Goal: Task Accomplishment & Management: Use online tool/utility

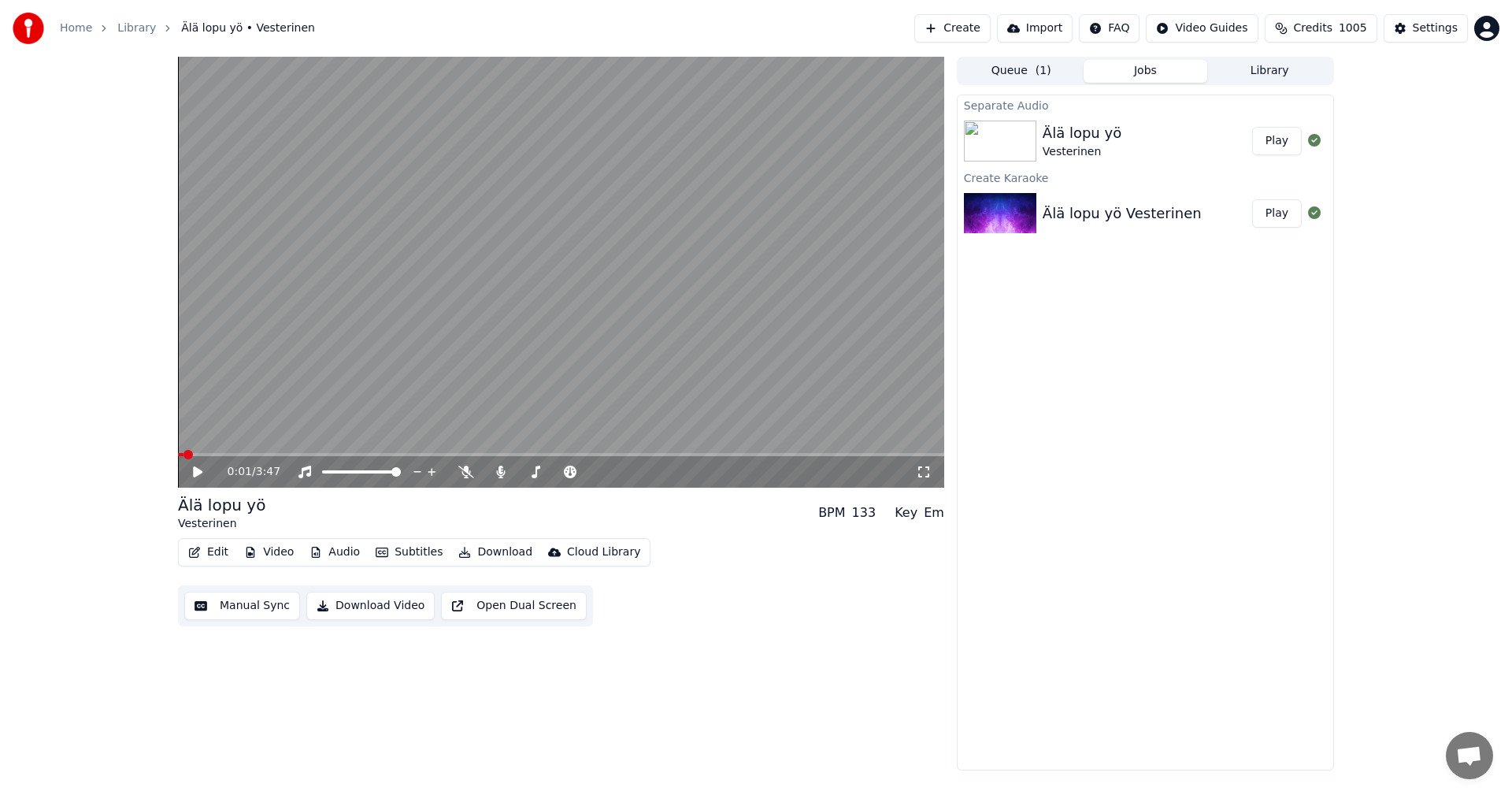
click at [843, 348] on video at bounding box center [561, 272] width 767 height 430
click at [873, 389] on video at bounding box center [561, 272] width 767 height 430
click at [284, 550] on button "Video" at bounding box center [269, 551] width 62 height 22
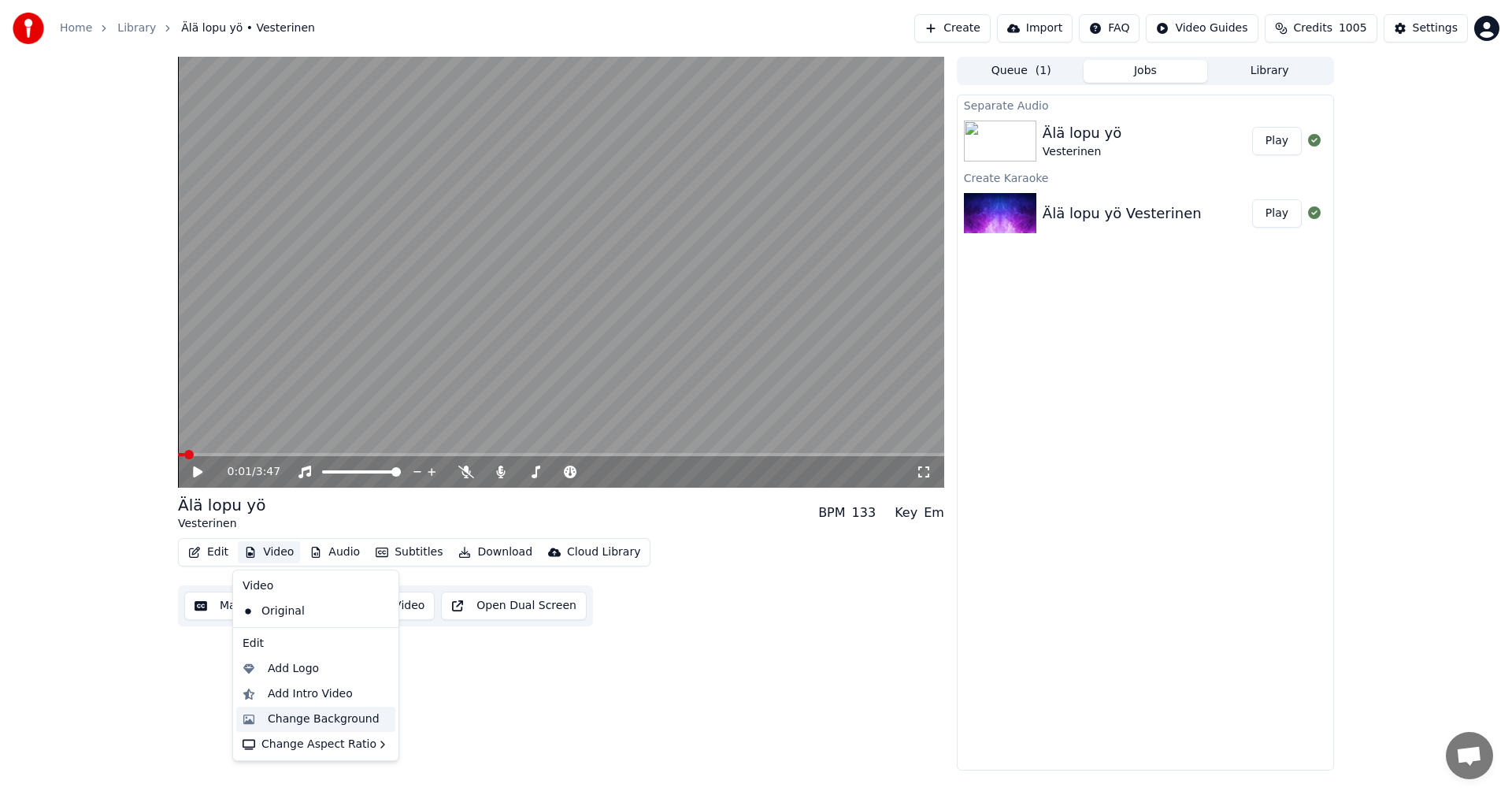
click at [311, 712] on div "Change Background" at bounding box center [324, 719] width 112 height 16
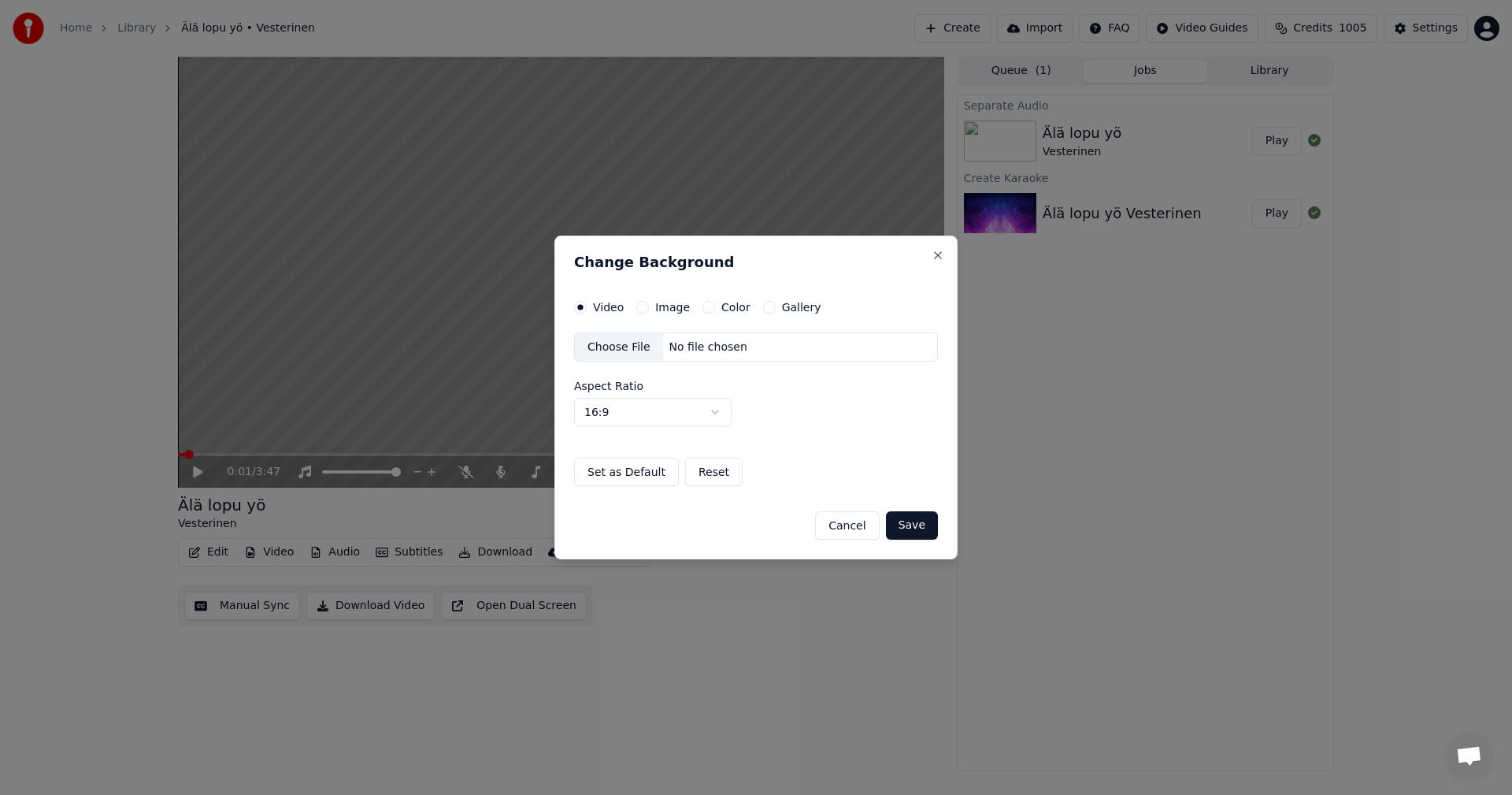
click at [643, 307] on button "Image" at bounding box center [643, 307] width 12 height 12
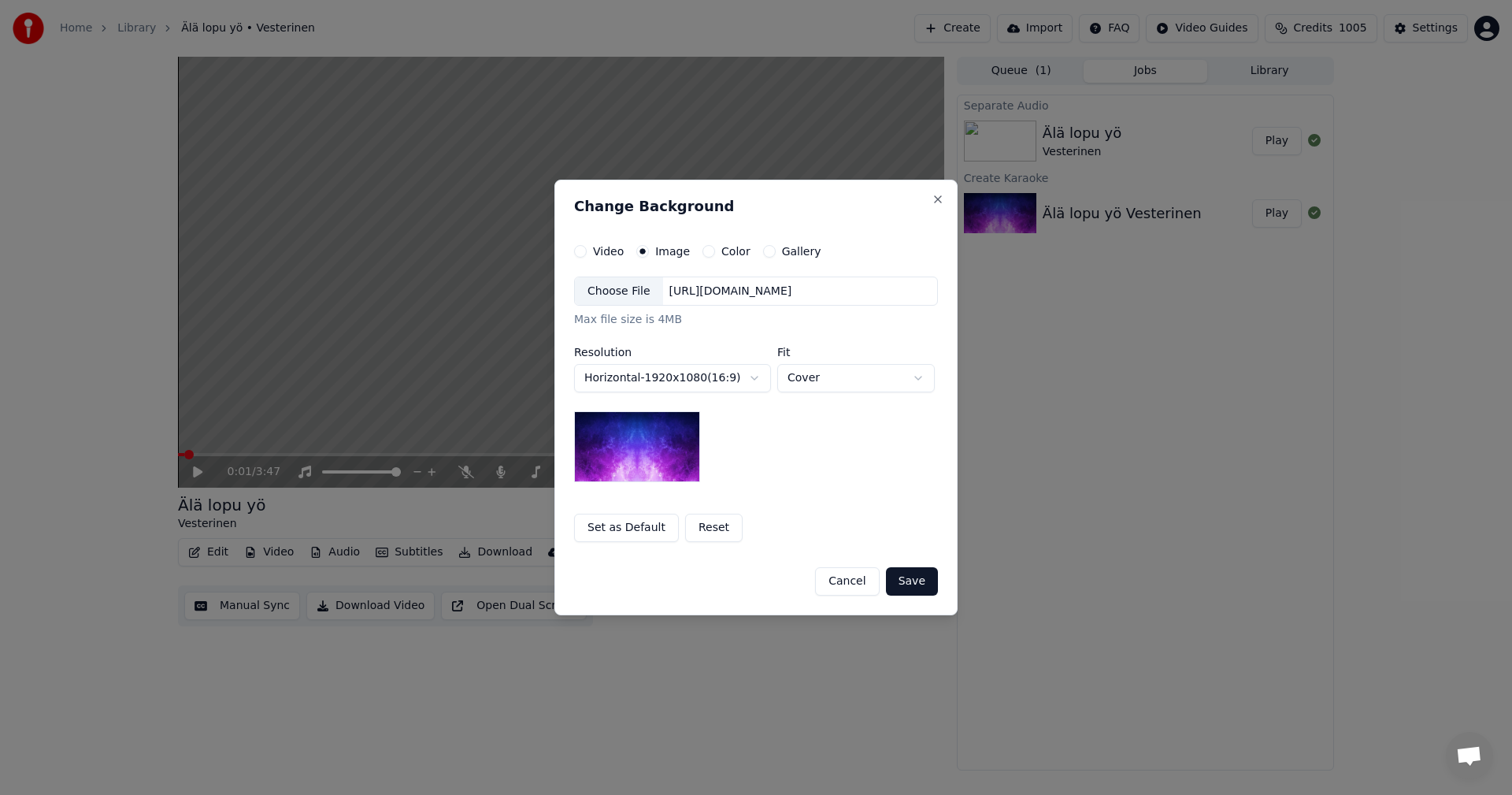
click at [636, 293] on div "Choose File" at bounding box center [618, 292] width 88 height 28
click at [905, 582] on button "Save" at bounding box center [912, 582] width 52 height 28
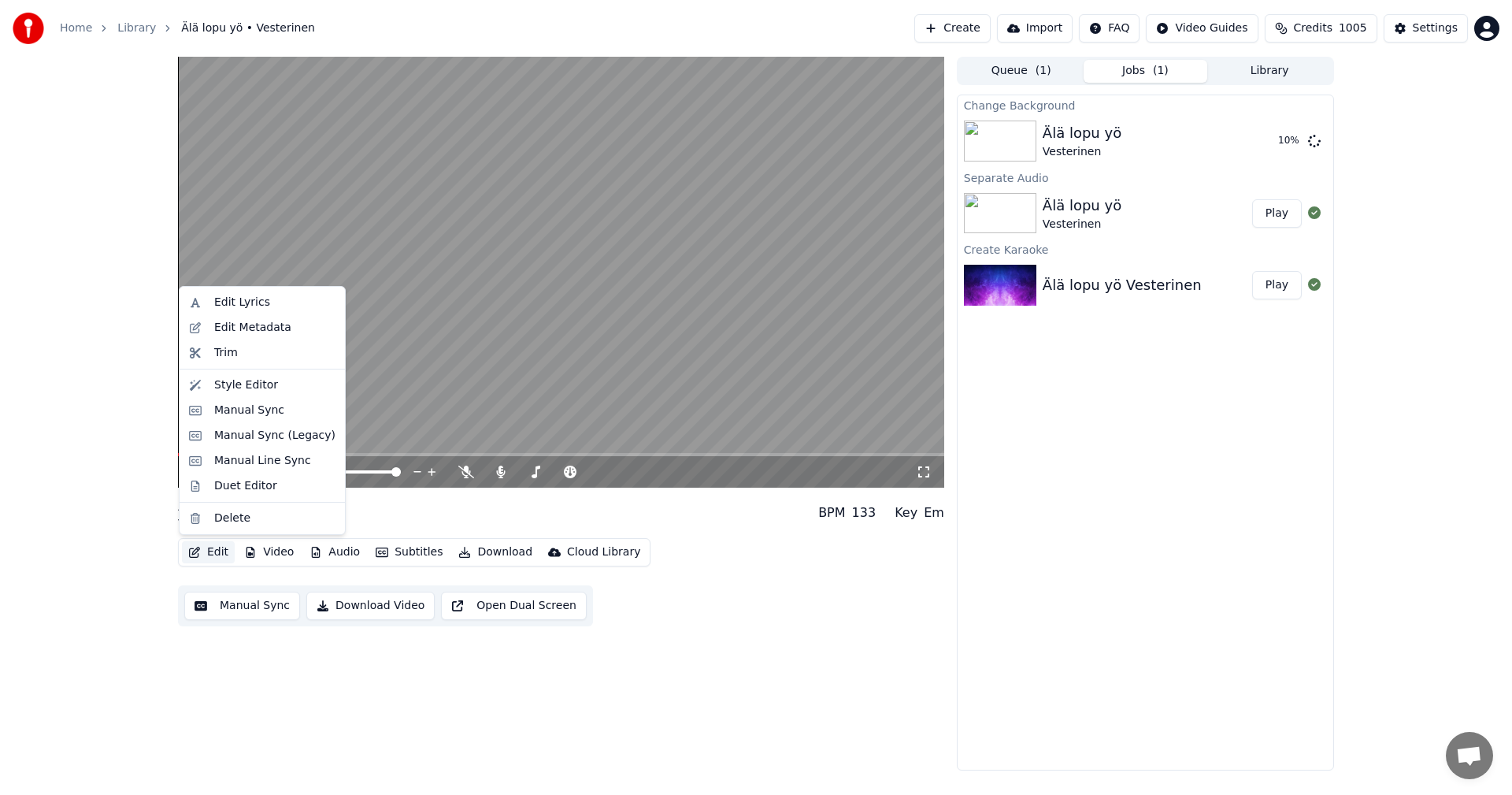
click at [222, 553] on button "Edit" at bounding box center [208, 551] width 52 height 22
click at [269, 332] on div "Edit Metadata" at bounding box center [253, 328] width 77 height 16
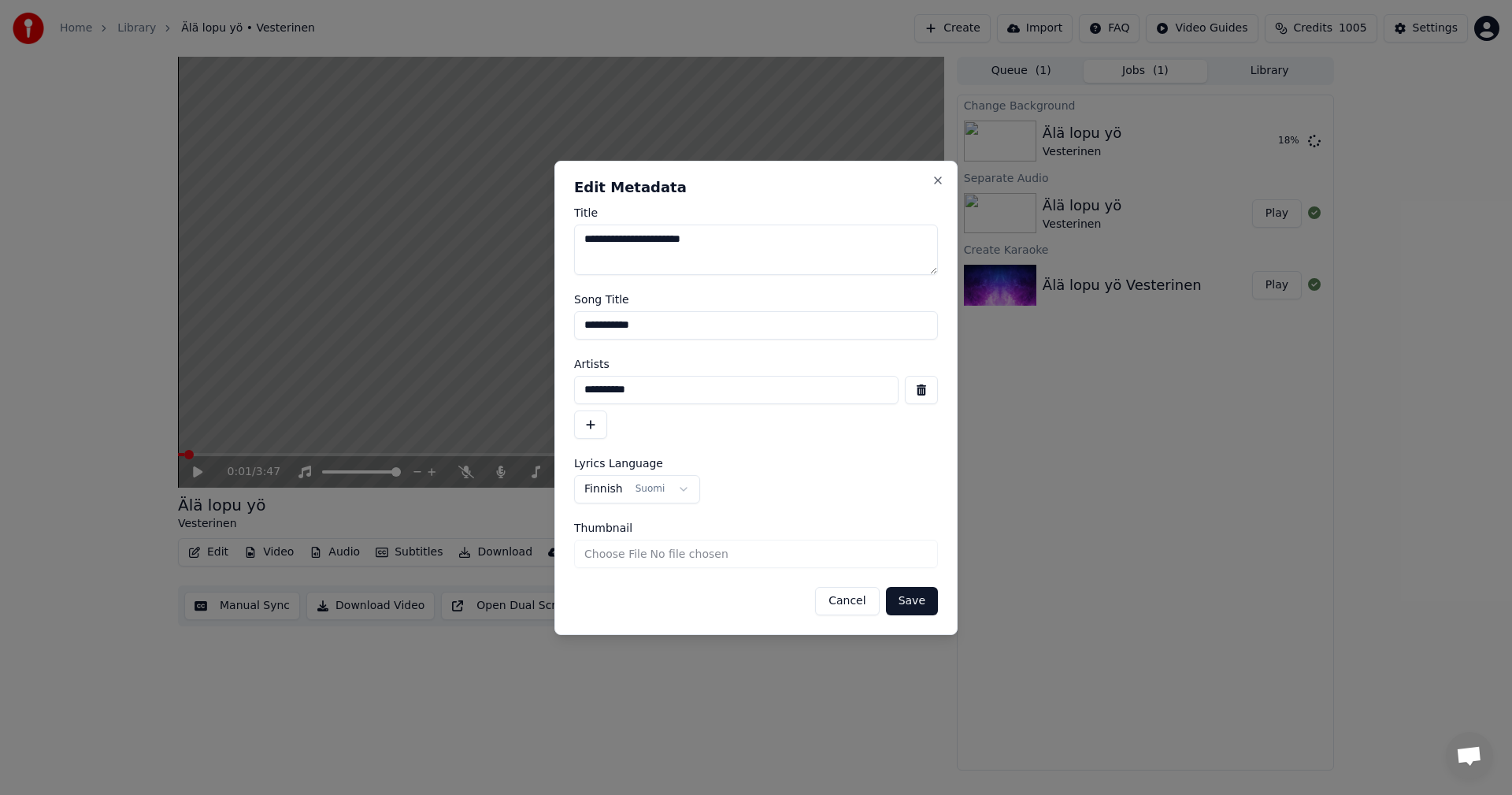
click at [643, 389] on input "**********" at bounding box center [736, 389] width 325 height 28
type input "**********"
click at [930, 602] on button "Save" at bounding box center [912, 601] width 52 height 28
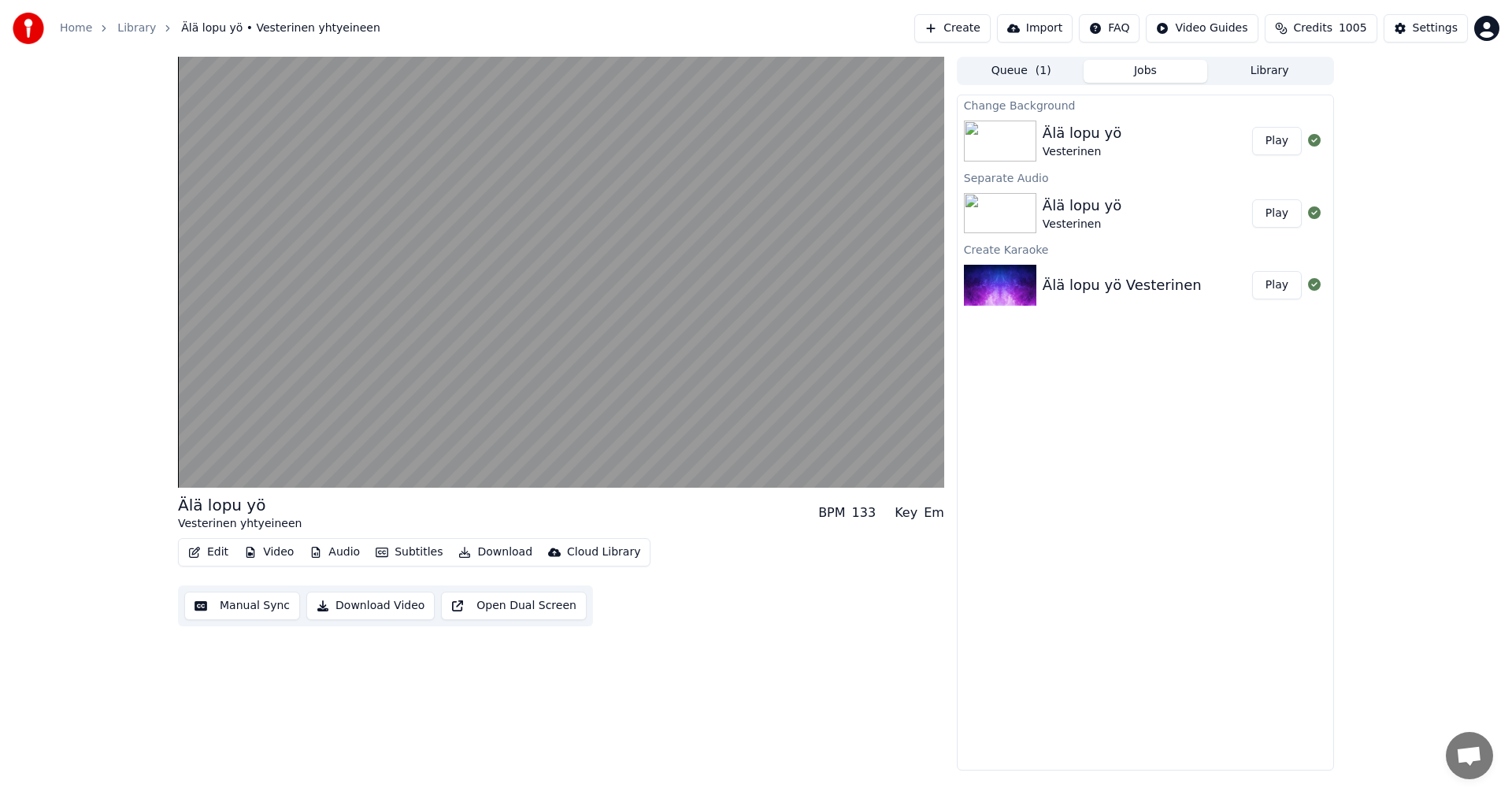
drag, startPoint x: 1294, startPoint y: 146, endPoint x: 1291, endPoint y: 159, distance: 13.3
click at [1294, 146] on button "Play" at bounding box center [1277, 141] width 50 height 28
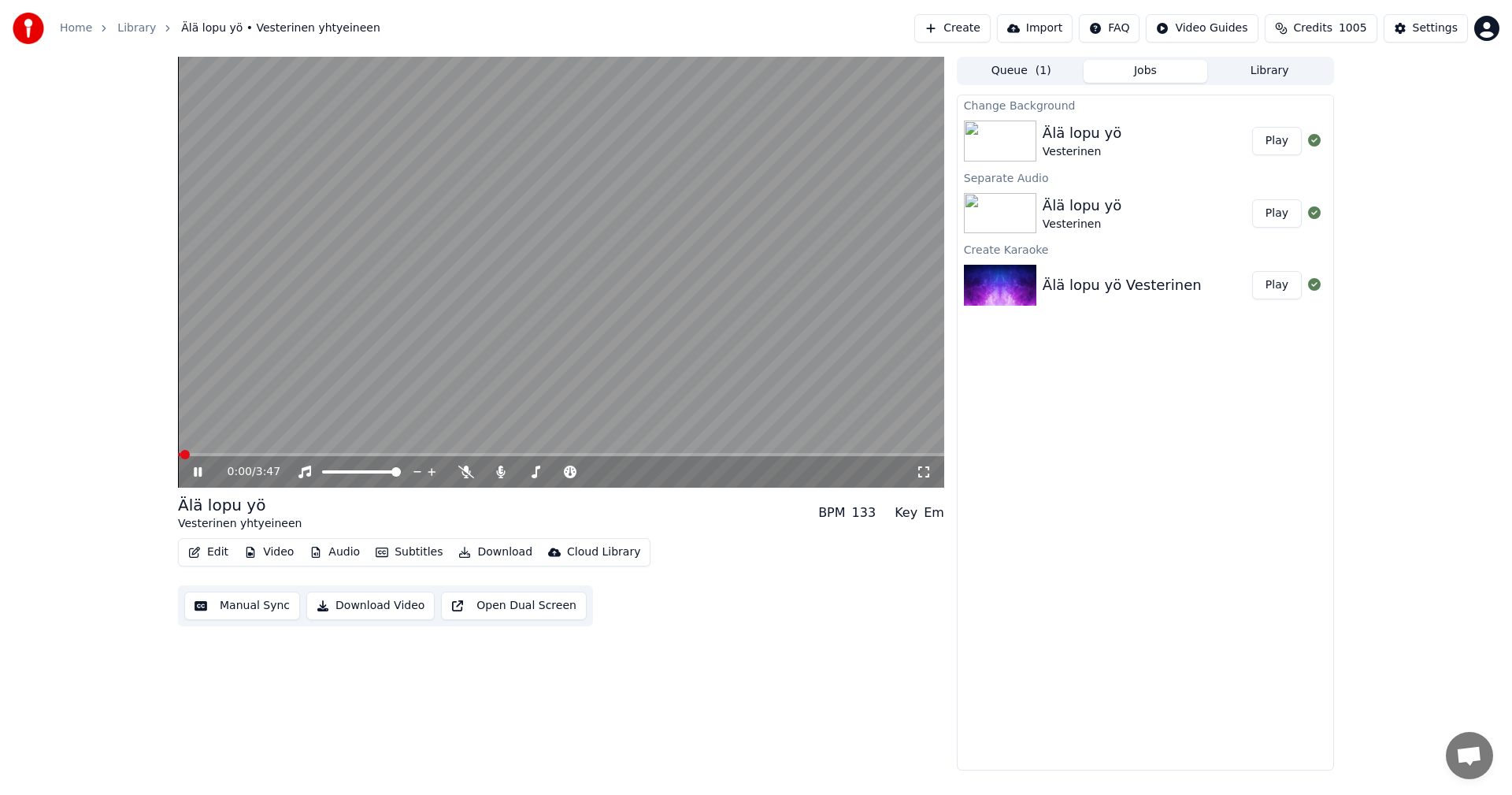
click at [923, 466] on icon at bounding box center [924, 471] width 16 height 12
click at [253, 456] on span at bounding box center [561, 454] width 767 height 4
click at [823, 456] on span at bounding box center [520, 454] width 685 height 4
click at [554, 456] on span at bounding box center [366, 454] width 376 height 4
click at [790, 454] on span at bounding box center [561, 454] width 767 height 4
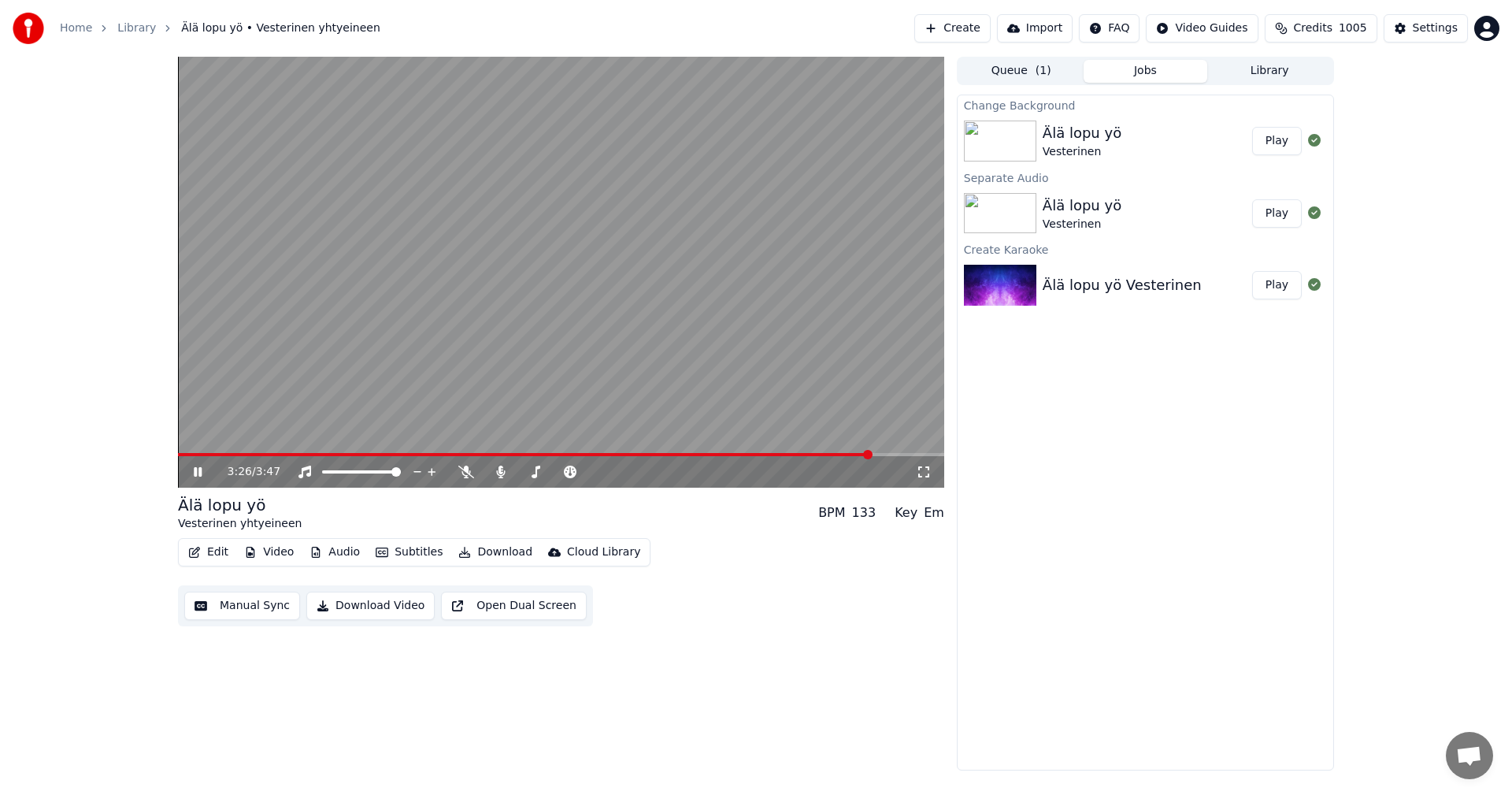
click at [721, 455] on span at bounding box center [525, 454] width 694 height 4
click at [306, 458] on div "2:57 / 3:47" at bounding box center [561, 471] width 767 height 31
click at [303, 456] on span at bounding box center [478, 454] width 599 height 4
click at [315, 456] on span at bounding box center [263, 454] width 172 height 4
click at [268, 454] on span at bounding box center [254, 454] width 153 height 4
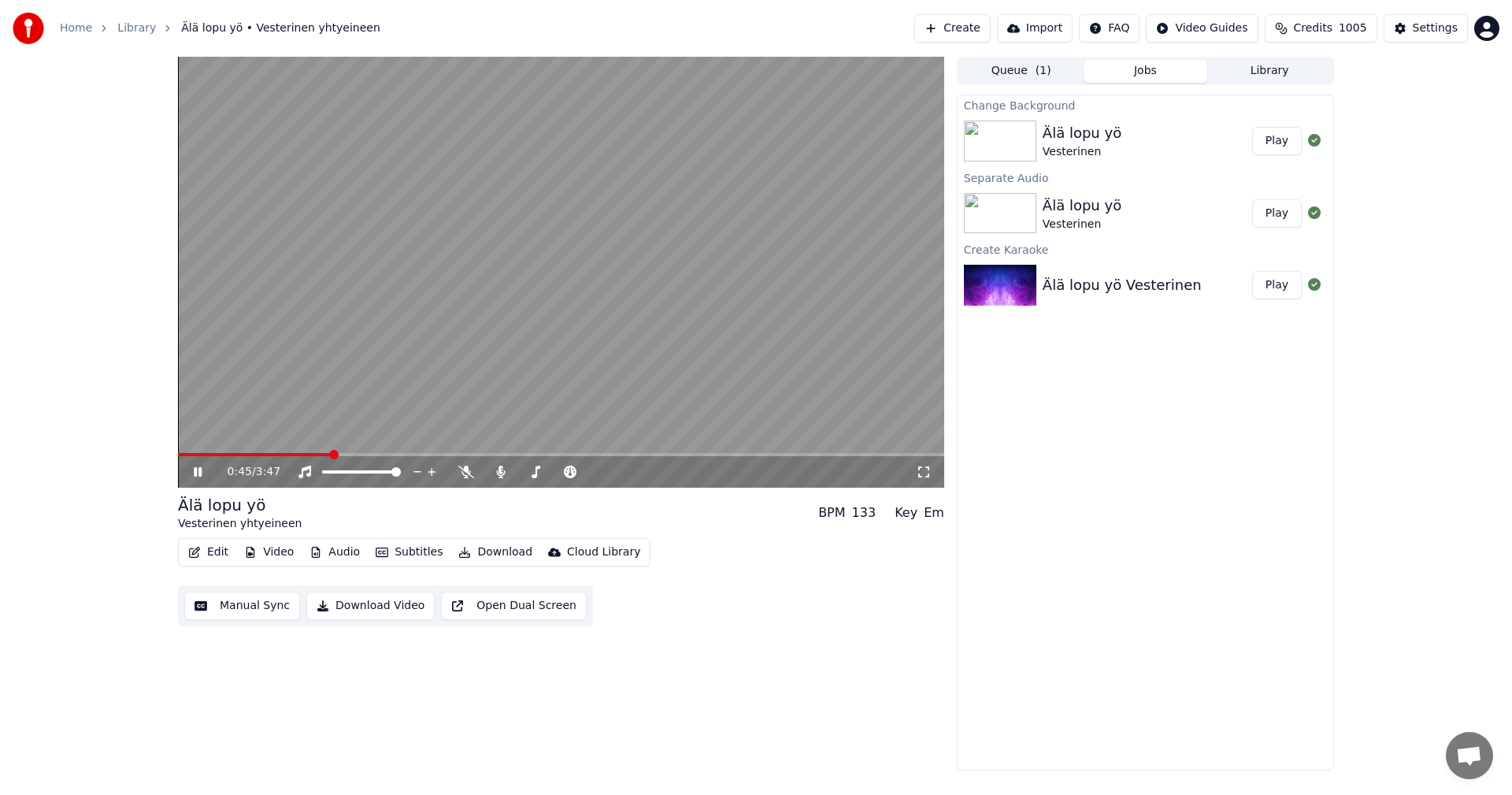
click at [191, 465] on icon at bounding box center [209, 471] width 37 height 12
click at [503, 545] on button "Download" at bounding box center [495, 551] width 86 height 22
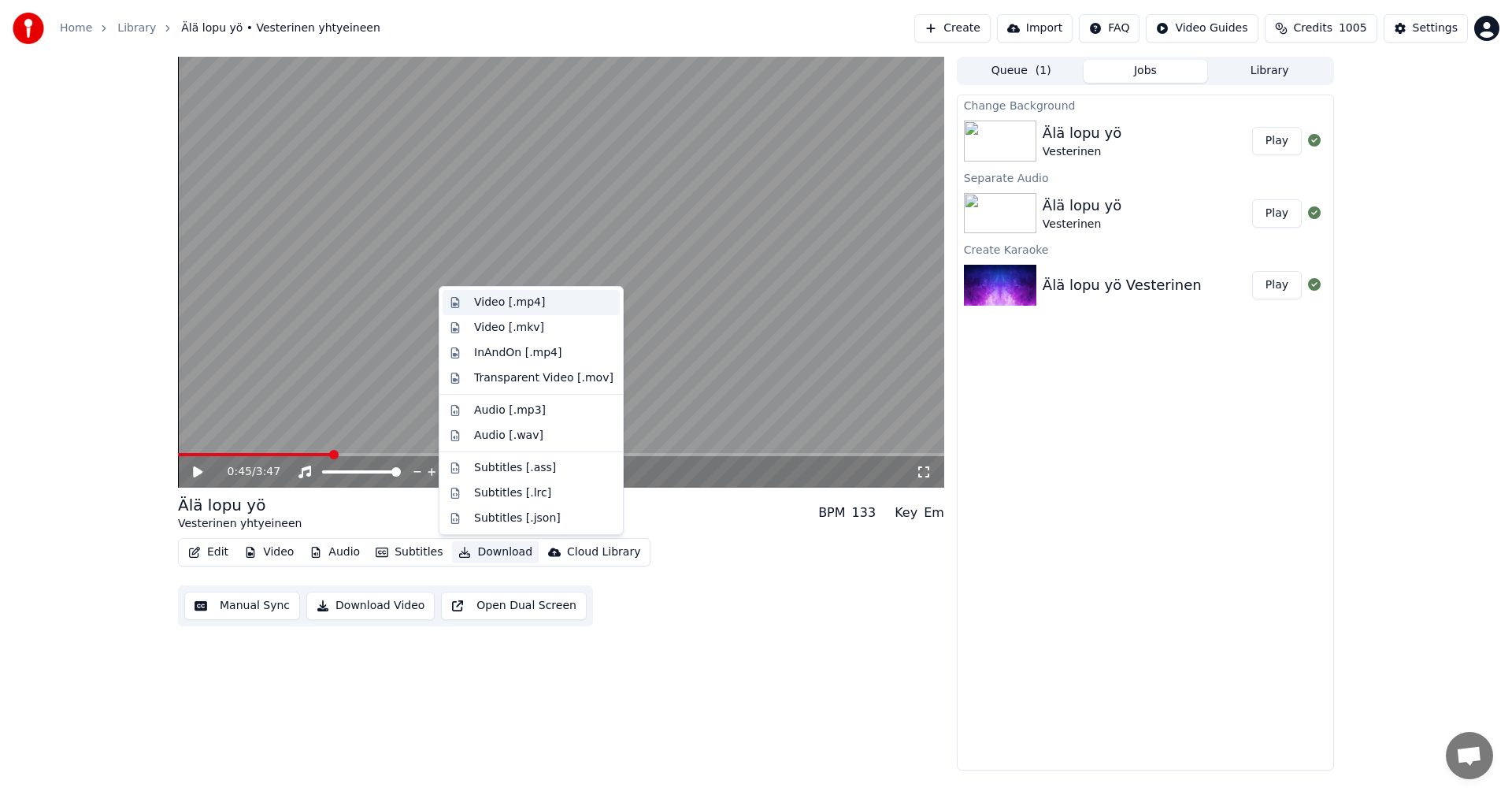
click at [542, 301] on div "Video [.mp4]" at bounding box center [543, 302] width 140 height 16
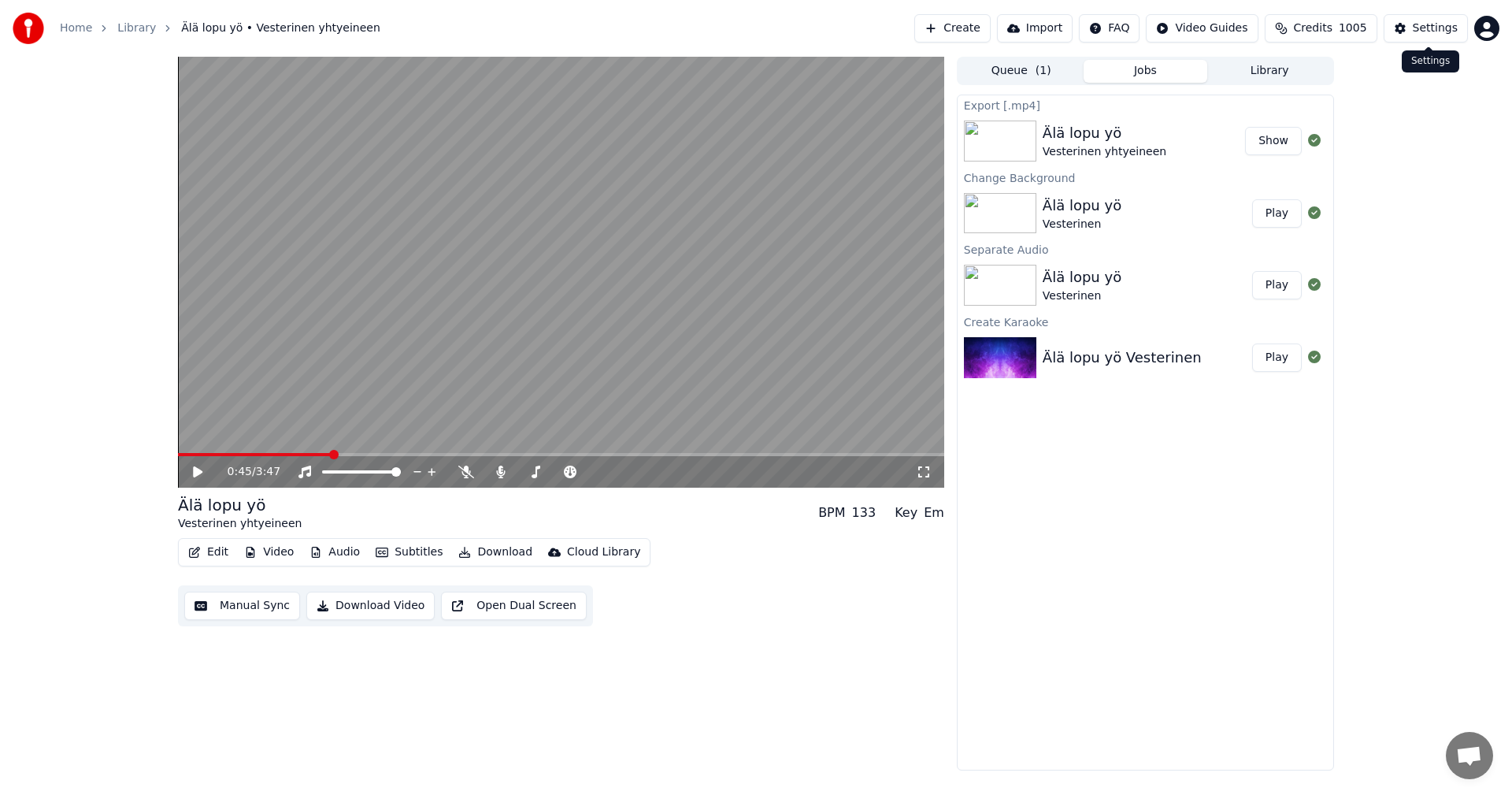
click at [1423, 25] on div "Settings" at bounding box center [1436, 28] width 44 height 16
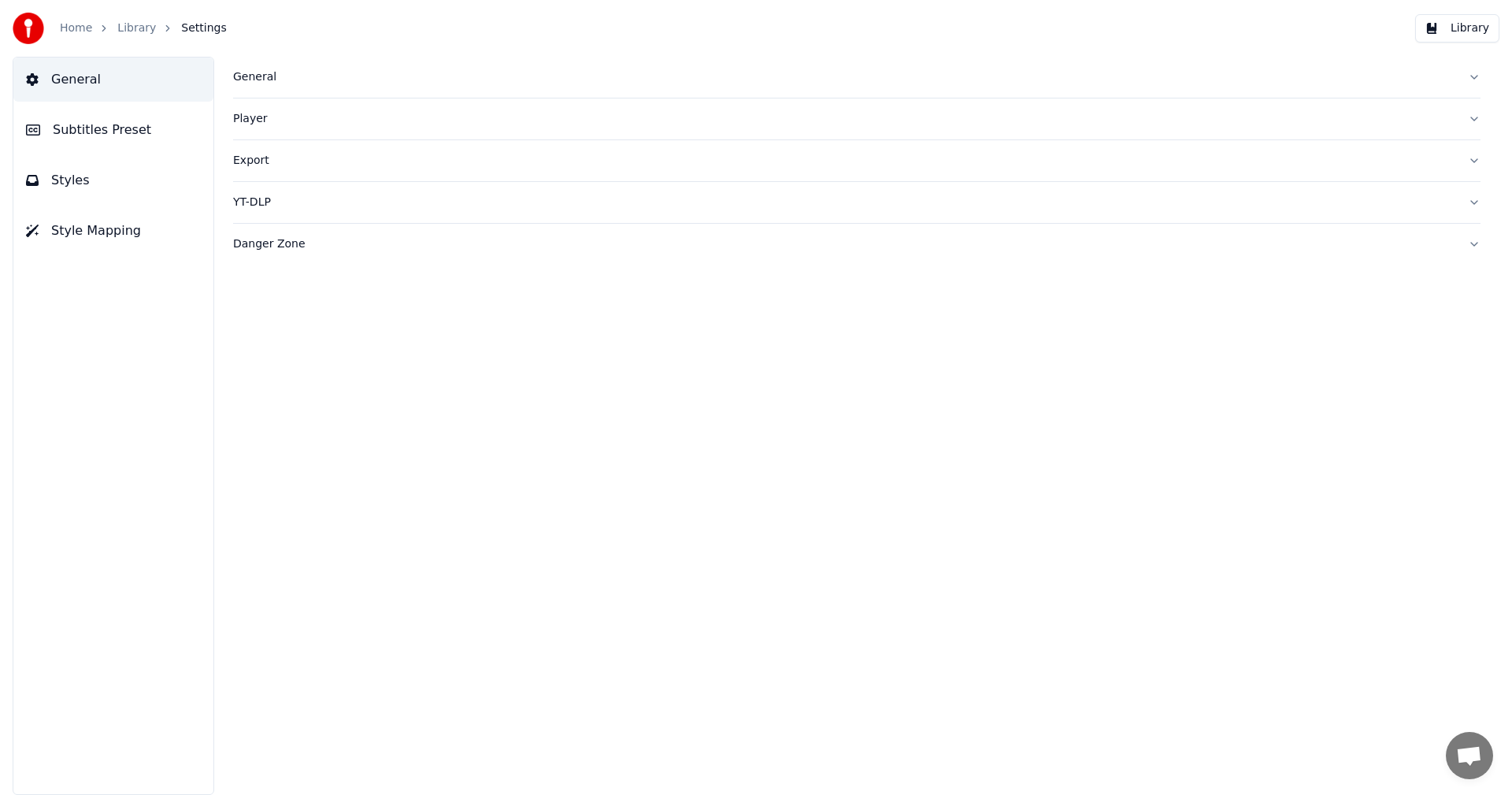
click at [258, 78] on div "General" at bounding box center [844, 77] width 1222 height 16
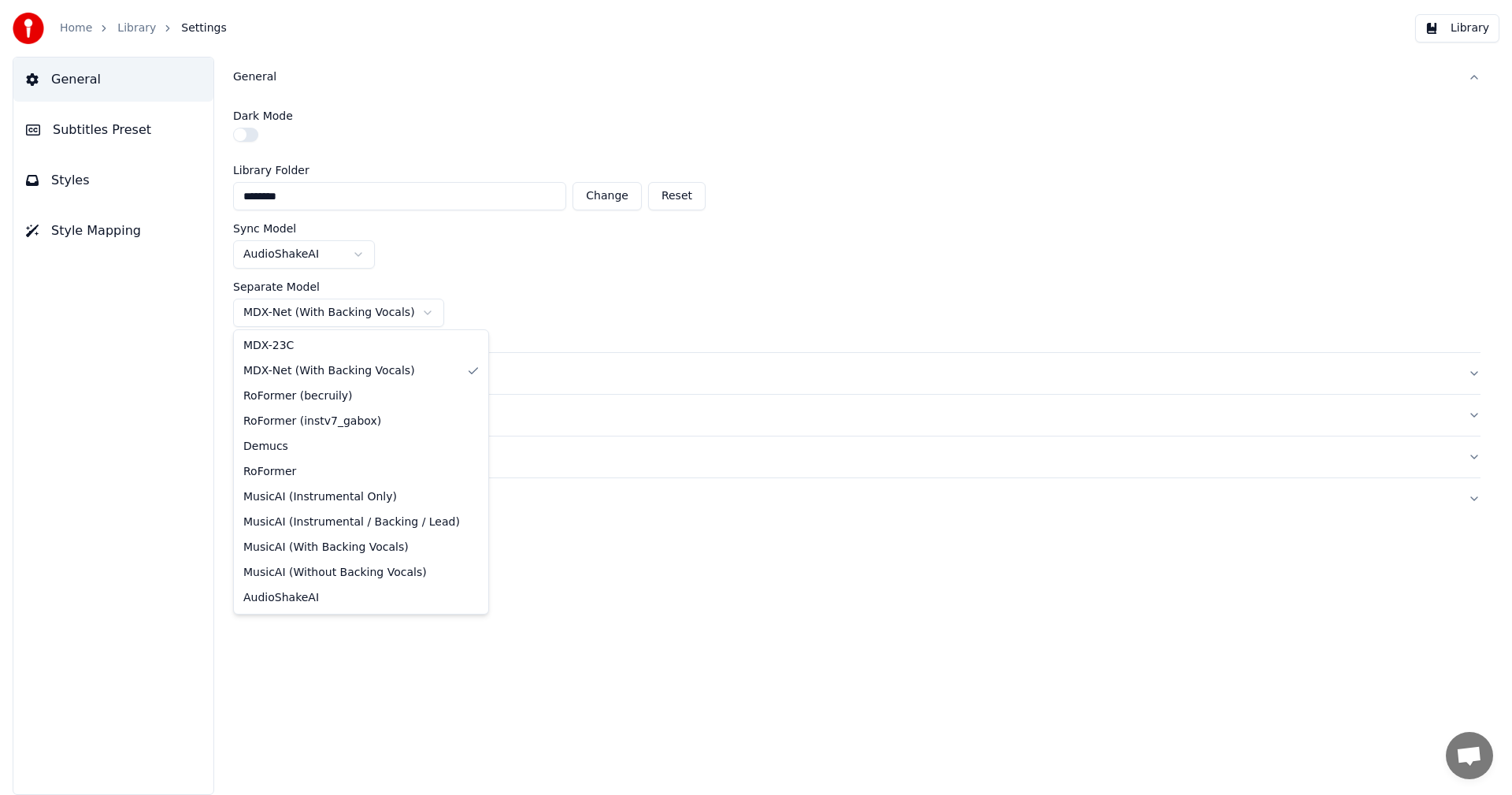
click at [384, 309] on html "Home Library Settings Library General Subtitles Preset Styles Style Mapping Gen…" at bounding box center [756, 398] width 1512 height 795
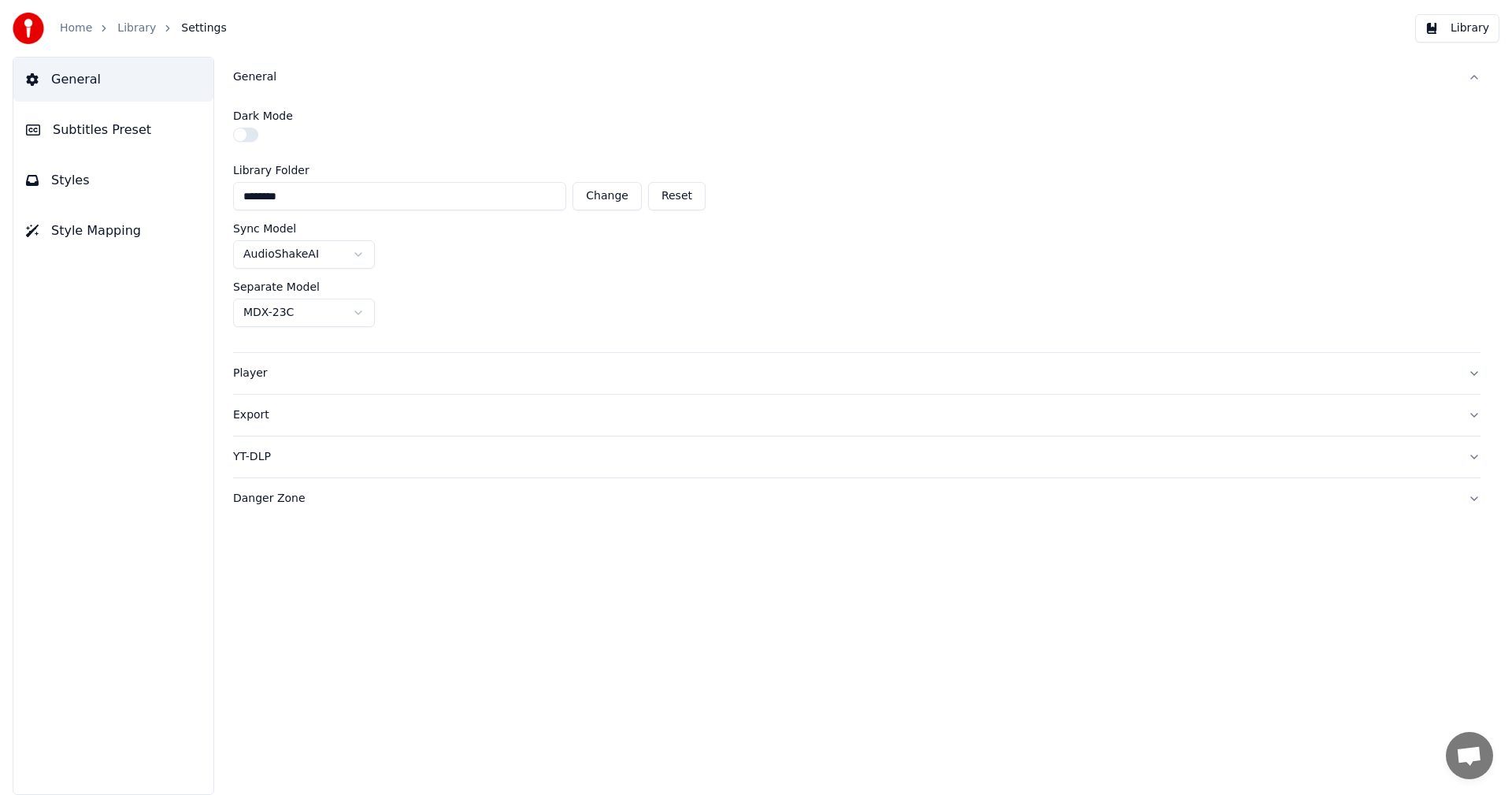
click at [84, 34] on link "Home" at bounding box center [76, 28] width 32 height 16
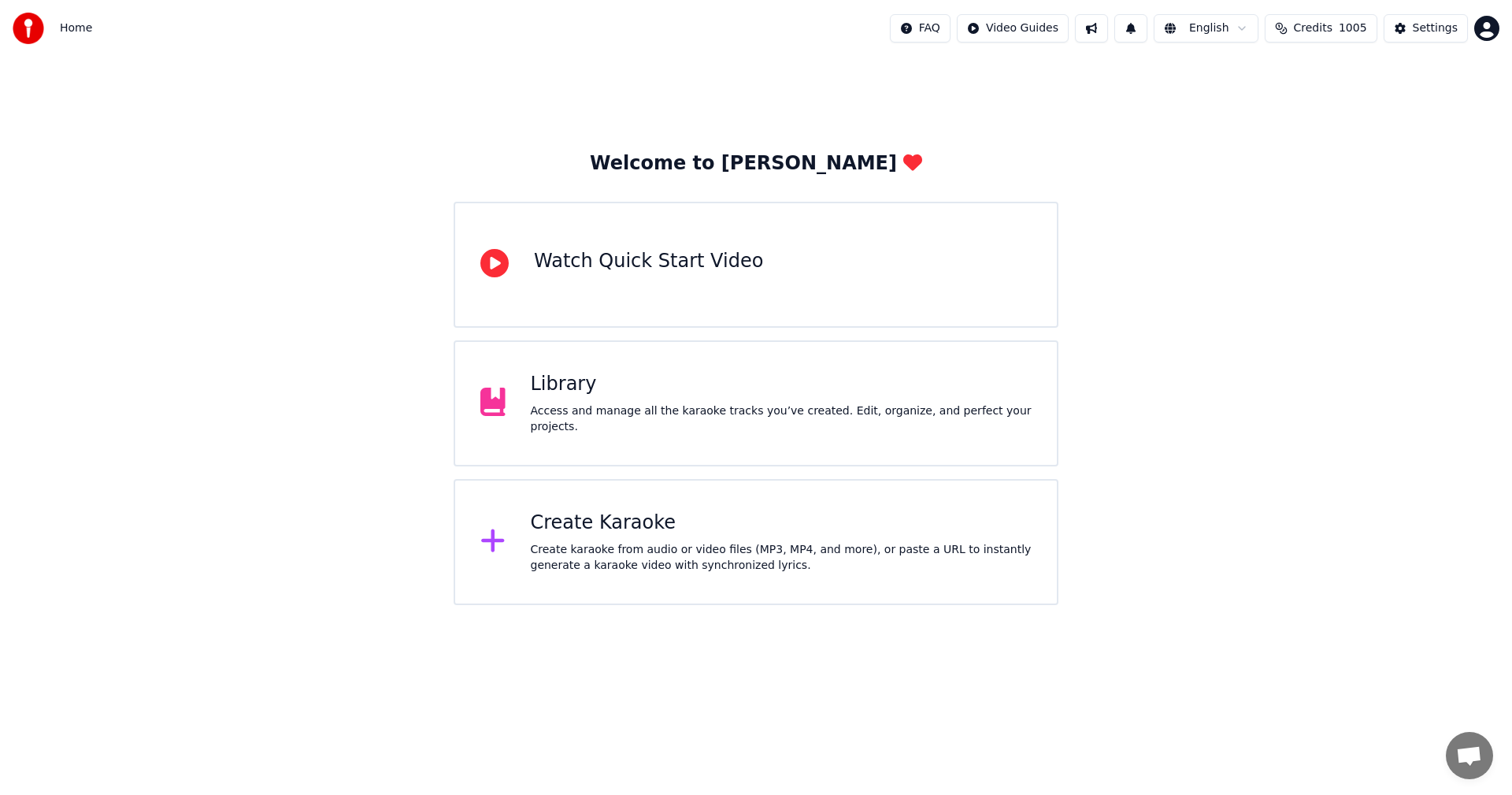
click at [556, 534] on div "Create Karaoke" at bounding box center [782, 523] width 502 height 25
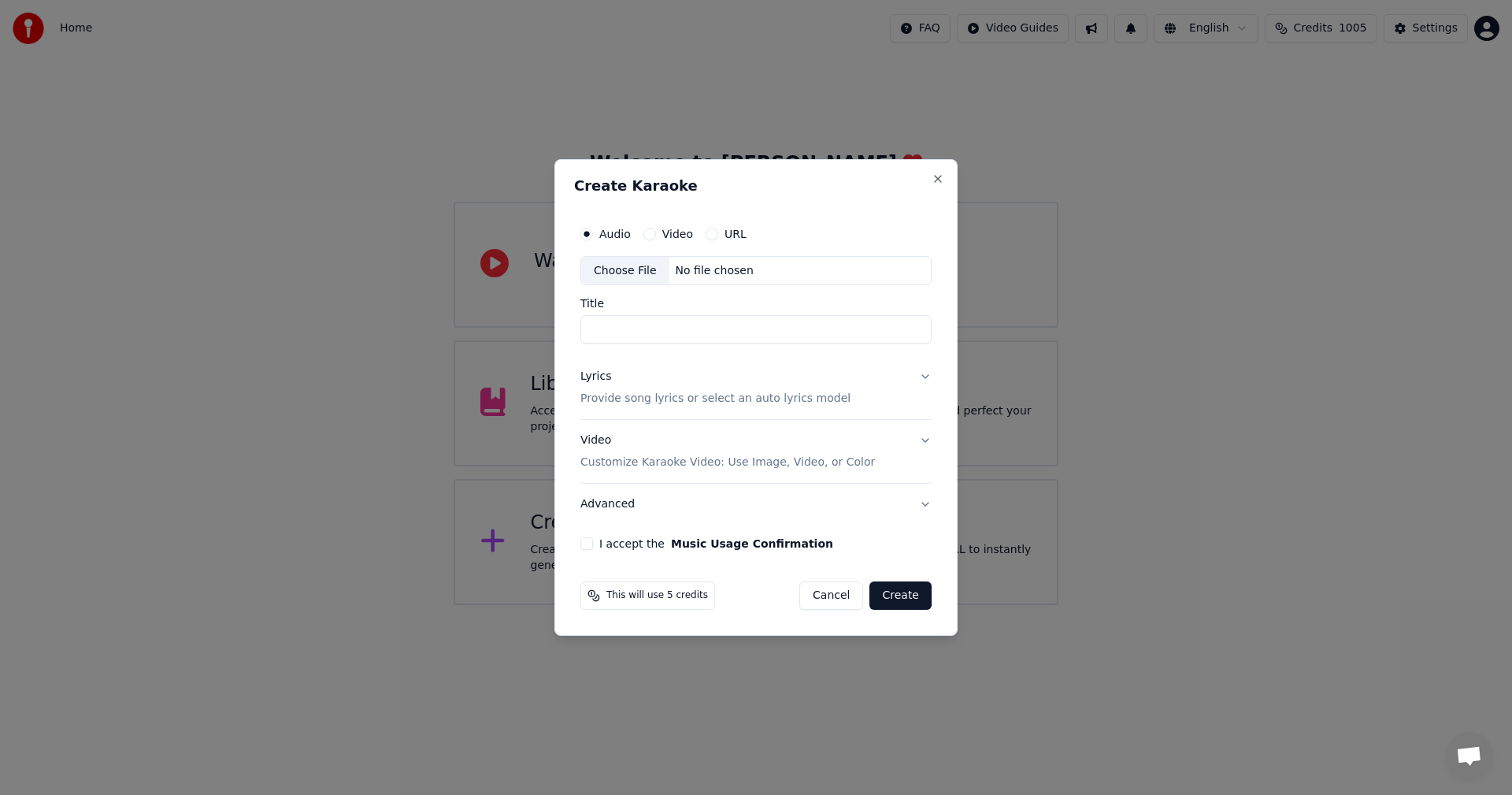
click at [630, 277] on div "Choose File" at bounding box center [625, 271] width 88 height 28
type input "**********"
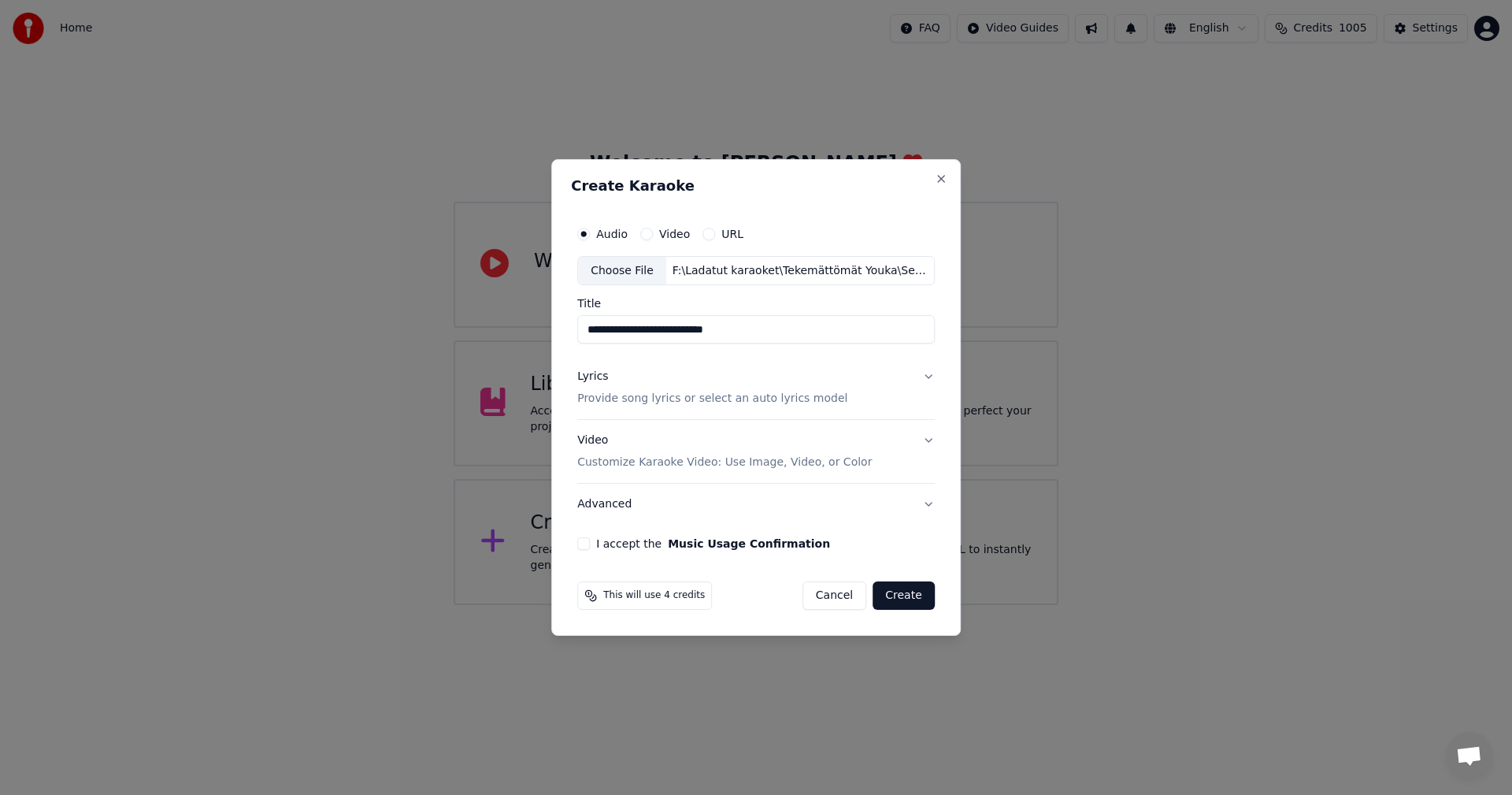
click at [926, 377] on button "Lyrics Provide song lyrics or select an auto lyrics model" at bounding box center [756, 388] width 358 height 63
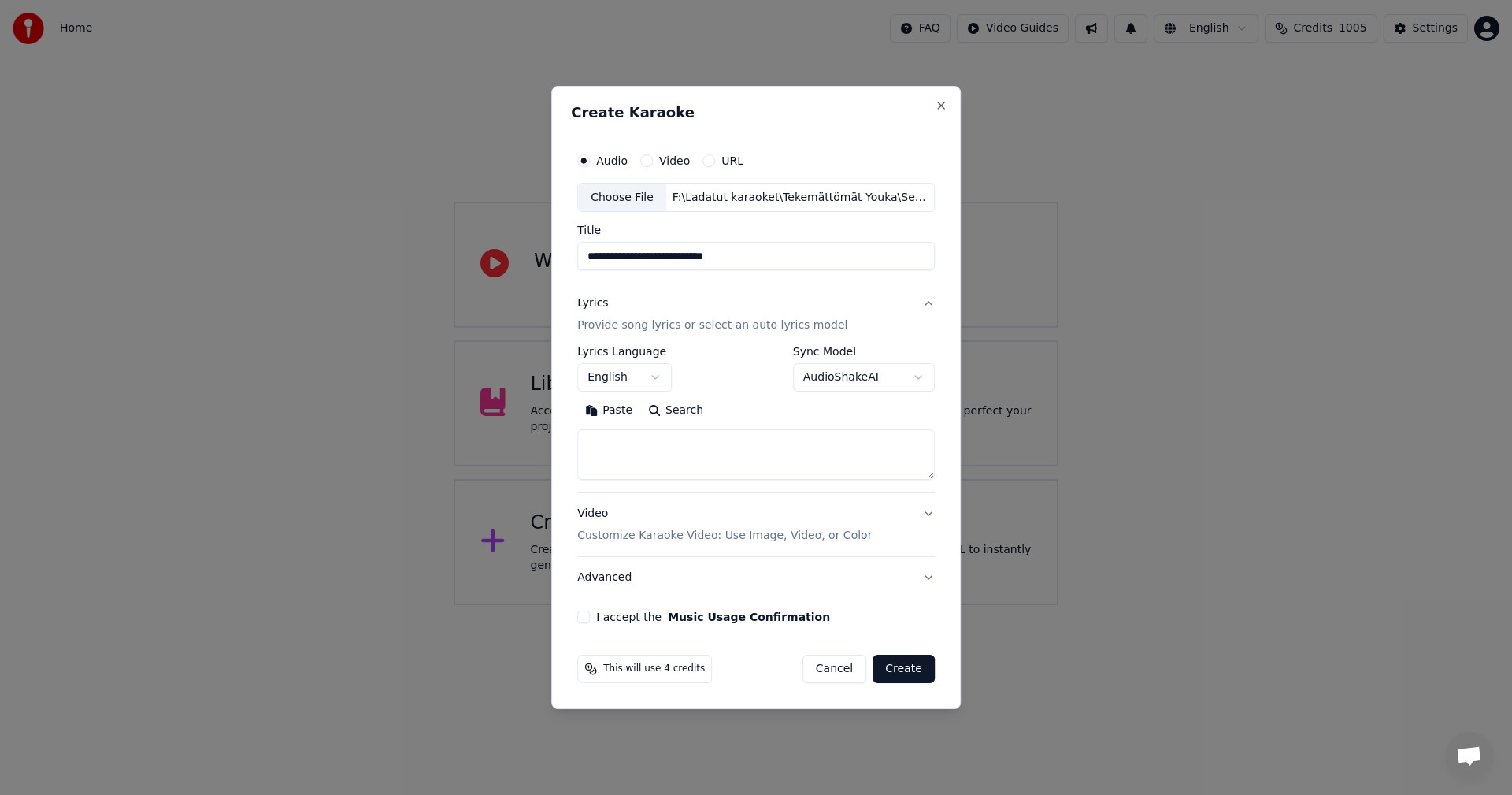
click at [623, 411] on button "Paste" at bounding box center [608, 411] width 63 height 25
type textarea "**********"
click at [655, 381] on body "**********" at bounding box center [756, 302] width 1512 height 605
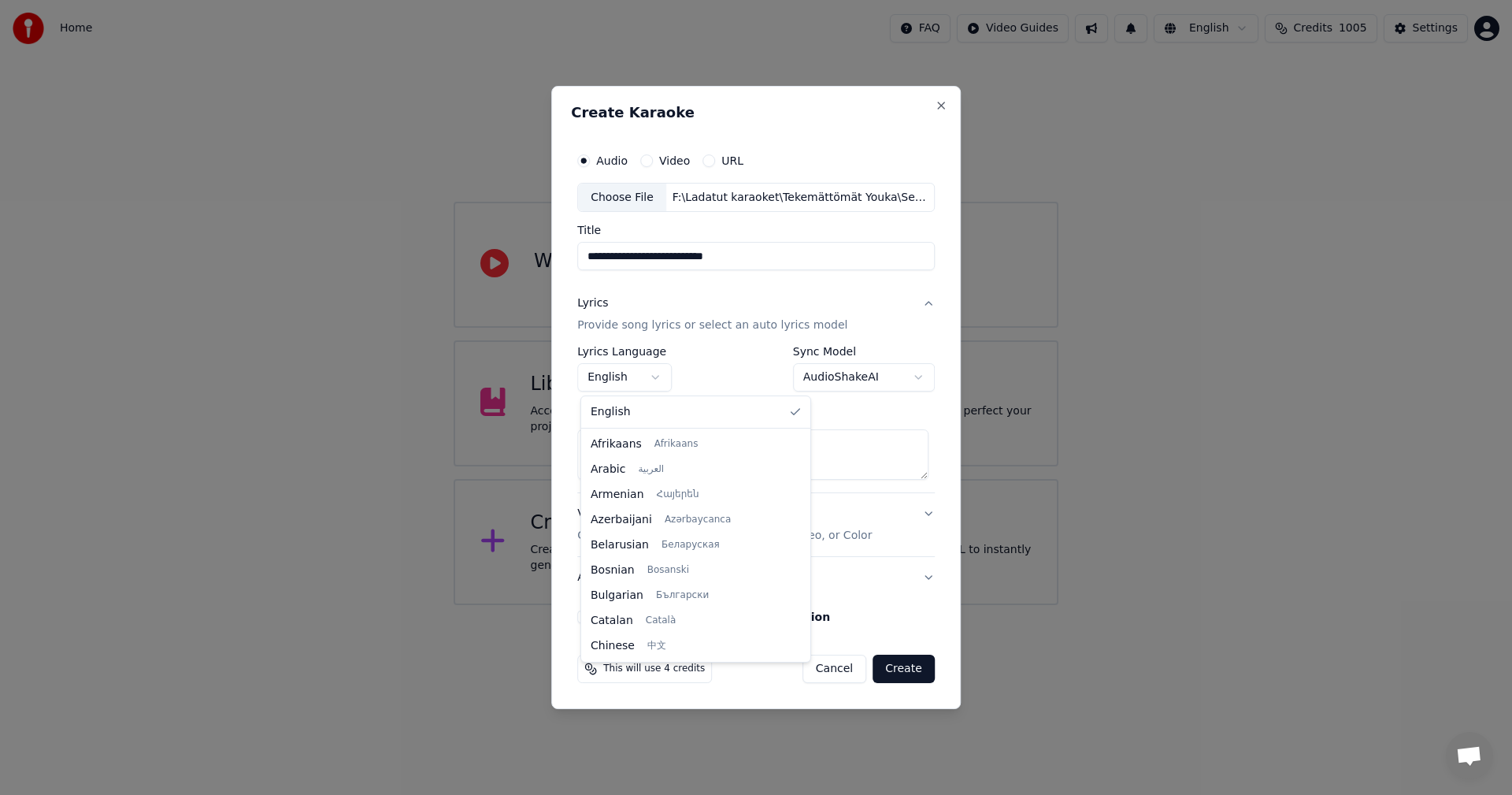
scroll to position [252, 0]
select select "**"
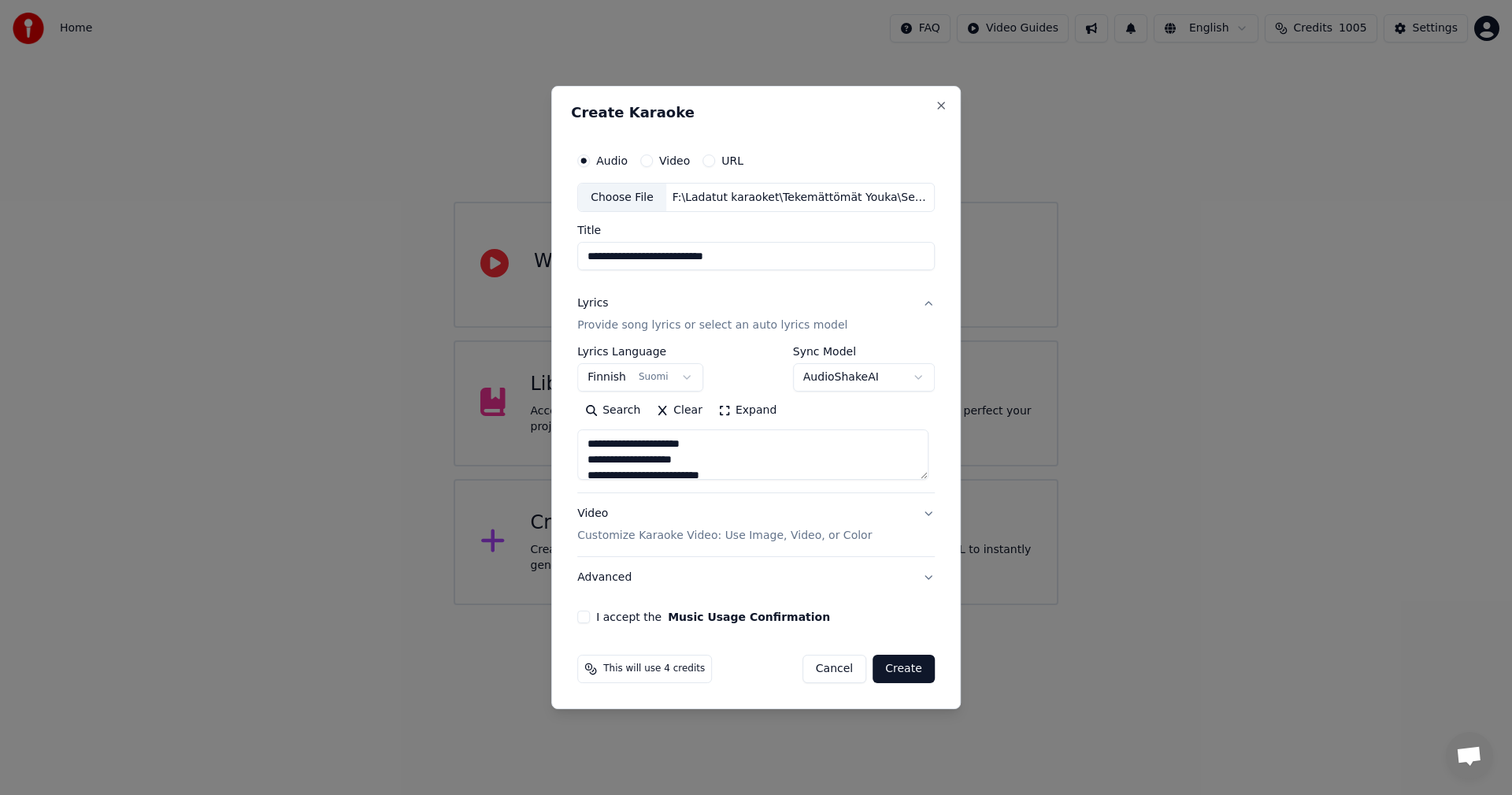
click at [590, 618] on button "I accept the Music Usage Confirmation" at bounding box center [583, 616] width 12 height 12
click at [896, 664] on button "Create" at bounding box center [904, 669] width 62 height 28
type textarea "**********"
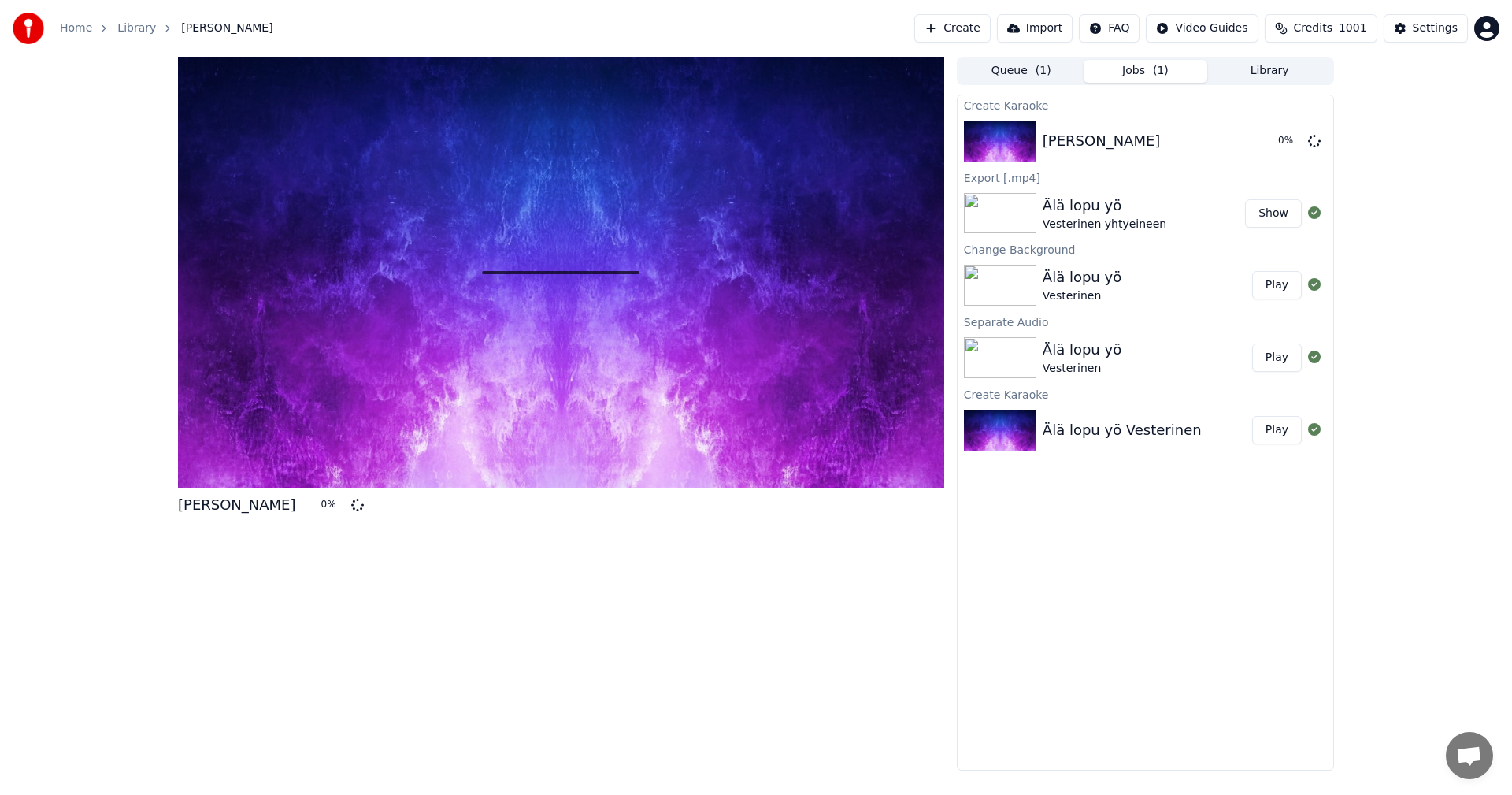
click at [1349, 36] on button "Credits 1001" at bounding box center [1321, 28] width 113 height 28
click at [38, 264] on div "[PERSON_NAME] 5 % Queue ( 1 ) Jobs ( 1 ) Library Create Karaoke [PERSON_NAME] 5…" at bounding box center [756, 414] width 1512 height 713
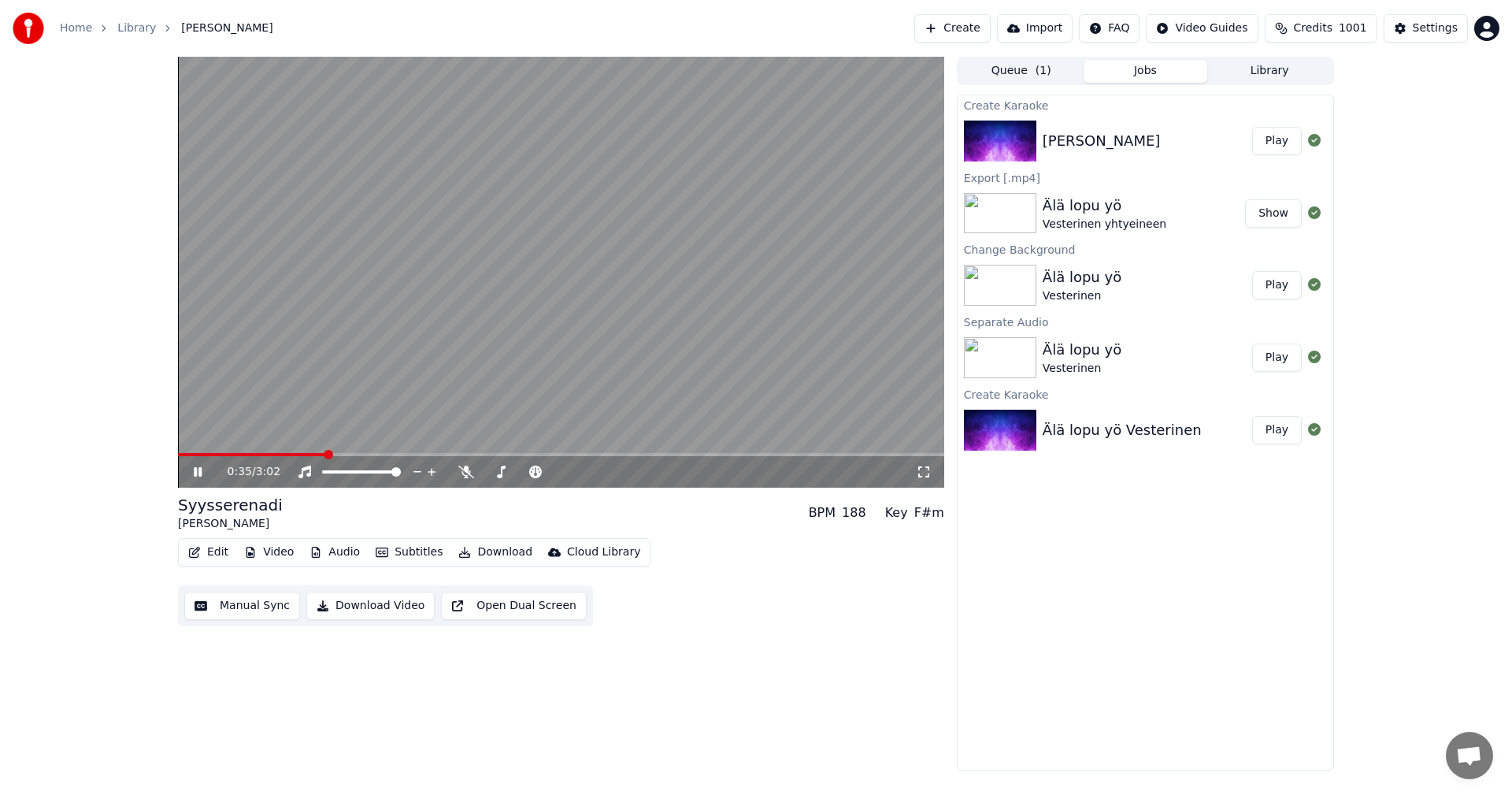
click at [220, 554] on button "Edit" at bounding box center [208, 551] width 52 height 22
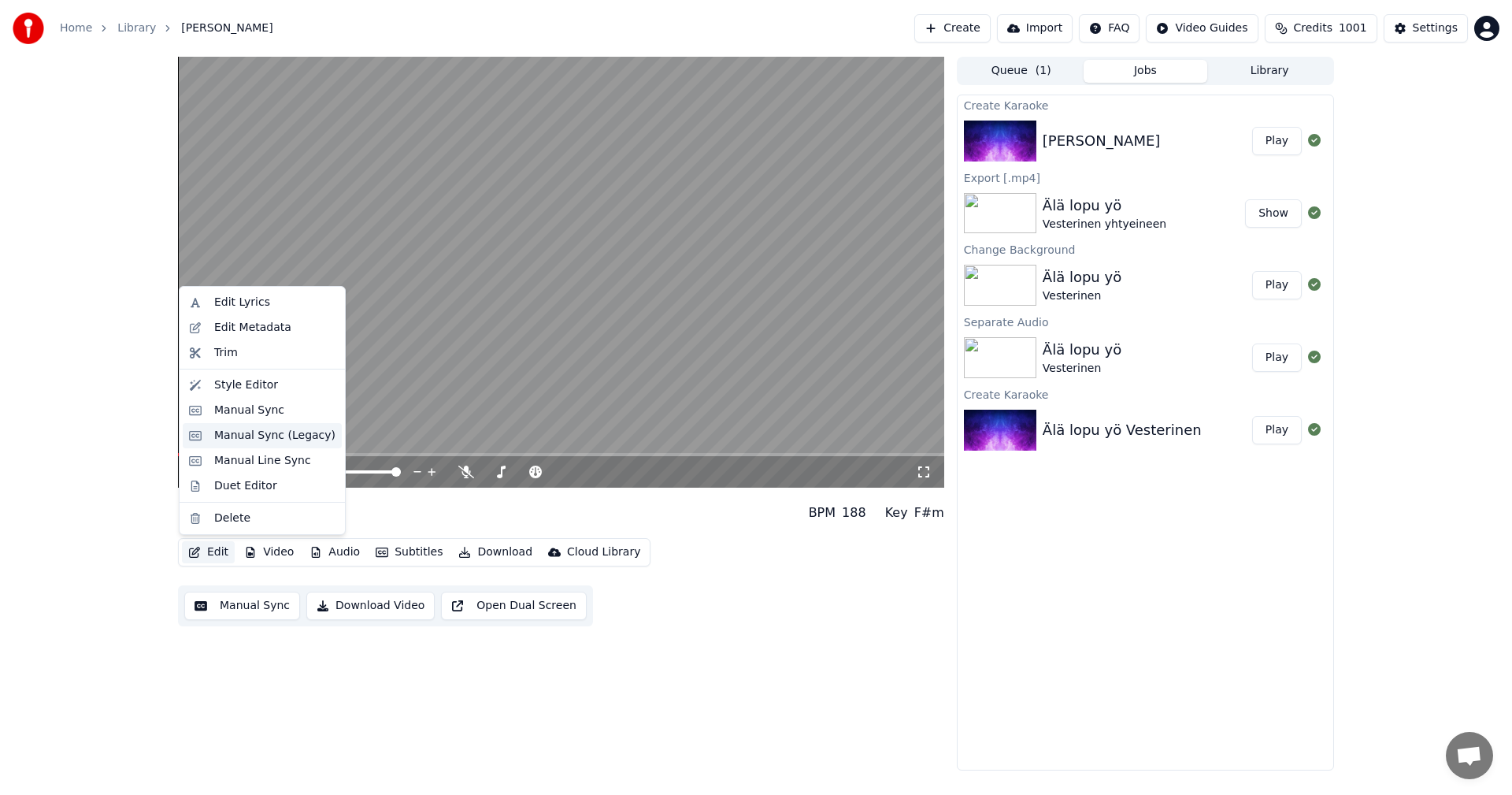
click at [277, 437] on div "Manual Sync (Legacy)" at bounding box center [275, 436] width 121 height 16
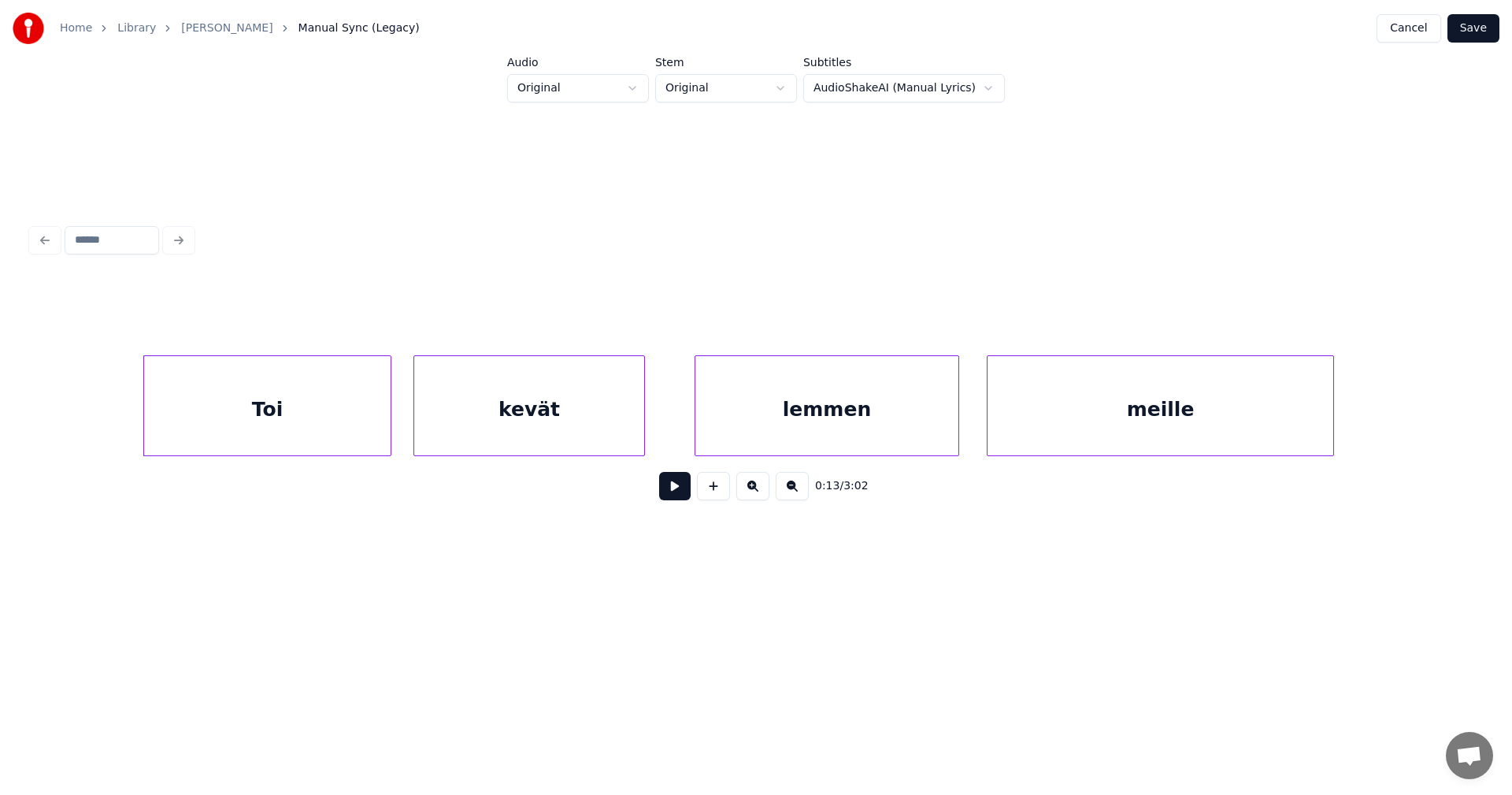
scroll to position [0, 3634]
click at [203, 430] on div "Toi" at bounding box center [269, 409] width 246 height 107
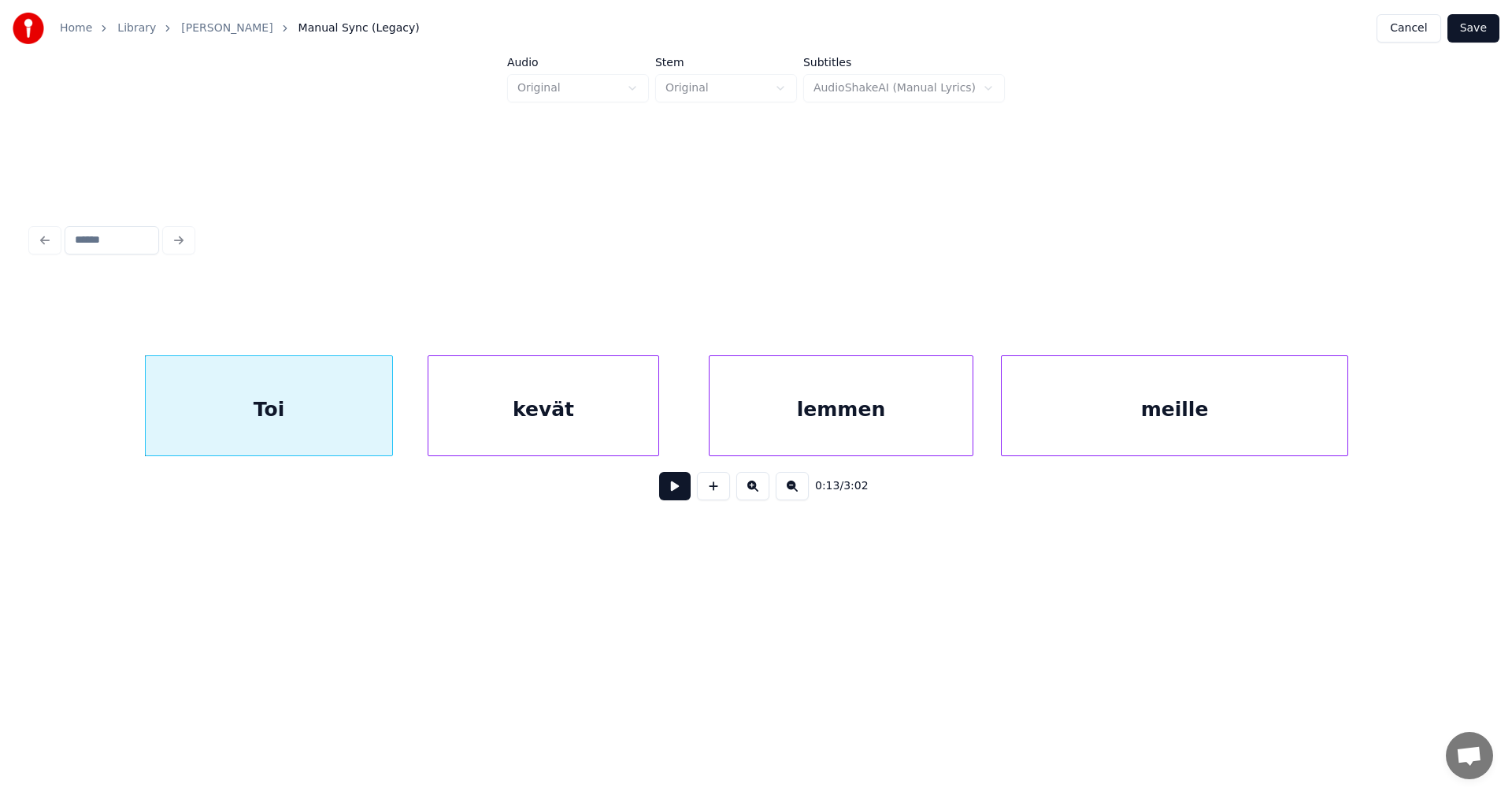
click at [678, 499] on button at bounding box center [674, 486] width 31 height 28
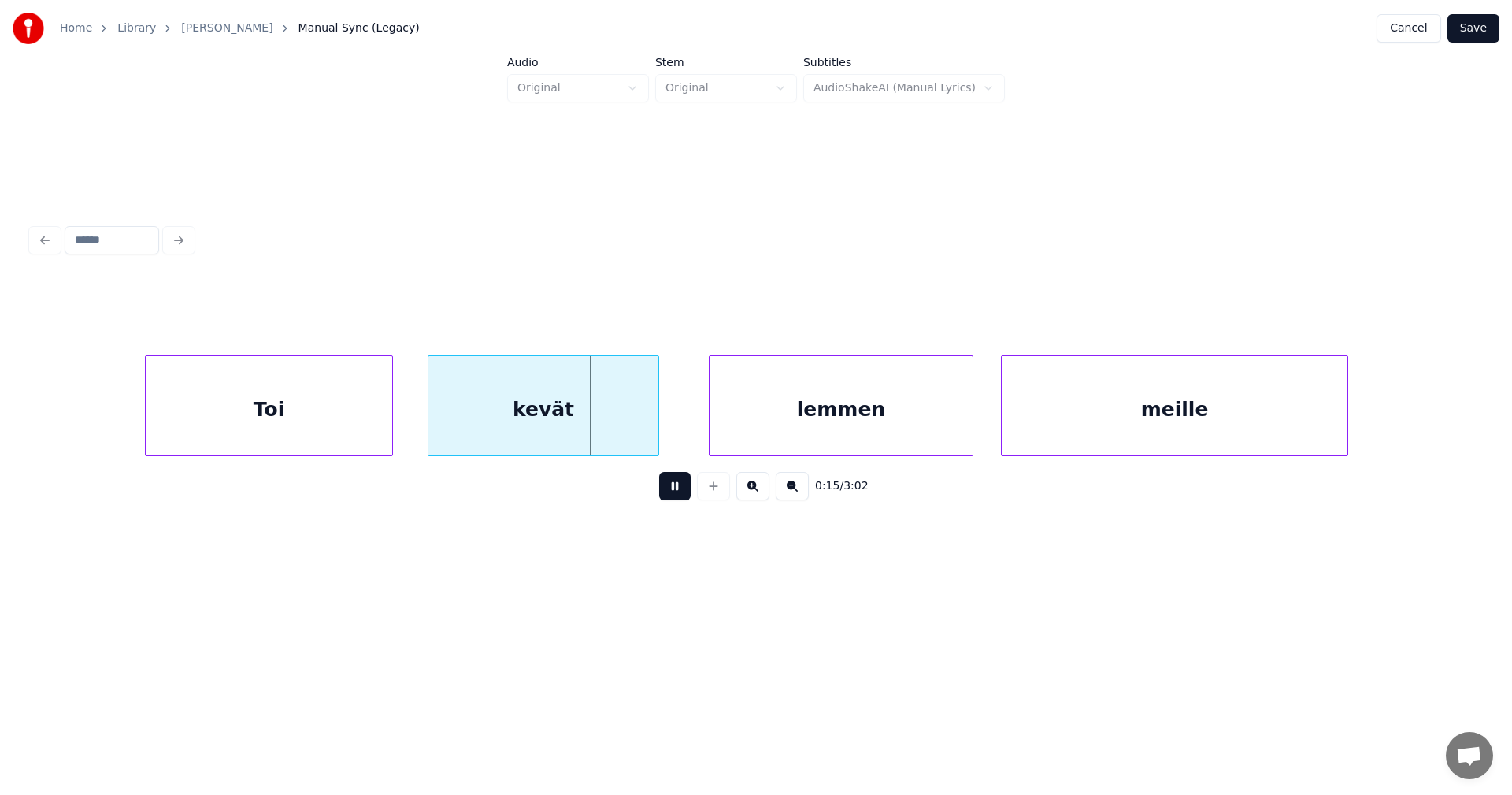
click at [678, 498] on button at bounding box center [674, 486] width 31 height 28
click at [573, 427] on div at bounding box center [571, 406] width 4 height 100
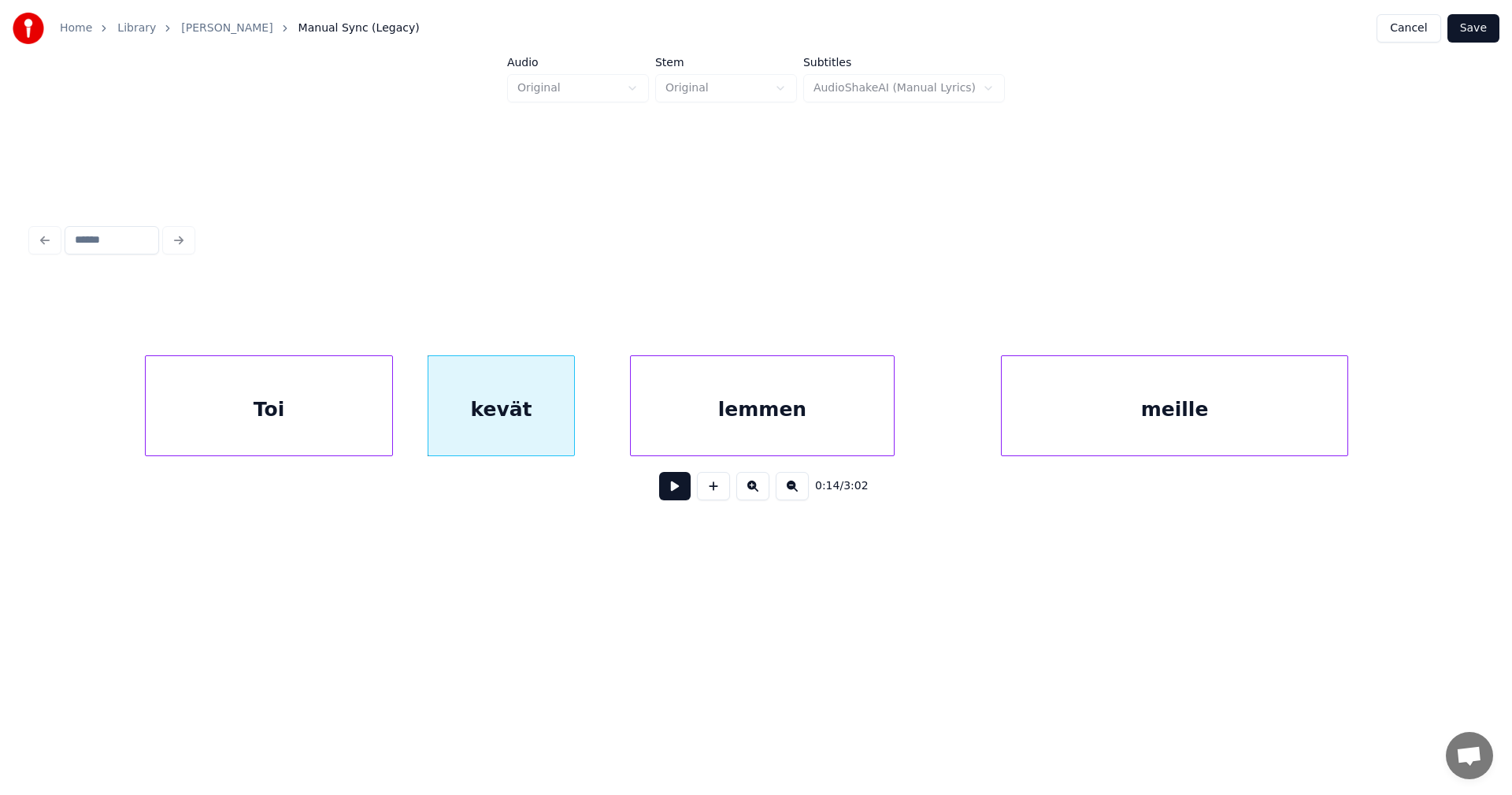
click at [665, 430] on div "lemmen" at bounding box center [762, 409] width 263 height 107
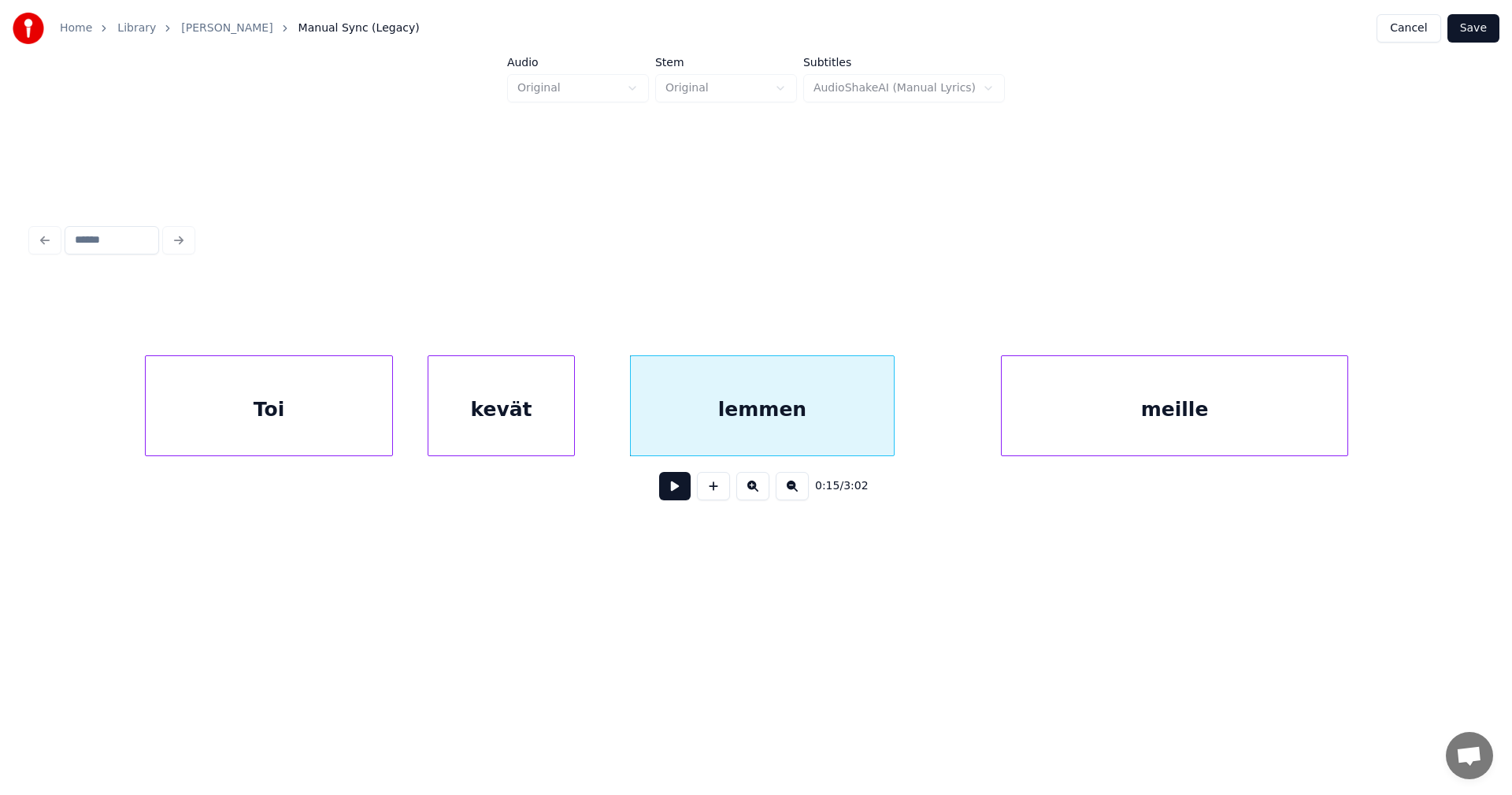
click at [680, 488] on button at bounding box center [674, 486] width 31 height 28
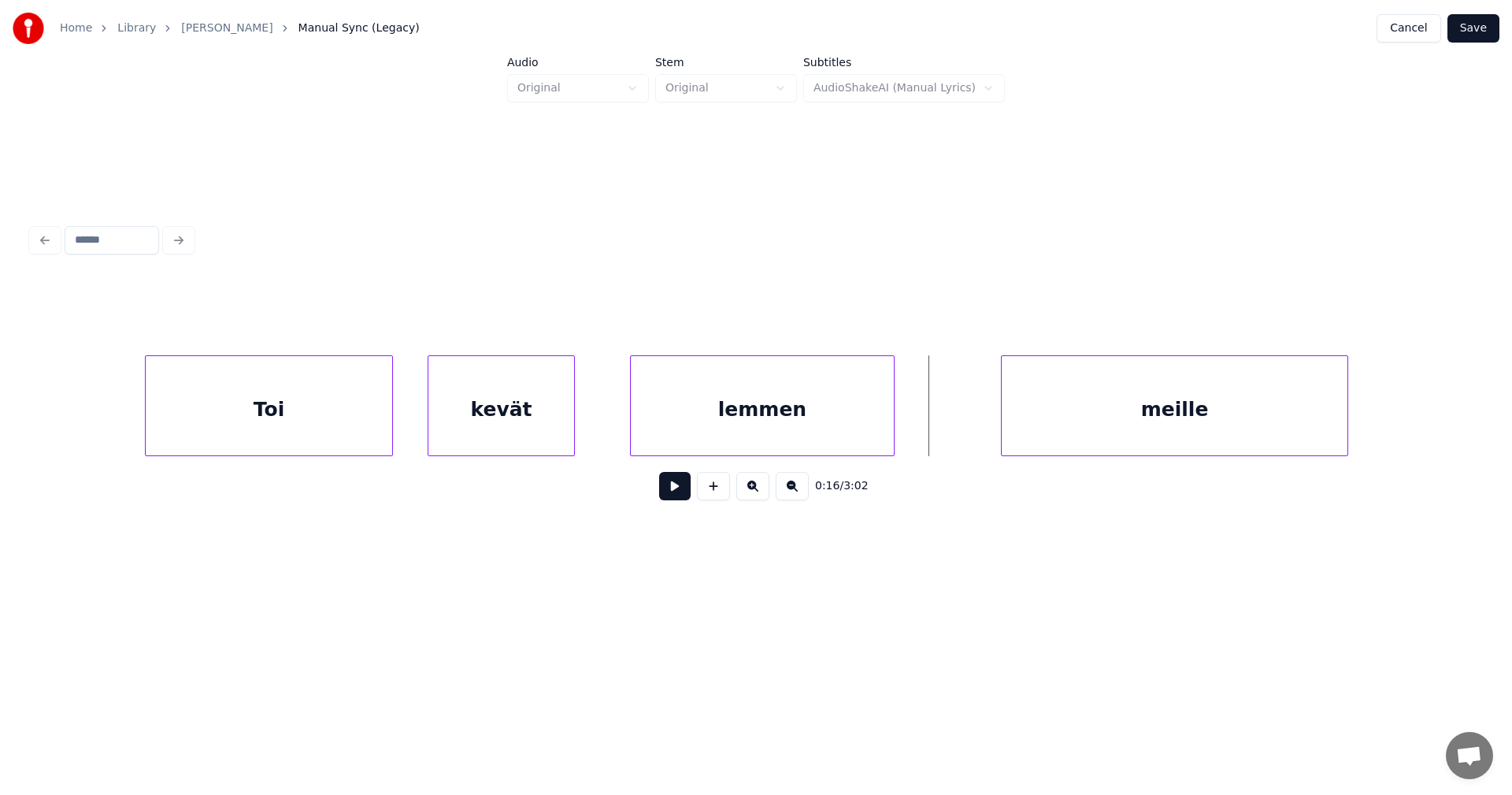
click at [680, 488] on button at bounding box center [674, 486] width 31 height 28
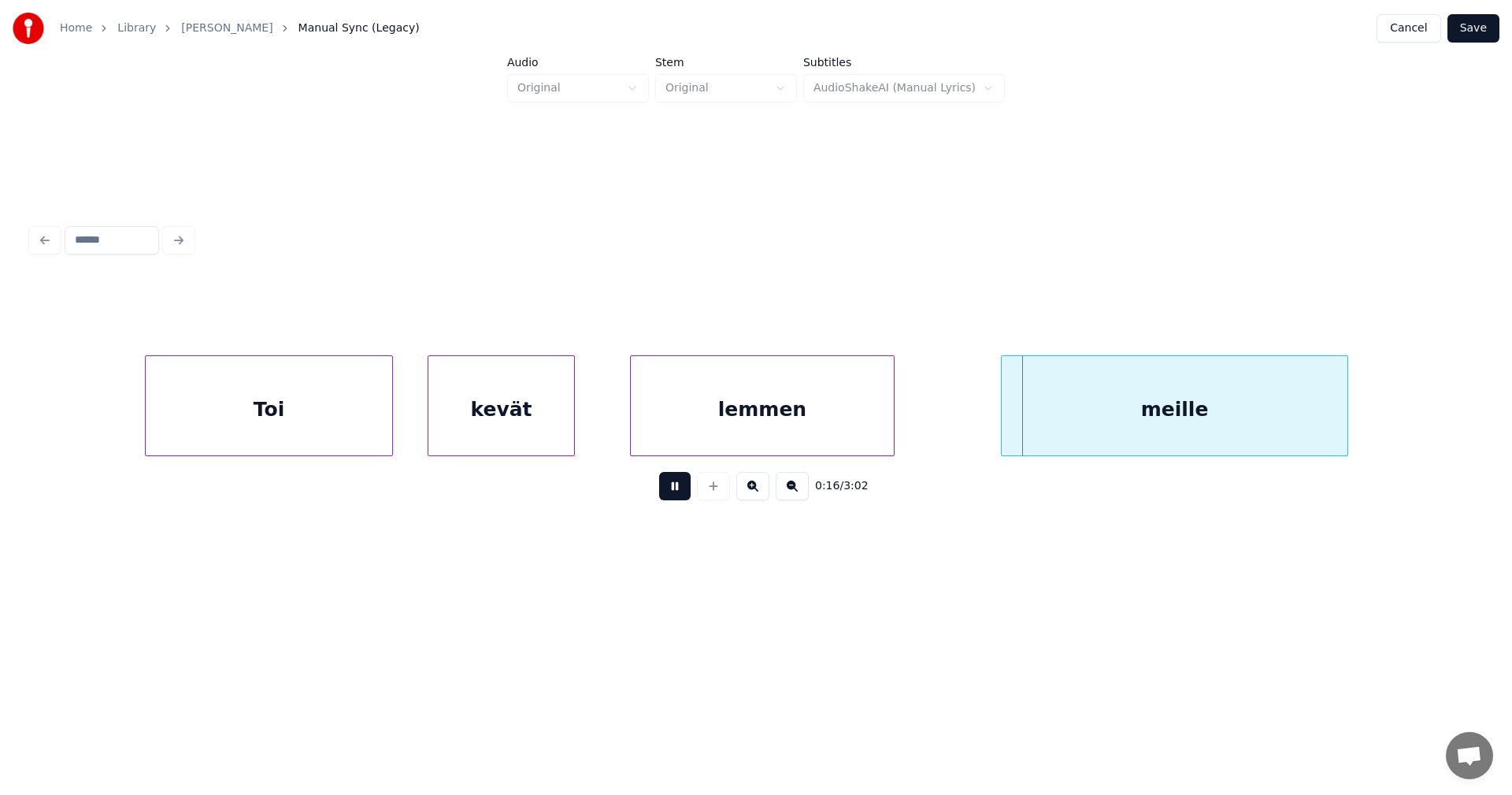
click at [680, 488] on button at bounding box center [674, 486] width 31 height 28
click at [334, 399] on div "Toi" at bounding box center [269, 409] width 246 height 107
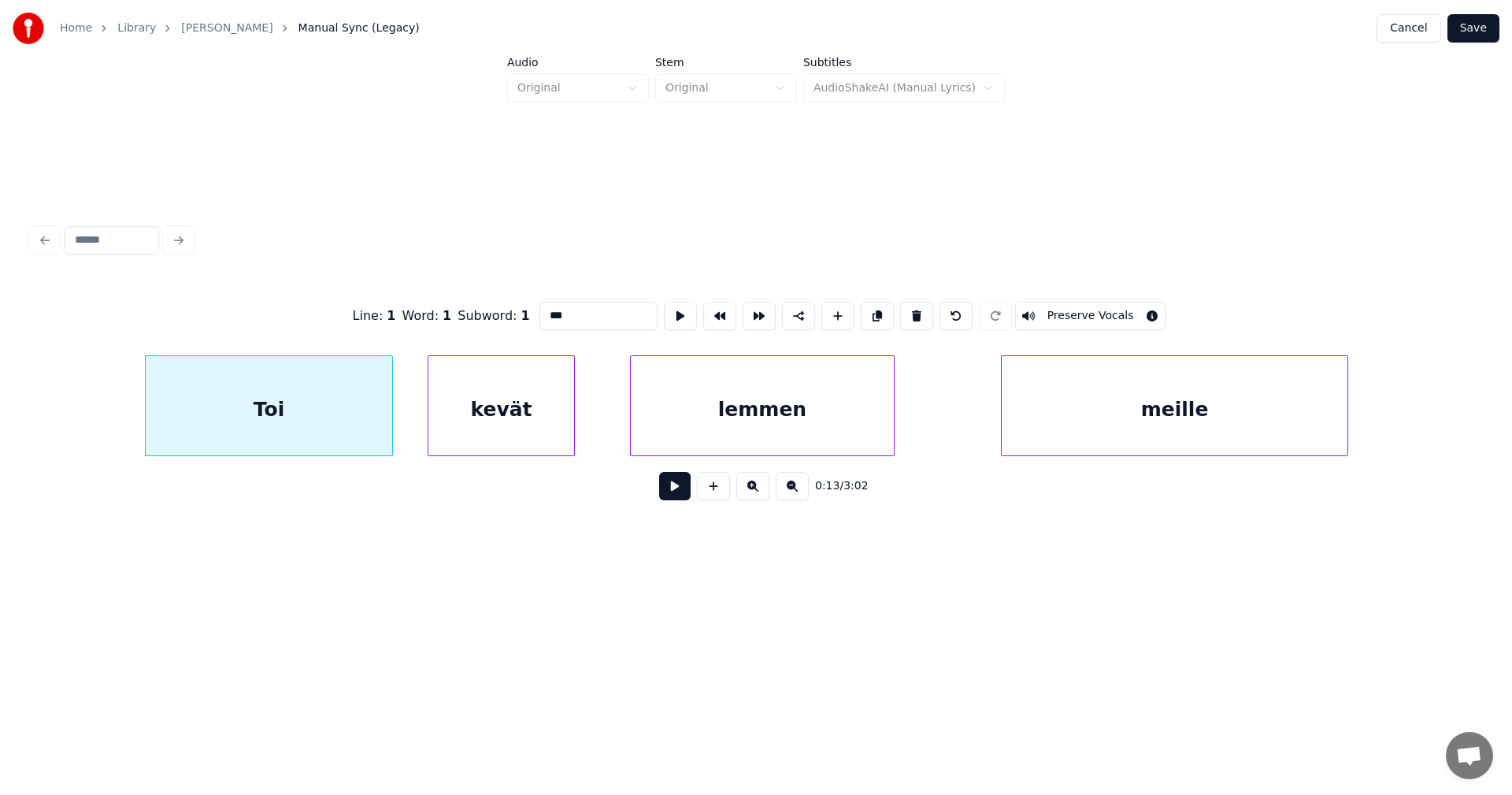
click at [664, 495] on button at bounding box center [674, 486] width 31 height 28
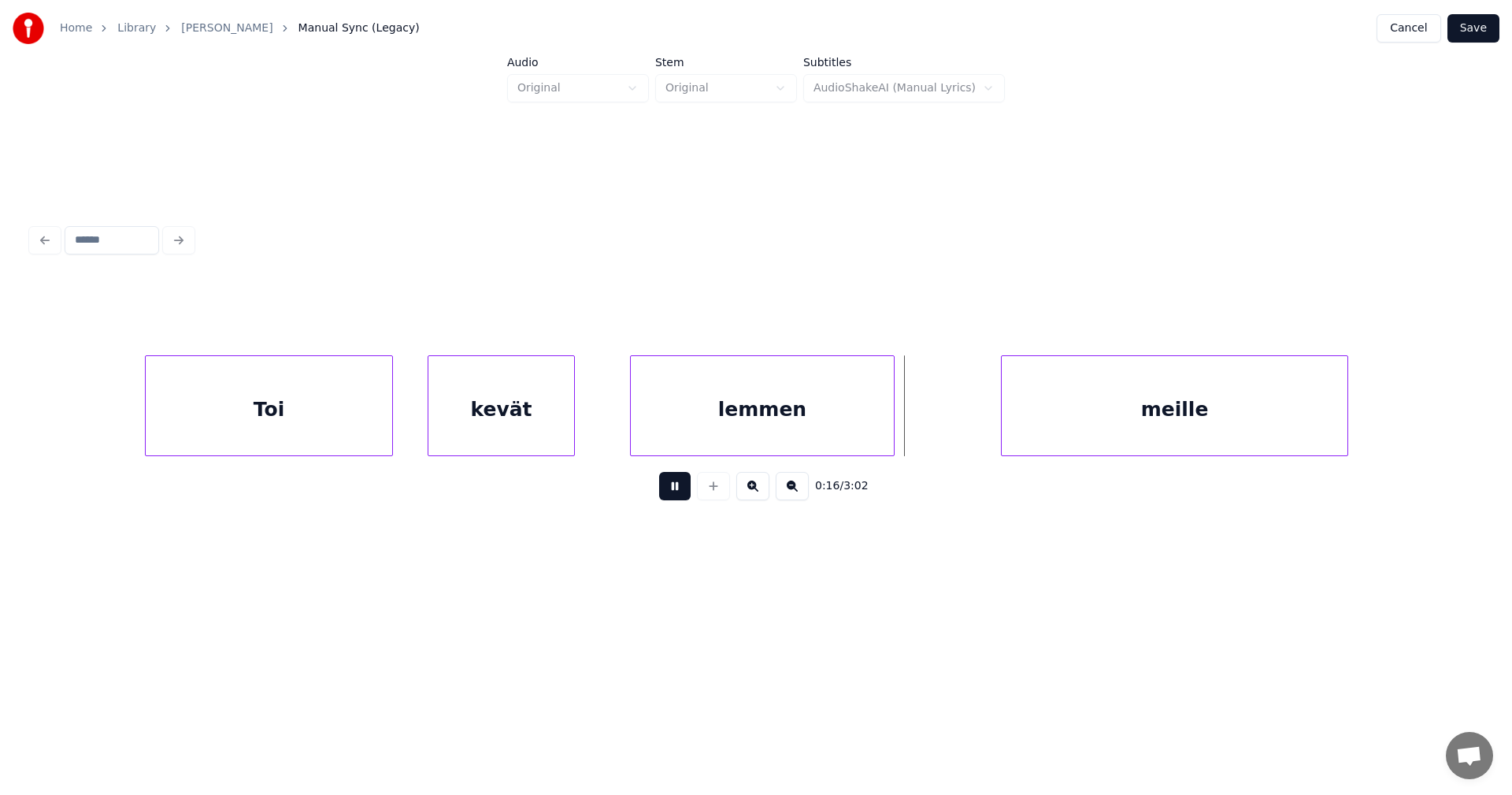
click at [666, 495] on button at bounding box center [674, 486] width 31 height 28
click at [967, 434] on div at bounding box center [966, 406] width 4 height 100
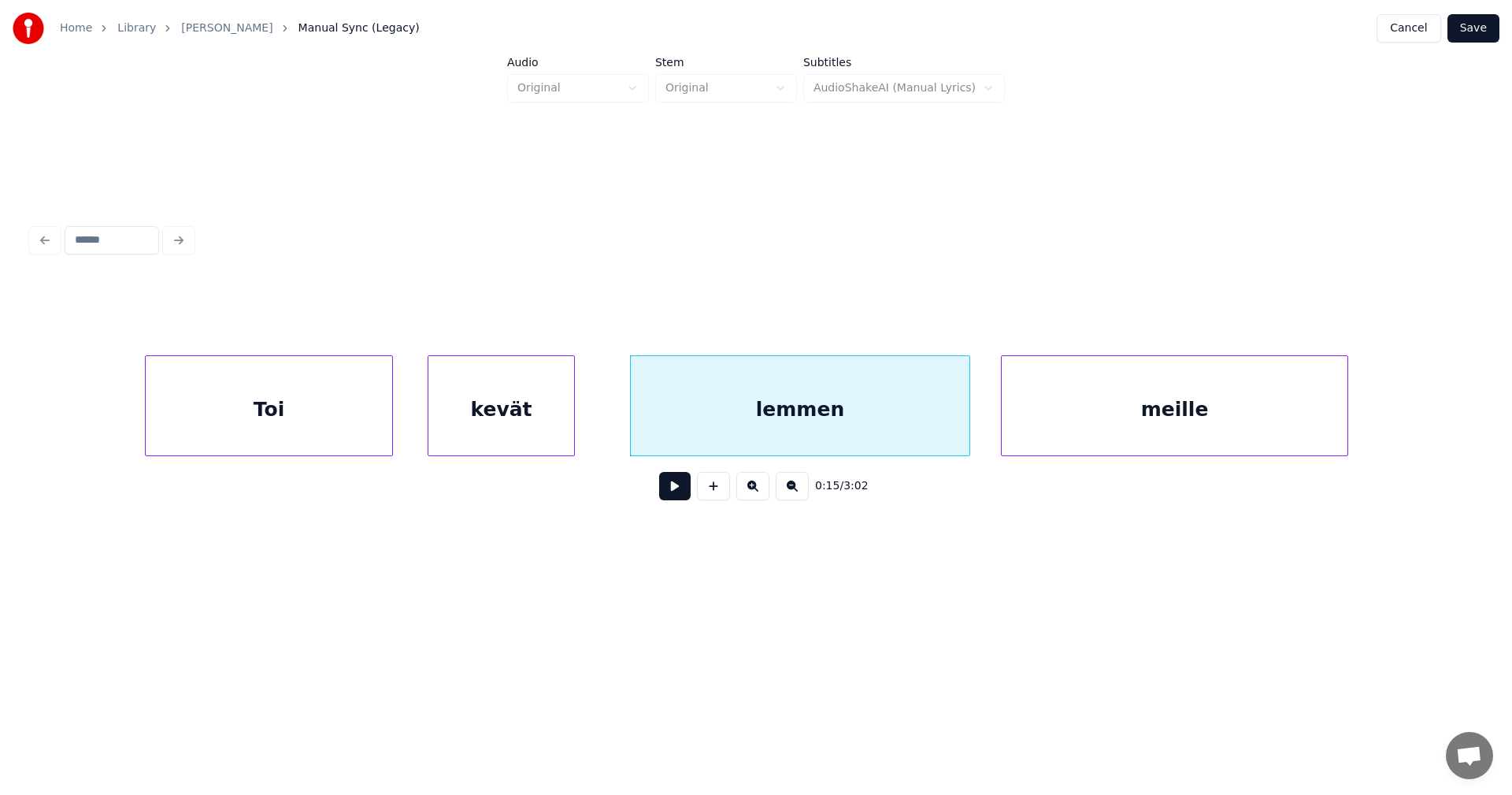
click at [678, 495] on button at bounding box center [674, 486] width 31 height 28
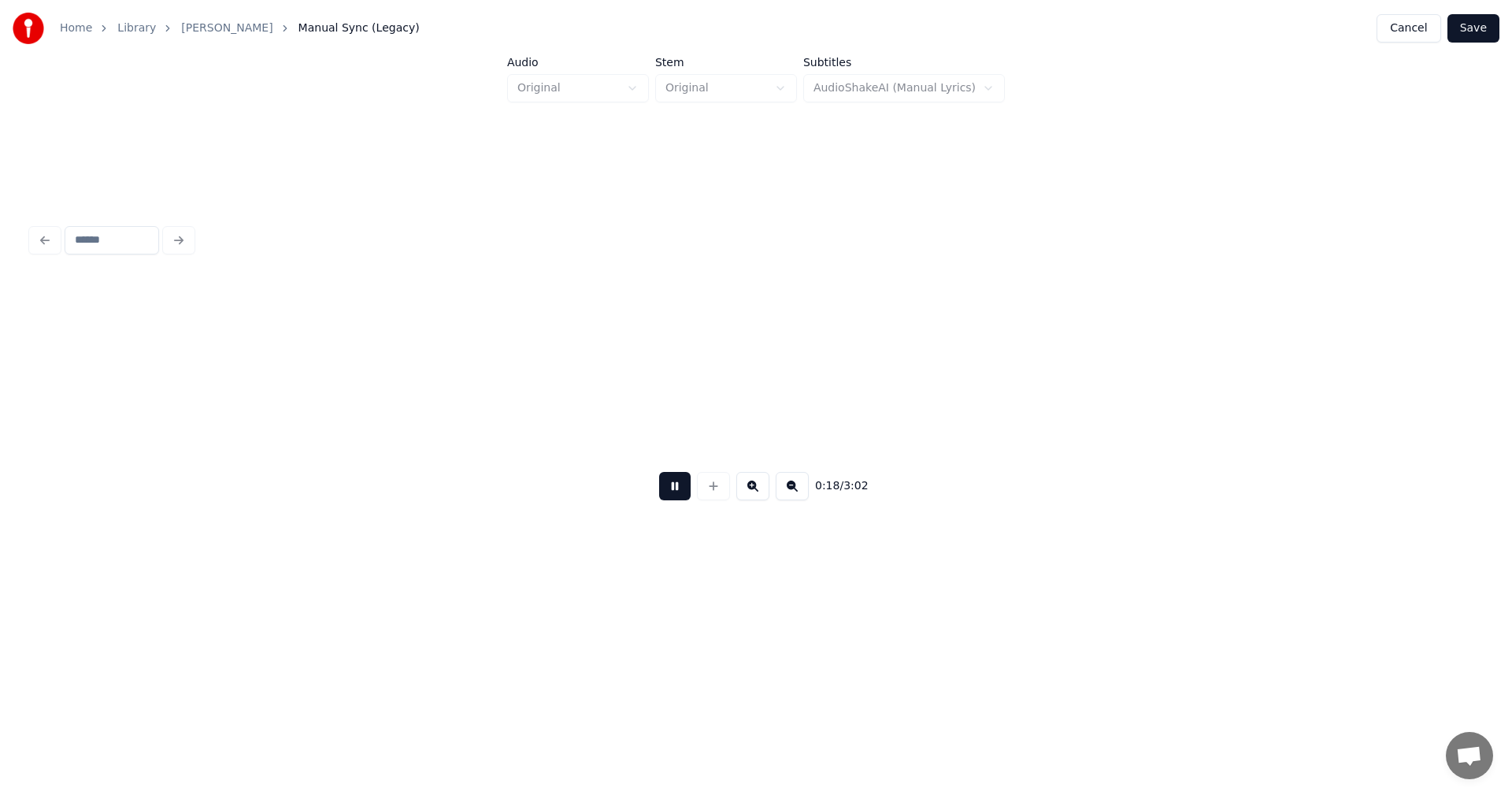
scroll to position [0, 5087]
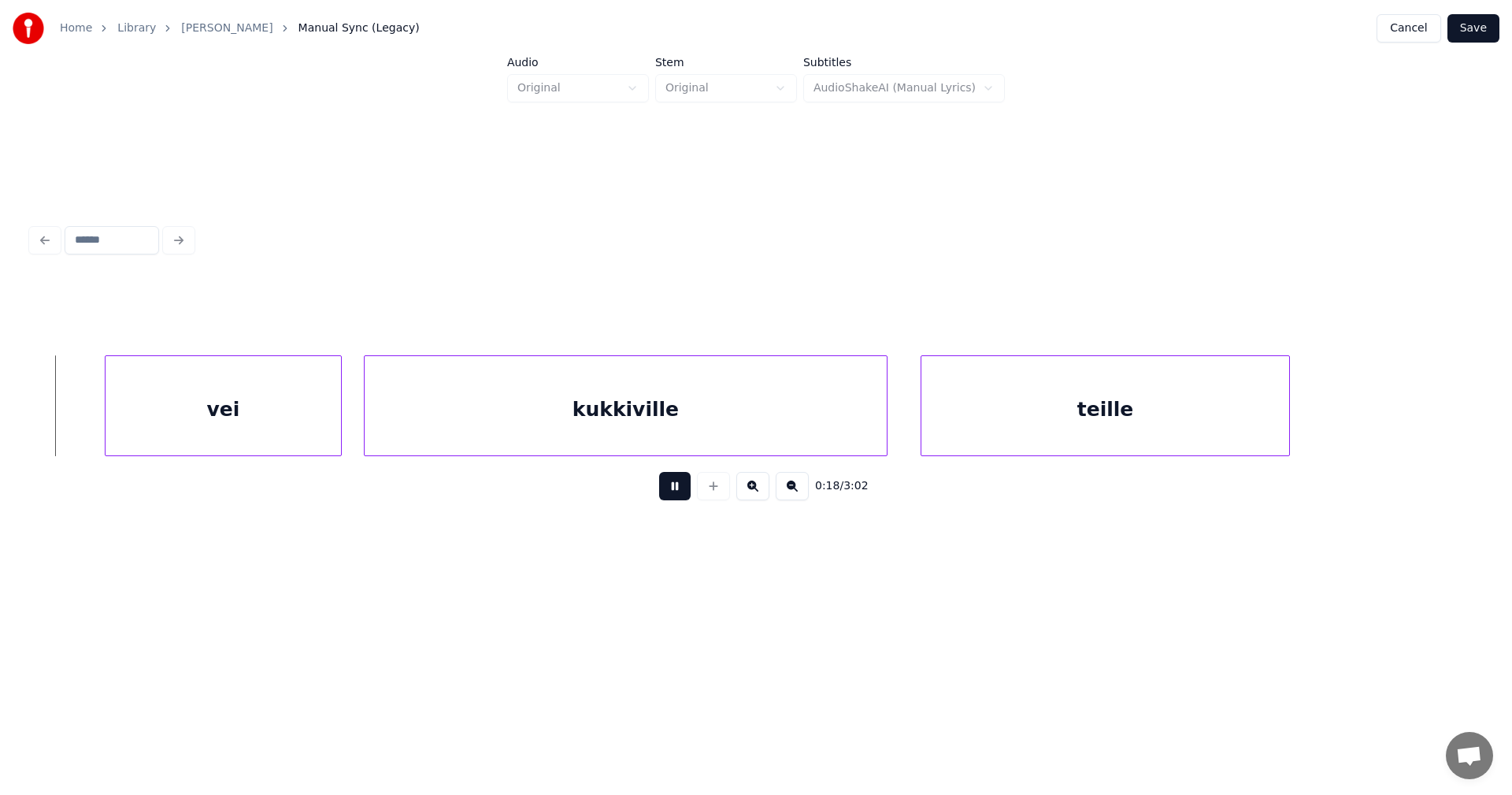
click at [678, 493] on button at bounding box center [674, 486] width 31 height 28
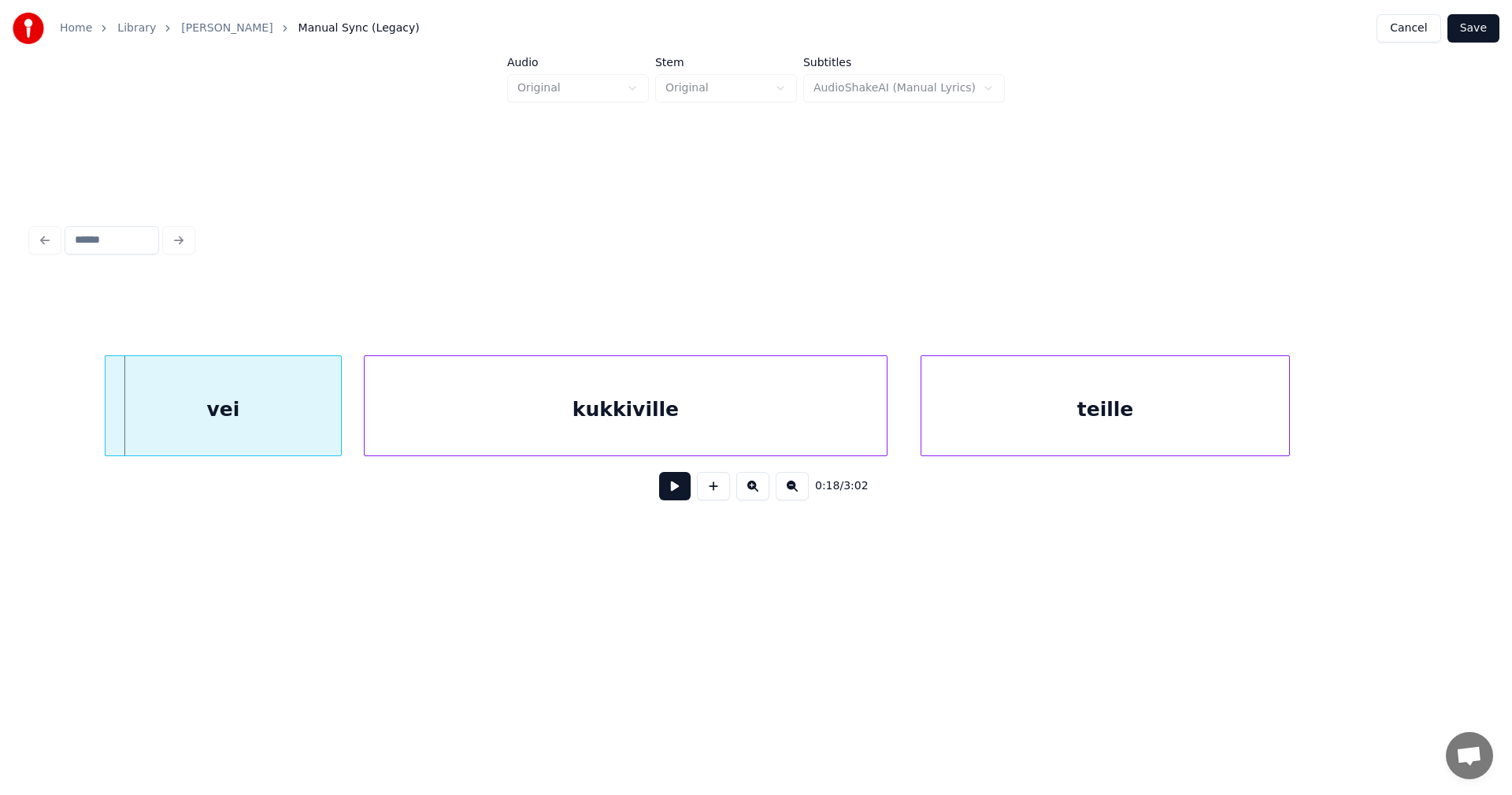
scroll to position [0, 3819]
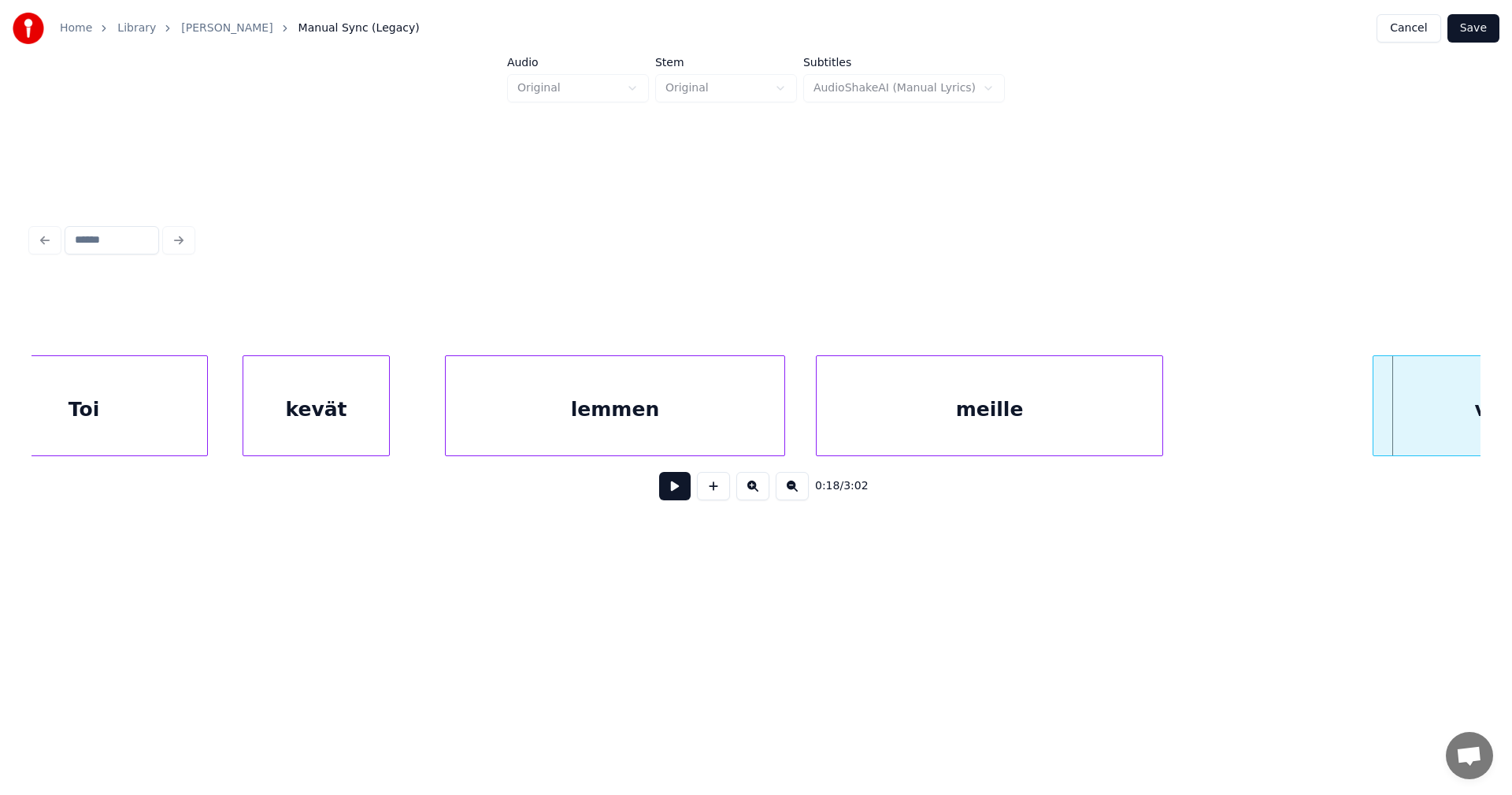
click at [535, 446] on div "lemmen" at bounding box center [615, 409] width 339 height 107
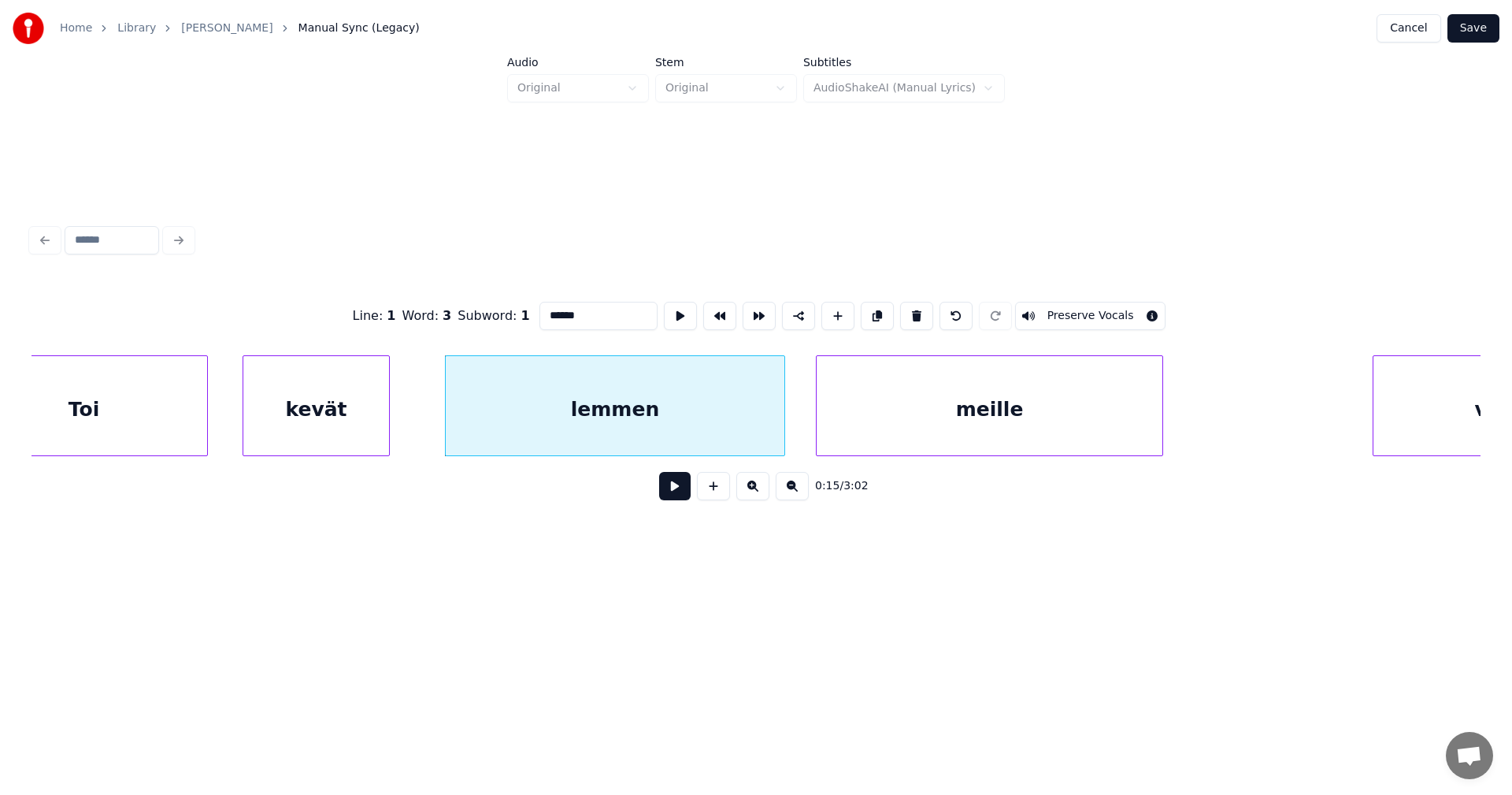
click at [671, 492] on button at bounding box center [674, 486] width 31 height 28
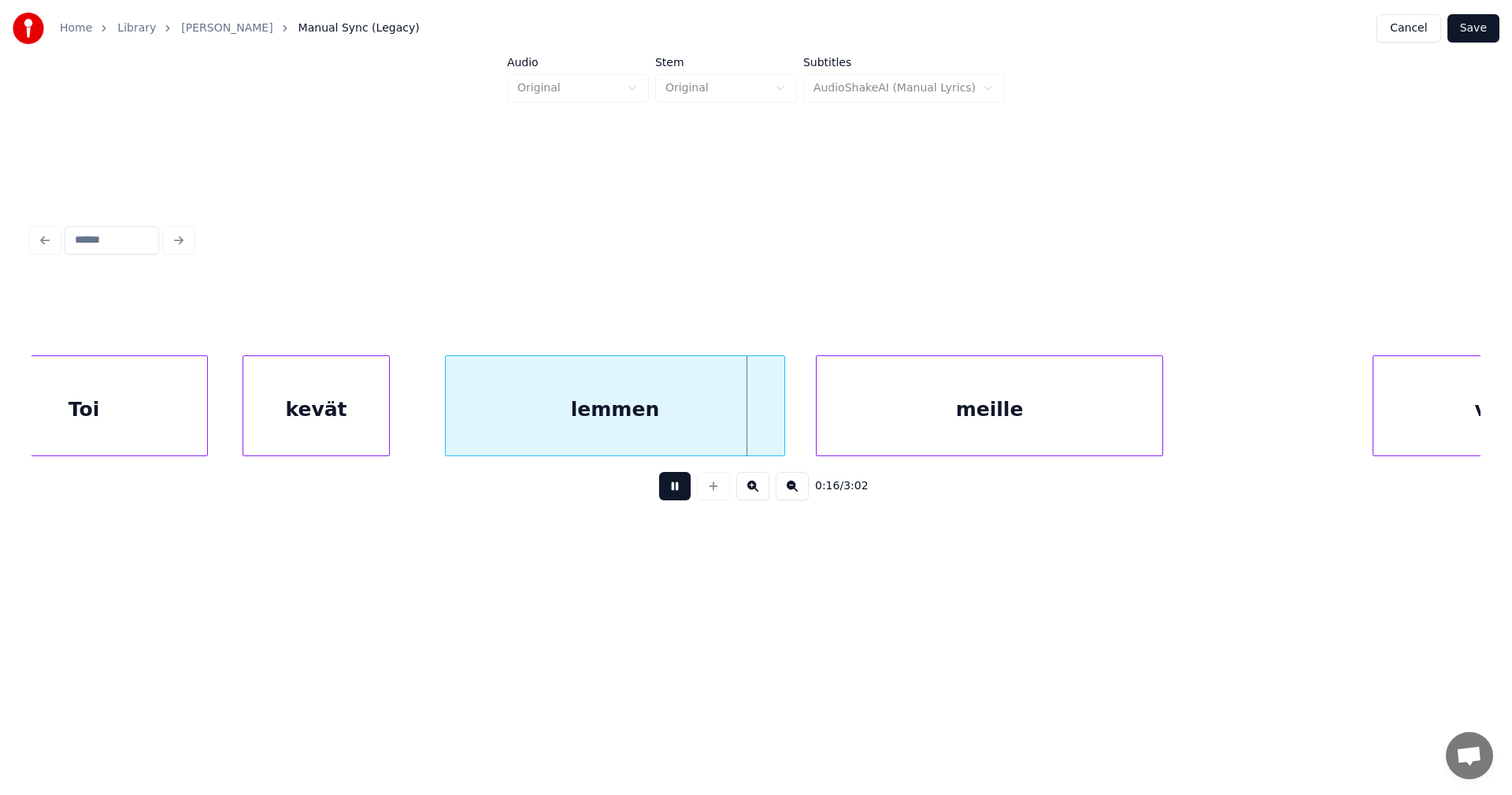
click at [671, 492] on button at bounding box center [674, 486] width 31 height 28
click at [770, 422] on div at bounding box center [770, 406] width 4 height 100
click at [681, 495] on button at bounding box center [674, 486] width 31 height 28
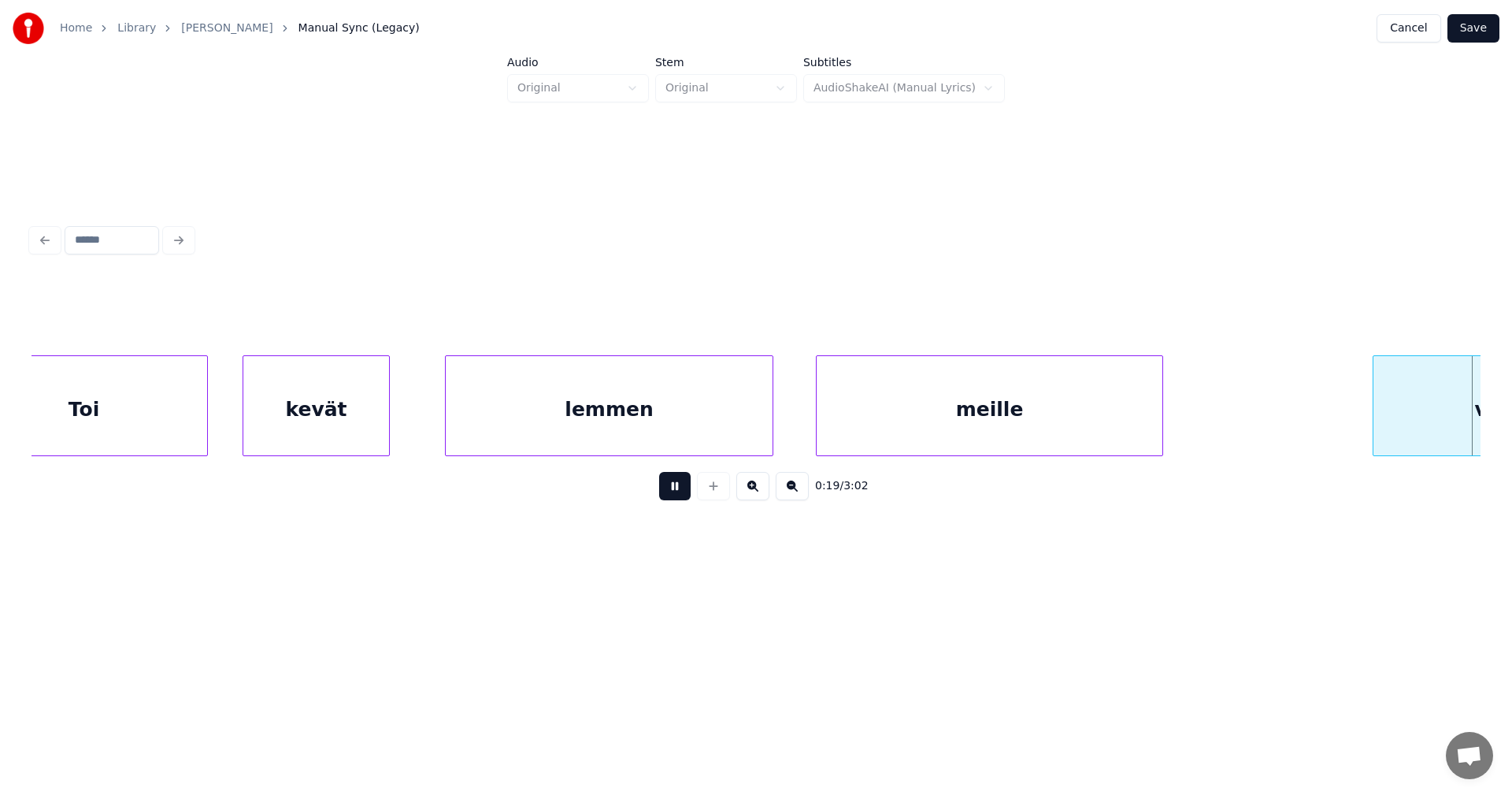
scroll to position [0, 5268]
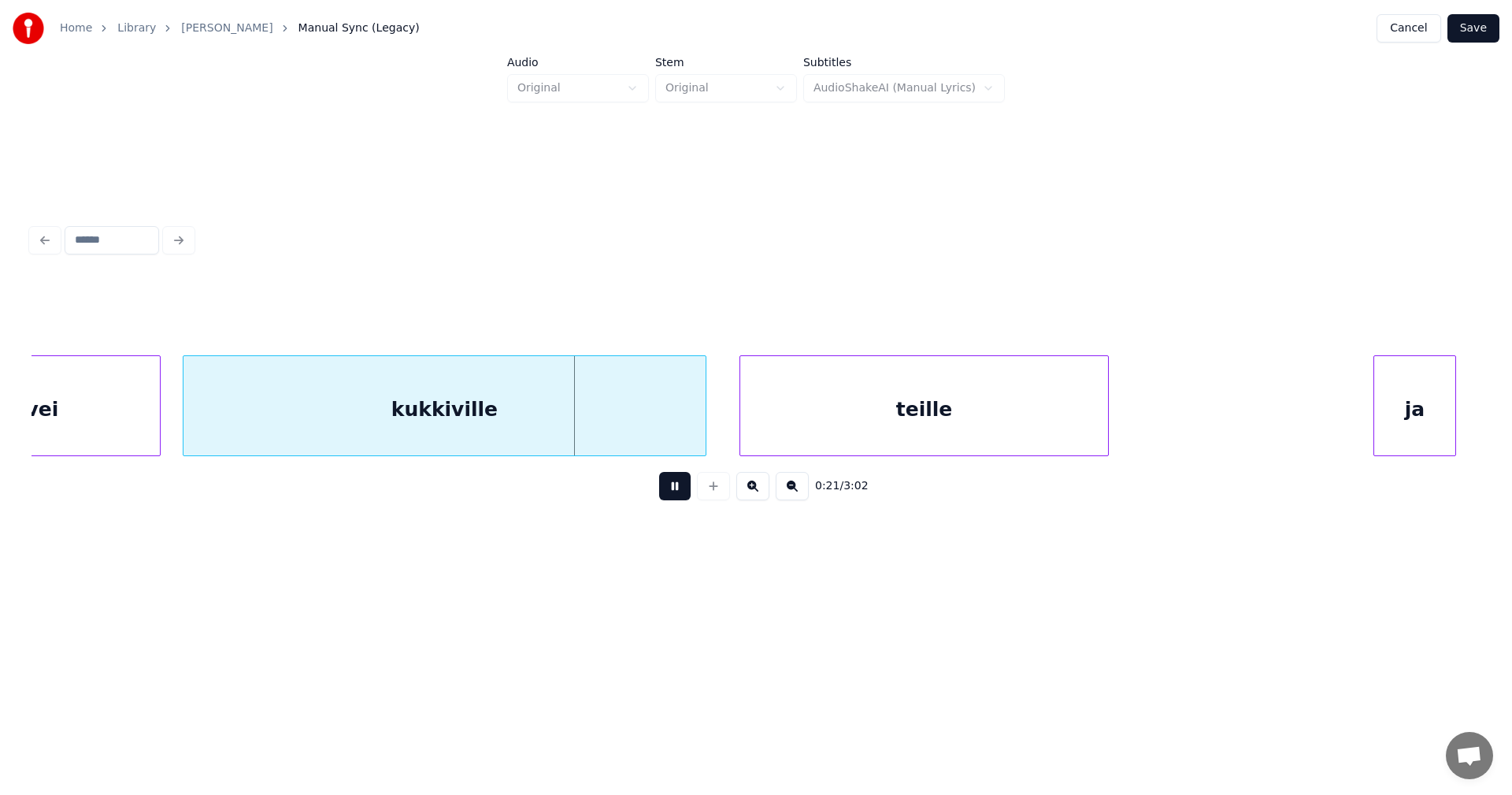
click at [681, 495] on button at bounding box center [674, 486] width 31 height 28
click at [150, 422] on div at bounding box center [152, 406] width 4 height 100
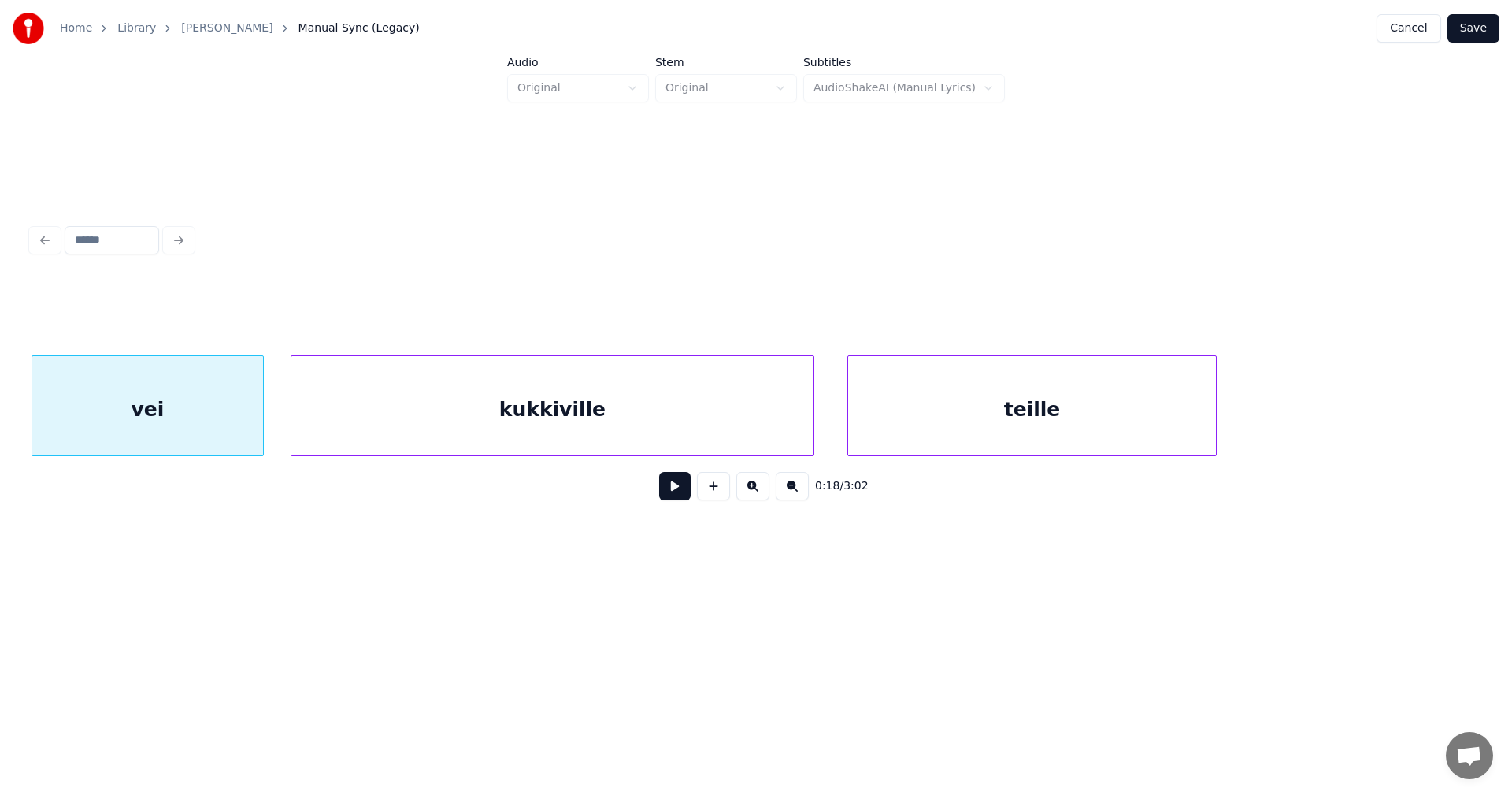
click at [740, 427] on div "kukkiville" at bounding box center [552, 409] width 522 height 107
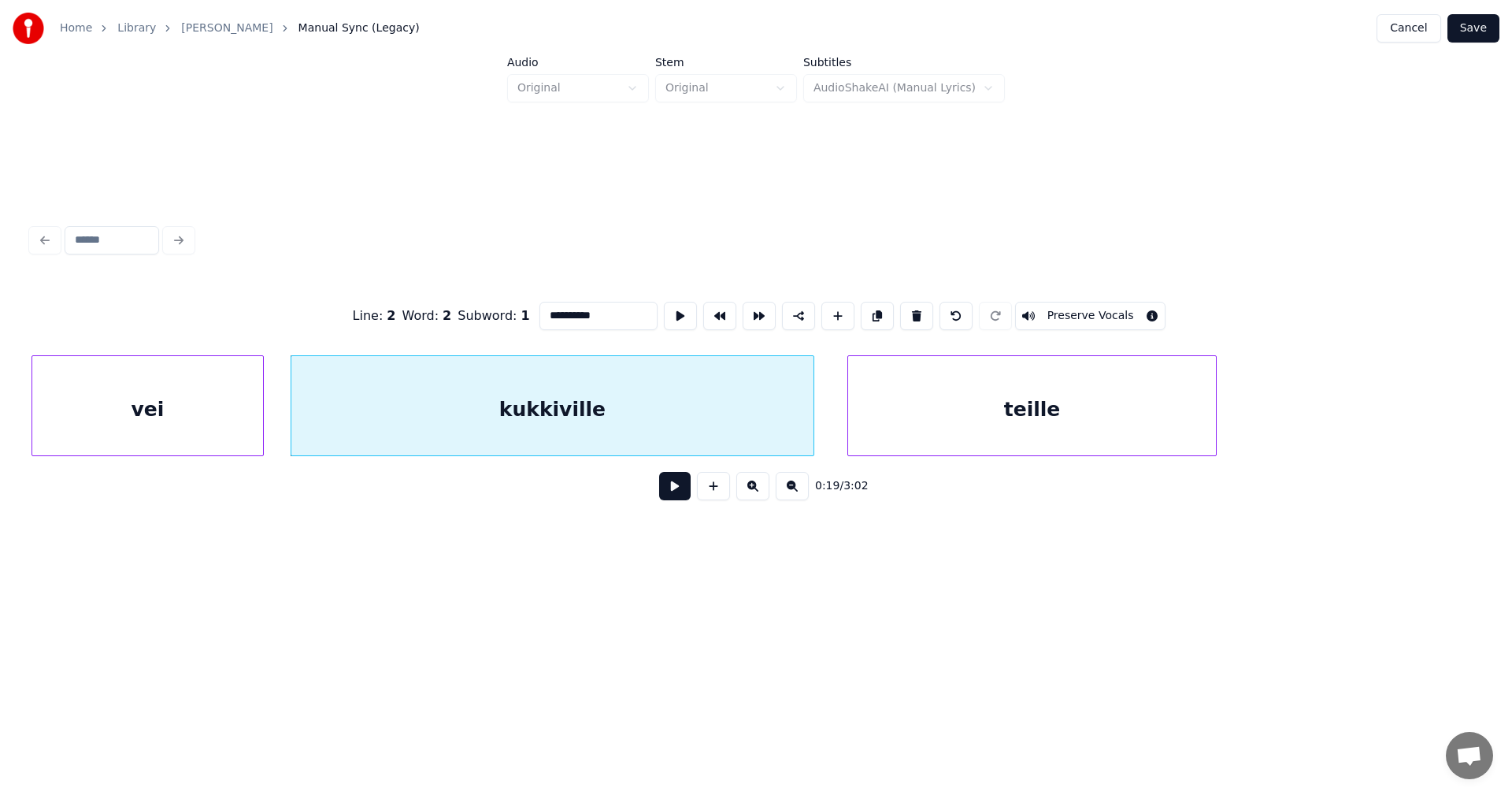
click at [678, 488] on button at bounding box center [674, 486] width 31 height 28
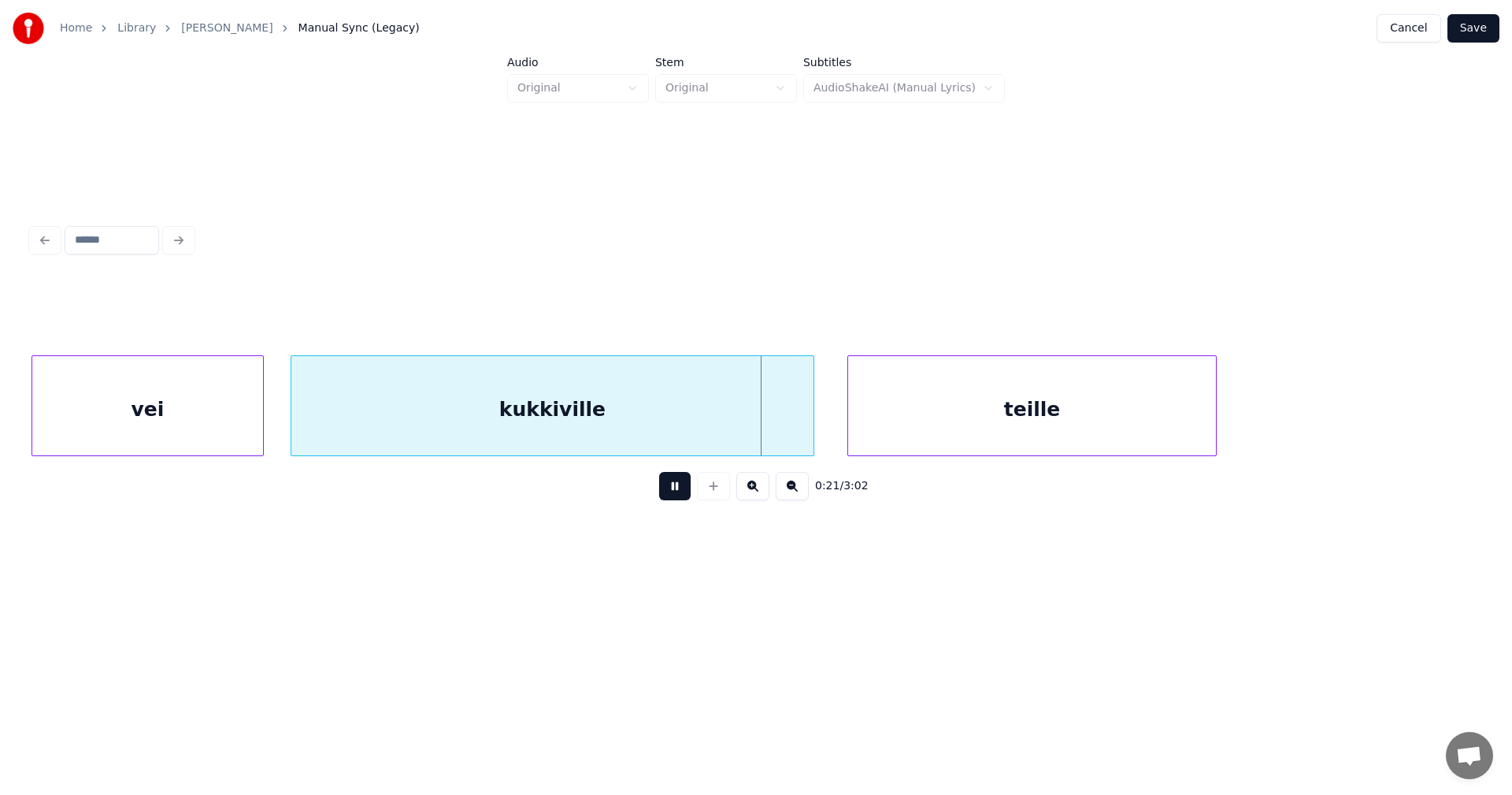
click at [674, 488] on button at bounding box center [674, 486] width 31 height 28
click at [788, 444] on div at bounding box center [790, 406] width 4 height 100
click at [680, 490] on button at bounding box center [674, 486] width 31 height 28
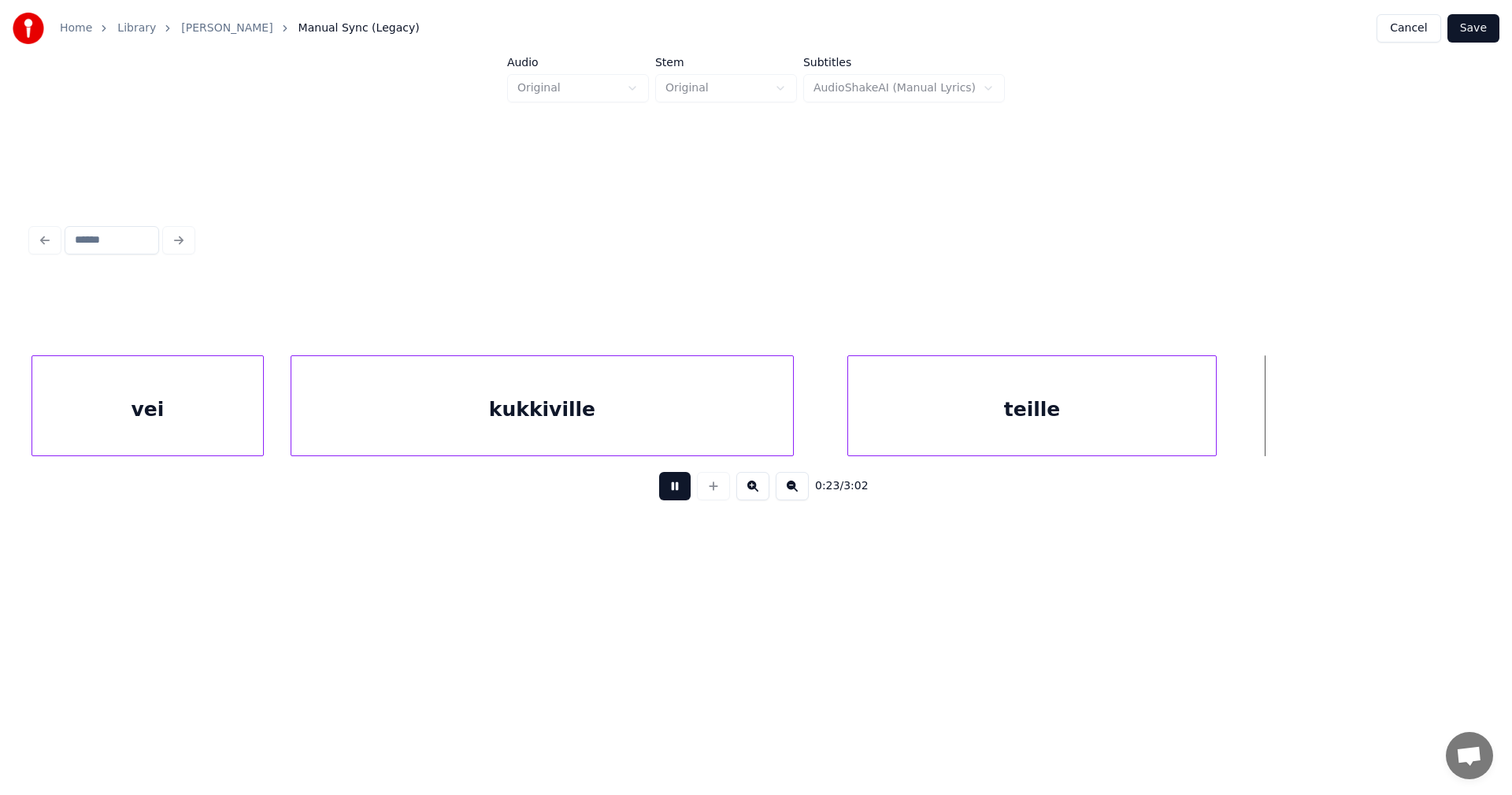
click at [685, 489] on button at bounding box center [674, 486] width 31 height 28
click at [1235, 431] on div at bounding box center [1235, 406] width 4 height 100
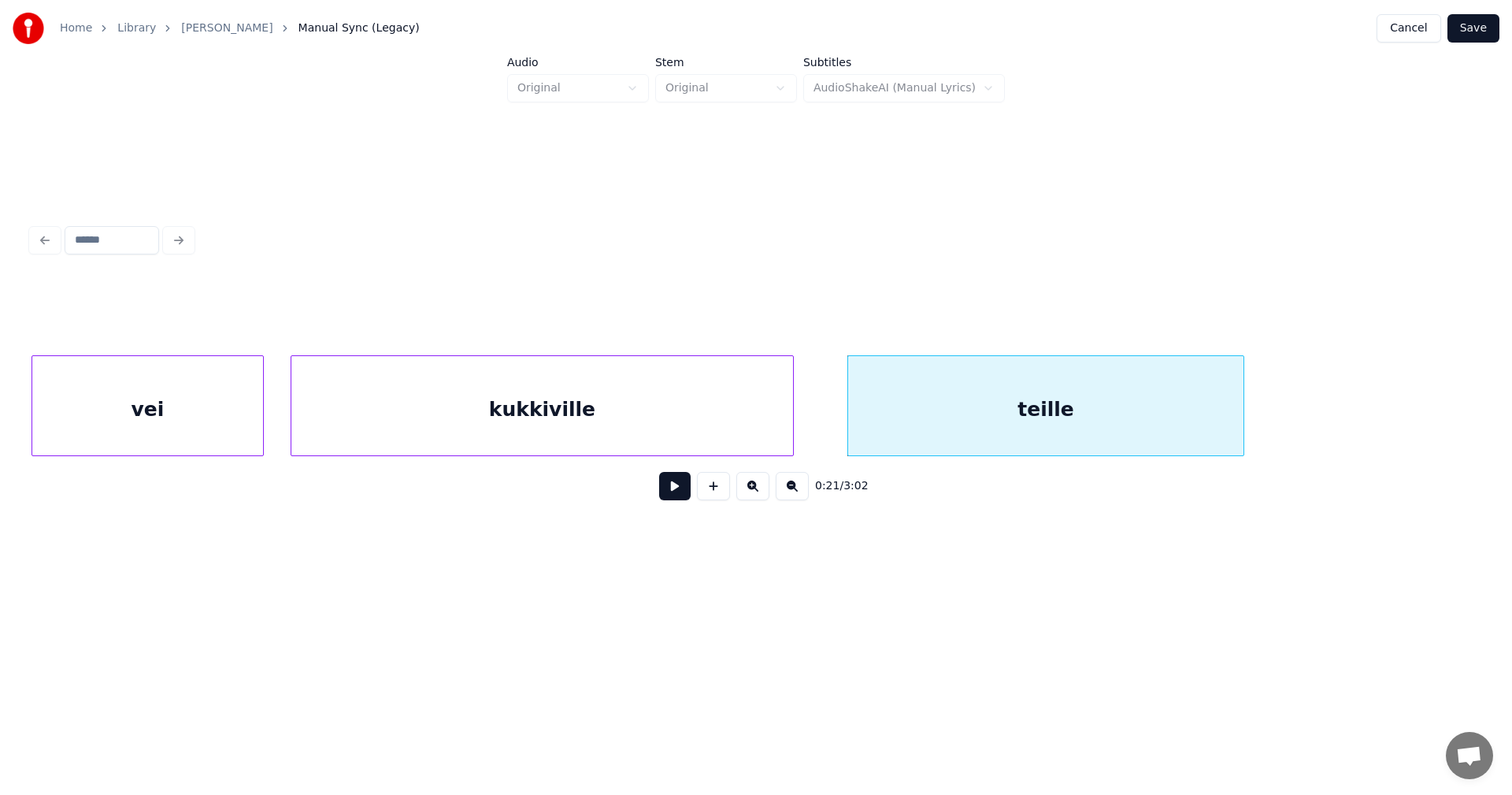
click at [1242, 430] on div at bounding box center [1241, 406] width 4 height 100
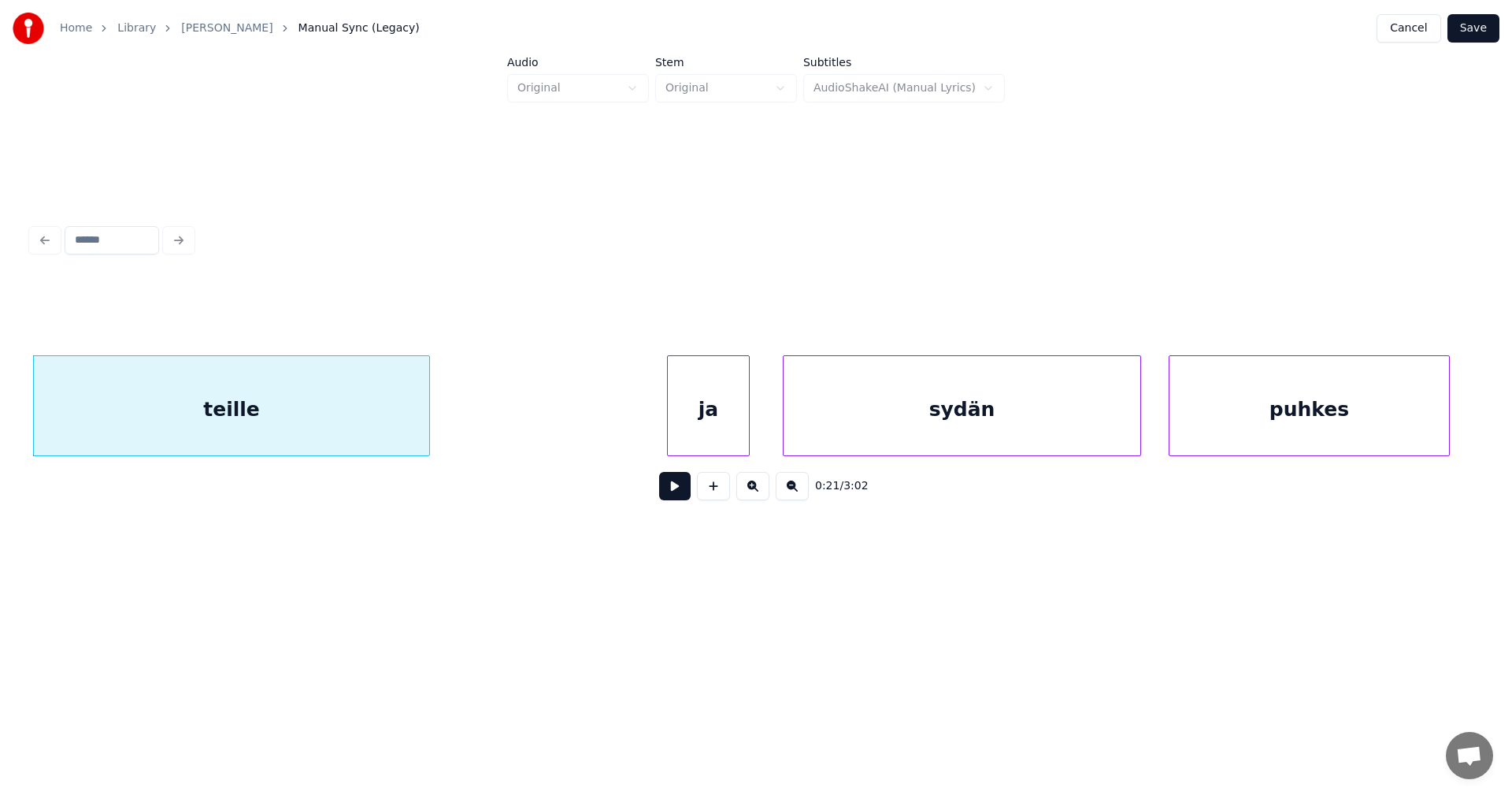
scroll to position [0, 5980]
click at [715, 425] on div "ja" at bounding box center [681, 409] width 81 height 107
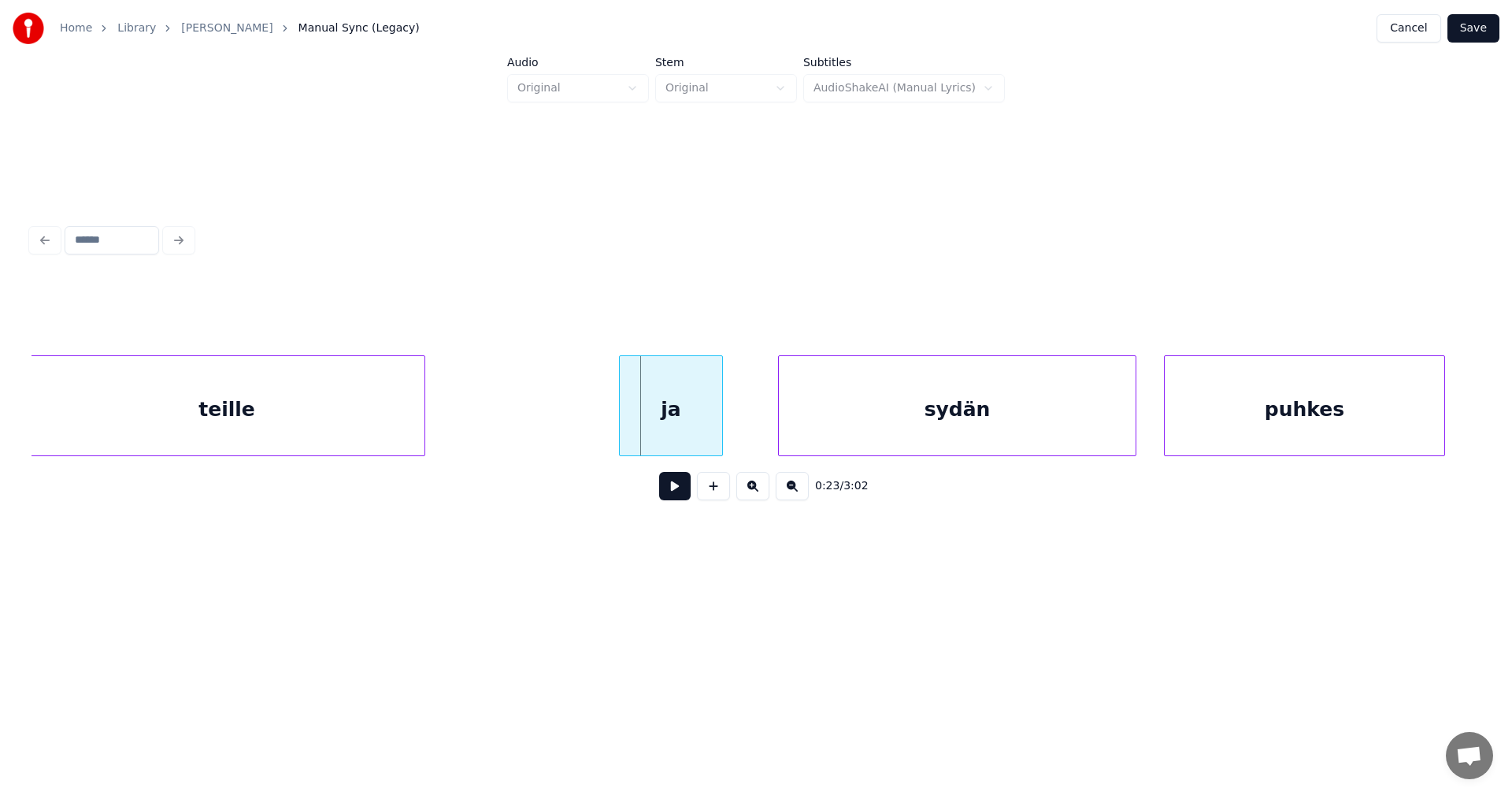
click at [622, 425] on div at bounding box center [622, 406] width 4 height 100
click at [675, 490] on button at bounding box center [674, 486] width 31 height 28
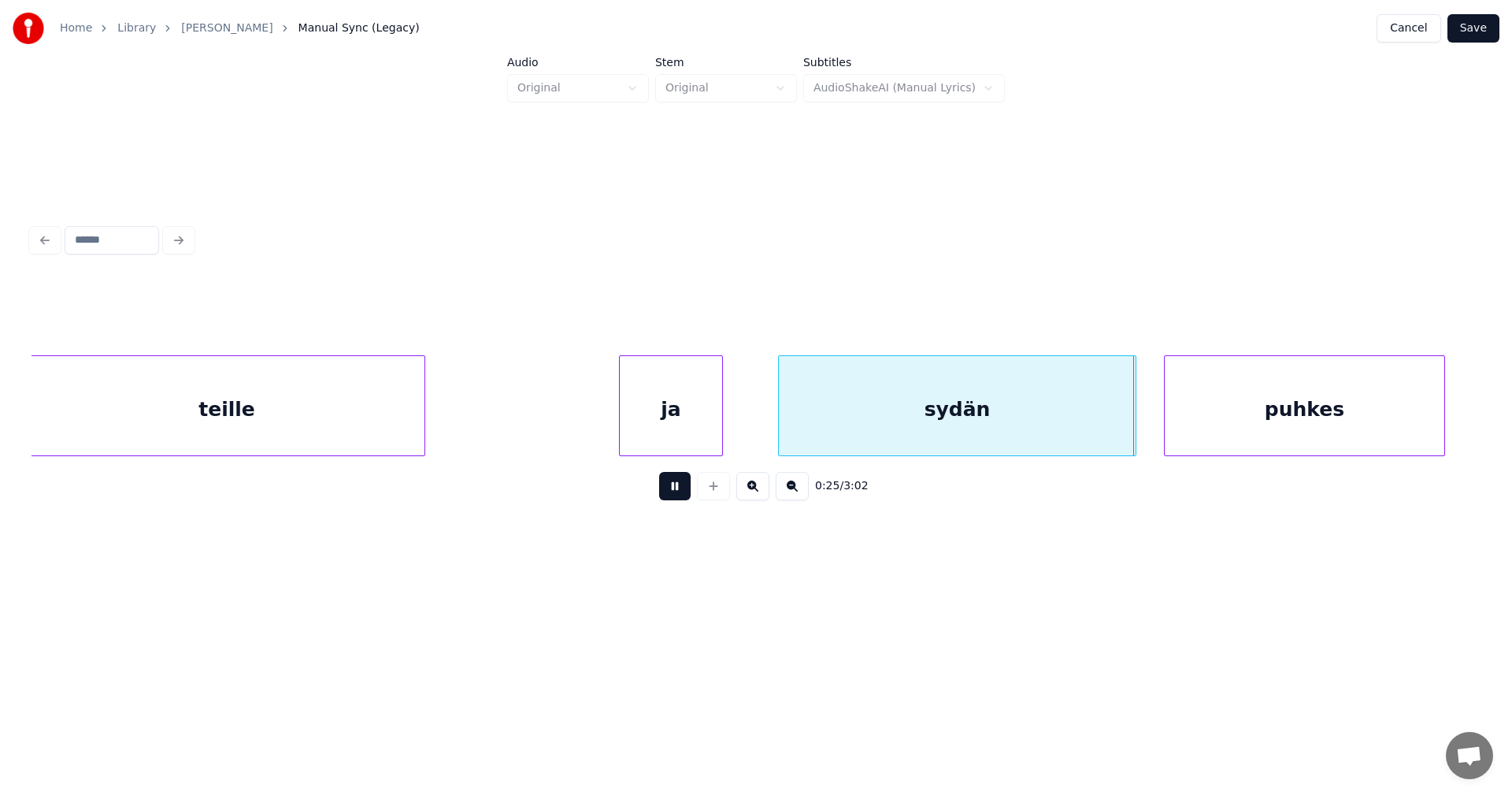
drag, startPoint x: 676, startPoint y: 488, endPoint x: 784, endPoint y: 455, distance: 112.9
click at [676, 486] on button at bounding box center [674, 486] width 31 height 28
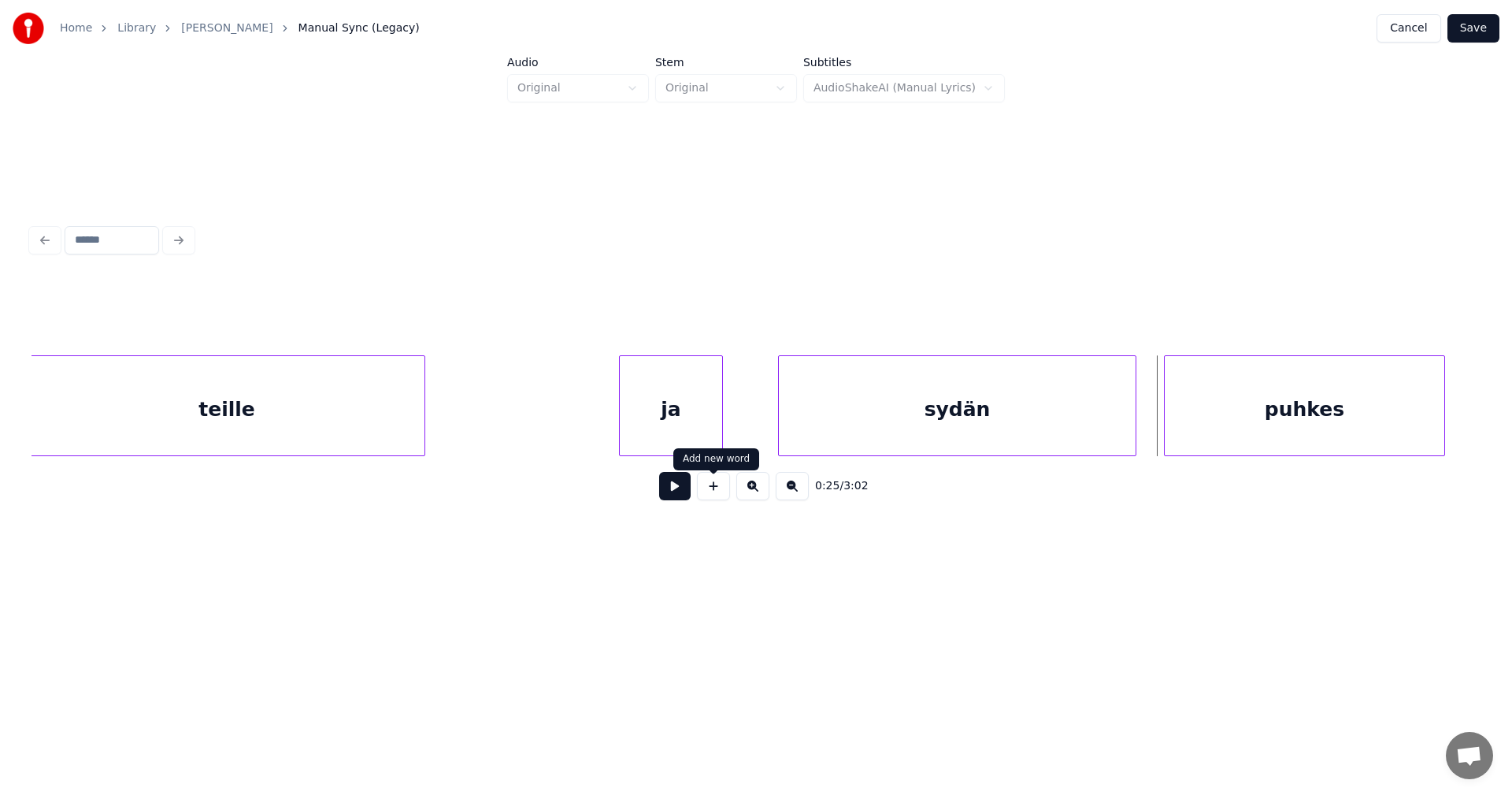
click at [869, 419] on div "sydän" at bounding box center [957, 409] width 357 height 107
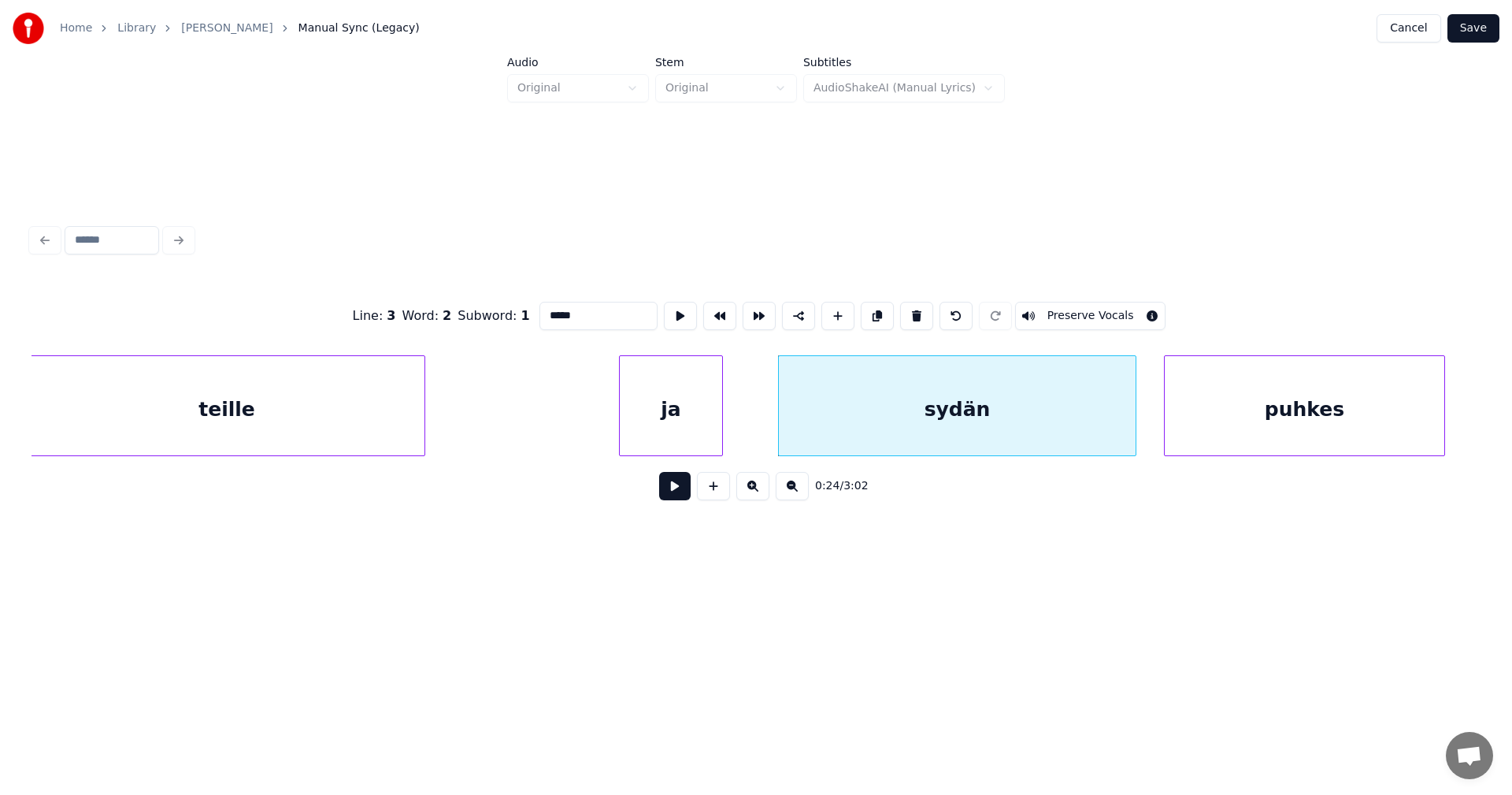
click at [671, 497] on button at bounding box center [674, 486] width 31 height 28
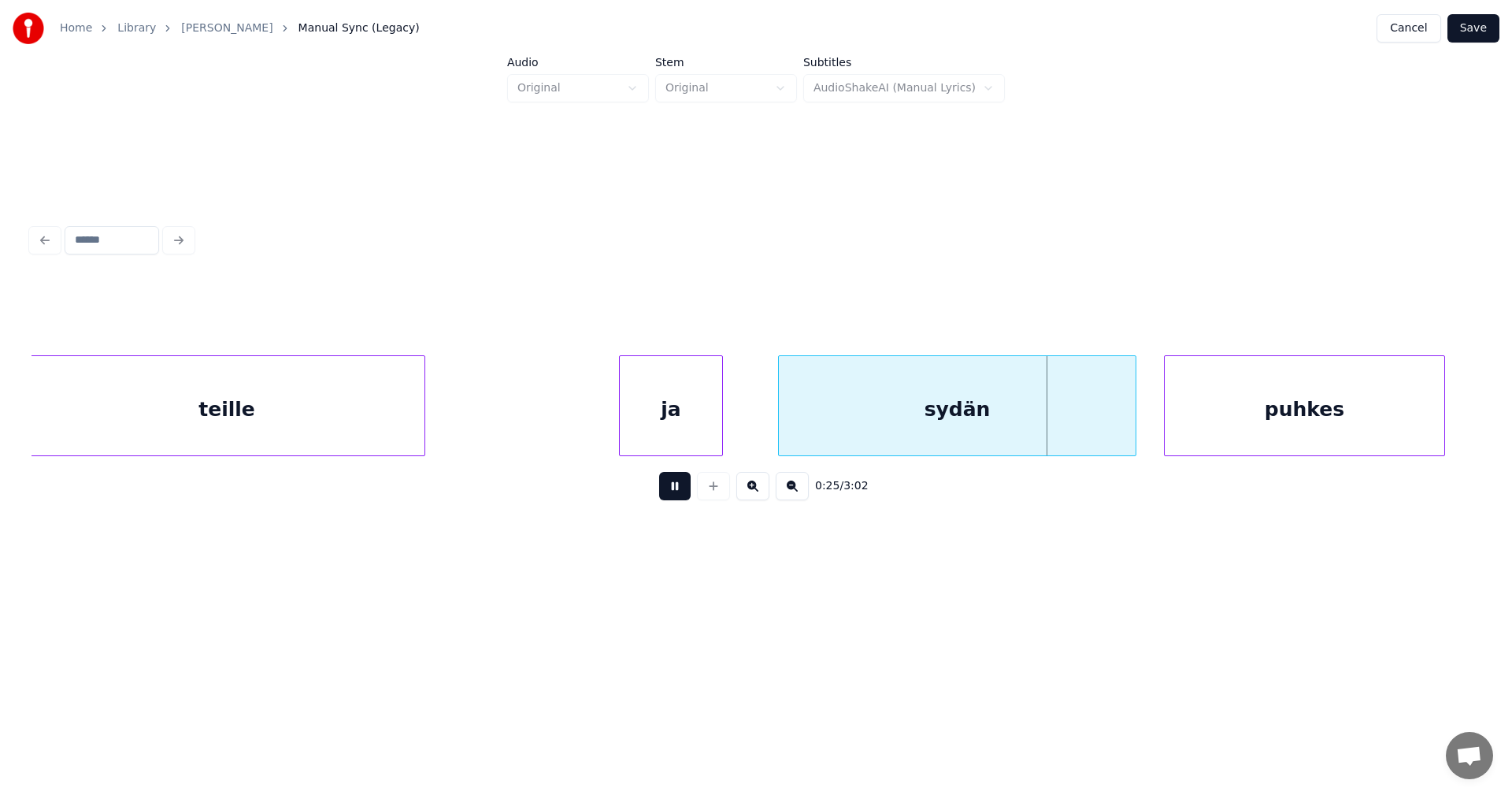
drag, startPoint x: 680, startPoint y: 494, endPoint x: 698, endPoint y: 483, distance: 21.1
click at [682, 494] on button at bounding box center [674, 486] width 31 height 28
click at [775, 423] on div at bounding box center [776, 406] width 4 height 100
click at [664, 492] on button at bounding box center [674, 486] width 31 height 28
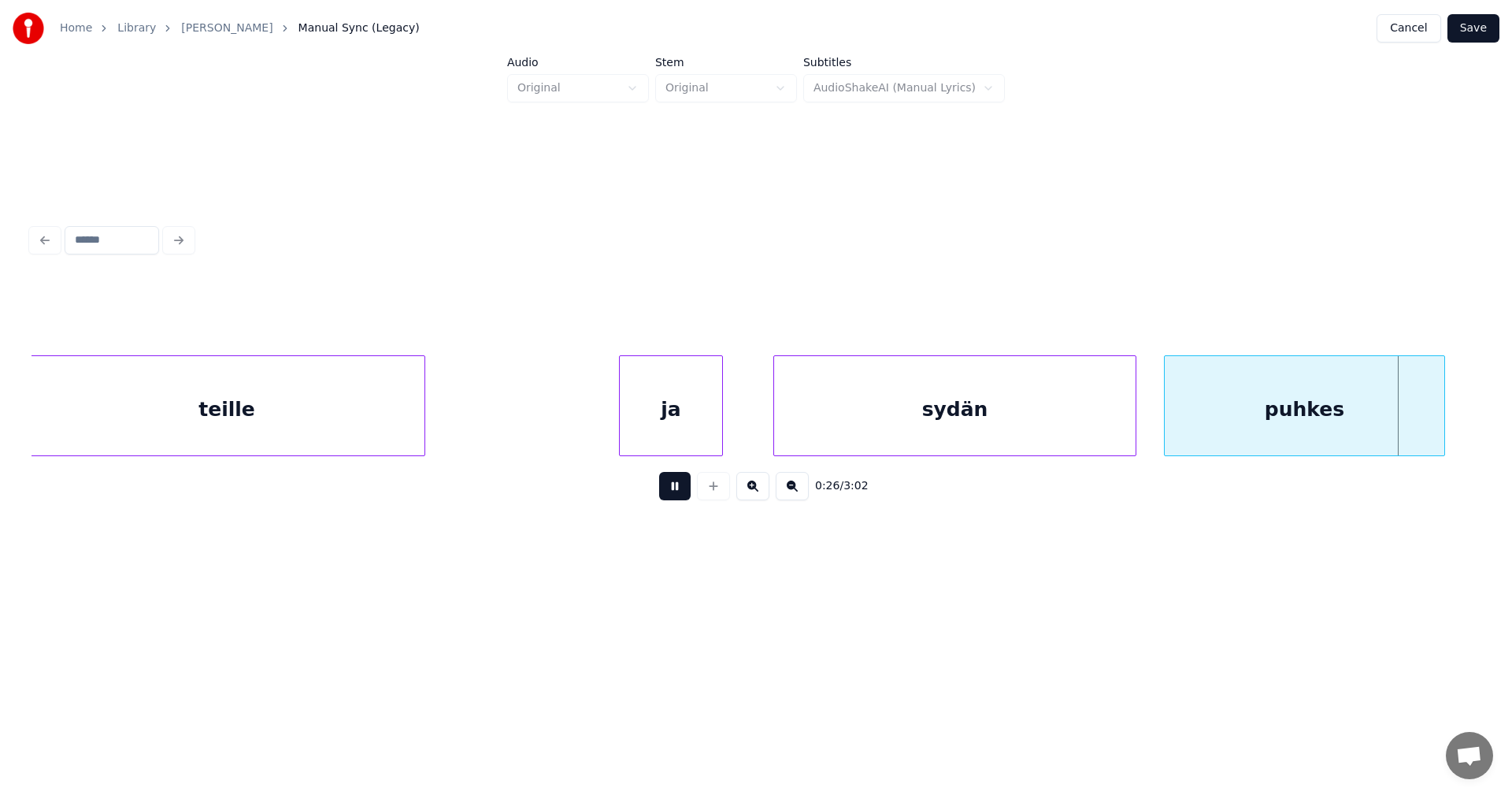
click at [672, 491] on button at bounding box center [674, 486] width 31 height 28
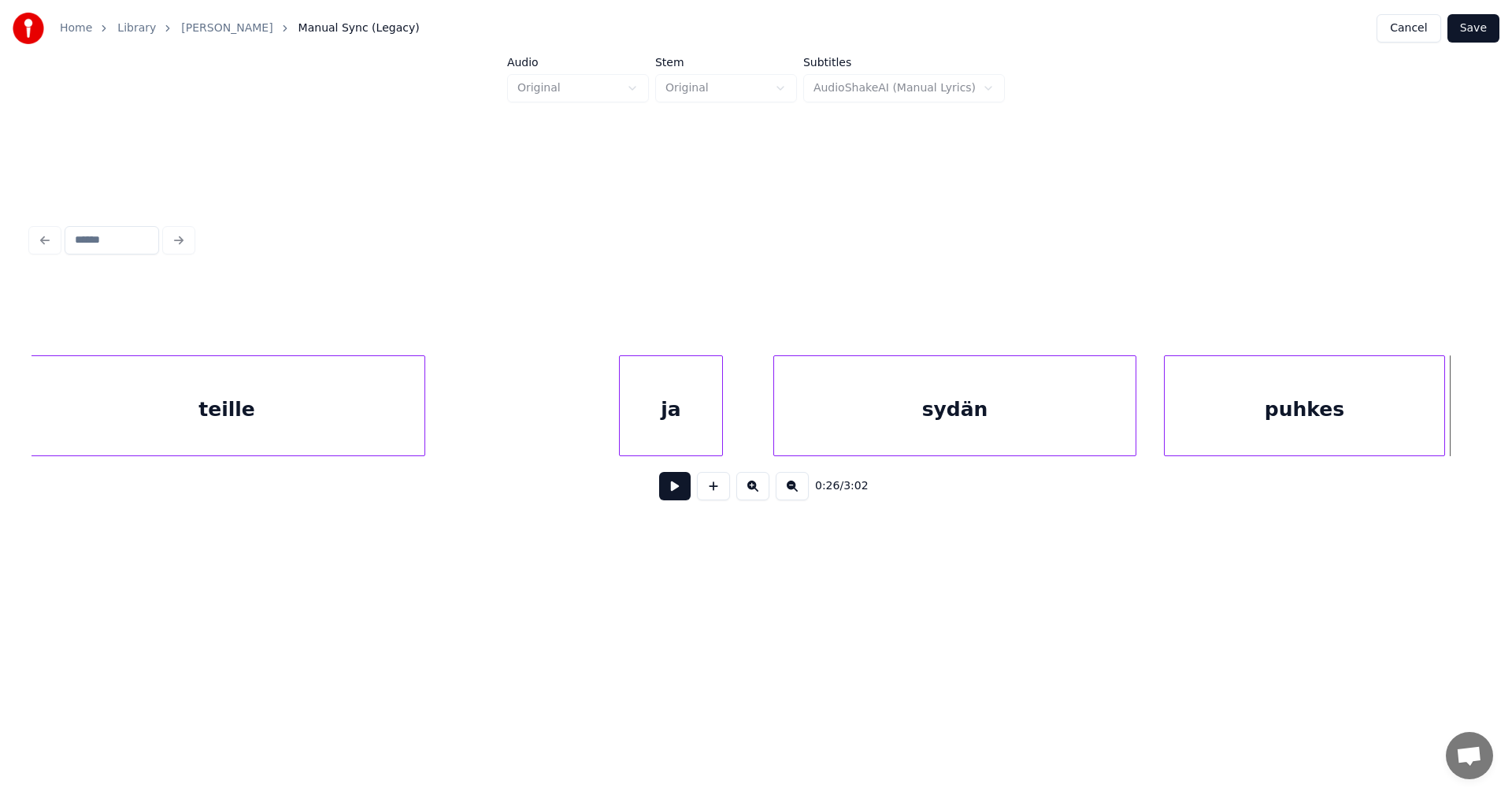
click at [672, 491] on button at bounding box center [674, 486] width 31 height 28
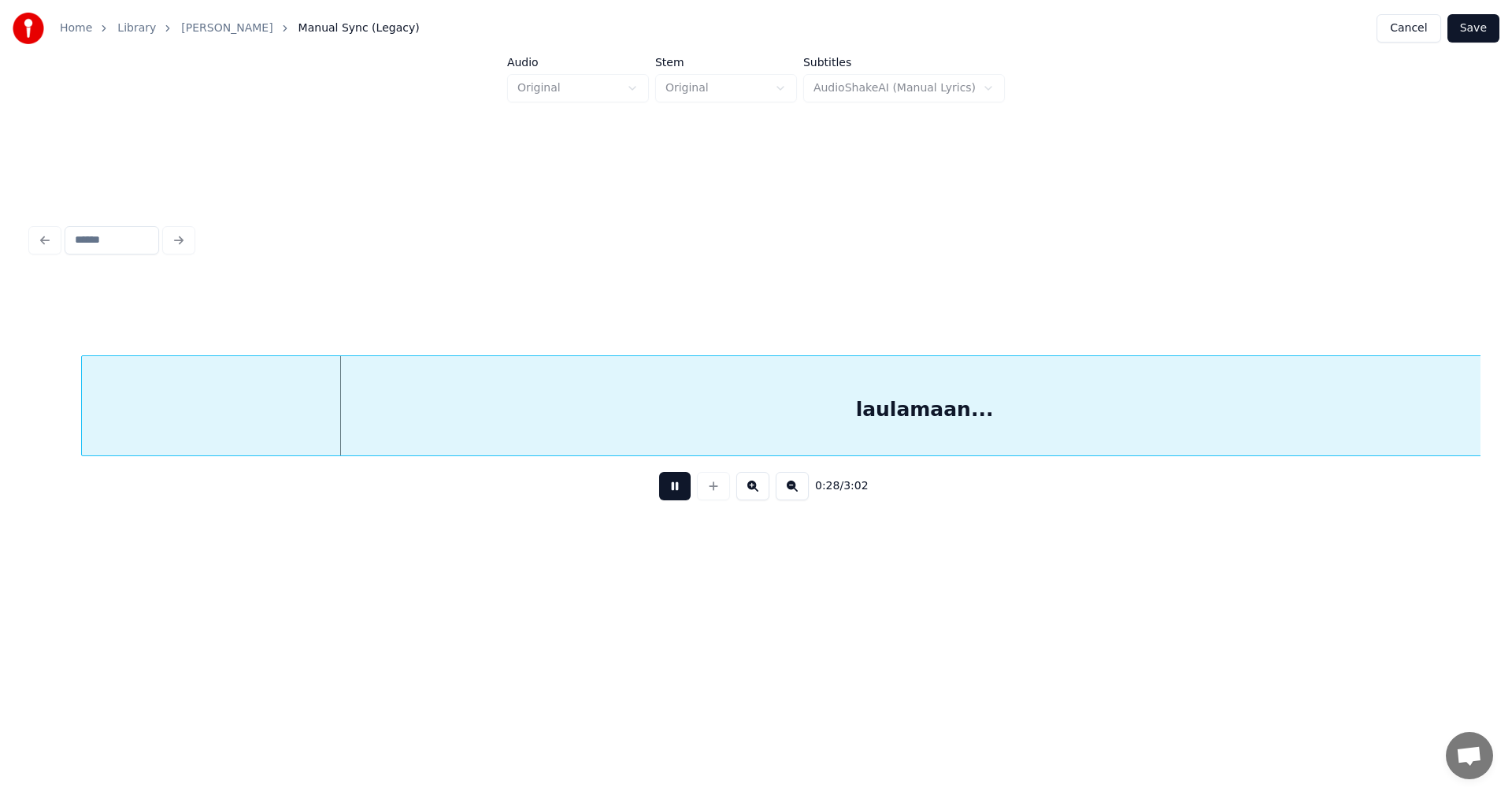
click at [671, 491] on button at bounding box center [674, 486] width 31 height 28
click at [670, 420] on div "laulamaan..." at bounding box center [924, 409] width 1685 height 107
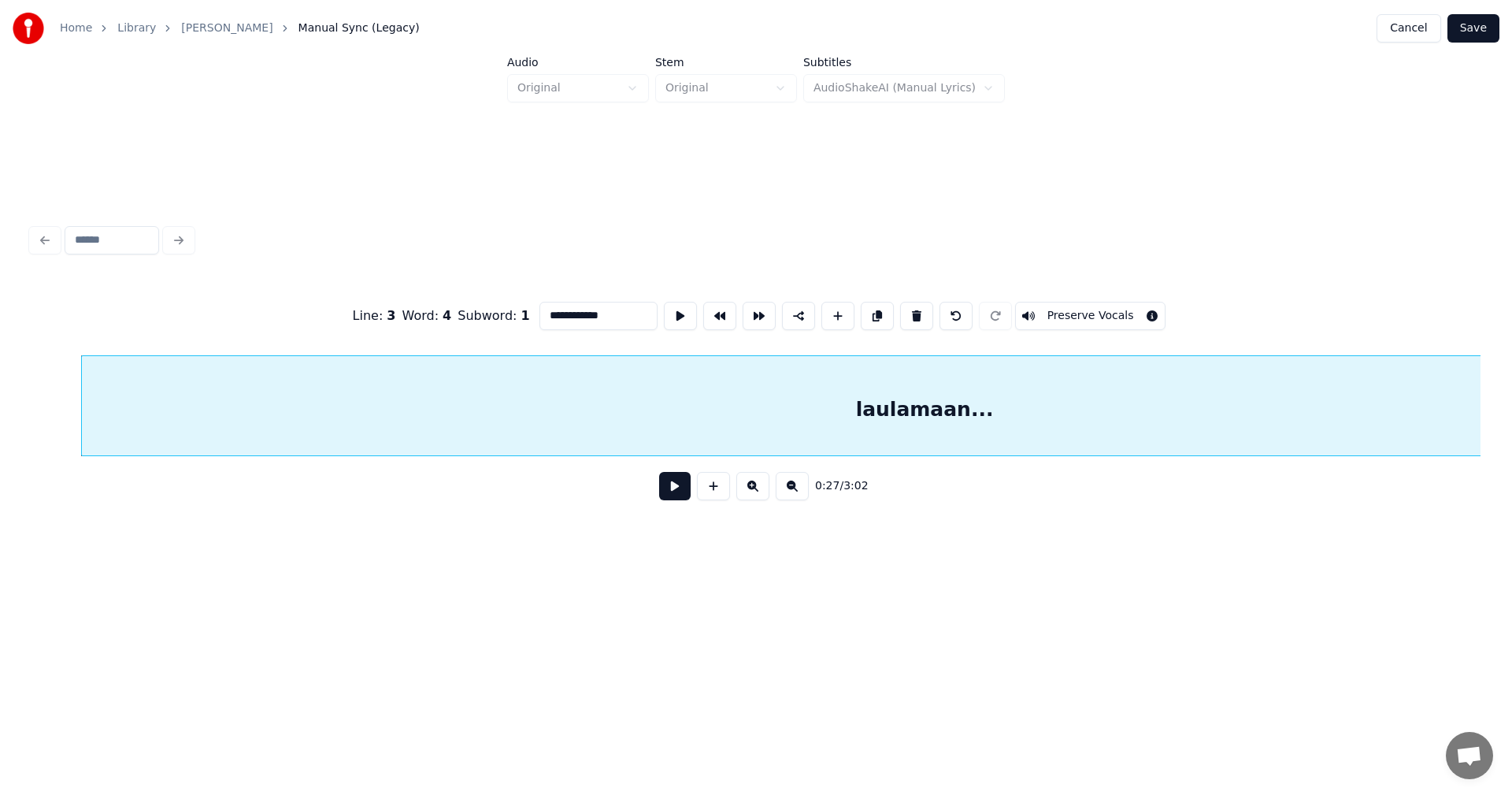
click at [672, 485] on button at bounding box center [674, 486] width 31 height 28
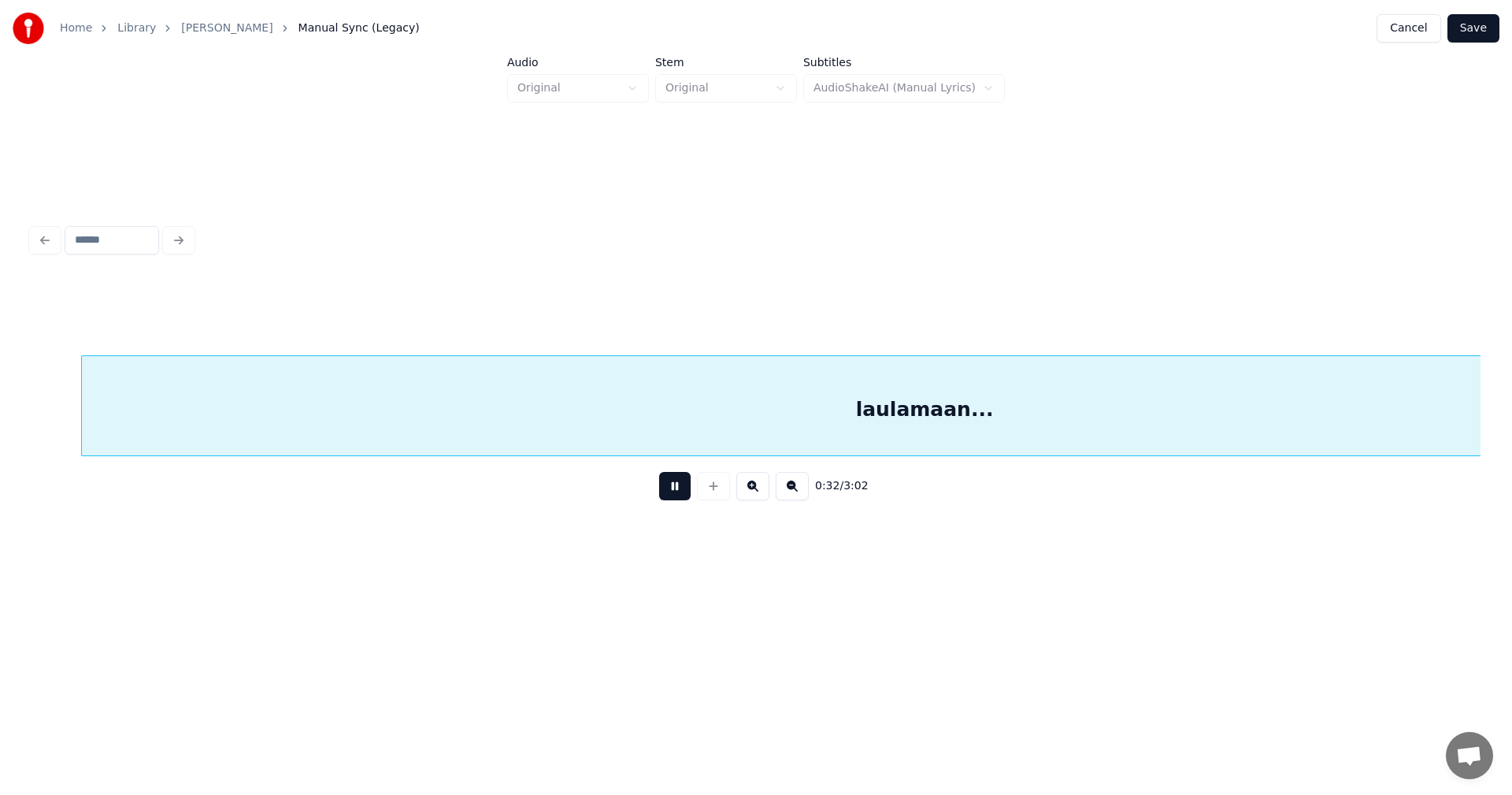
scroll to position [0, 8884]
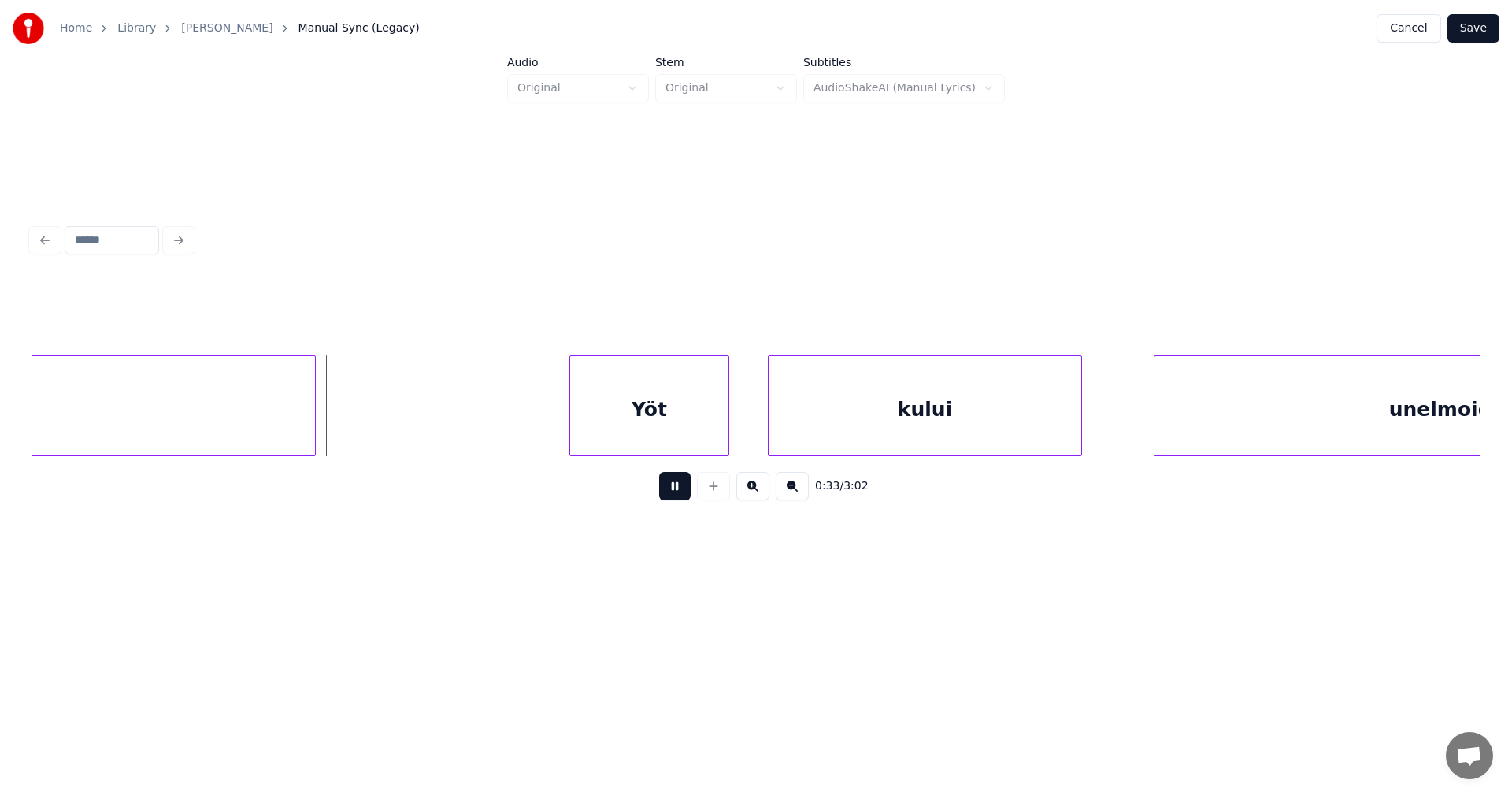
click at [684, 485] on button at bounding box center [674, 486] width 31 height 28
click at [632, 414] on div "Yöt" at bounding box center [607, 409] width 158 height 107
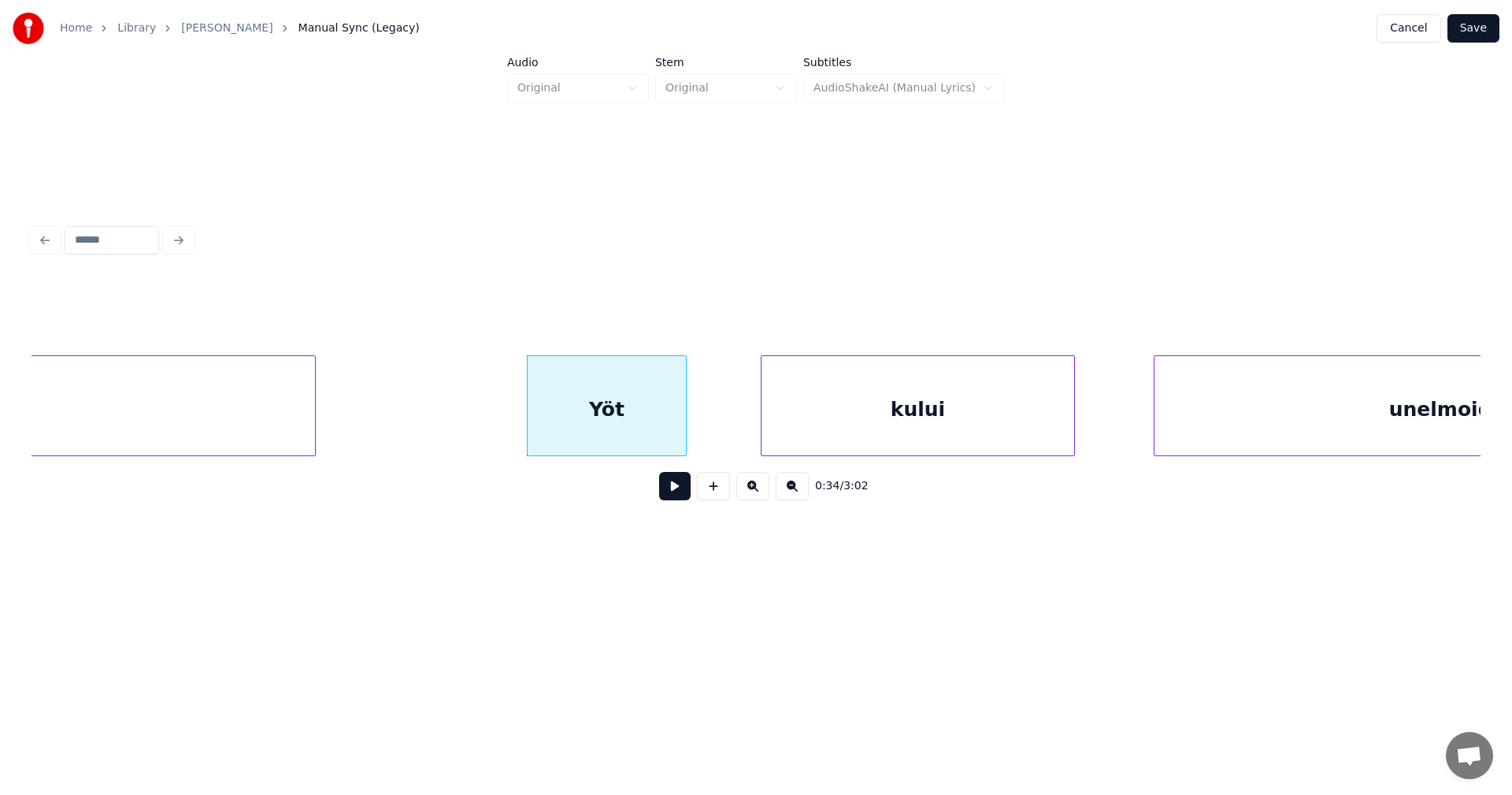
click at [790, 437] on div "kului" at bounding box center [918, 409] width 313 height 107
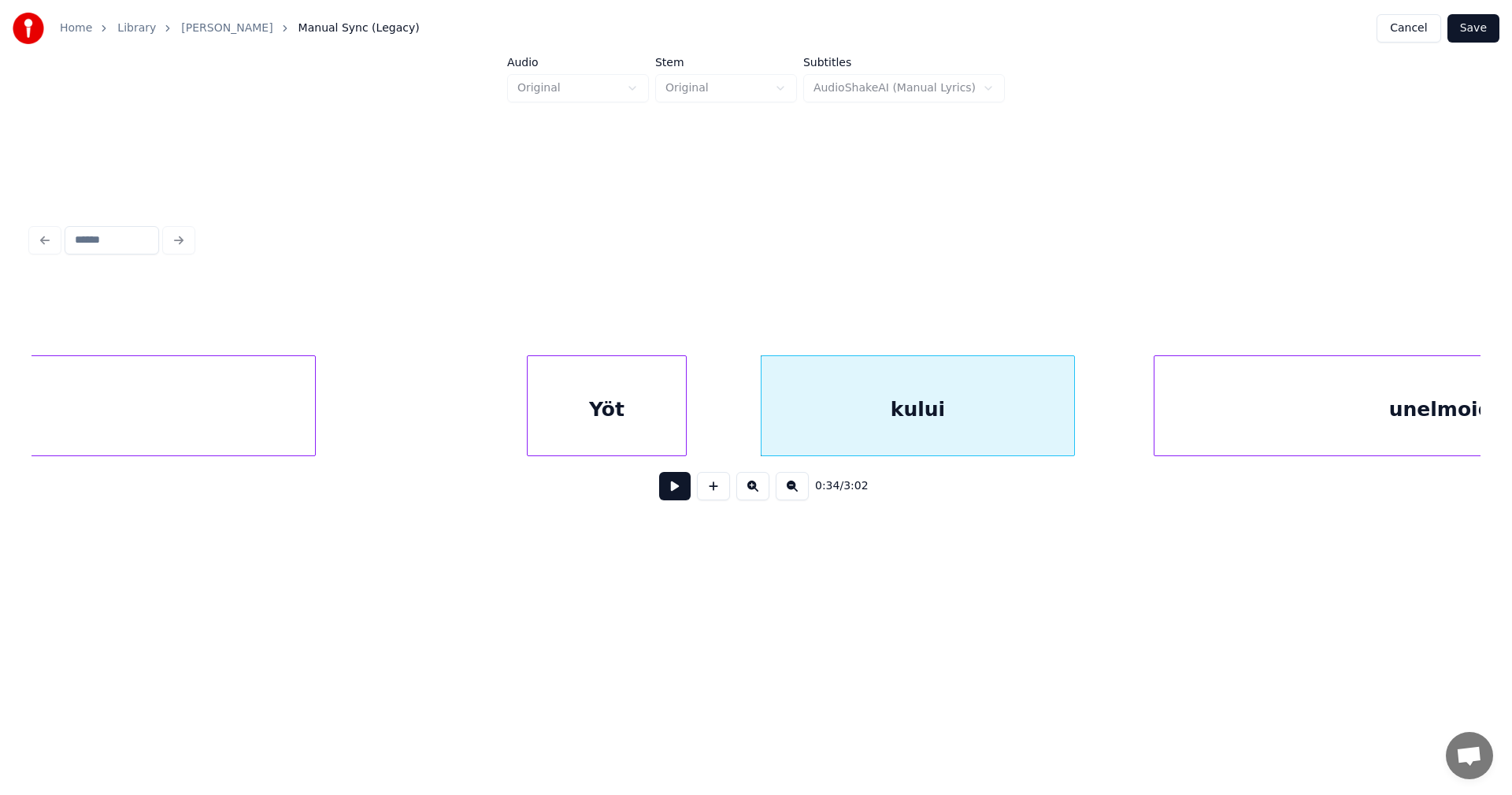
click at [664, 435] on div "Yöt" at bounding box center [607, 409] width 158 height 107
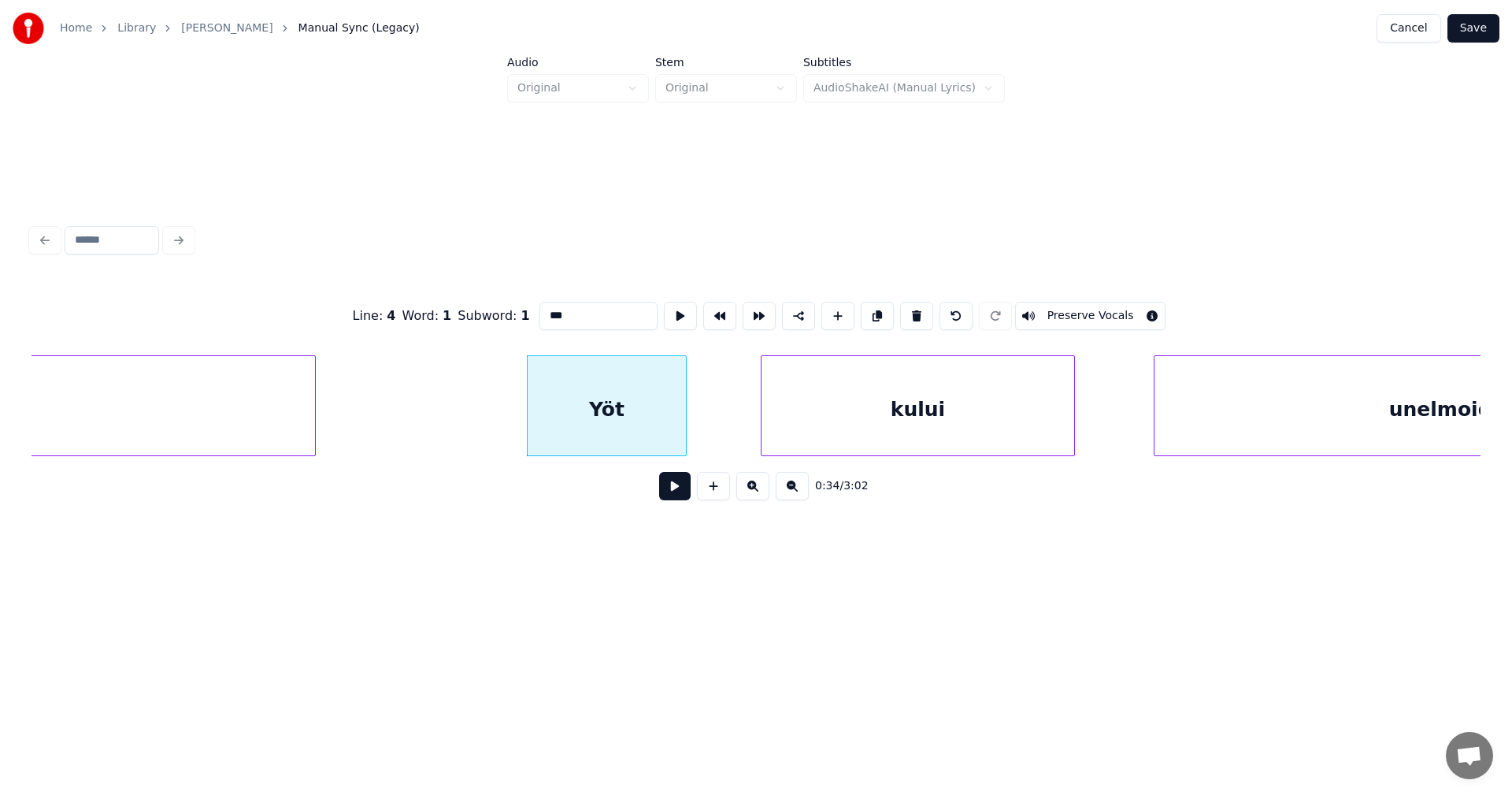
click at [676, 494] on button at bounding box center [674, 486] width 31 height 28
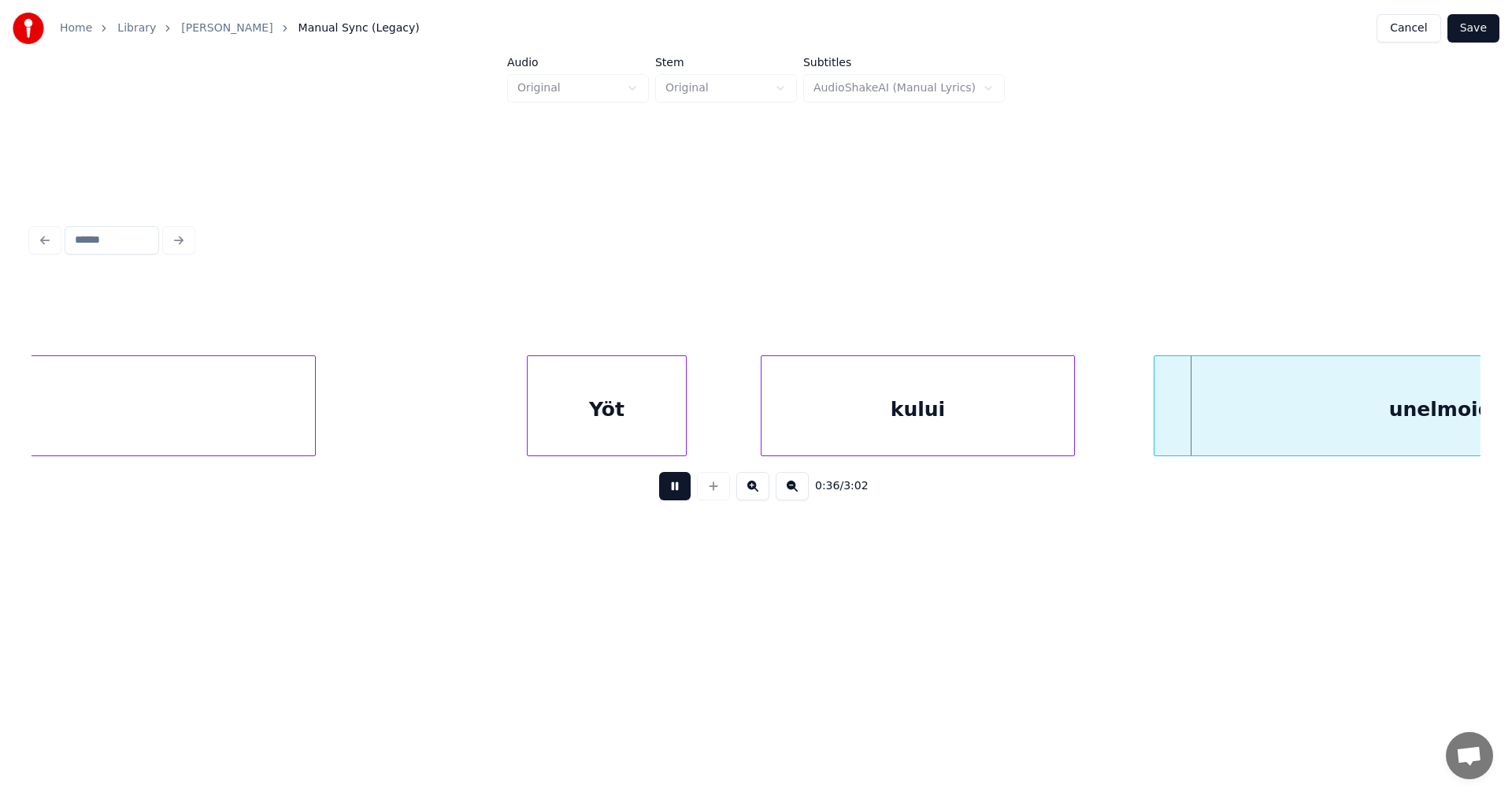
click at [675, 492] on button at bounding box center [674, 486] width 31 height 28
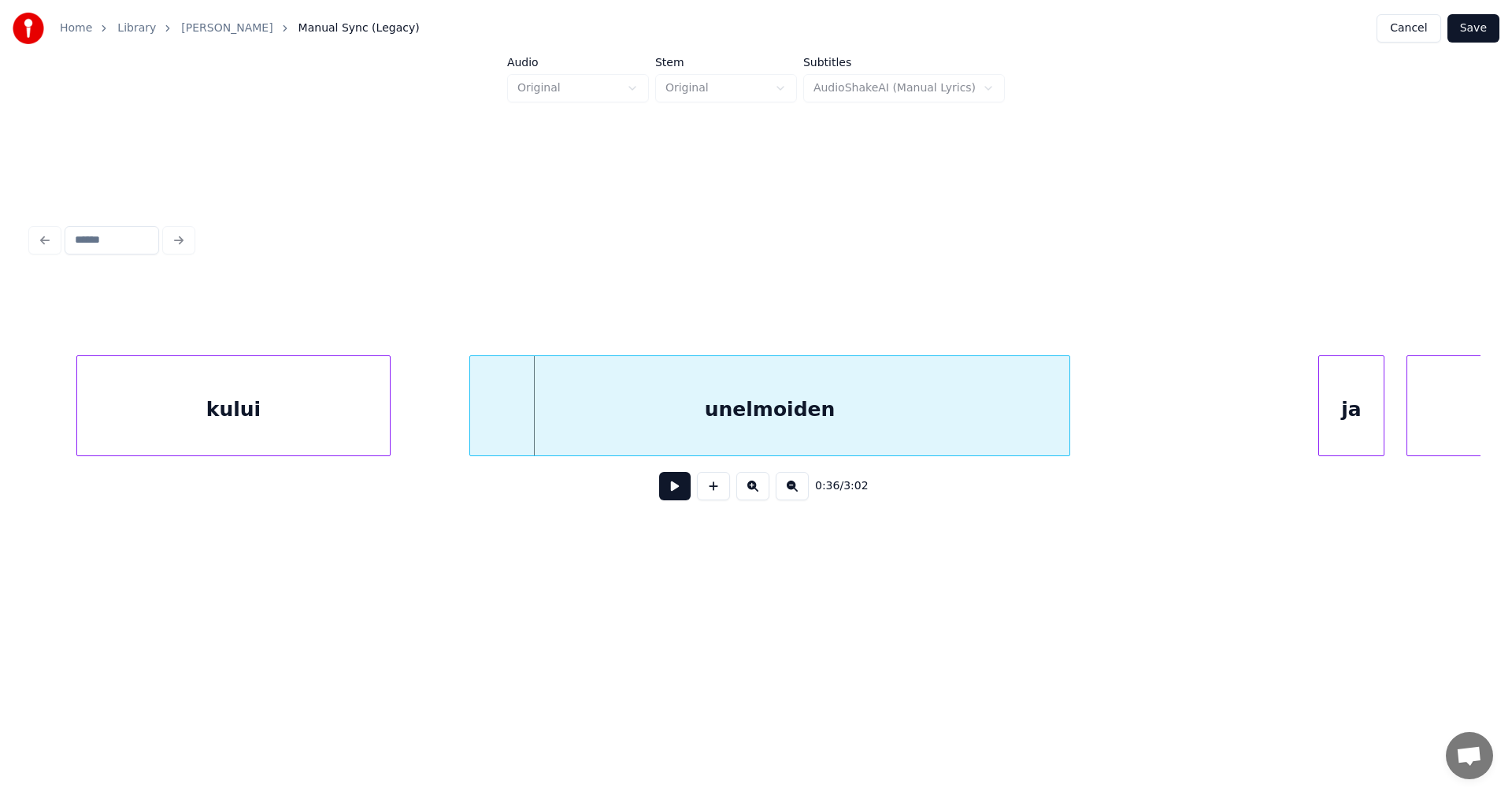
scroll to position [0, 9577]
click at [454, 423] on div at bounding box center [454, 406] width 4 height 100
click at [676, 494] on button at bounding box center [674, 486] width 31 height 28
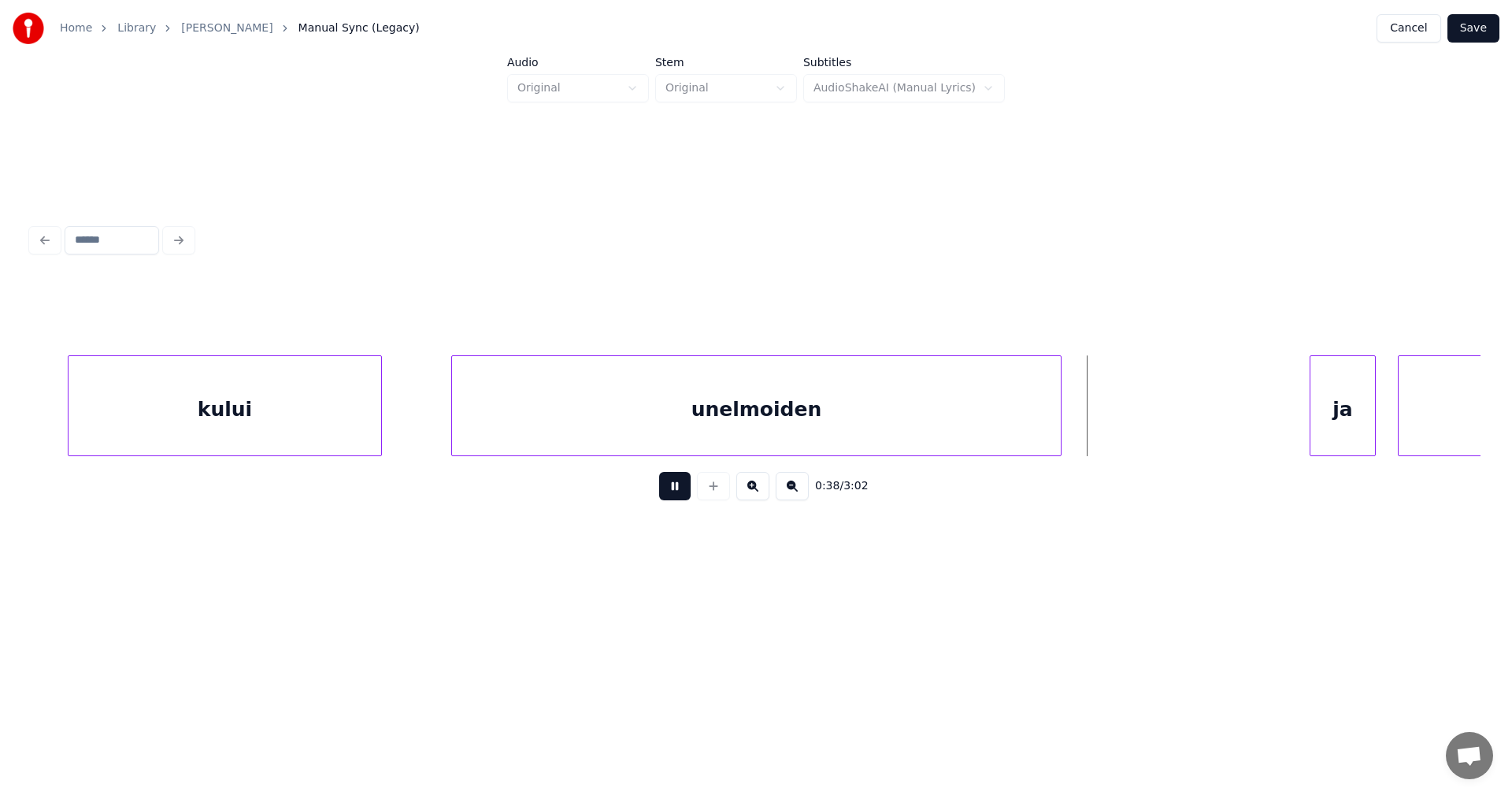
click at [676, 494] on button at bounding box center [674, 486] width 31 height 28
click at [1055, 433] on div "unelmoiden" at bounding box center [756, 409] width 609 height 107
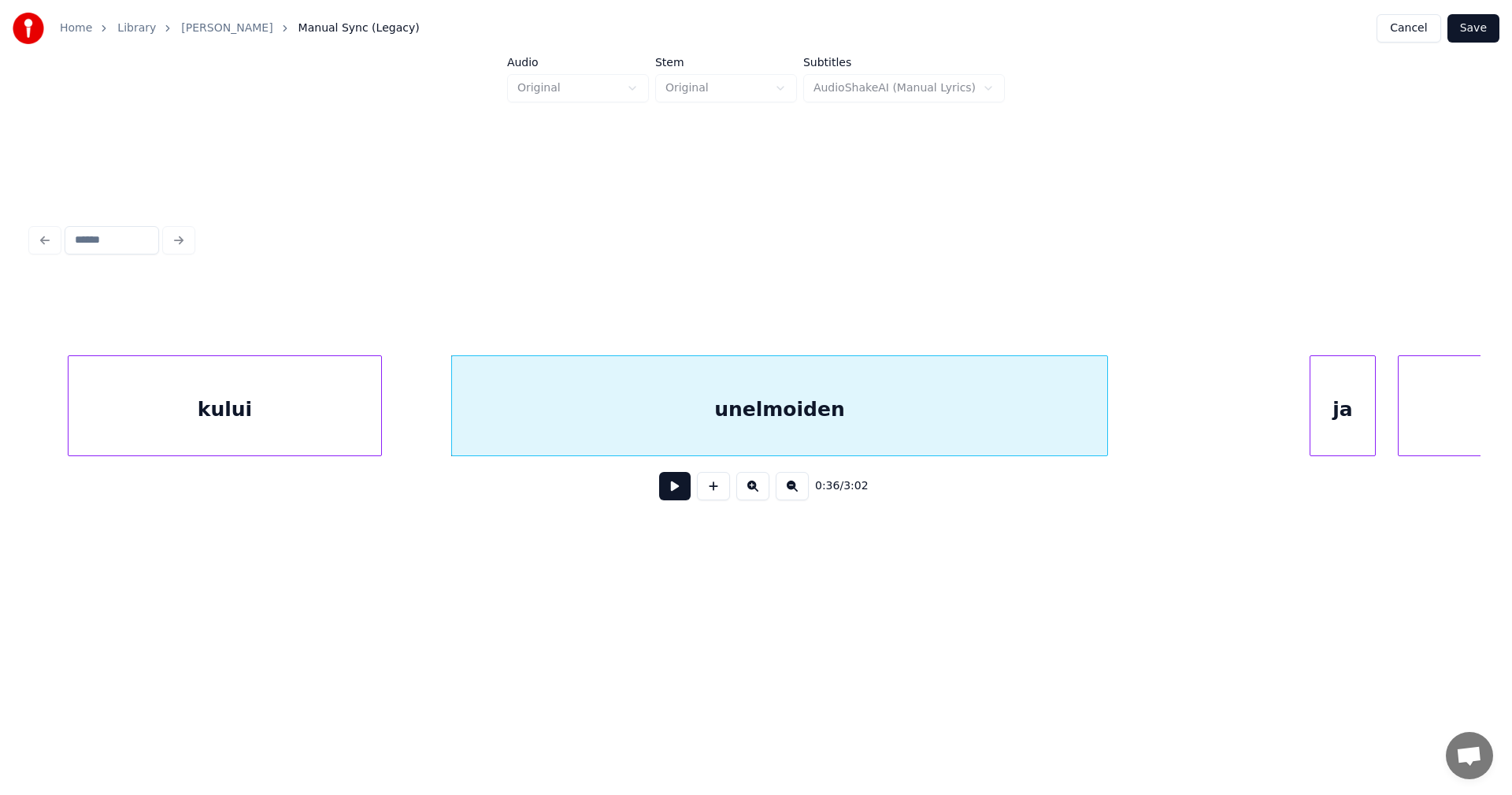
click at [1104, 431] on div at bounding box center [1105, 406] width 4 height 100
click at [1267, 431] on div "ja" at bounding box center [1289, 409] width 65 height 107
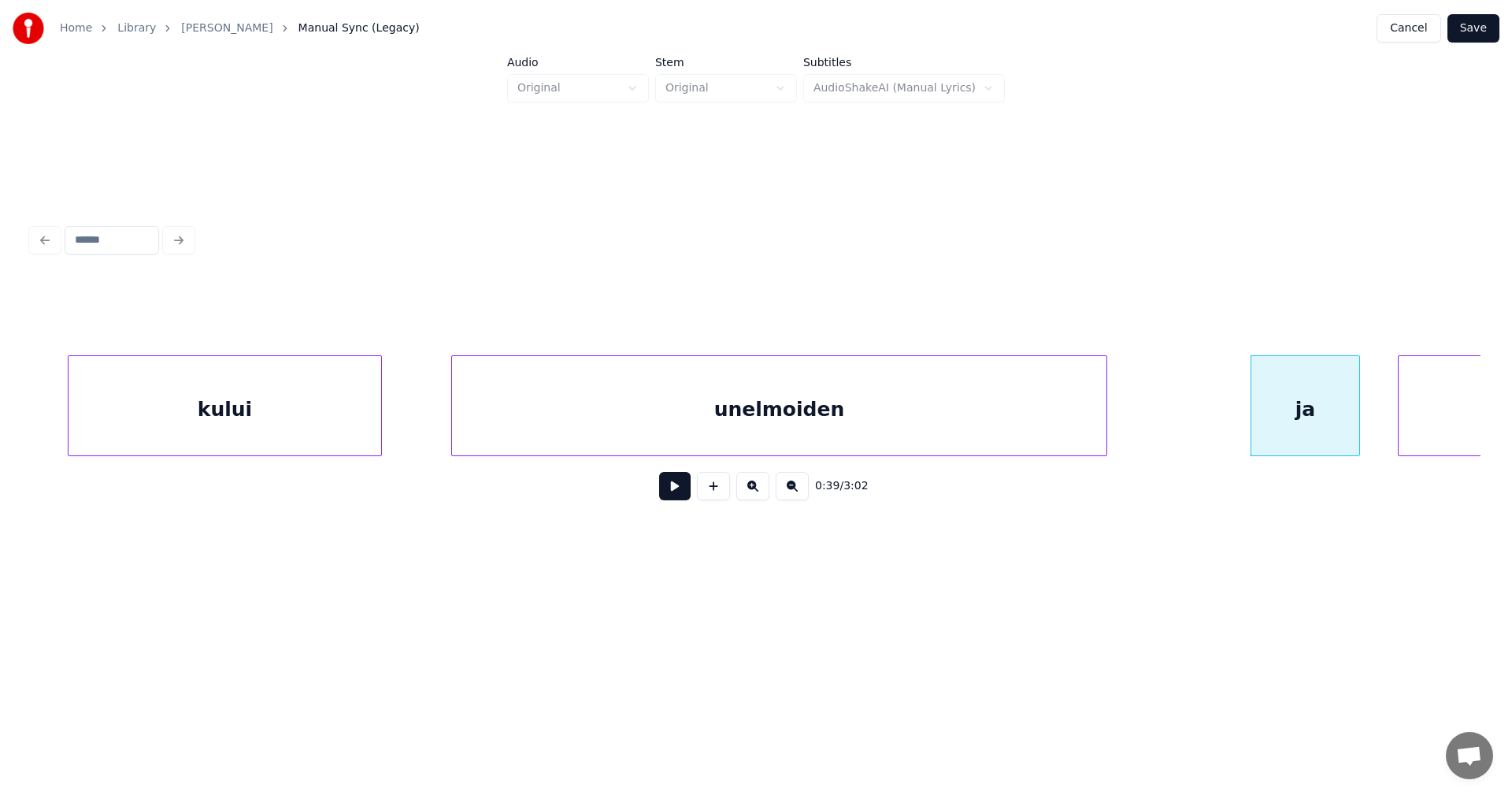
click at [1359, 430] on div at bounding box center [1356, 406] width 4 height 100
click at [685, 491] on button at bounding box center [674, 486] width 31 height 28
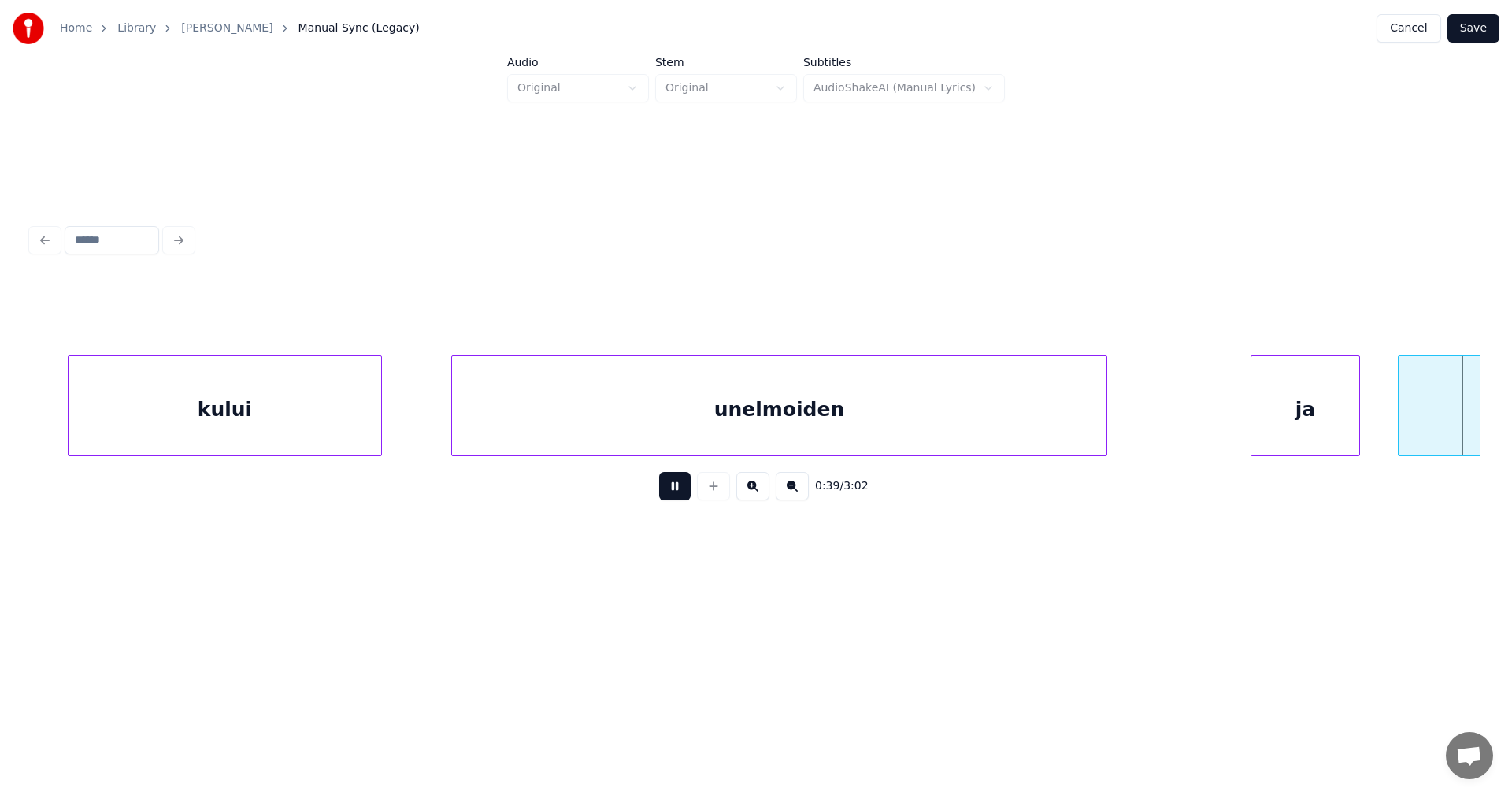
scroll to position [0, 11026]
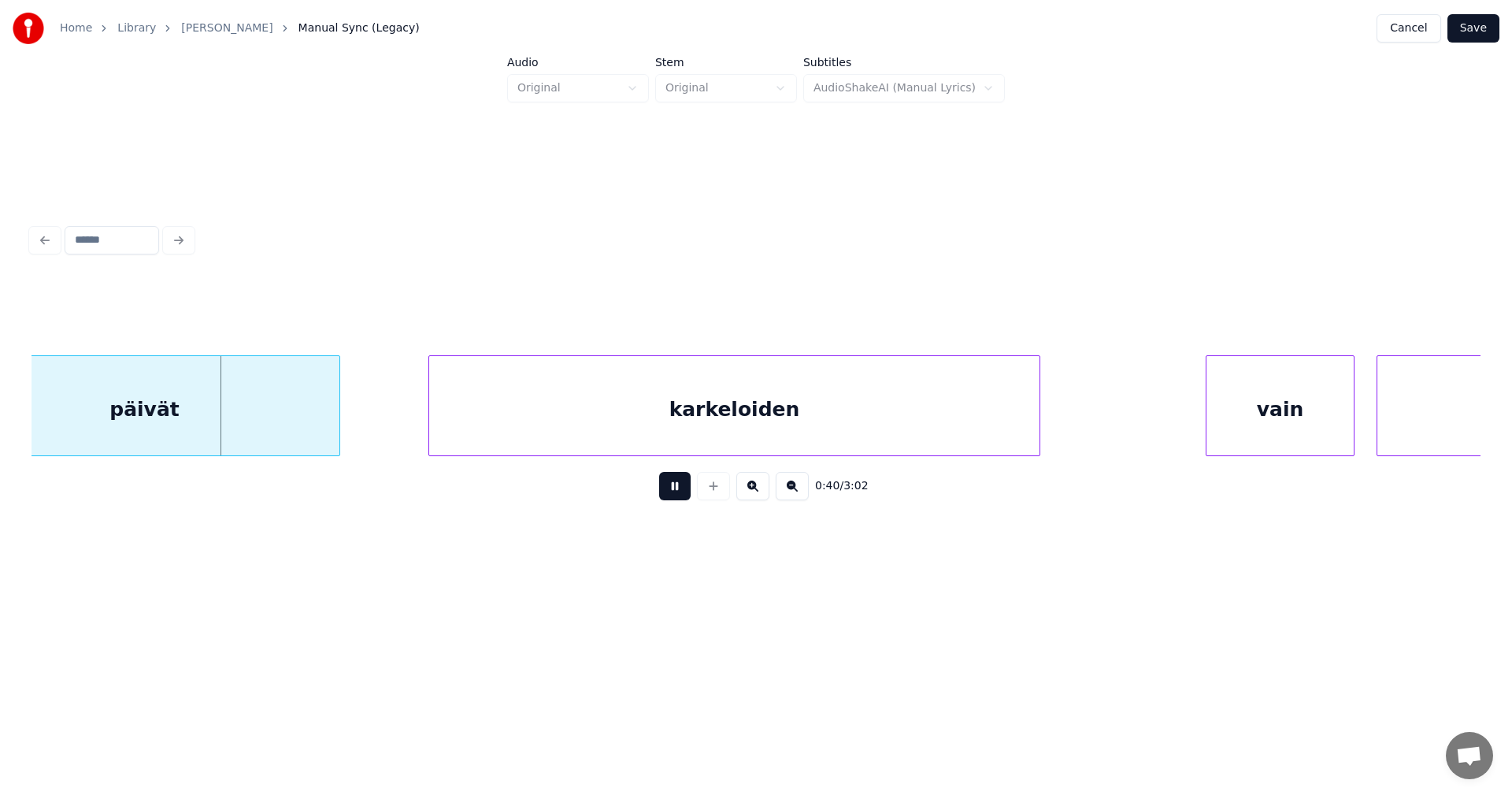
click at [685, 491] on button at bounding box center [674, 486] width 31 height 28
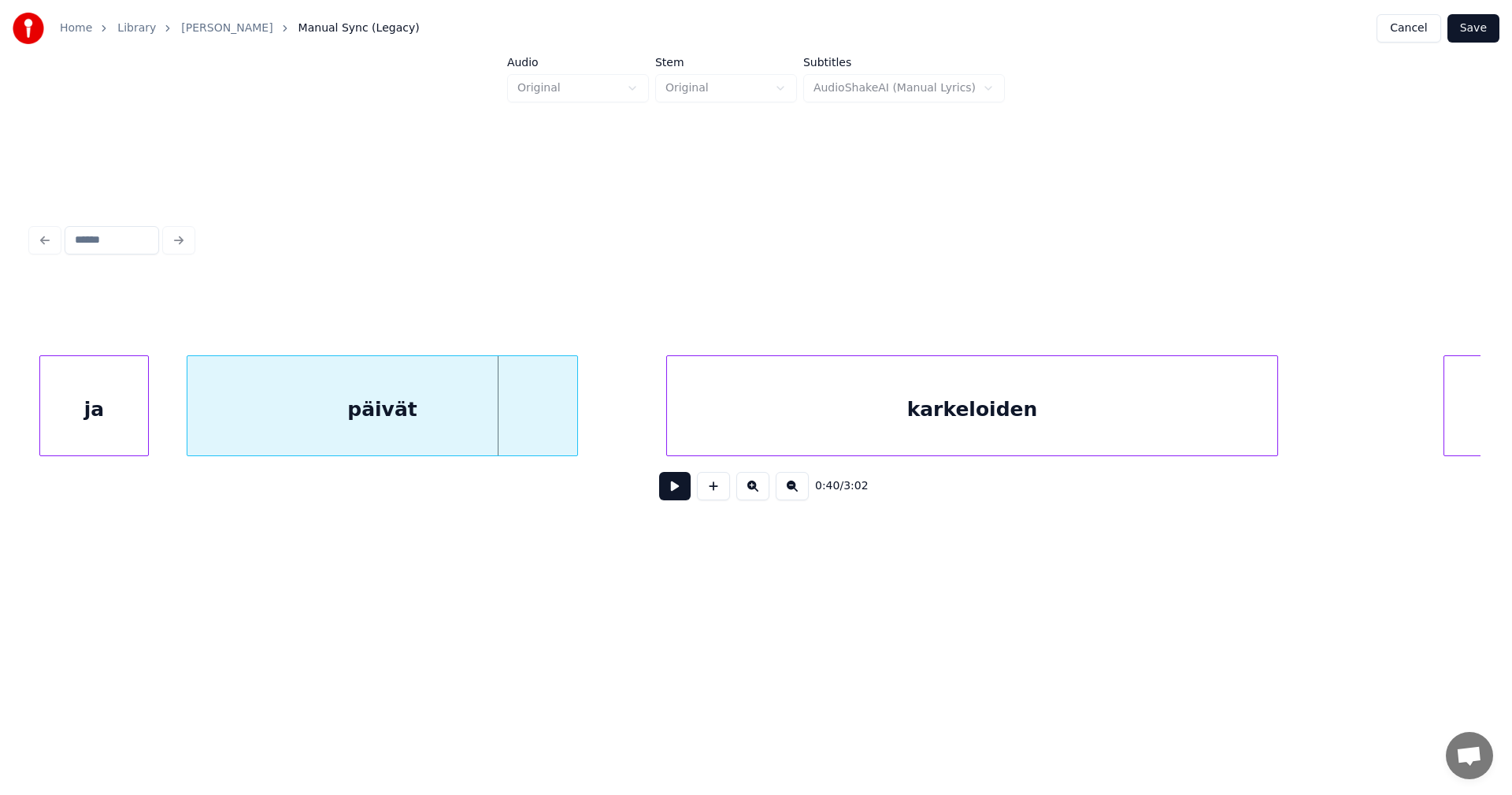
scroll to position [0, 10774]
click at [302, 440] on div "päivät" at bounding box center [392, 409] width 390 height 107
click at [671, 494] on button at bounding box center [674, 486] width 31 height 28
click at [557, 441] on div at bounding box center [556, 406] width 4 height 100
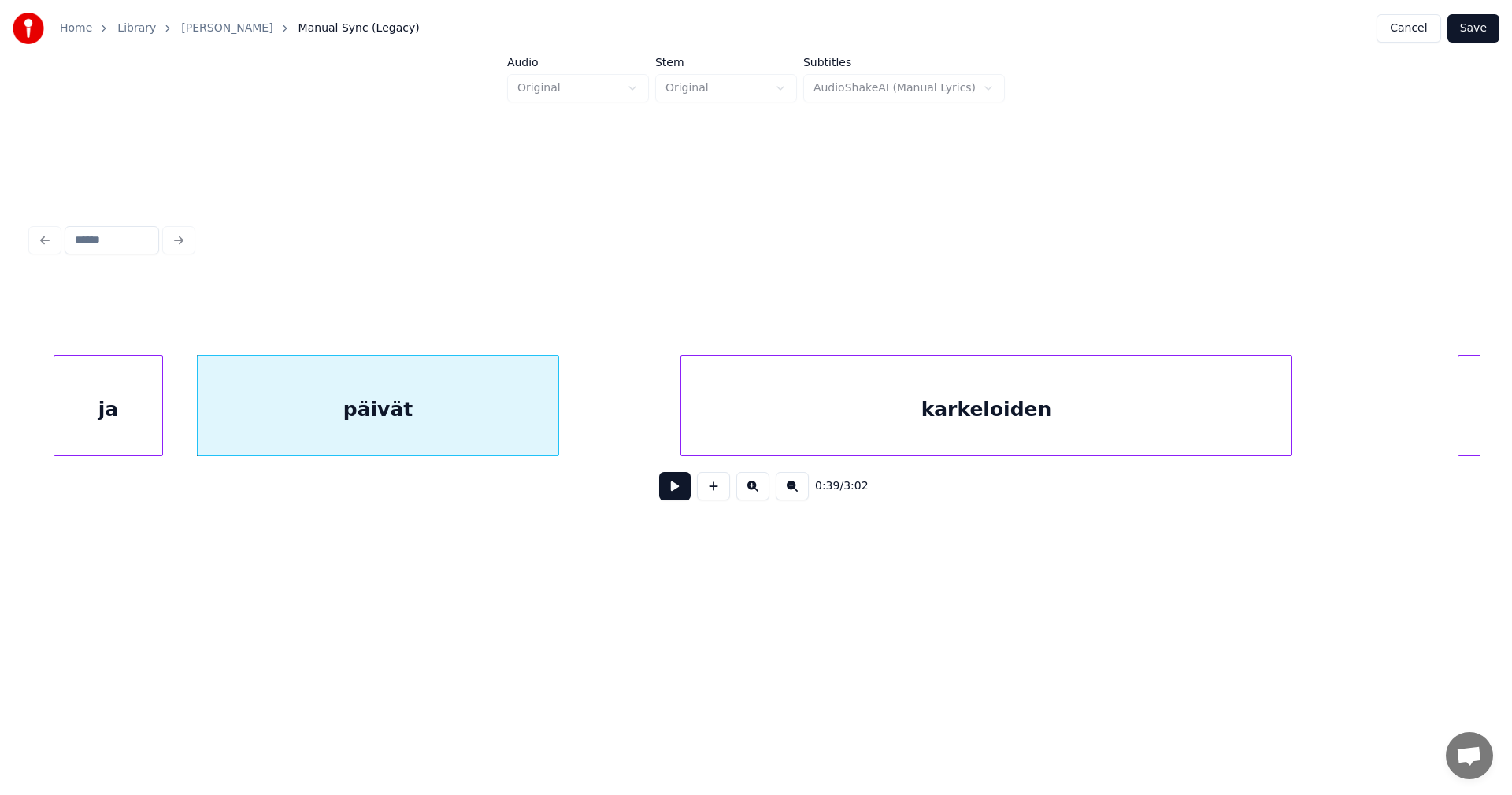
click at [671, 493] on button at bounding box center [674, 486] width 31 height 28
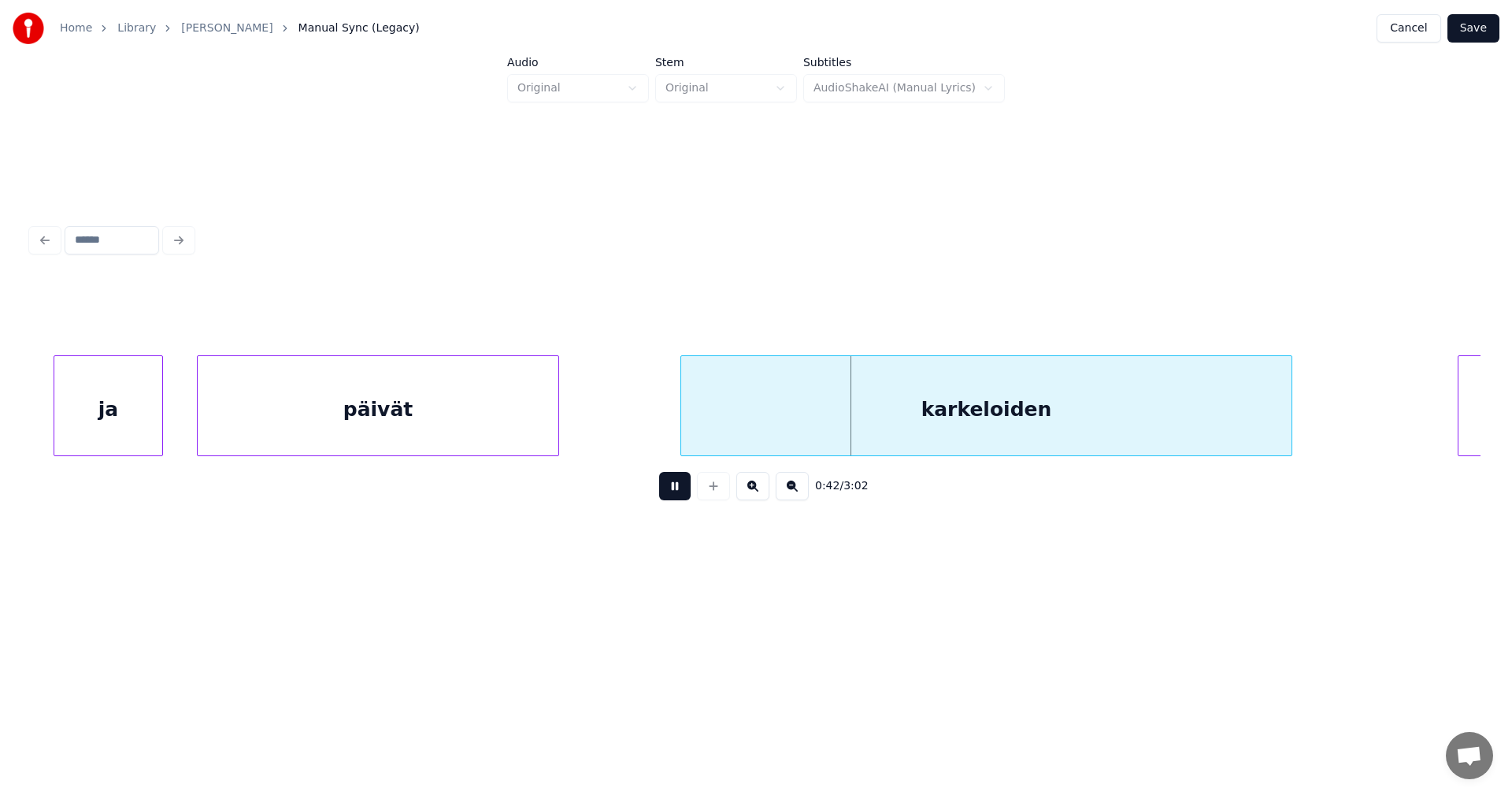
click at [672, 493] on button at bounding box center [674, 486] width 31 height 28
click at [519, 424] on div "päivät" at bounding box center [378, 409] width 361 height 107
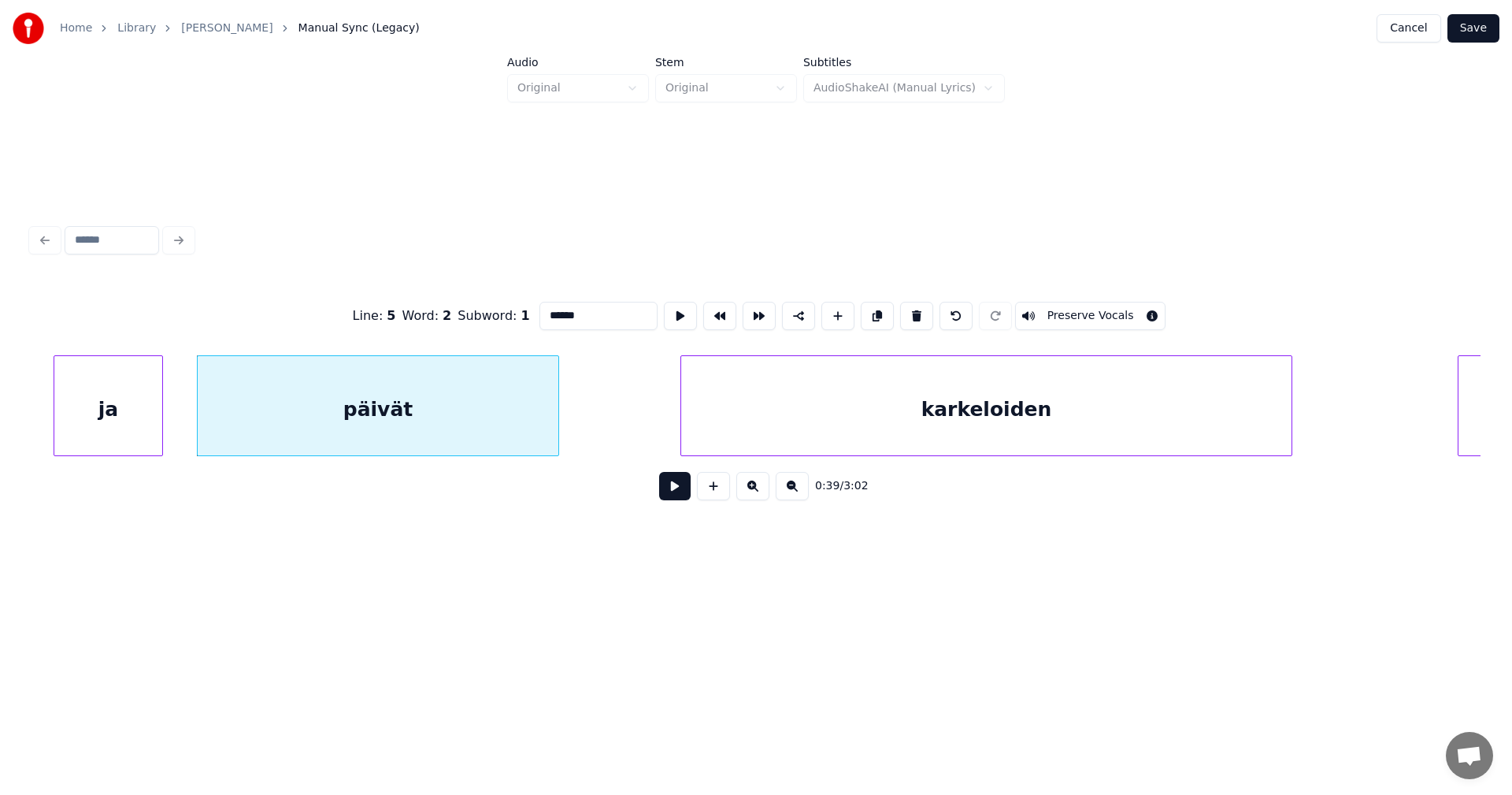
click at [680, 498] on button at bounding box center [674, 486] width 31 height 28
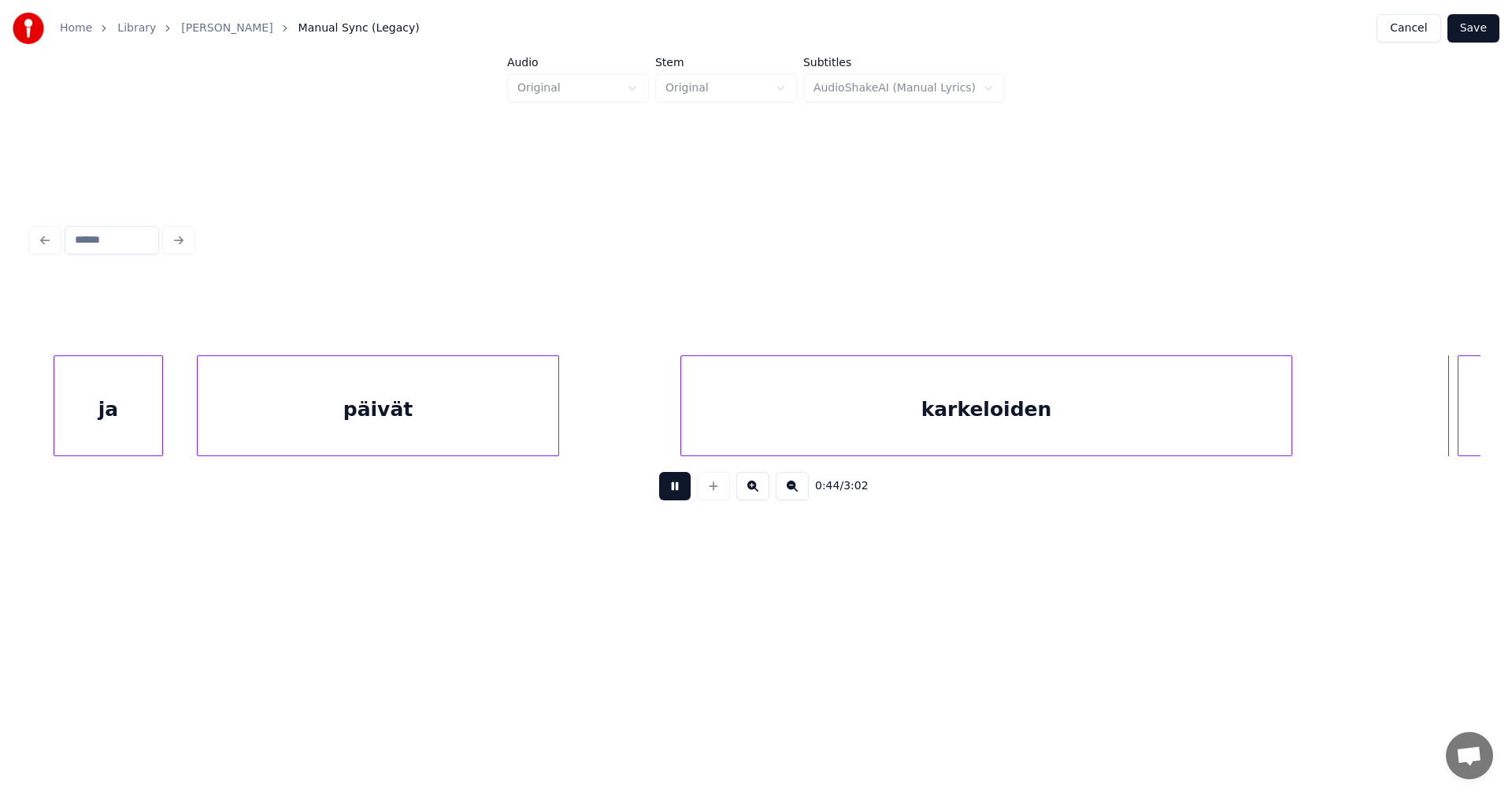
scroll to position [0, 12228]
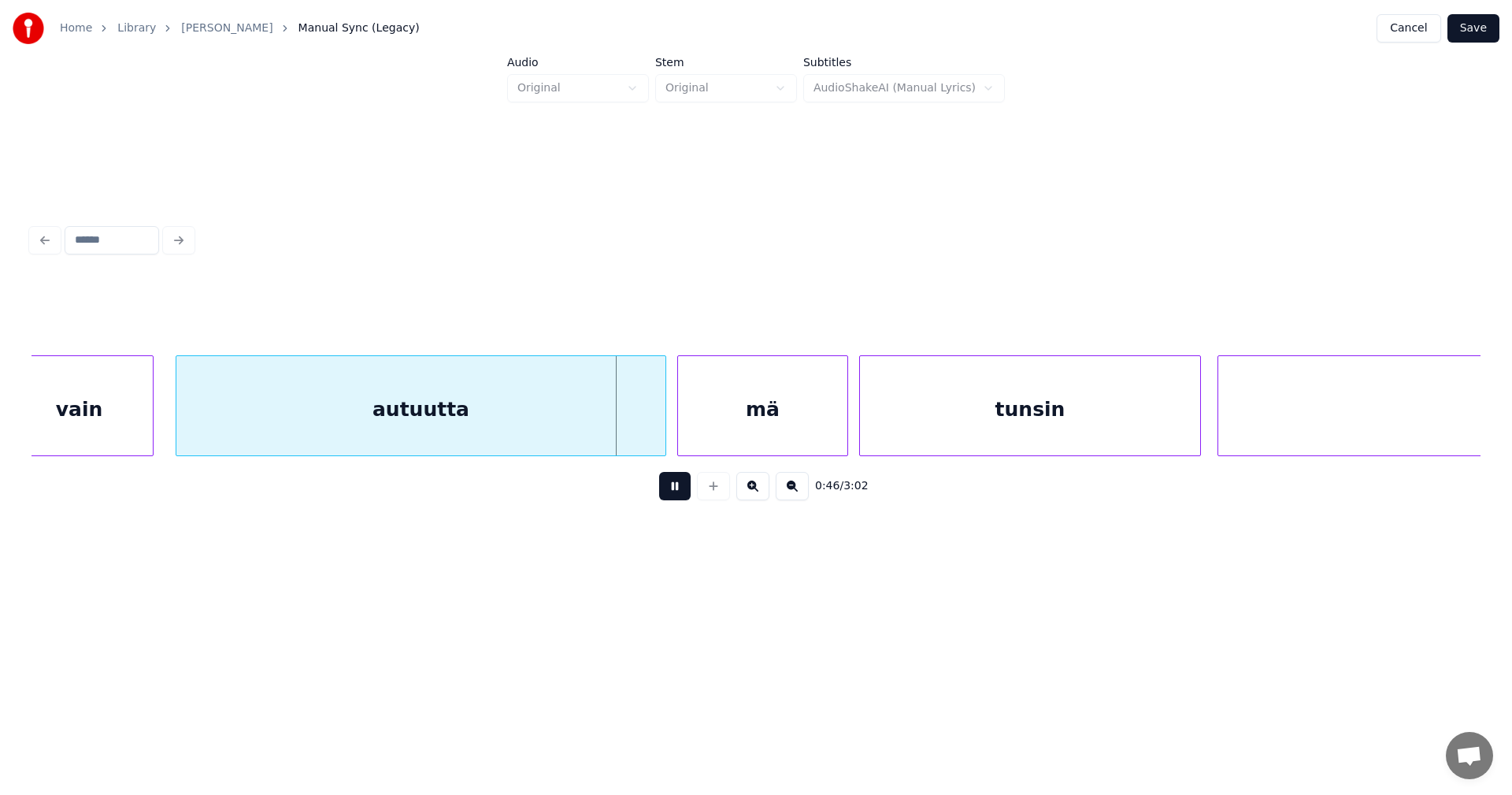
click at [673, 497] on button at bounding box center [674, 486] width 31 height 28
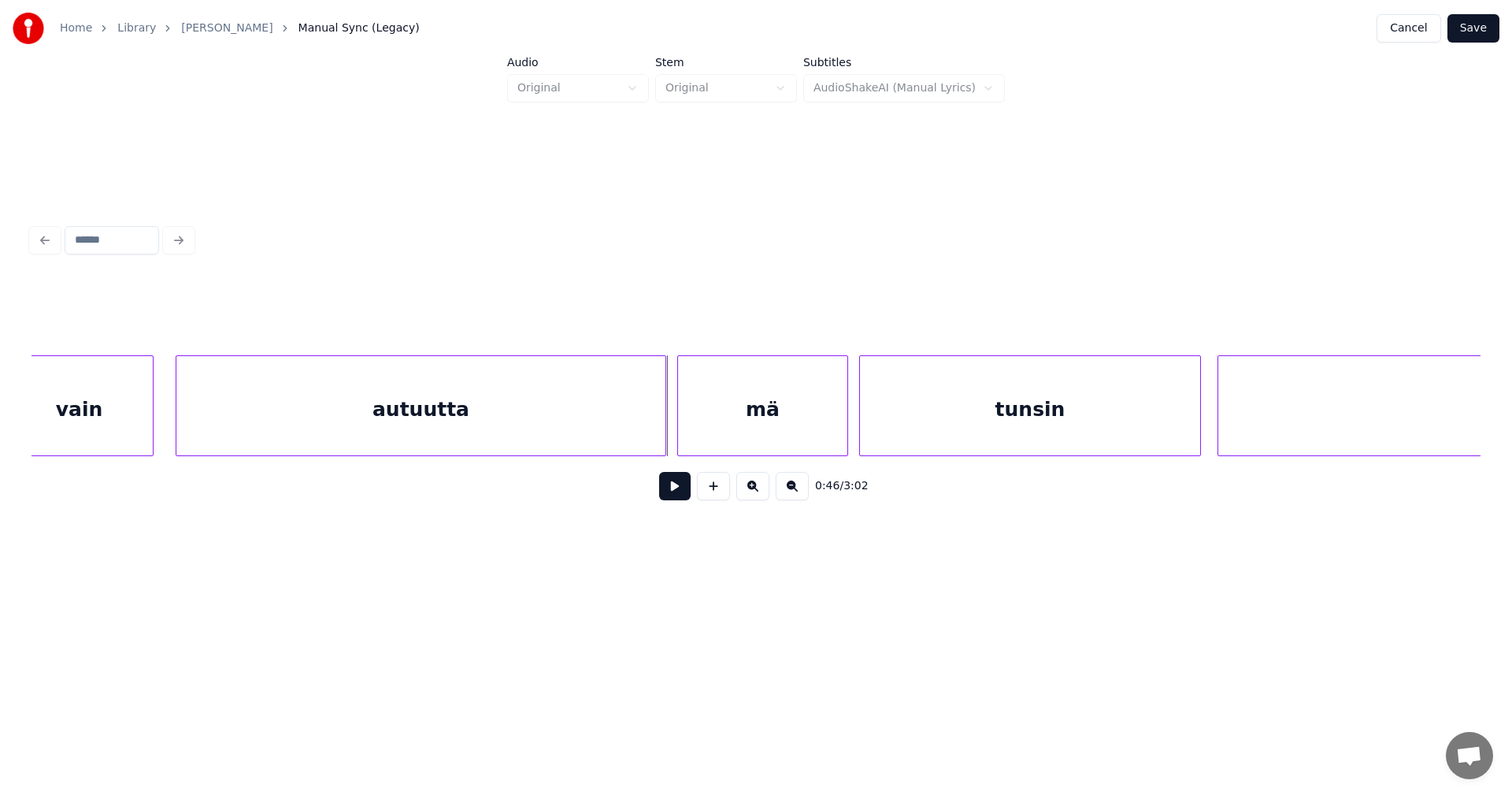
click at [673, 497] on button at bounding box center [674, 486] width 31 height 28
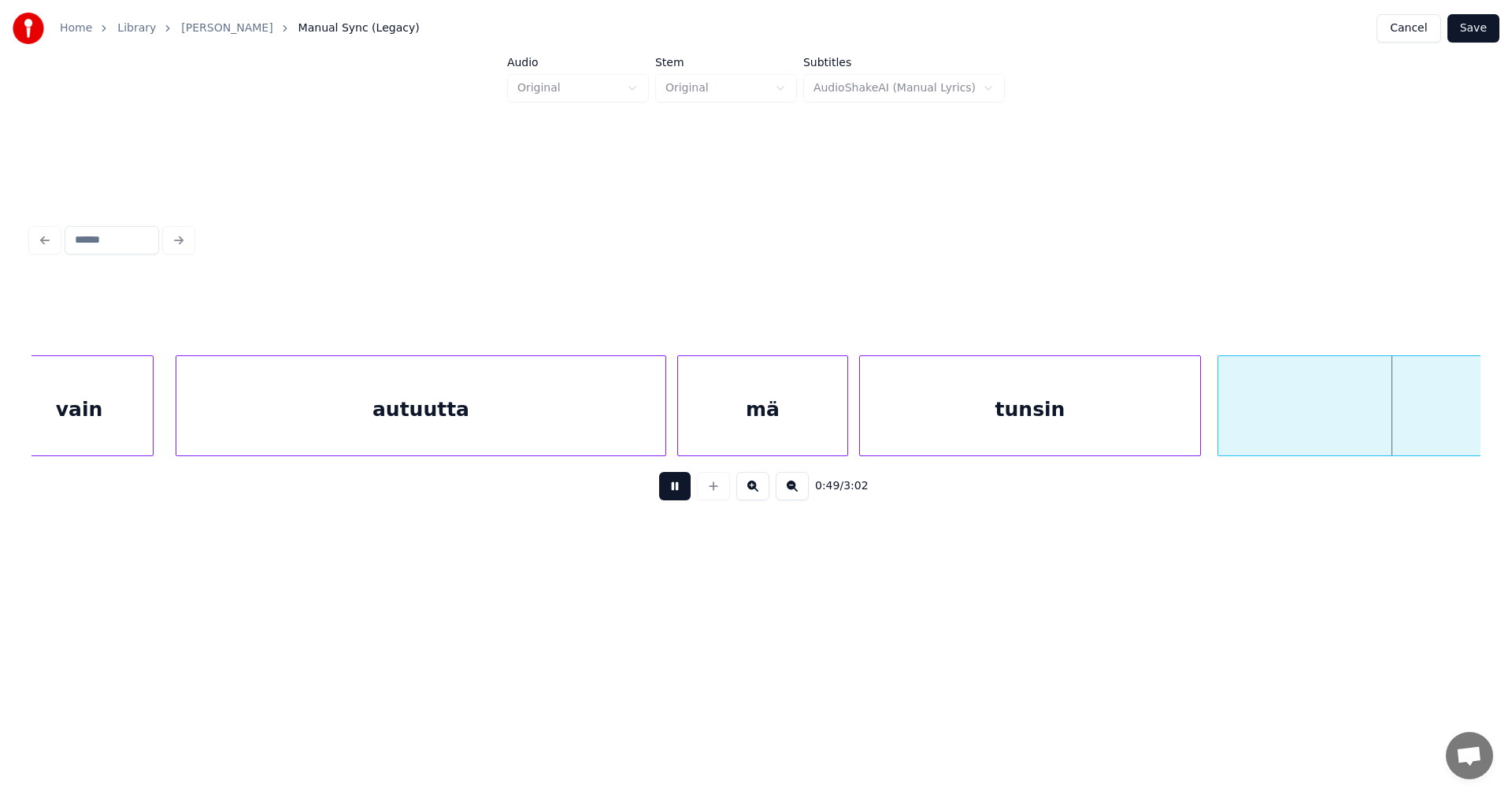
click at [673, 497] on button at bounding box center [674, 486] width 31 height 28
click at [699, 434] on div "mä" at bounding box center [762, 409] width 169 height 107
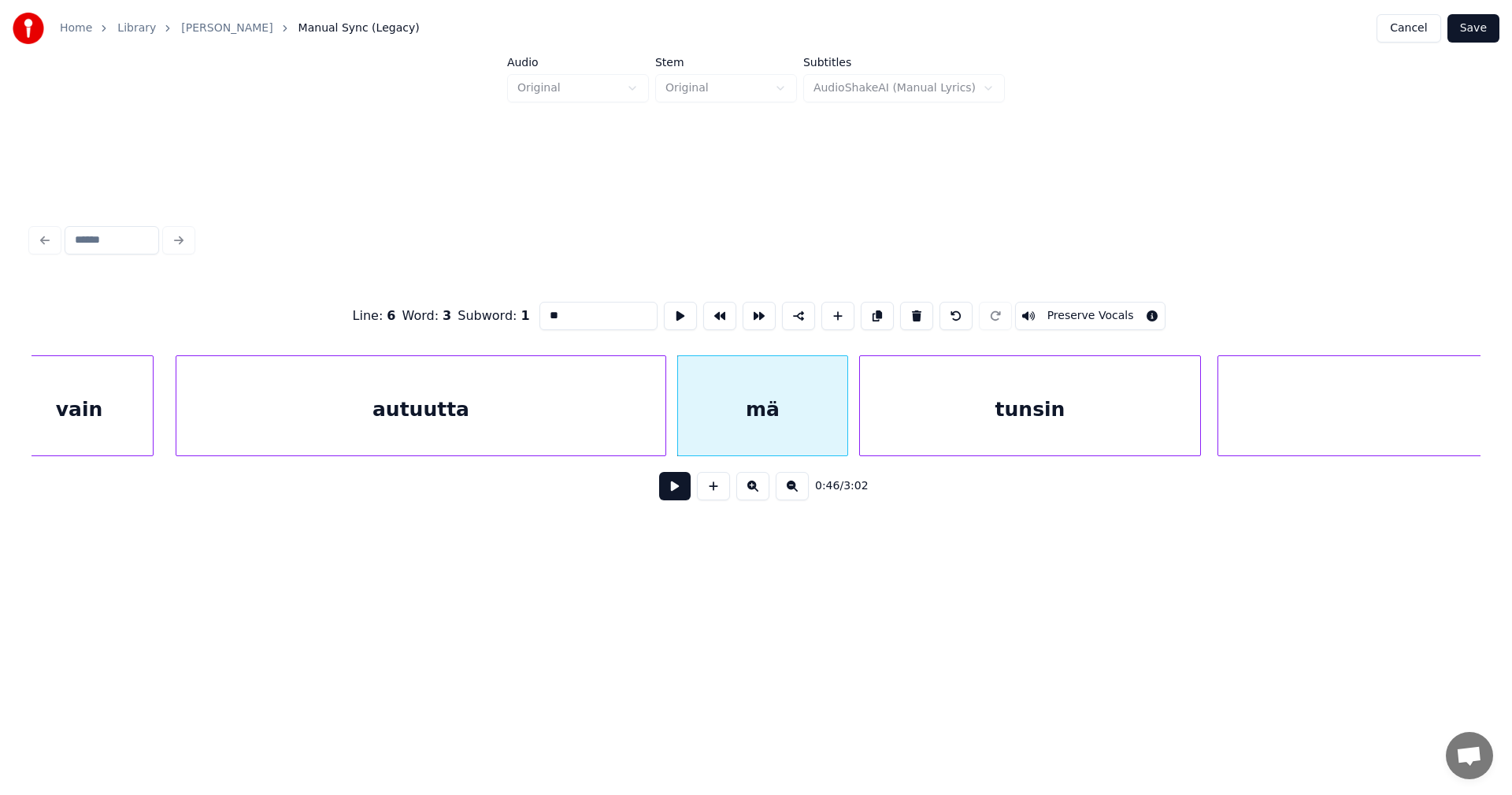
click at [683, 494] on button at bounding box center [674, 486] width 31 height 28
click at [681, 493] on button at bounding box center [674, 486] width 31 height 28
click at [840, 434] on div at bounding box center [840, 406] width 4 height 100
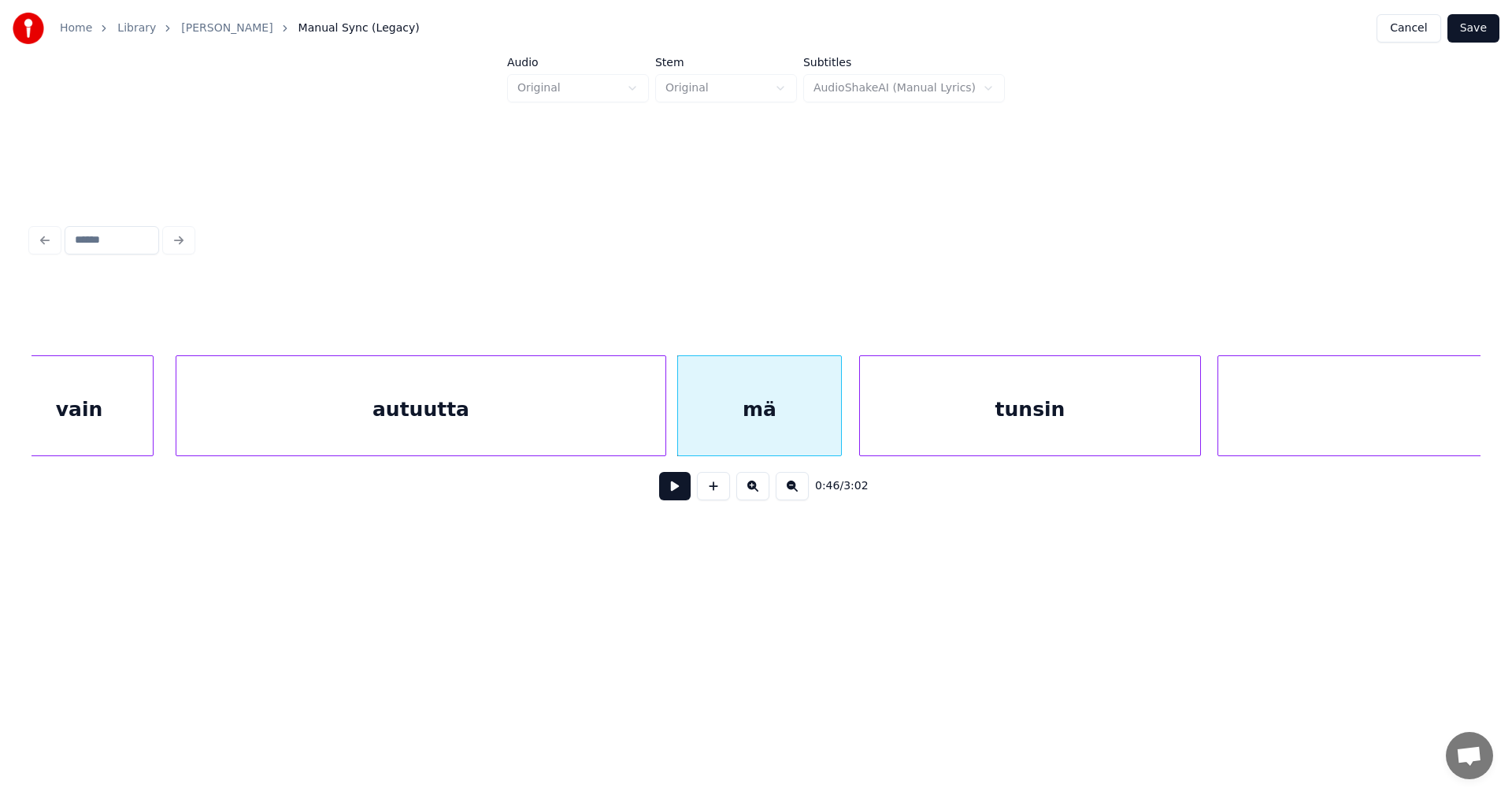
click at [675, 499] on button at bounding box center [674, 486] width 31 height 28
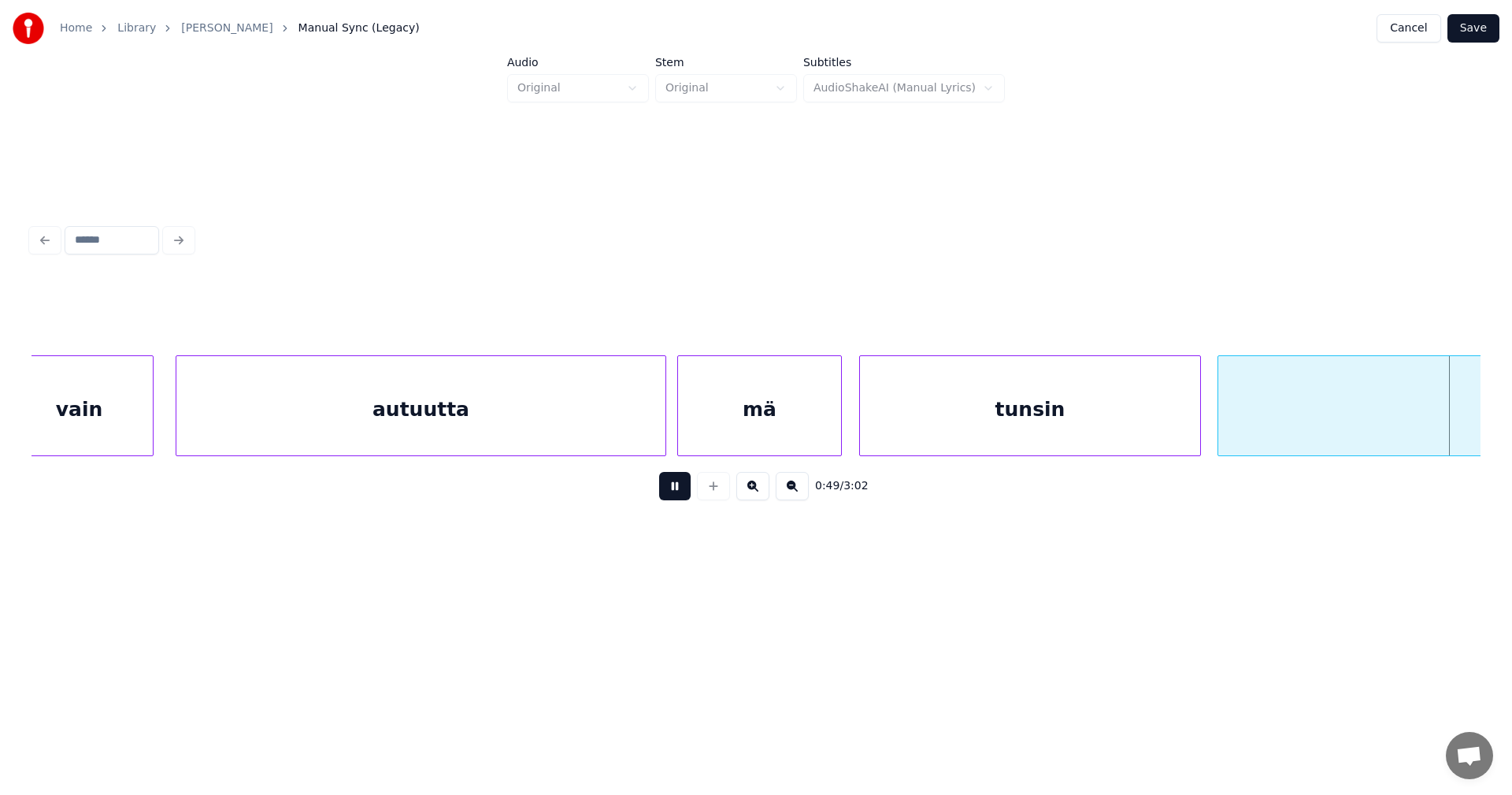
click at [676, 498] on button at bounding box center [674, 486] width 31 height 28
click at [998, 431] on div "tunsin" at bounding box center [1030, 409] width 341 height 107
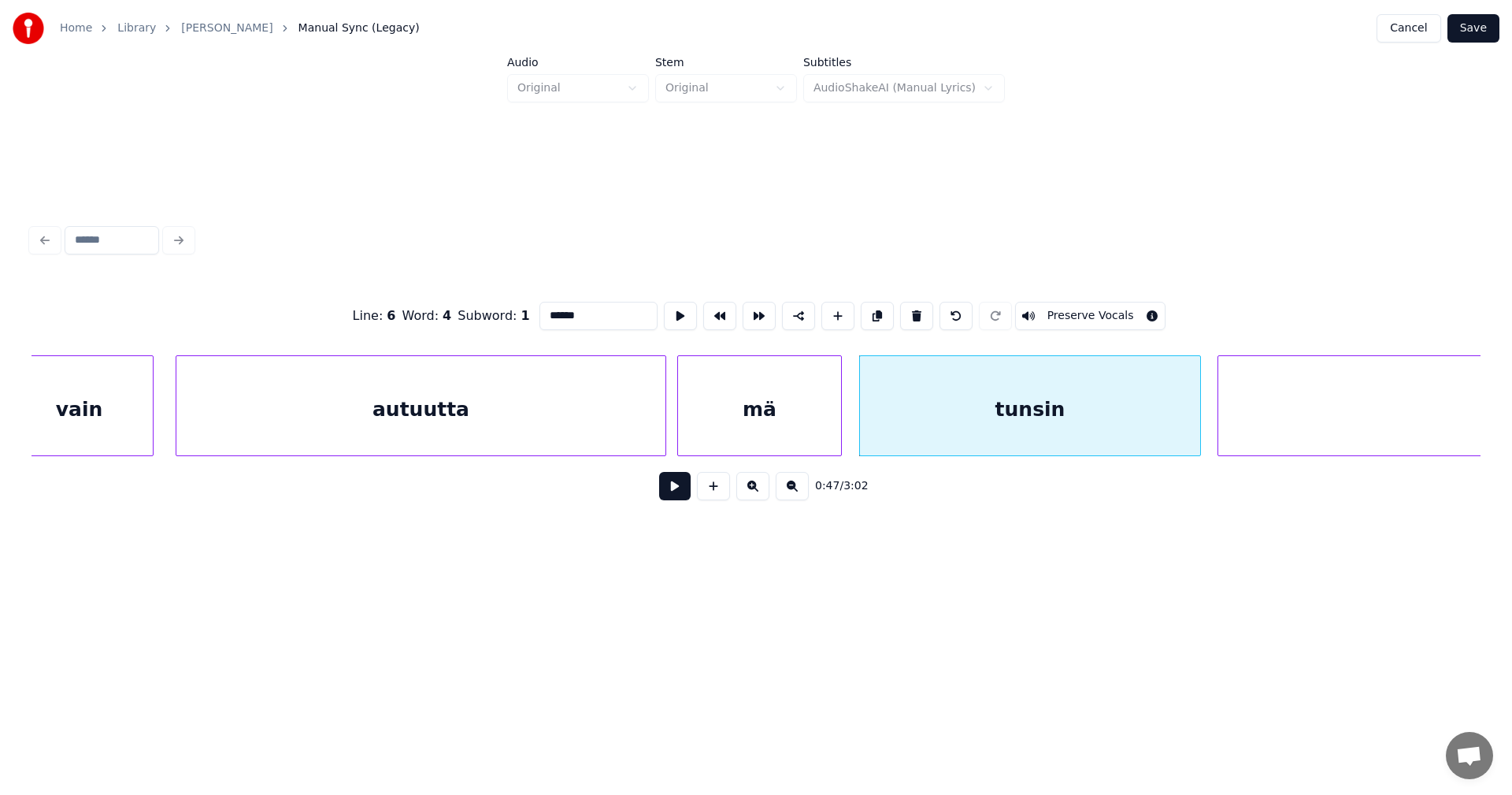
click at [680, 491] on button at bounding box center [674, 486] width 31 height 28
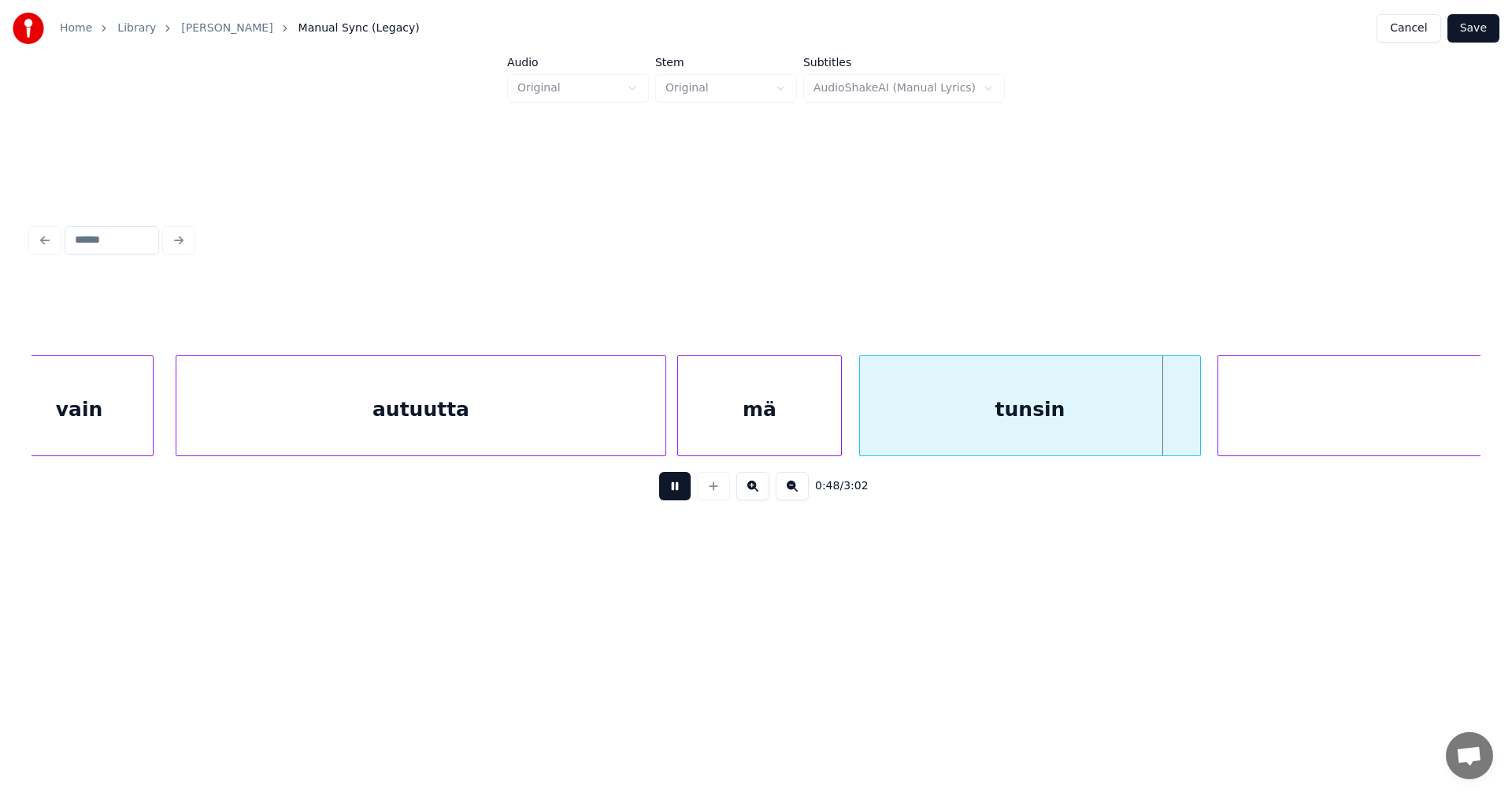
click at [685, 491] on button at bounding box center [674, 486] width 31 height 28
click at [1240, 434] on div at bounding box center [1241, 406] width 4 height 100
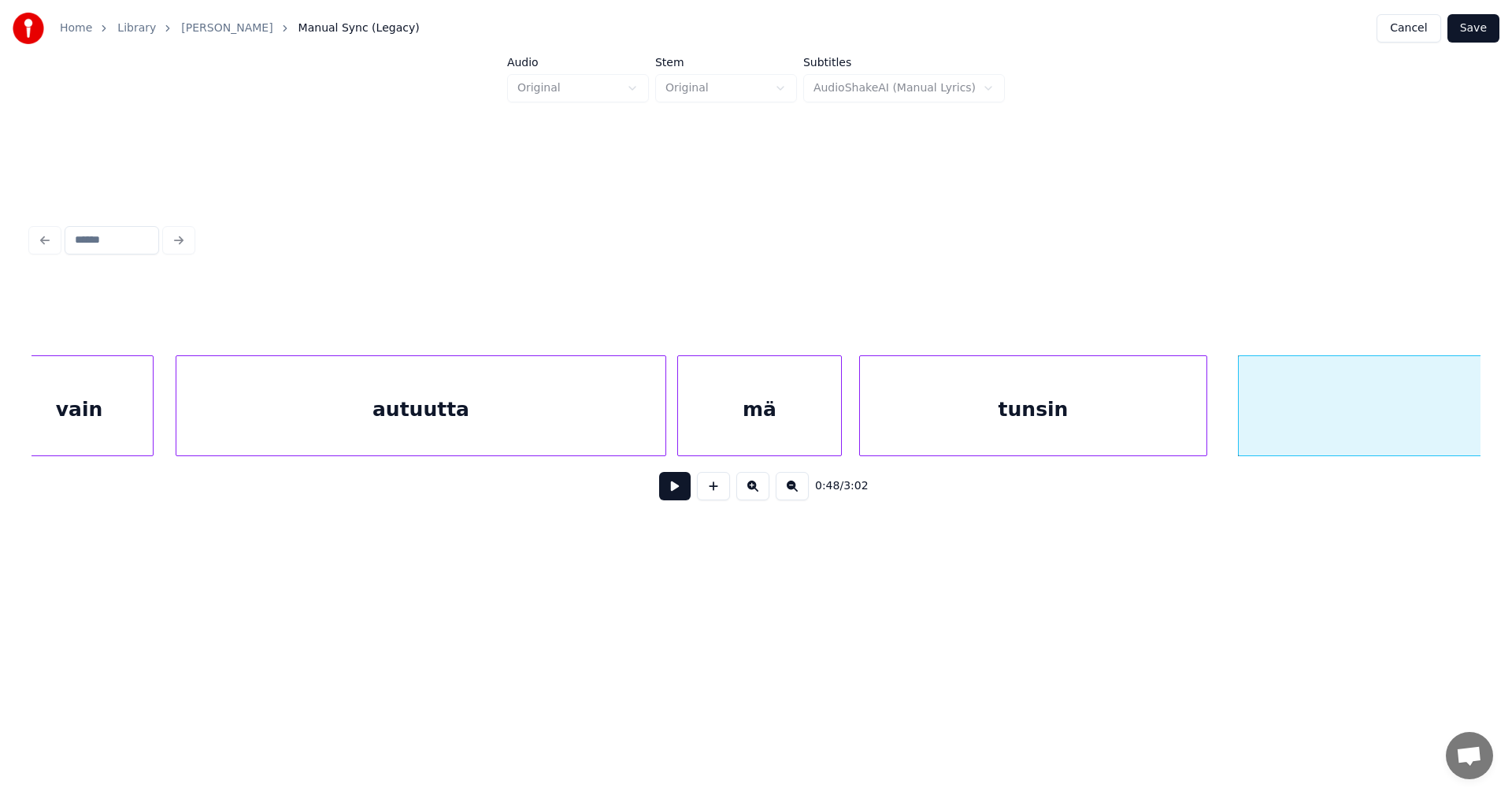
click at [1206, 430] on div at bounding box center [1203, 406] width 4 height 100
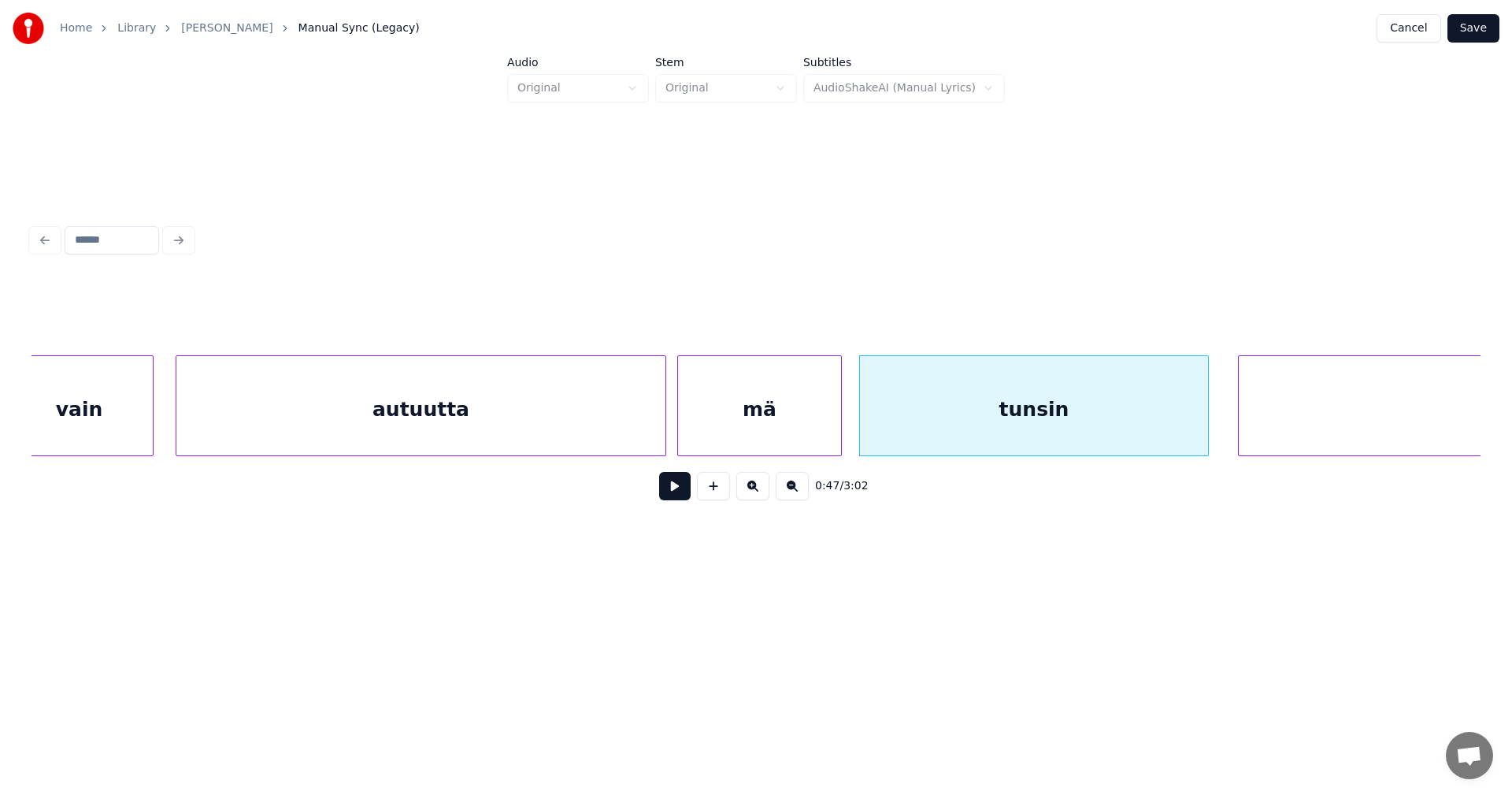
click at [674, 499] on button at bounding box center [674, 486] width 31 height 28
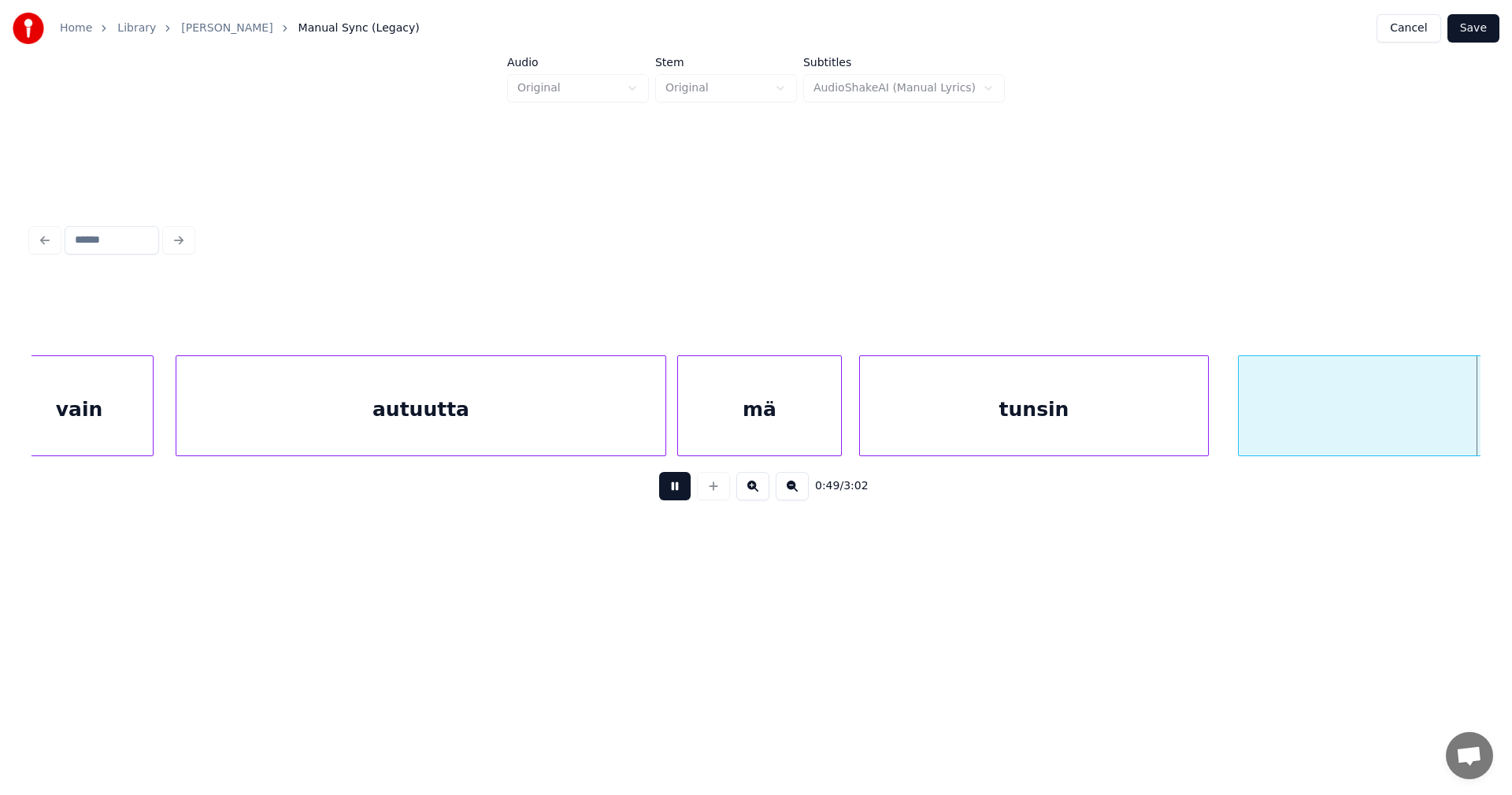
scroll to position [0, 13677]
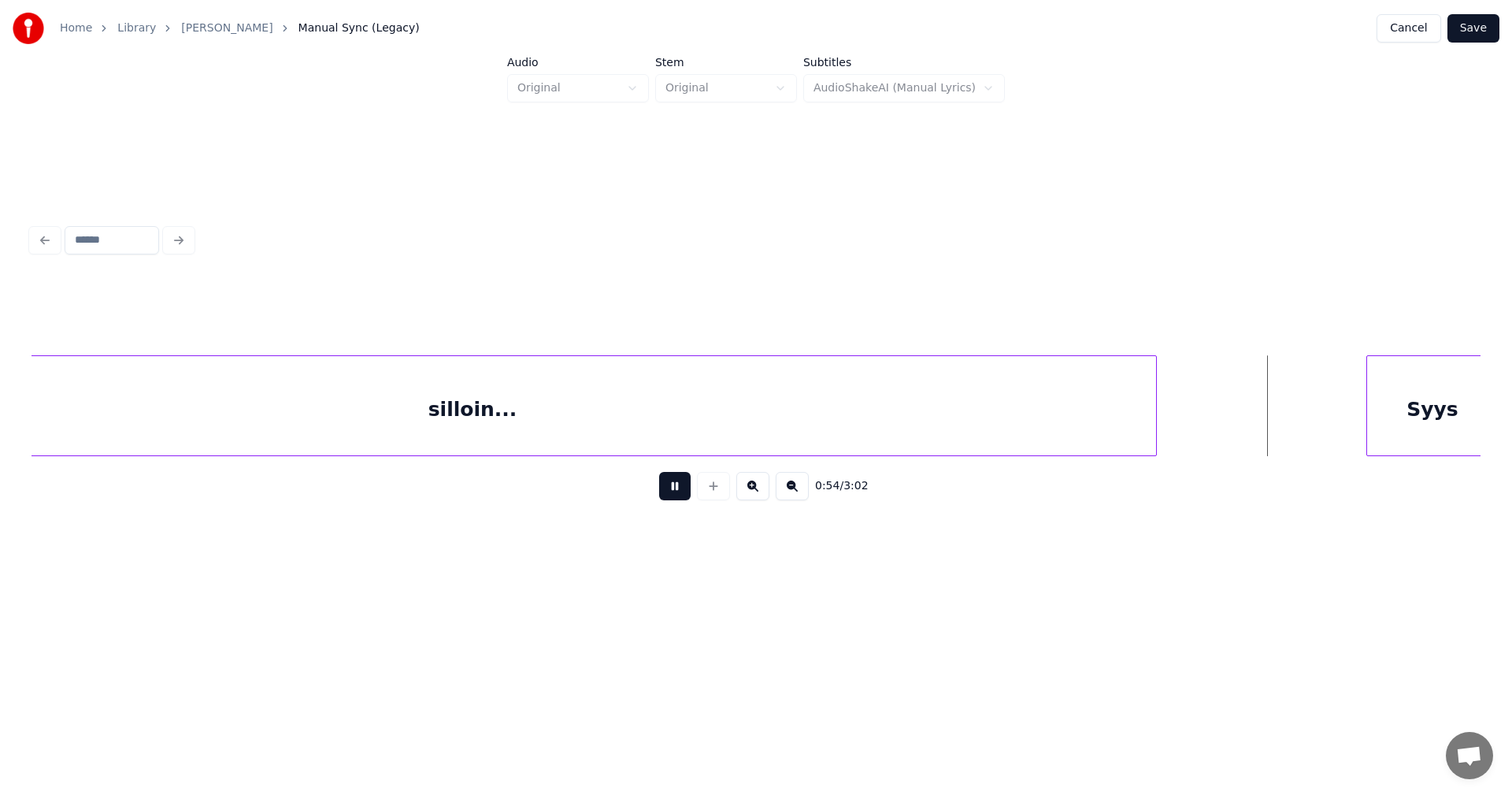
click at [679, 496] on button at bounding box center [674, 486] width 31 height 28
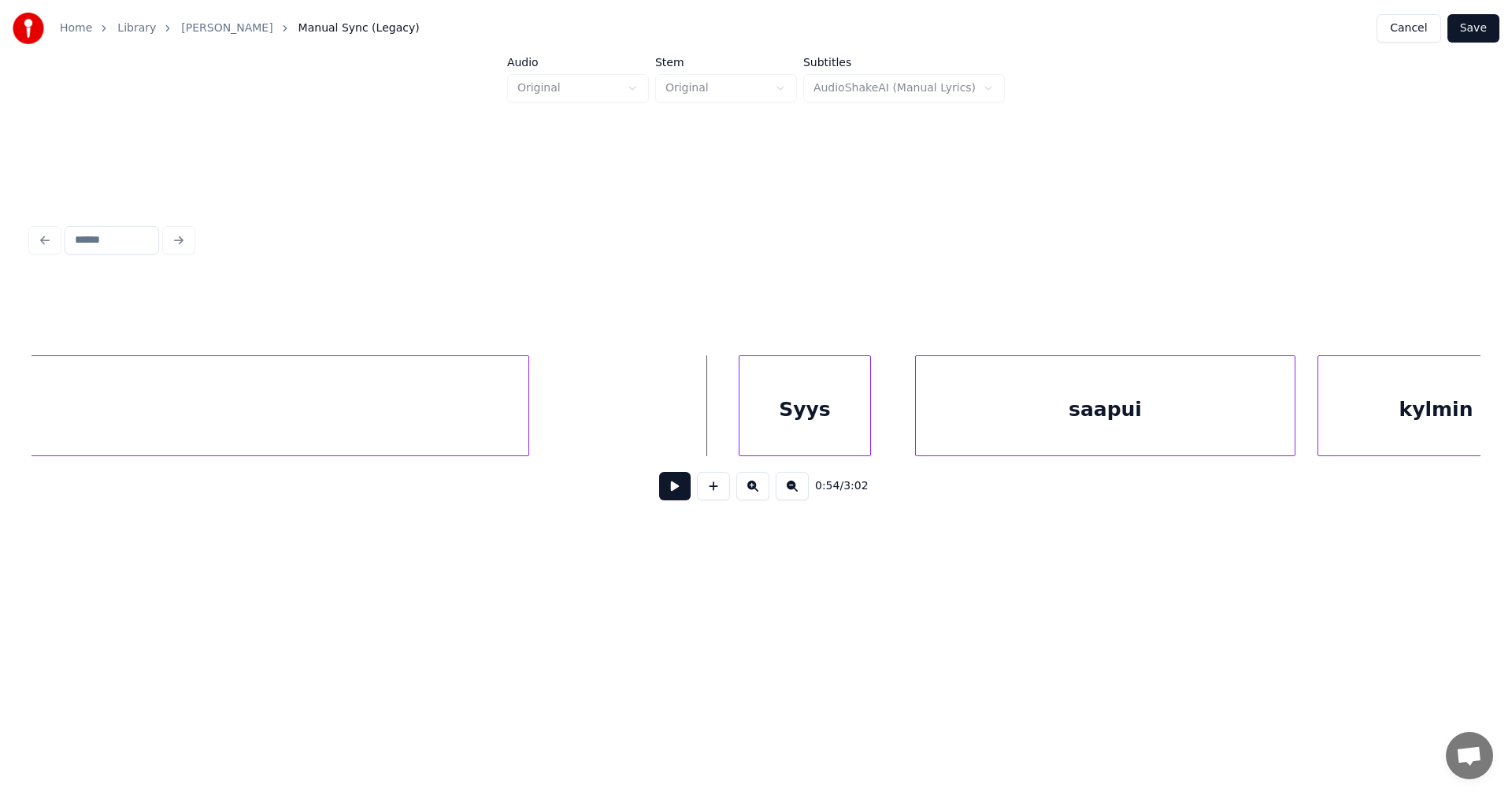
scroll to position [0, 14308]
click at [720, 430] on div at bounding box center [720, 406] width 4 height 100
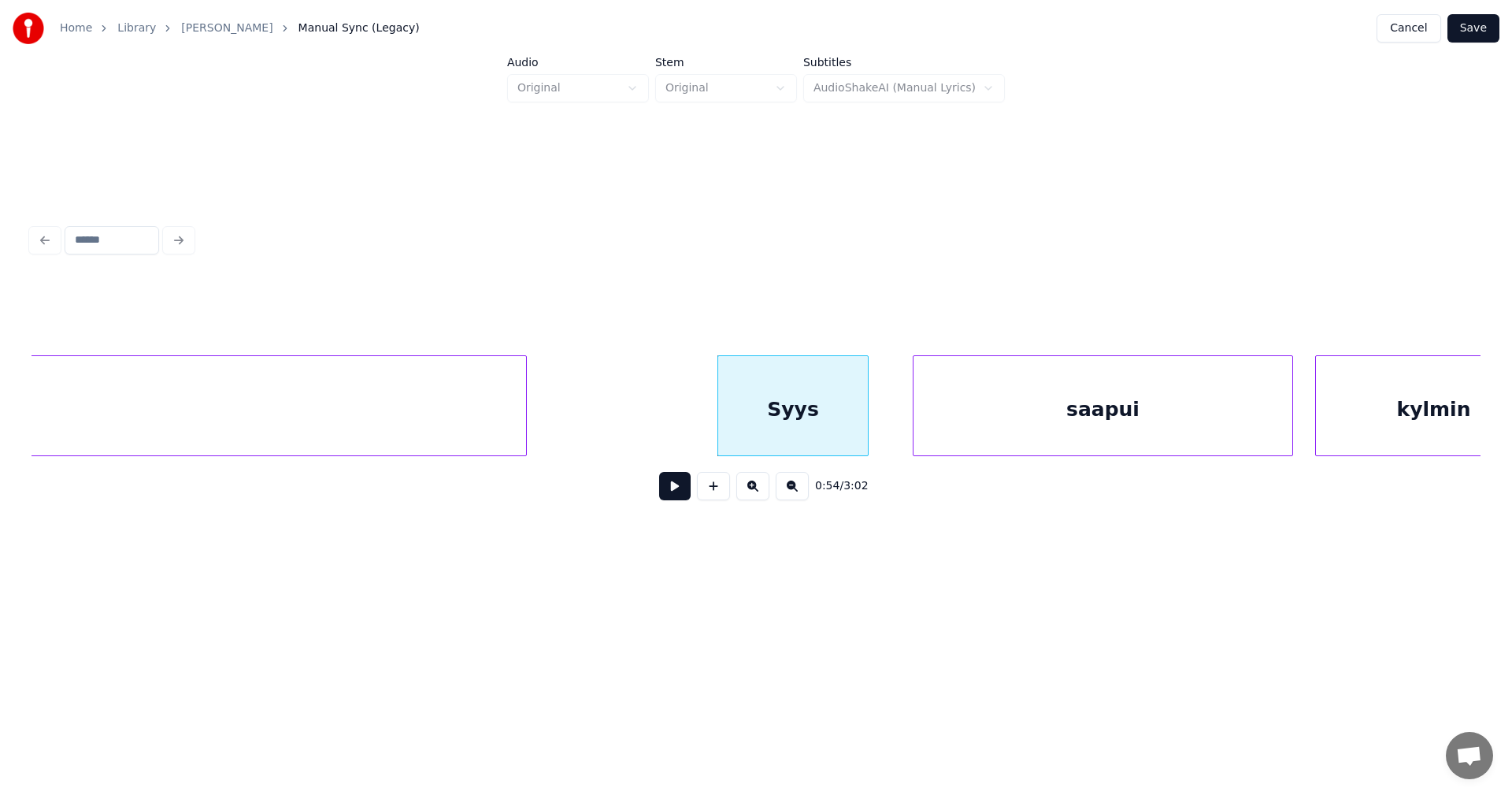
click at [671, 493] on button at bounding box center [674, 486] width 31 height 28
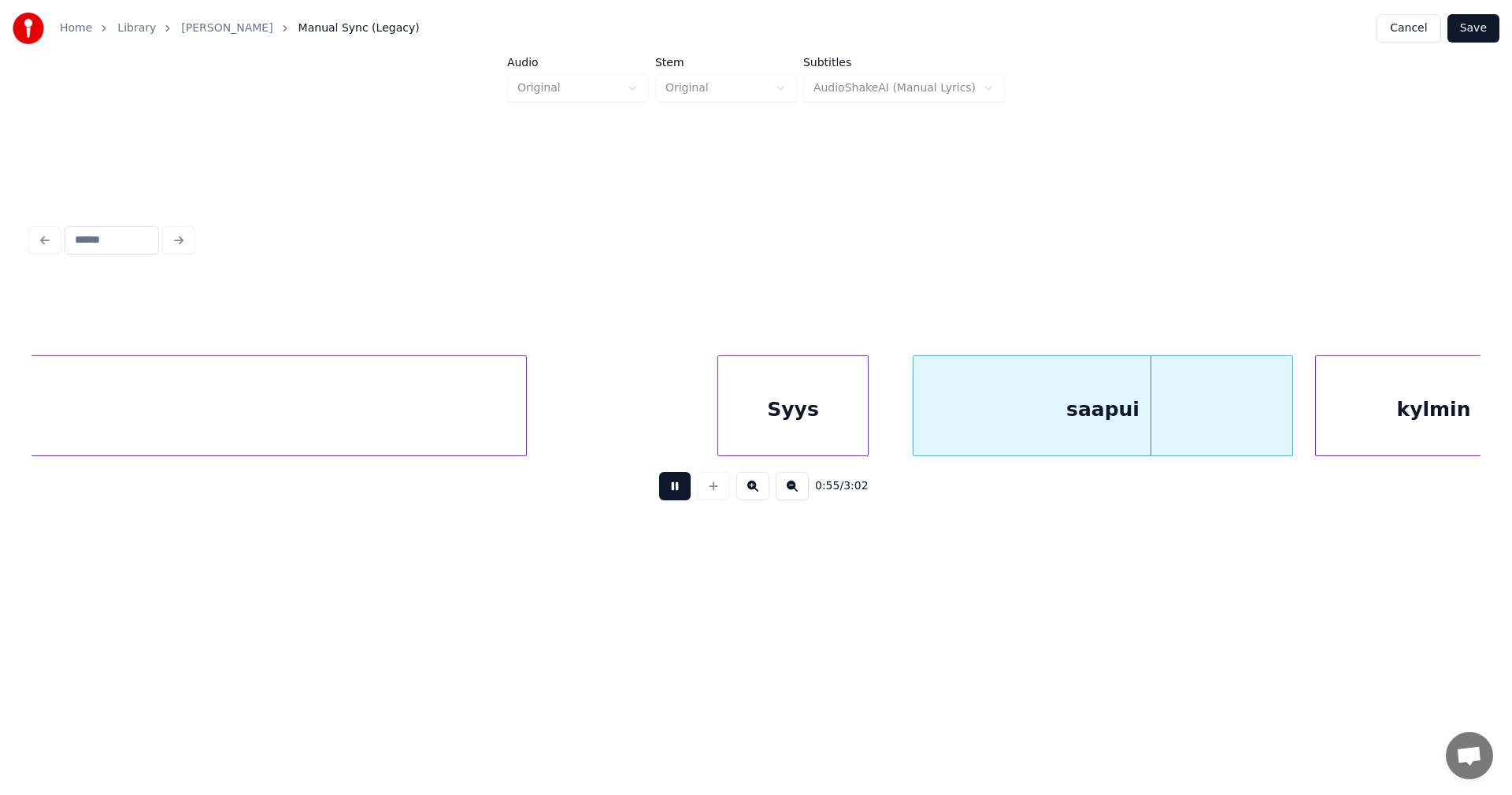
click at [677, 492] on button at bounding box center [674, 486] width 31 height 28
click at [844, 438] on div "Syys" at bounding box center [793, 409] width 149 height 107
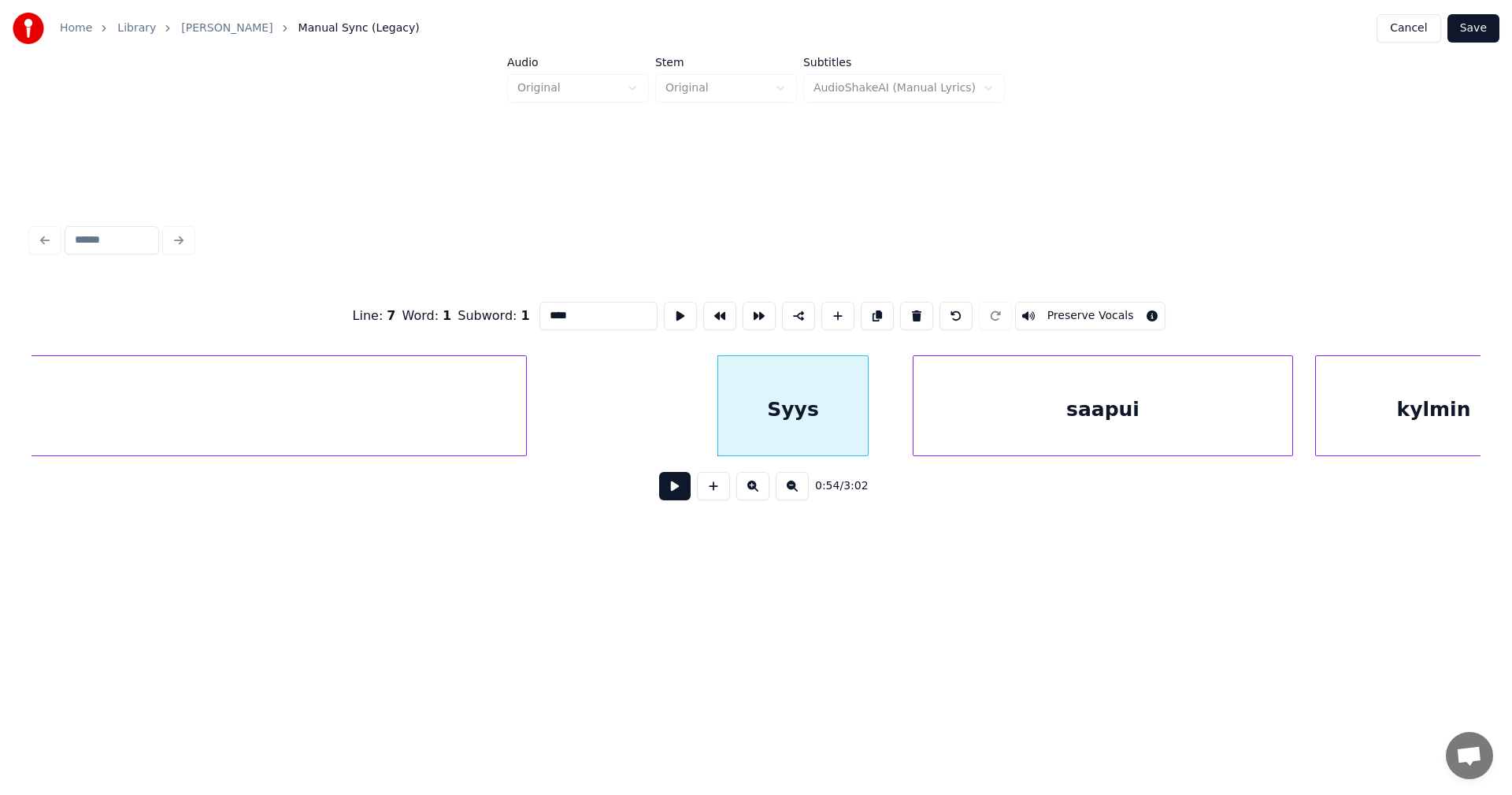
click at [683, 494] on button at bounding box center [674, 486] width 31 height 28
click at [683, 493] on button at bounding box center [674, 486] width 31 height 28
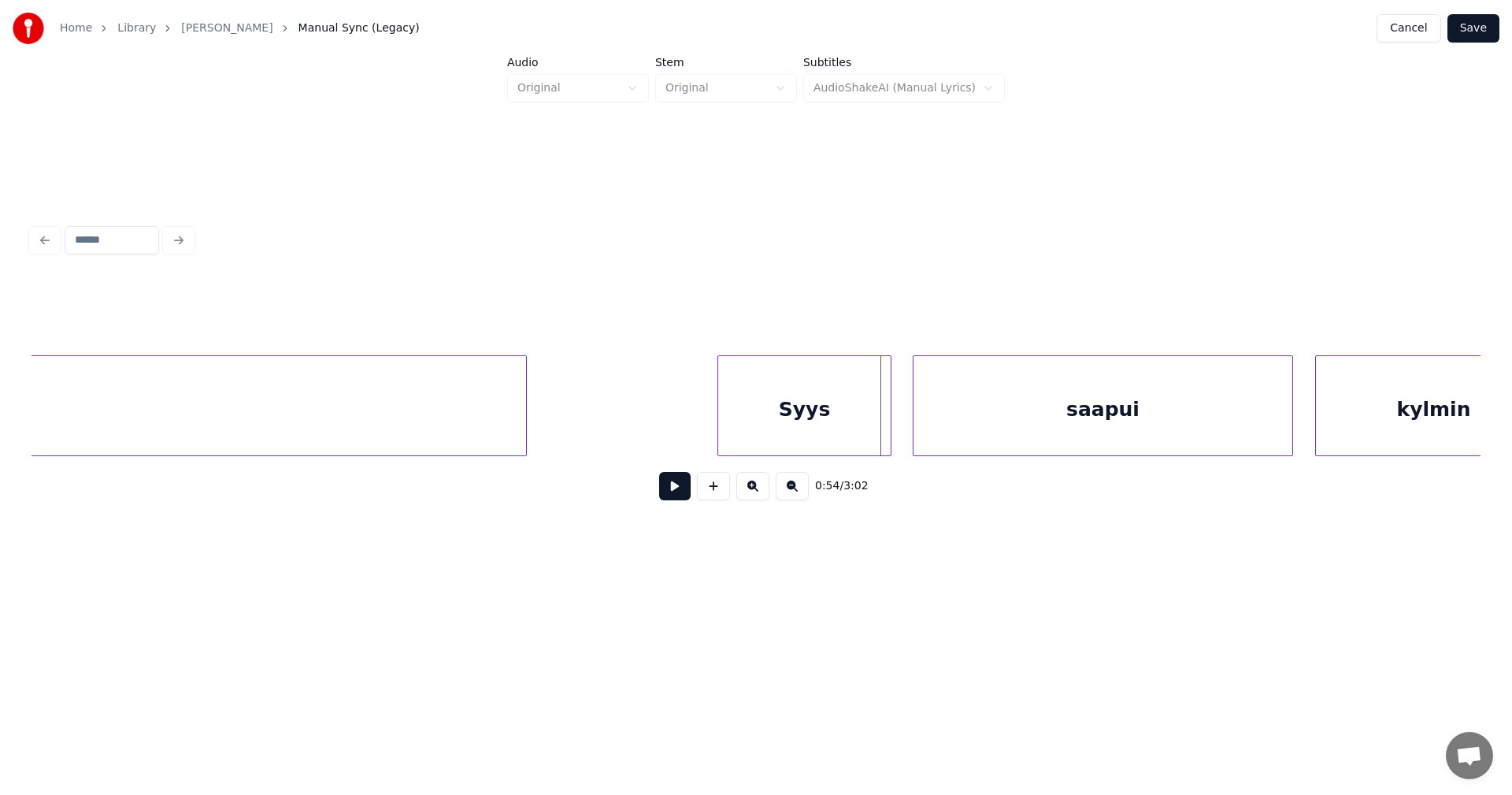
click at [888, 427] on div at bounding box center [888, 406] width 4 height 100
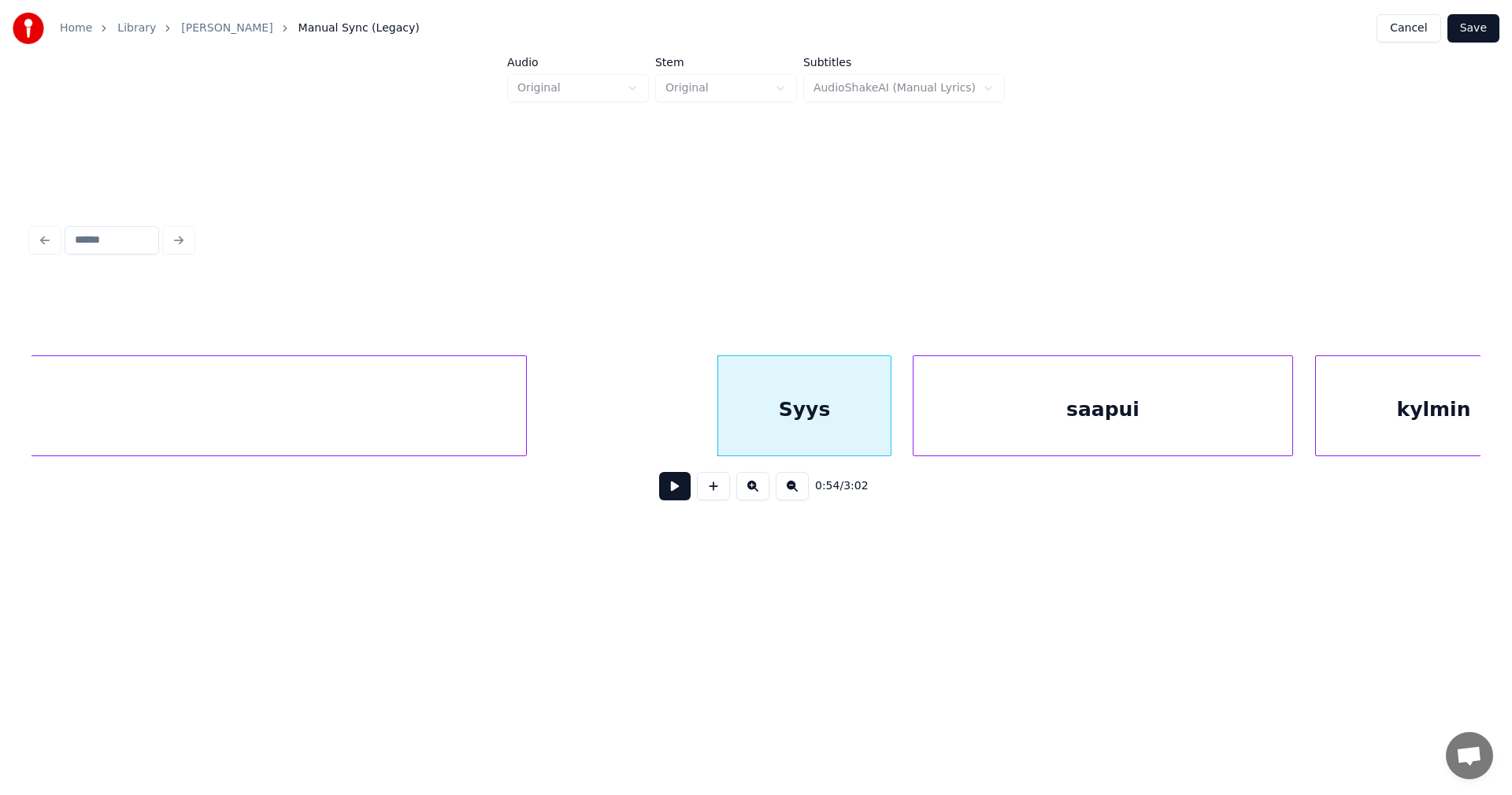
click at [686, 495] on button at bounding box center [674, 486] width 31 height 28
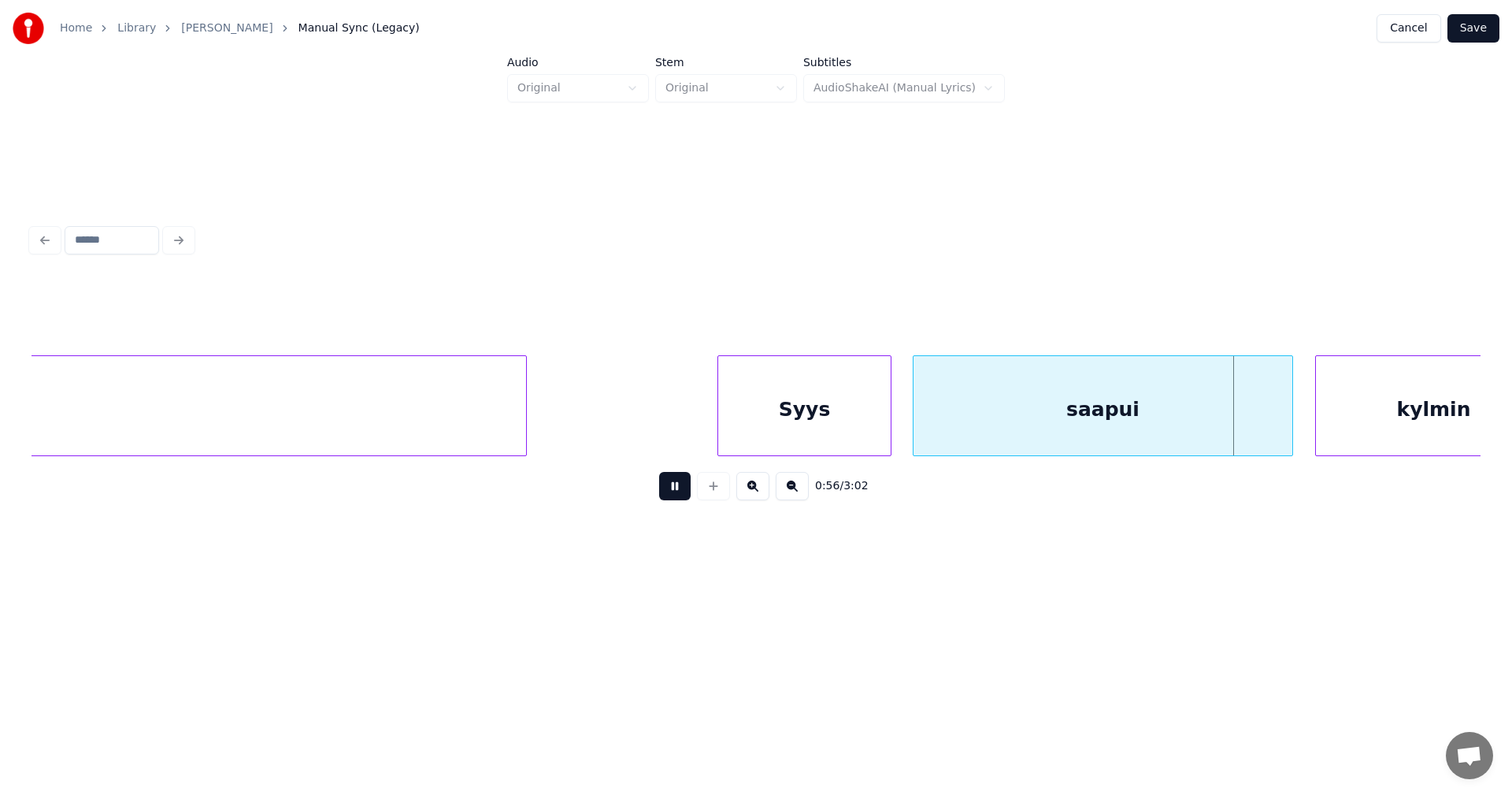
click at [692, 492] on div "0:56 / 3:02" at bounding box center [756, 486] width 1424 height 35
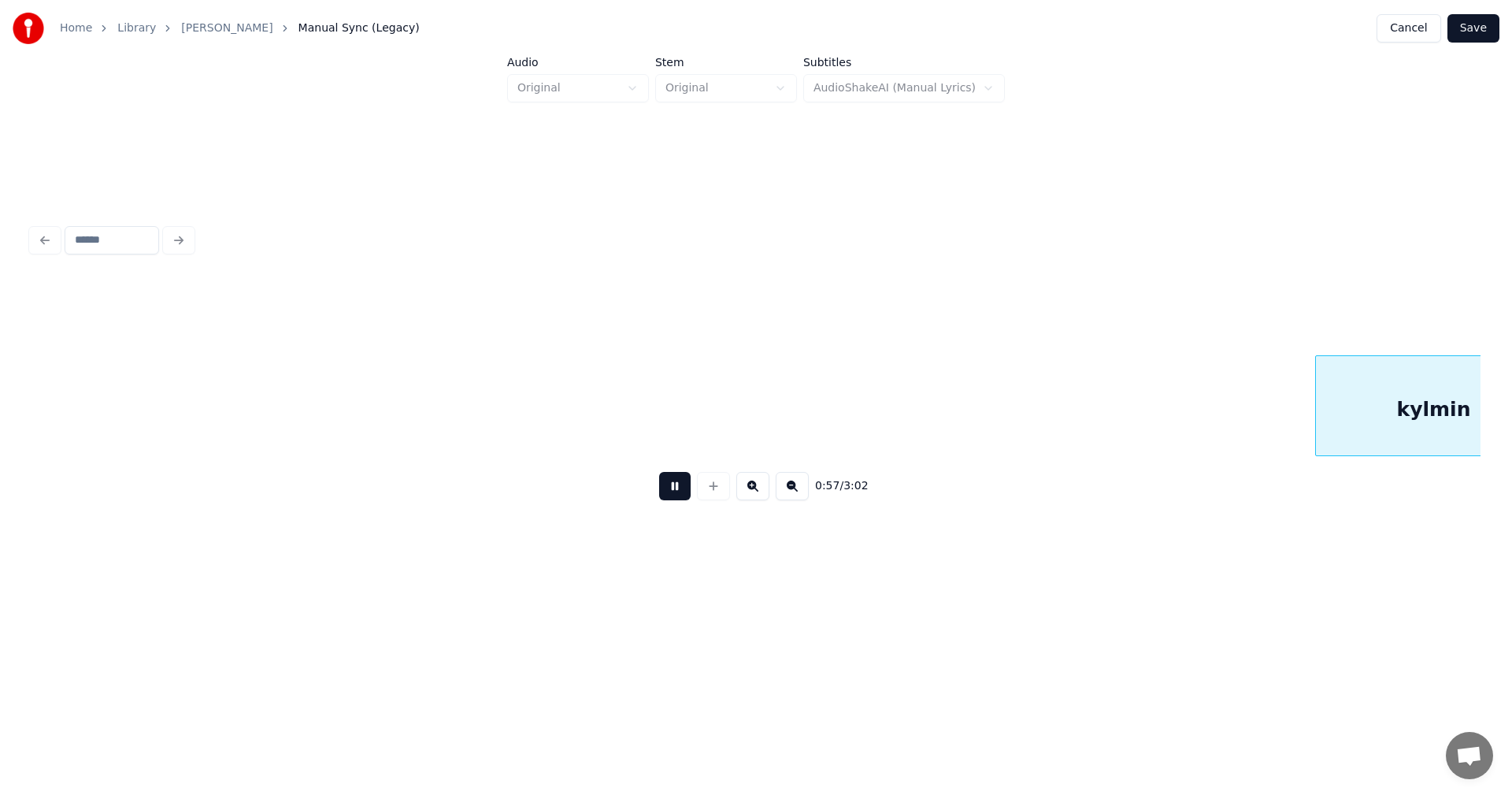
scroll to position [0, 15758]
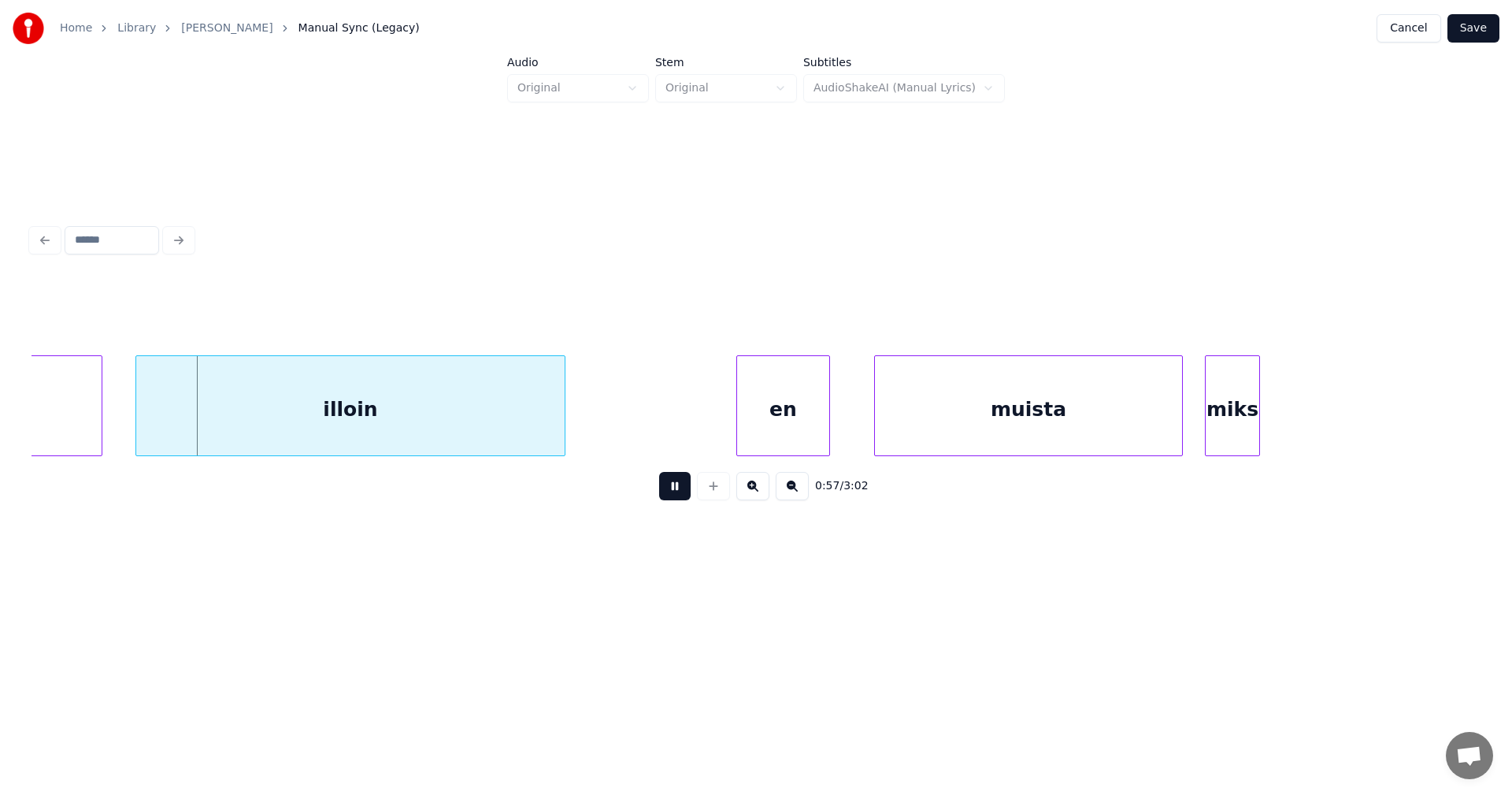
click at [674, 497] on button at bounding box center [674, 486] width 31 height 28
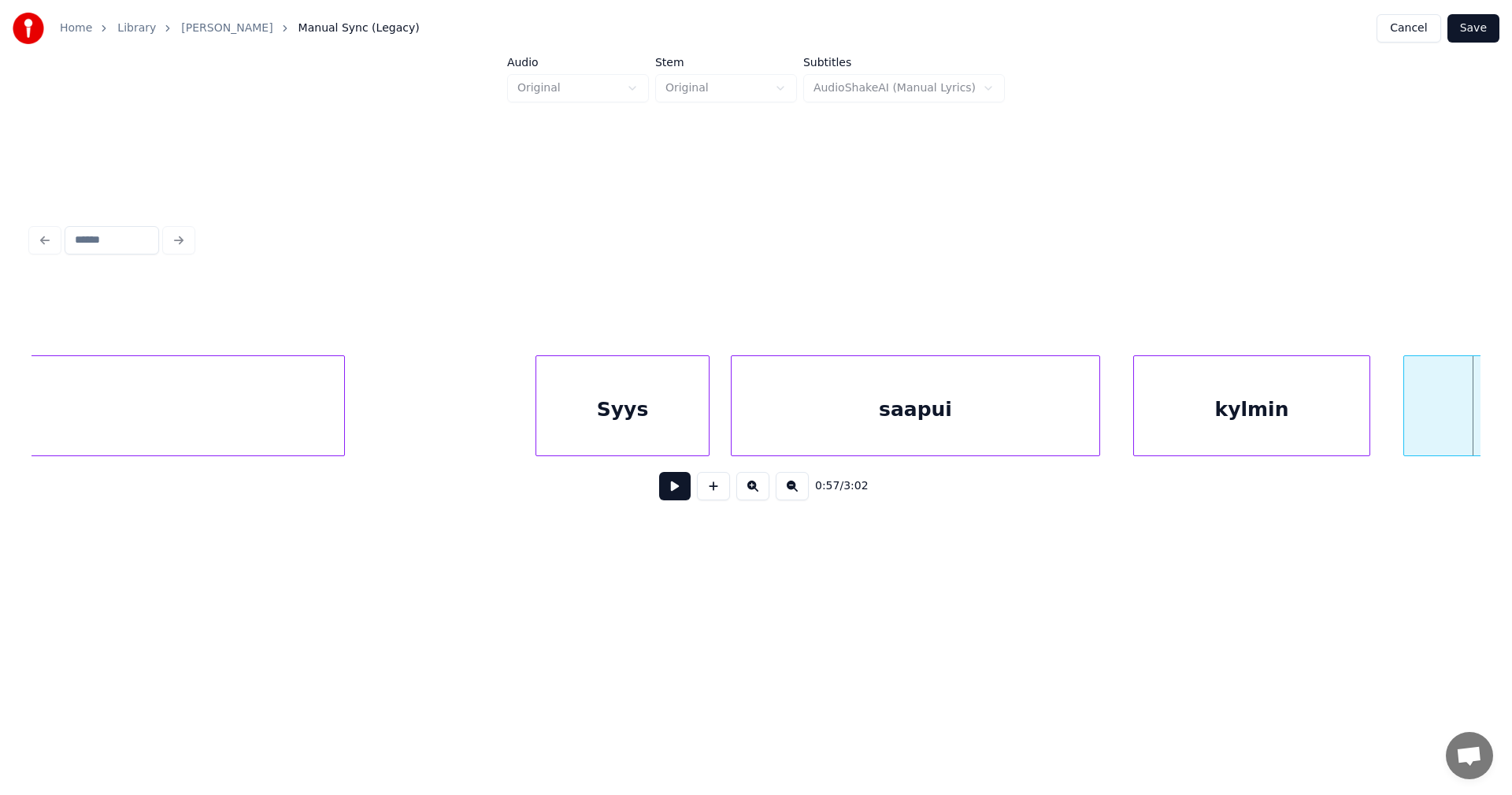
click at [1095, 441] on div at bounding box center [1097, 406] width 4 height 100
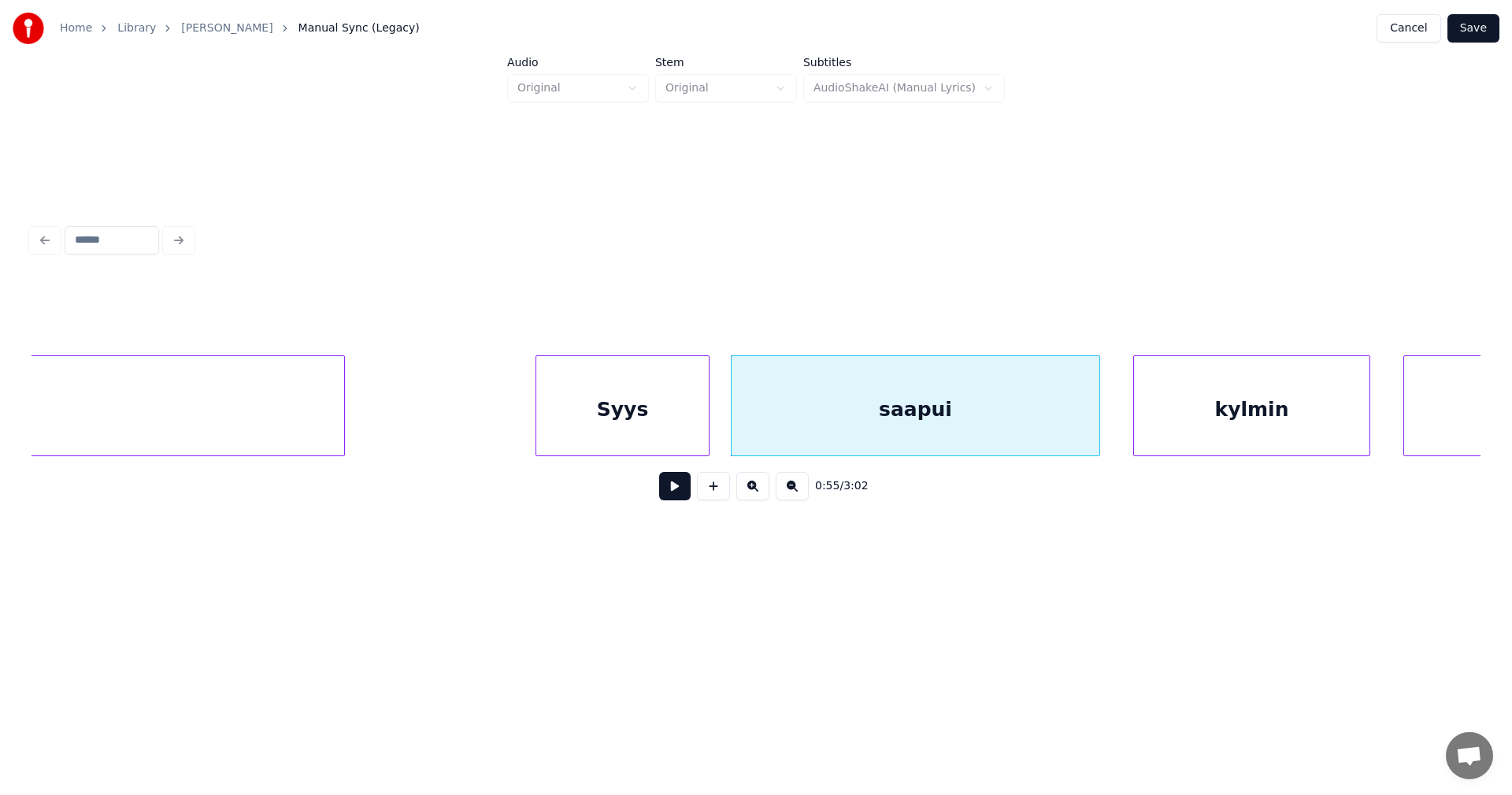
click at [685, 494] on button at bounding box center [674, 486] width 31 height 28
click at [687, 494] on button at bounding box center [674, 486] width 31 height 28
click at [1094, 443] on div at bounding box center [1093, 406] width 4 height 100
click at [678, 495] on button at bounding box center [674, 486] width 31 height 28
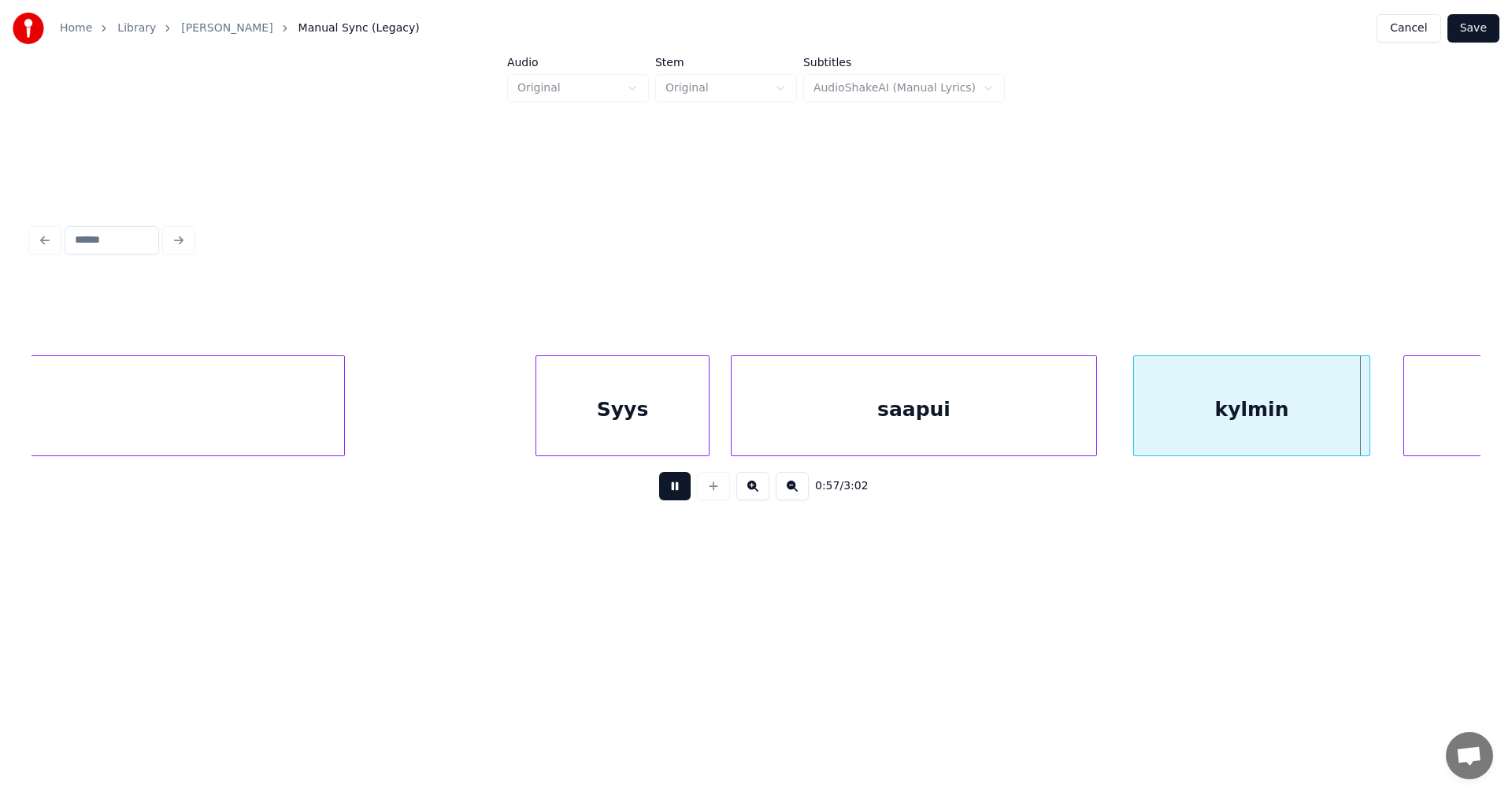
click at [678, 495] on button at bounding box center [674, 486] width 31 height 28
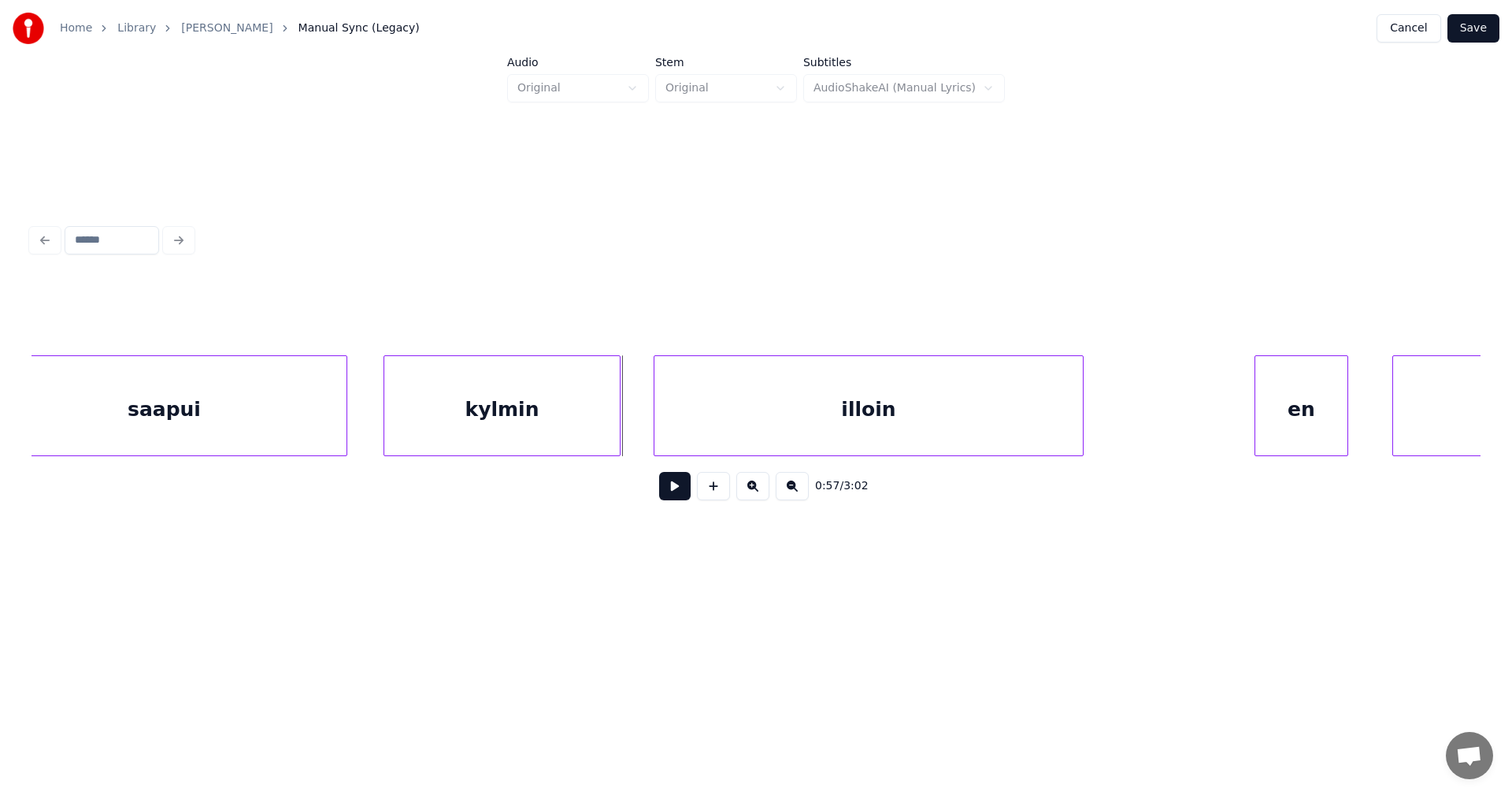
scroll to position [0, 15245]
click at [969, 418] on div "illoin" at bounding box center [853, 409] width 429 height 107
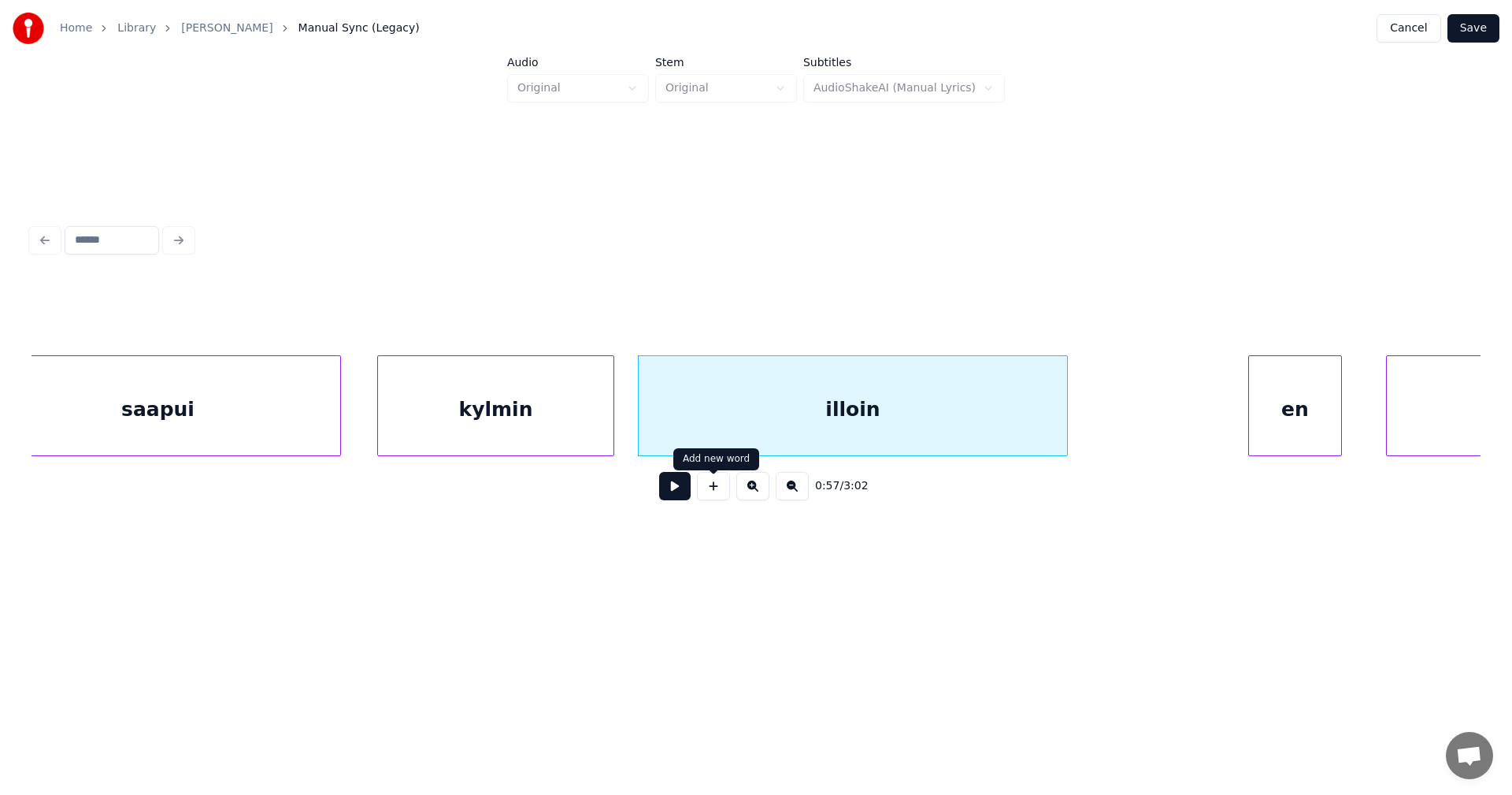
click at [681, 492] on button at bounding box center [674, 486] width 31 height 28
click at [680, 492] on button at bounding box center [674, 486] width 31 height 28
click at [1012, 429] on div at bounding box center [1012, 406] width 4 height 100
click at [1287, 412] on div "en" at bounding box center [1283, 409] width 92 height 107
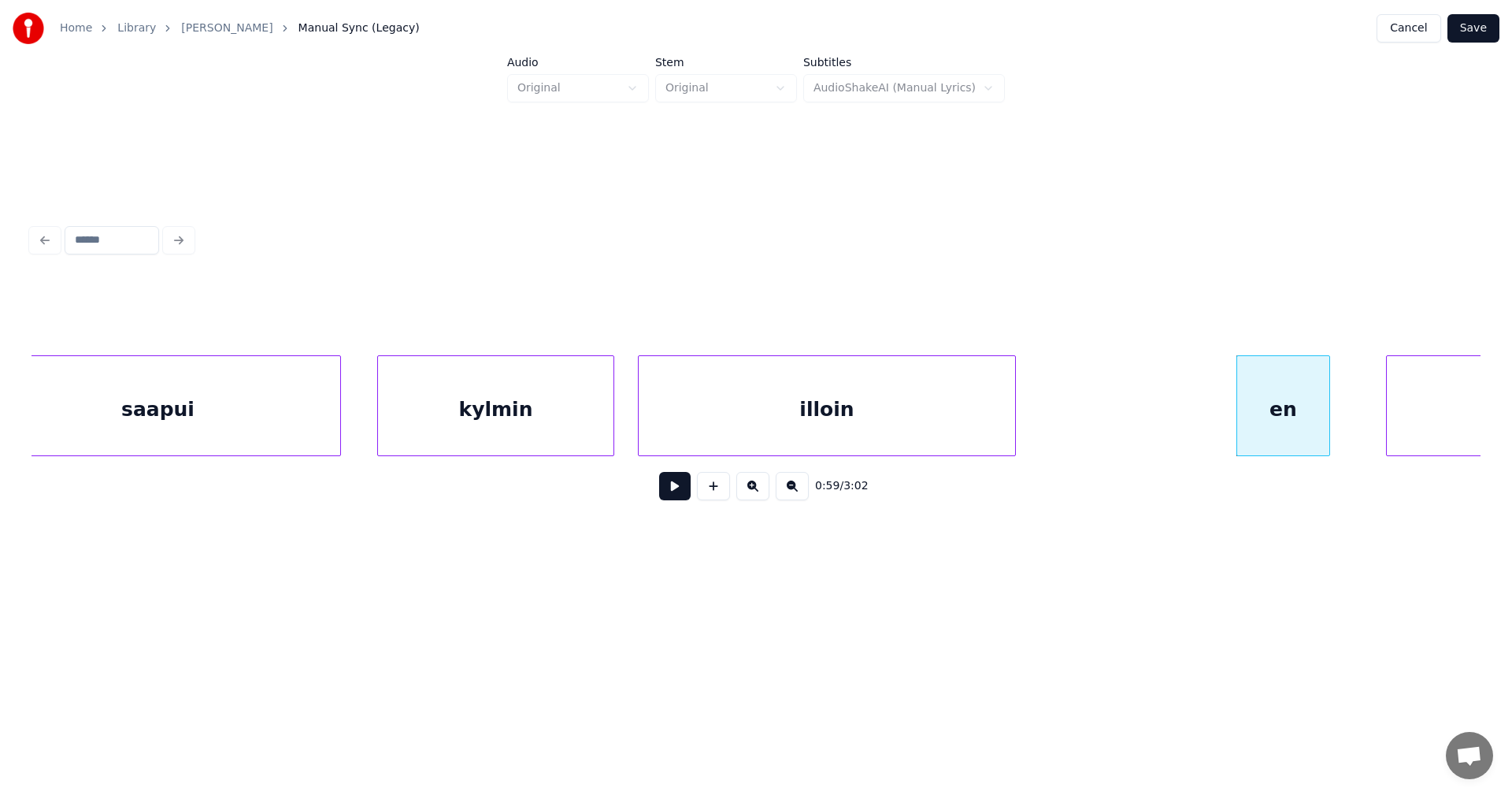
click at [684, 492] on button at bounding box center [674, 486] width 31 height 28
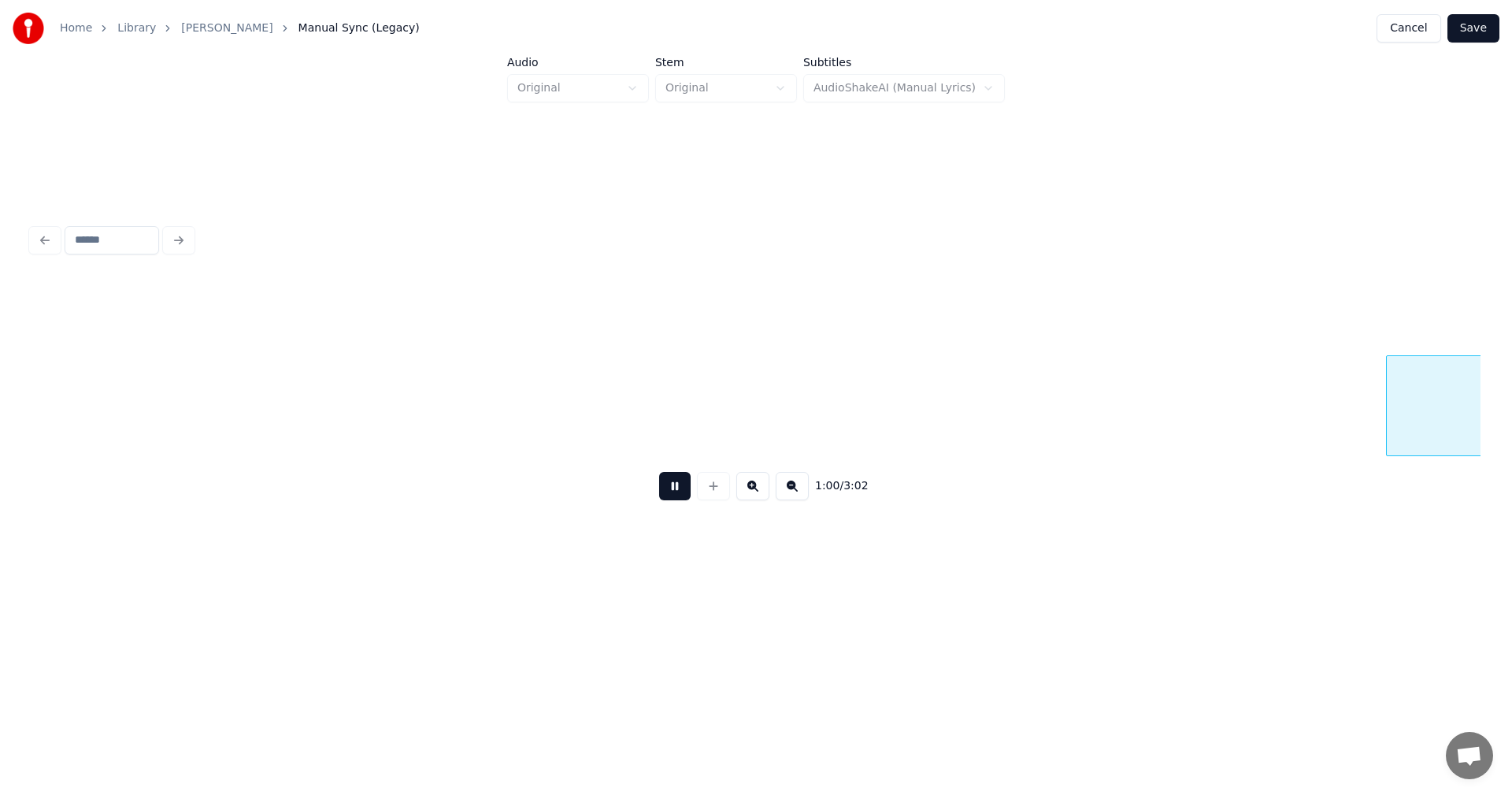
scroll to position [0, 16696]
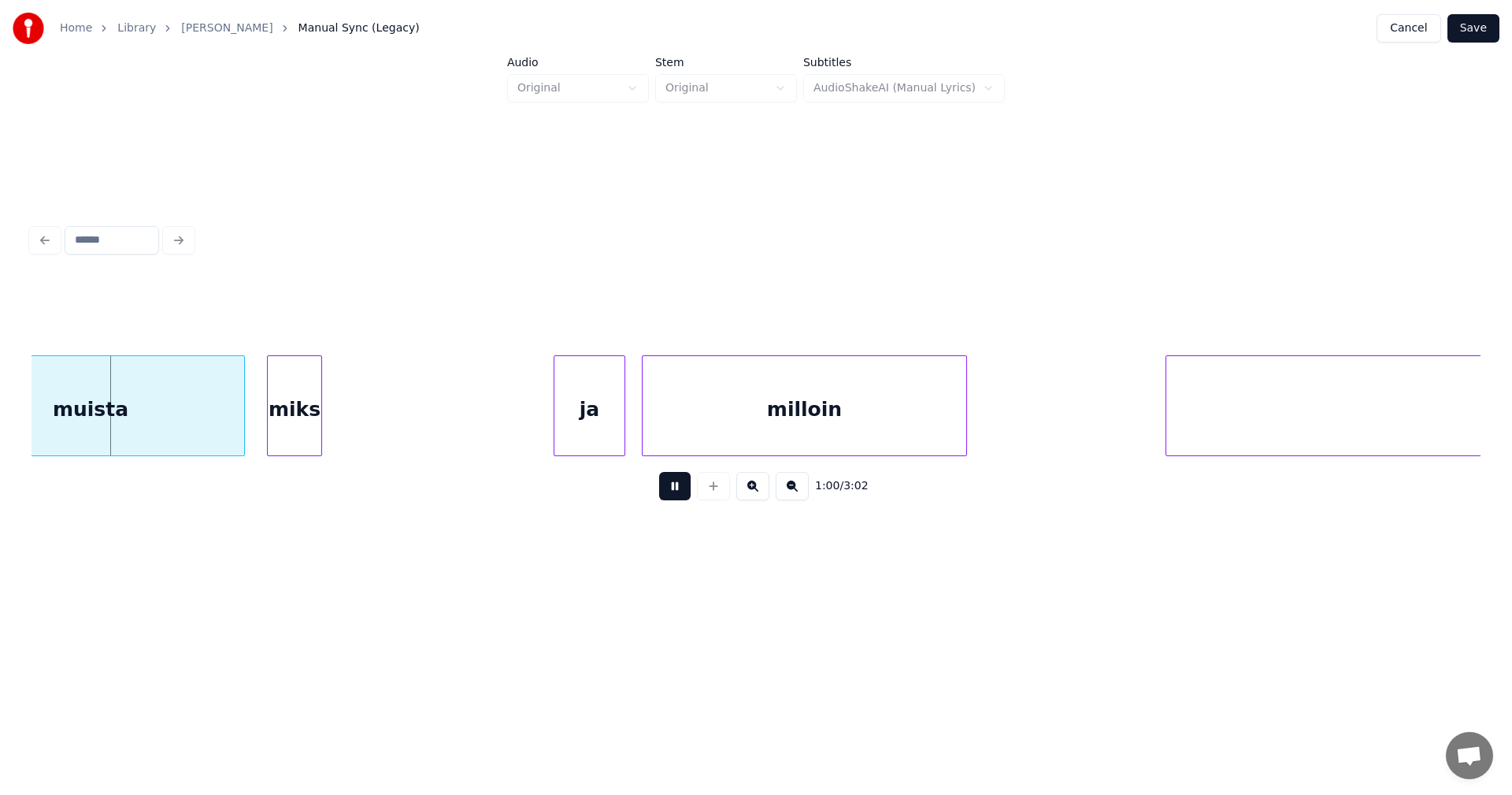
click at [685, 492] on button at bounding box center [674, 486] width 31 height 28
click at [177, 414] on div "muista" at bounding box center [90, 409] width 307 height 107
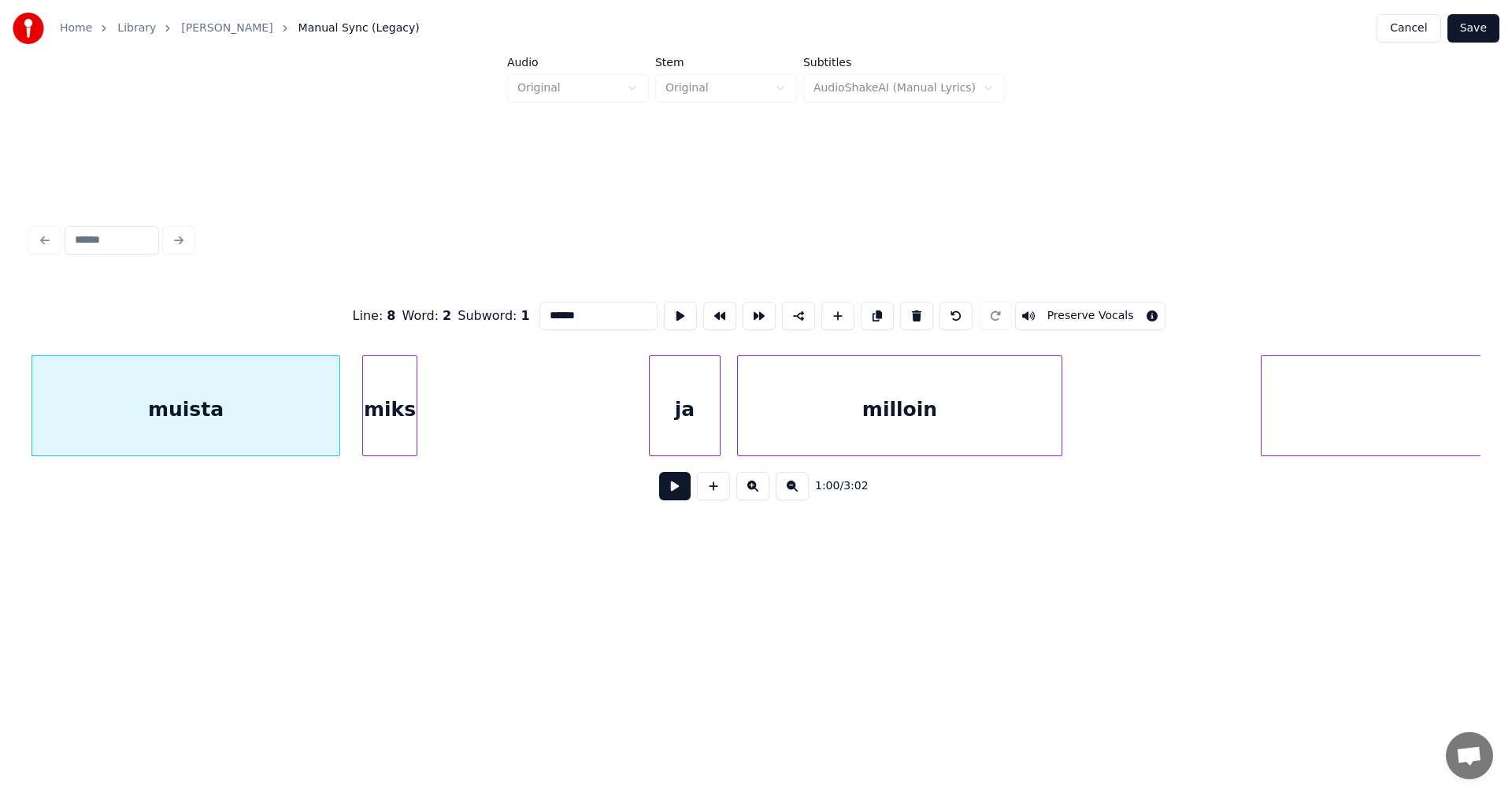
click at [683, 498] on button at bounding box center [674, 486] width 31 height 28
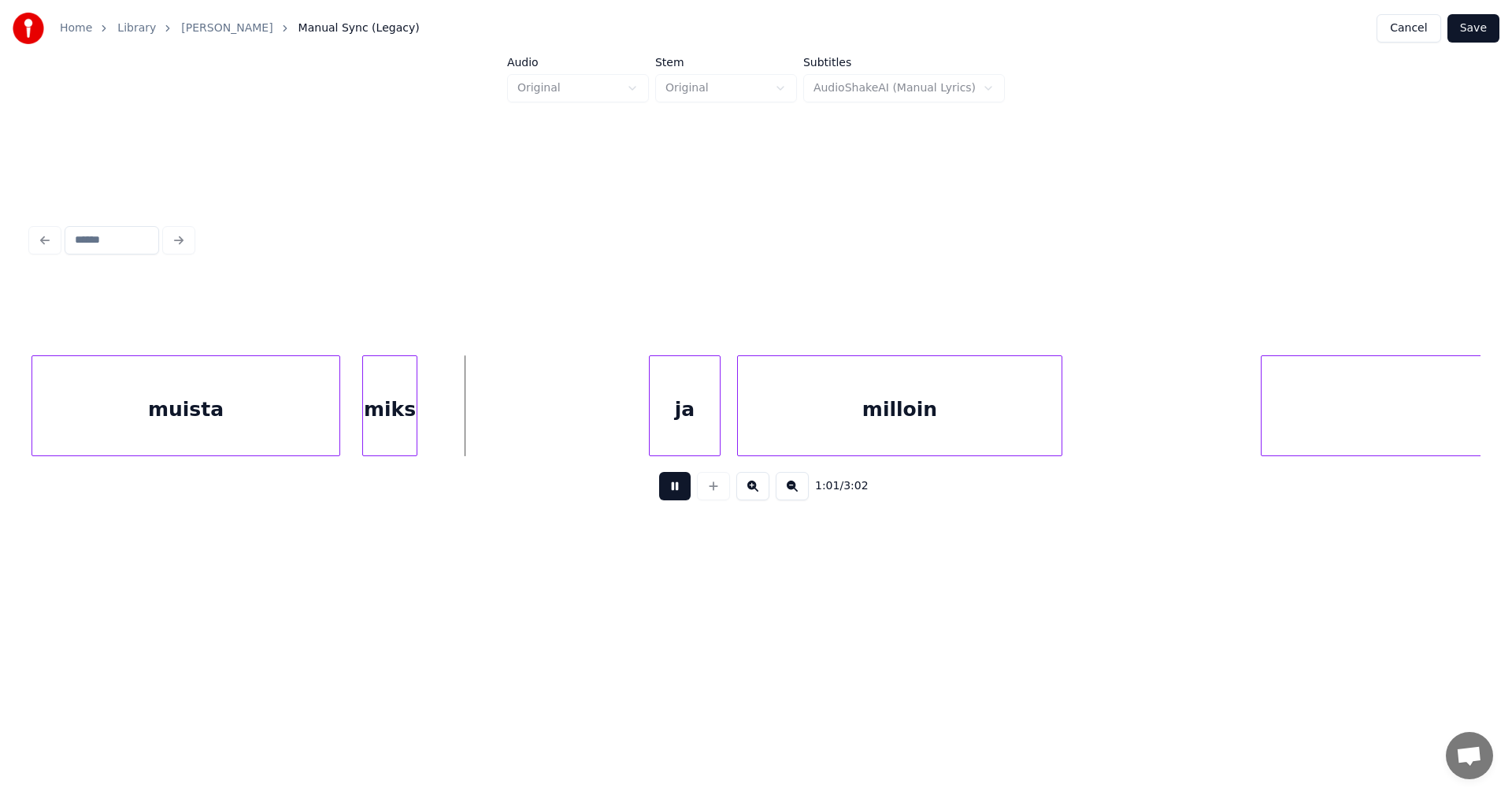
click at [666, 495] on button at bounding box center [674, 486] width 31 height 28
click at [535, 430] on div at bounding box center [534, 406] width 4 height 100
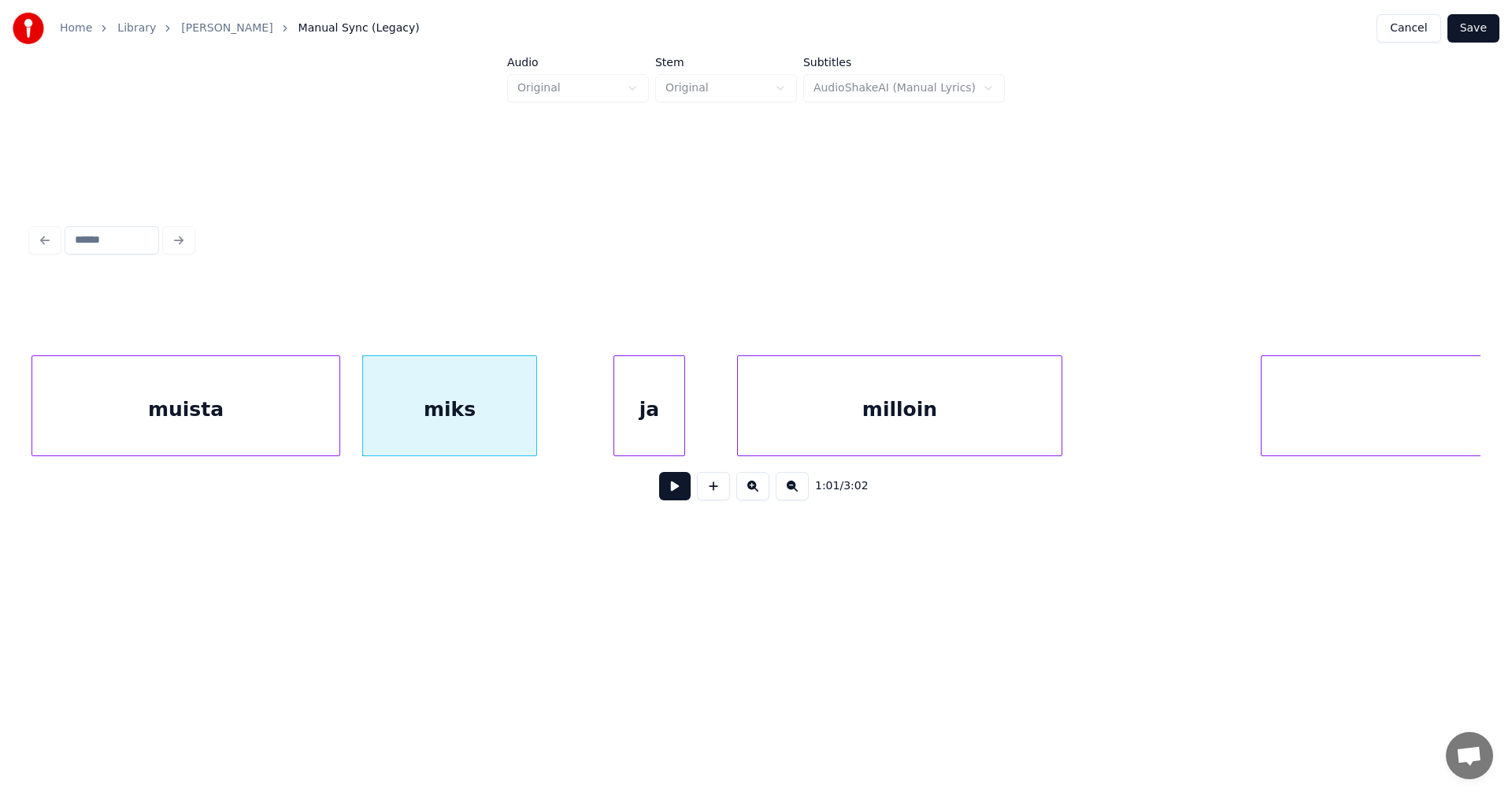
click at [645, 430] on div "ja" at bounding box center [649, 409] width 70 height 107
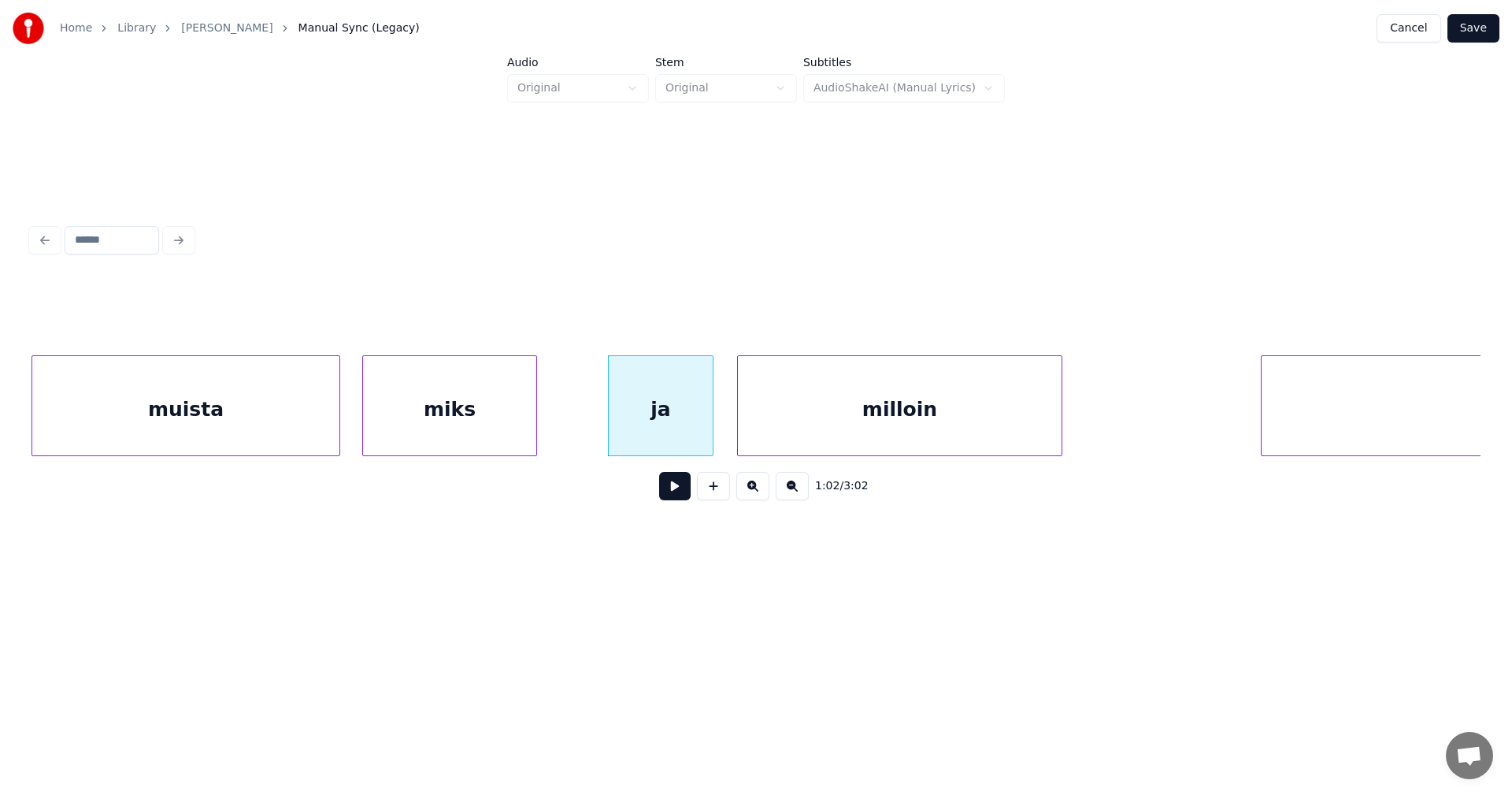
click at [711, 430] on div at bounding box center [710, 406] width 4 height 100
click at [519, 432] on div "miks" at bounding box center [449, 409] width 173 height 107
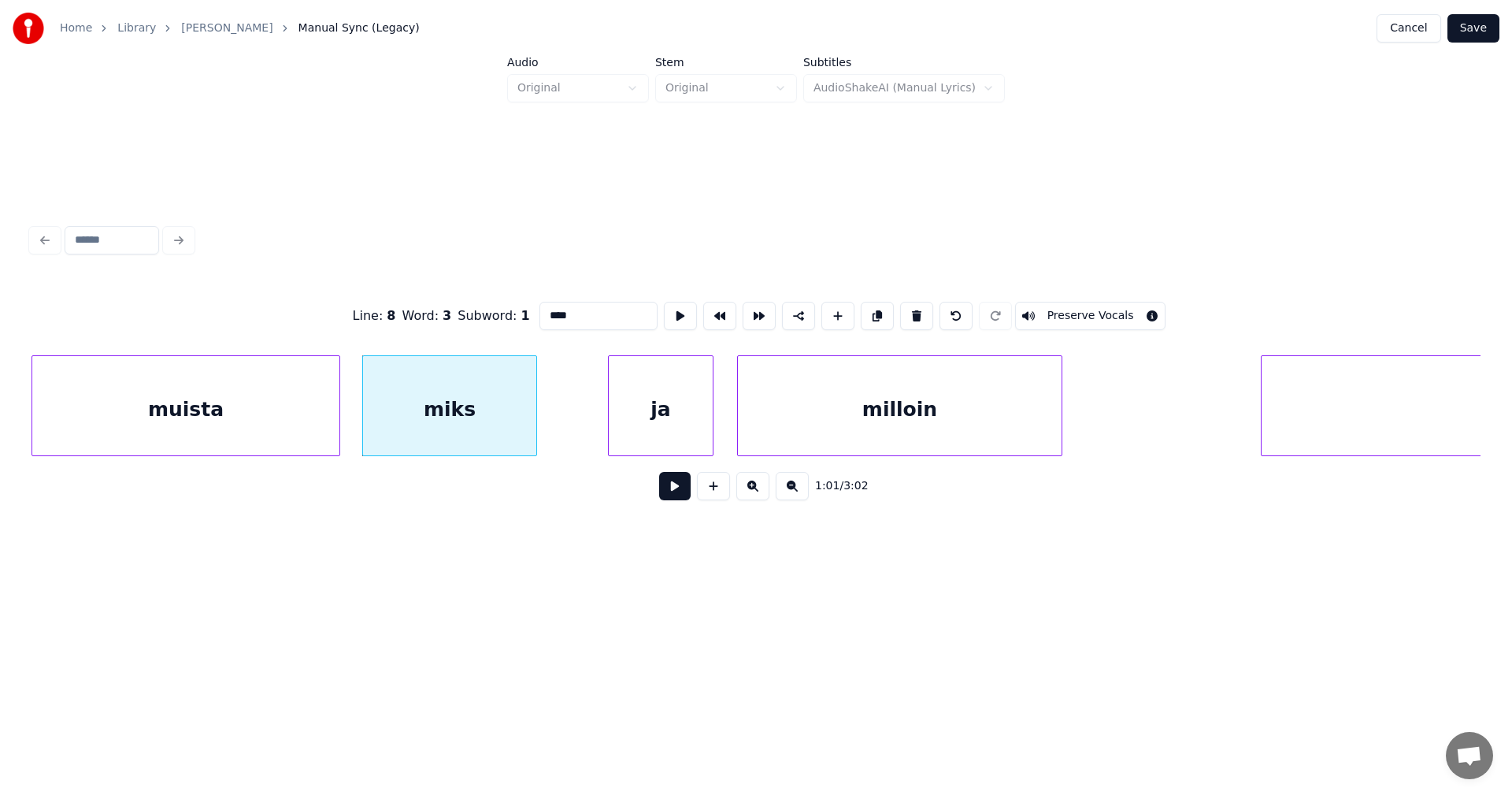
click at [680, 493] on button at bounding box center [674, 486] width 31 height 28
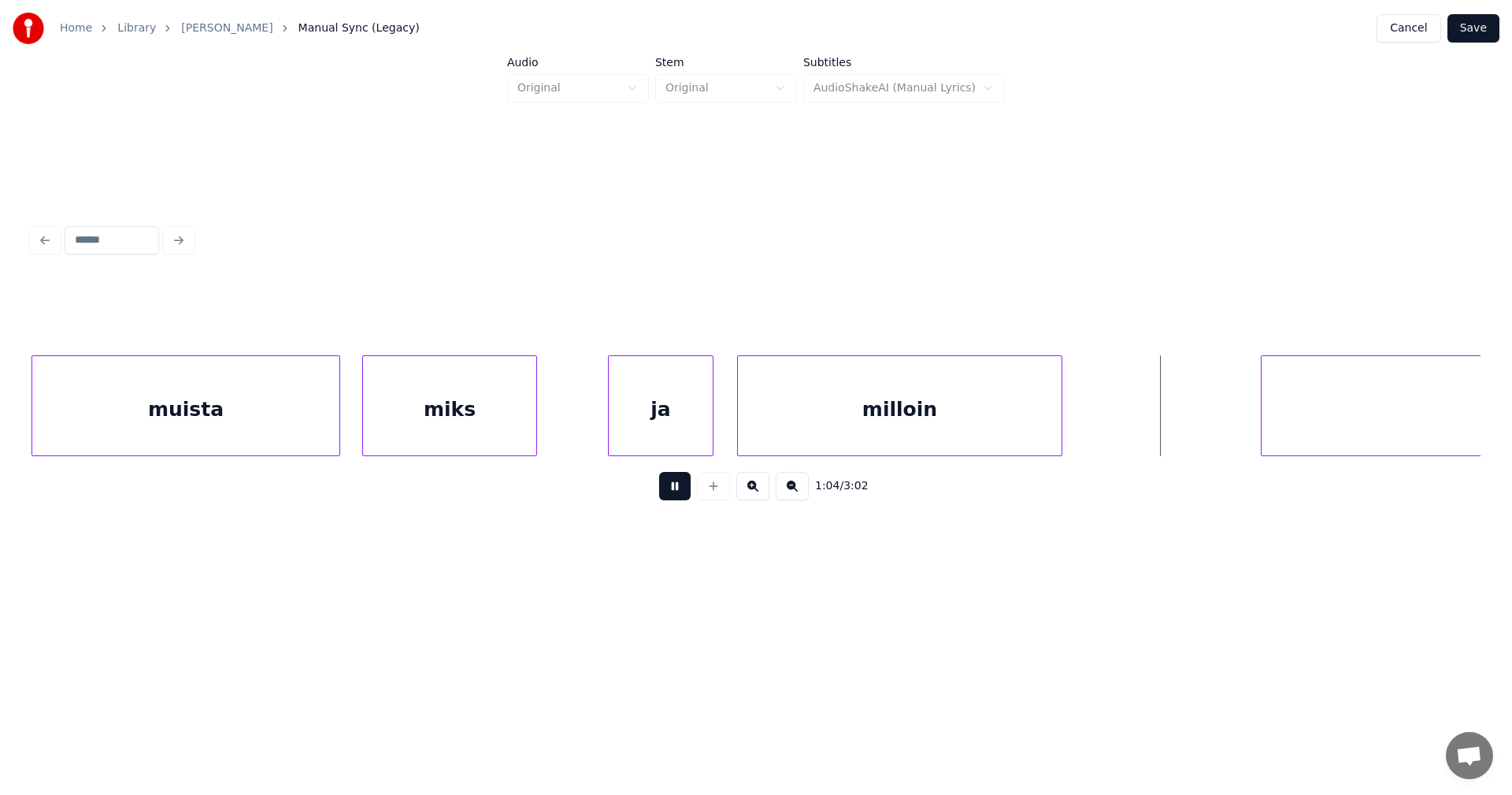
click at [680, 493] on button at bounding box center [674, 486] width 31 height 28
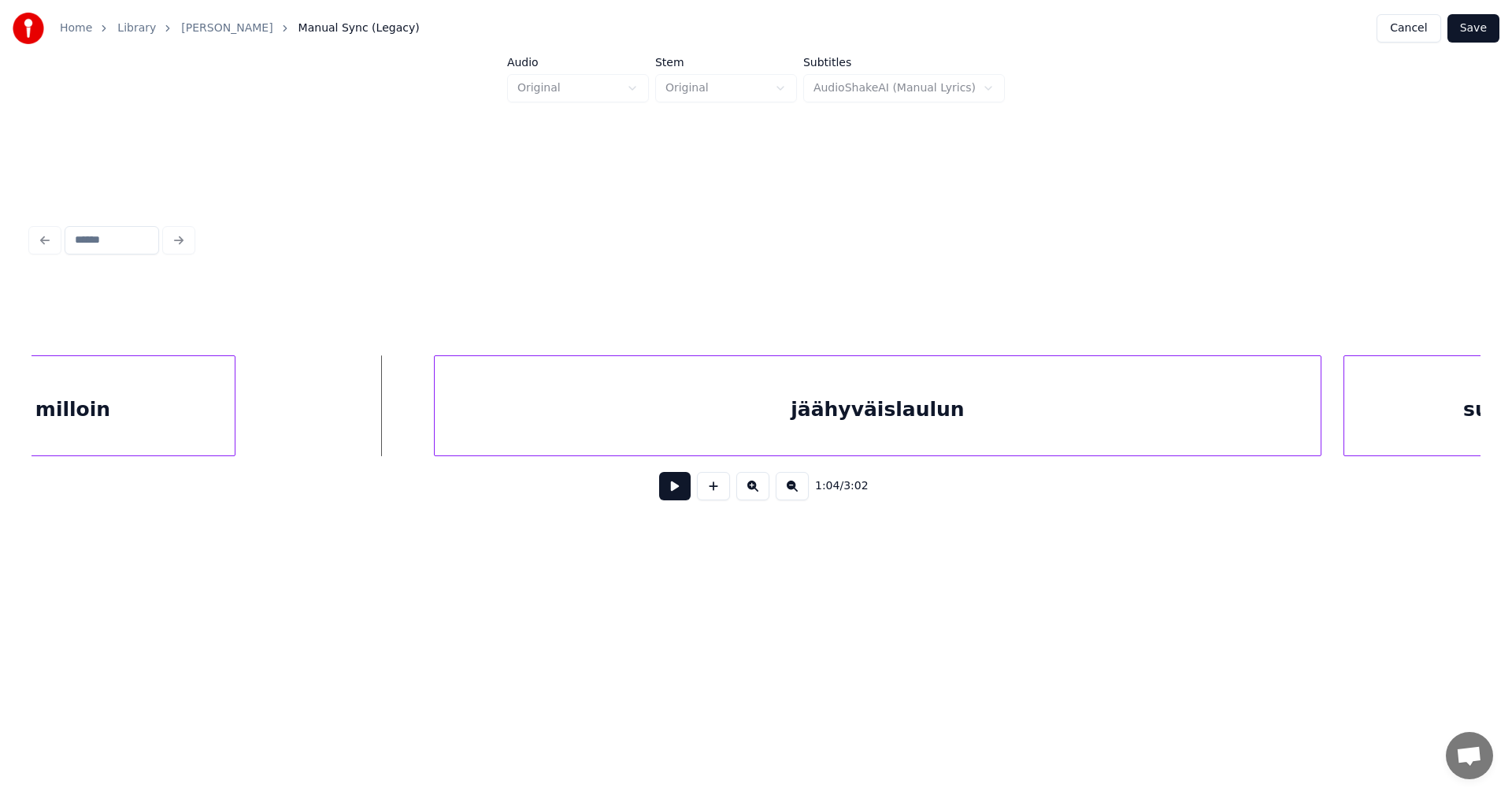
scroll to position [0, 17451]
click at [1203, 437] on div "jäähyväislaulun" at bounding box center [846, 409] width 886 height 107
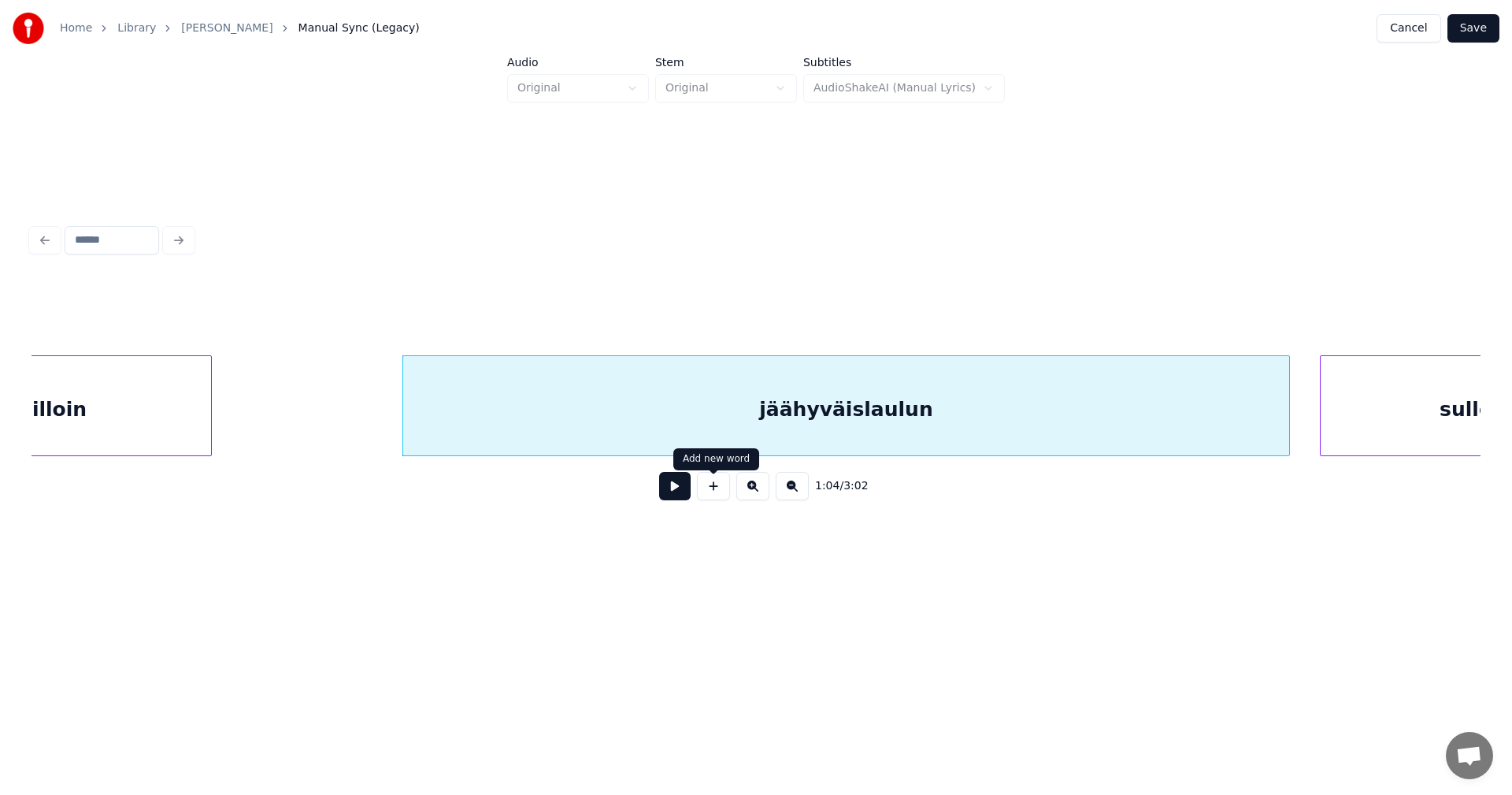
click at [689, 490] on button at bounding box center [674, 486] width 31 height 28
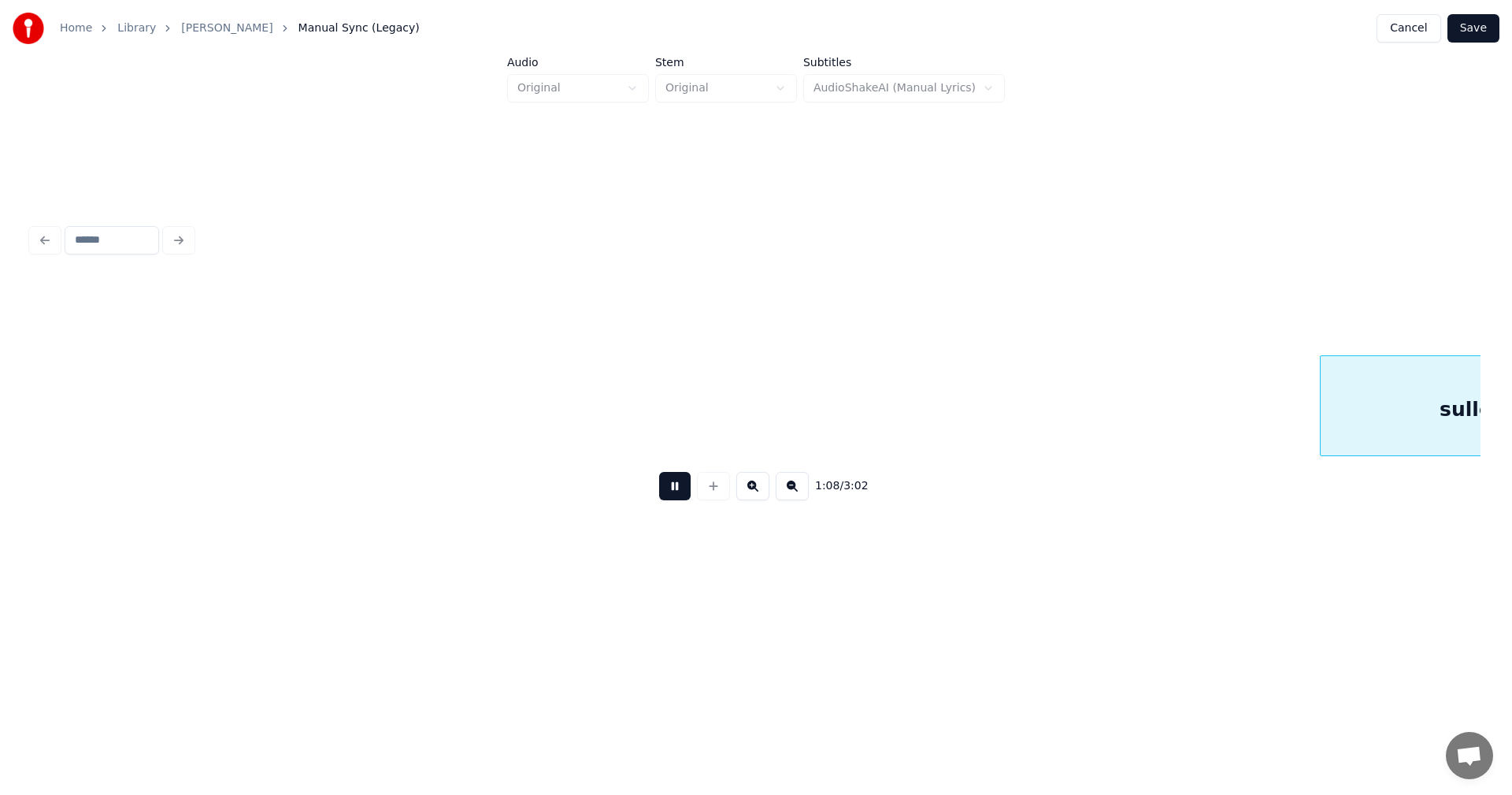
scroll to position [0, 18904]
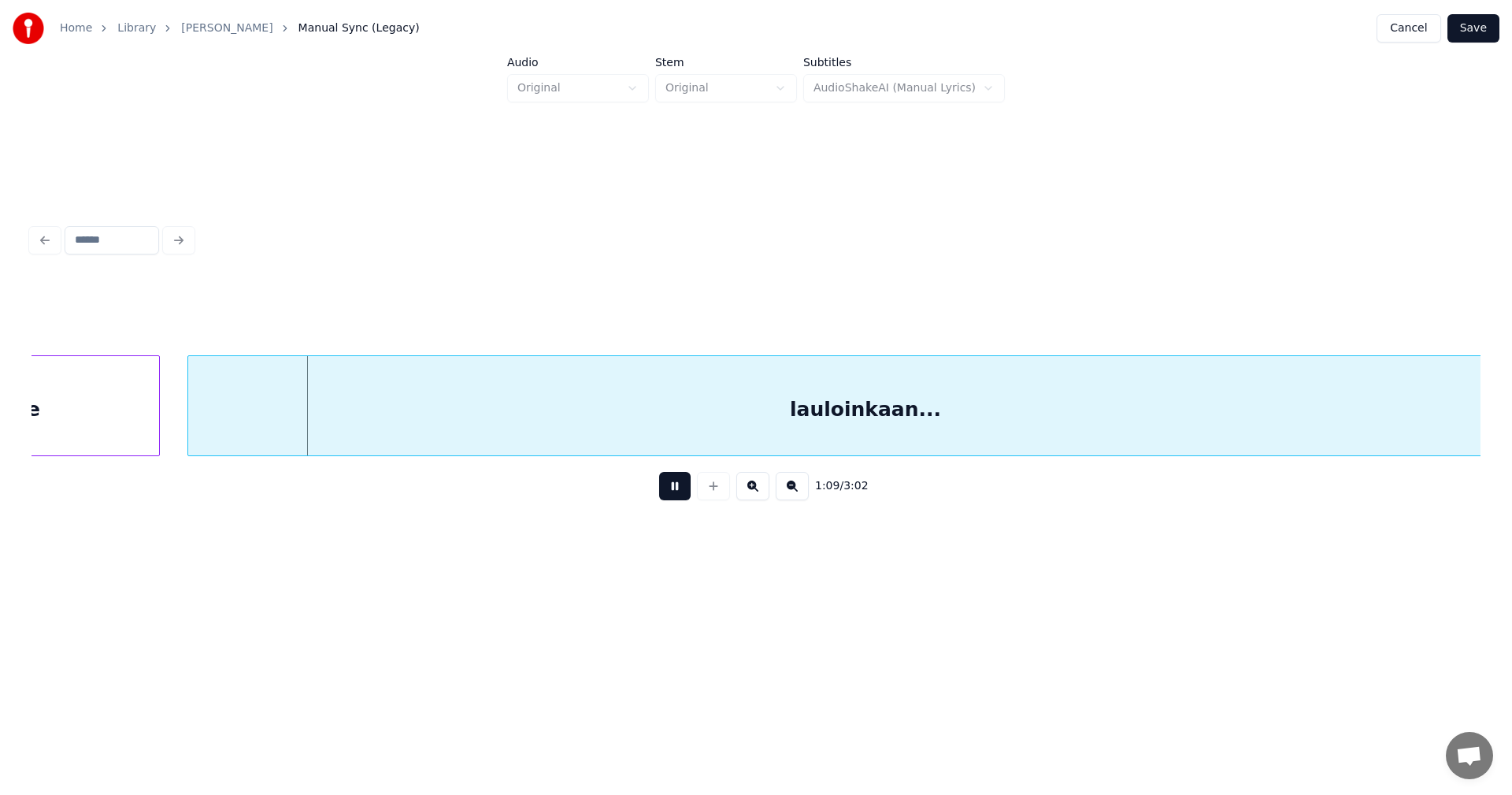
click at [681, 492] on button at bounding box center [674, 486] width 31 height 28
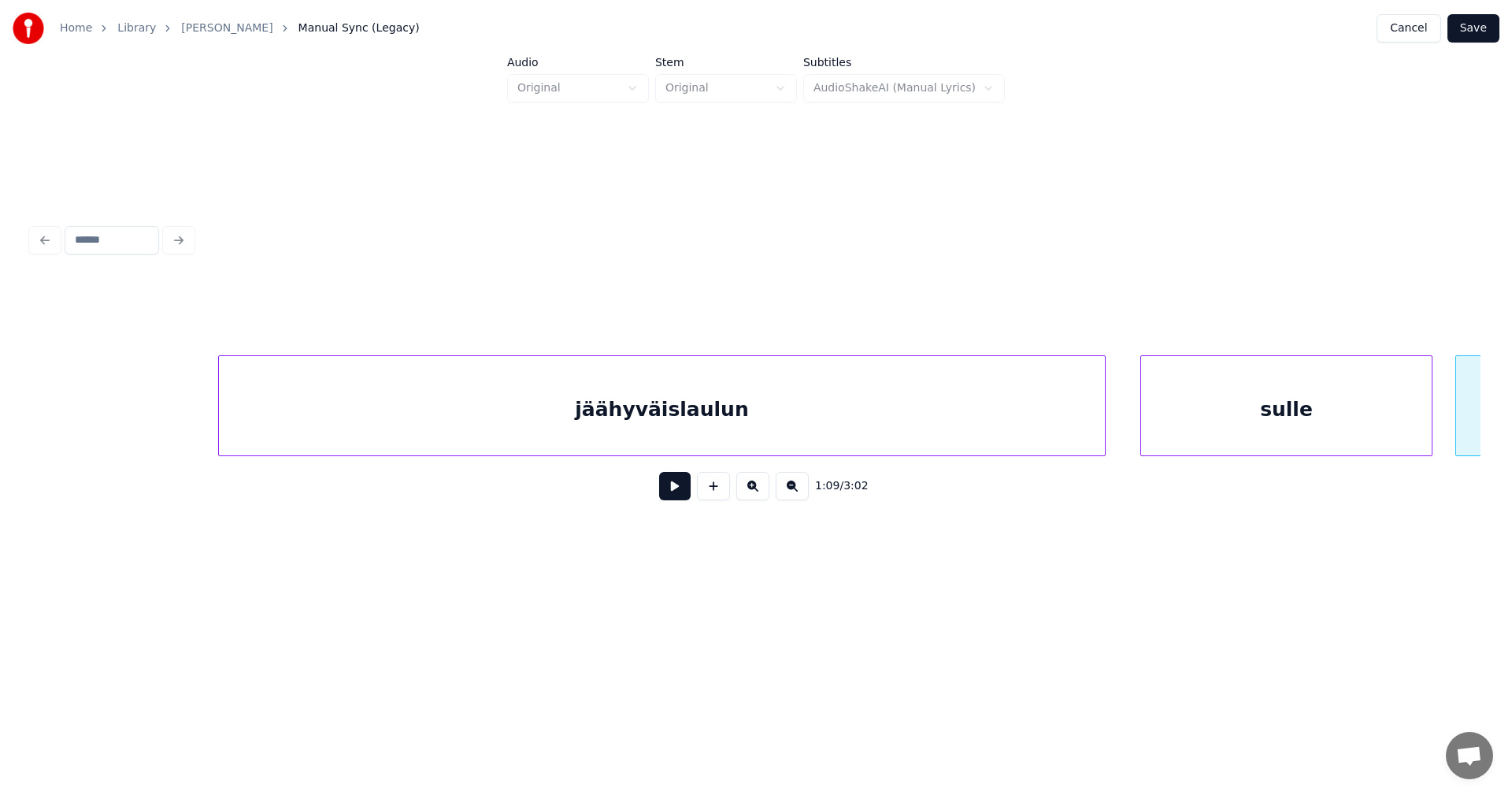
click at [1188, 426] on div "sulle" at bounding box center [1286, 409] width 291 height 107
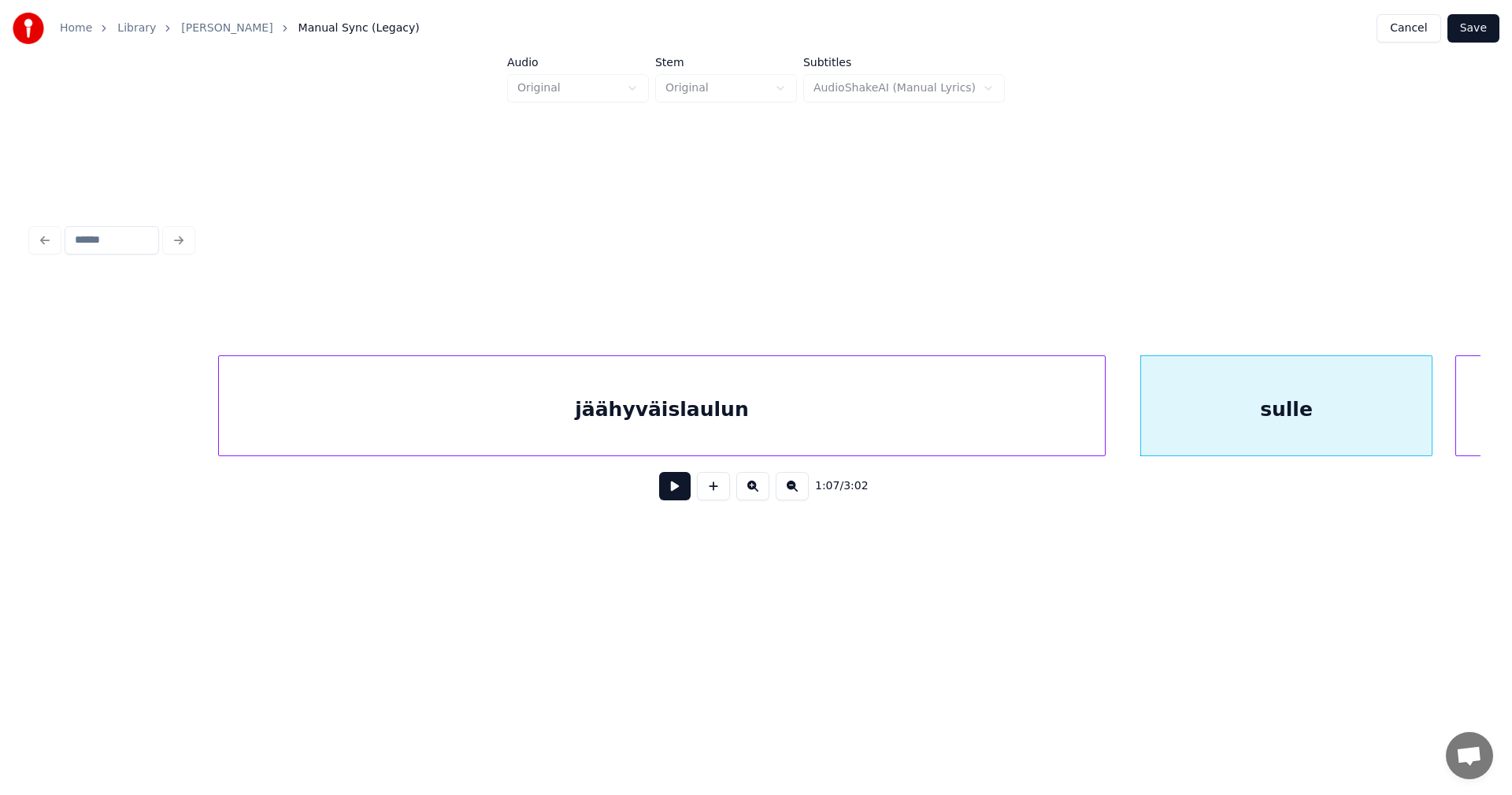
click at [672, 495] on button at bounding box center [674, 486] width 31 height 28
click at [682, 493] on button at bounding box center [674, 486] width 31 height 28
click at [1172, 410] on div "sulle" at bounding box center [1277, 409] width 291 height 107
click at [1100, 421] on div at bounding box center [1099, 406] width 4 height 100
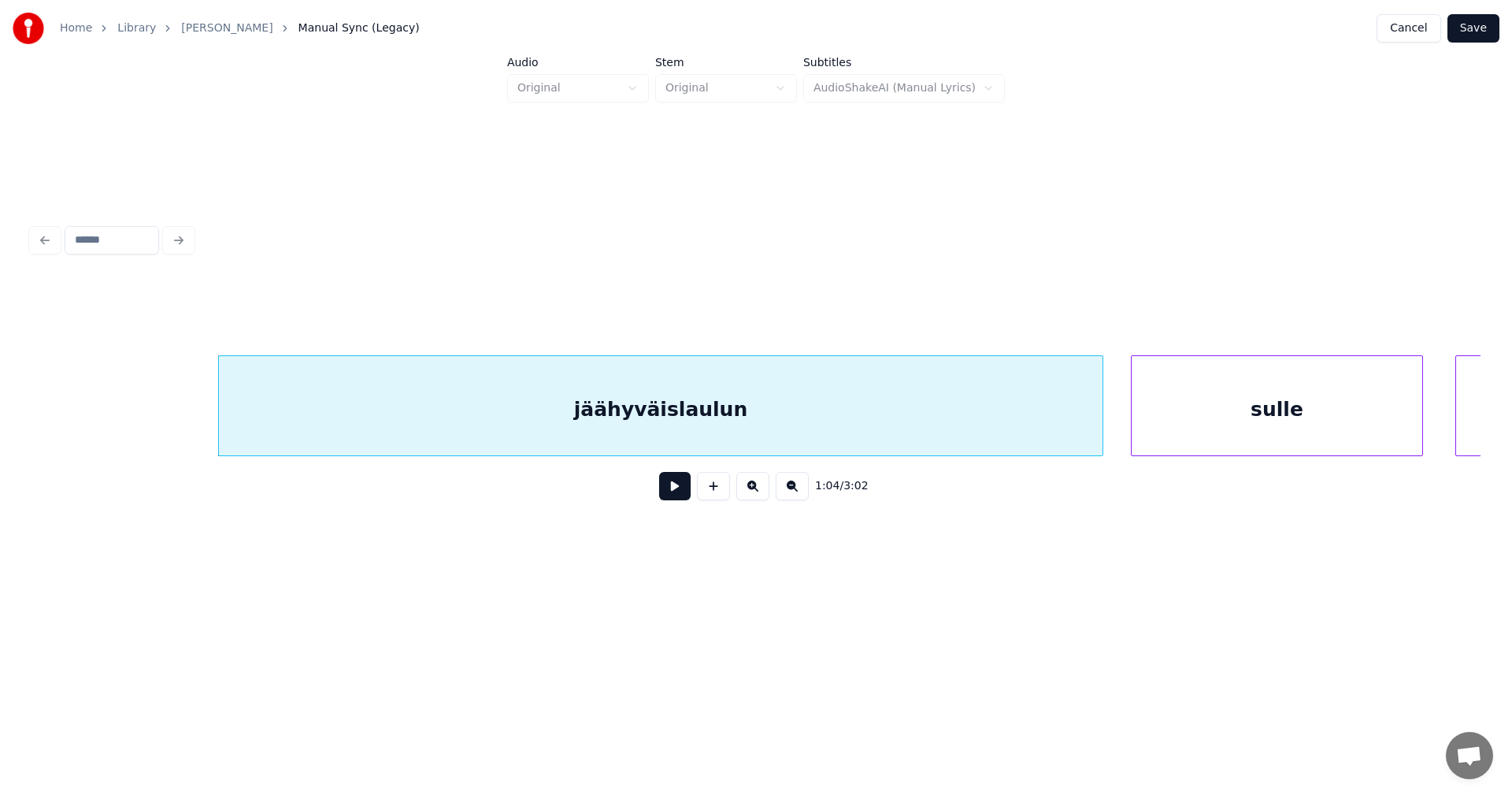
click at [680, 496] on button at bounding box center [674, 486] width 31 height 28
click at [685, 494] on button at bounding box center [674, 486] width 31 height 28
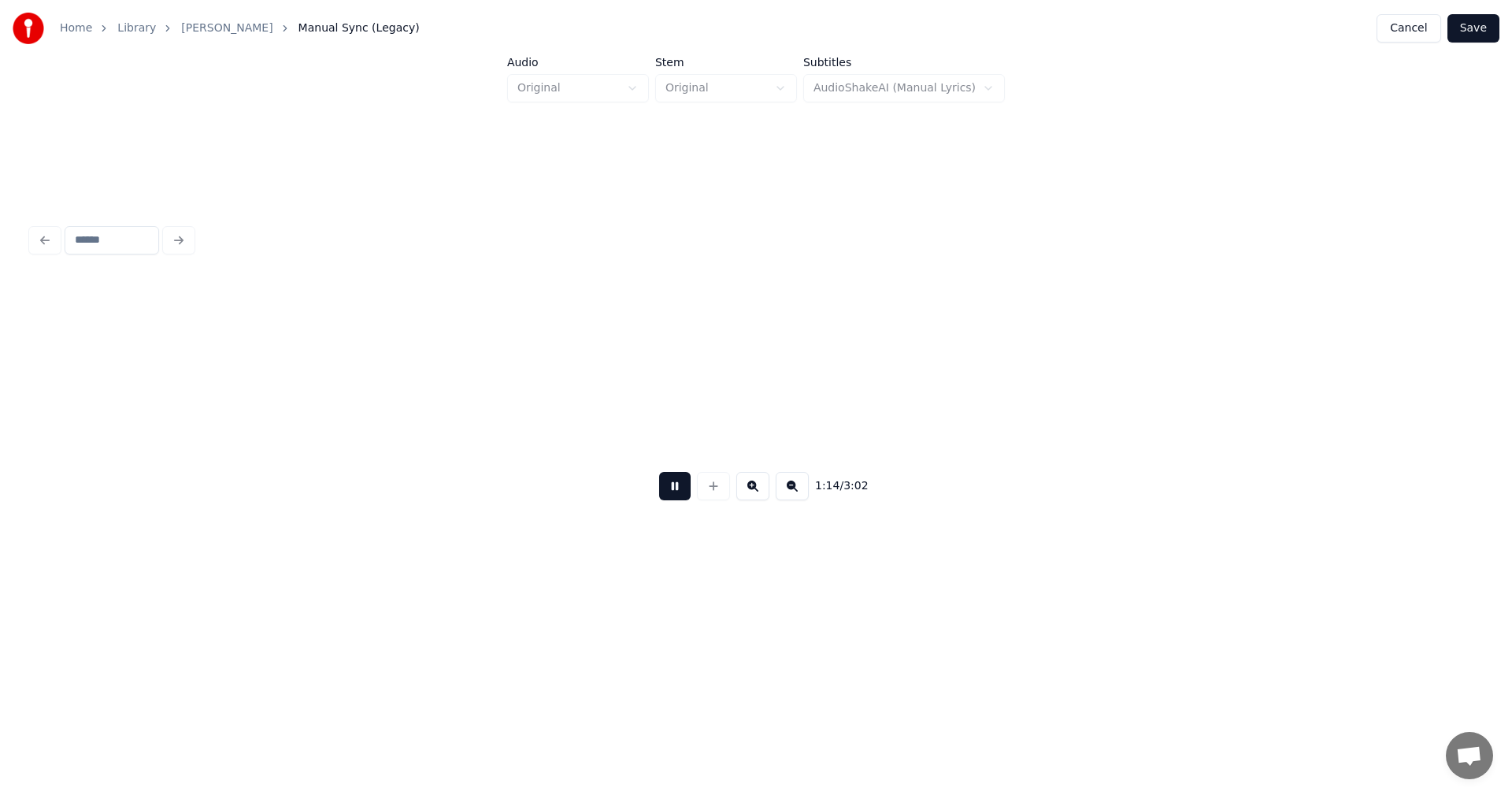
scroll to position [0, 20540]
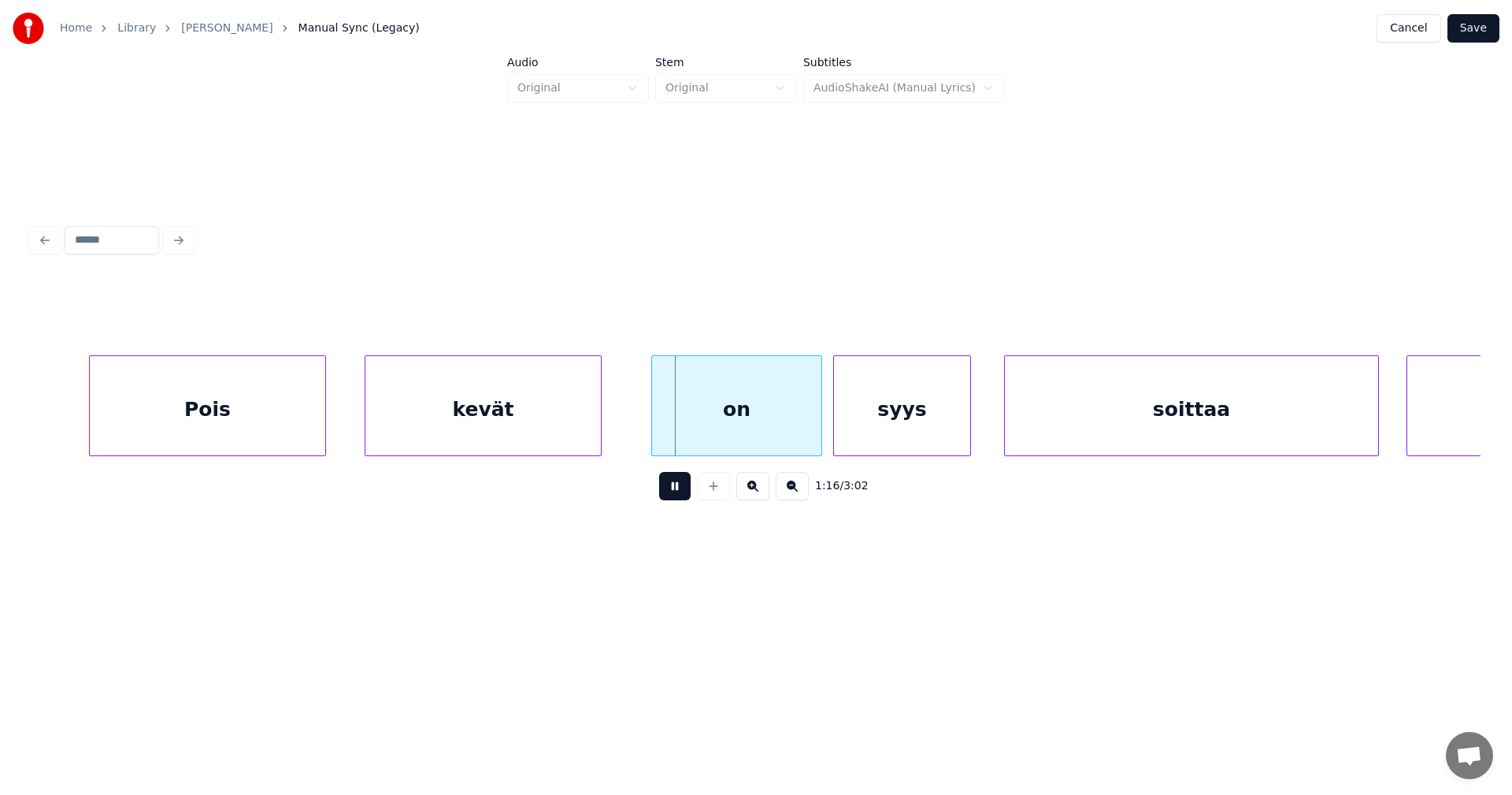
click at [683, 492] on button at bounding box center [674, 486] width 31 height 28
click at [746, 439] on div "on" at bounding box center [728, 409] width 169 height 107
click at [676, 494] on button at bounding box center [674, 486] width 31 height 28
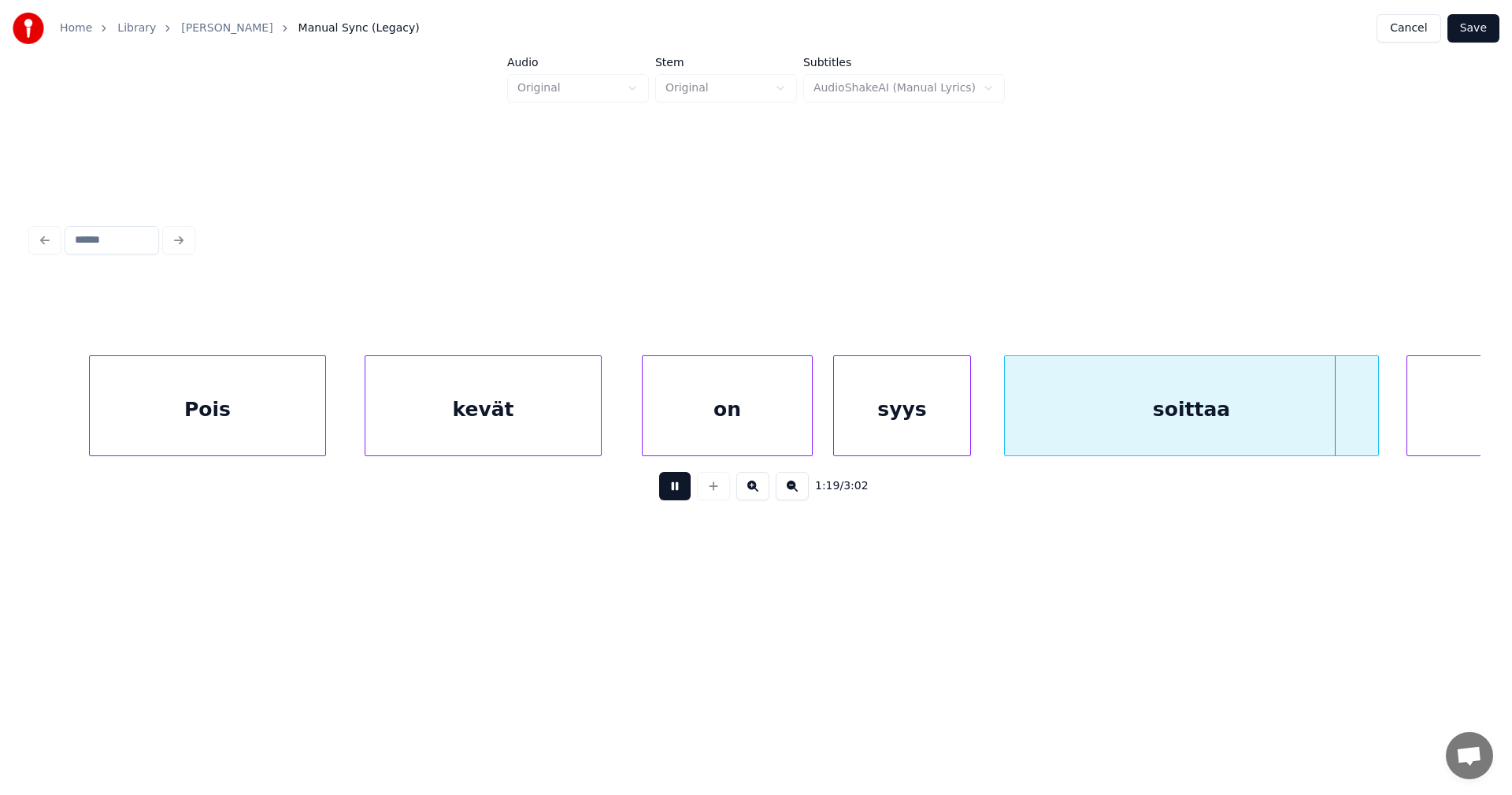
click at [678, 492] on button at bounding box center [674, 486] width 31 height 28
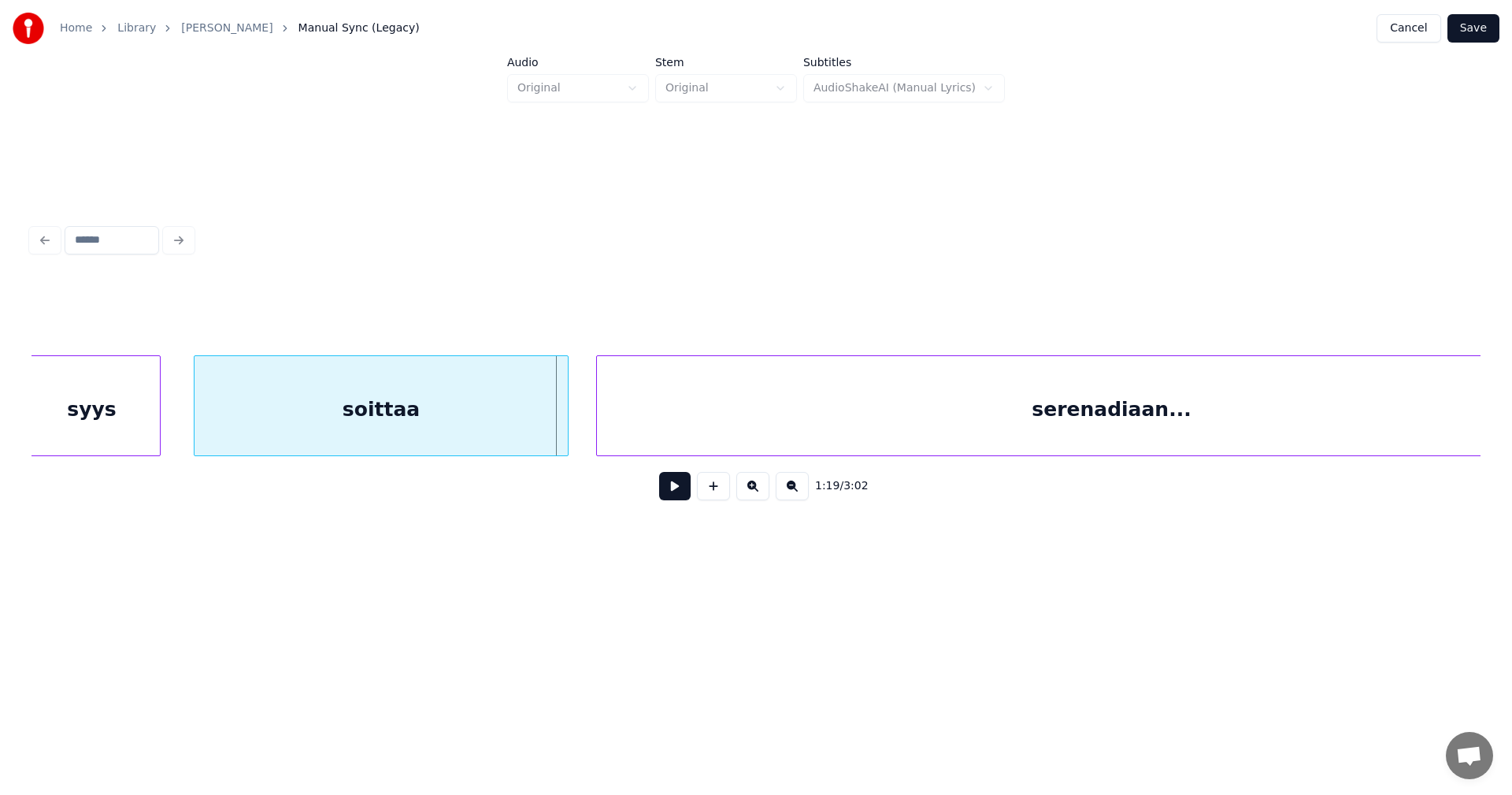
scroll to position [0, 21359]
click at [685, 492] on button at bounding box center [674, 486] width 31 height 28
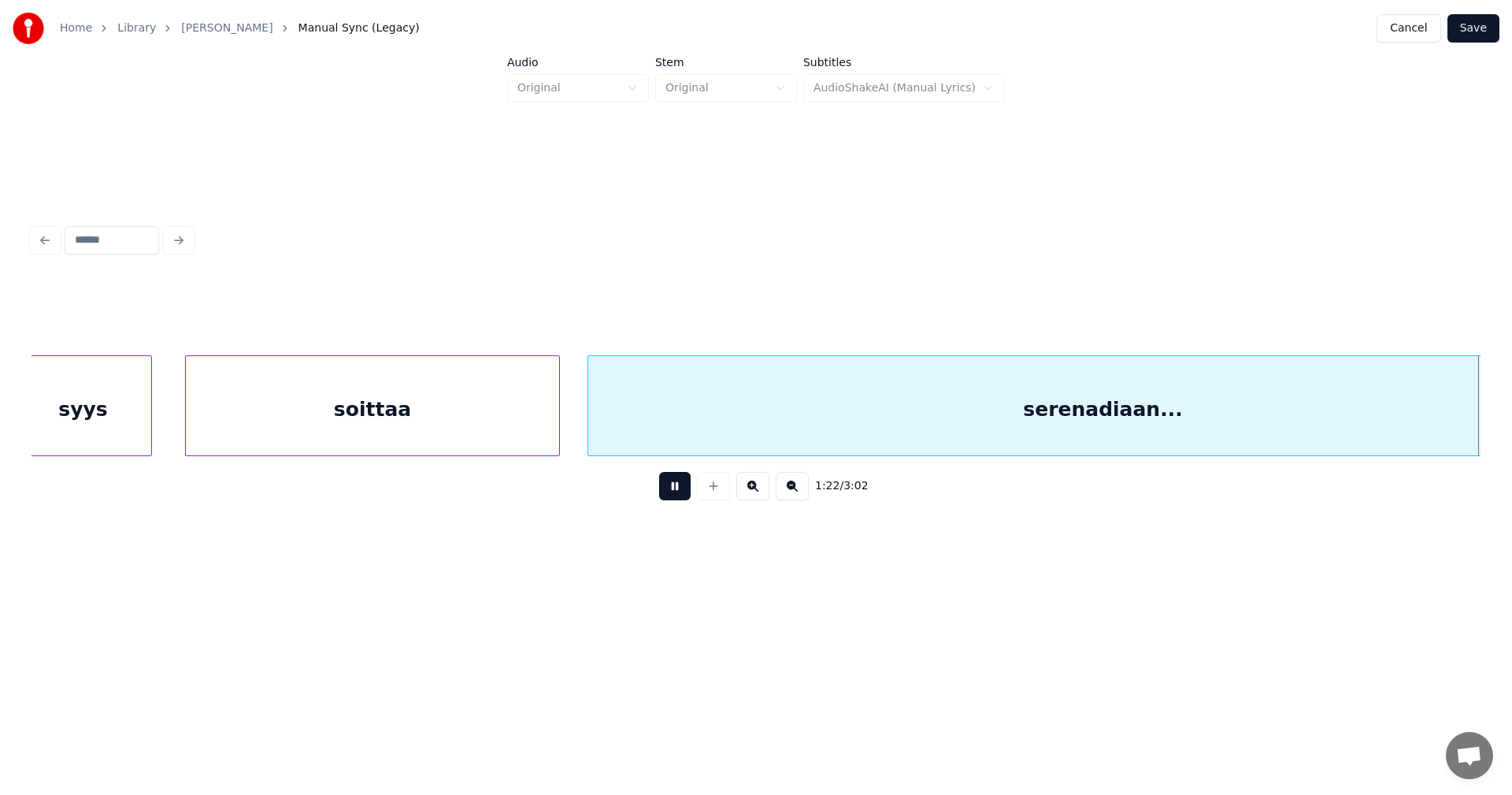
scroll to position [0, 22810]
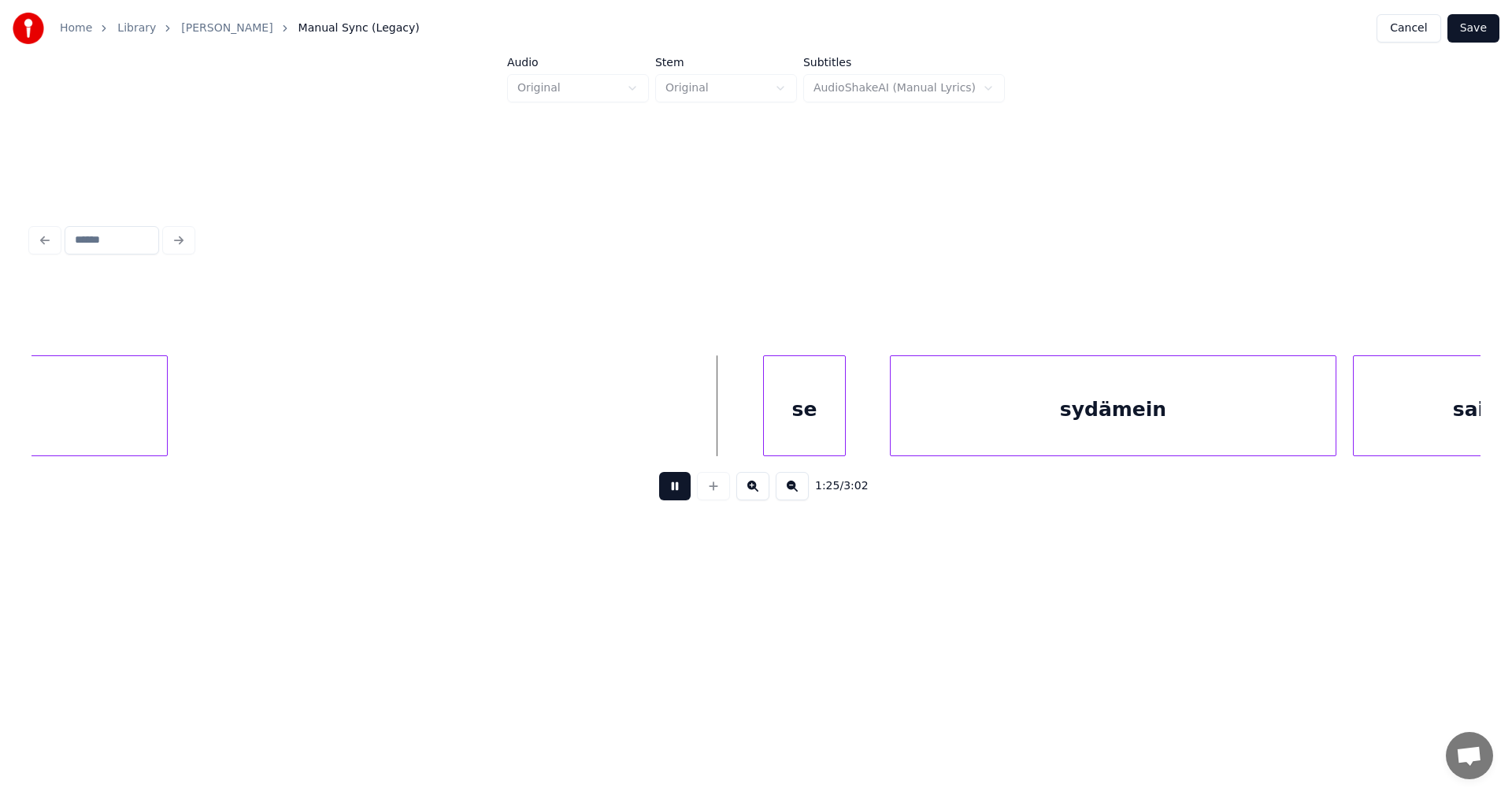
click at [678, 494] on button at bounding box center [674, 486] width 31 height 28
click at [760, 443] on div "se" at bounding box center [767, 409] width 81 height 107
click at [836, 435] on div at bounding box center [837, 406] width 4 height 100
click at [687, 490] on button at bounding box center [674, 486] width 31 height 28
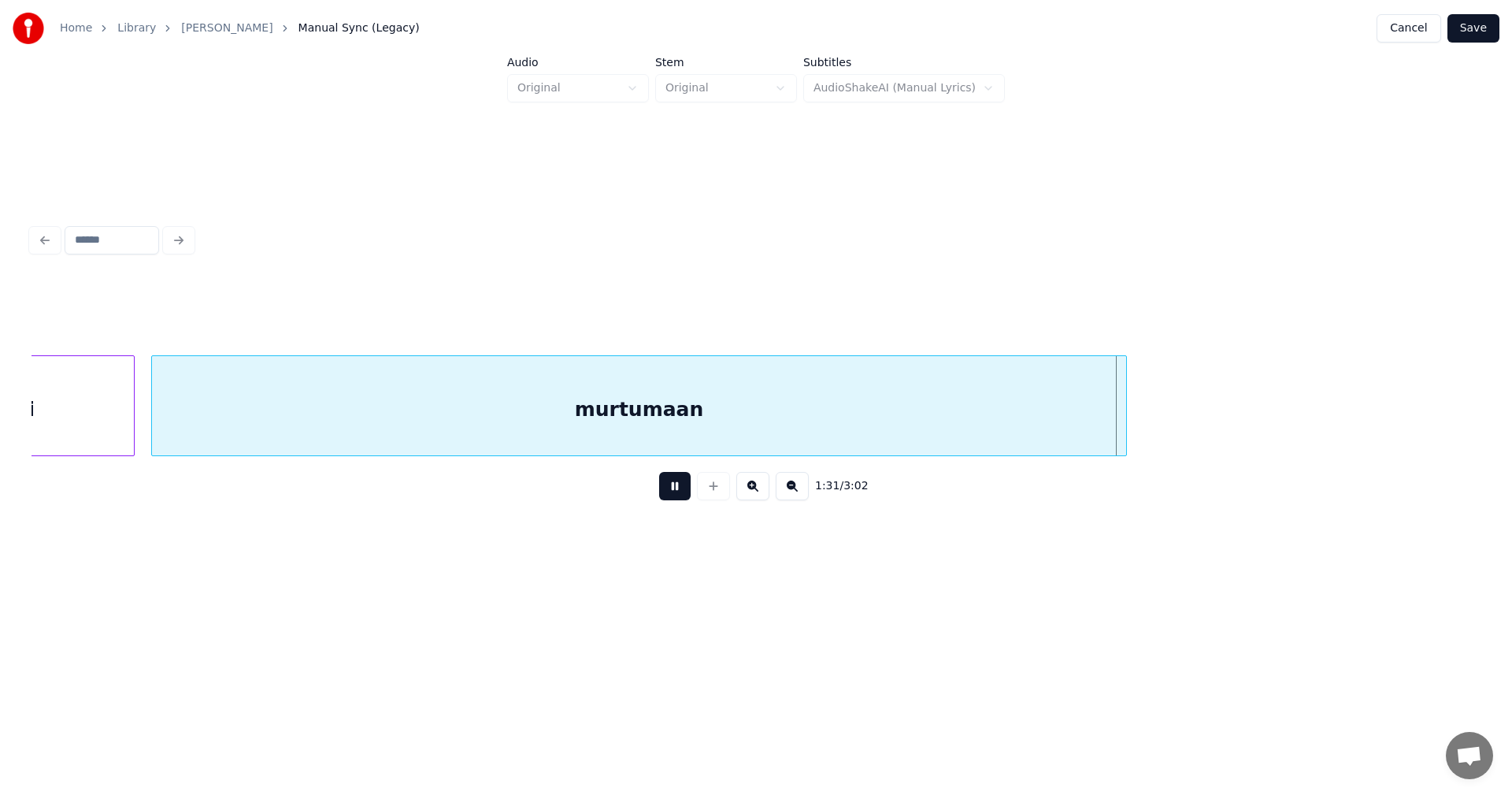
click at [688, 490] on button at bounding box center [674, 486] width 31 height 28
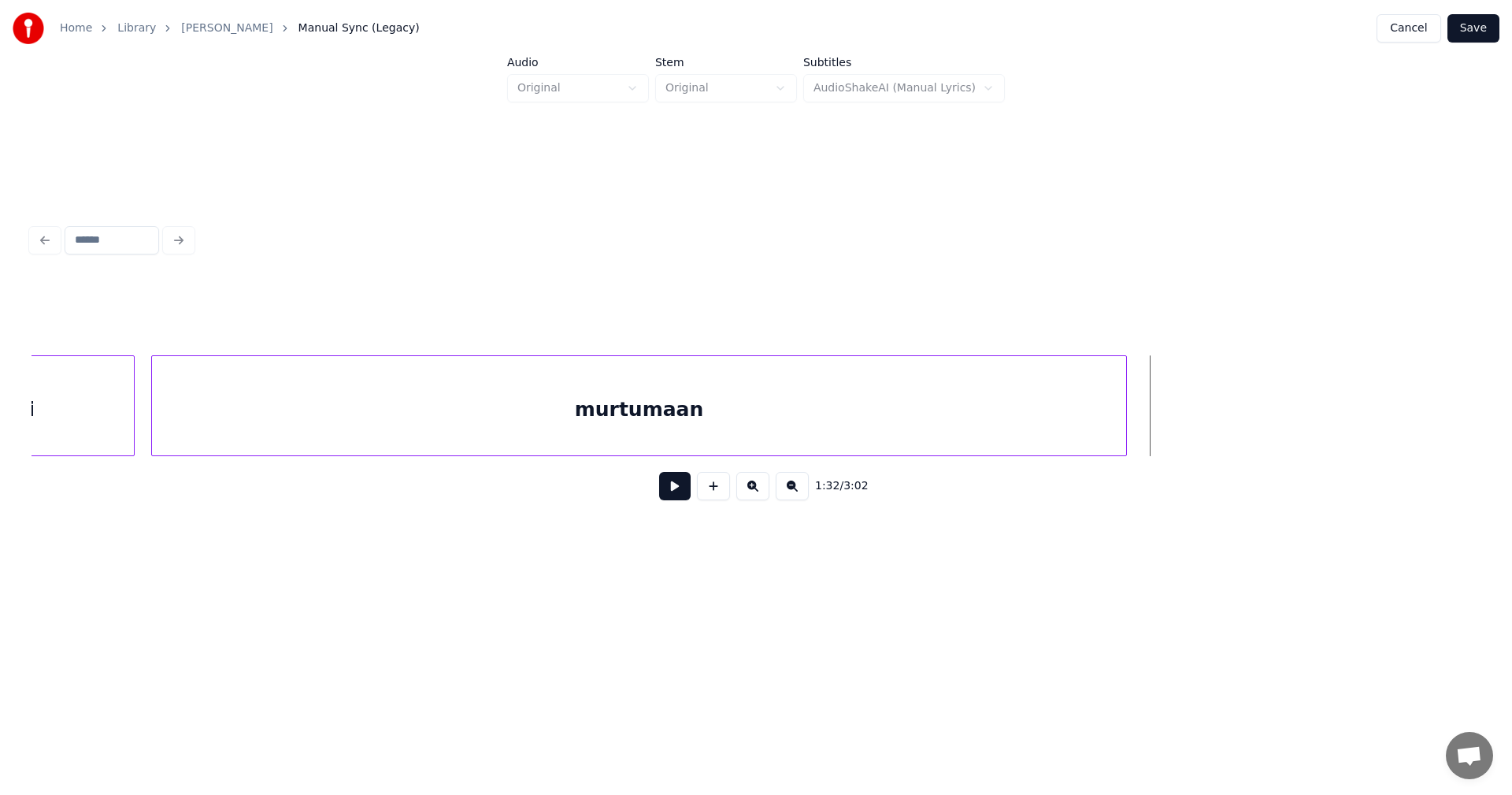
click at [774, 431] on div "murtumaan" at bounding box center [639, 409] width 974 height 107
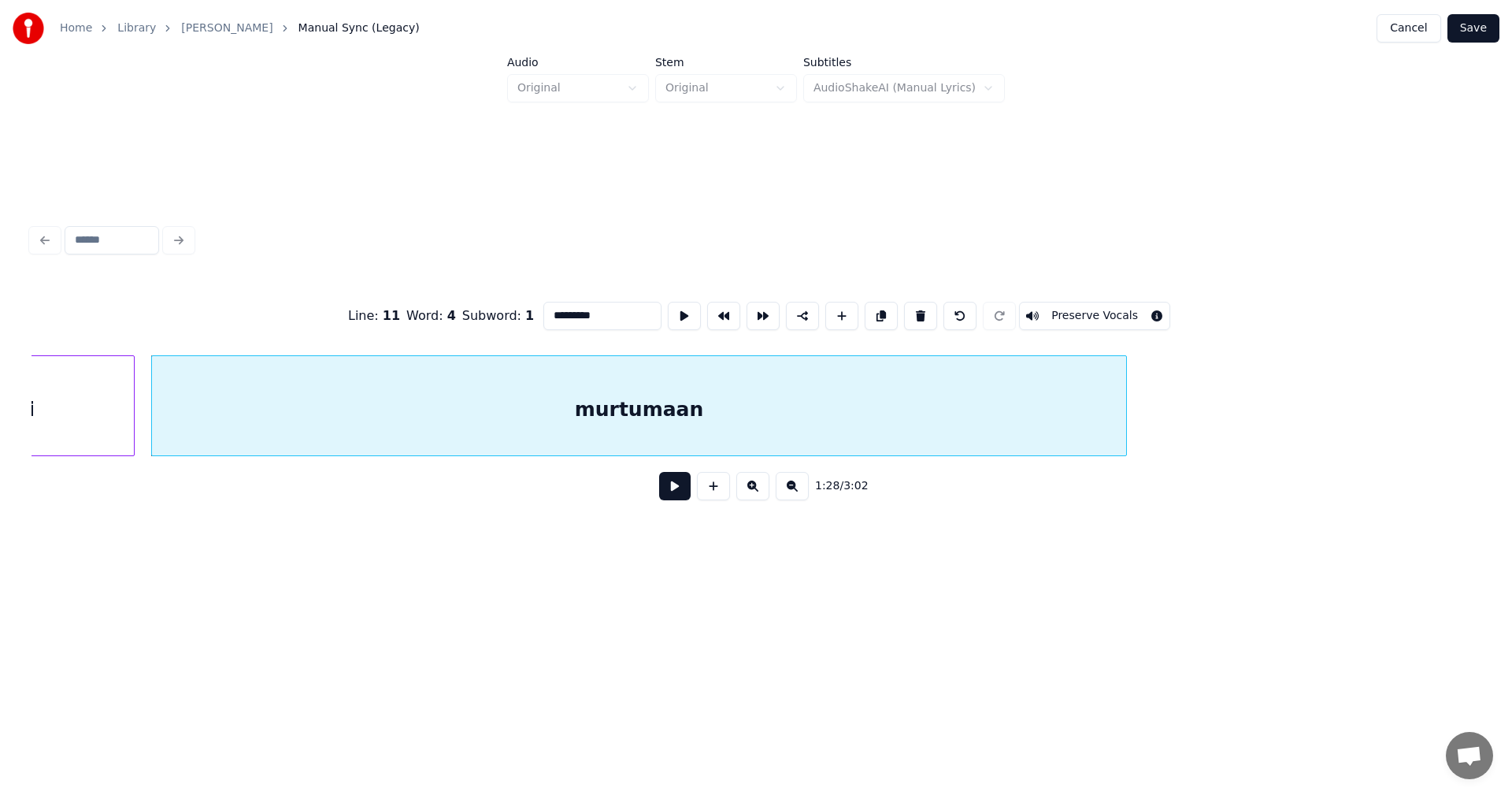
click at [636, 314] on input "*********" at bounding box center [602, 316] width 118 height 28
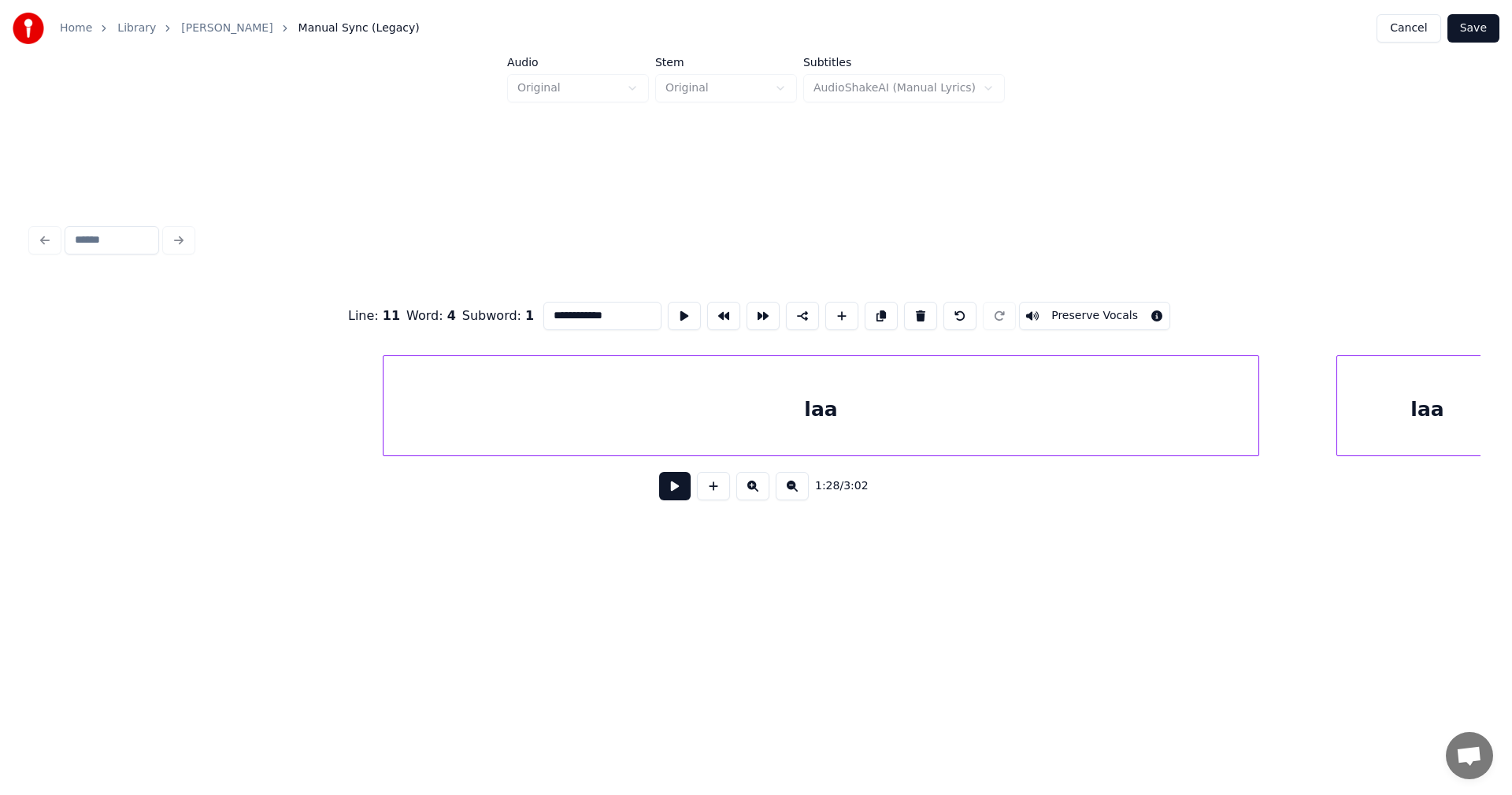
scroll to position [0, 26036]
click at [764, 427] on div "laa" at bounding box center [655, 409] width 875 height 107
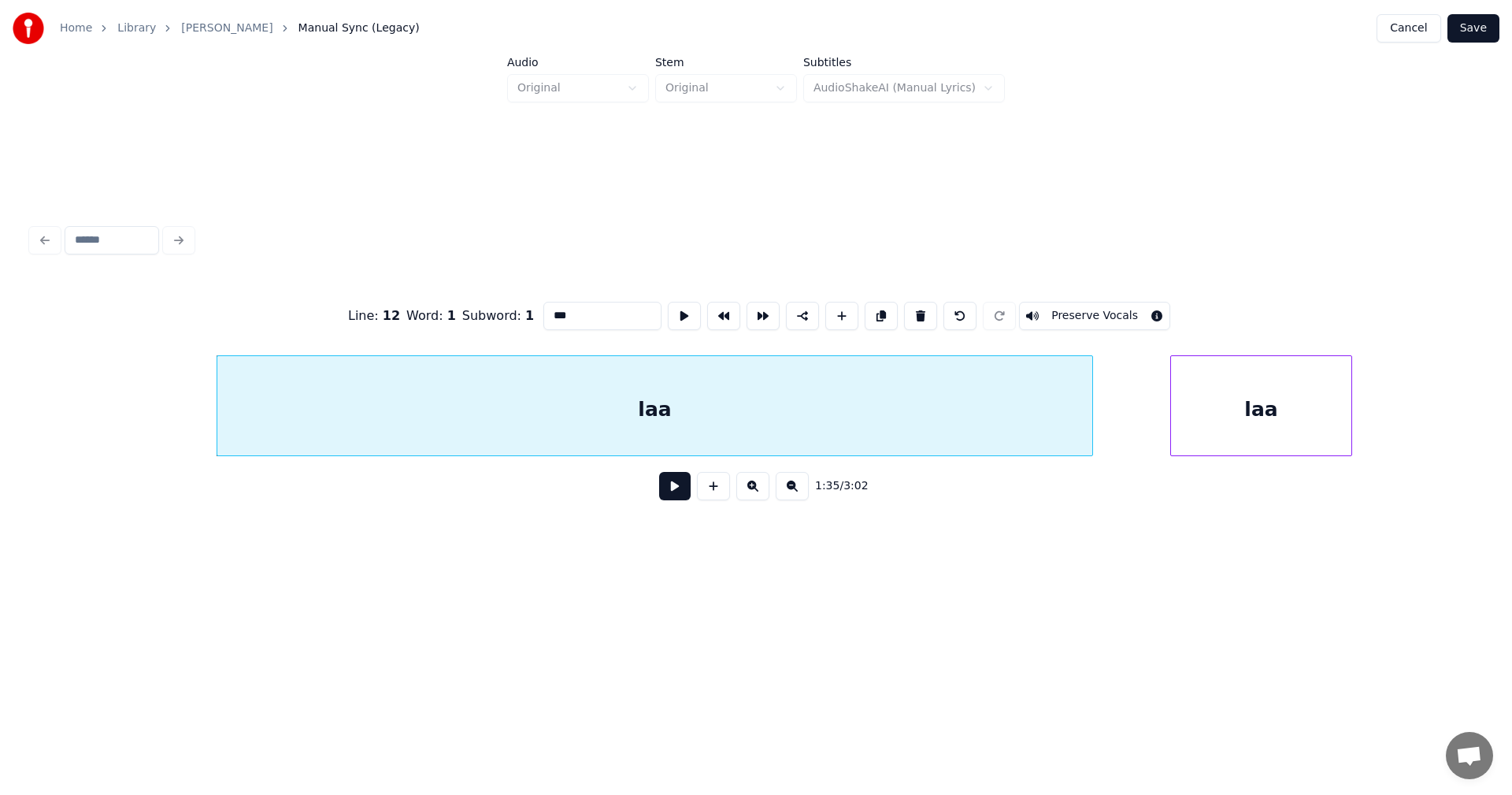
type input "***"
click at [685, 487] on button at bounding box center [674, 486] width 31 height 28
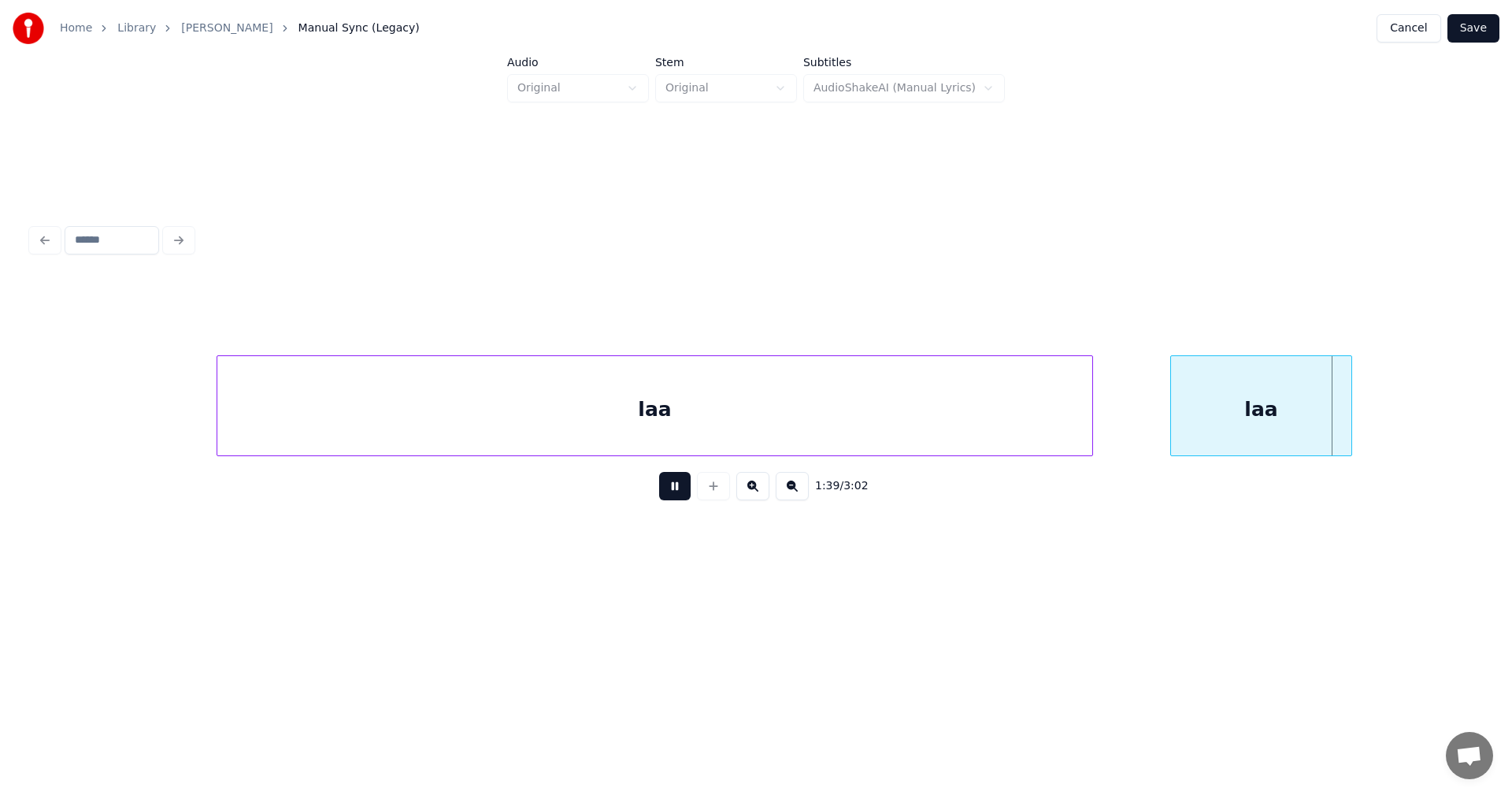
click at [685, 487] on button at bounding box center [674, 486] width 31 height 28
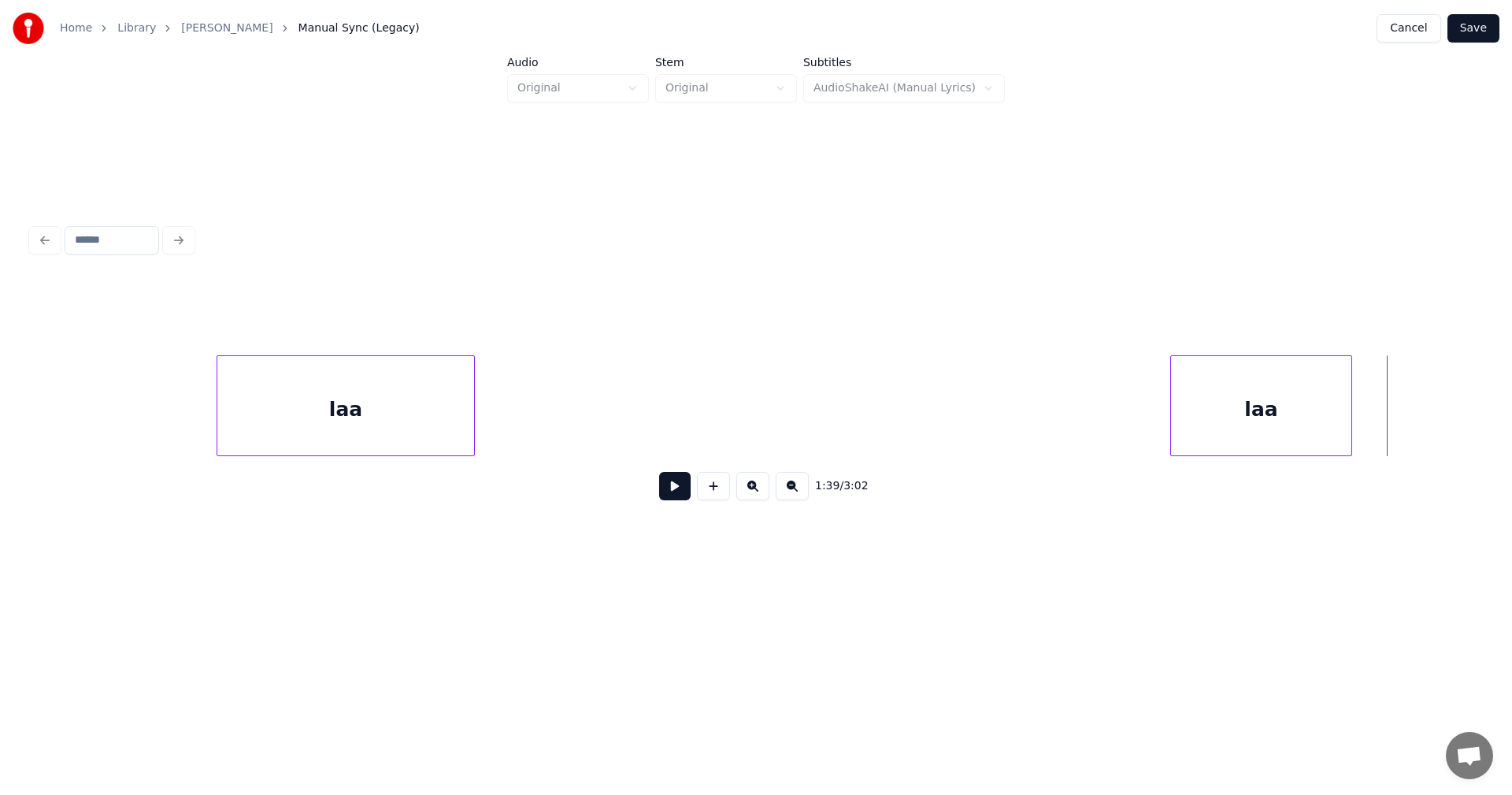
click at [471, 404] on div at bounding box center [471, 406] width 4 height 100
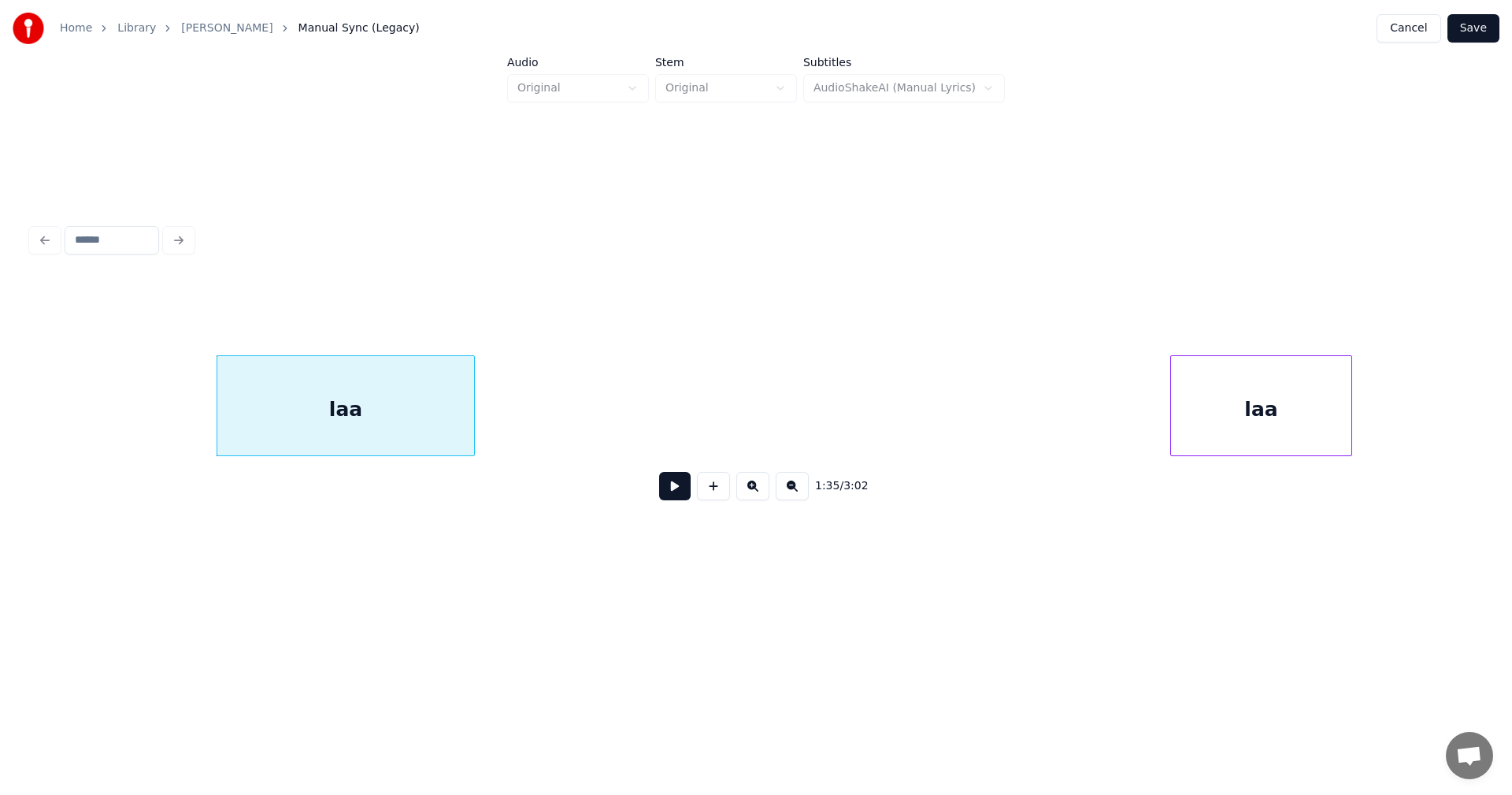
click at [680, 498] on button at bounding box center [674, 486] width 31 height 28
click at [680, 495] on button at bounding box center [674, 486] width 31 height 28
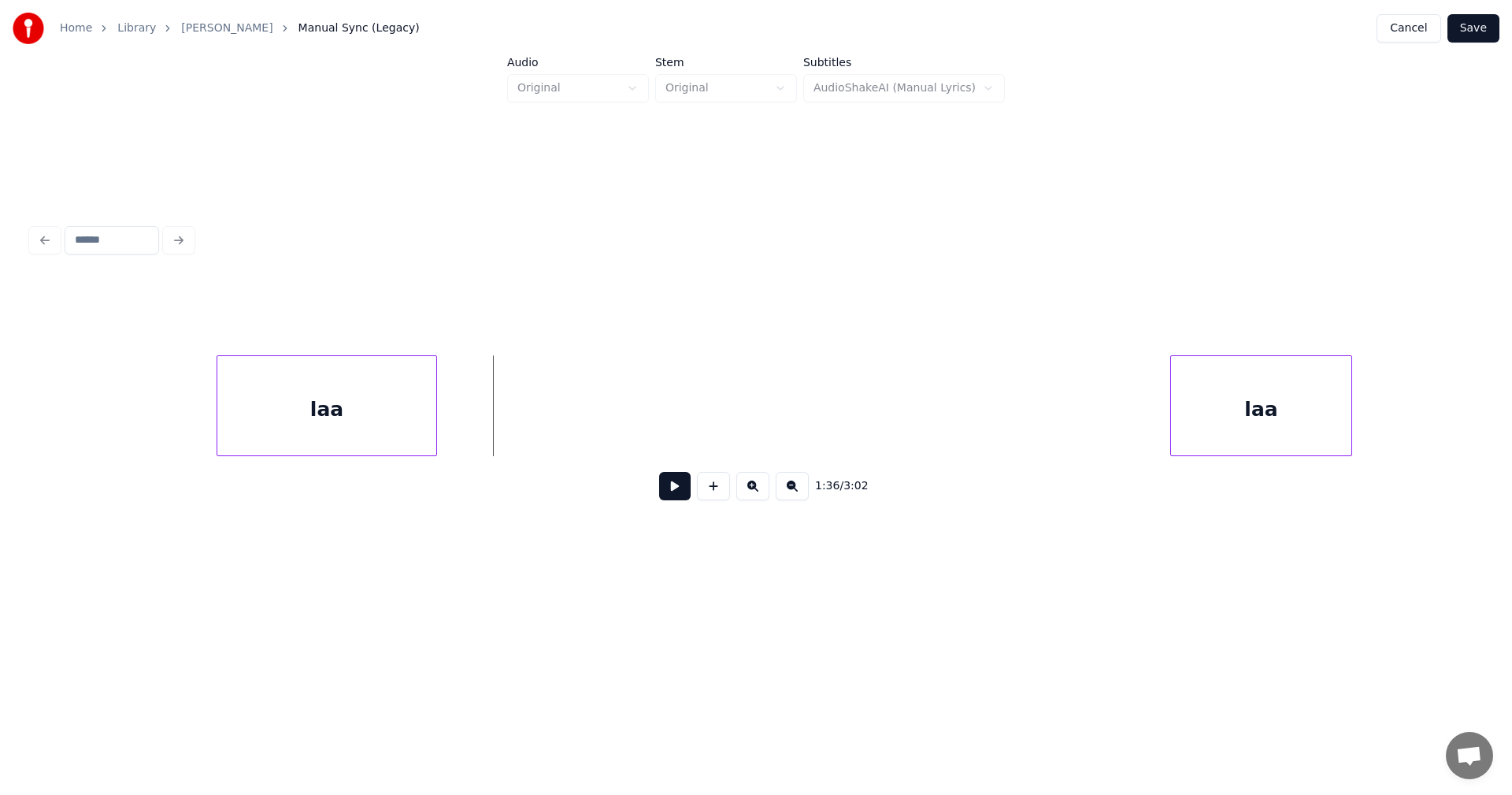
click at [431, 419] on div at bounding box center [433, 406] width 4 height 100
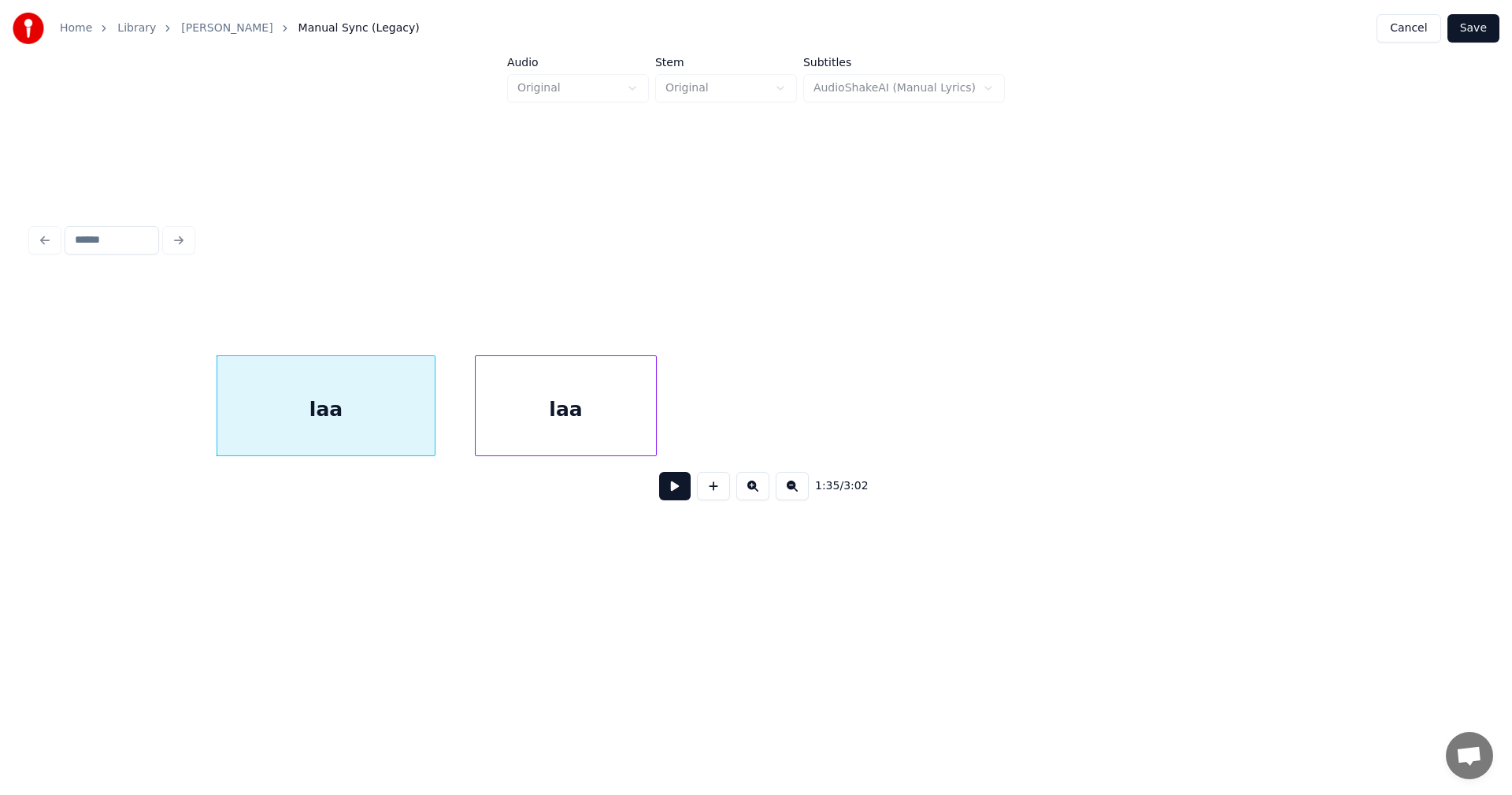
click at [518, 414] on div "laa" at bounding box center [566, 409] width 181 height 107
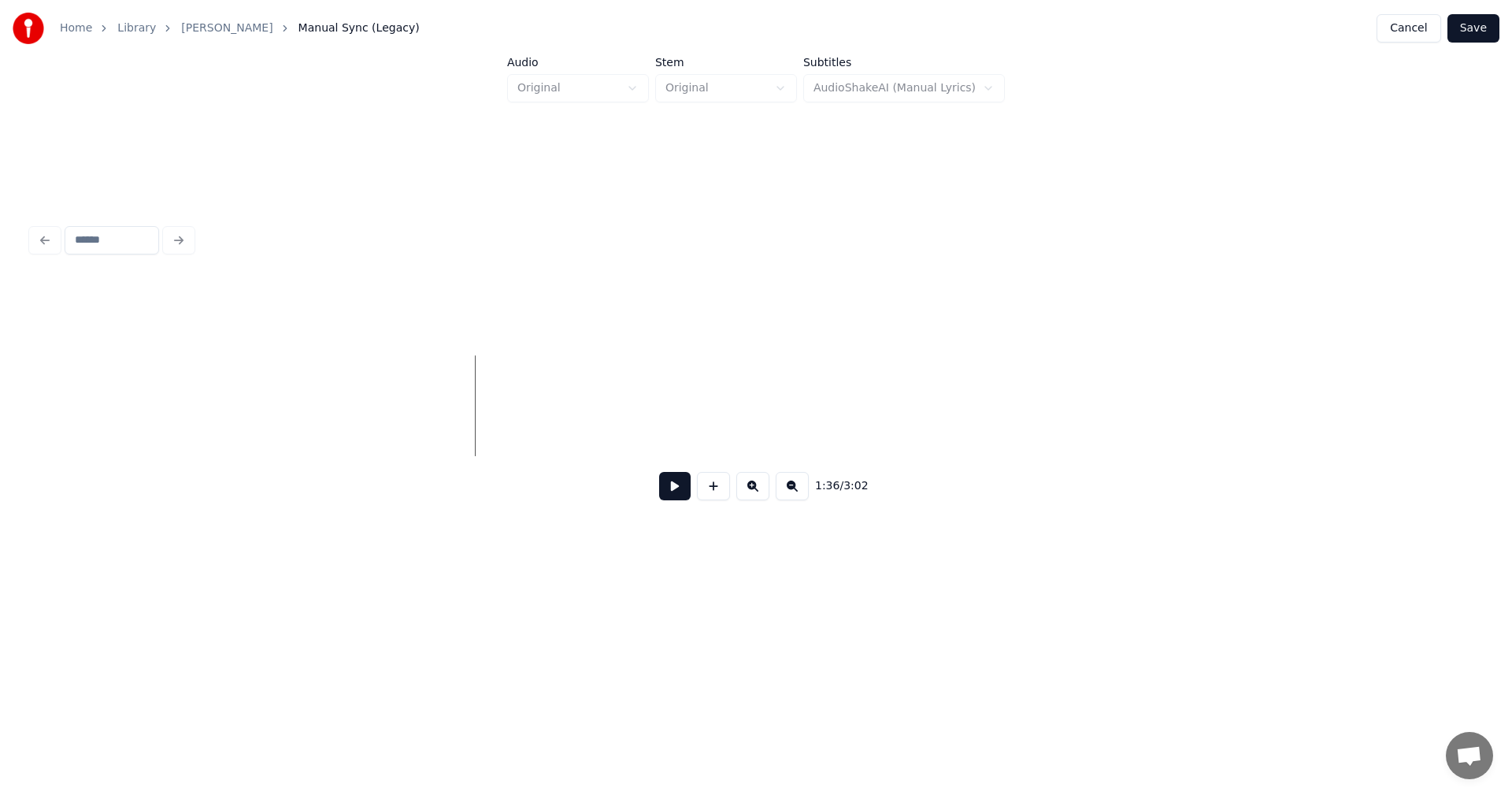
scroll to position [0, 27304]
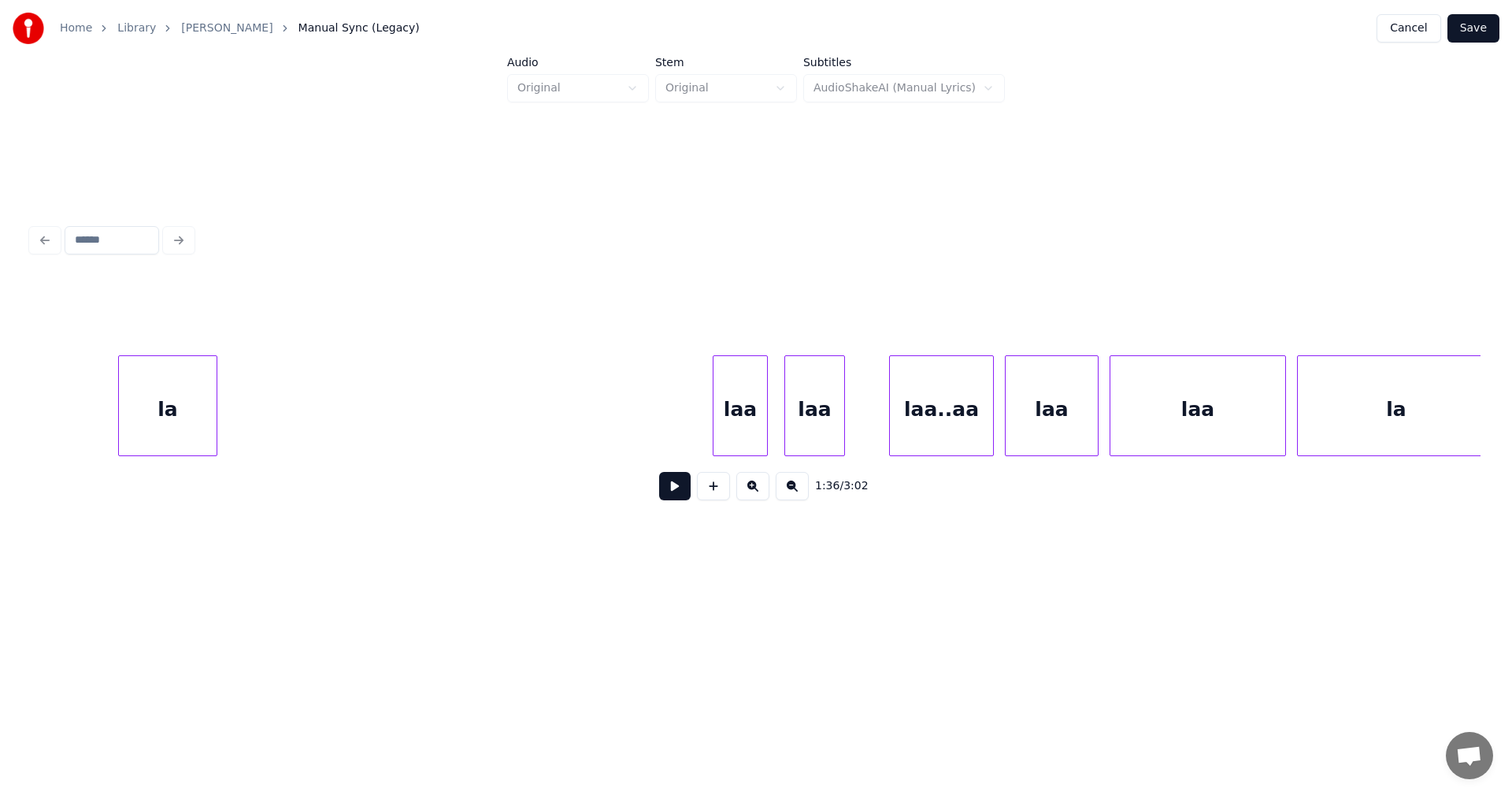
click at [193, 401] on div "la" at bounding box center [168, 409] width 98 height 107
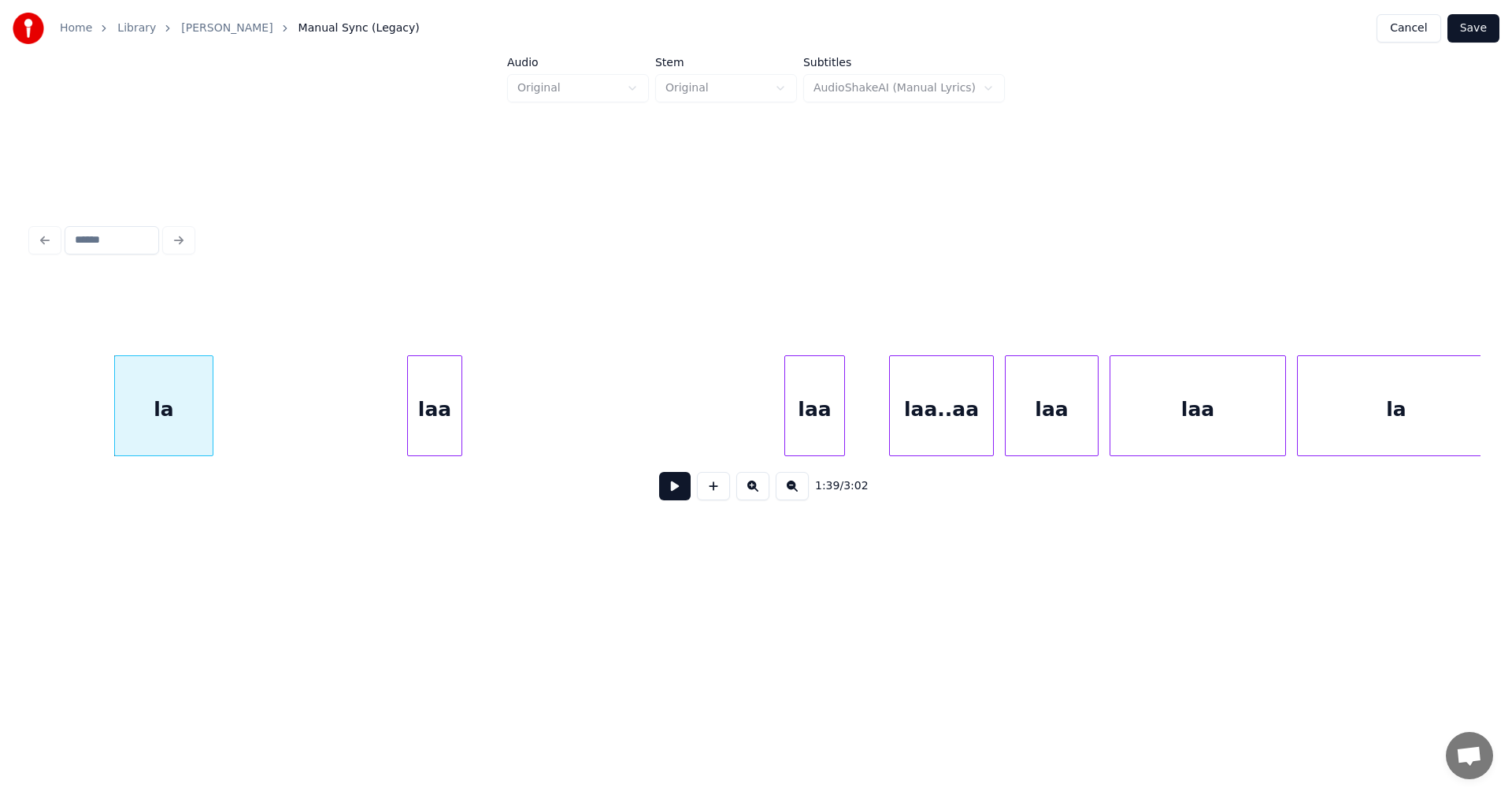
click at [408, 403] on div "laa" at bounding box center [435, 409] width 53 height 107
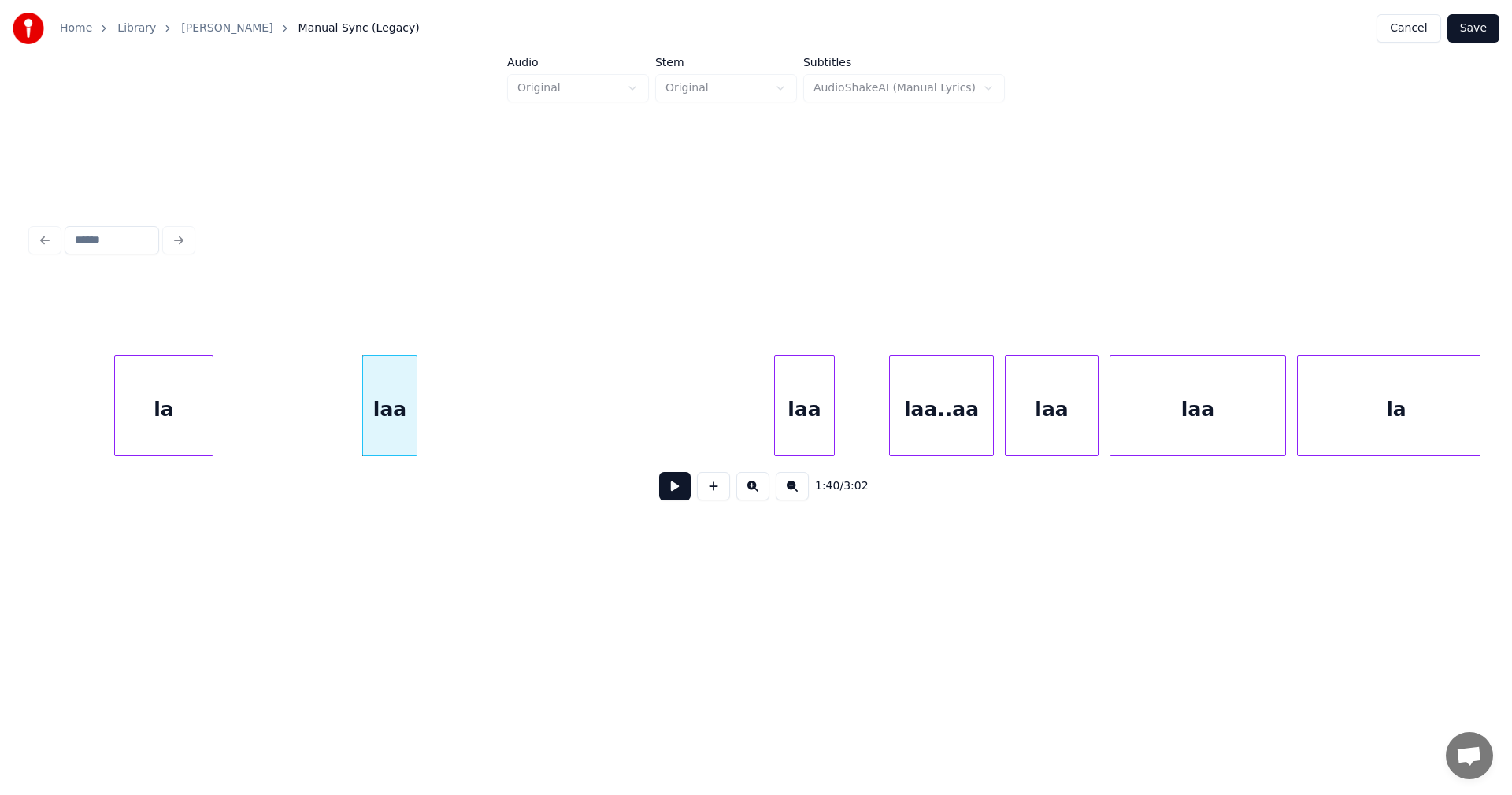
click at [775, 407] on div "laa" at bounding box center [804, 409] width 59 height 107
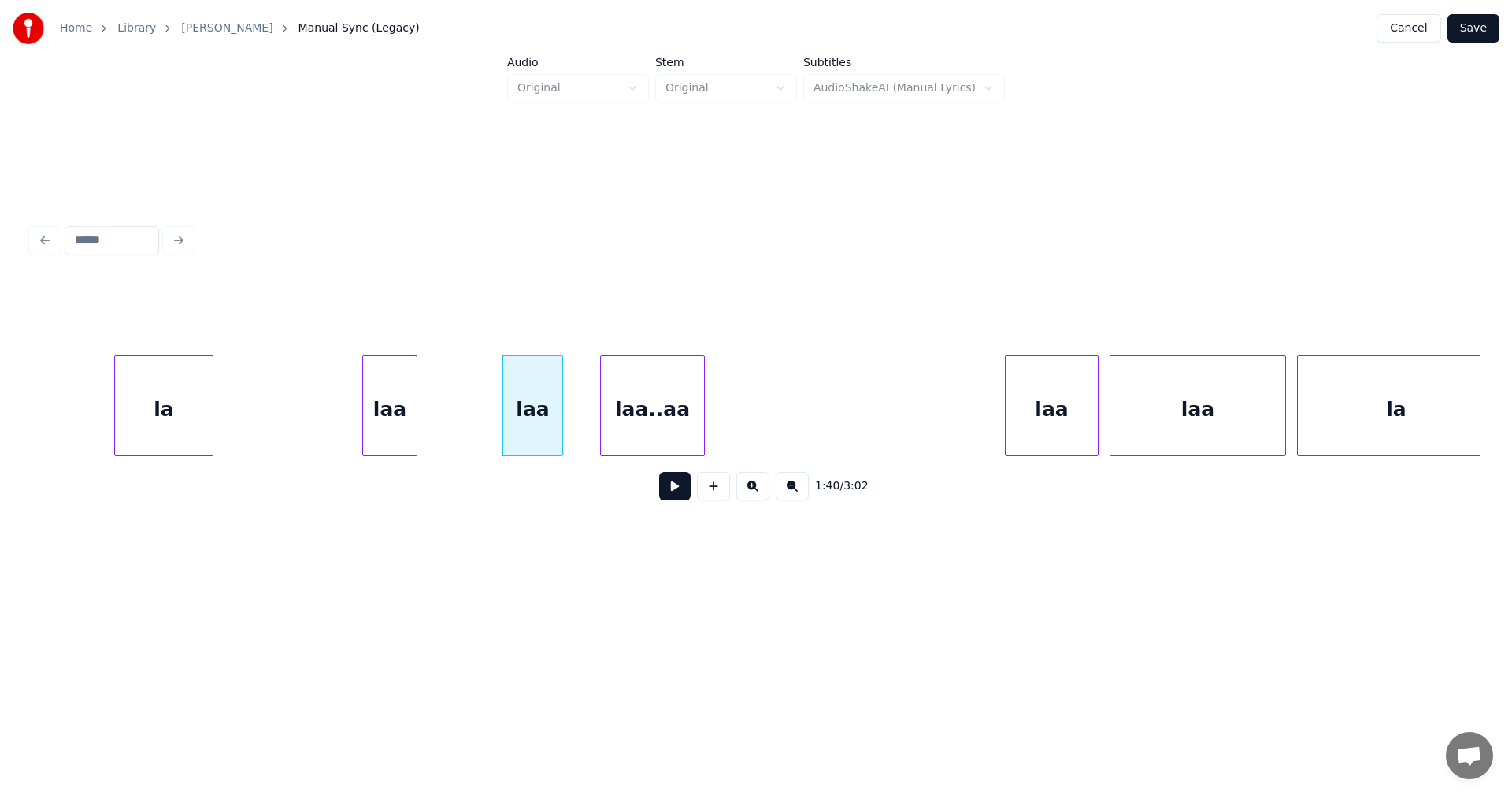
click at [648, 405] on div "laa..aa" at bounding box center [653, 409] width 103 height 107
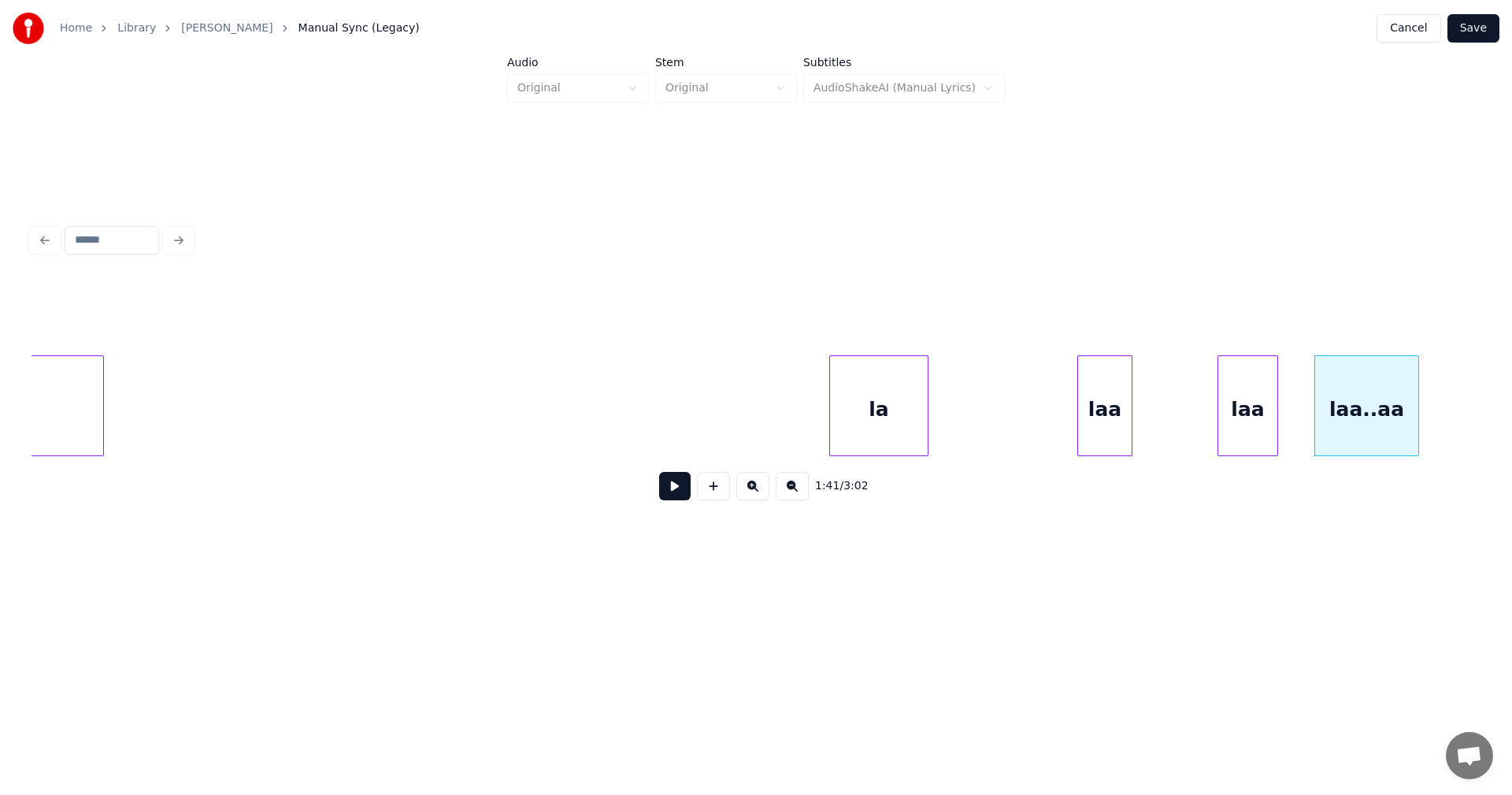
scroll to position [0, 26579]
click at [228, 424] on div "la" at bounding box center [235, 409] width 98 height 107
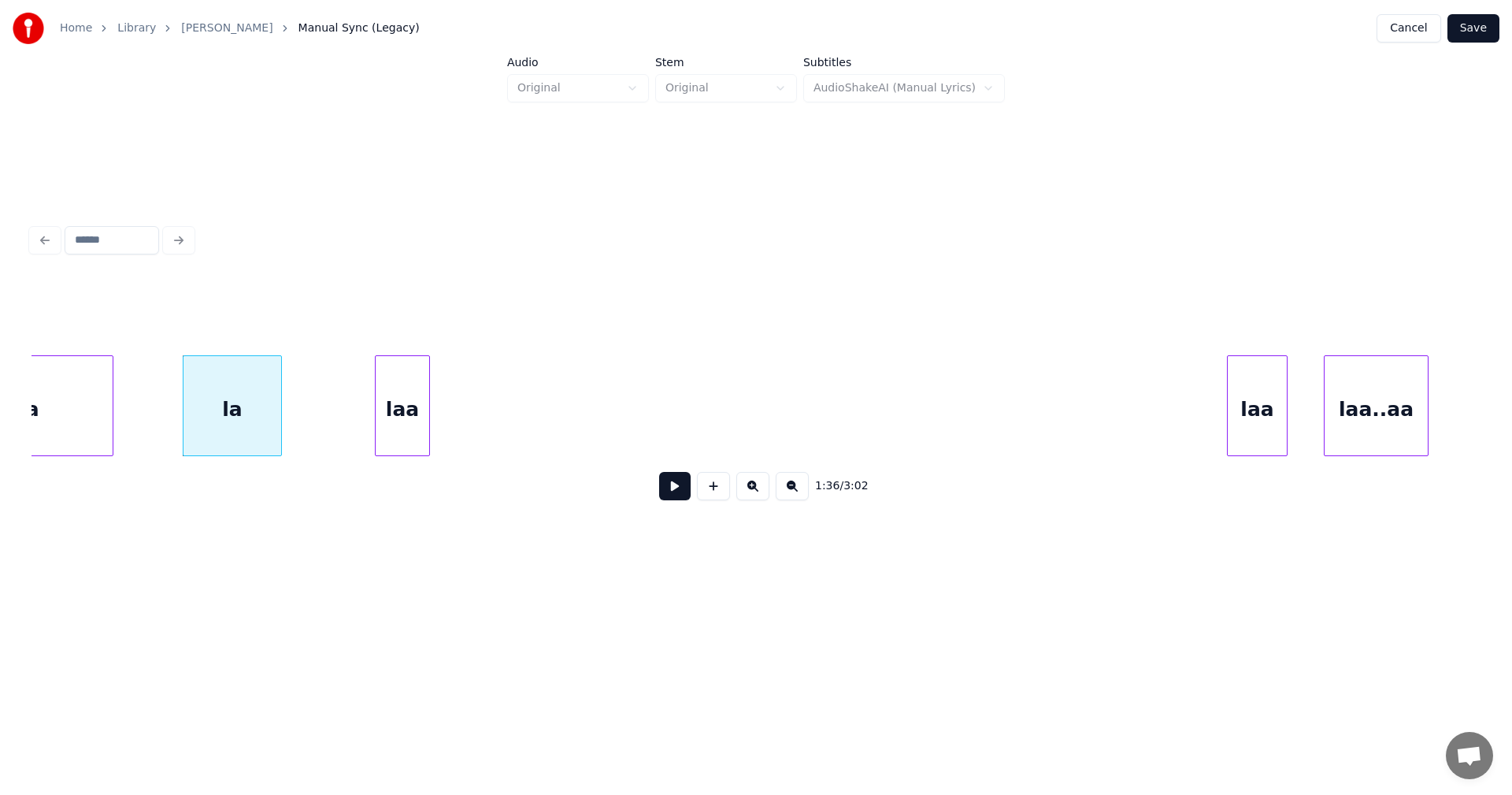
click at [382, 404] on div "laa" at bounding box center [402, 409] width 53 height 107
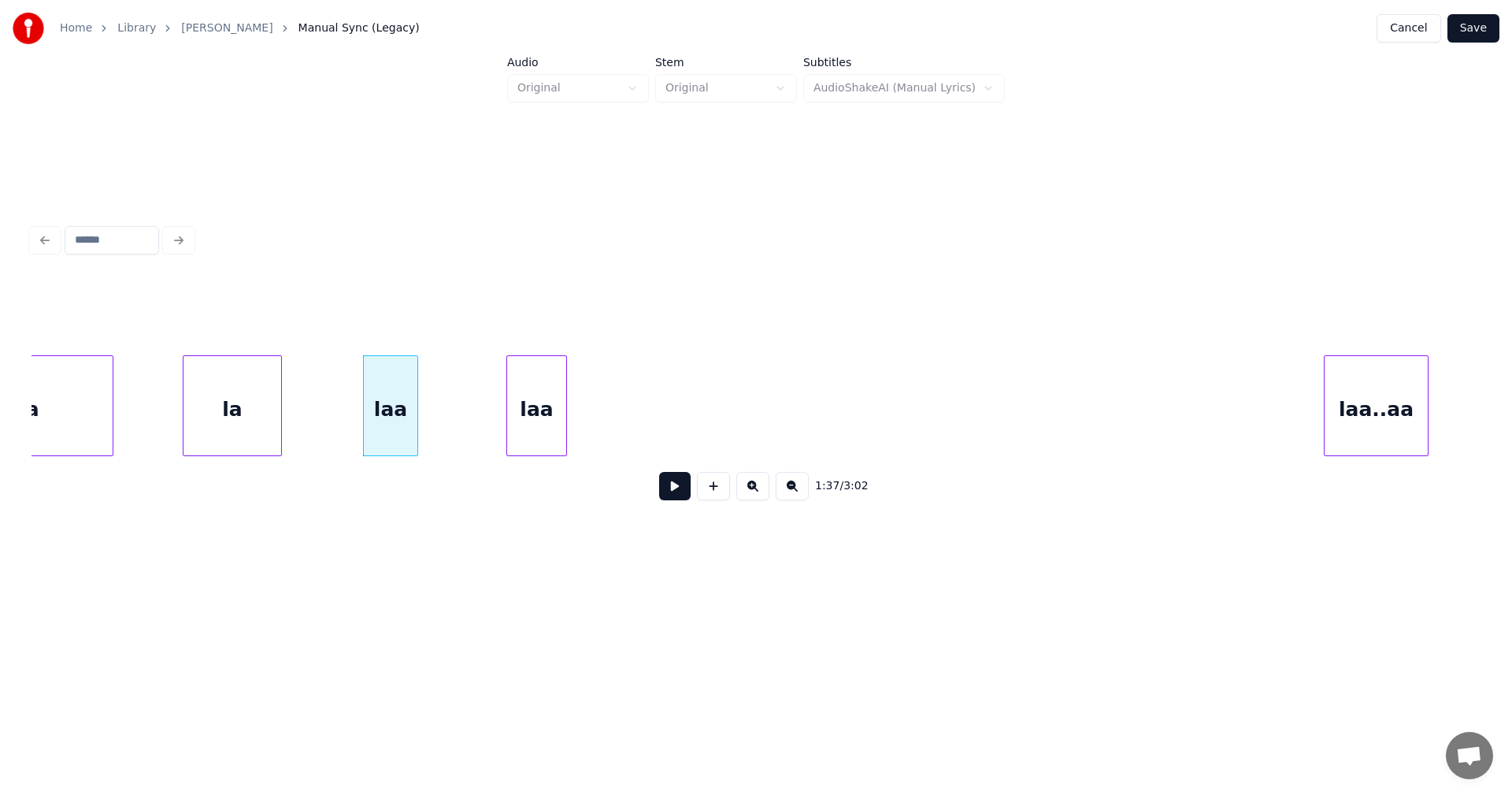
click at [507, 411] on div "laa" at bounding box center [536, 409] width 59 height 107
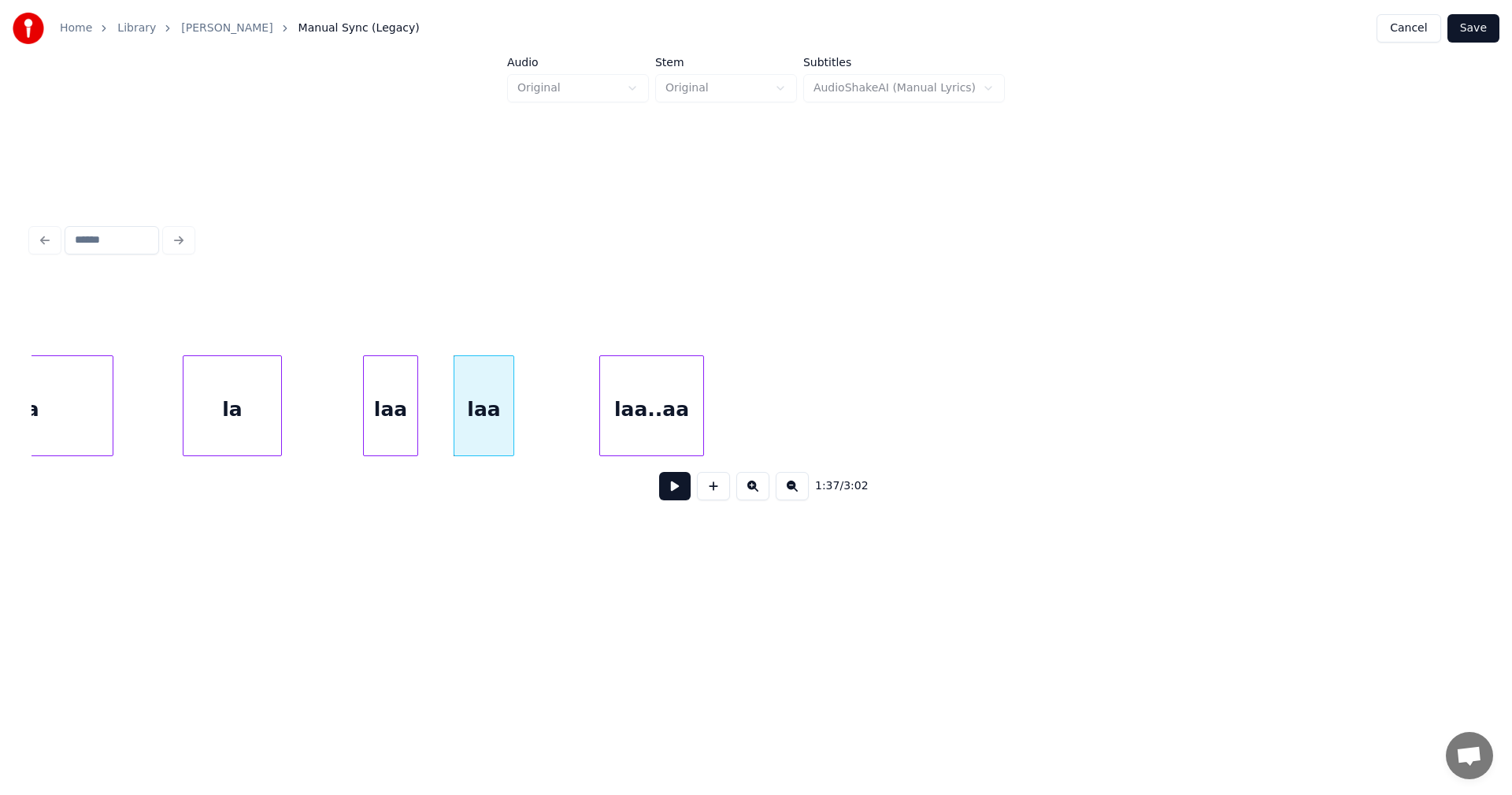
click at [615, 422] on div "laa..aa" at bounding box center [652, 409] width 103 height 107
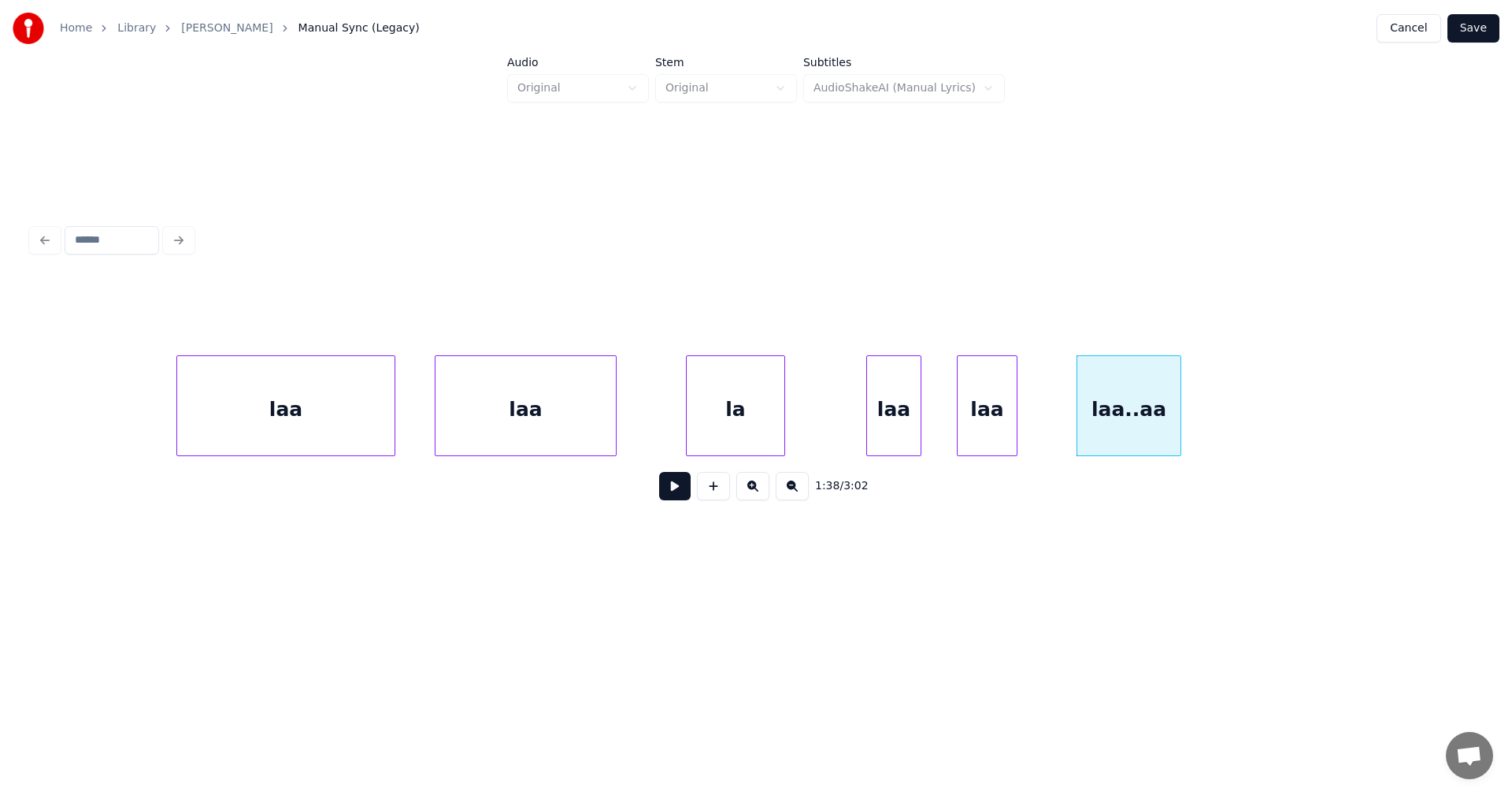
scroll to position [0, 26075]
click at [372, 444] on div "laa" at bounding box center [286, 409] width 217 height 107
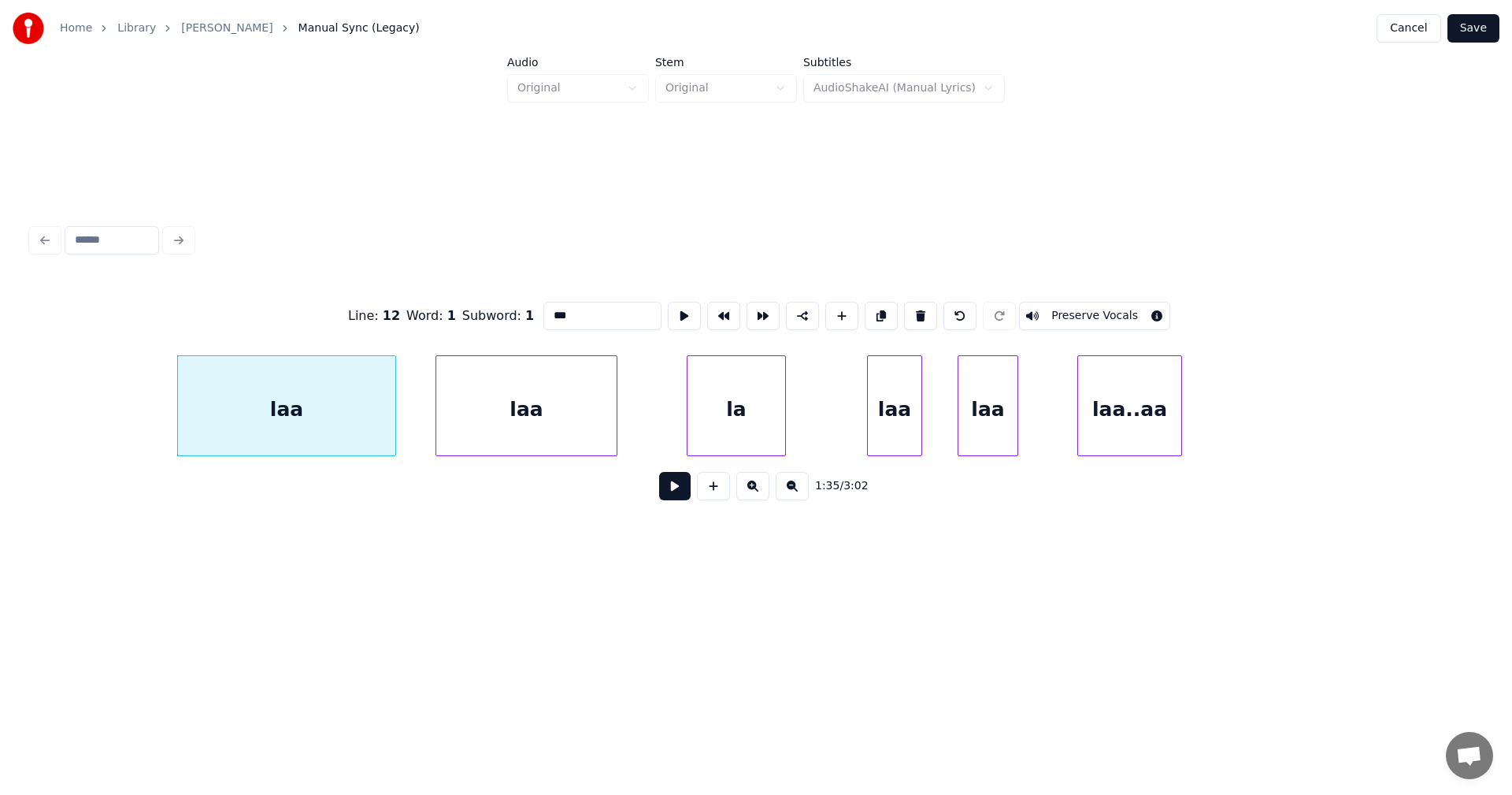
click at [678, 499] on button at bounding box center [674, 486] width 31 height 28
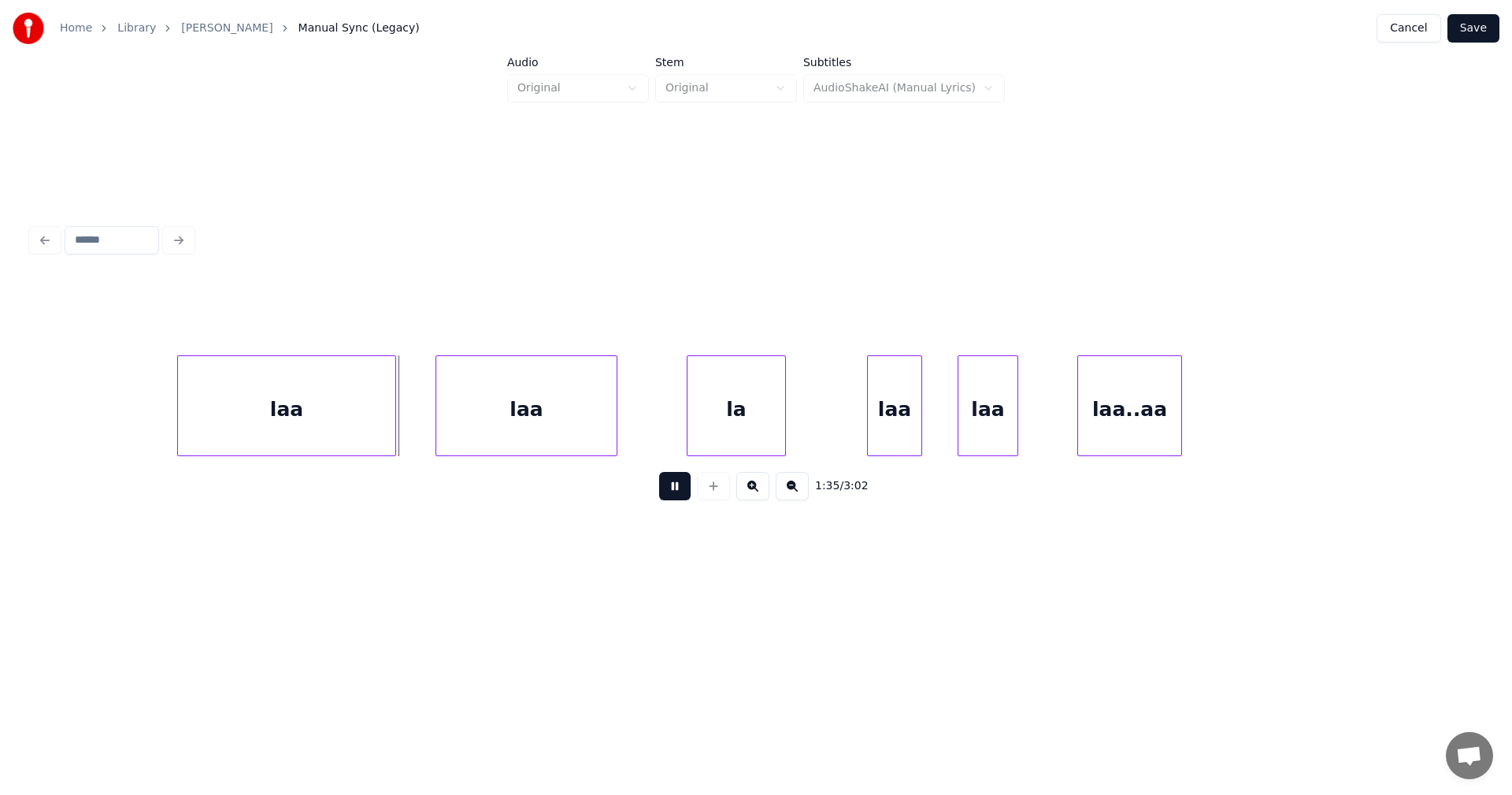
drag, startPoint x: 683, startPoint y: 498, endPoint x: 488, endPoint y: 467, distance: 197.4
click at [683, 497] on button at bounding box center [674, 486] width 31 height 28
click at [280, 415] on div at bounding box center [279, 406] width 4 height 100
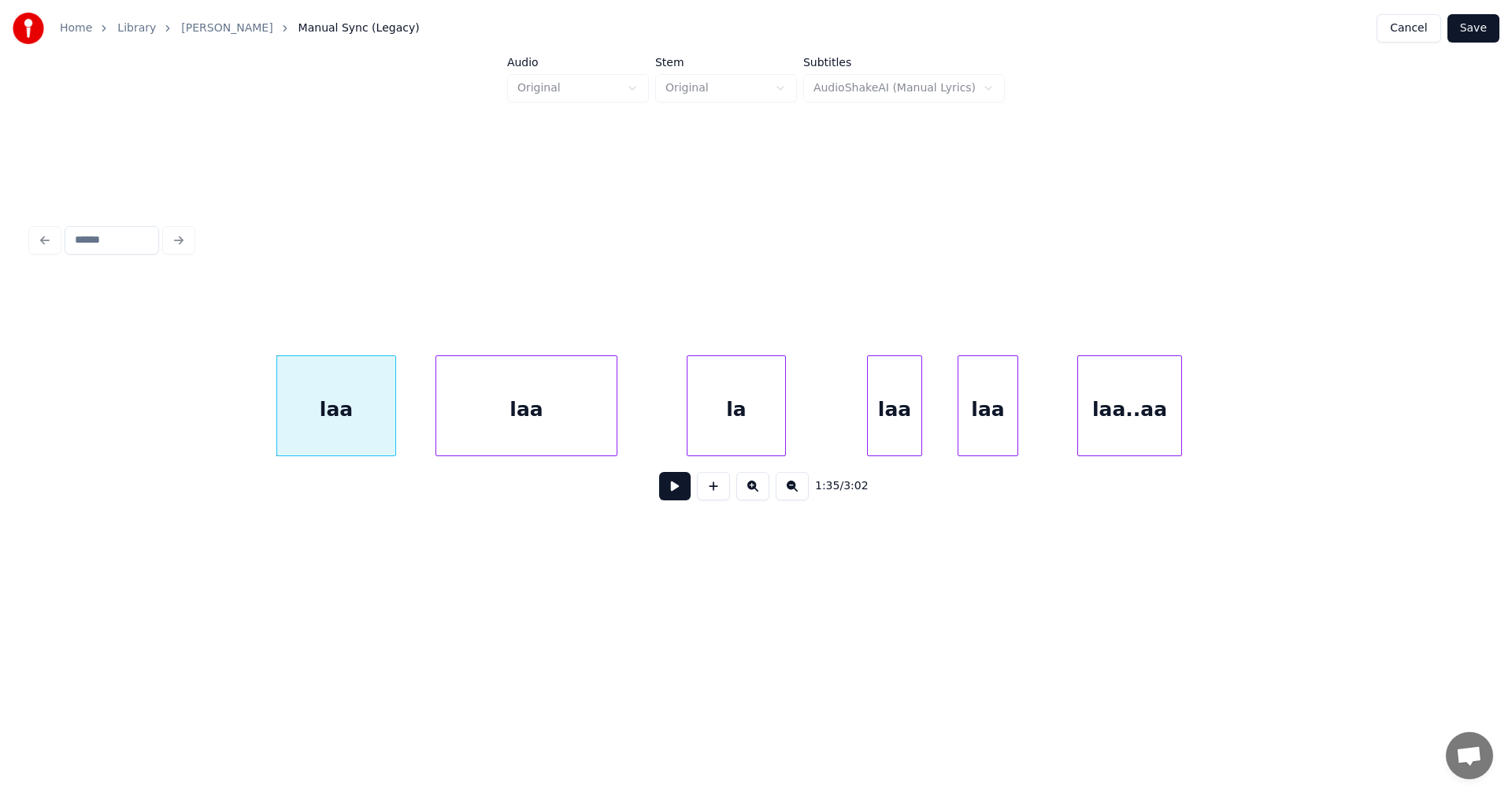
click at [684, 491] on button at bounding box center [674, 486] width 31 height 28
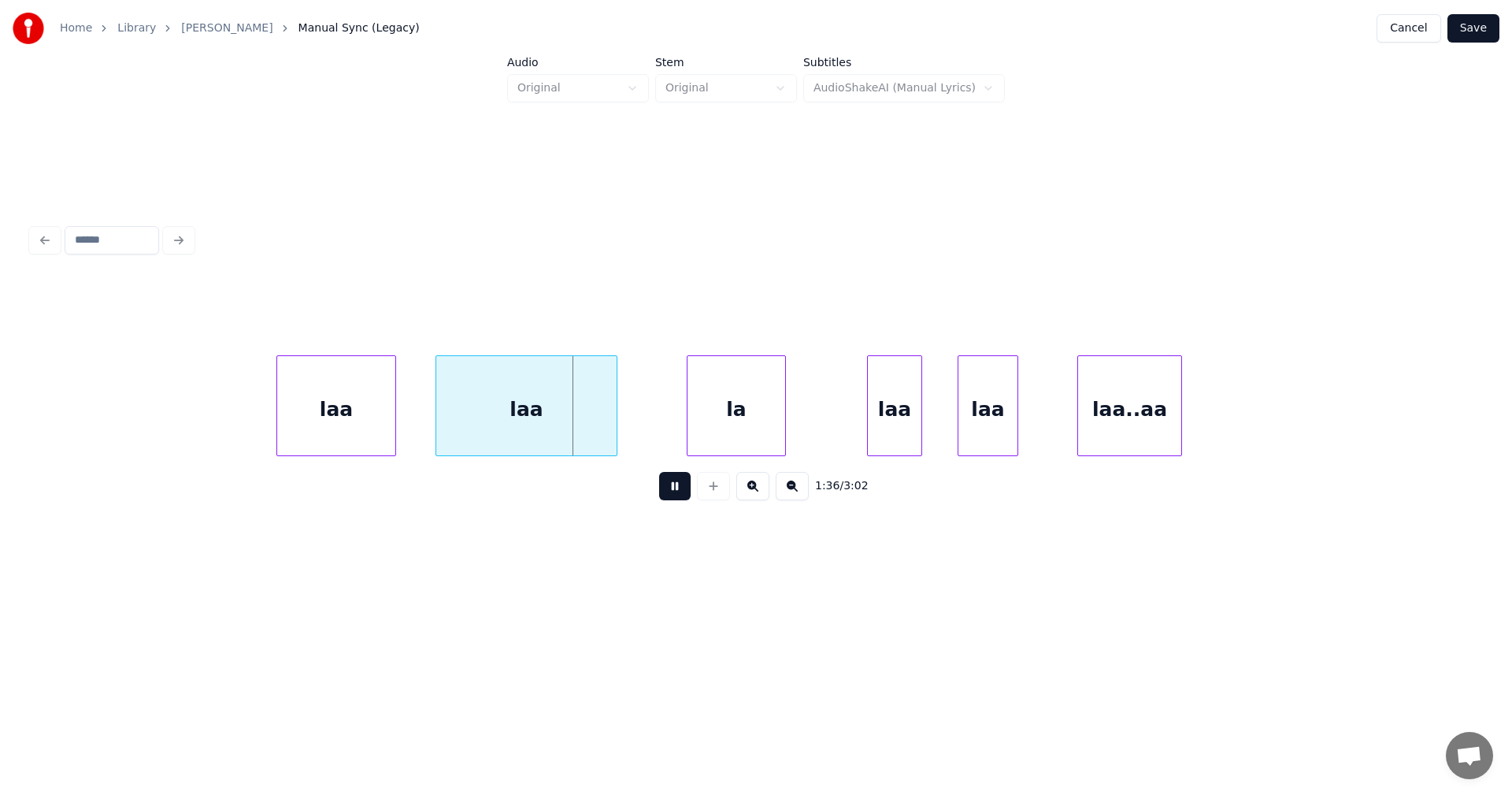
drag, startPoint x: 684, startPoint y: 491, endPoint x: 658, endPoint y: 469, distance: 34.1
click at [681, 486] on button at bounding box center [674, 486] width 31 height 28
click at [571, 432] on div at bounding box center [570, 406] width 4 height 100
click at [626, 430] on div "la" at bounding box center [655, 409] width 98 height 107
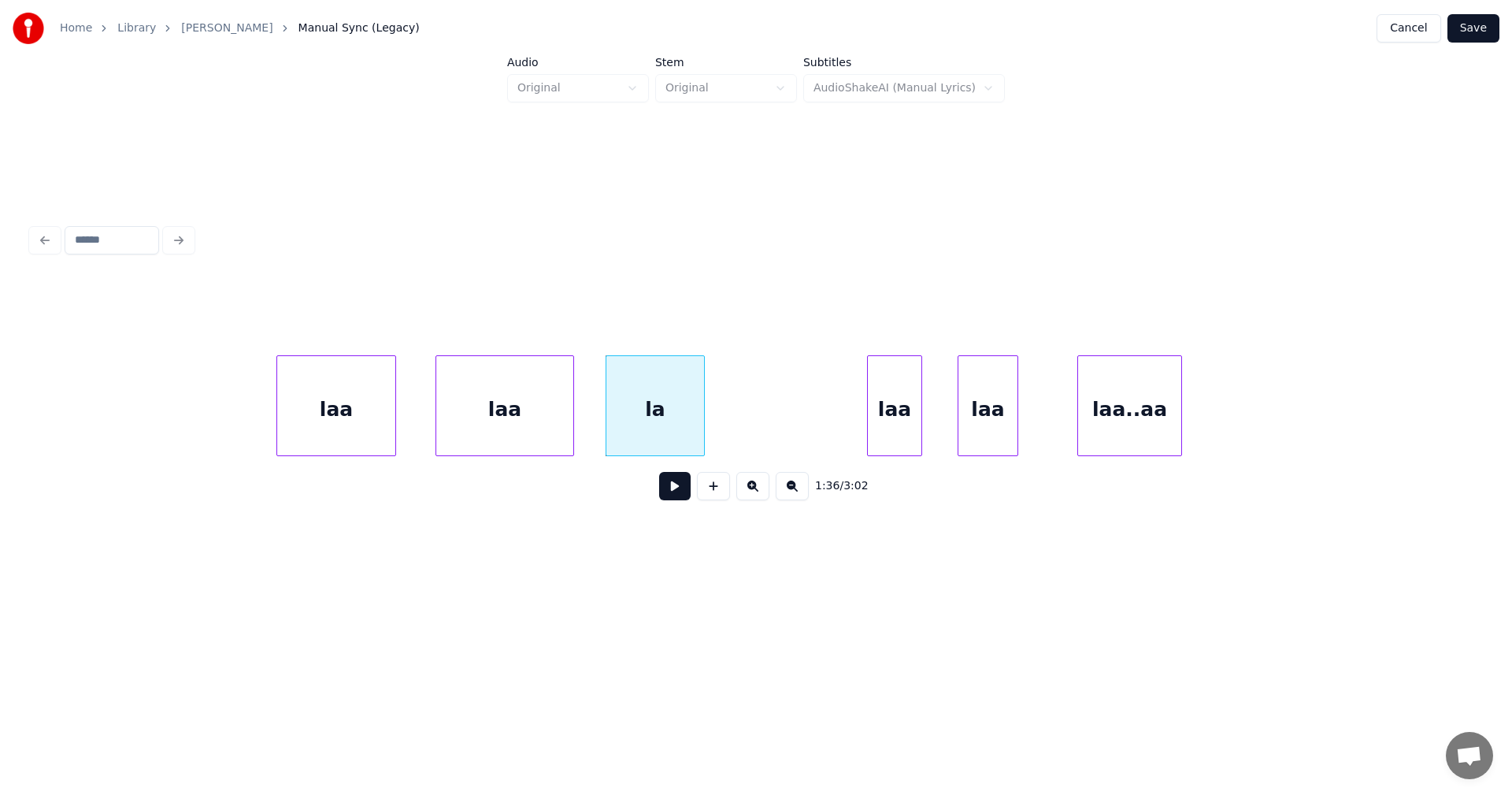
click at [367, 428] on div "laa" at bounding box center [336, 409] width 118 height 107
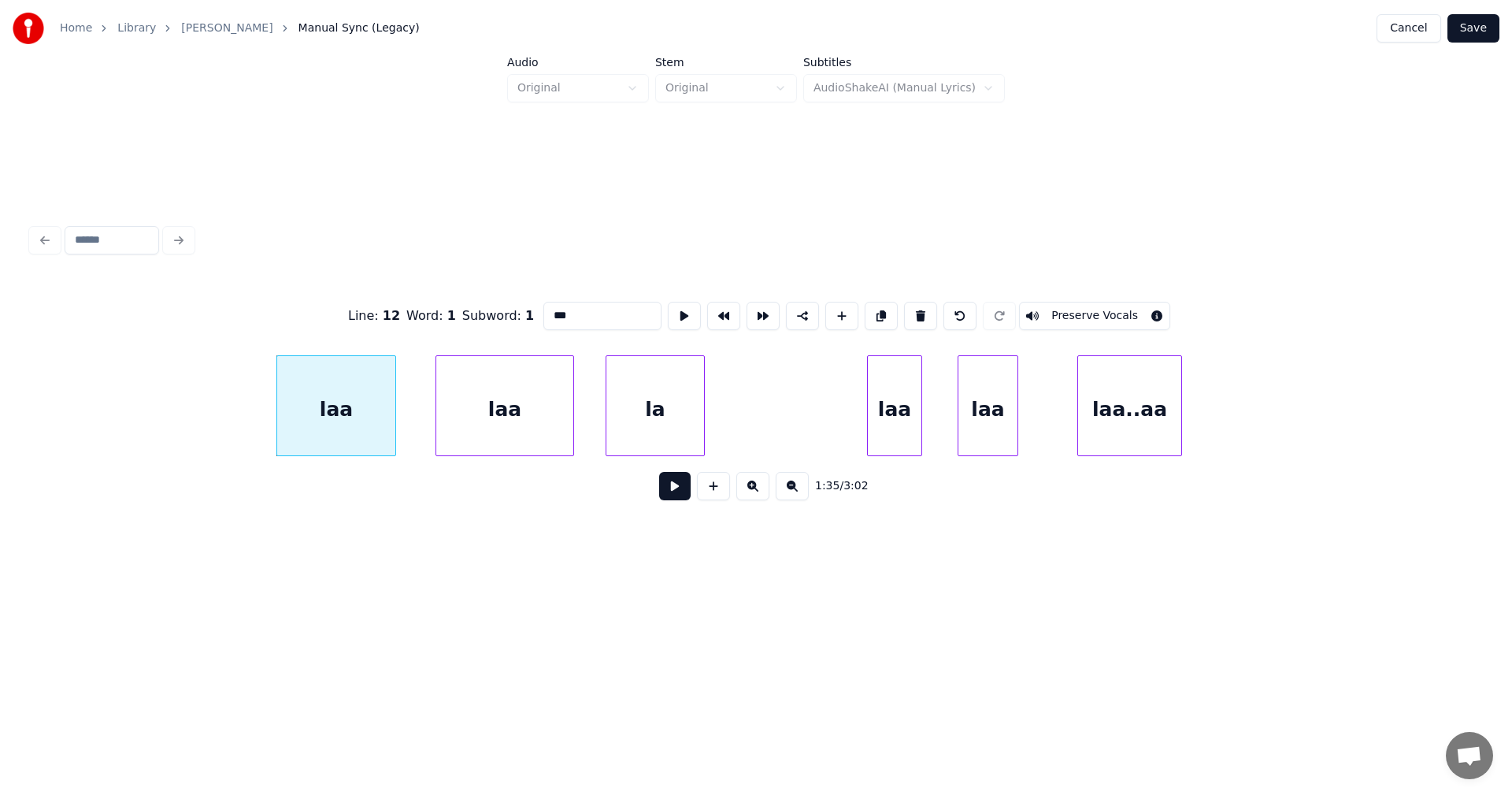
click at [681, 495] on button at bounding box center [674, 486] width 31 height 28
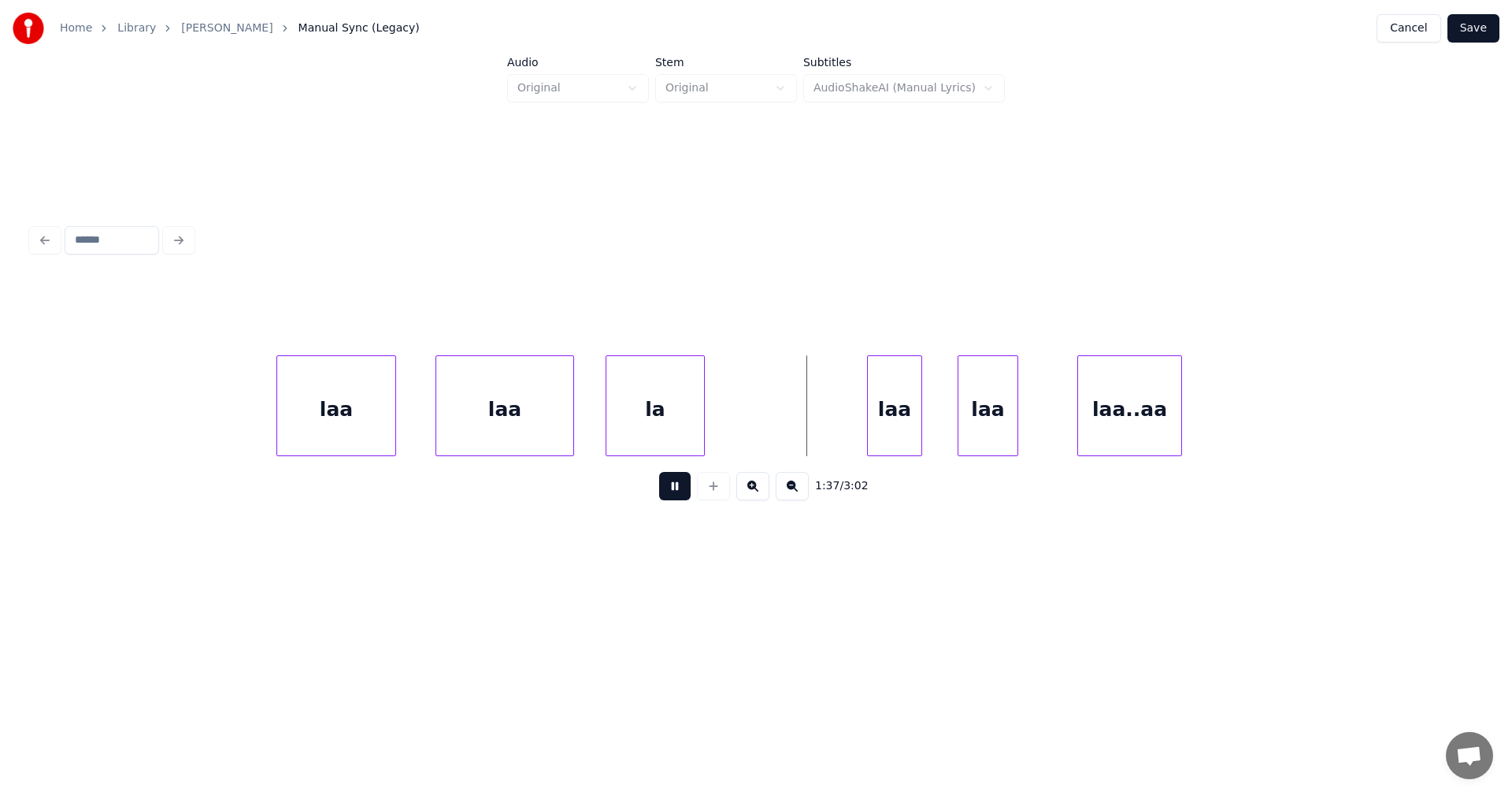
click at [684, 494] on button at bounding box center [674, 486] width 31 height 28
click at [758, 424] on div "laa" at bounding box center [759, 409] width 53 height 107
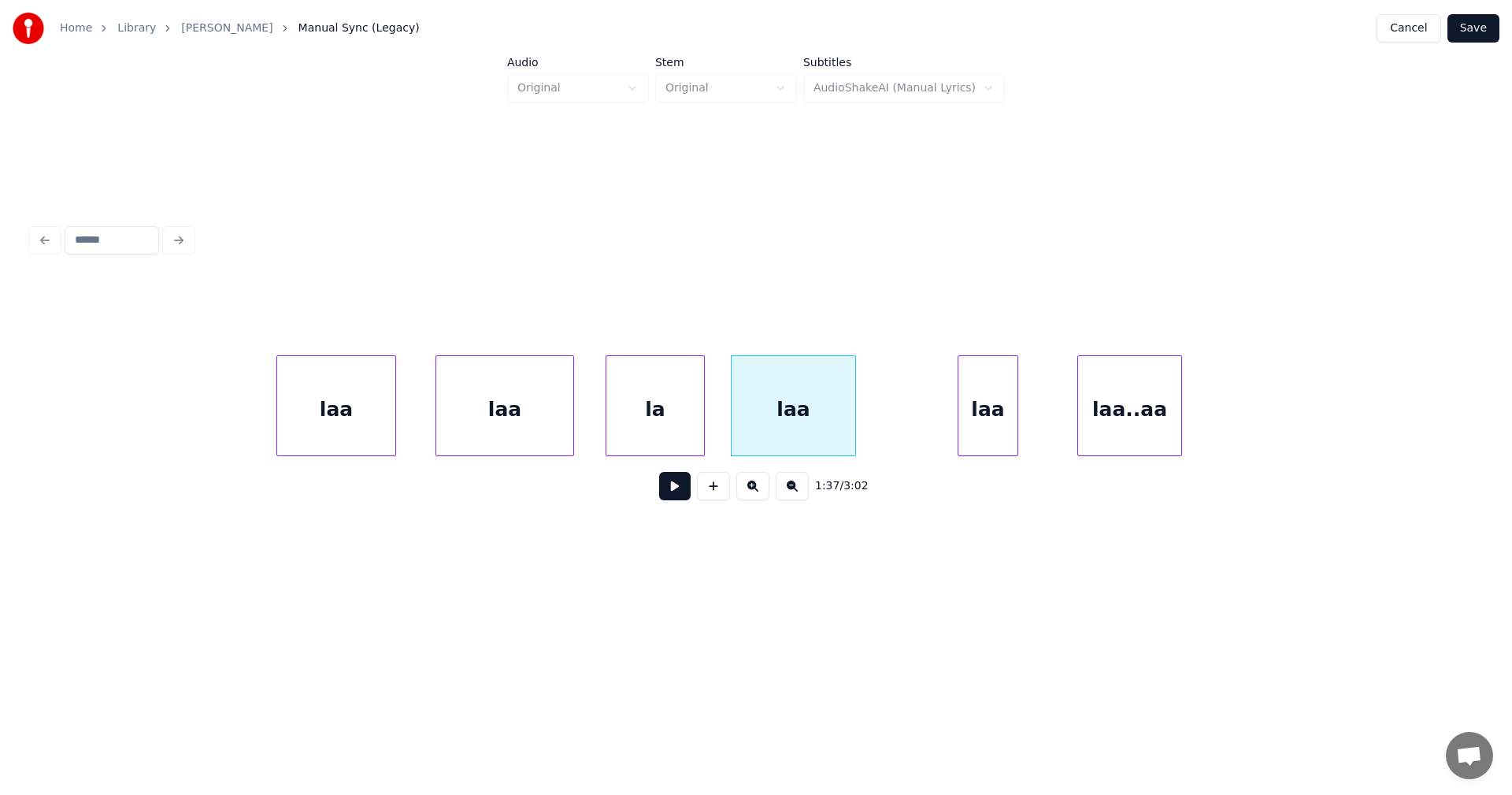
click at [856, 423] on div at bounding box center [852, 406] width 4 height 100
click at [935, 428] on div "laa" at bounding box center [934, 409] width 59 height 107
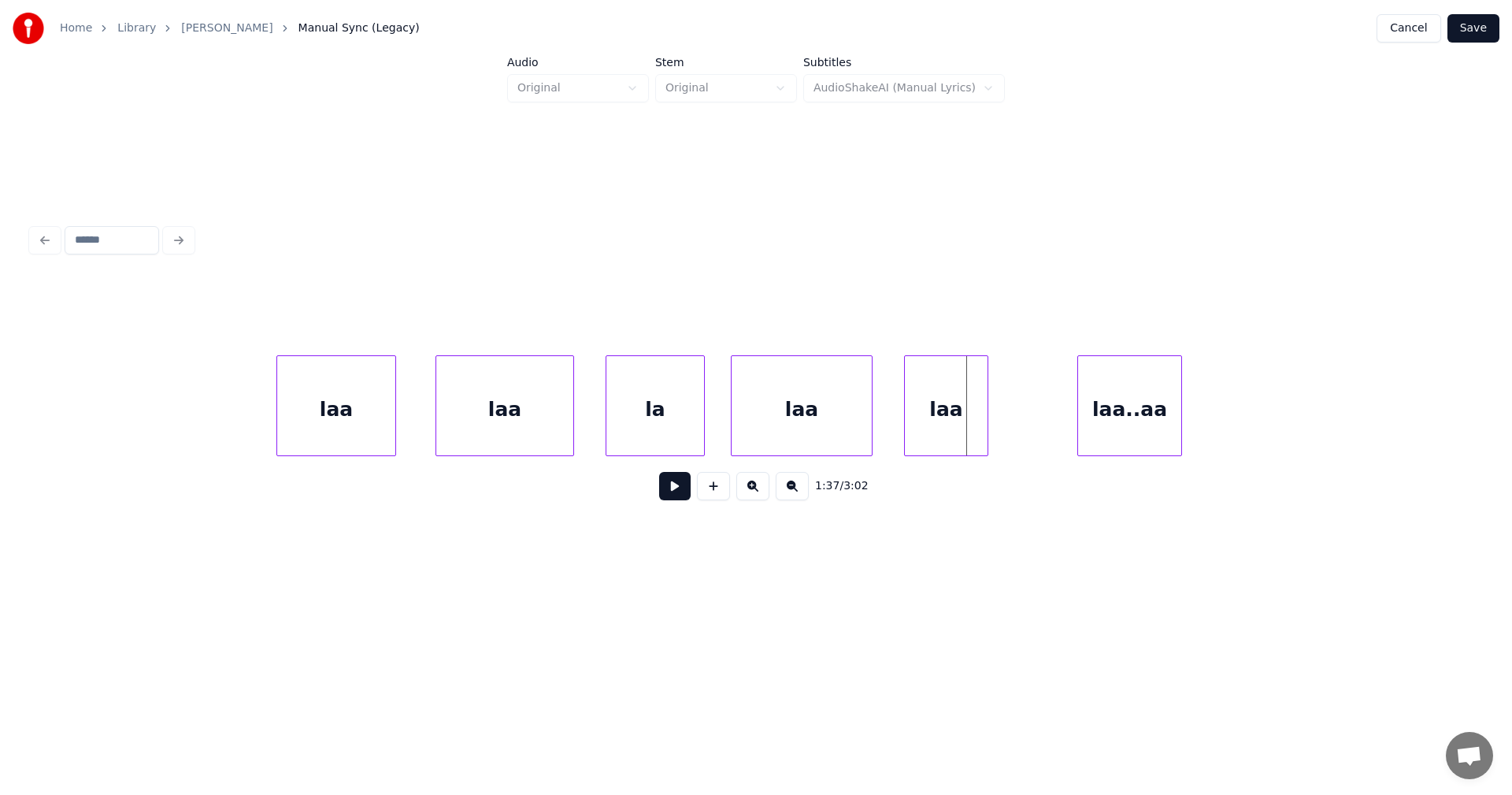
click at [987, 427] on div at bounding box center [985, 406] width 4 height 100
click at [363, 420] on div "laa" at bounding box center [336, 409] width 118 height 107
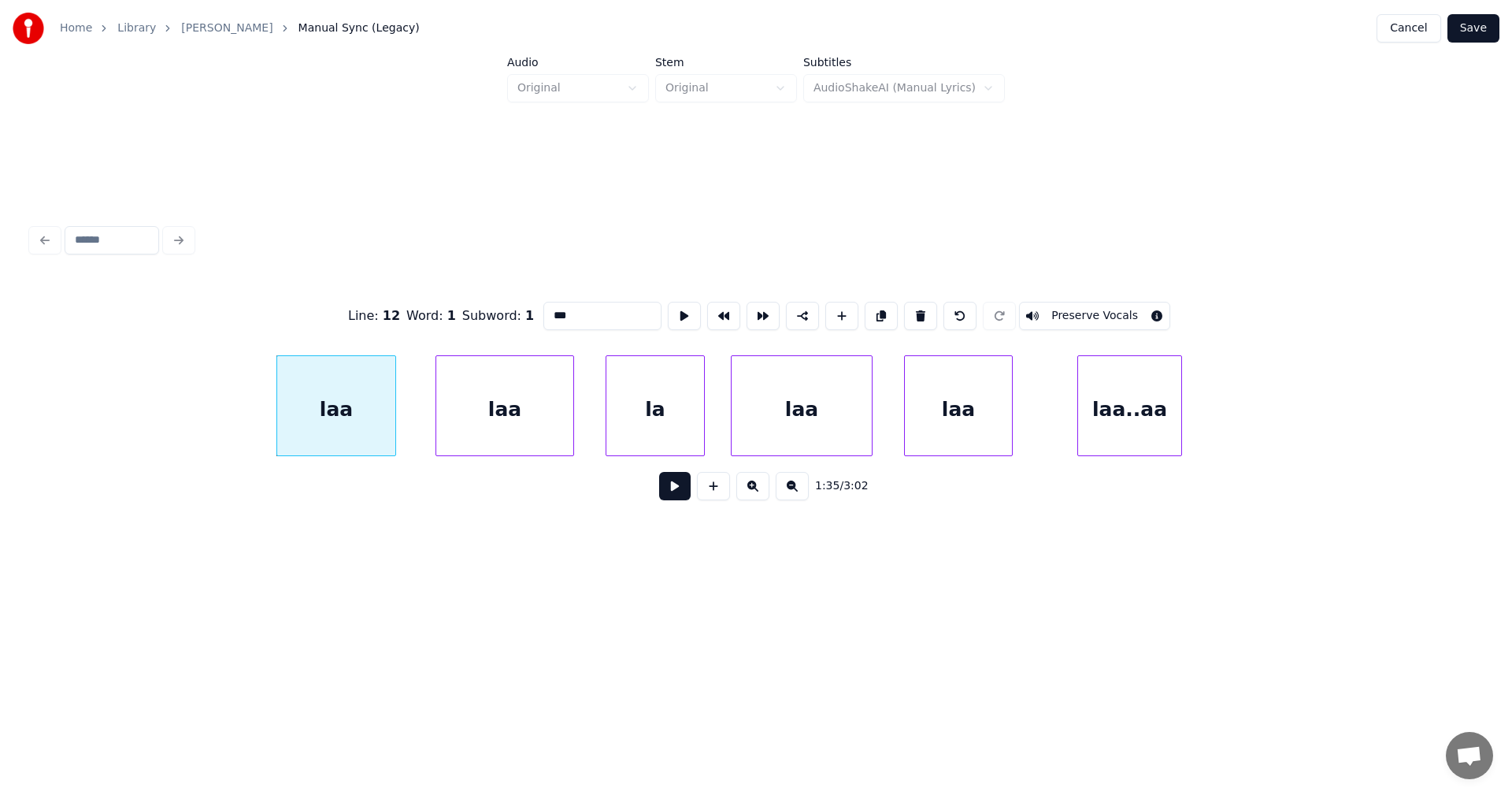
click at [675, 492] on button at bounding box center [674, 486] width 31 height 28
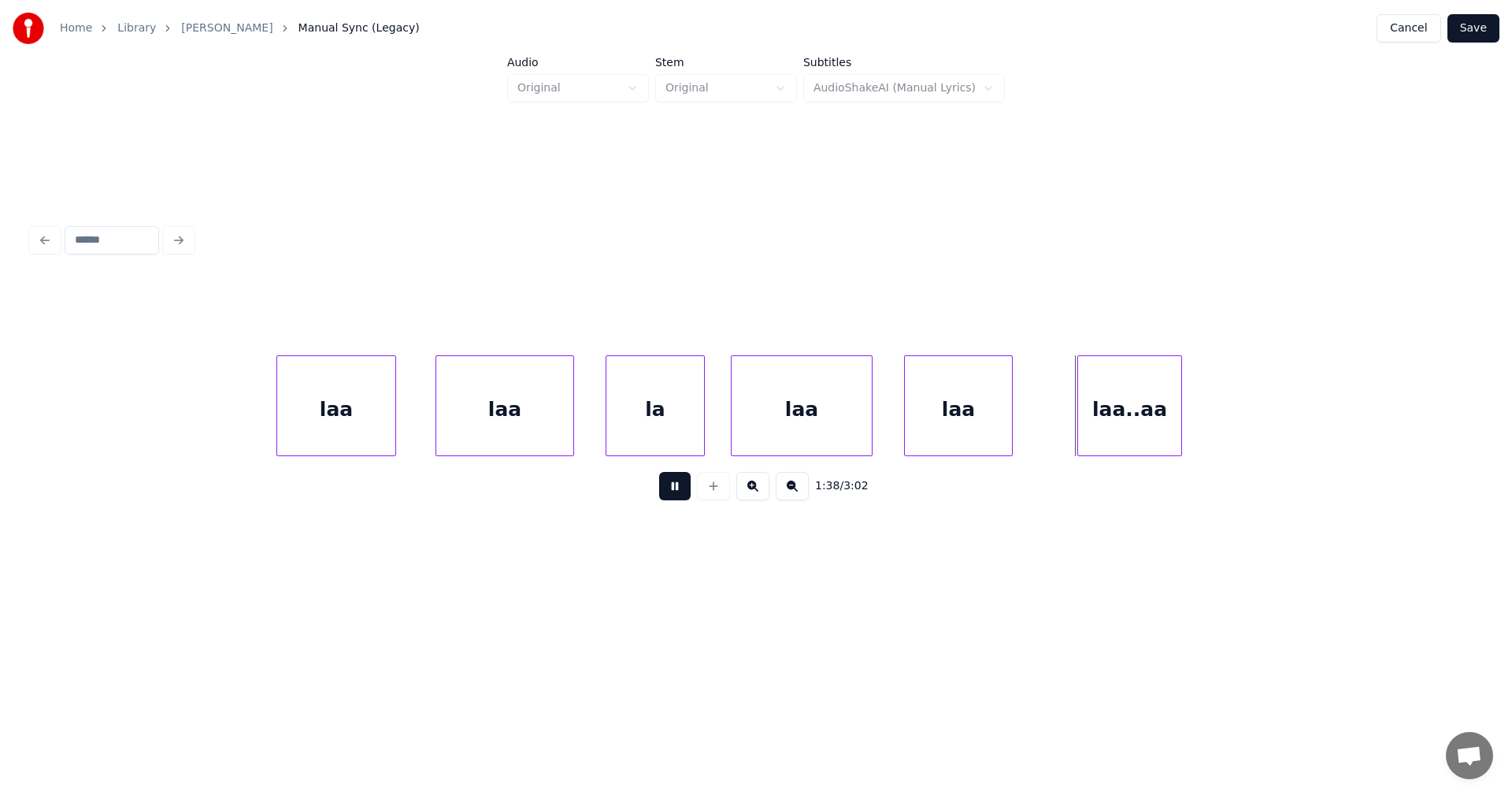
click at [677, 492] on button at bounding box center [674, 486] width 31 height 28
click at [1165, 424] on div "laa..aa" at bounding box center [1175, 409] width 103 height 107
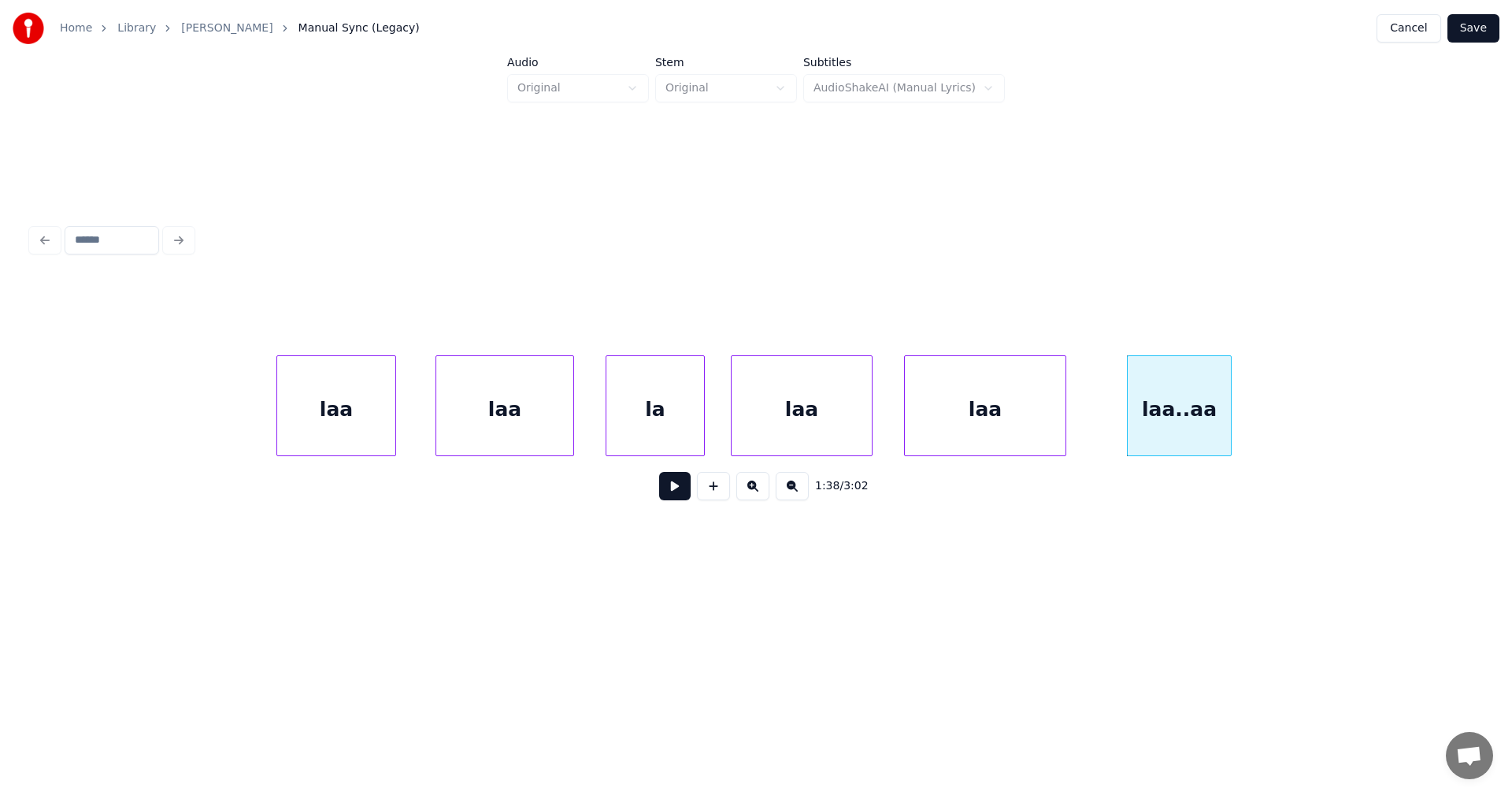
click at [1066, 428] on div at bounding box center [1063, 406] width 4 height 100
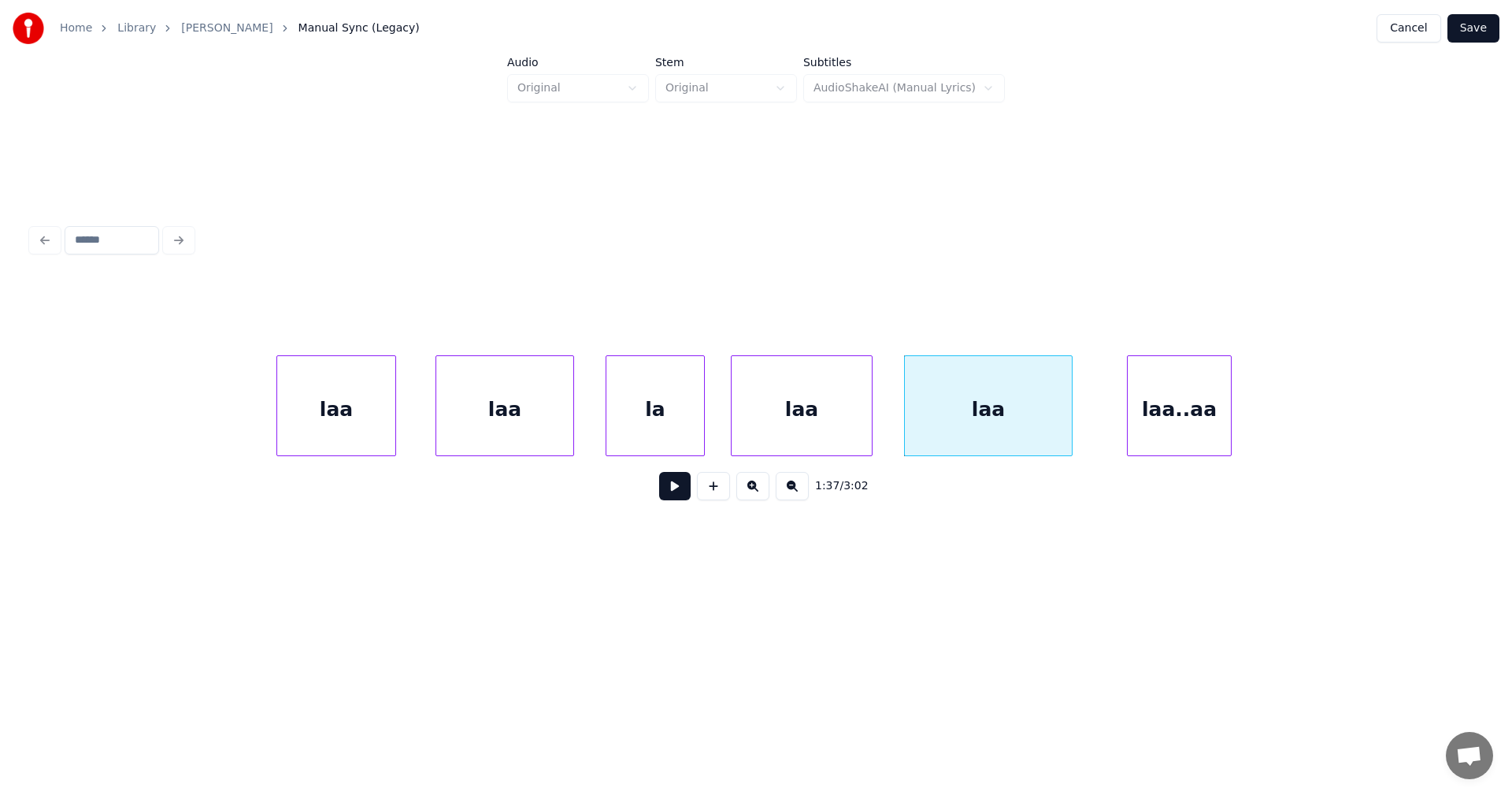
click at [991, 431] on div "laa" at bounding box center [988, 409] width 167 height 107
click at [679, 483] on button at bounding box center [674, 486] width 31 height 28
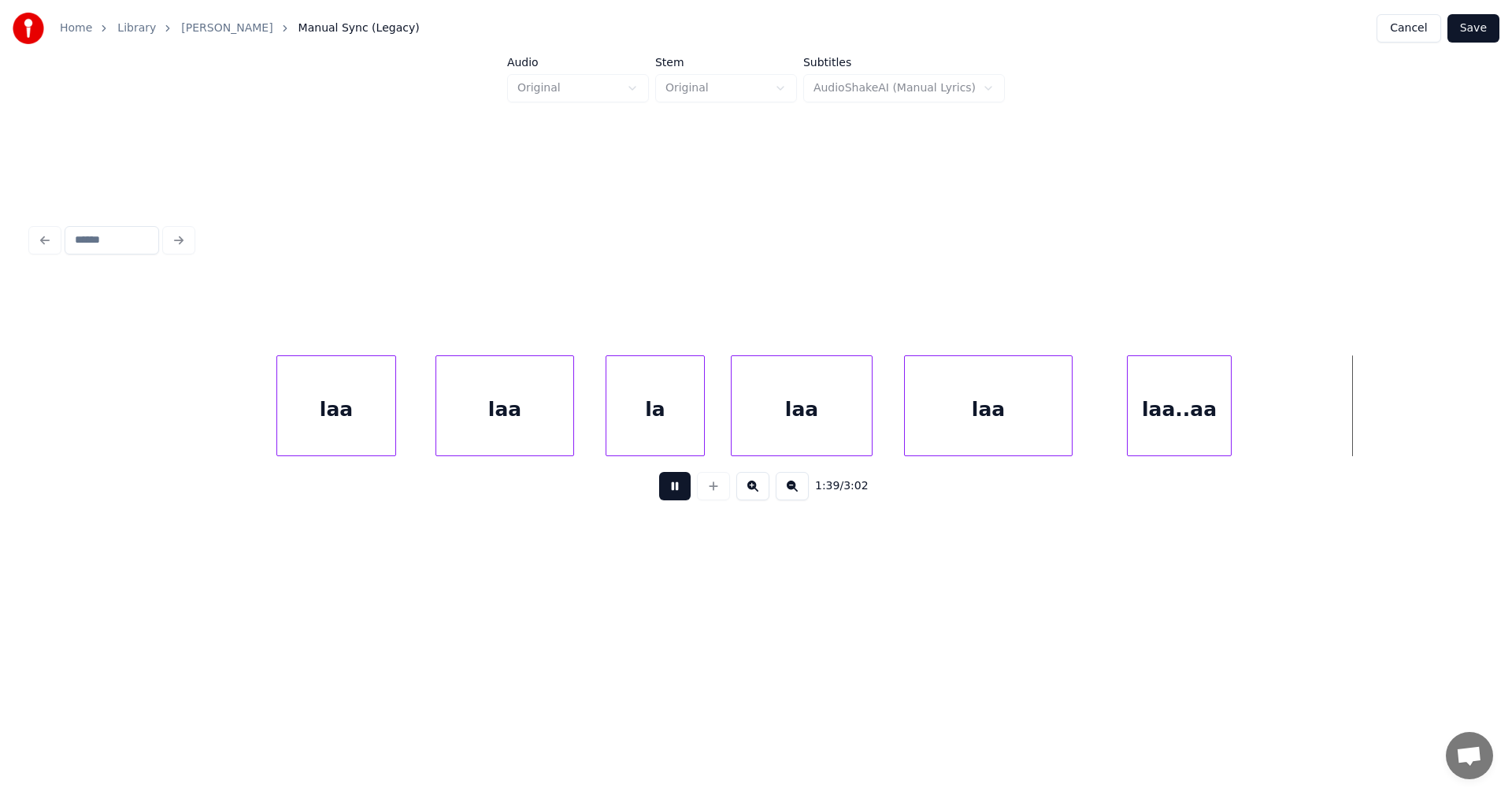
drag, startPoint x: 680, startPoint y: 483, endPoint x: 688, endPoint y: 483, distance: 8.0
click at [680, 483] on button at bounding box center [674, 486] width 31 height 28
drag, startPoint x: 1288, startPoint y: 438, endPoint x: 1342, endPoint y: 437, distance: 54.0
click at [1358, 433] on div at bounding box center [1356, 406] width 4 height 100
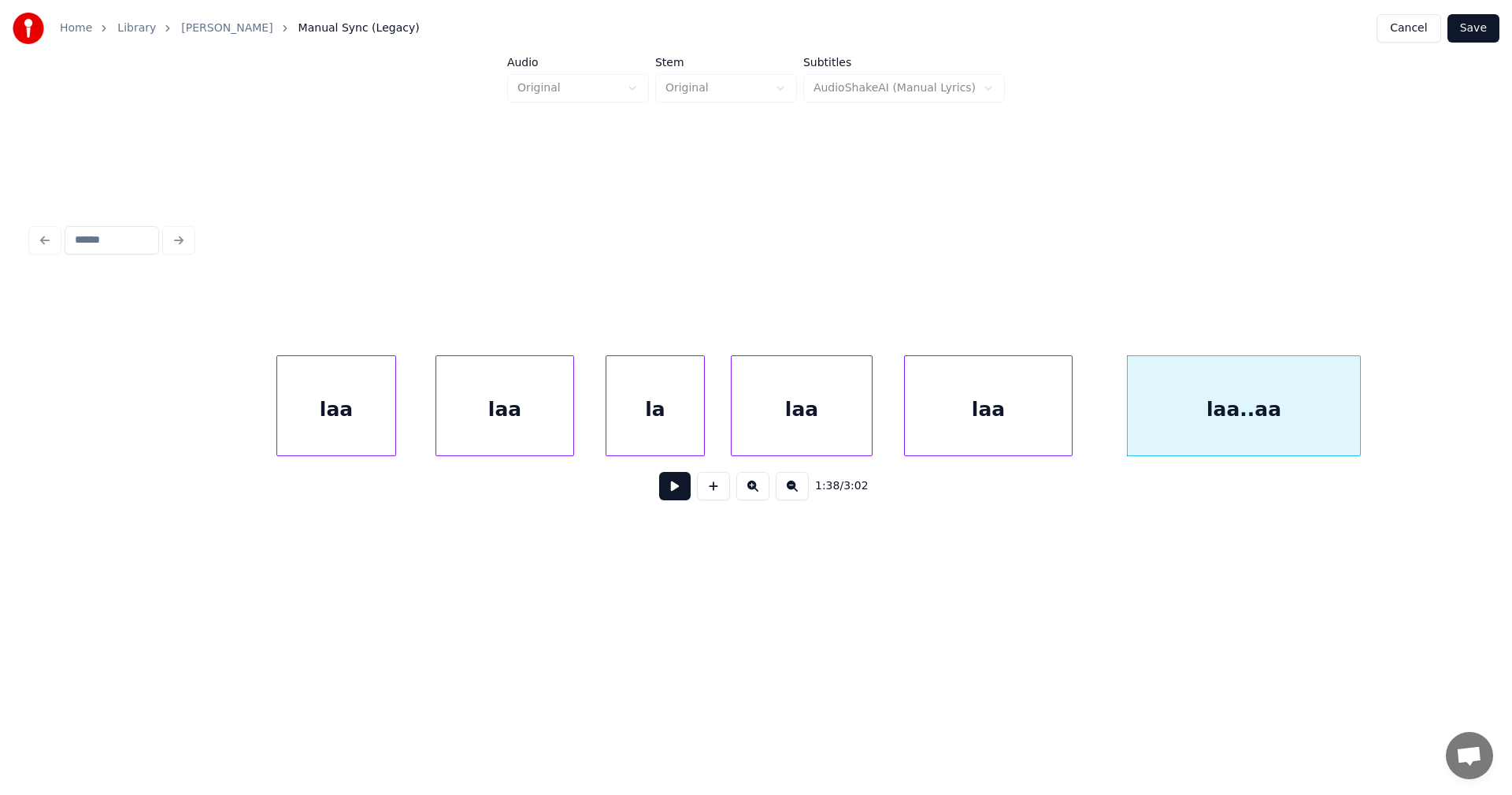
click at [1252, 420] on div "laa..aa" at bounding box center [1243, 409] width 232 height 107
click at [567, 315] on input "*******" at bounding box center [602, 316] width 118 height 28
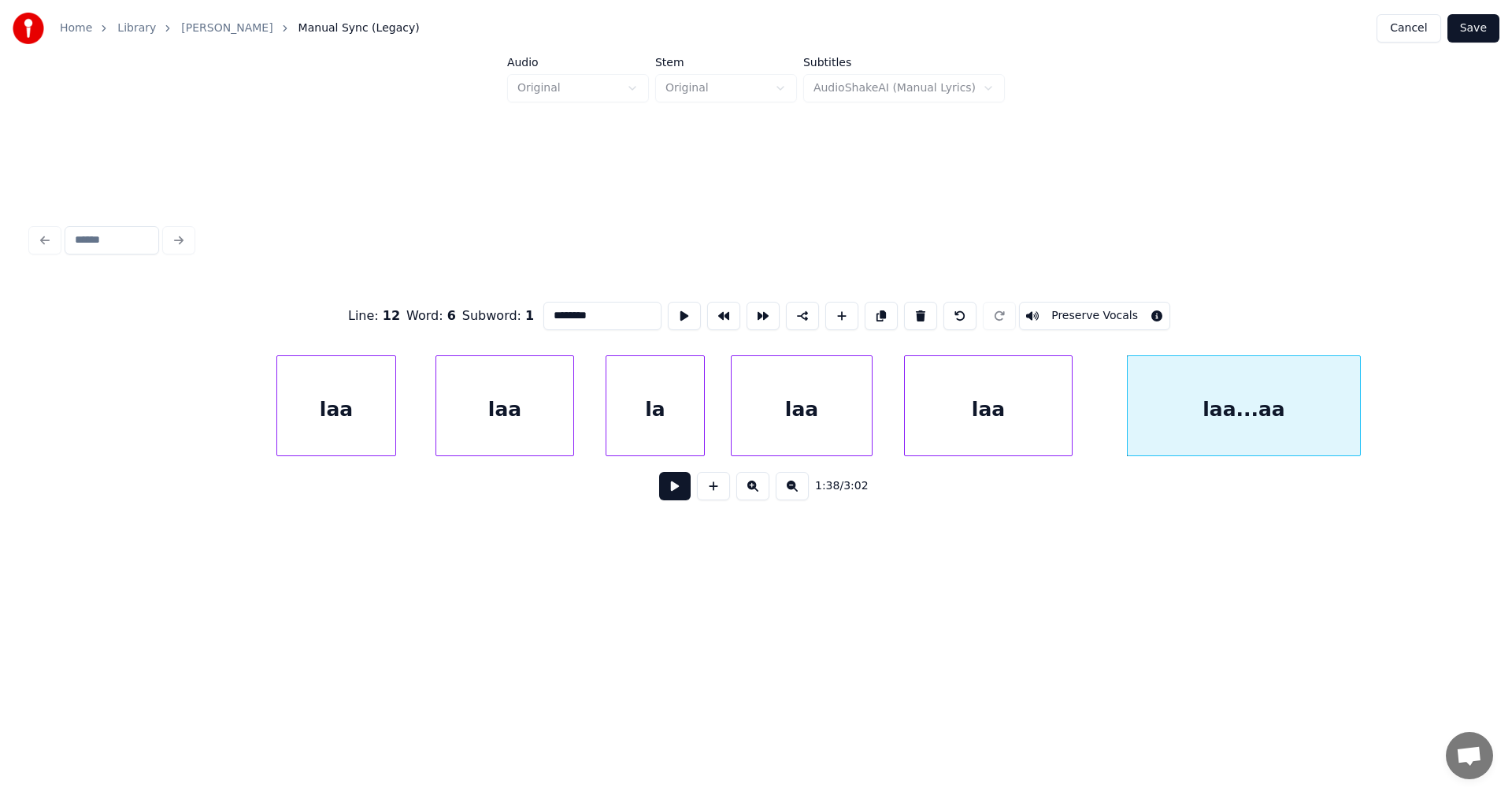
click at [376, 405] on div "laa" at bounding box center [336, 409] width 118 height 107
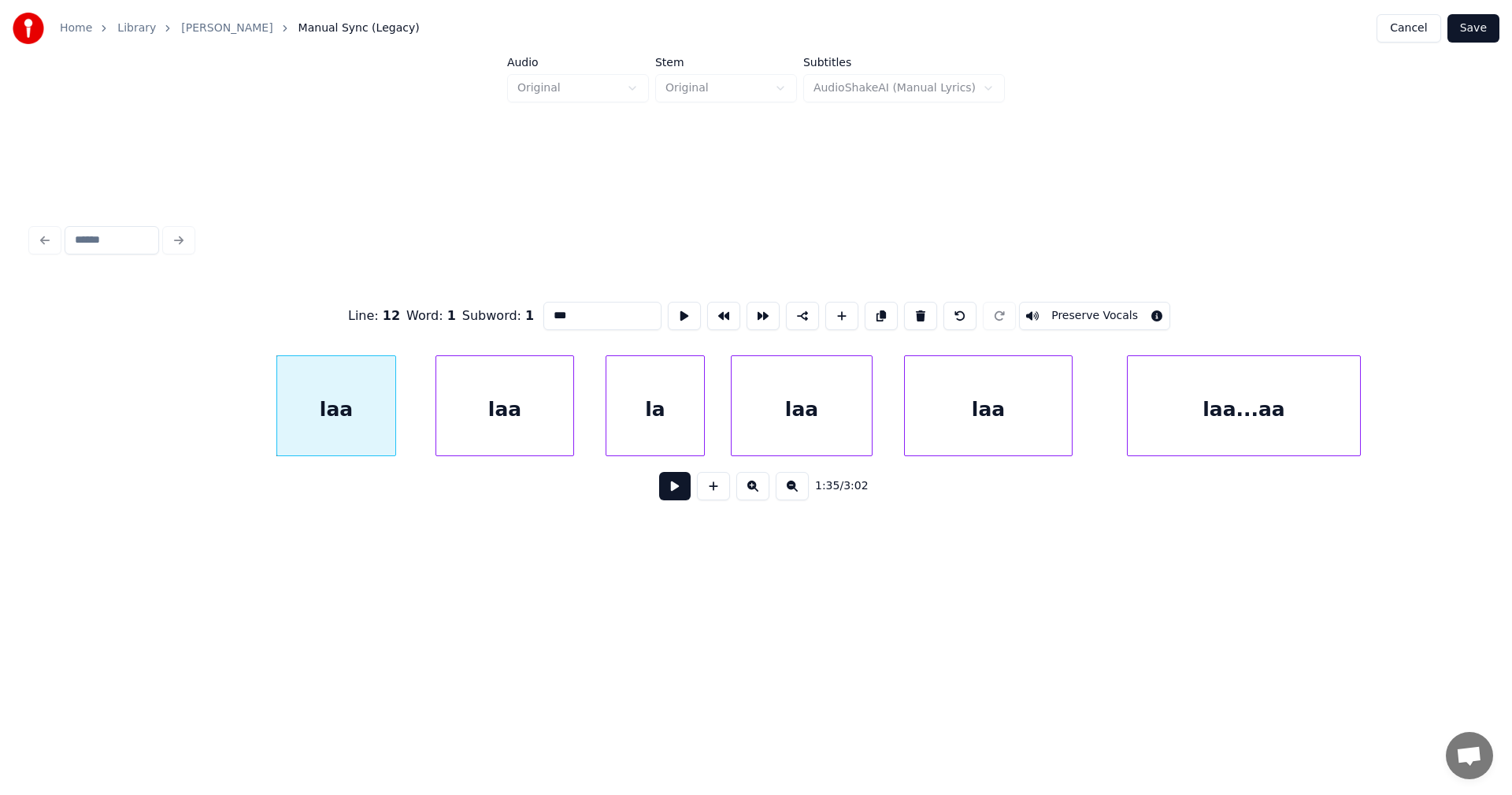
type input "***"
click at [677, 486] on button at bounding box center [674, 486] width 31 height 28
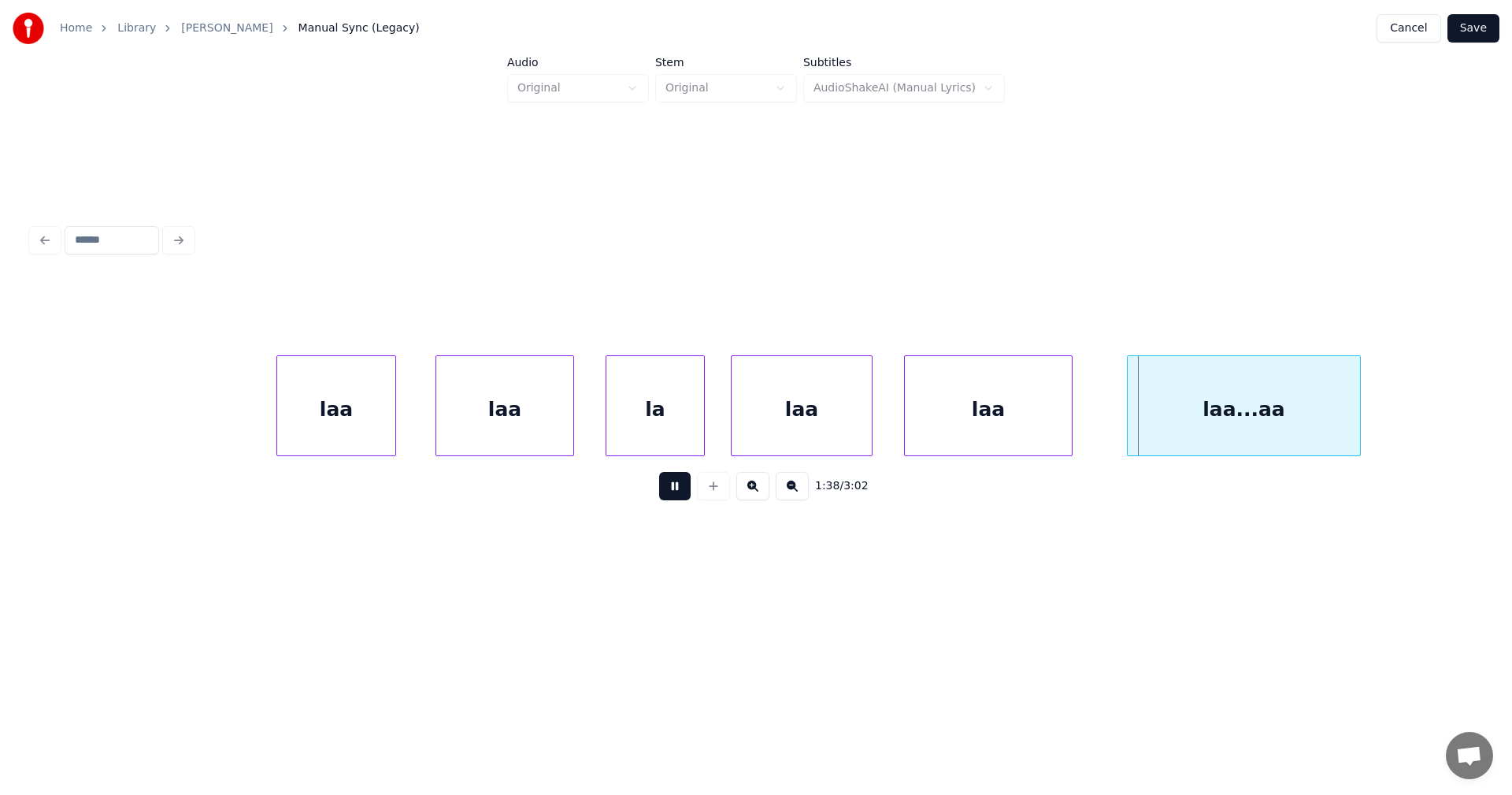
click at [687, 486] on button at bounding box center [674, 486] width 31 height 28
click at [1140, 437] on div "laa...aa" at bounding box center [1220, 409] width 232 height 107
click at [688, 484] on button at bounding box center [674, 486] width 31 height 28
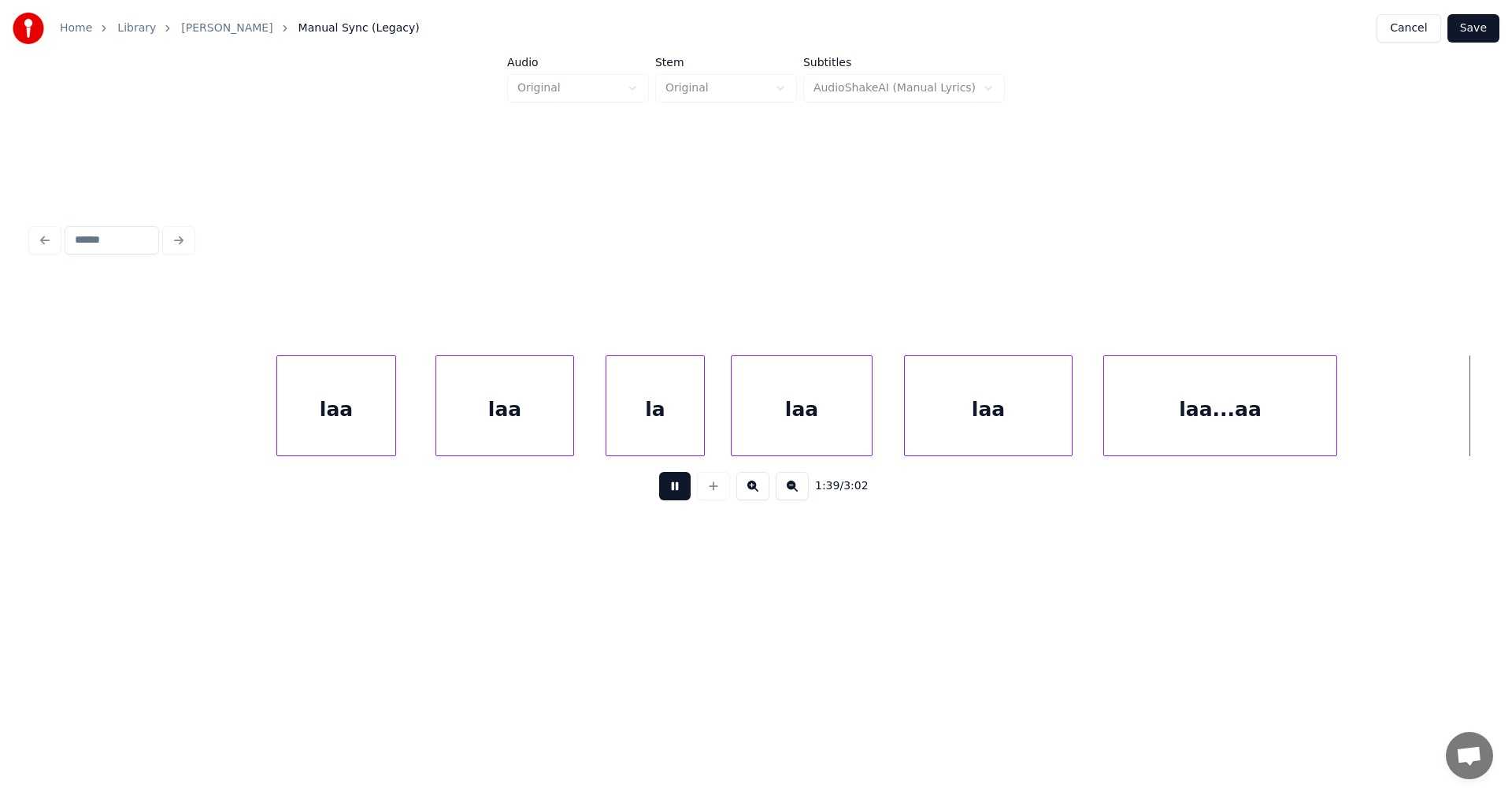
scroll to position [0, 27526]
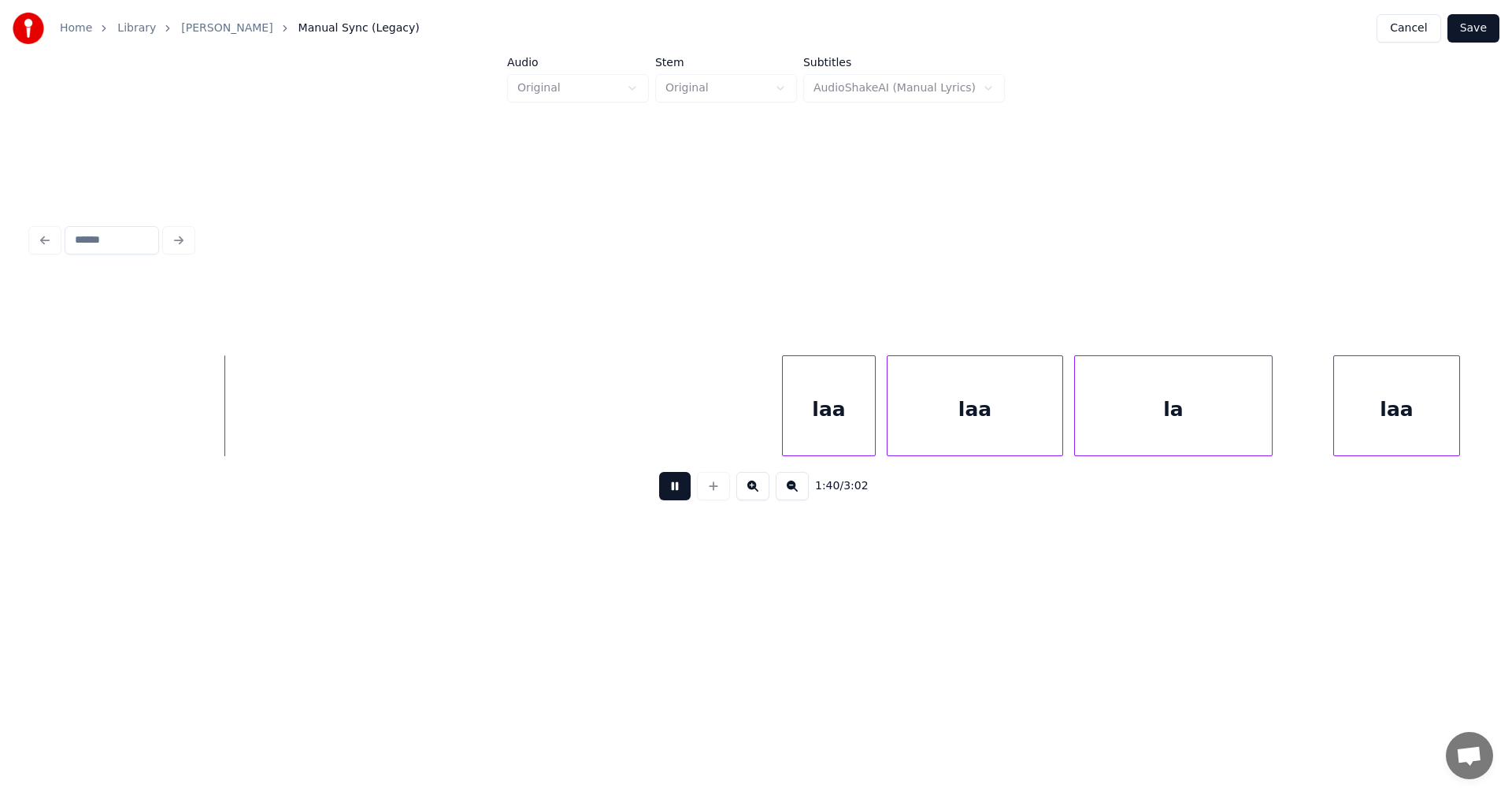
click at [688, 484] on button at bounding box center [674, 486] width 31 height 28
click at [284, 396] on div "laa" at bounding box center [304, 409] width 92 height 107
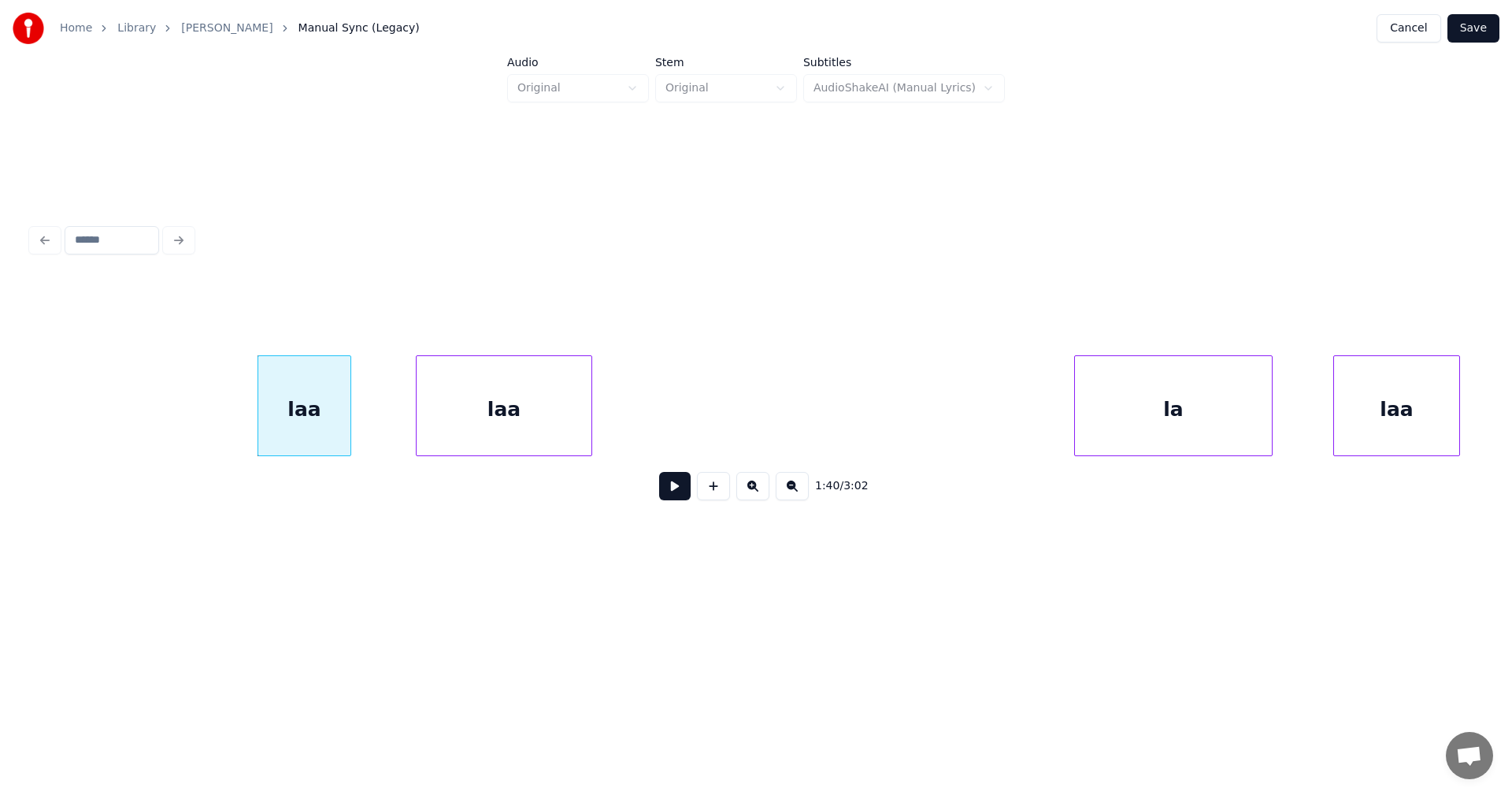
click at [475, 416] on div "laa" at bounding box center [503, 409] width 175 height 107
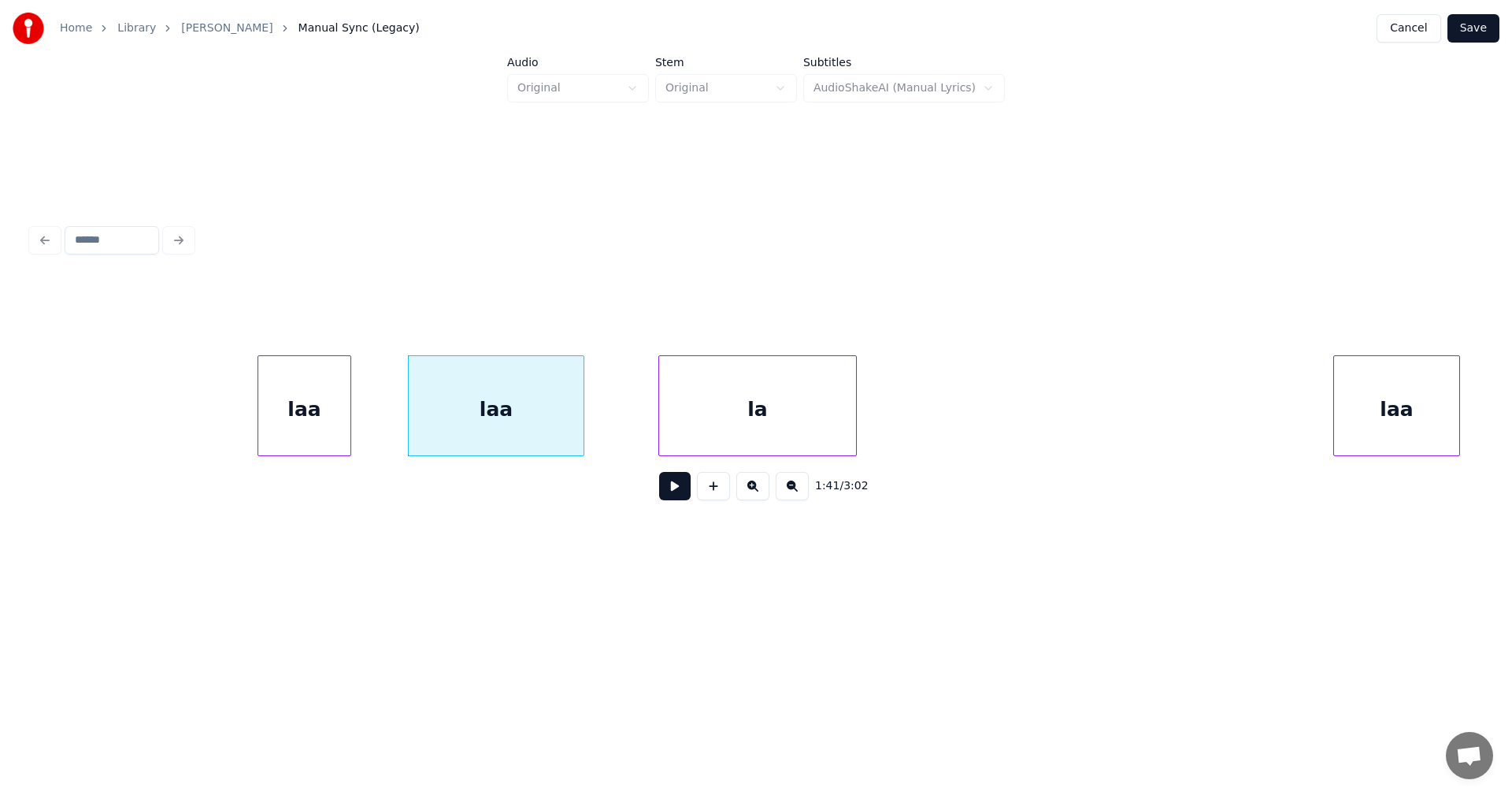
click at [706, 418] on div "la" at bounding box center [757, 409] width 197 height 107
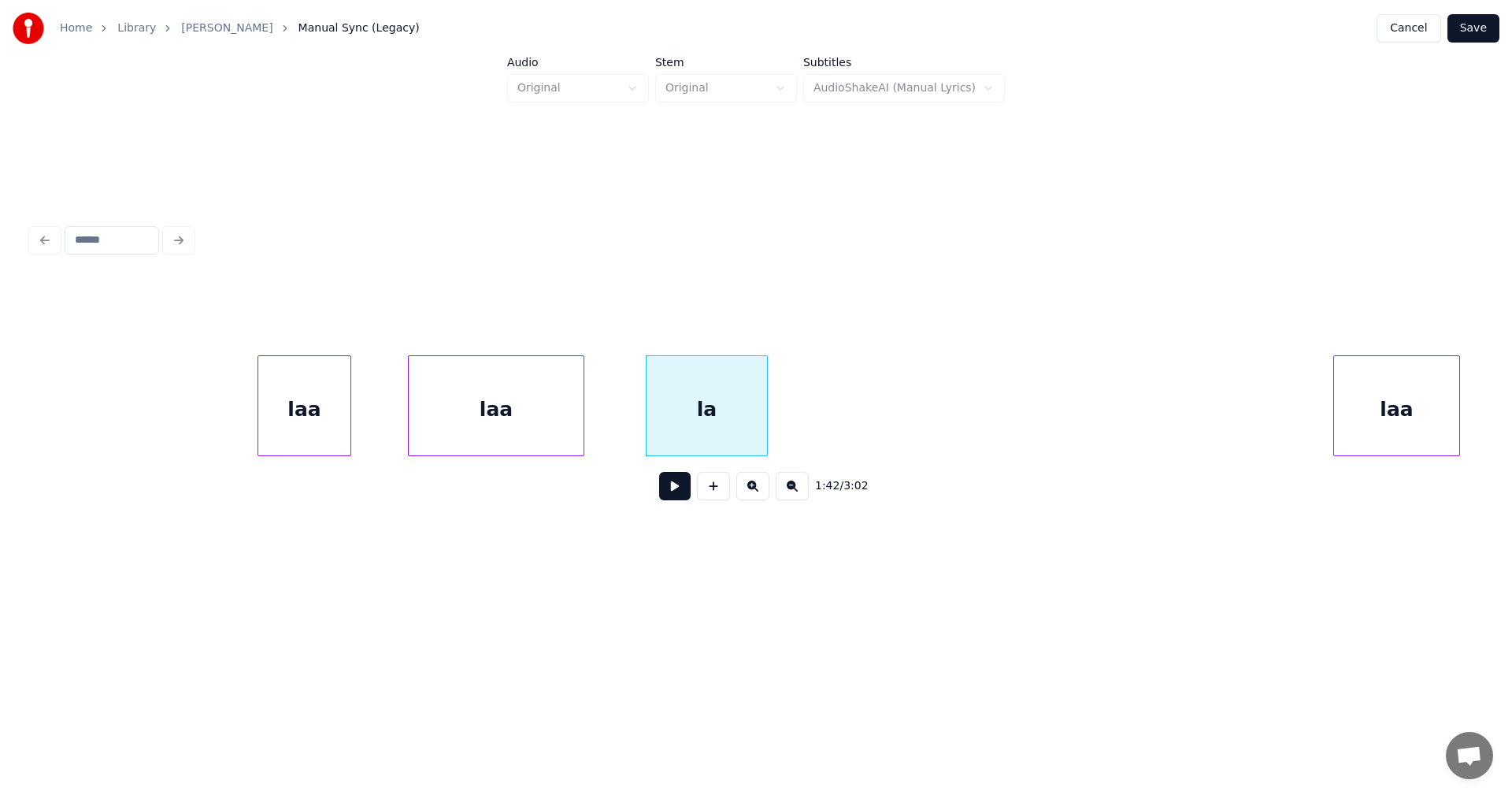
click at [762, 421] on div at bounding box center [764, 406] width 4 height 100
click at [855, 418] on div "laa" at bounding box center [871, 409] width 125 height 107
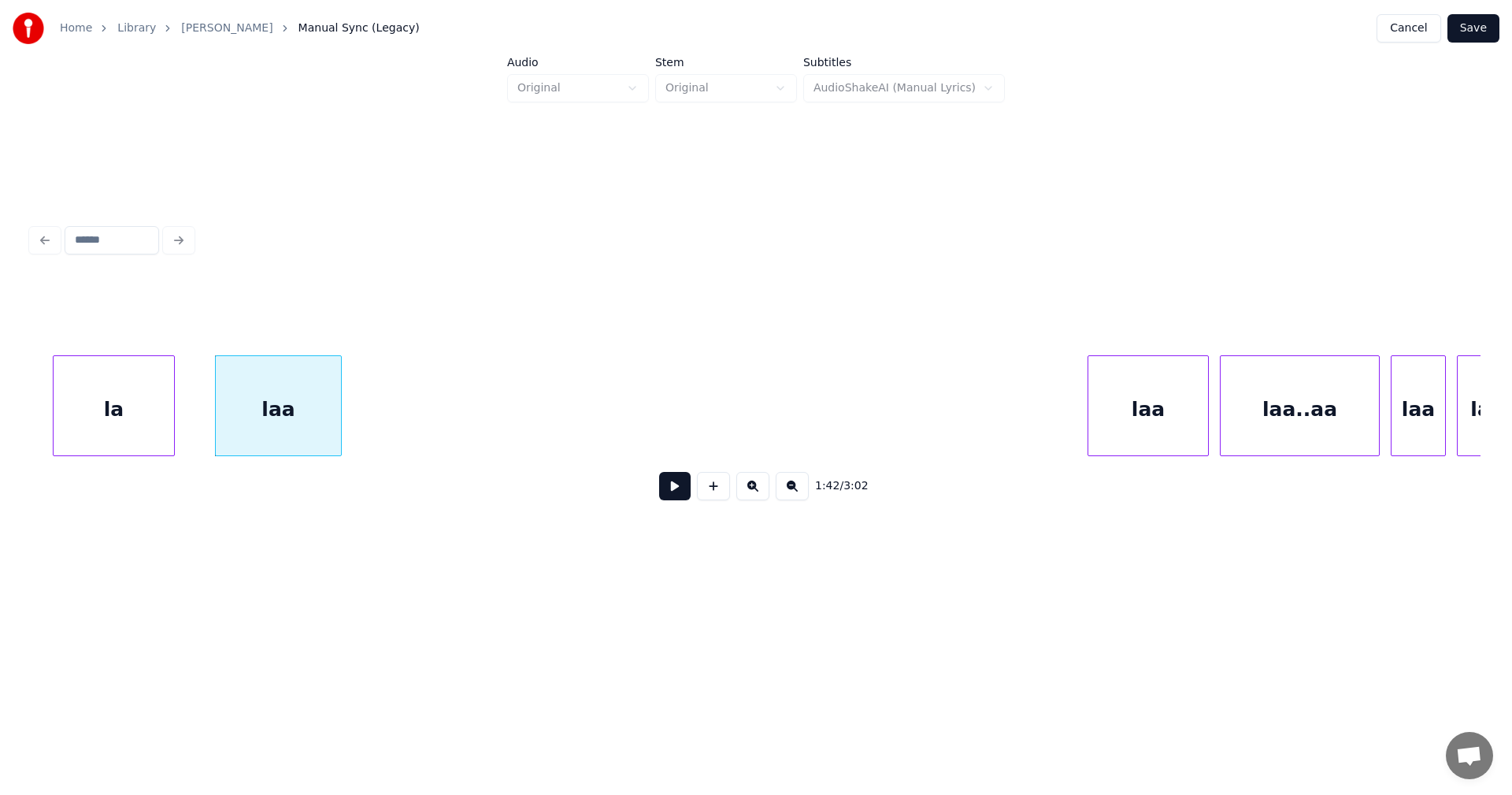
scroll to position [0, 28125]
click at [534, 389] on div "laa" at bounding box center [499, 409] width 120 height 107
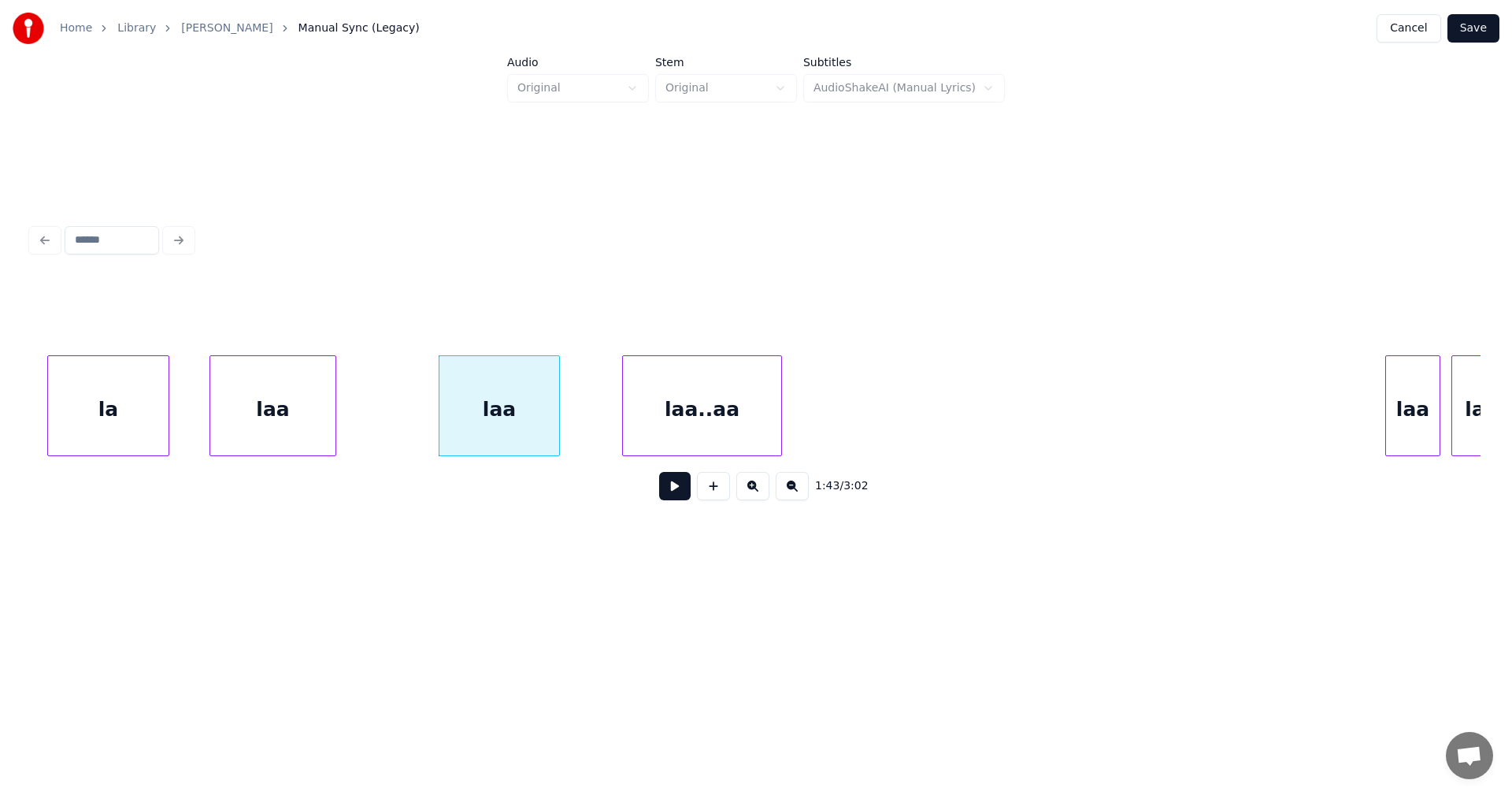
click at [700, 409] on div "laa..aa" at bounding box center [702, 409] width 158 height 107
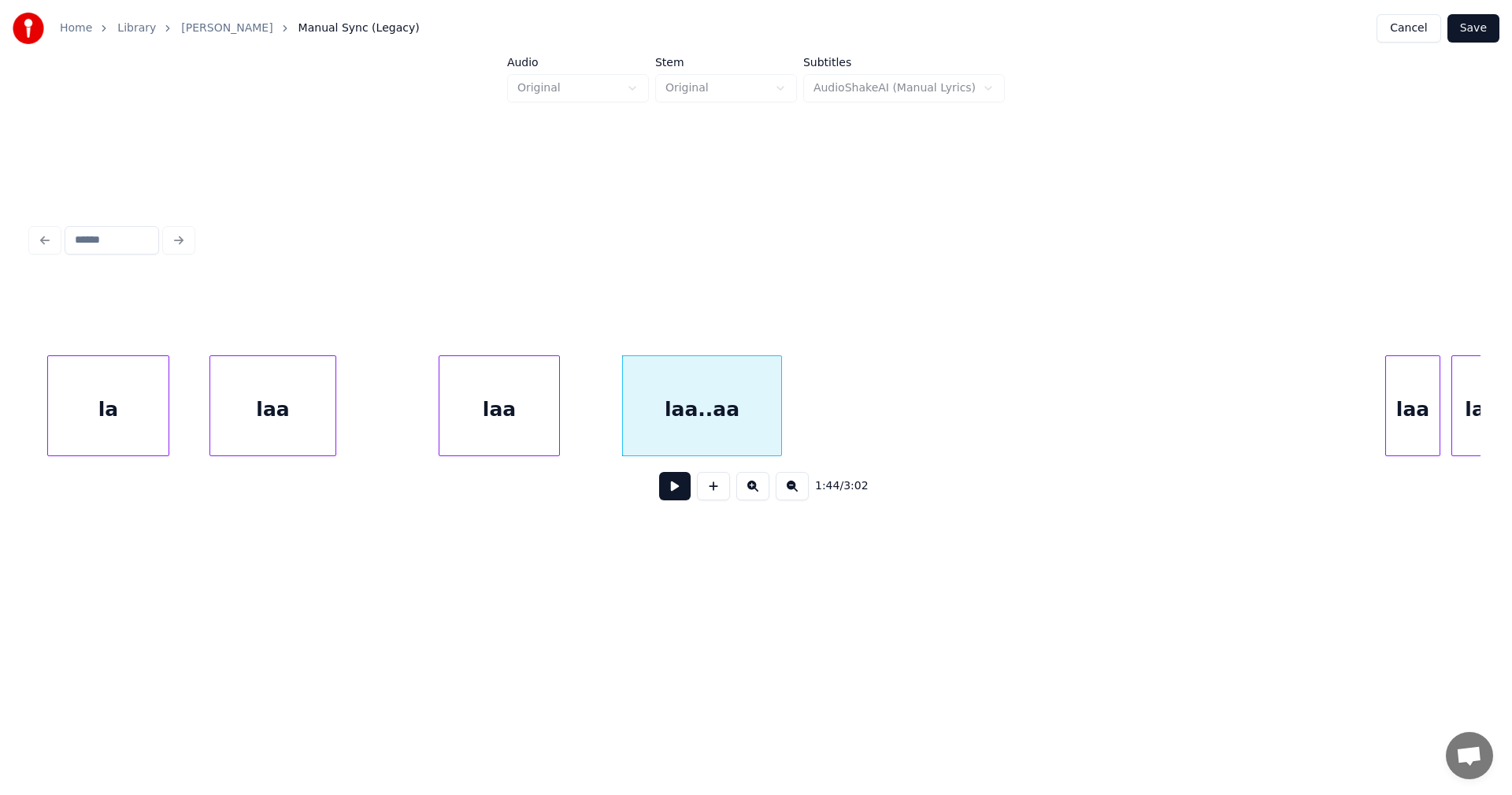
click at [705, 414] on div "laa..aa" at bounding box center [702, 409] width 158 height 107
click at [563, 310] on input "*******" at bounding box center [602, 316] width 118 height 28
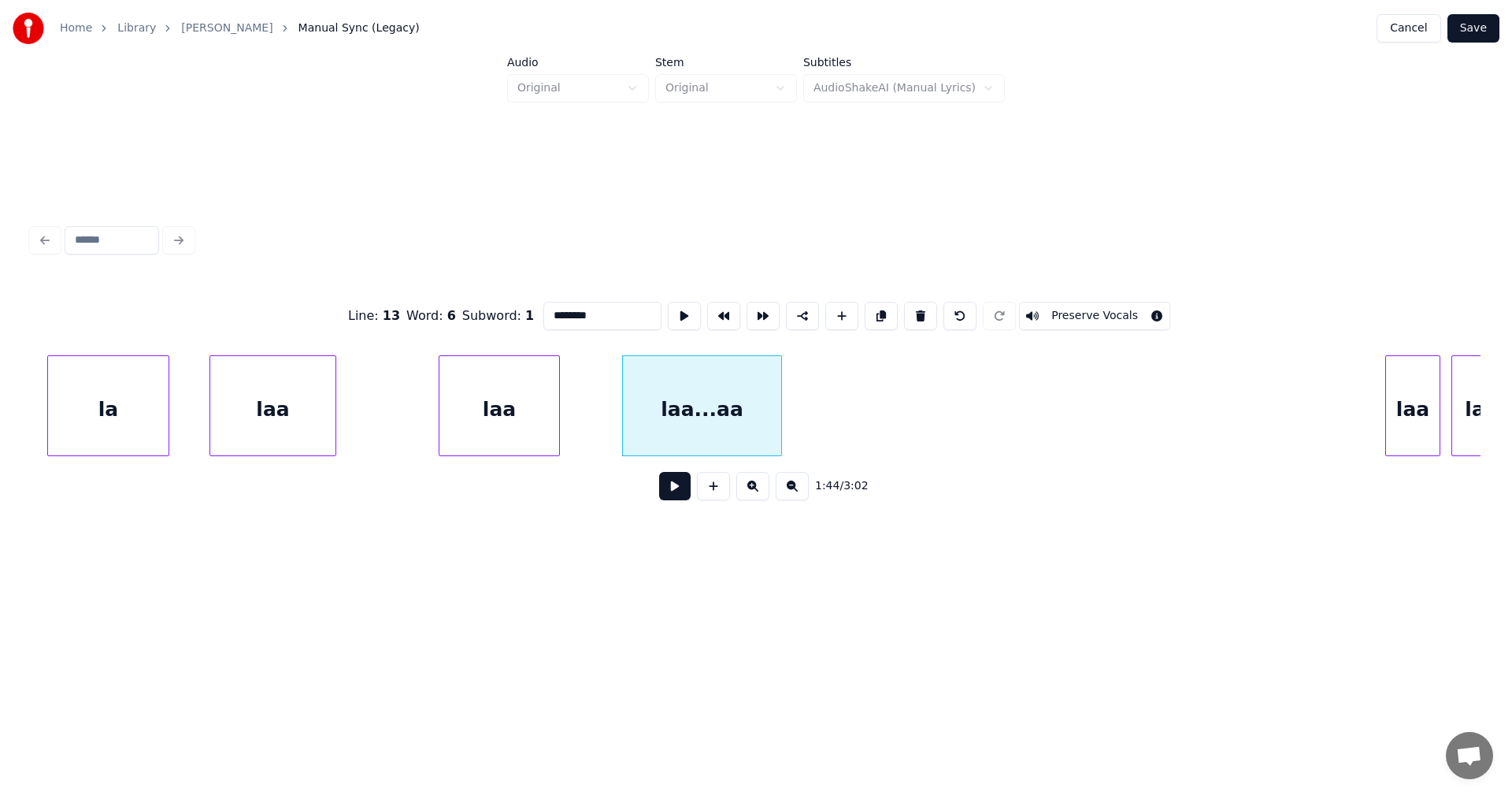
scroll to position [0, 26858]
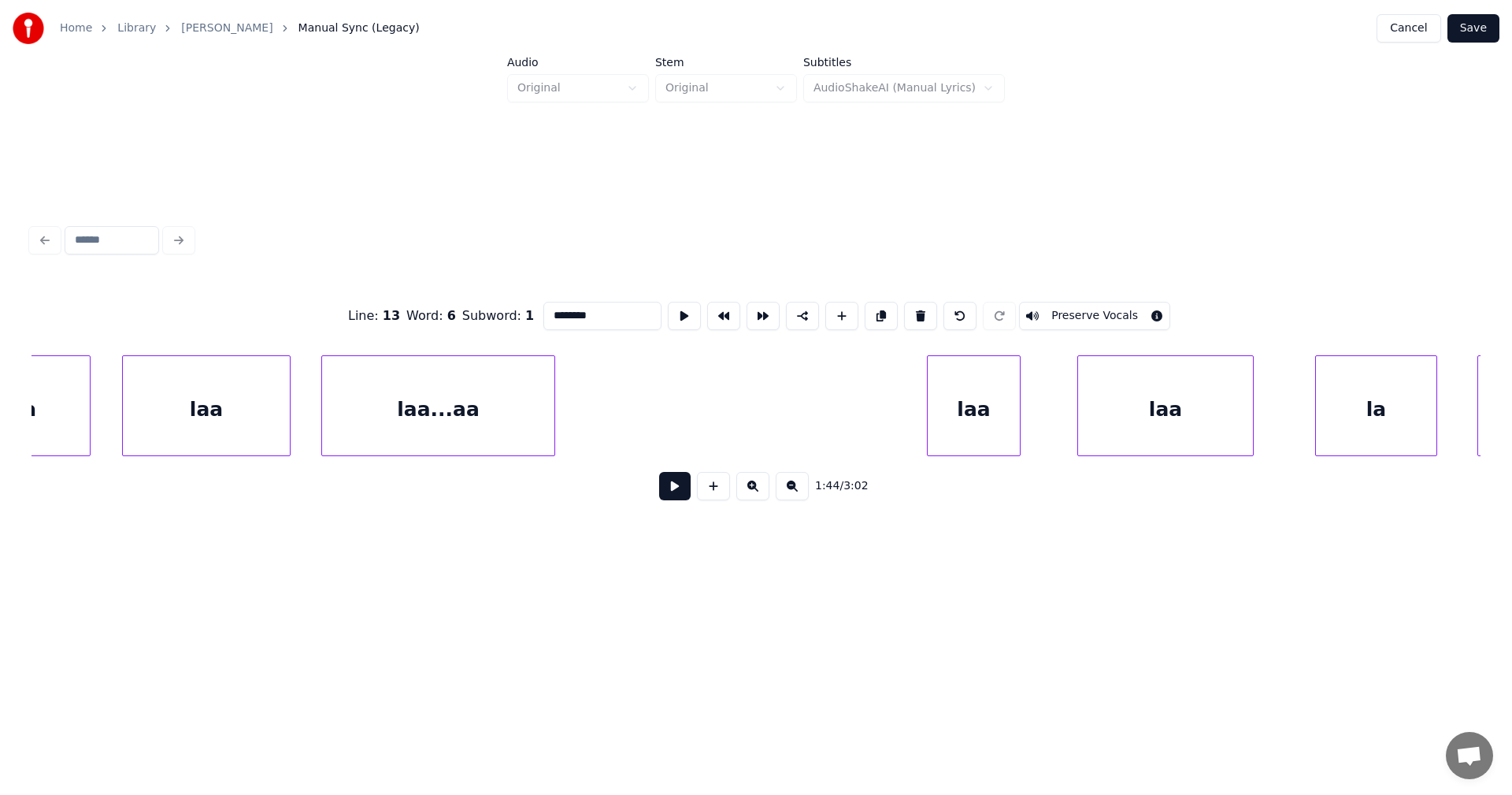
click at [981, 435] on div "laa" at bounding box center [974, 409] width 92 height 107
type input "***"
click at [681, 495] on button at bounding box center [674, 486] width 31 height 28
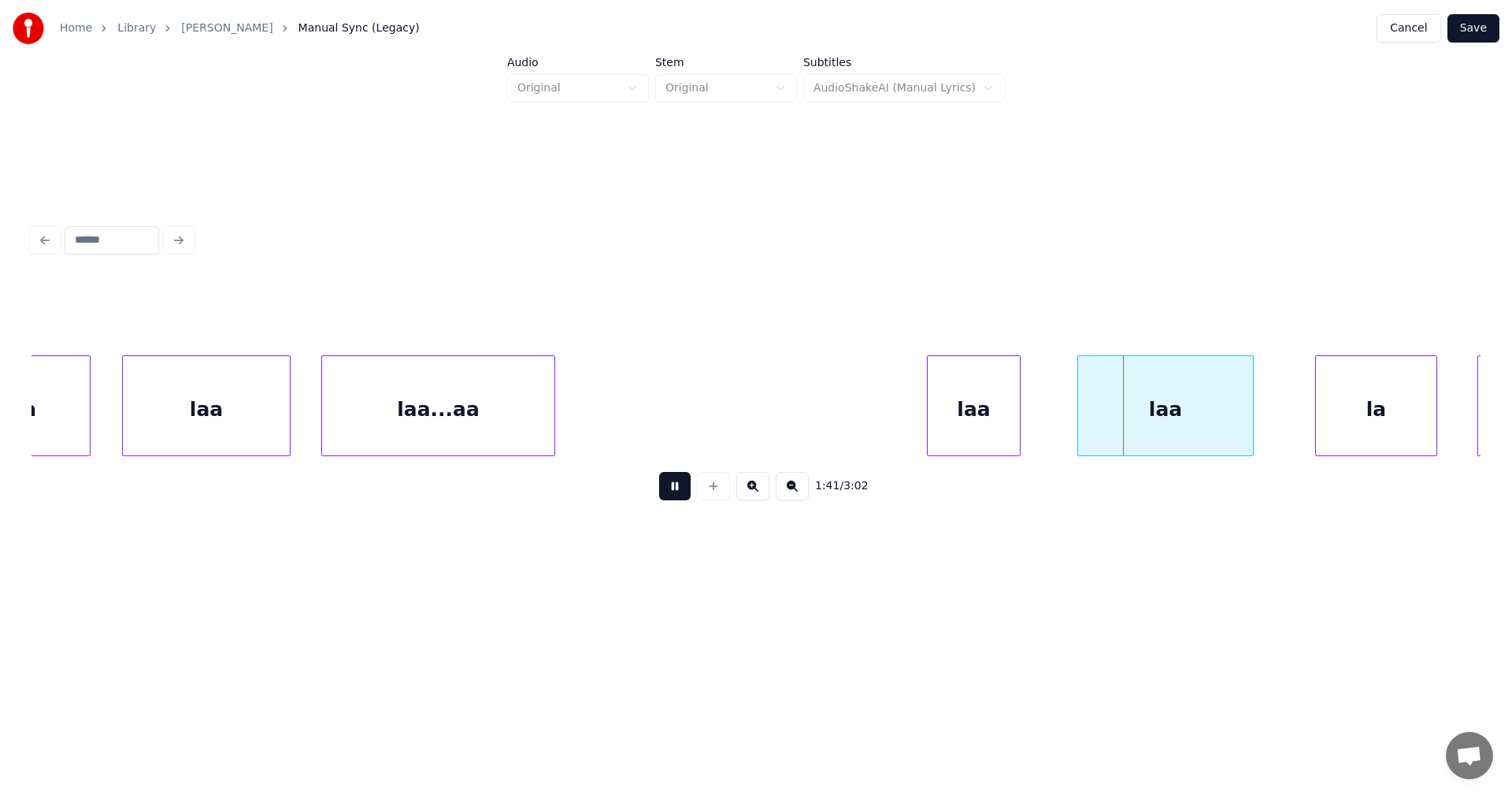
click at [686, 495] on button at bounding box center [674, 486] width 31 height 28
click at [1131, 438] on div "laa" at bounding box center [1139, 409] width 175 height 107
click at [1114, 434] on div "laa" at bounding box center [1150, 409] width 175 height 107
click at [1182, 431] on div at bounding box center [1183, 406] width 4 height 100
click at [1043, 422] on div at bounding box center [1041, 406] width 4 height 100
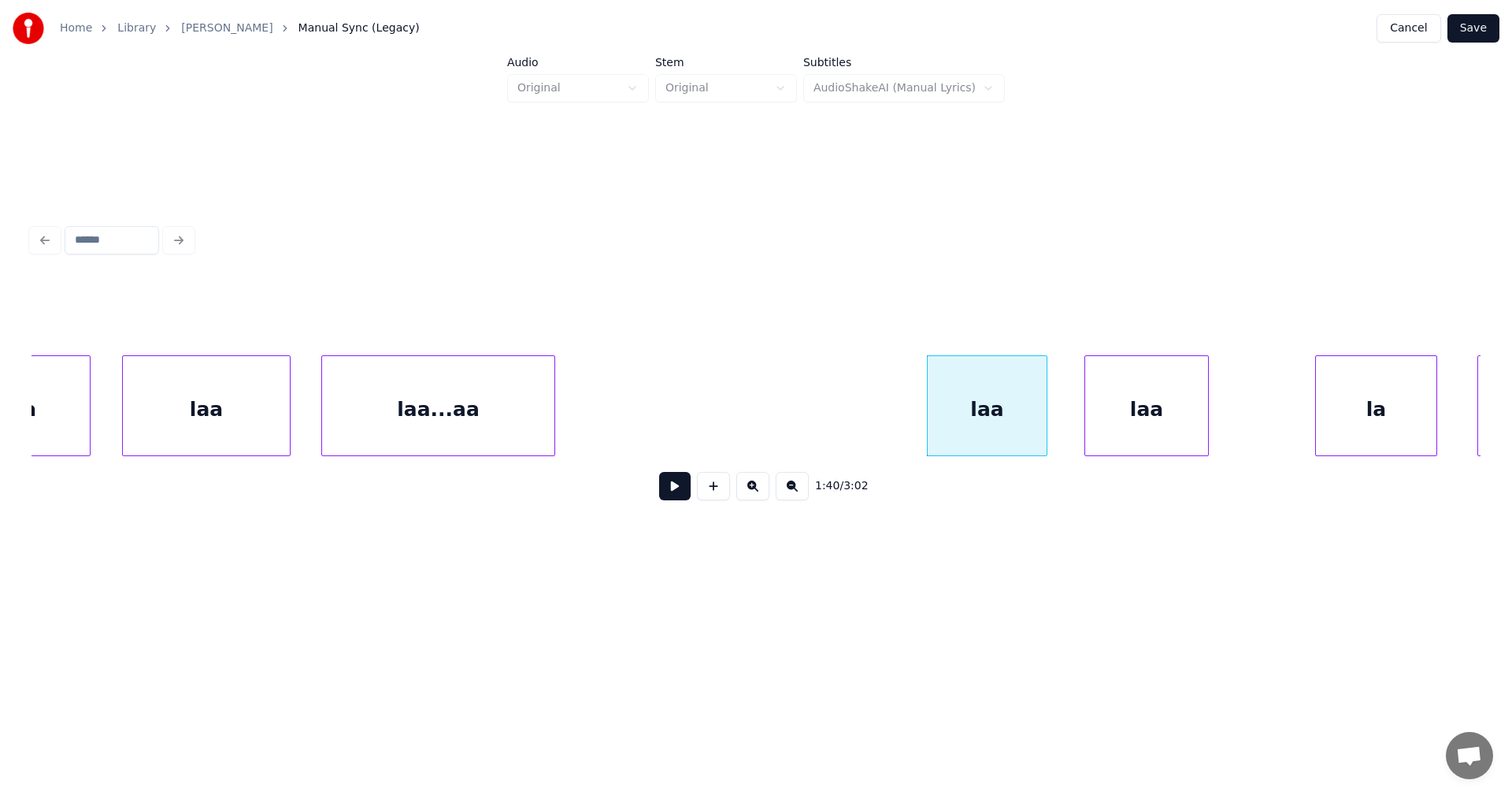
click at [1119, 423] on div "laa" at bounding box center [1146, 409] width 123 height 107
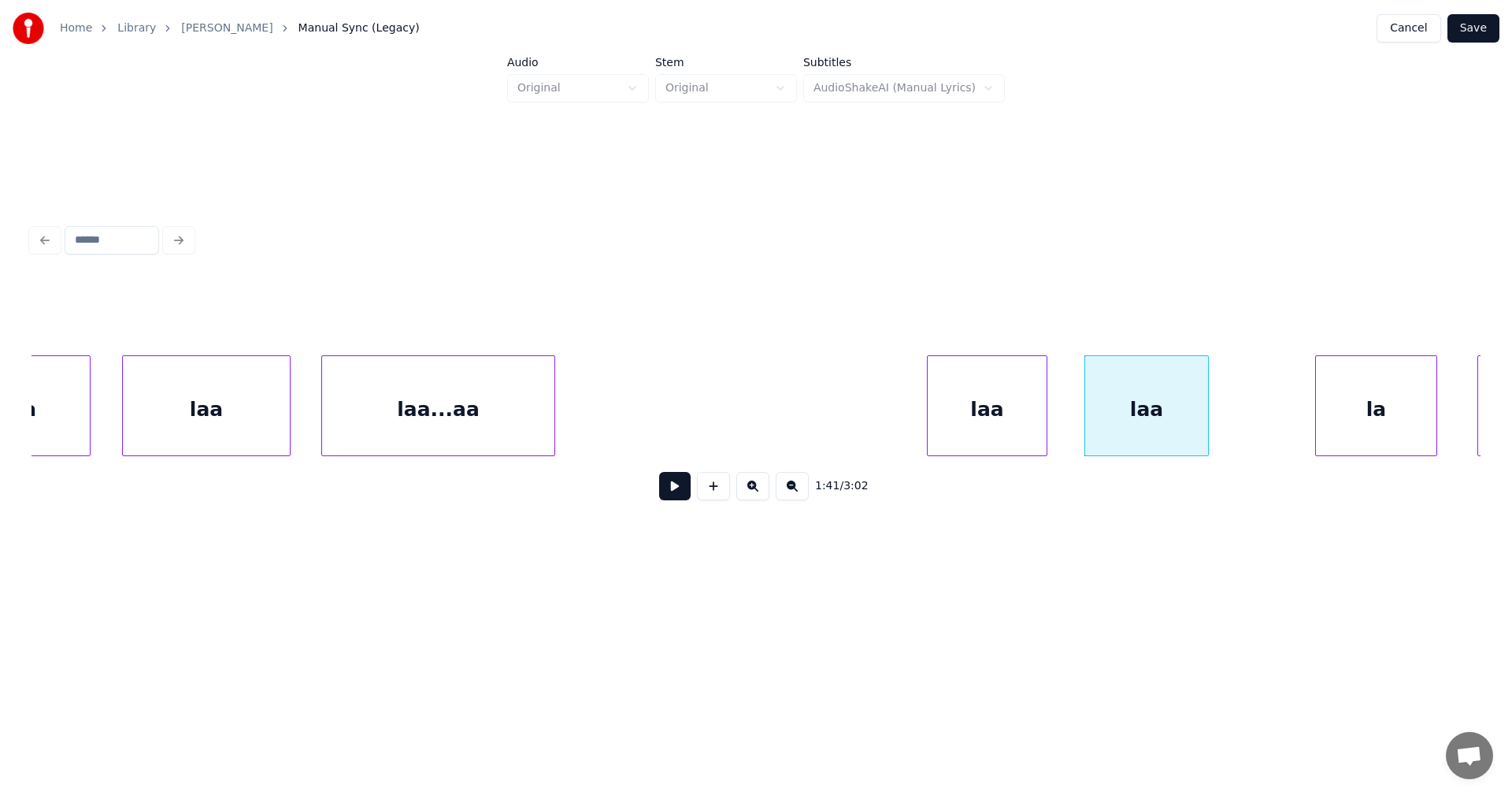
click at [1011, 432] on div "laa" at bounding box center [987, 409] width 119 height 107
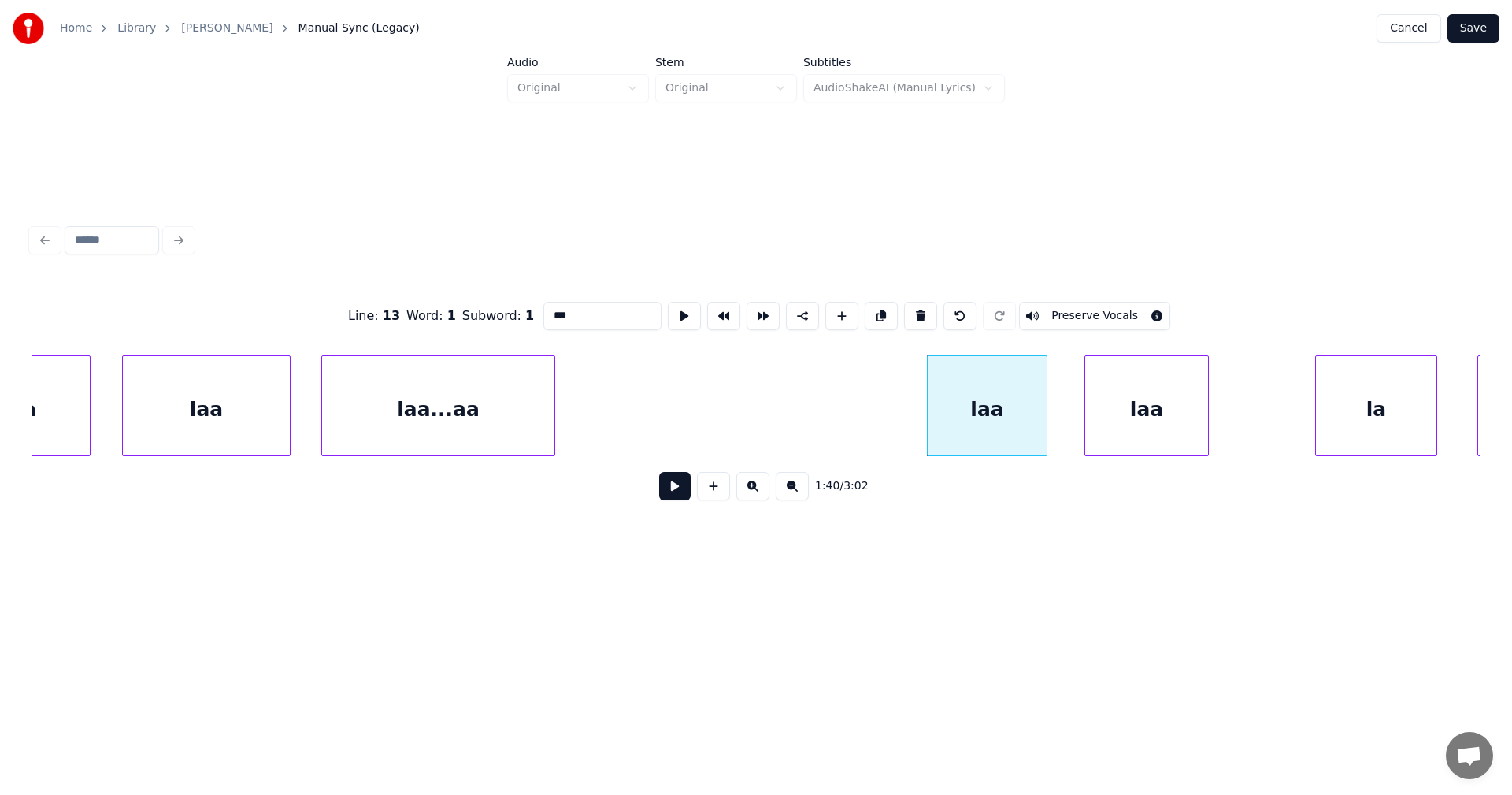
click at [680, 492] on button at bounding box center [674, 486] width 31 height 28
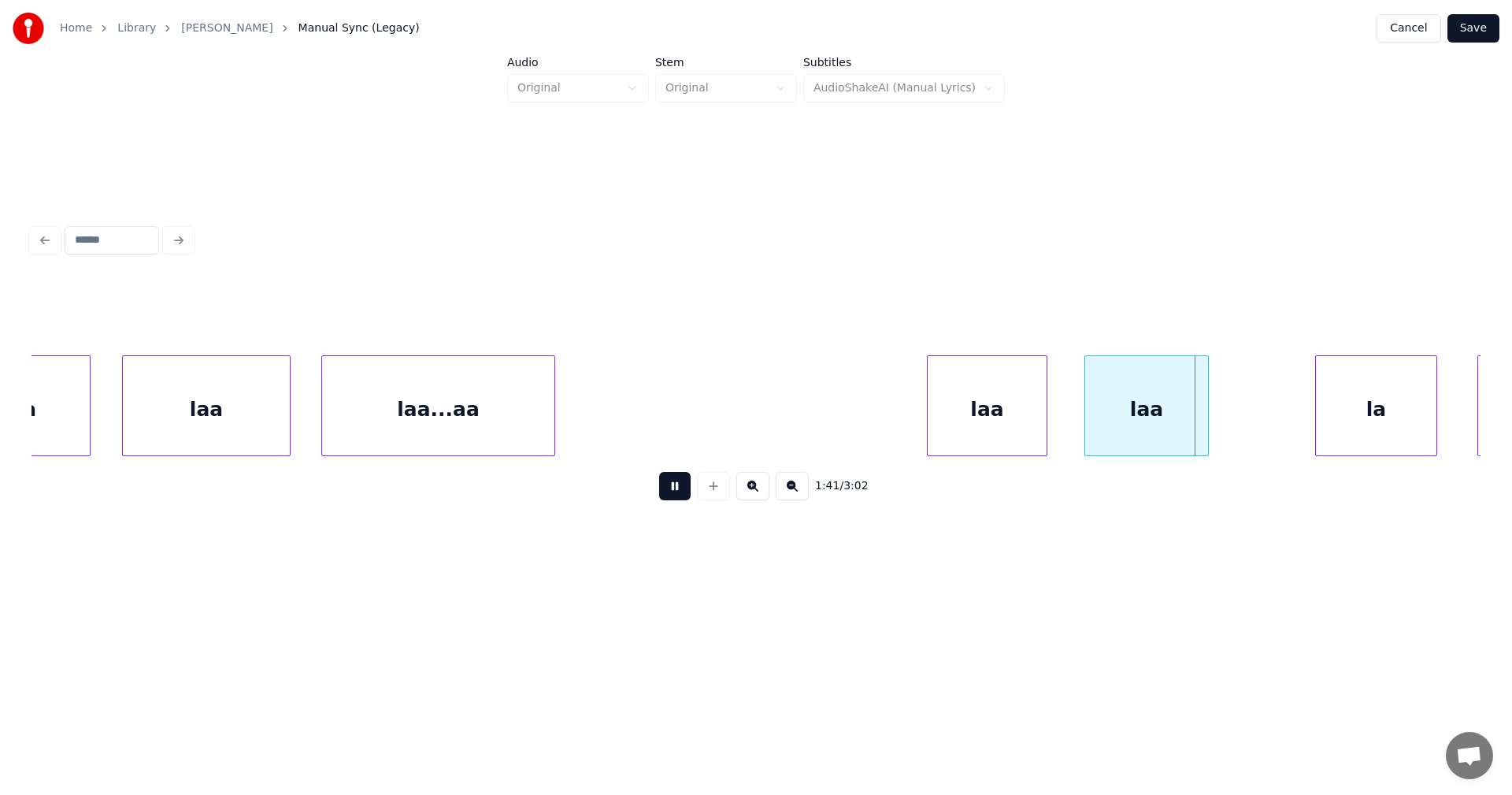
click at [689, 492] on button at bounding box center [674, 486] width 31 height 28
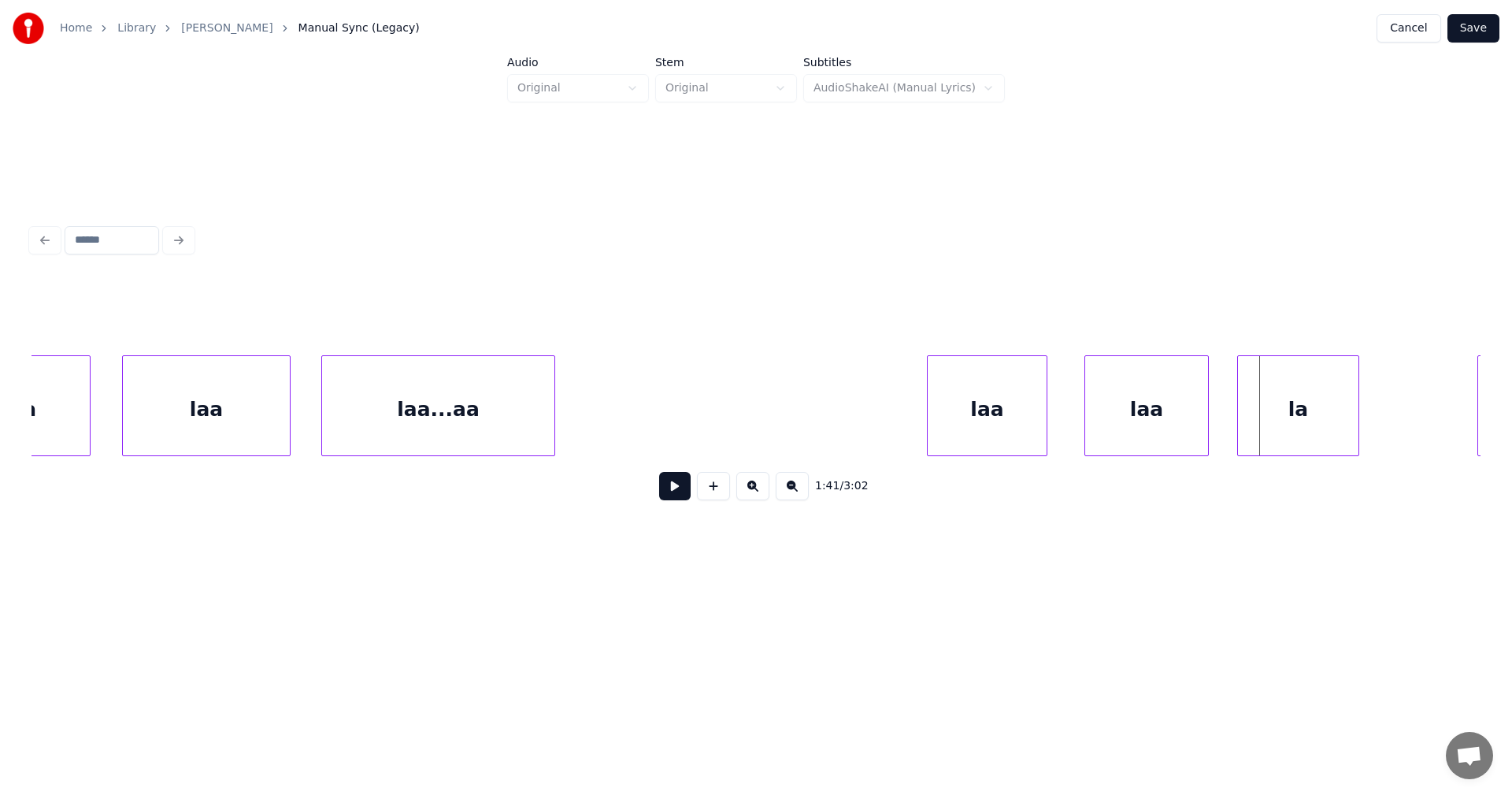
click at [1301, 436] on div "la" at bounding box center [1298, 409] width 120 height 107
click at [1330, 435] on div at bounding box center [1331, 406] width 4 height 100
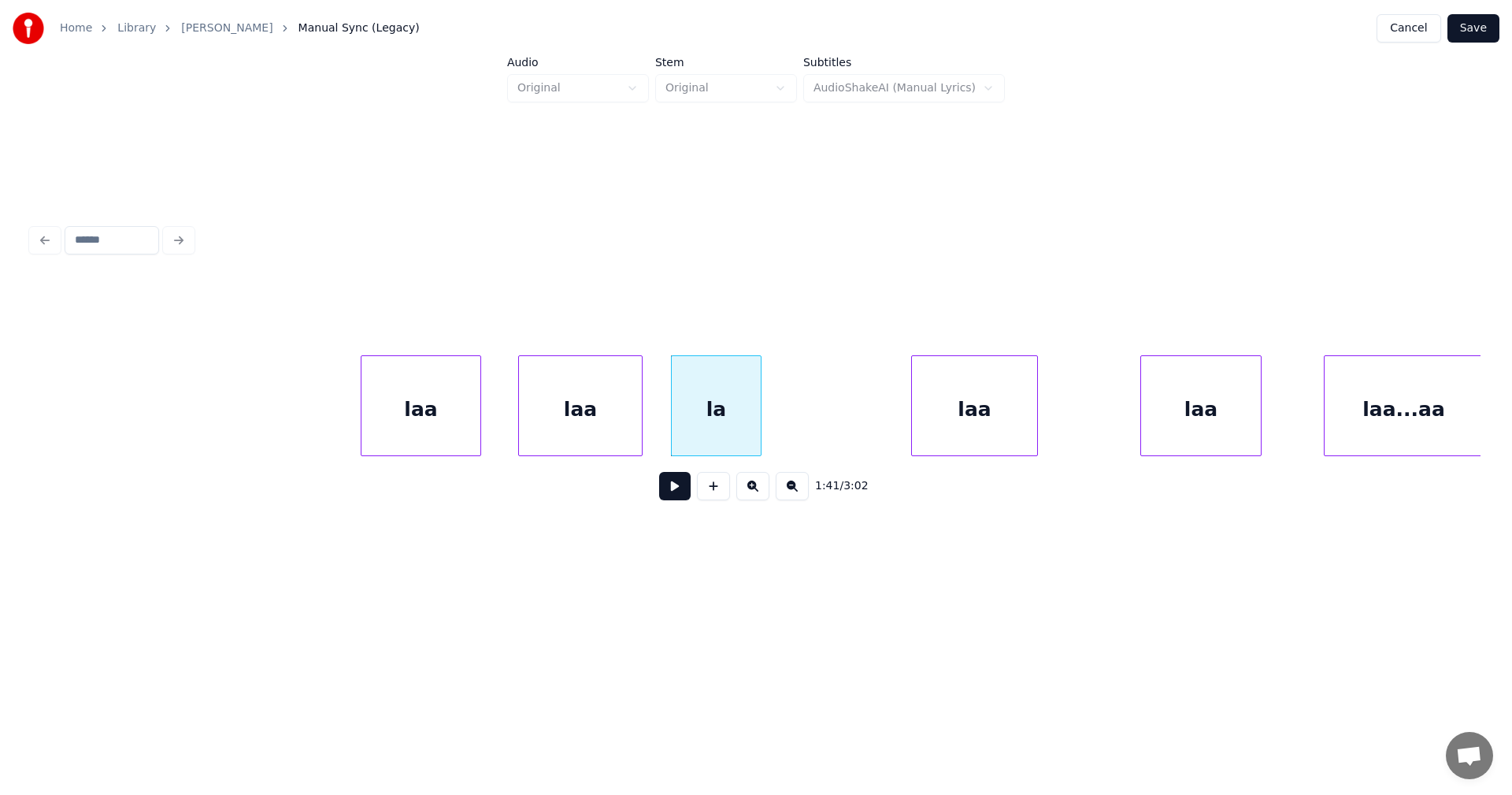
scroll to position [0, 27519]
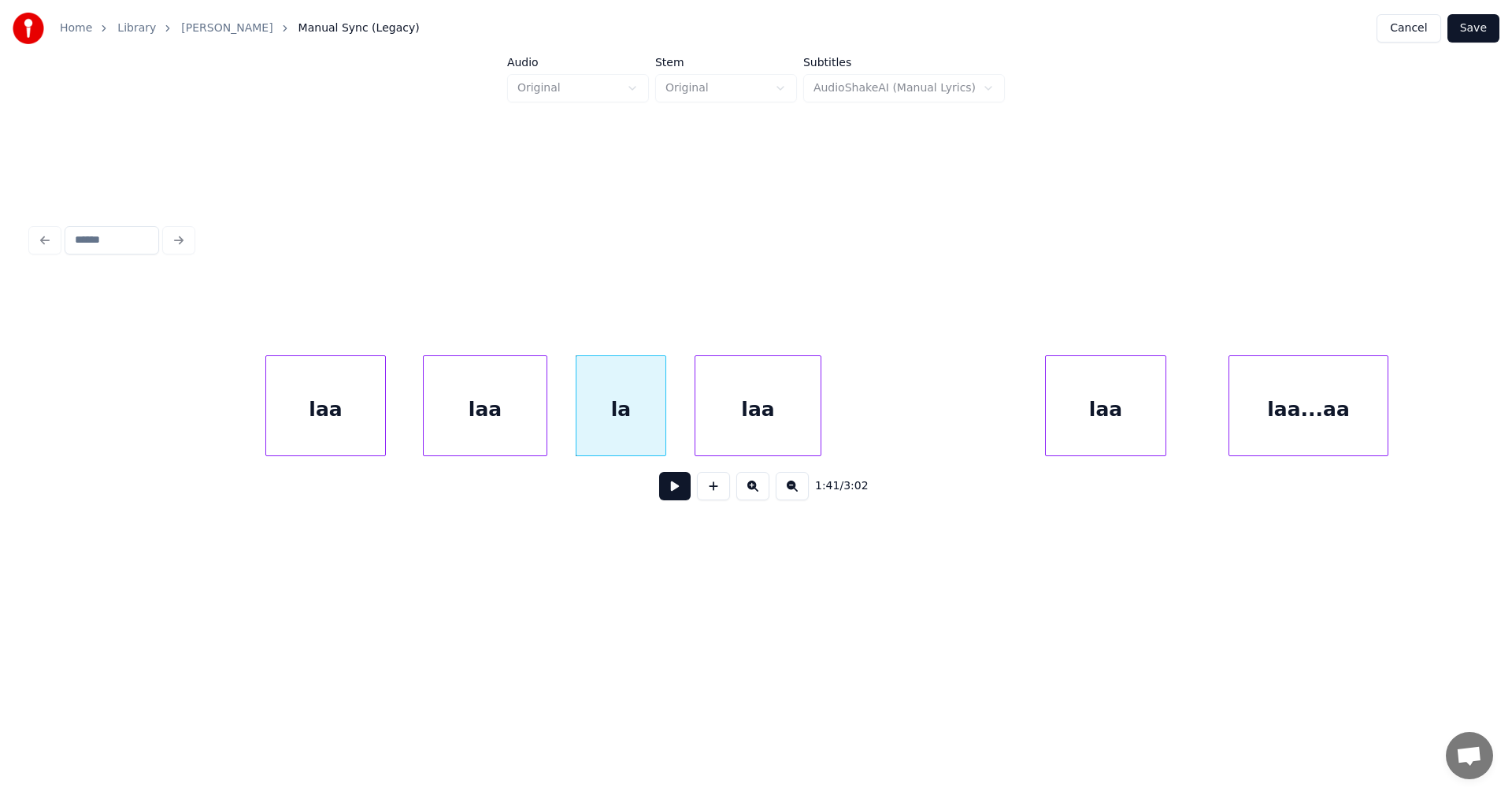
click at [757, 408] on div "laa" at bounding box center [758, 409] width 125 height 107
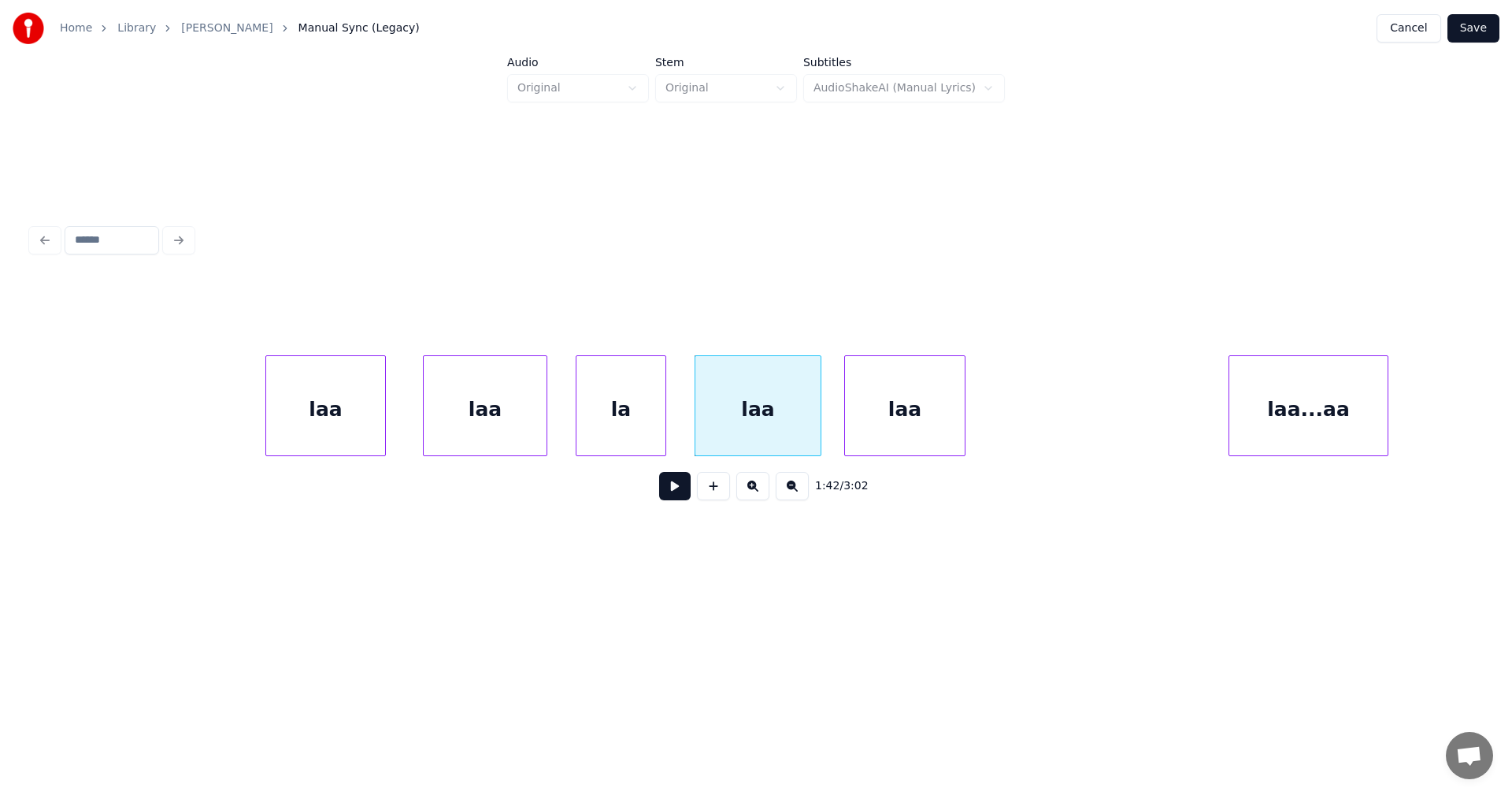
click at [871, 412] on div "laa" at bounding box center [905, 409] width 120 height 107
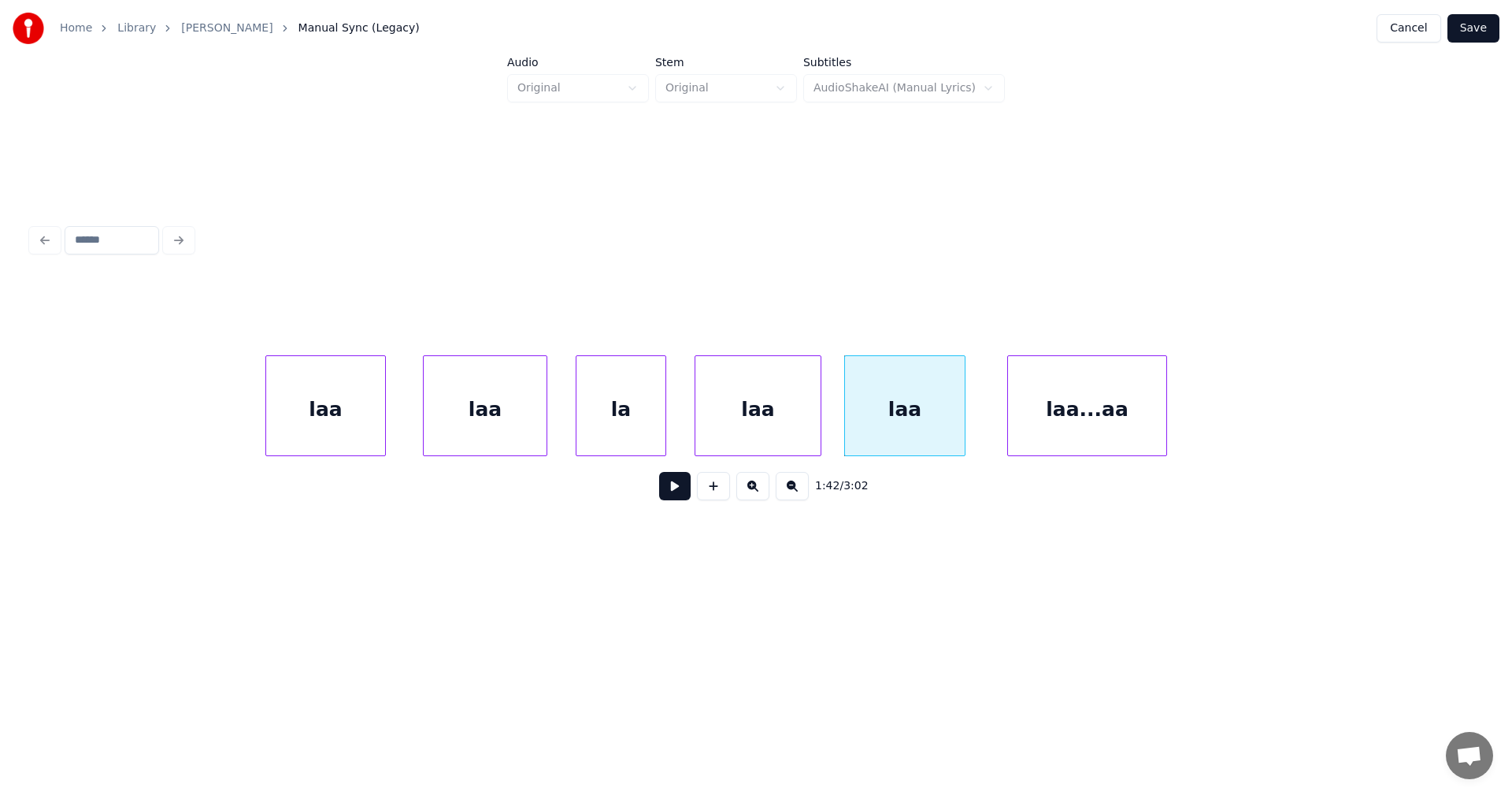
click at [1044, 415] on div "laa...aa" at bounding box center [1087, 409] width 158 height 107
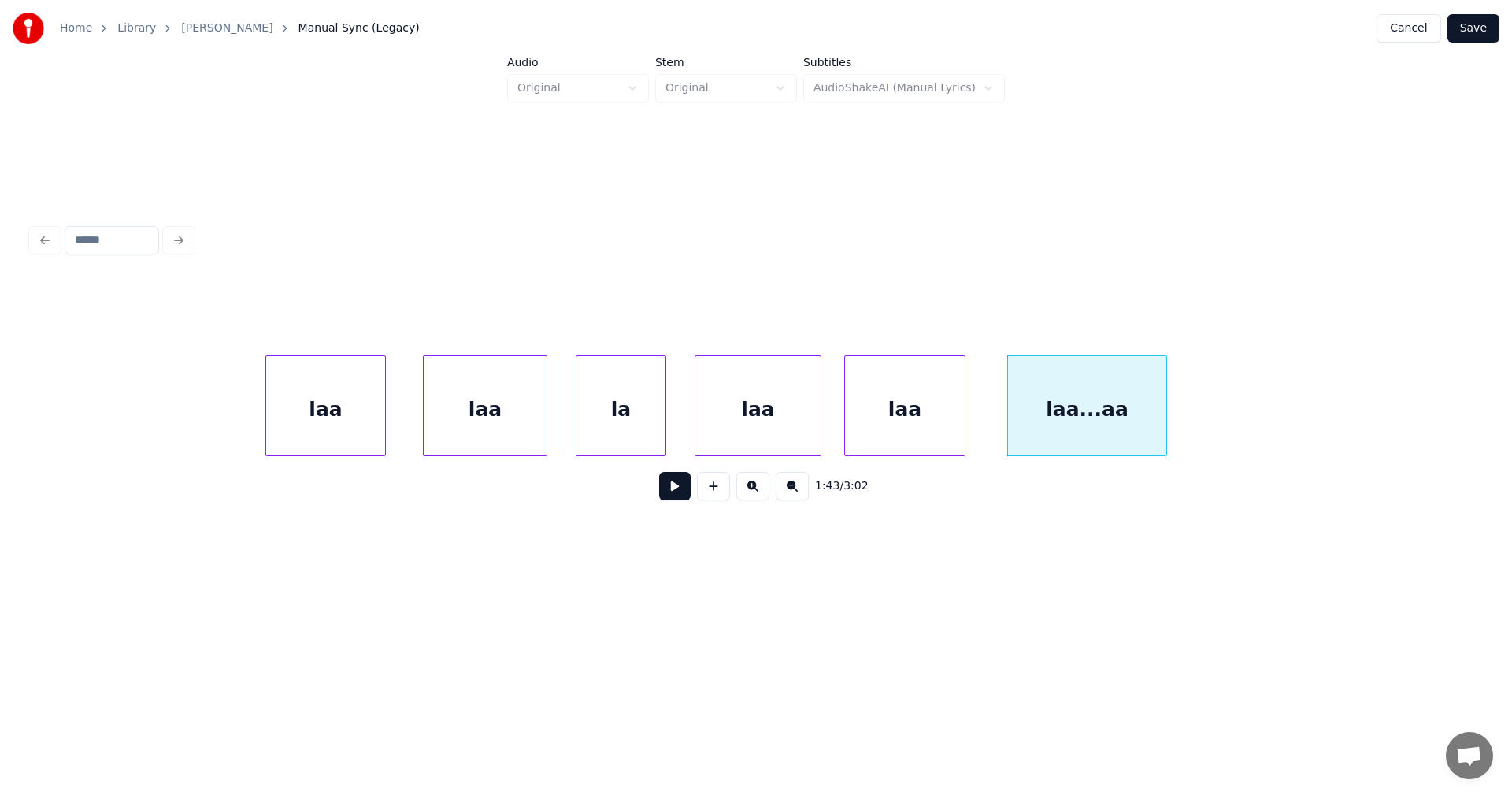
click at [376, 421] on div "laa" at bounding box center [326, 409] width 119 height 107
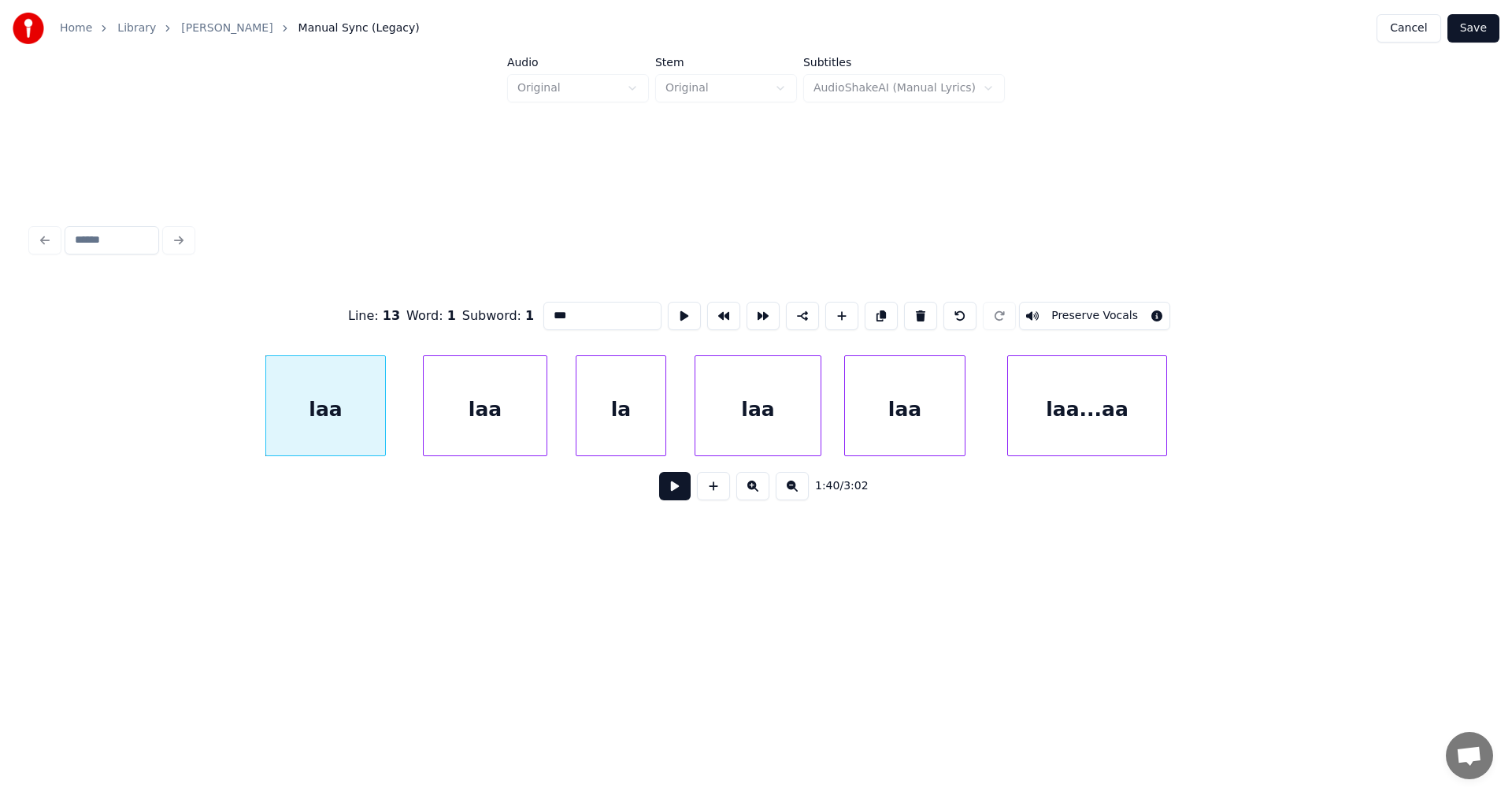
click at [668, 495] on button at bounding box center [674, 486] width 31 height 28
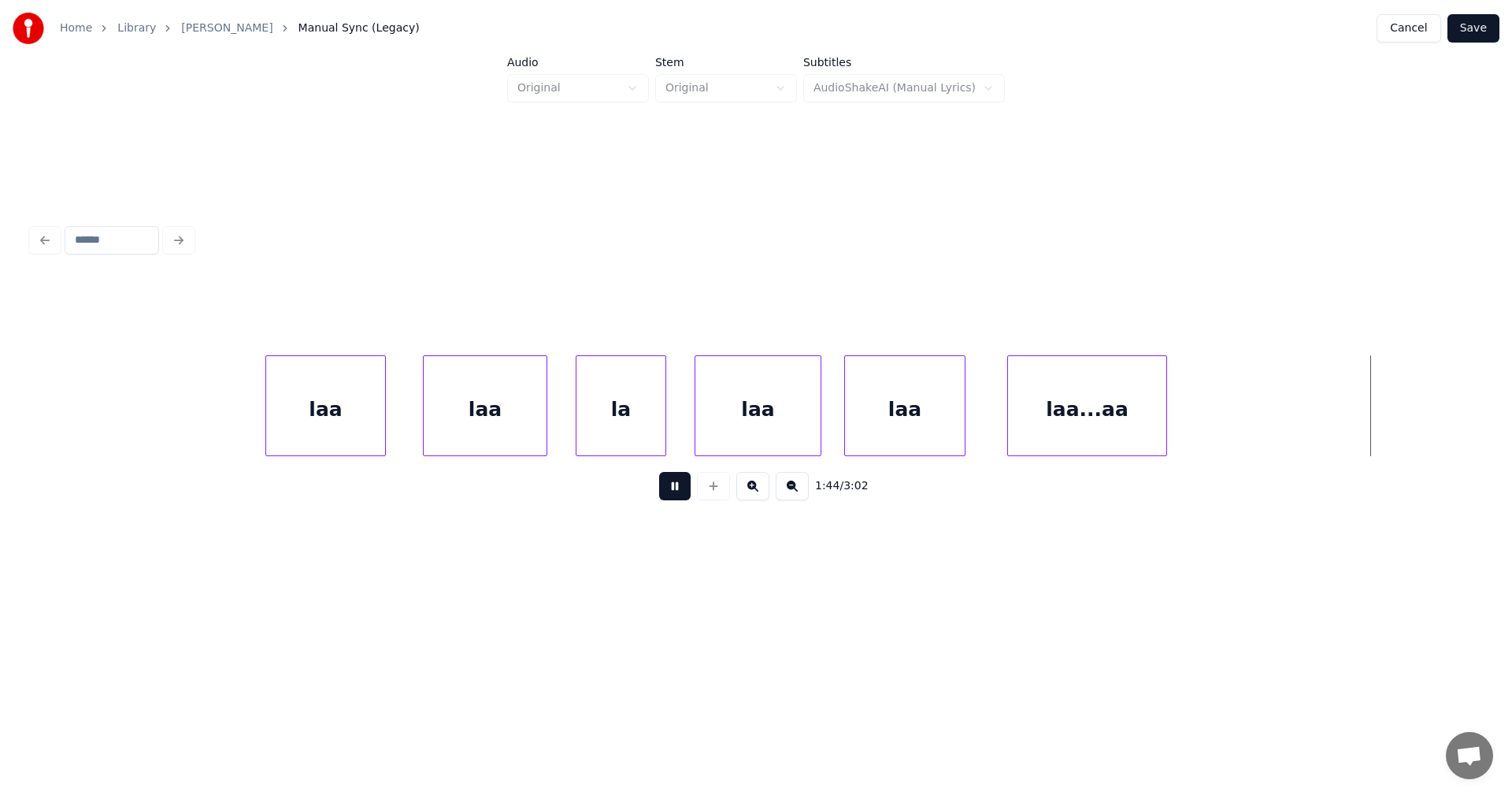
click at [680, 492] on button at bounding box center [674, 486] width 31 height 28
click at [1371, 438] on div at bounding box center [1371, 406] width 4 height 100
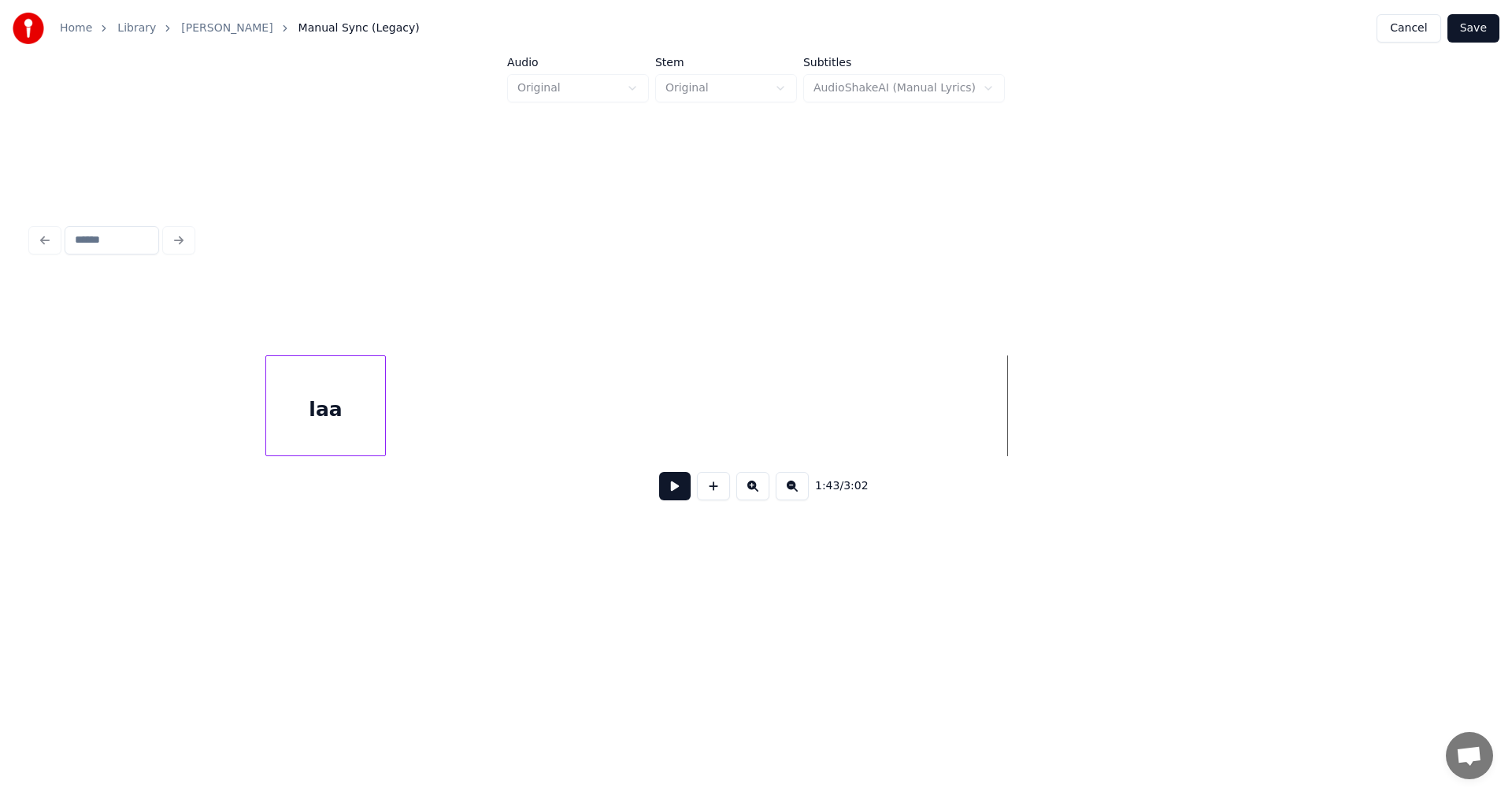
scroll to position [0, 26251]
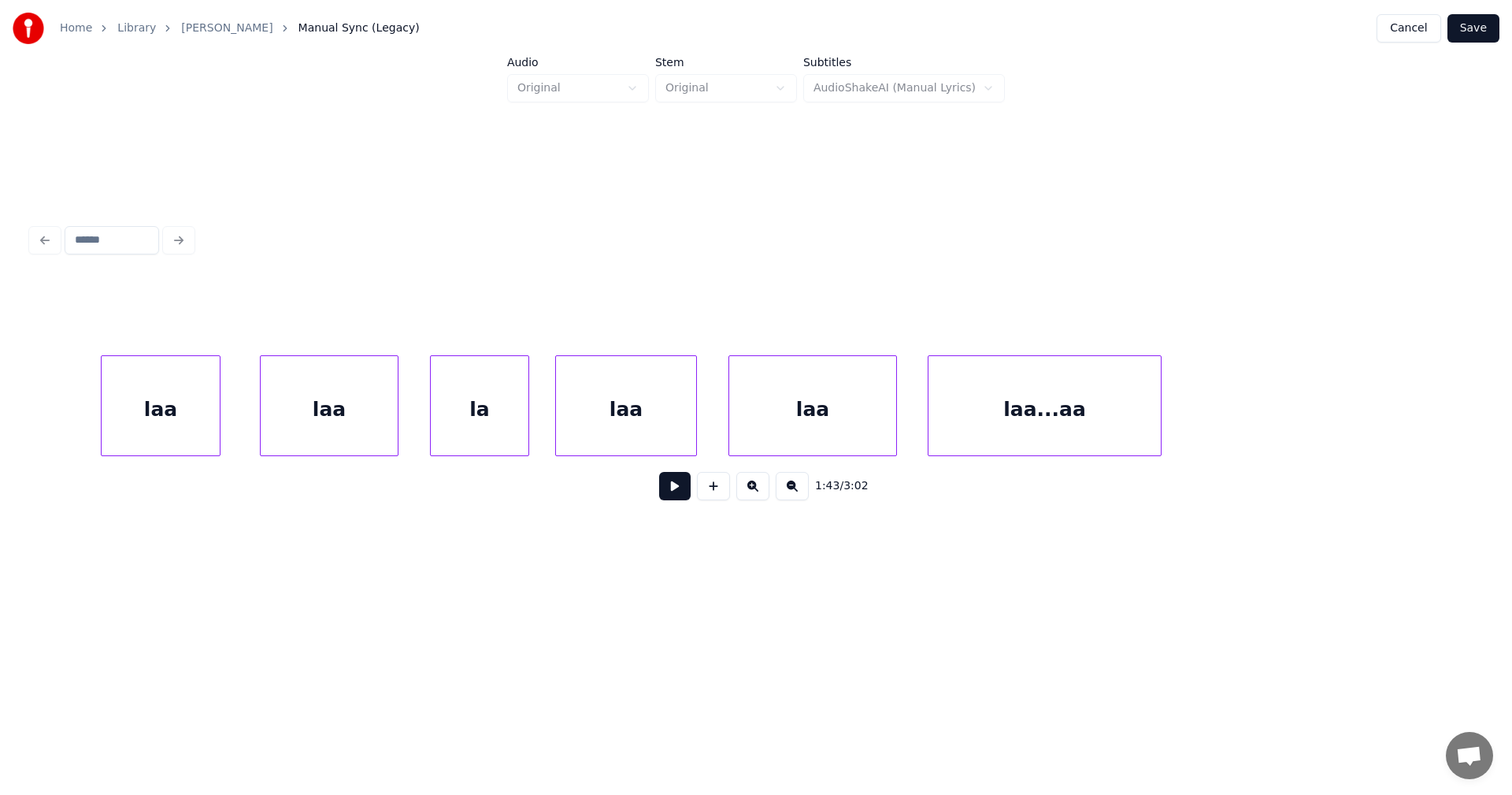
click at [853, 424] on div "laa" at bounding box center [813, 409] width 167 height 107
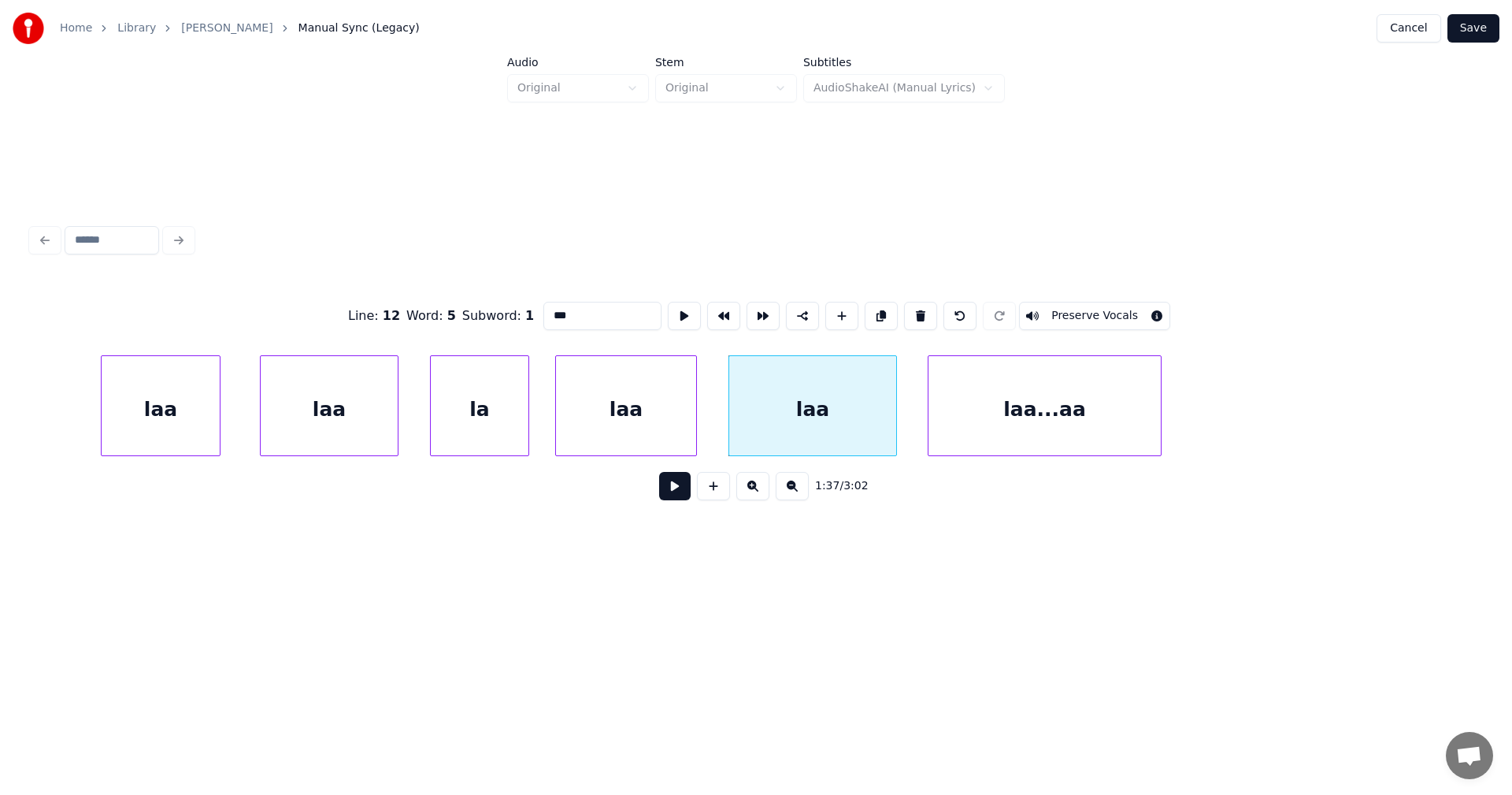
click at [682, 492] on button at bounding box center [674, 486] width 31 height 28
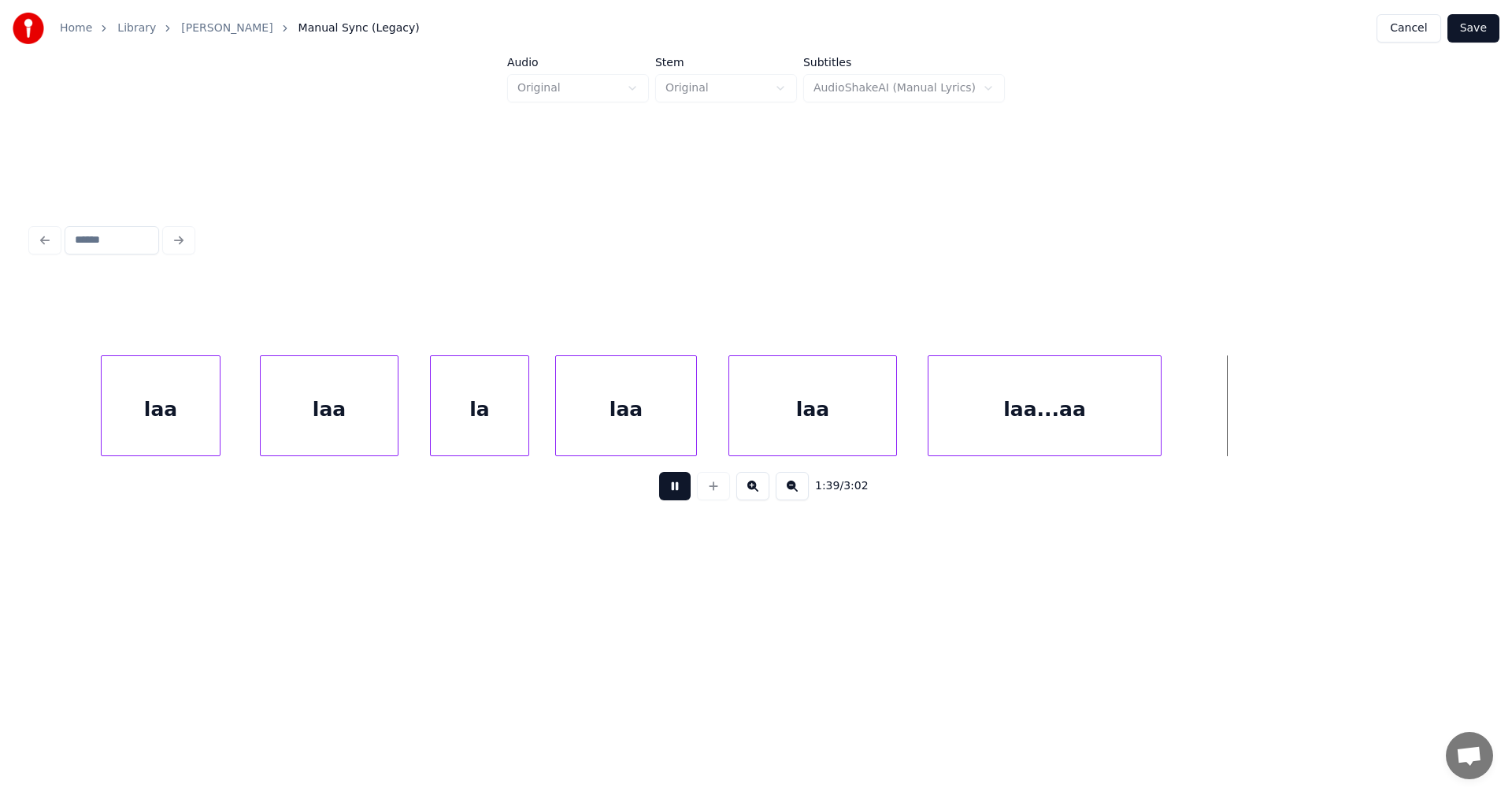
click at [686, 492] on button at bounding box center [674, 486] width 31 height 28
click at [1276, 437] on div at bounding box center [1275, 406] width 4 height 100
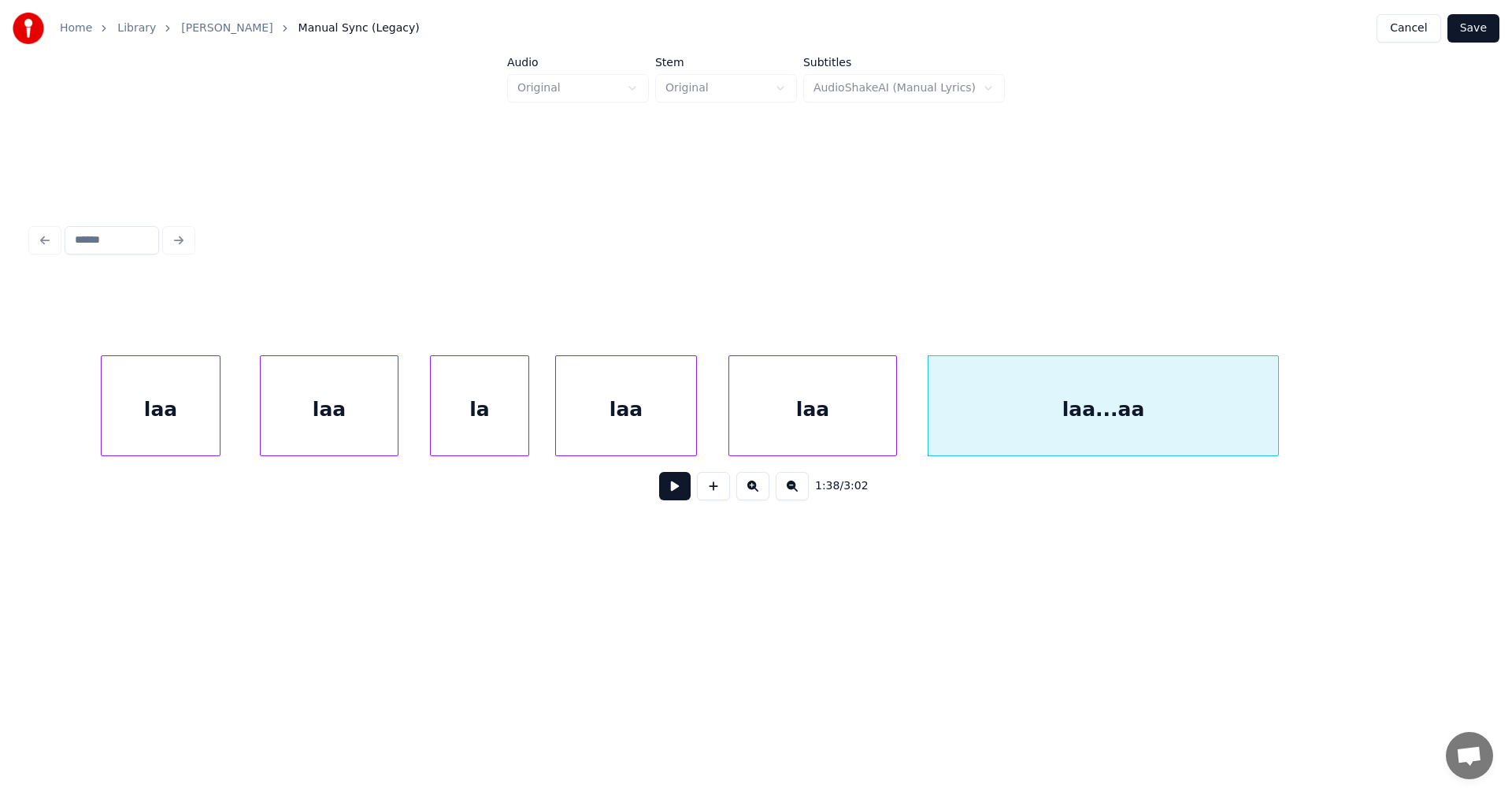
click at [141, 426] on div "laa" at bounding box center [160, 409] width 118 height 107
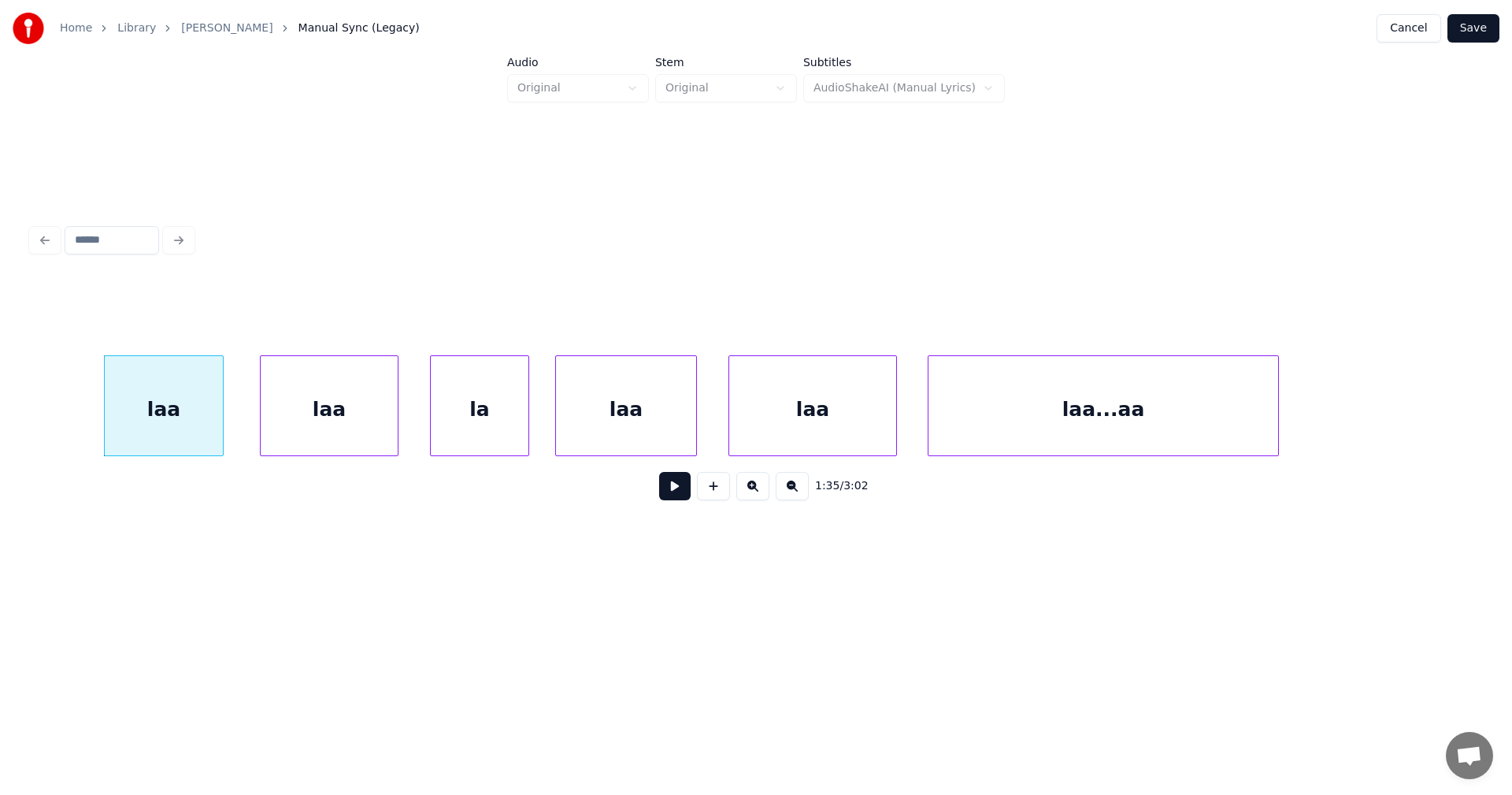
click at [670, 487] on button at bounding box center [674, 486] width 31 height 28
click at [671, 487] on button at bounding box center [674, 486] width 31 height 28
click at [678, 492] on button at bounding box center [674, 486] width 31 height 28
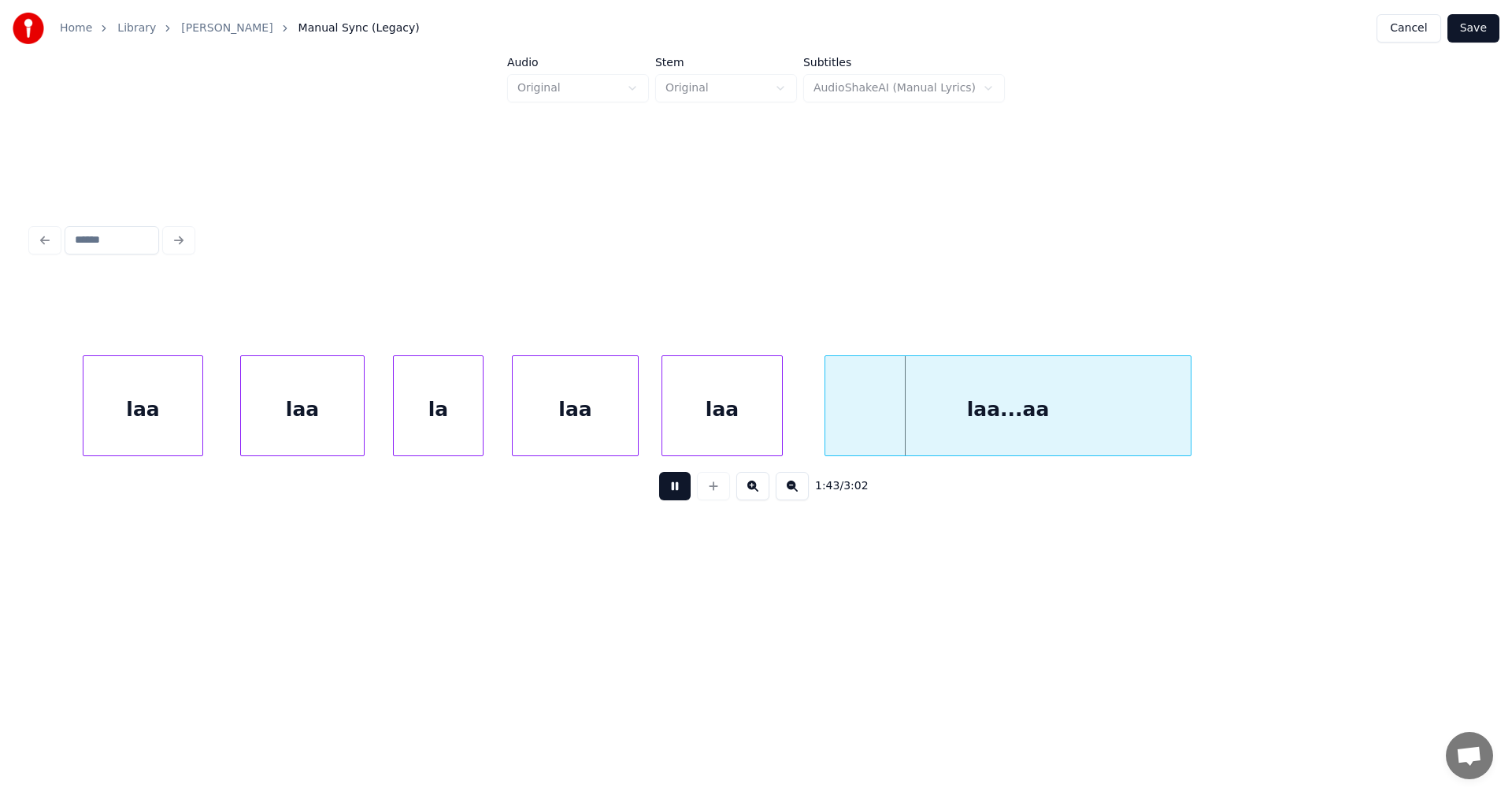
click at [680, 490] on button at bounding box center [674, 486] width 31 height 28
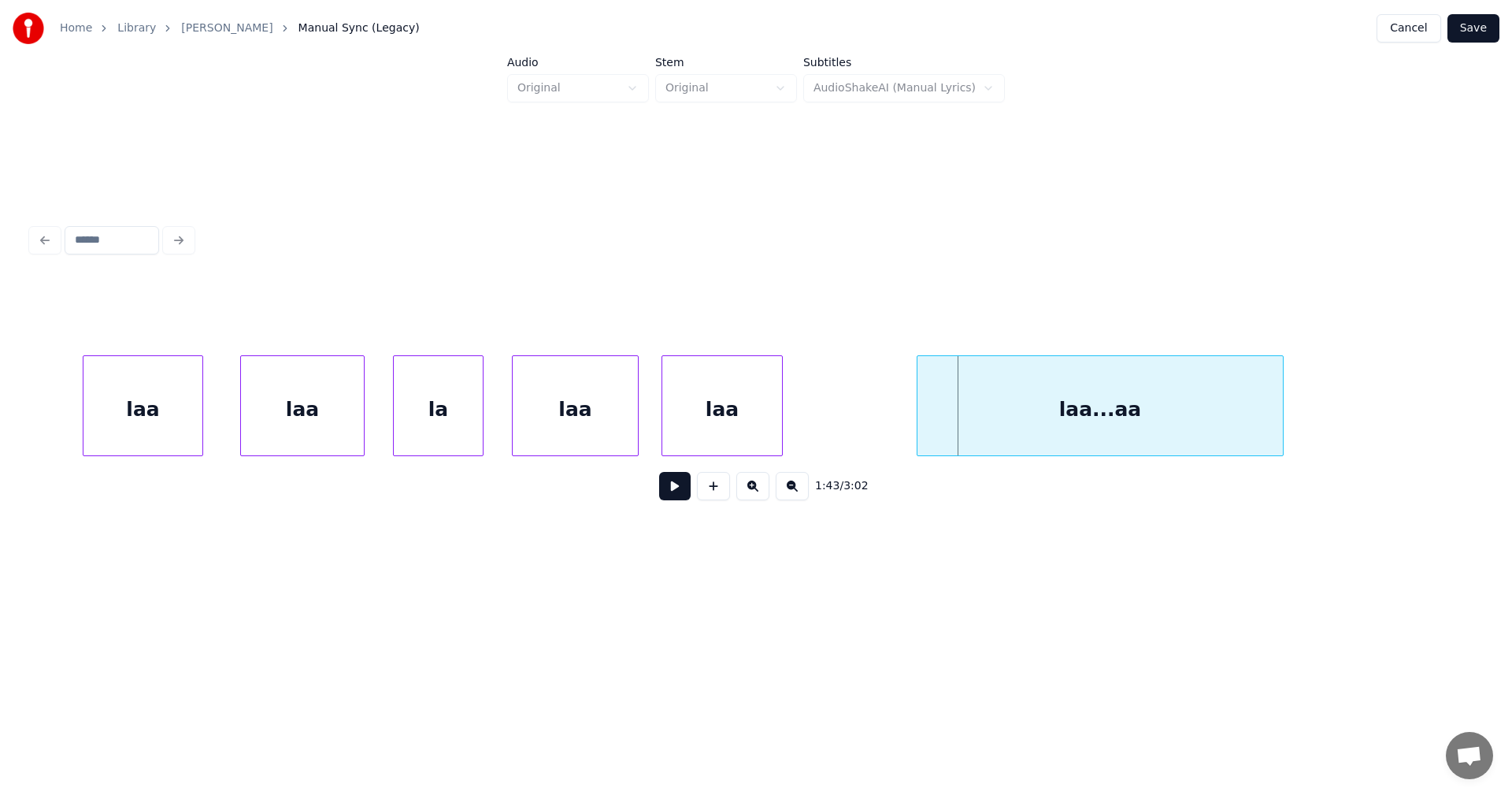
click at [939, 424] on div "laa...aa" at bounding box center [1100, 409] width 366 height 107
click at [832, 424] on div at bounding box center [831, 406] width 4 height 100
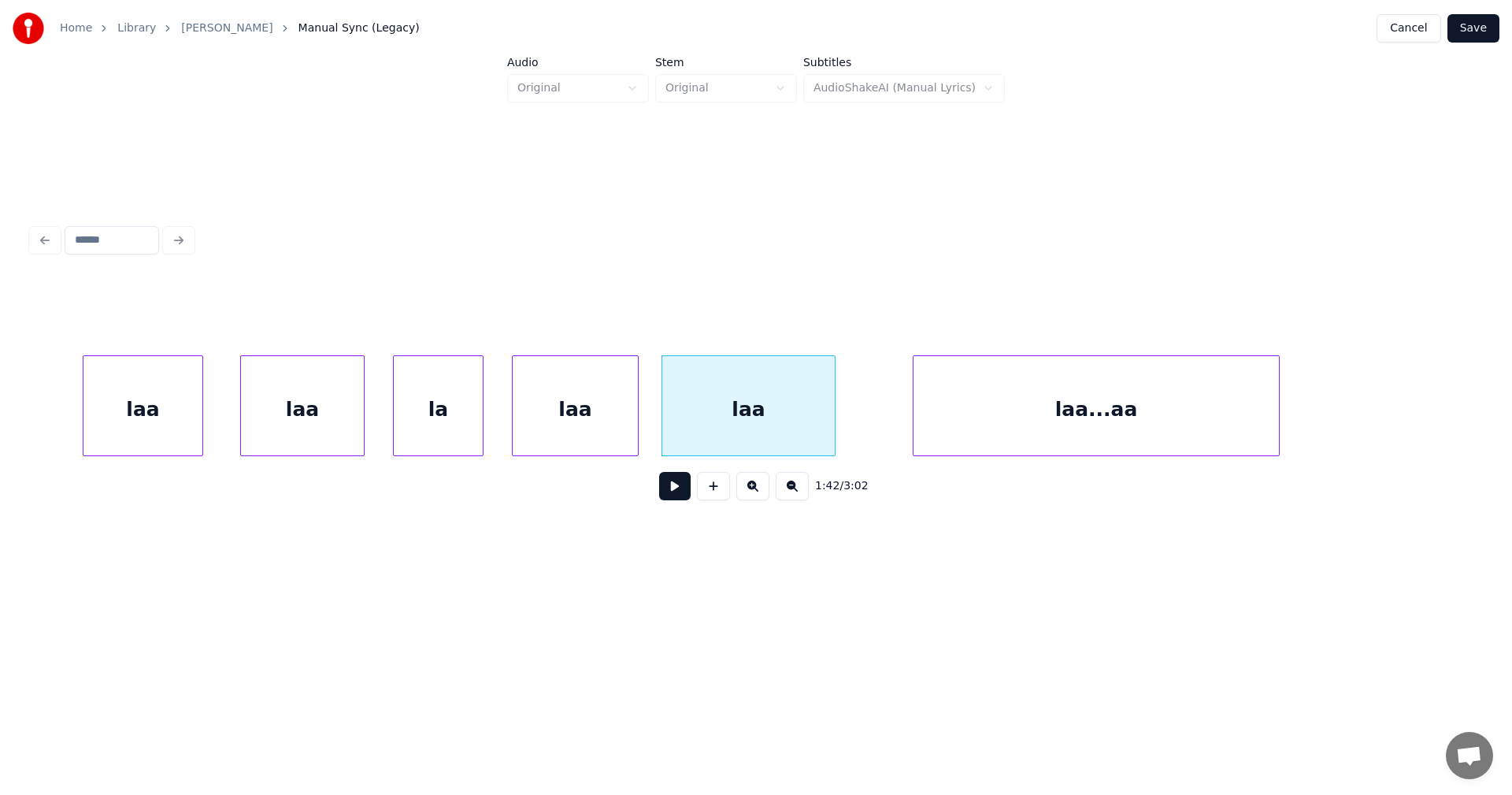
click at [772, 425] on div "laa" at bounding box center [749, 409] width 173 height 107
click at [685, 490] on button at bounding box center [674, 486] width 31 height 28
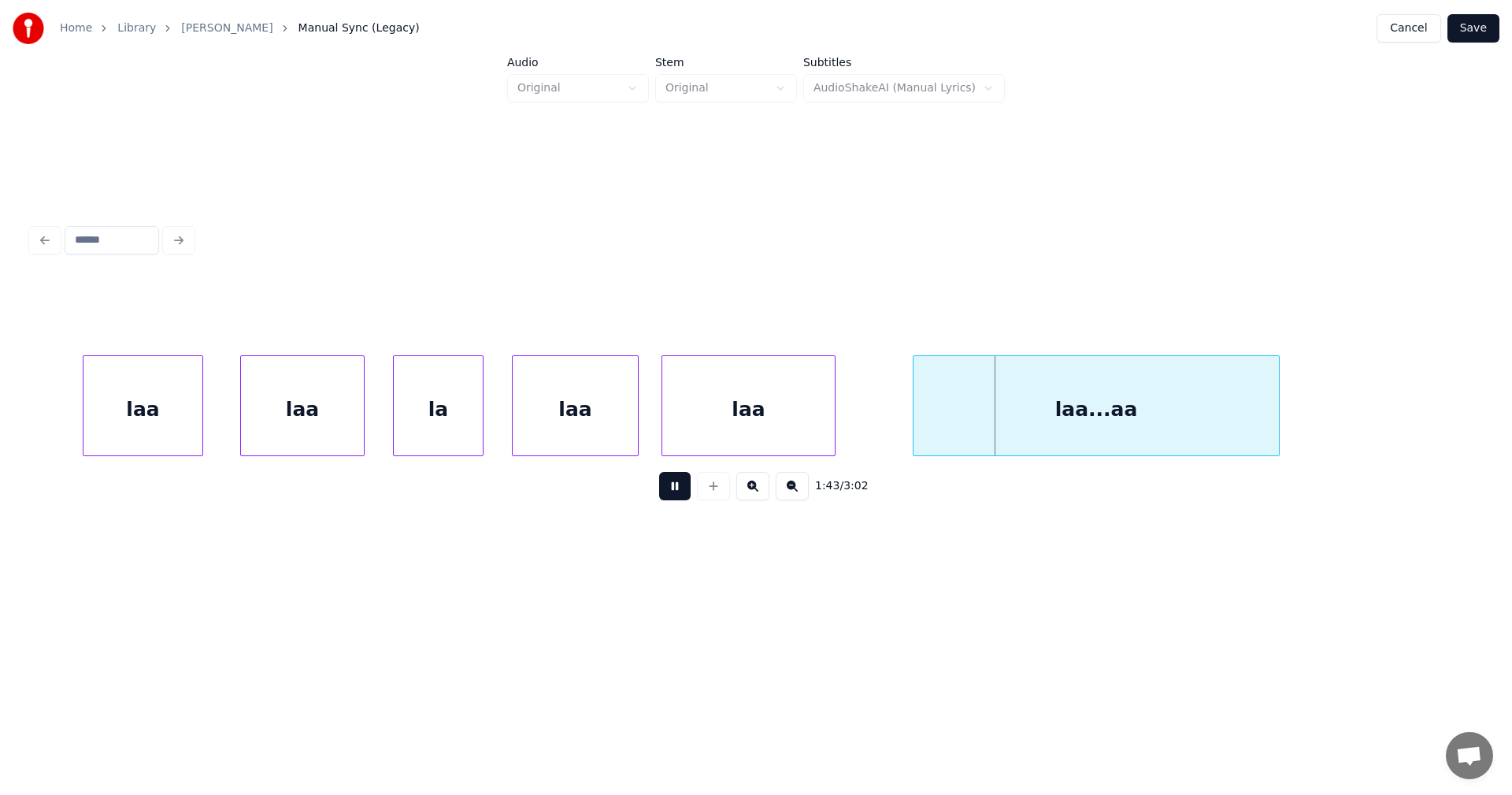
click at [685, 490] on button at bounding box center [674, 486] width 31 height 28
click at [907, 430] on div "laa...aa" at bounding box center [1079, 409] width 366 height 107
click at [868, 428] on div at bounding box center [867, 406] width 4 height 100
click at [810, 425] on div at bounding box center [810, 406] width 4 height 100
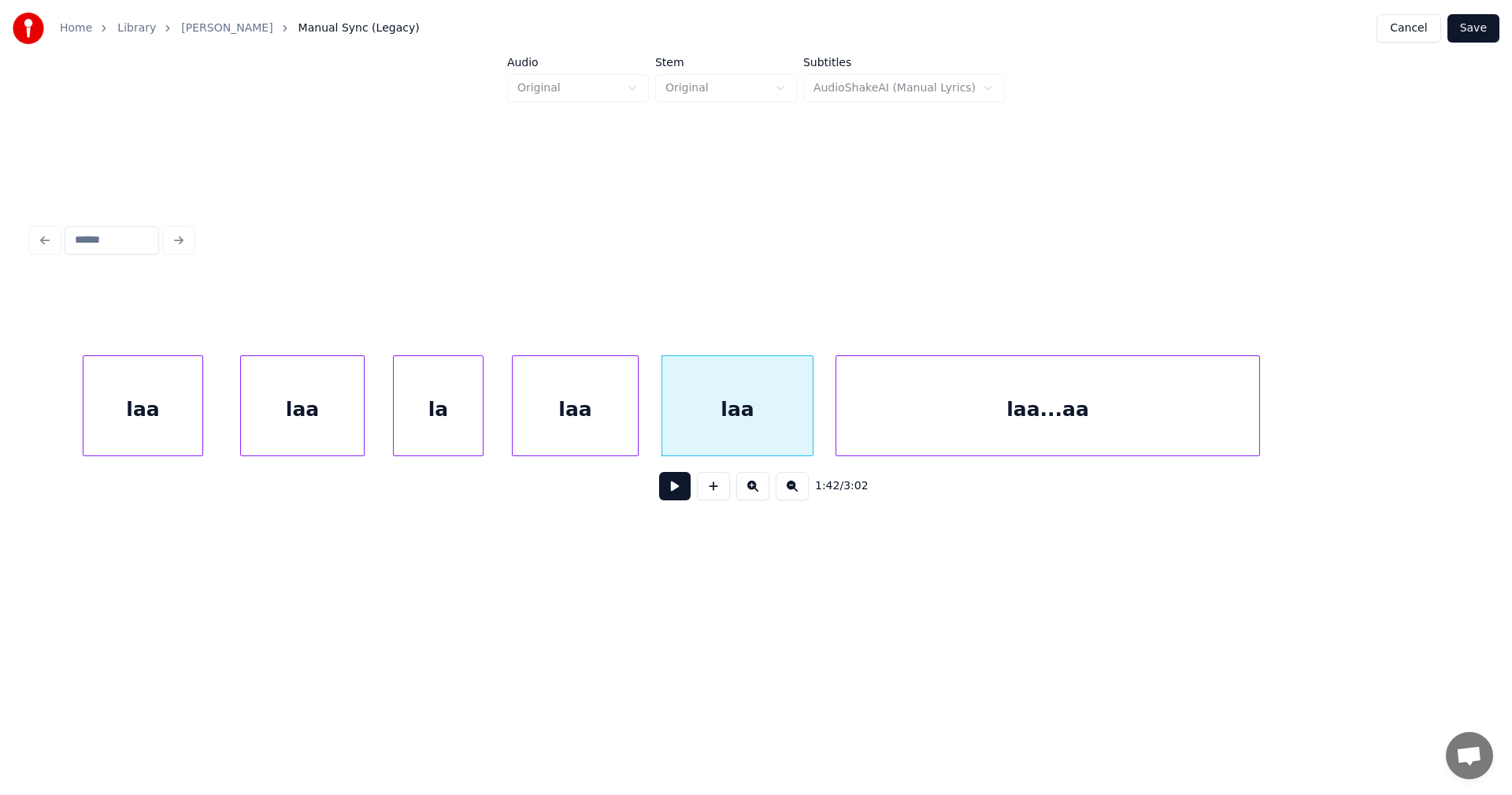
click at [839, 423] on div at bounding box center [838, 406] width 4 height 100
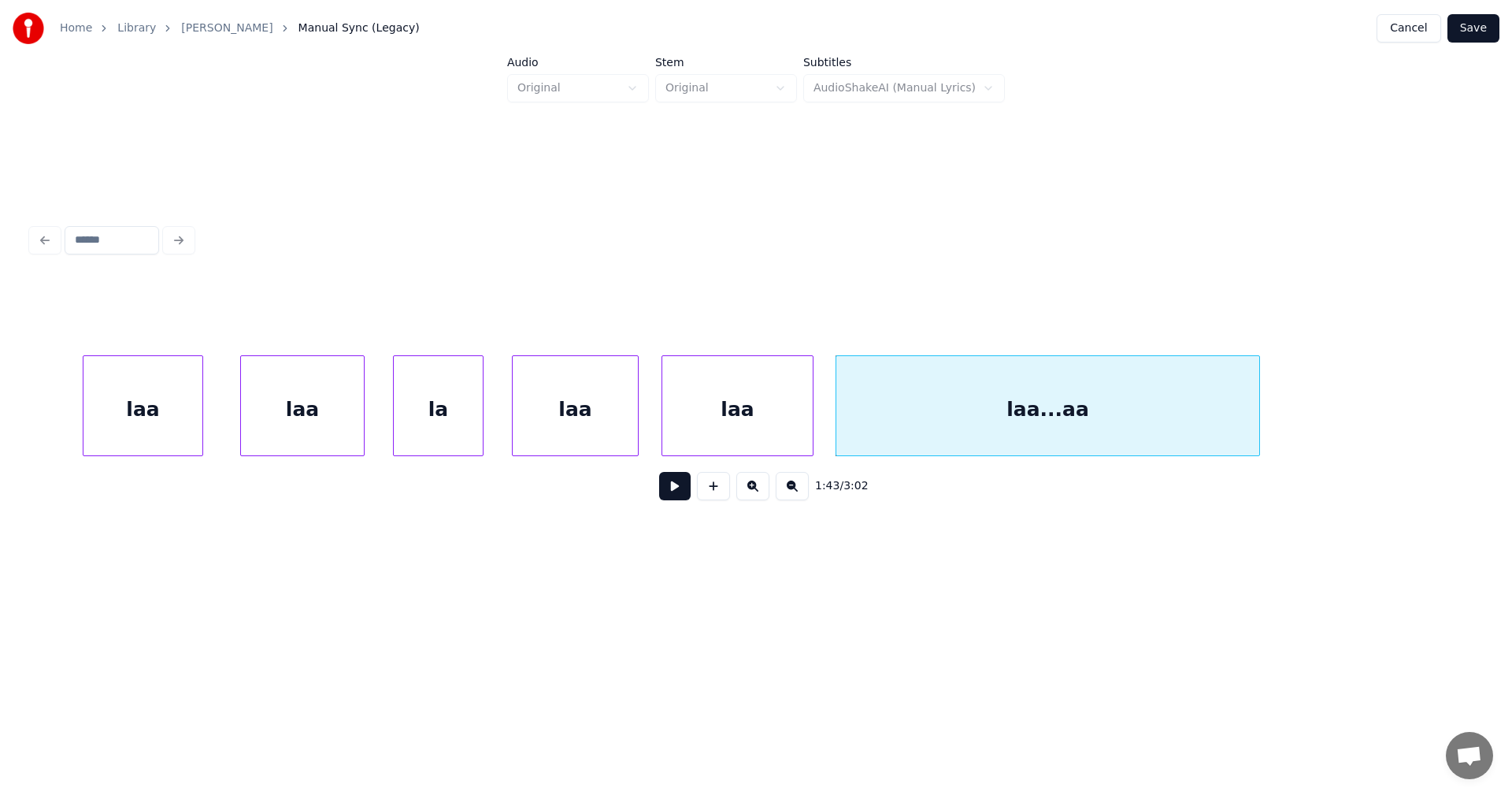
click at [791, 422] on div "laa" at bounding box center [737, 409] width 150 height 107
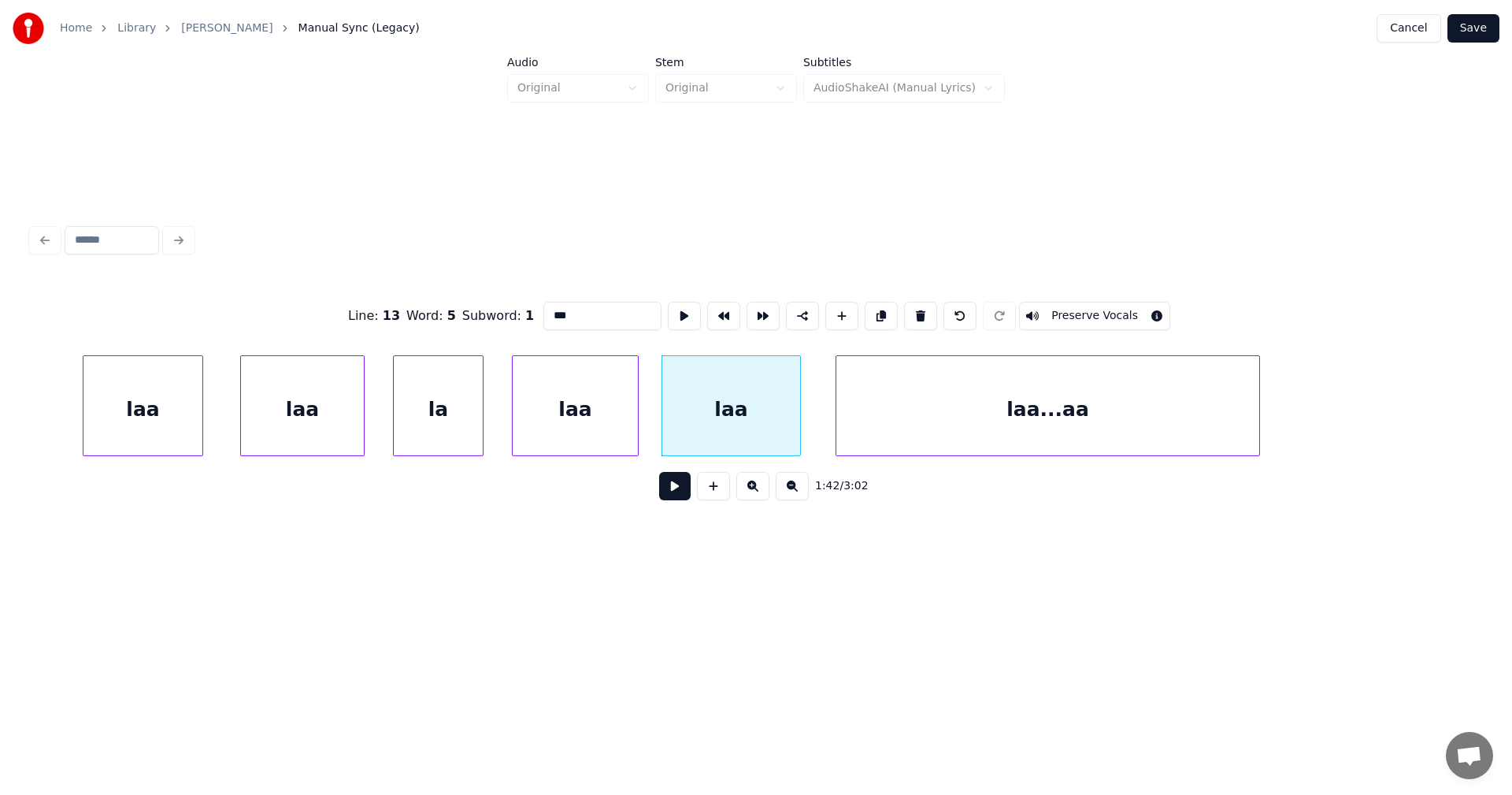
click at [798, 425] on div at bounding box center [797, 406] width 4 height 100
click at [157, 424] on div "laa" at bounding box center [143, 409] width 119 height 107
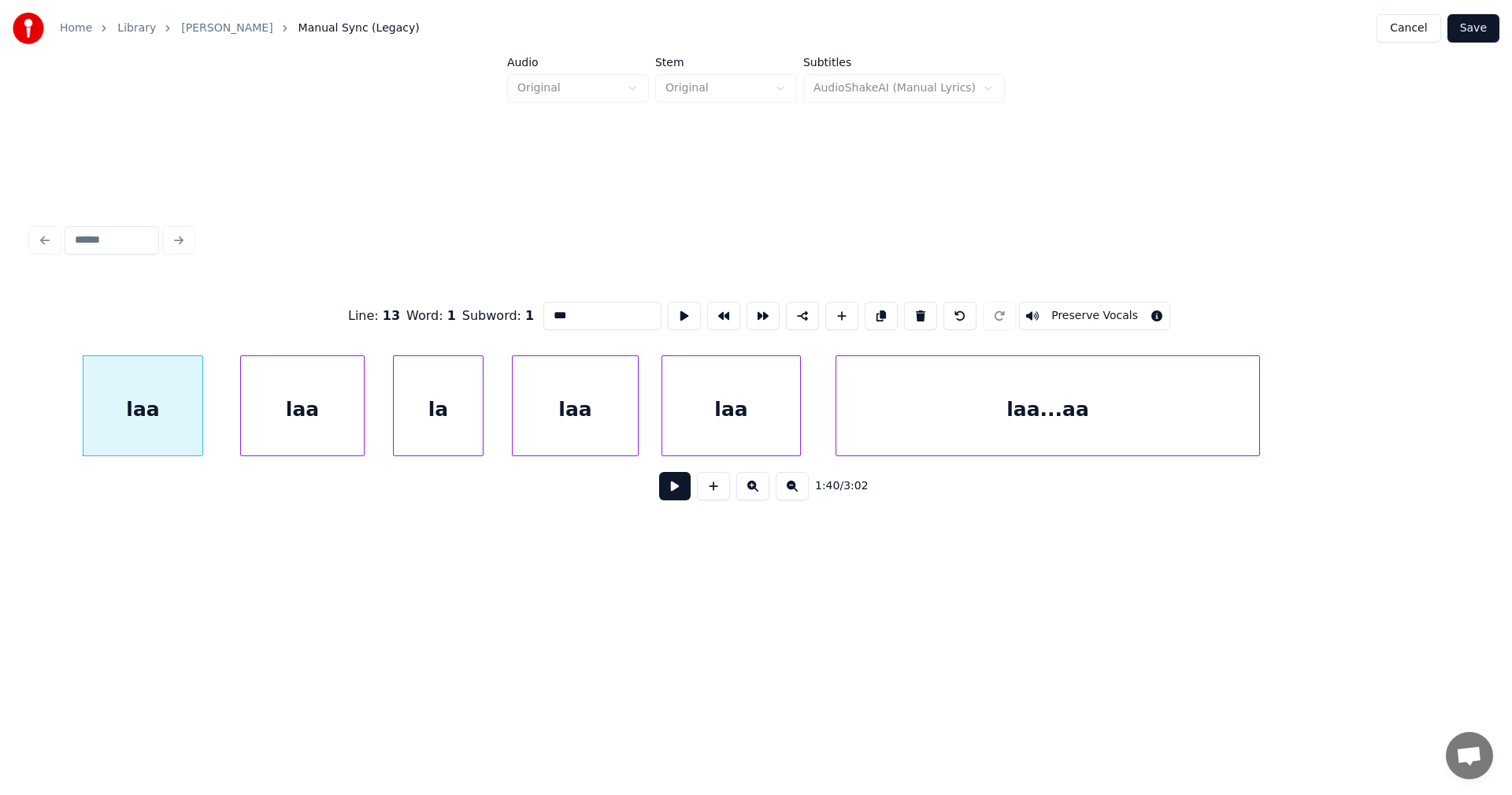
click at [666, 491] on button at bounding box center [674, 486] width 31 height 28
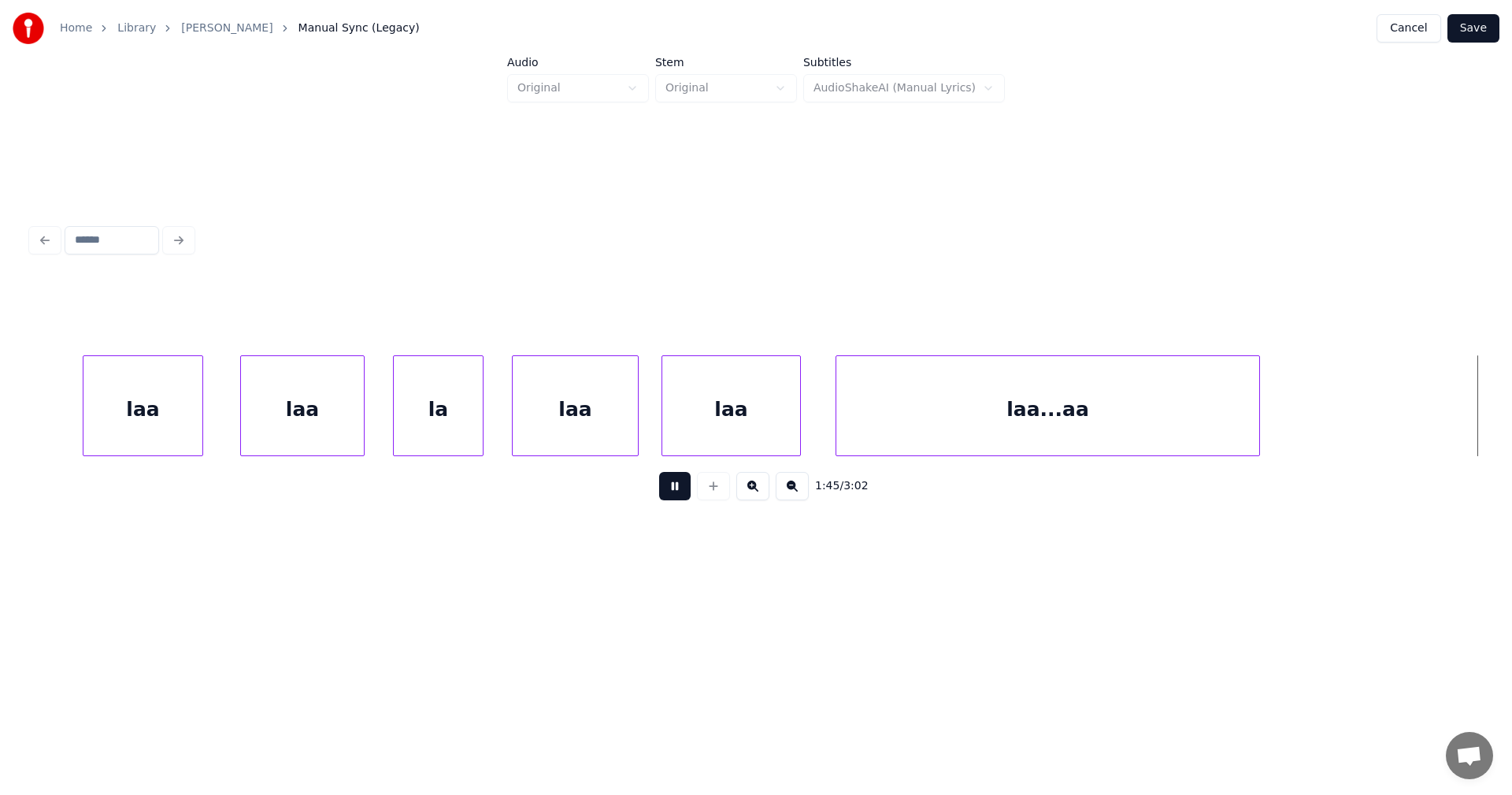
scroll to position [0, 29151]
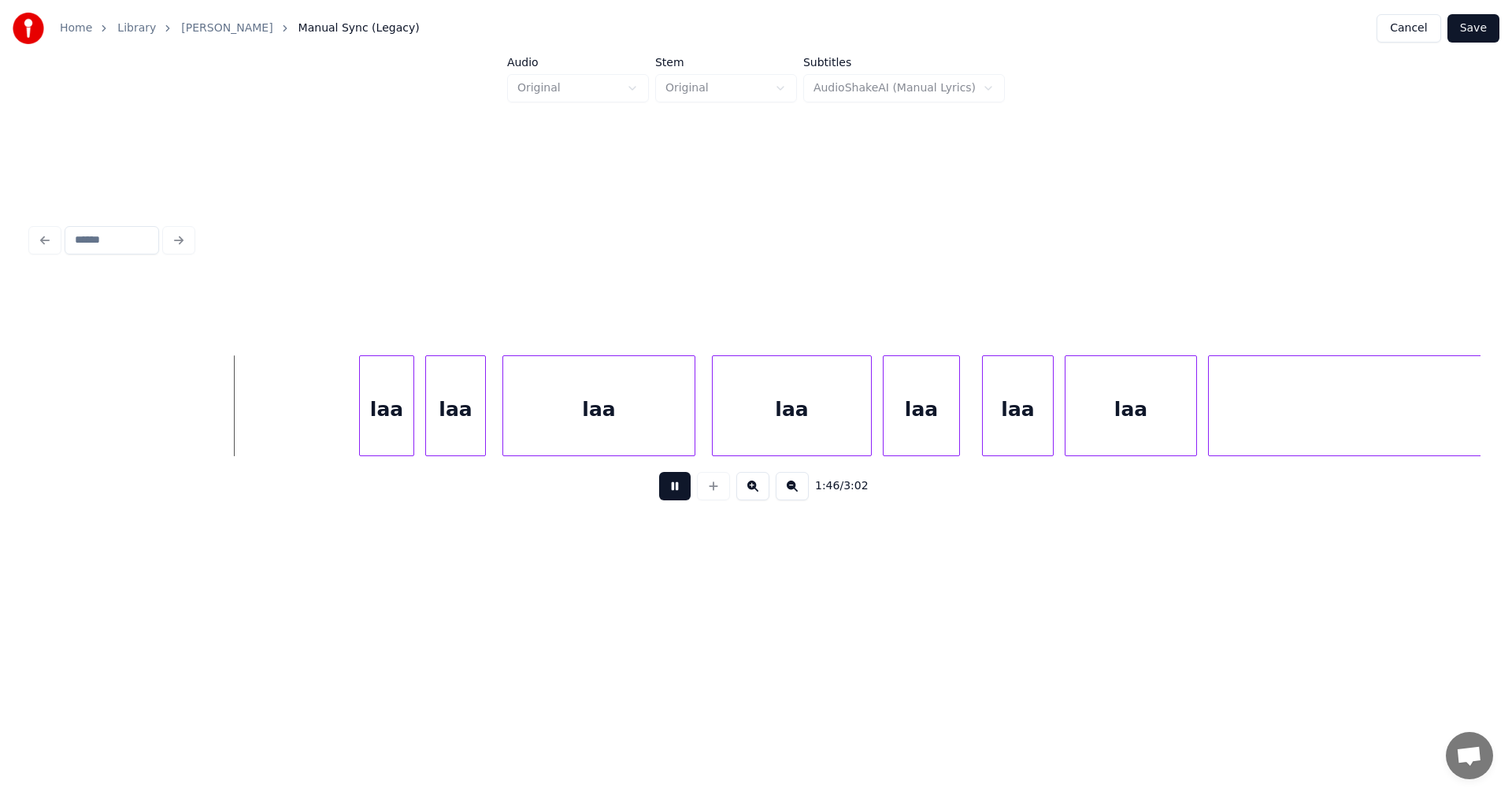
drag, startPoint x: 667, startPoint y: 491, endPoint x: 640, endPoint y: 486, distance: 27.5
click at [667, 491] on button at bounding box center [674, 486] width 31 height 28
click at [76, 411] on div "laa" at bounding box center [66, 409] width 53 height 107
click at [136, 416] on div at bounding box center [136, 406] width 4 height 100
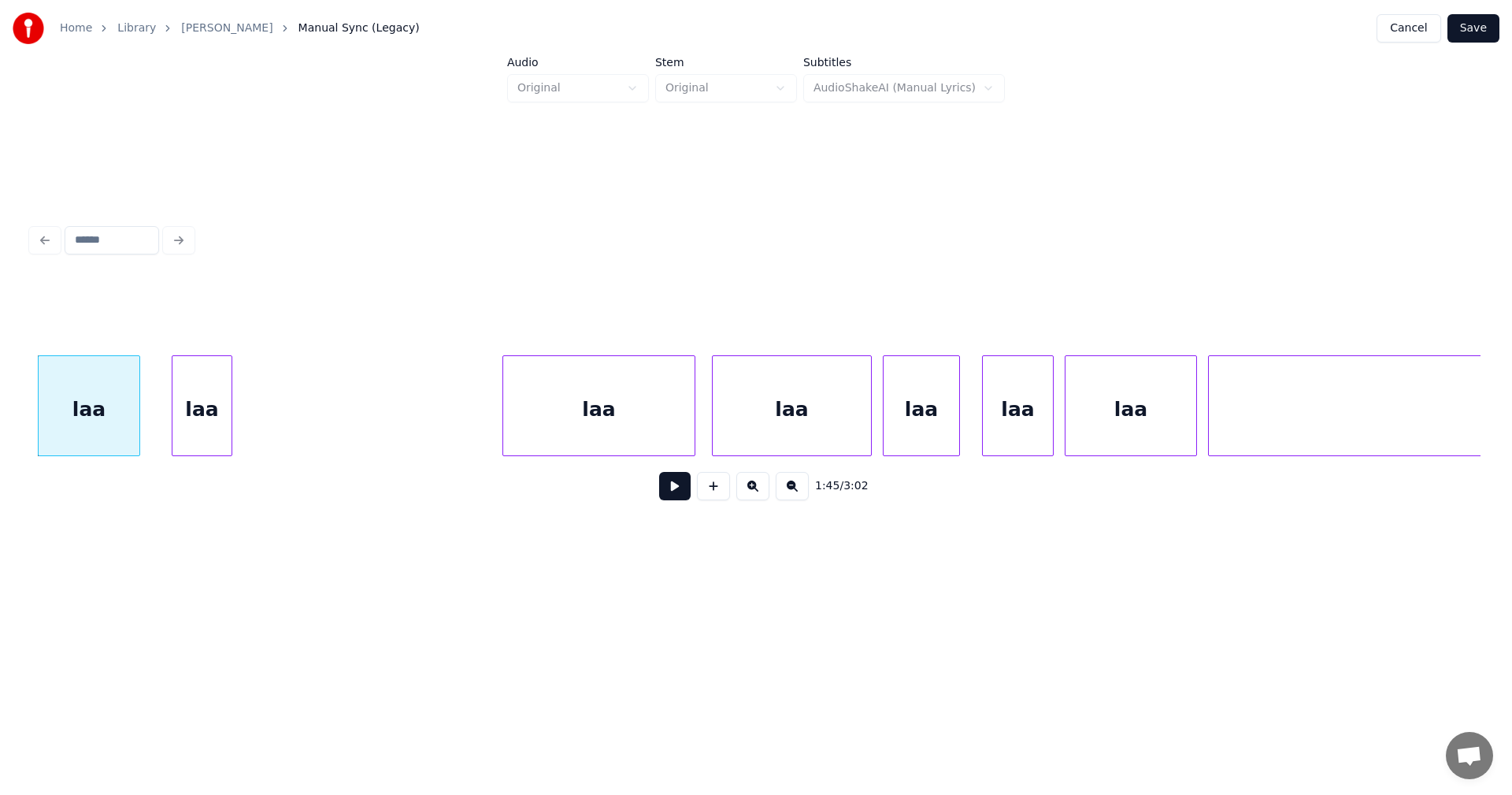
click at [201, 422] on div "laa" at bounding box center [202, 409] width 59 height 107
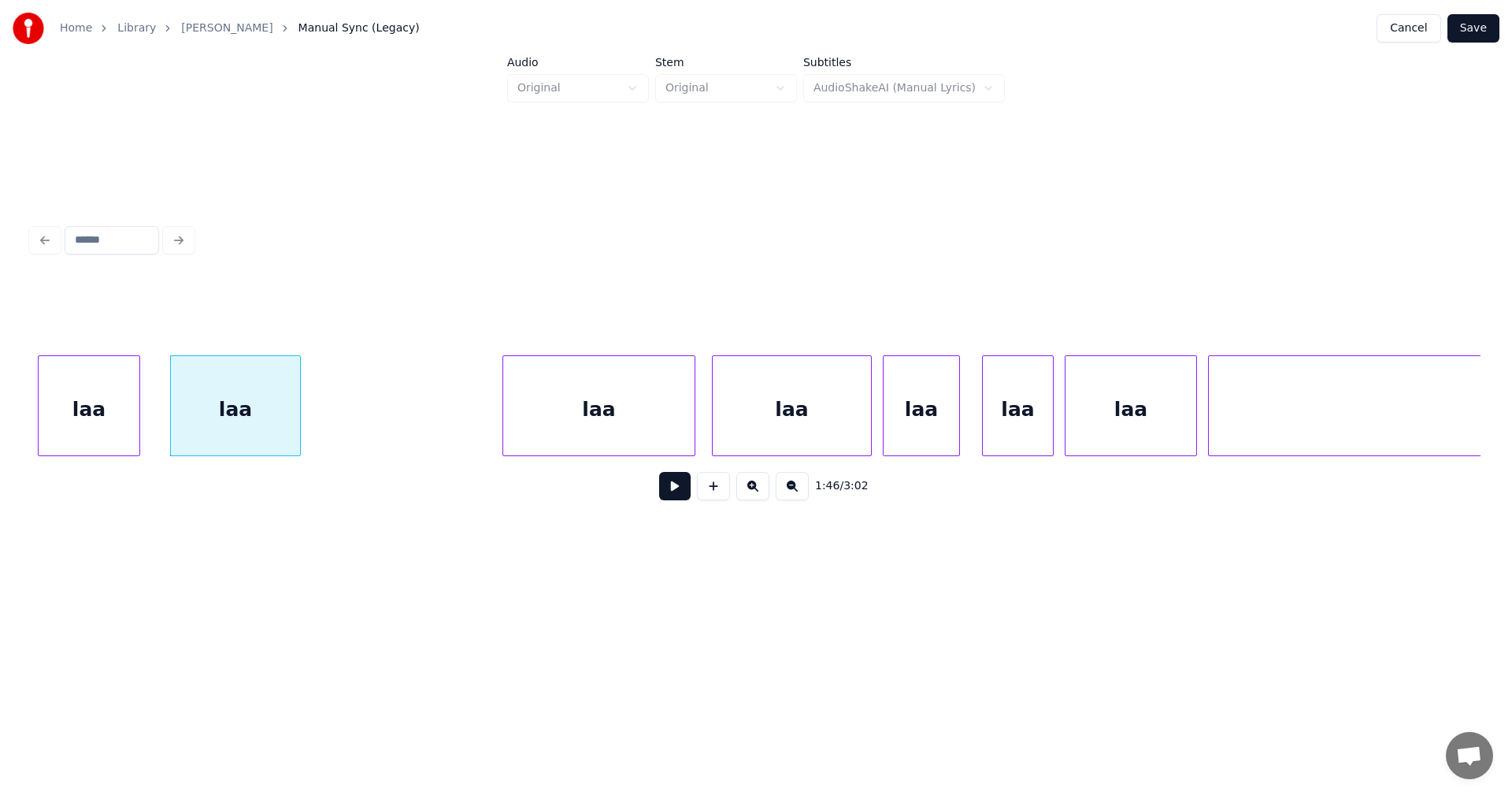
click at [300, 423] on div at bounding box center [297, 406] width 4 height 100
click at [418, 424] on div "laa" at bounding box center [438, 409] width 191 height 107
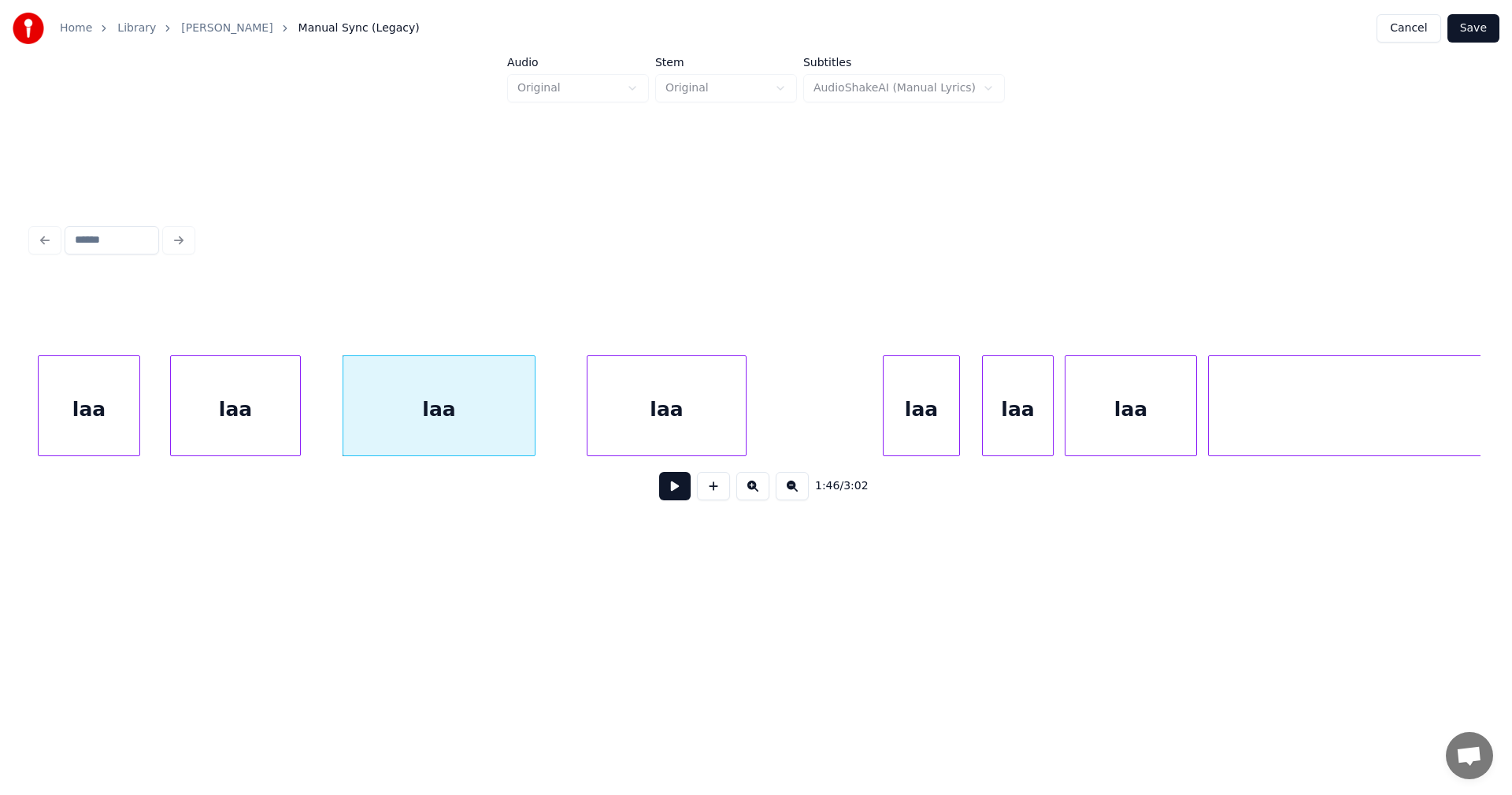
click at [644, 428] on div "laa" at bounding box center [667, 409] width 158 height 107
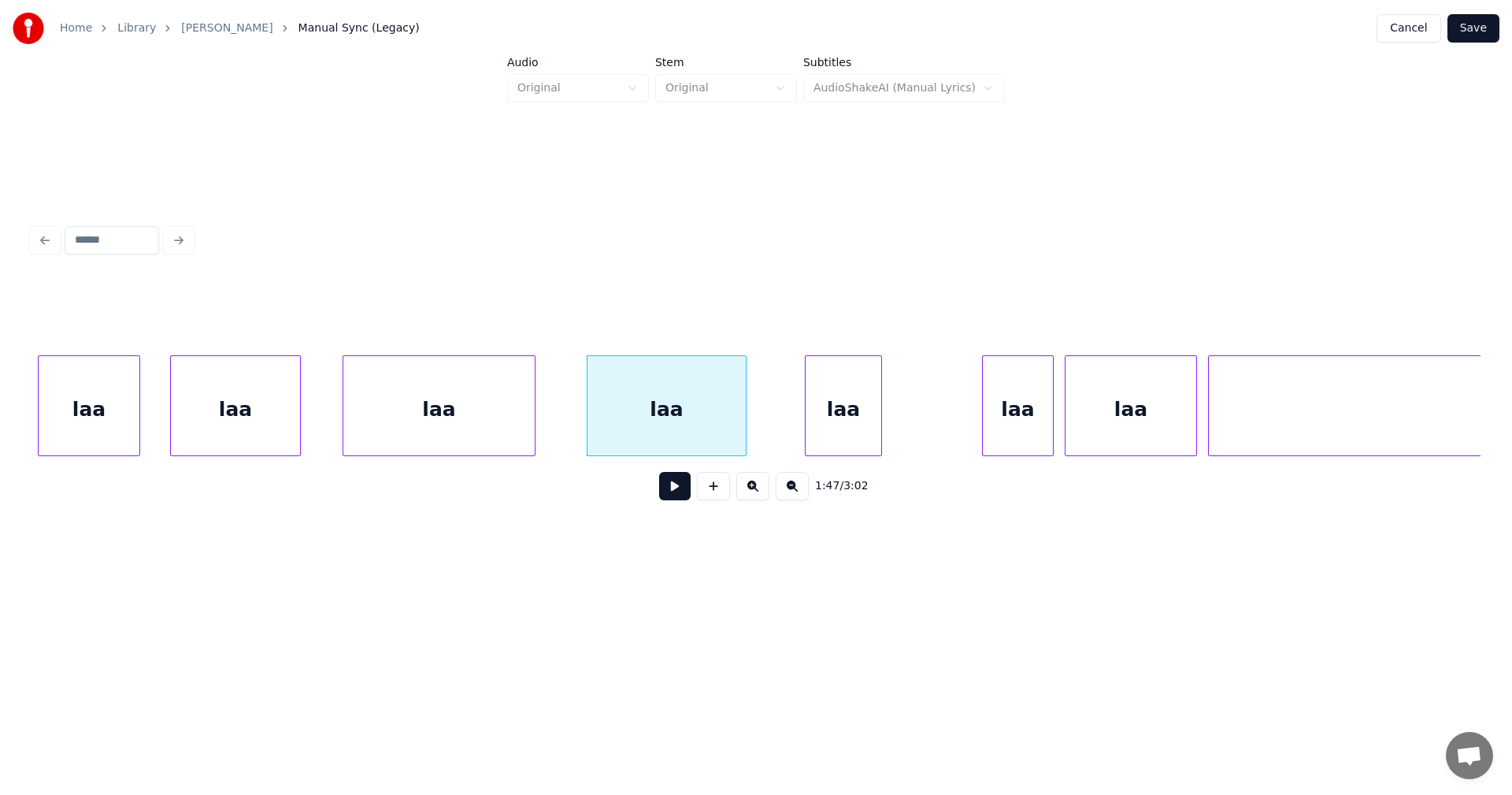
click at [833, 425] on div "laa" at bounding box center [843, 409] width 76 height 107
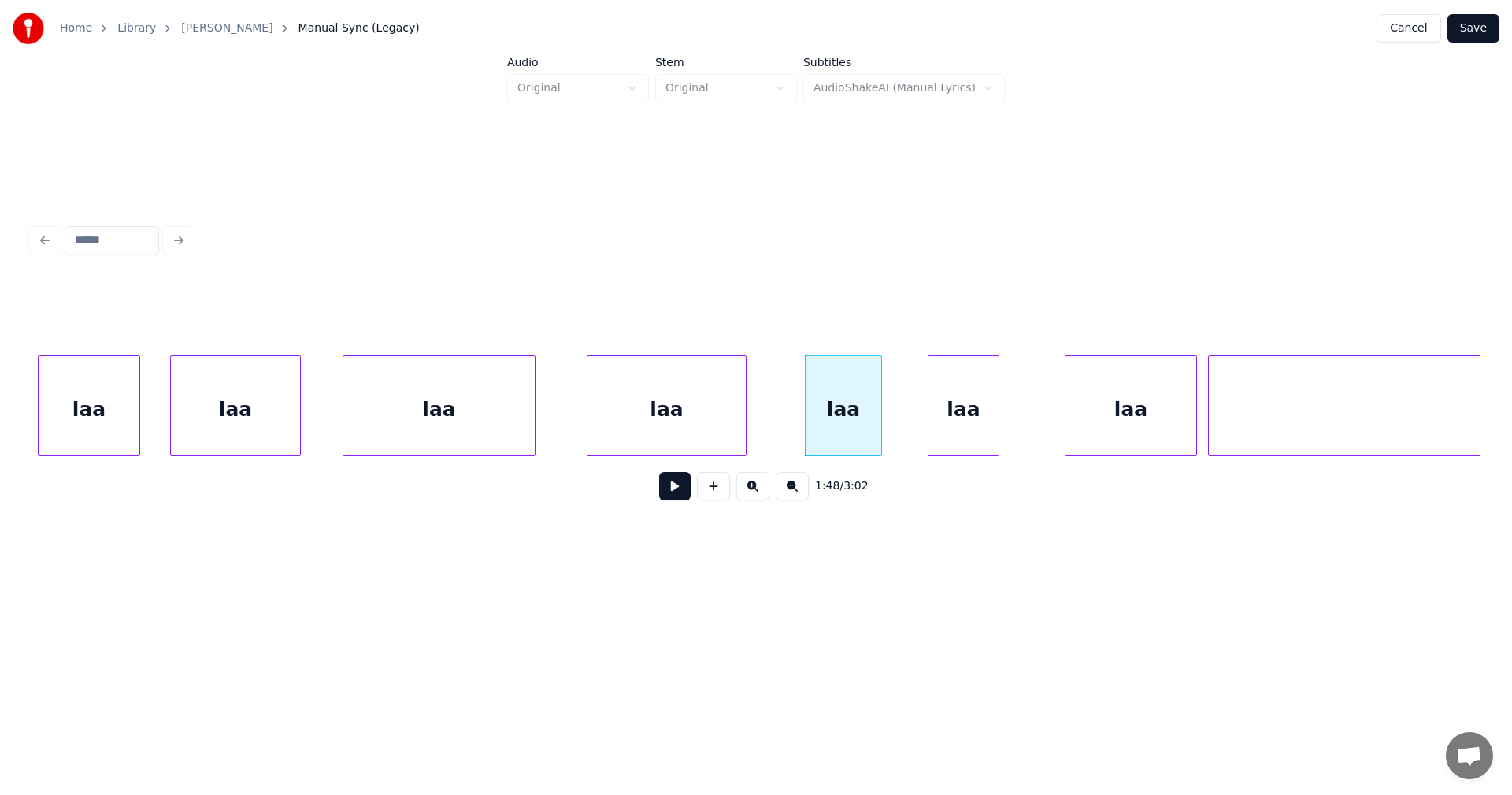
click at [941, 428] on div "laa" at bounding box center [963, 409] width 70 height 107
click at [110, 423] on div "laa" at bounding box center [88, 409] width 101 height 107
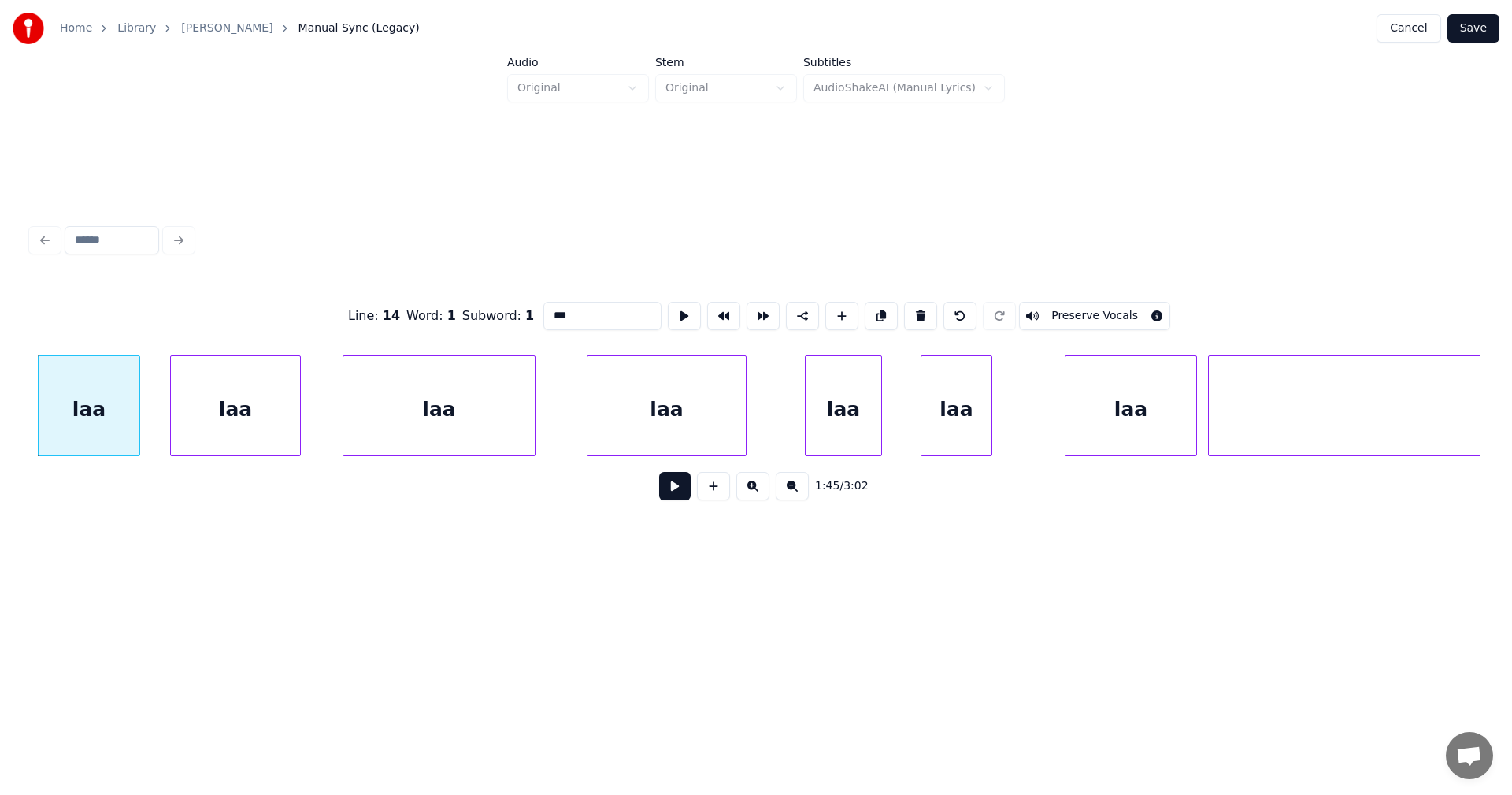
click at [675, 499] on button at bounding box center [674, 486] width 31 height 28
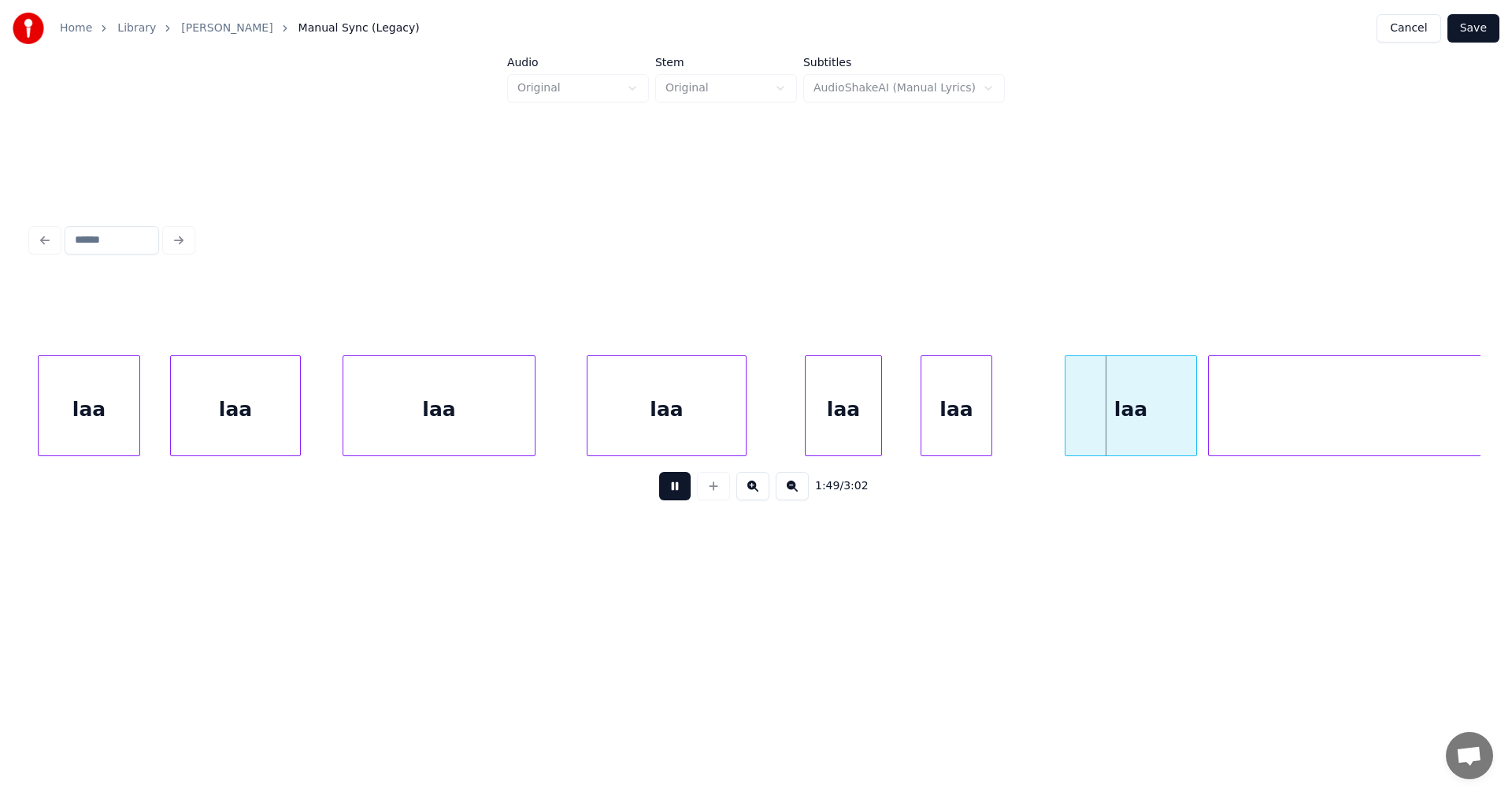
click at [678, 496] on button at bounding box center [674, 486] width 31 height 28
click at [132, 404] on div "laa" at bounding box center [88, 409] width 101 height 107
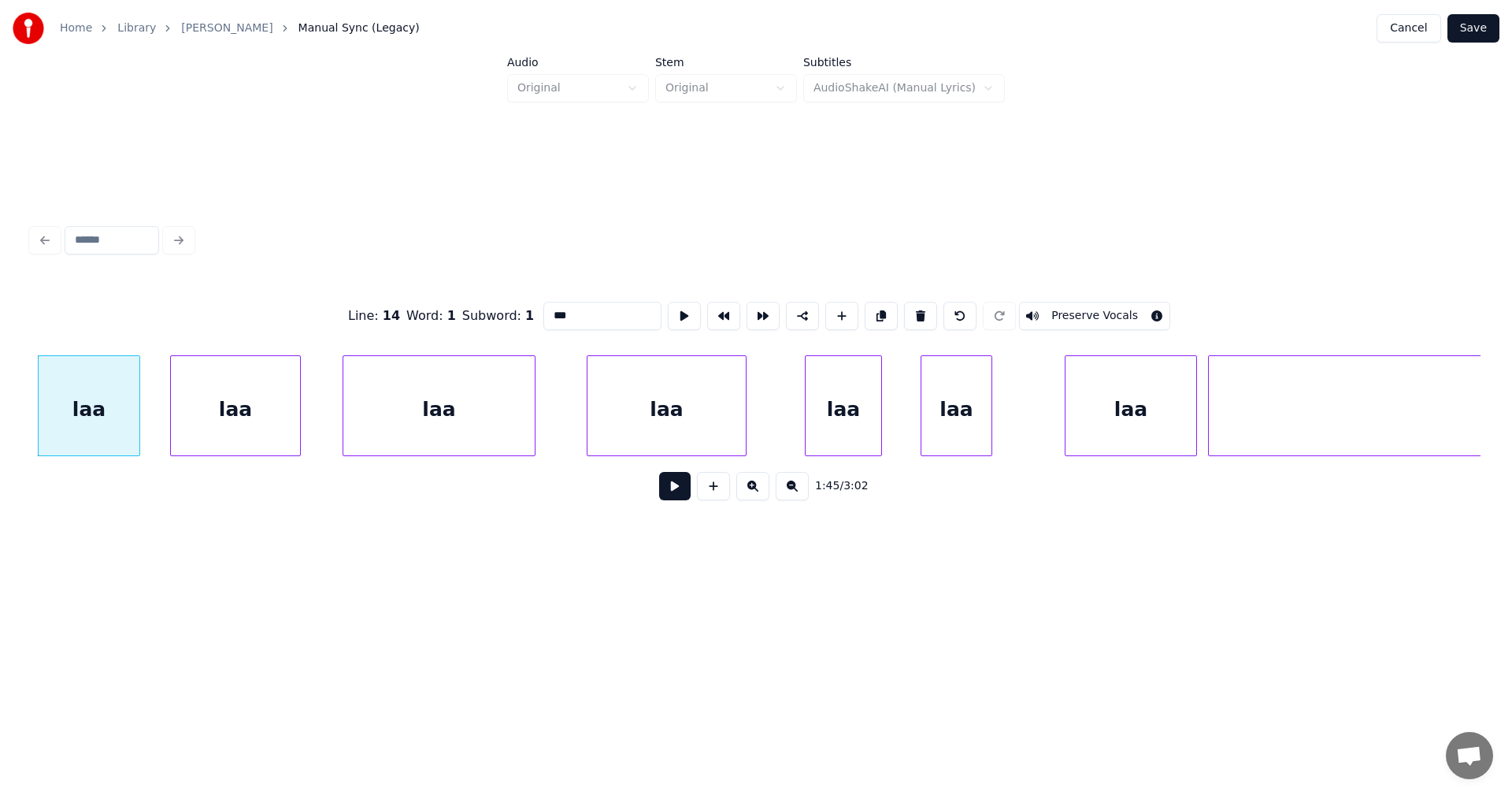
click at [681, 493] on button at bounding box center [674, 486] width 31 height 28
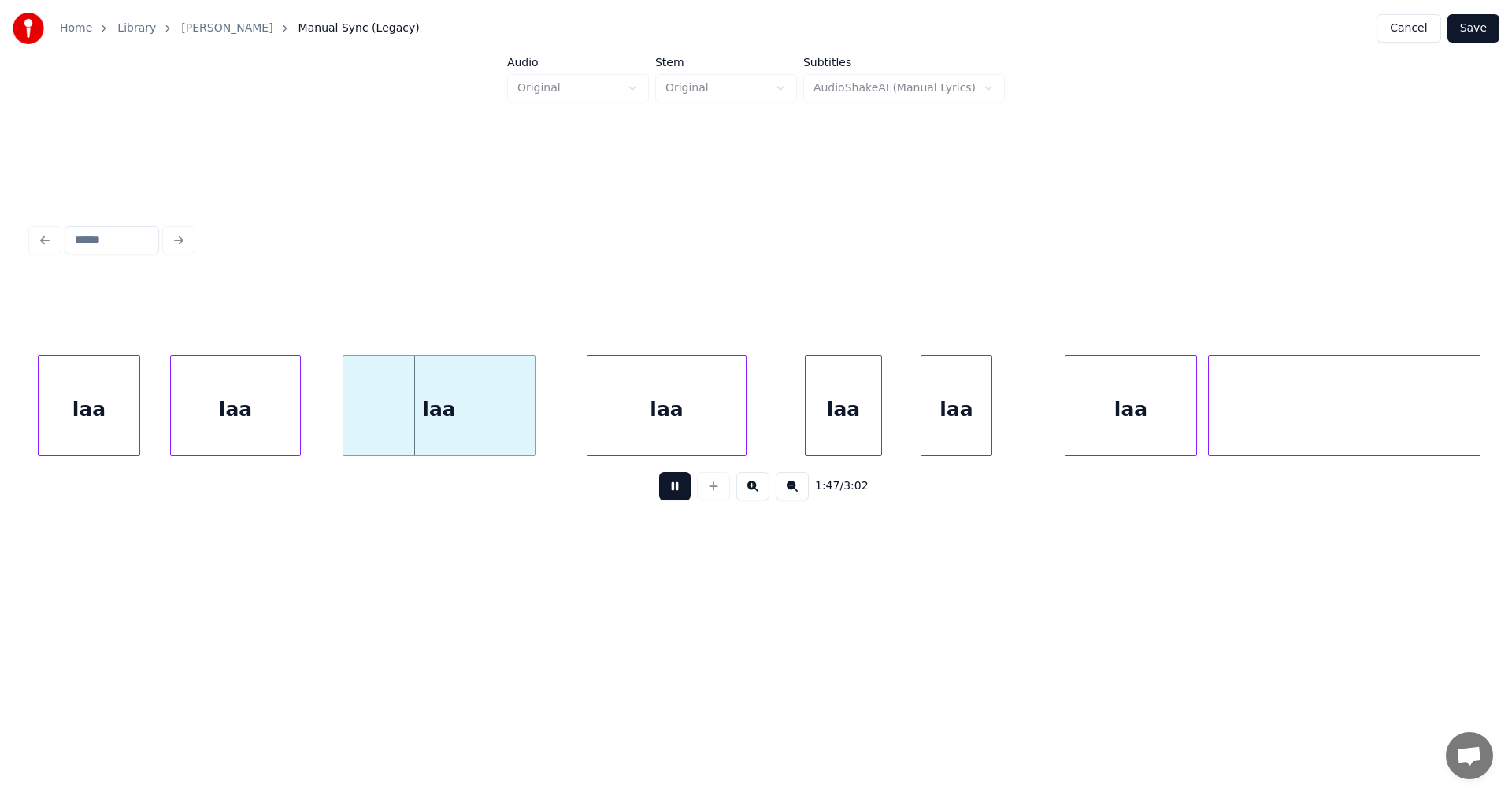
drag, startPoint x: 682, startPoint y: 492, endPoint x: 674, endPoint y: 490, distance: 8.2
click at [682, 492] on button at bounding box center [674, 486] width 31 height 28
click at [507, 436] on div at bounding box center [508, 406] width 4 height 100
click at [666, 495] on button at bounding box center [674, 486] width 31 height 28
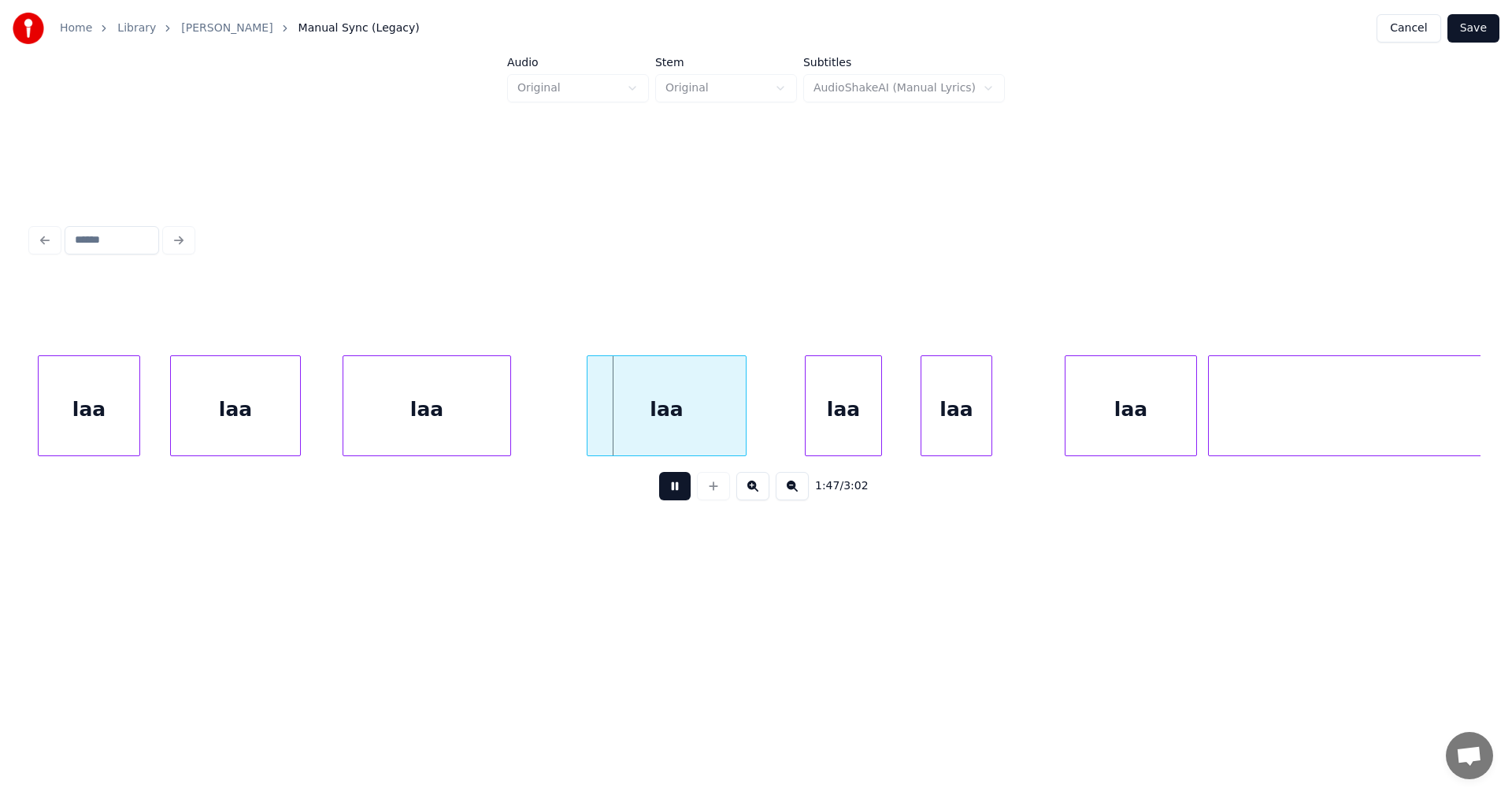
click at [671, 494] on button at bounding box center [674, 486] width 31 height 28
click at [129, 404] on div "laa" at bounding box center [88, 409] width 101 height 107
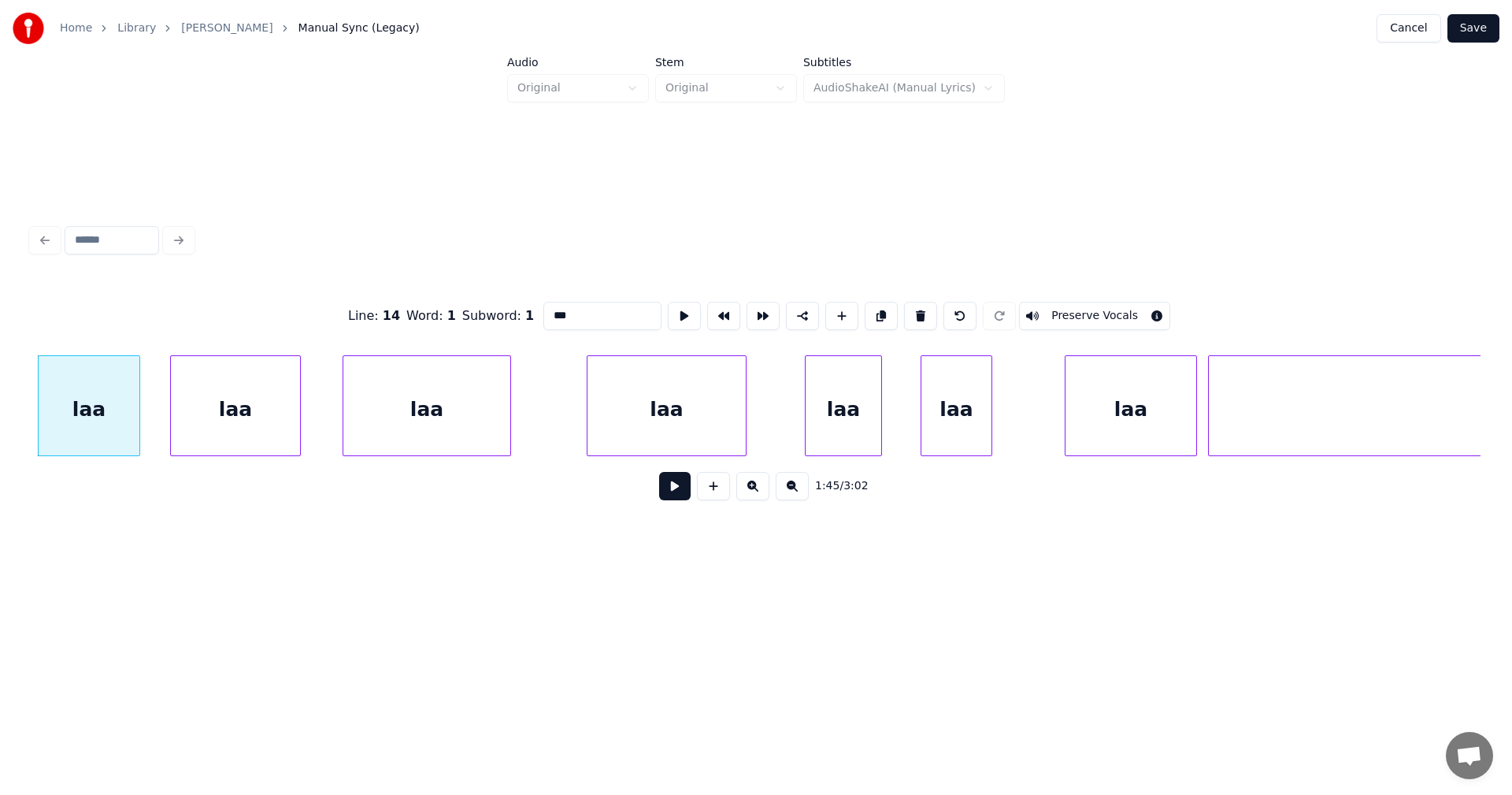
click at [678, 492] on button at bounding box center [674, 486] width 31 height 28
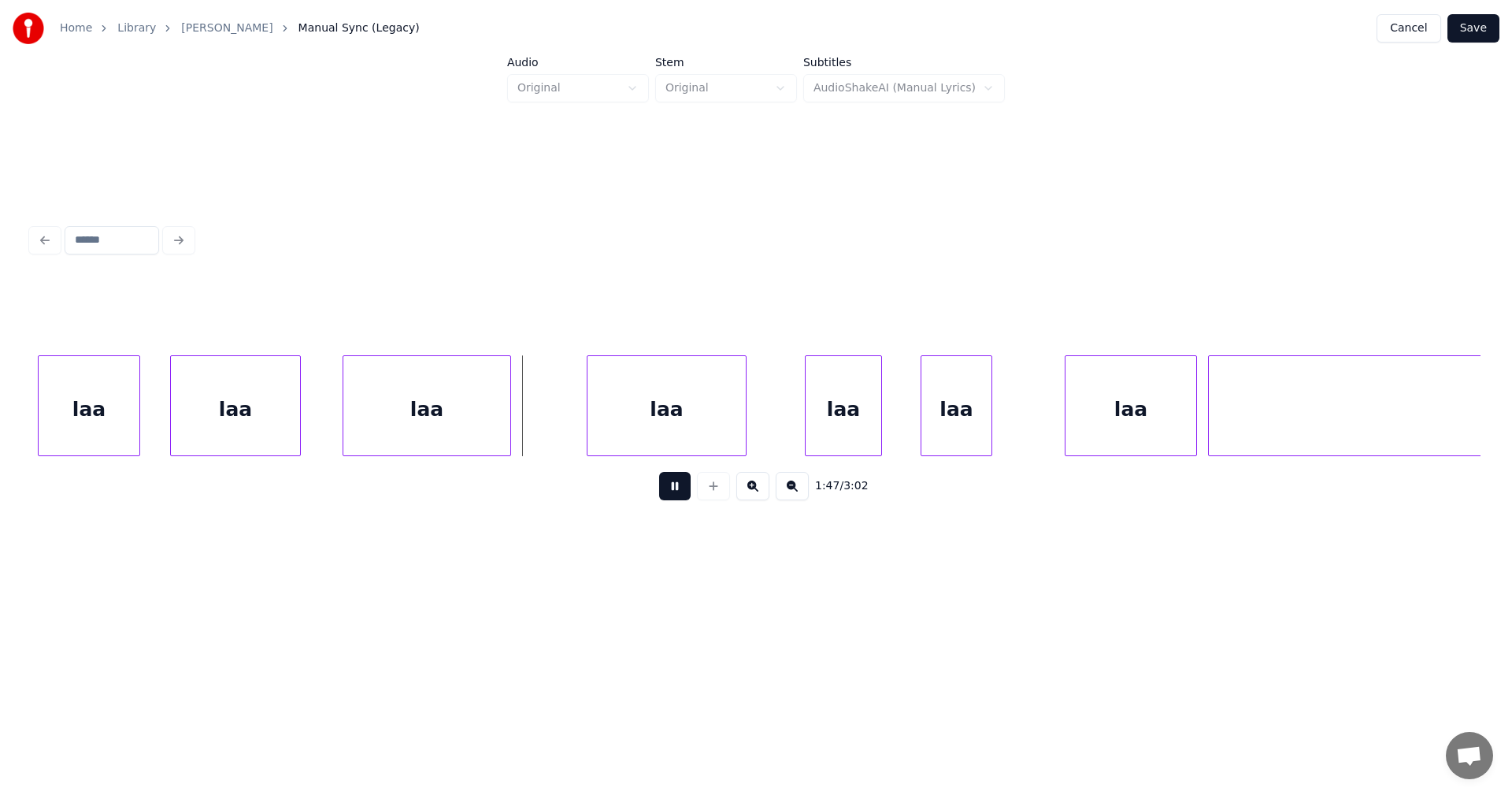
click at [678, 492] on button at bounding box center [674, 486] width 31 height 28
click at [636, 438] on div "laa" at bounding box center [633, 409] width 158 height 107
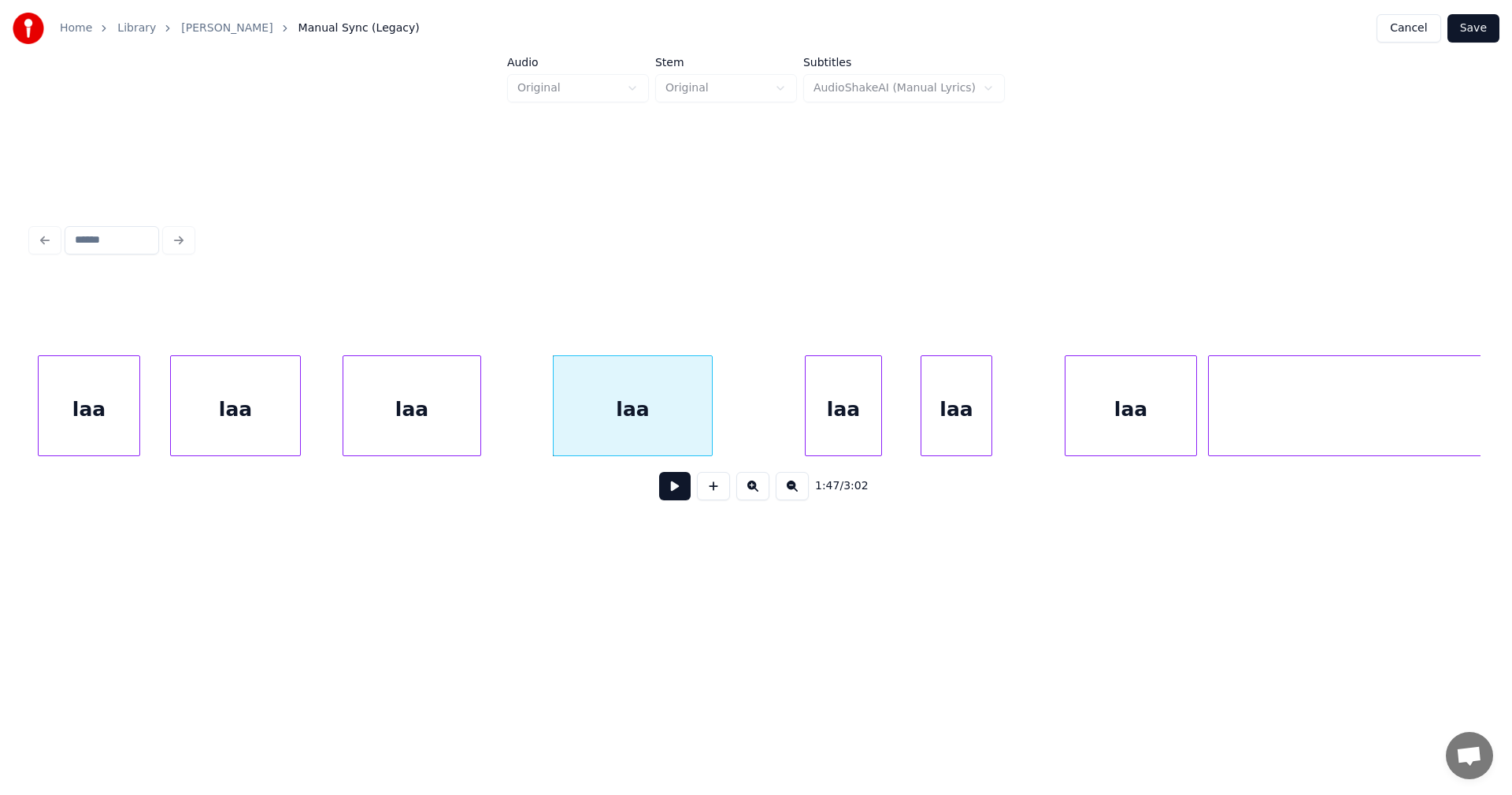
click at [479, 428] on div at bounding box center [478, 406] width 4 height 100
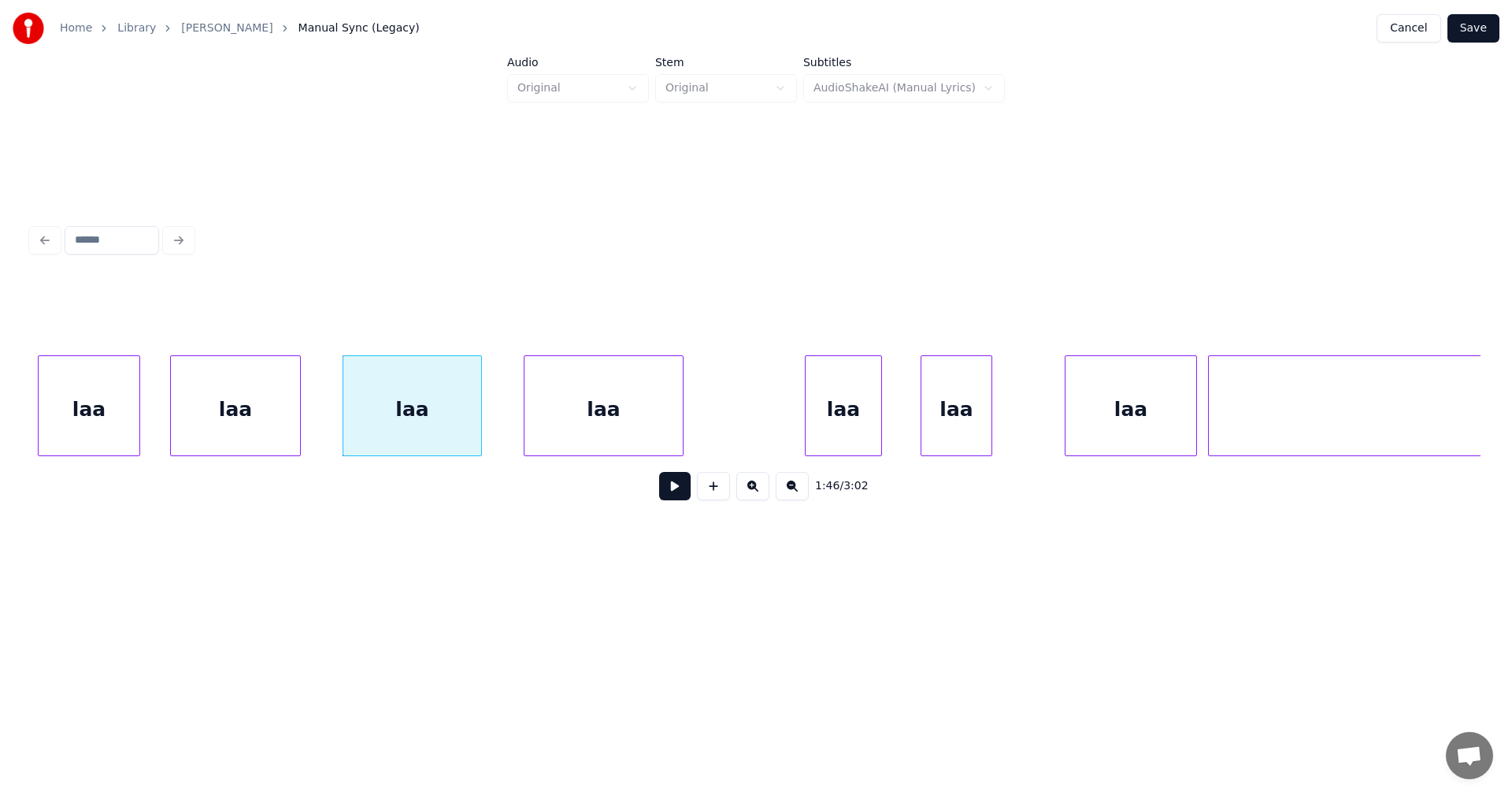
click at [557, 424] on div "laa" at bounding box center [604, 409] width 158 height 107
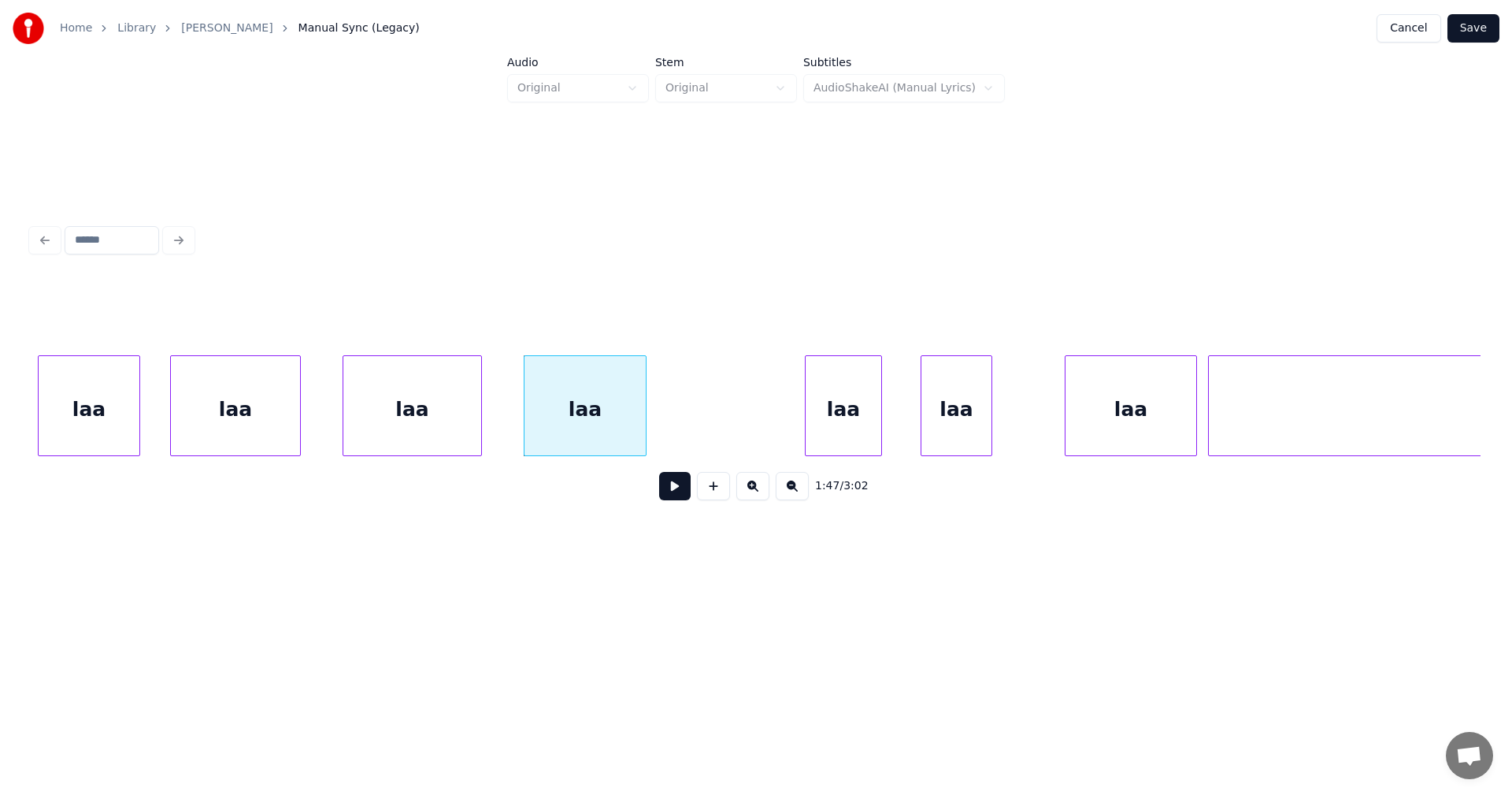
click at [644, 426] on div at bounding box center [643, 406] width 4 height 100
click at [726, 424] on div "laa" at bounding box center [736, 409] width 76 height 107
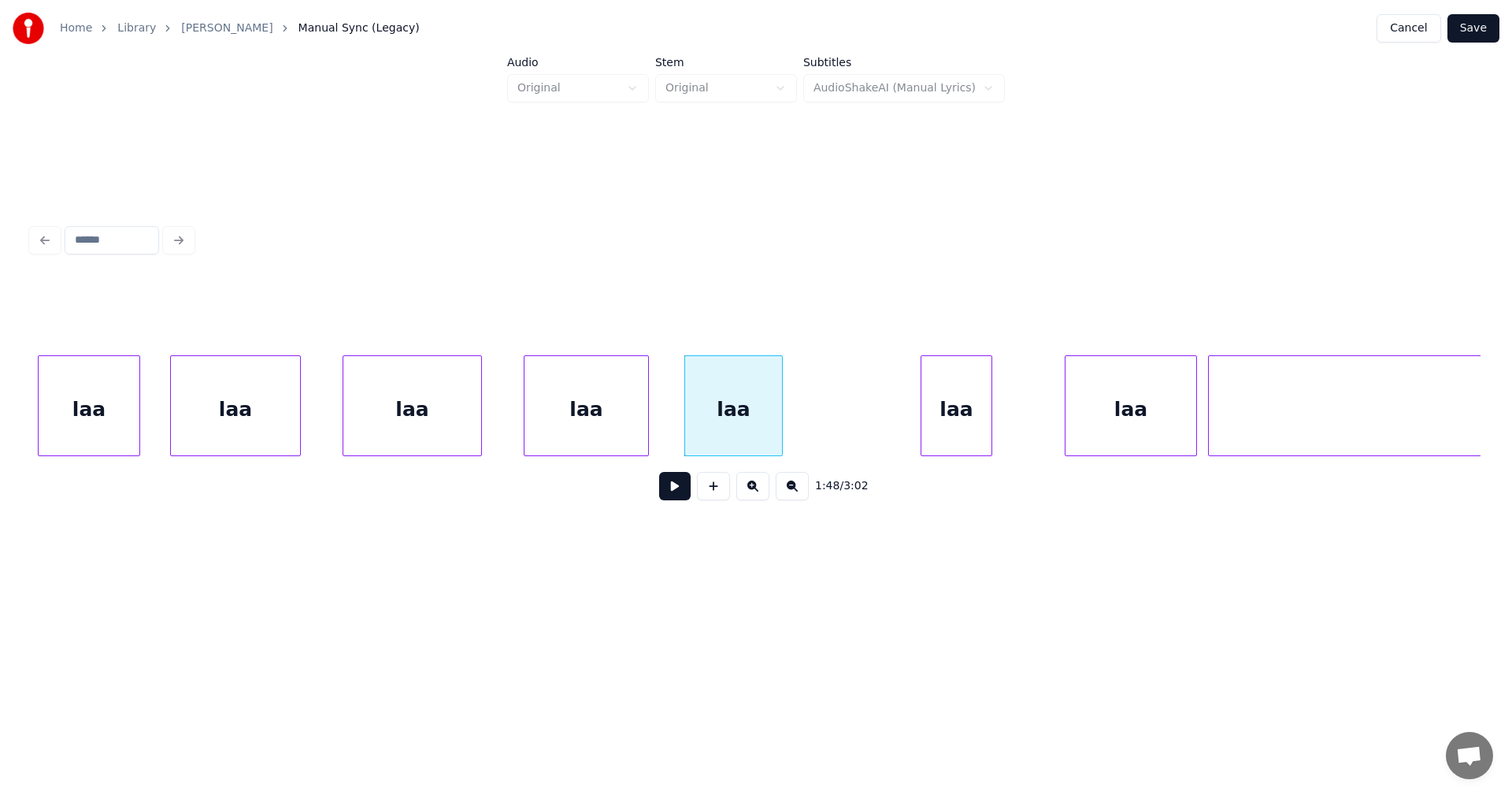
click at [781, 424] on div at bounding box center [779, 406] width 4 height 100
click at [848, 422] on div "laa" at bounding box center [851, 409] width 70 height 107
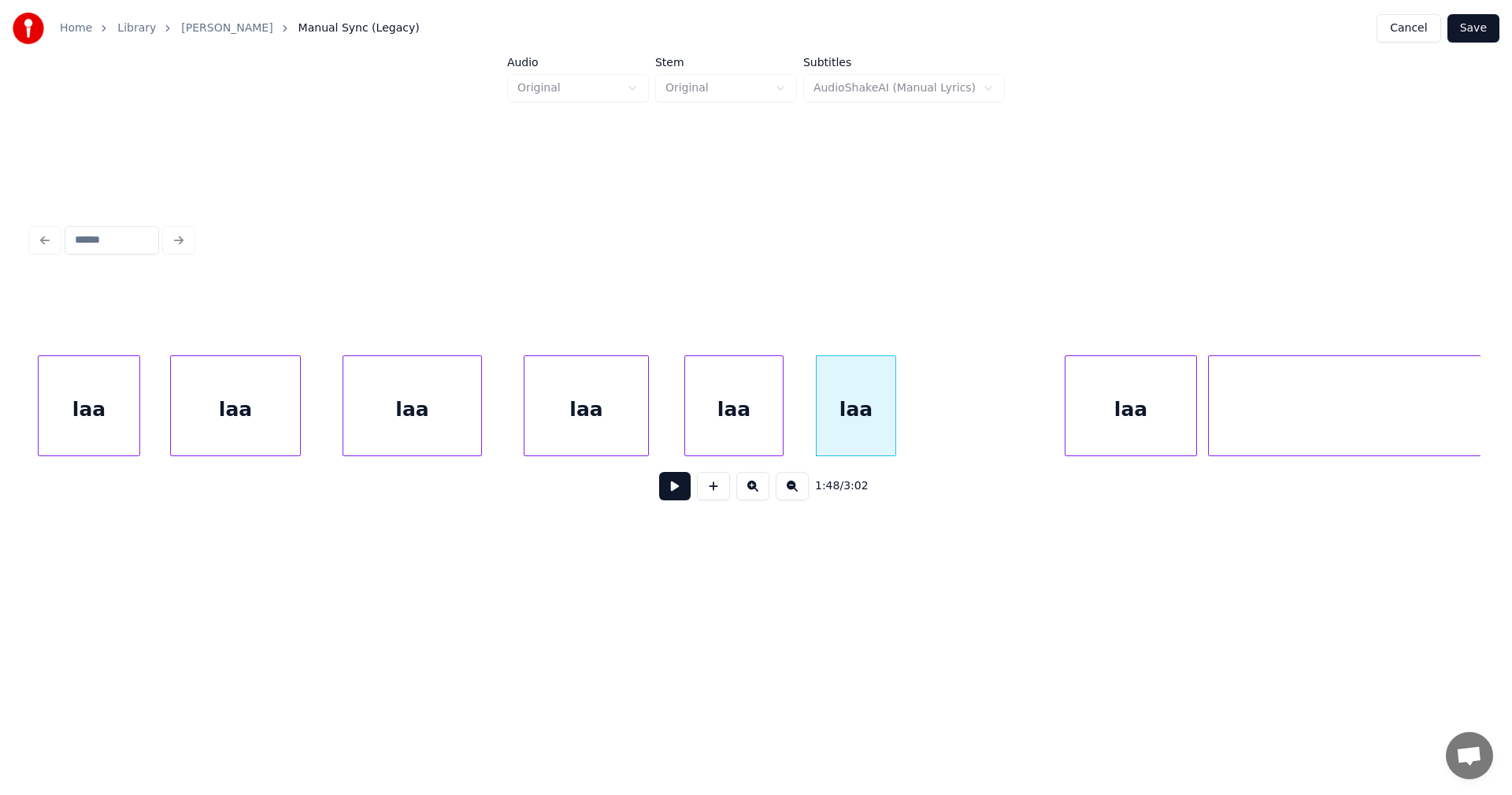
click at [896, 422] on div at bounding box center [893, 406] width 4 height 100
click at [1008, 418] on div "laa" at bounding box center [1033, 409] width 131 height 107
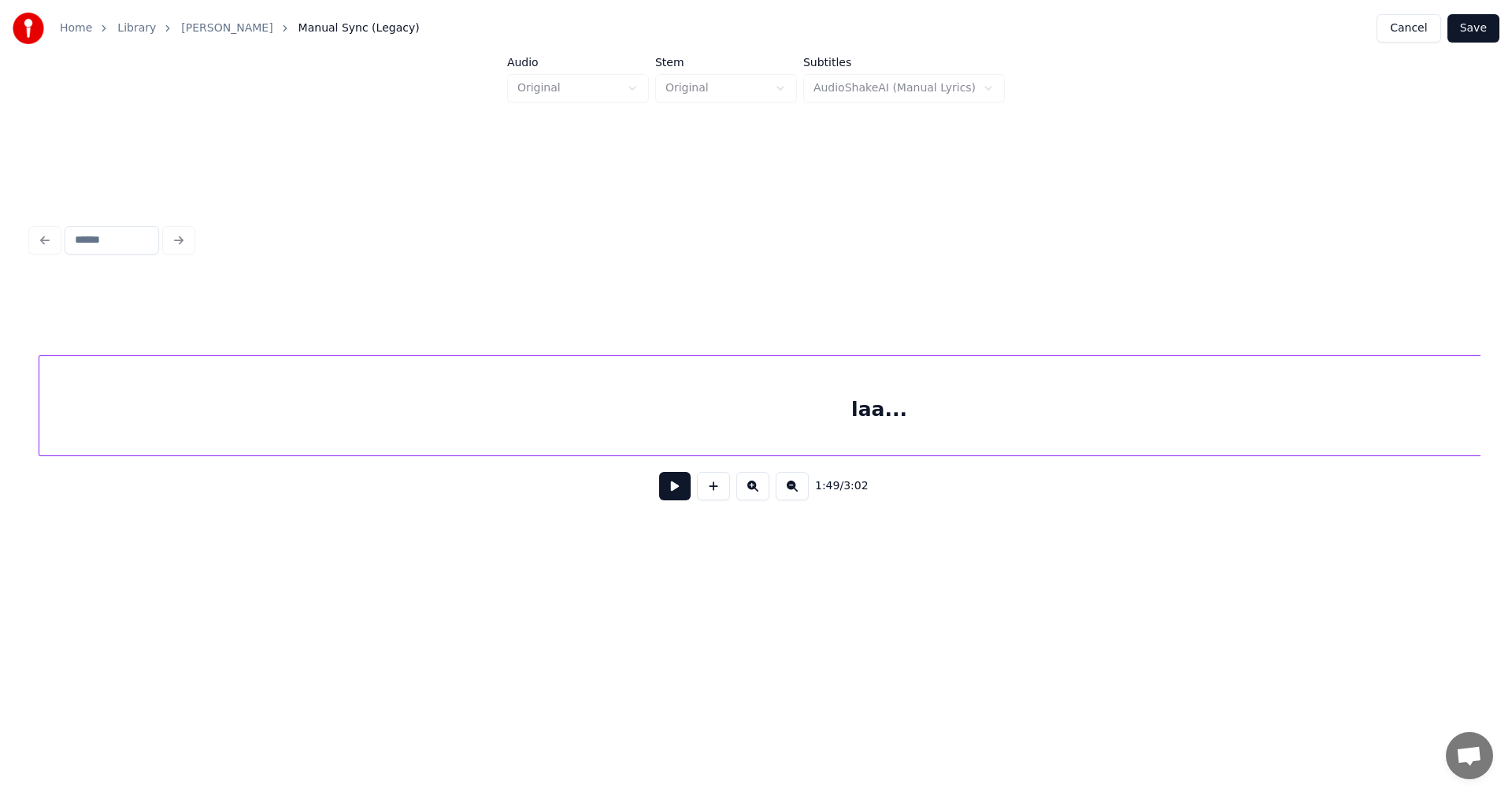
scroll to position [0, 30282]
click at [1200, 414] on div "laa..." at bounding box center [872, 409] width 1680 height 107
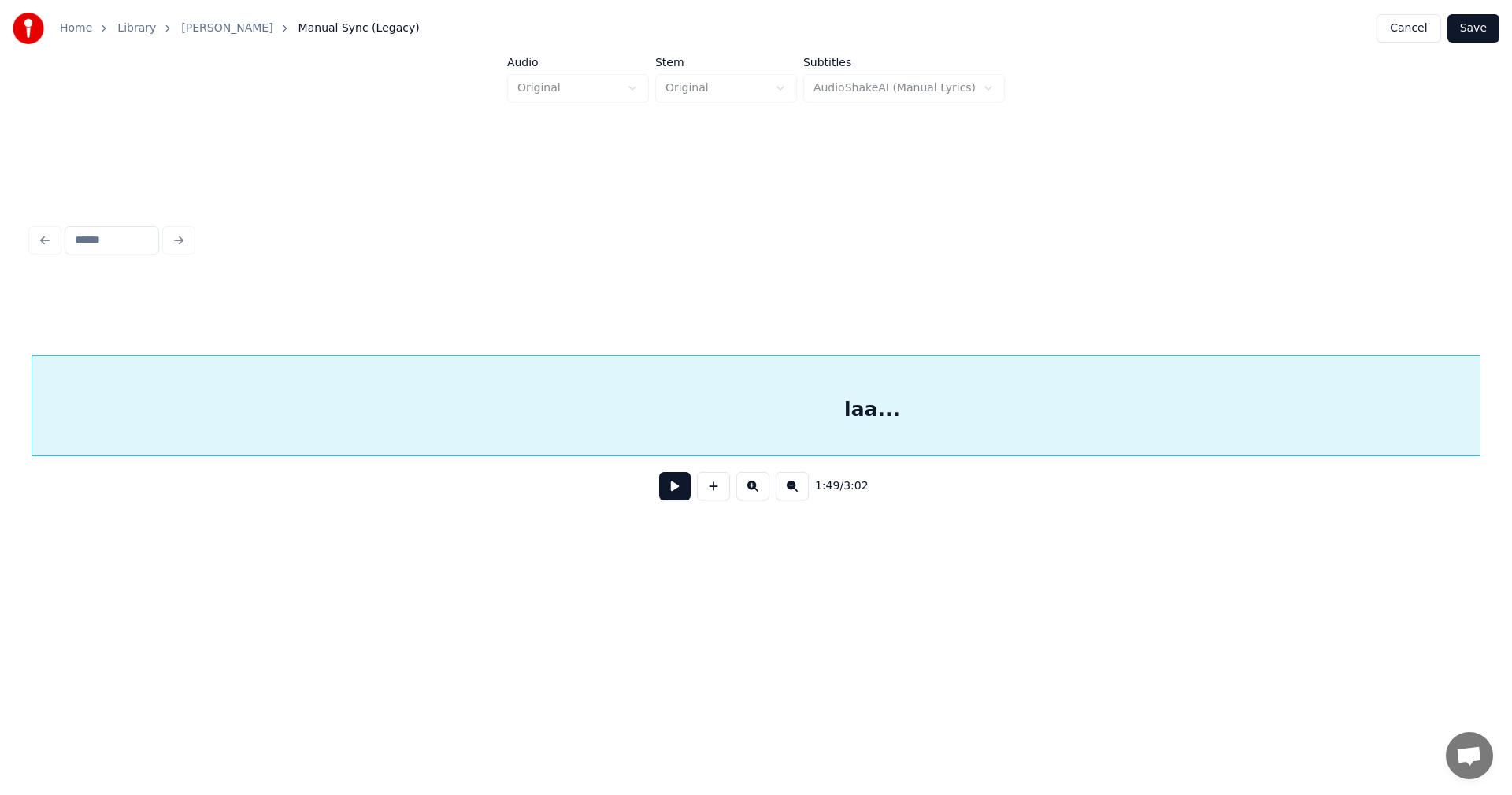
scroll to position [0, 31550]
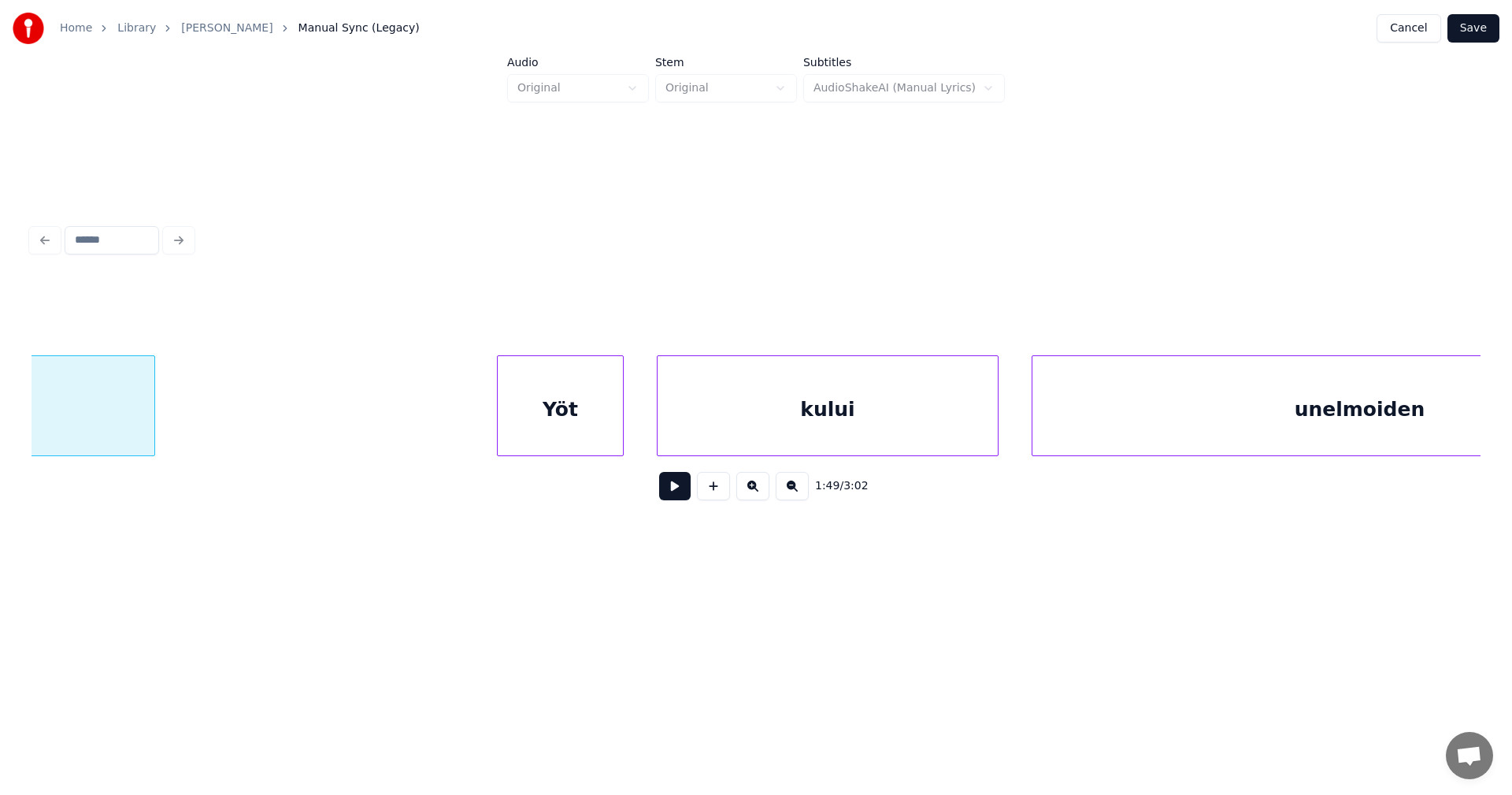
click at [149, 412] on div at bounding box center [151, 406] width 4 height 100
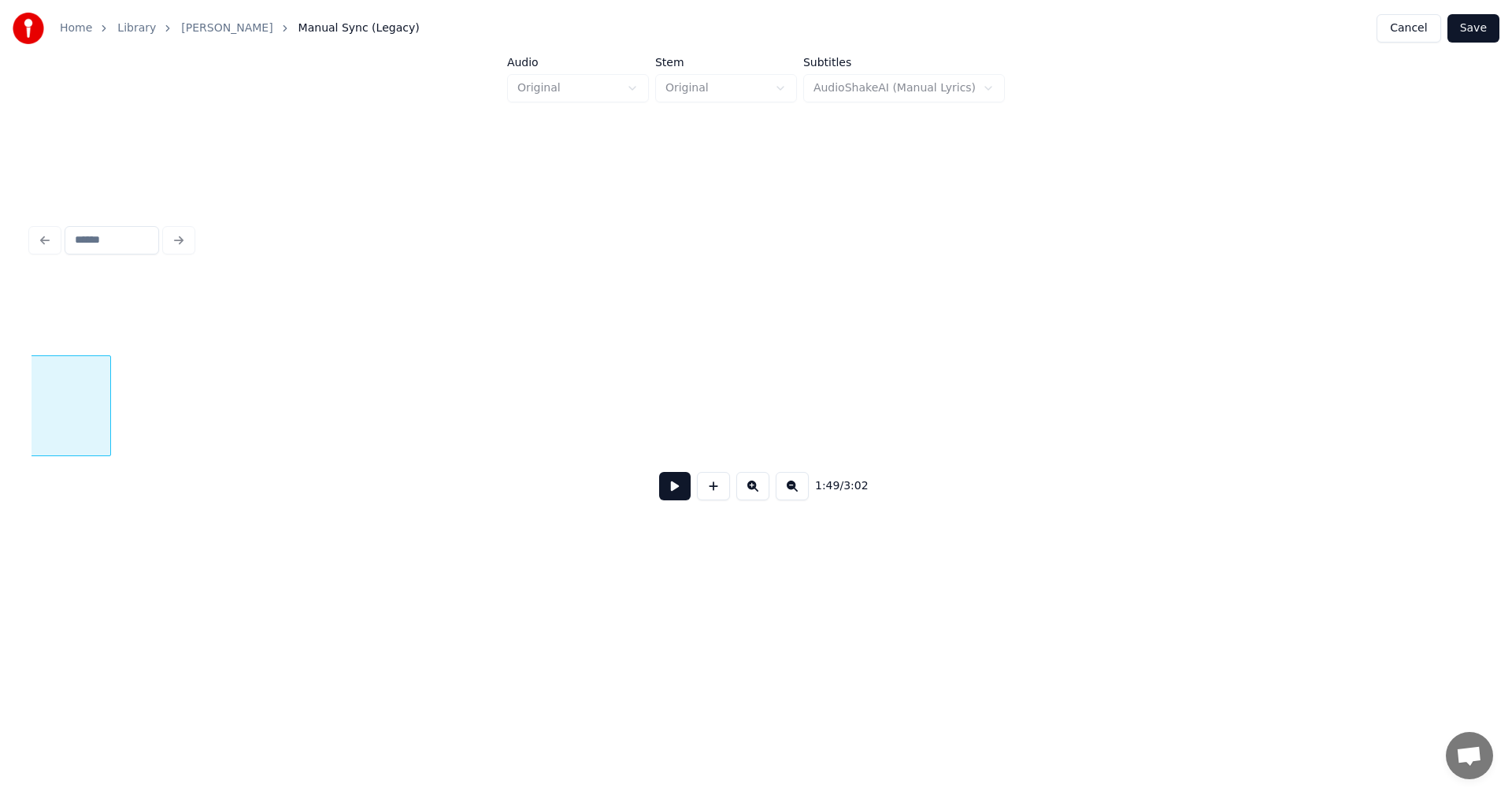
scroll to position [0, 30282]
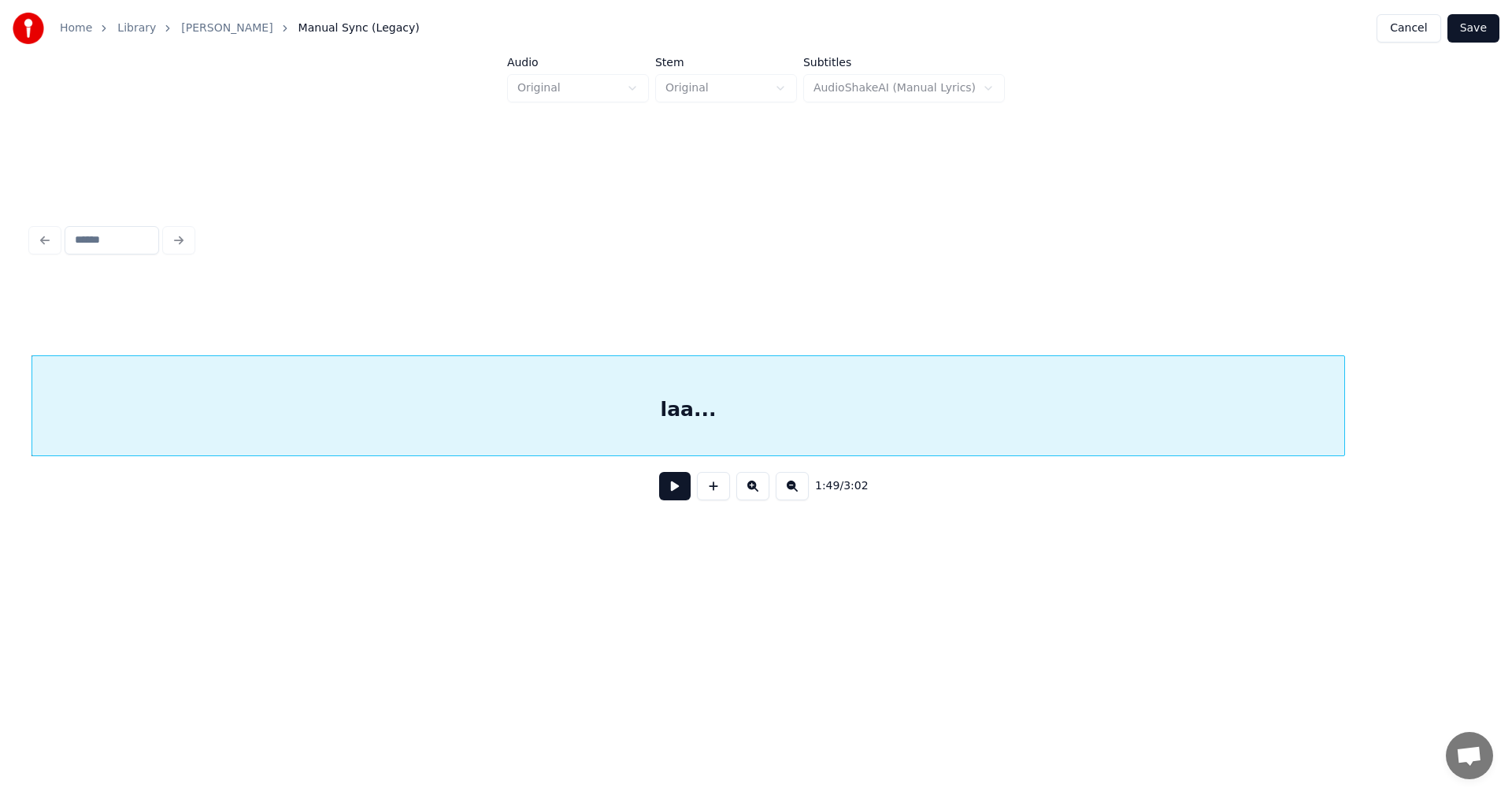
click at [1344, 427] on div at bounding box center [1341, 406] width 4 height 100
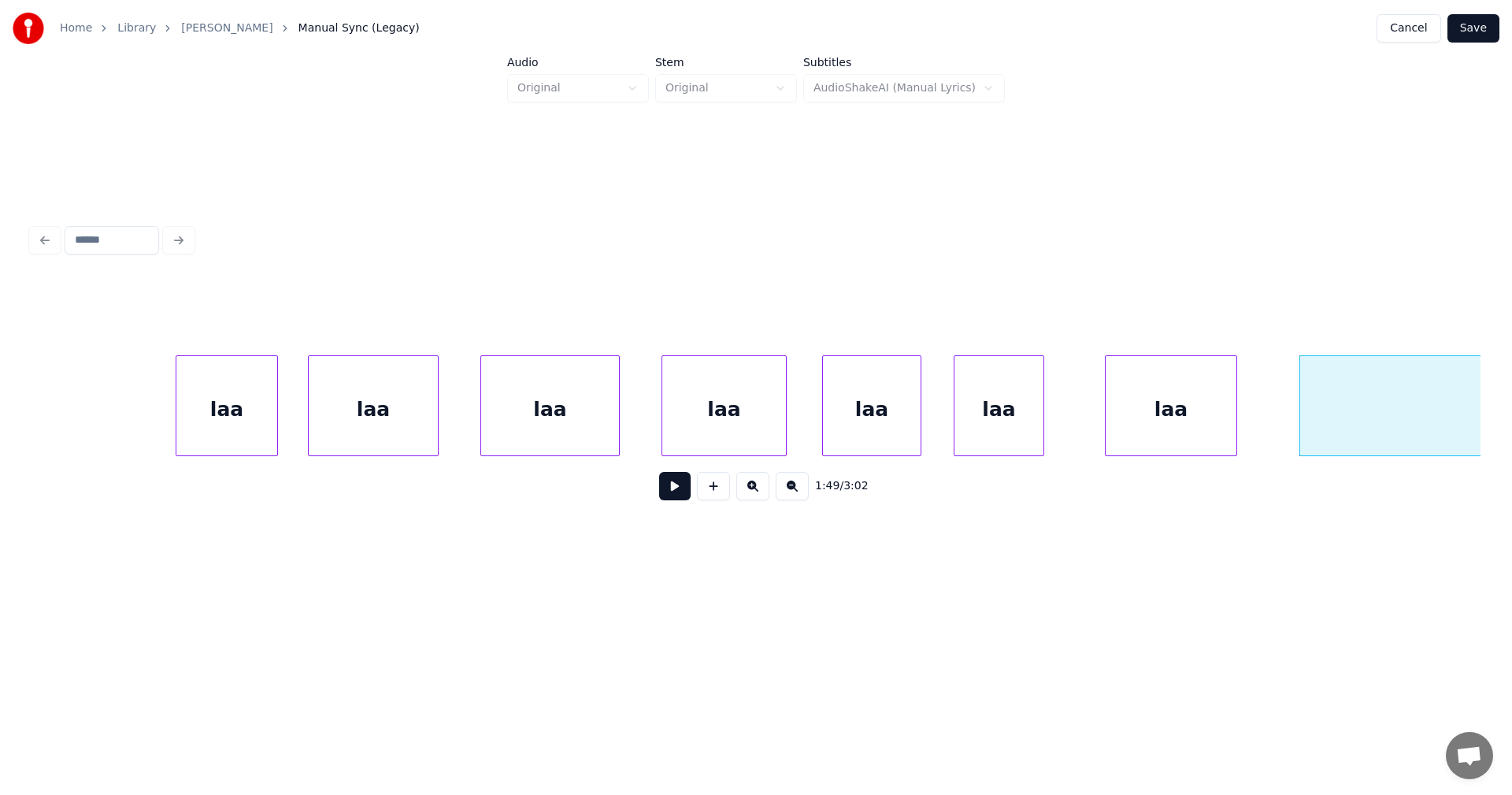
click at [251, 413] on div "laa" at bounding box center [226, 409] width 101 height 107
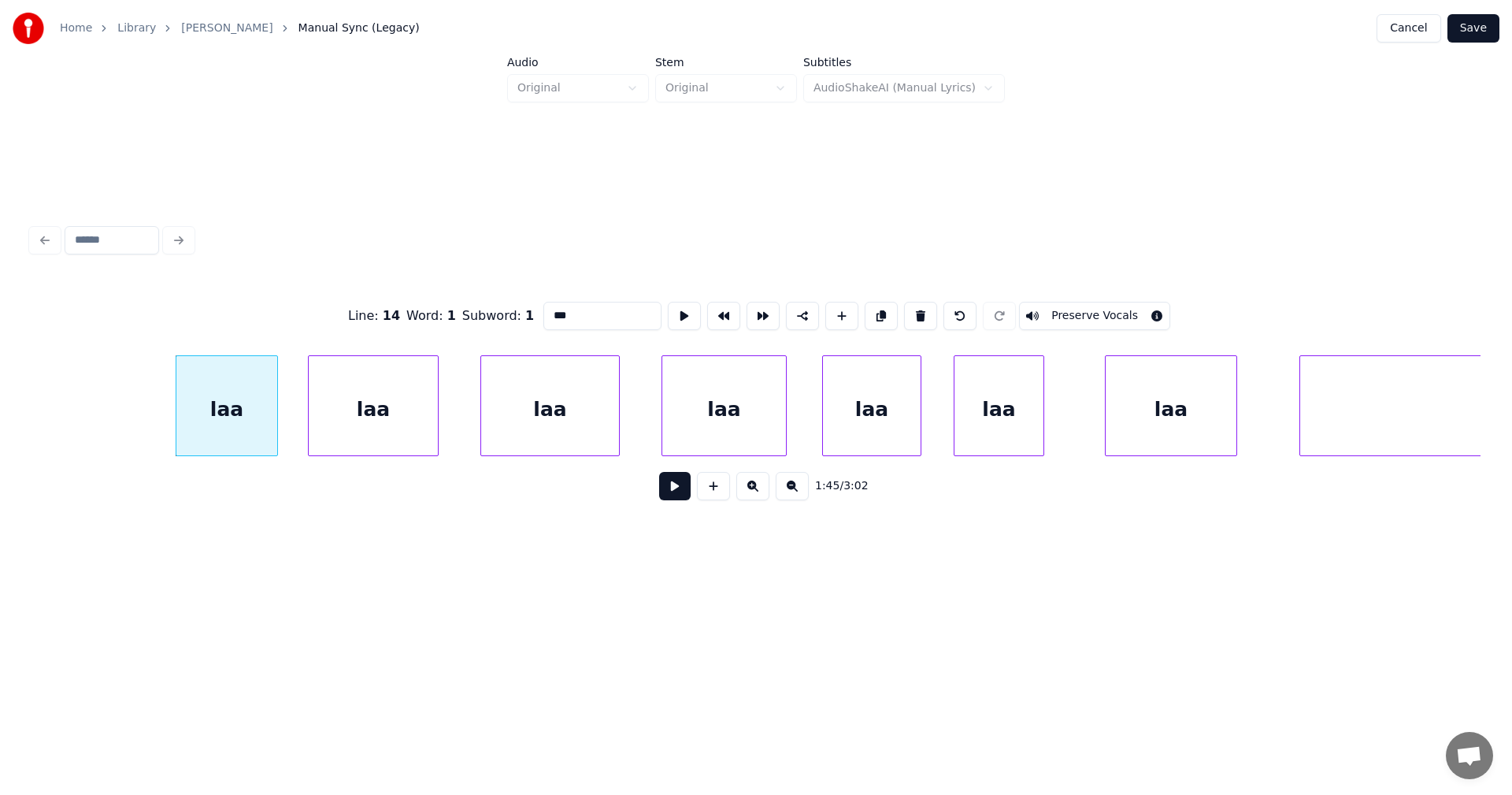
click at [682, 485] on button at bounding box center [674, 486] width 31 height 28
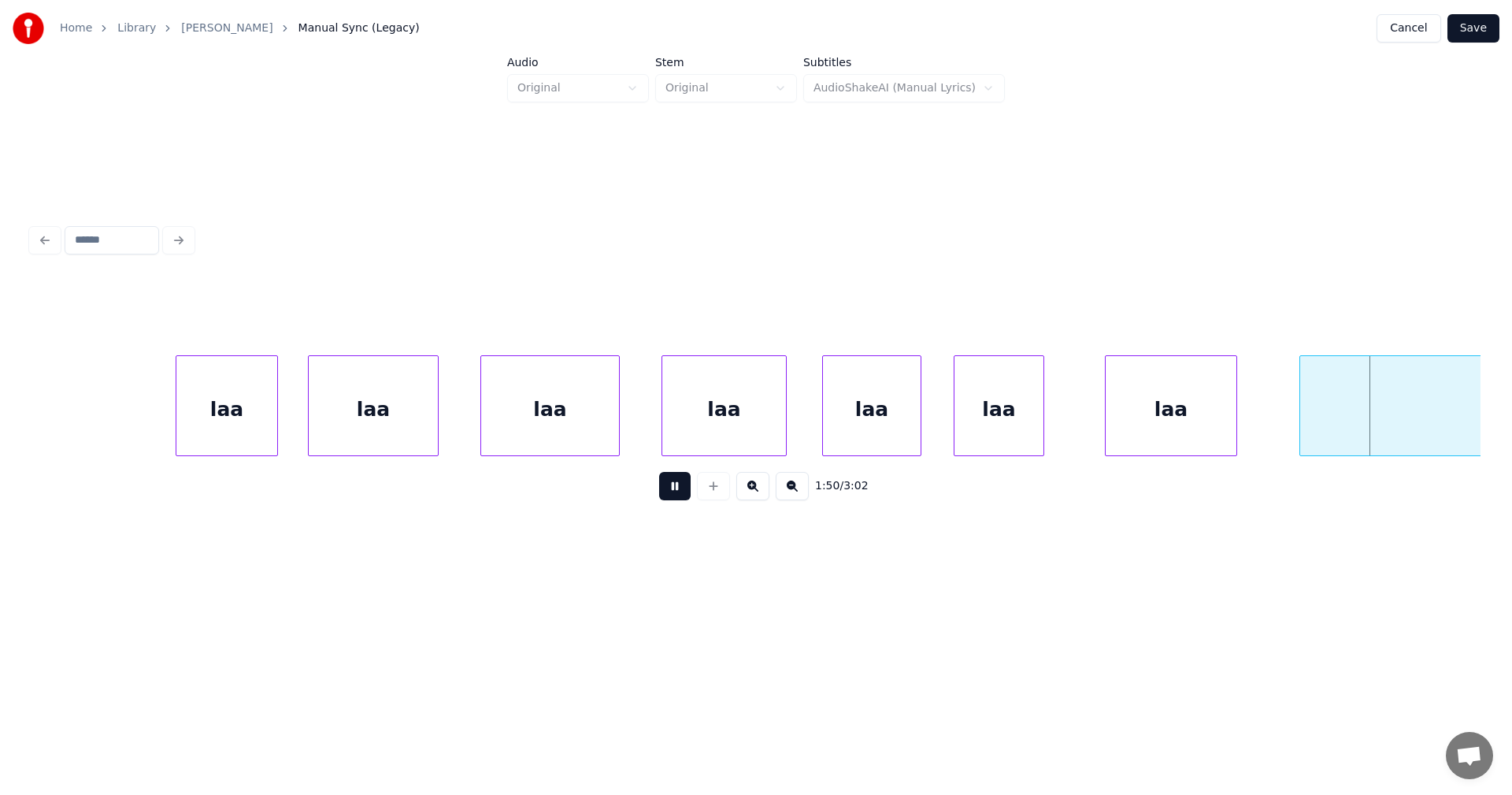
click at [688, 485] on button at bounding box center [674, 486] width 31 height 28
click at [1074, 436] on div at bounding box center [1073, 406] width 4 height 100
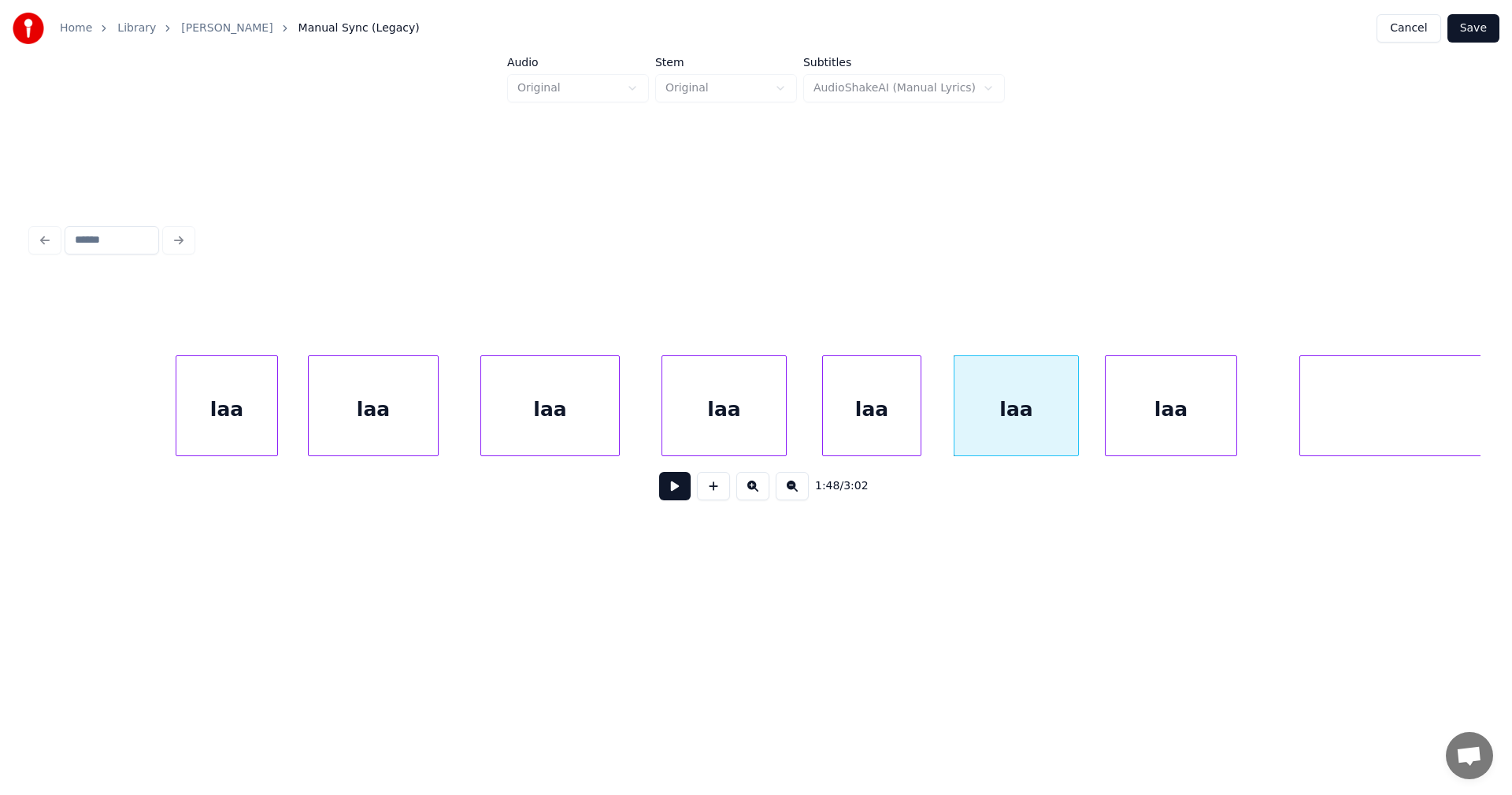
click at [1019, 437] on div "laa" at bounding box center [1016, 409] width 124 height 107
click at [682, 488] on button at bounding box center [674, 486] width 31 height 28
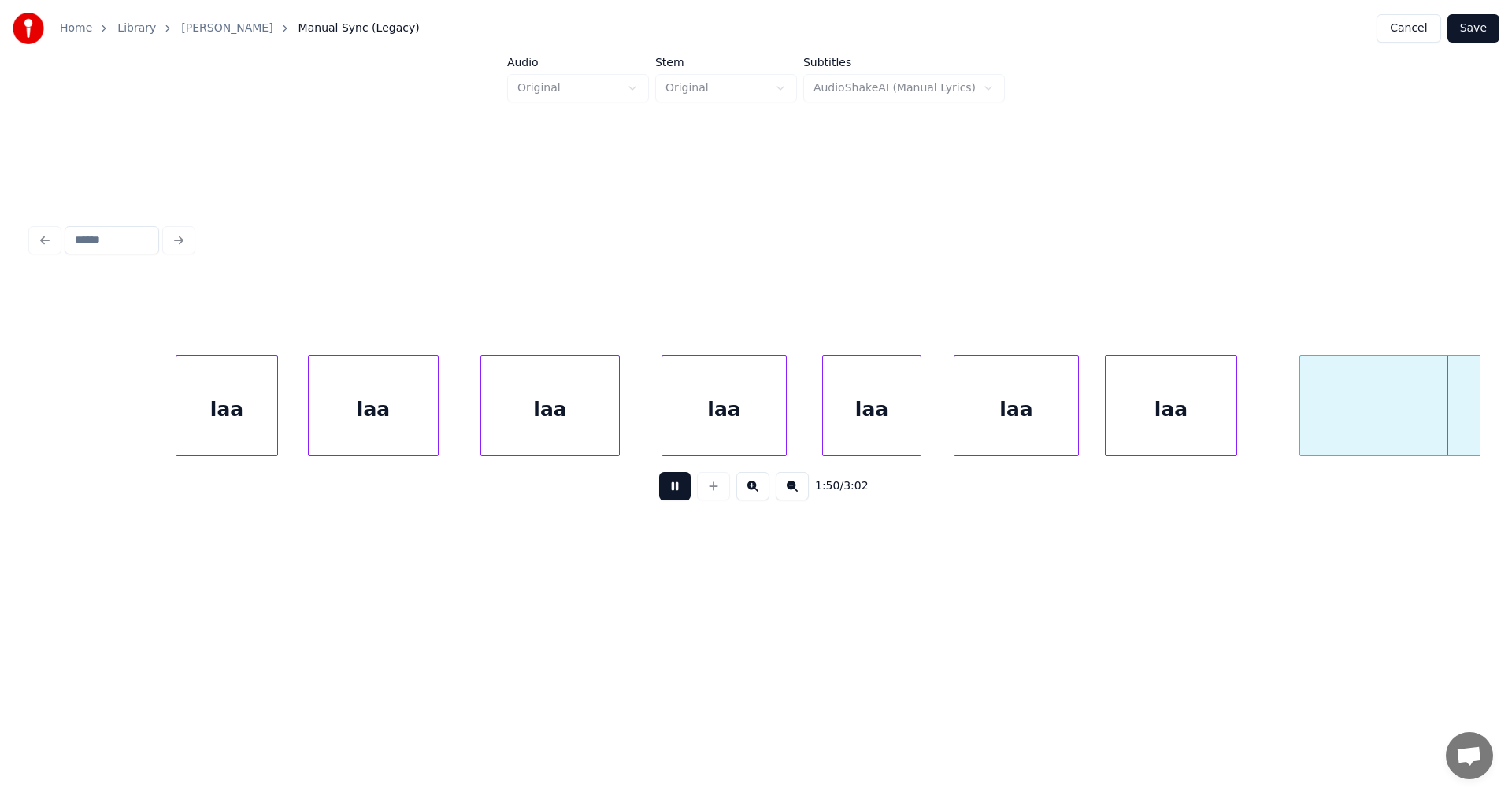
click at [685, 488] on button at bounding box center [674, 486] width 31 height 28
click at [265, 429] on div "laa" at bounding box center [226, 409] width 101 height 107
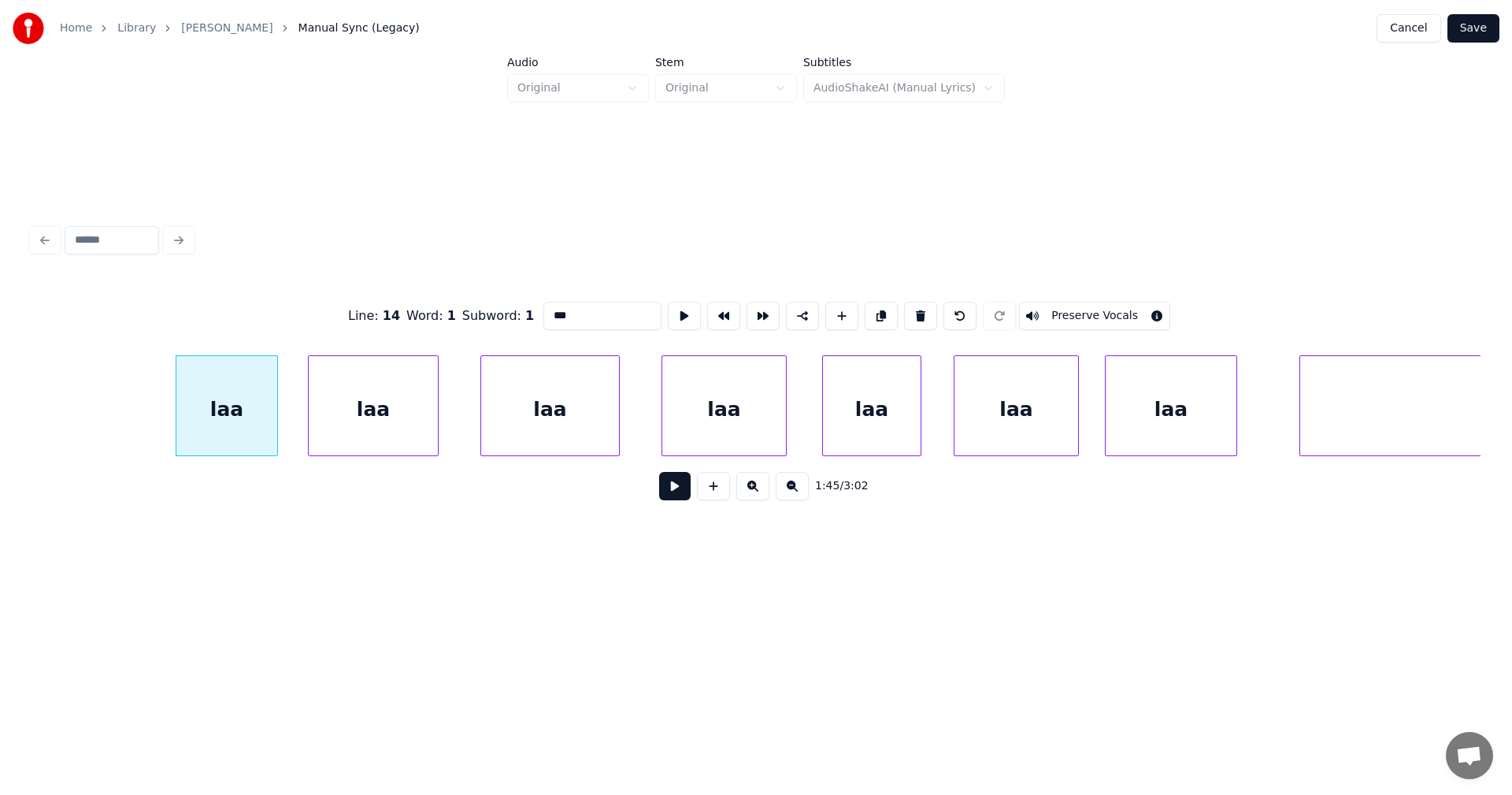
click at [678, 495] on button at bounding box center [674, 486] width 31 height 28
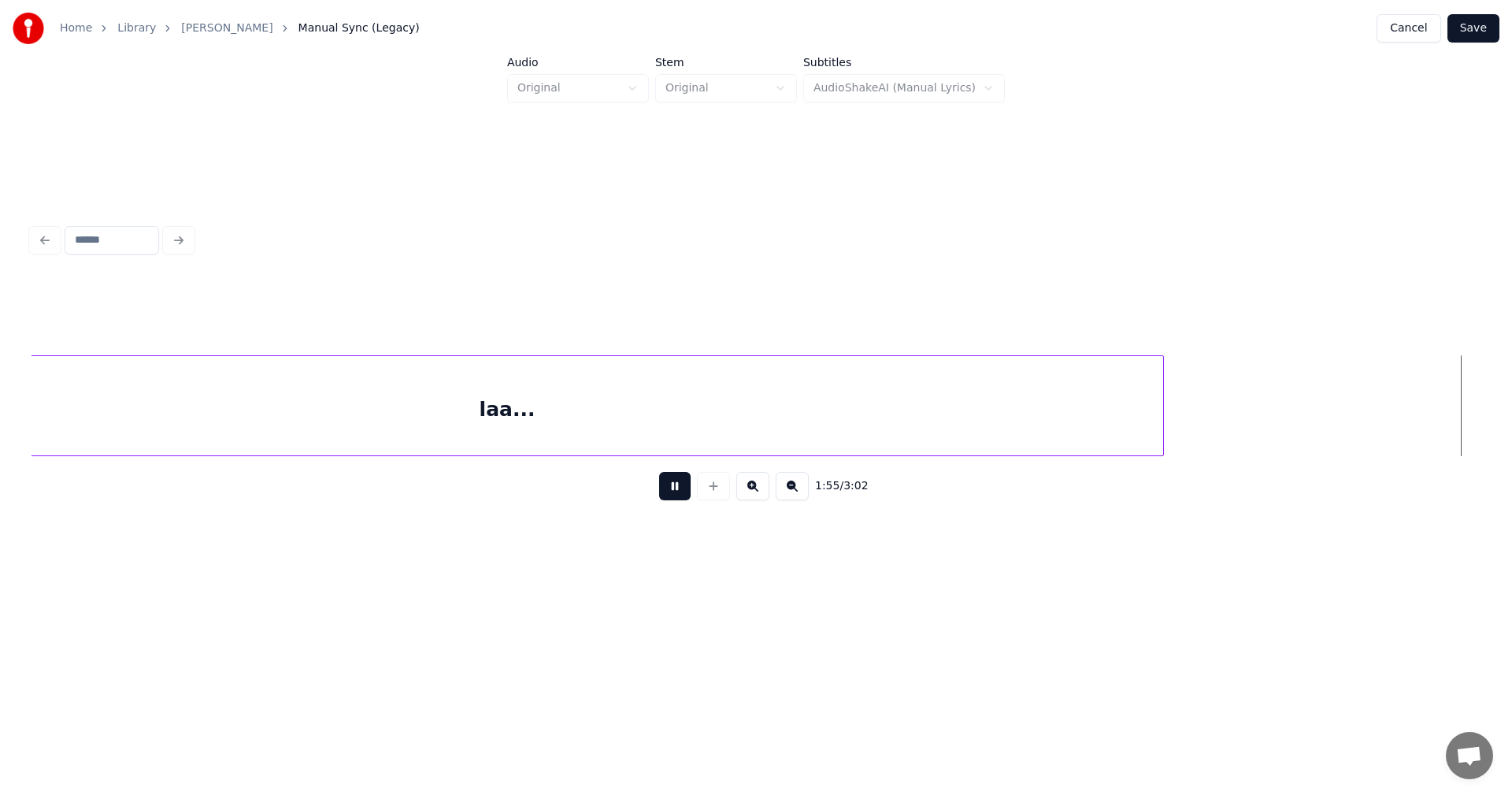
scroll to position [0, 31916]
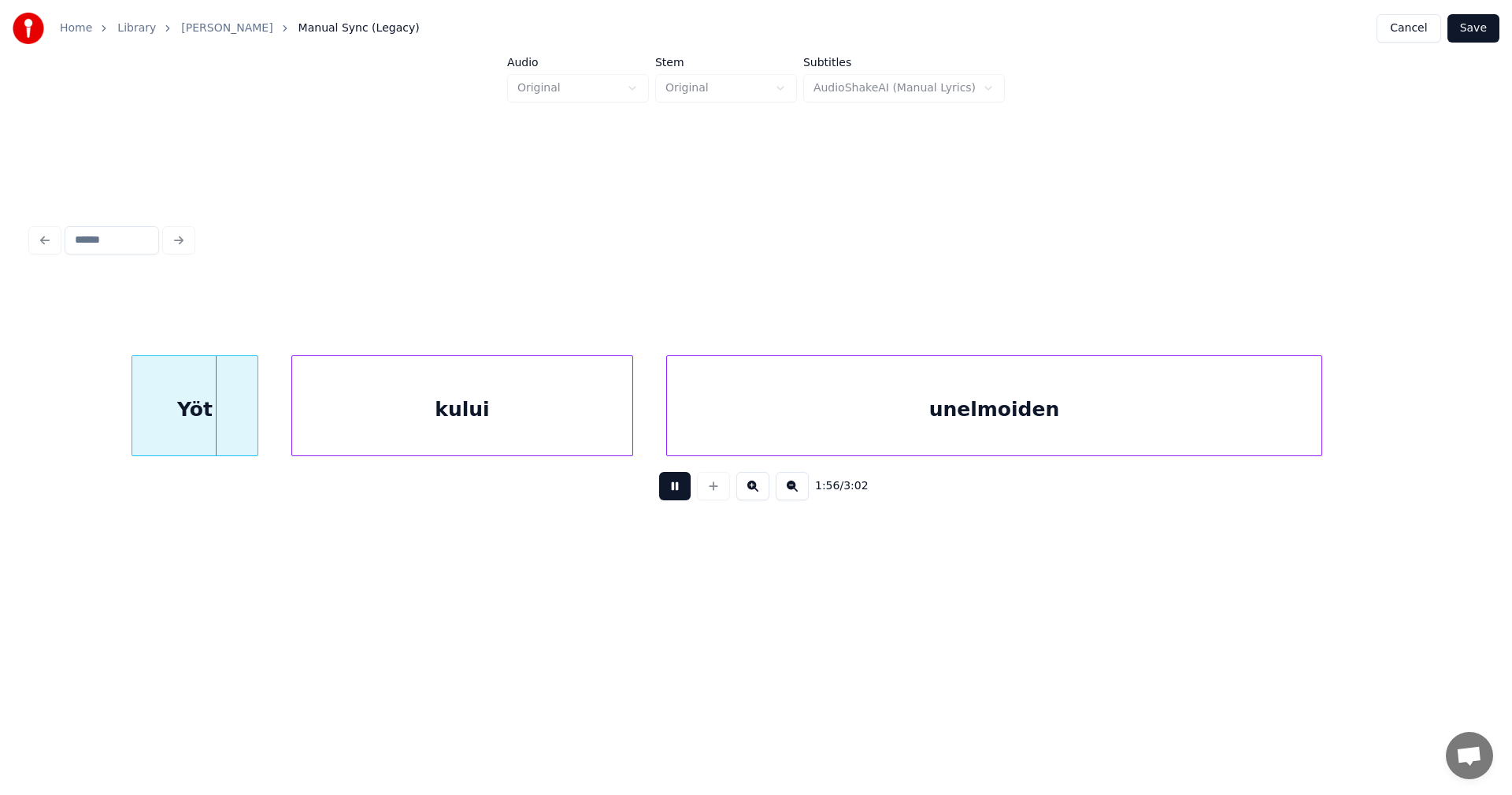
drag, startPoint x: 678, startPoint y: 494, endPoint x: 551, endPoint y: 480, distance: 127.8
click at [672, 494] on button at bounding box center [674, 486] width 31 height 28
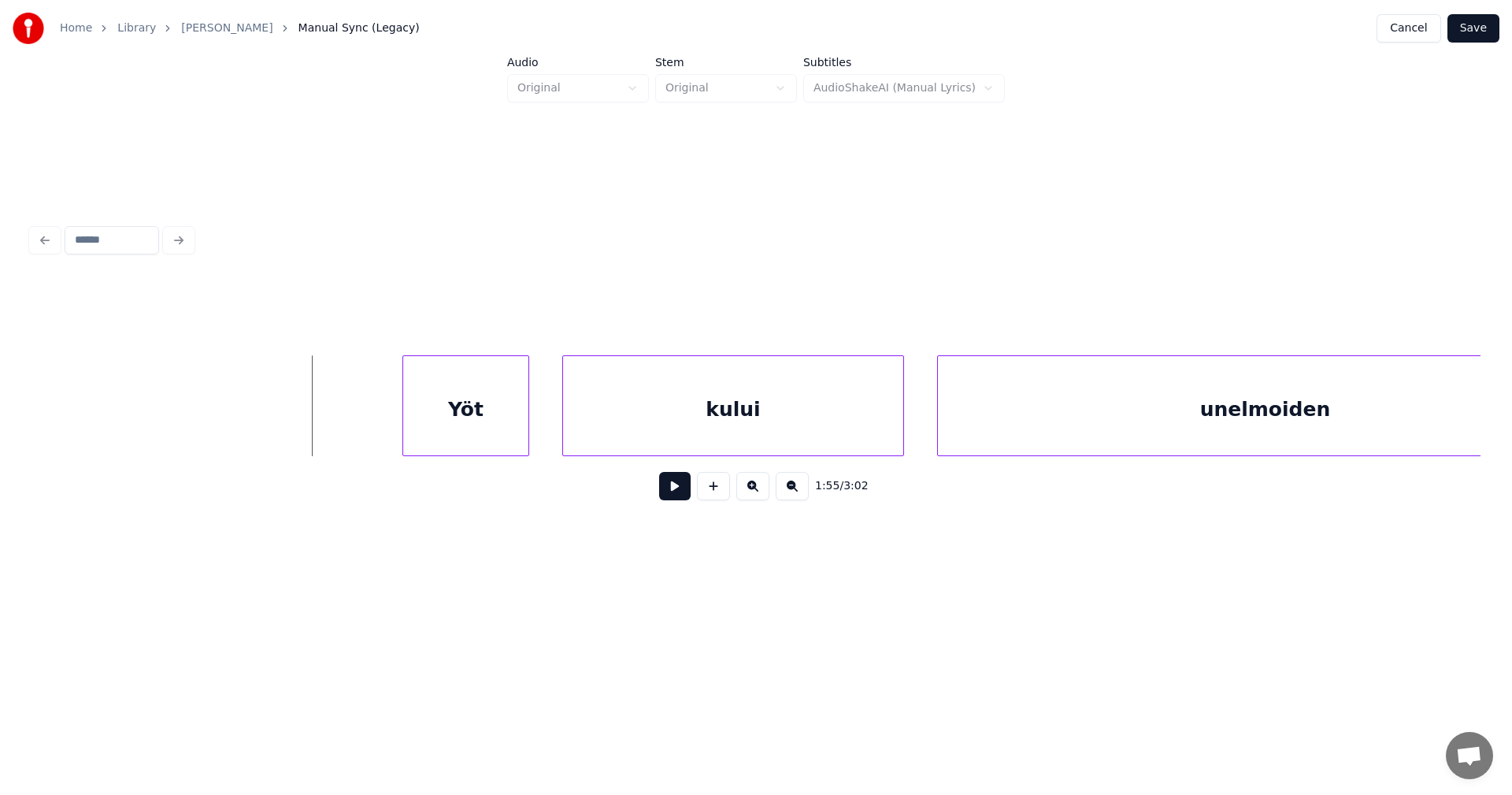
scroll to position [0, 31632]
click at [348, 430] on div "Yöt" at bounding box center [368, 409] width 125 height 107
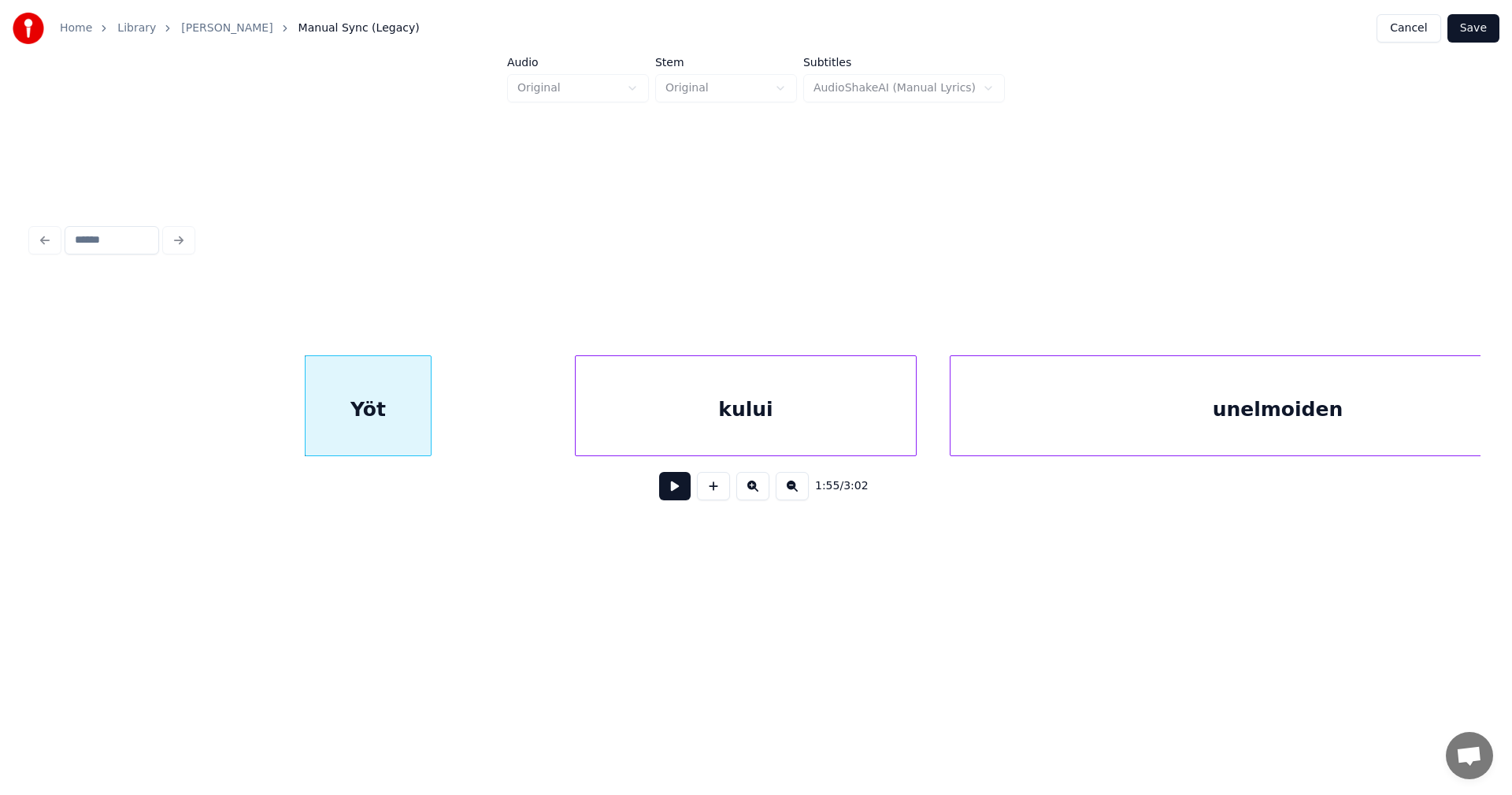
click at [348, 430] on div "Yöt" at bounding box center [368, 409] width 125 height 107
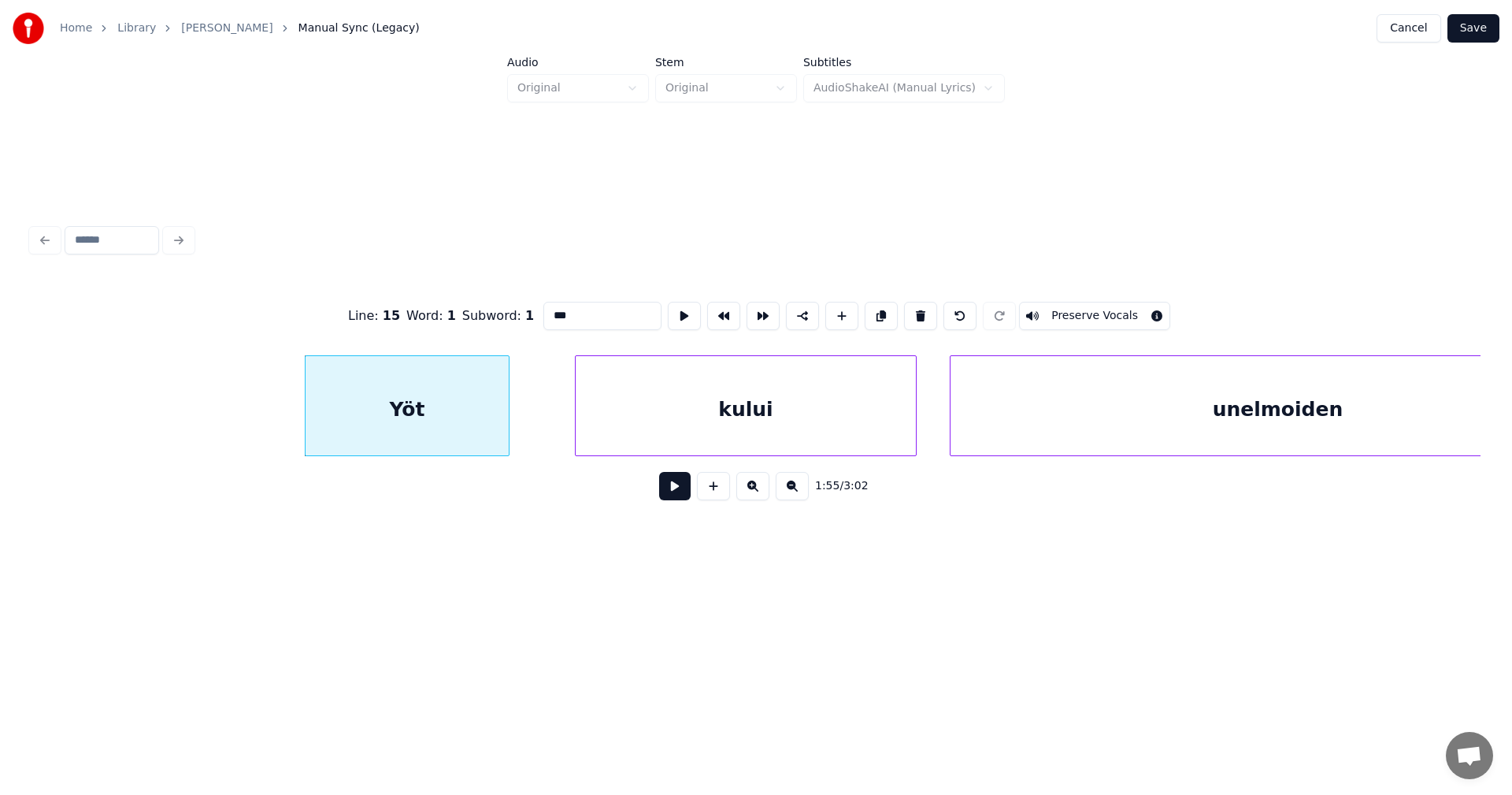
click at [504, 432] on div at bounding box center [506, 406] width 4 height 100
click at [653, 437] on div "kului" at bounding box center [745, 409] width 341 height 107
type input "*****"
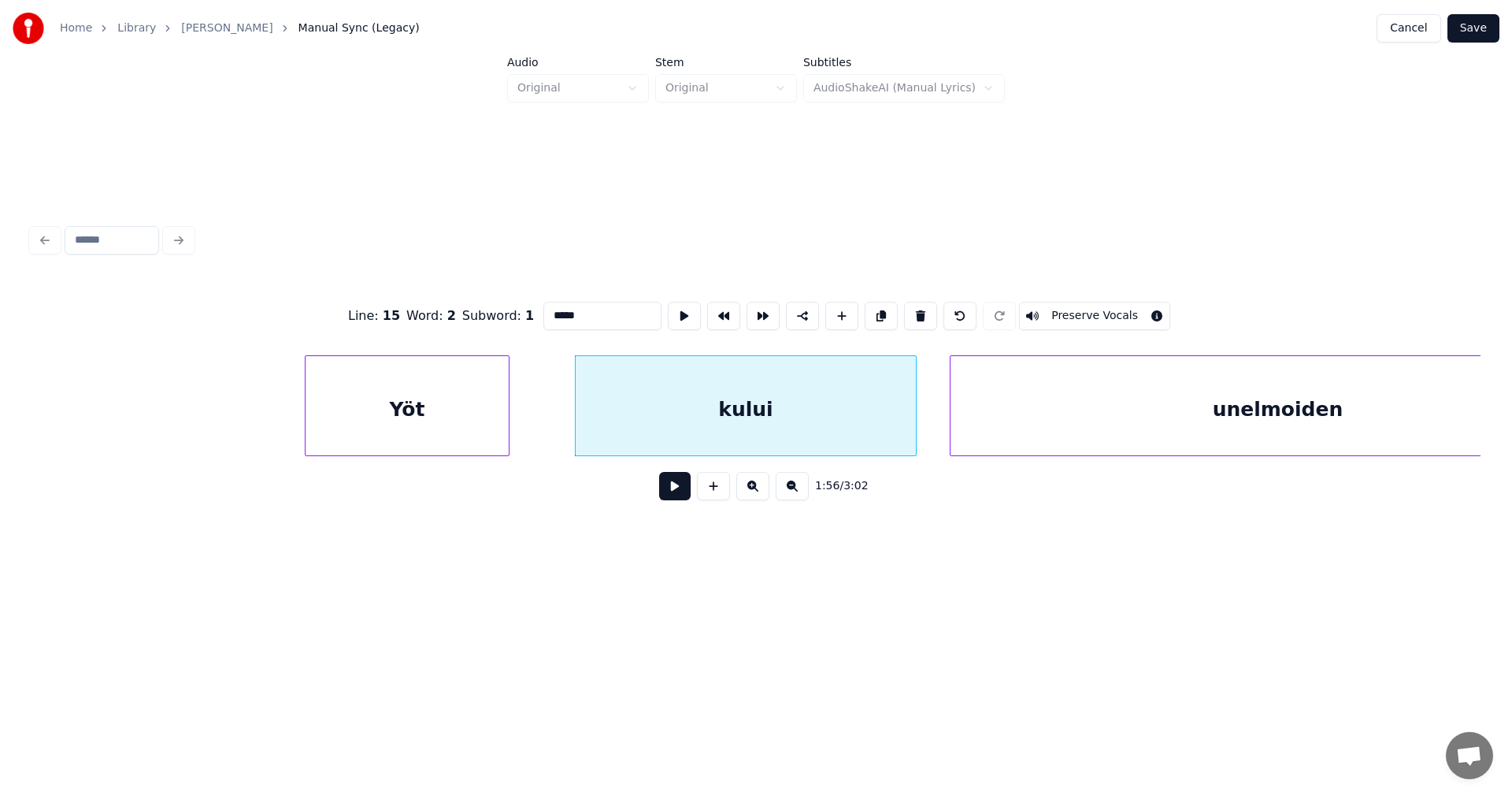
click at [674, 496] on button at bounding box center [674, 486] width 31 height 28
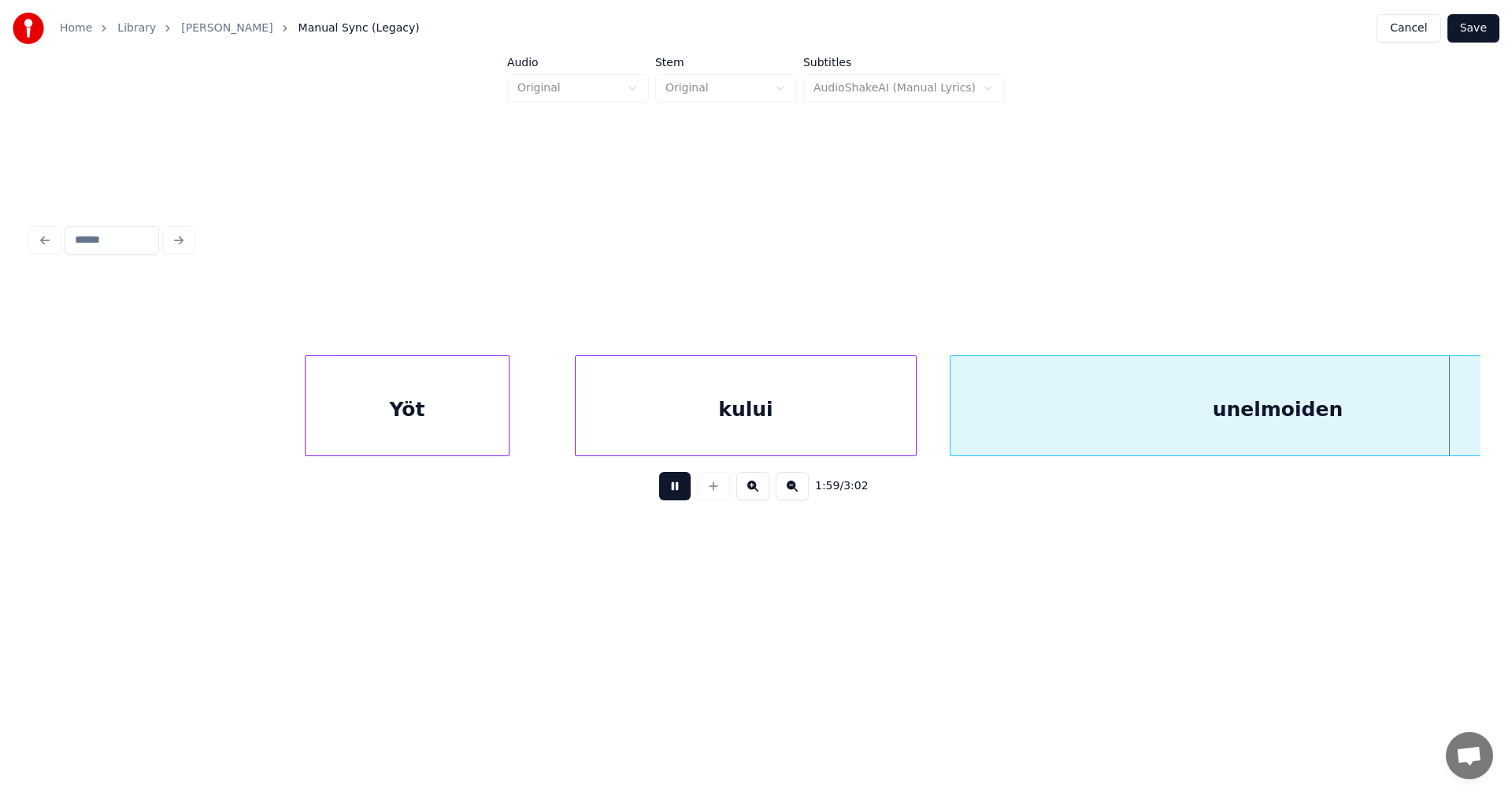
scroll to position [0, 33081]
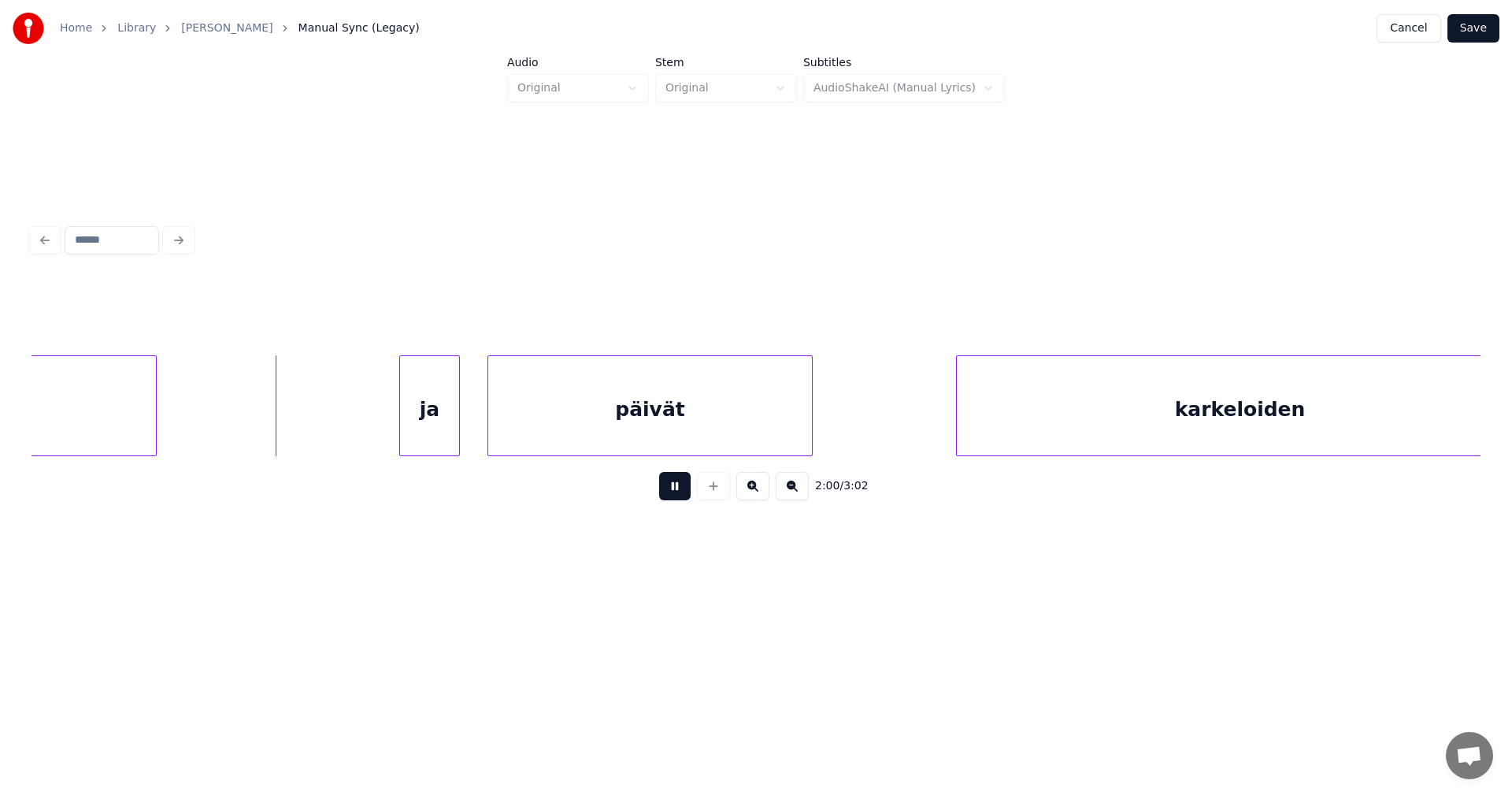
click at [677, 495] on button at bounding box center [674, 486] width 31 height 28
click at [420, 417] on div "ja" at bounding box center [421, 409] width 59 height 107
click at [359, 414] on div at bounding box center [359, 406] width 4 height 100
click at [675, 498] on button at bounding box center [674, 486] width 31 height 28
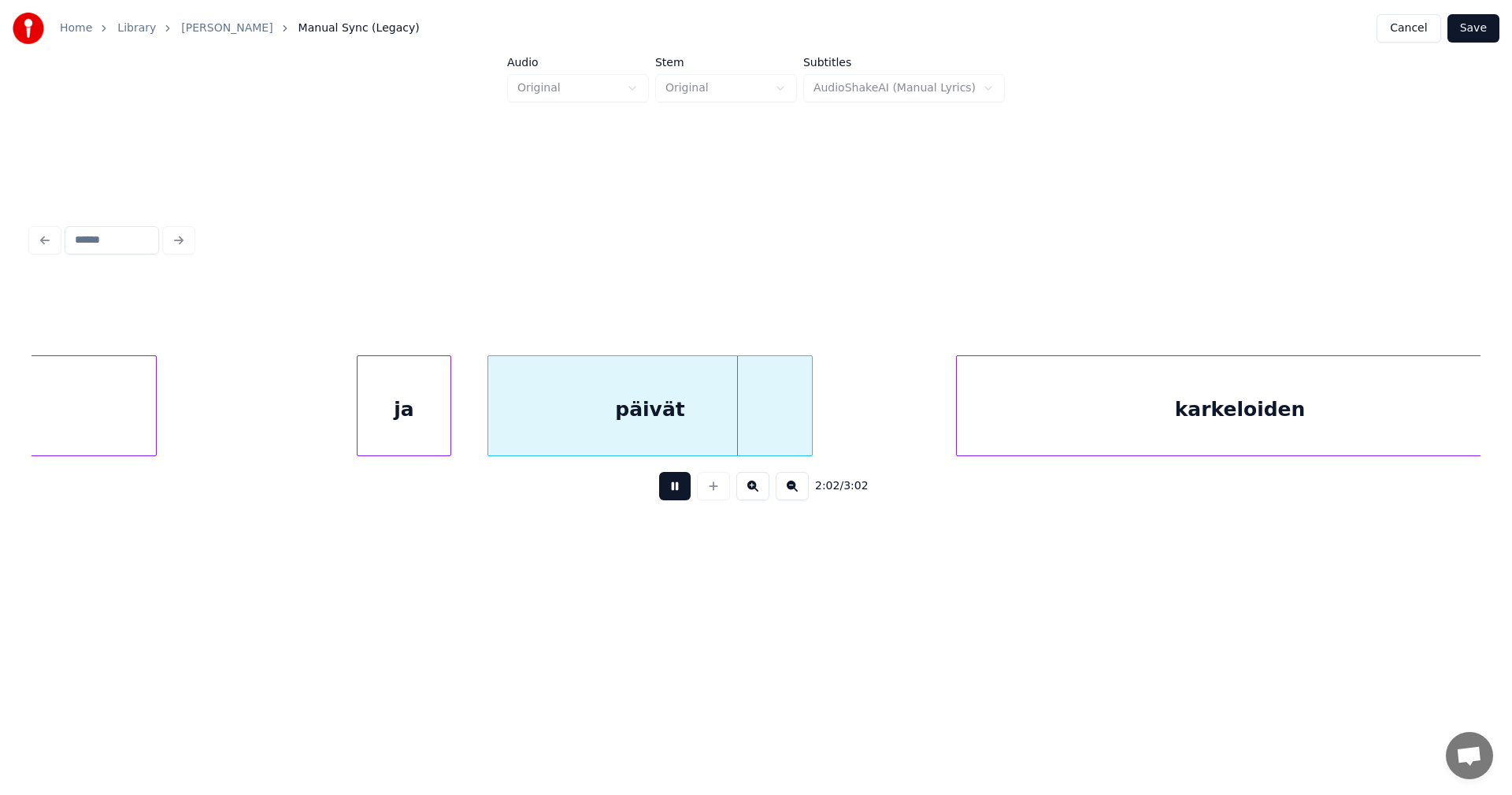
click at [674, 498] on button at bounding box center [674, 486] width 31 height 28
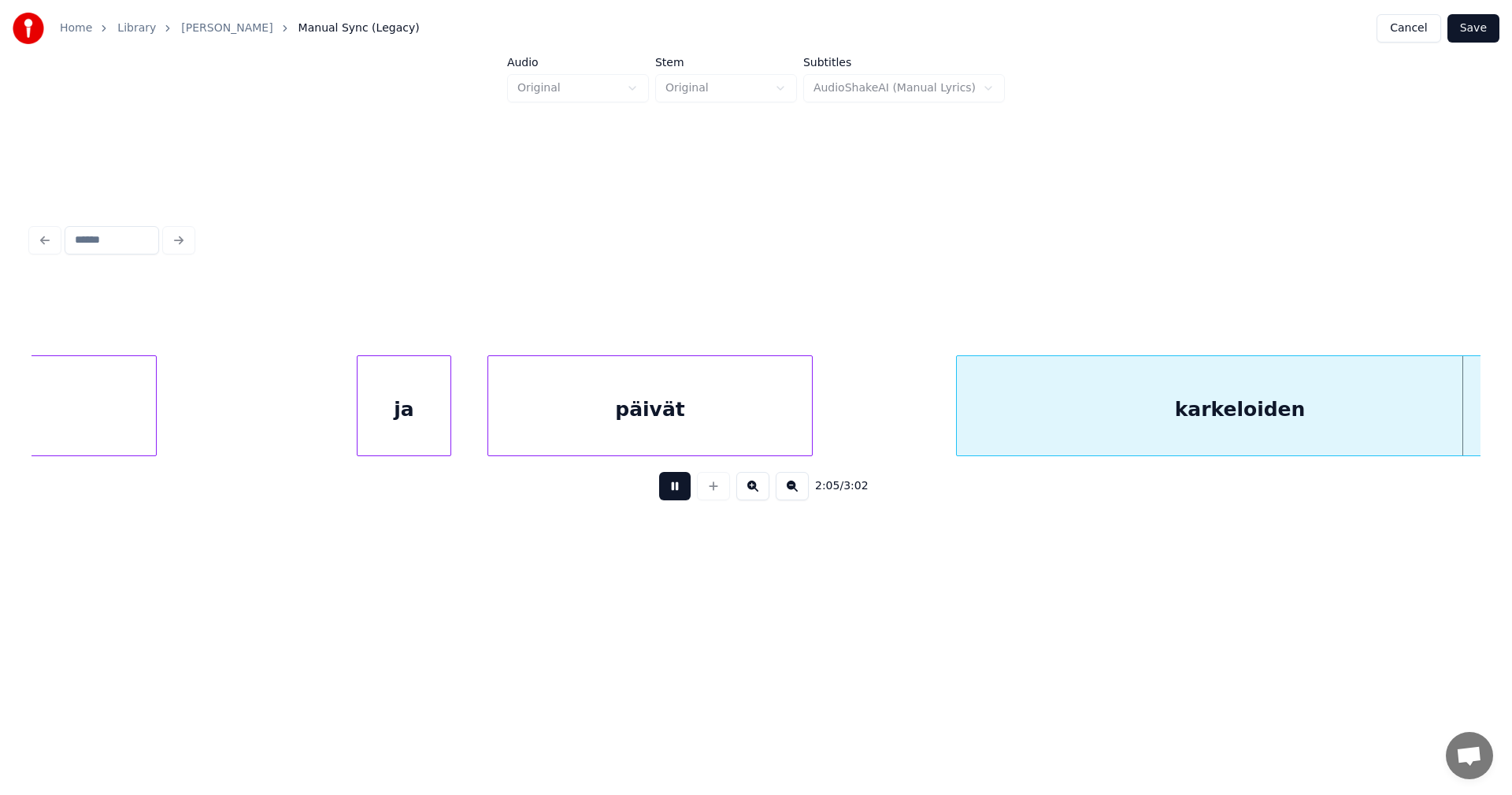
scroll to position [0, 34531]
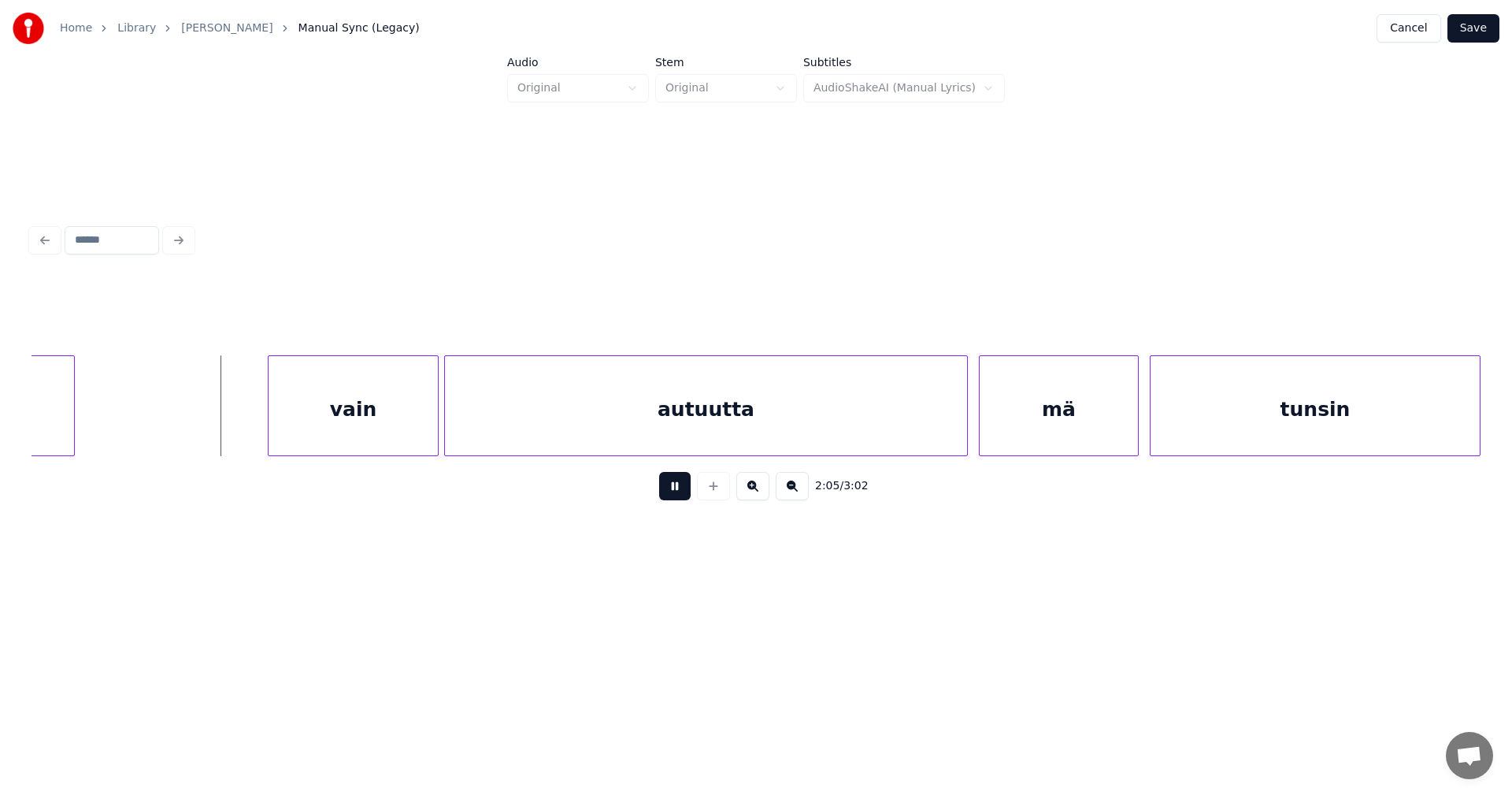
click at [674, 498] on button at bounding box center [674, 486] width 31 height 28
click at [398, 419] on div "vain" at bounding box center [333, 409] width 169 height 107
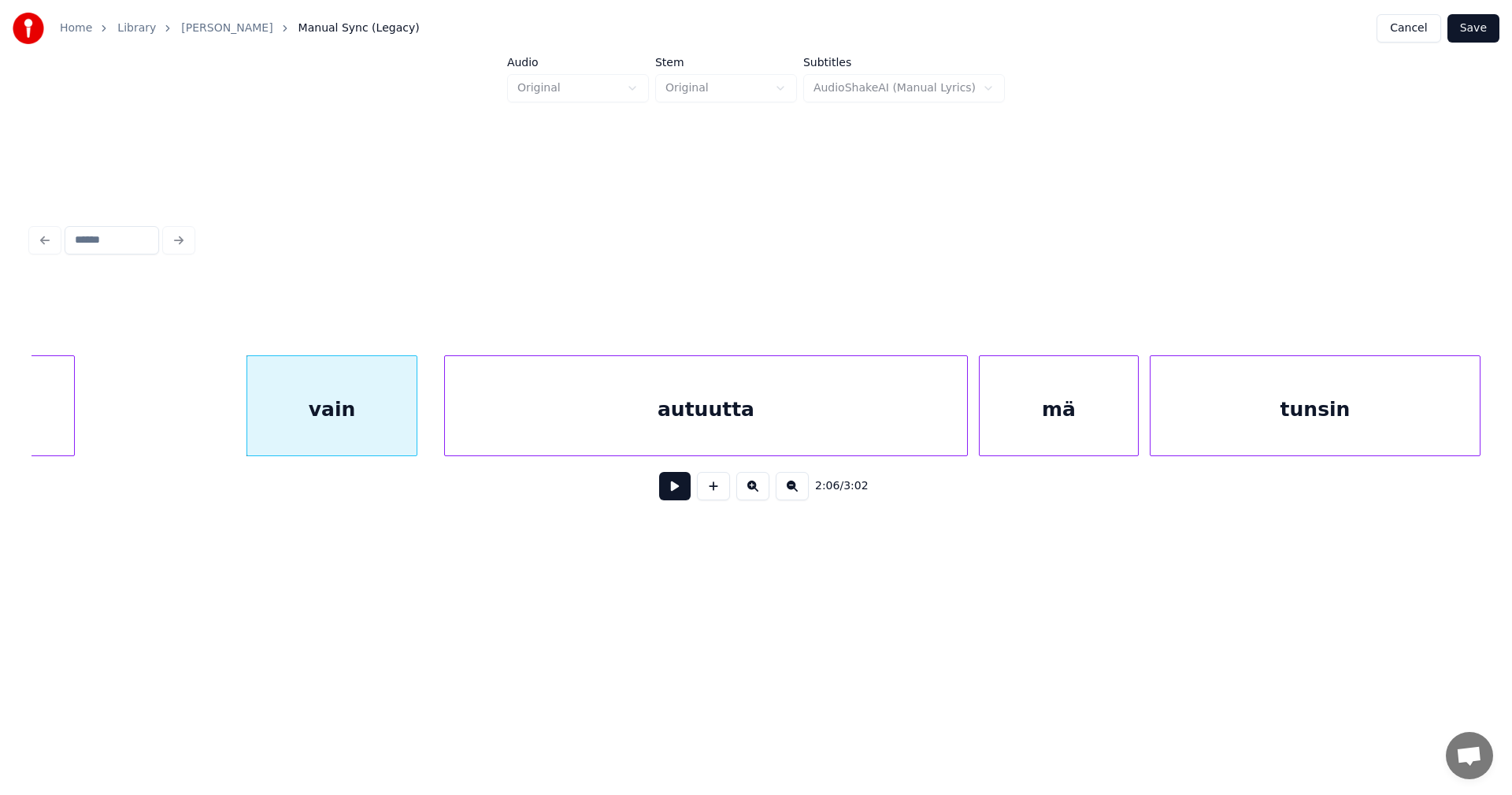
click at [674, 495] on button at bounding box center [674, 486] width 31 height 28
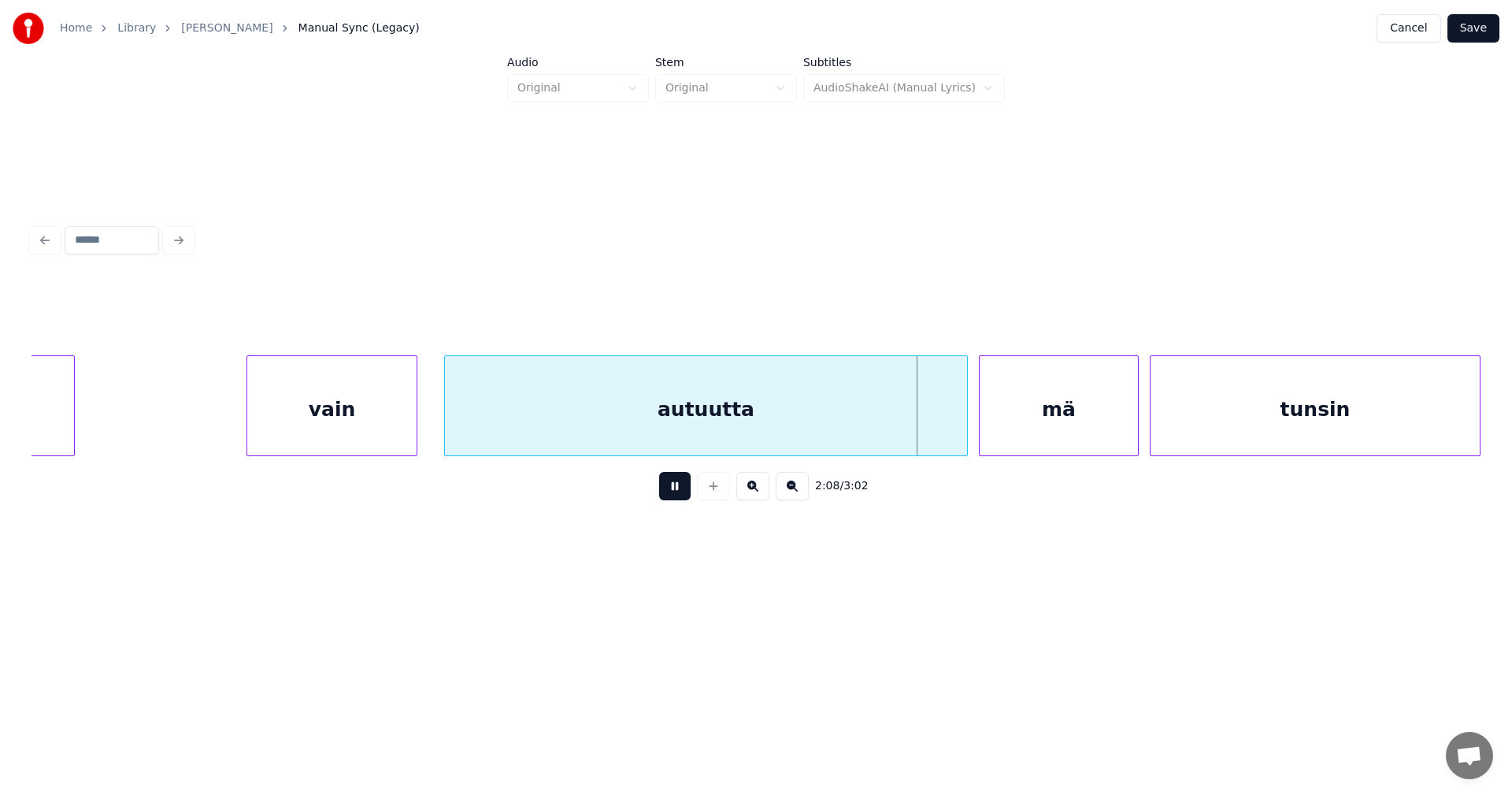
click at [674, 495] on button at bounding box center [674, 486] width 31 height 28
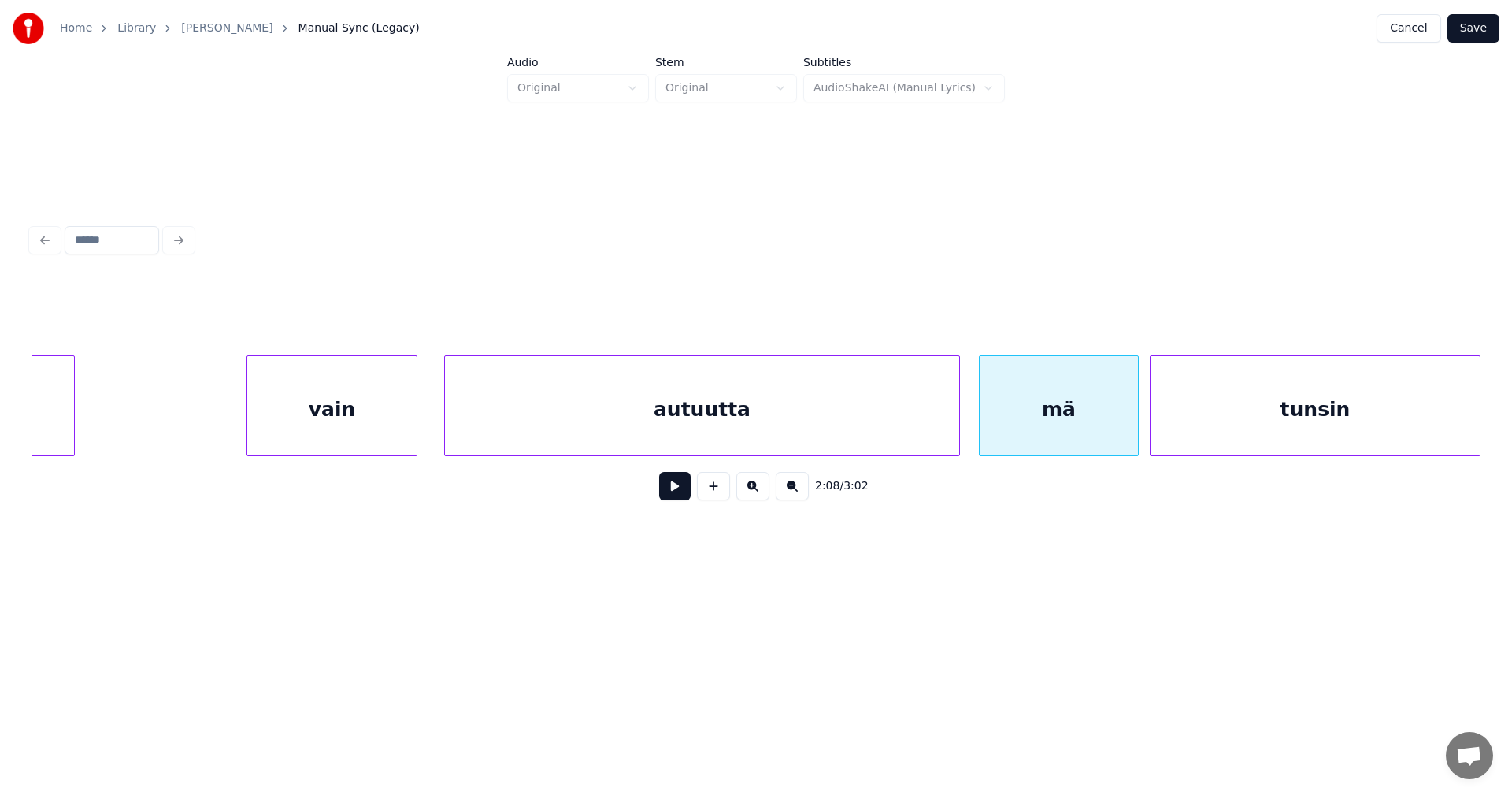
click at [954, 435] on div at bounding box center [956, 406] width 4 height 100
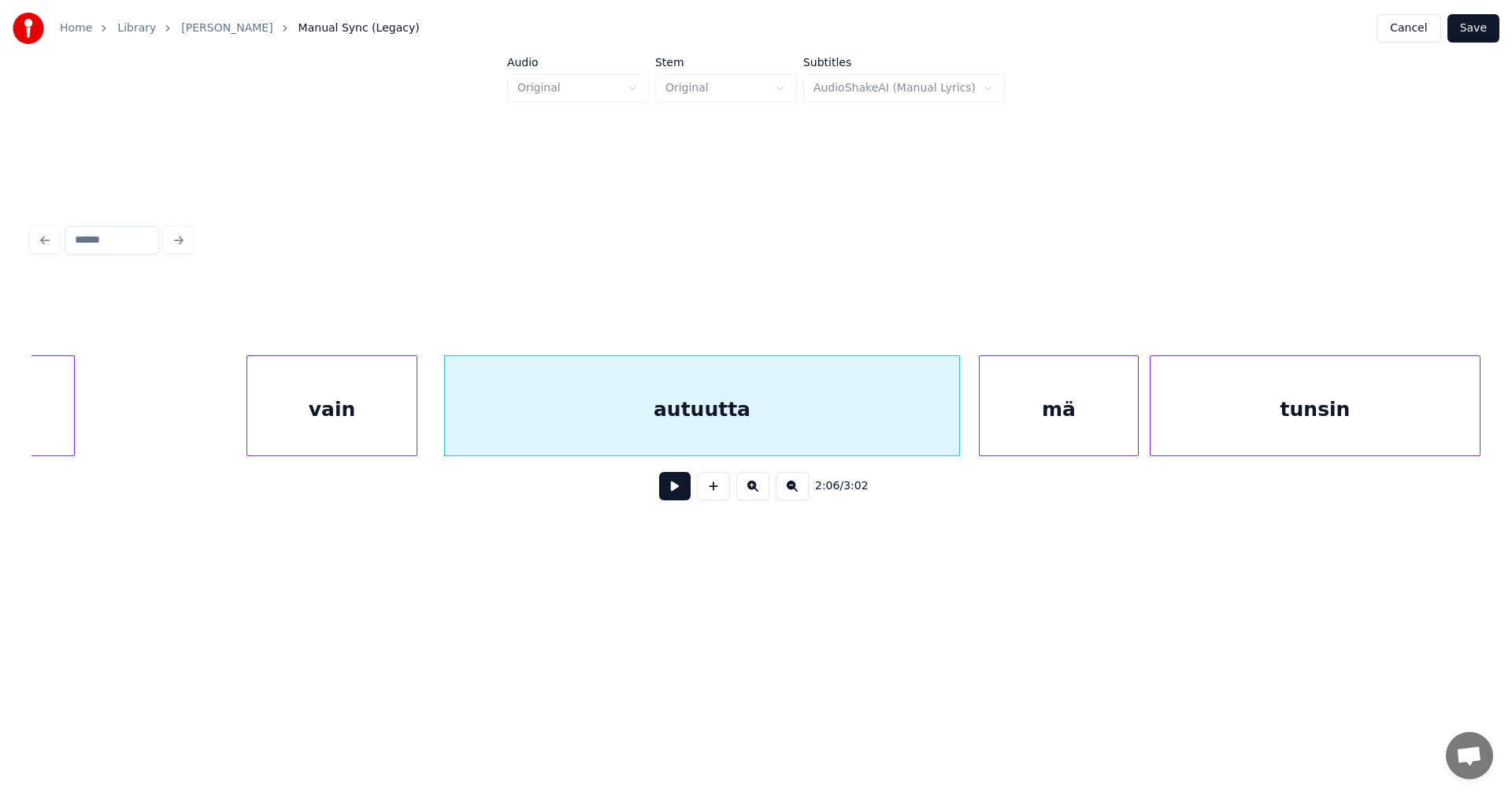
click at [676, 492] on button at bounding box center [674, 486] width 31 height 28
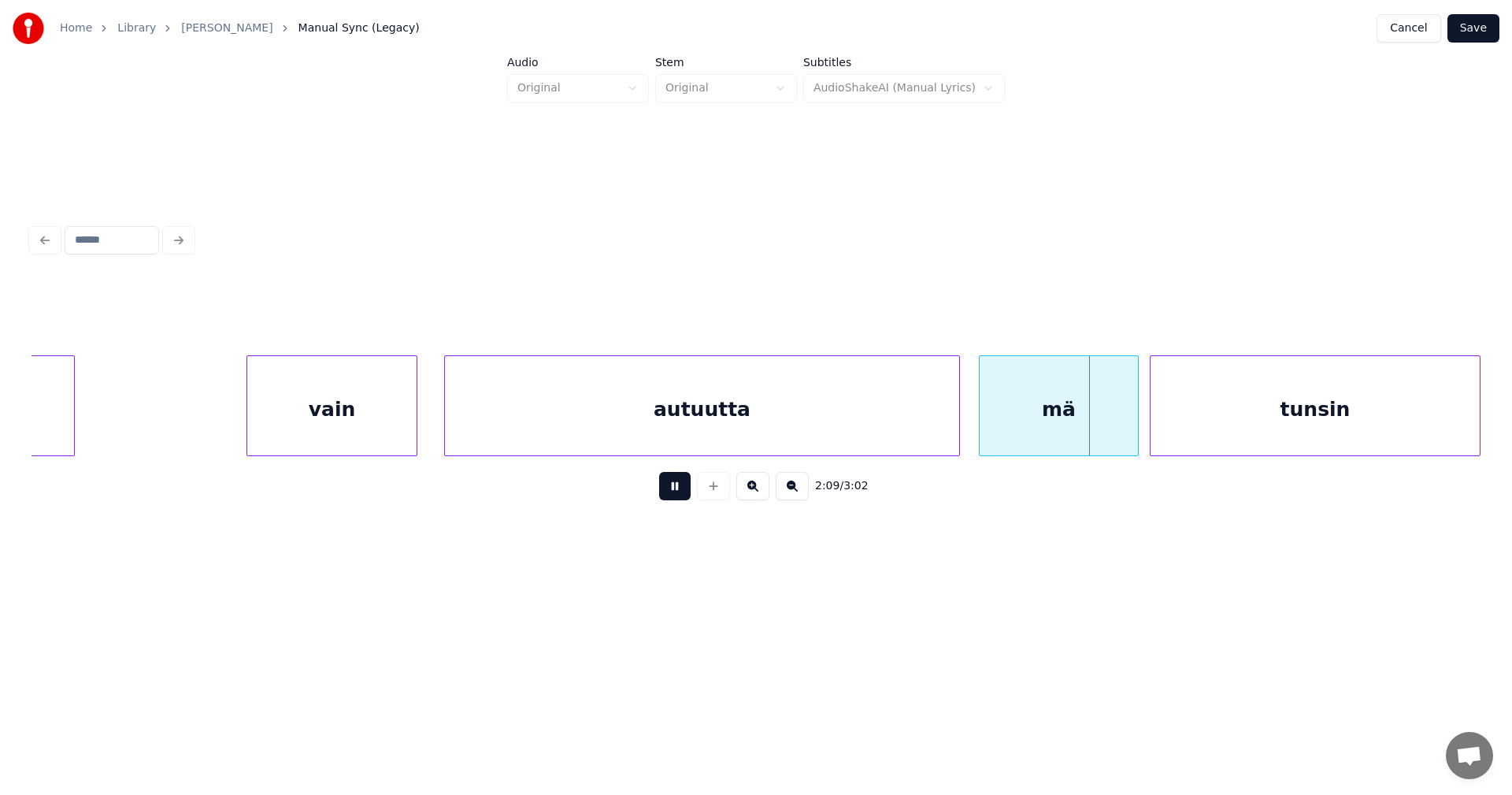
click at [677, 491] on button at bounding box center [674, 486] width 31 height 28
click at [1126, 437] on div at bounding box center [1128, 406] width 4 height 100
click at [677, 495] on button at bounding box center [674, 486] width 31 height 28
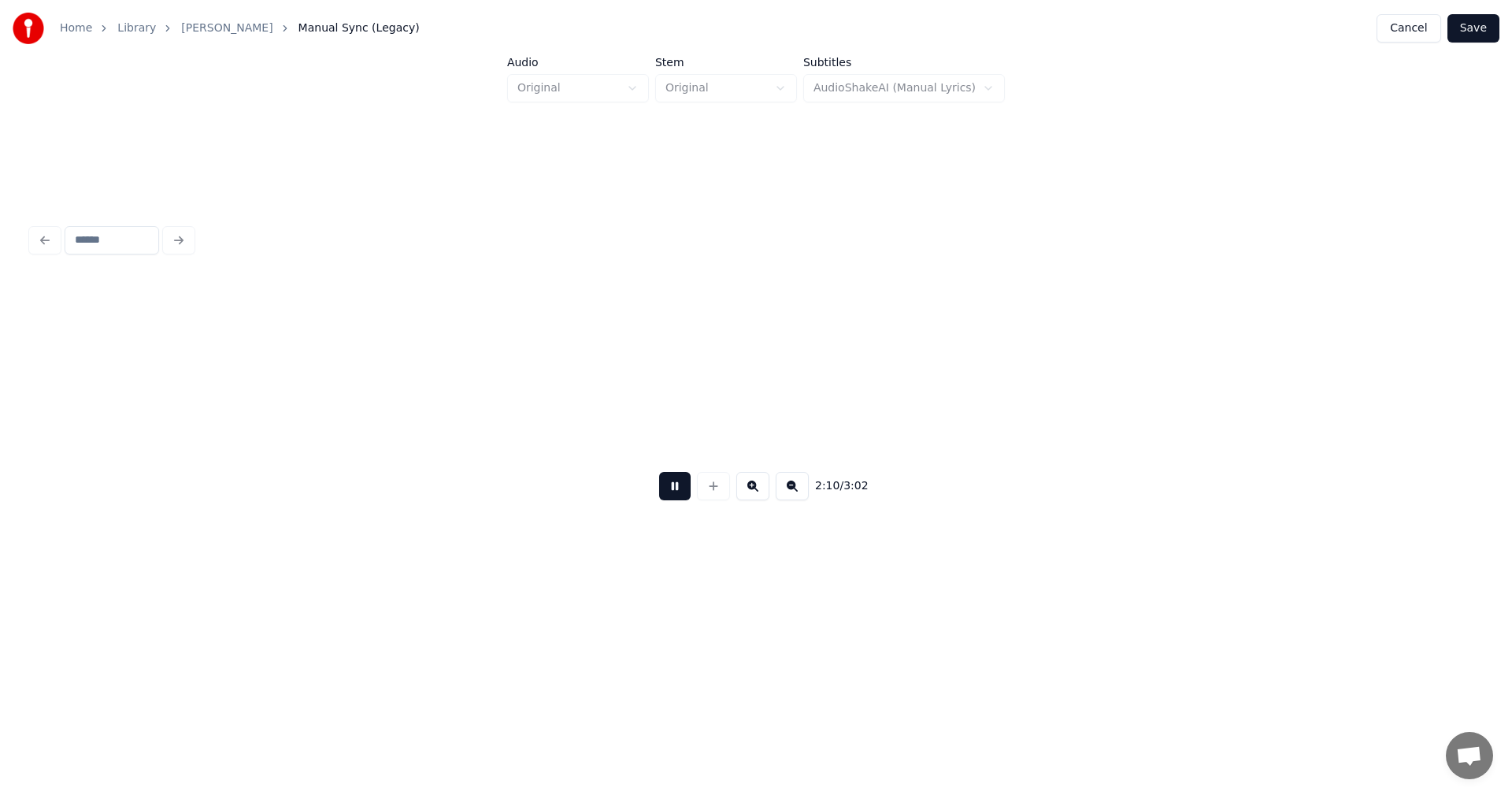
scroll to position [0, 35979]
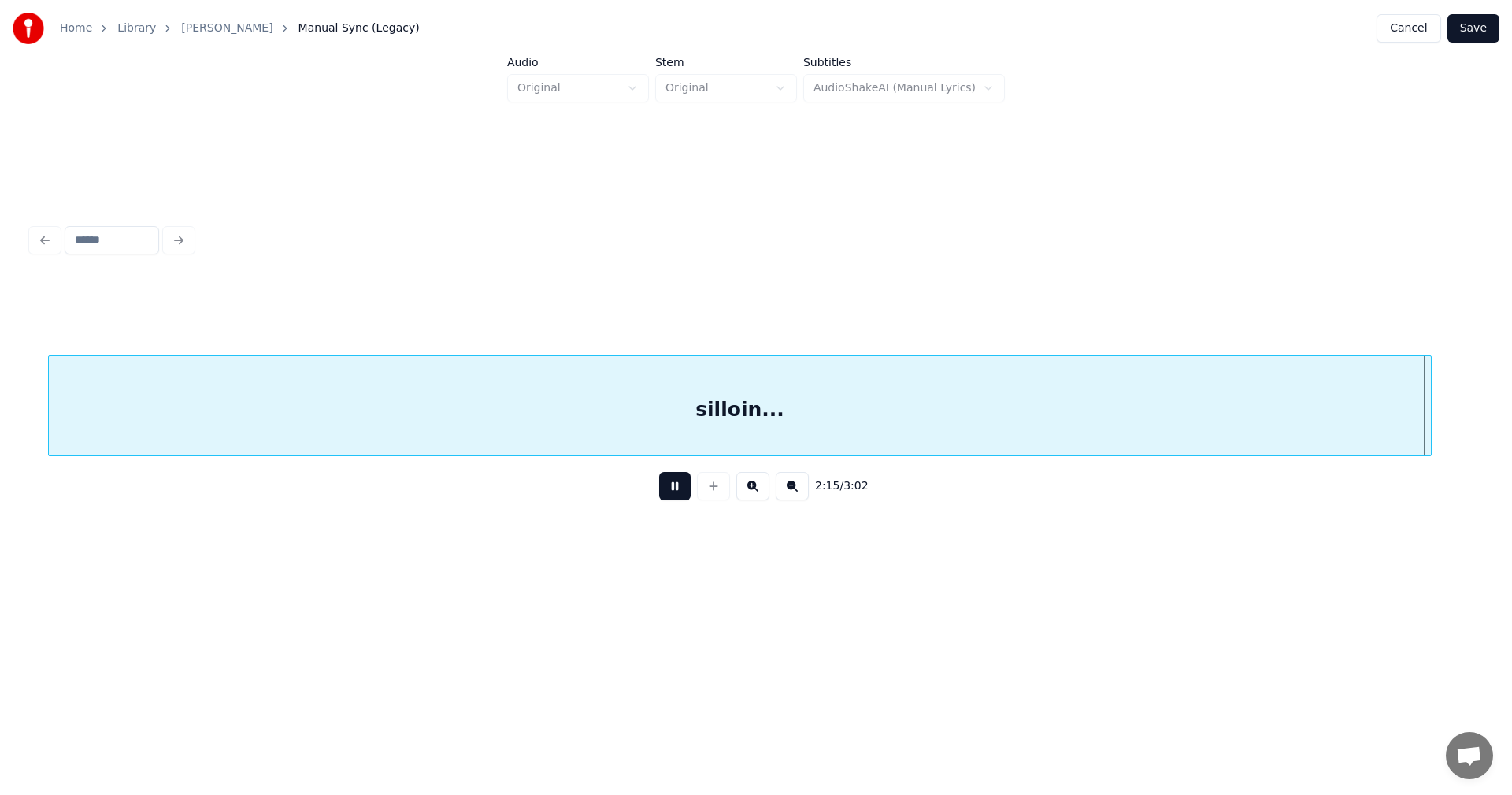
click at [678, 495] on button at bounding box center [674, 486] width 31 height 28
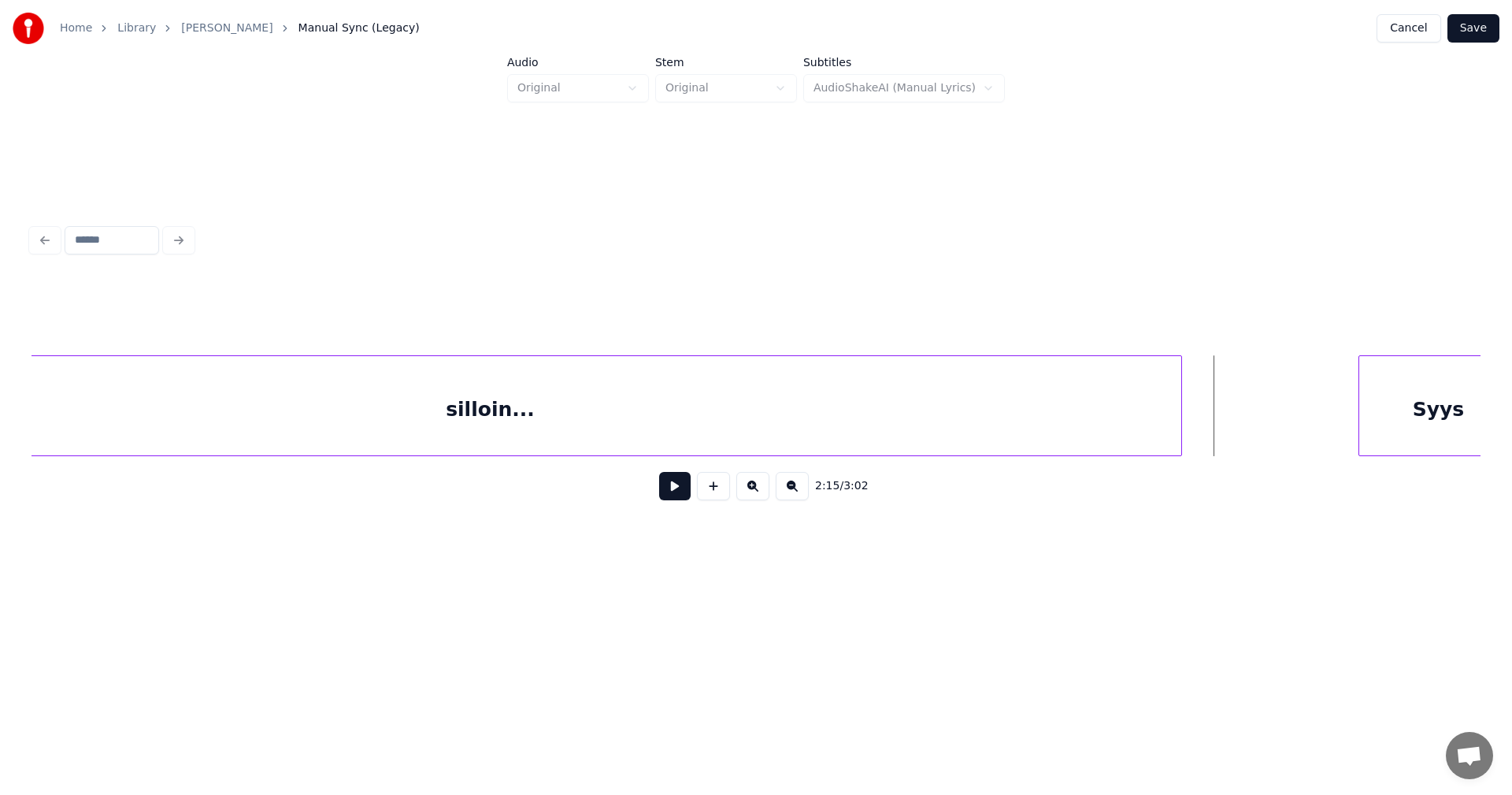
scroll to position [0, 36231]
click at [1202, 430] on div at bounding box center [1201, 406] width 4 height 100
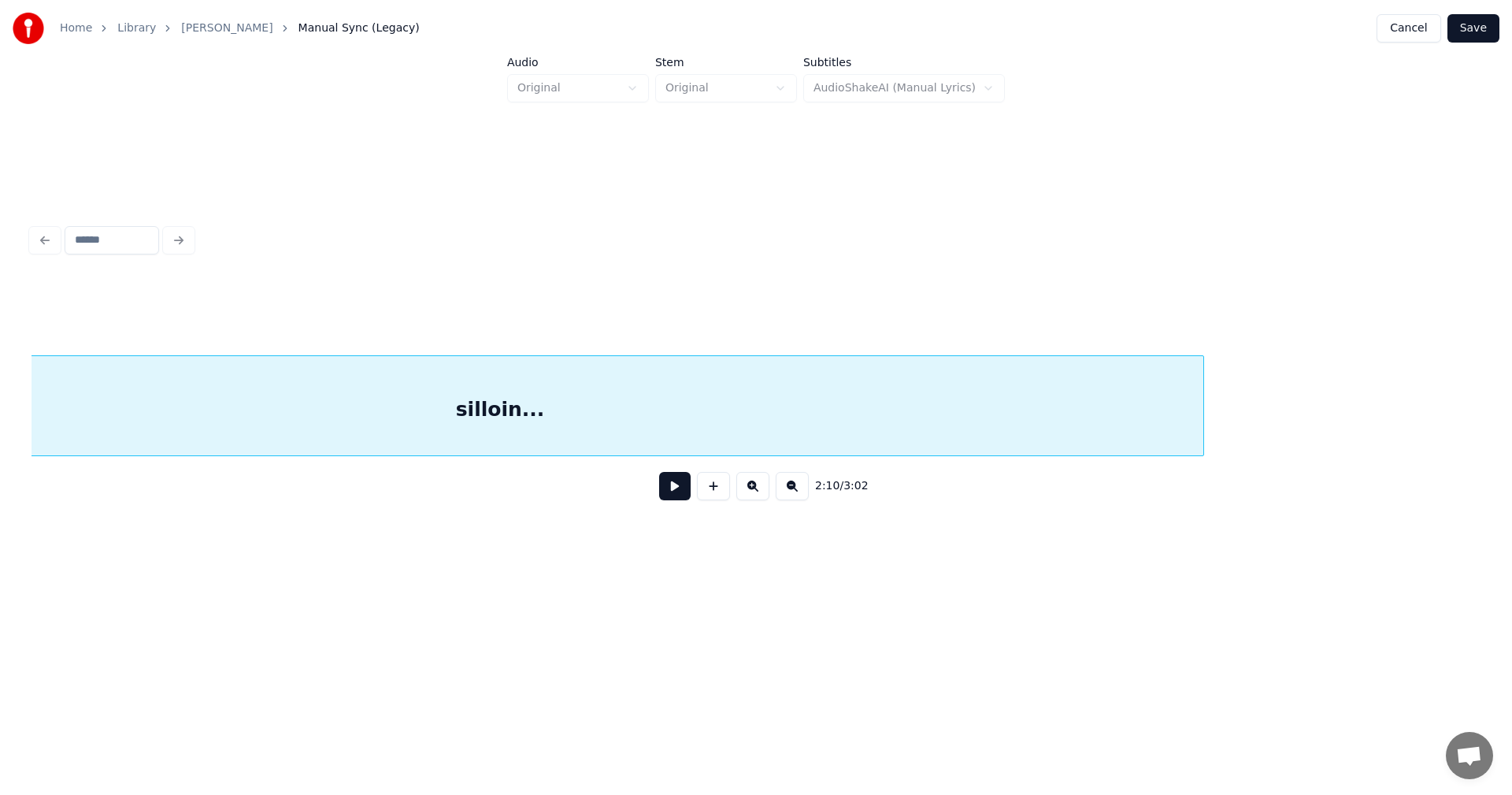
scroll to position [0, 35996]
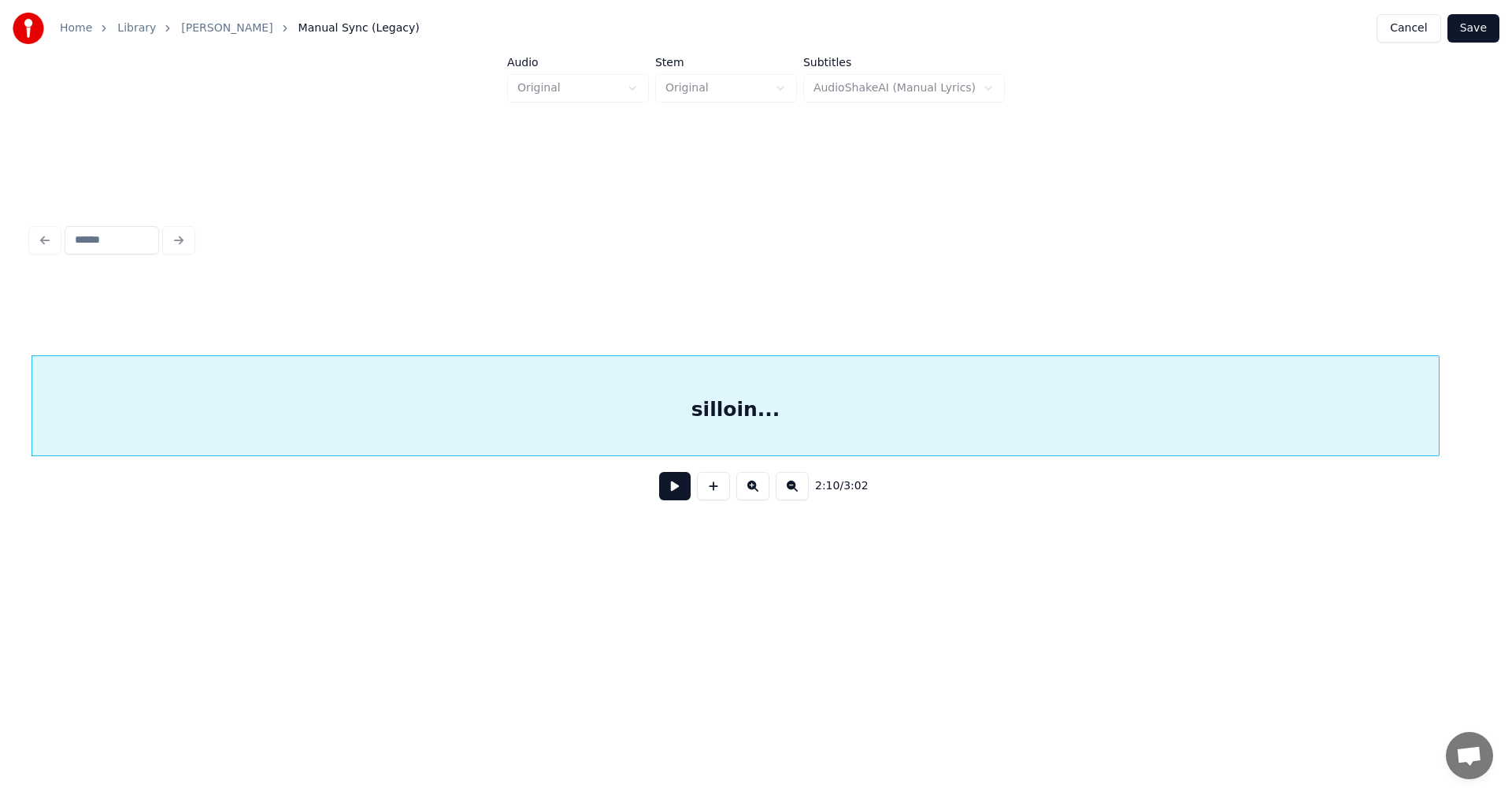
click at [1376, 463] on div "2:10 / 3:02" at bounding box center [755, 486] width 1449 height 60
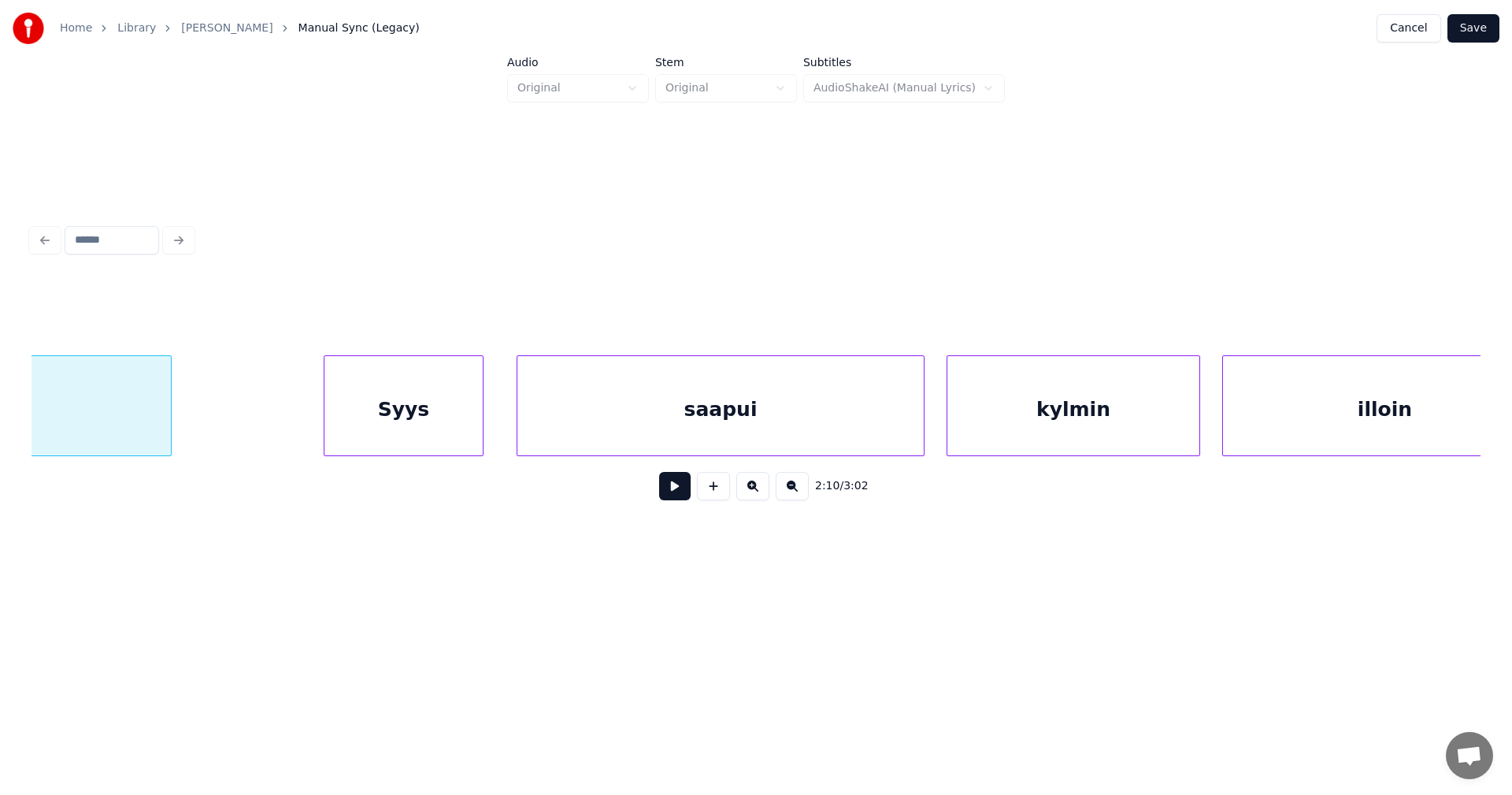
click at [437, 431] on div "Syys" at bounding box center [404, 409] width 158 height 107
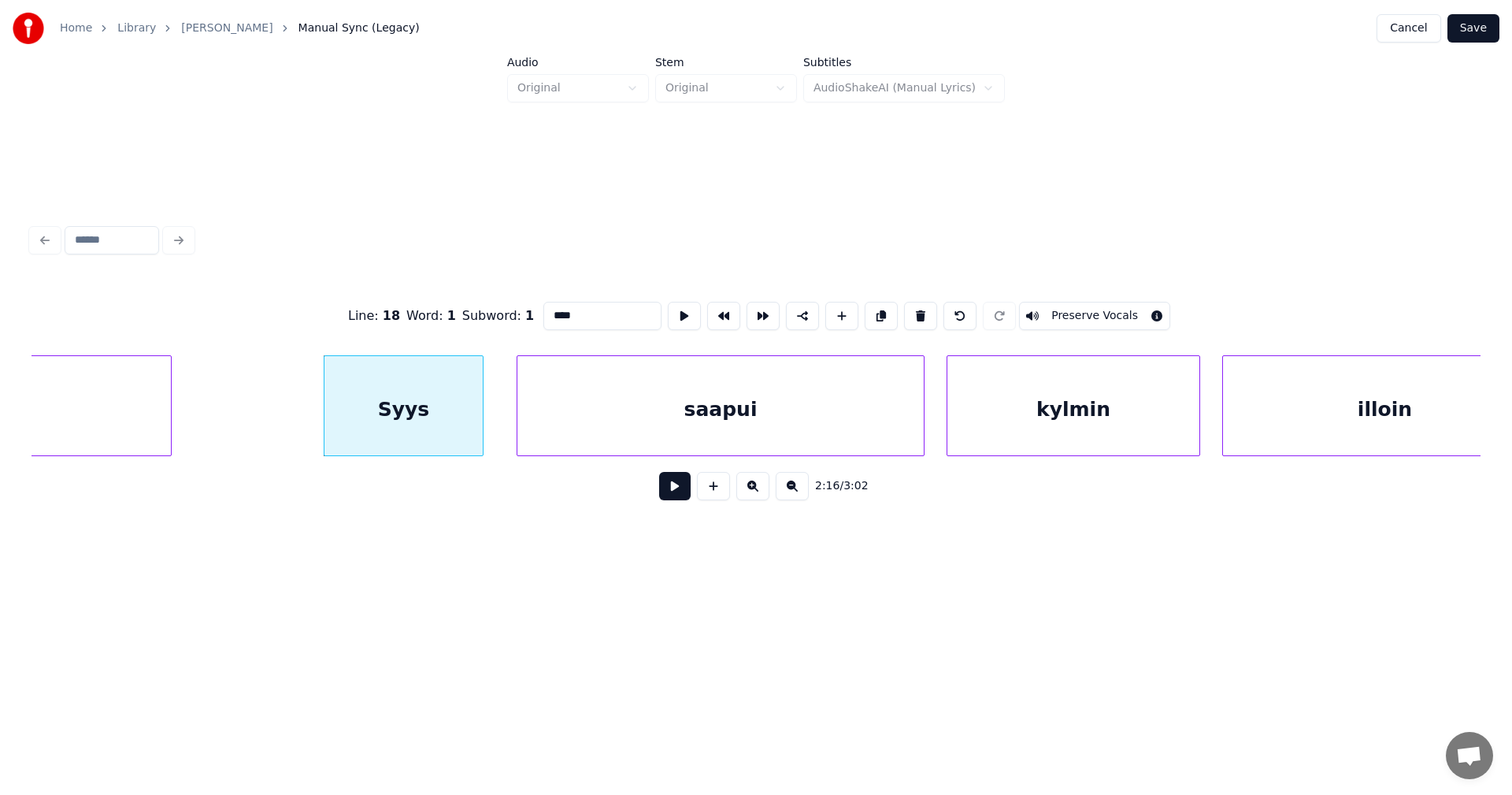
click at [673, 497] on button at bounding box center [674, 486] width 31 height 28
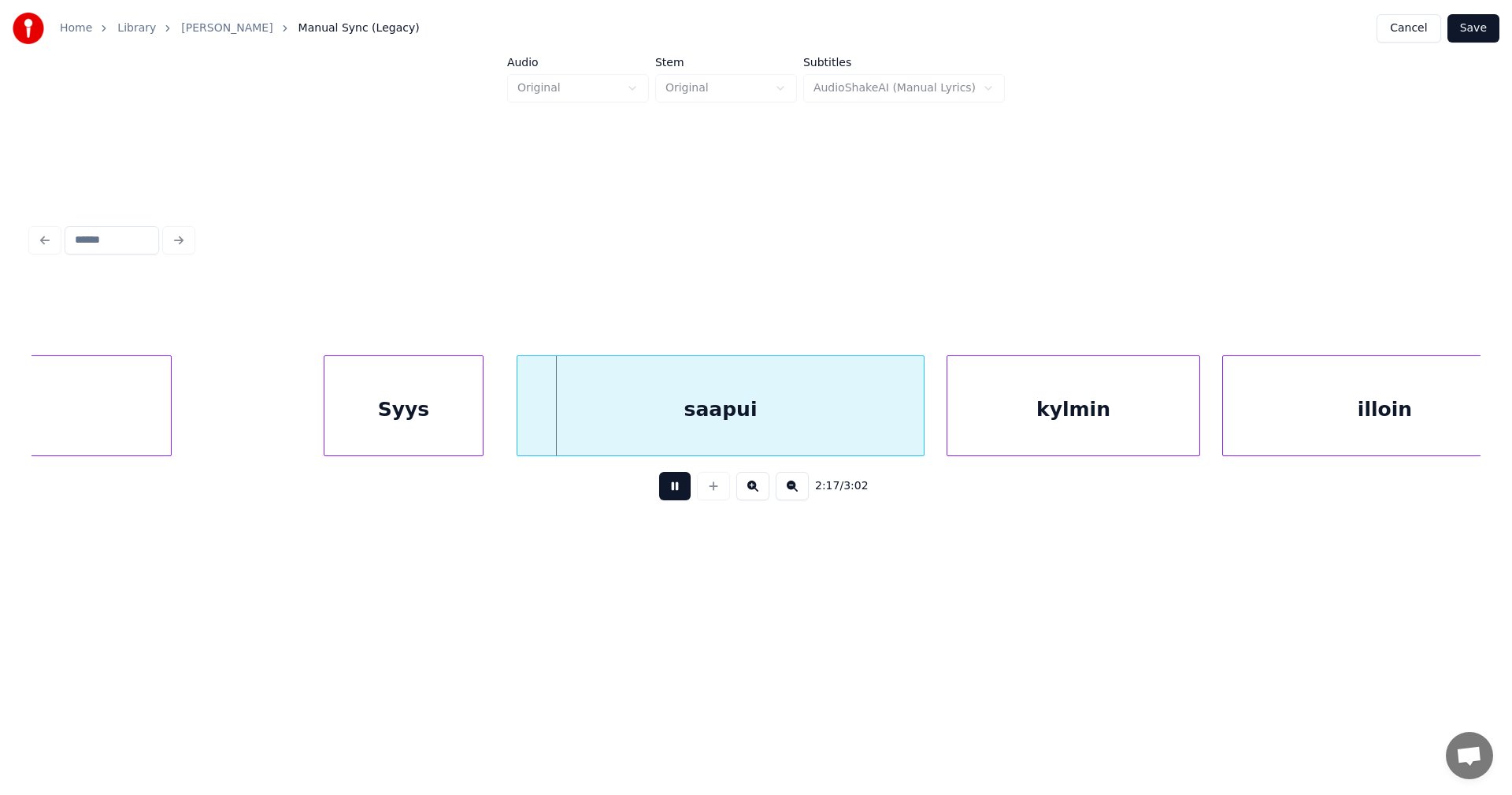
click at [673, 497] on button at bounding box center [674, 486] width 31 height 28
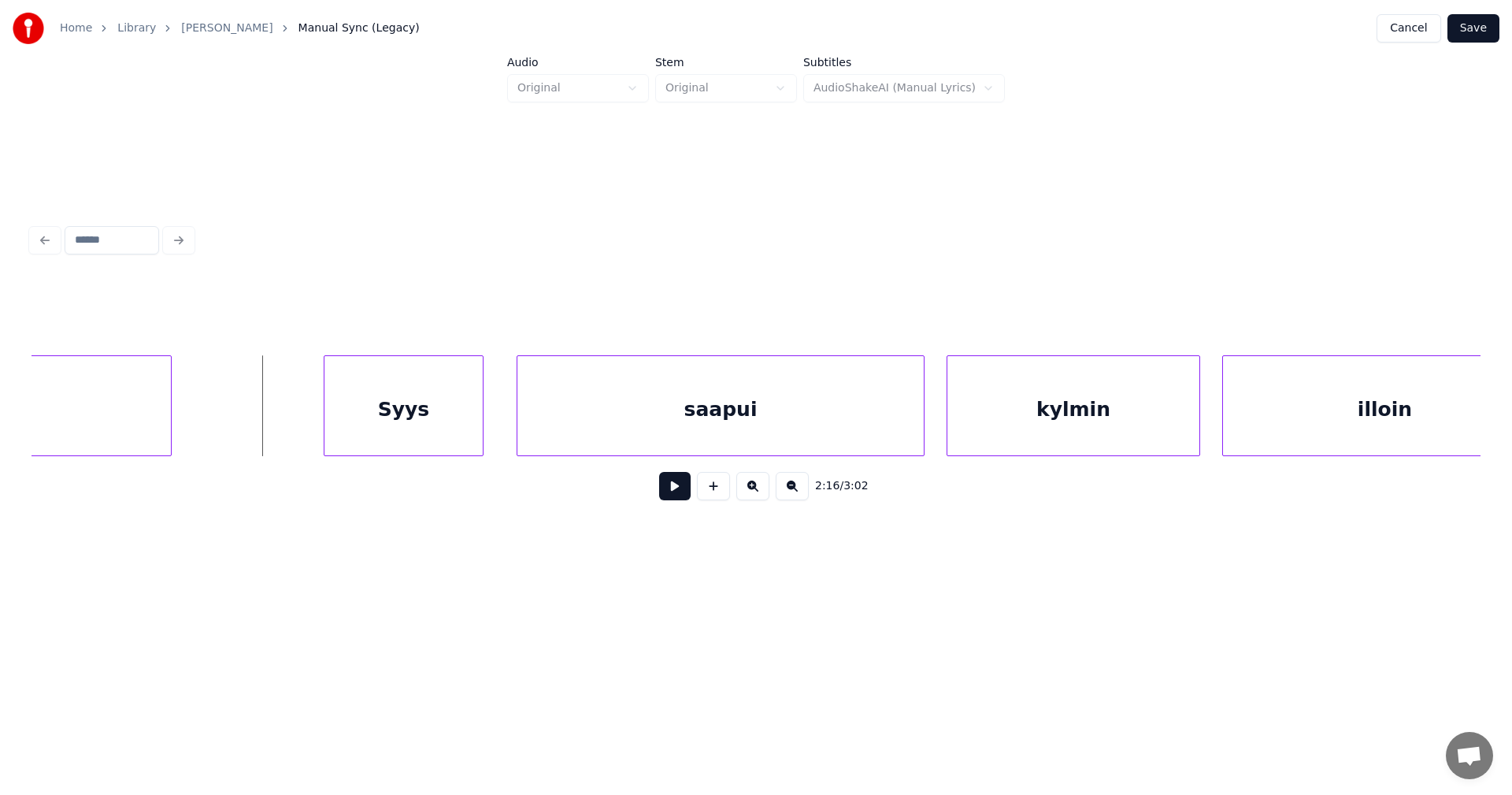
click at [673, 496] on button at bounding box center [674, 486] width 31 height 28
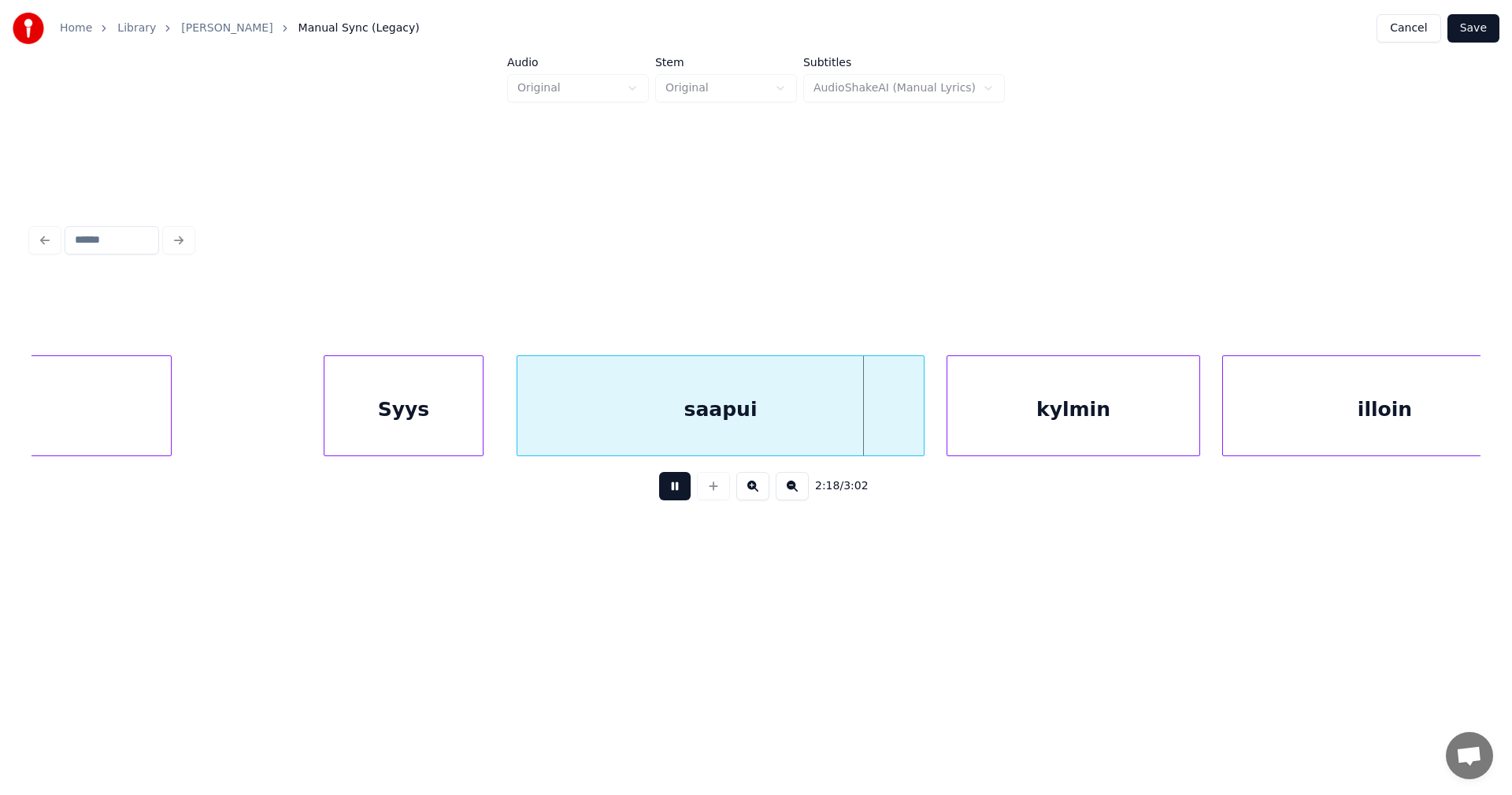
click at [673, 496] on button at bounding box center [674, 486] width 31 height 28
click at [912, 441] on div at bounding box center [913, 406] width 4 height 100
click at [992, 442] on div "kylmin" at bounding box center [1073, 409] width 252 height 107
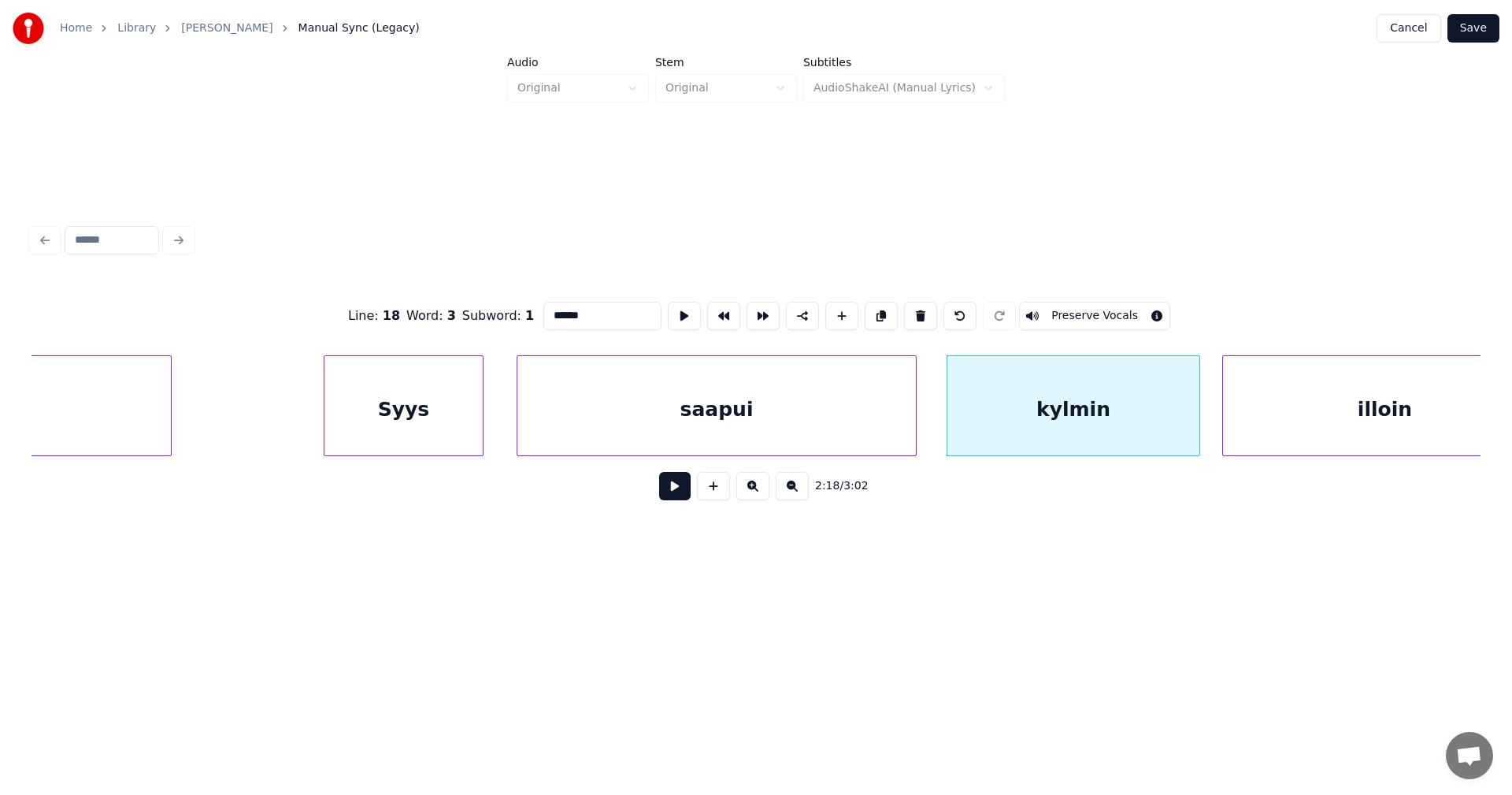
click at [685, 486] on button at bounding box center [674, 486] width 31 height 28
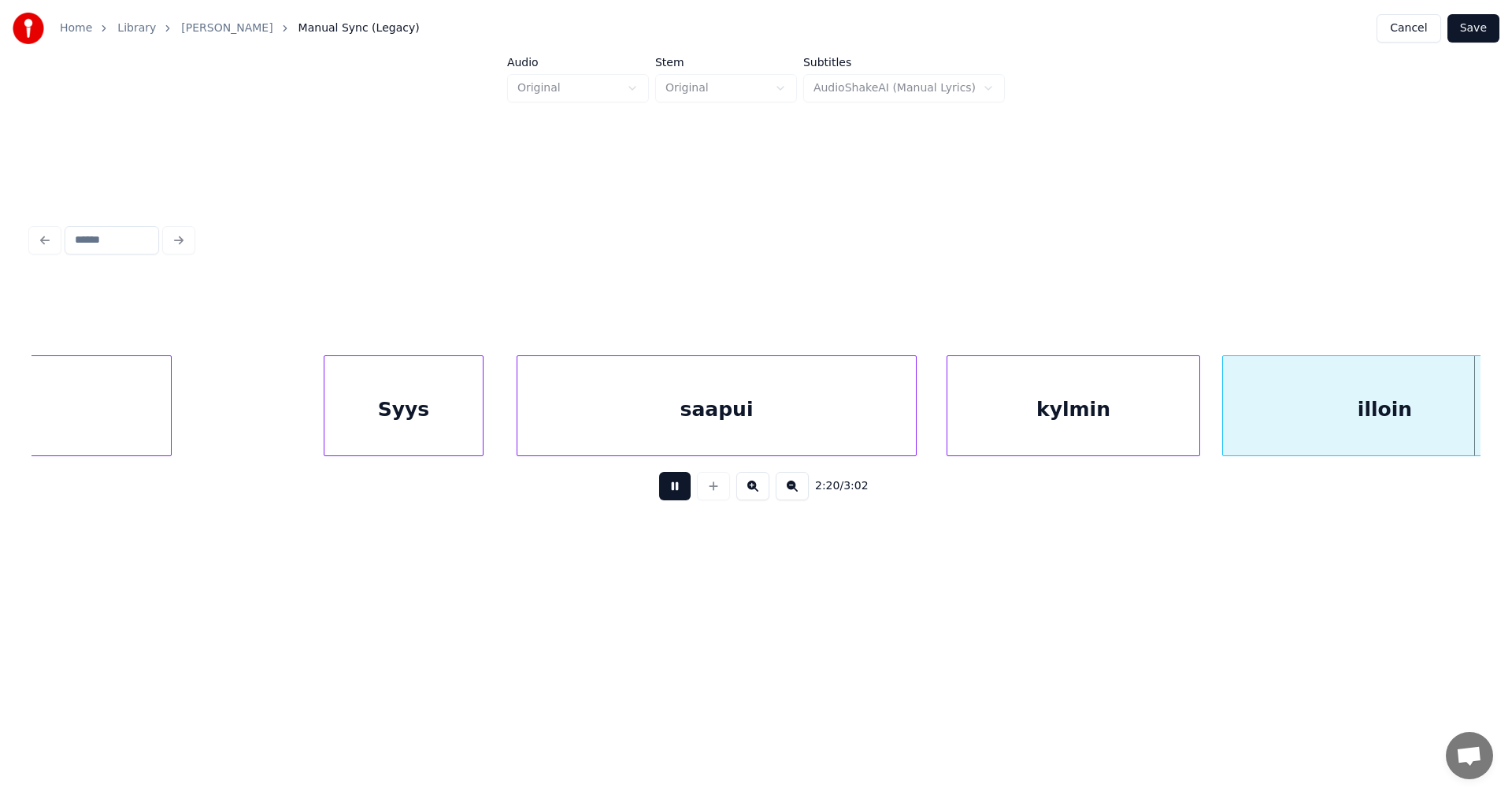
scroll to position [0, 38715]
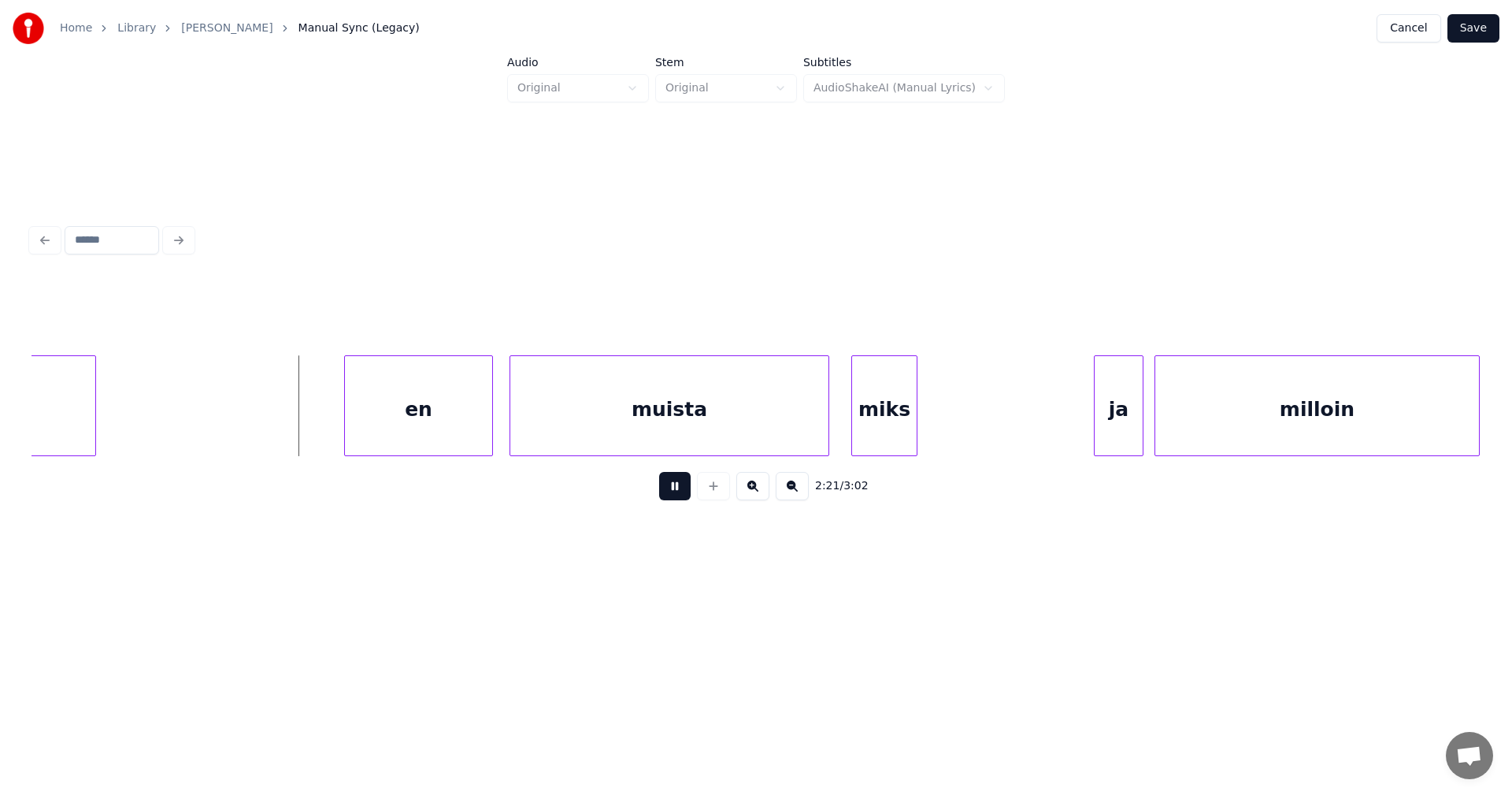
click at [685, 486] on button at bounding box center [674, 486] width 31 height 28
click at [413, 415] on div "en" at bounding box center [406, 409] width 148 height 107
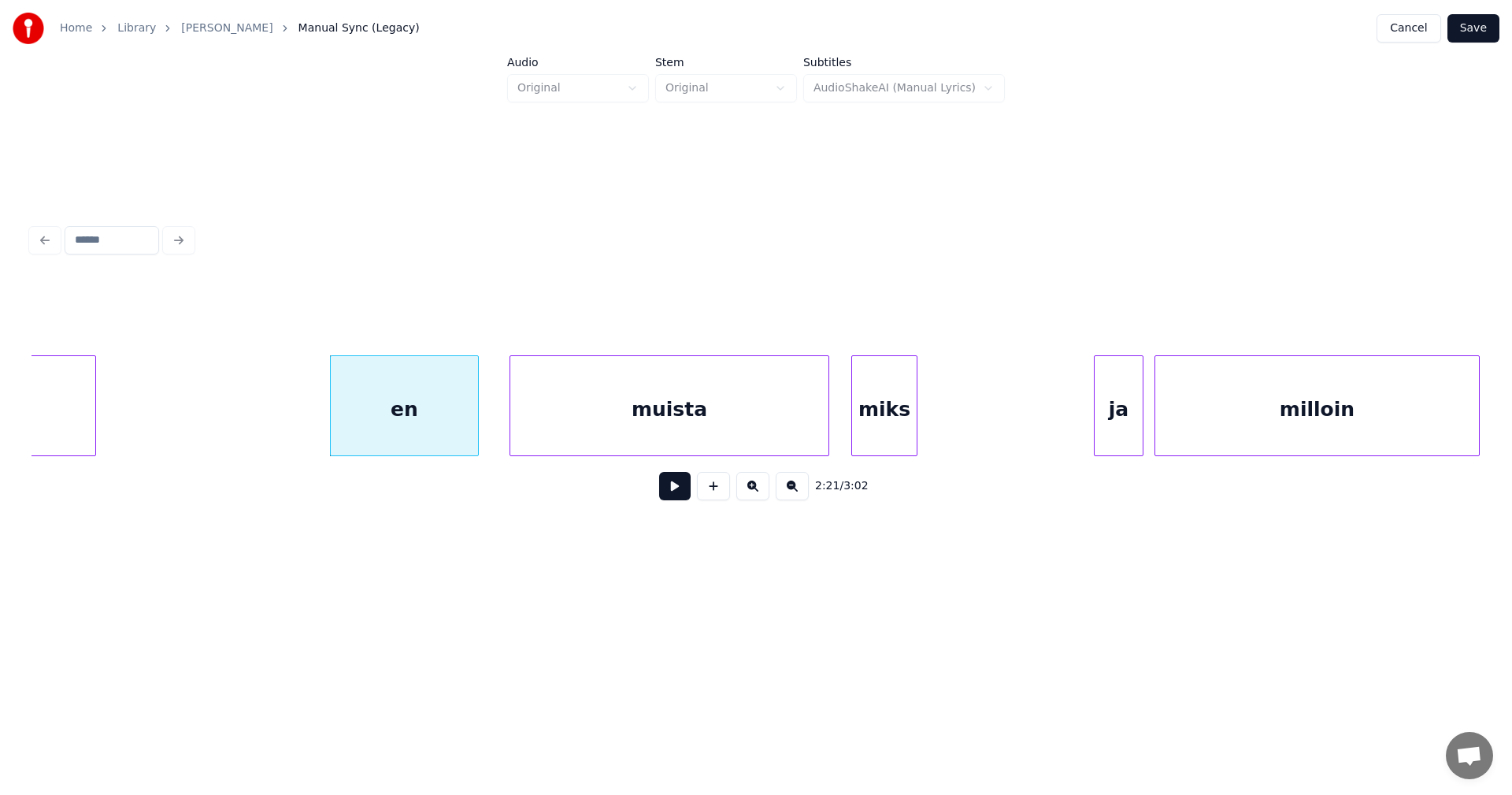
click at [672, 495] on button at bounding box center [674, 486] width 31 height 28
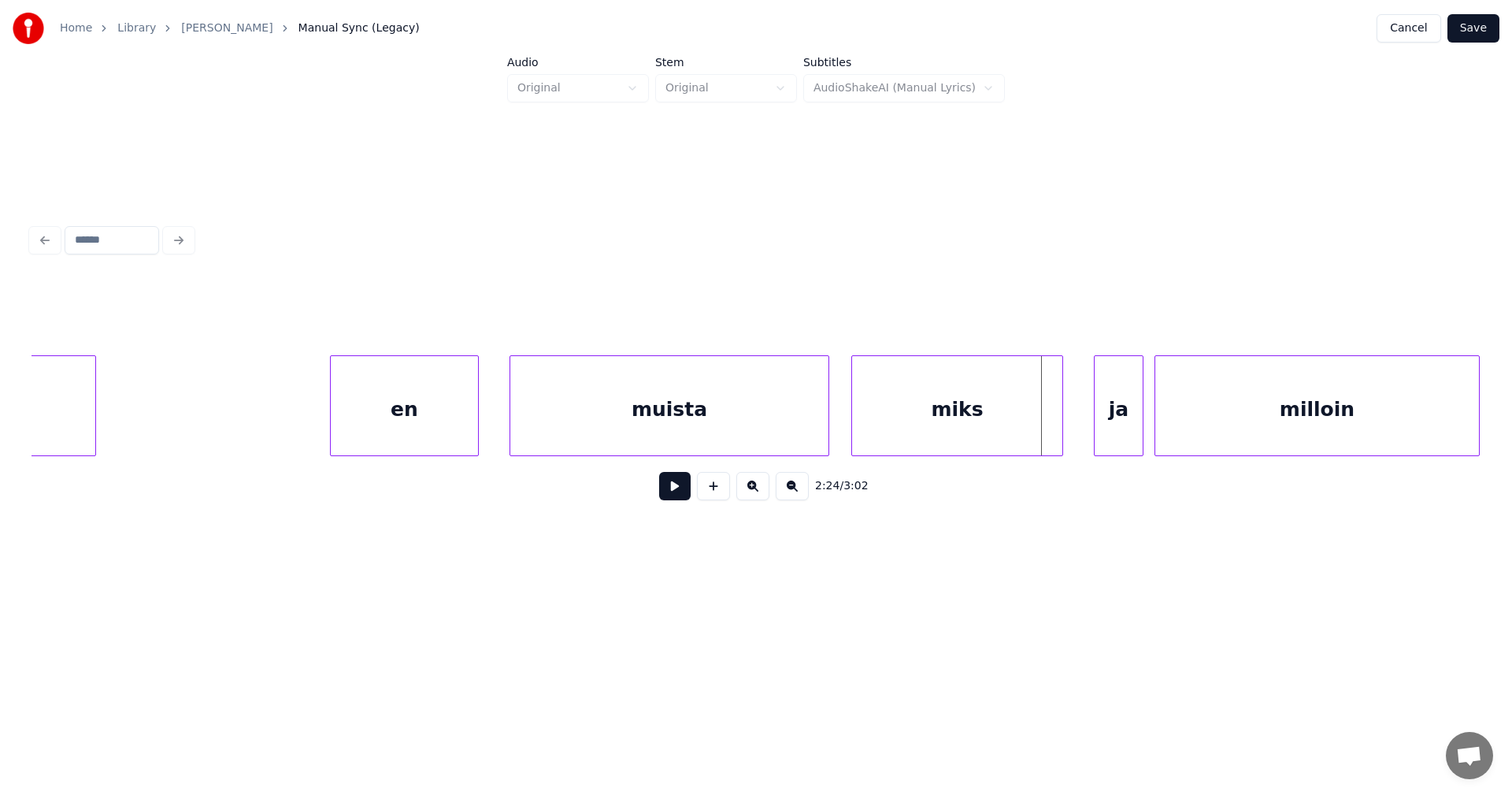
click at [1058, 434] on div at bounding box center [1059, 406] width 4 height 100
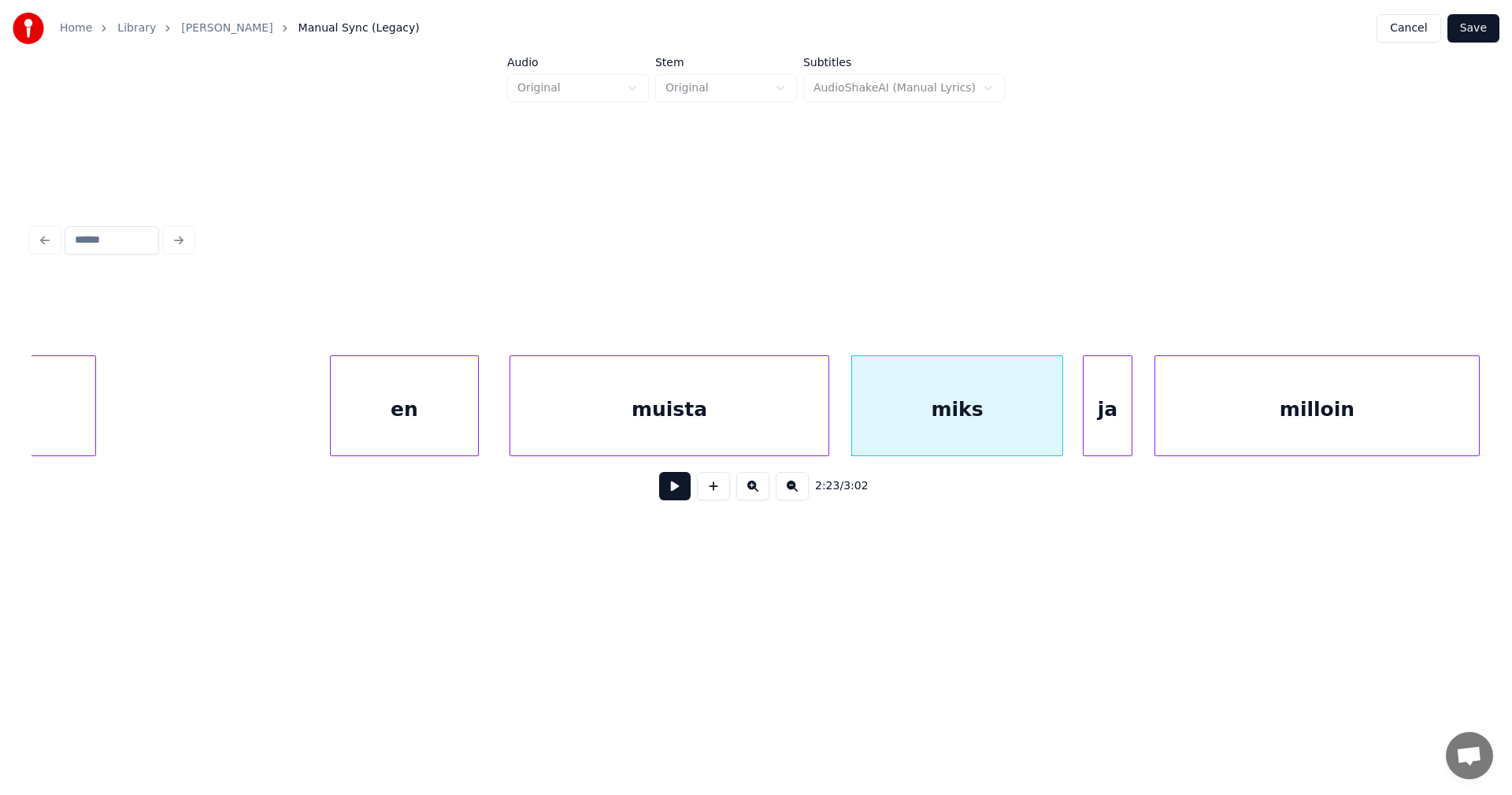
click at [1093, 432] on div "ja" at bounding box center [1107, 409] width 48 height 107
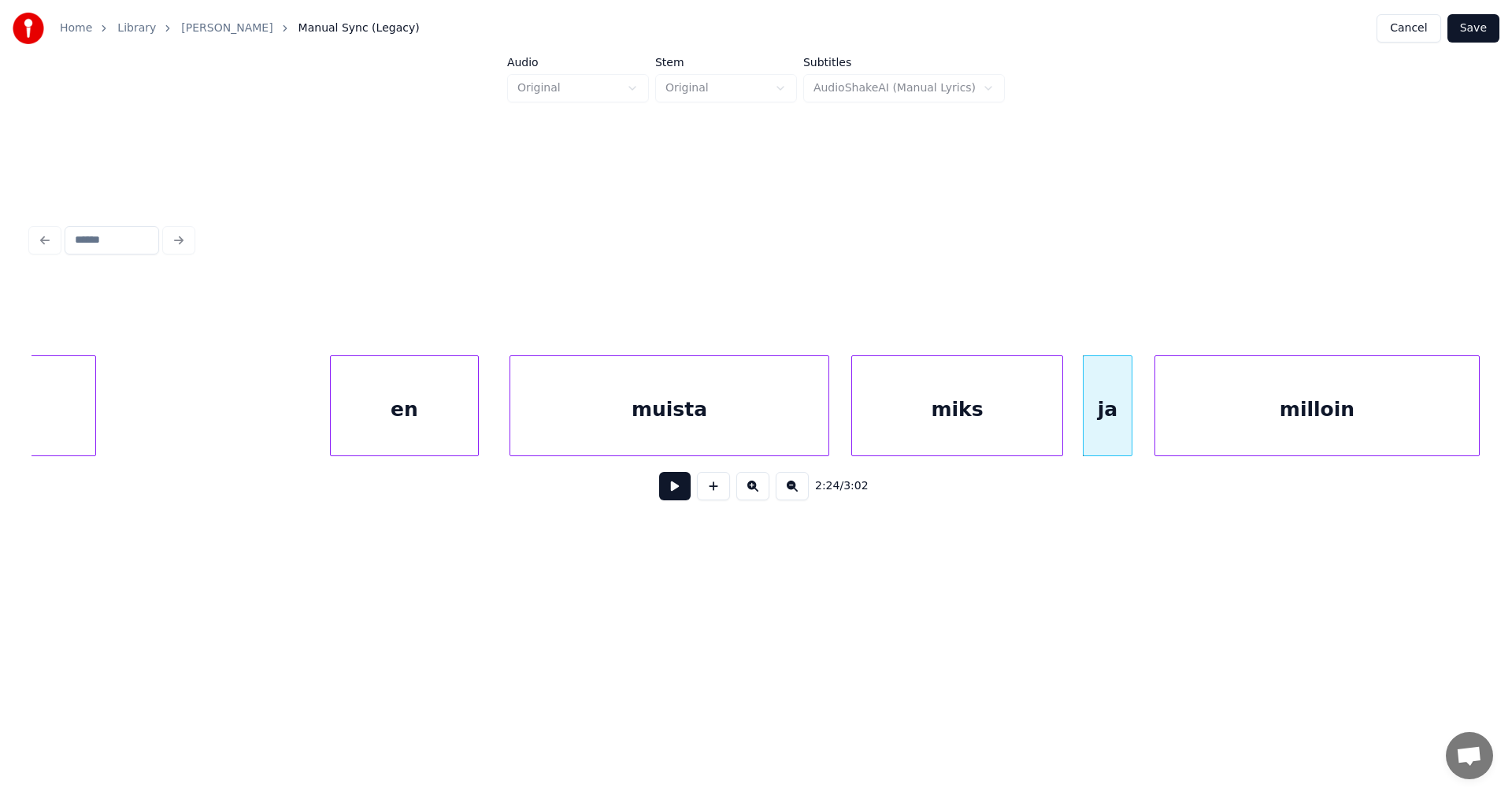
click at [948, 437] on div "miks" at bounding box center [957, 409] width 210 height 107
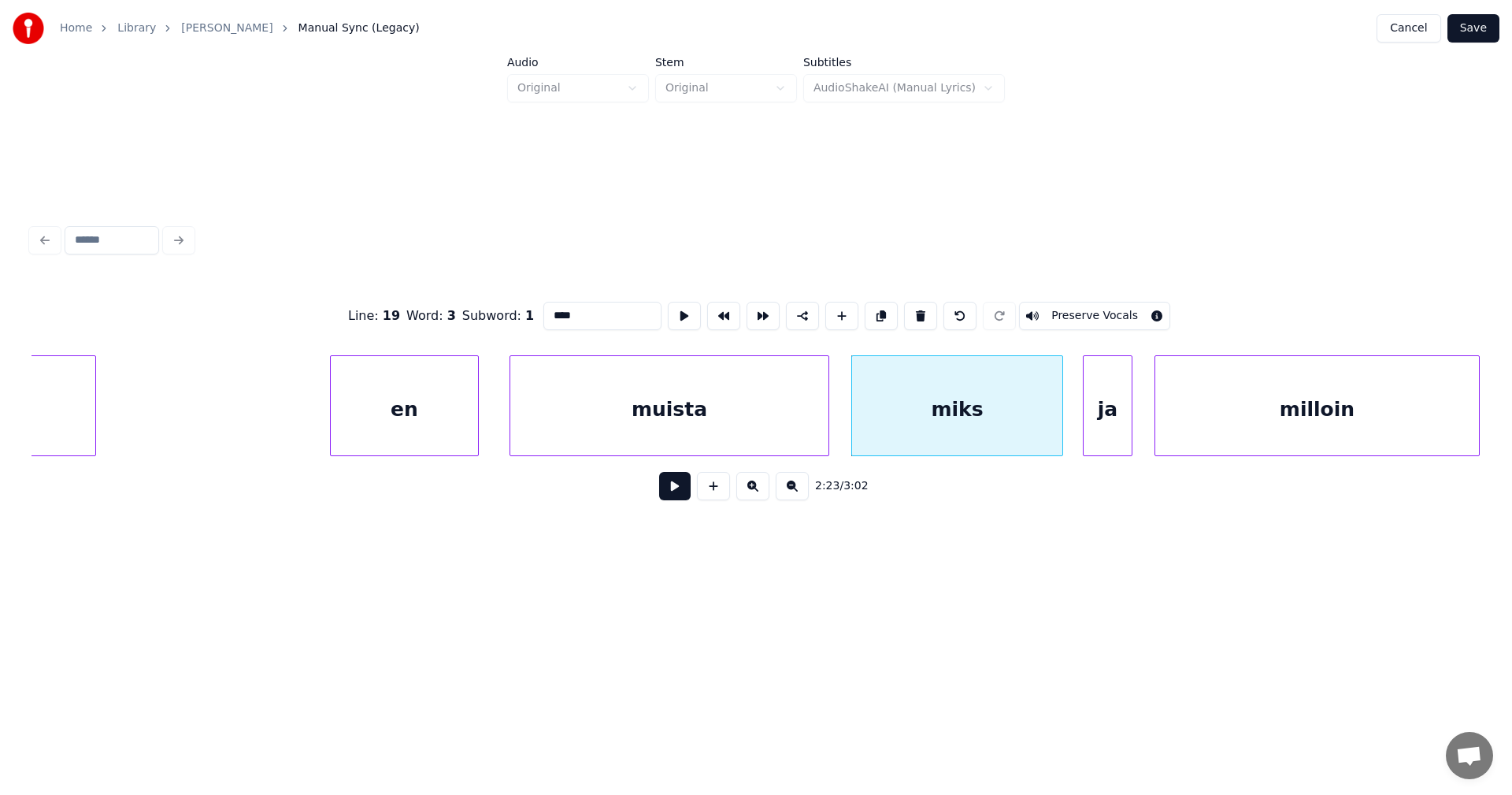
click at [677, 500] on button at bounding box center [674, 486] width 31 height 28
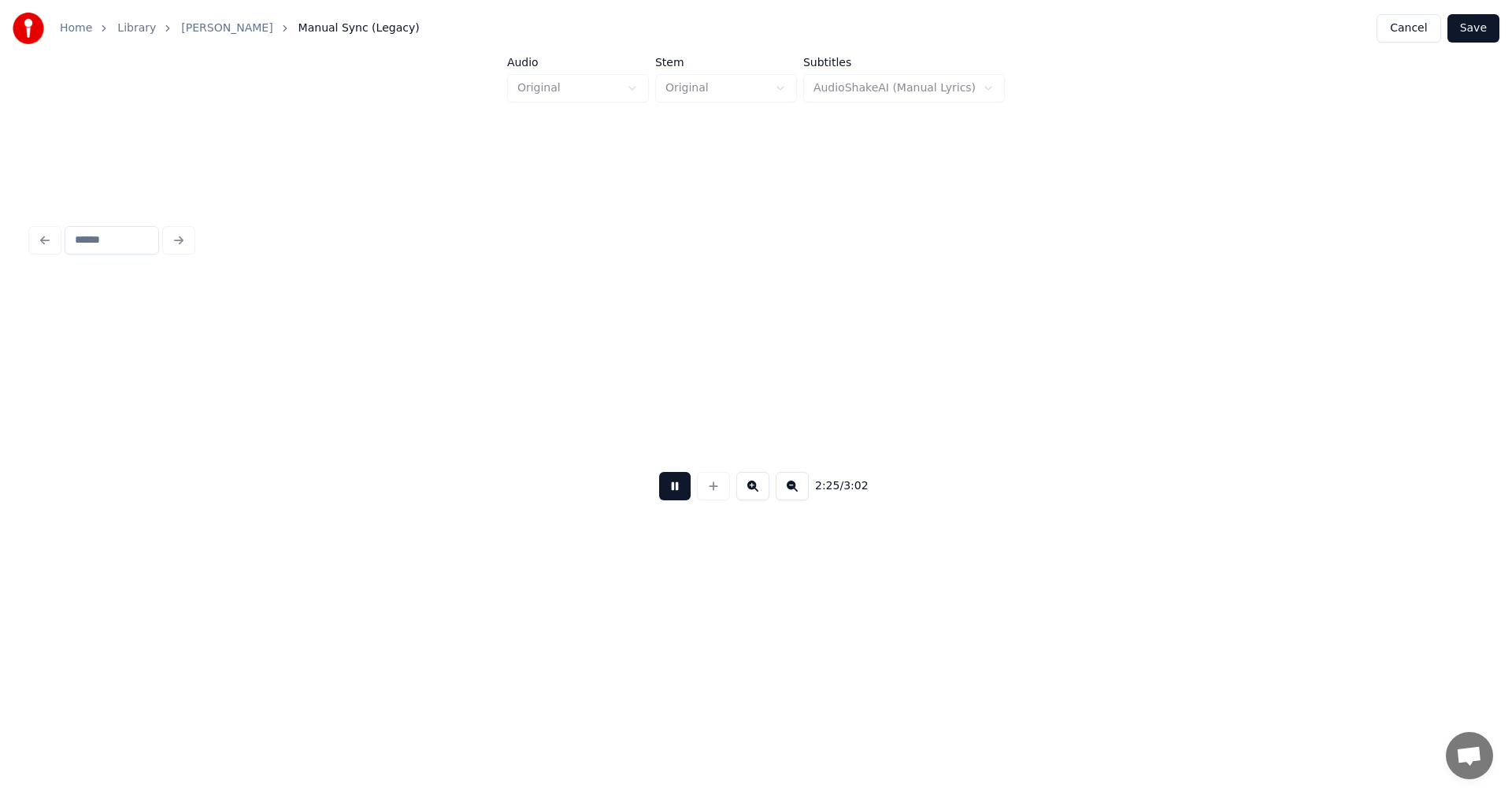
scroll to position [0, 40167]
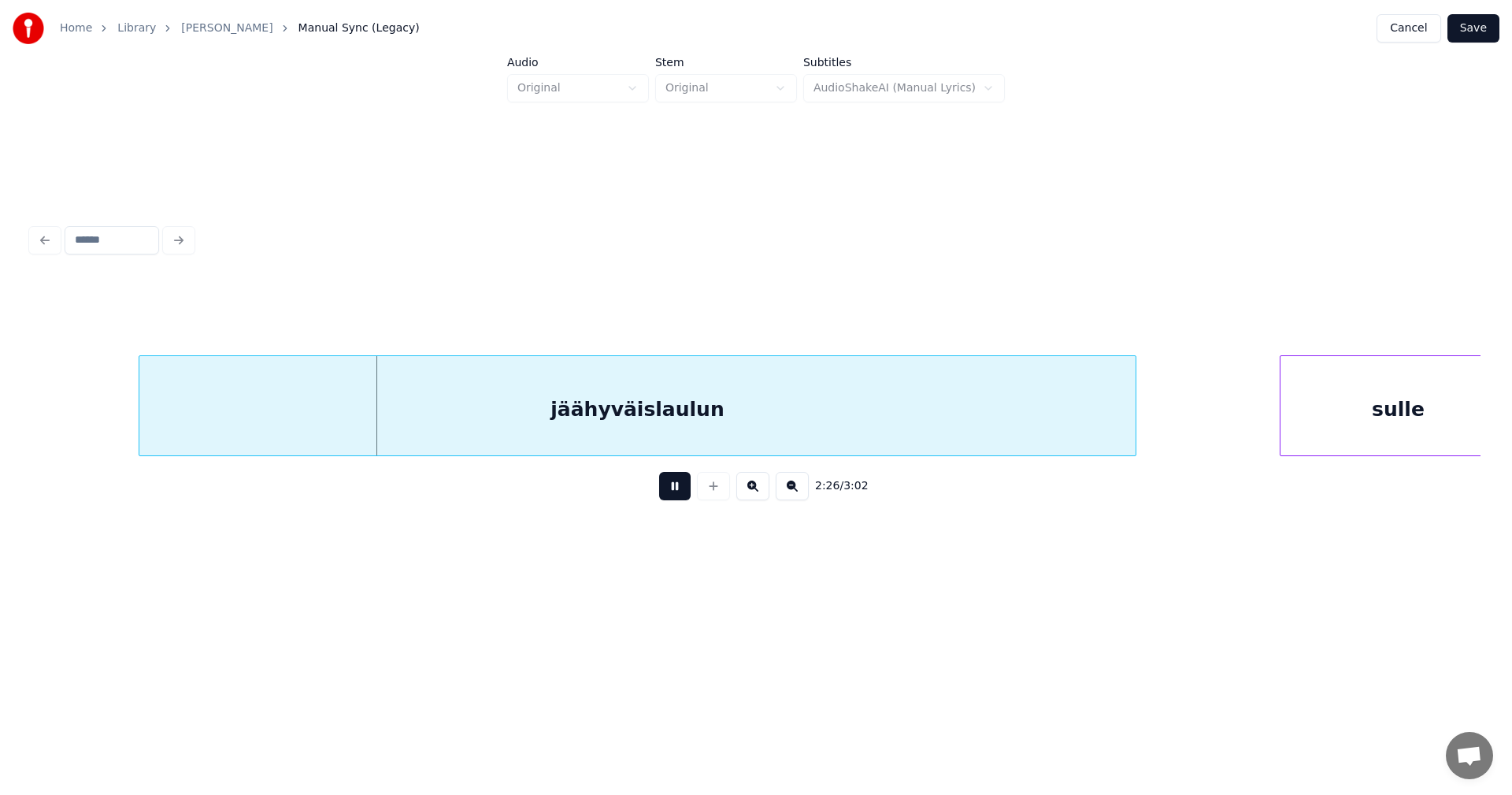
click at [679, 496] on button at bounding box center [674, 486] width 31 height 28
click at [729, 431] on div "jäähyväislaulun" at bounding box center [632, 409] width 996 height 107
click at [684, 494] on button at bounding box center [674, 486] width 31 height 28
click at [663, 437] on div "jäähyväislaulun" at bounding box center [632, 409] width 996 height 107
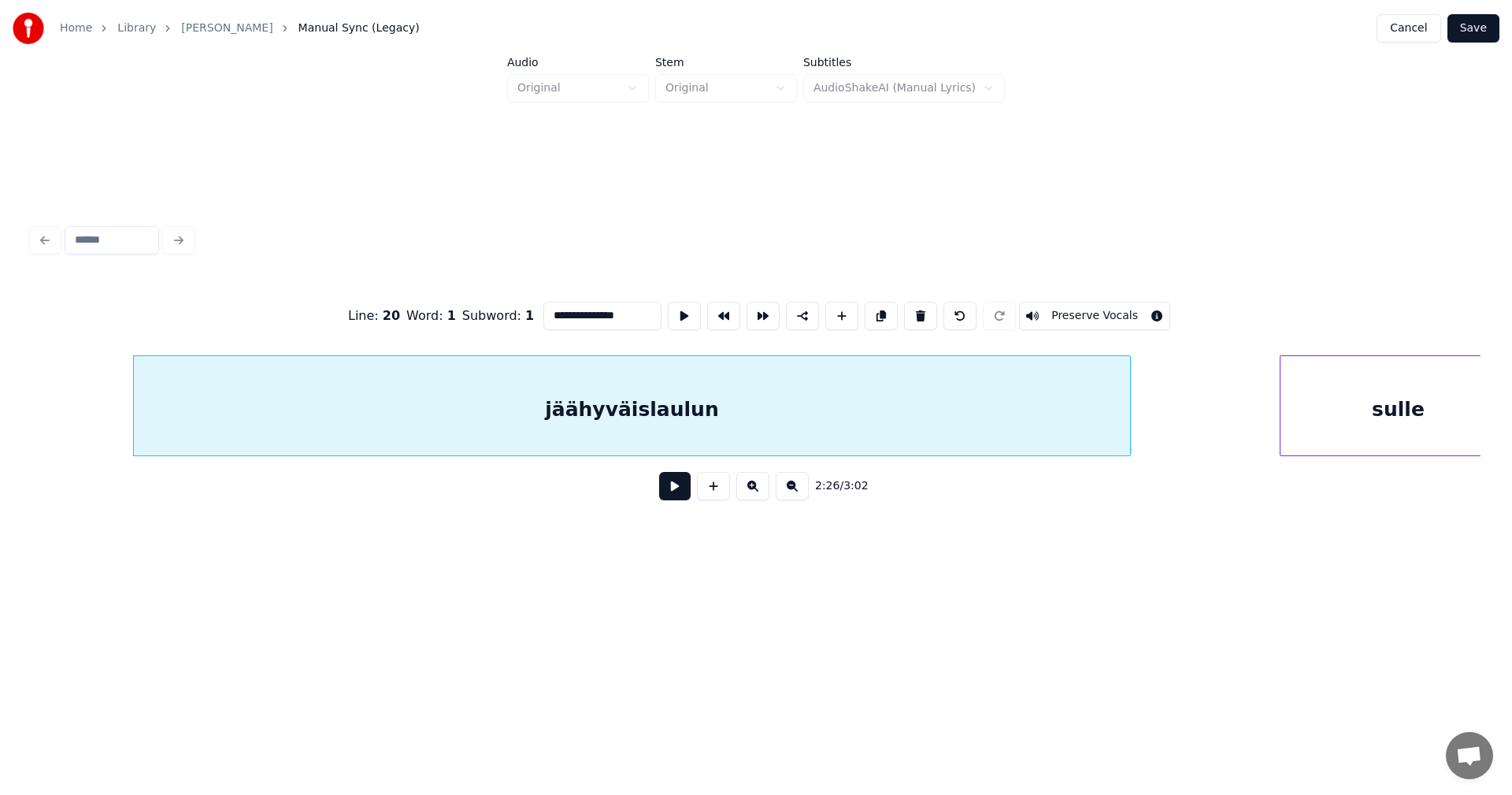
click at [674, 487] on button at bounding box center [674, 486] width 31 height 28
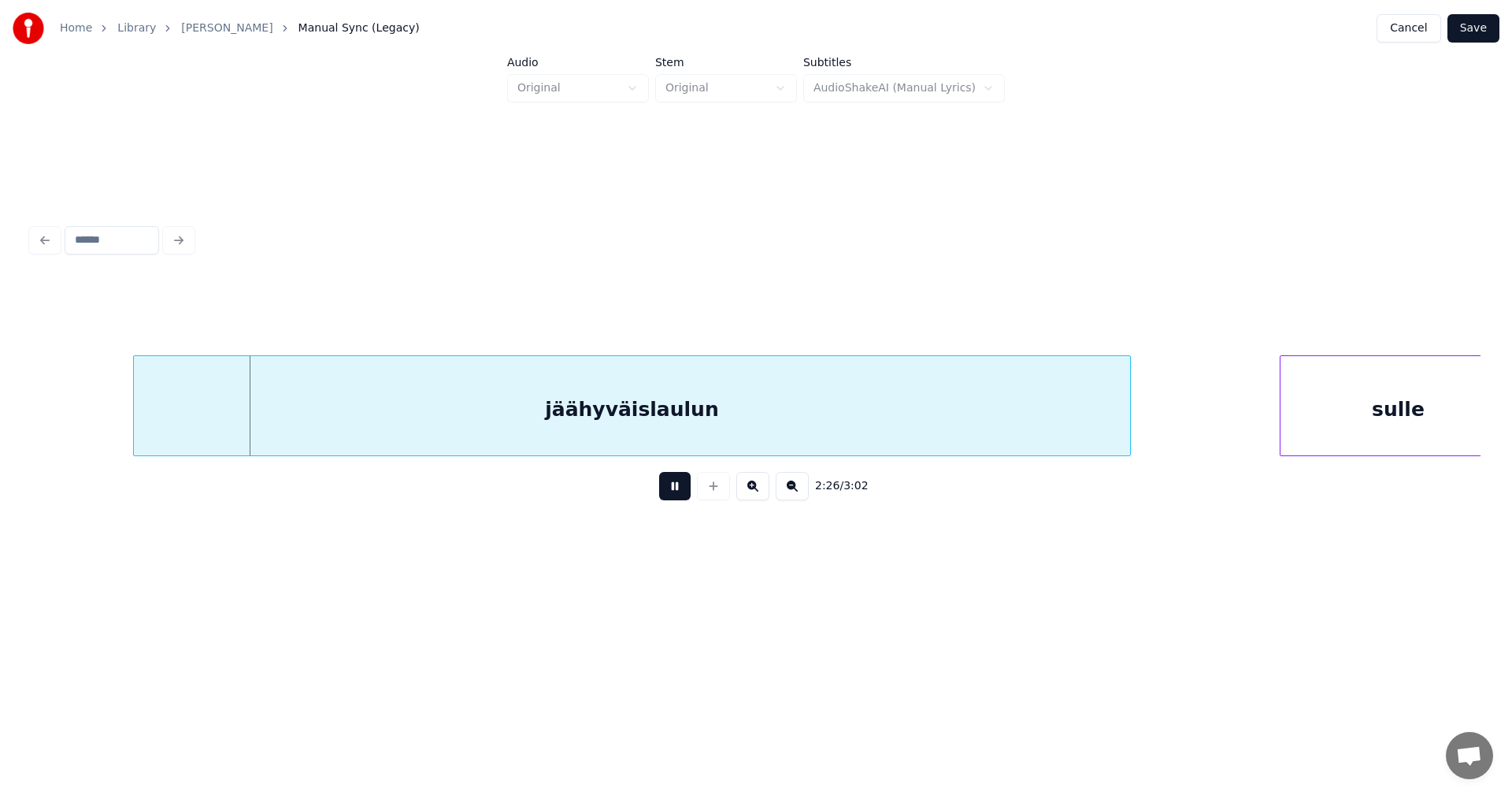
click at [674, 488] on button at bounding box center [674, 486] width 31 height 28
click at [513, 400] on div "jäähyväislaulun" at bounding box center [680, 409] width 996 height 107
click at [667, 497] on button at bounding box center [674, 486] width 31 height 28
drag, startPoint x: 667, startPoint y: 497, endPoint x: 582, endPoint y: 441, distance: 101.8
click at [665, 495] on button at bounding box center [674, 486] width 31 height 28
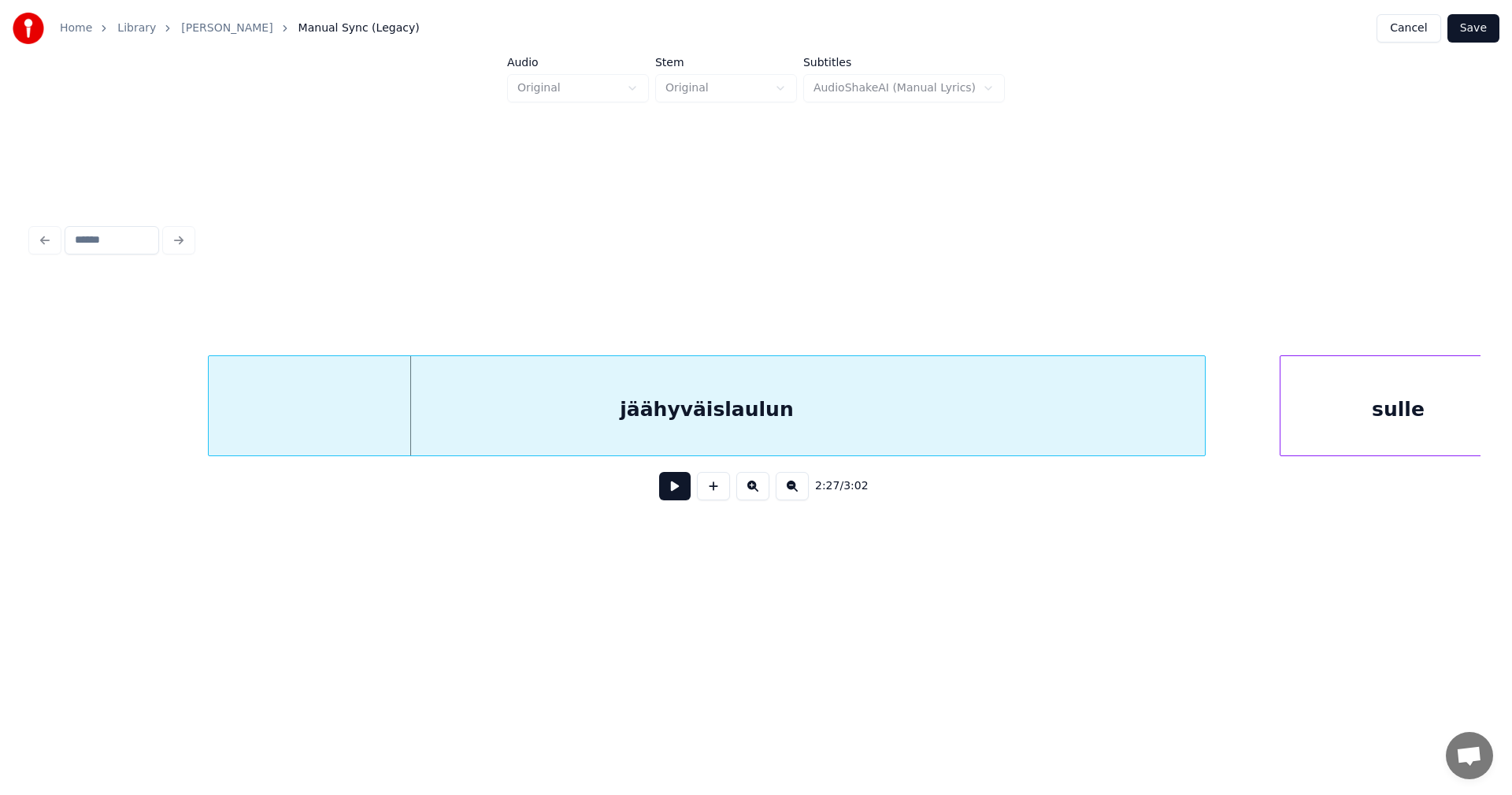
click at [603, 414] on div "jäähyväislaulun" at bounding box center [707, 409] width 996 height 107
click at [669, 493] on button at bounding box center [674, 486] width 31 height 28
click at [1311, 422] on div "sulle" at bounding box center [1344, 409] width 236 height 107
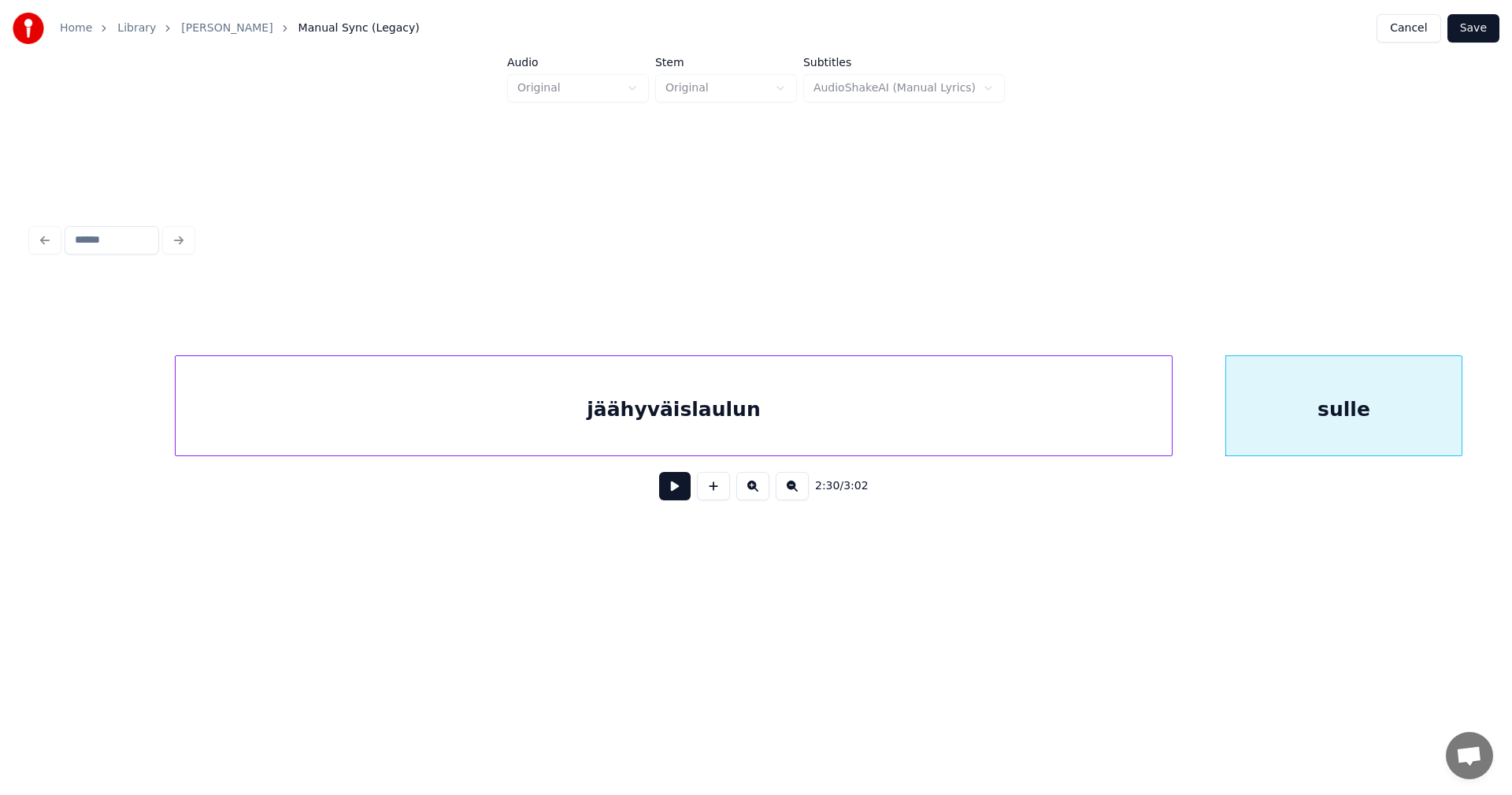
click at [681, 497] on button at bounding box center [674, 486] width 31 height 28
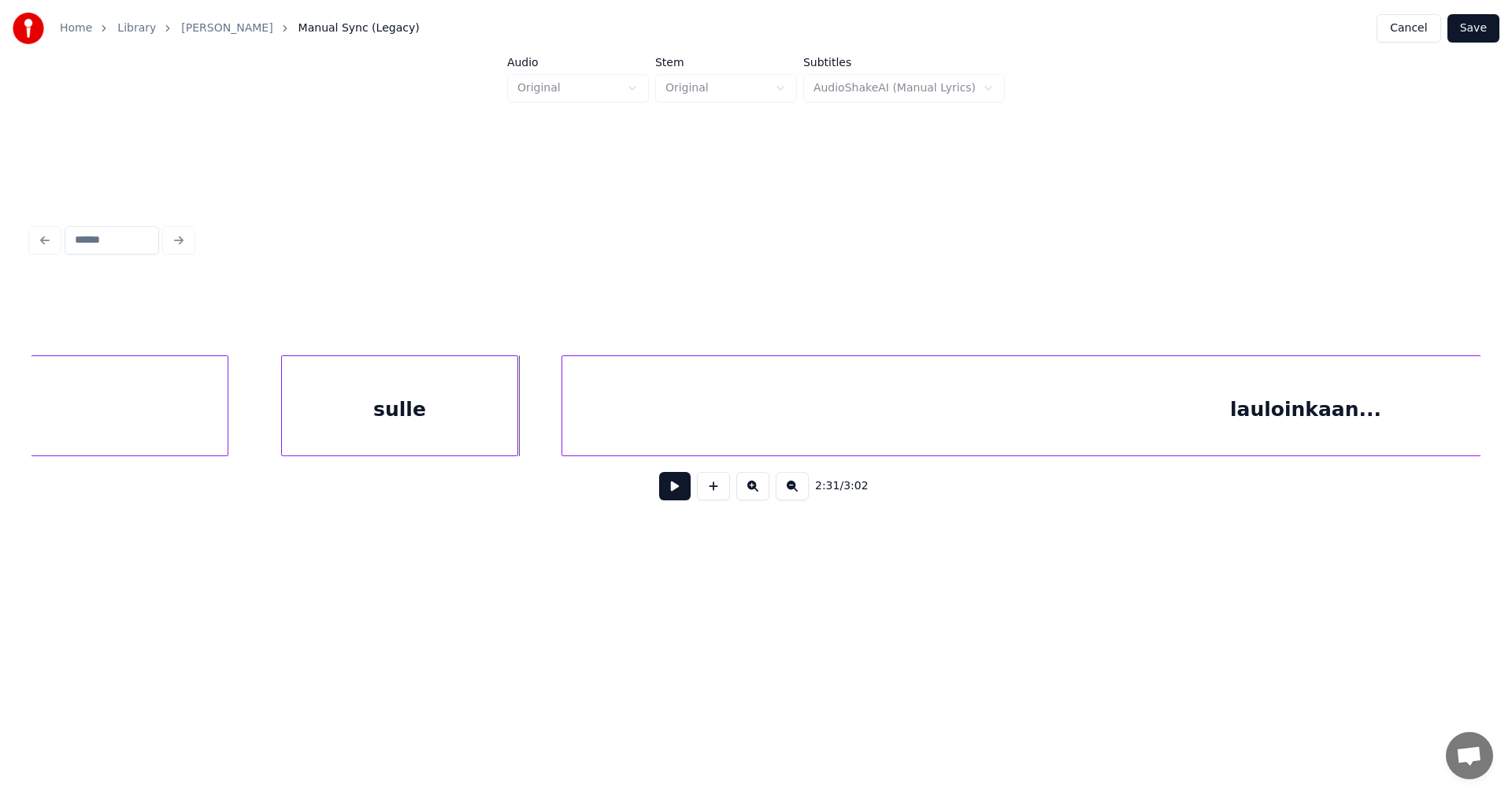
scroll to position [0, 41145]
click at [877, 444] on div "lauloinkaan..." at bounding box center [1305, 409] width 1487 height 107
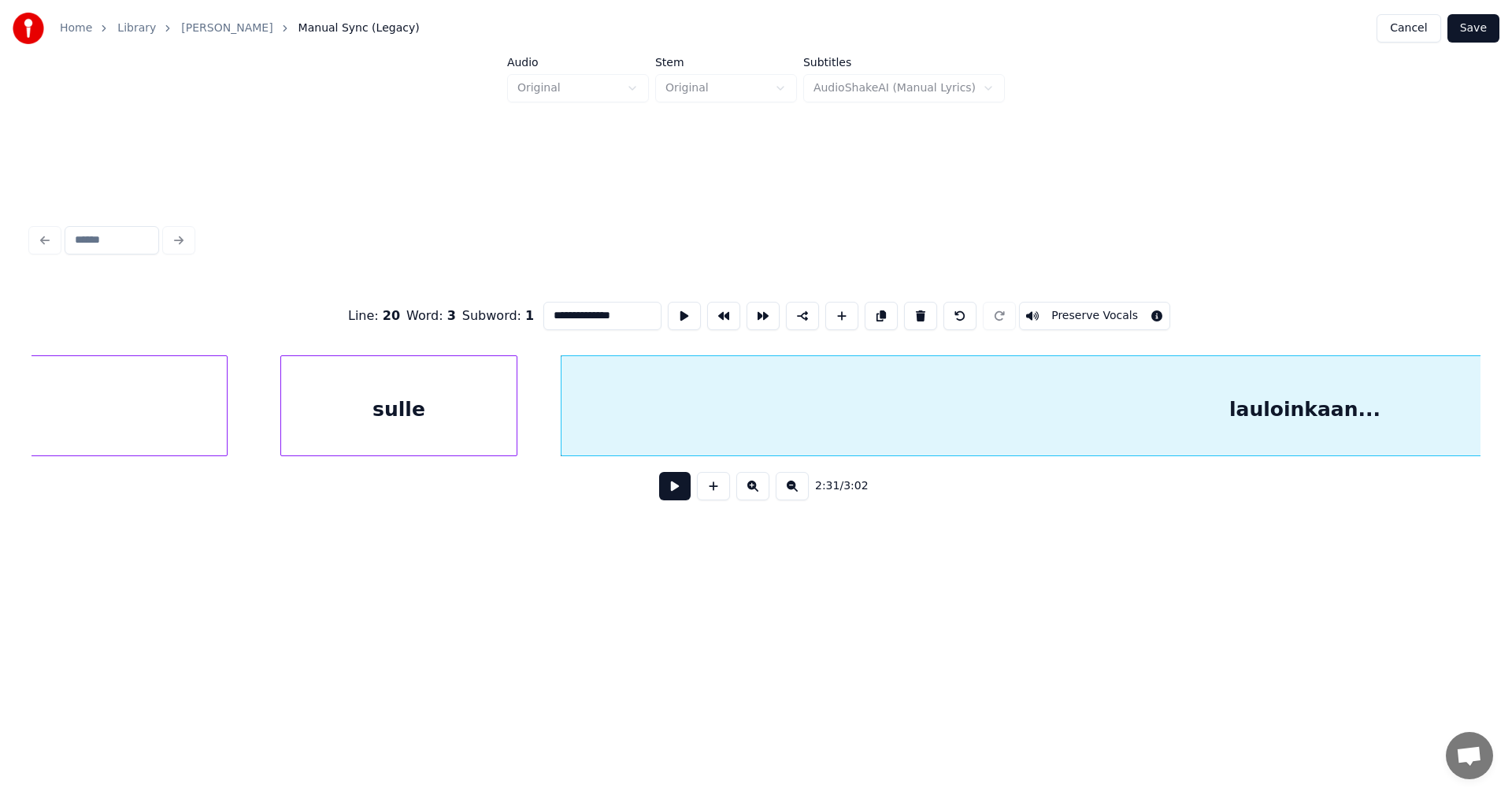
click at [671, 500] on button at bounding box center [674, 486] width 31 height 28
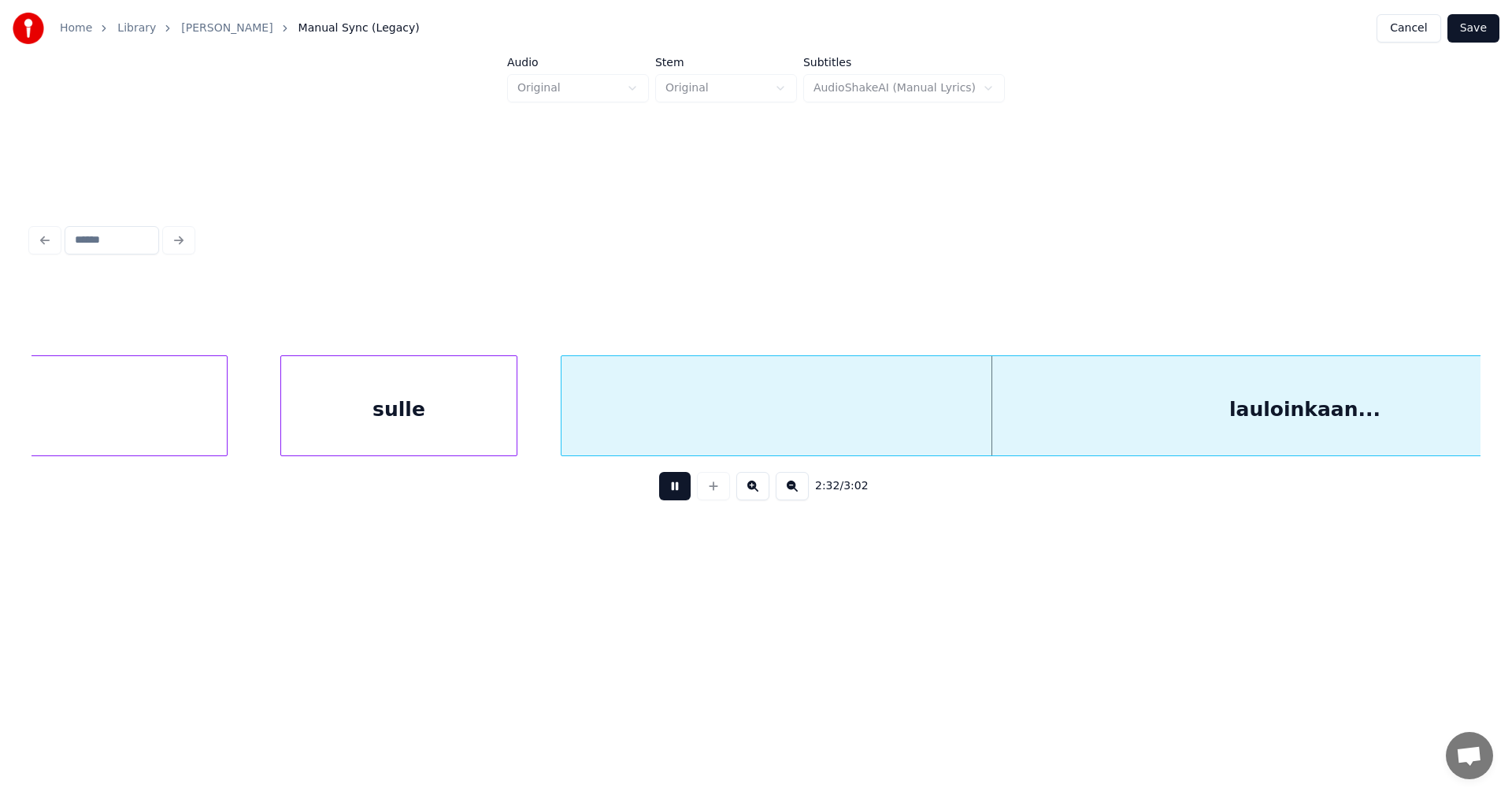
click at [674, 494] on button at bounding box center [674, 486] width 31 height 28
click at [437, 435] on div "sulle" at bounding box center [398, 409] width 236 height 107
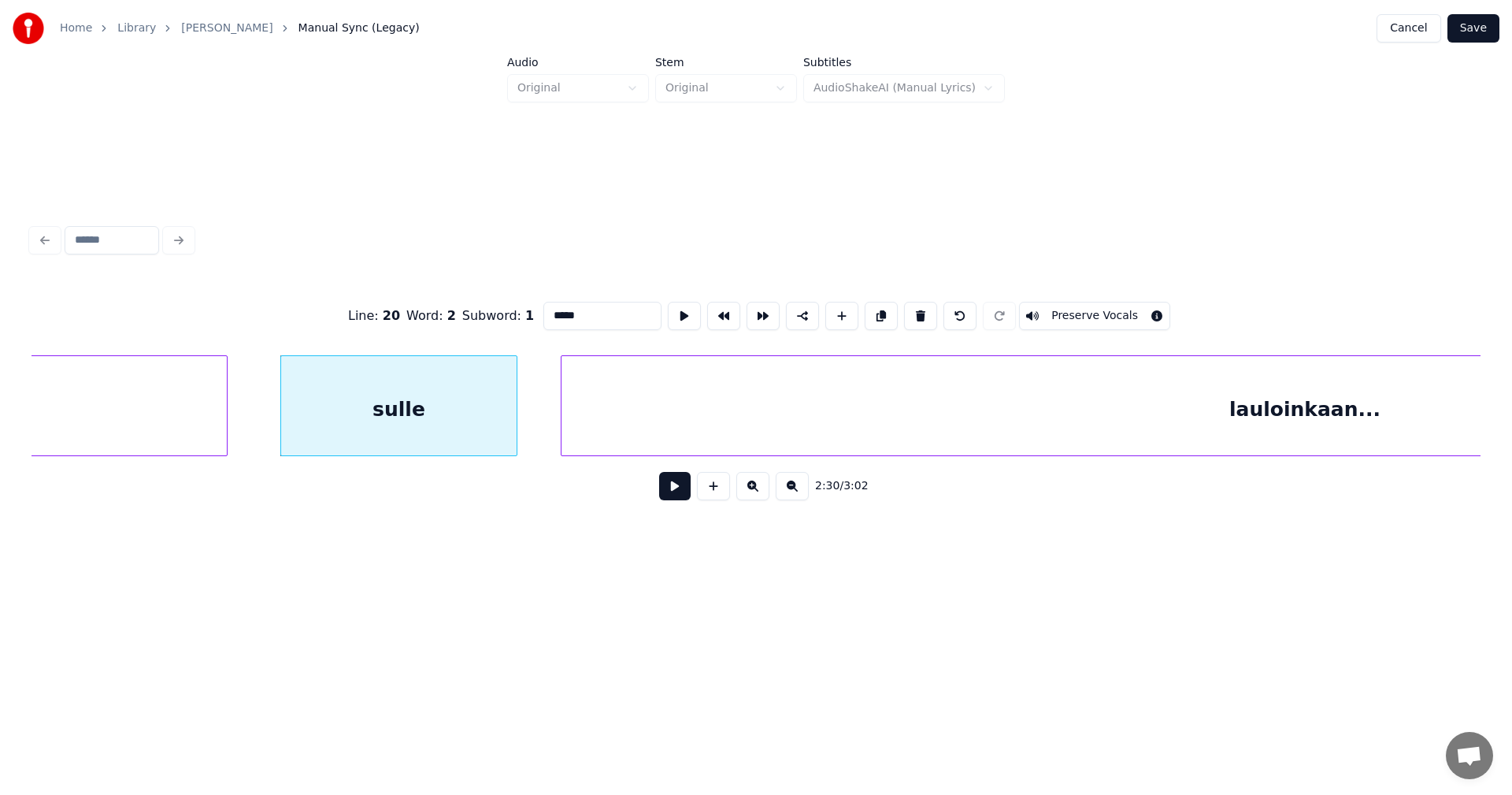
click at [675, 498] on button at bounding box center [674, 486] width 31 height 28
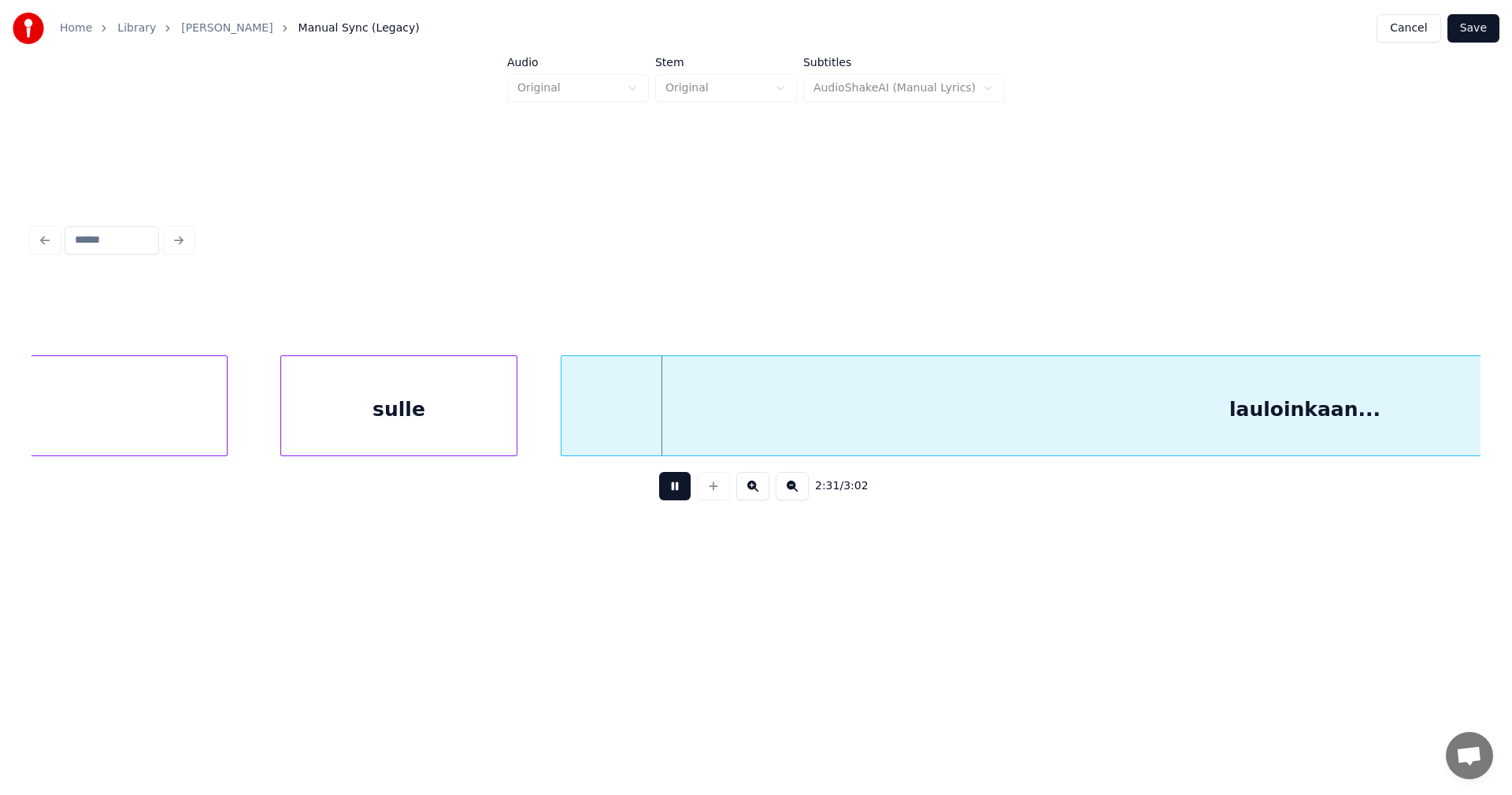
click at [676, 498] on button at bounding box center [674, 486] width 31 height 28
click at [277, 438] on div at bounding box center [275, 406] width 4 height 100
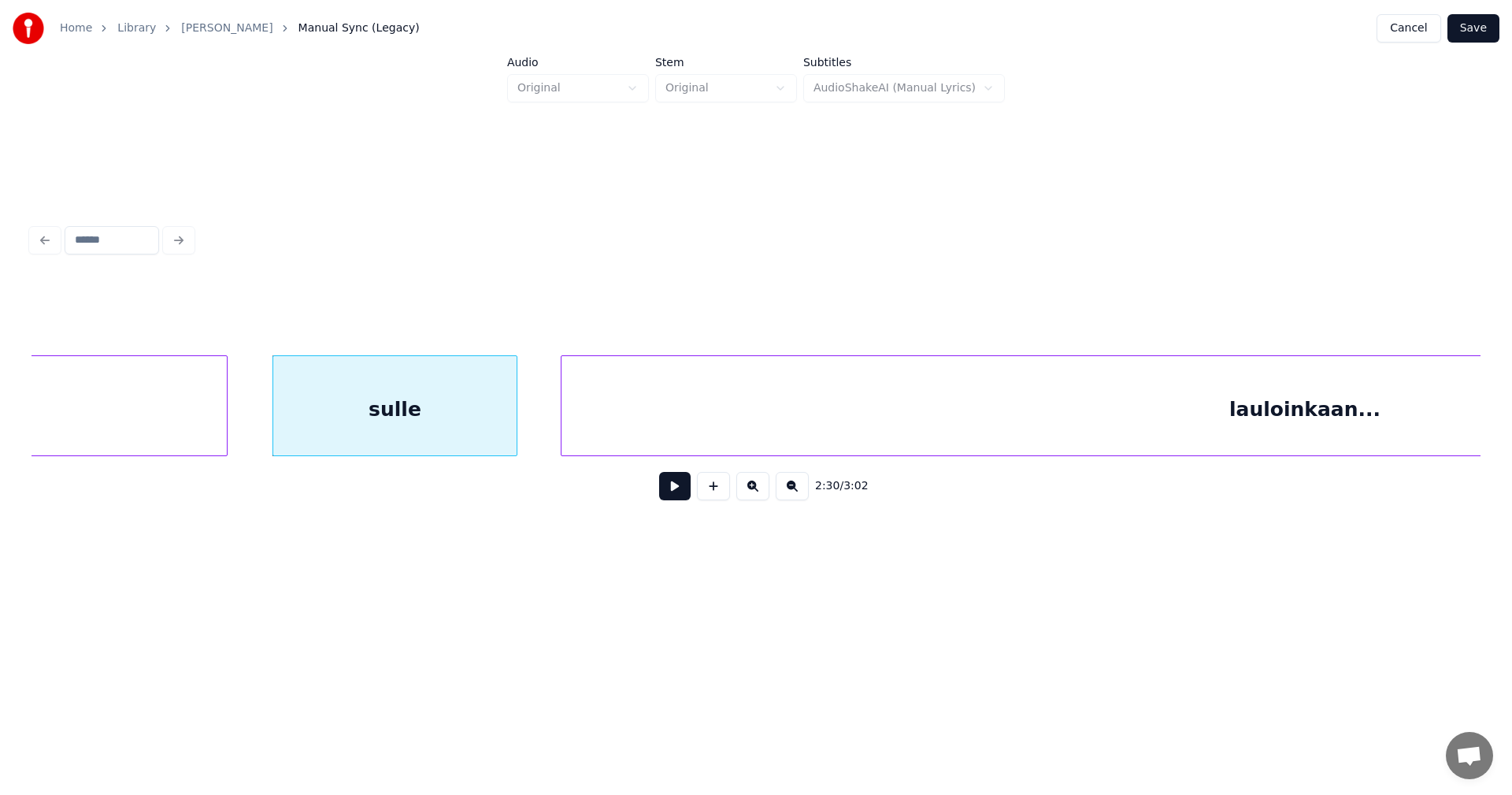
click at [674, 493] on button at bounding box center [674, 486] width 31 height 28
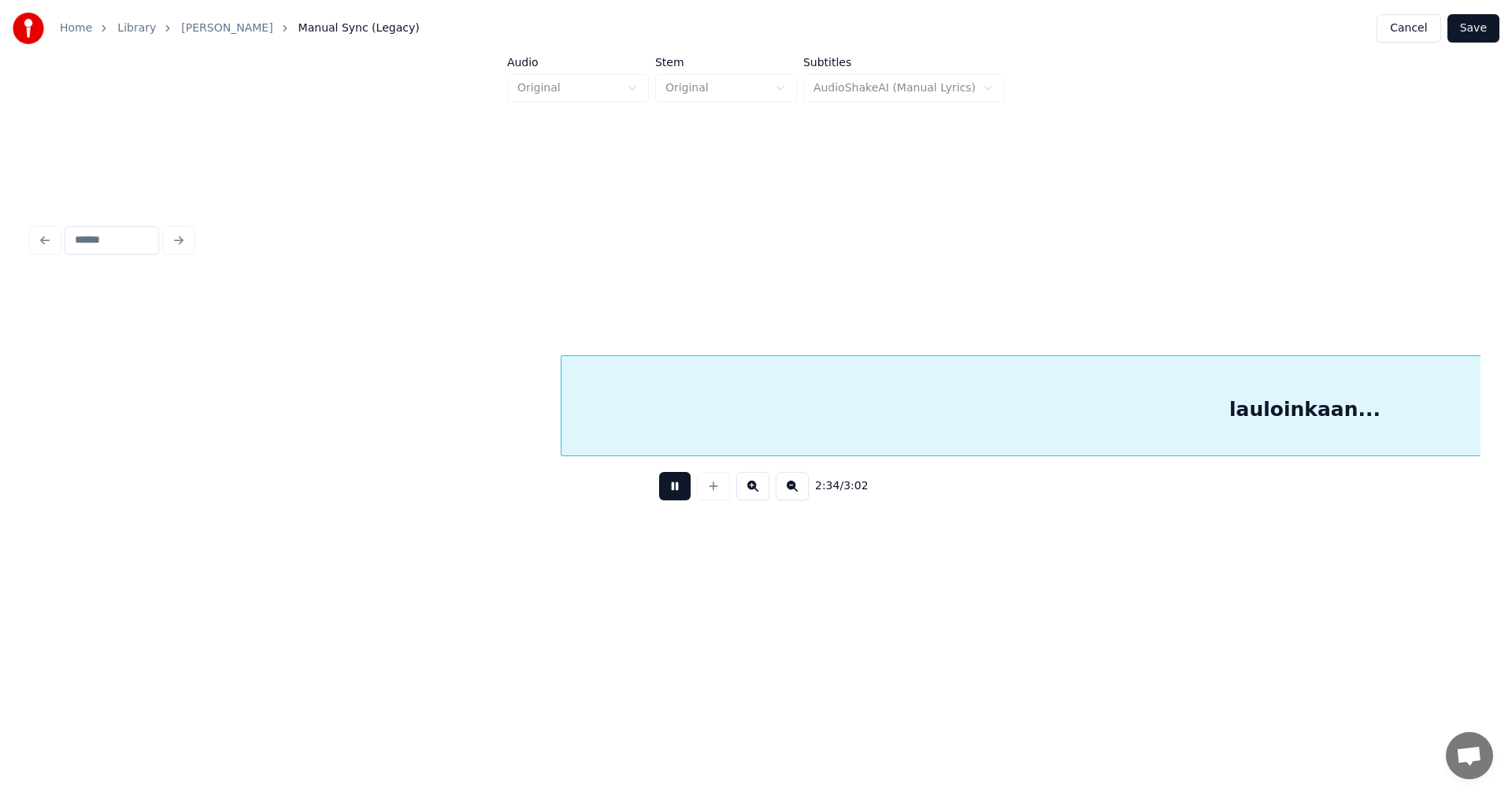
scroll to position [0, 42597]
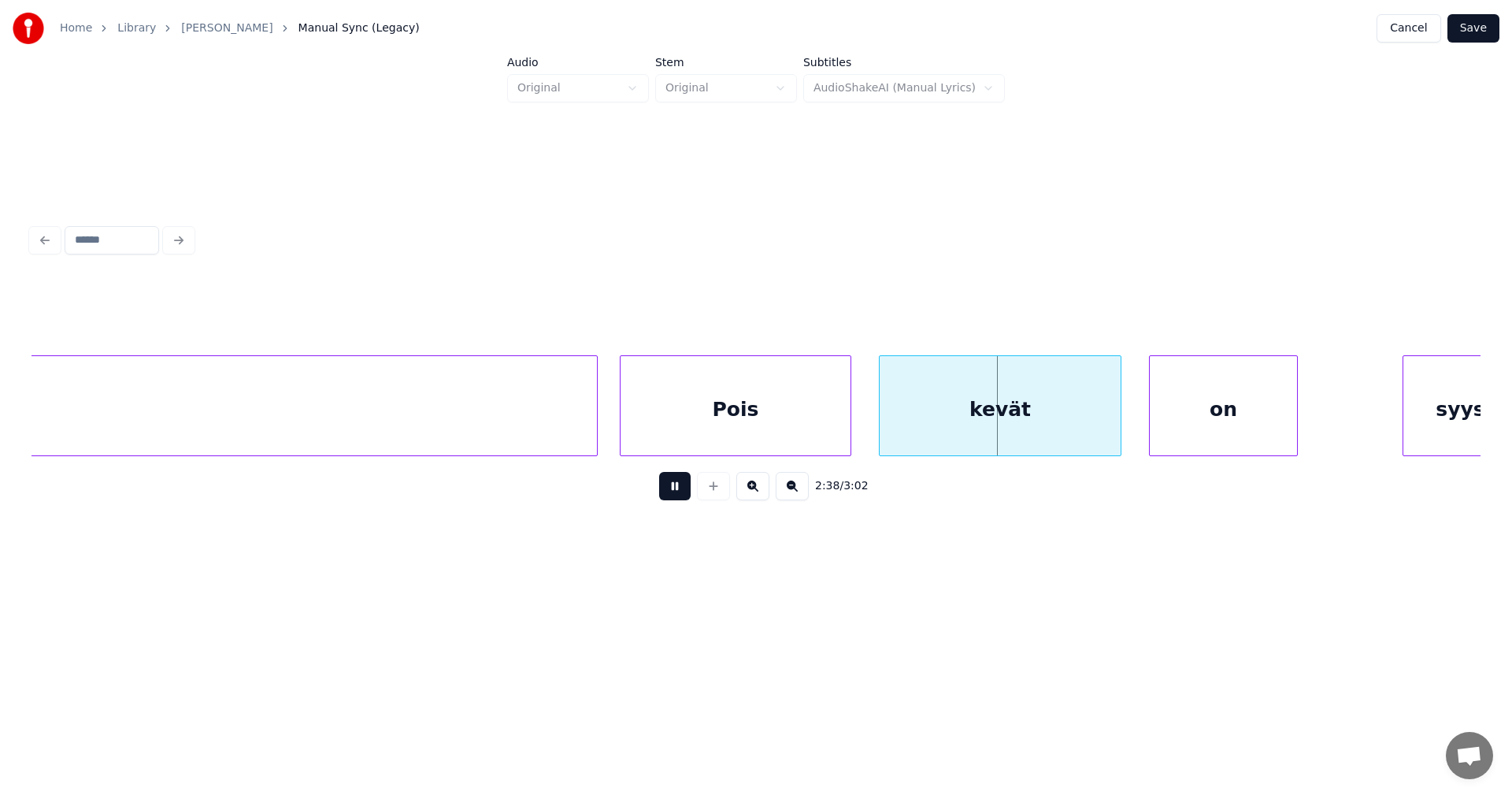
click at [674, 492] on button at bounding box center [674, 486] width 31 height 28
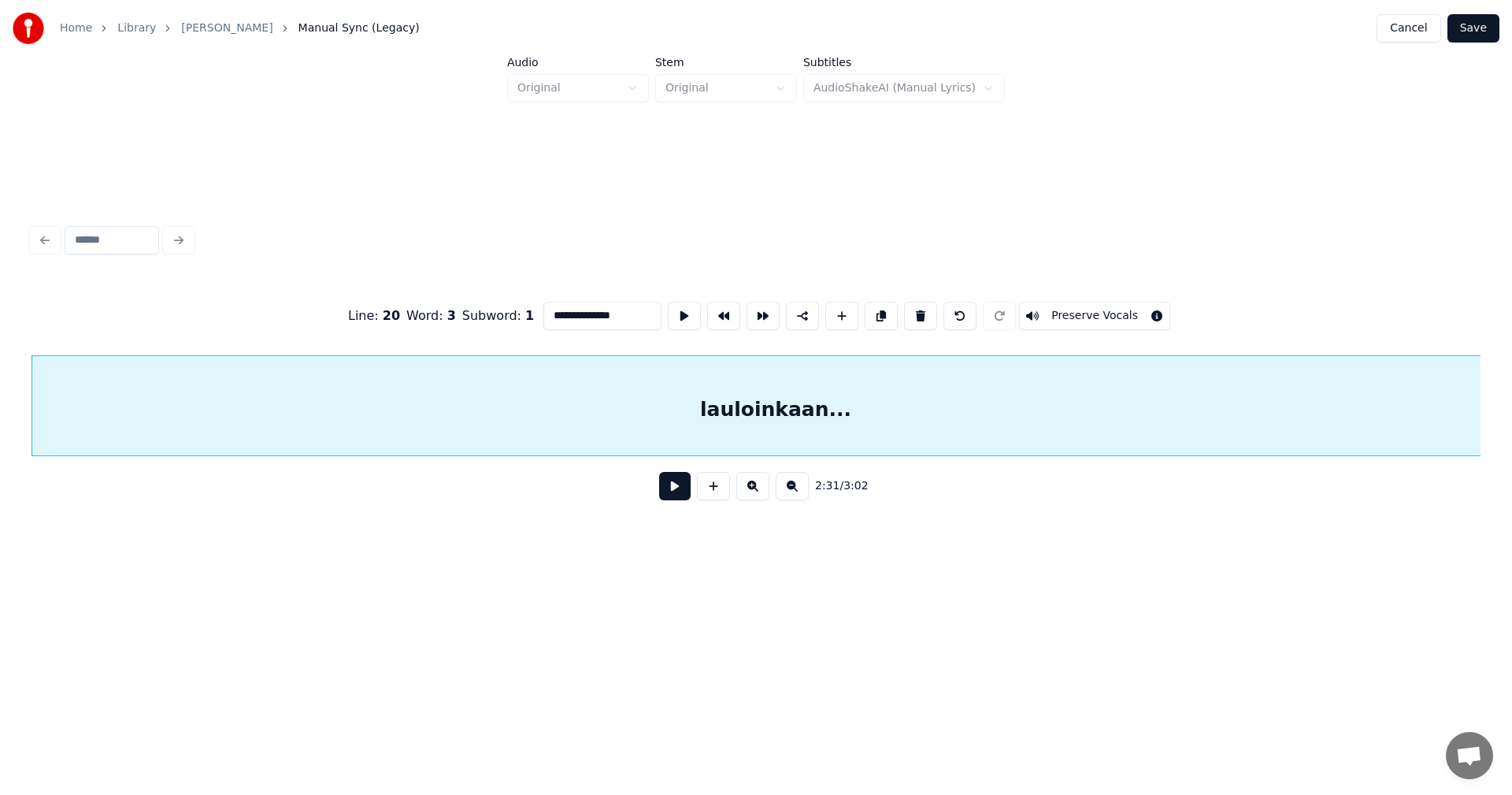
scroll to position [0, 42943]
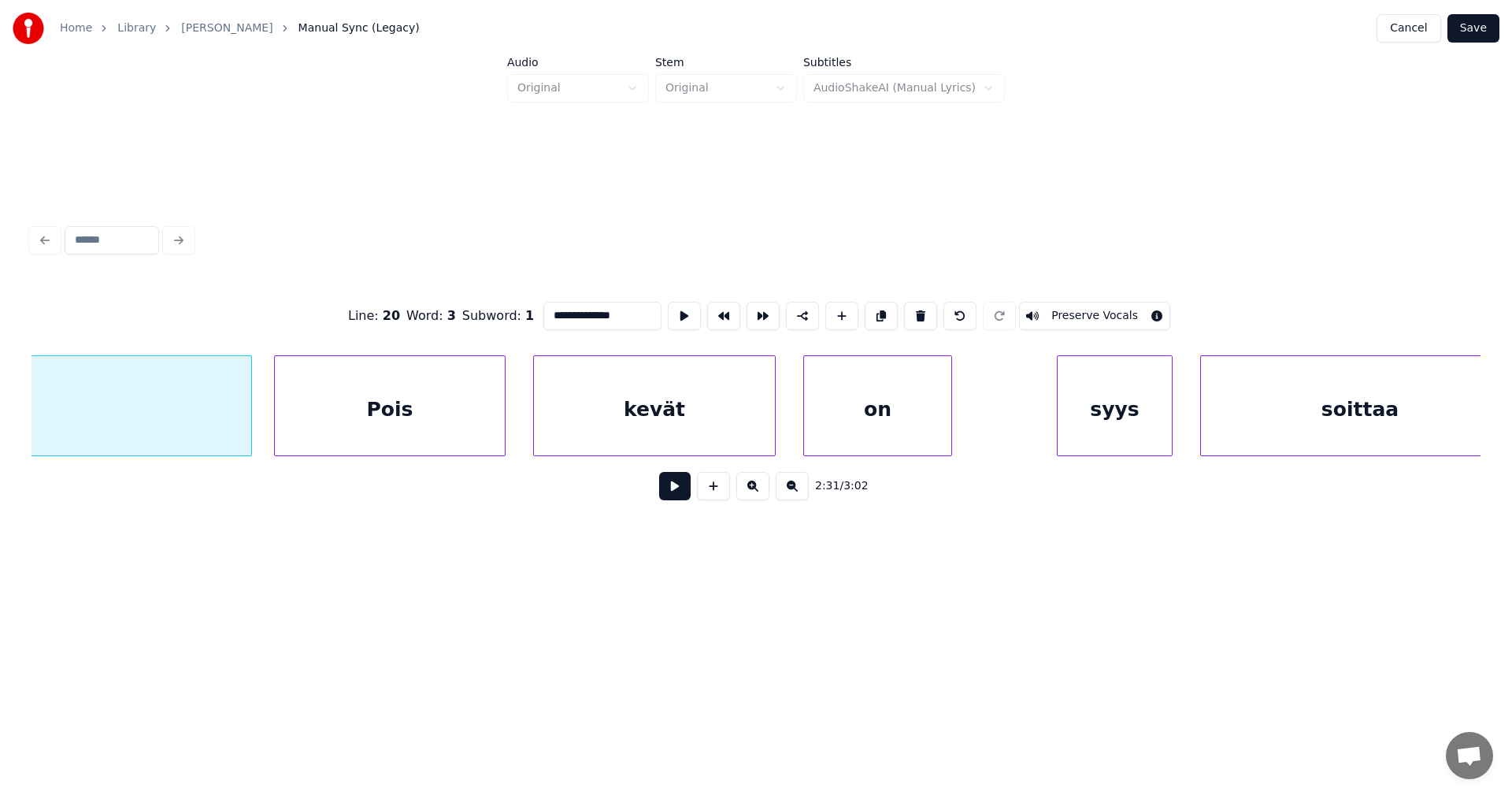
click at [378, 425] on div "Pois" at bounding box center [390, 409] width 230 height 107
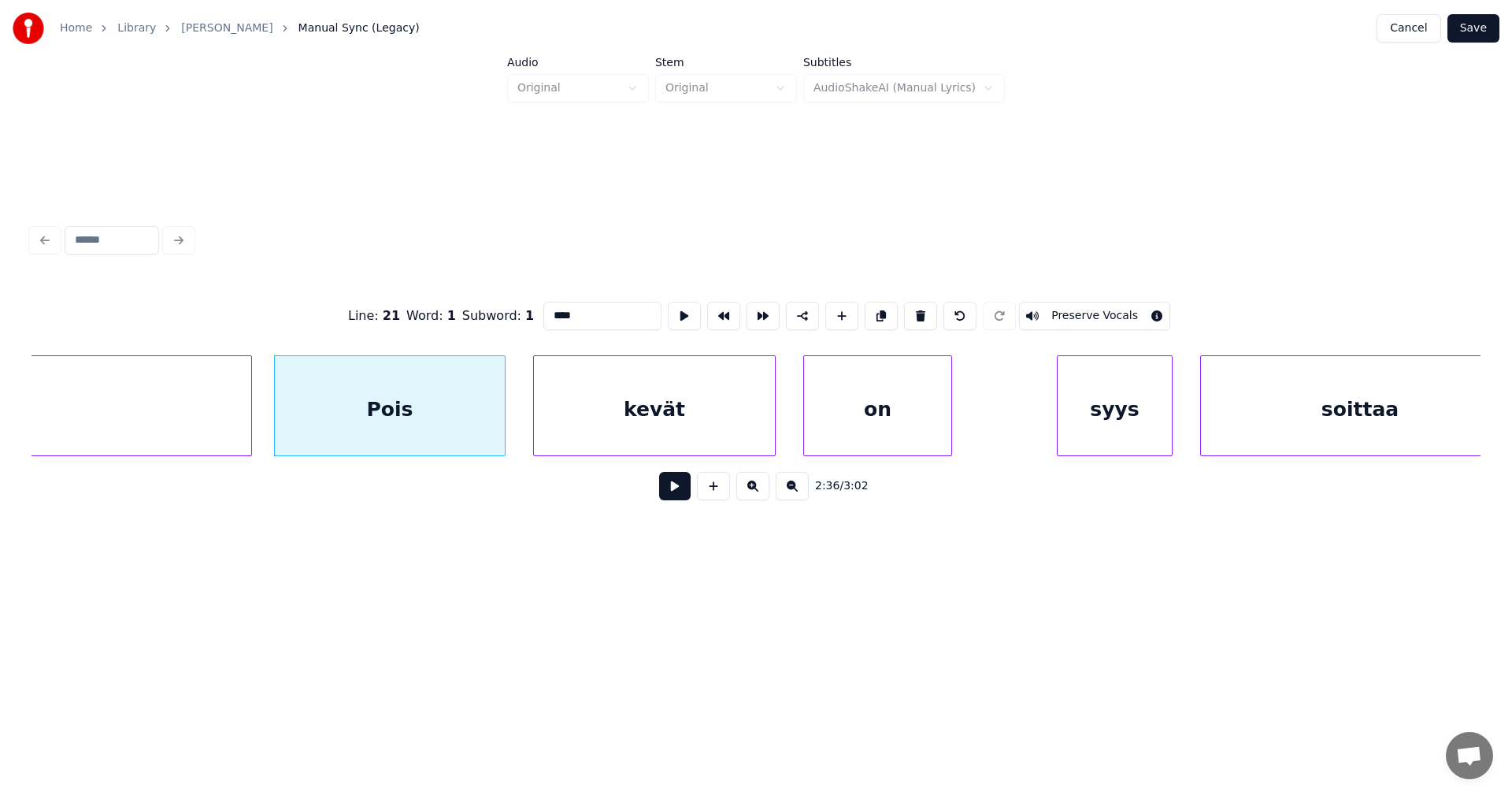
type input "**********"
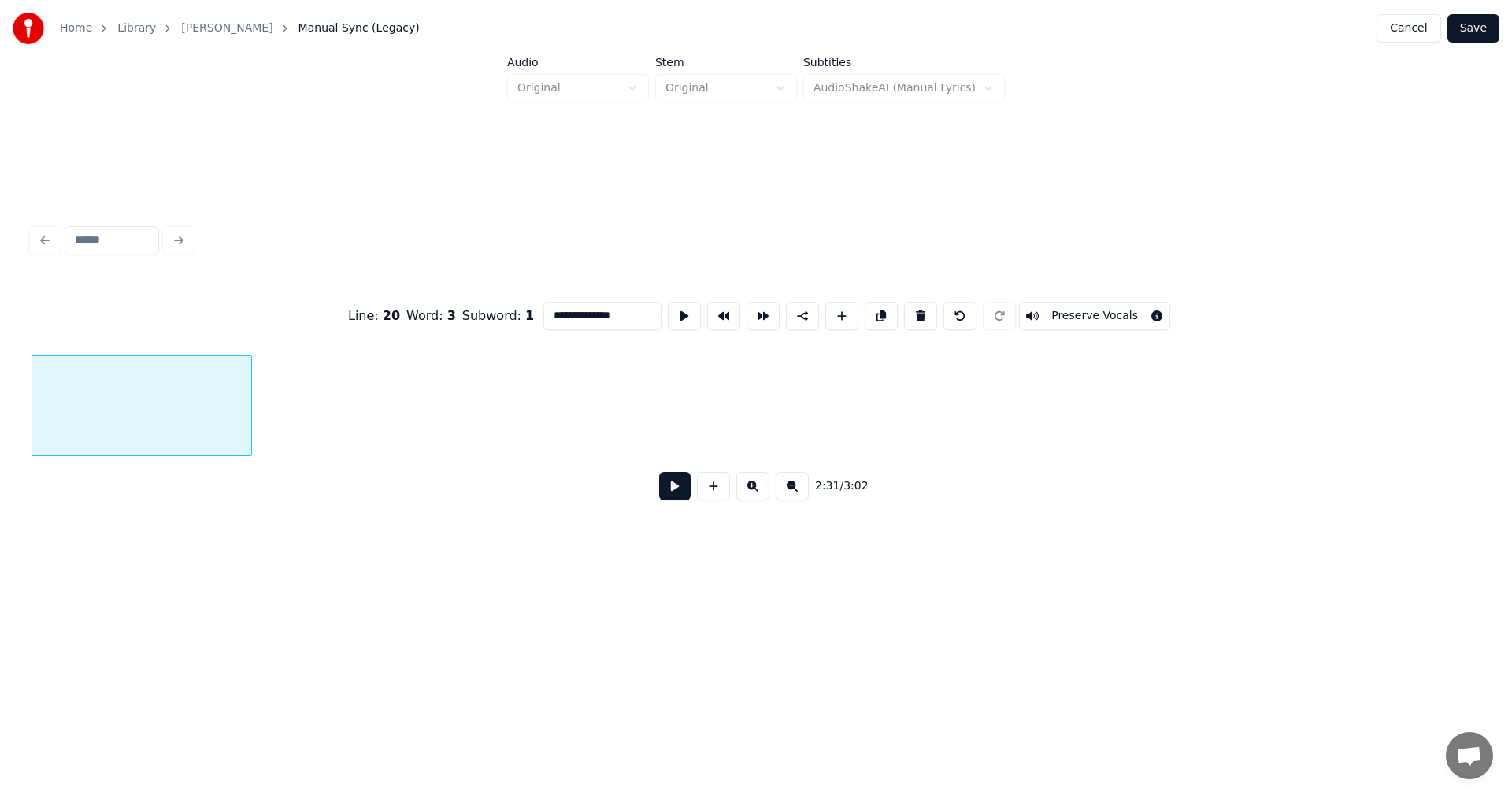
scroll to position [0, 41674]
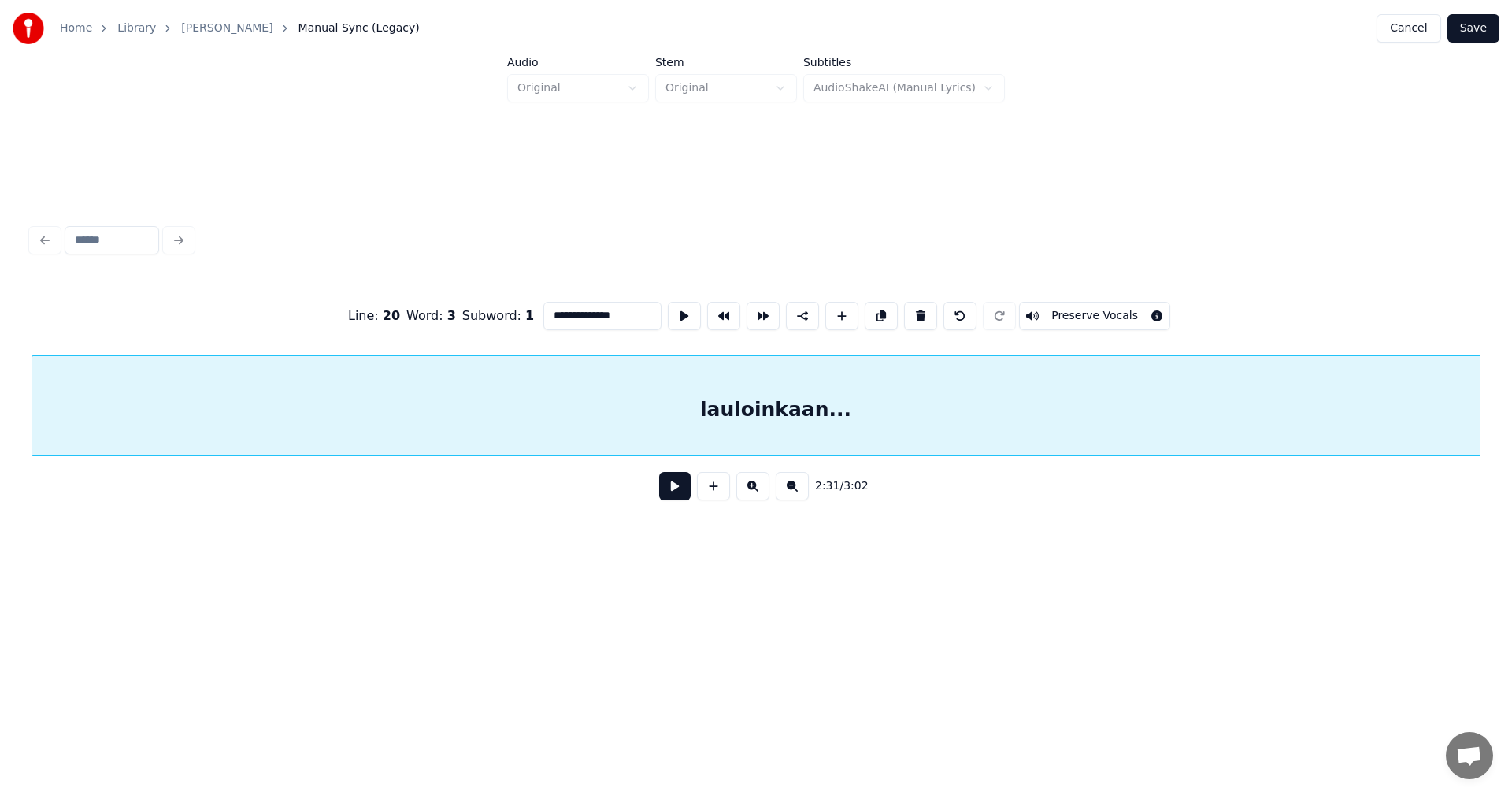
click at [680, 492] on button at bounding box center [674, 486] width 31 height 28
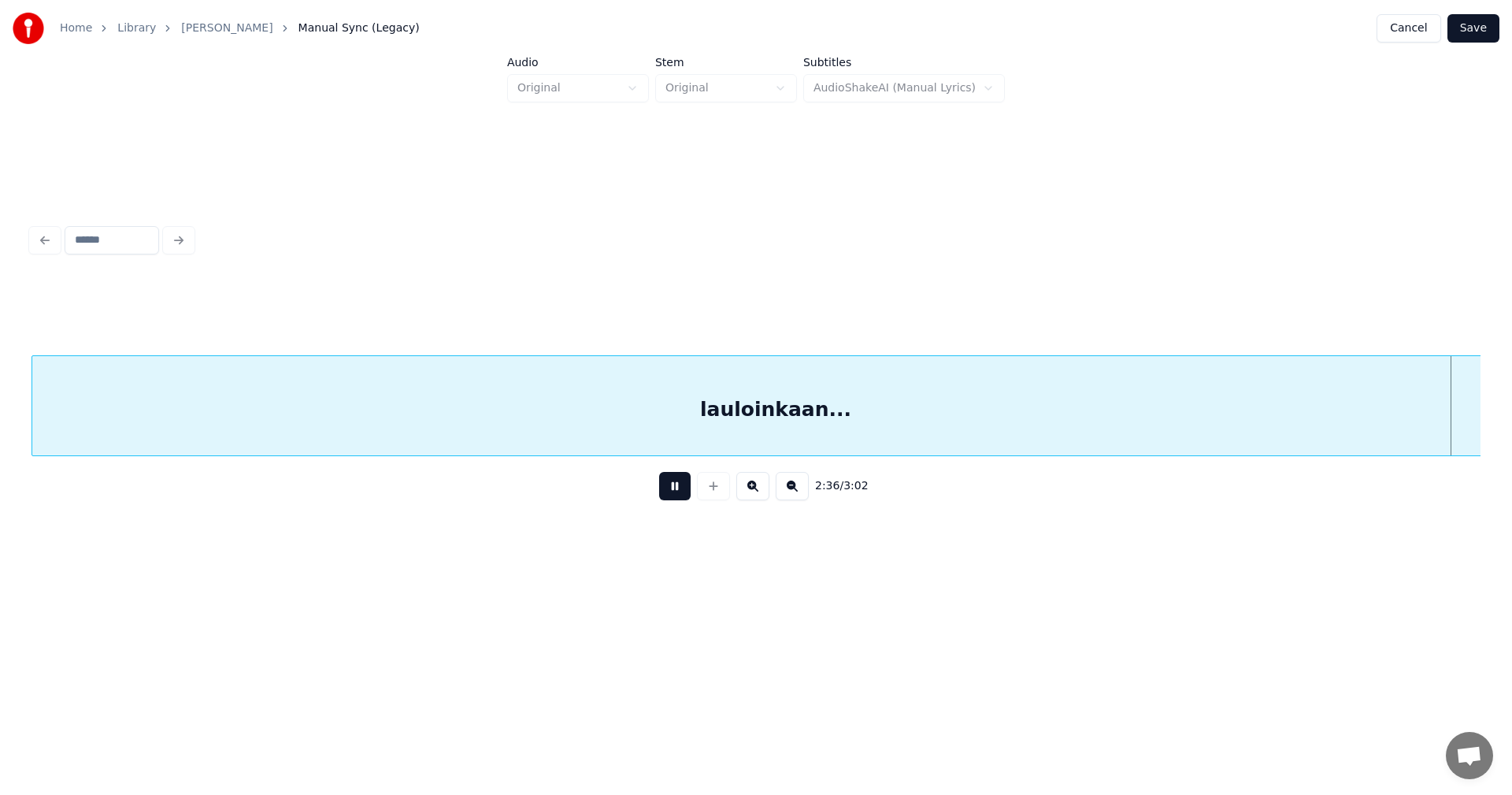
scroll to position [0, 43125]
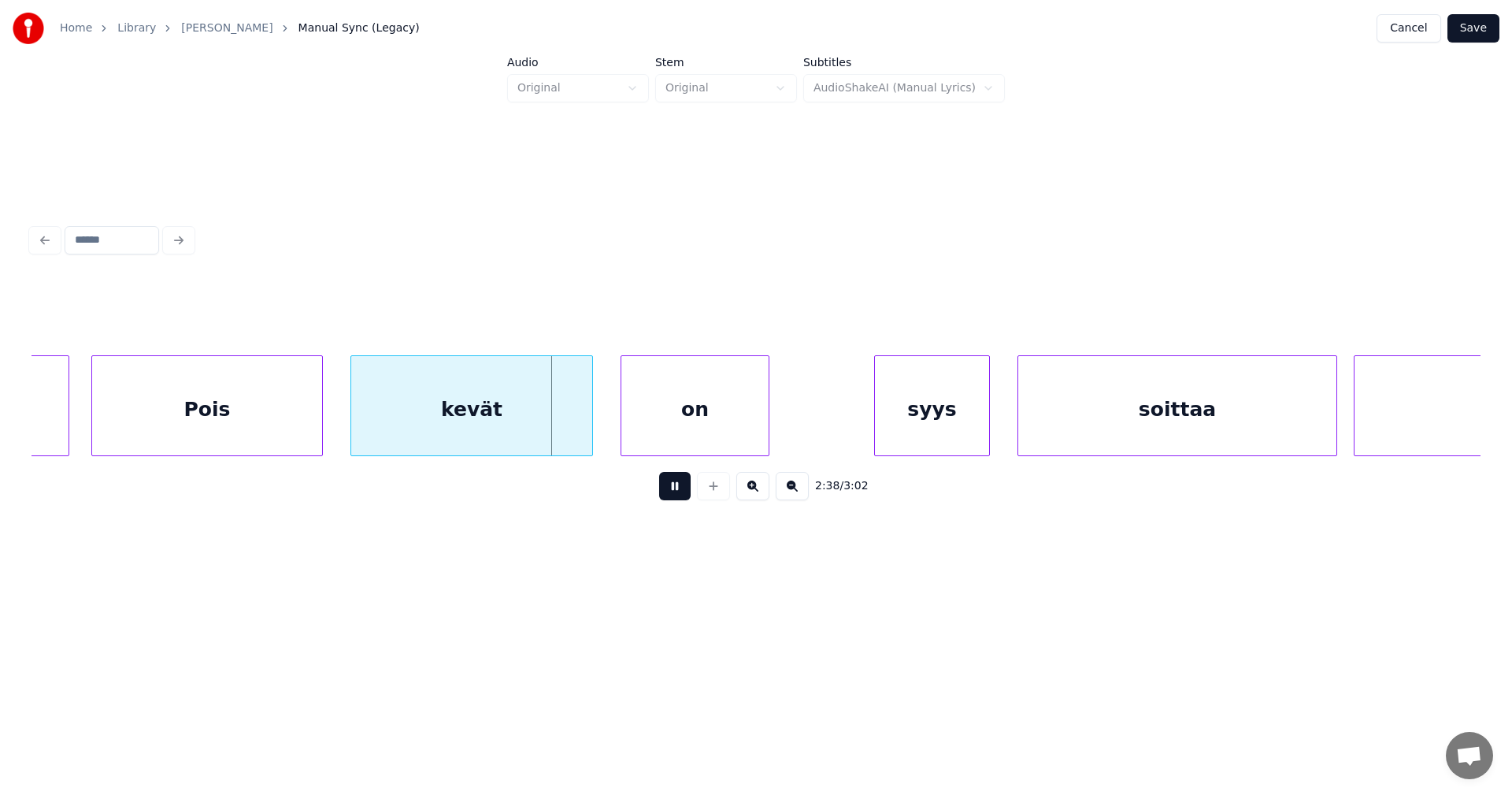
click at [677, 495] on button at bounding box center [674, 486] width 31 height 28
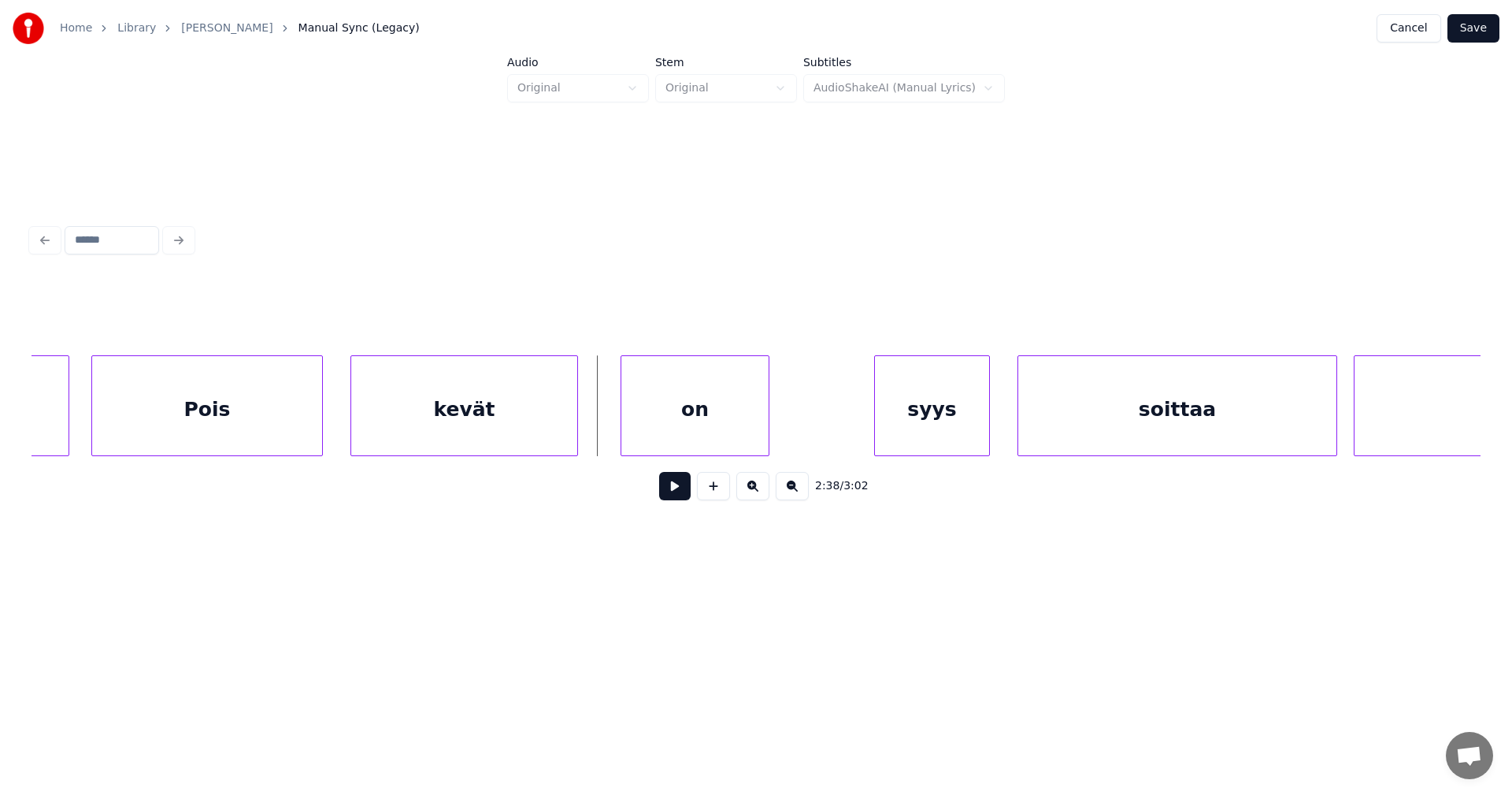
click at [576, 440] on div "kevät" at bounding box center [464, 405] width 228 height 100
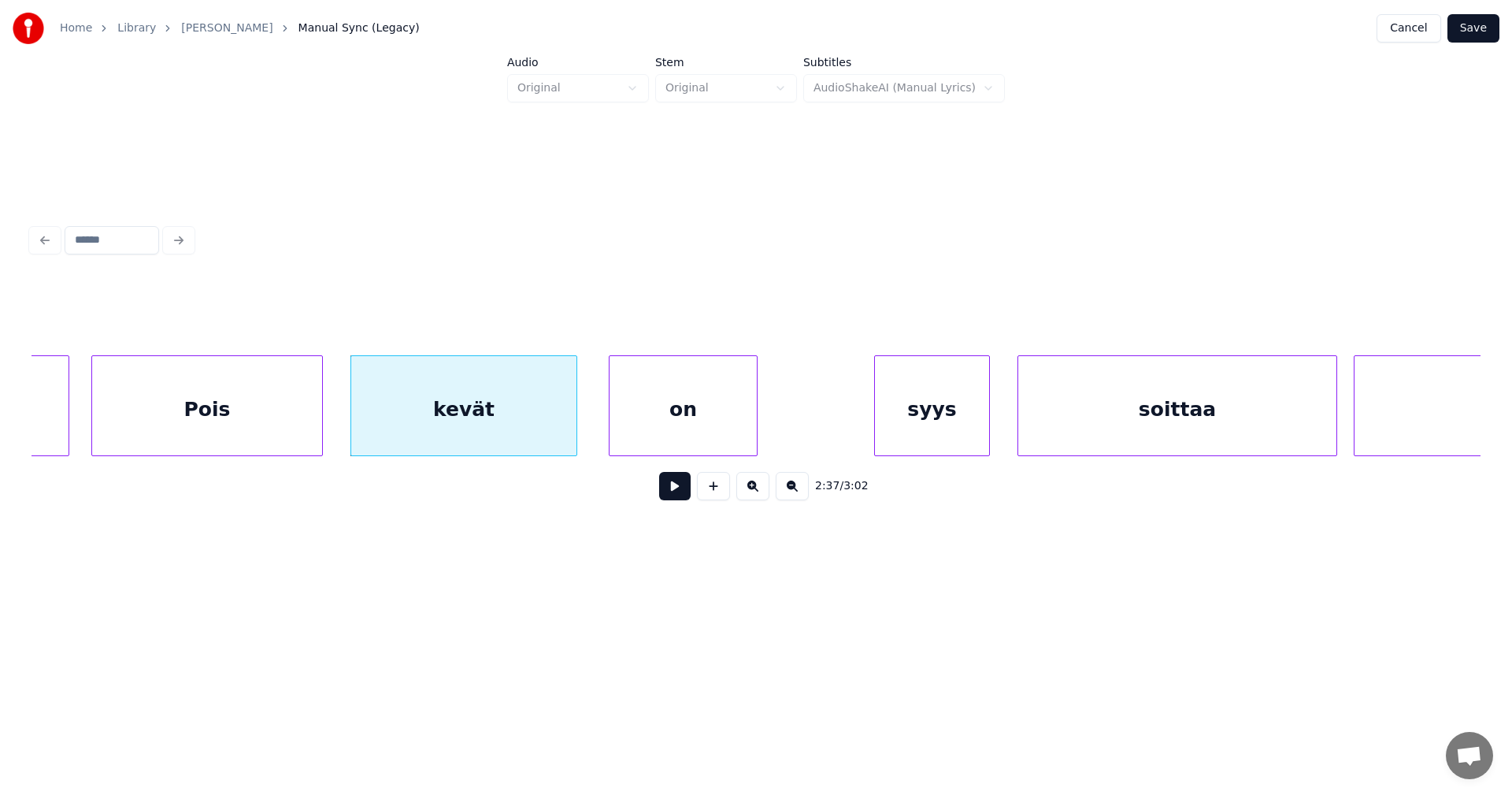
click at [647, 439] on div "on" at bounding box center [683, 409] width 148 height 107
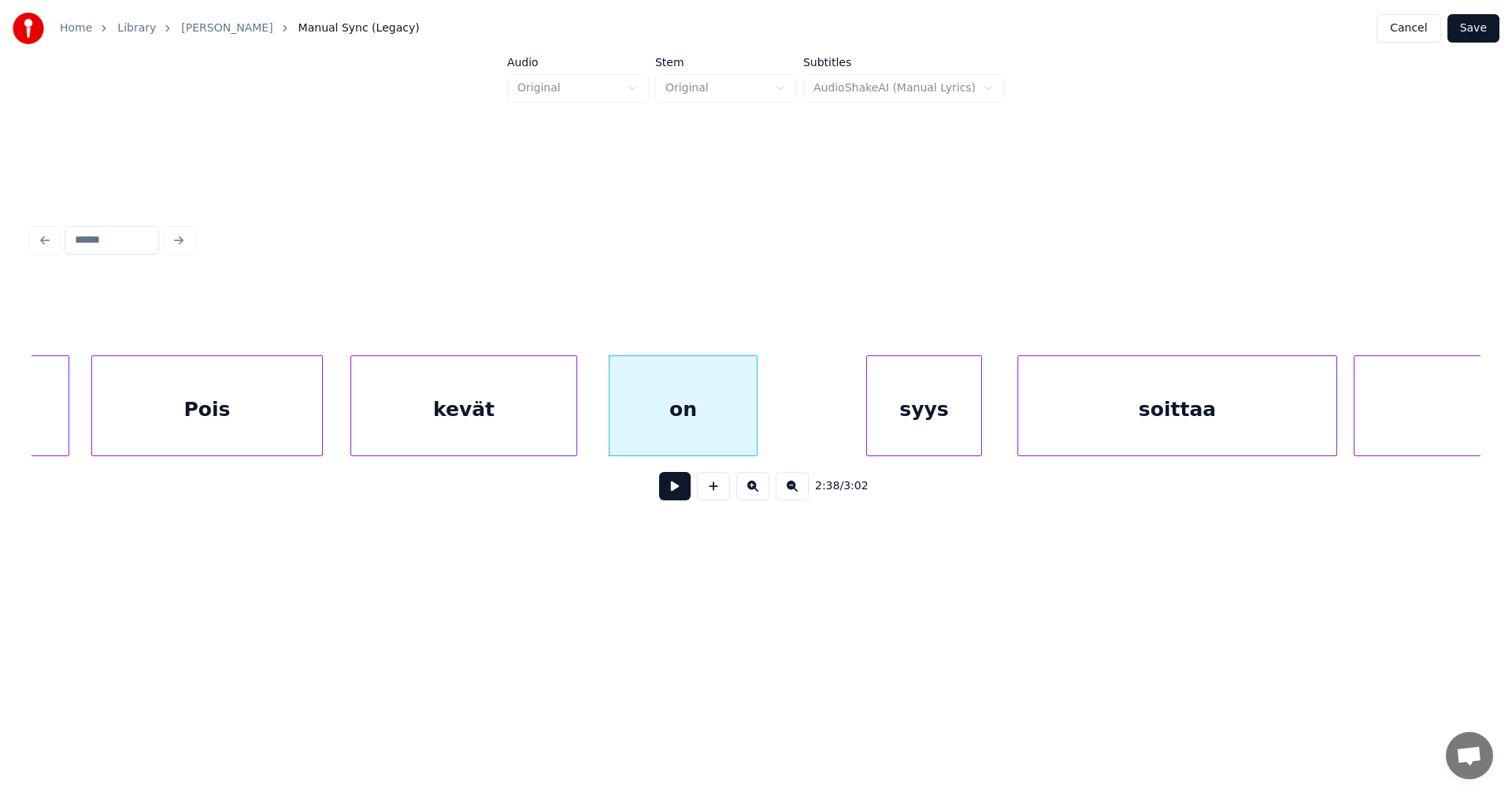
click at [909, 433] on div "syys" at bounding box center [924, 409] width 114 height 107
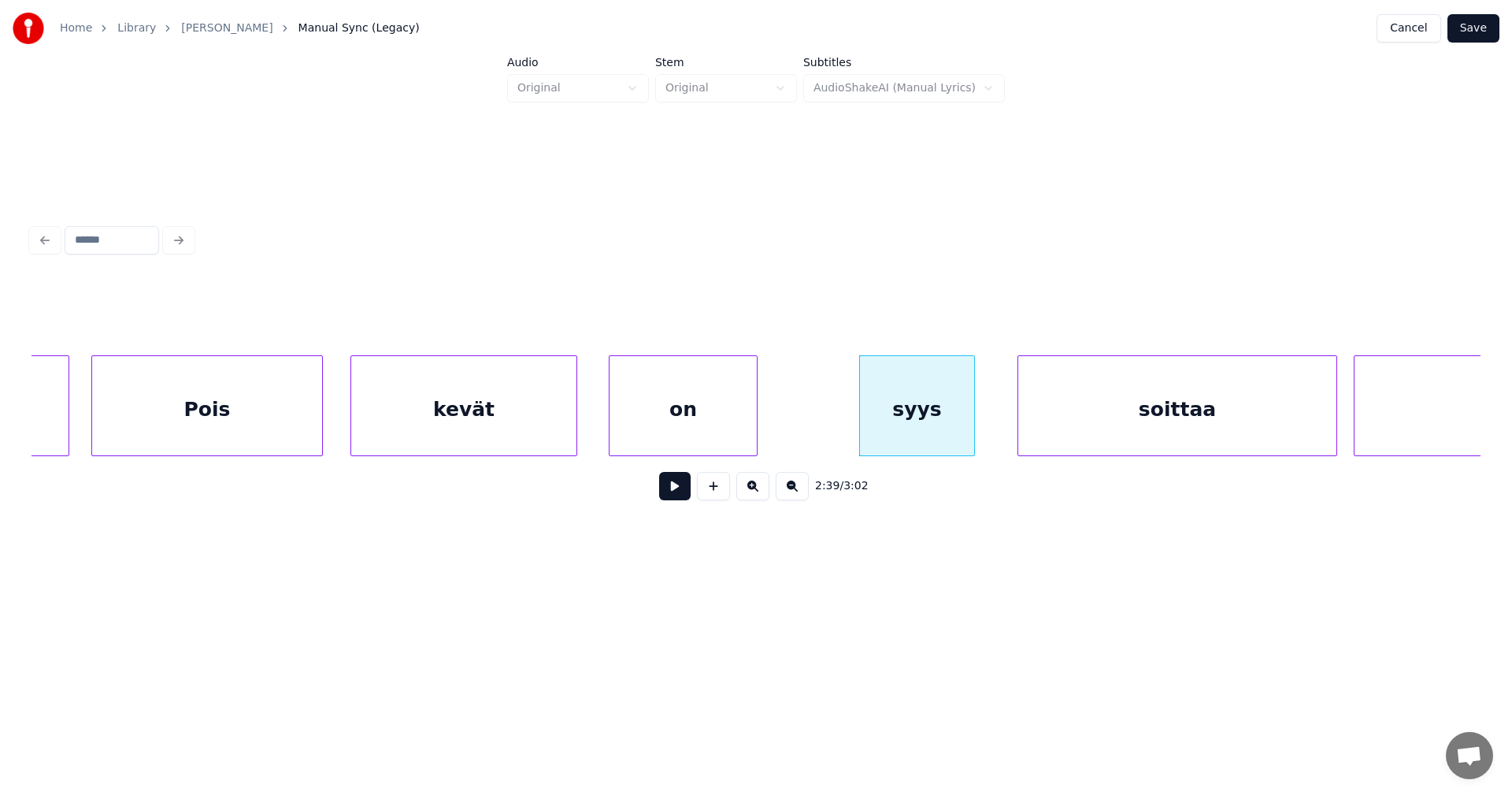
click at [679, 499] on button at bounding box center [674, 486] width 31 height 28
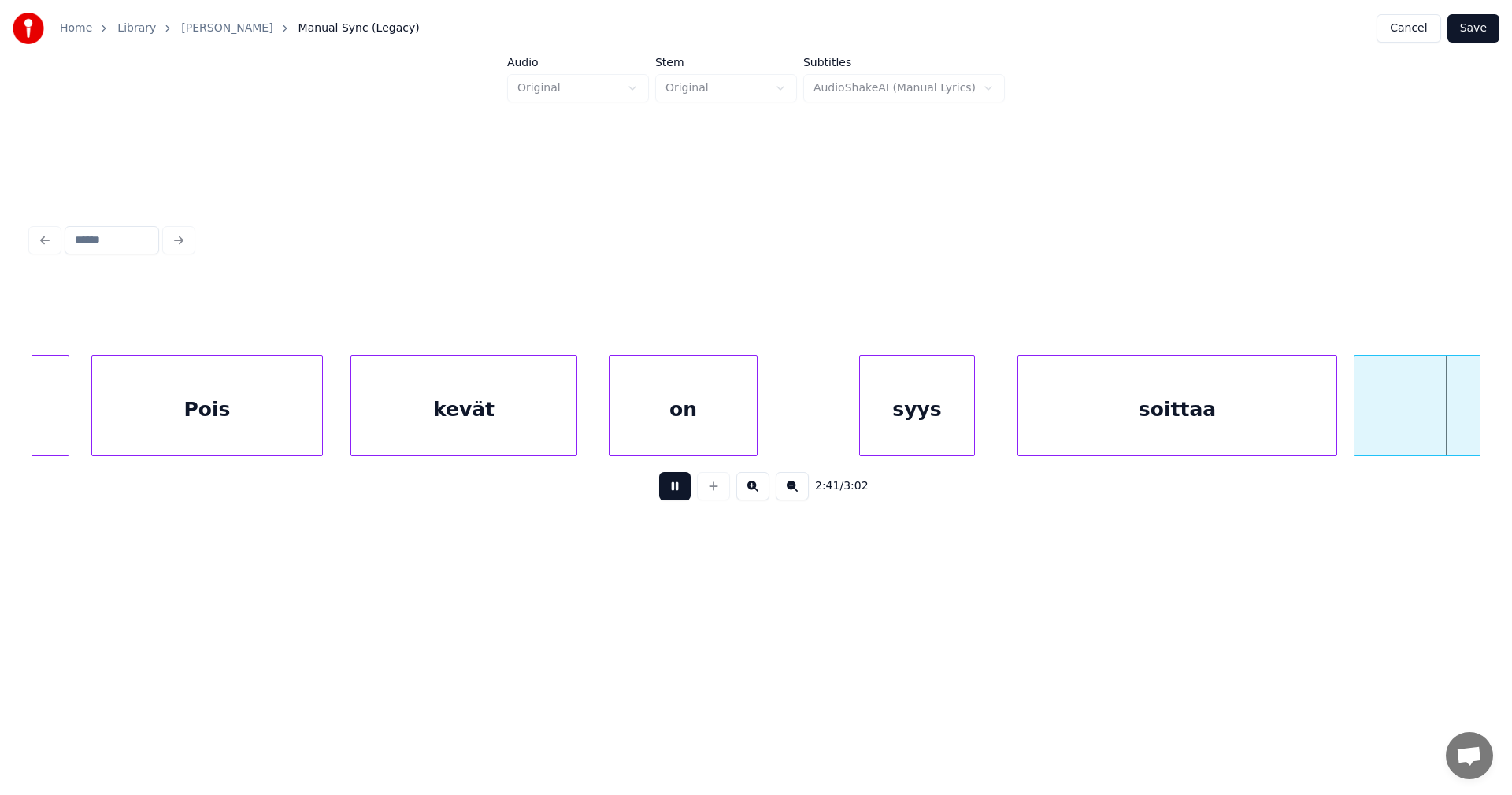
scroll to position [0, 44576]
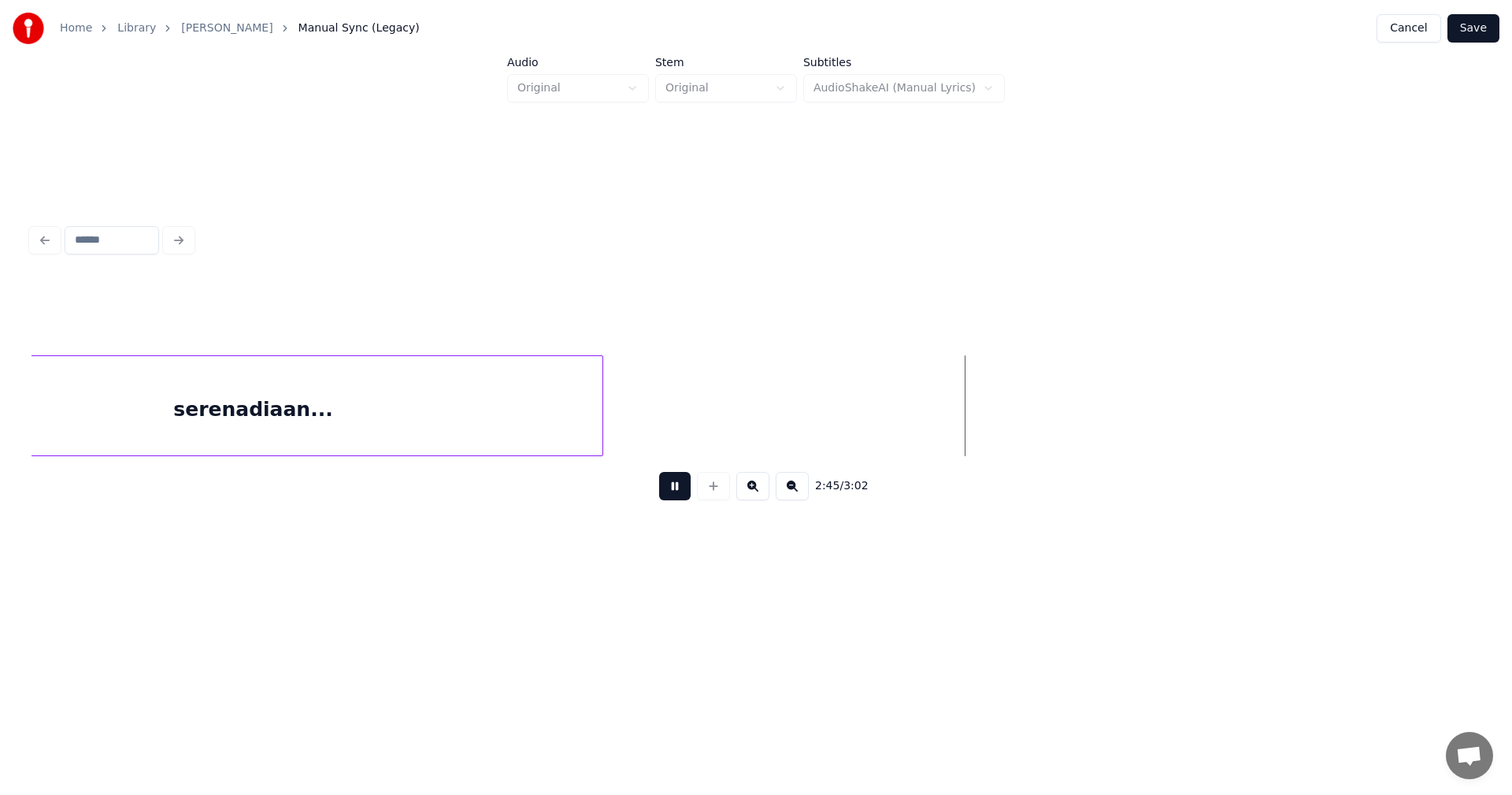
click at [681, 494] on button at bounding box center [674, 486] width 31 height 28
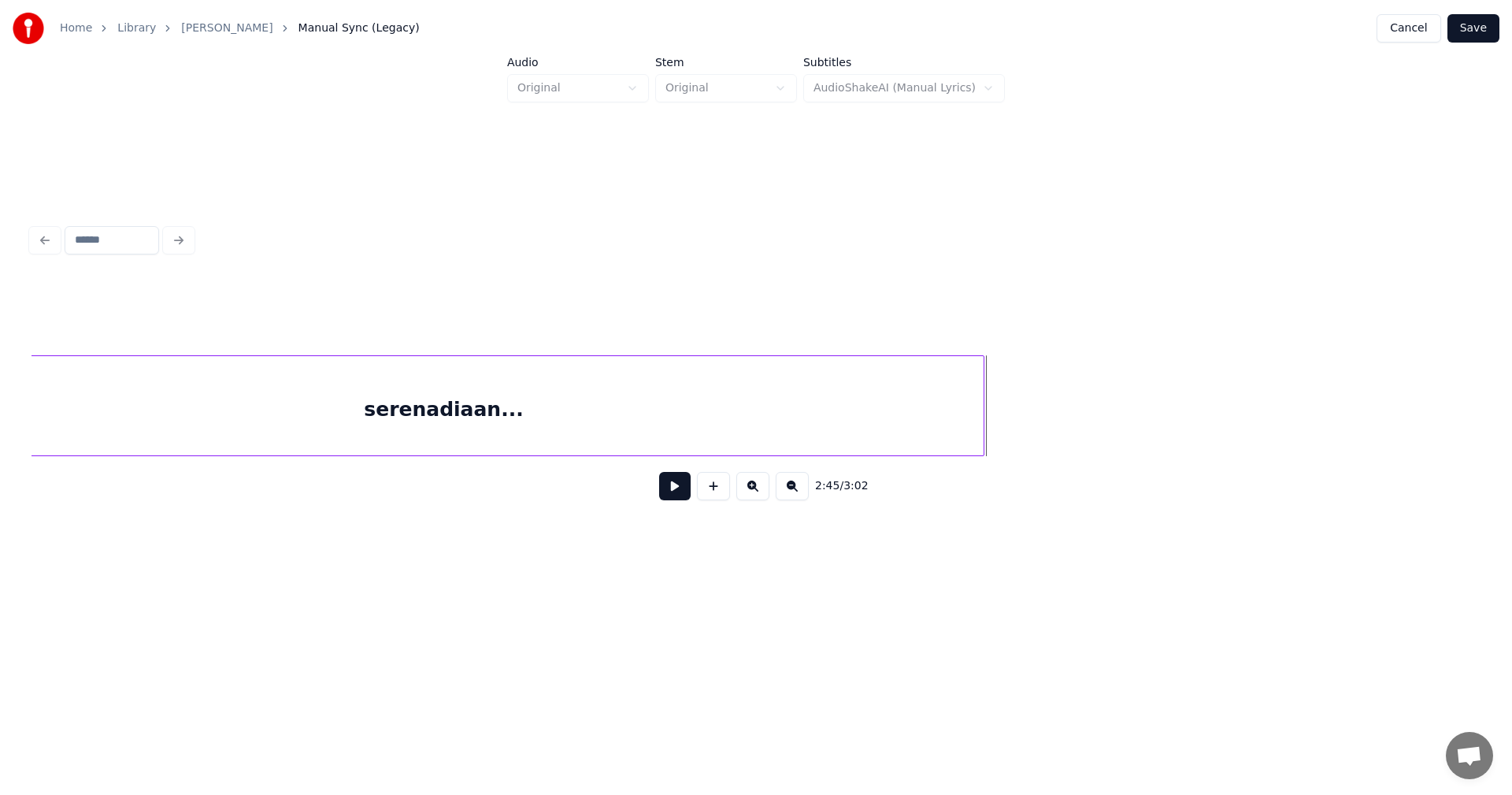
click at [981, 425] on div at bounding box center [981, 406] width 4 height 100
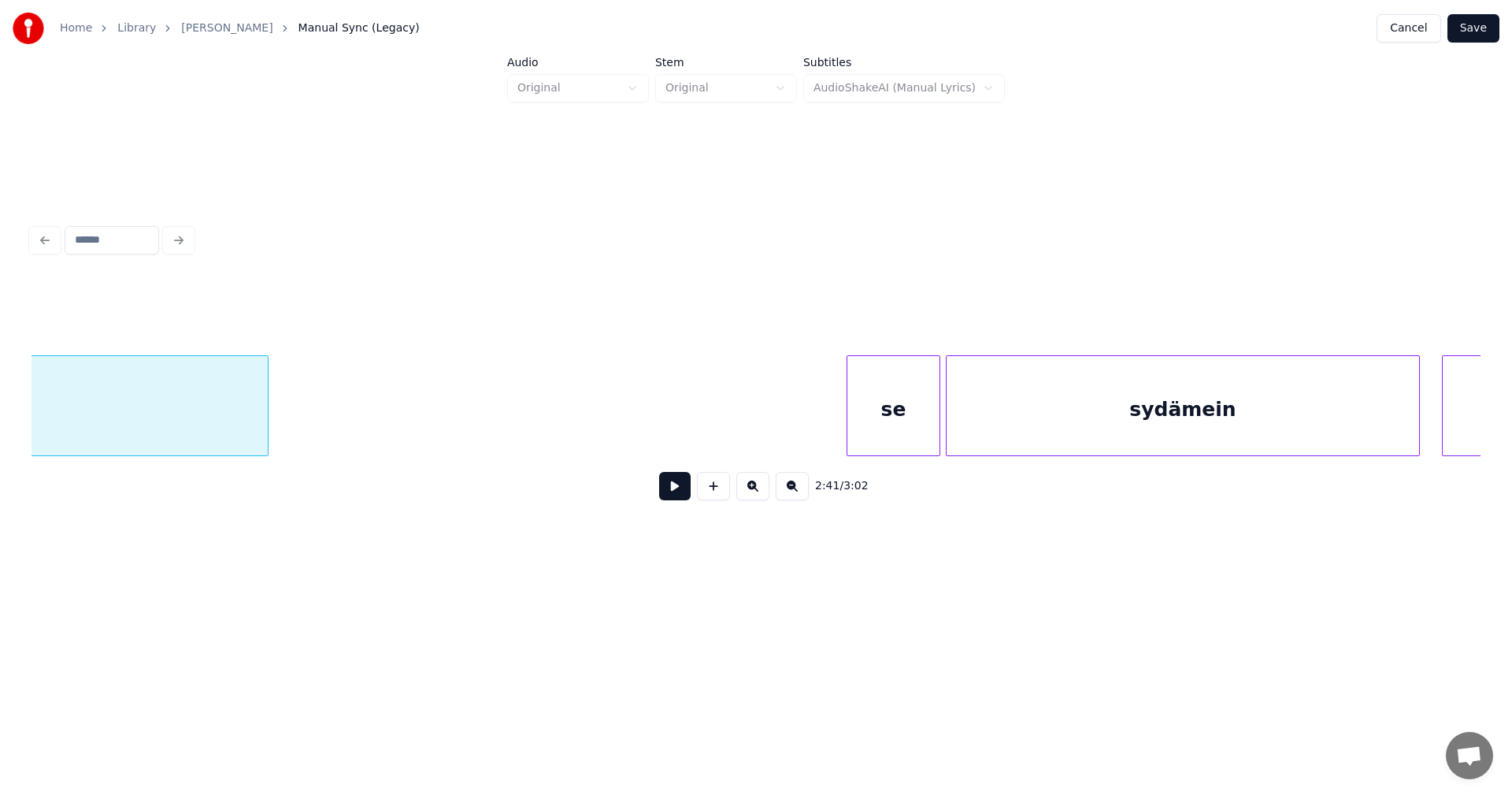
scroll to position [0, 45570]
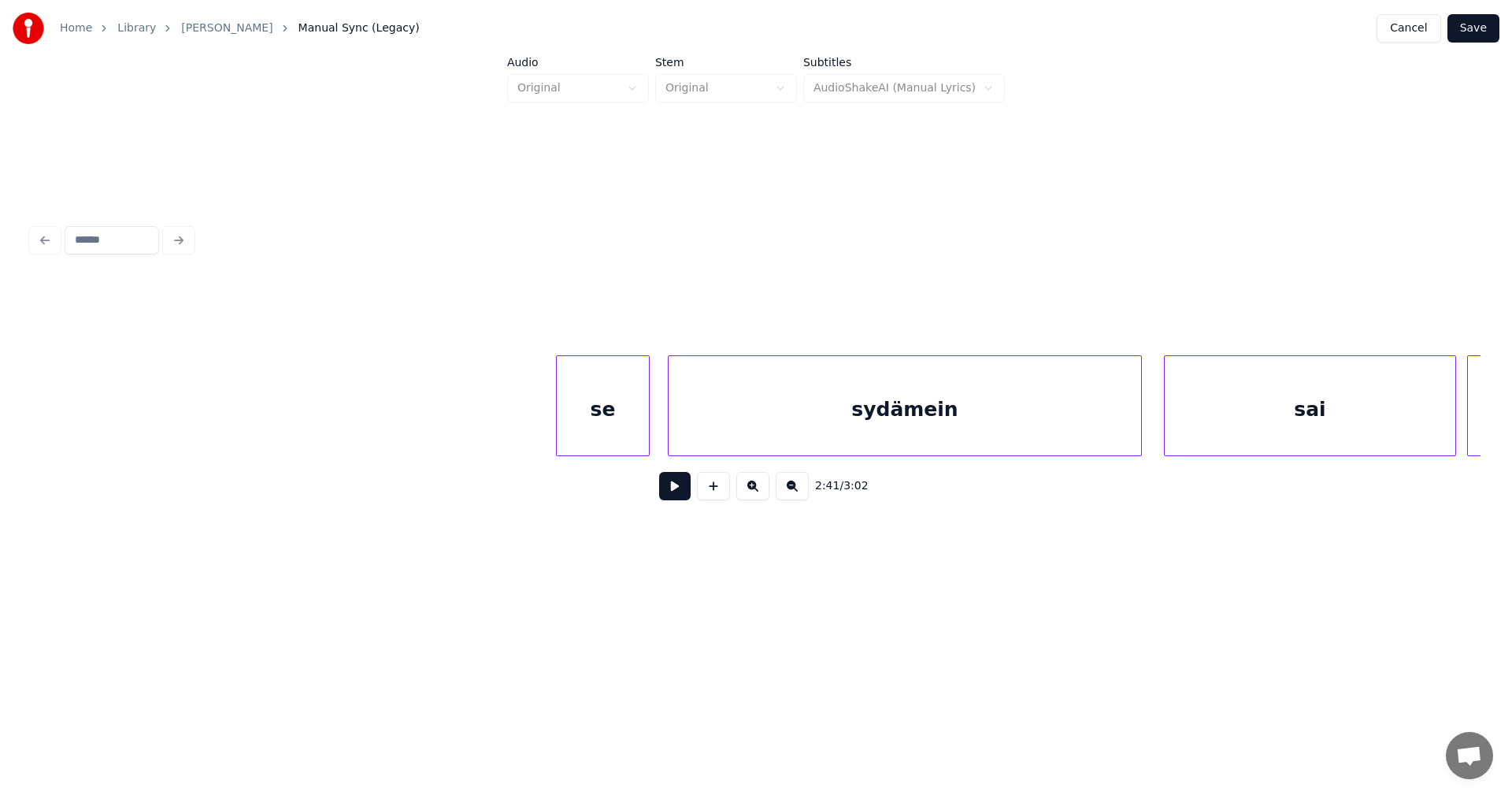
click at [631, 437] on div "se" at bounding box center [603, 409] width 92 height 107
click at [679, 487] on button at bounding box center [674, 486] width 31 height 28
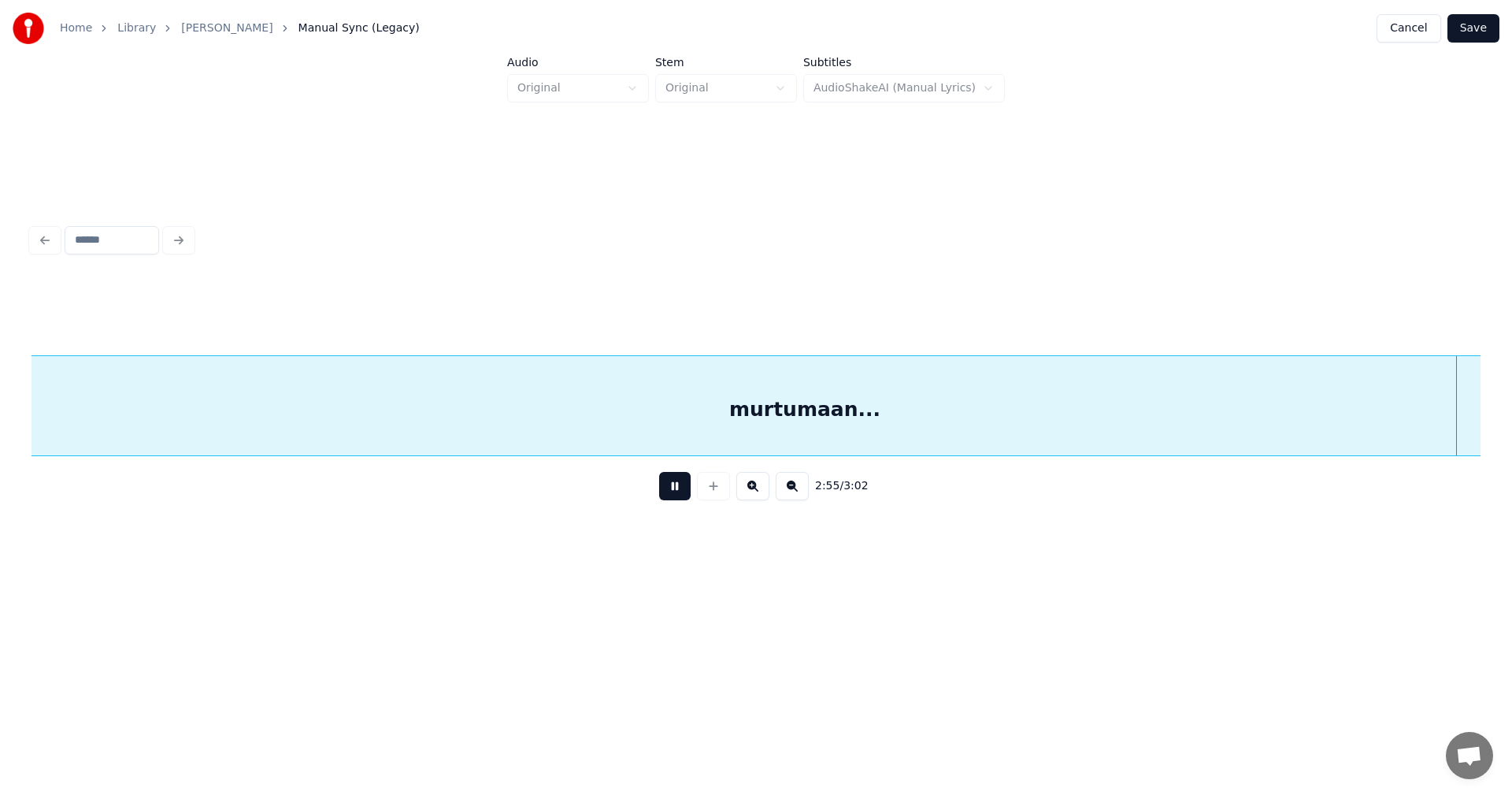
scroll to position [0, 48473]
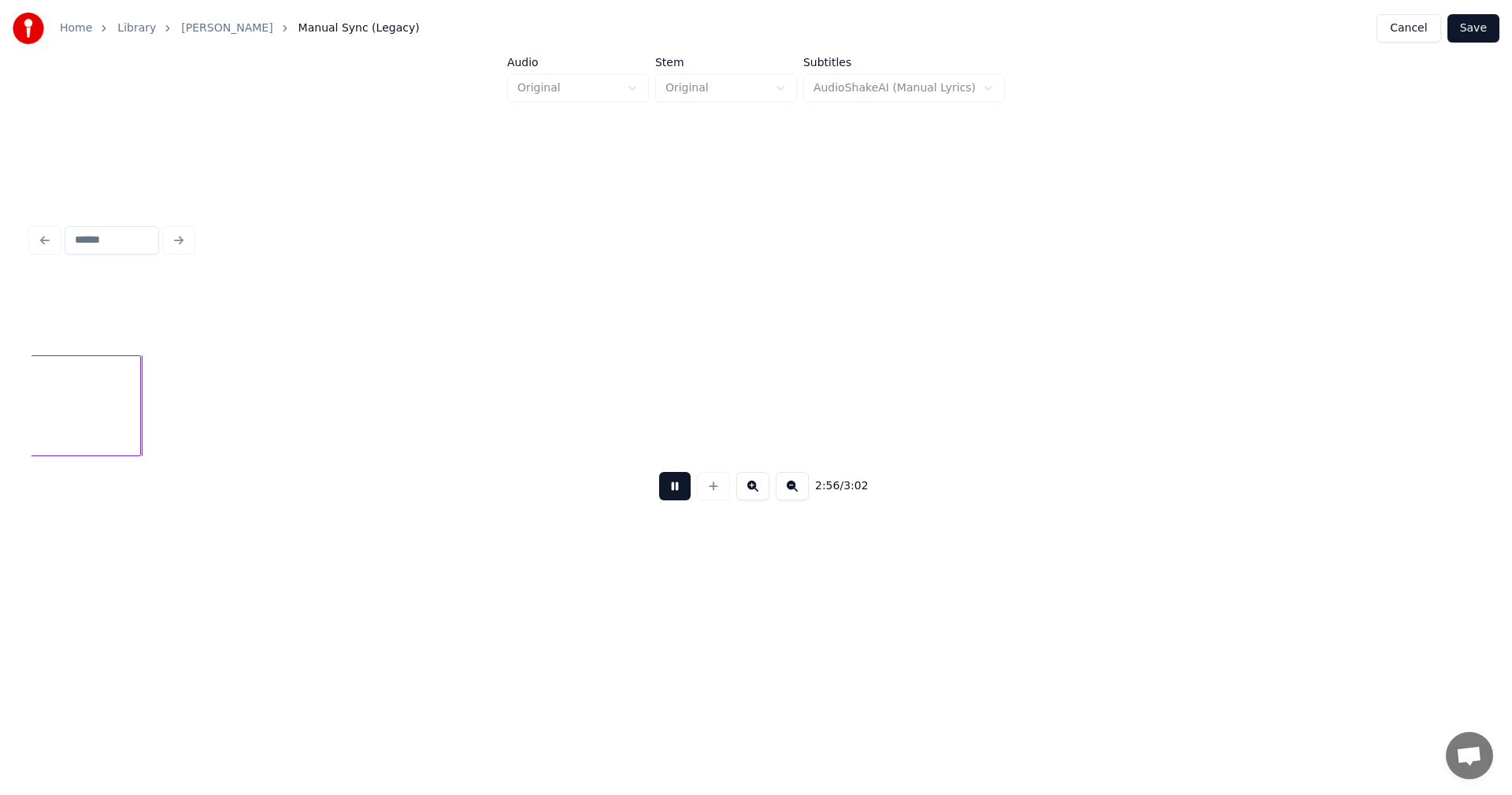
click at [682, 492] on button at bounding box center [674, 486] width 31 height 28
click at [284, 422] on div at bounding box center [285, 406] width 4 height 100
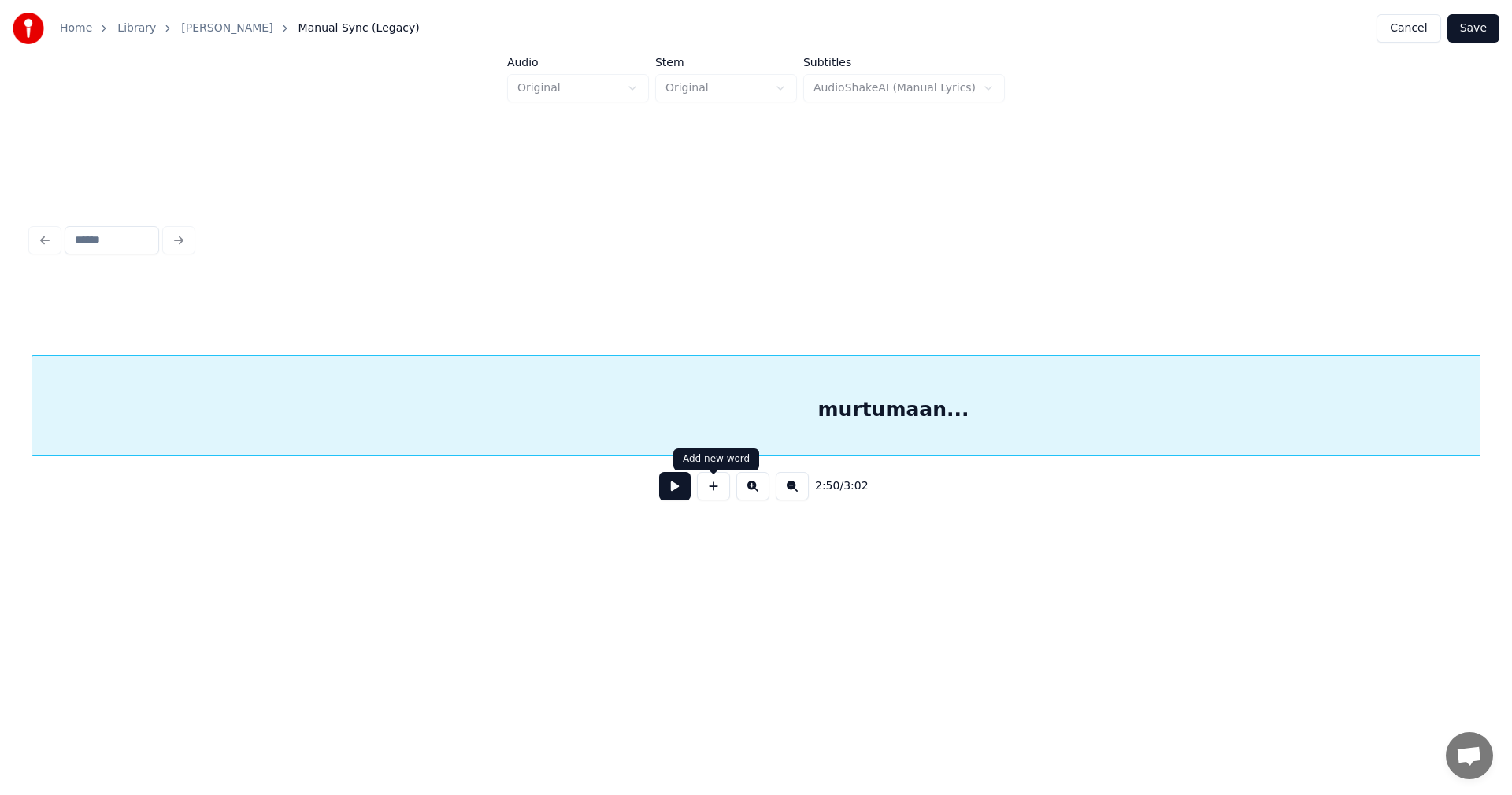
click at [679, 499] on button at bounding box center [674, 486] width 31 height 28
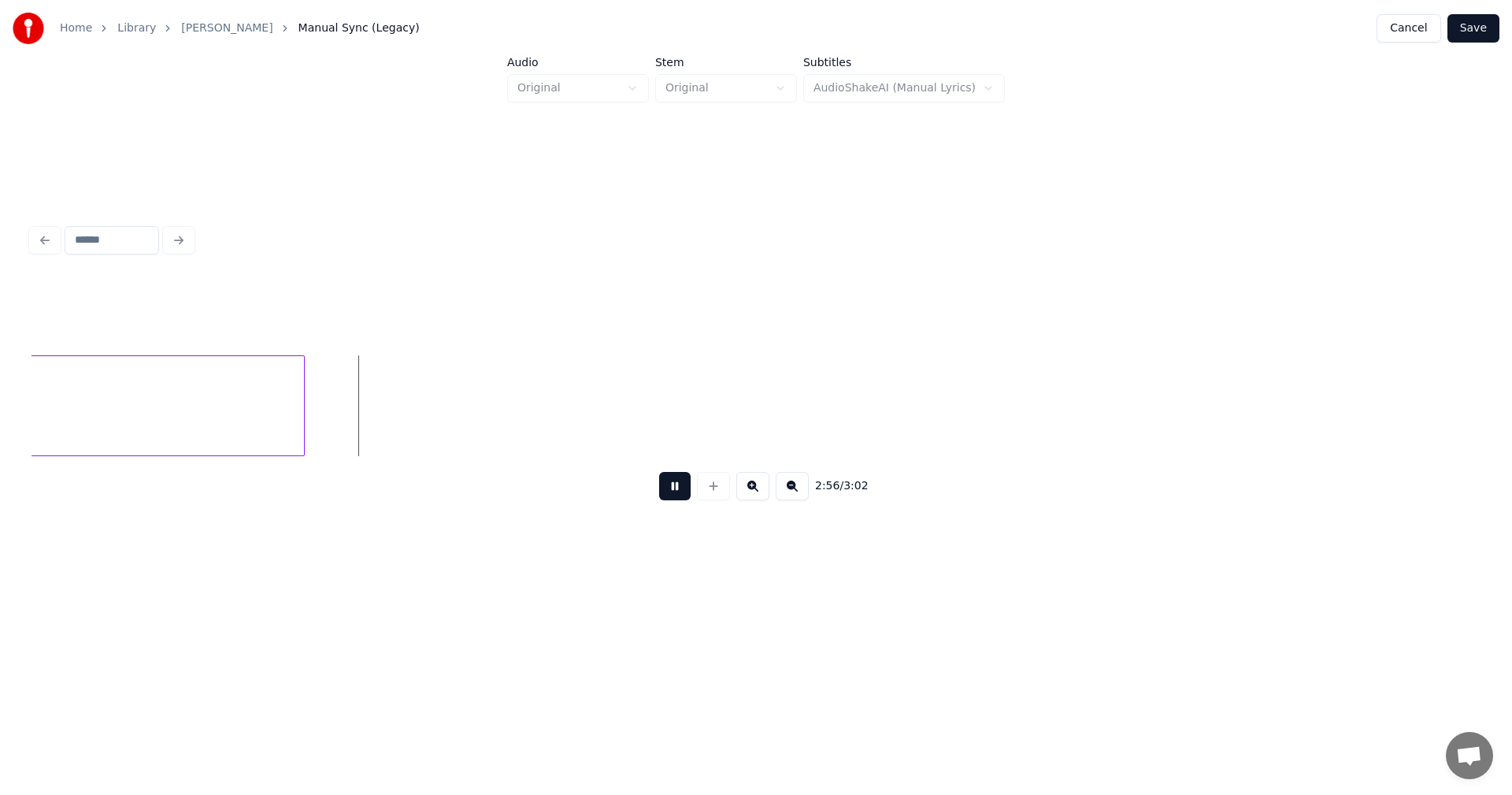
click at [680, 499] on button at bounding box center [674, 486] width 31 height 28
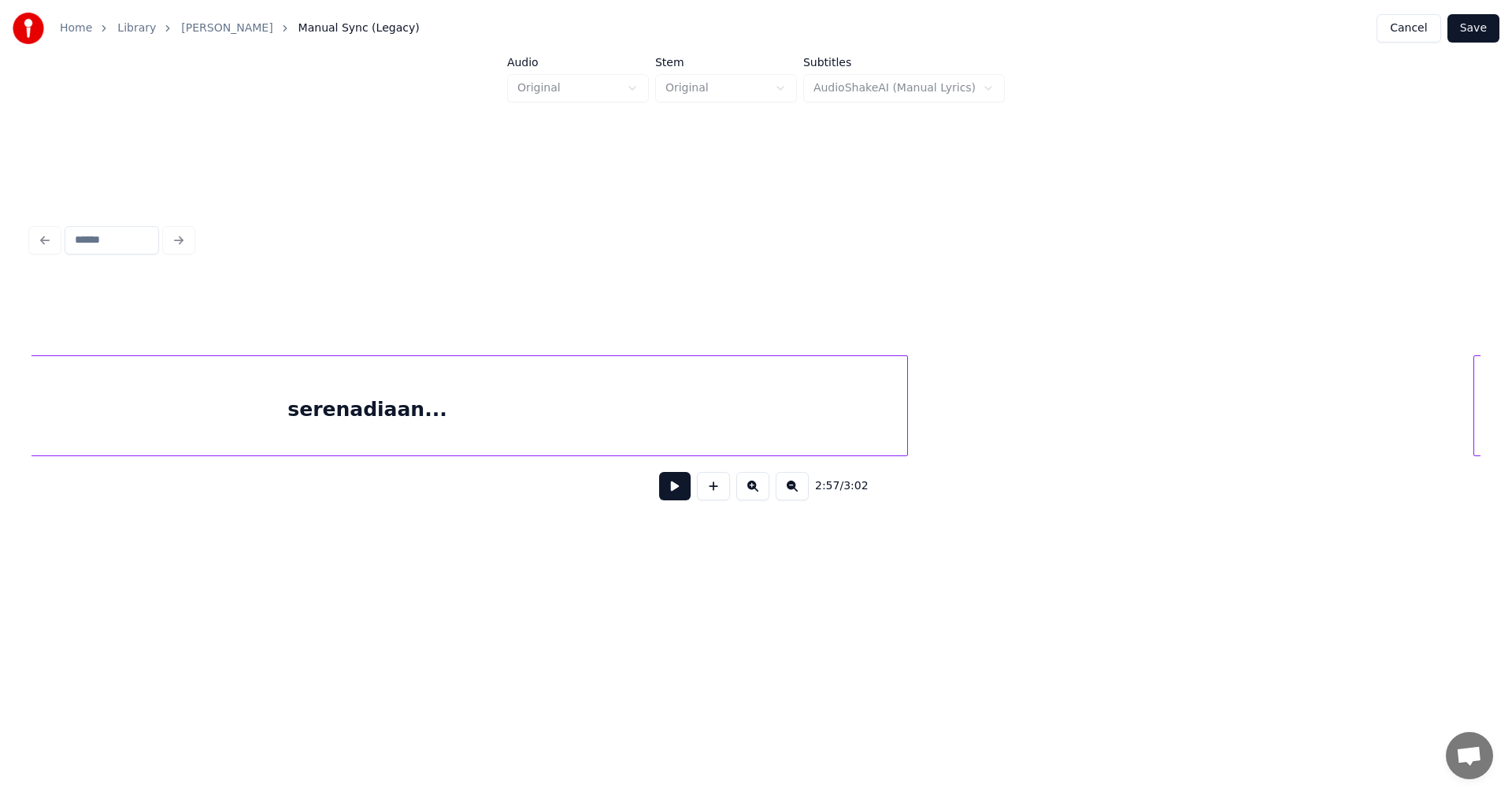
scroll to position [0, 43385]
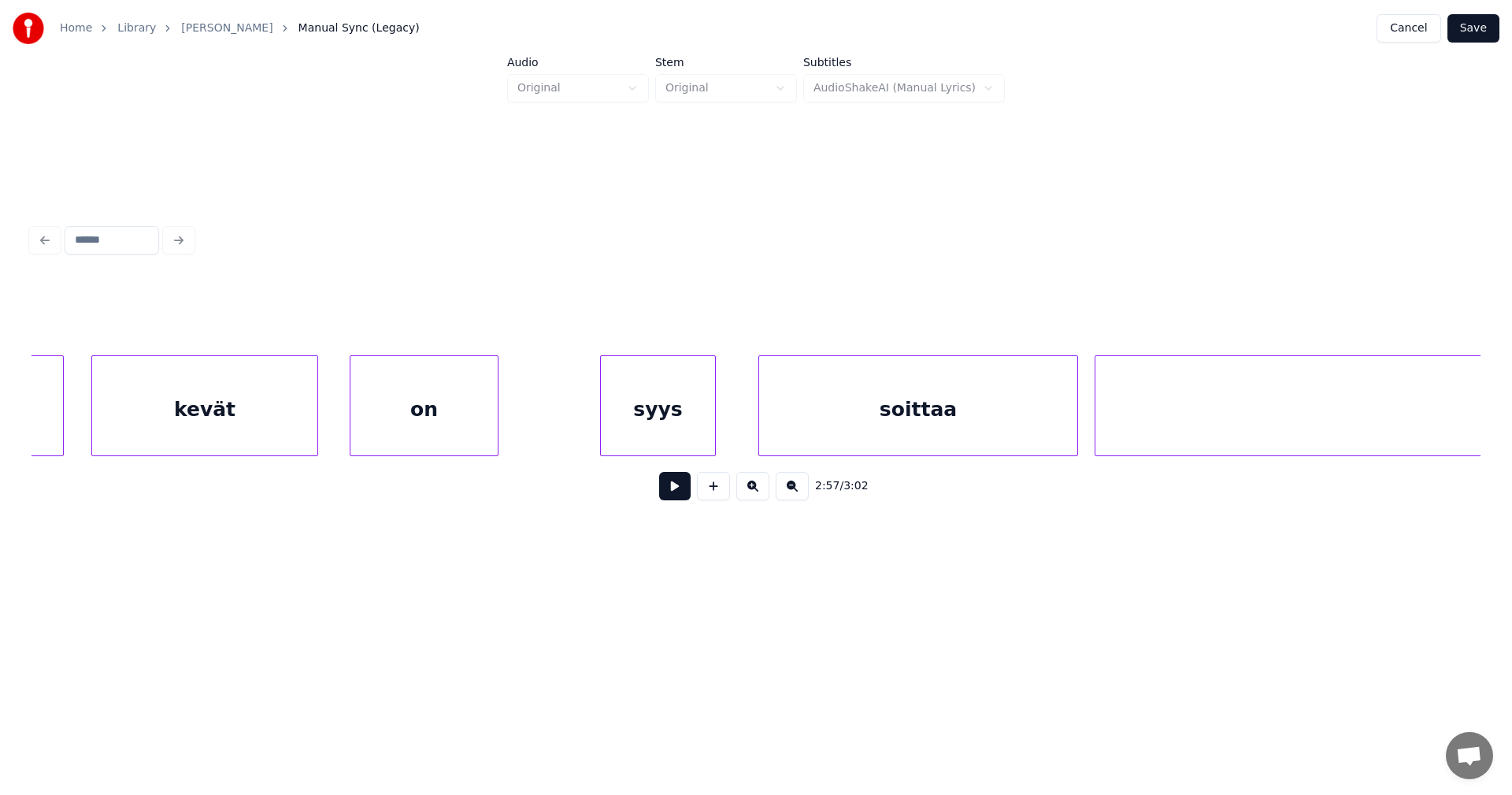
click at [1476, 34] on button "Save" at bounding box center [1474, 28] width 52 height 28
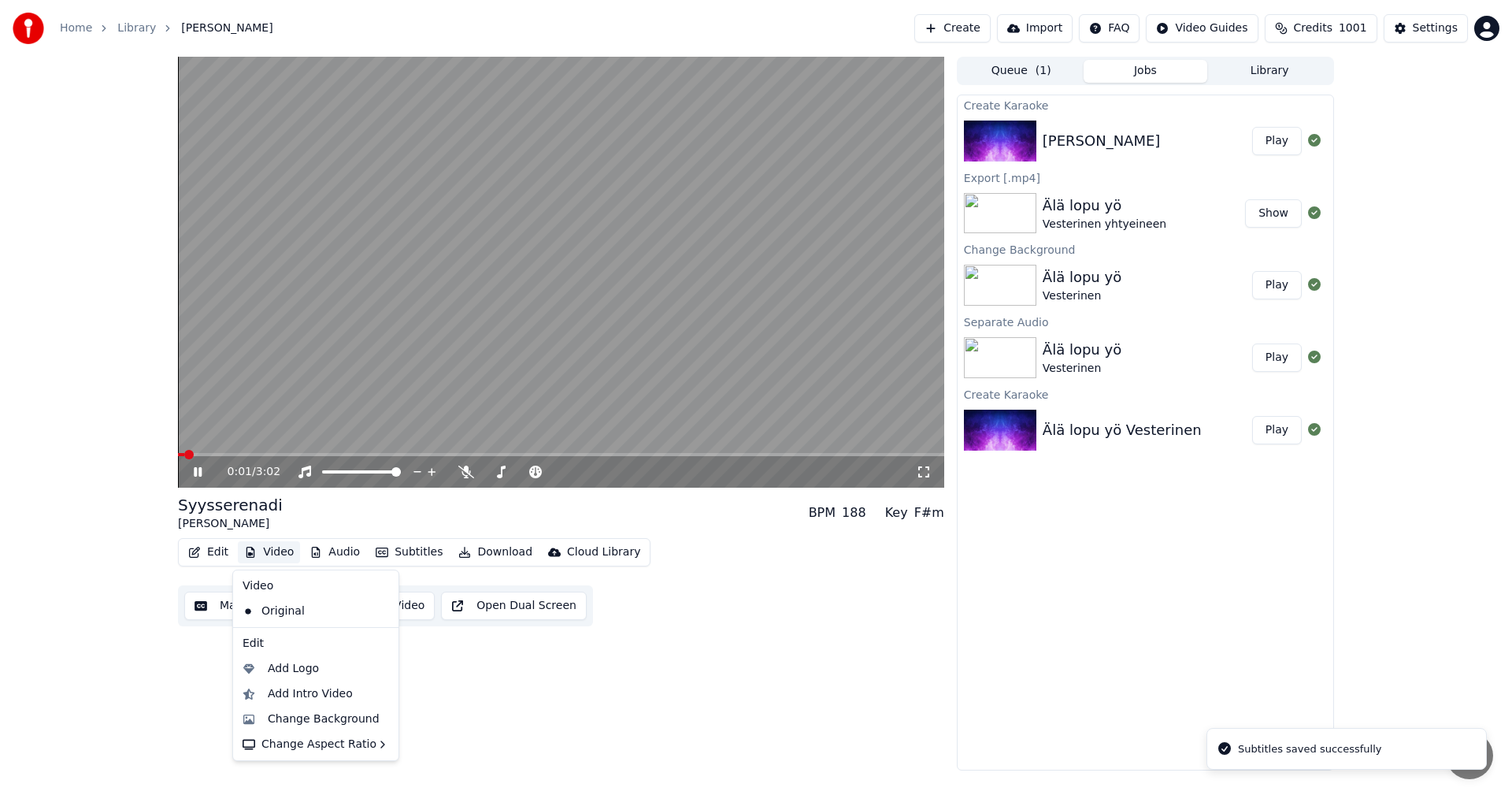
click at [287, 551] on button "Video" at bounding box center [269, 551] width 62 height 22
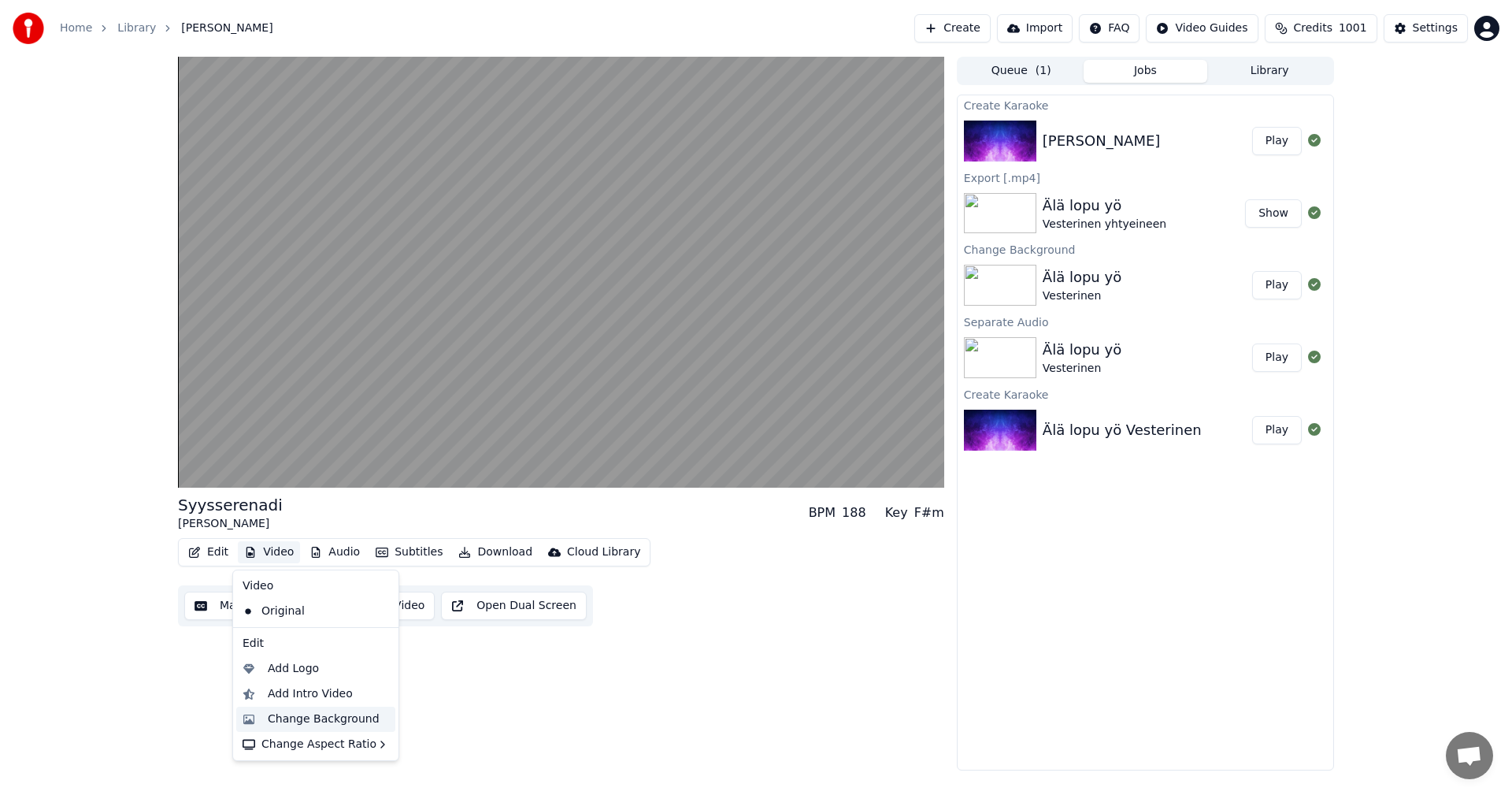
click at [320, 720] on div "Change Background" at bounding box center [324, 719] width 112 height 16
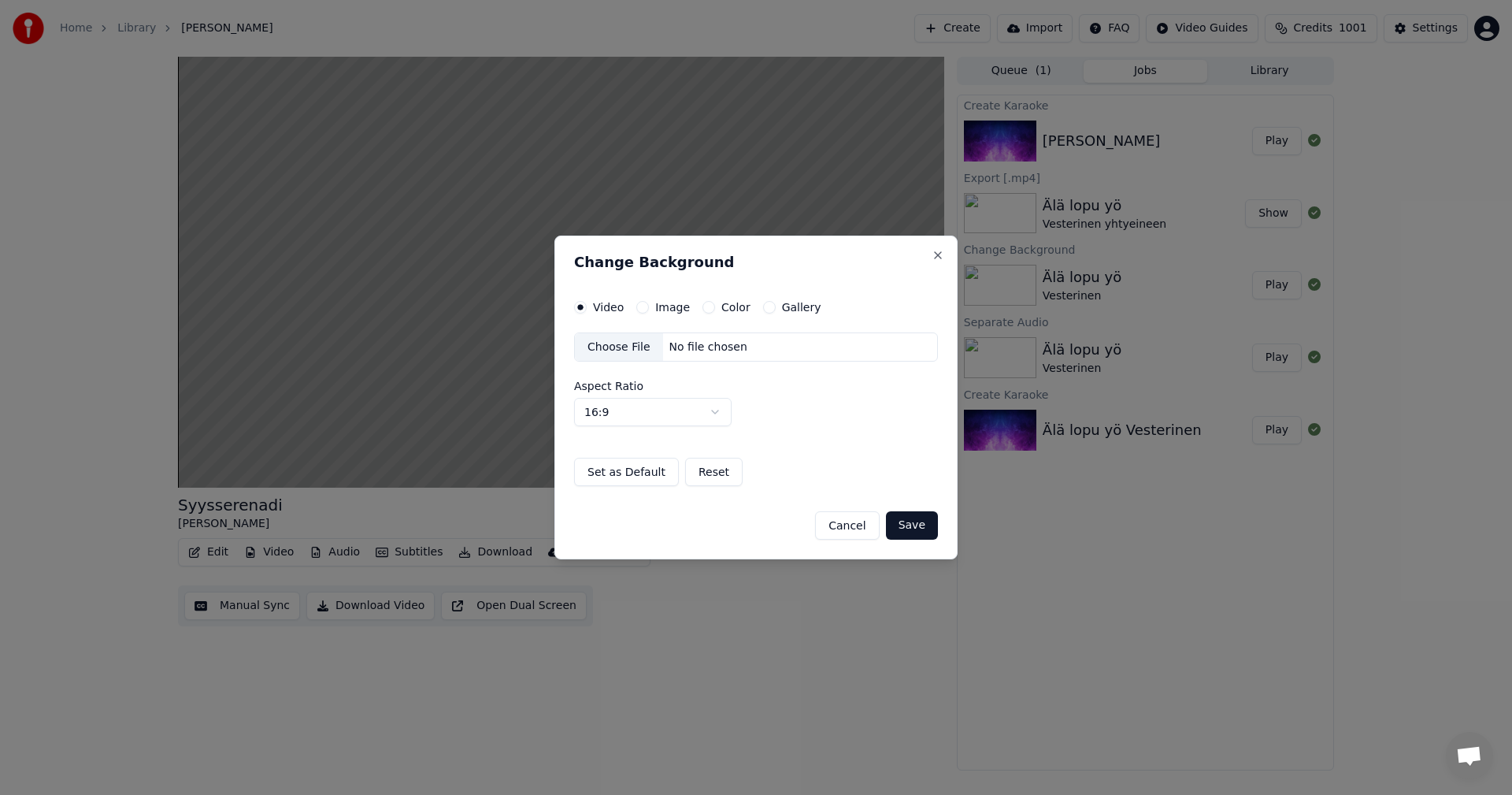
click at [638, 308] on button "Image" at bounding box center [643, 307] width 12 height 12
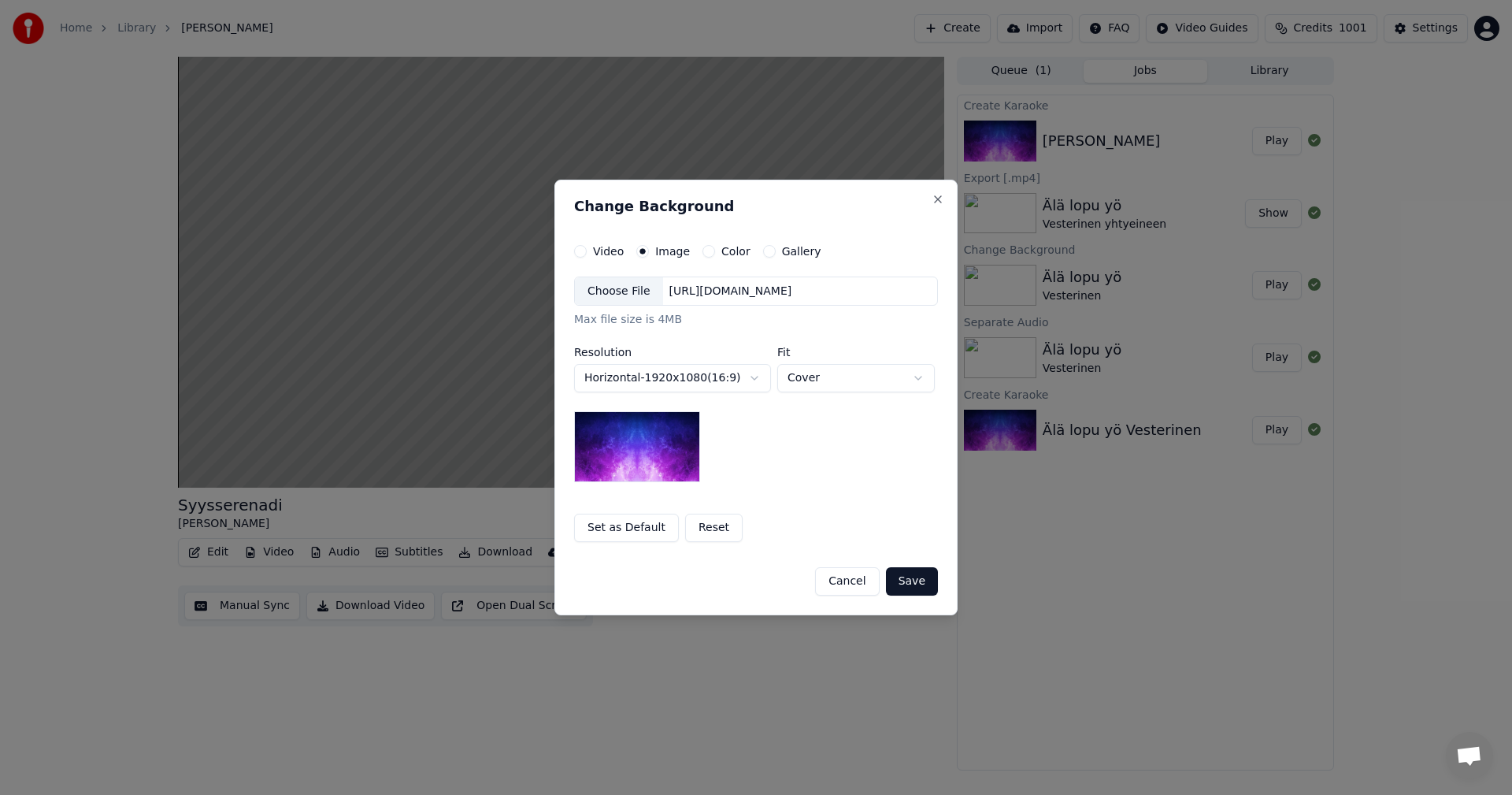
click at [624, 301] on div "Choose File" at bounding box center [618, 292] width 88 height 28
click at [917, 584] on button "Save" at bounding box center [912, 582] width 52 height 28
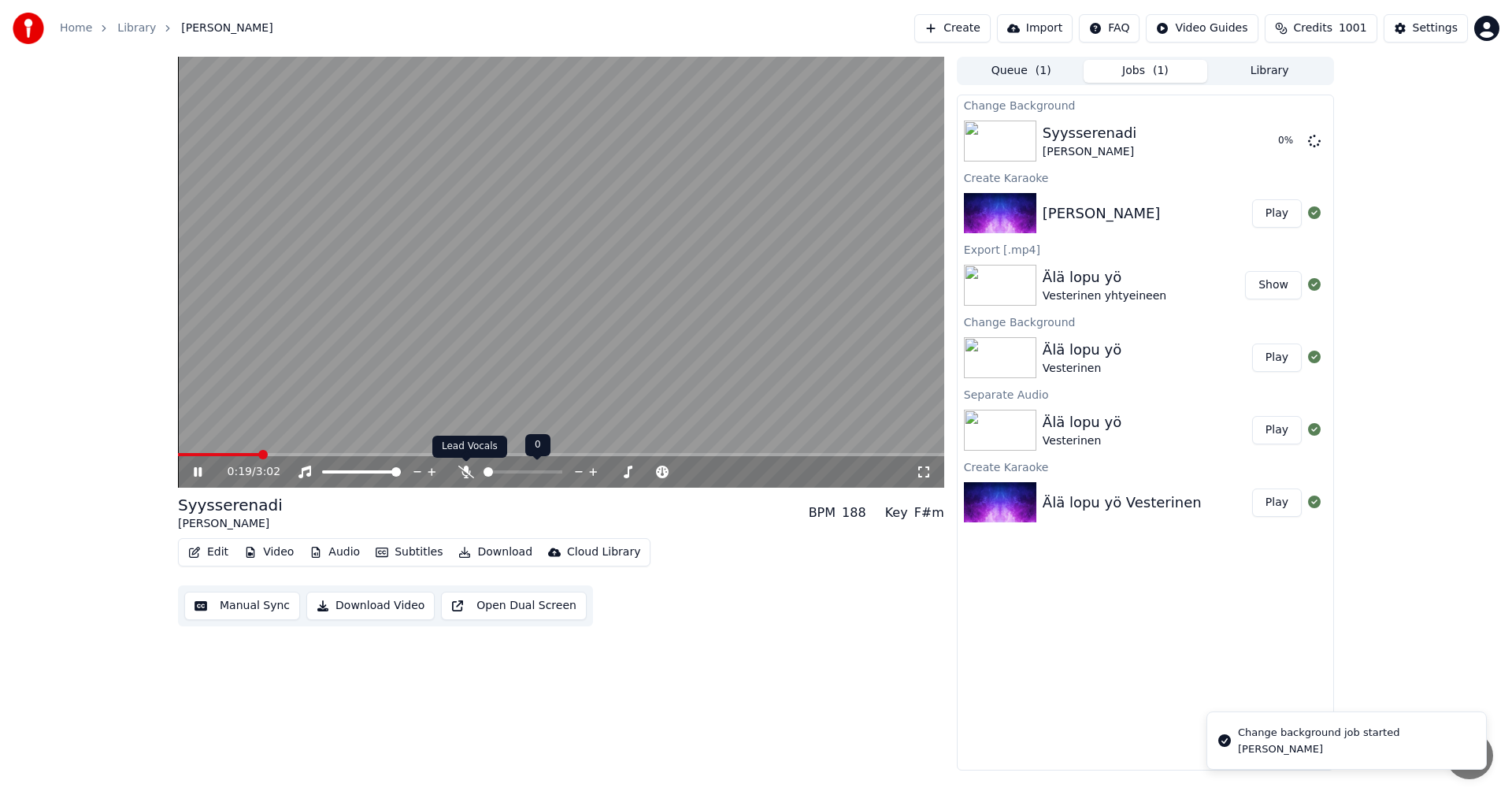
click at [461, 471] on icon at bounding box center [466, 471] width 16 height 12
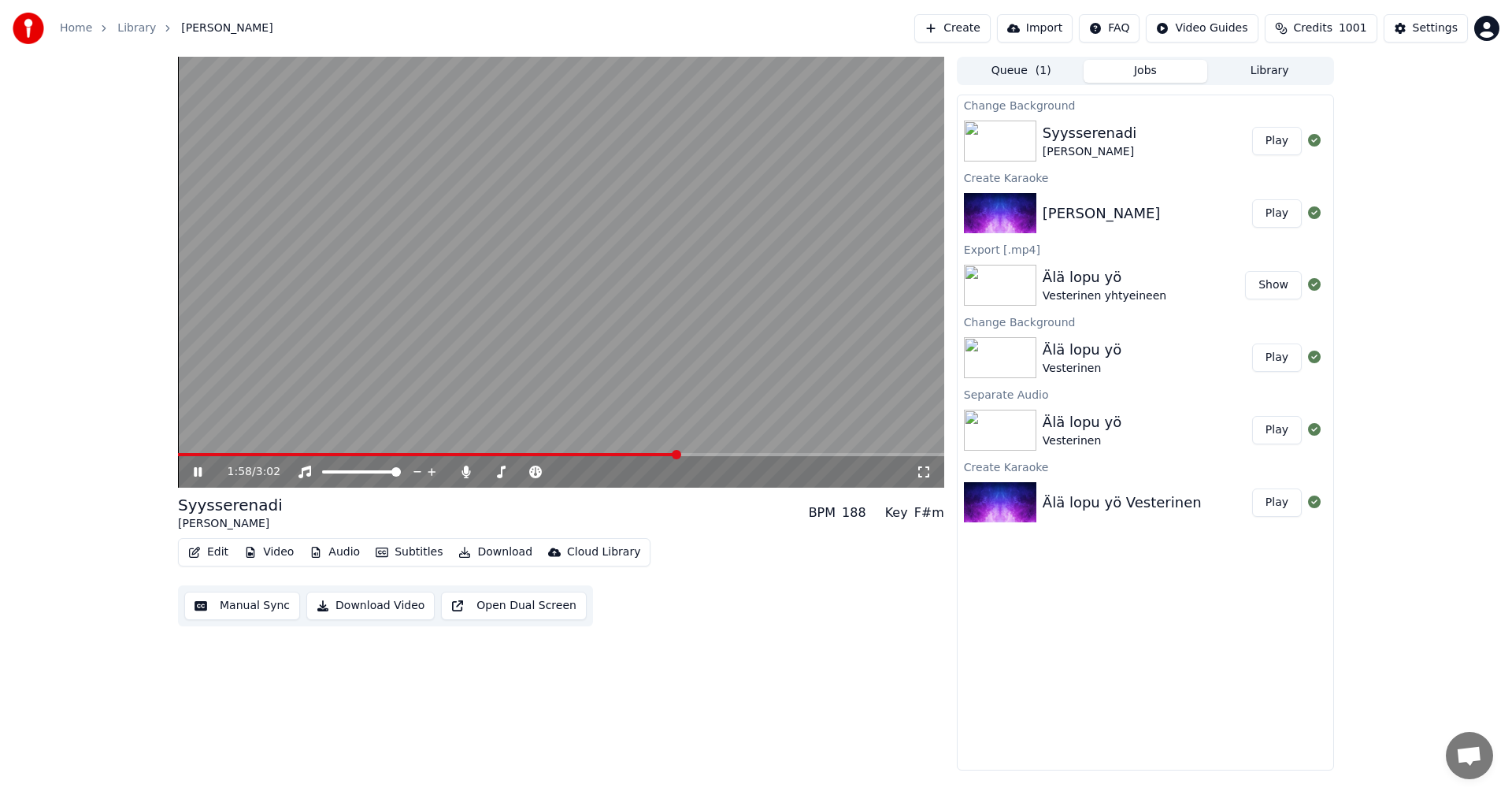
click at [201, 472] on icon at bounding box center [197, 471] width 8 height 10
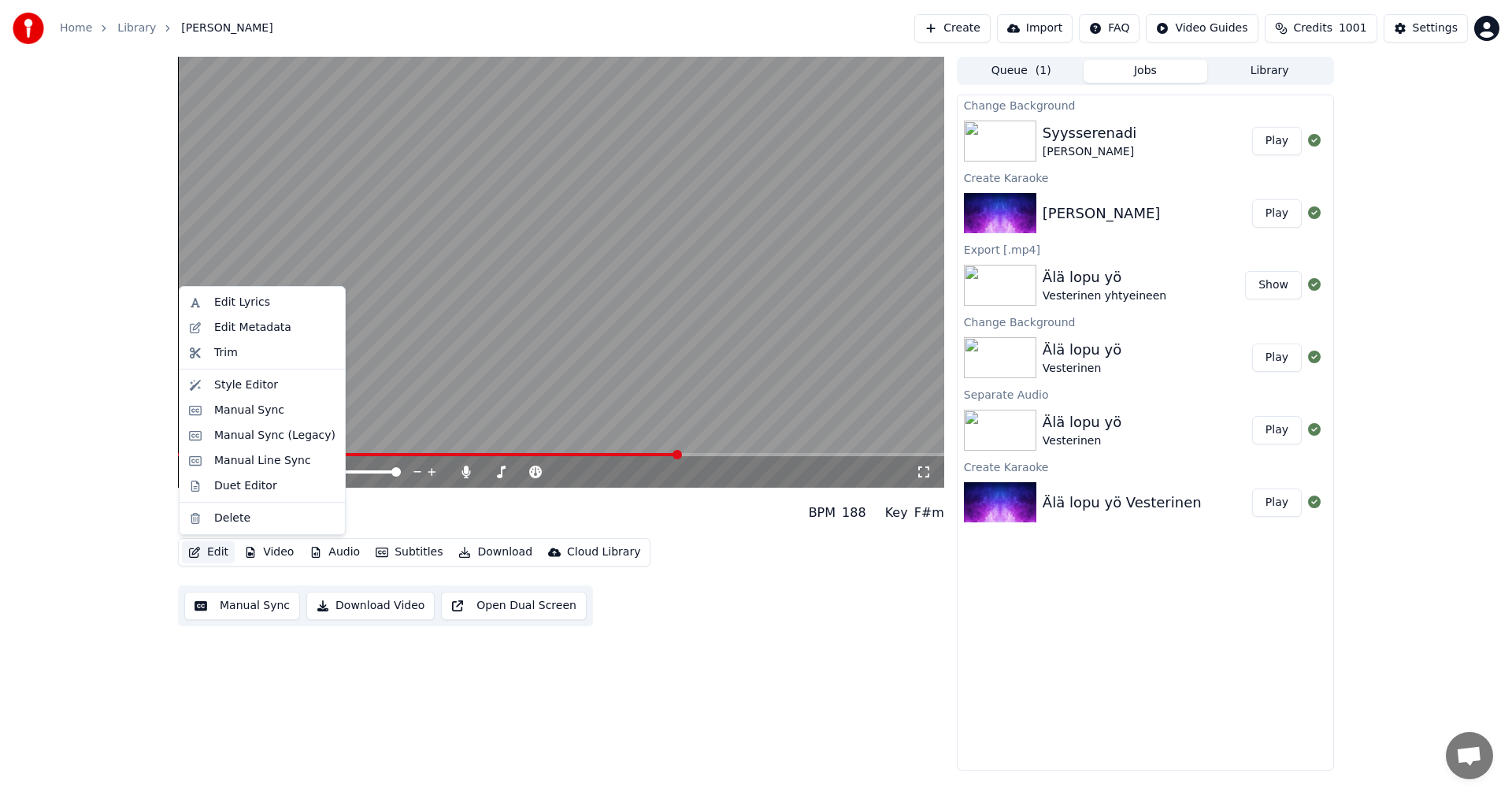
click at [216, 550] on button "Edit" at bounding box center [208, 551] width 52 height 22
click at [282, 438] on div "Manual Sync (Legacy)" at bounding box center [275, 436] width 121 height 16
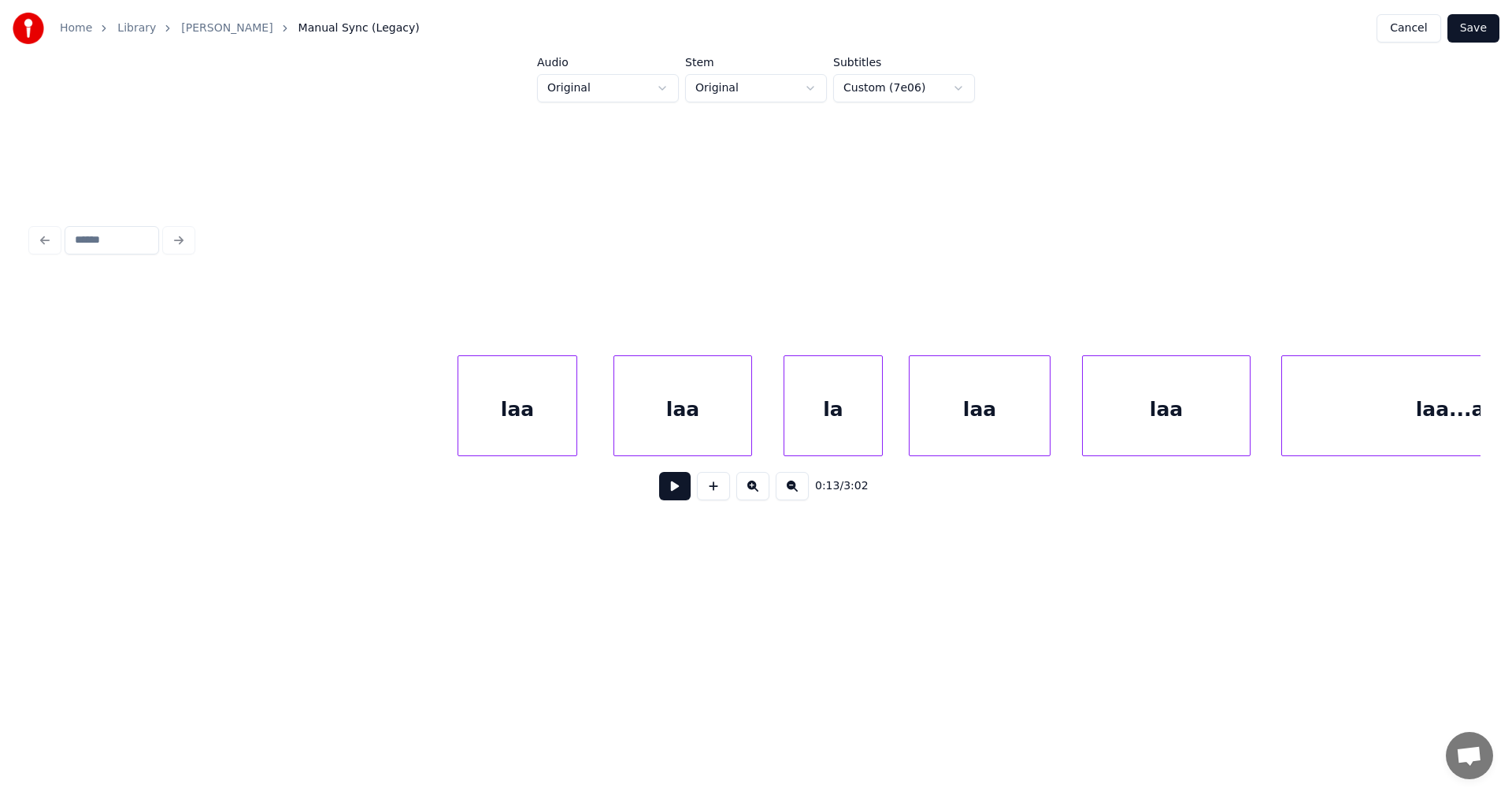
scroll to position [0, 25731]
click at [714, 398] on div "laa" at bounding box center [684, 409] width 118 height 107
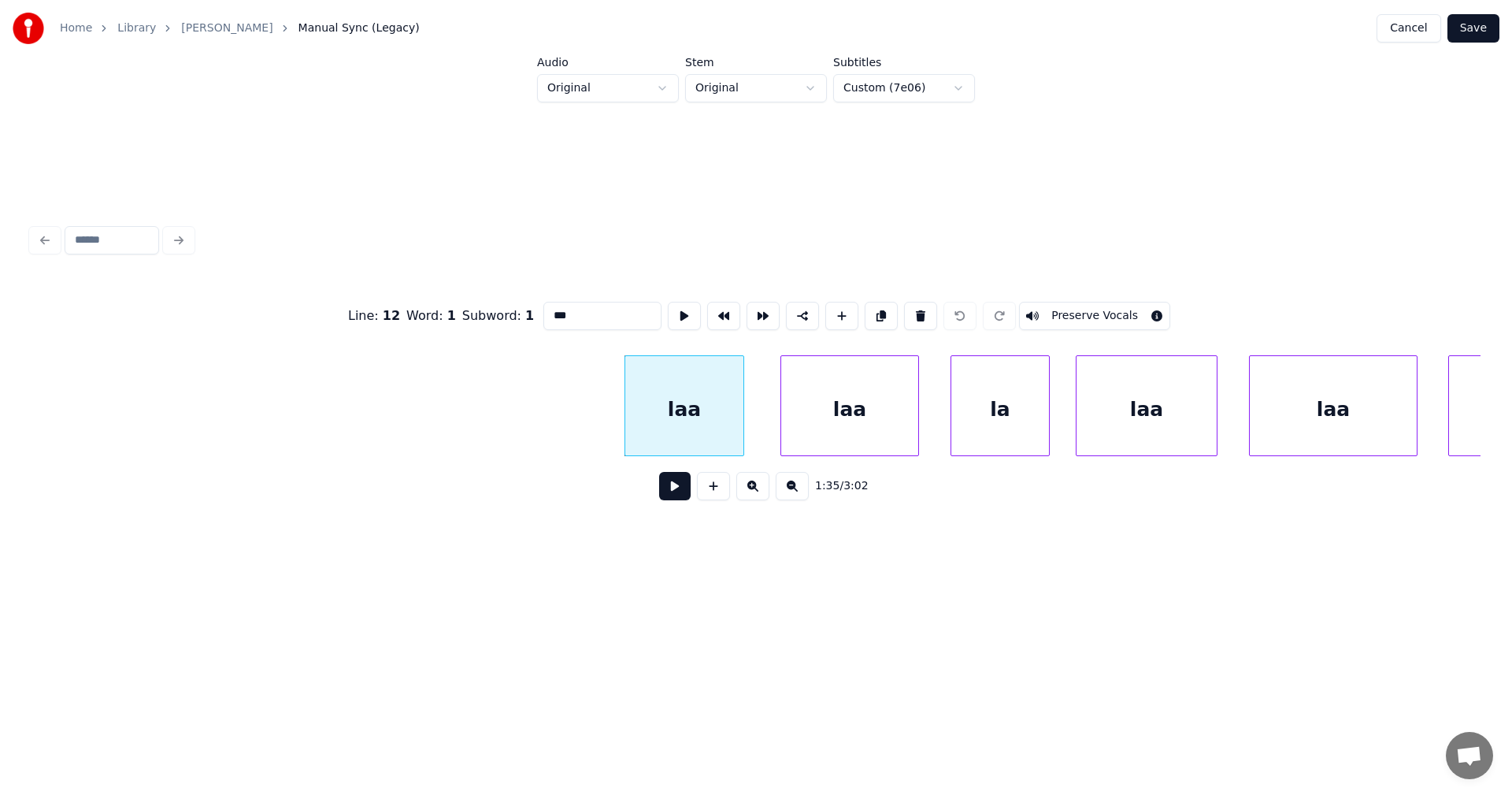
click at [1113, 301] on button "Preserve Vocals" at bounding box center [1095, 316] width 151 height 28
click at [912, 393] on div "laa" at bounding box center [849, 409] width 137 height 107
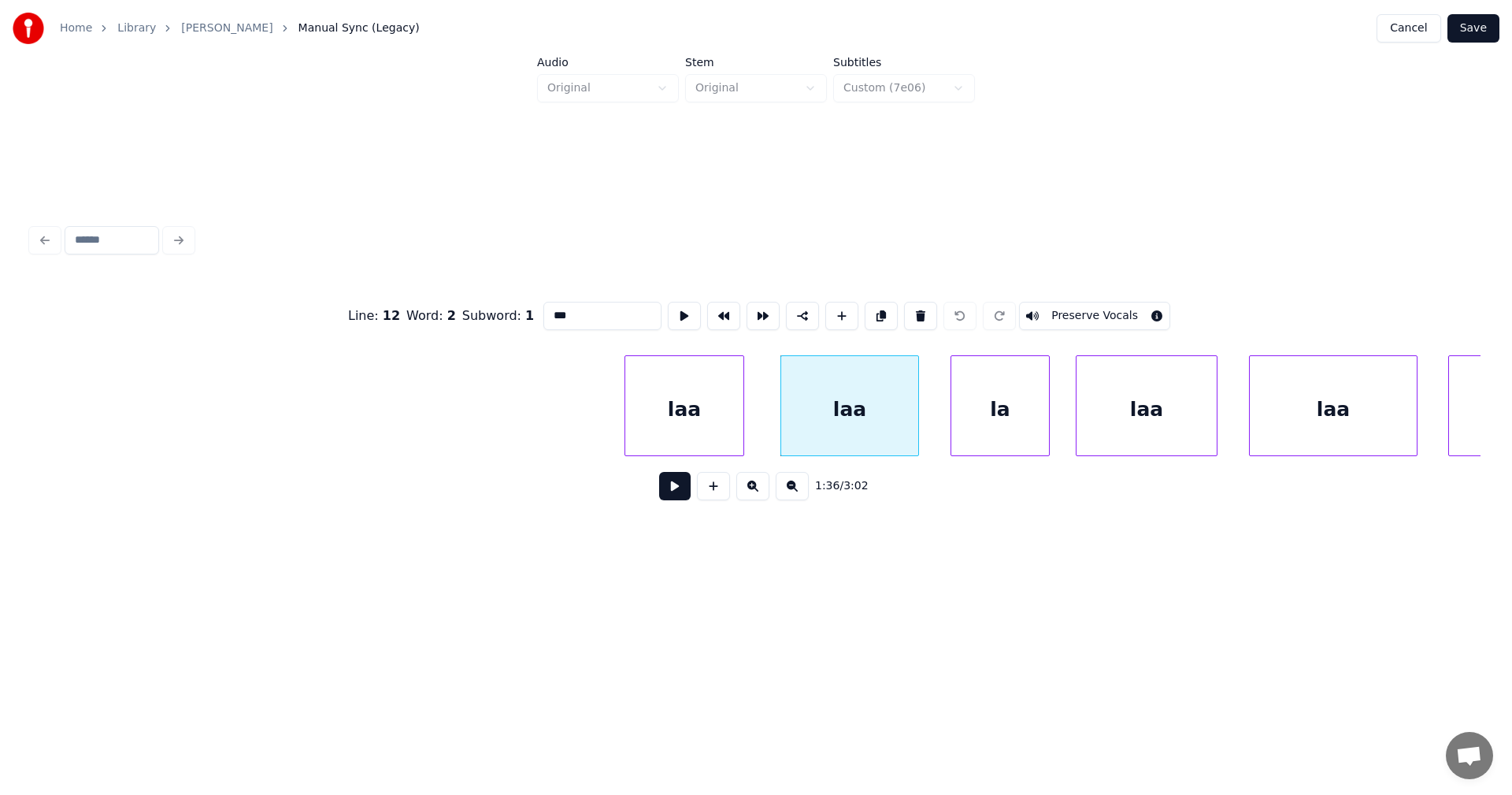
click at [1070, 309] on button "Preserve Vocals" at bounding box center [1095, 316] width 151 height 28
click at [976, 391] on div "la" at bounding box center [1001, 409] width 98 height 107
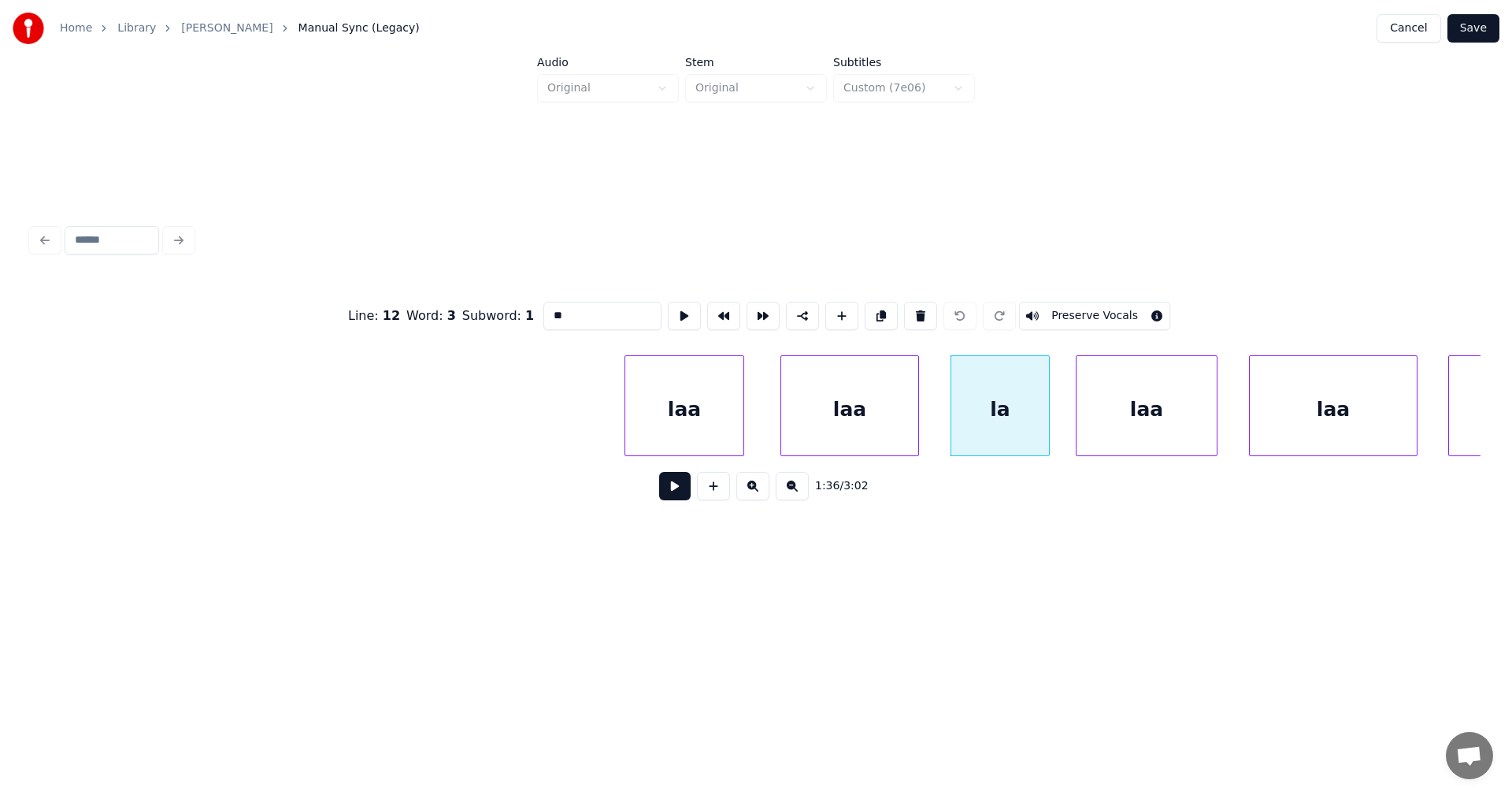
click at [717, 417] on div "laa" at bounding box center [684, 409] width 118 height 107
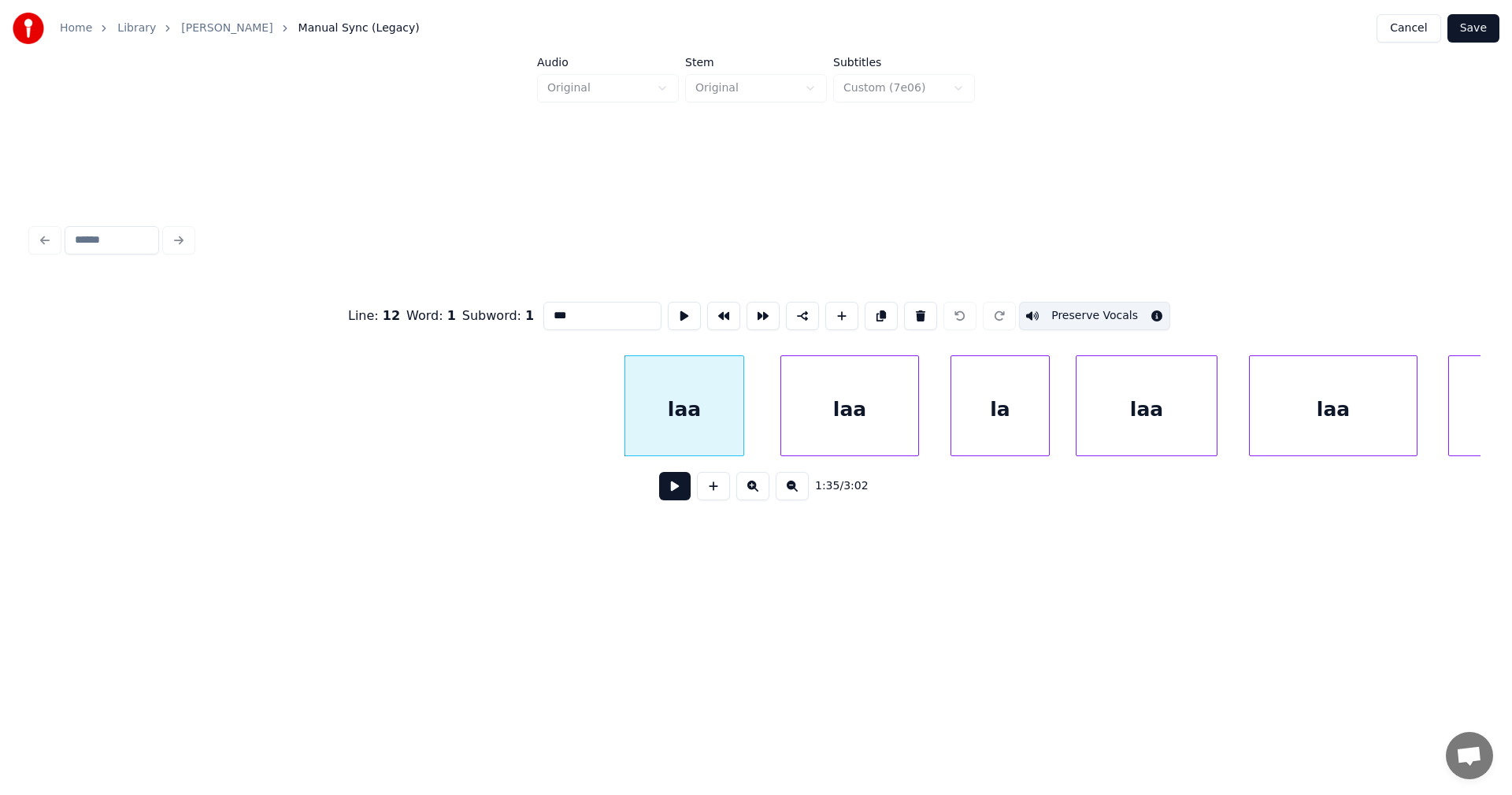
click at [862, 415] on div "laa" at bounding box center [849, 409] width 137 height 107
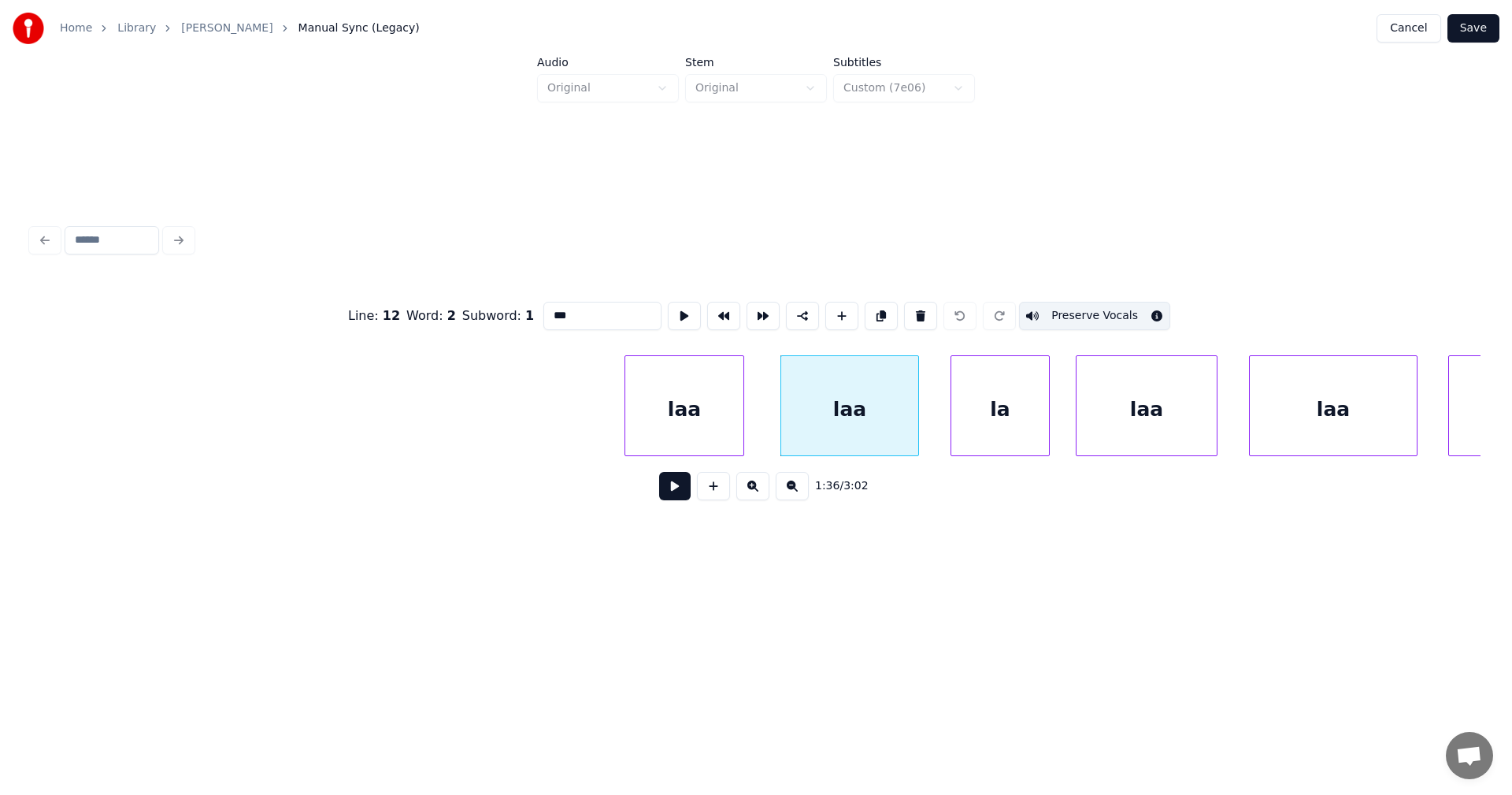
click at [990, 412] on div "la" at bounding box center [1001, 409] width 98 height 107
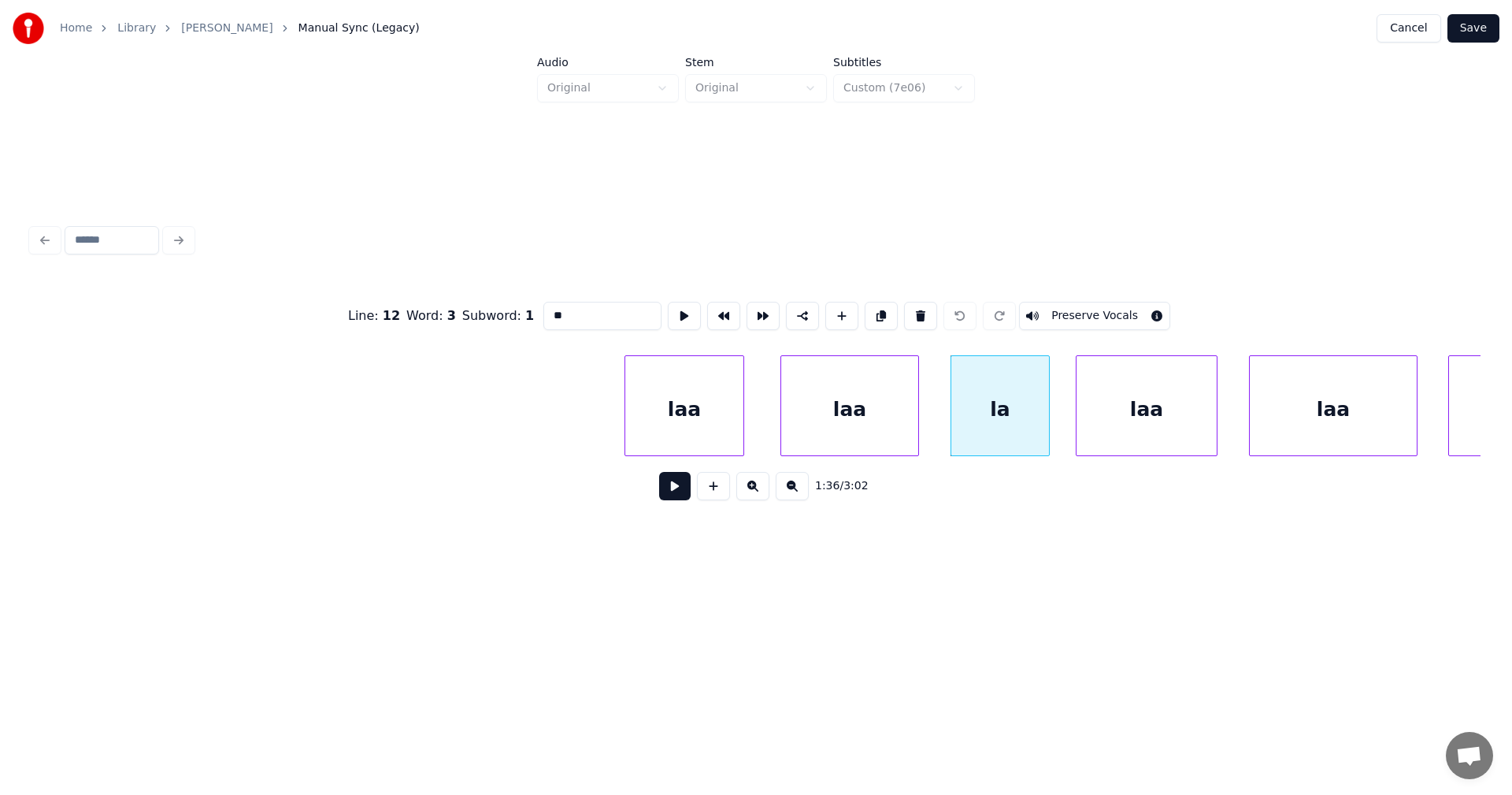
click at [1080, 312] on button "Preserve Vocals" at bounding box center [1095, 316] width 151 height 28
click at [1122, 398] on div "laa" at bounding box center [1147, 409] width 141 height 107
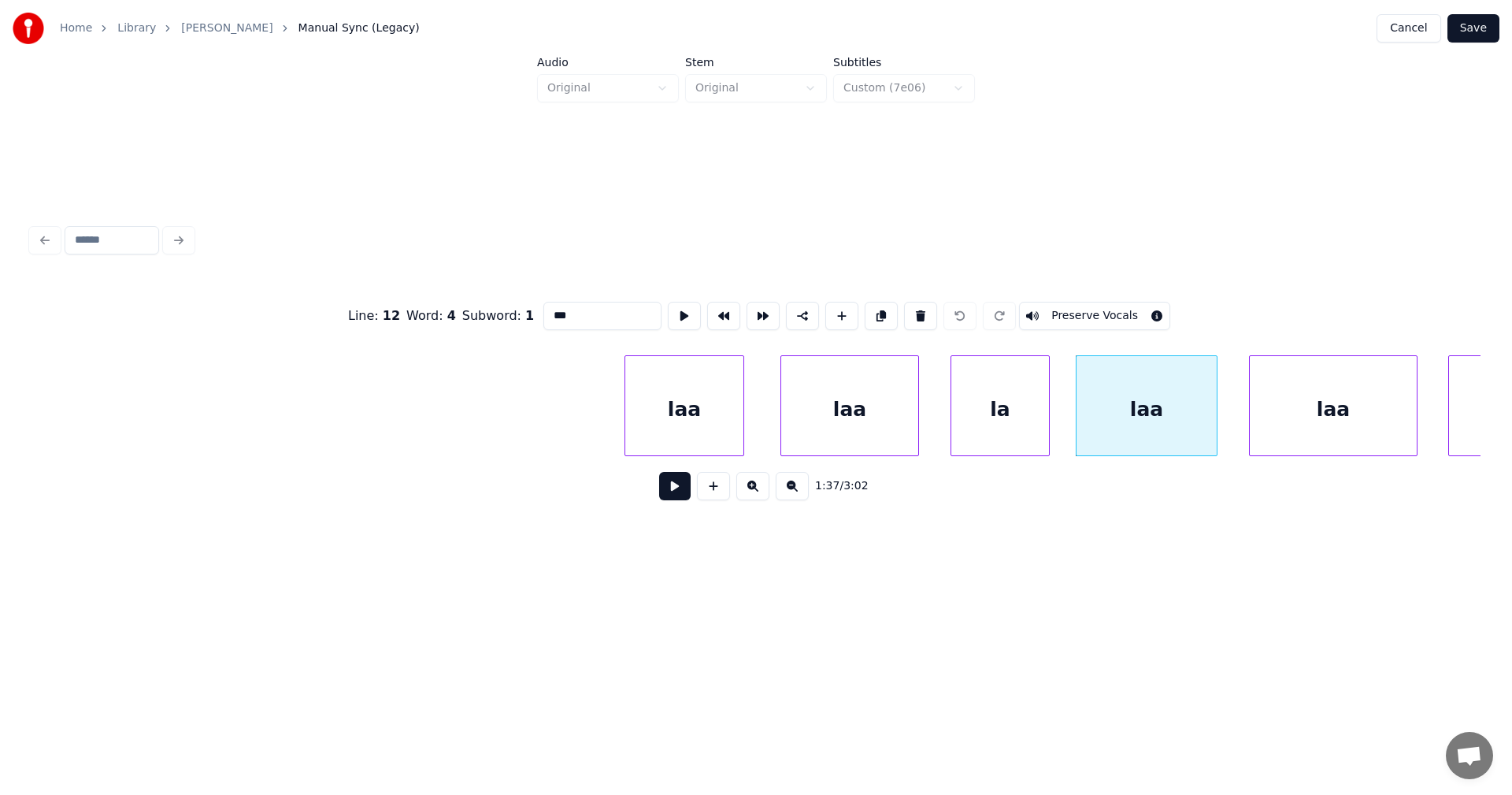
click at [1274, 380] on div "laa" at bounding box center [1333, 409] width 167 height 107
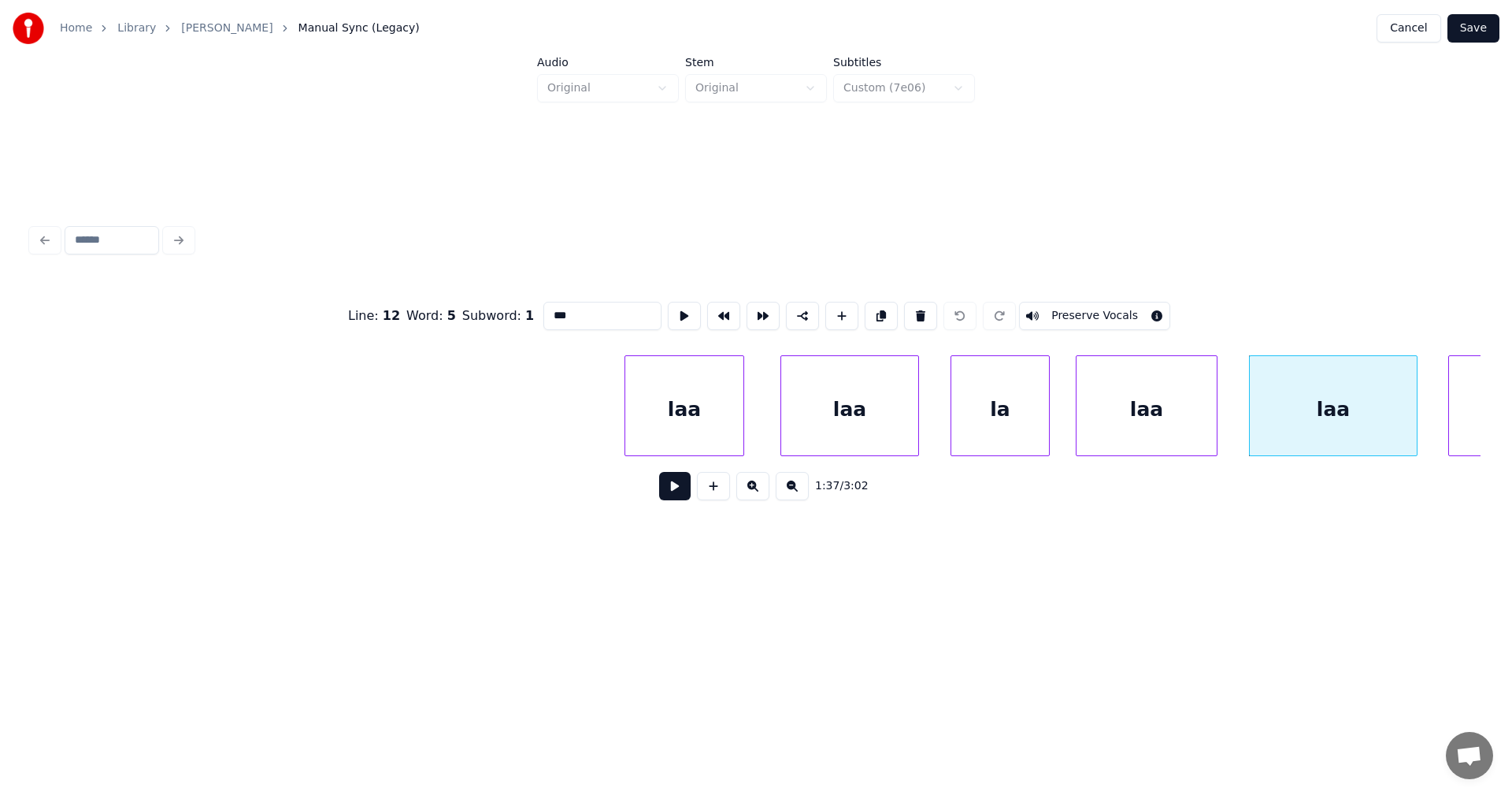
click at [1125, 313] on button "Preserve Vocals" at bounding box center [1095, 316] width 151 height 28
click at [712, 427] on div "laa" at bounding box center [684, 409] width 118 height 107
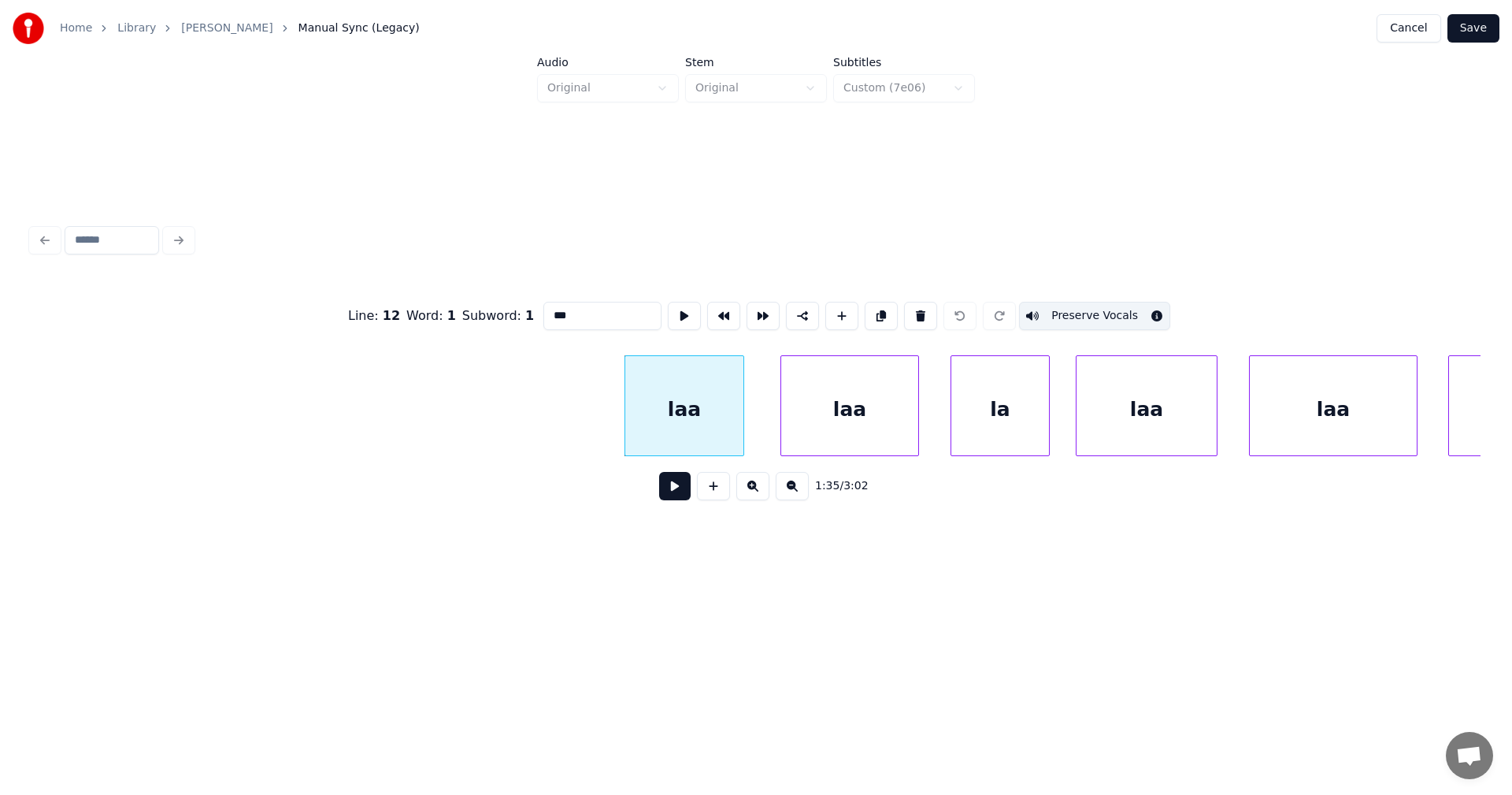
click at [833, 426] on div "laa" at bounding box center [849, 409] width 137 height 107
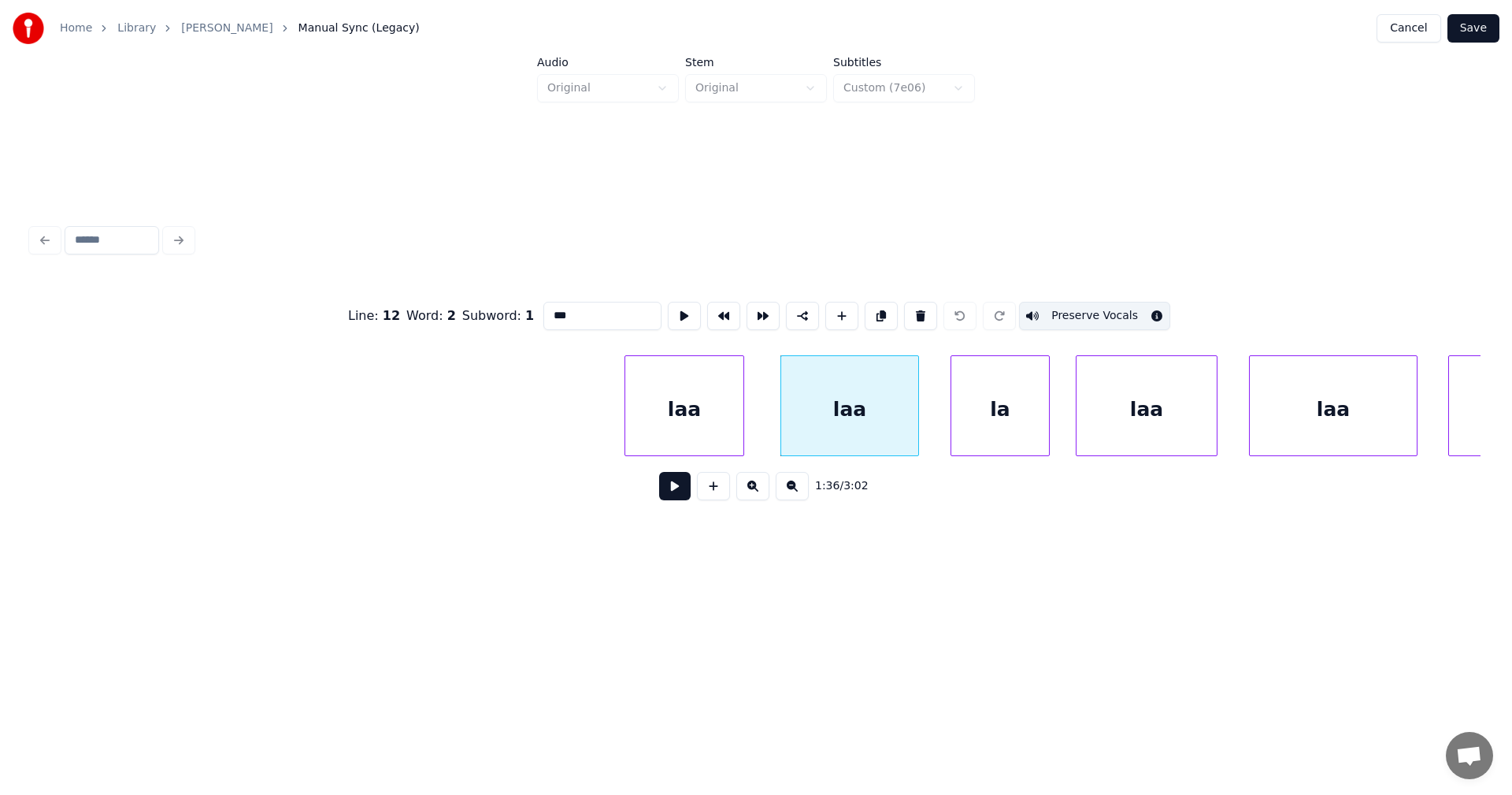
click at [984, 419] on div "la" at bounding box center [1001, 409] width 98 height 107
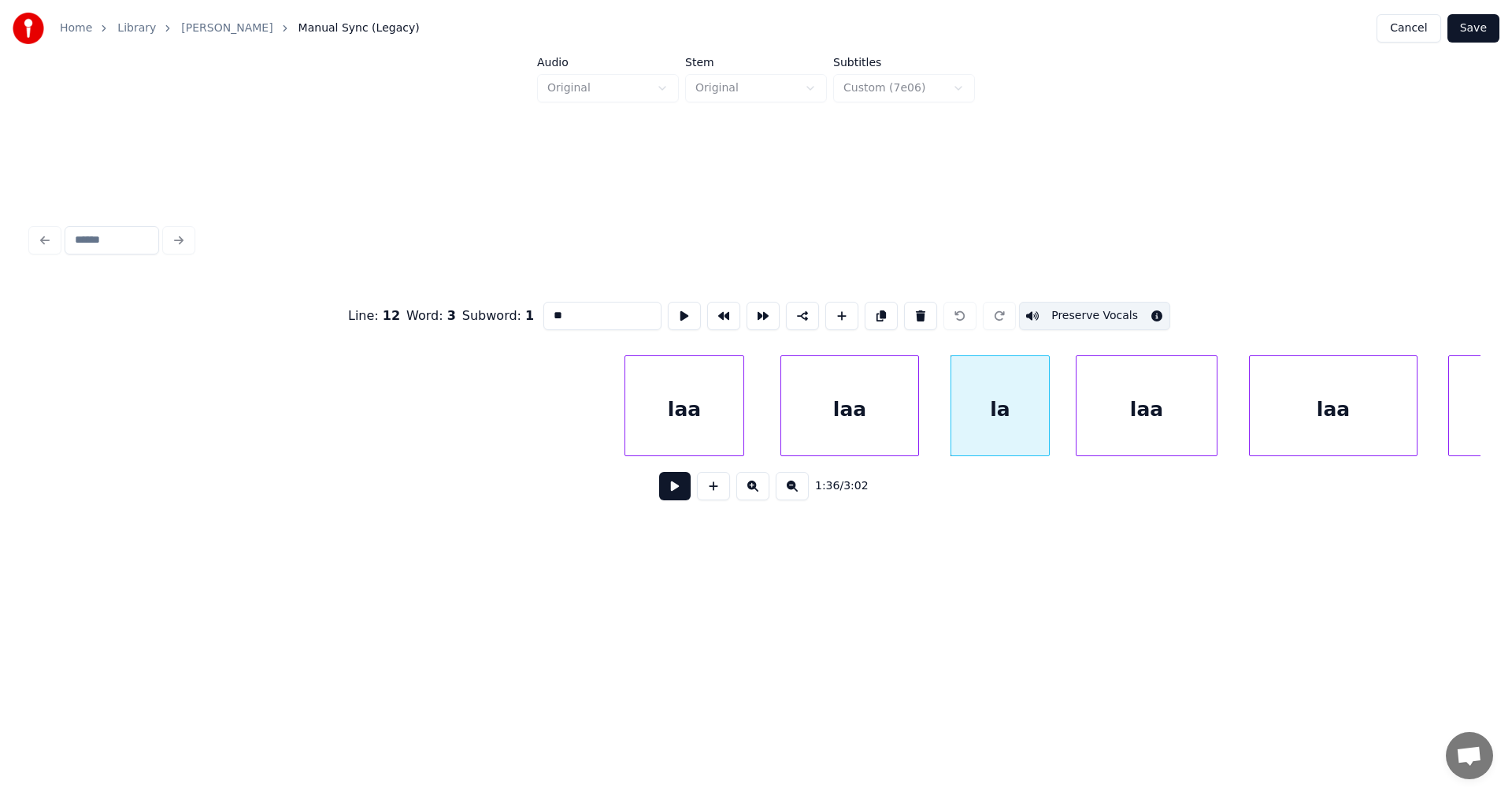
click at [1105, 412] on div "laa" at bounding box center [1147, 409] width 141 height 107
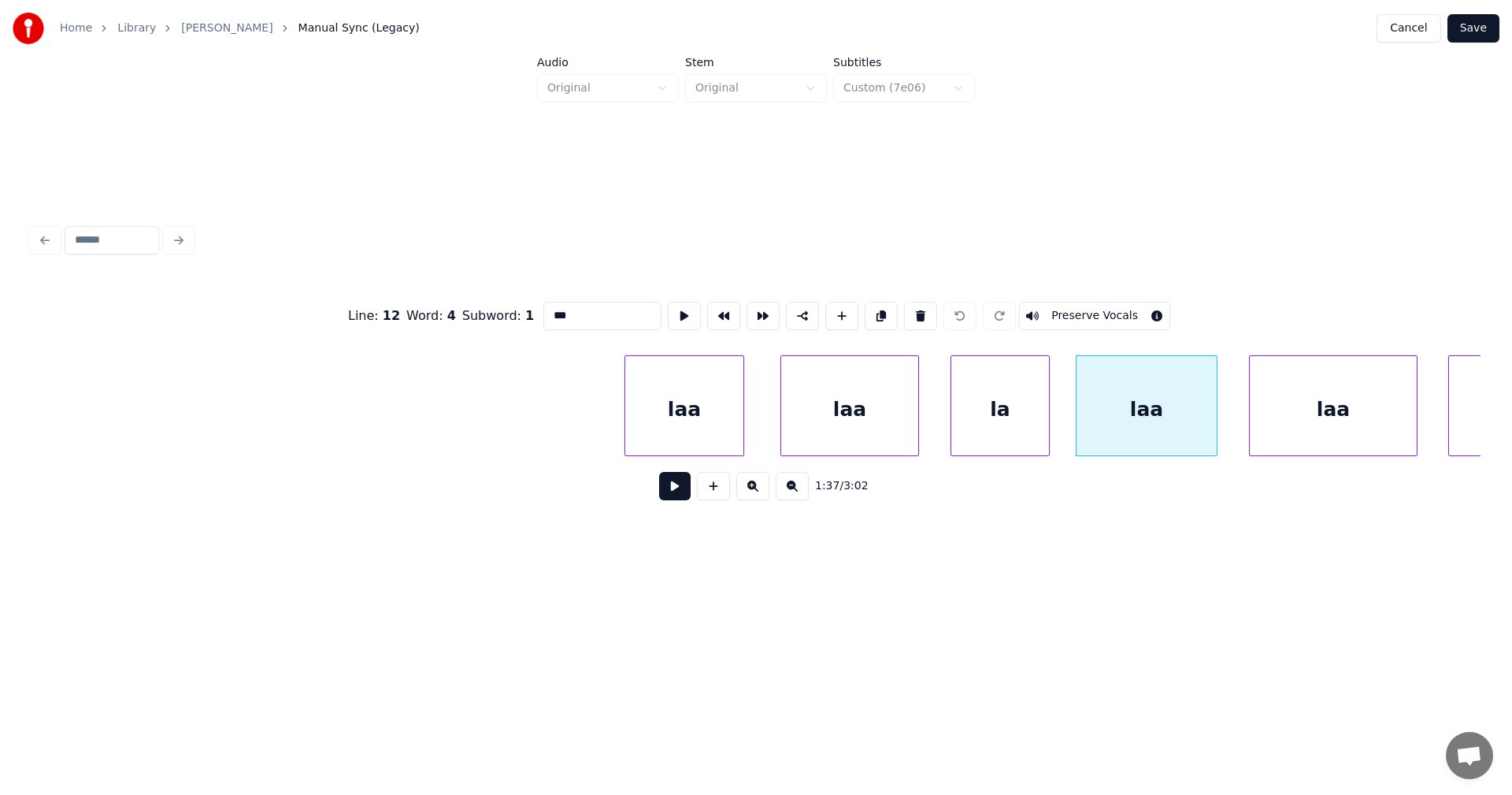
click at [1277, 416] on div "laa" at bounding box center [1333, 409] width 167 height 107
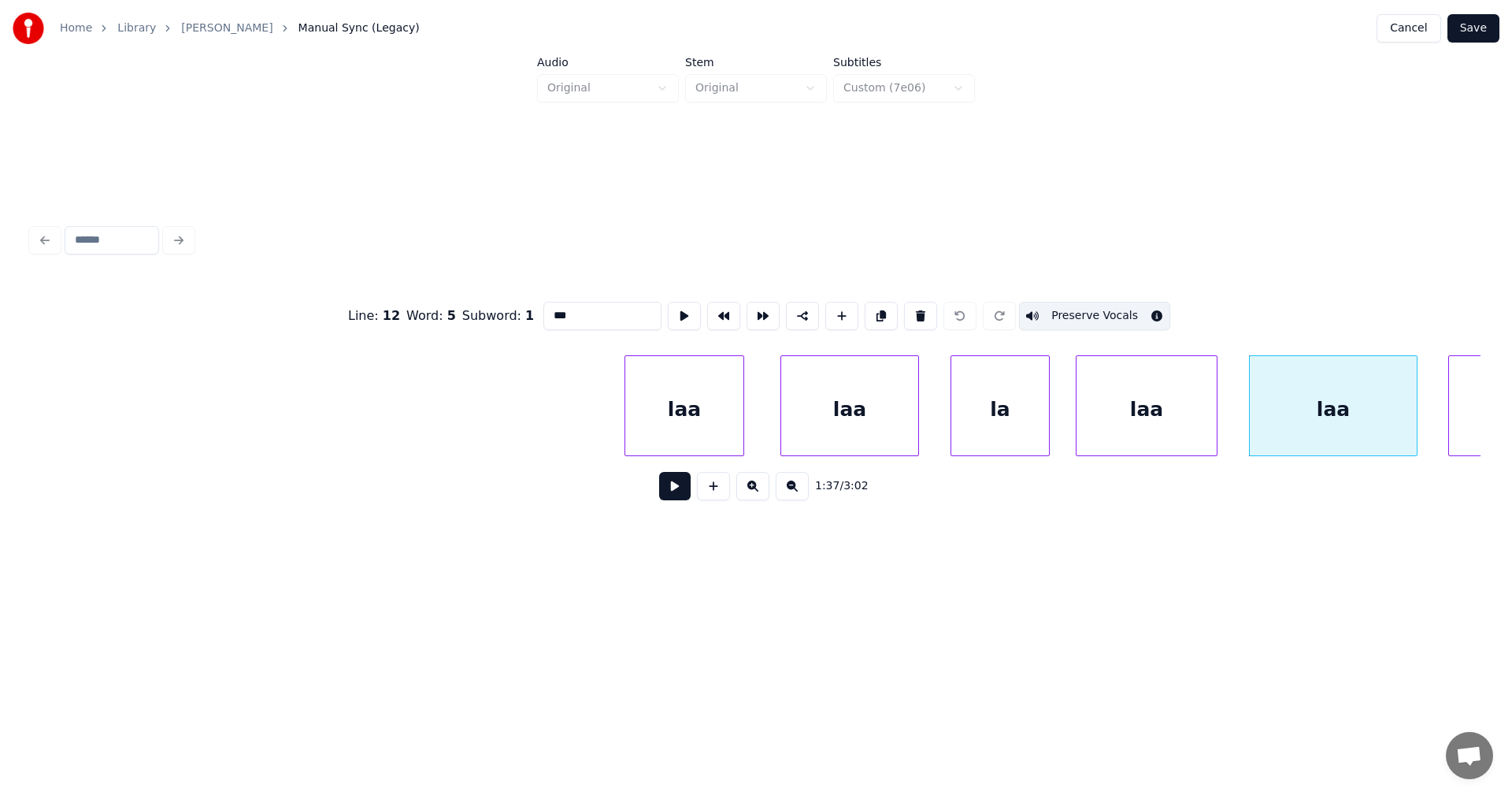
click at [1116, 429] on div "laa" at bounding box center [1147, 409] width 141 height 107
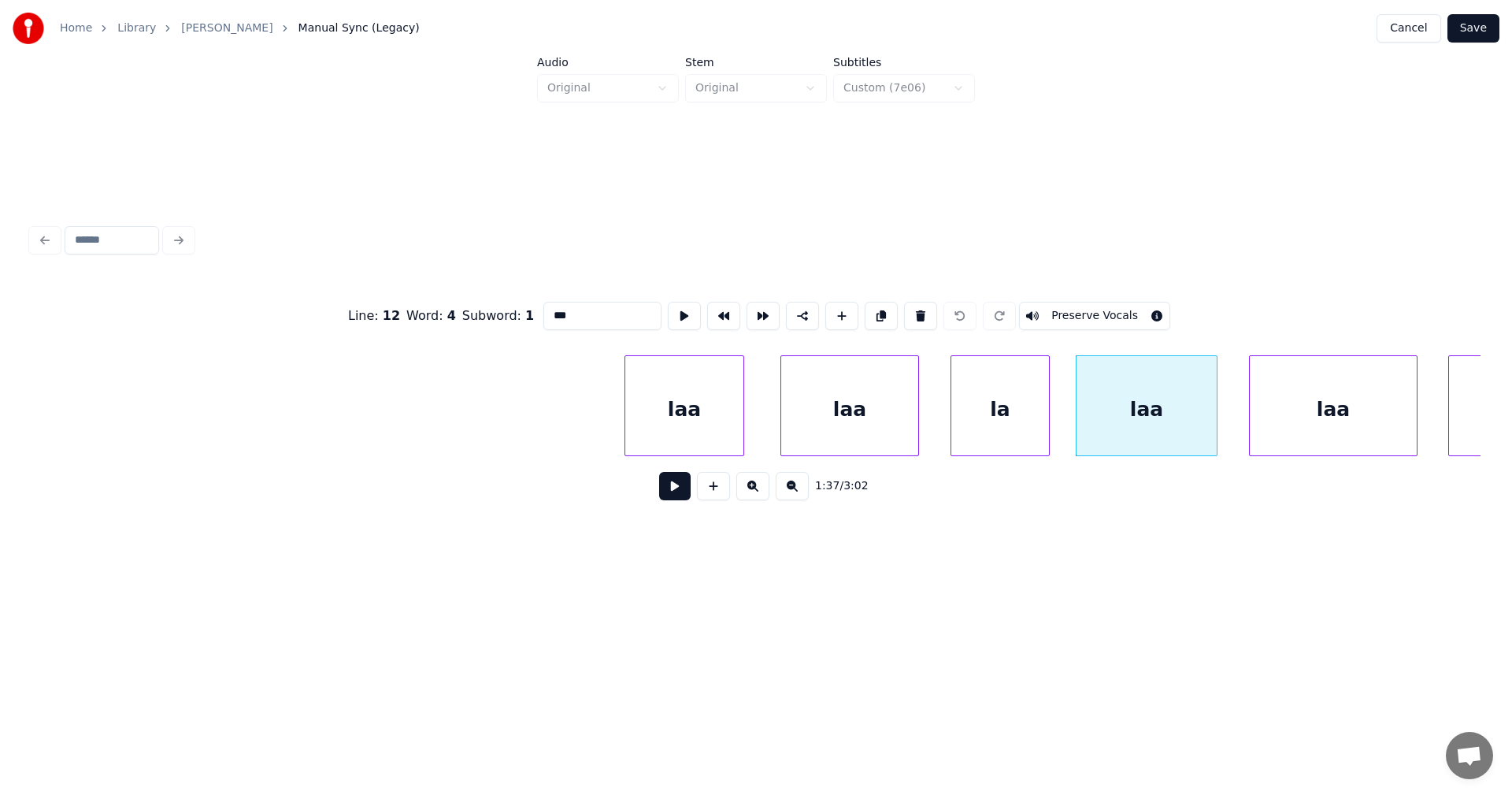
drag, startPoint x: 1112, startPoint y: 314, endPoint x: 1125, endPoint y: 317, distance: 13.3
click at [1111, 313] on button "Preserve Vocals" at bounding box center [1095, 316] width 151 height 28
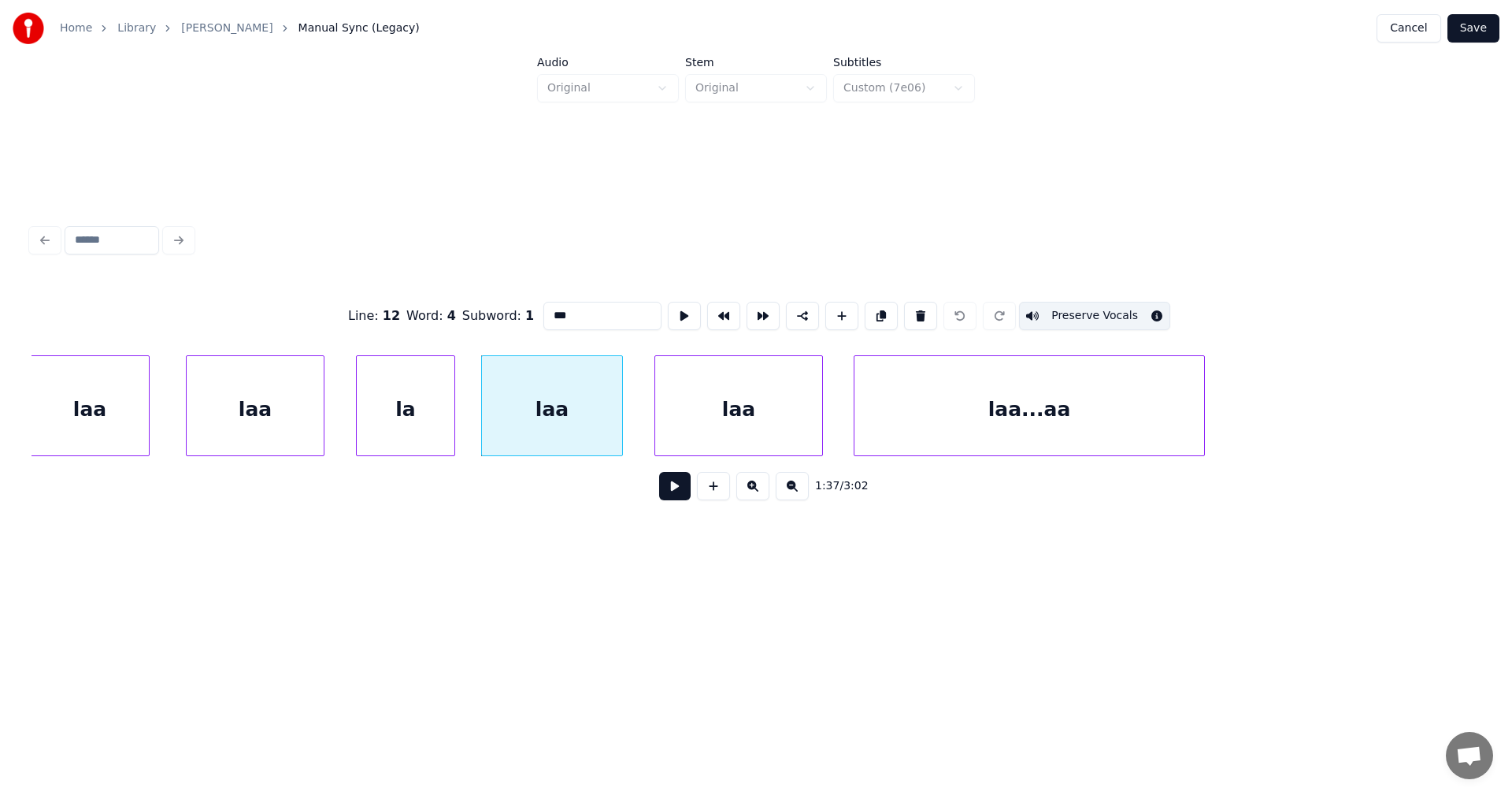
scroll to position [0, 26329]
click at [784, 409] on div "laa" at bounding box center [735, 409] width 167 height 107
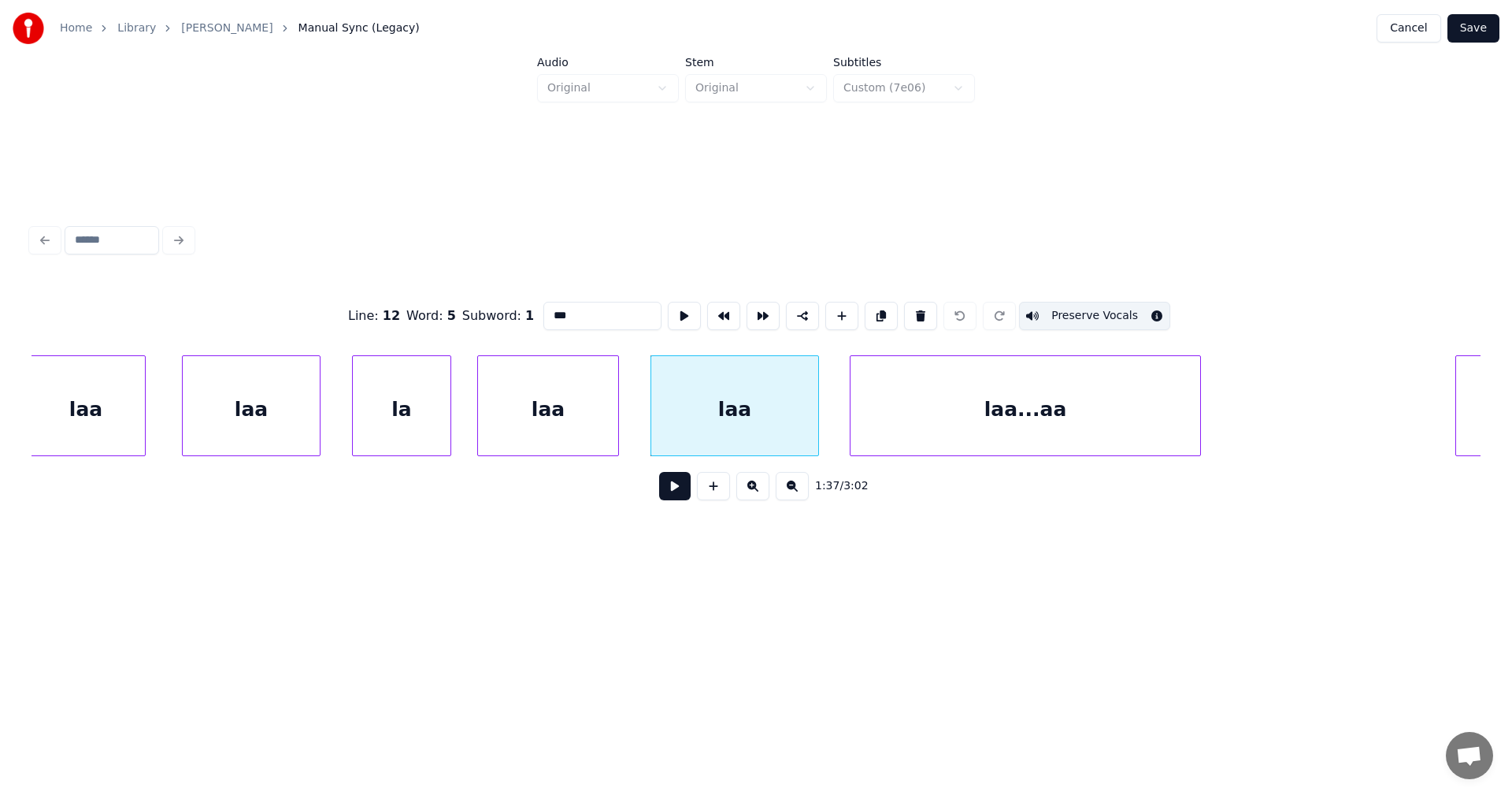
click at [970, 392] on div "laa...aa" at bounding box center [1025, 409] width 350 height 107
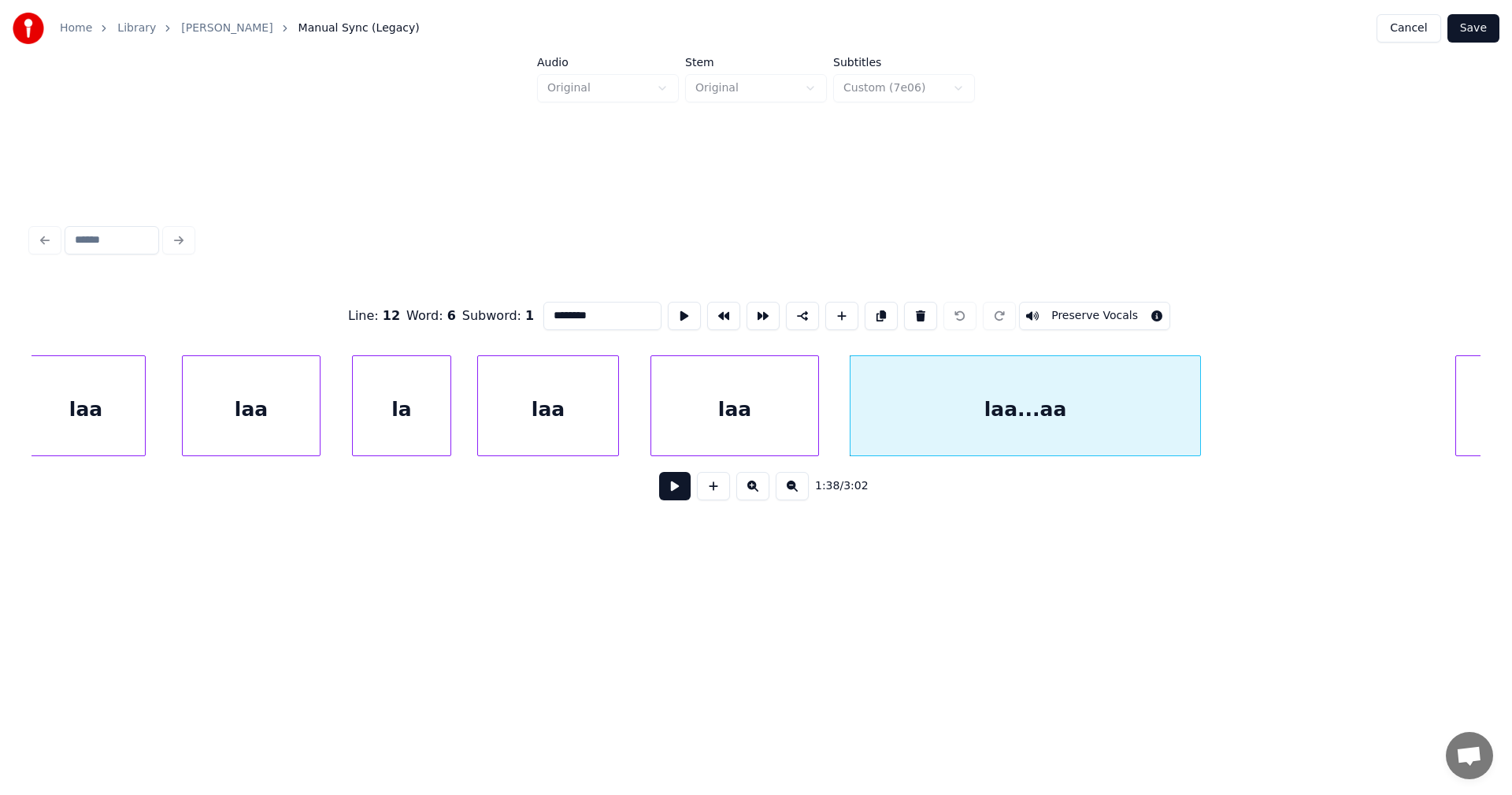
click at [1067, 309] on button "Preserve Vocals" at bounding box center [1095, 316] width 151 height 28
click at [107, 434] on div "laa" at bounding box center [85, 409] width 118 height 107
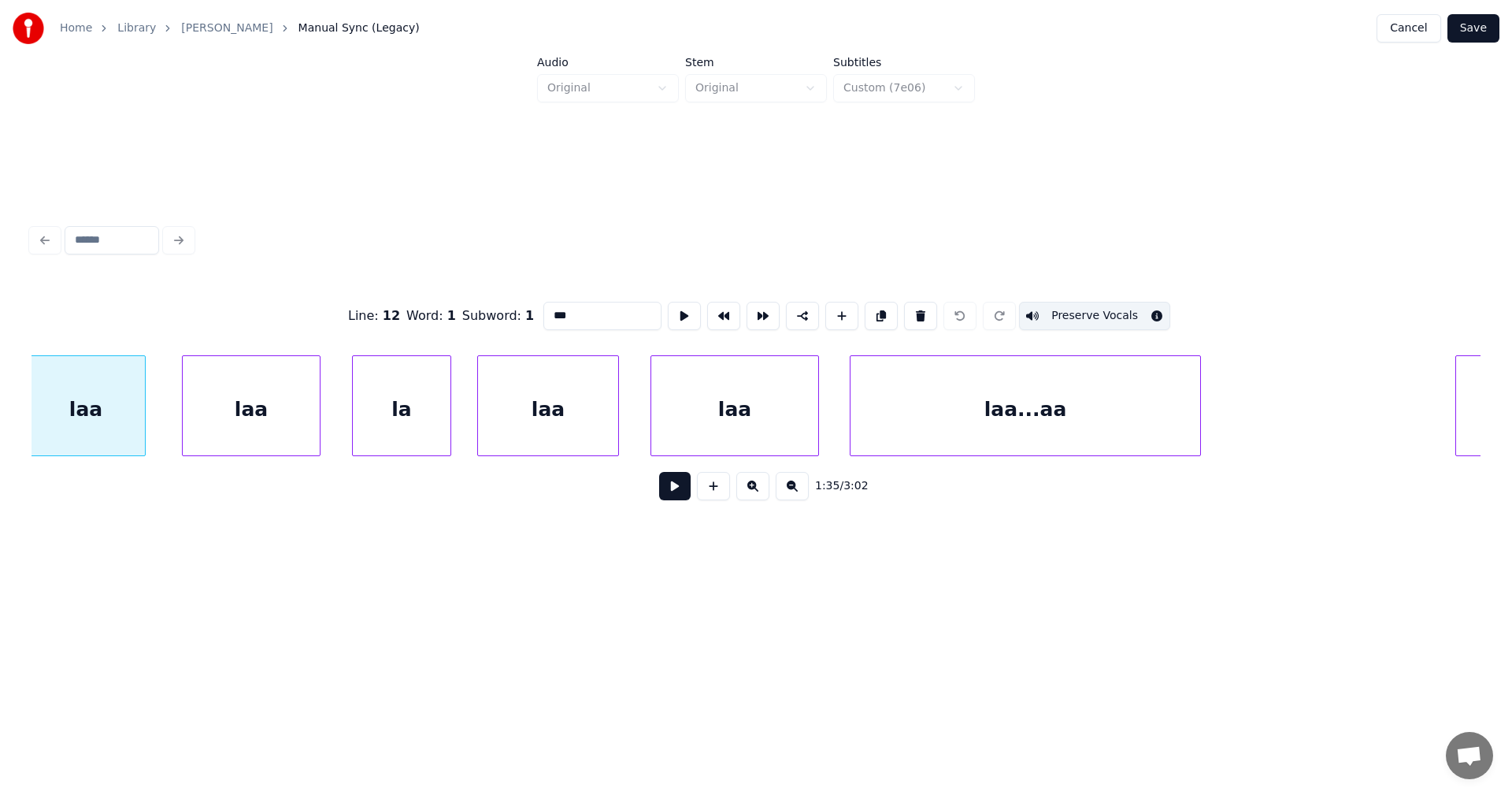
scroll to position [0, 26323]
click at [235, 431] on div "laa" at bounding box center [257, 409] width 137 height 107
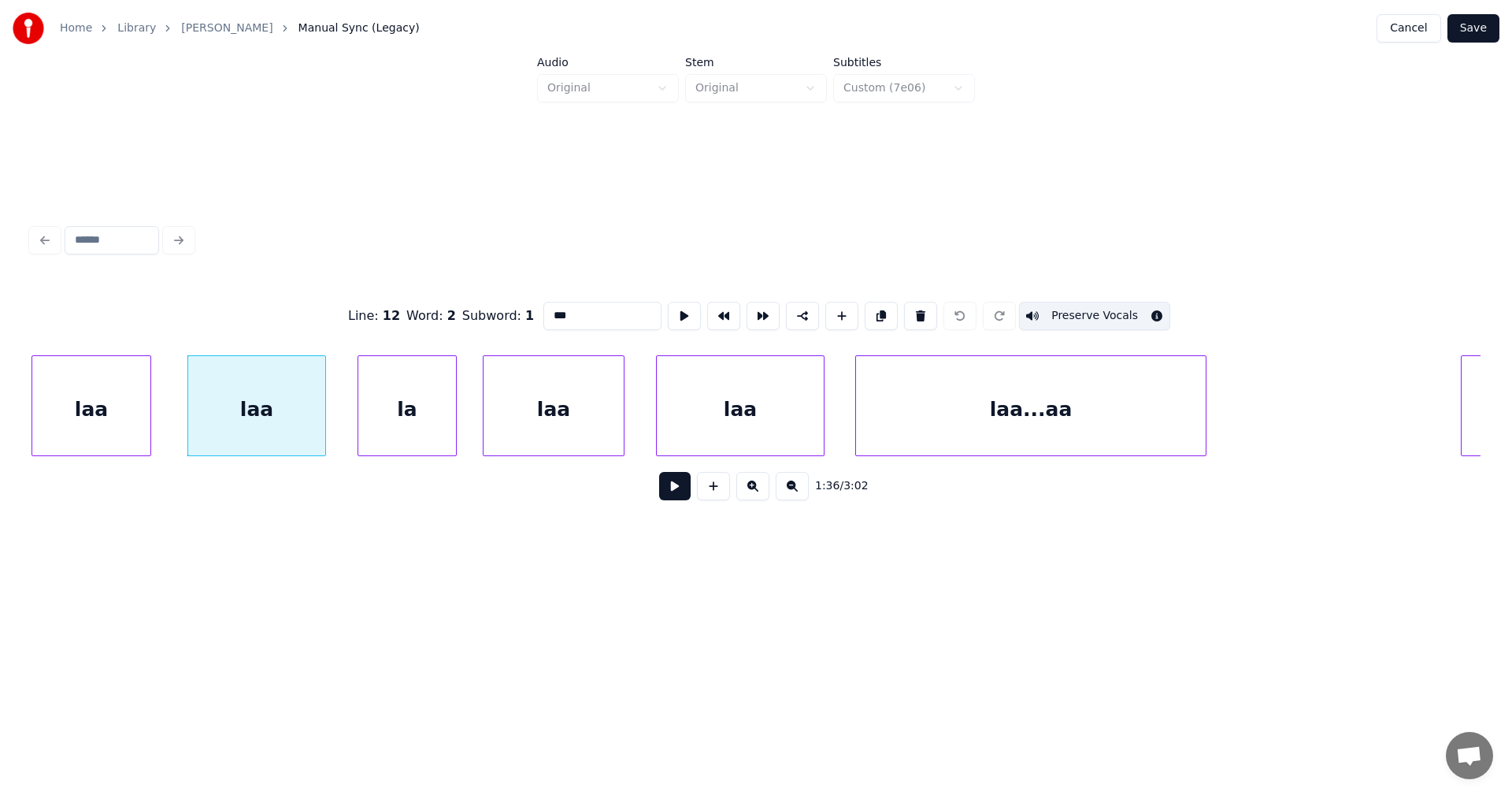
click at [391, 425] on div "la" at bounding box center [407, 409] width 98 height 107
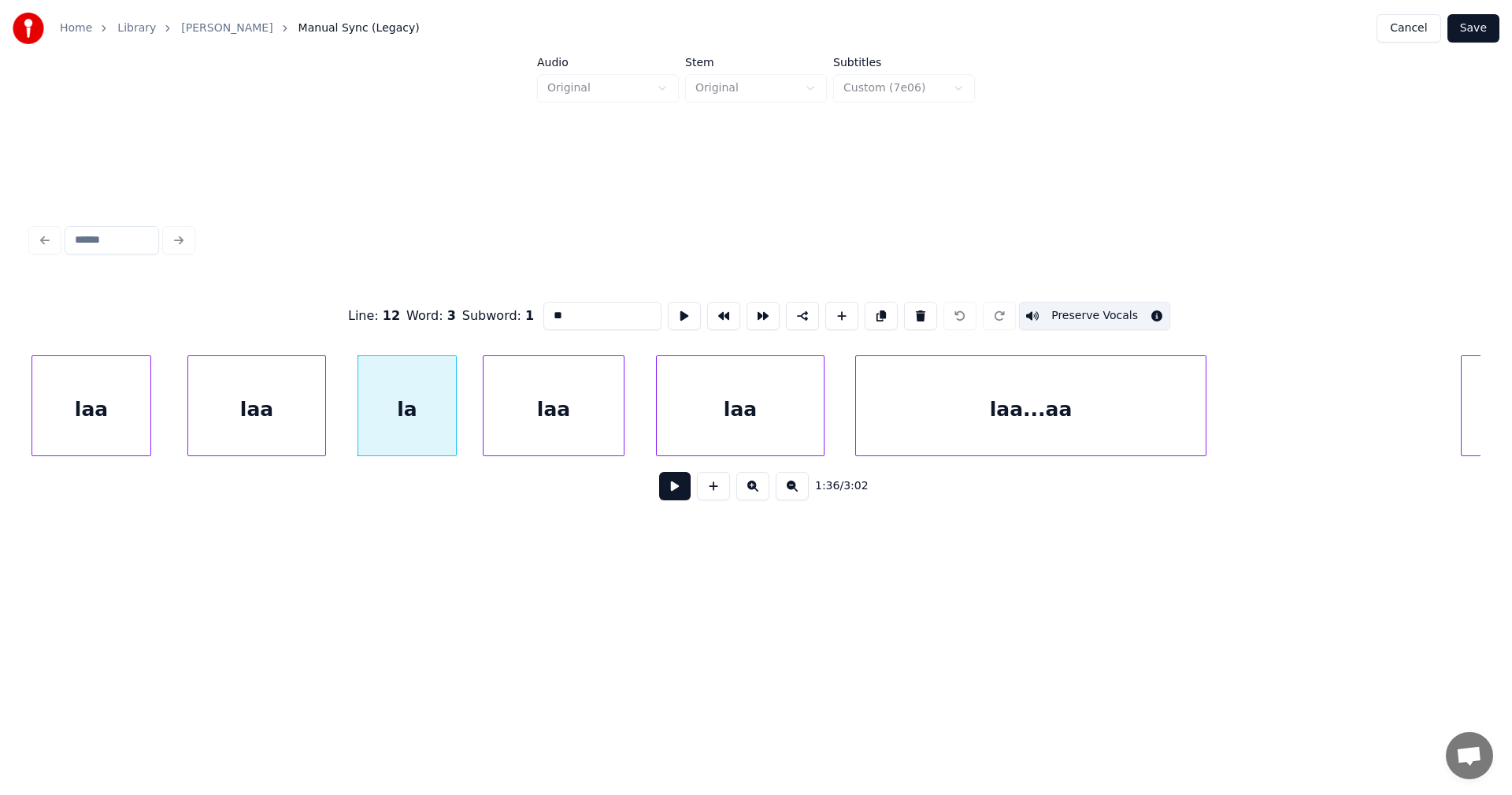
click at [523, 422] on div "laa" at bounding box center [554, 409] width 141 height 107
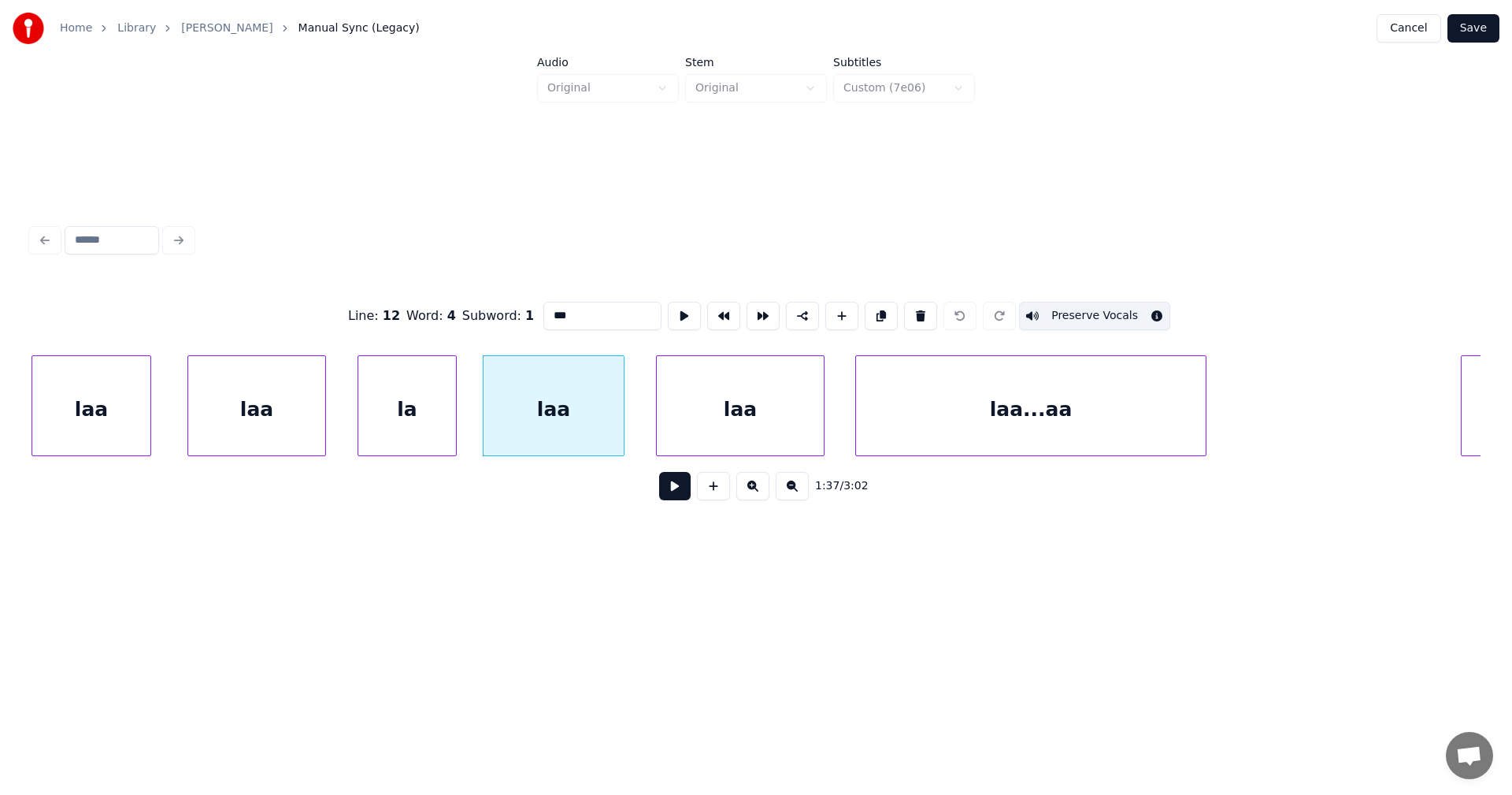
click at [682, 416] on div "laa" at bounding box center [741, 409] width 167 height 107
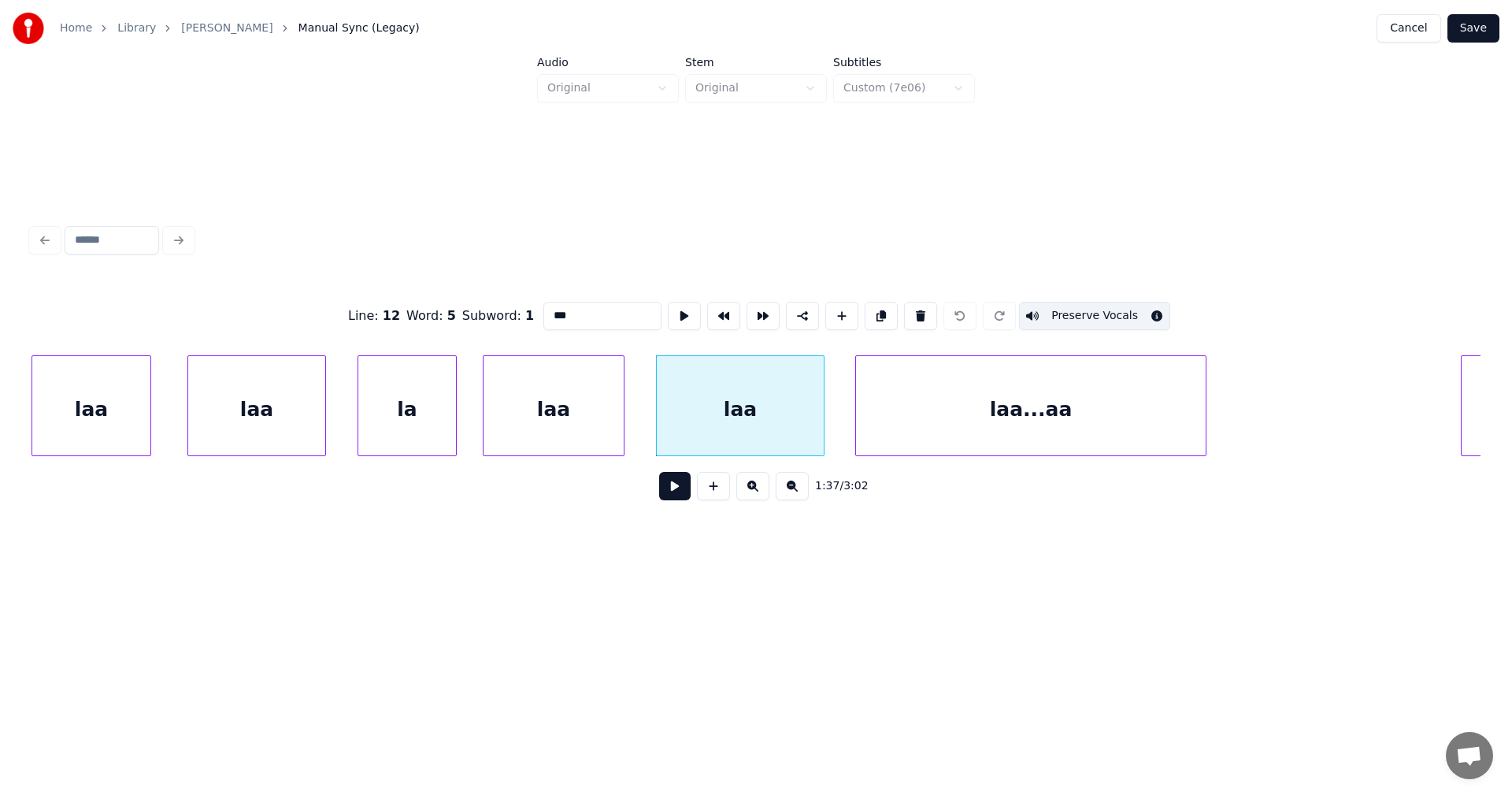
click at [877, 422] on div "laa...aa" at bounding box center [1031, 409] width 350 height 107
type input "********"
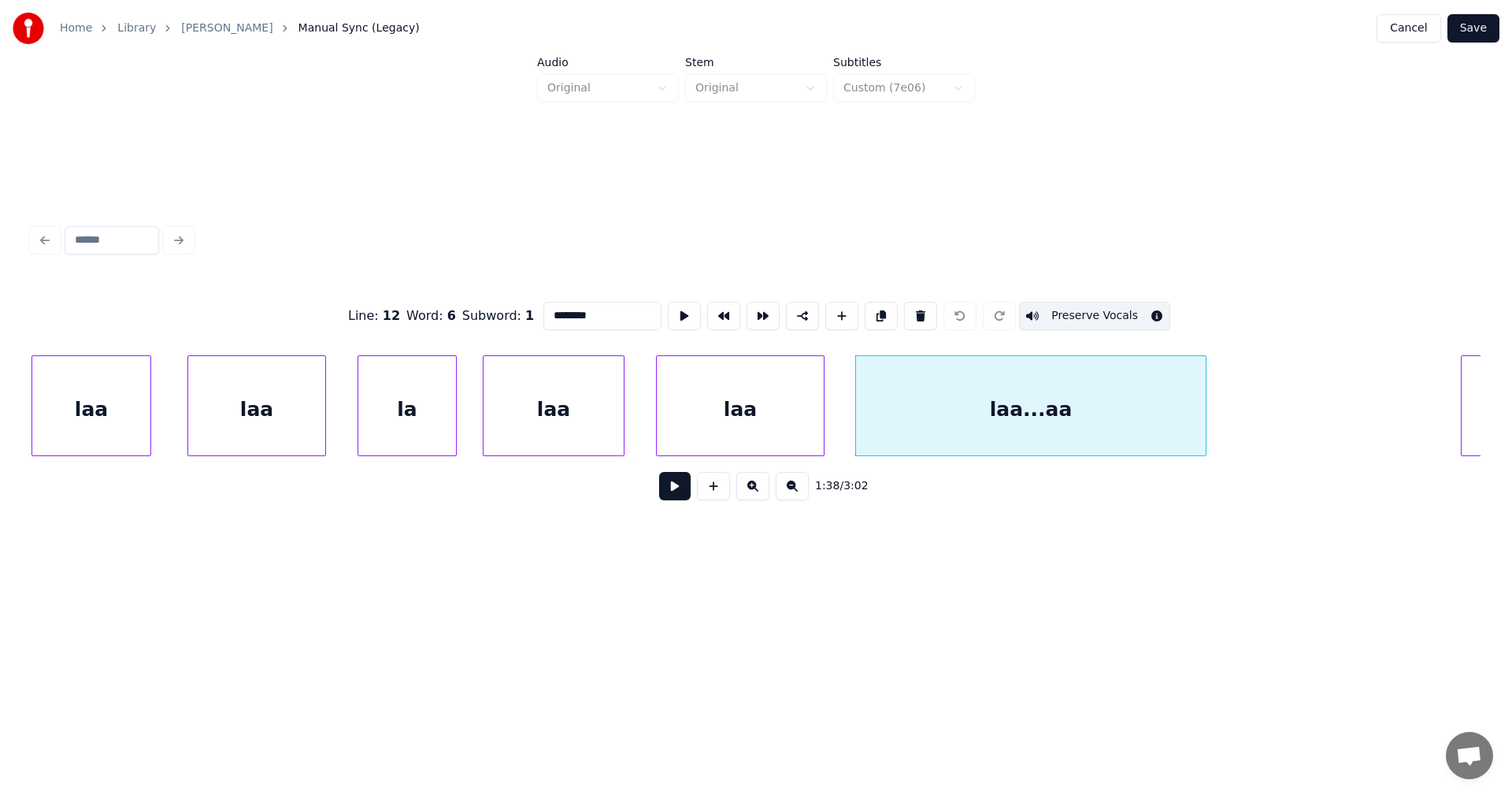
click at [1476, 27] on button "Save" at bounding box center [1474, 28] width 52 height 28
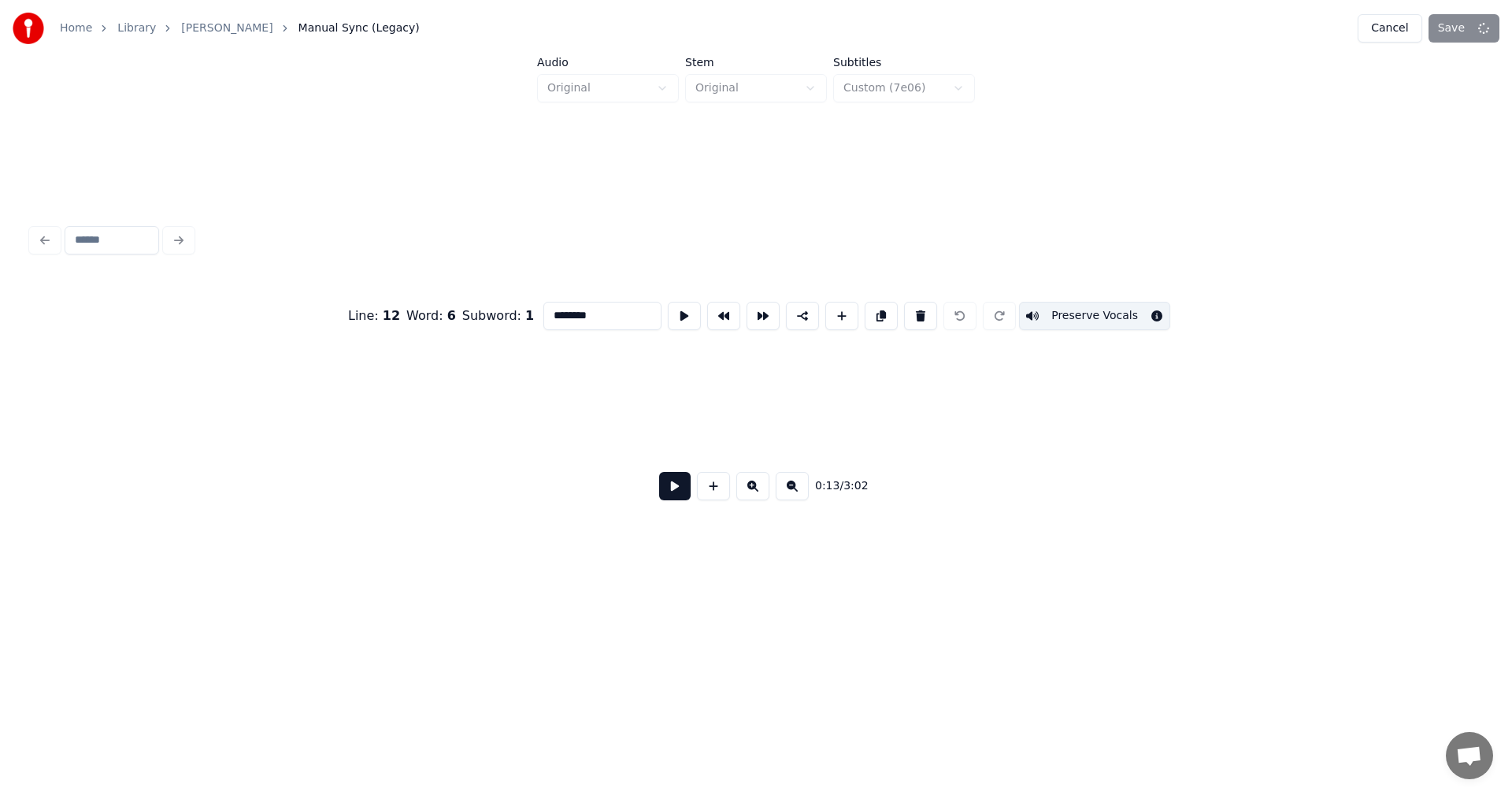
scroll to position [0, 3747]
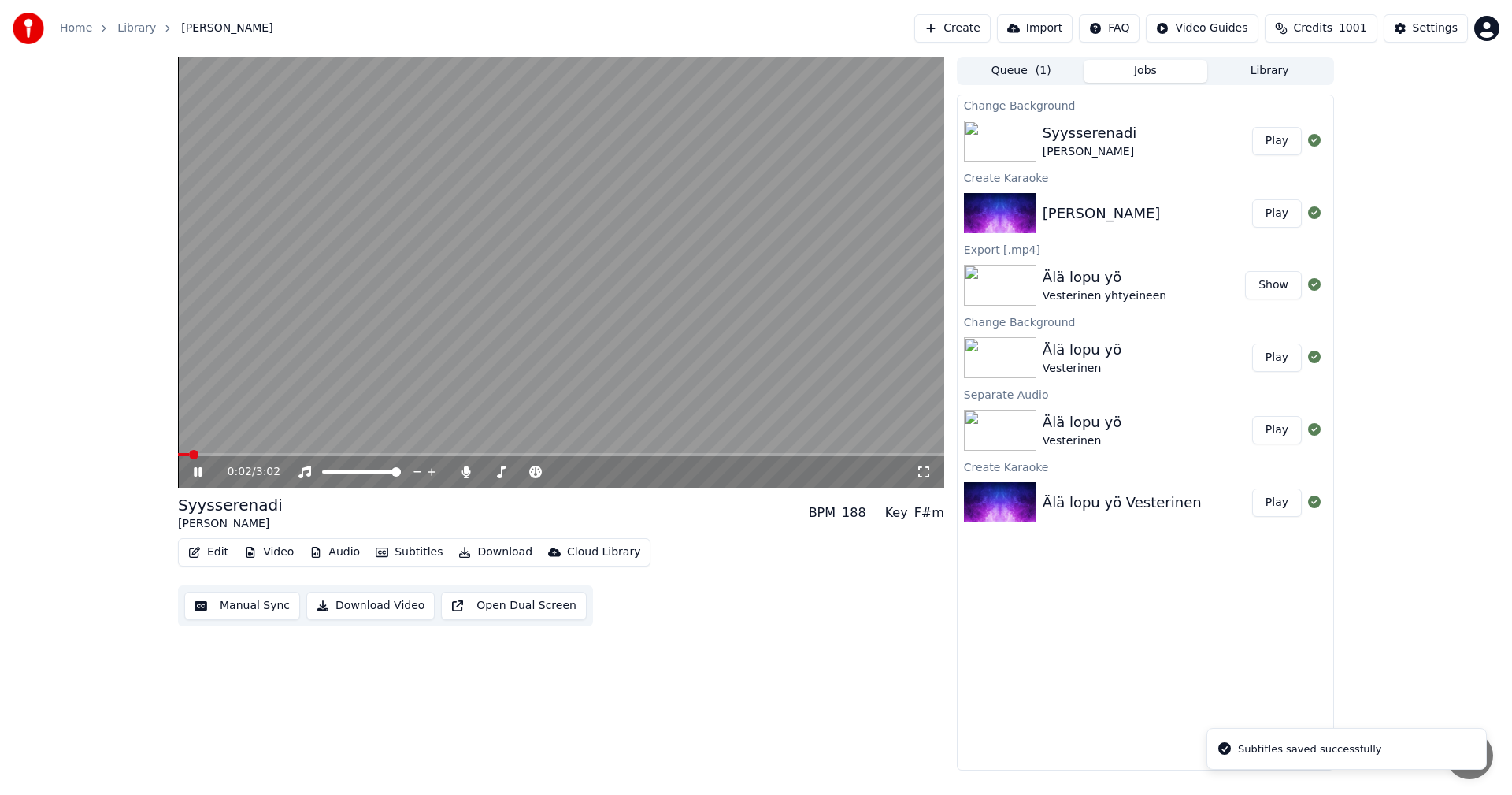
click at [501, 452] on video at bounding box center [561, 272] width 767 height 430
click at [500, 453] on span at bounding box center [561, 454] width 767 height 4
click at [192, 476] on icon at bounding box center [209, 471] width 37 height 12
click at [540, 454] on span at bounding box center [561, 454] width 767 height 4
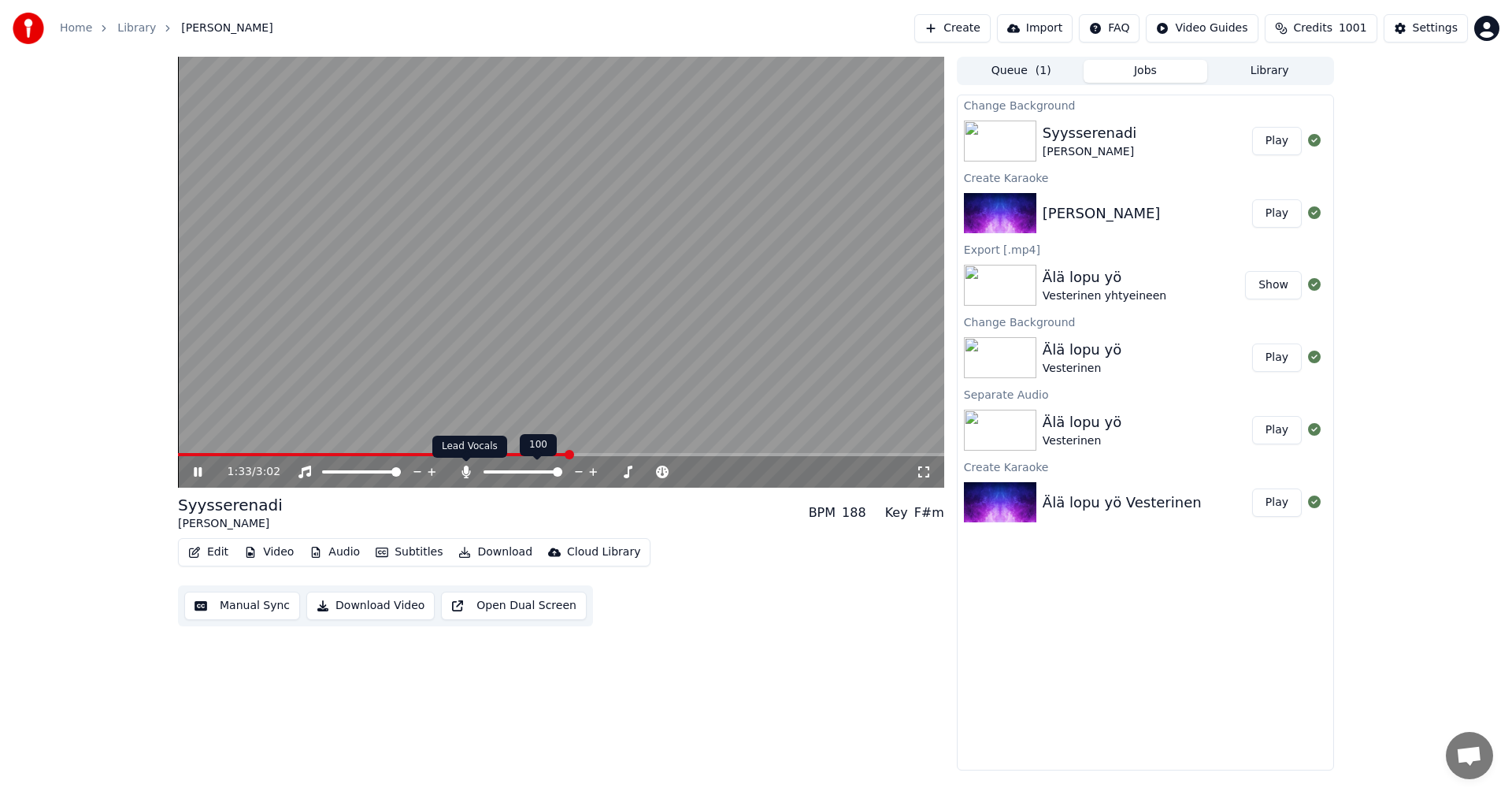
click at [471, 468] on icon at bounding box center [466, 471] width 16 height 12
click at [201, 471] on icon at bounding box center [197, 471] width 8 height 10
click at [249, 608] on button "Manual Sync" at bounding box center [242, 606] width 116 height 28
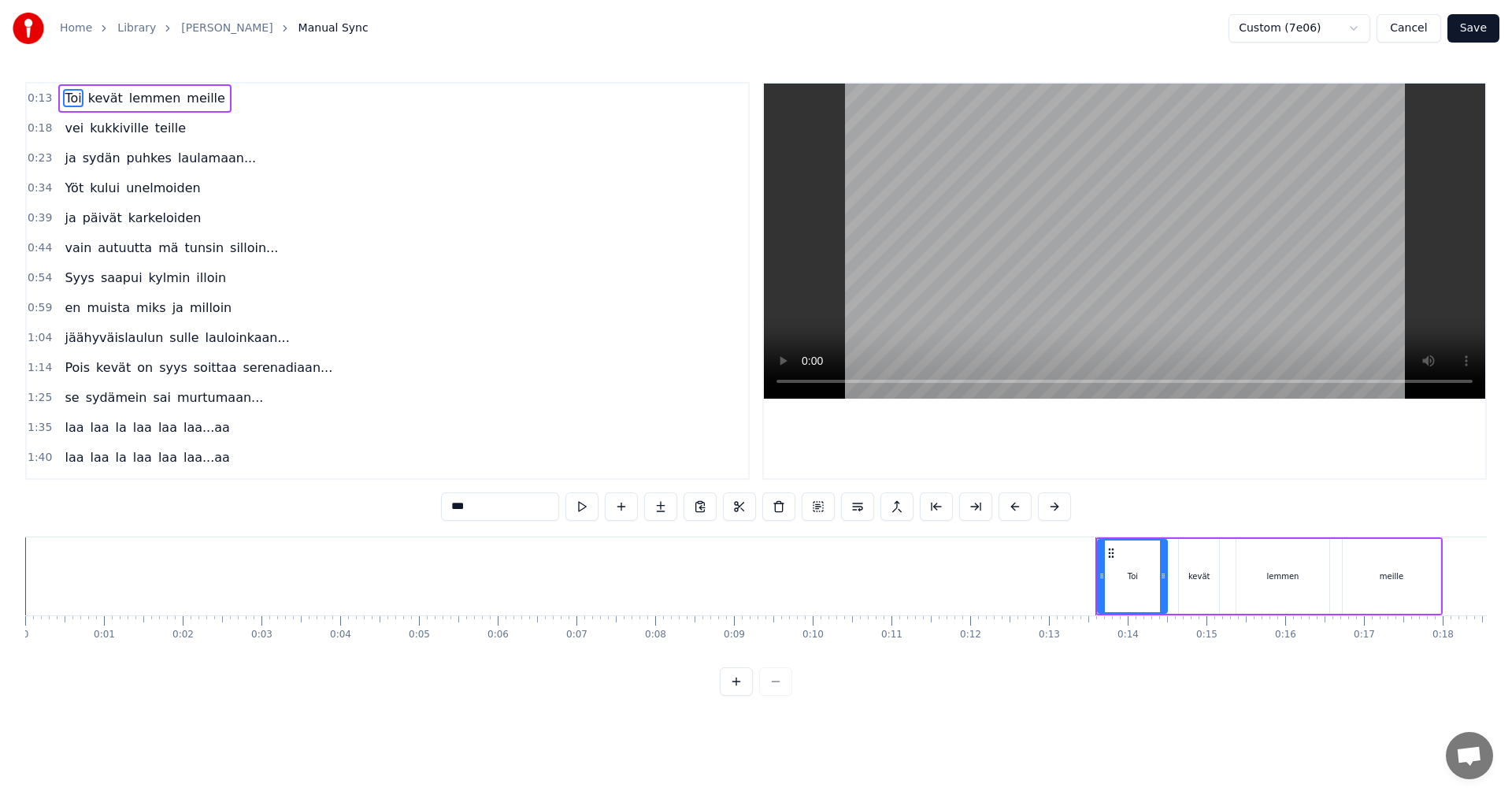
click at [1417, 30] on button "Cancel" at bounding box center [1409, 28] width 64 height 28
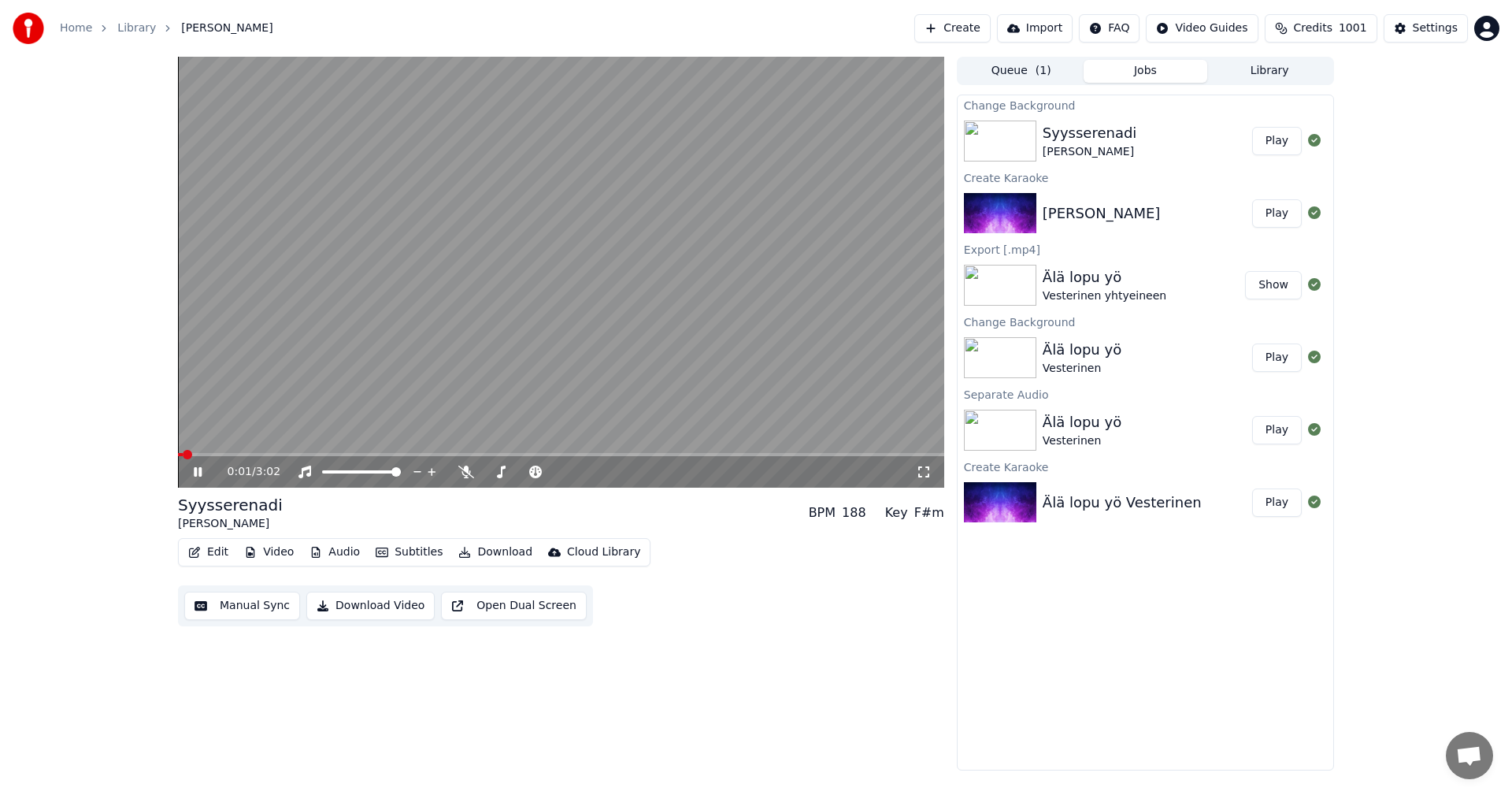
click at [225, 558] on button "Edit" at bounding box center [208, 551] width 52 height 22
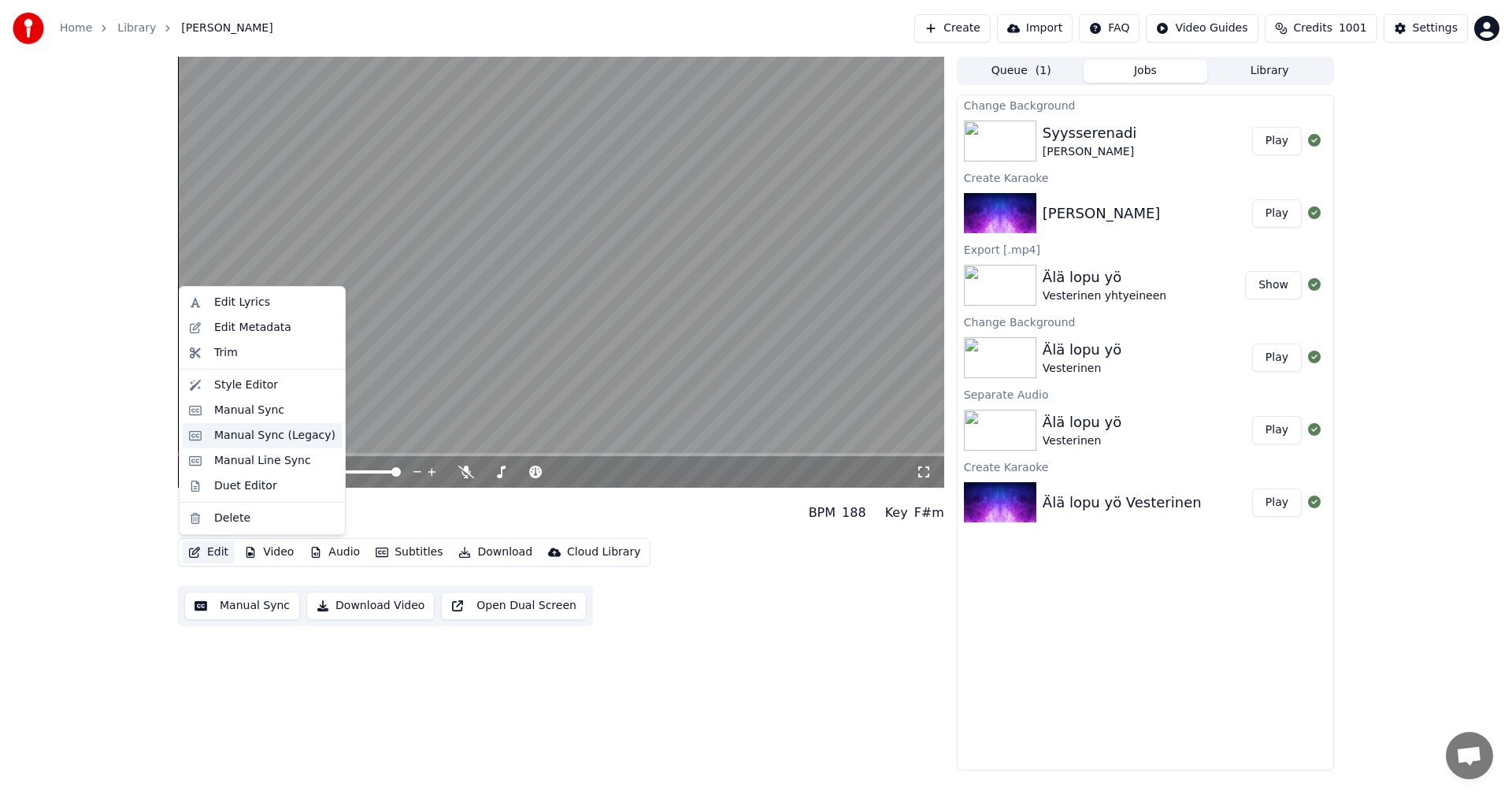
click at [276, 430] on div "Manual Sync (Legacy)" at bounding box center [275, 436] width 121 height 16
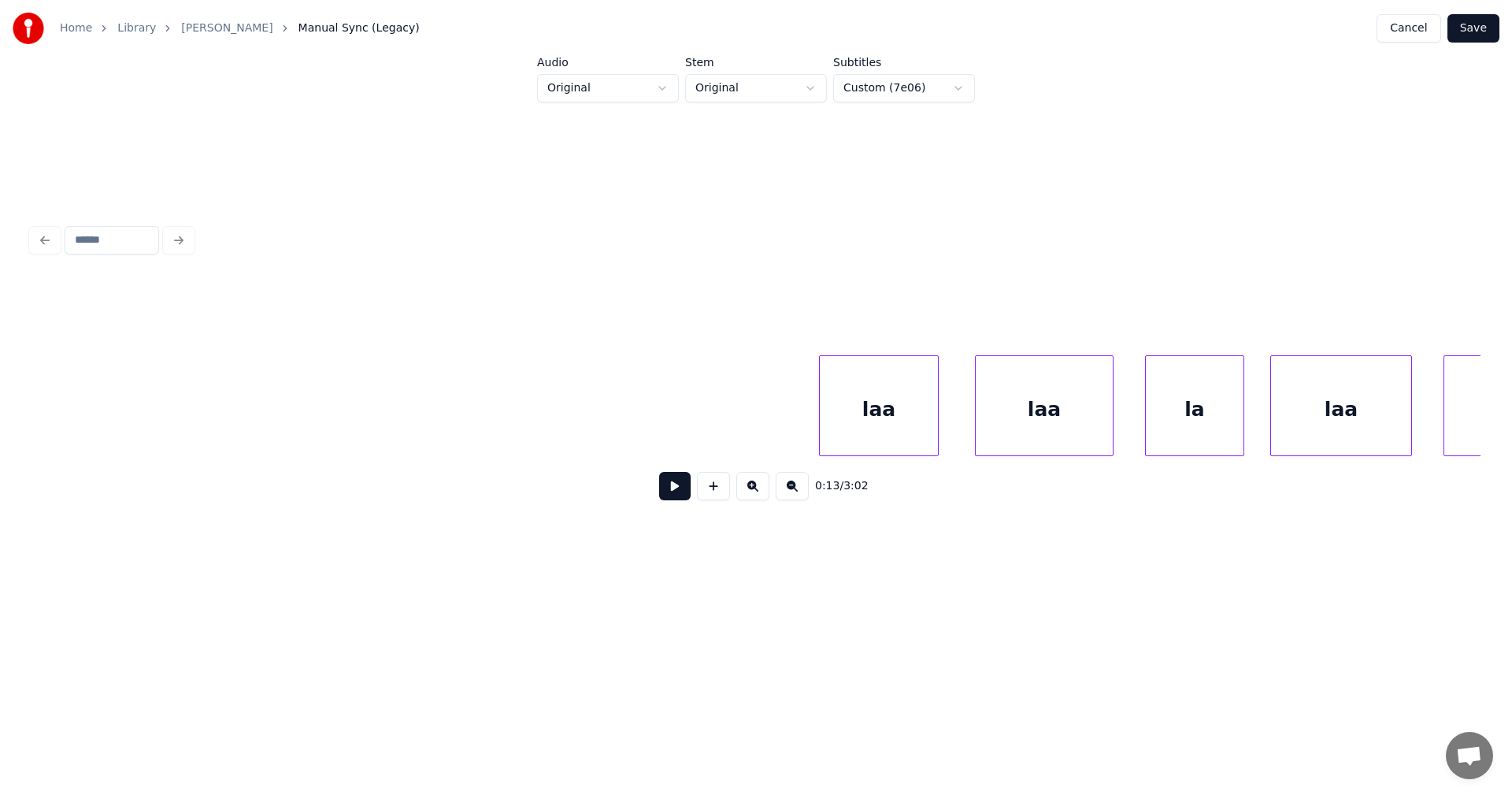
scroll to position [0, 25786]
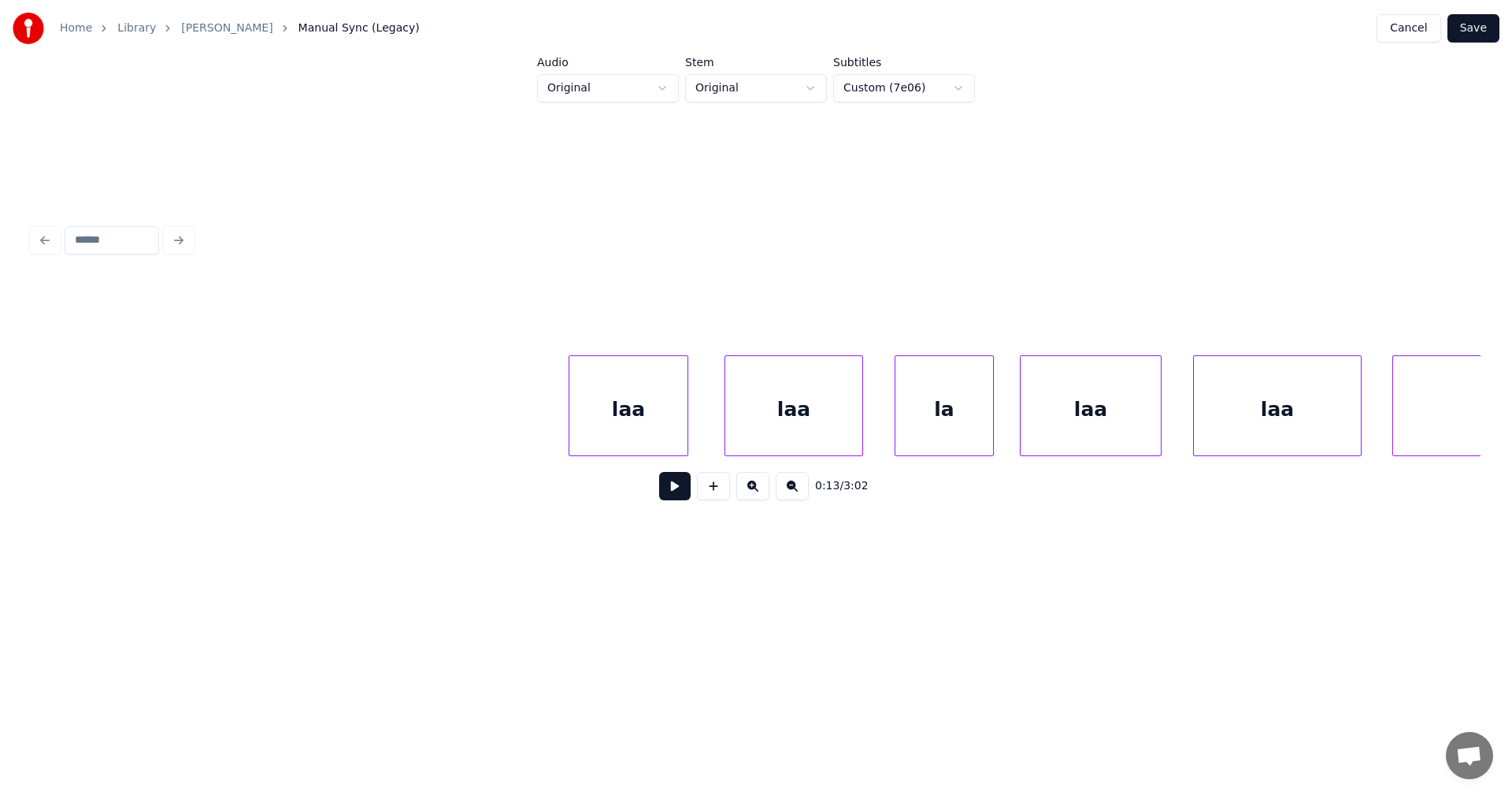
click at [656, 427] on div "laa" at bounding box center [628, 409] width 118 height 107
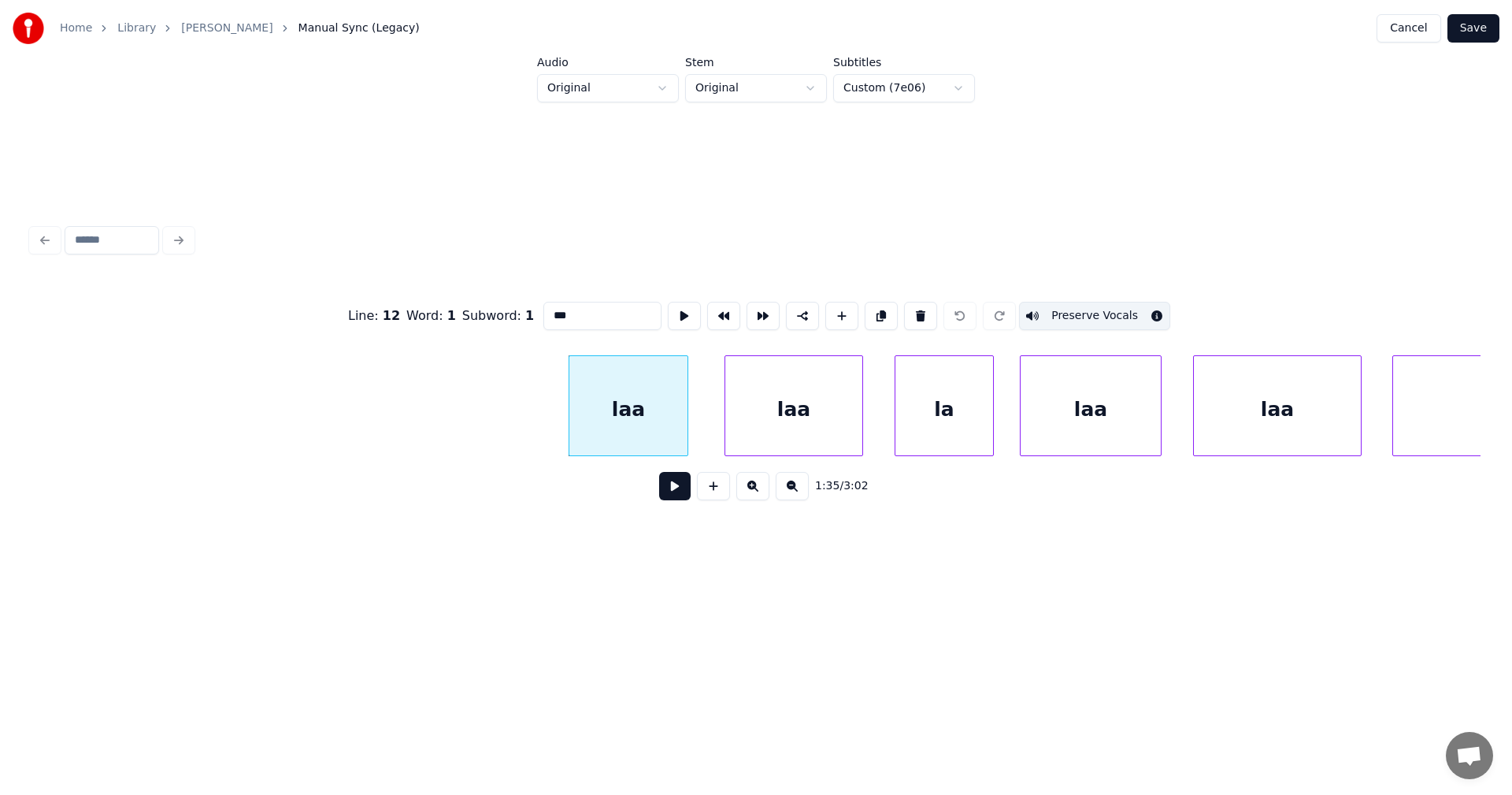
click at [680, 490] on button at bounding box center [674, 486] width 31 height 28
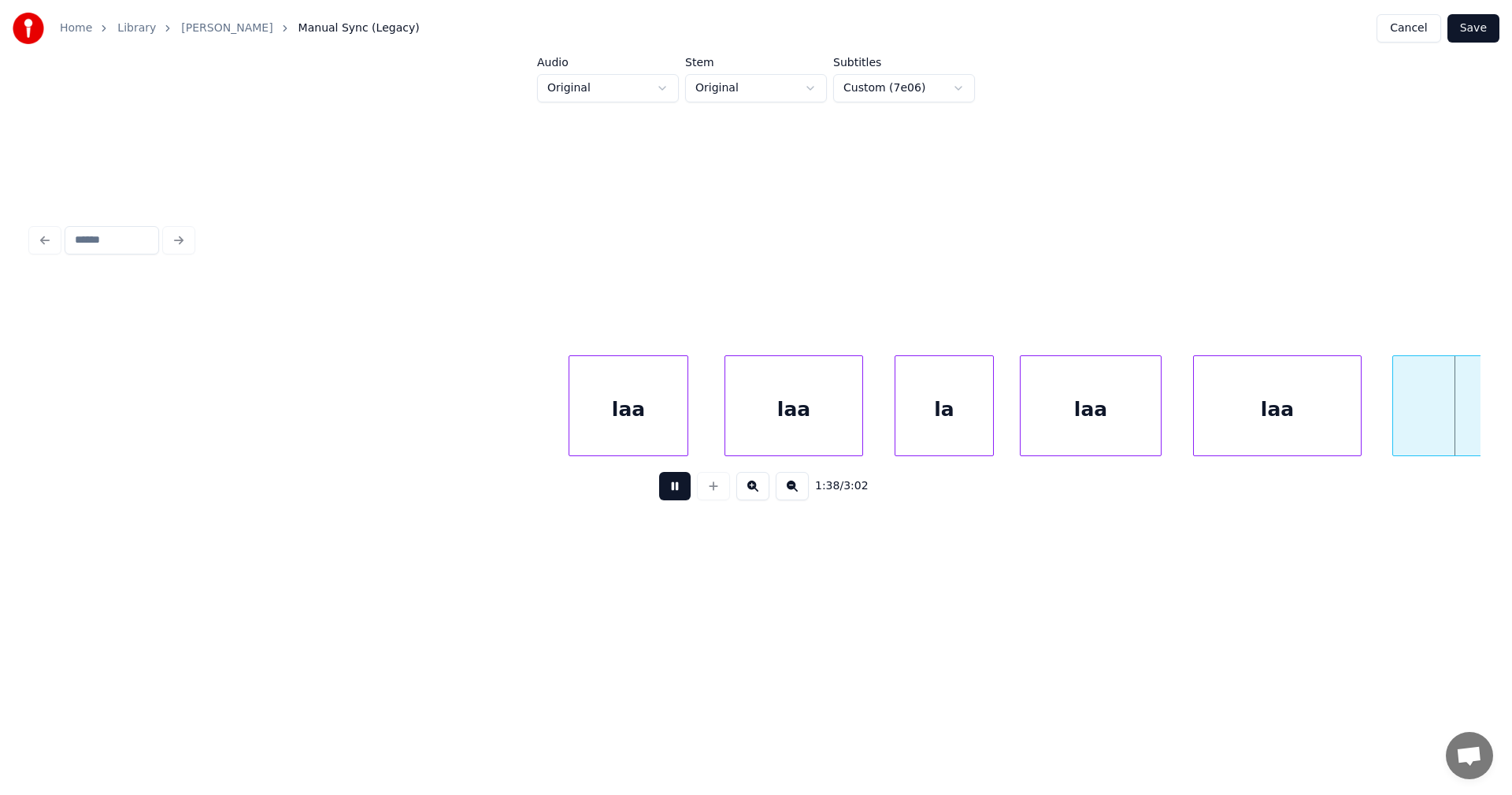
scroll to position [0, 27236]
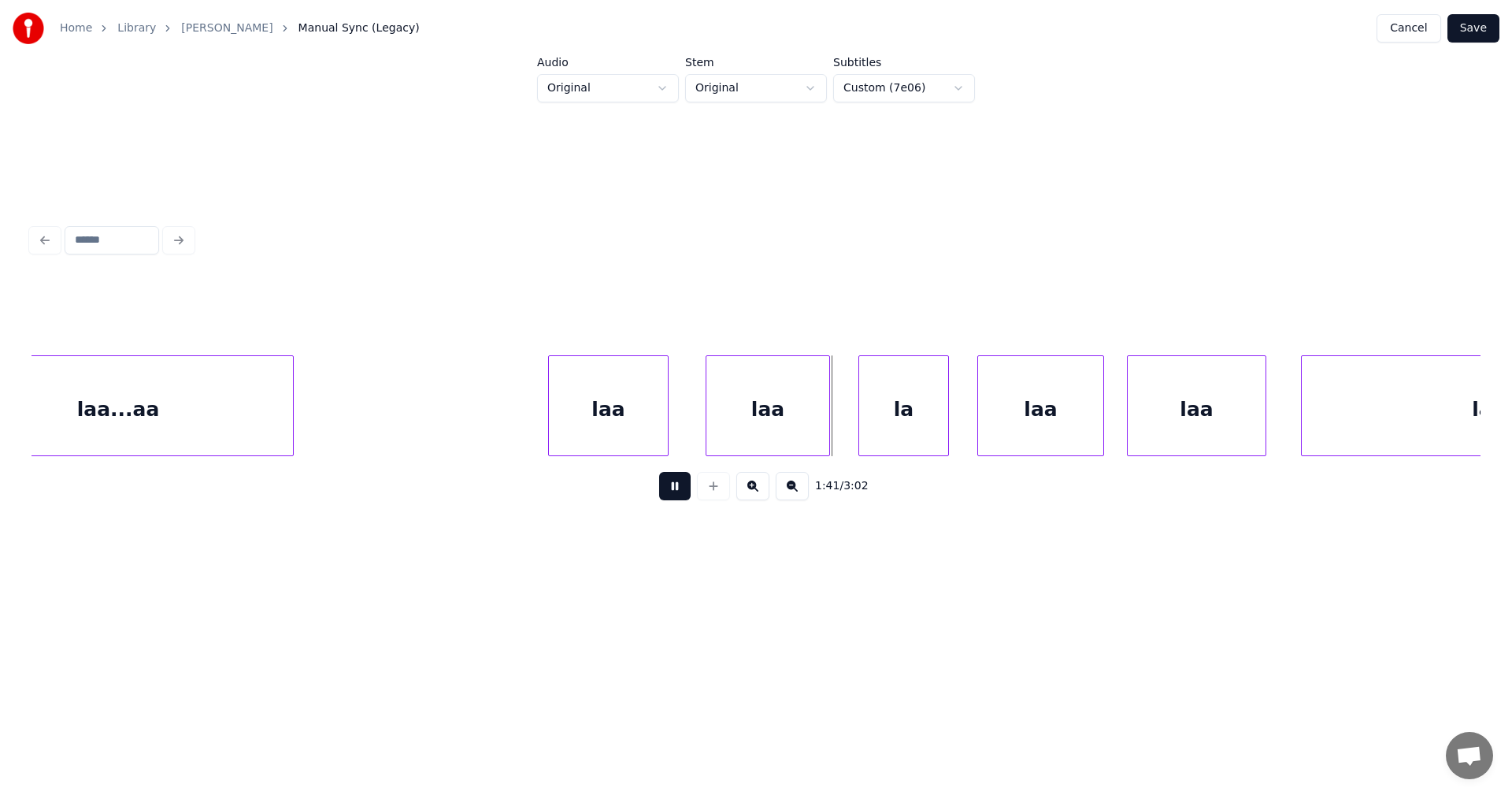
drag, startPoint x: 682, startPoint y: 487, endPoint x: 676, endPoint y: 467, distance: 20.9
click at [682, 485] on button at bounding box center [674, 486] width 31 height 28
click at [651, 430] on div "laa" at bounding box center [608, 409] width 119 height 107
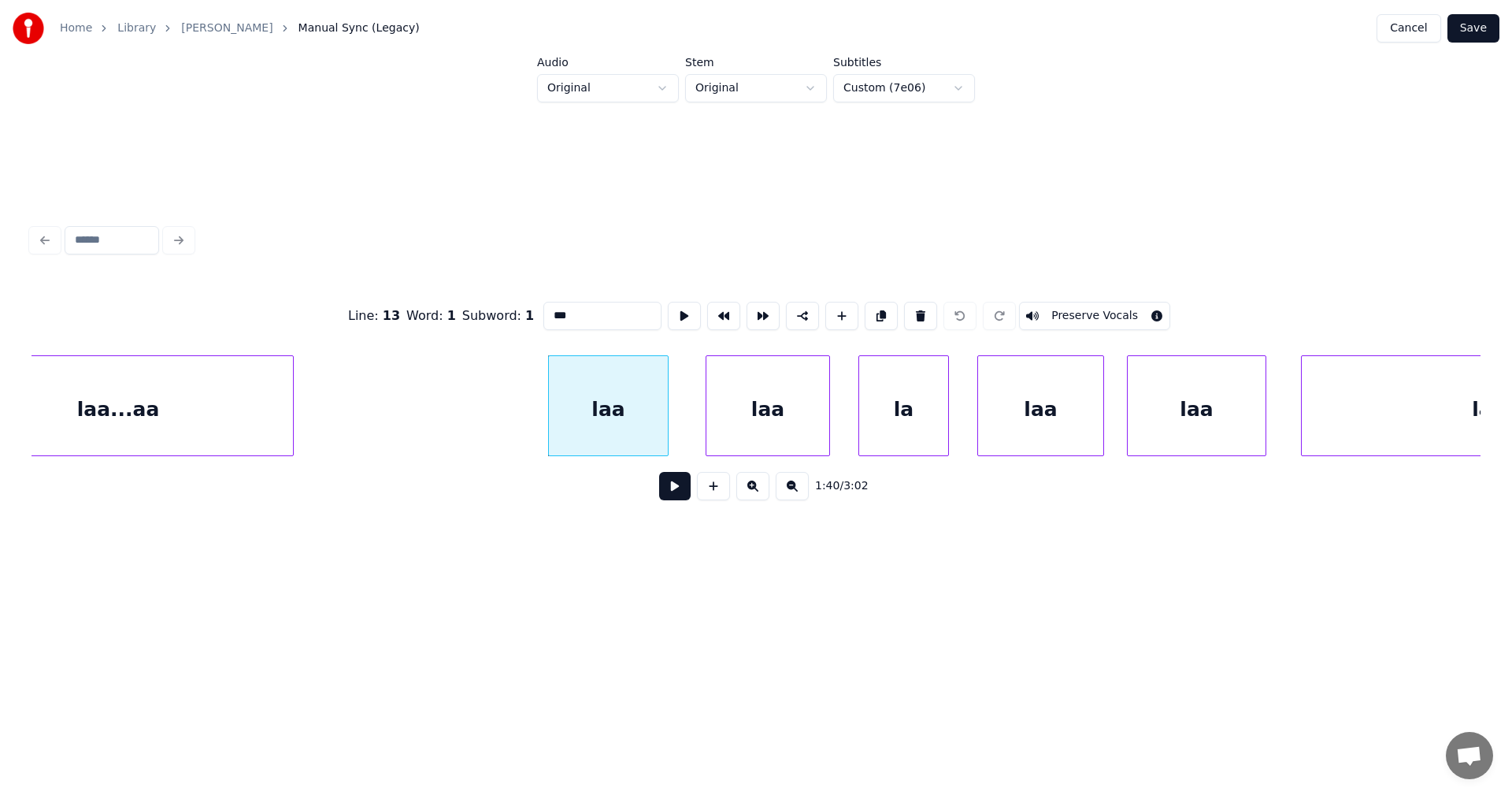
click at [669, 490] on button at bounding box center [674, 486] width 31 height 28
click at [670, 490] on button at bounding box center [674, 486] width 31 height 28
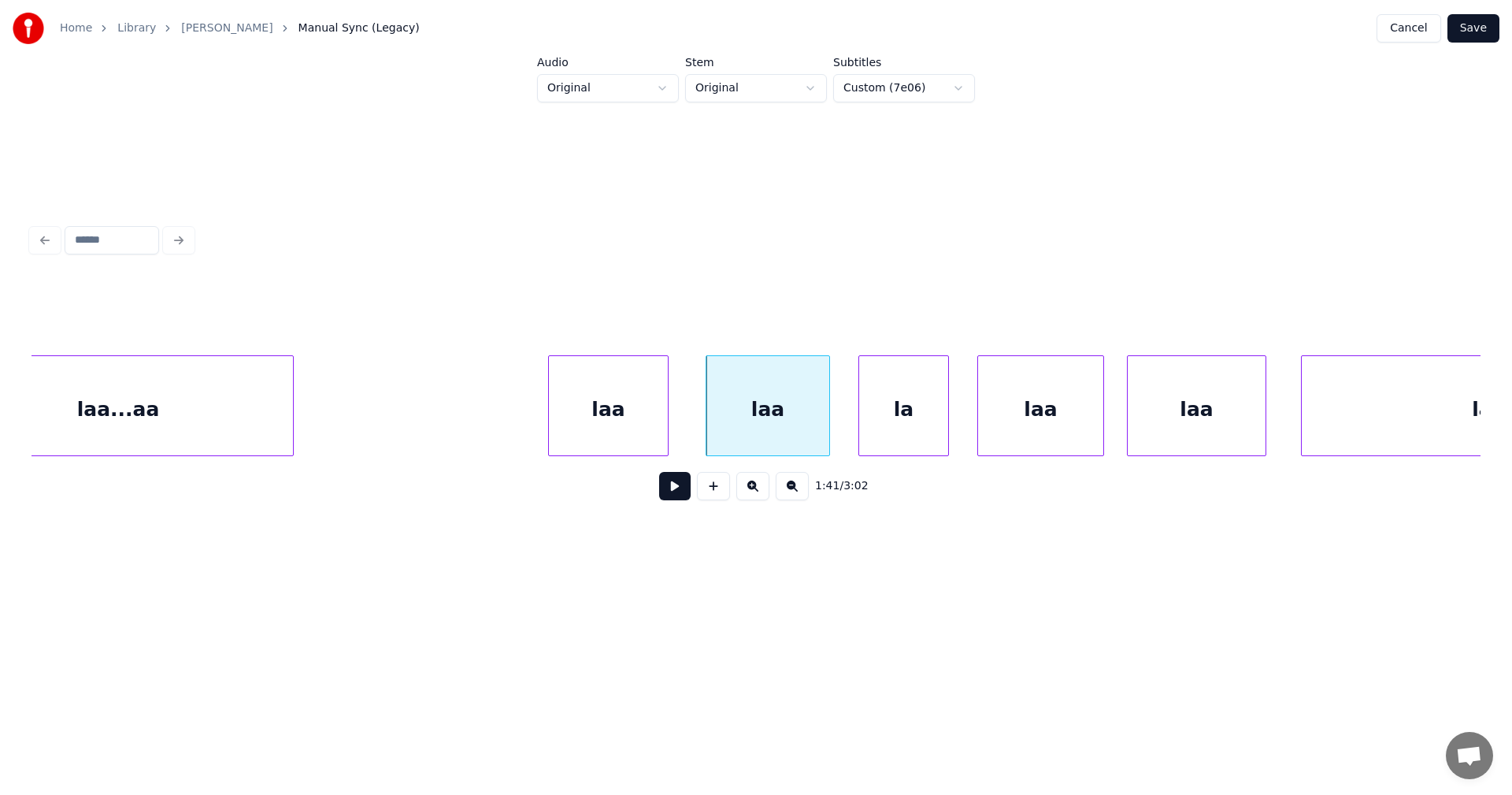
click at [670, 490] on button at bounding box center [674, 486] width 31 height 28
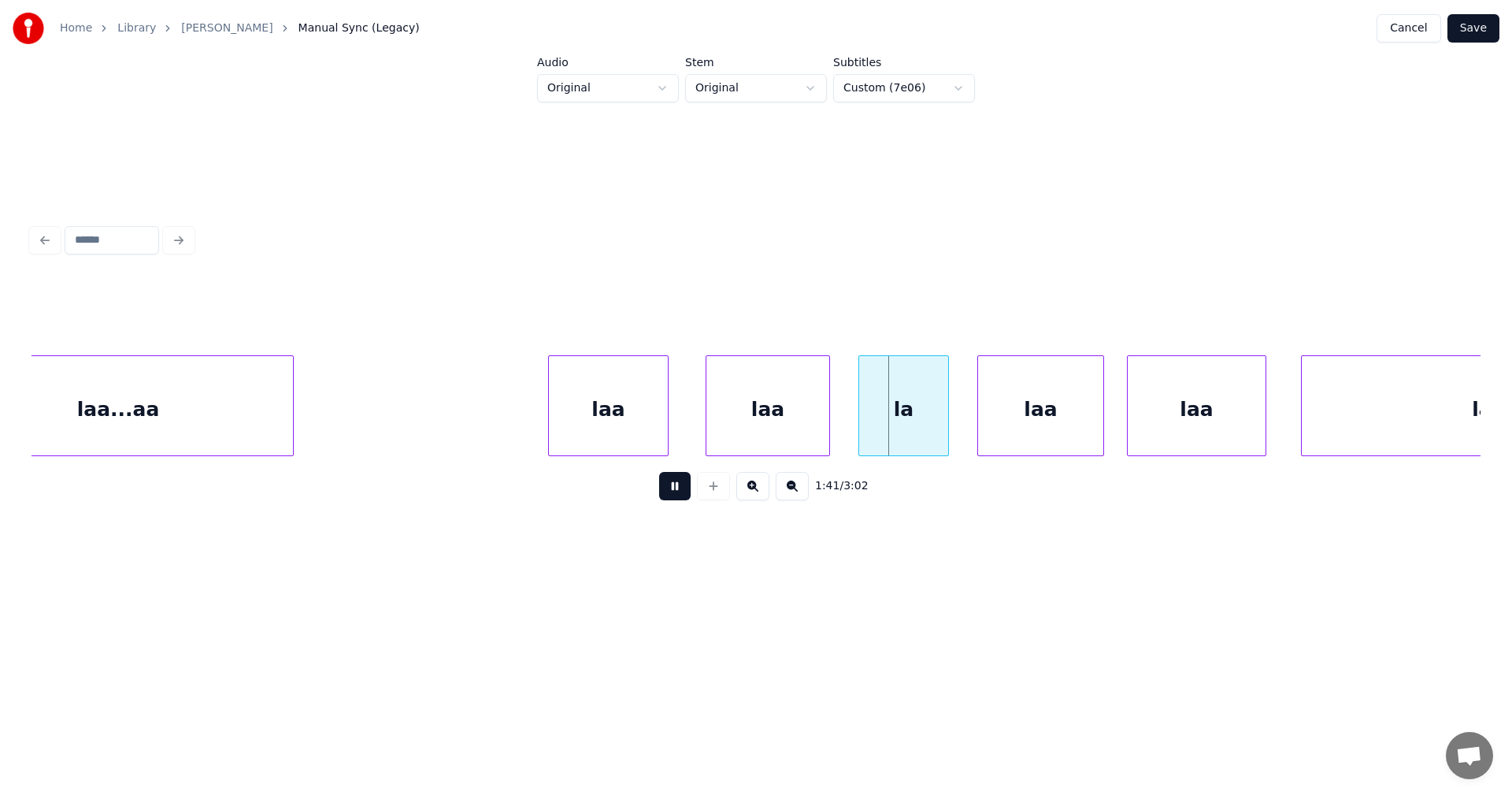
drag, startPoint x: 670, startPoint y: 490, endPoint x: 720, endPoint y: 441, distance: 70.0
click at [671, 489] on button at bounding box center [674, 486] width 31 height 28
click at [738, 423] on div "laa" at bounding box center [763, 409] width 123 height 107
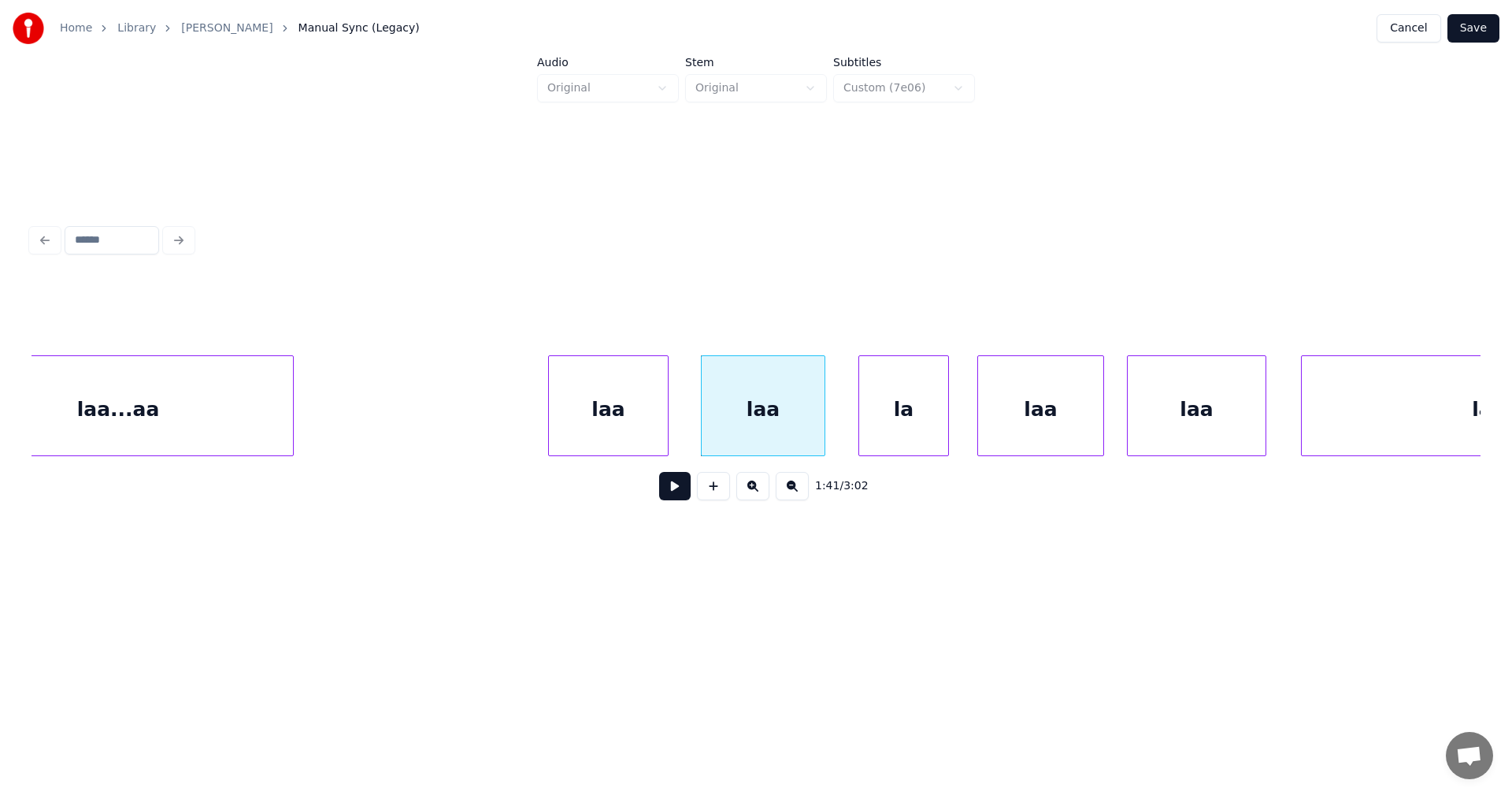
click at [686, 494] on button at bounding box center [674, 486] width 31 height 28
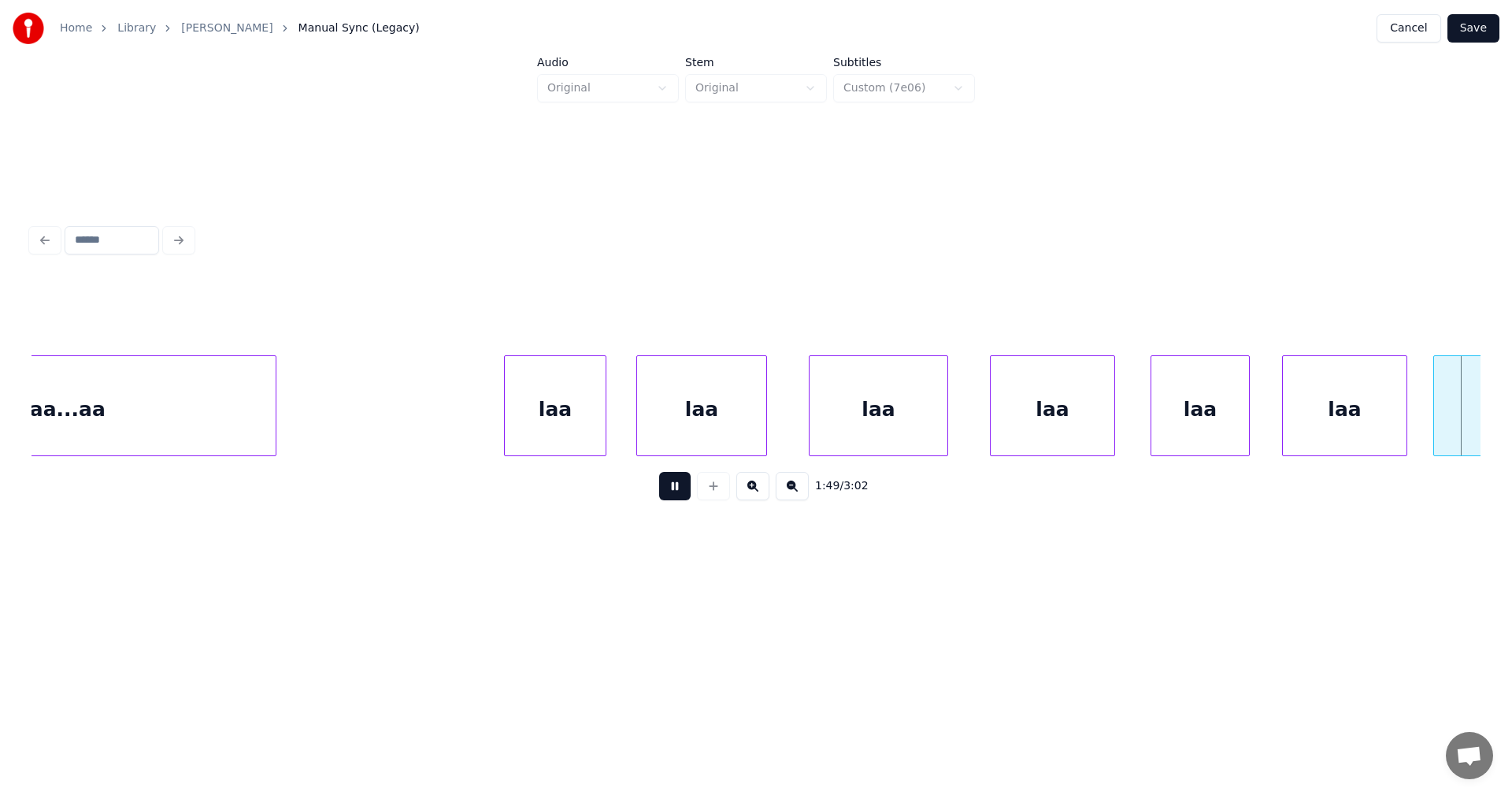
scroll to position [0, 30138]
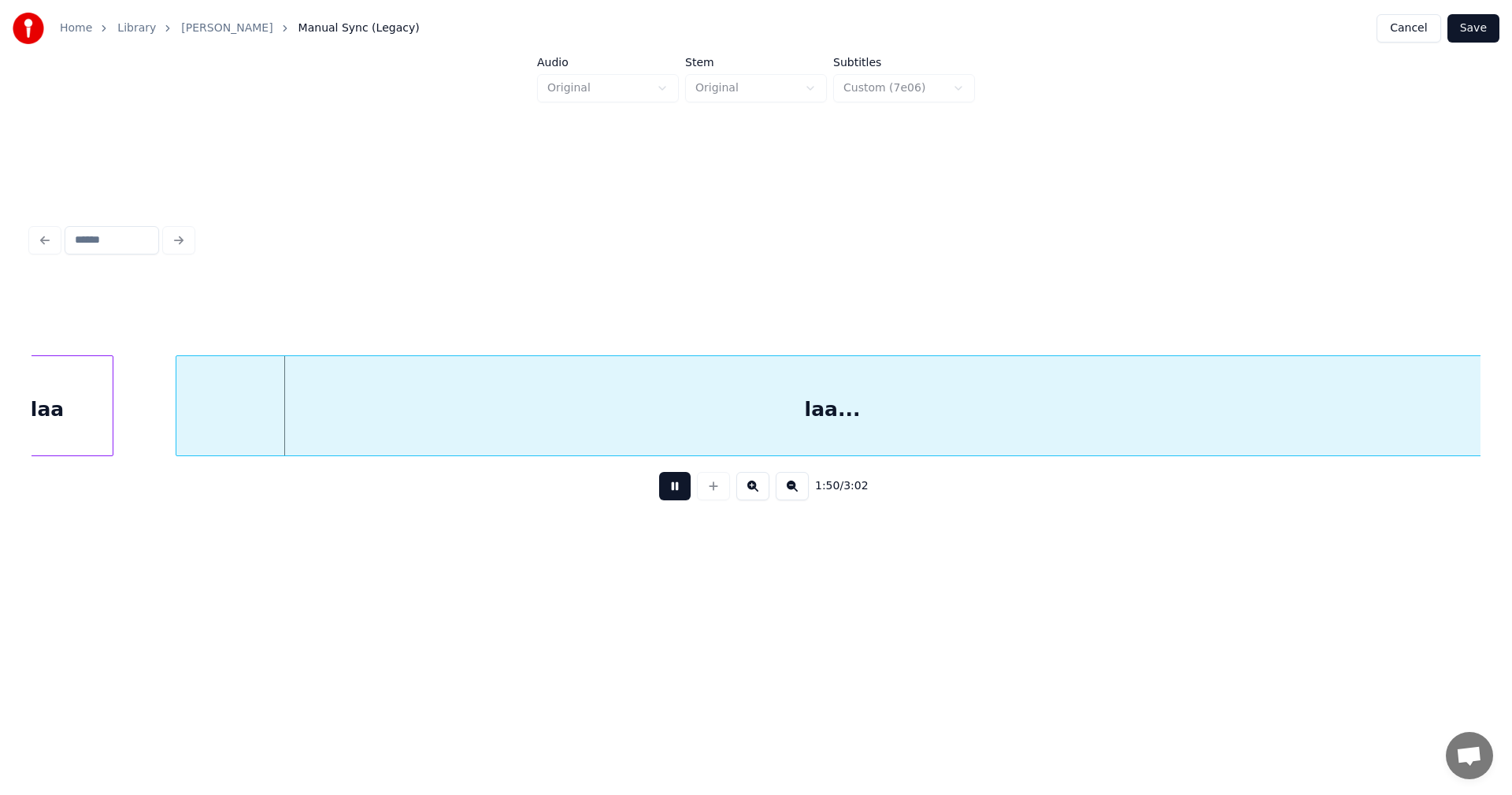
click at [688, 491] on button at bounding box center [674, 486] width 31 height 28
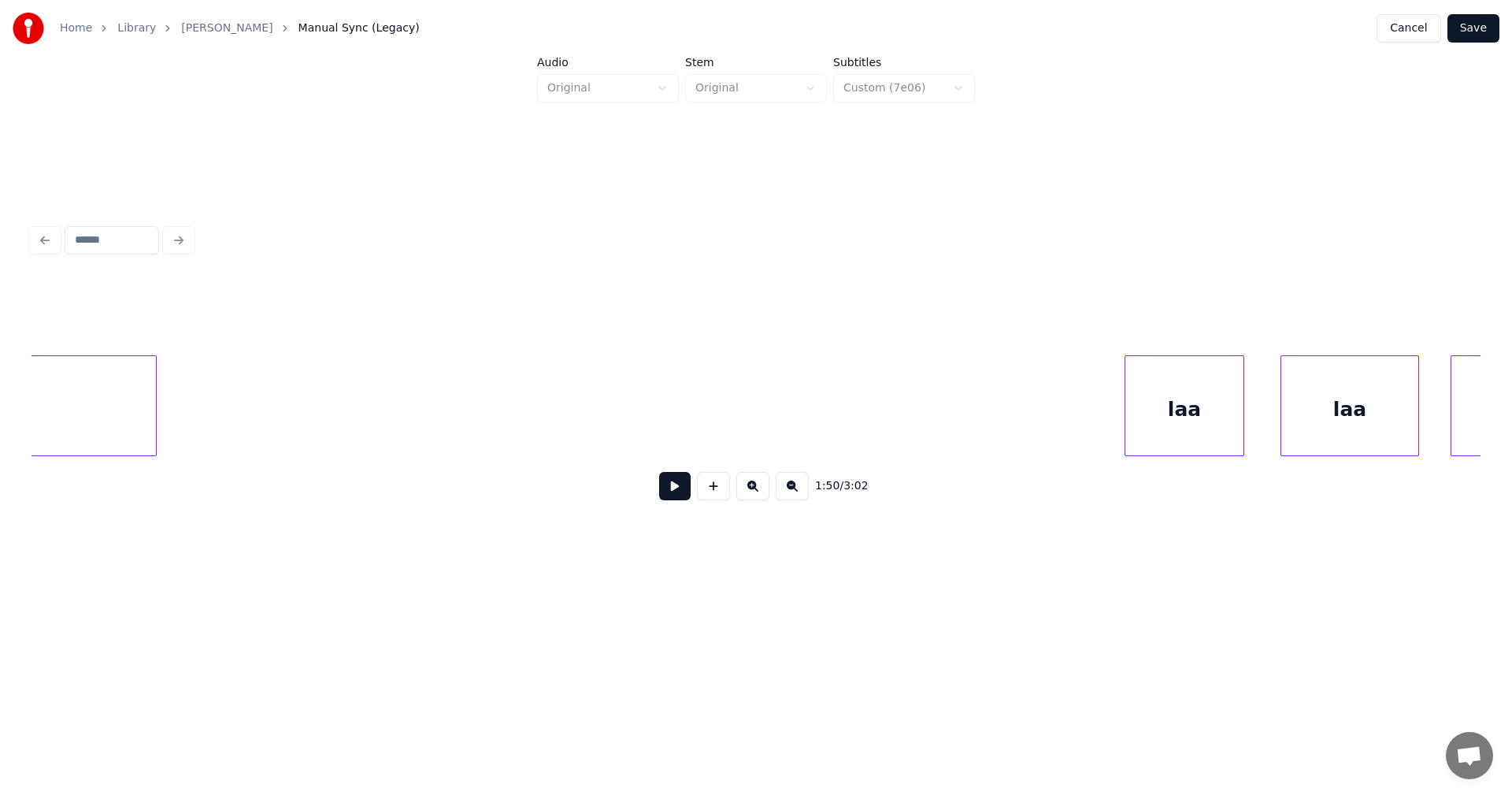
scroll to position [0, 25675]
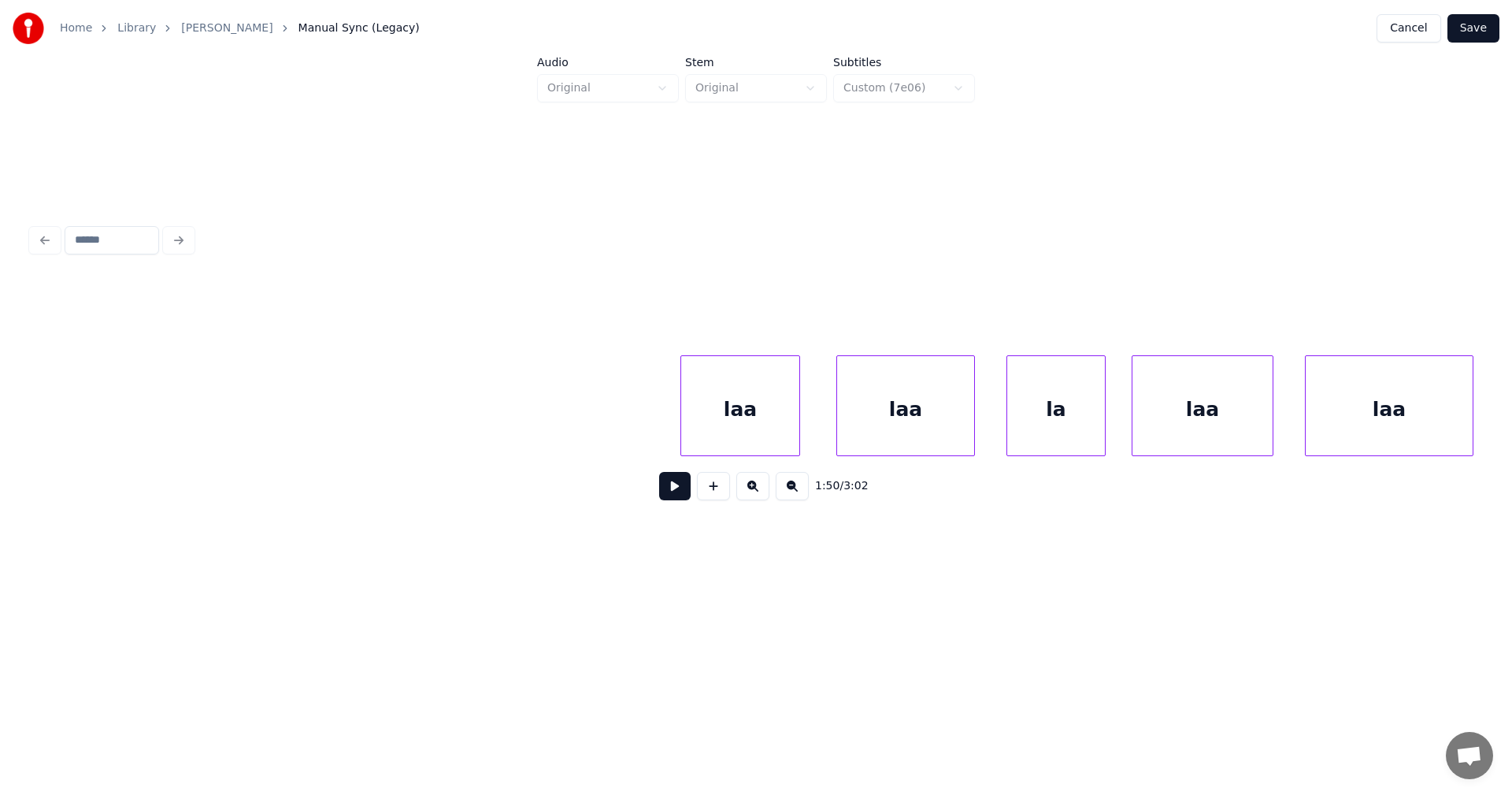
click at [776, 433] on div "laa" at bounding box center [740, 409] width 118 height 107
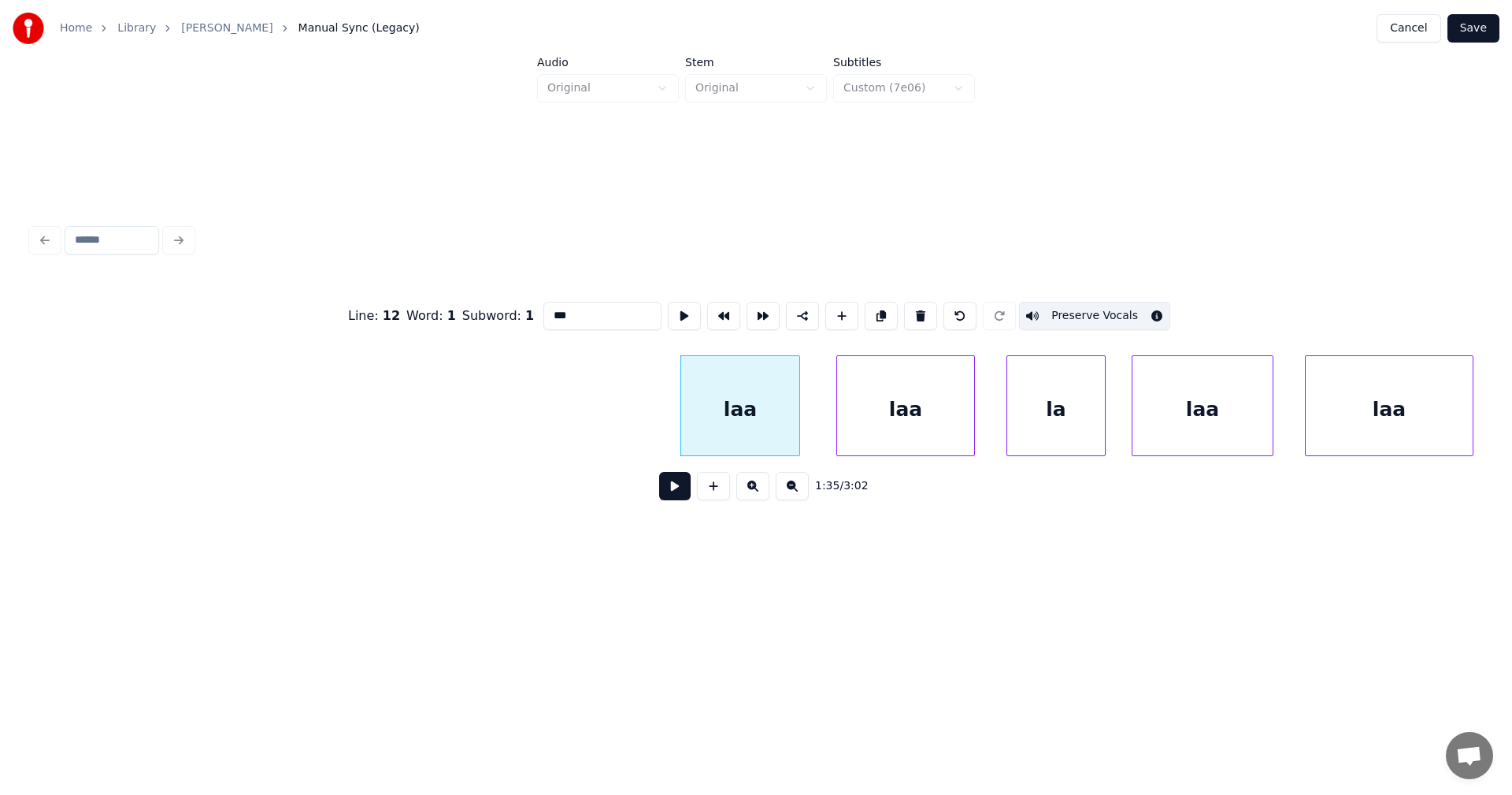
click at [1042, 306] on button "Preserve Vocals" at bounding box center [1095, 316] width 151 height 28
click at [936, 422] on div "laa" at bounding box center [905, 409] width 137 height 107
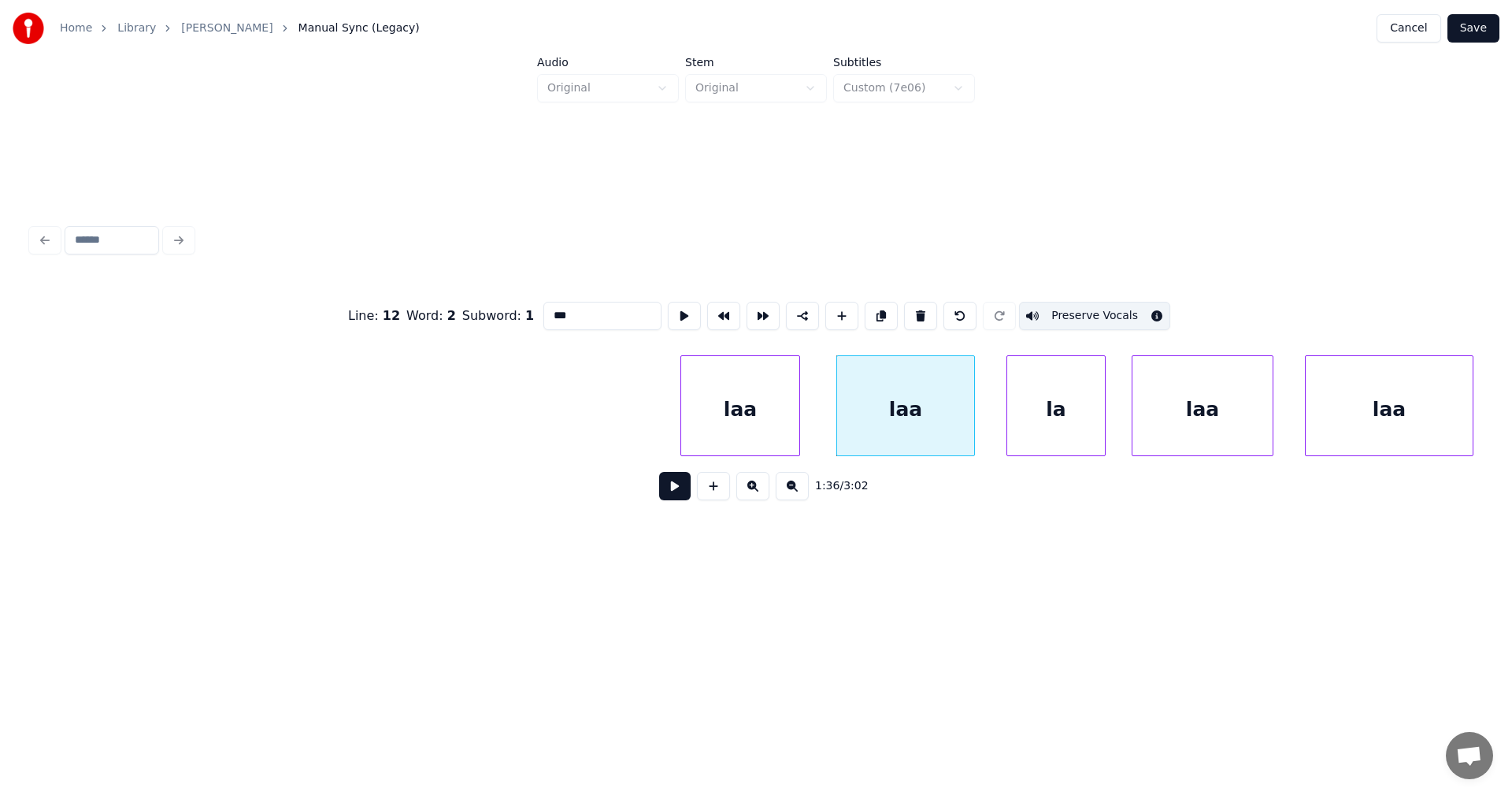
click at [1061, 303] on button "Preserve Vocals" at bounding box center [1095, 316] width 151 height 28
click at [1038, 398] on div "la" at bounding box center [1057, 409] width 98 height 107
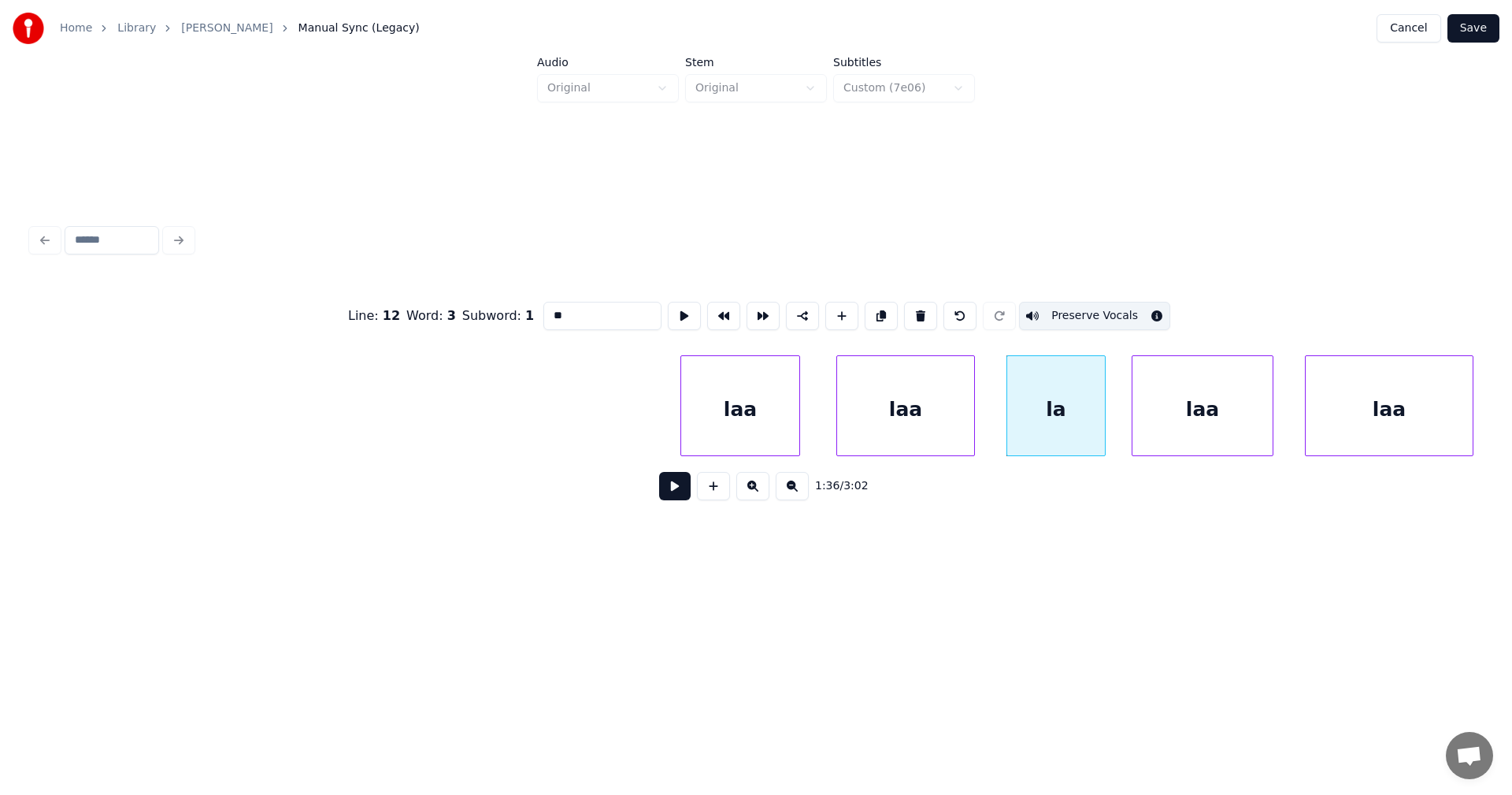
click at [1118, 307] on button "Preserve Vocals" at bounding box center [1095, 316] width 151 height 28
click at [787, 428] on div "laa" at bounding box center [740, 409] width 118 height 107
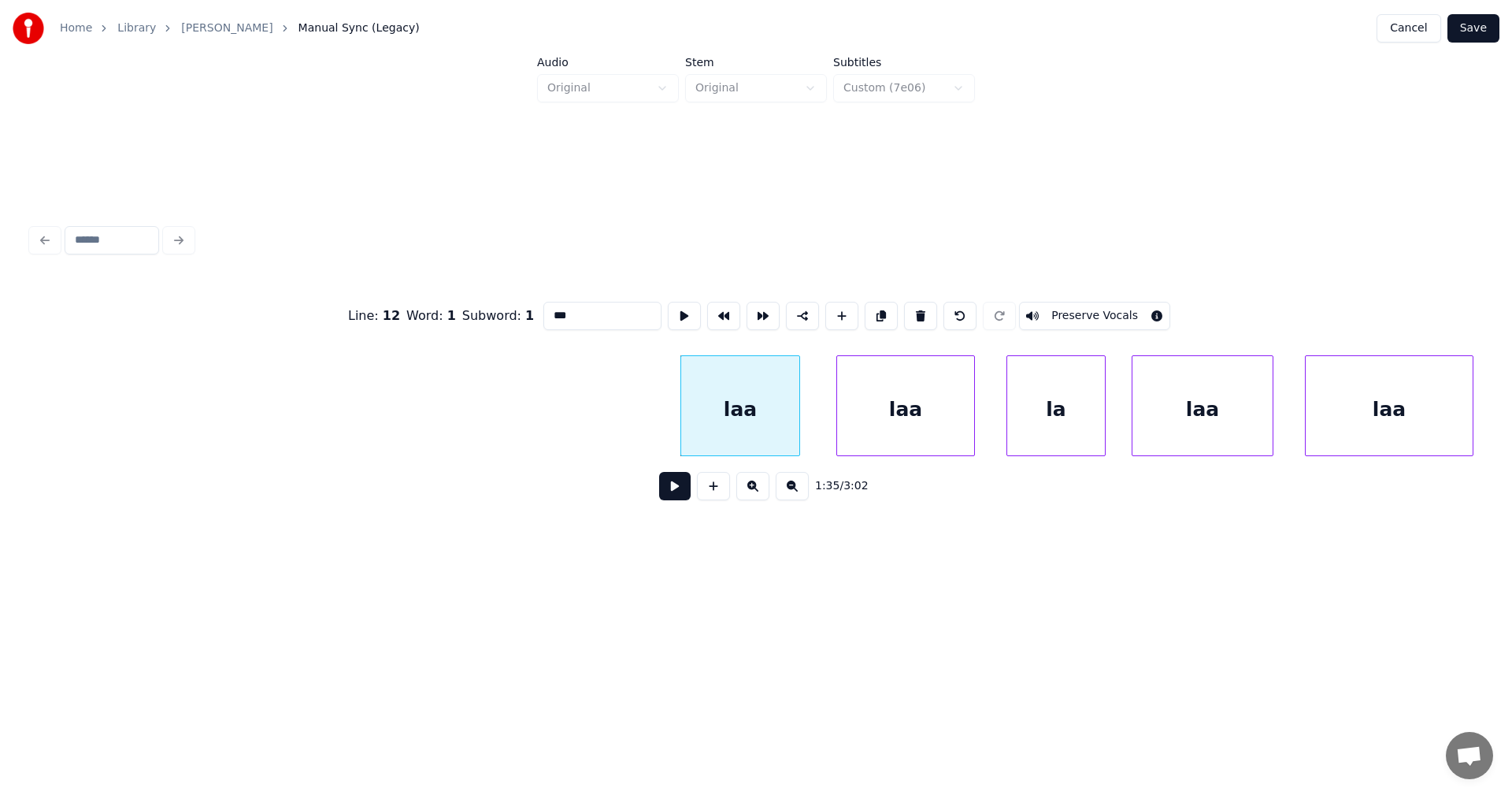
click at [894, 422] on div "laa" at bounding box center [905, 409] width 137 height 107
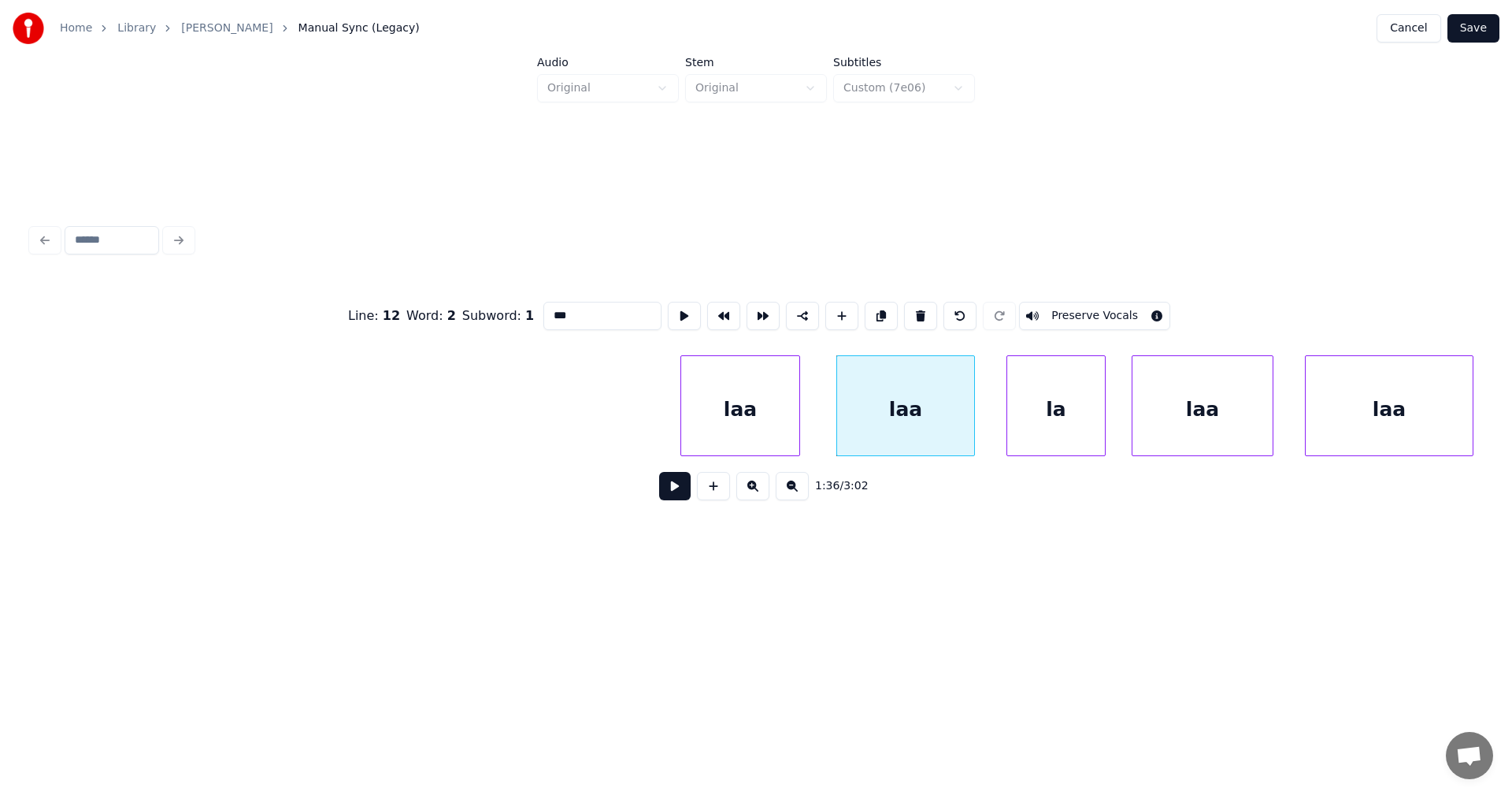
click at [1023, 402] on div "la" at bounding box center [1057, 409] width 98 height 107
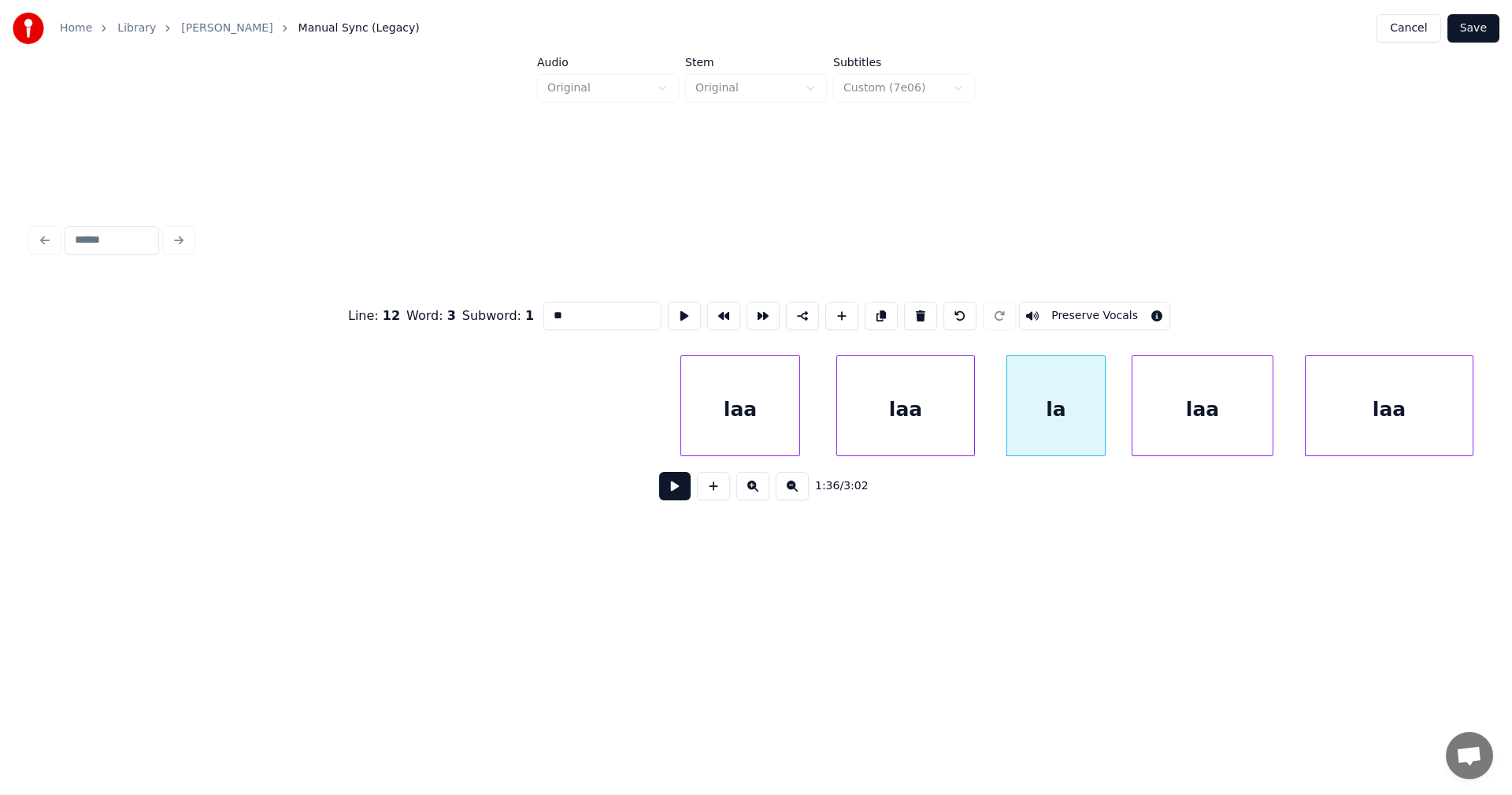
click at [1179, 403] on div "laa" at bounding box center [1202, 409] width 141 height 107
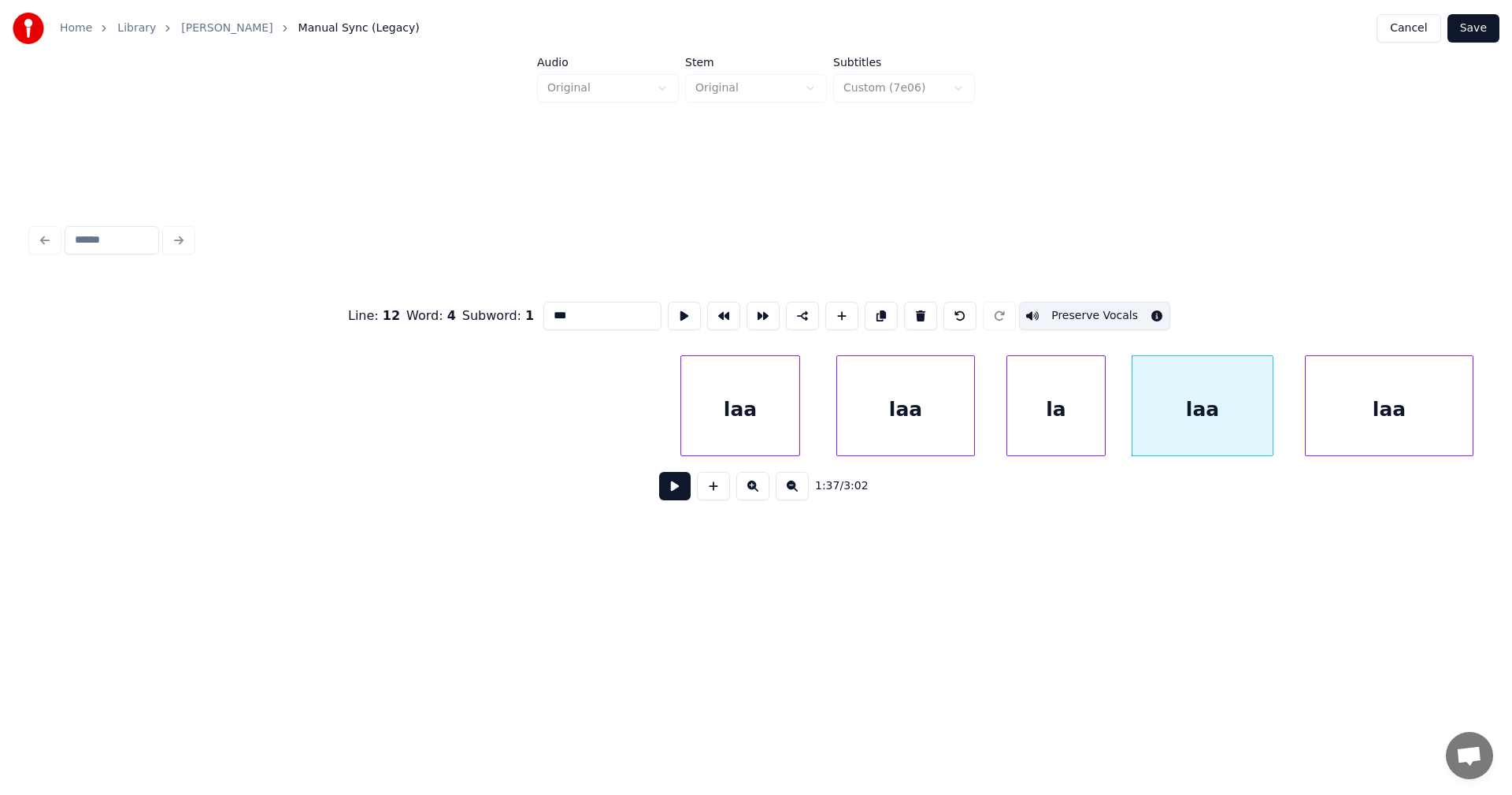
click at [1124, 310] on button "Preserve Vocals" at bounding box center [1095, 316] width 151 height 28
click at [1343, 396] on div "laa" at bounding box center [1389, 409] width 167 height 107
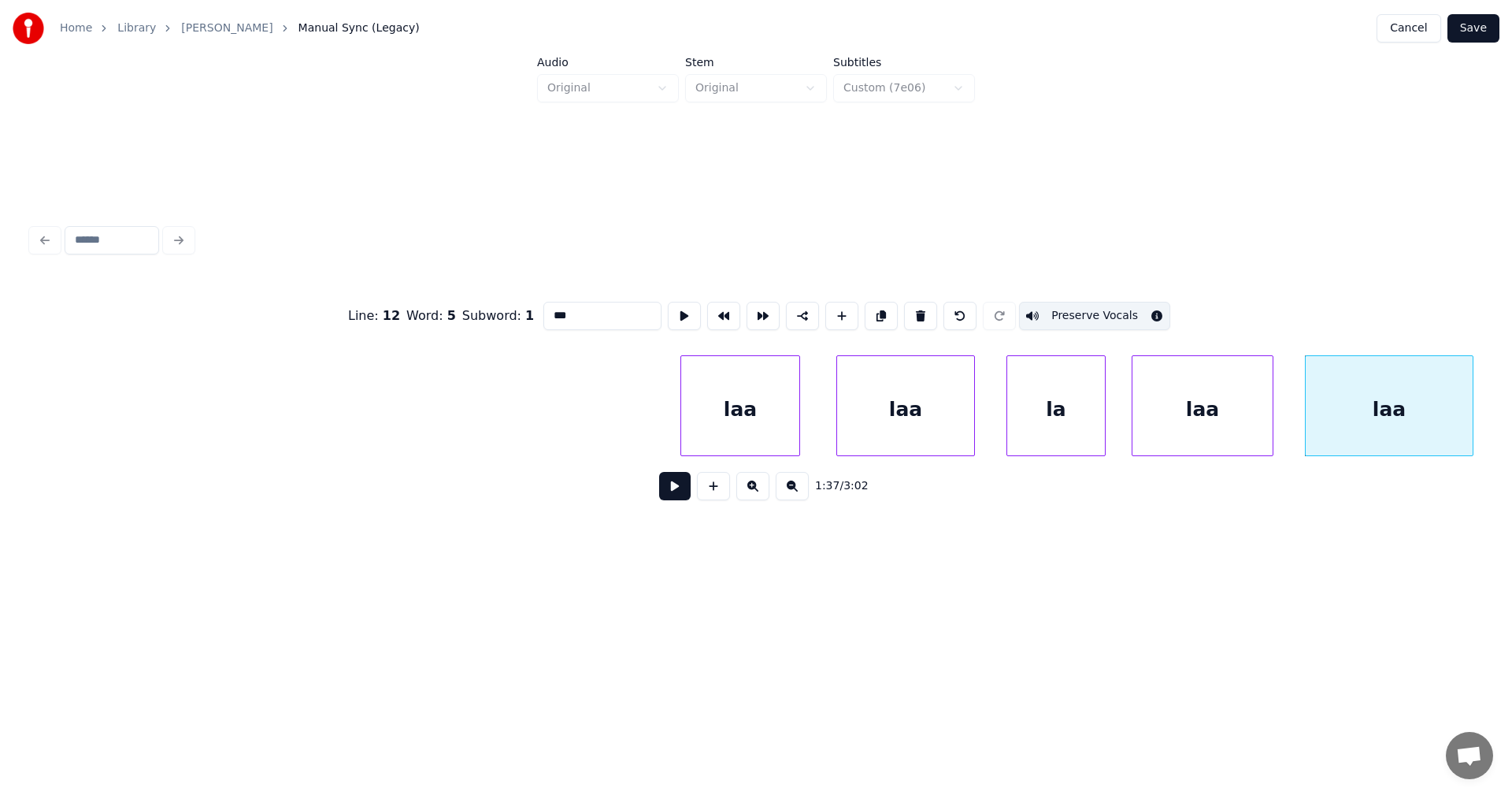
click at [1121, 315] on button "Preserve Vocals" at bounding box center [1095, 316] width 151 height 28
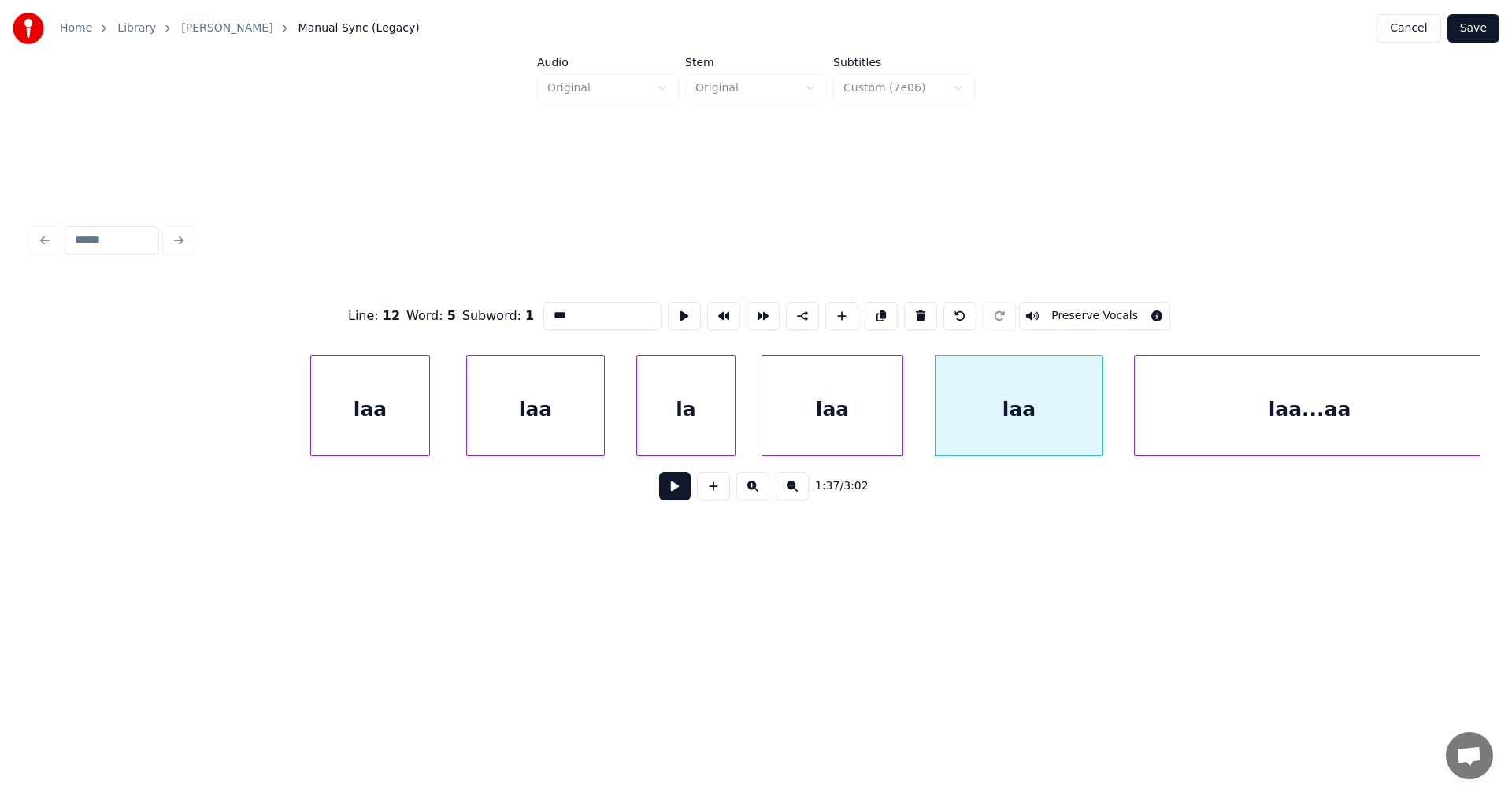
scroll to position [0, 26053]
click at [1319, 430] on div "laa...aa" at bounding box center [1301, 409] width 350 height 107
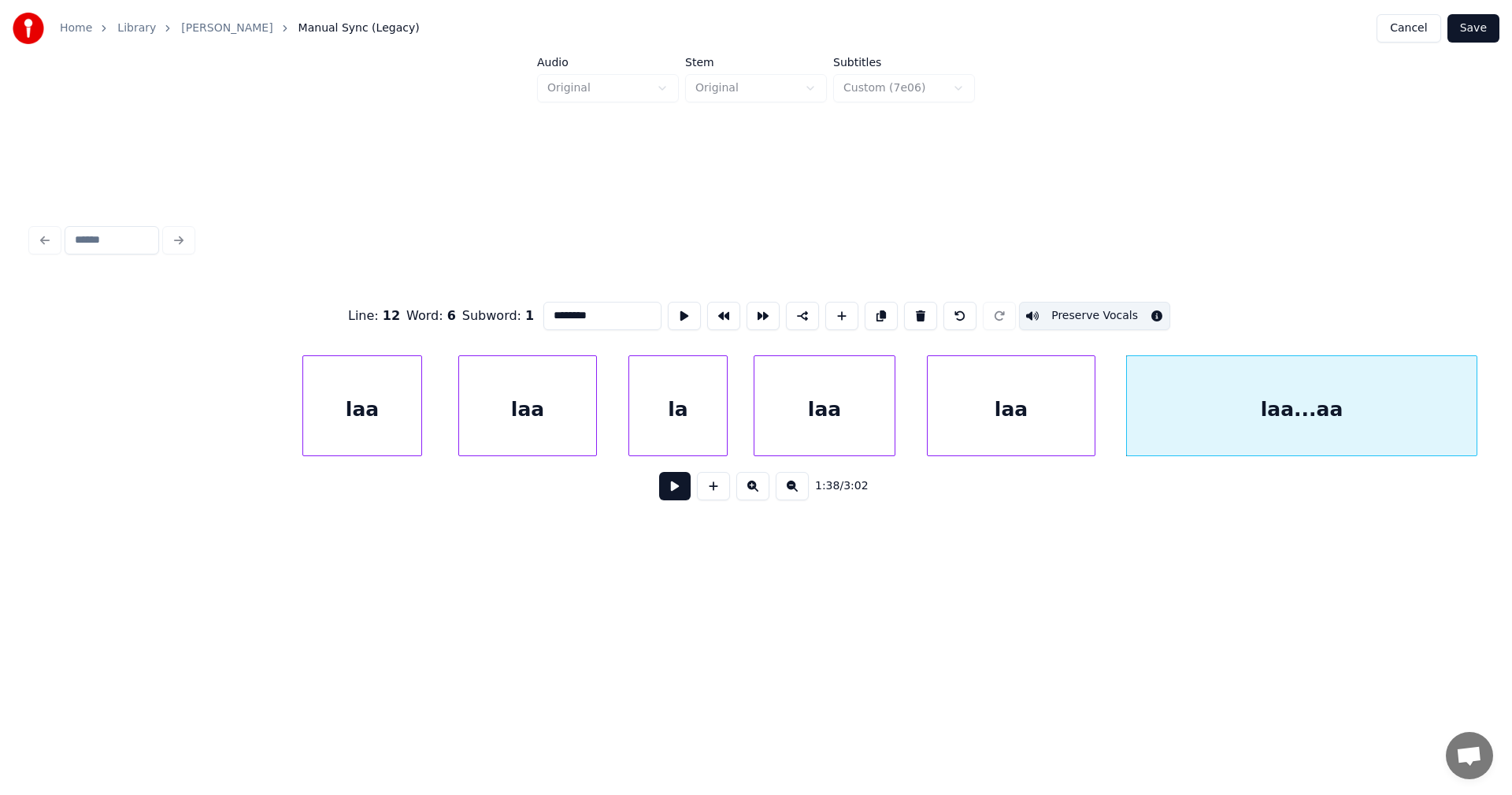
click at [1138, 319] on button "Preserve Vocals" at bounding box center [1095, 316] width 151 height 28
click at [1057, 419] on div "laa" at bounding box center [1011, 409] width 167 height 107
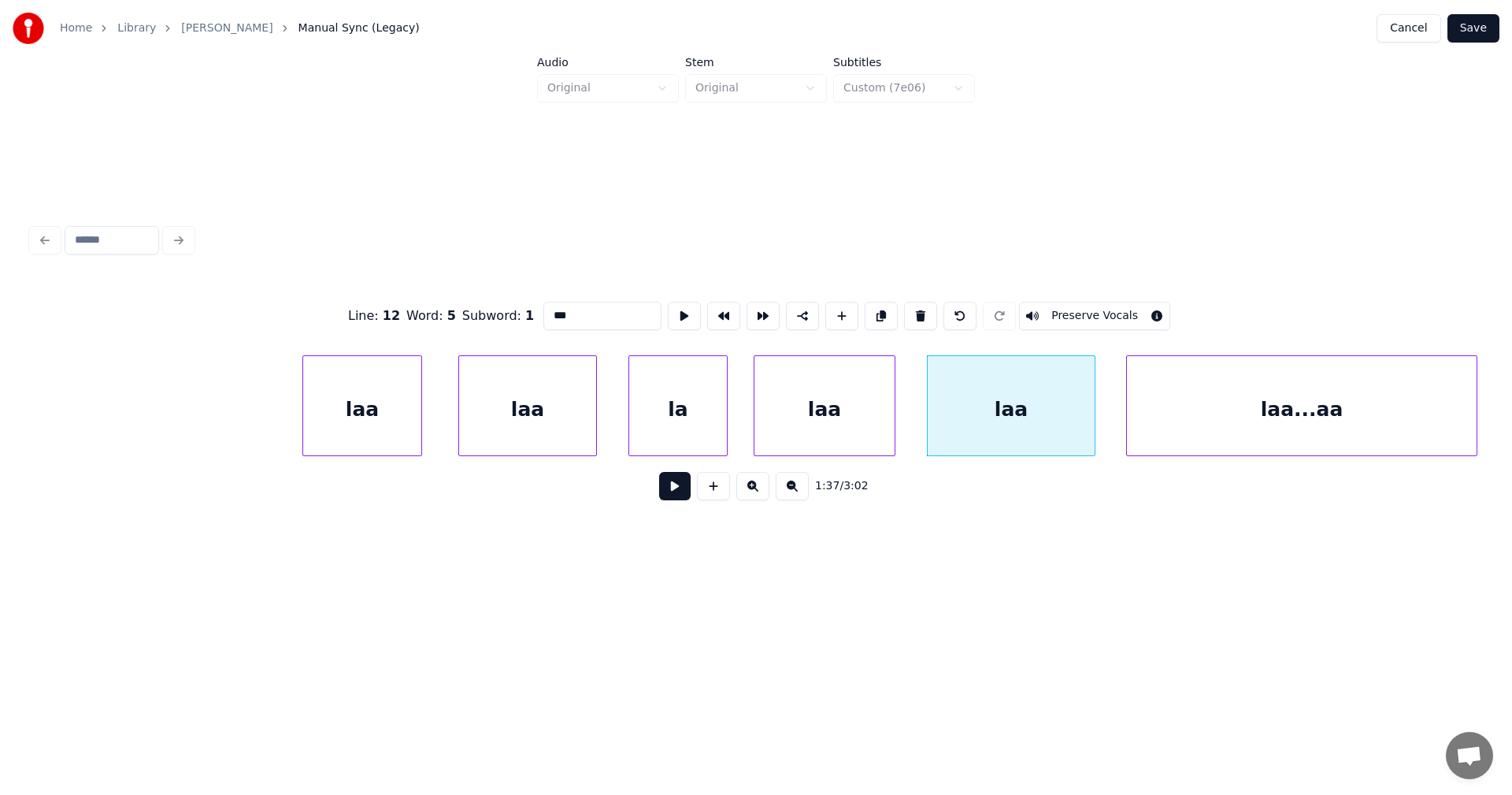
click at [1180, 406] on div "laa...aa" at bounding box center [1301, 409] width 350 height 107
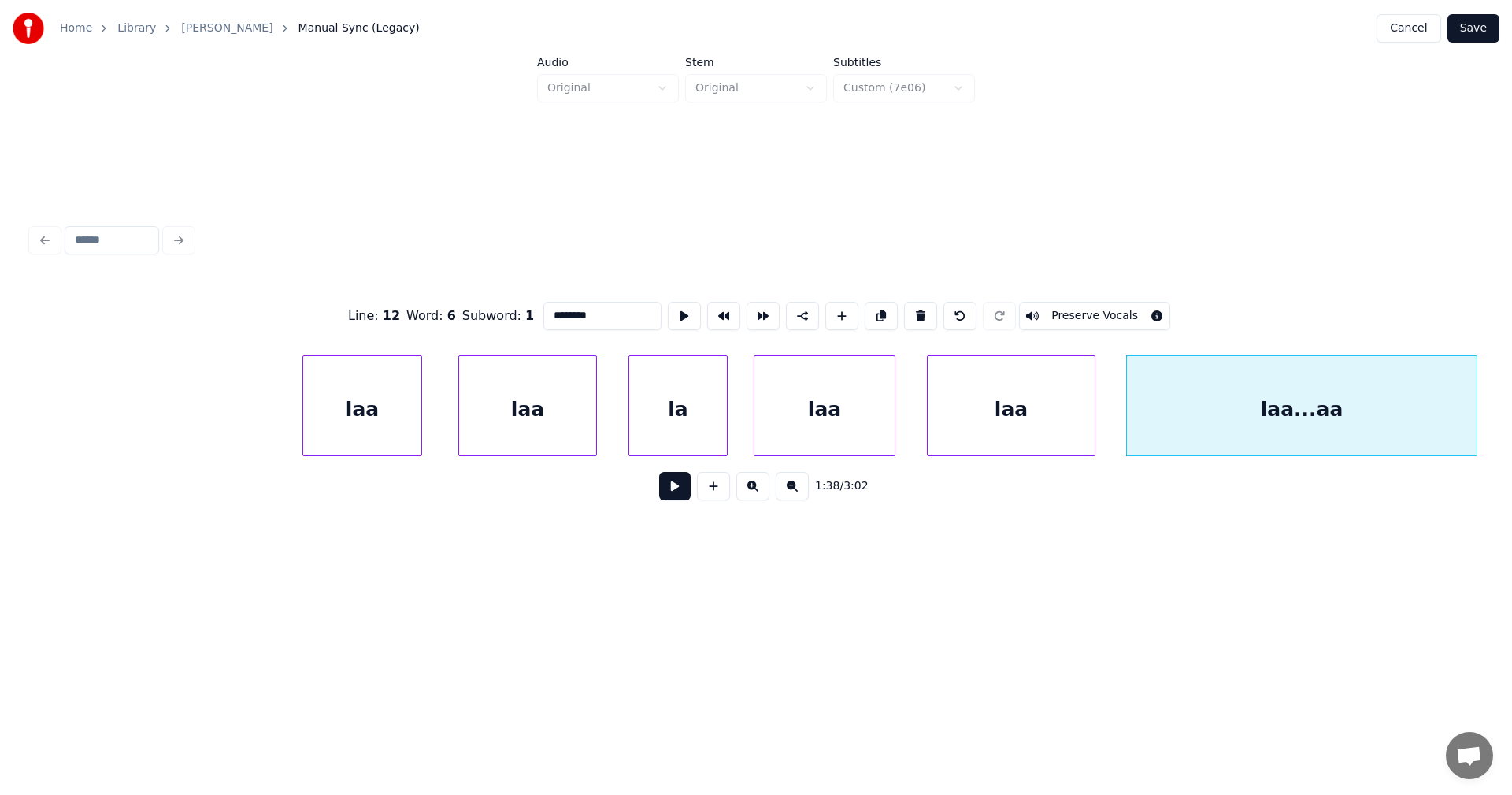
click at [857, 435] on div "laa" at bounding box center [824, 409] width 141 height 107
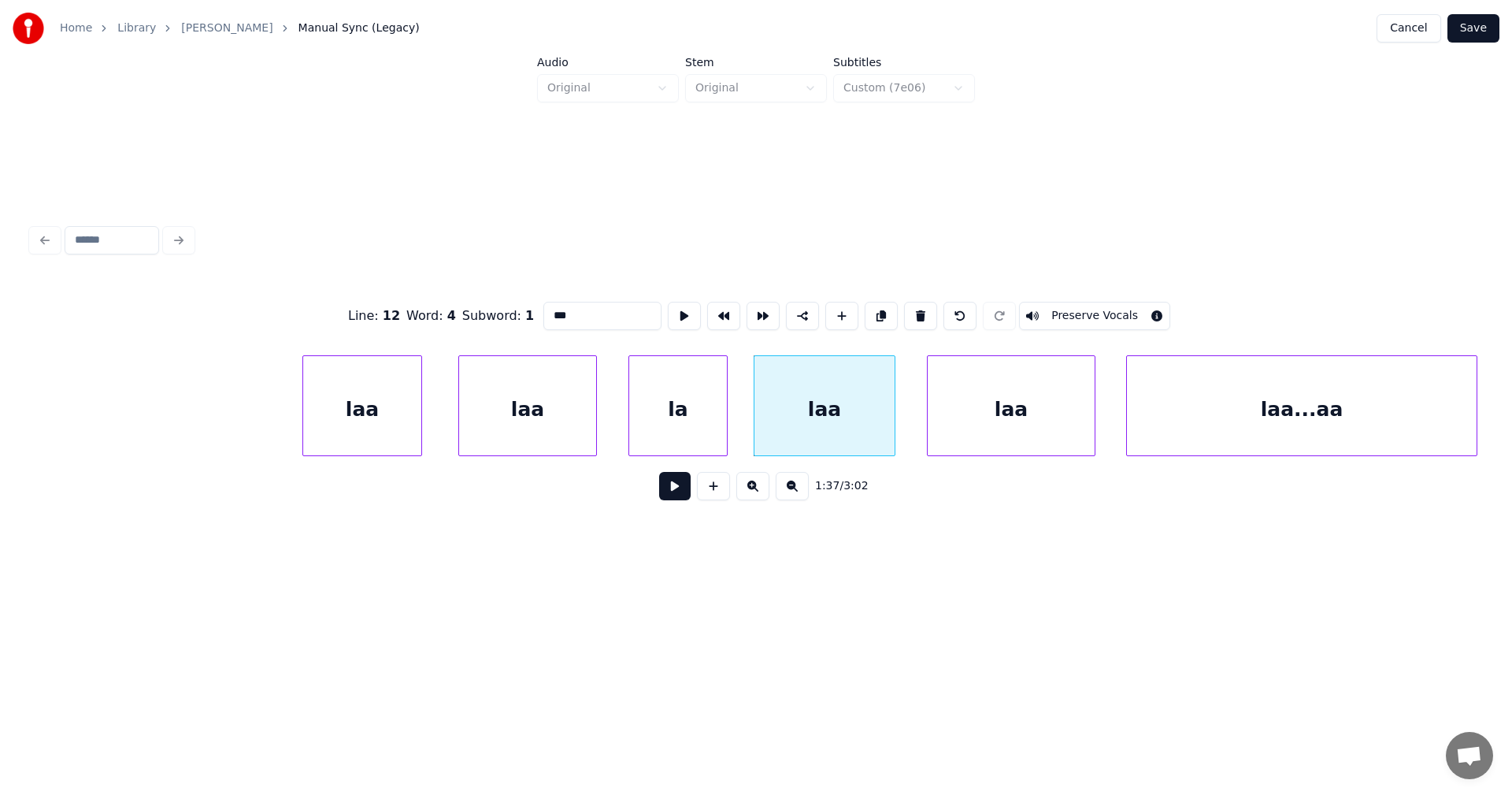
click at [706, 430] on div "la" at bounding box center [679, 409] width 98 height 107
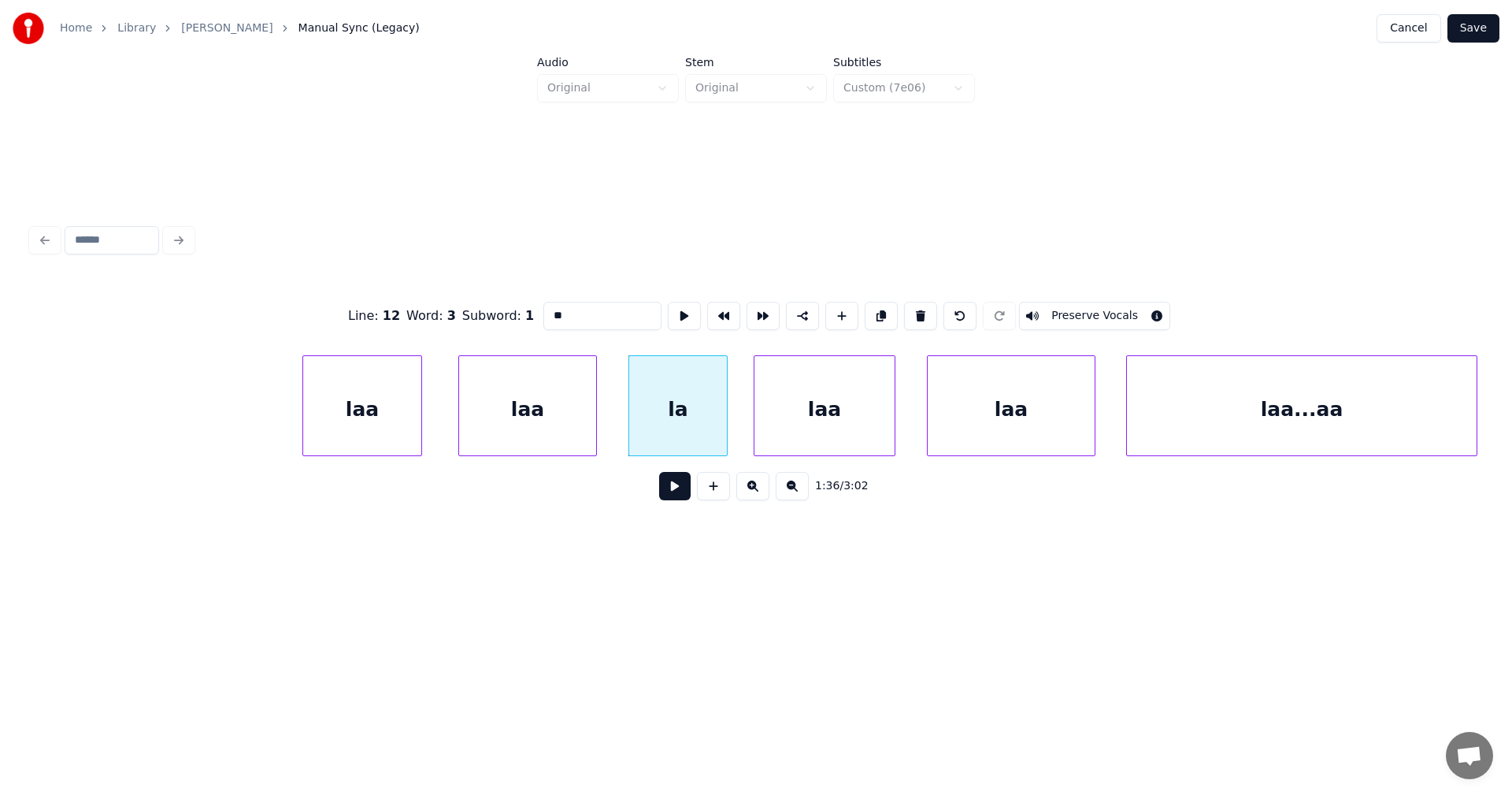
click at [585, 430] on div "laa" at bounding box center [527, 409] width 137 height 107
type input "***"
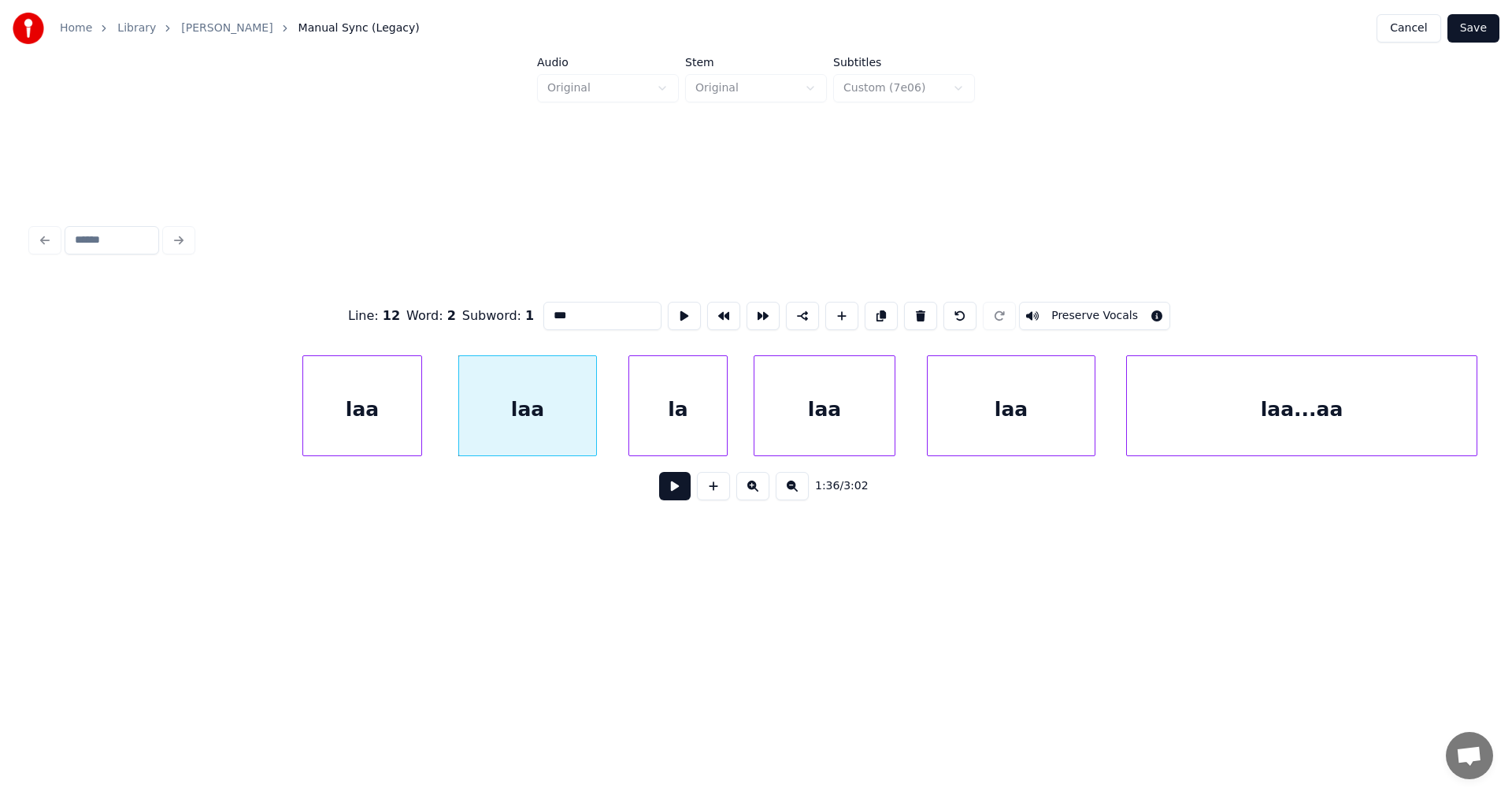
click at [395, 422] on div "laa" at bounding box center [362, 409] width 118 height 107
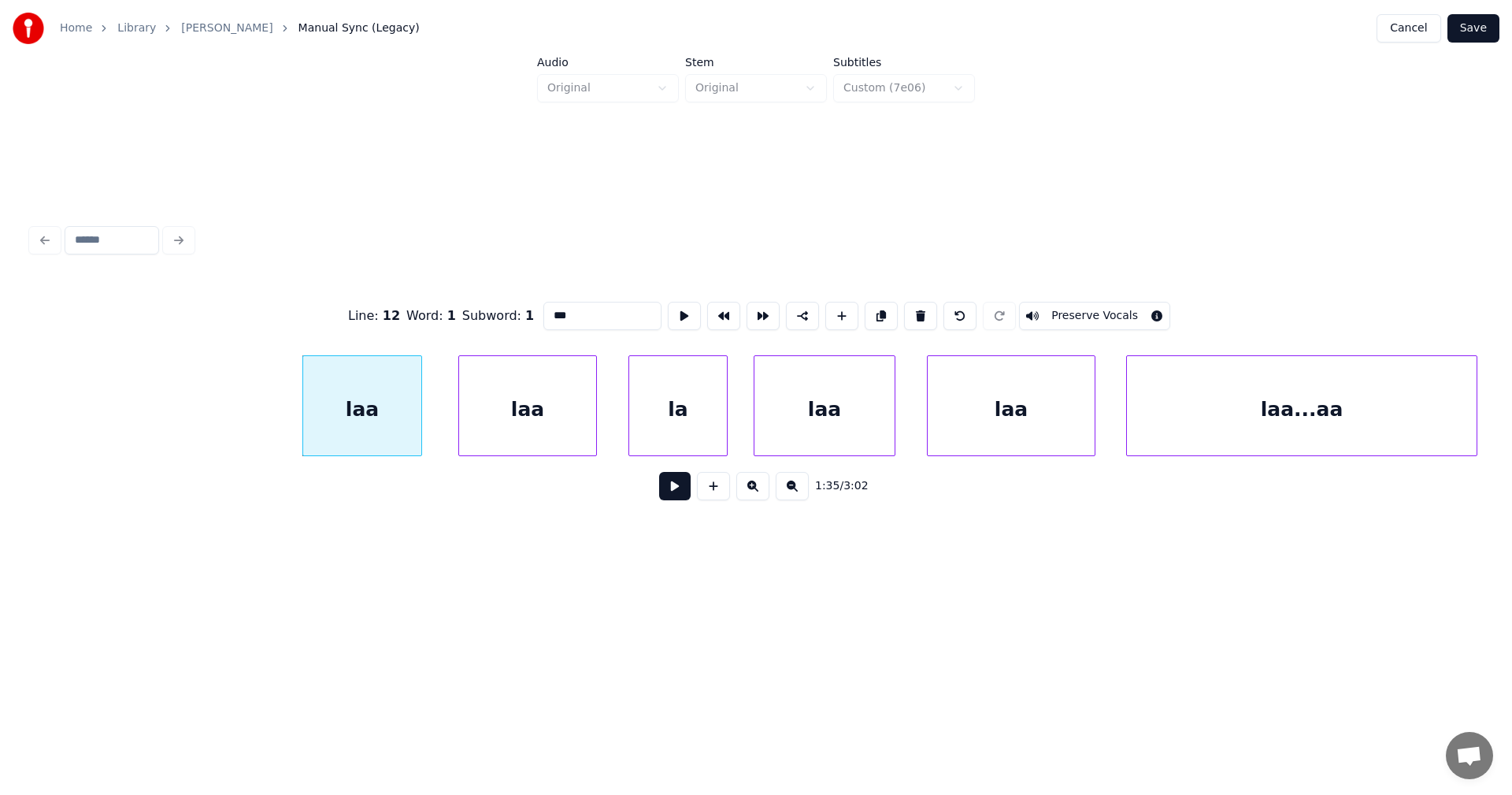
click at [1484, 35] on button "Save" at bounding box center [1474, 28] width 52 height 28
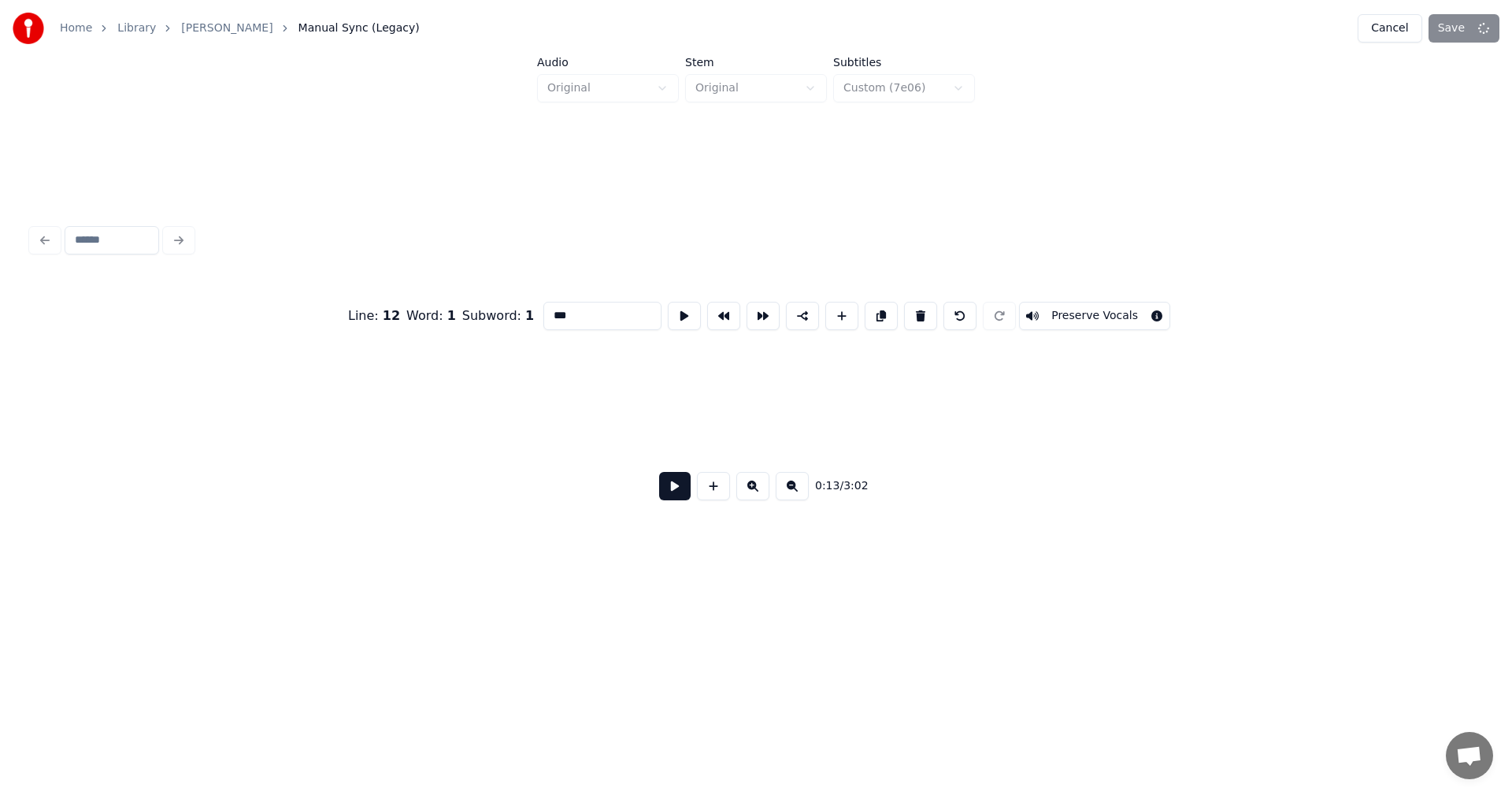
scroll to position [0, 3747]
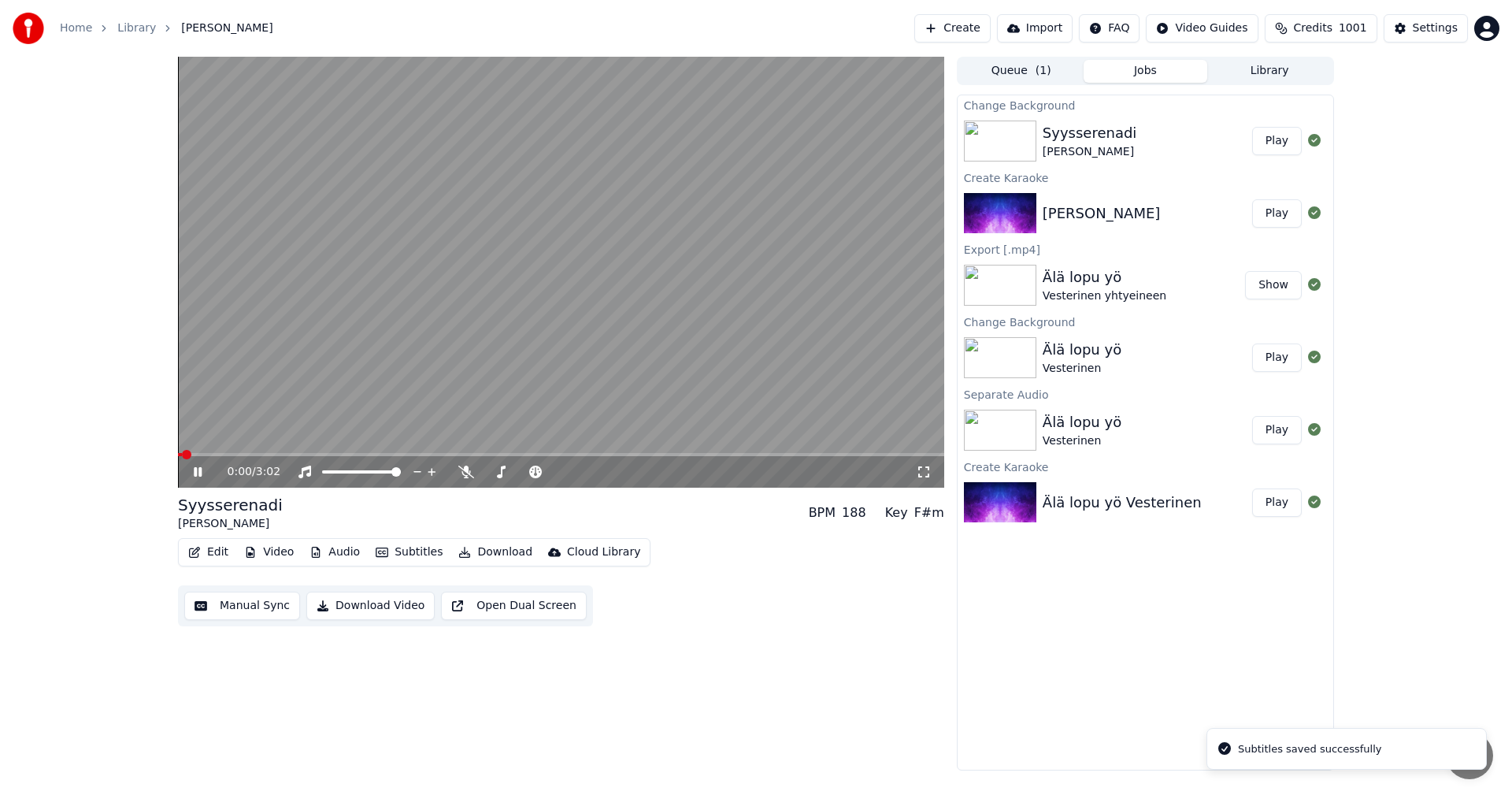
click at [521, 454] on span at bounding box center [561, 454] width 767 height 4
click at [567, 455] on span at bounding box center [561, 454] width 767 height 4
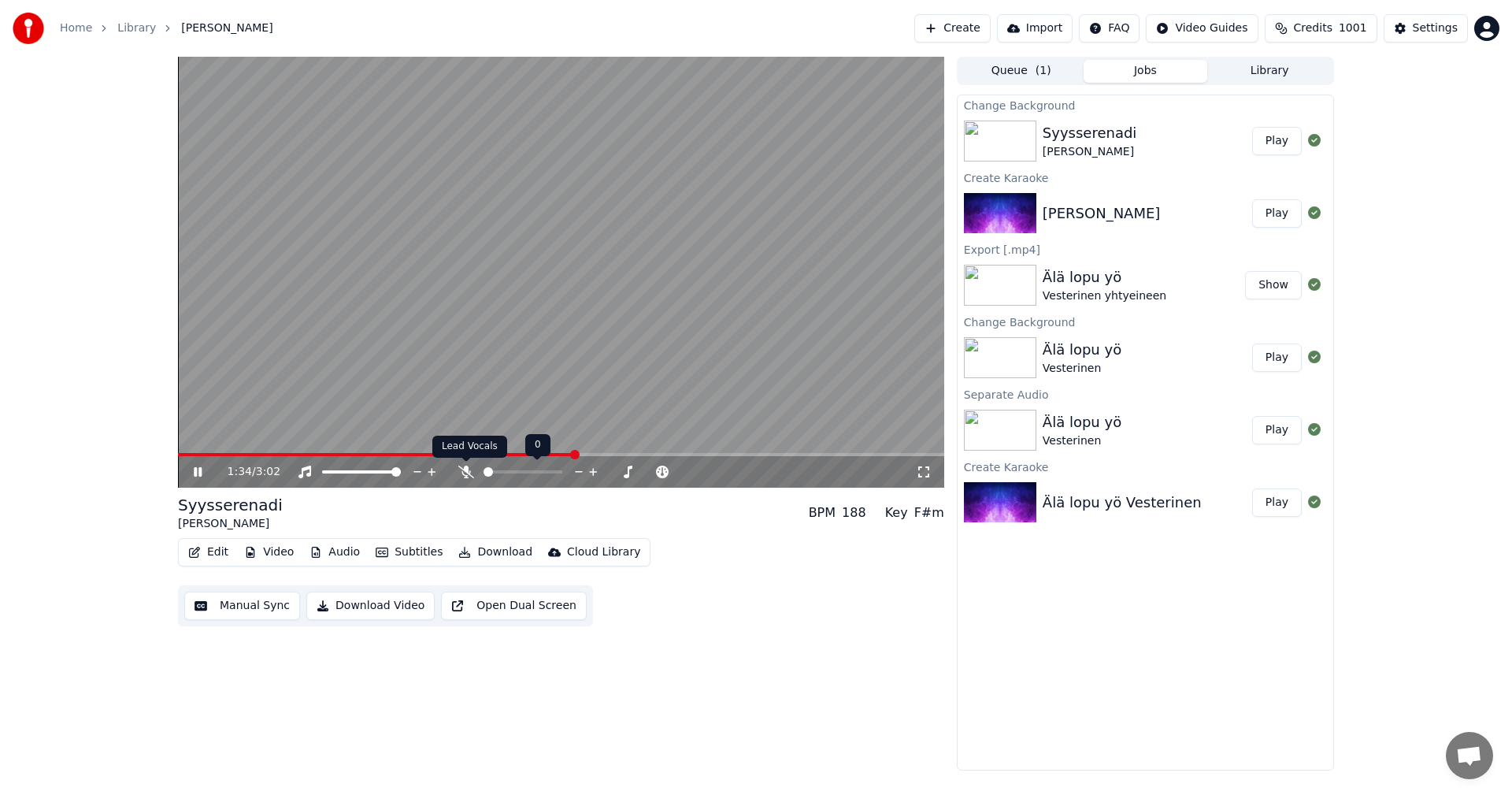
click at [470, 474] on icon at bounding box center [466, 471] width 16 height 12
click at [468, 473] on icon at bounding box center [466, 471] width 16 height 12
click at [571, 455] on span at bounding box center [393, 454] width 430 height 4
click at [194, 471] on icon at bounding box center [209, 471] width 37 height 12
click at [226, 549] on button "Edit" at bounding box center [208, 551] width 52 height 22
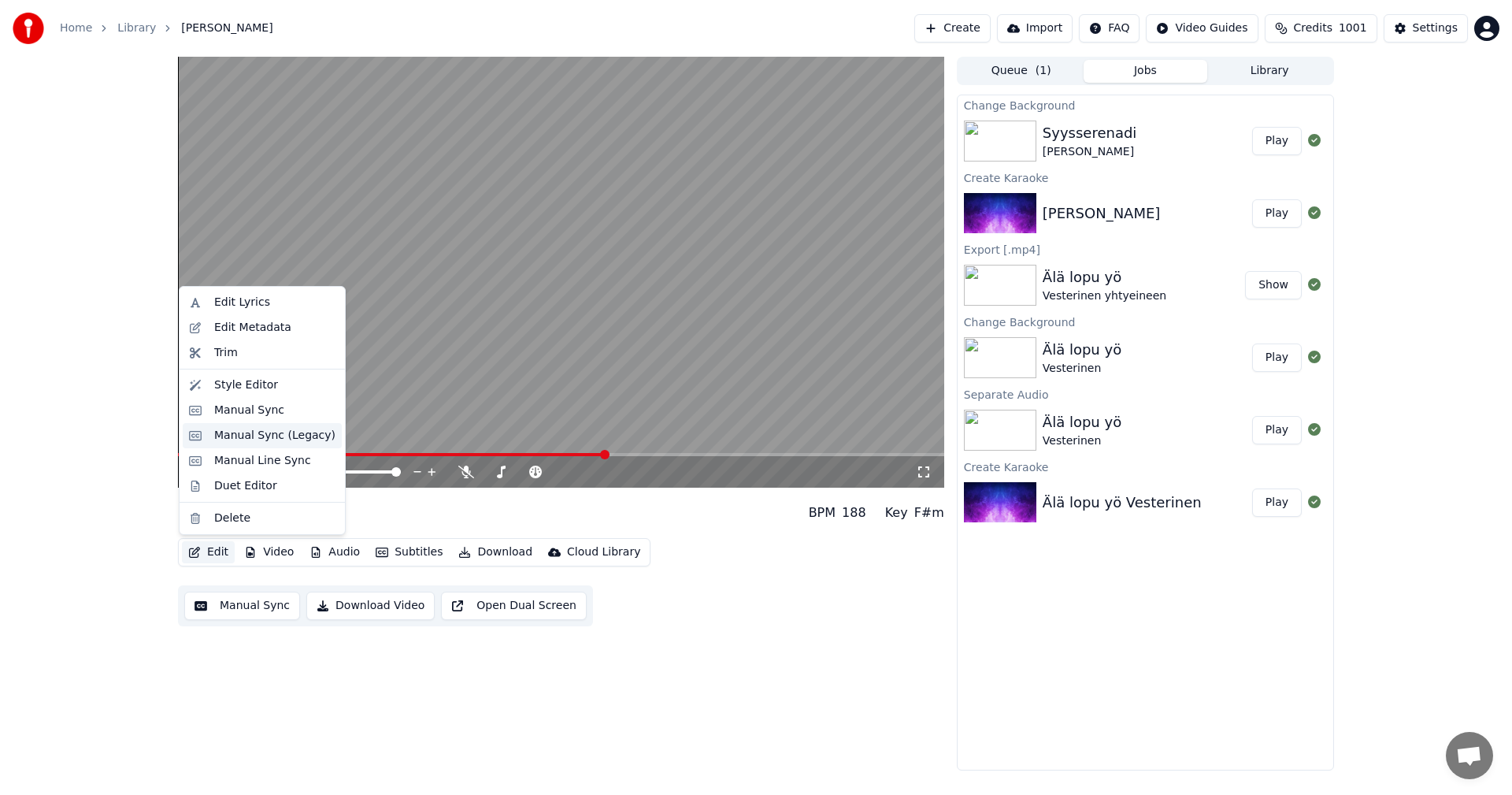
click at [253, 432] on div "Manual Sync (Legacy)" at bounding box center [275, 436] width 121 height 16
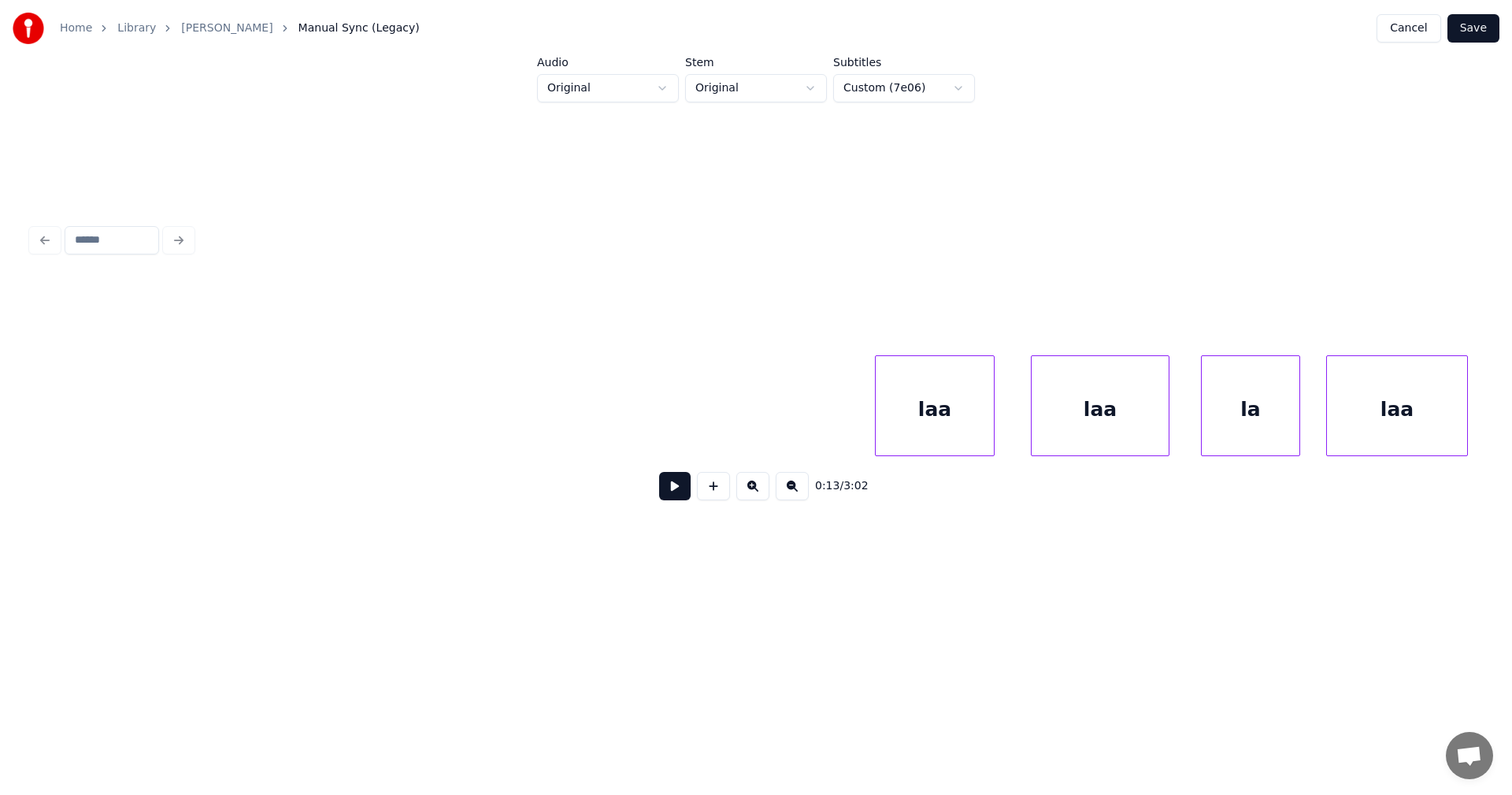
scroll to position [0, 25647]
click at [781, 416] on div "laa" at bounding box center [768, 409] width 118 height 107
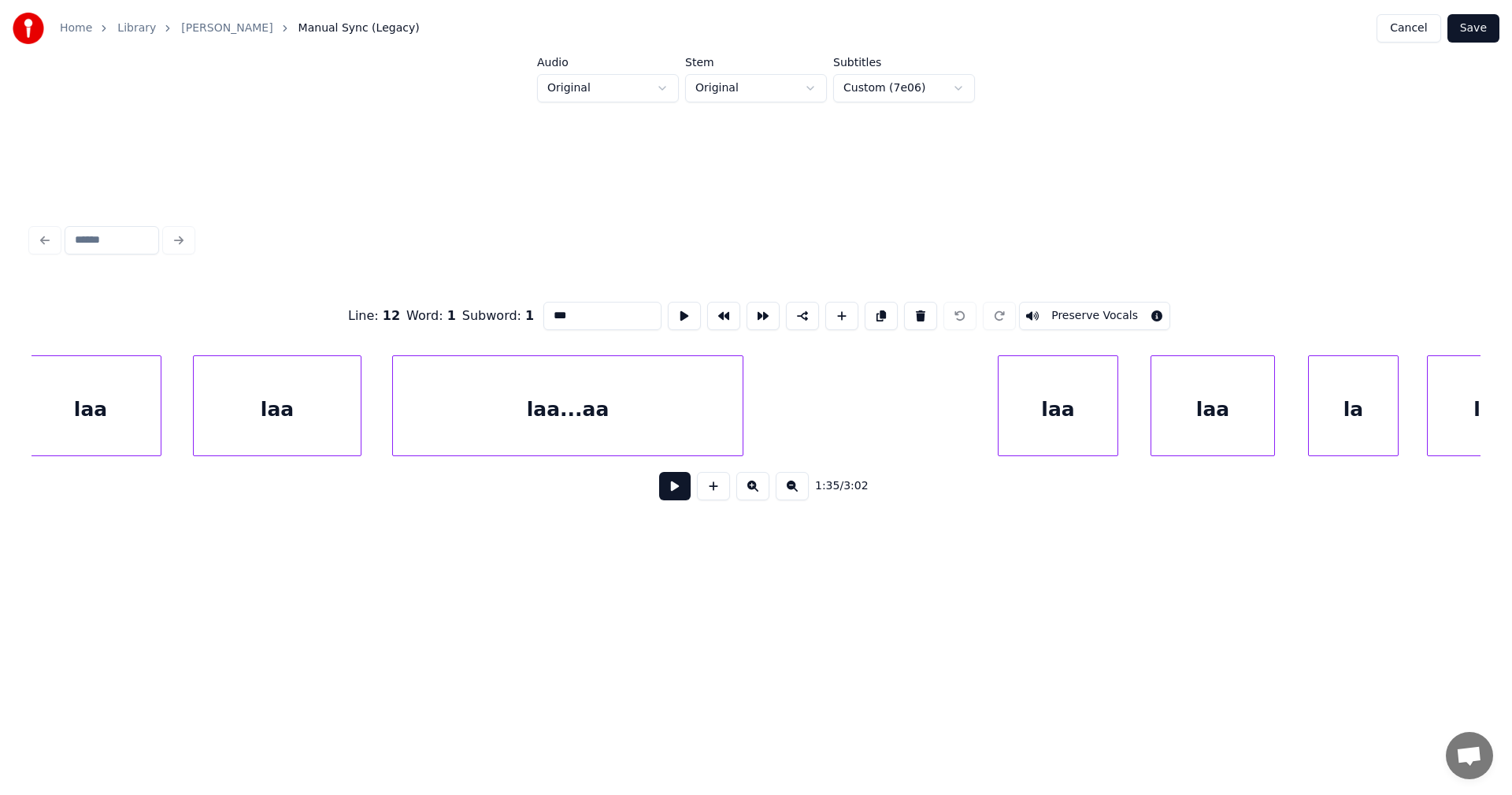
scroll to position [0, 26981]
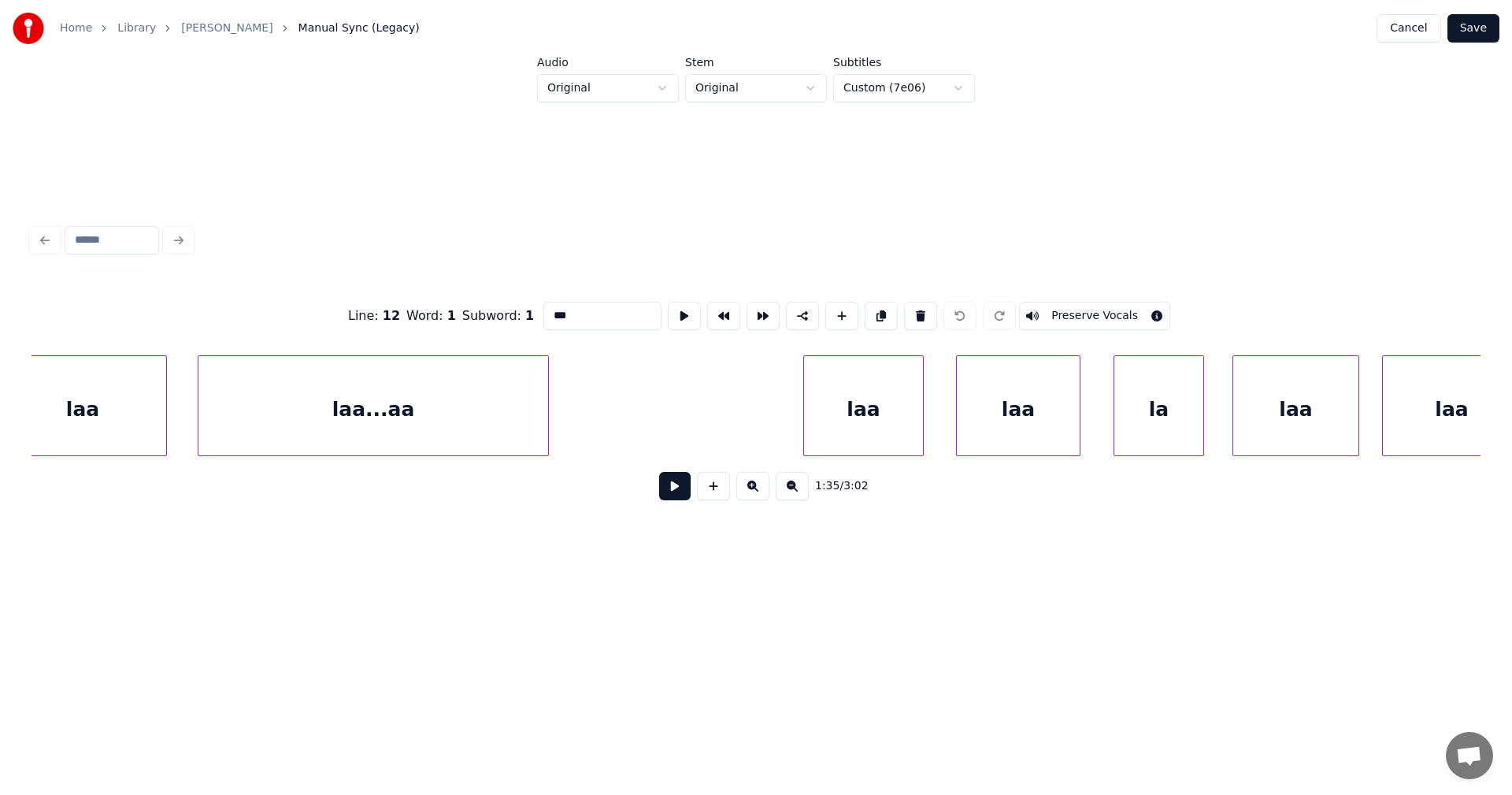
click at [862, 415] on div "laa" at bounding box center [864, 409] width 119 height 107
click at [1037, 306] on button "Preserve Vocals" at bounding box center [1095, 316] width 151 height 28
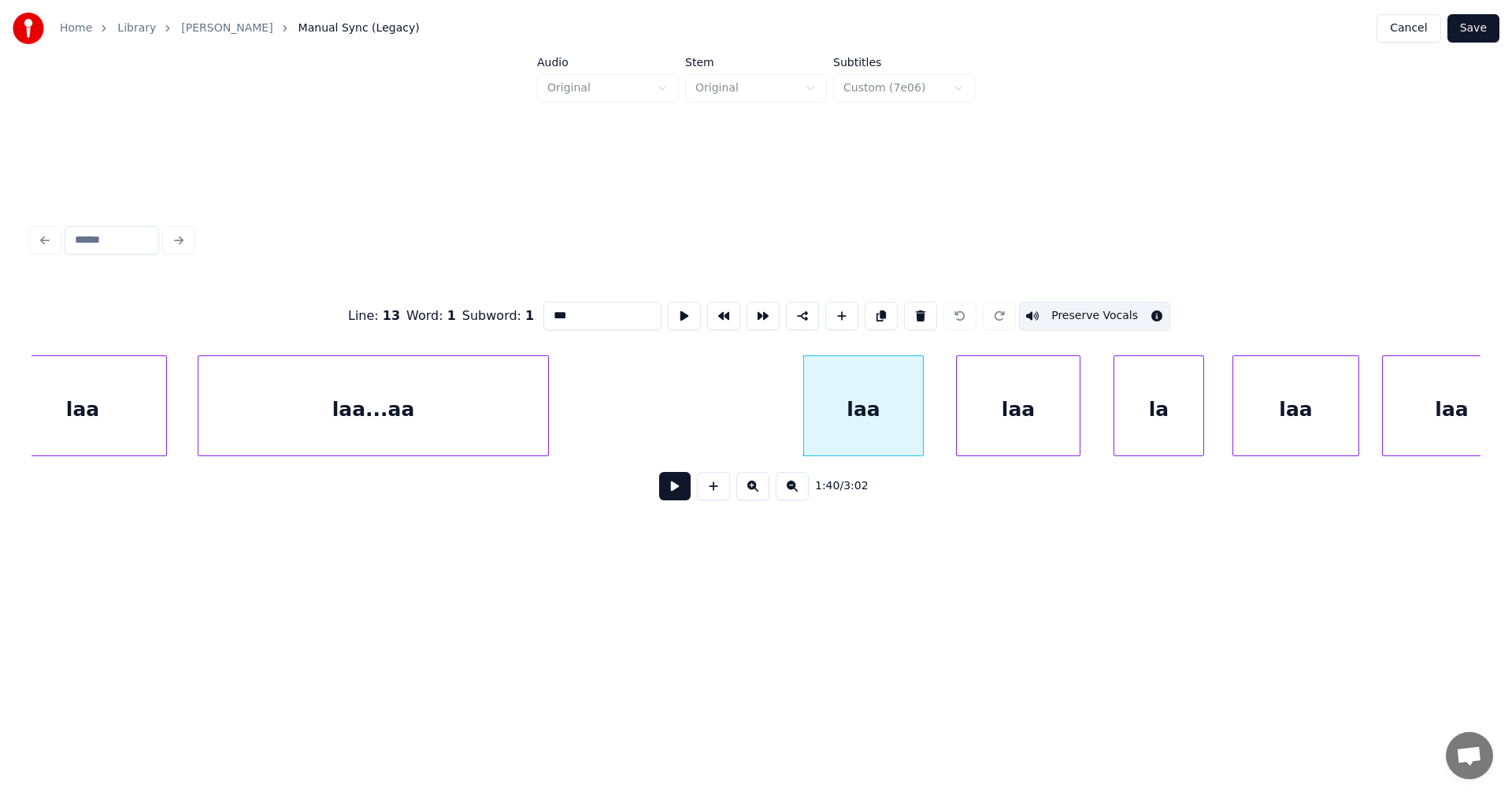
click at [1017, 391] on div "laa" at bounding box center [1018, 409] width 123 height 107
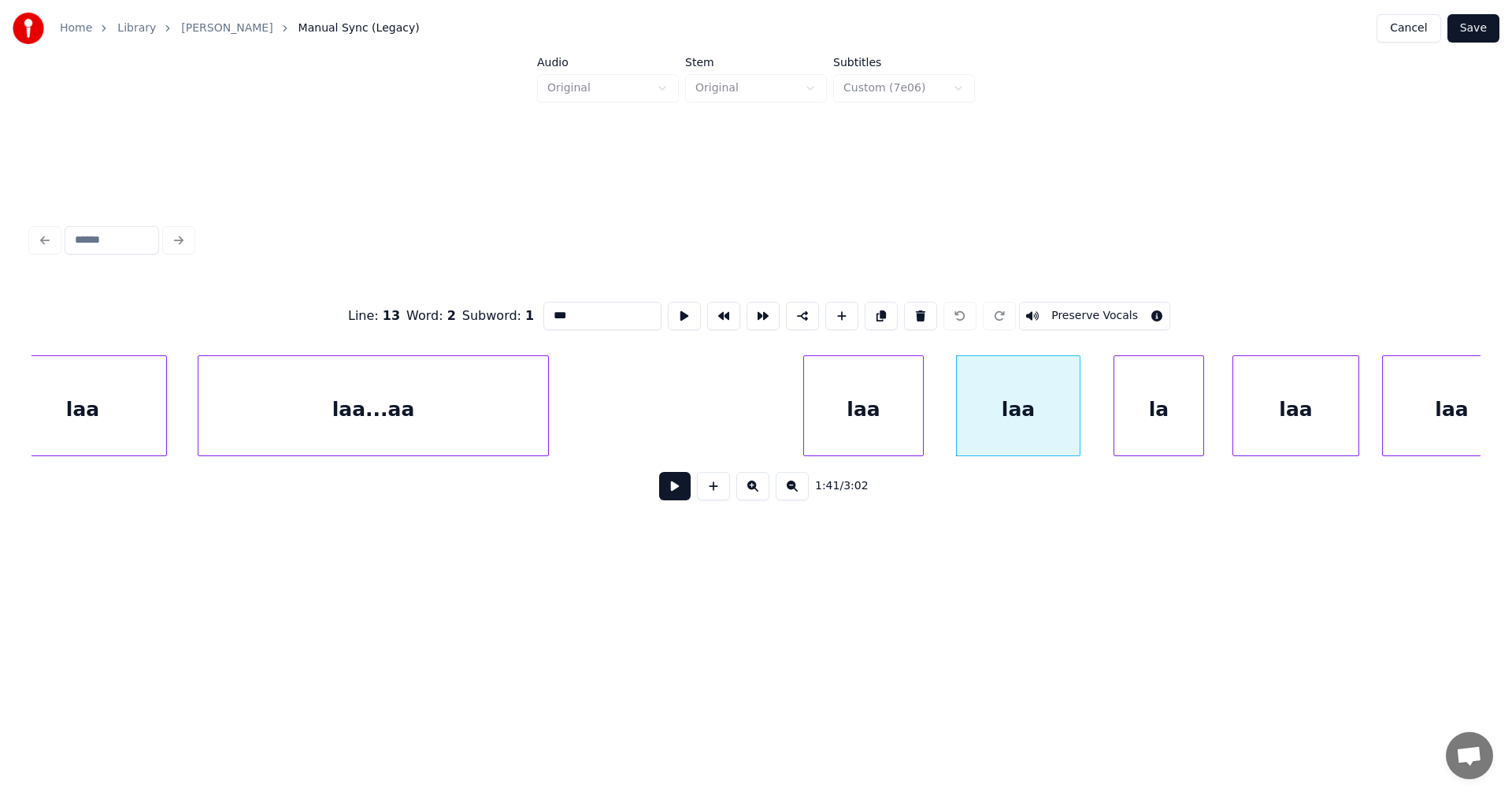
click at [1063, 310] on button "Preserve Vocals" at bounding box center [1095, 316] width 151 height 28
click at [1144, 389] on div "la" at bounding box center [1159, 409] width 89 height 107
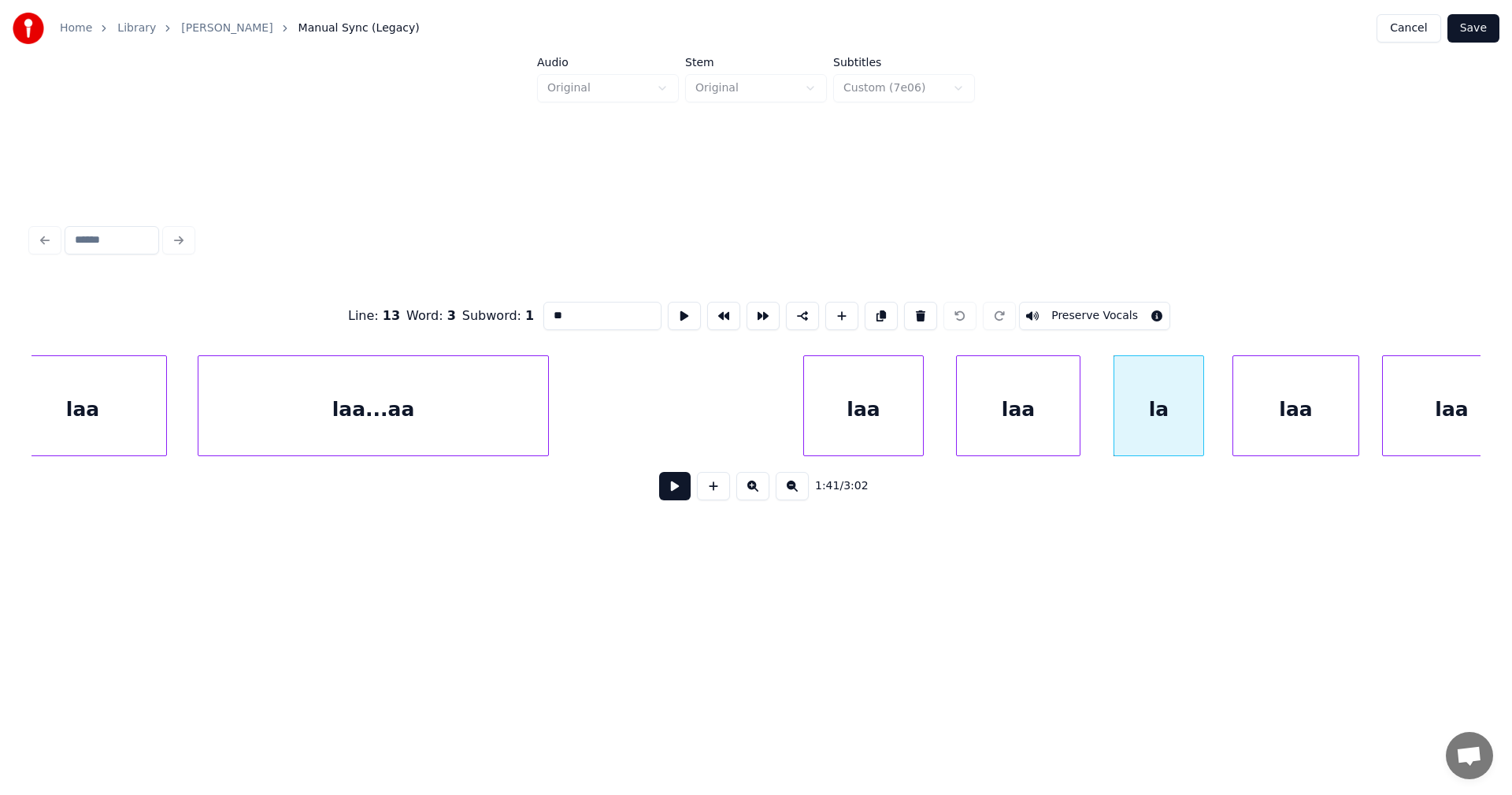
click at [1110, 315] on button "Preserve Vocals" at bounding box center [1095, 316] width 151 height 28
click at [1288, 393] on div "laa" at bounding box center [1296, 409] width 125 height 107
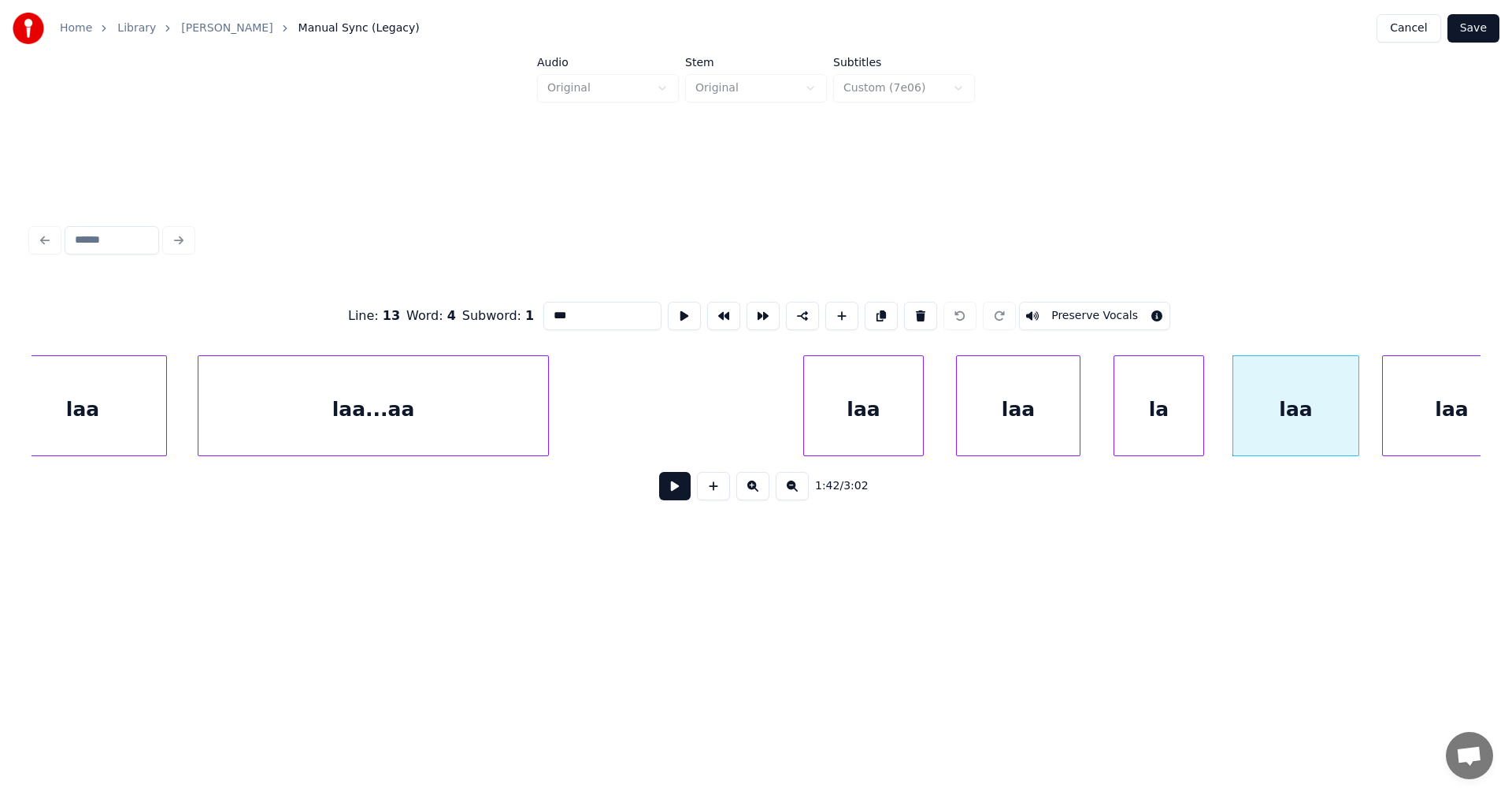
click at [1125, 316] on button "Preserve Vocals" at bounding box center [1095, 316] width 151 height 28
click at [1411, 402] on div "laa" at bounding box center [1452, 409] width 138 height 107
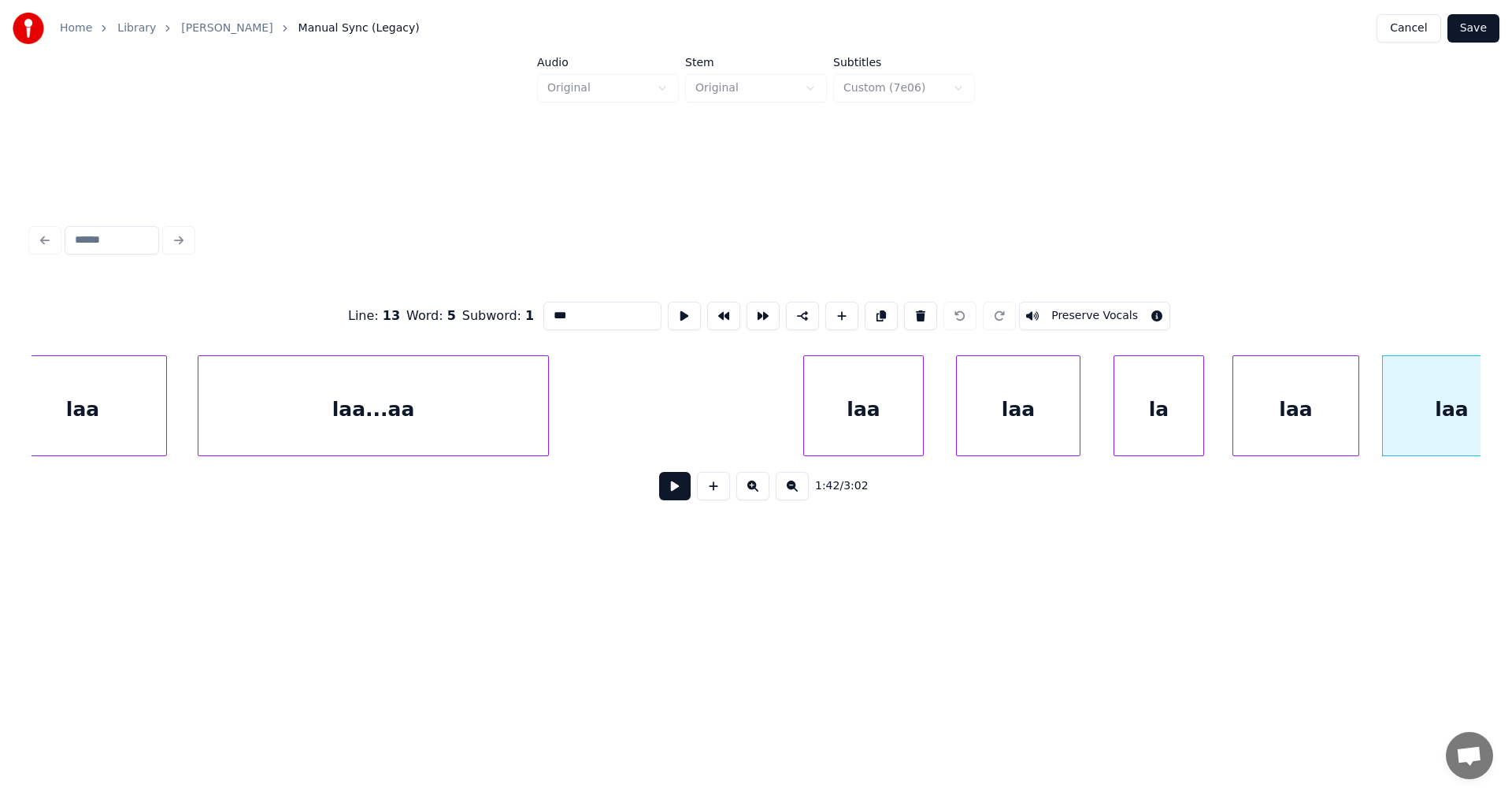
click at [464, 422] on div "laa...aa" at bounding box center [373, 409] width 350 height 107
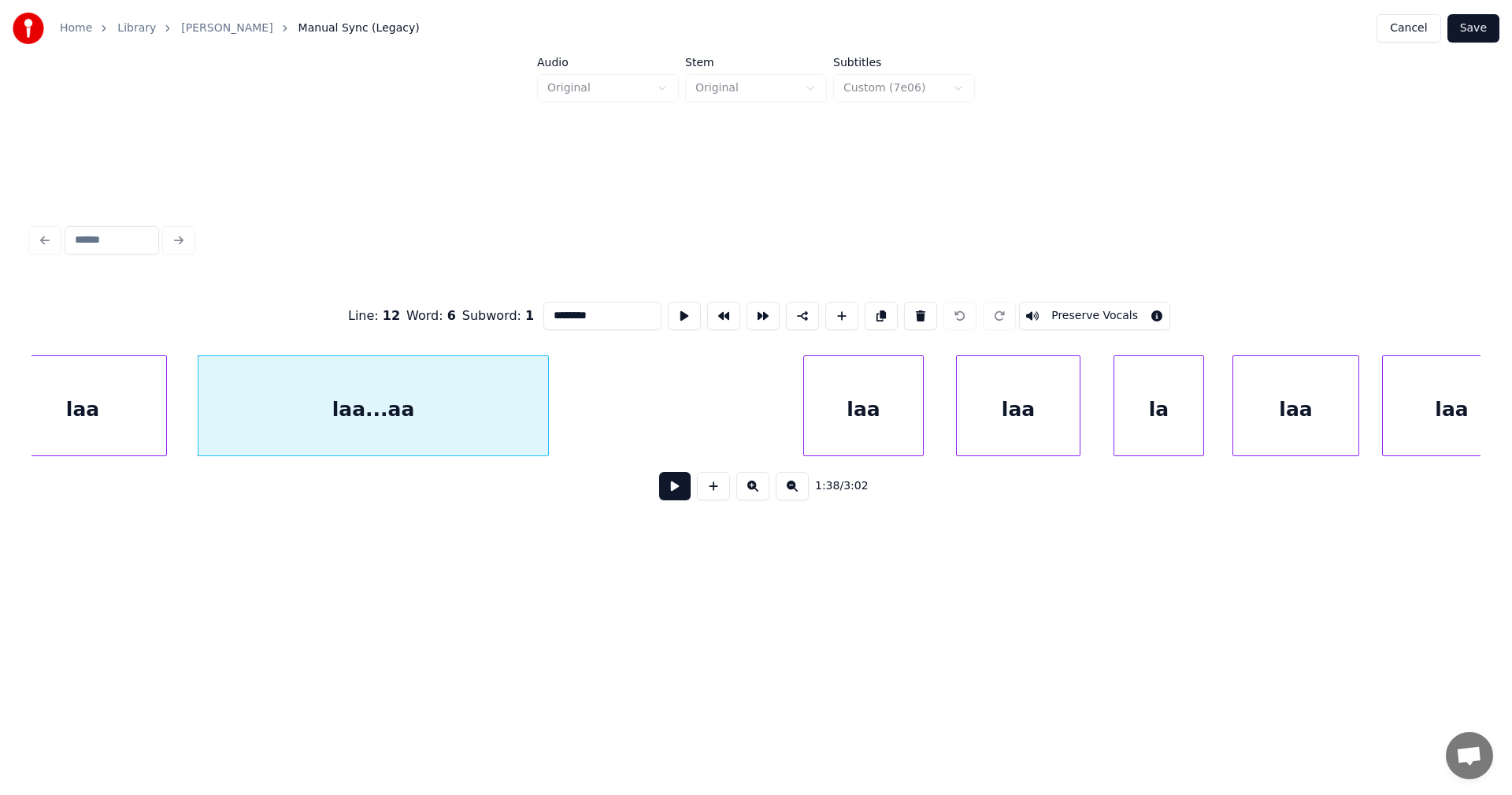
click at [1055, 306] on button "Preserve Vocals" at bounding box center [1095, 316] width 151 height 28
click at [107, 430] on div "laa" at bounding box center [83, 409] width 167 height 107
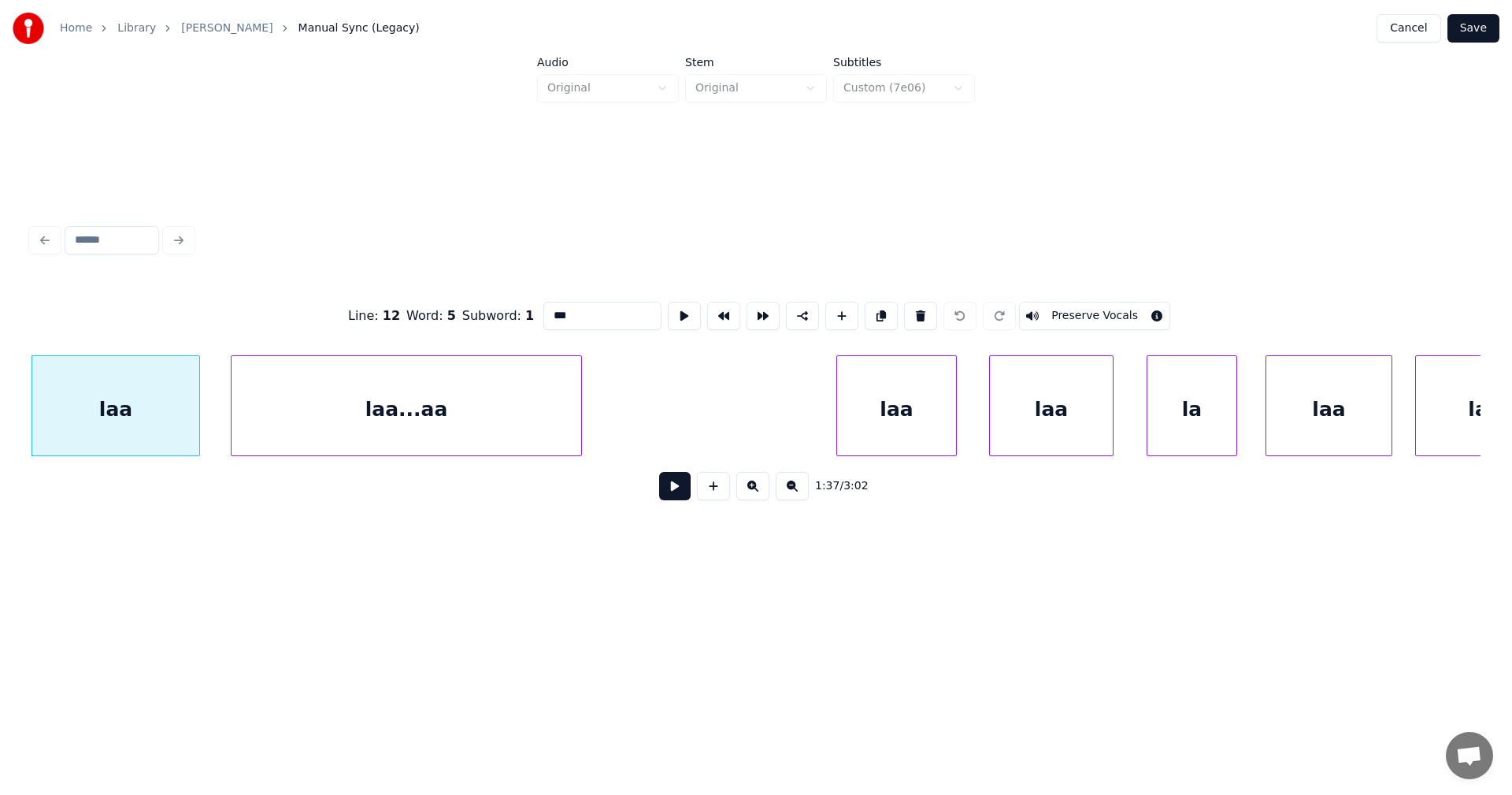
click at [1052, 304] on button "Preserve Vocals" at bounding box center [1095, 316] width 151 height 28
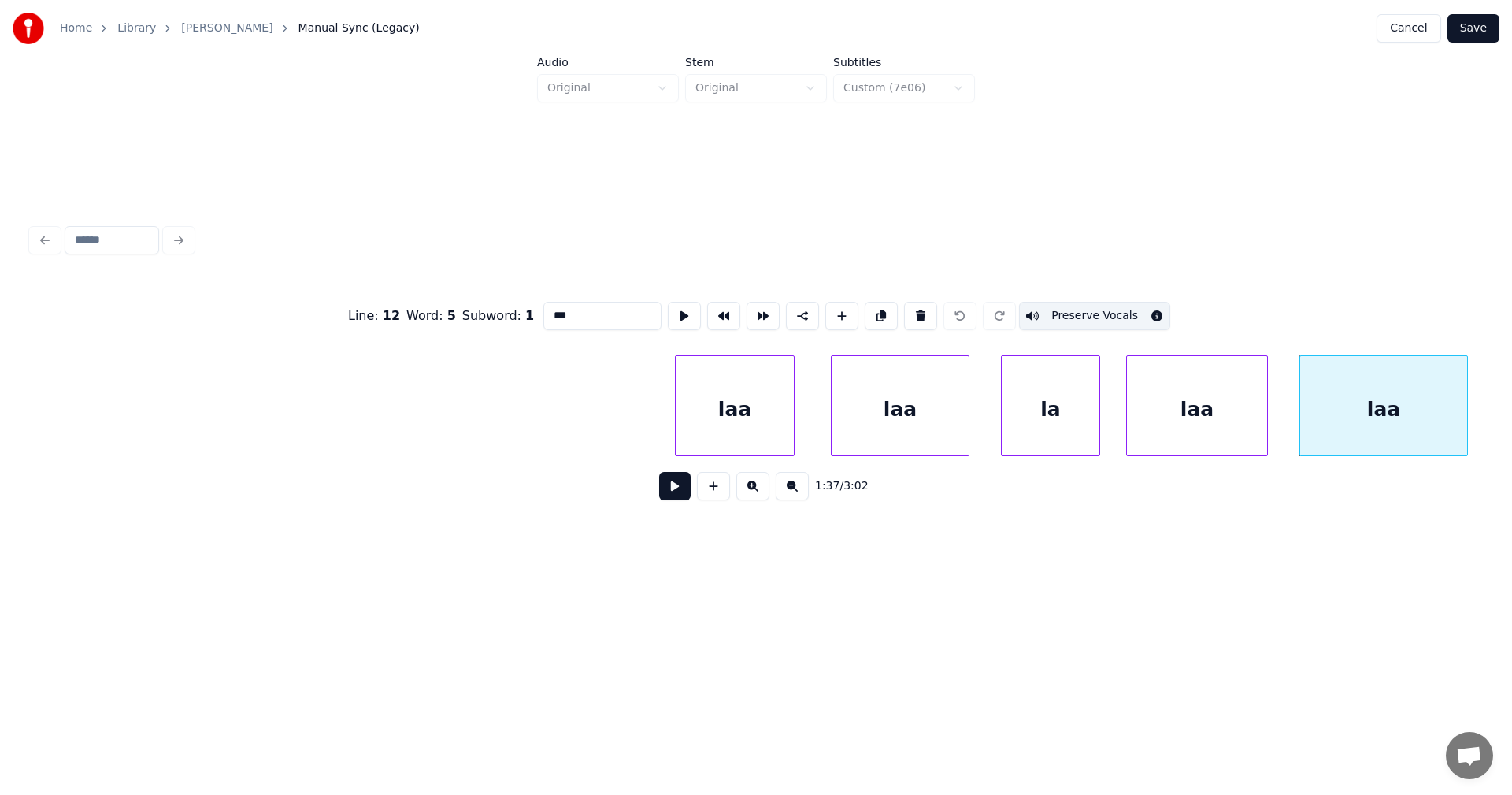
click at [697, 412] on div "laa" at bounding box center [735, 409] width 118 height 107
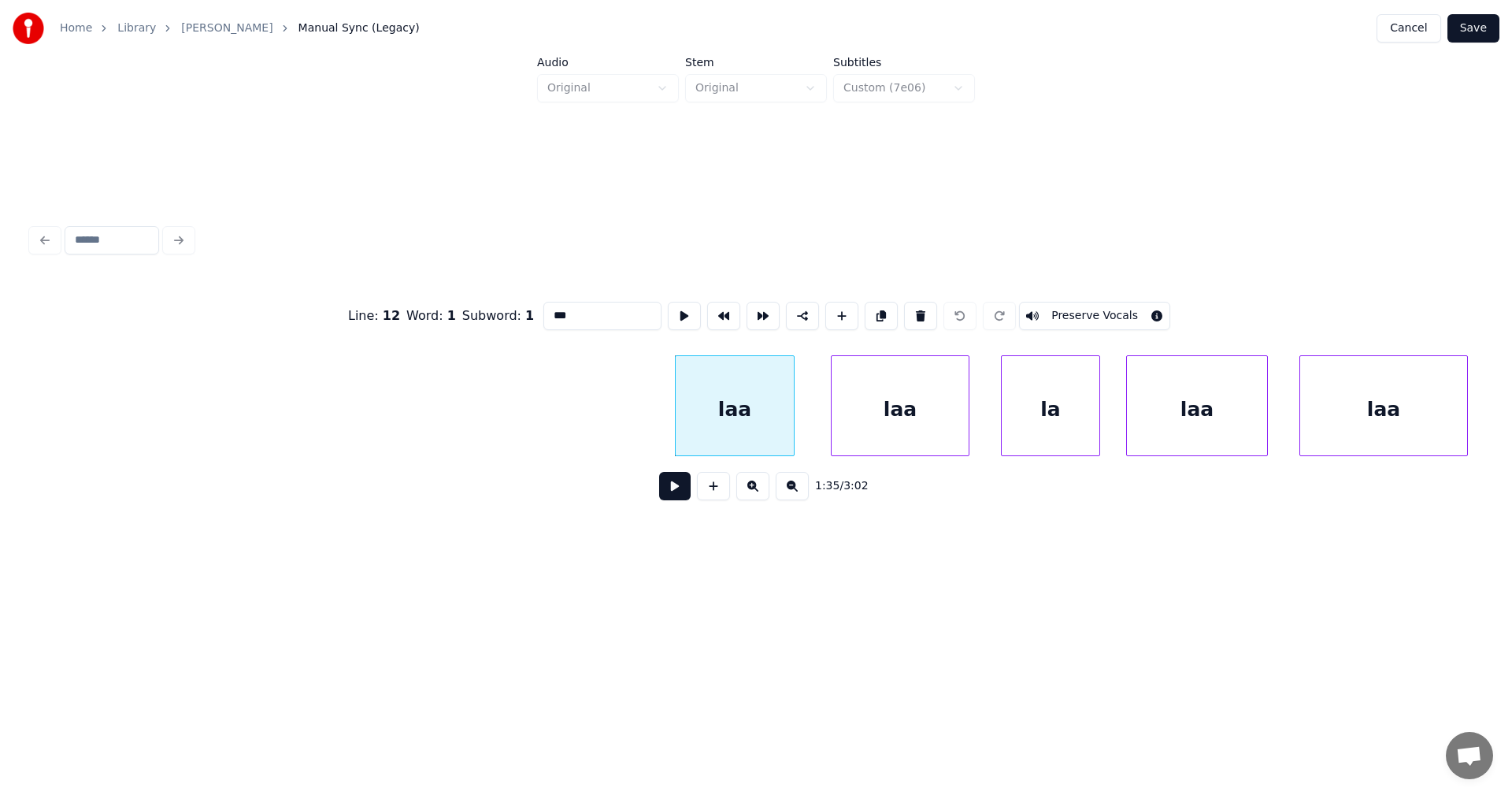
click at [1041, 311] on button "Preserve Vocals" at bounding box center [1095, 316] width 151 height 28
click at [936, 416] on div "laa" at bounding box center [900, 409] width 137 height 107
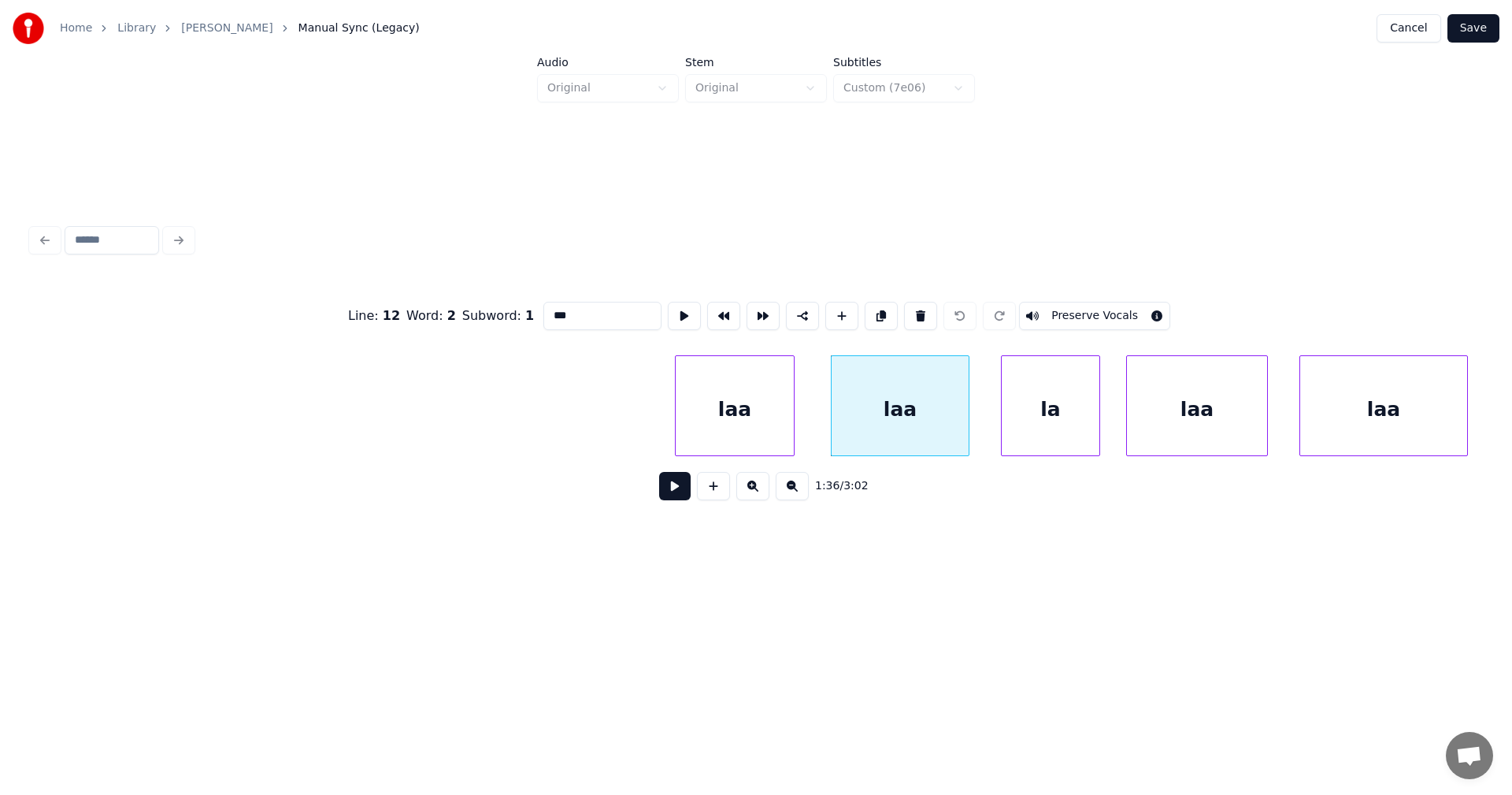
click at [777, 433] on div "laa" at bounding box center [735, 409] width 118 height 107
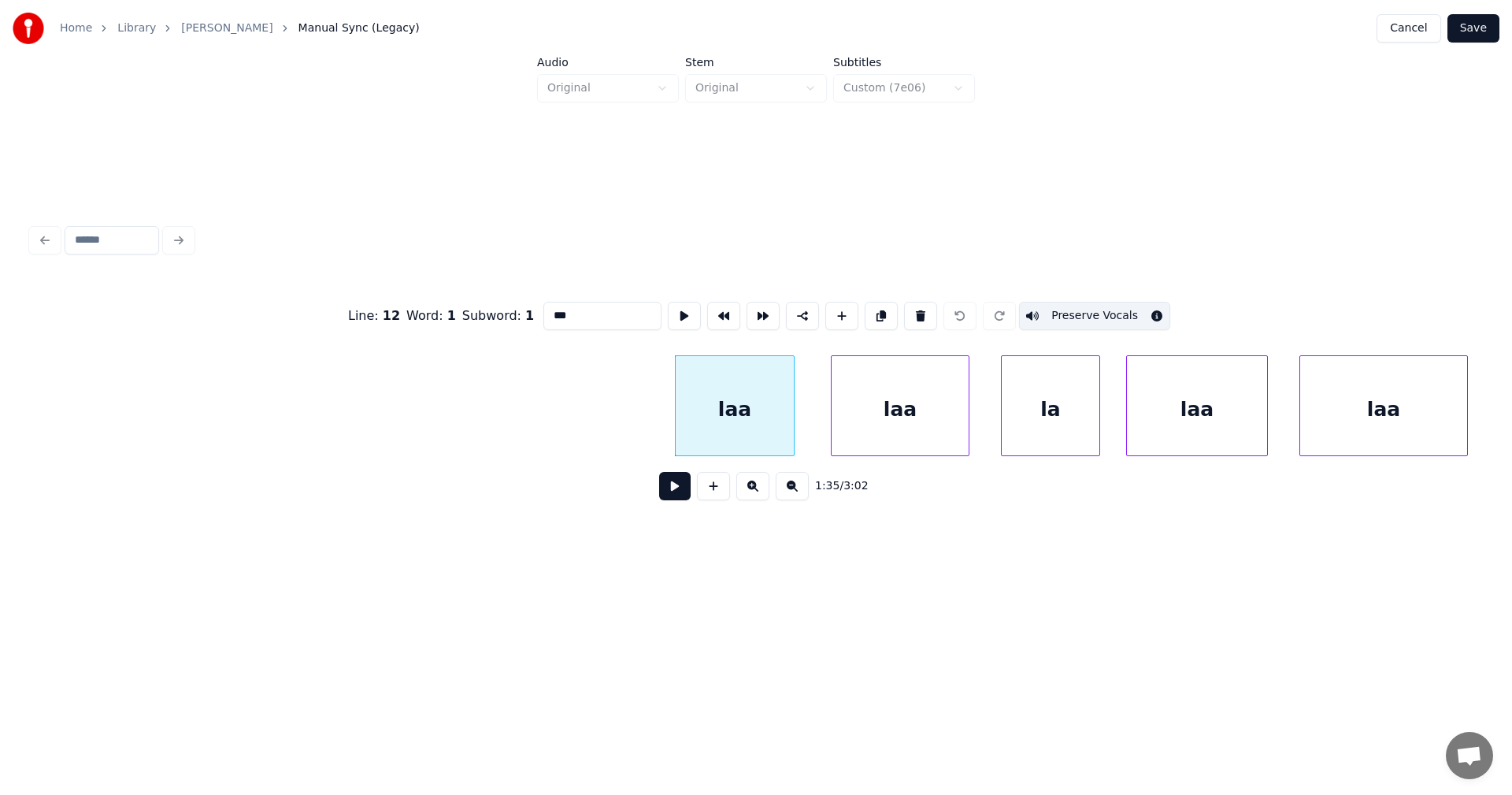
click at [872, 428] on div "laa" at bounding box center [900, 409] width 137 height 107
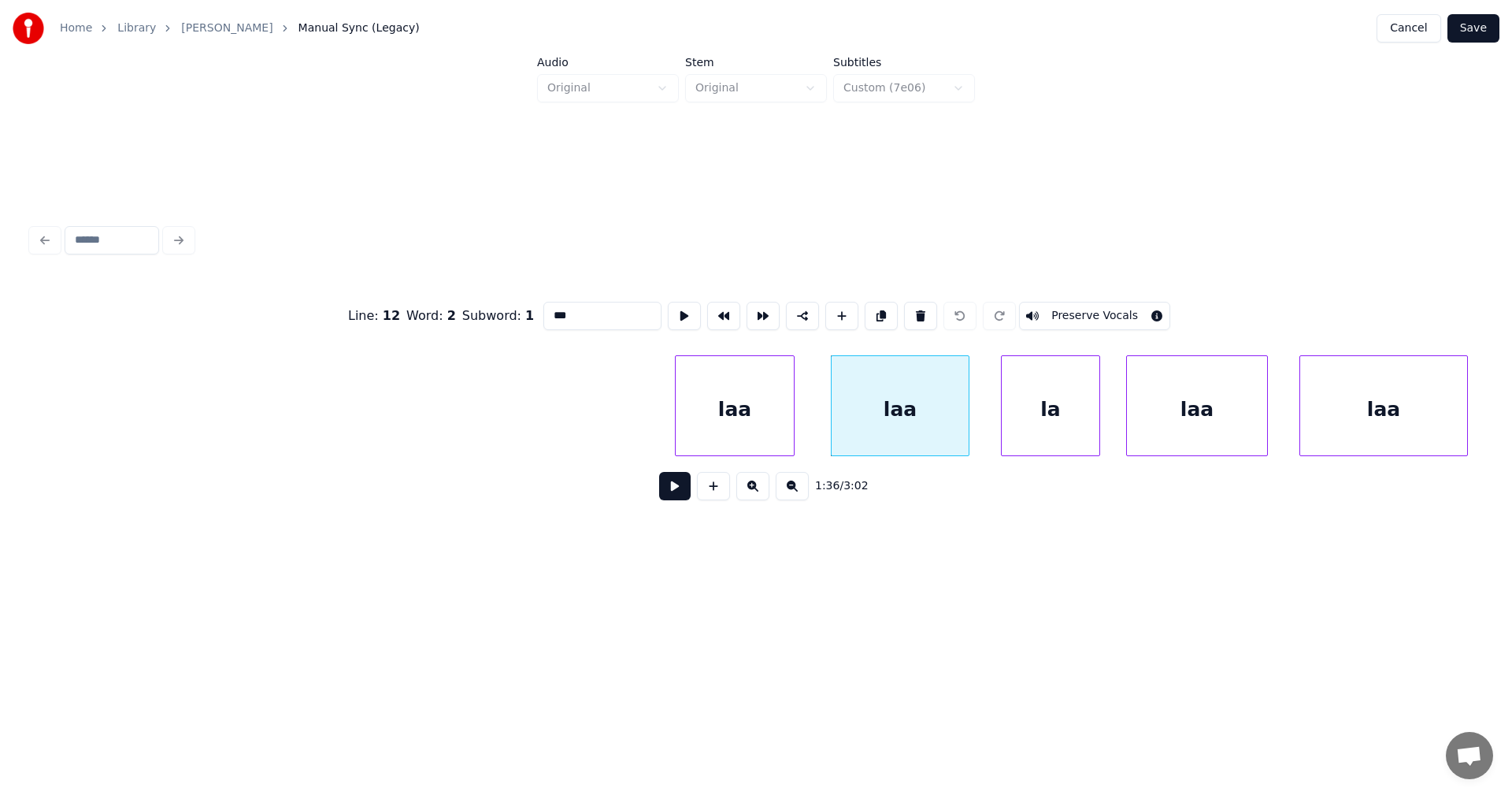
drag, startPoint x: 1057, startPoint y: 307, endPoint x: 1057, endPoint y: 324, distance: 17.0
click at [1057, 306] on button "Preserve Vocals" at bounding box center [1095, 316] width 151 height 28
click at [1049, 389] on div "la" at bounding box center [1050, 409] width 98 height 107
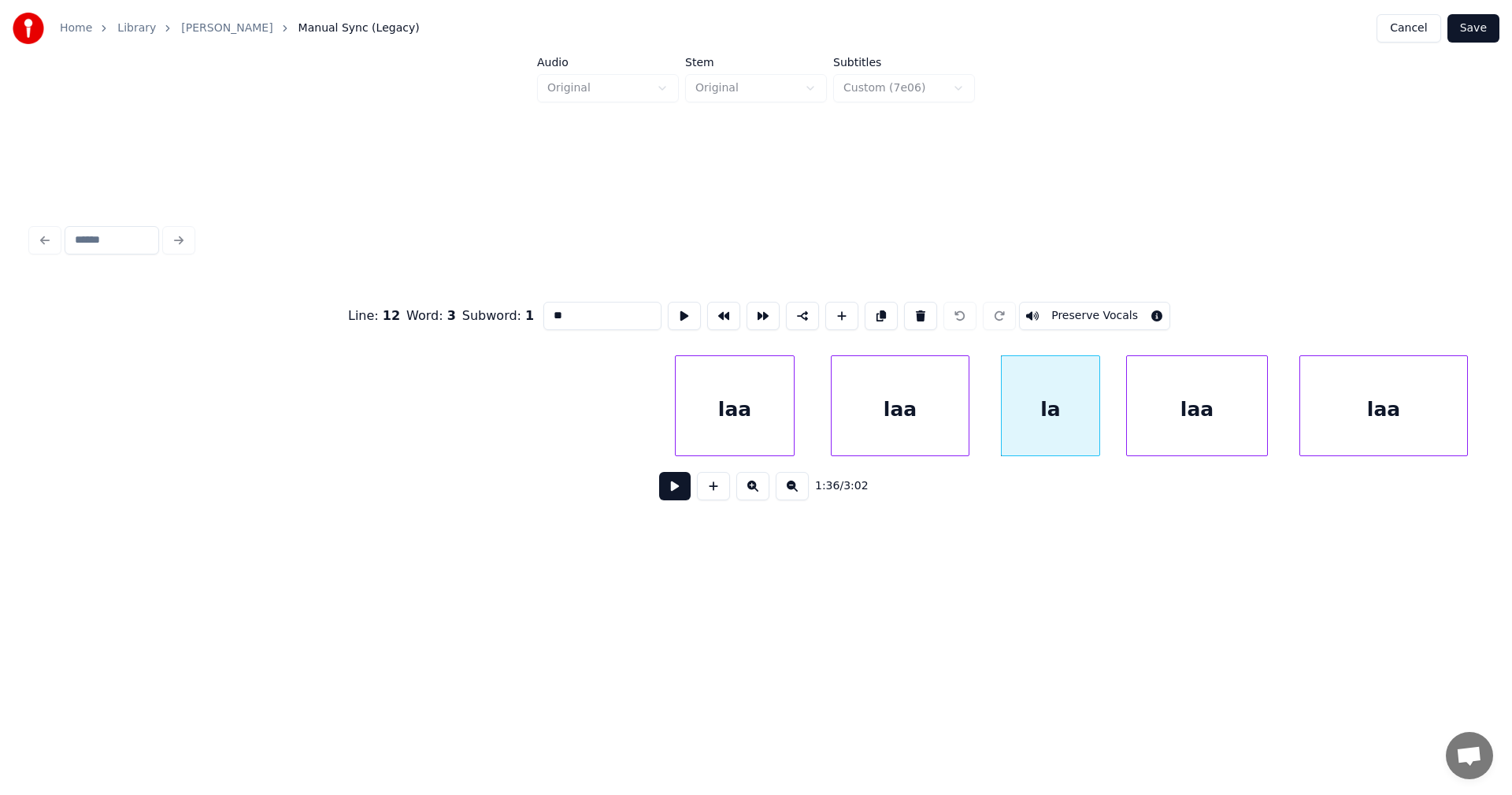
click at [1068, 310] on button "Preserve Vocals" at bounding box center [1095, 316] width 151 height 28
click at [956, 406] on div "laa" at bounding box center [900, 409] width 137 height 107
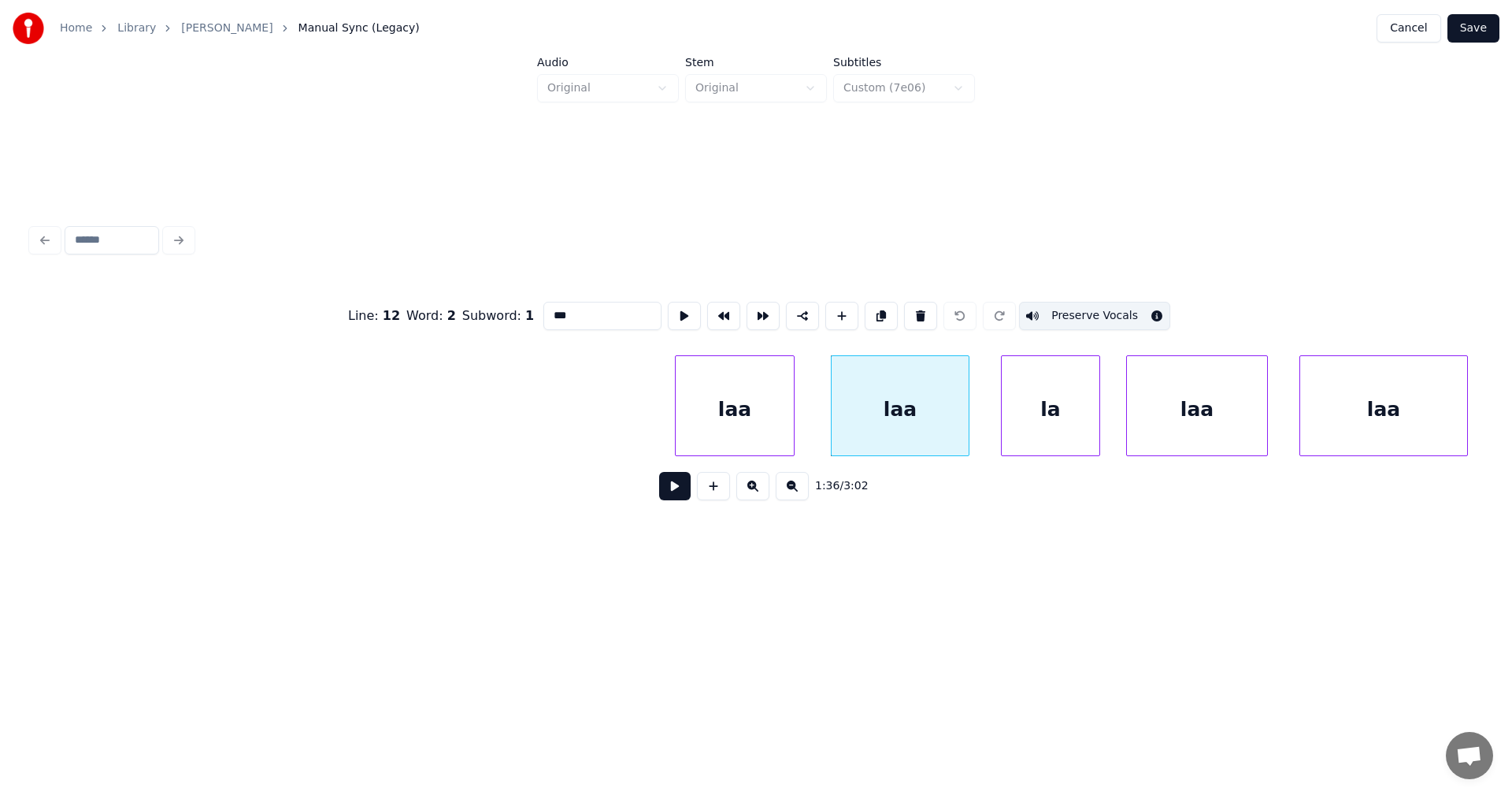
click at [774, 448] on div "laa" at bounding box center [735, 409] width 118 height 107
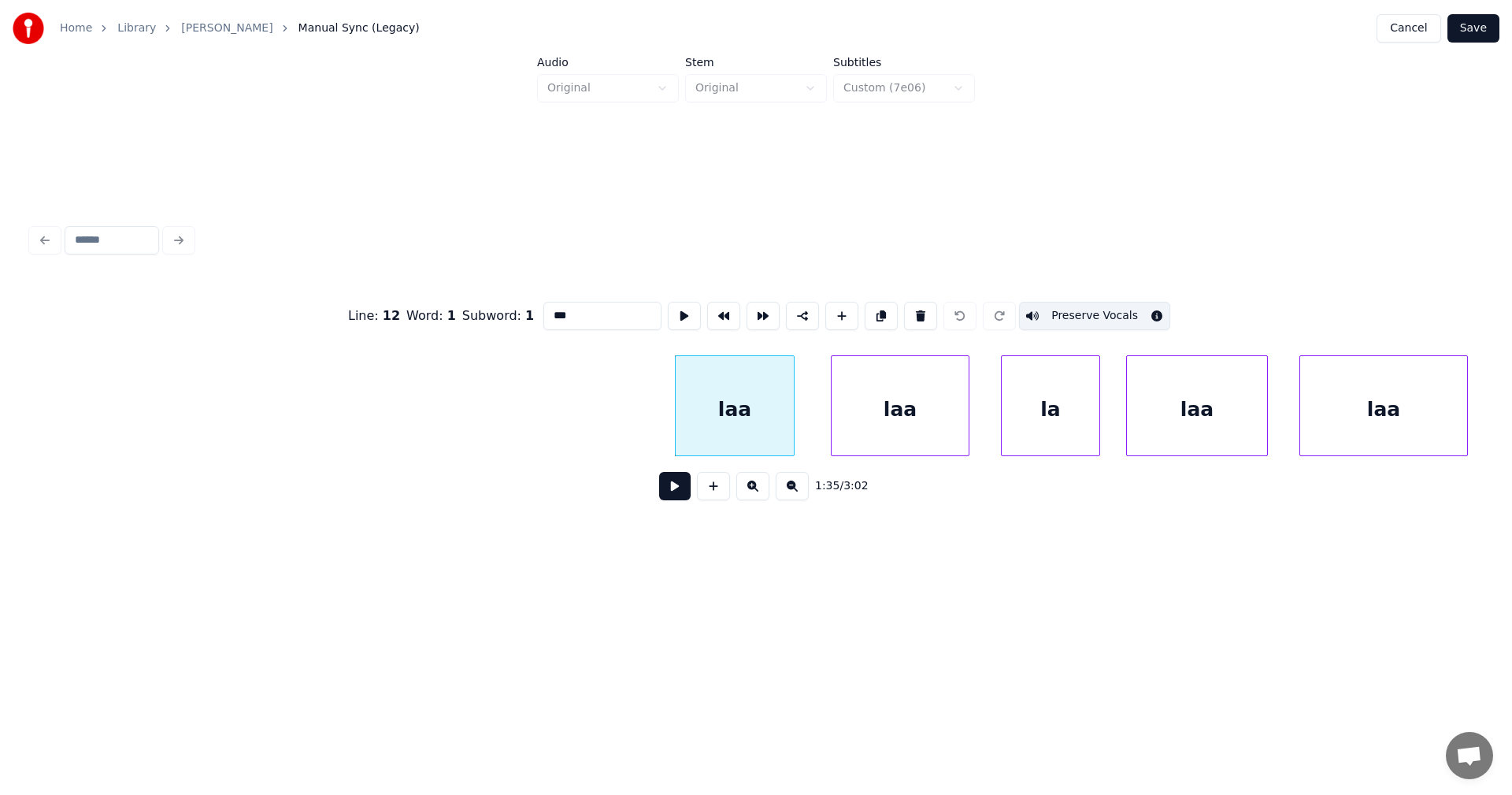
click at [883, 424] on div "laa" at bounding box center [900, 409] width 137 height 107
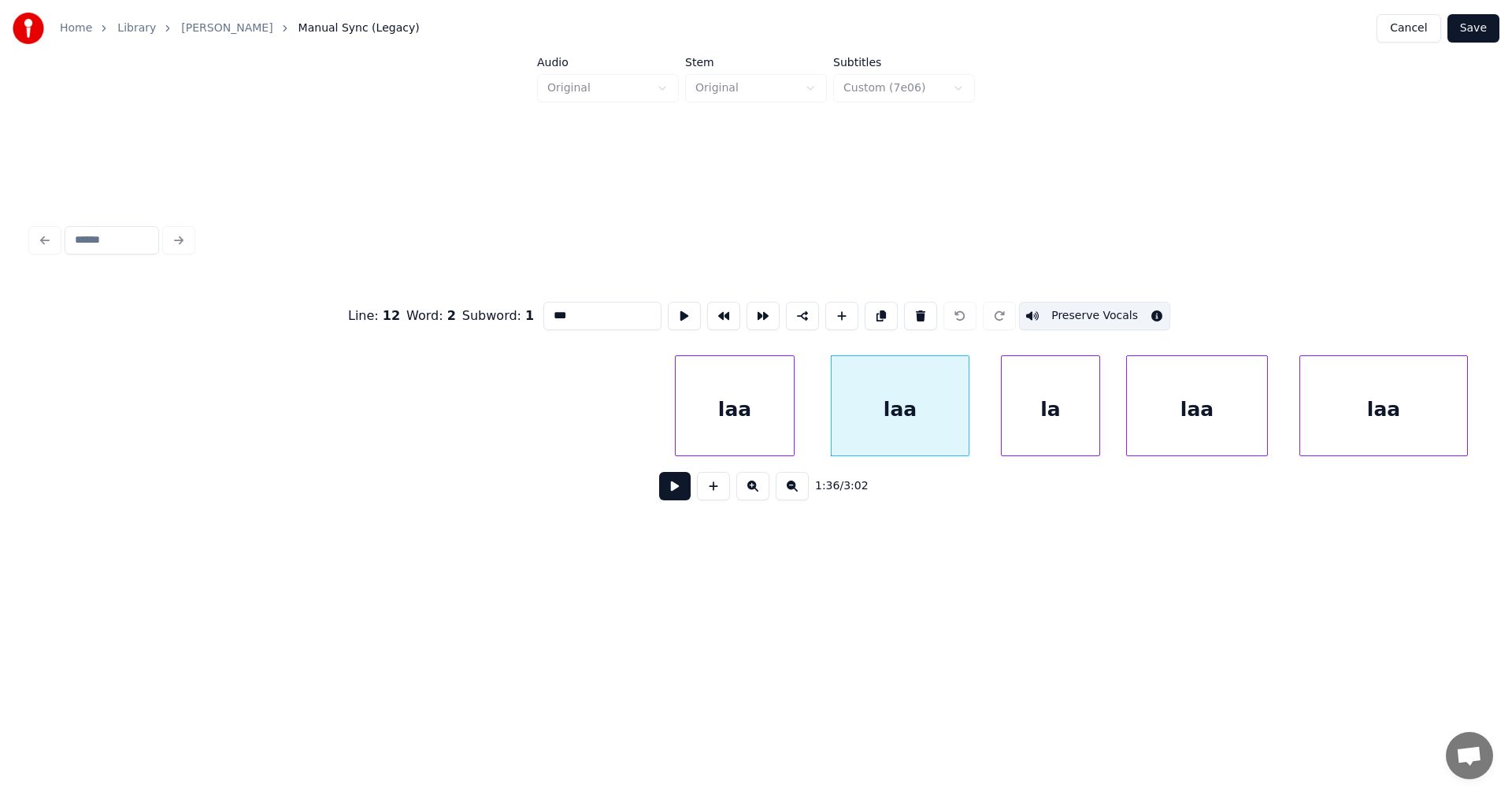
click at [1004, 417] on div at bounding box center [1003, 406] width 4 height 100
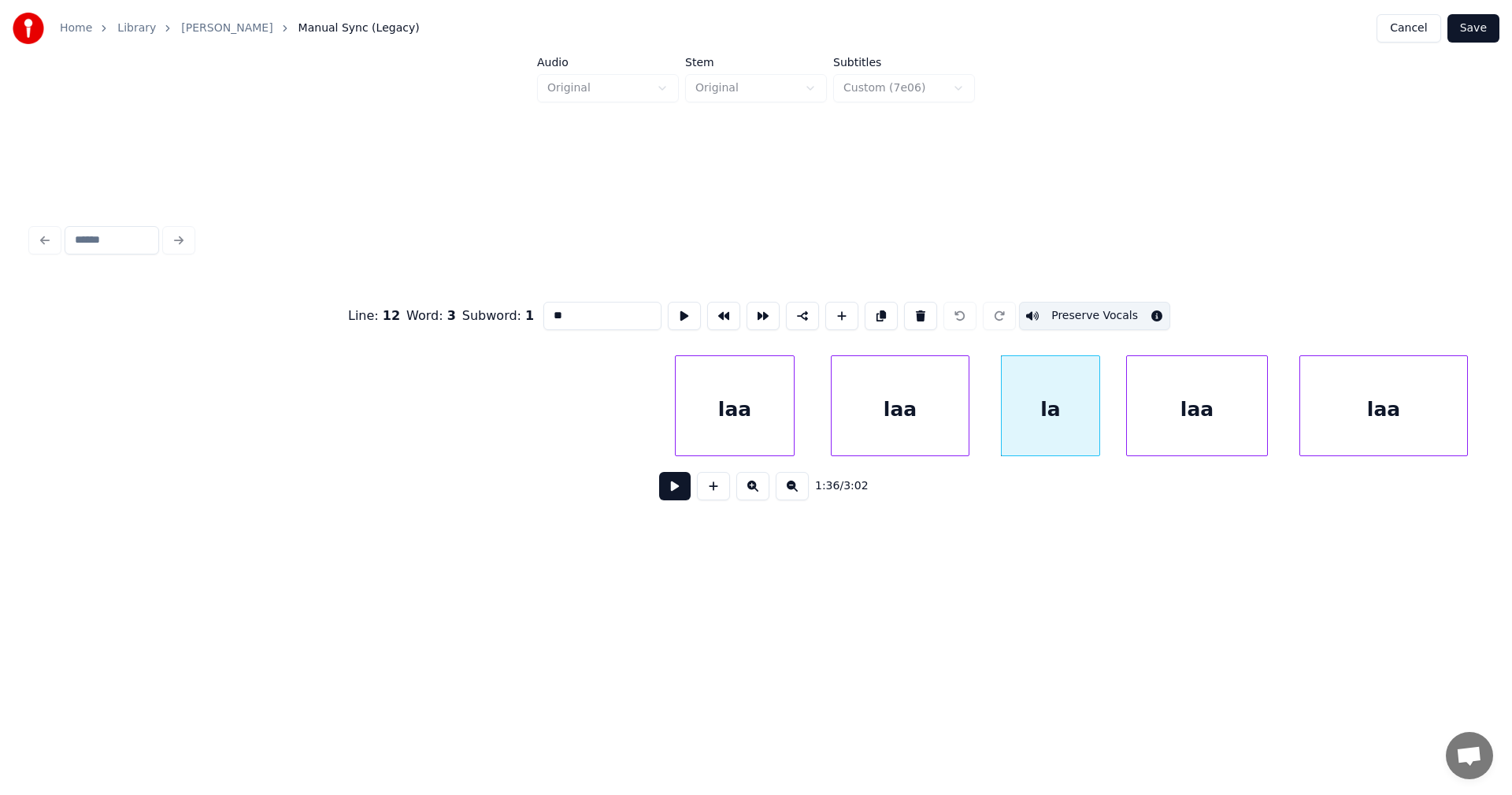
click at [1139, 403] on div "laa" at bounding box center [1197, 409] width 141 height 107
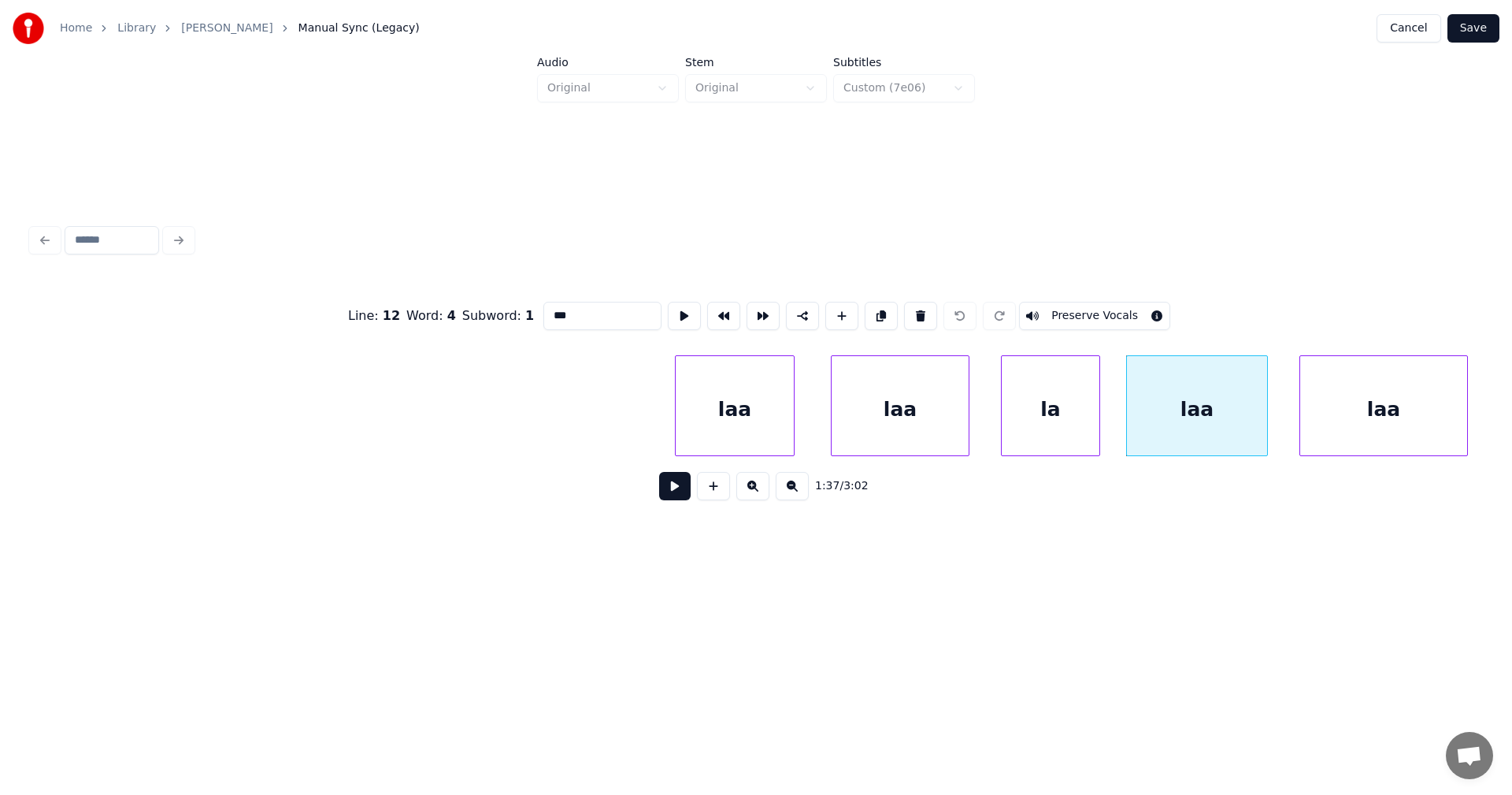
click at [1105, 308] on button "Preserve Vocals" at bounding box center [1095, 316] width 151 height 28
click at [1340, 400] on div "laa" at bounding box center [1384, 409] width 167 height 107
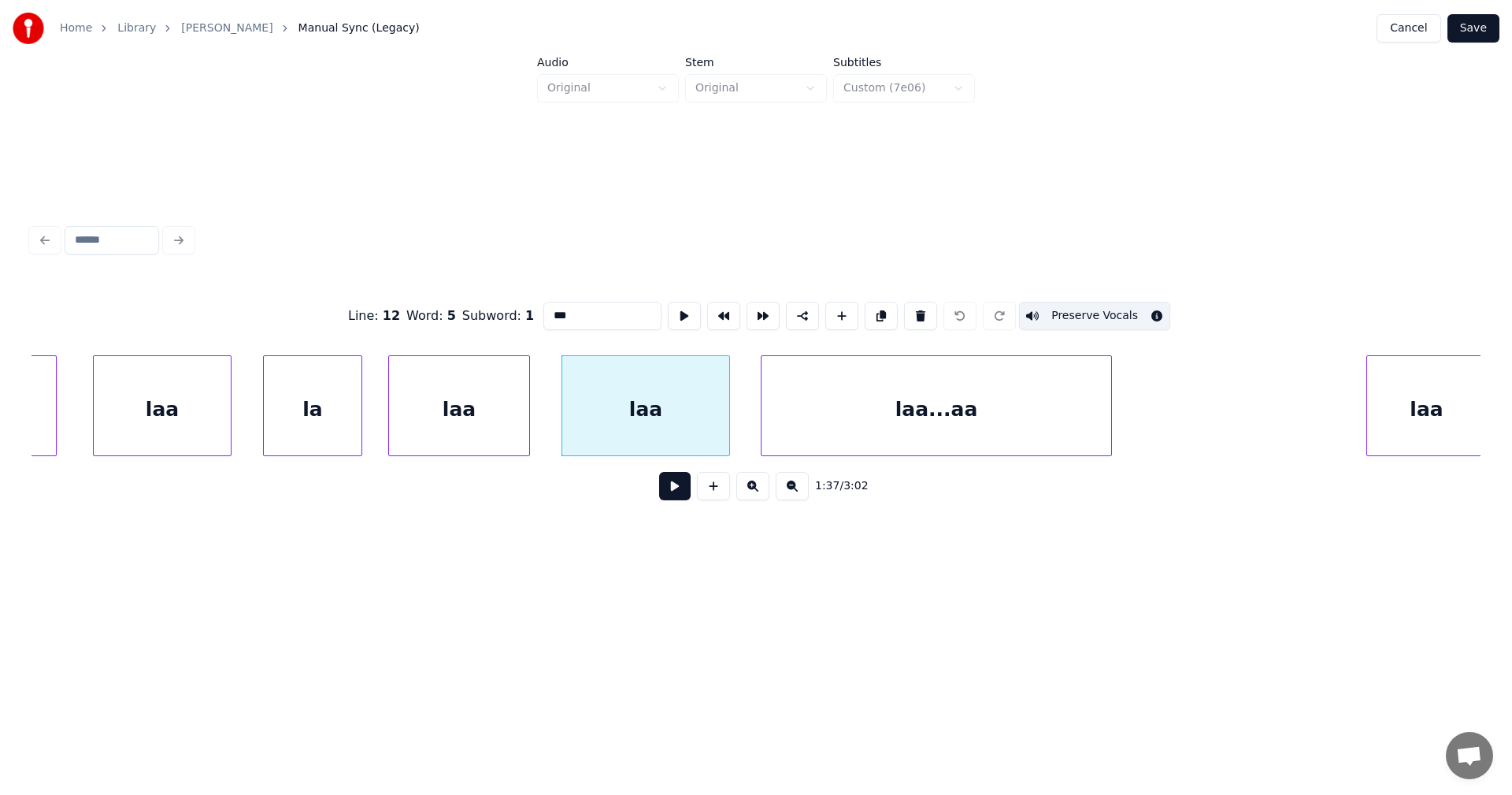
scroll to position [0, 26436]
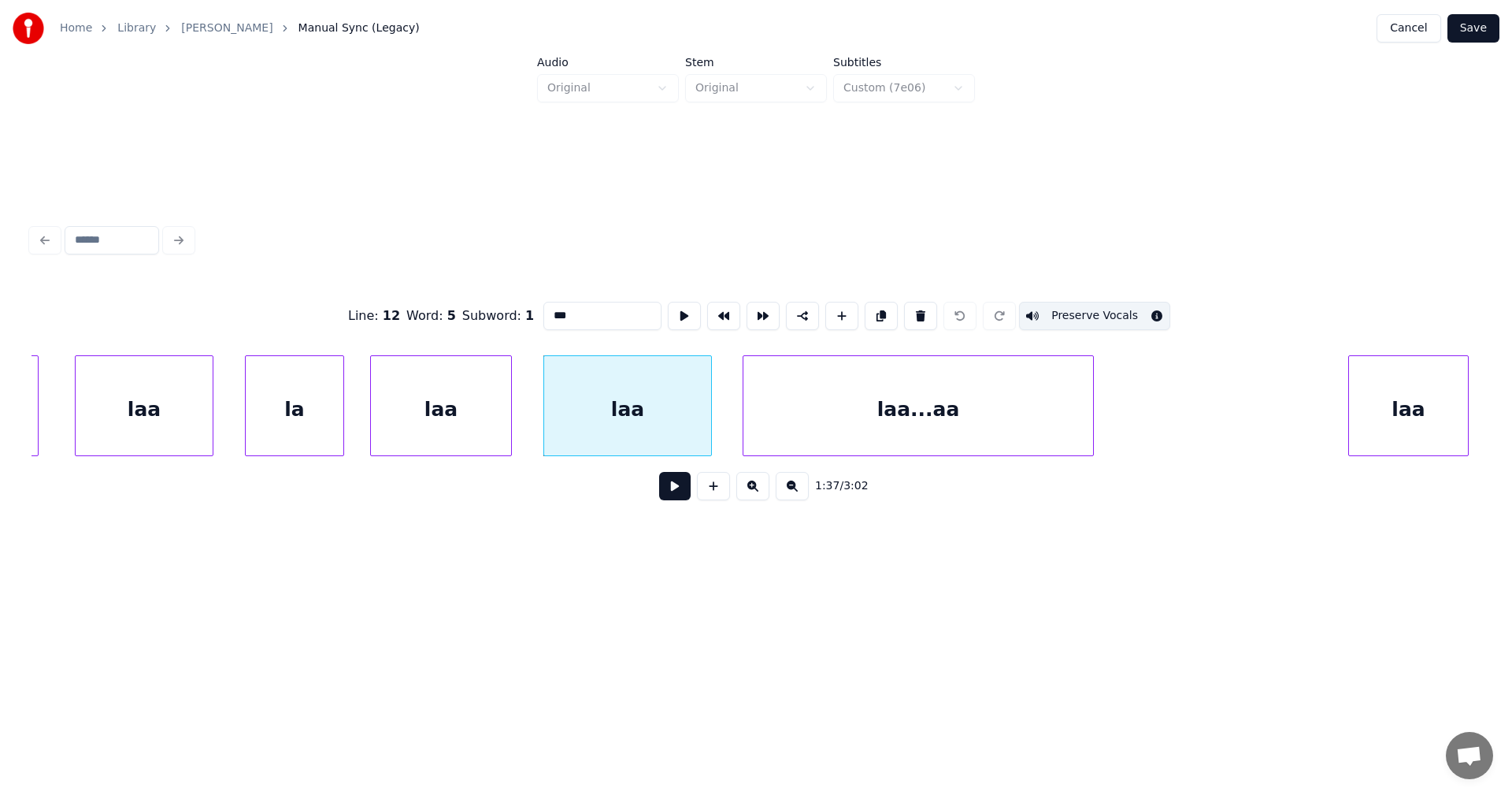
click at [1064, 411] on div "laa...aa" at bounding box center [918, 409] width 350 height 107
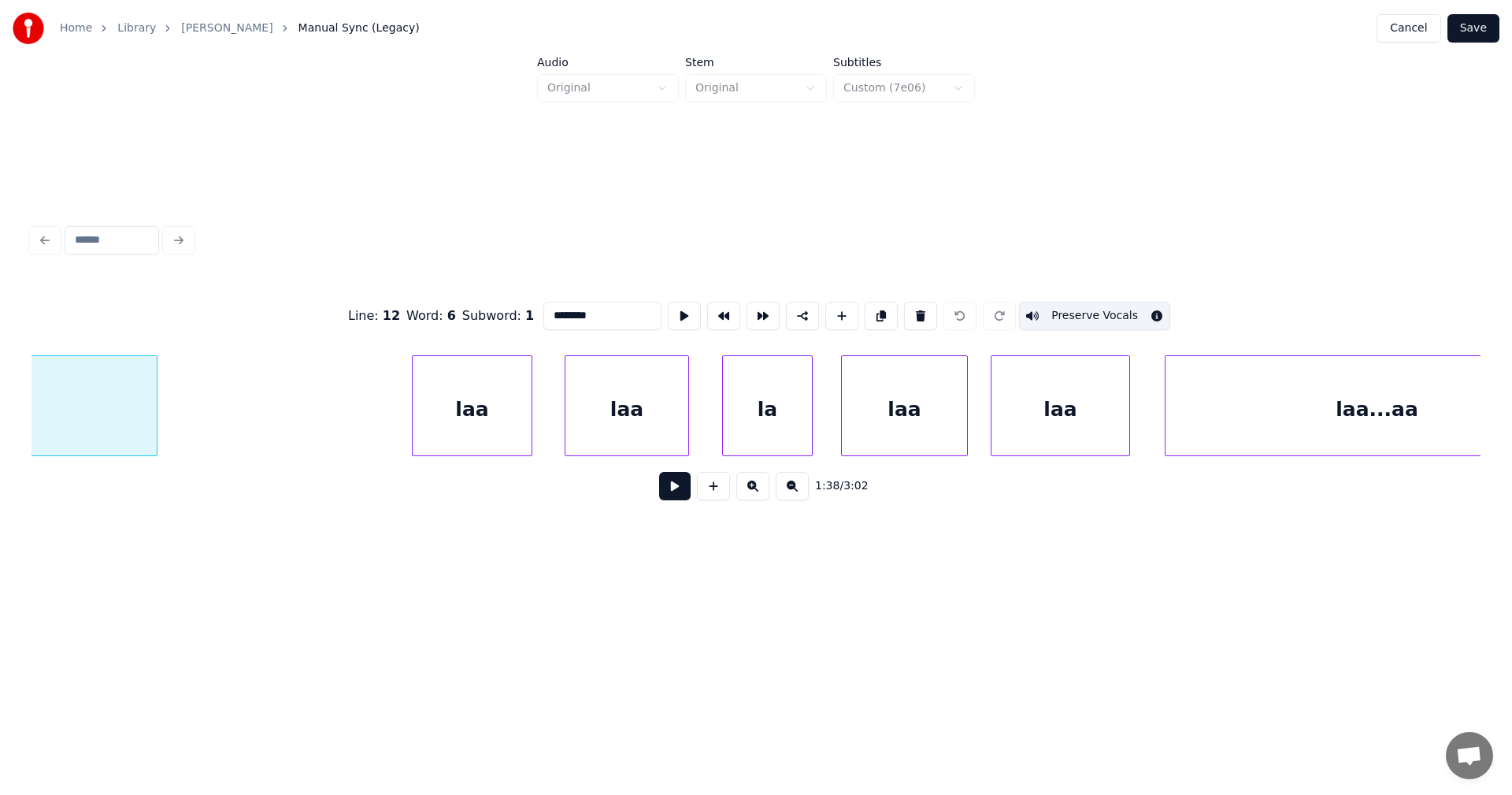
scroll to position [0, 27381]
click at [457, 422] on div "laa" at bounding box center [463, 409] width 119 height 107
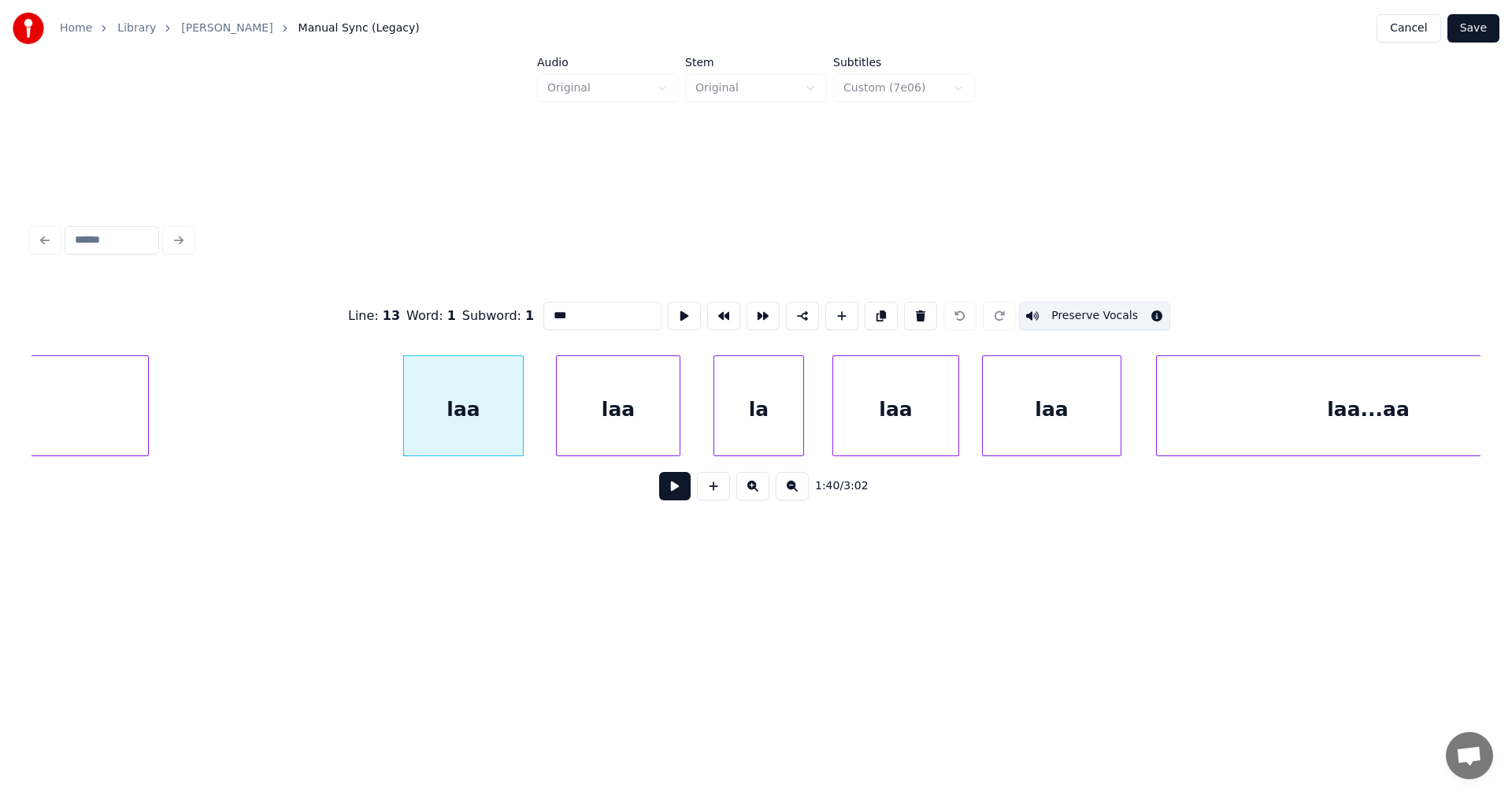
click at [1096, 306] on button "Preserve Vocals" at bounding box center [1095, 316] width 151 height 28
click at [506, 430] on div "laa" at bounding box center [463, 409] width 119 height 107
click at [1098, 313] on button "Preserve Vocals" at bounding box center [1095, 316] width 151 height 28
click at [639, 414] on div "laa" at bounding box center [618, 409] width 123 height 107
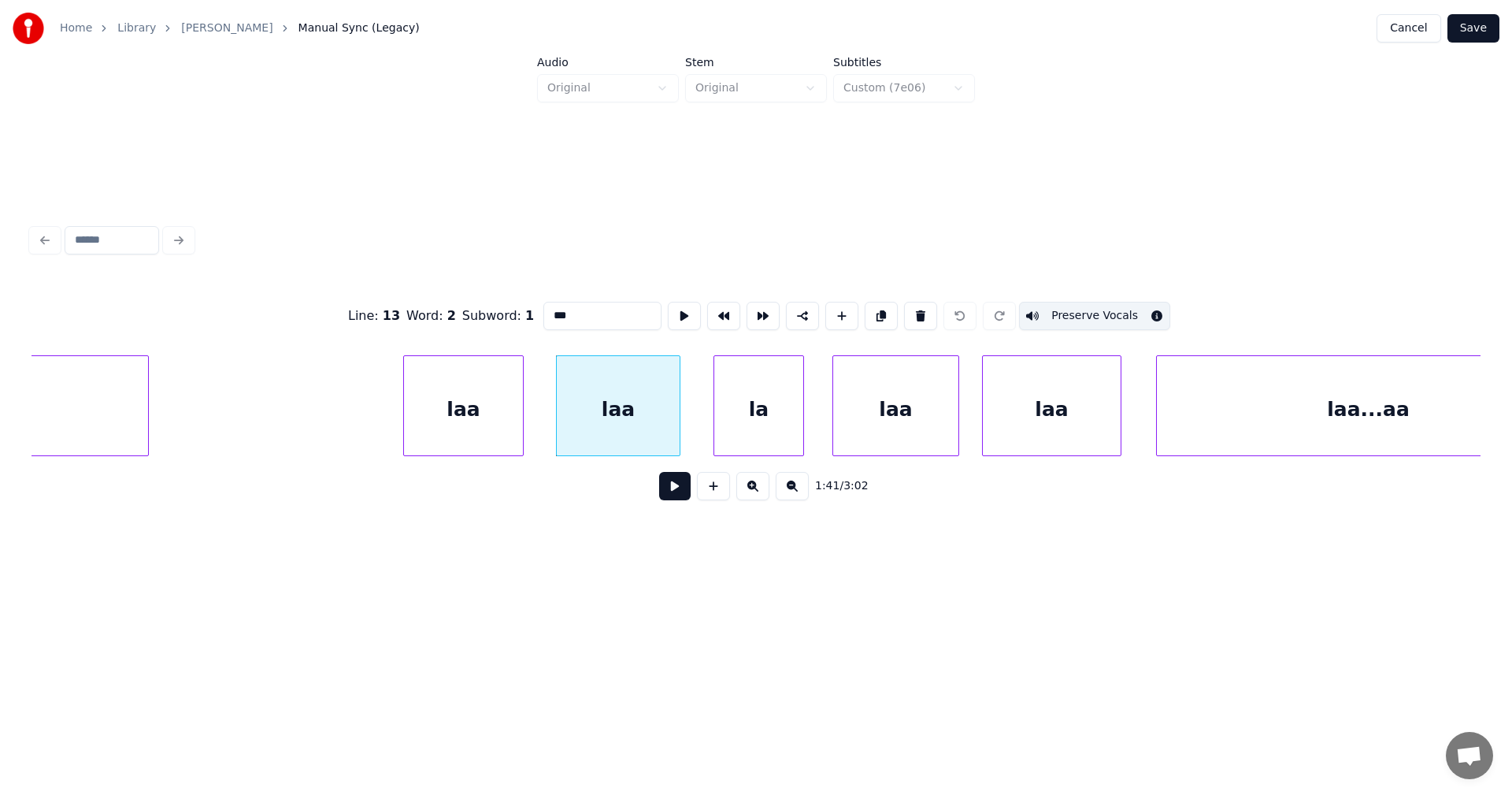
click at [1098, 304] on button "Preserve Vocals" at bounding box center [1095, 316] width 151 height 28
click at [778, 423] on div "la" at bounding box center [759, 409] width 89 height 107
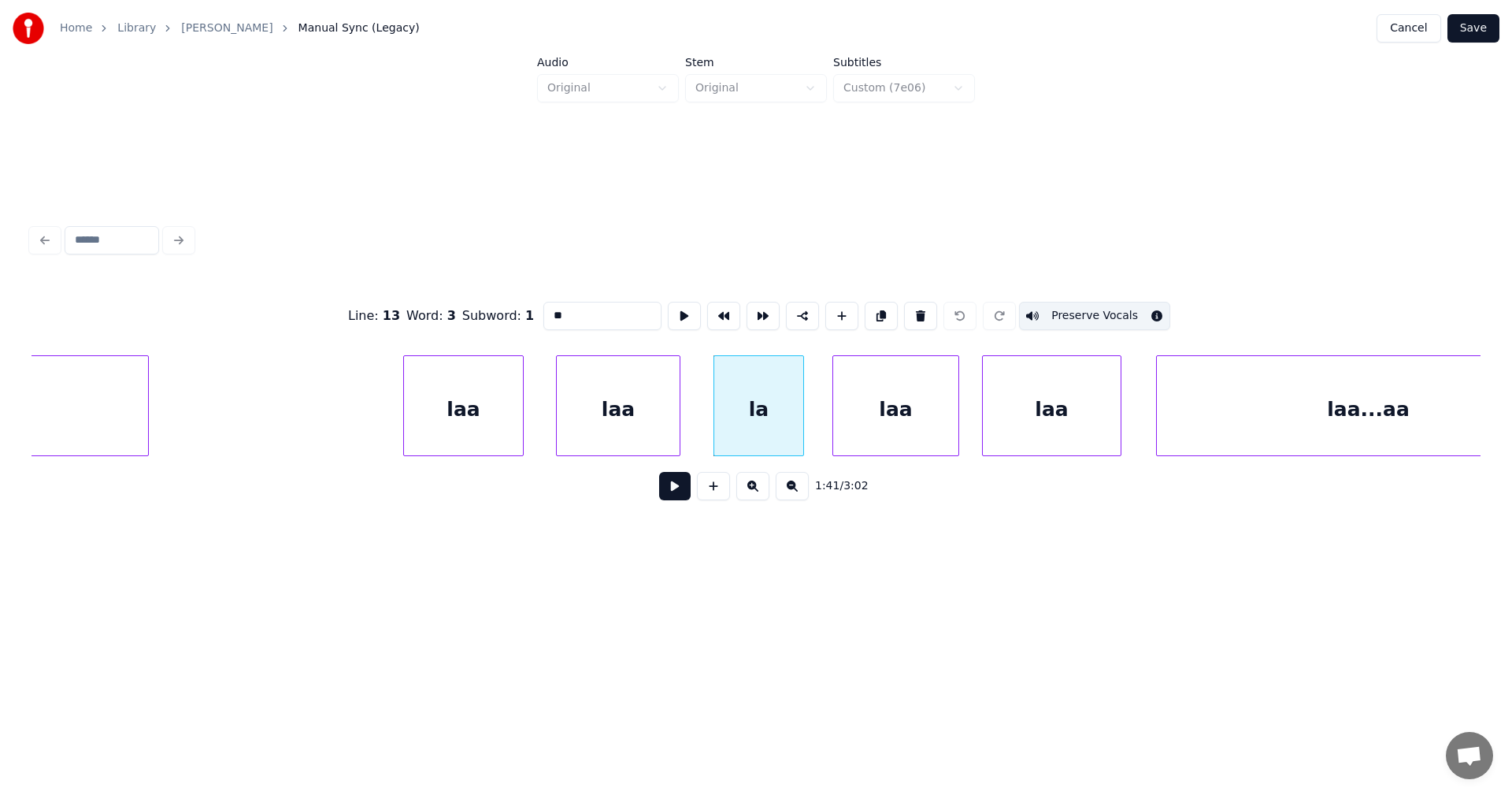
click at [1100, 301] on button "Preserve Vocals" at bounding box center [1095, 316] width 151 height 28
click at [930, 420] on div "laa" at bounding box center [896, 409] width 125 height 107
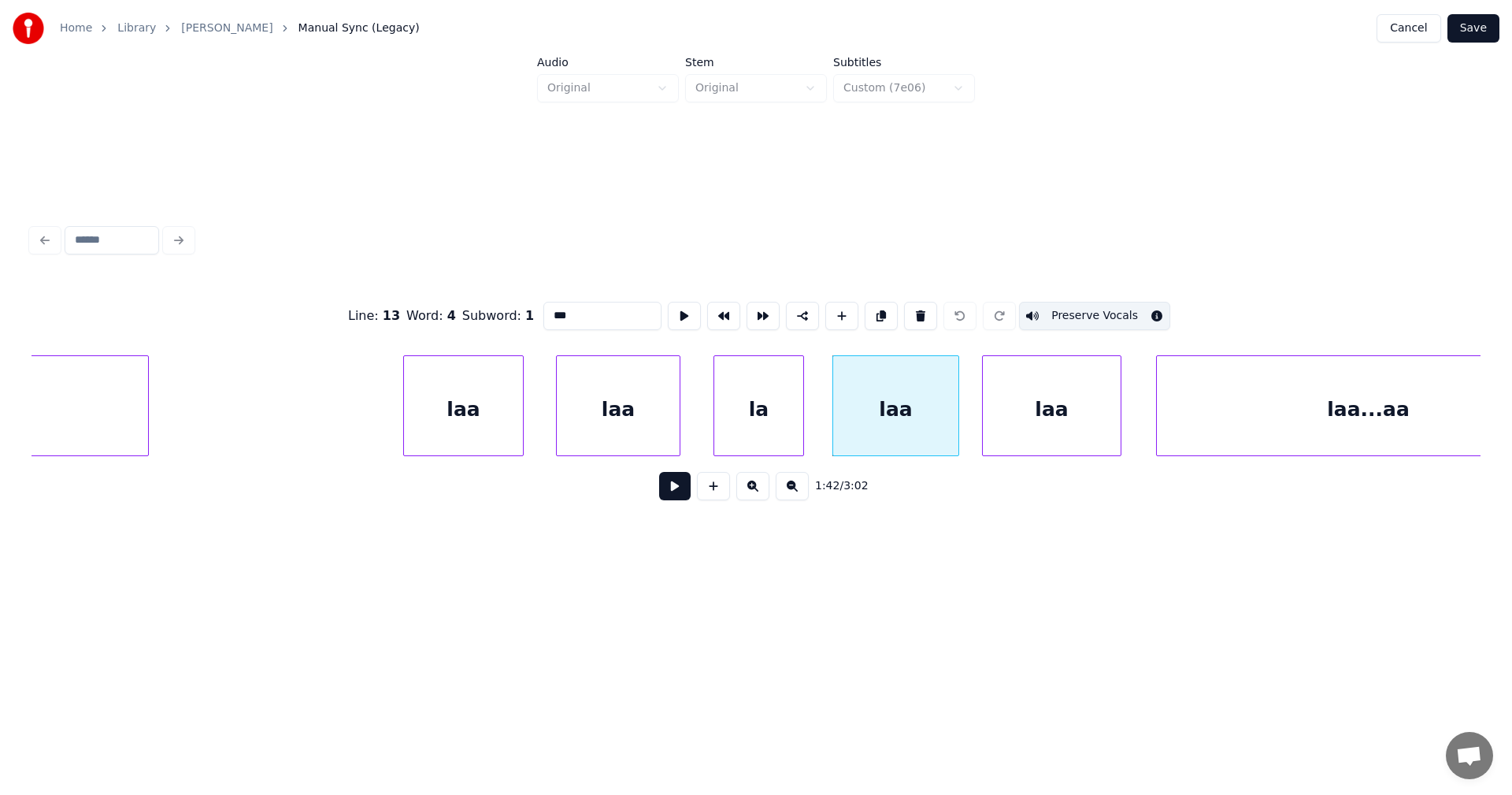
click at [1024, 414] on div "laa" at bounding box center [1051, 409] width 138 height 107
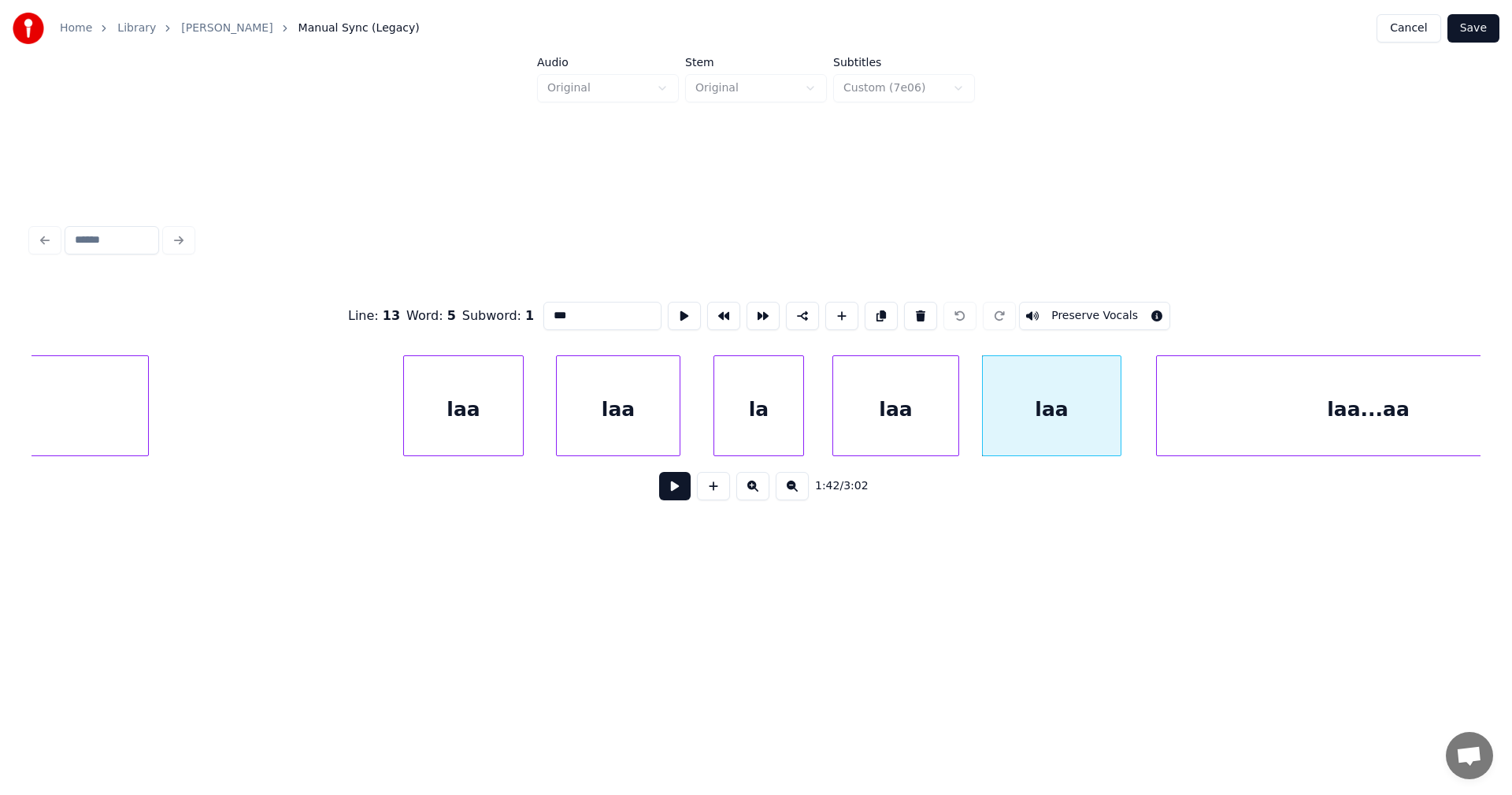
click at [486, 421] on div "laa" at bounding box center [463, 409] width 119 height 107
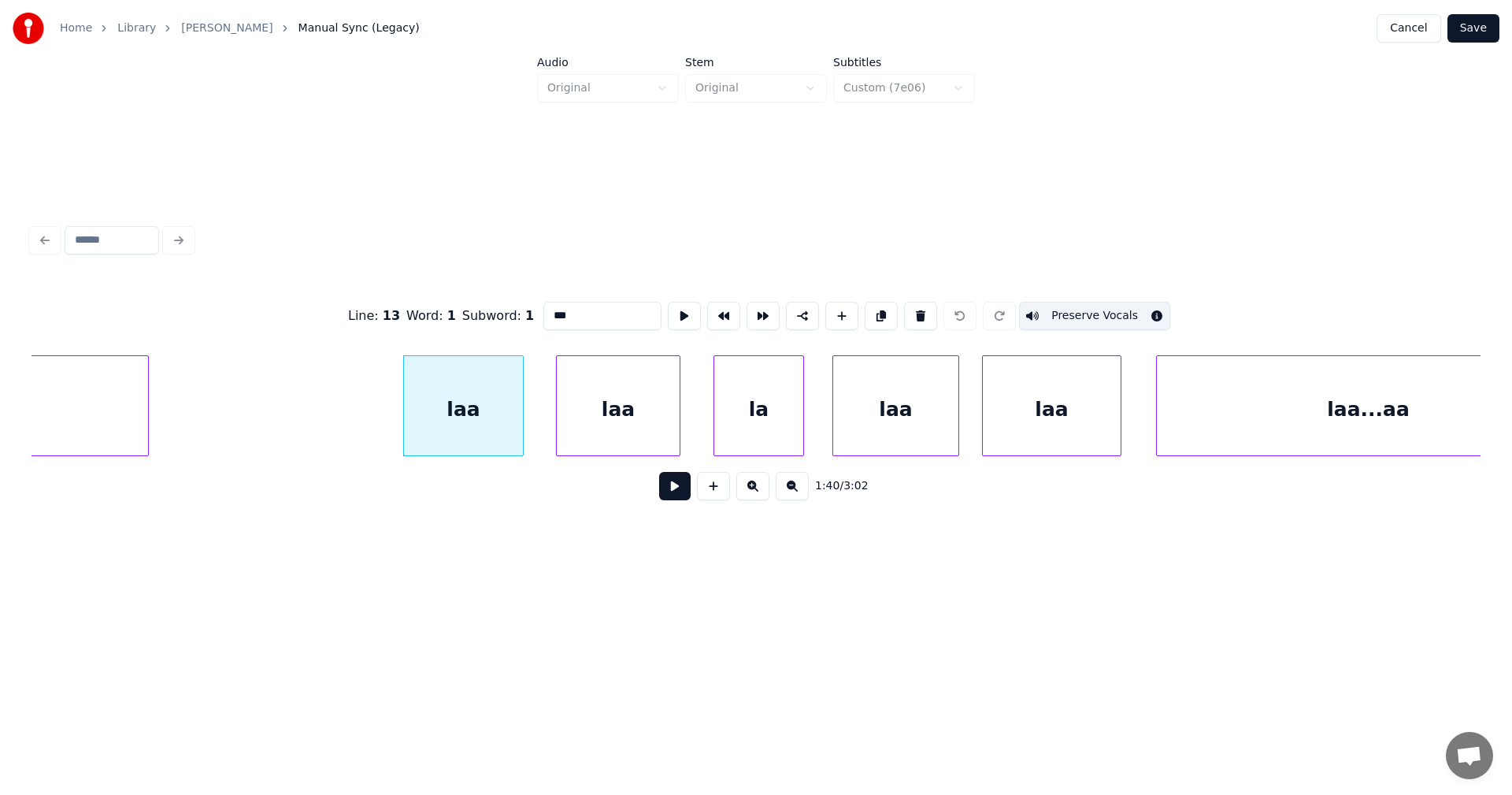
click at [594, 421] on div "laa" at bounding box center [618, 409] width 123 height 107
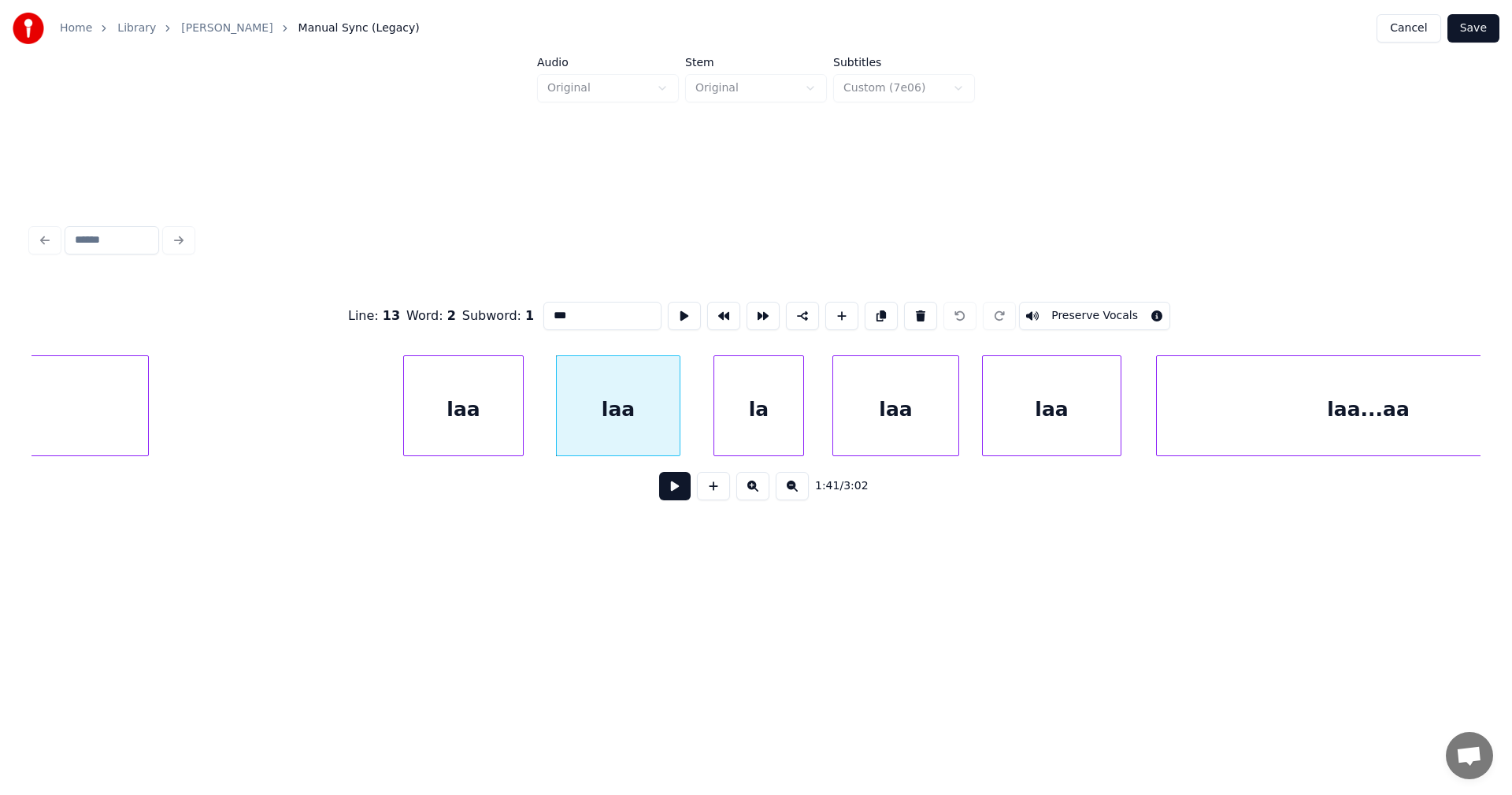
click at [1093, 305] on button "Preserve Vocals" at bounding box center [1095, 316] width 151 height 28
click at [768, 420] on div "la" at bounding box center [759, 409] width 89 height 107
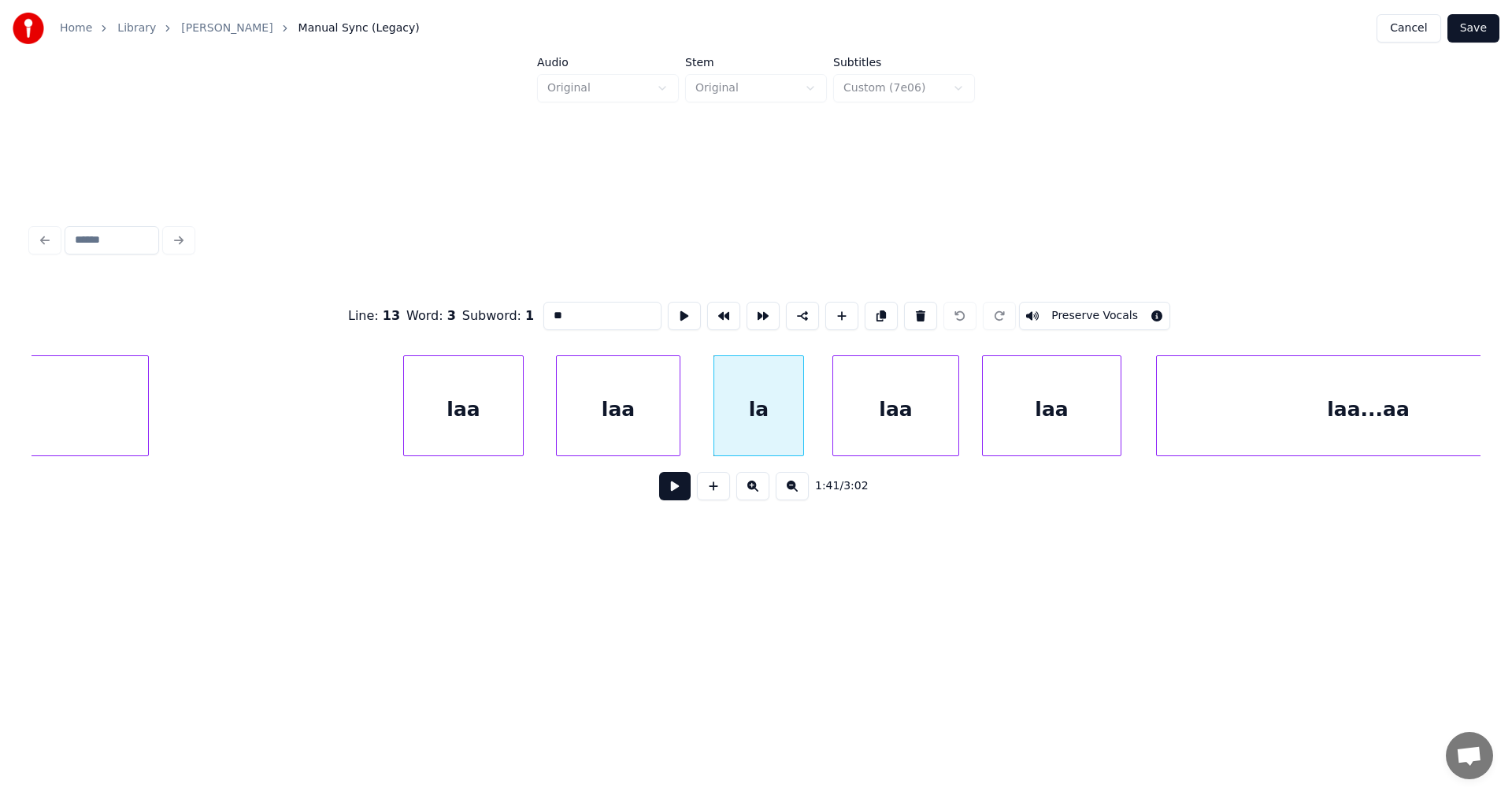
click at [1077, 306] on button "Preserve Vocals" at bounding box center [1095, 316] width 151 height 28
click at [926, 422] on div "laa" at bounding box center [896, 409] width 125 height 107
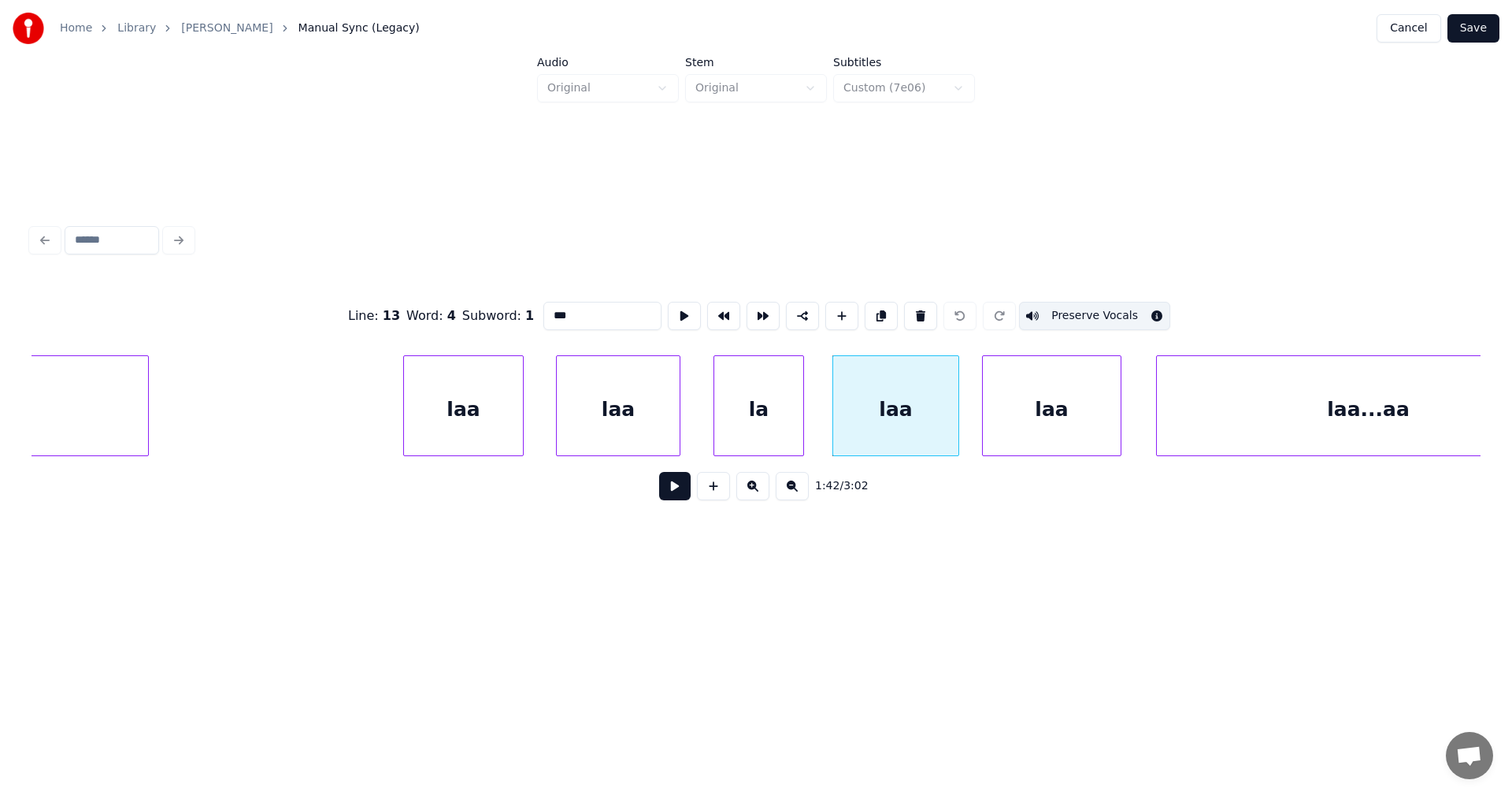
click at [1079, 397] on div "laa" at bounding box center [1051, 409] width 138 height 107
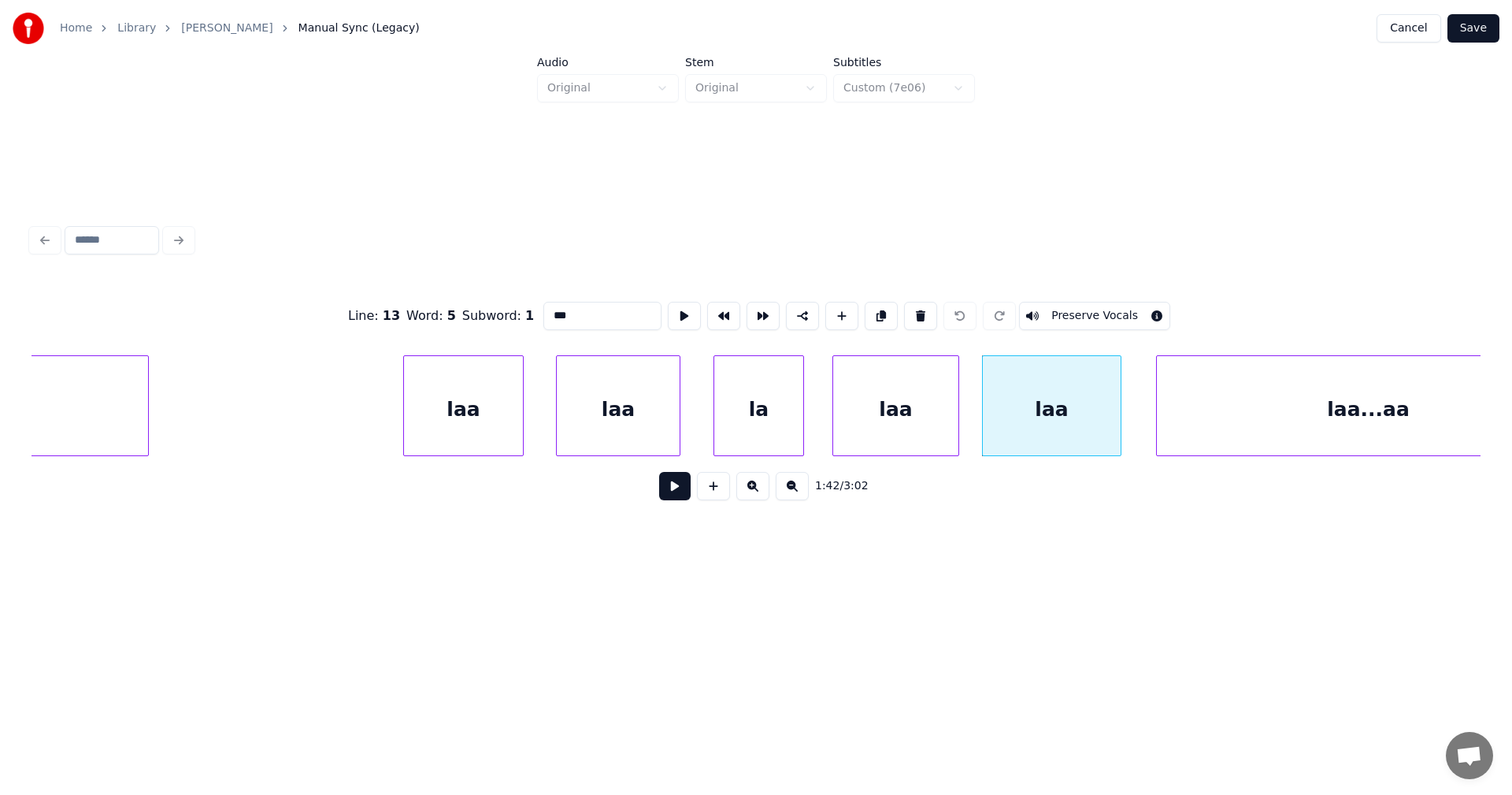
click at [1103, 309] on button "Preserve Vocals" at bounding box center [1095, 316] width 151 height 28
click at [1241, 389] on div "laa...aa" at bounding box center [1369, 409] width 423 height 107
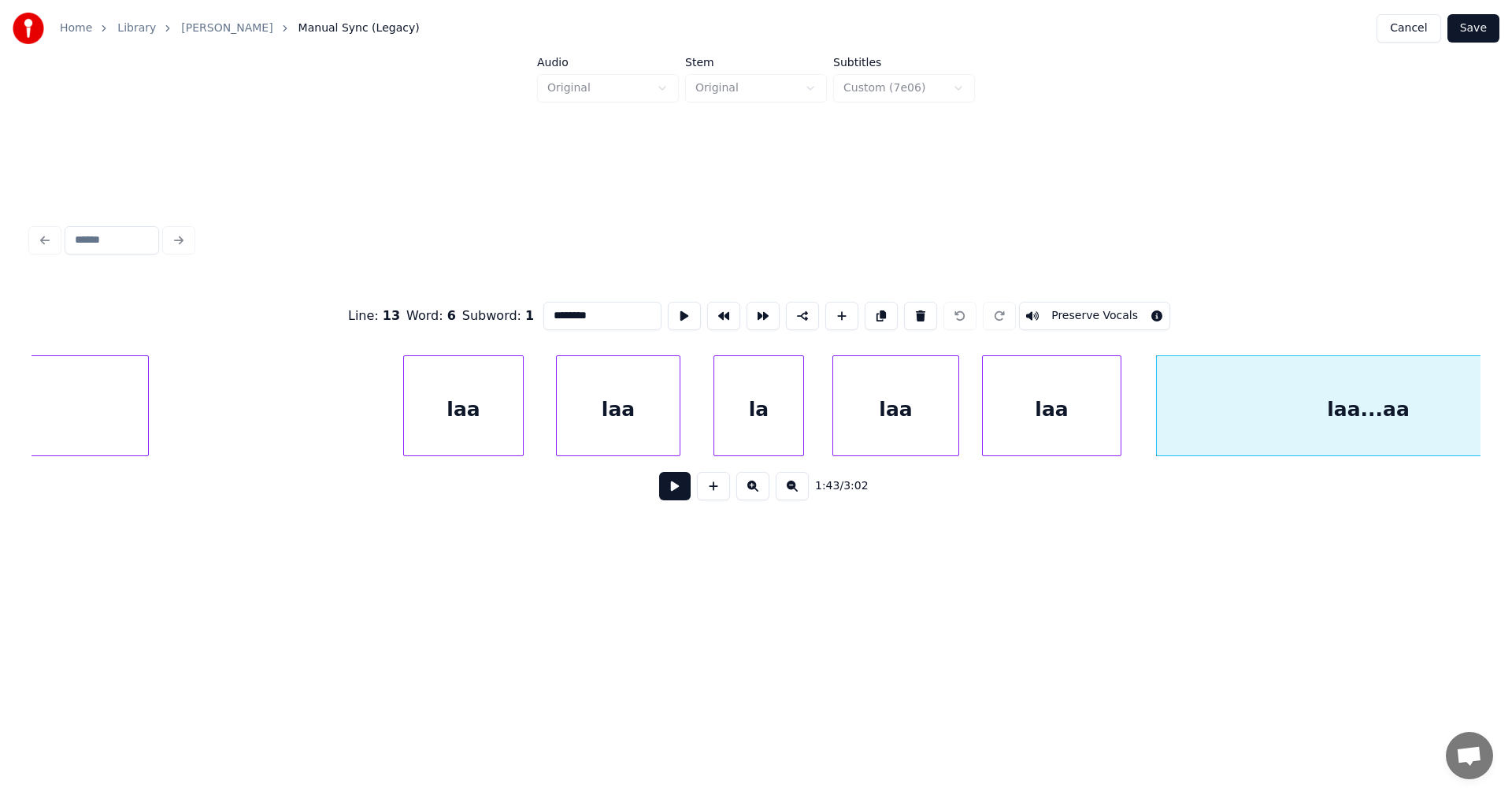
click at [1120, 310] on button "Preserve Vocals" at bounding box center [1095, 316] width 151 height 28
click at [485, 427] on div "laa" at bounding box center [463, 409] width 119 height 107
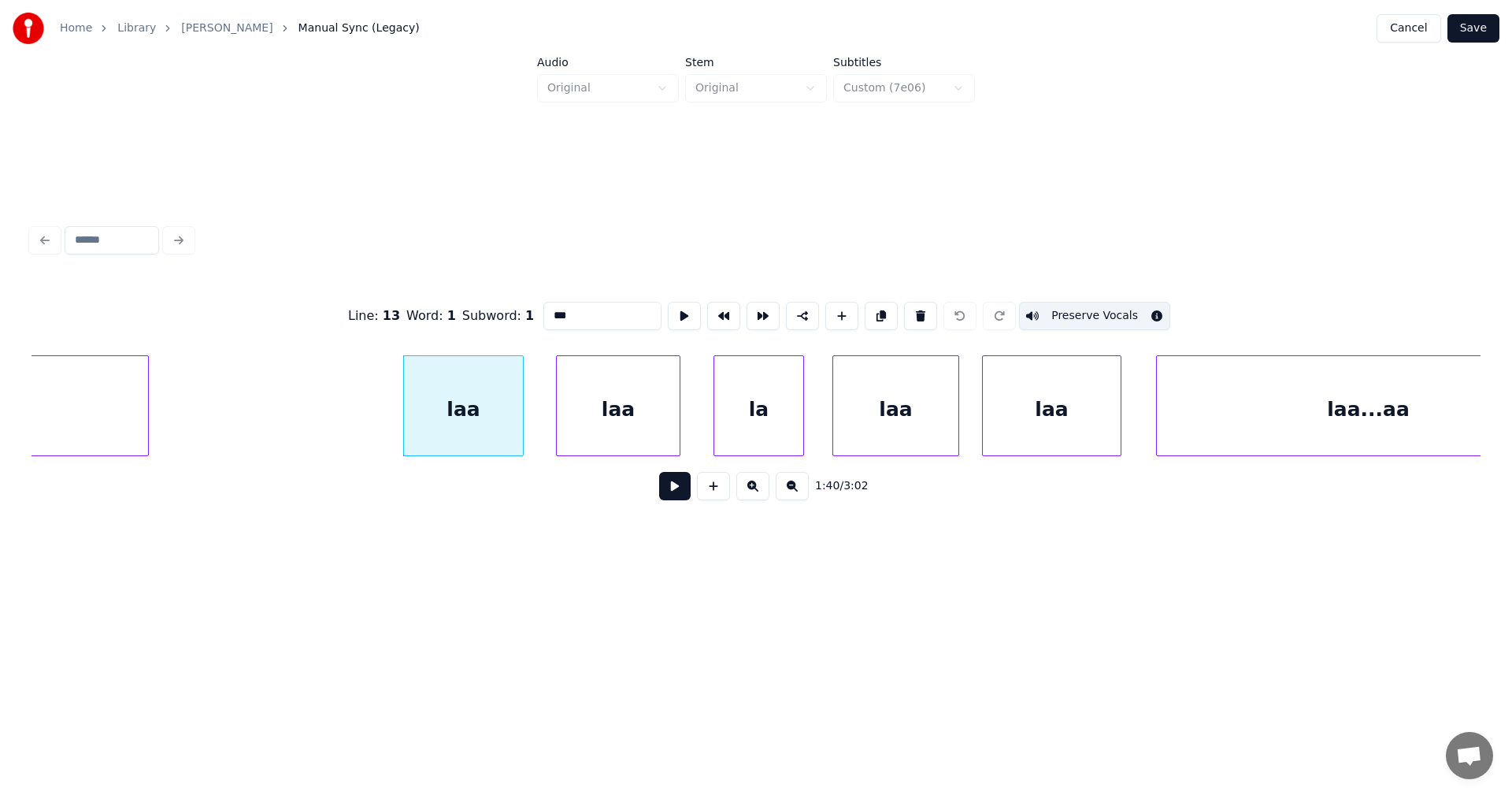
click at [598, 423] on div "laa" at bounding box center [618, 409] width 123 height 107
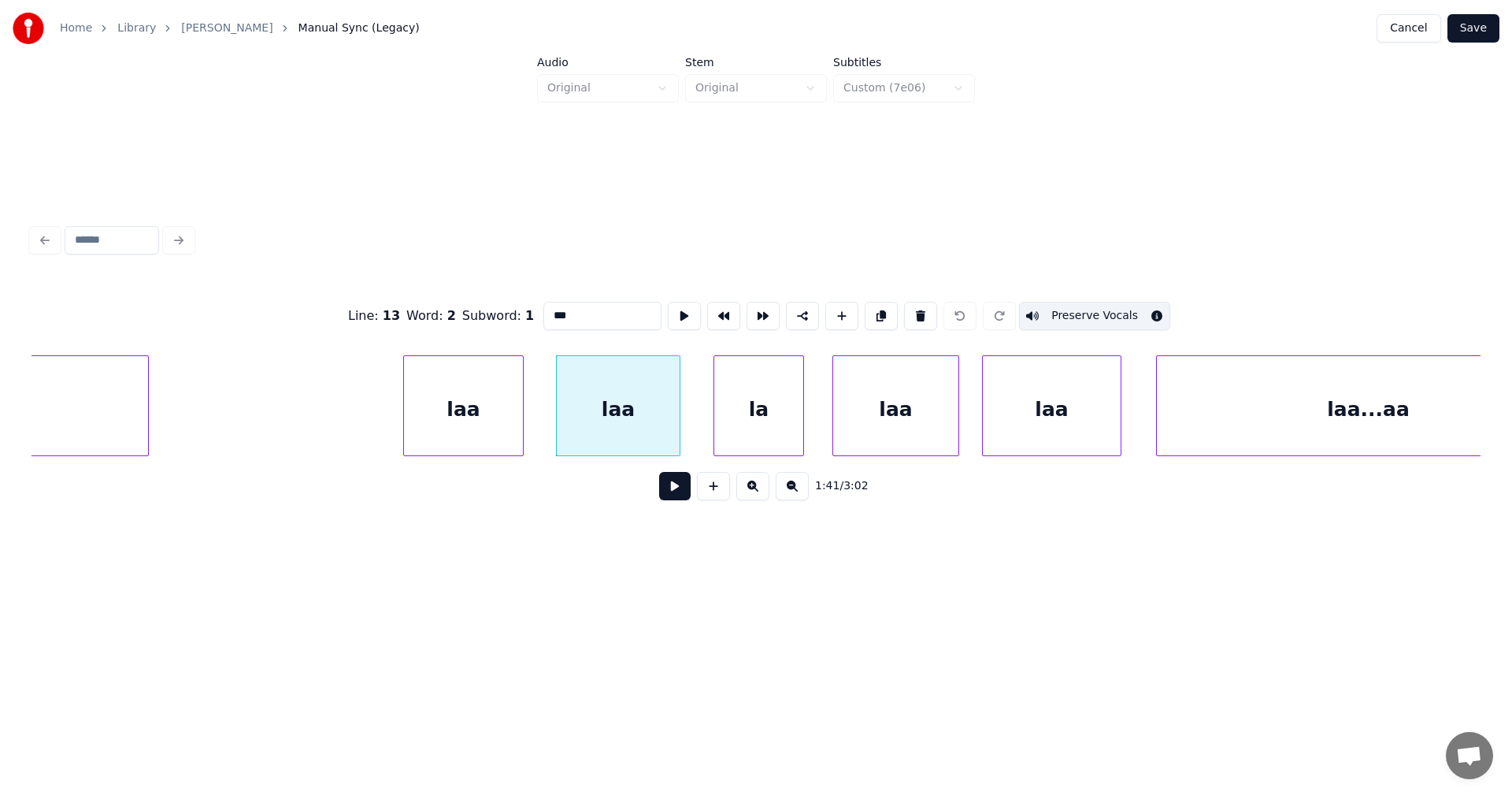
click at [761, 410] on div "la" at bounding box center [759, 409] width 89 height 107
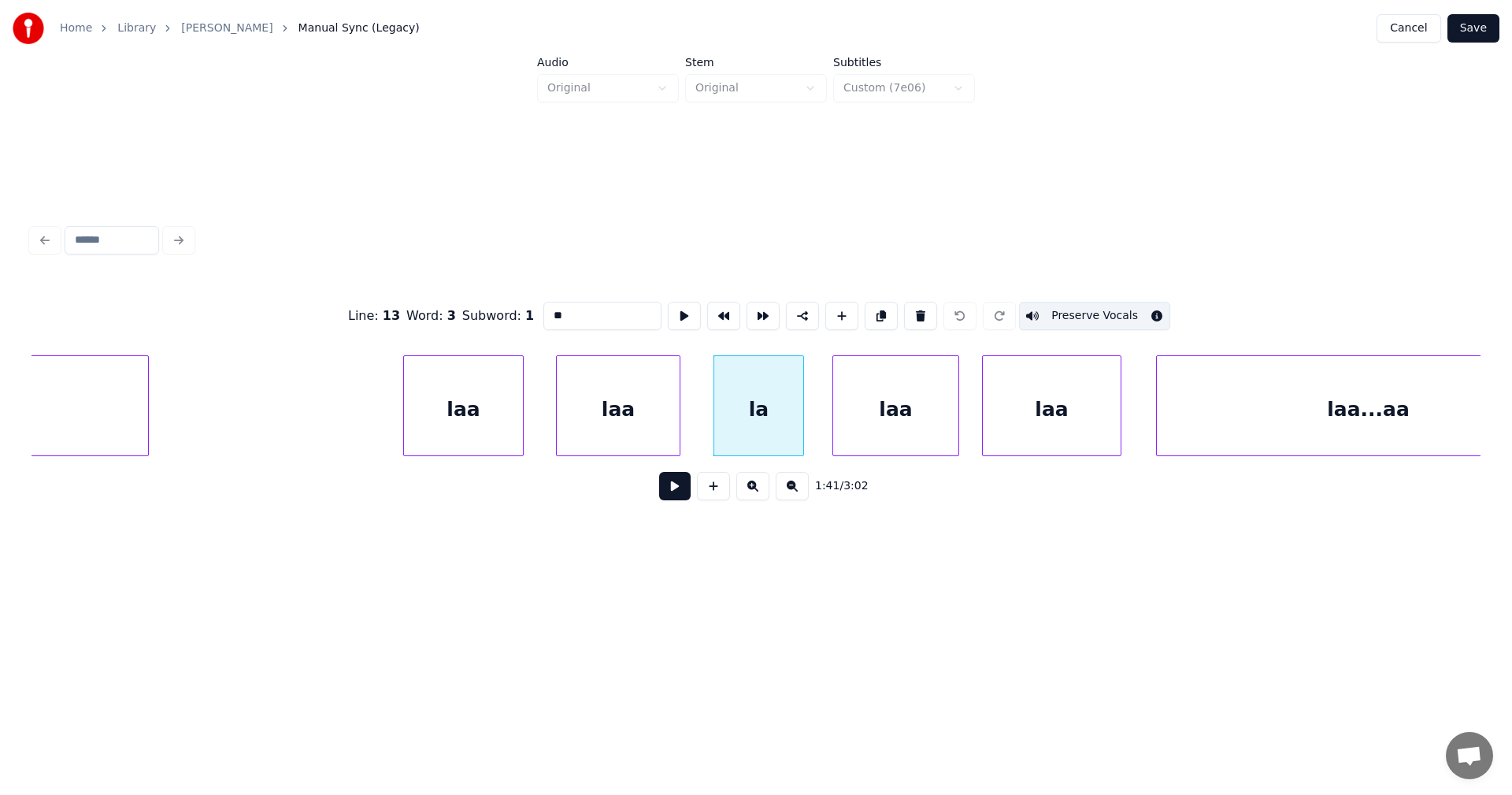
click at [905, 403] on div "laa" at bounding box center [896, 409] width 125 height 107
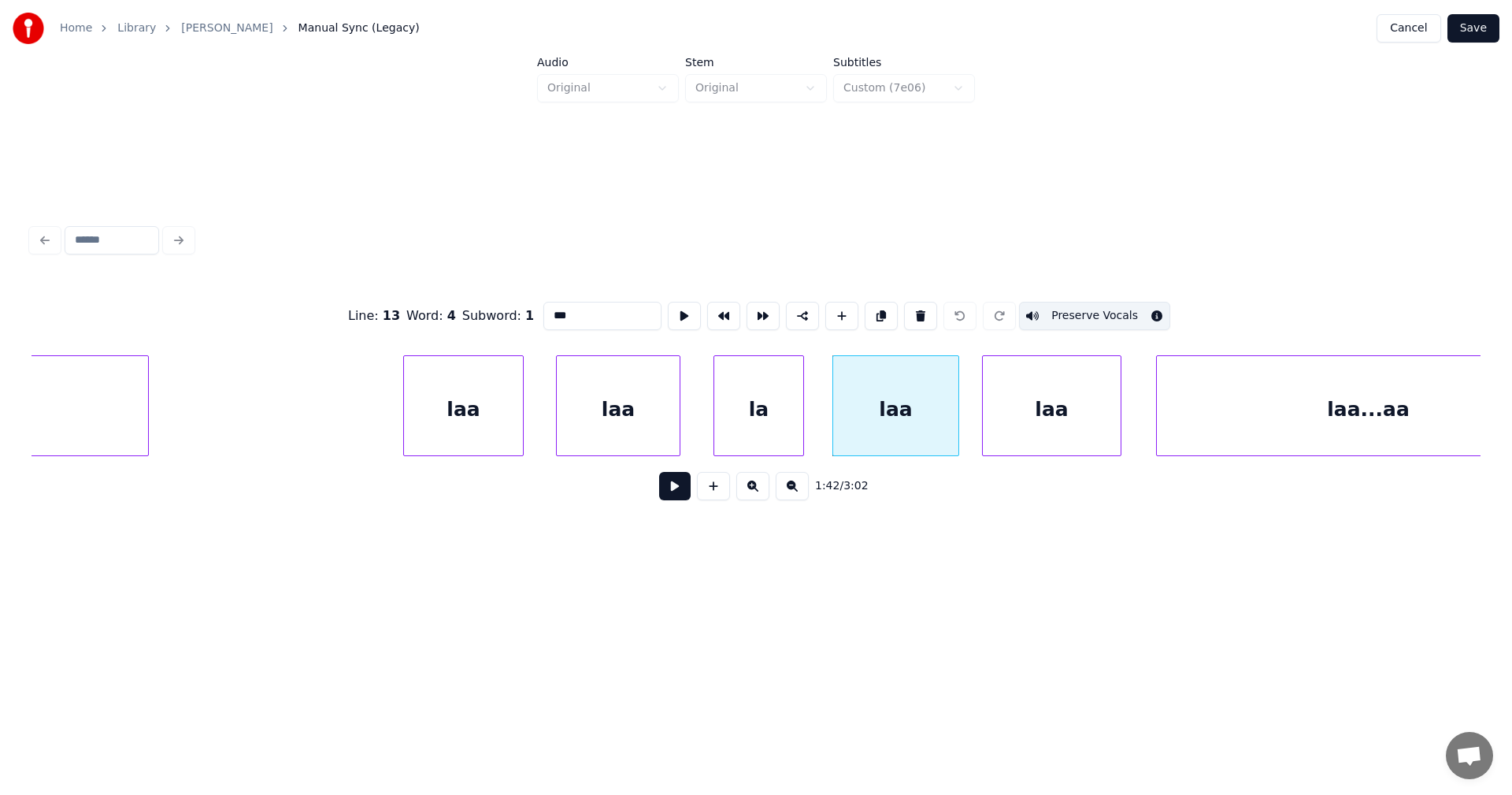
click at [1066, 405] on div "laa" at bounding box center [1051, 409] width 138 height 107
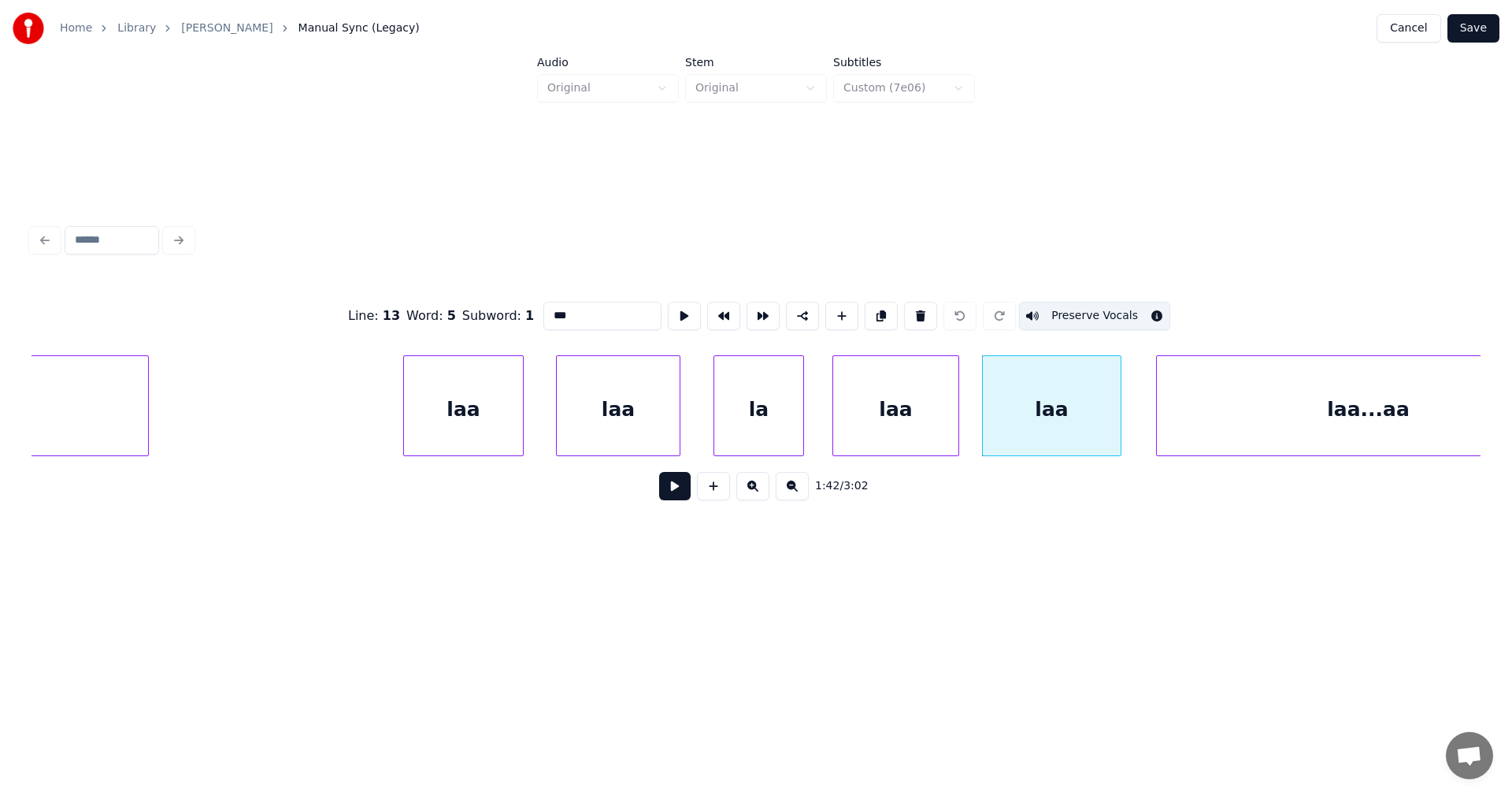
click at [1202, 409] on div "laa...aa" at bounding box center [1369, 409] width 423 height 107
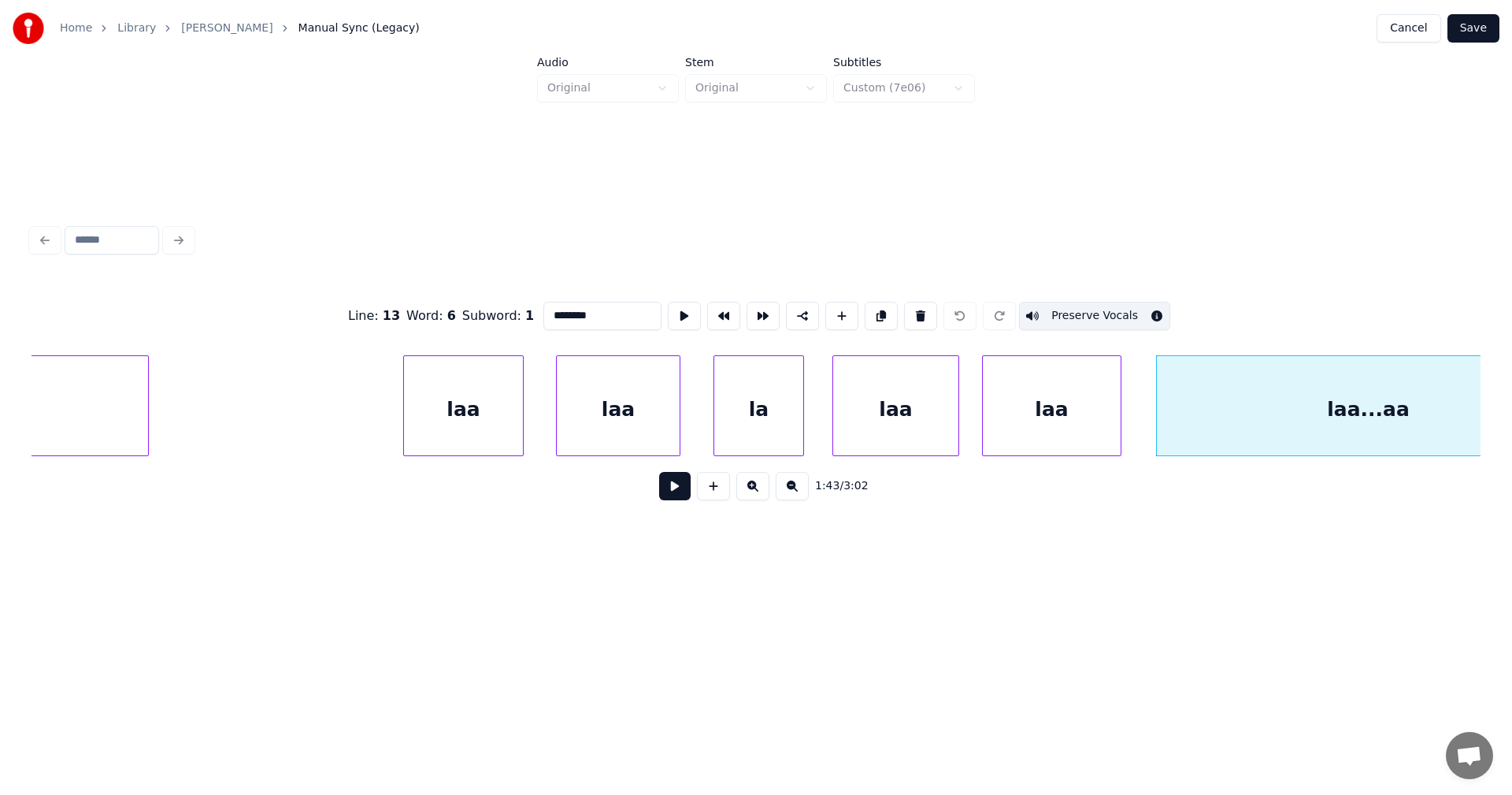
click at [471, 420] on div "laa" at bounding box center [463, 409] width 119 height 107
type input "***"
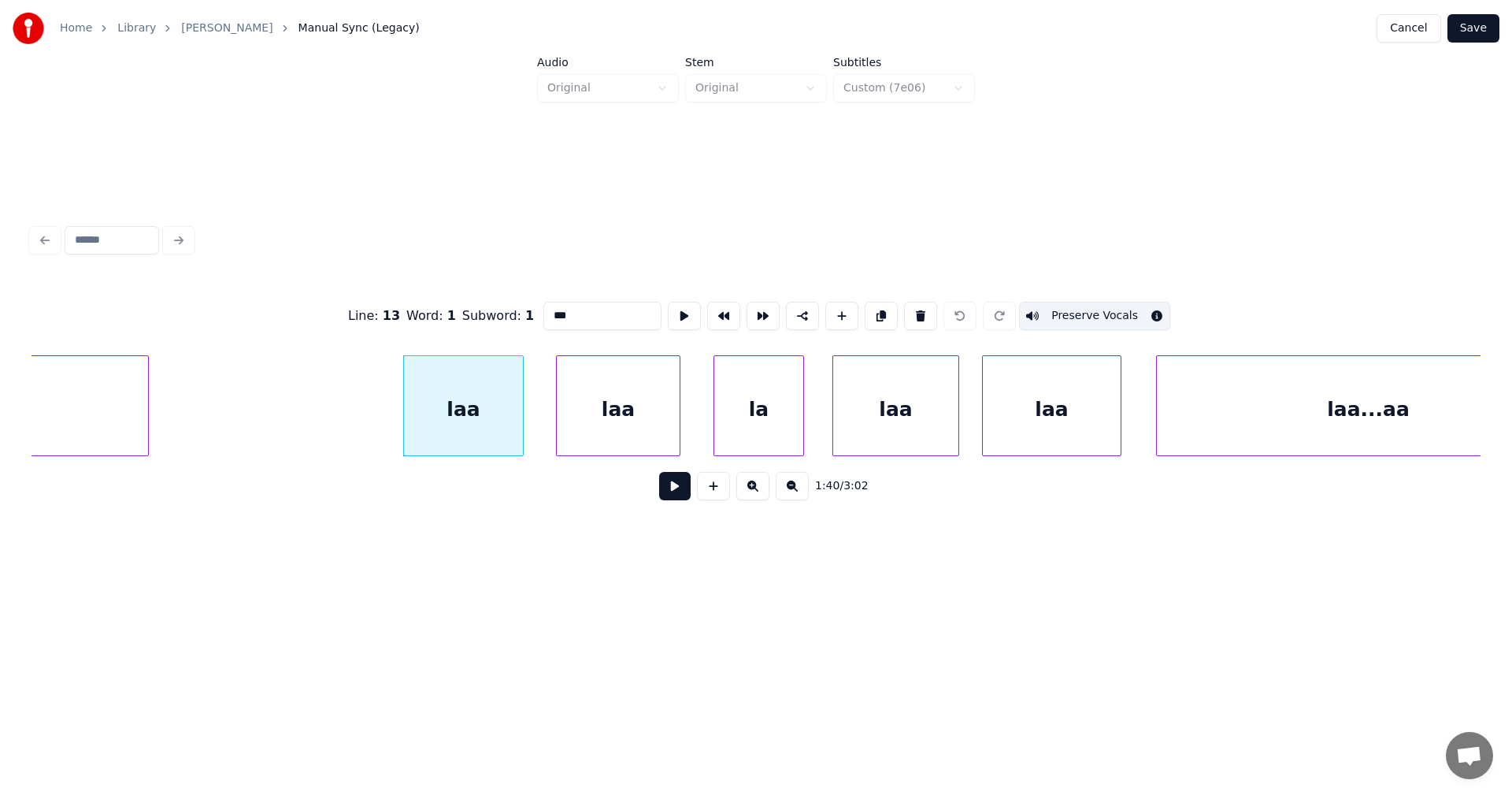
click at [1465, 29] on button "Save" at bounding box center [1474, 28] width 52 height 28
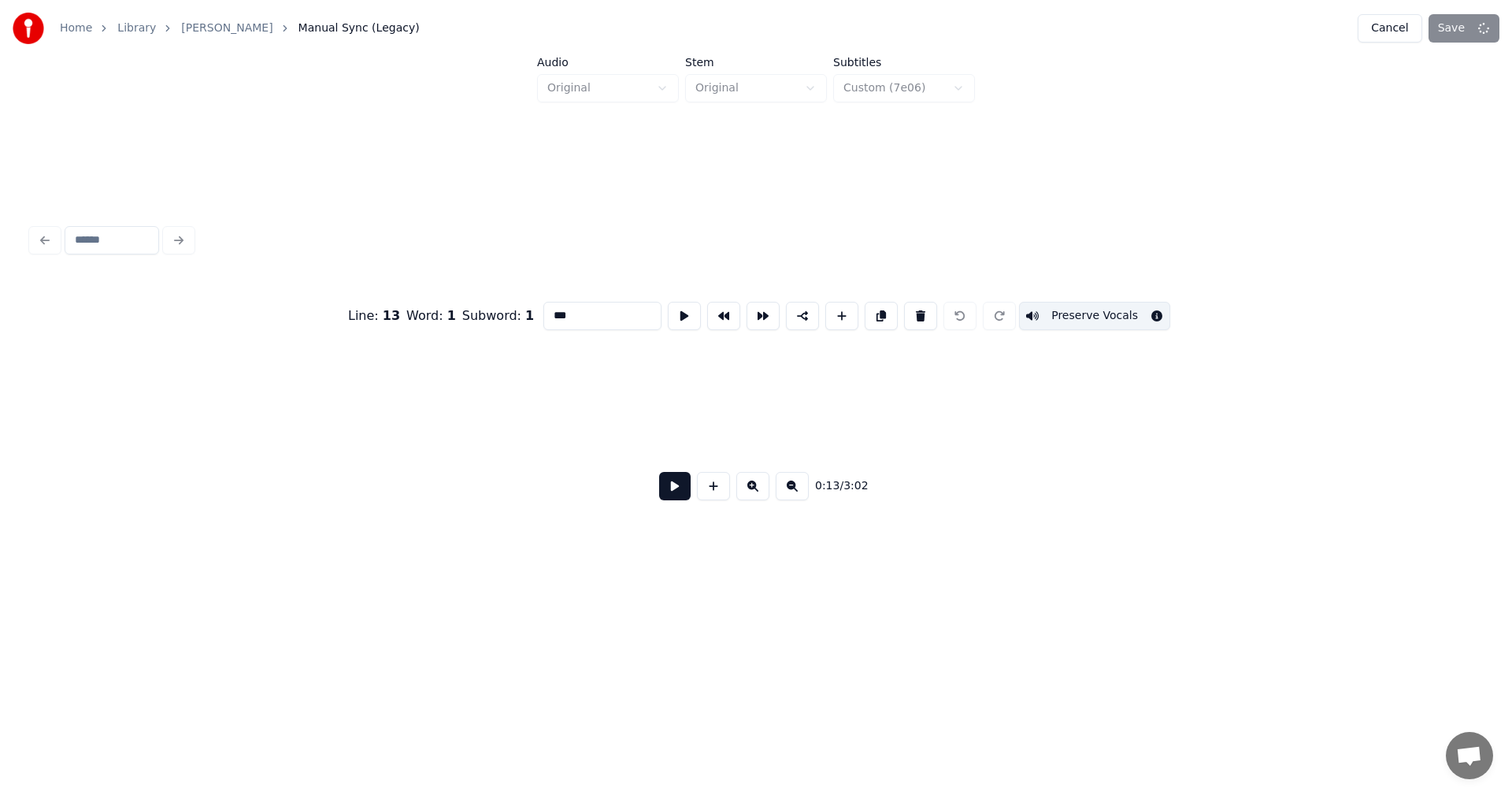
scroll to position [0, 3747]
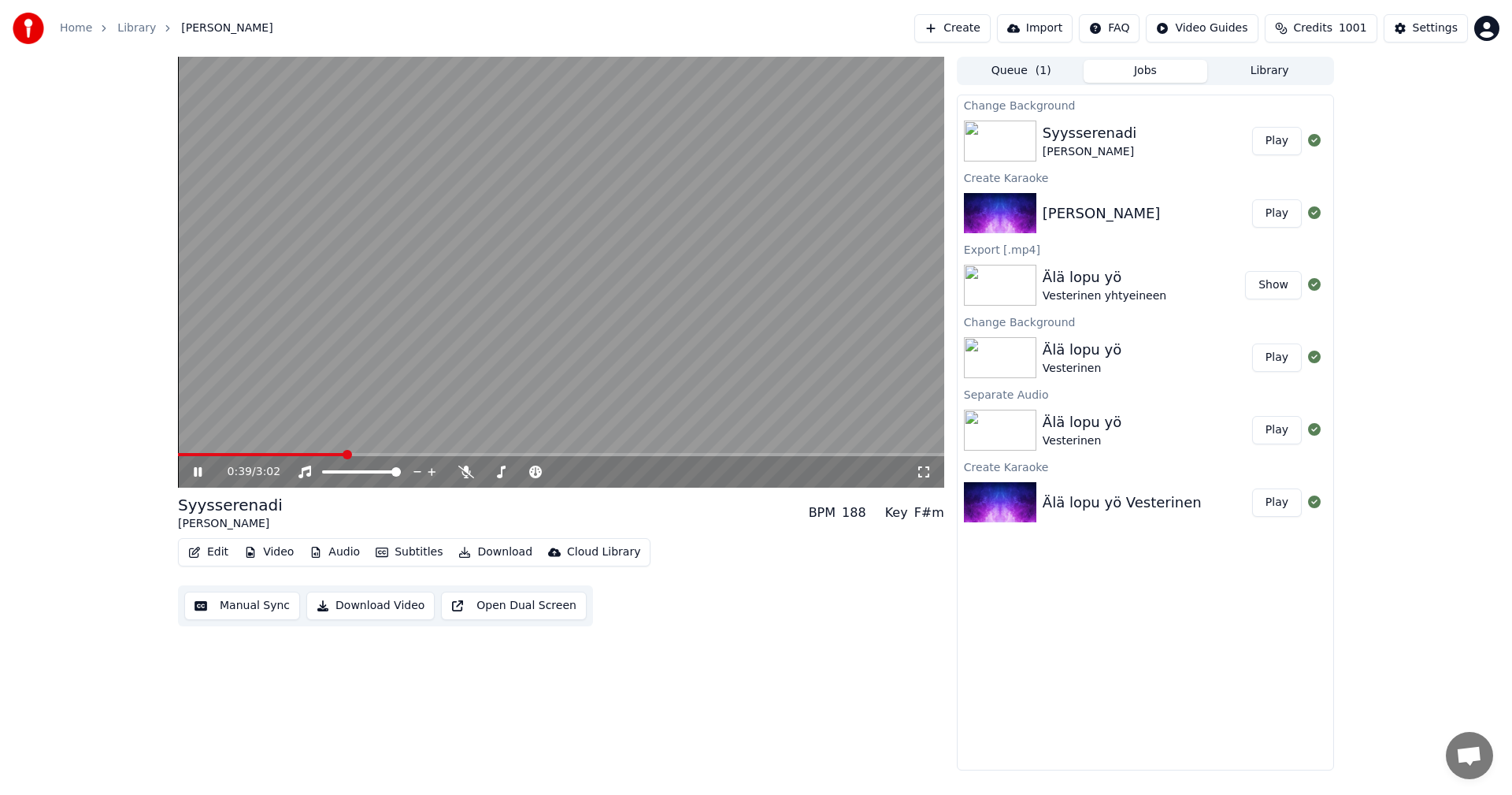
click at [511, 451] on video at bounding box center [561, 272] width 767 height 430
click at [510, 455] on span at bounding box center [561, 454] width 767 height 4
drag, startPoint x: 203, startPoint y: 461, endPoint x: 196, endPoint y: 474, distance: 14.8
click at [201, 464] on div "1:19 / 3:02" at bounding box center [561, 471] width 767 height 31
click at [196, 473] on icon at bounding box center [197, 471] width 10 height 11
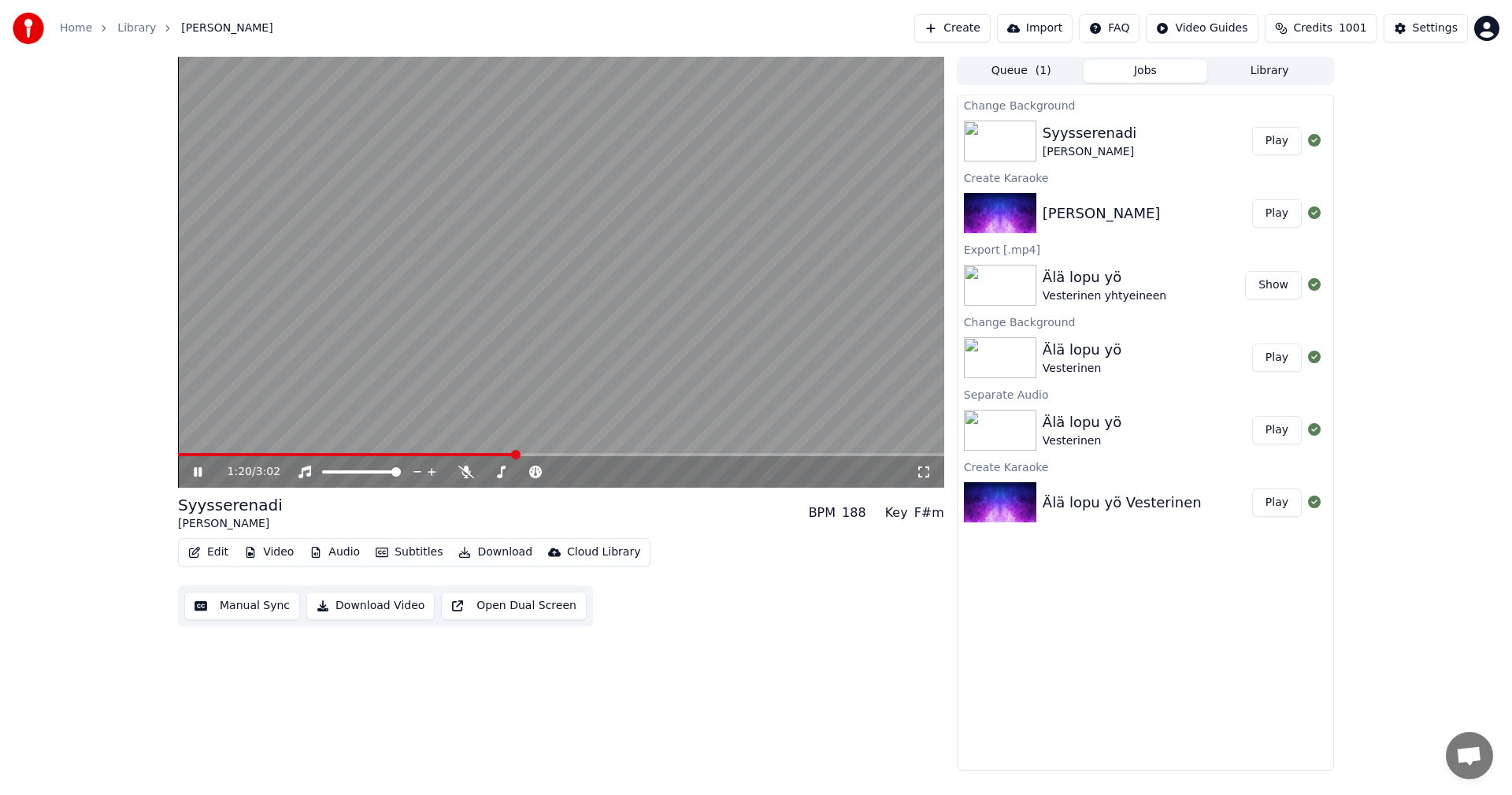
click at [556, 455] on span at bounding box center [561, 454] width 767 height 4
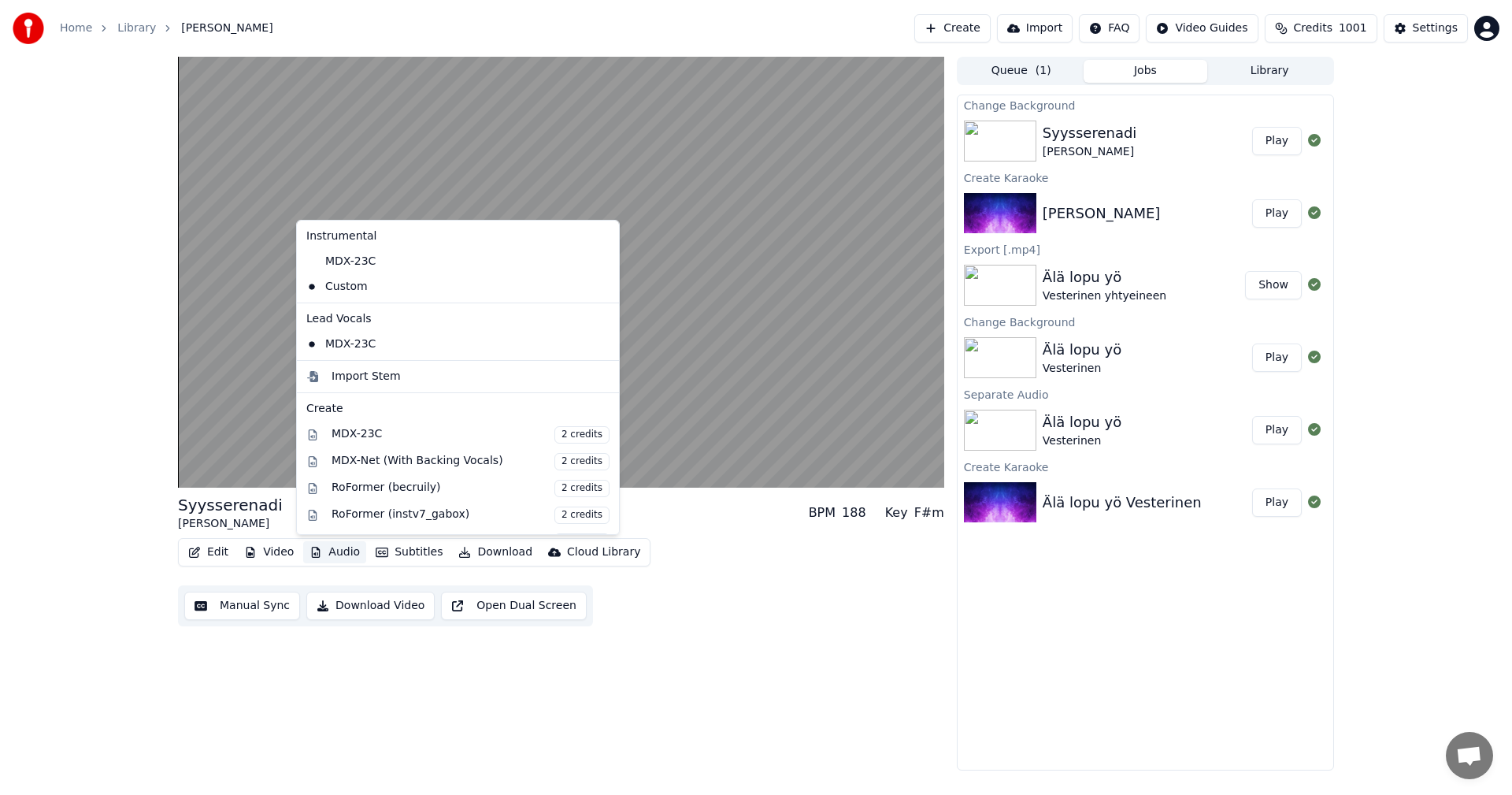
click at [350, 554] on button "Audio" at bounding box center [334, 551] width 63 height 22
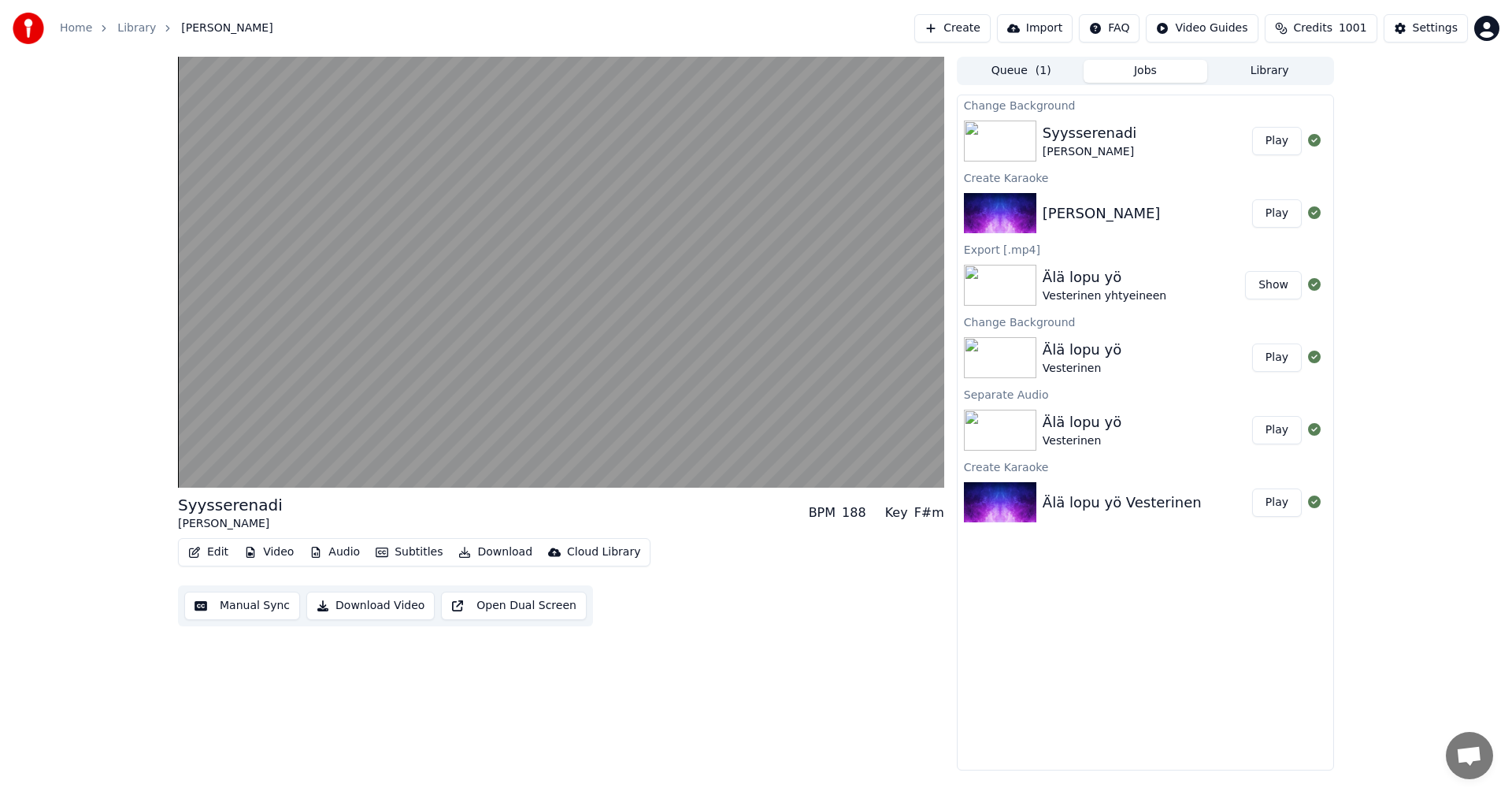
click at [745, 540] on div "Edit Video Audio Subtitles Download Cloud Library Manual Sync Download Video Op…" at bounding box center [561, 582] width 767 height 88
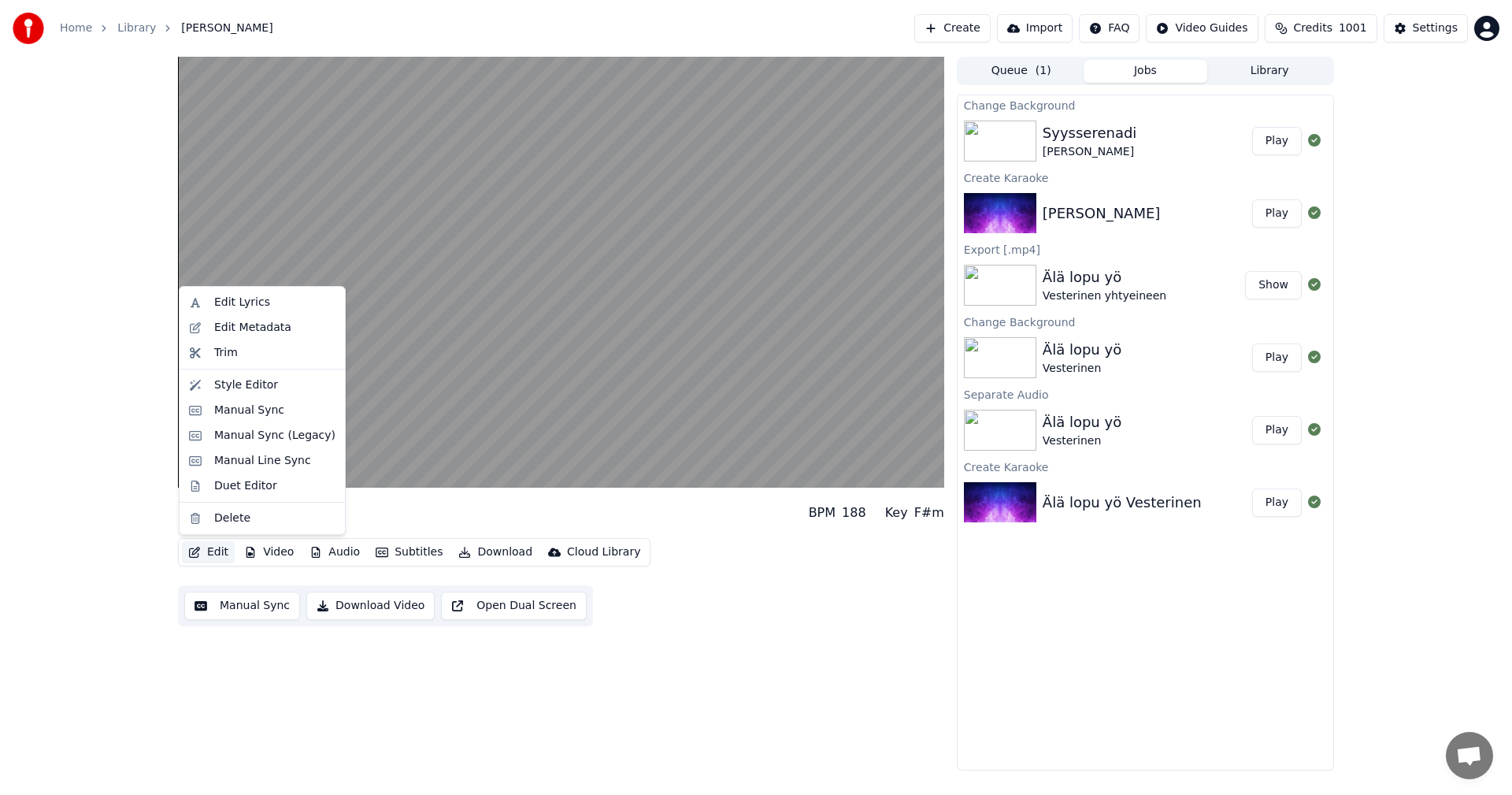
click at [224, 551] on button "Edit" at bounding box center [208, 551] width 52 height 22
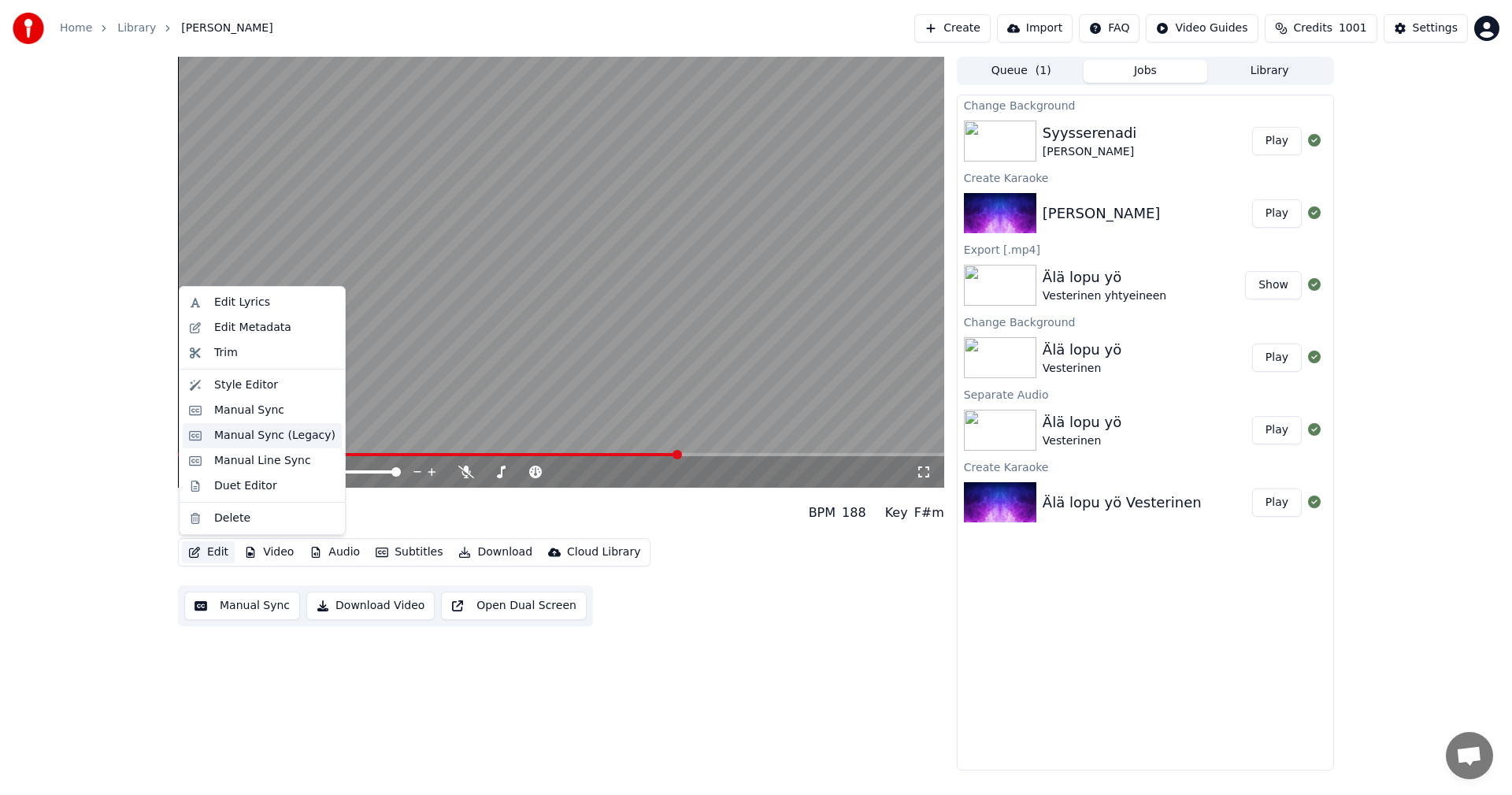
click at [258, 437] on div "Manual Sync (Legacy)" at bounding box center [275, 436] width 121 height 16
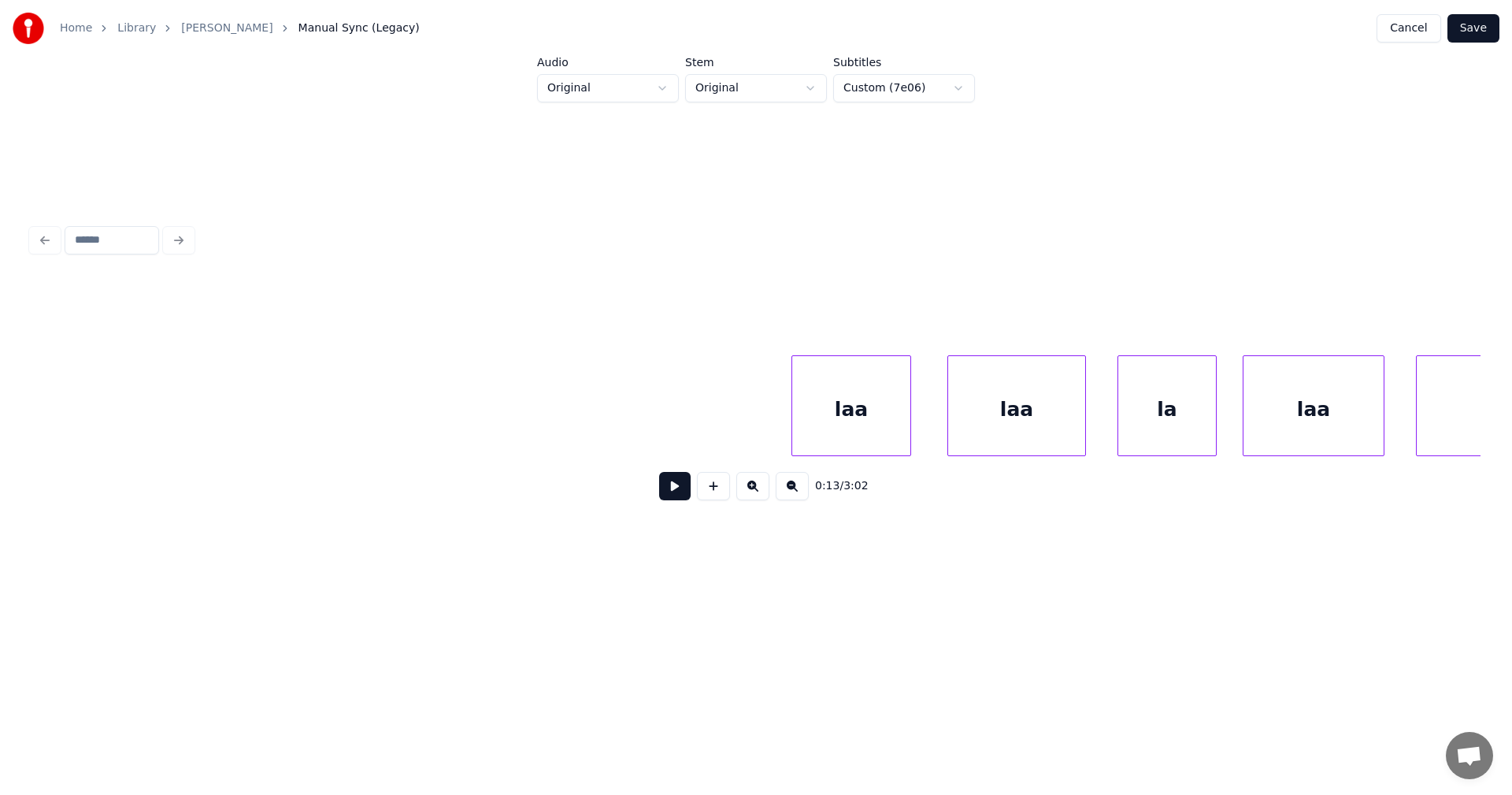
scroll to position [0, 25703]
click at [732, 412] on div "laa" at bounding box center [712, 409] width 118 height 107
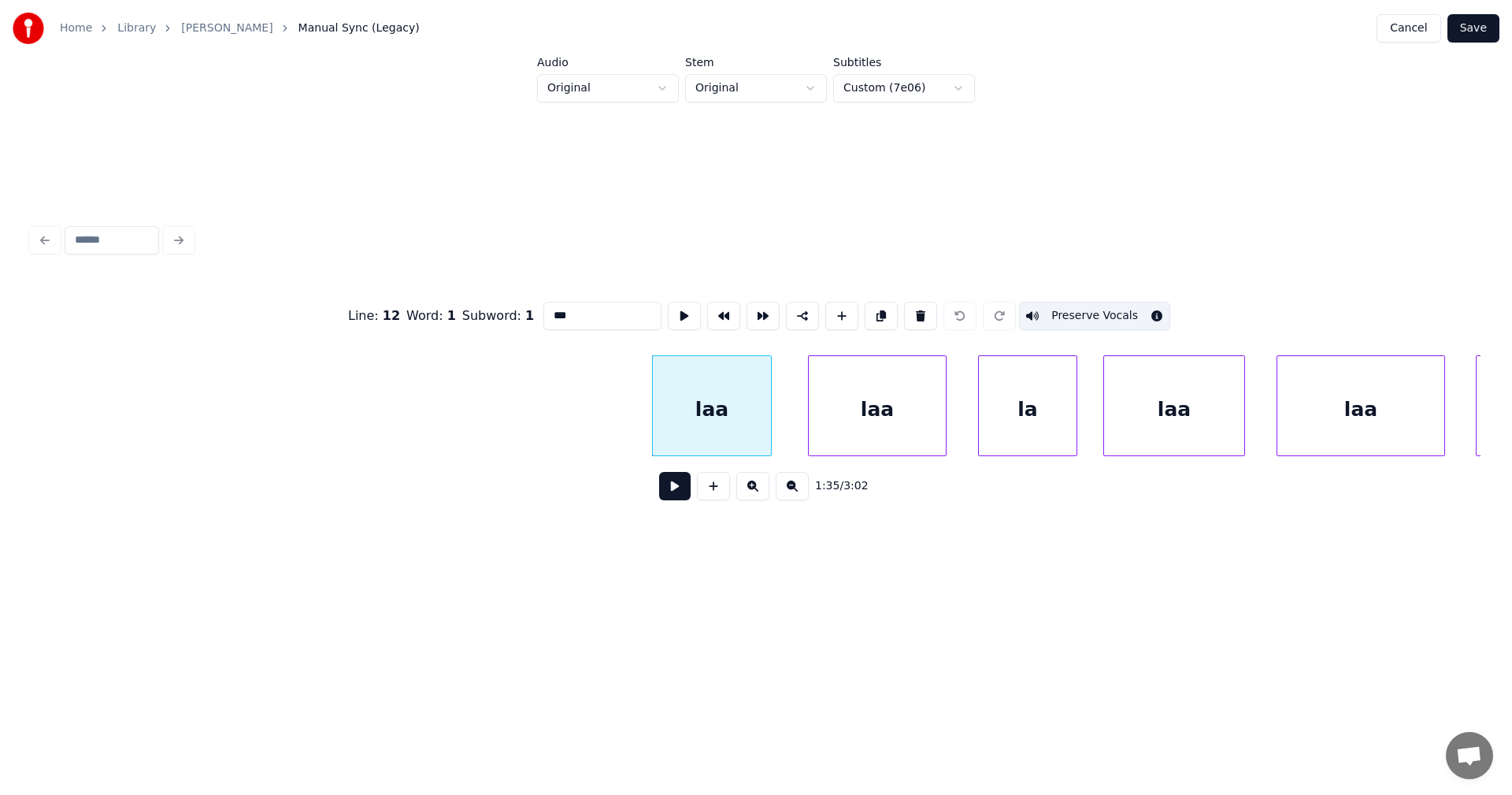
click at [1072, 307] on button "Preserve Vocals" at bounding box center [1095, 316] width 151 height 28
click at [937, 383] on div "laa" at bounding box center [877, 409] width 137 height 107
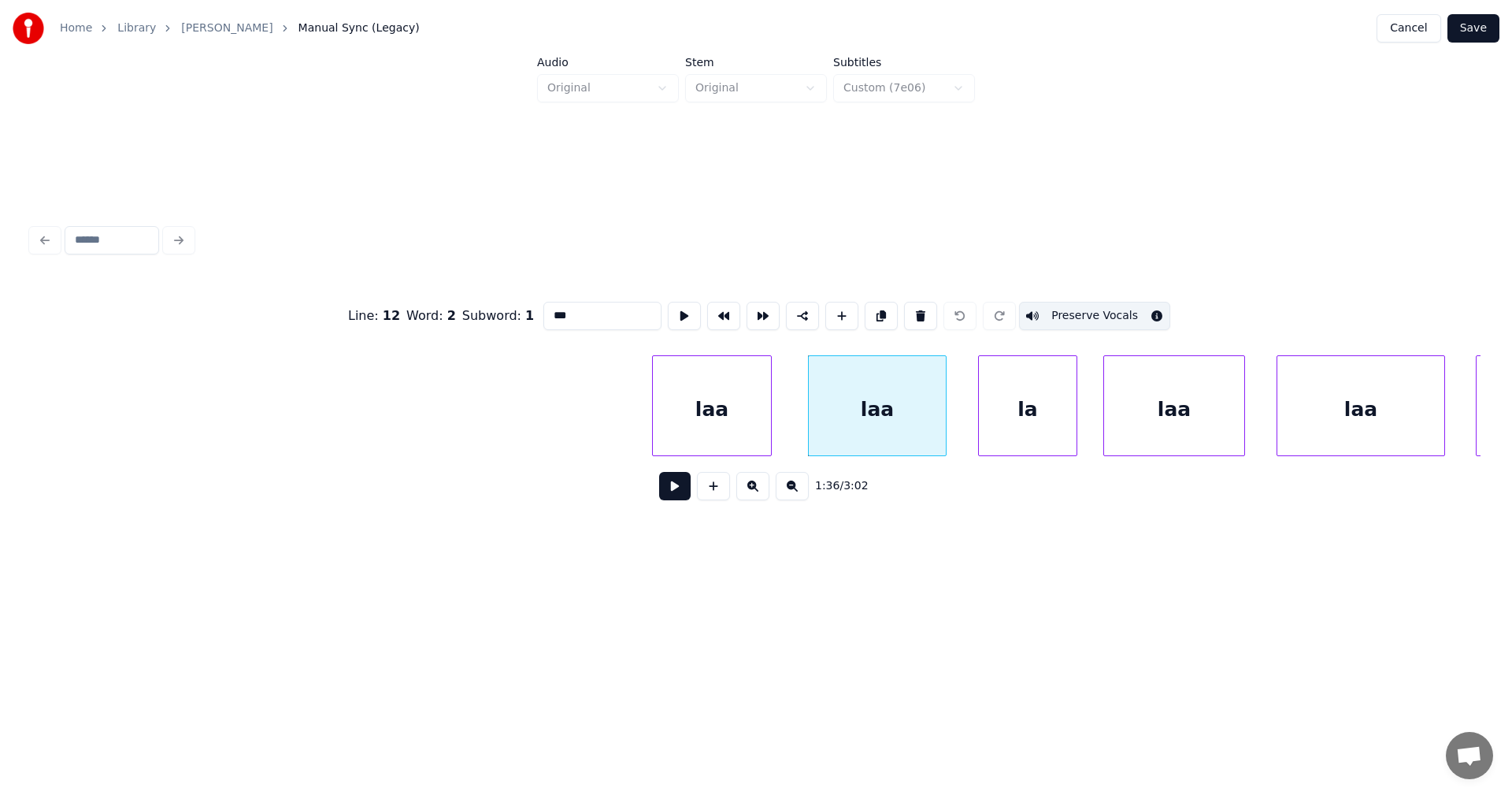
click at [1071, 309] on button "Preserve Vocals" at bounding box center [1095, 316] width 151 height 28
click at [1037, 375] on div "la" at bounding box center [1028, 409] width 98 height 107
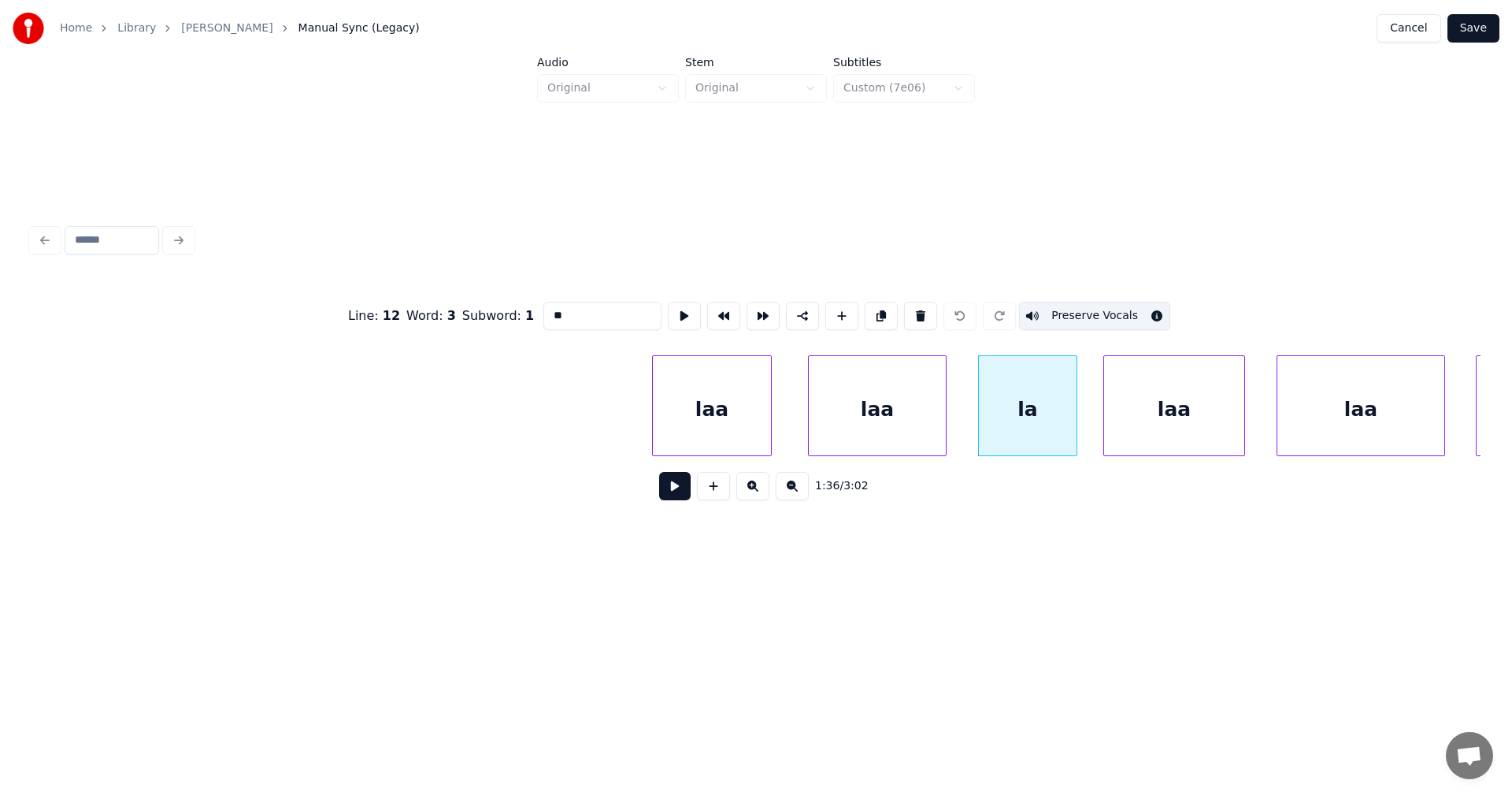
click at [1141, 381] on div "laa" at bounding box center [1175, 409] width 141 height 107
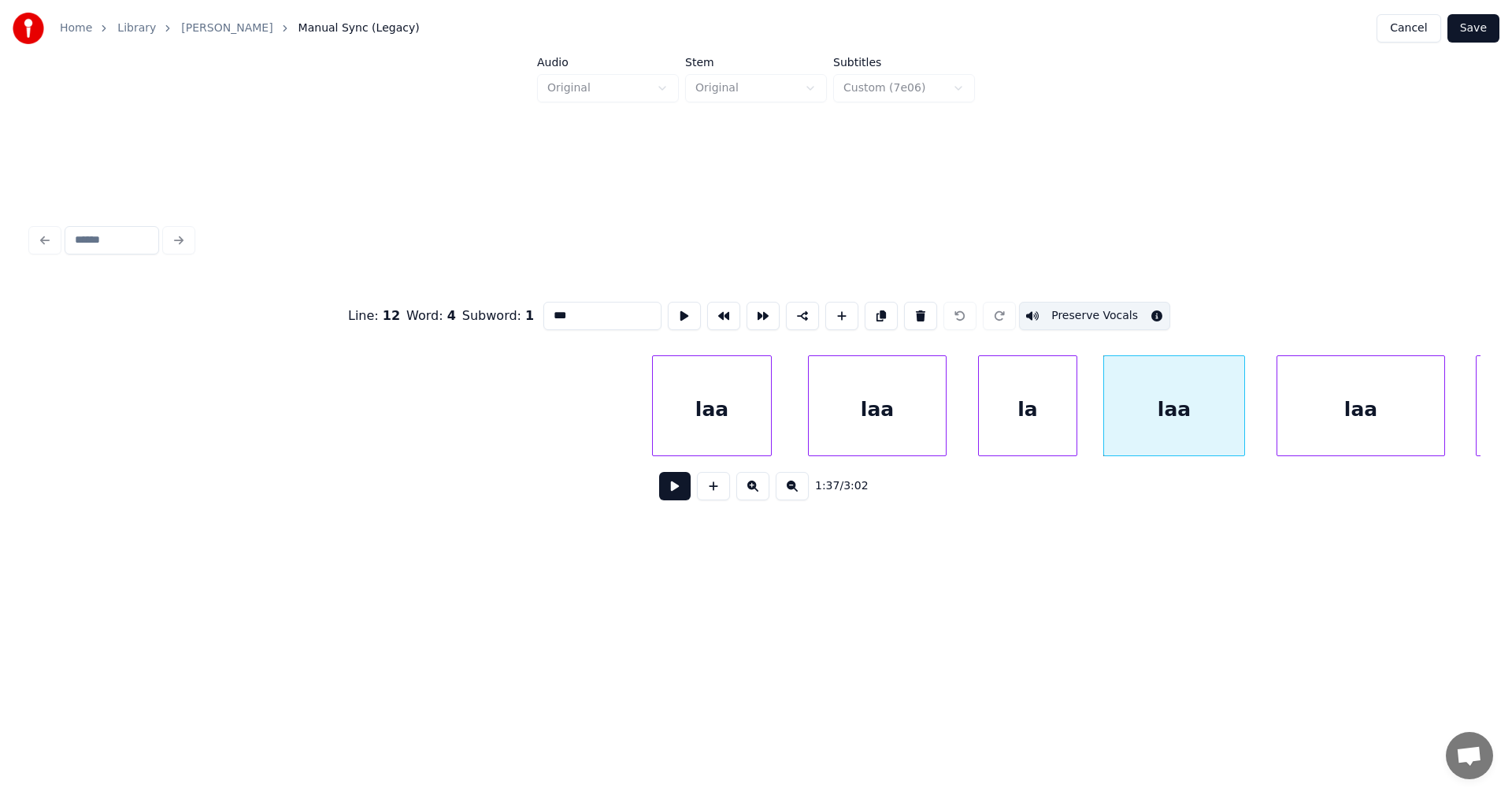
click at [1104, 301] on button "Preserve Vocals" at bounding box center [1095, 316] width 151 height 28
click at [754, 395] on div "laa" at bounding box center [712, 409] width 118 height 107
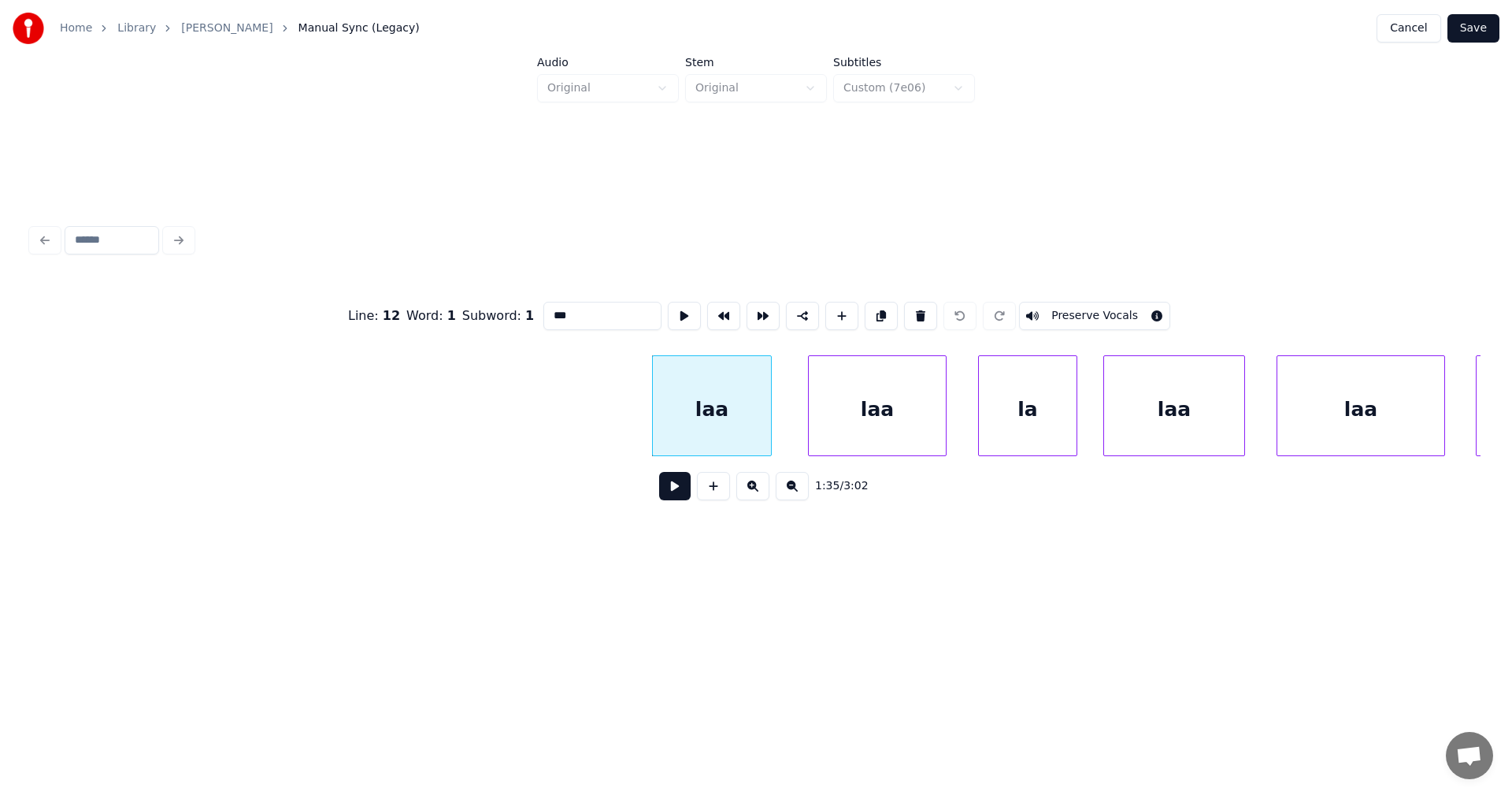
click at [884, 397] on div "laa" at bounding box center [877, 409] width 137 height 107
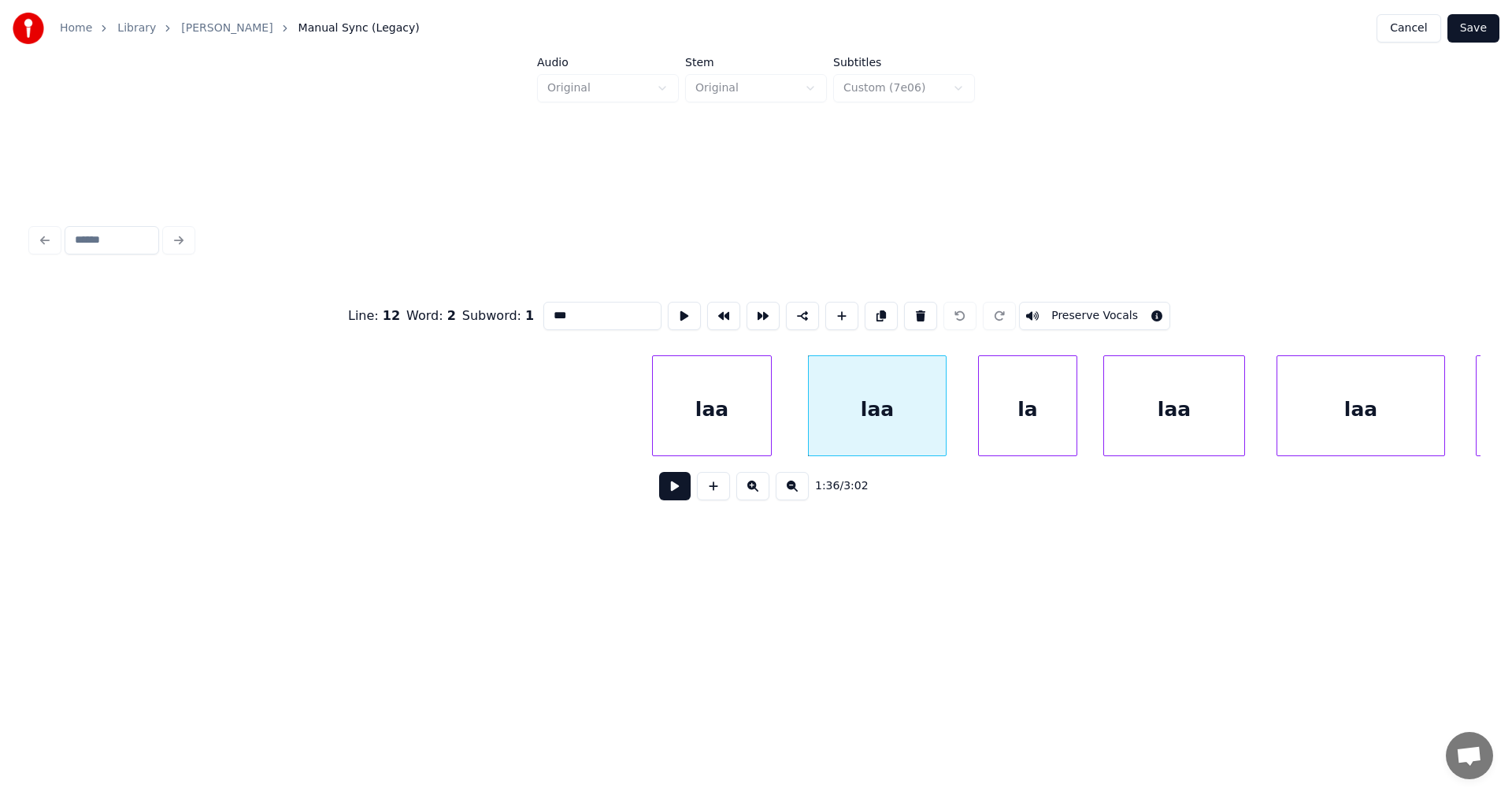
click at [1016, 396] on div "la" at bounding box center [1028, 409] width 98 height 107
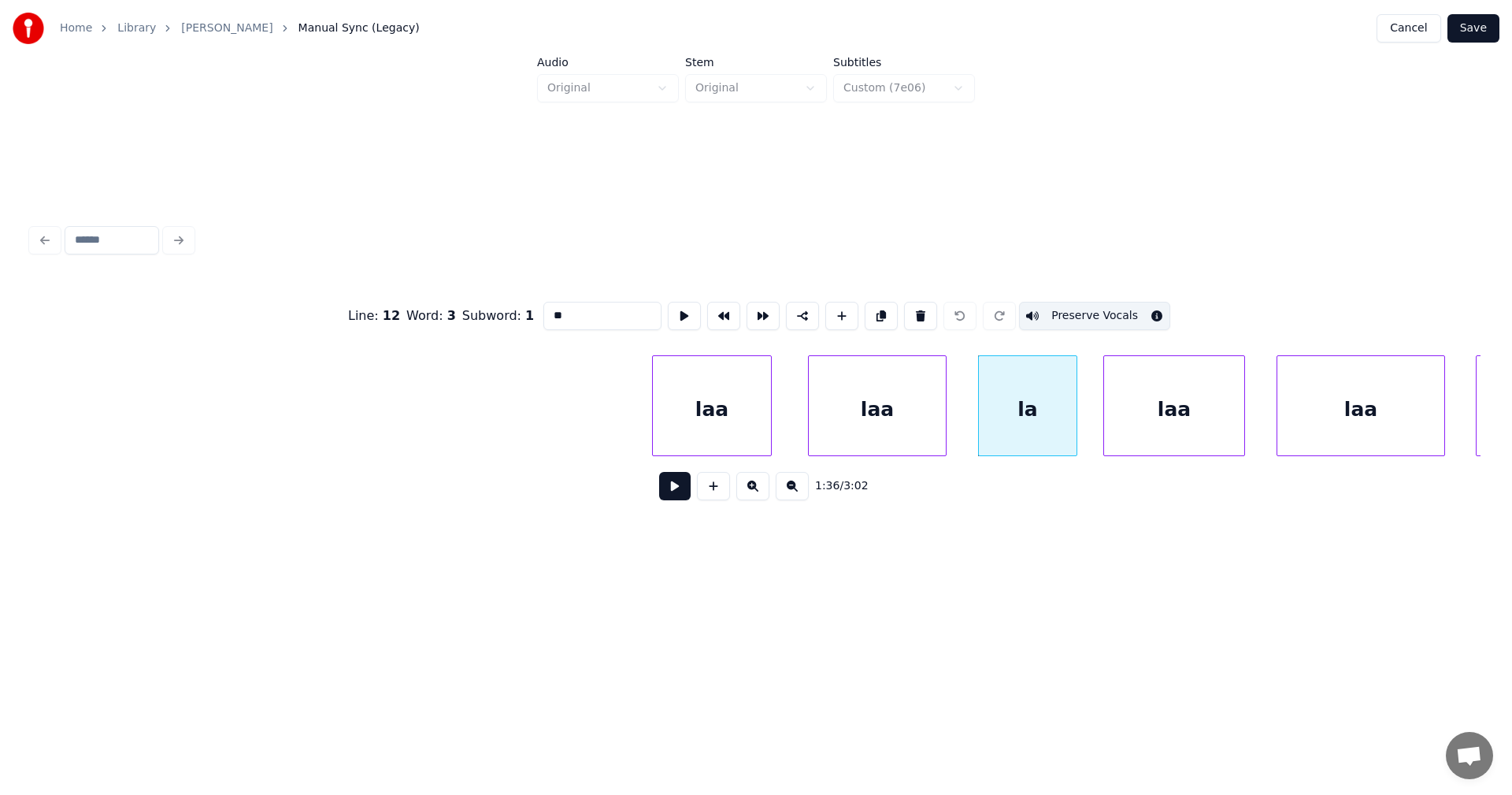
click at [1090, 308] on button "Preserve Vocals" at bounding box center [1095, 316] width 151 height 28
click at [757, 430] on div "laa" at bounding box center [712, 409] width 118 height 107
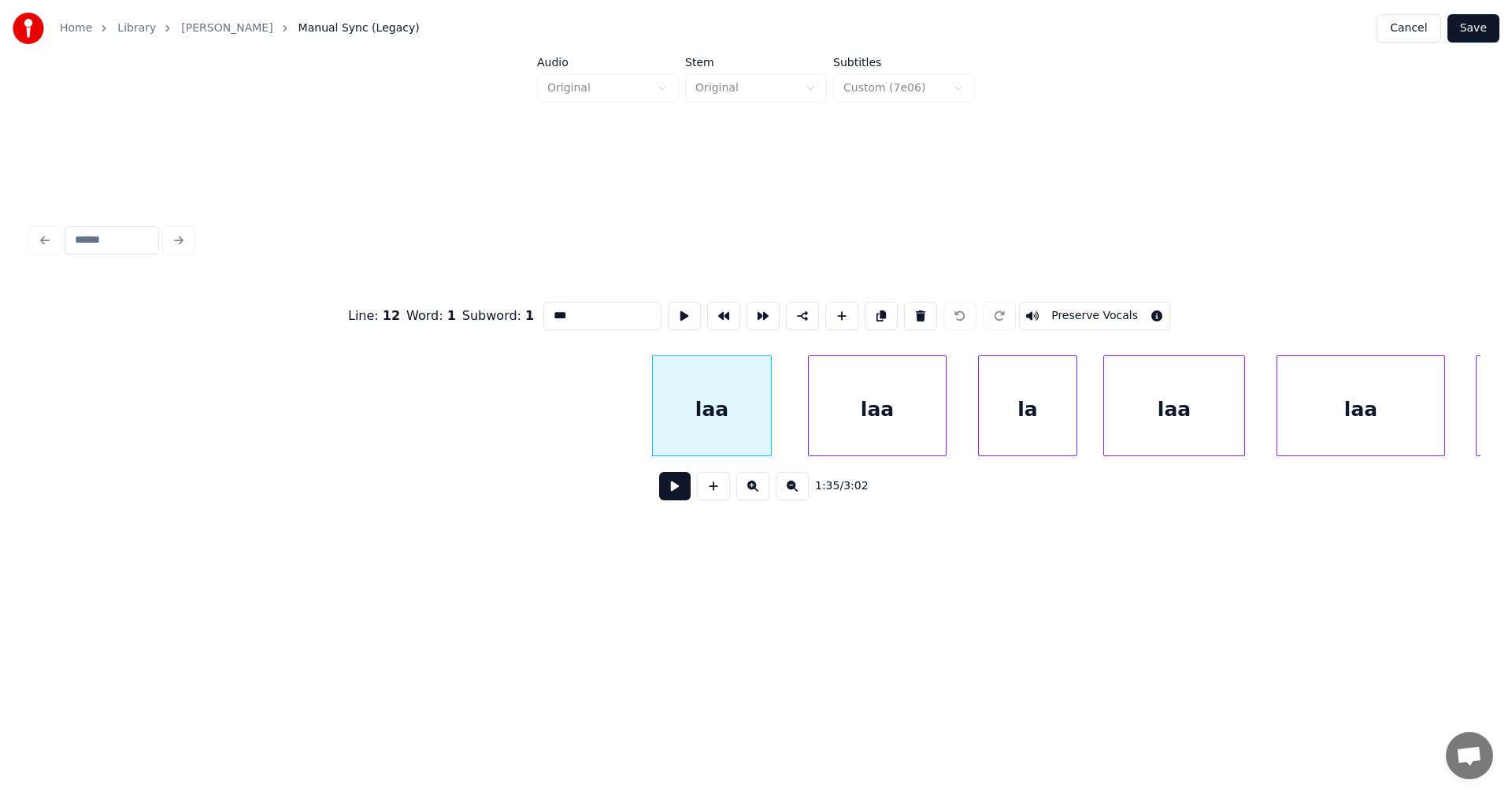
click at [856, 423] on div "laa" at bounding box center [877, 409] width 137 height 107
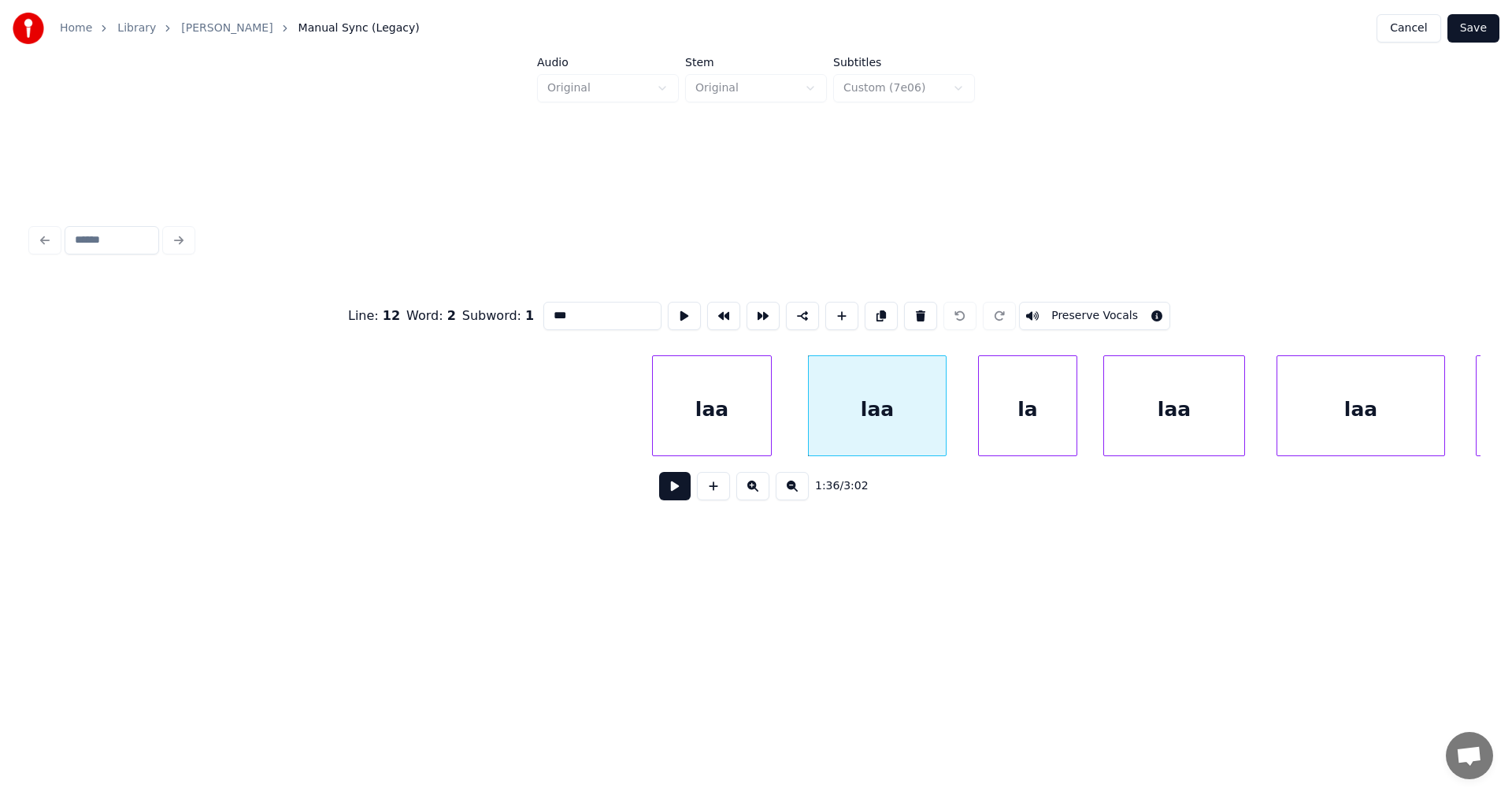
click at [980, 414] on div at bounding box center [981, 406] width 4 height 100
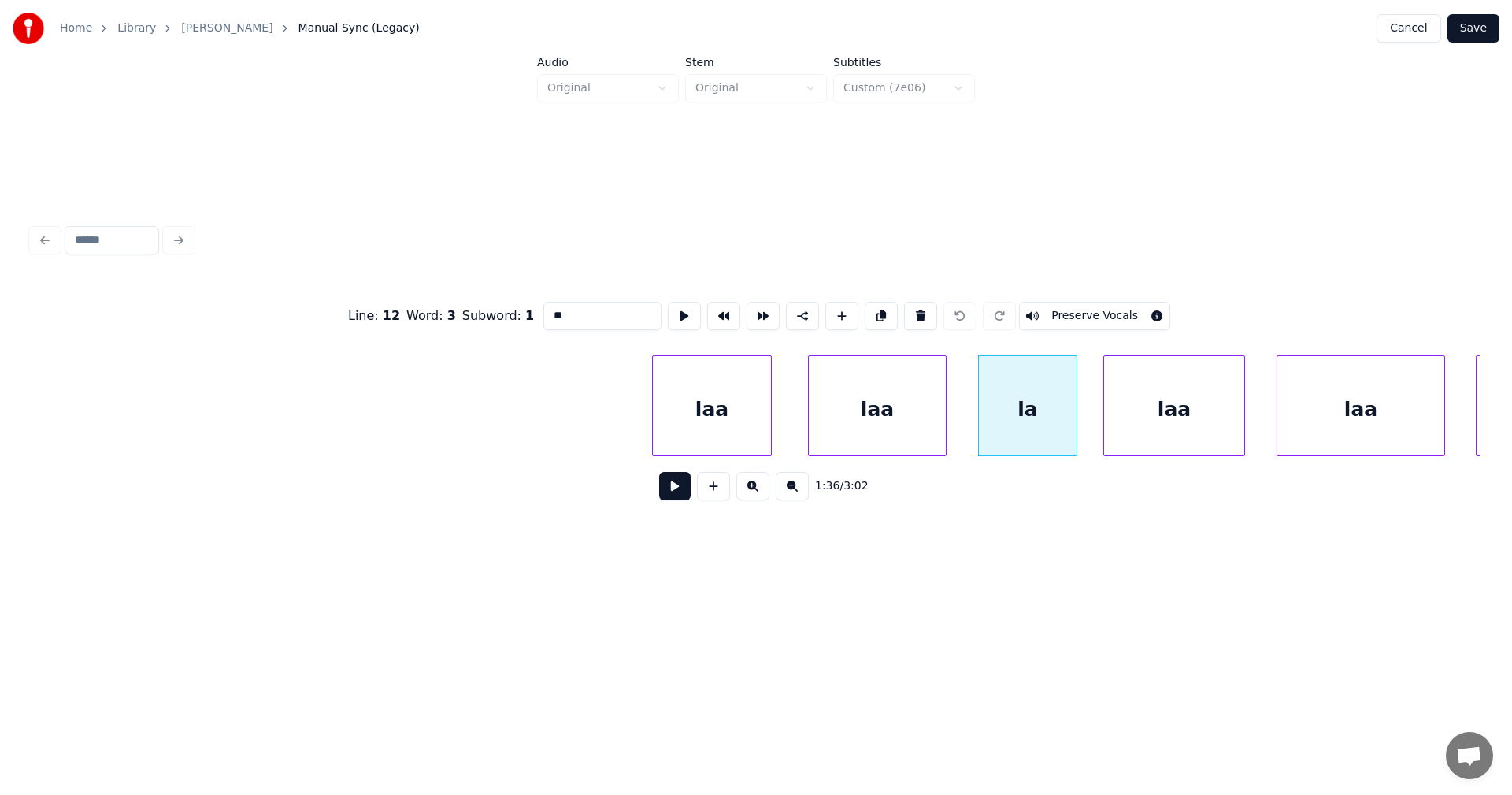
click at [1166, 414] on div "laa" at bounding box center [1175, 409] width 141 height 107
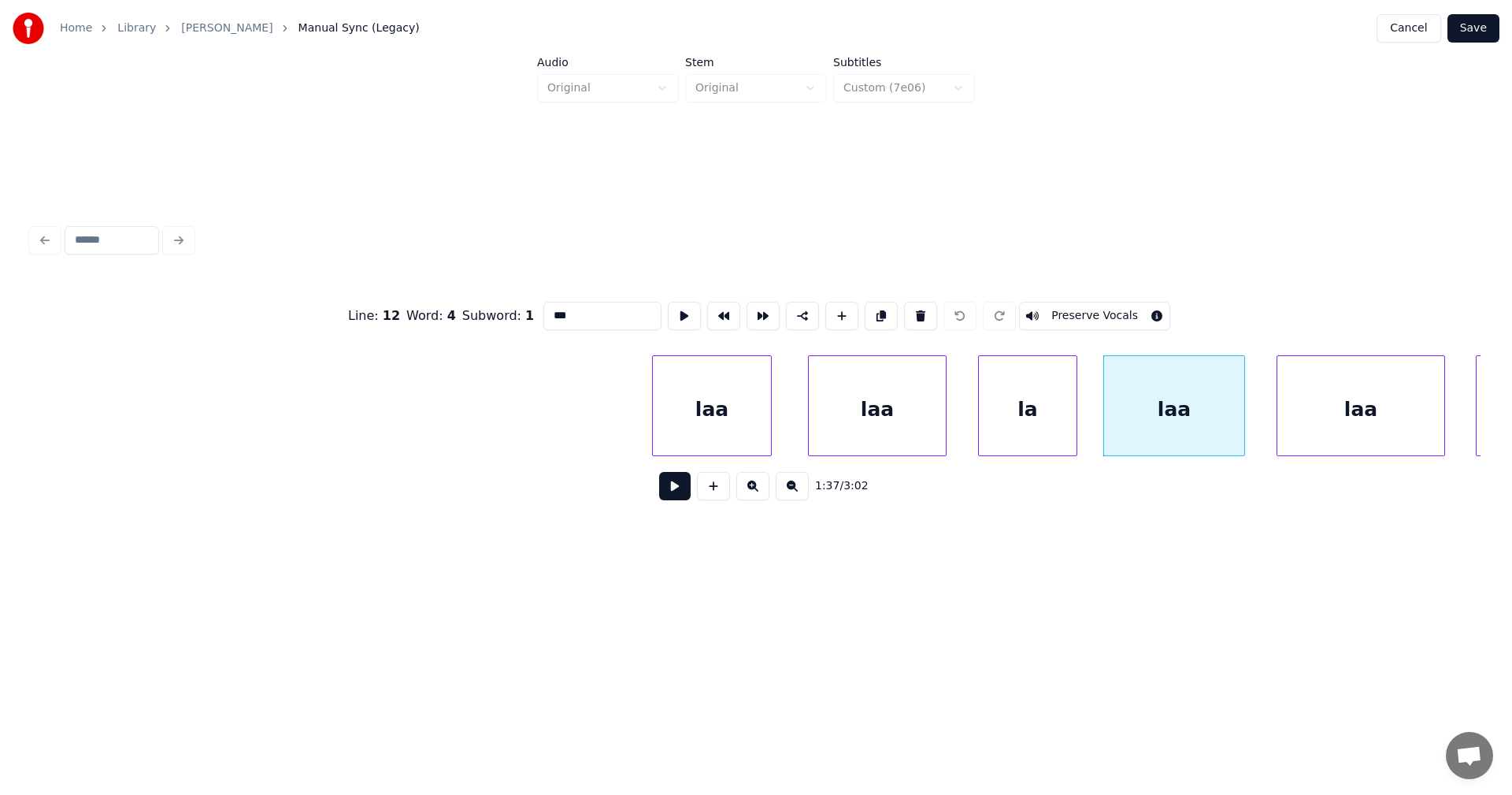
click at [1325, 403] on div "laa" at bounding box center [1361, 409] width 167 height 107
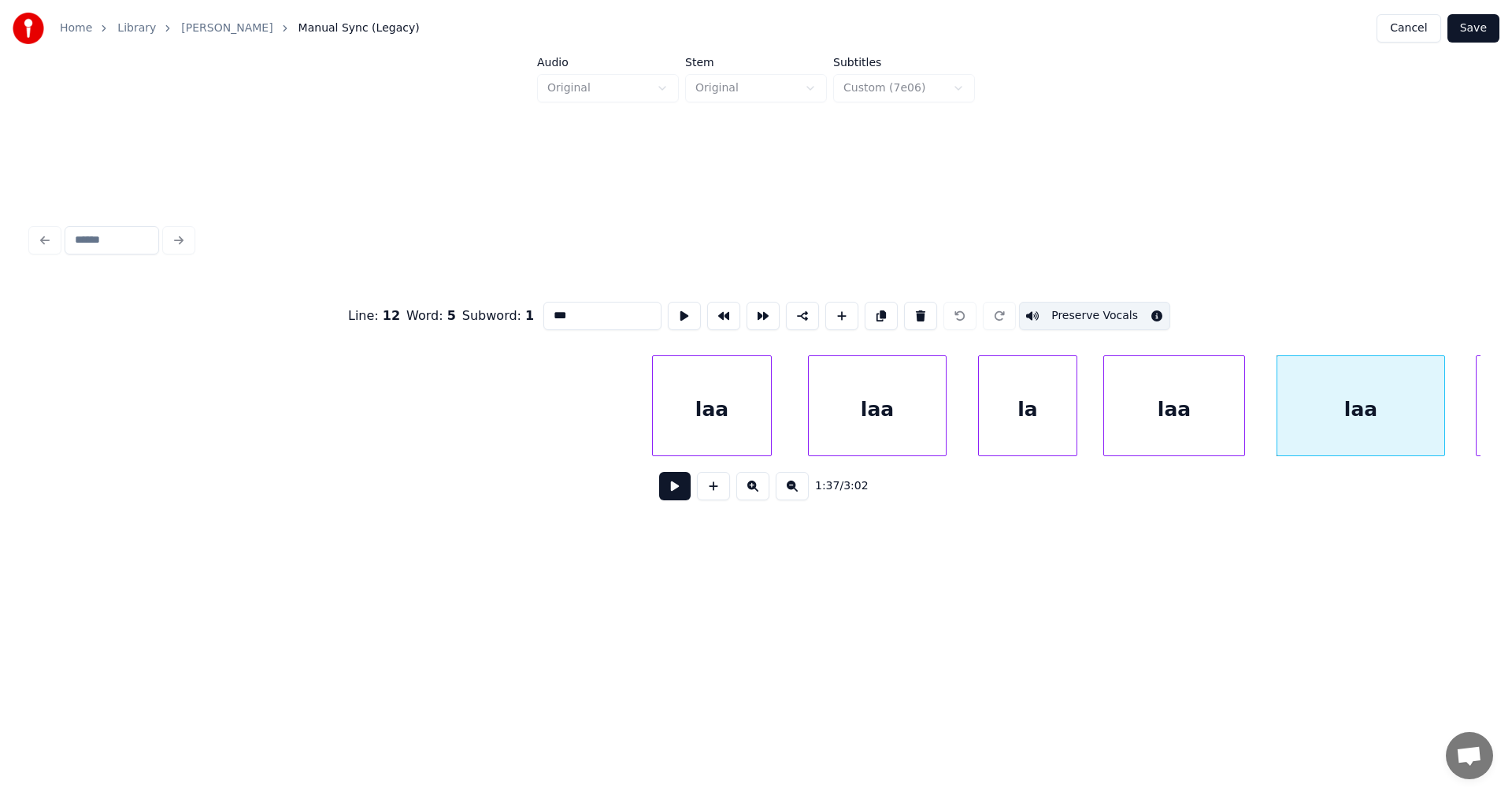
click at [1130, 309] on button "Preserve Vocals" at bounding box center [1095, 316] width 151 height 28
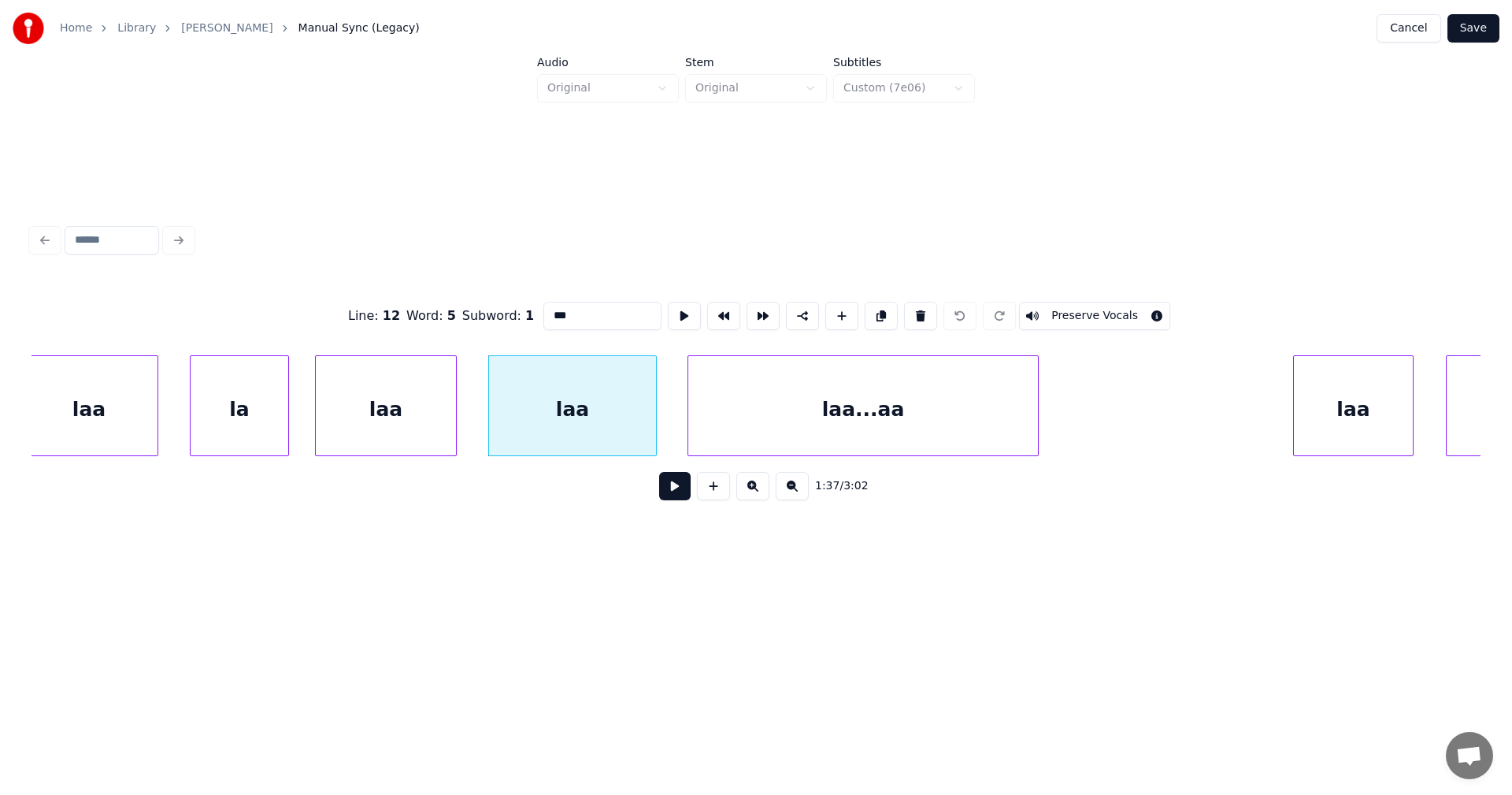
scroll to position [0, 26522]
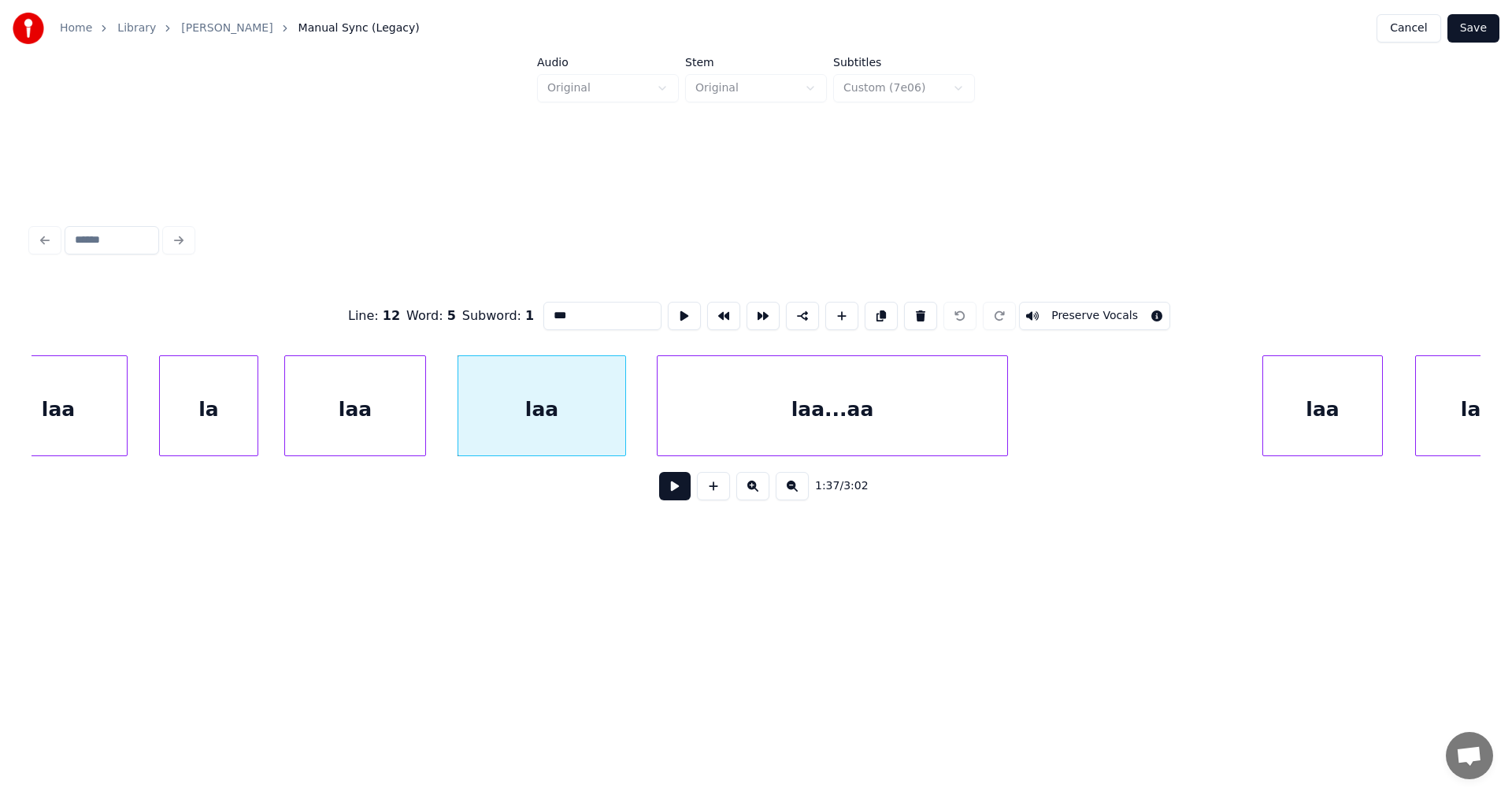
click at [978, 398] on div "laa...aa" at bounding box center [832, 409] width 350 height 107
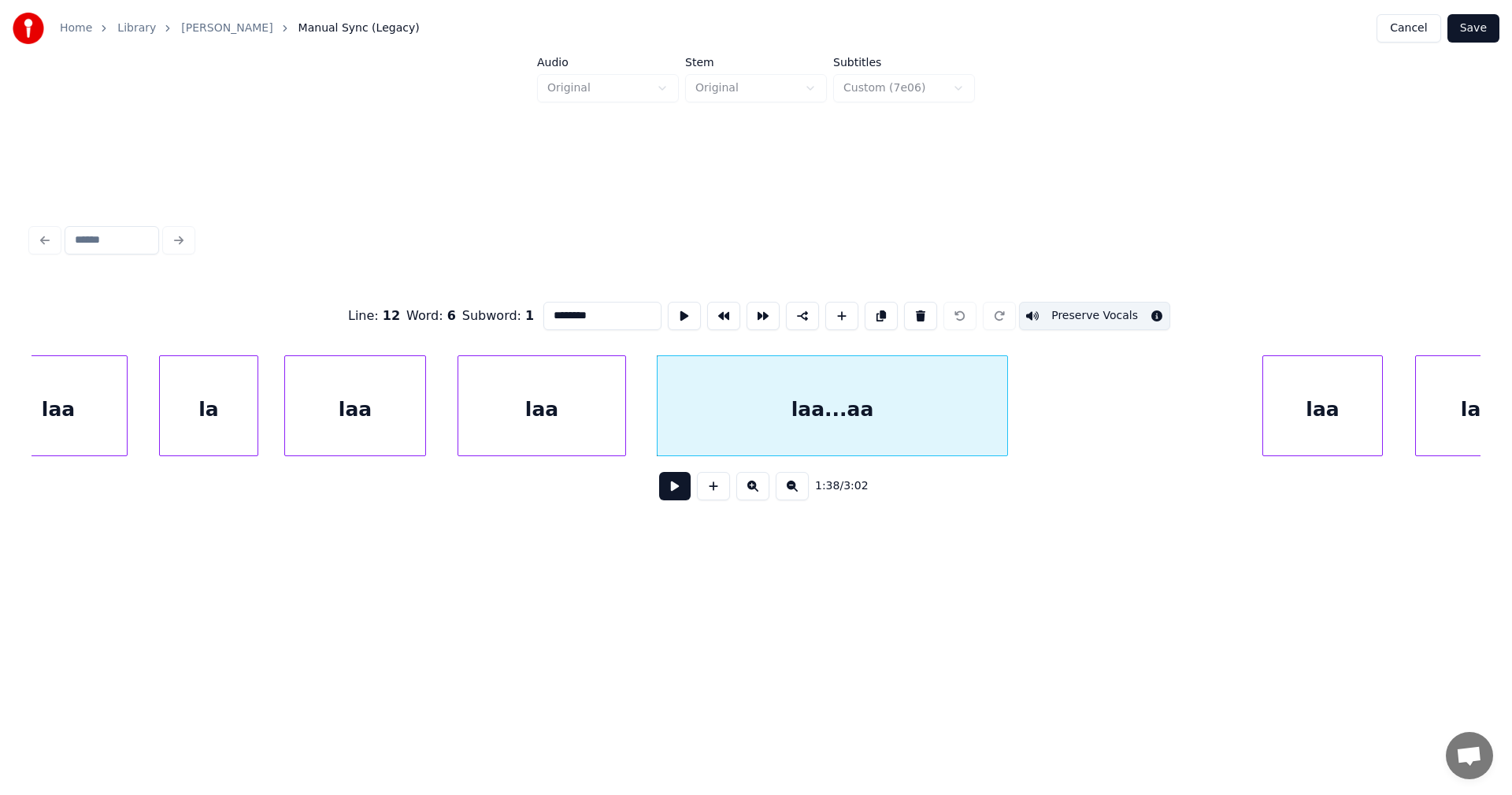
click at [1068, 305] on button "Preserve Vocals" at bounding box center [1095, 316] width 151 height 28
click at [600, 429] on div "laa" at bounding box center [542, 409] width 167 height 107
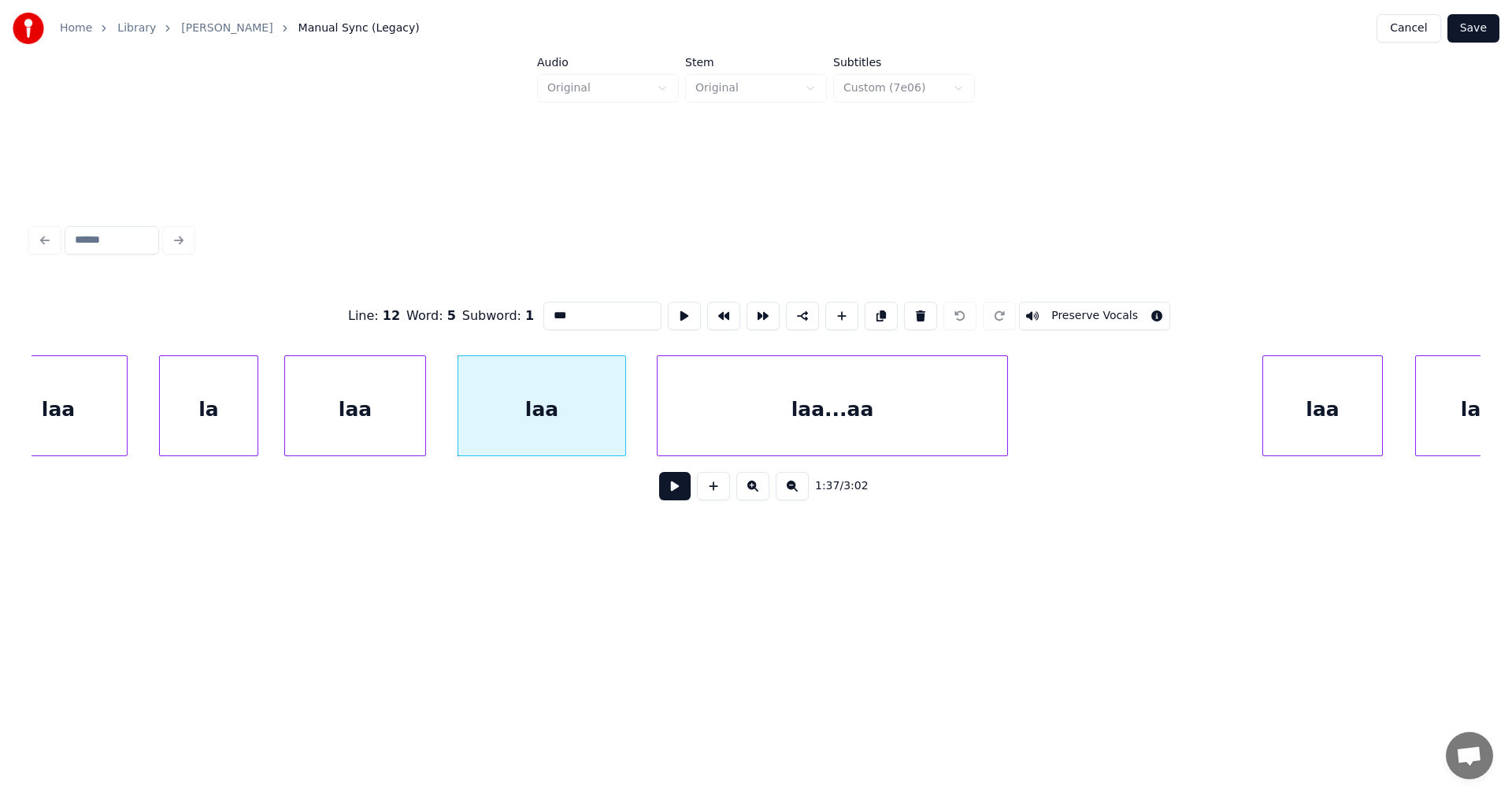
click at [795, 436] on div "laa...aa" at bounding box center [832, 409] width 350 height 107
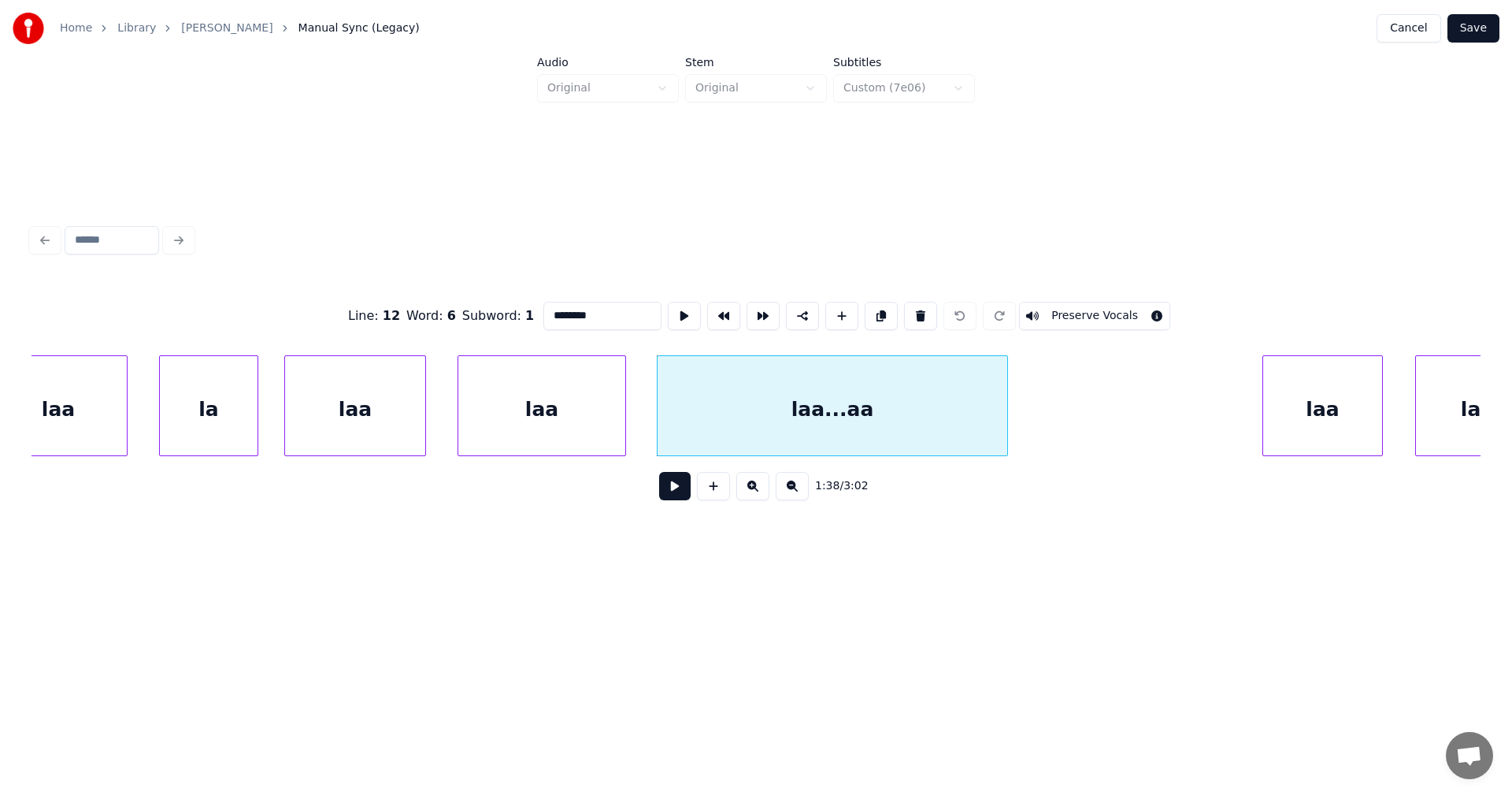
click at [1295, 422] on div "laa" at bounding box center [1323, 409] width 119 height 107
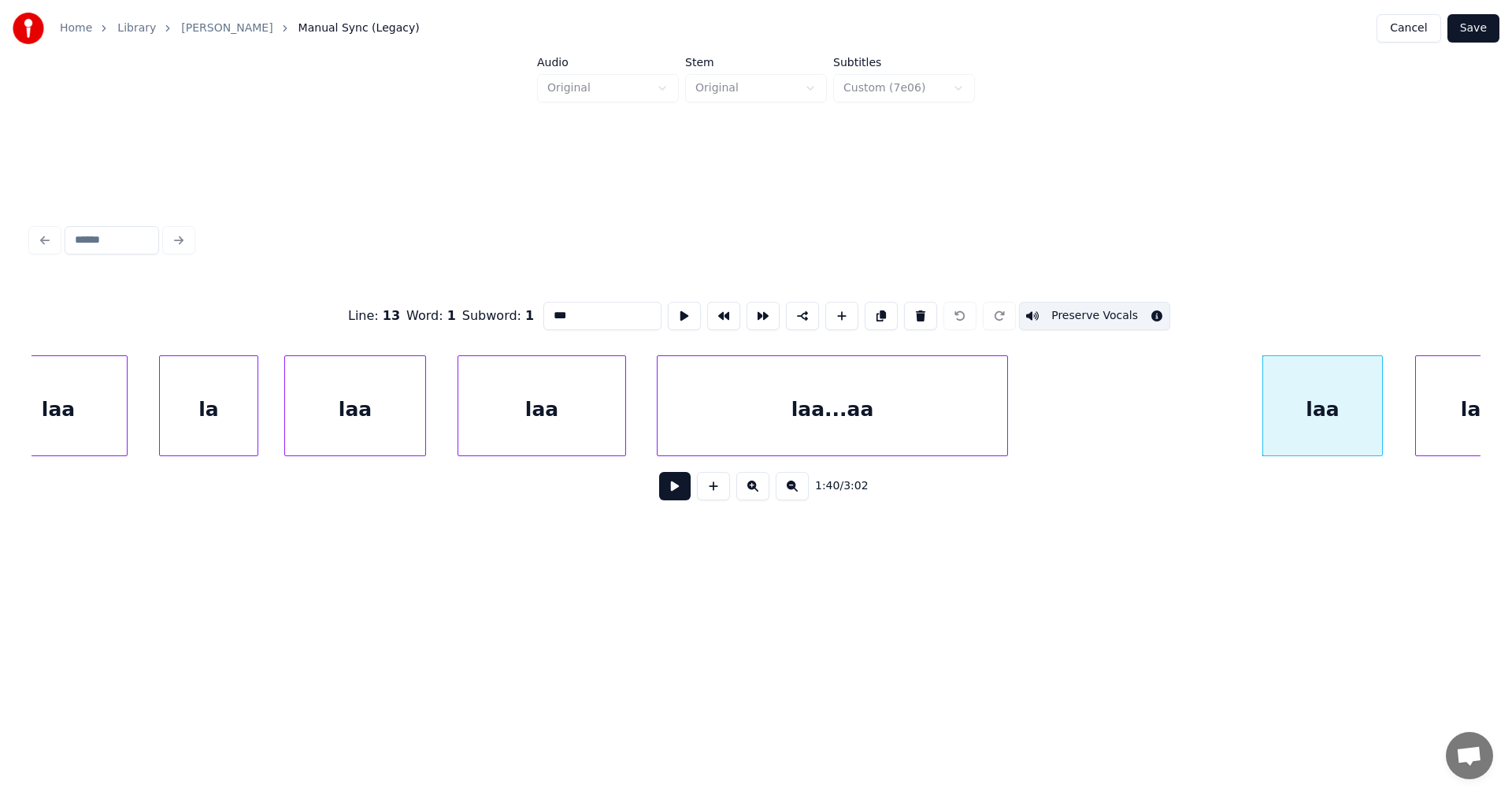
click at [1133, 312] on button "Preserve Vocals" at bounding box center [1095, 316] width 151 height 28
click at [1435, 406] on div "laa" at bounding box center [1477, 409] width 123 height 107
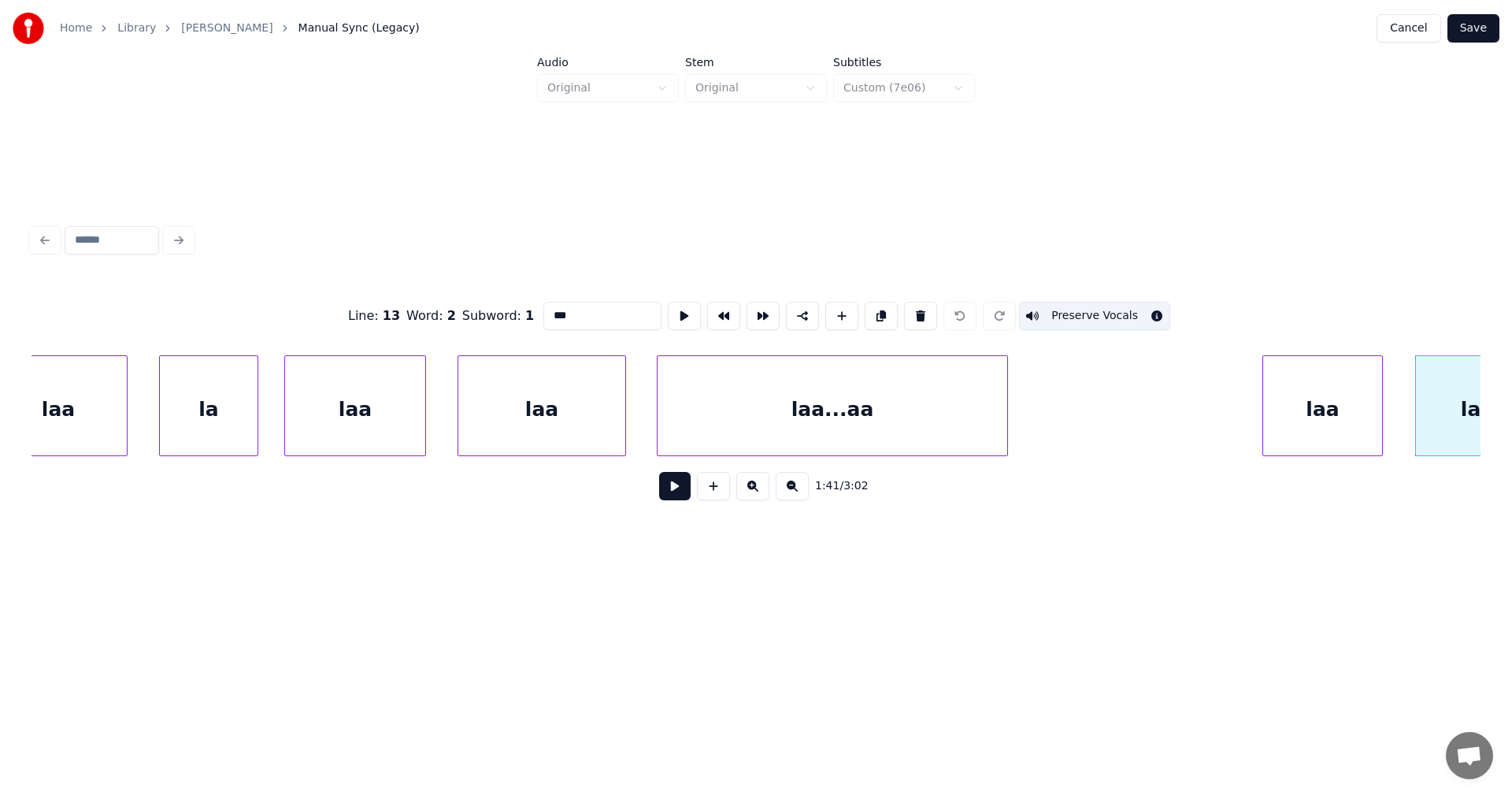
click at [1133, 312] on button "Preserve Vocals" at bounding box center [1095, 316] width 151 height 28
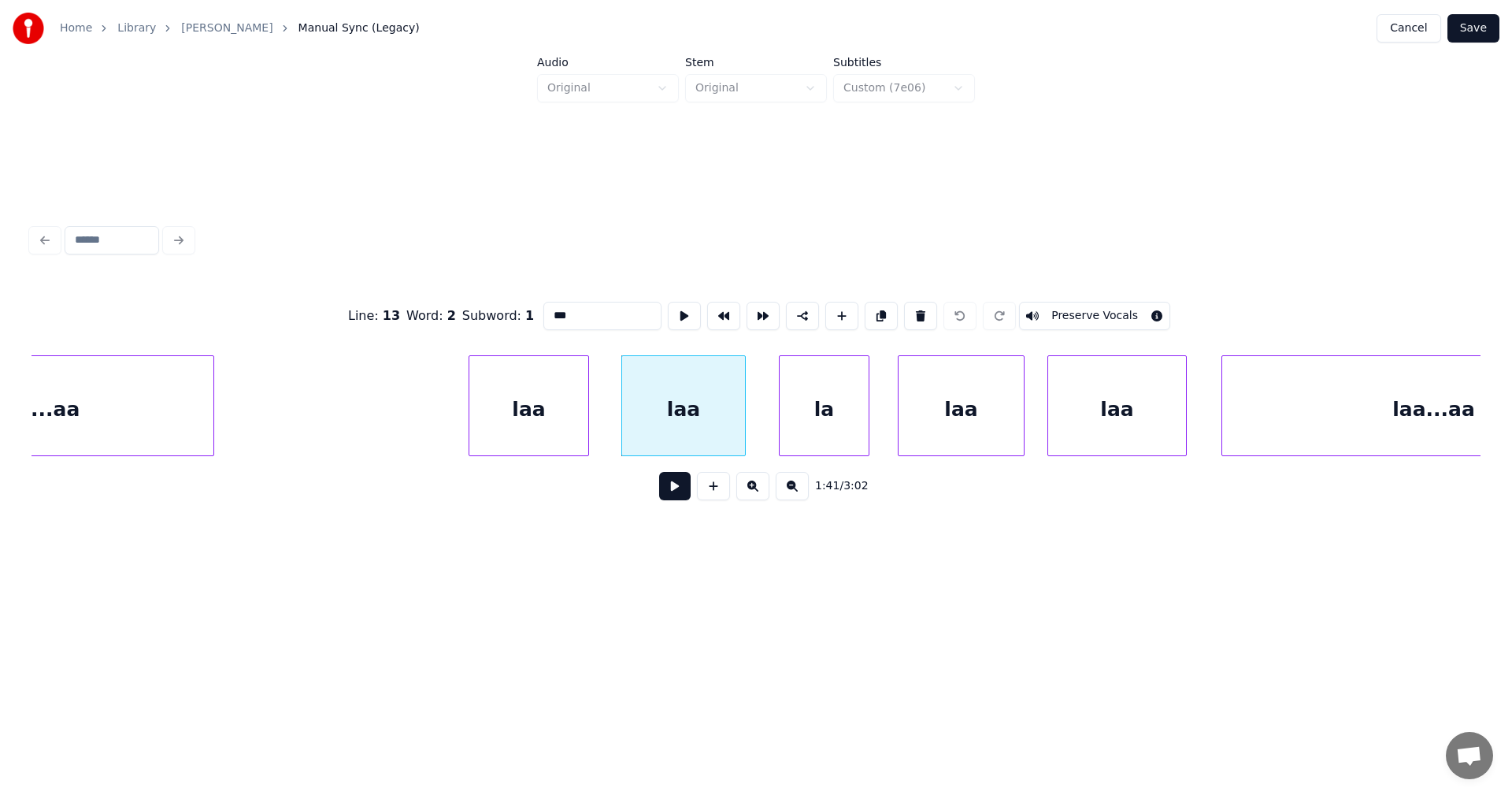
scroll to position [0, 27341]
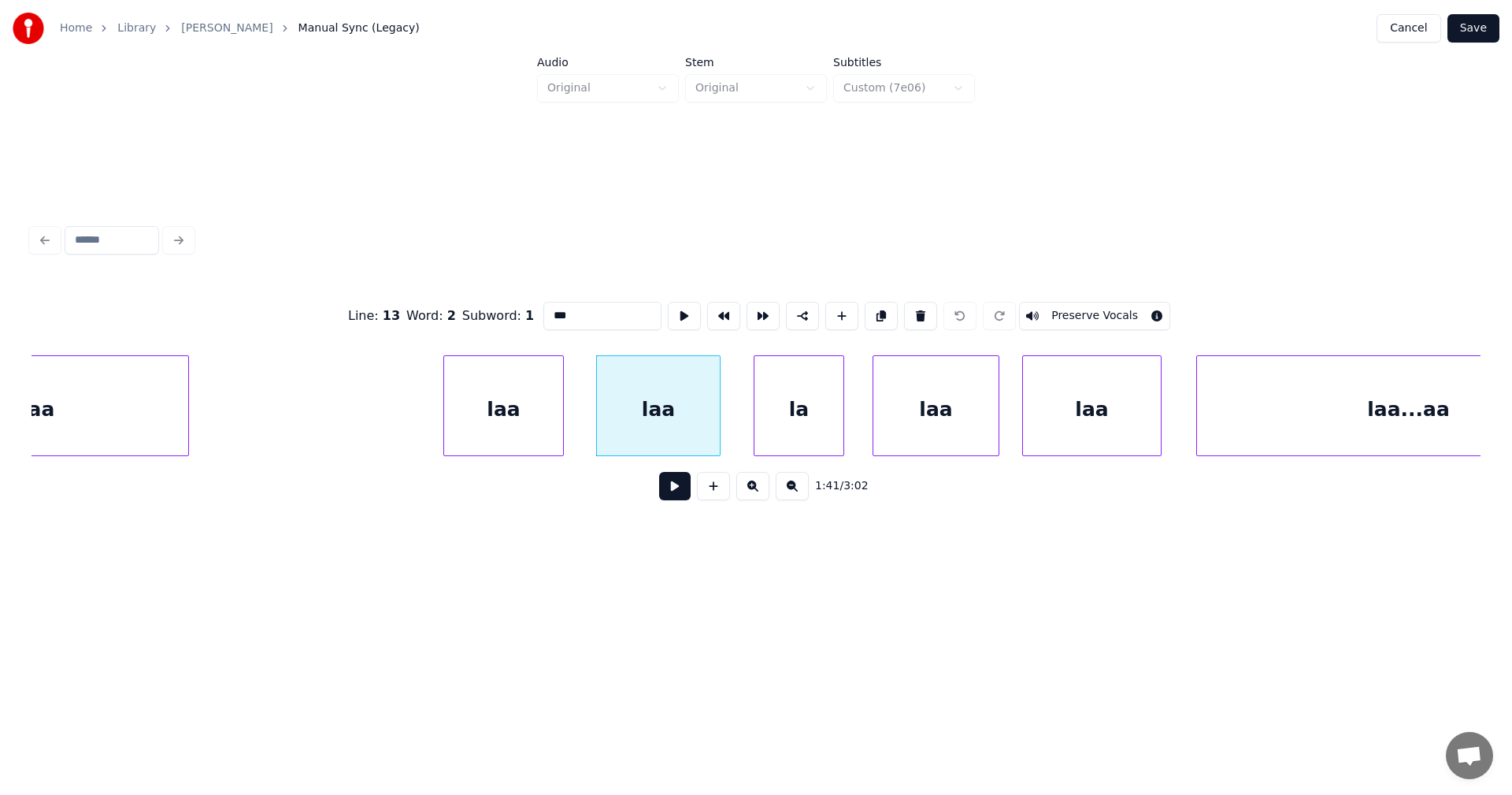
click at [829, 405] on div "la" at bounding box center [799, 409] width 89 height 107
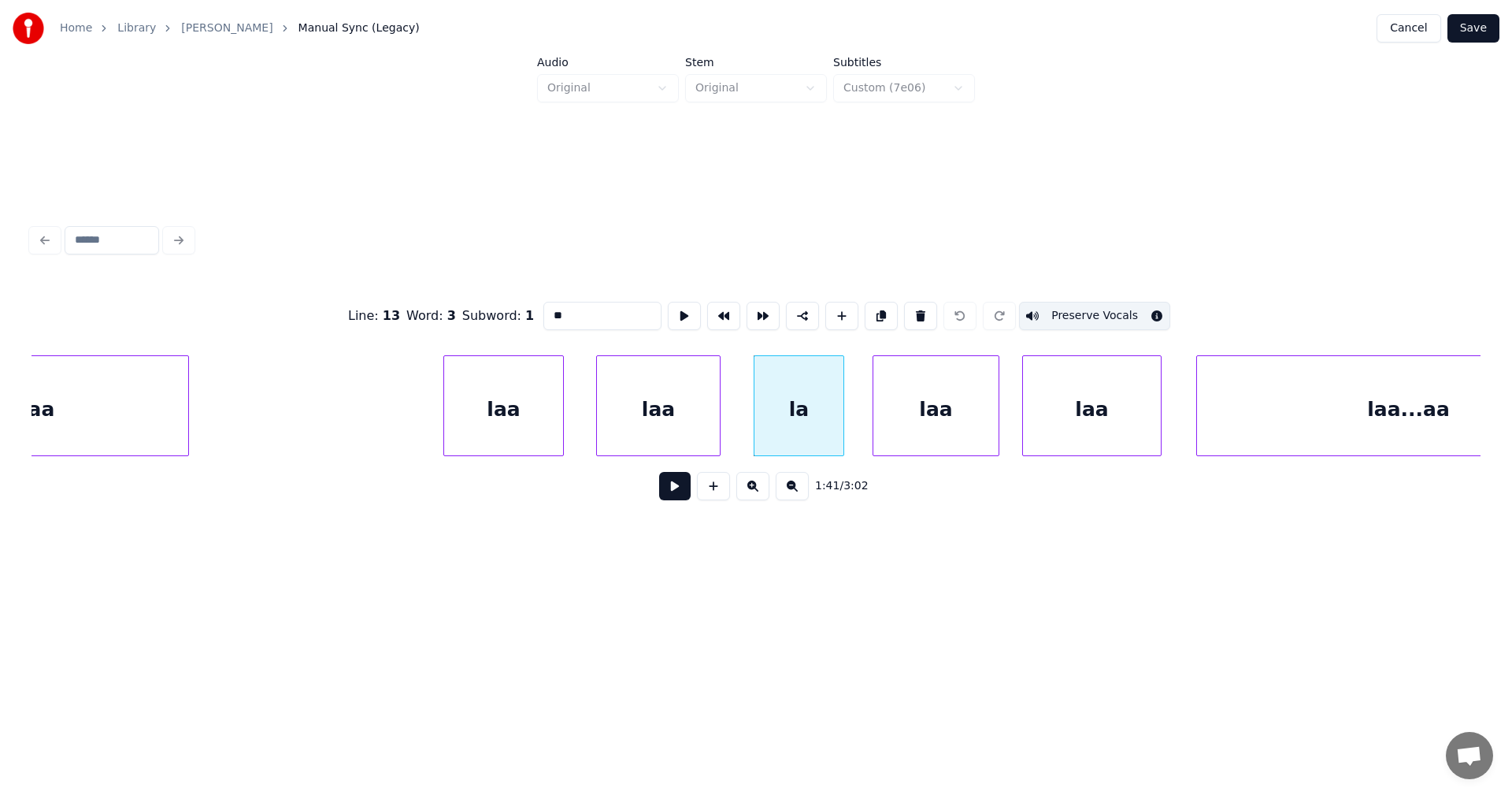
click at [1083, 311] on button "Preserve Vocals" at bounding box center [1095, 316] width 151 height 28
click at [944, 419] on div "laa" at bounding box center [936, 409] width 125 height 107
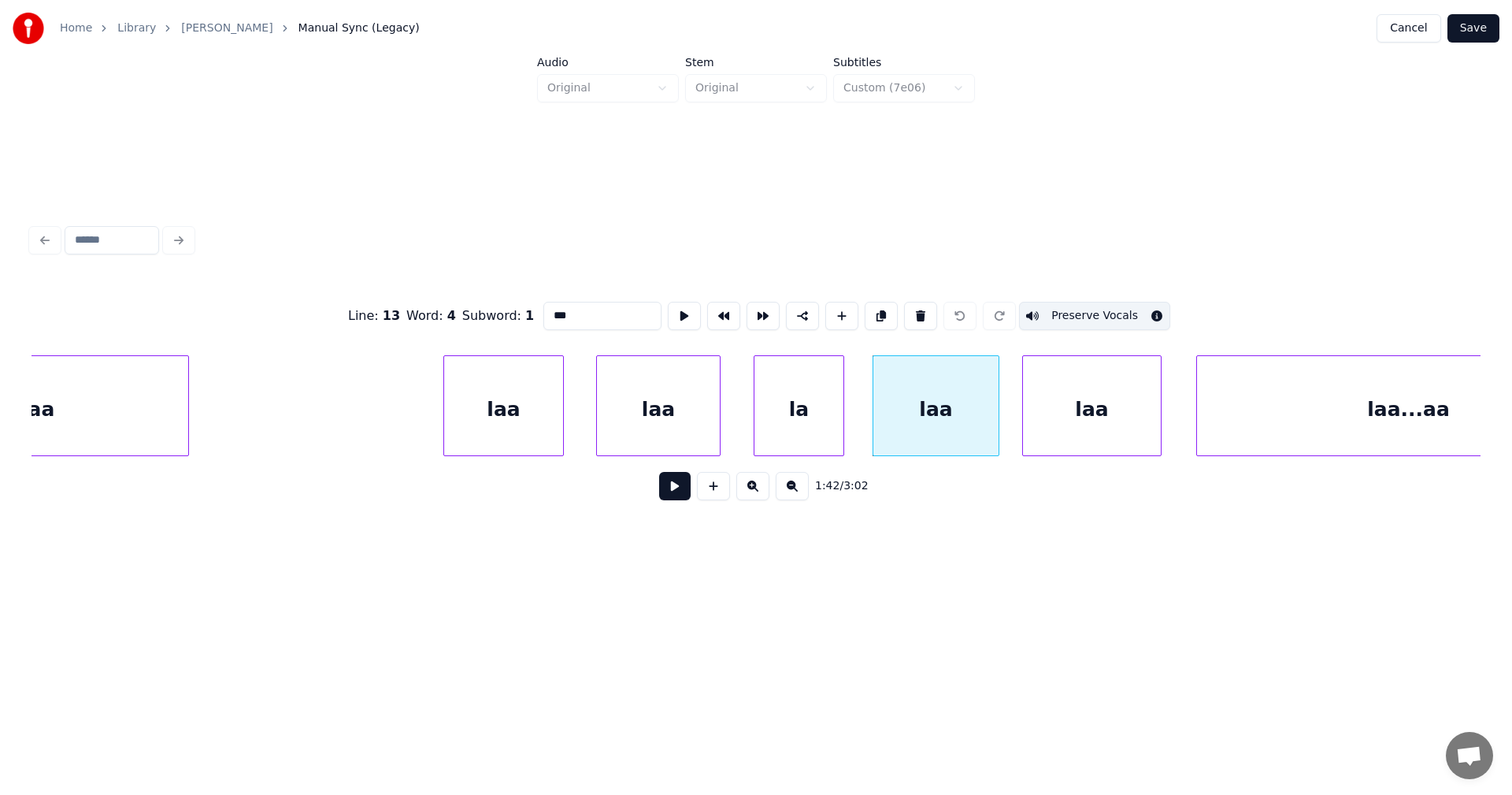
click at [1072, 307] on button "Preserve Vocals" at bounding box center [1095, 316] width 151 height 28
click at [1060, 403] on div "laa" at bounding box center [1091, 409] width 138 height 107
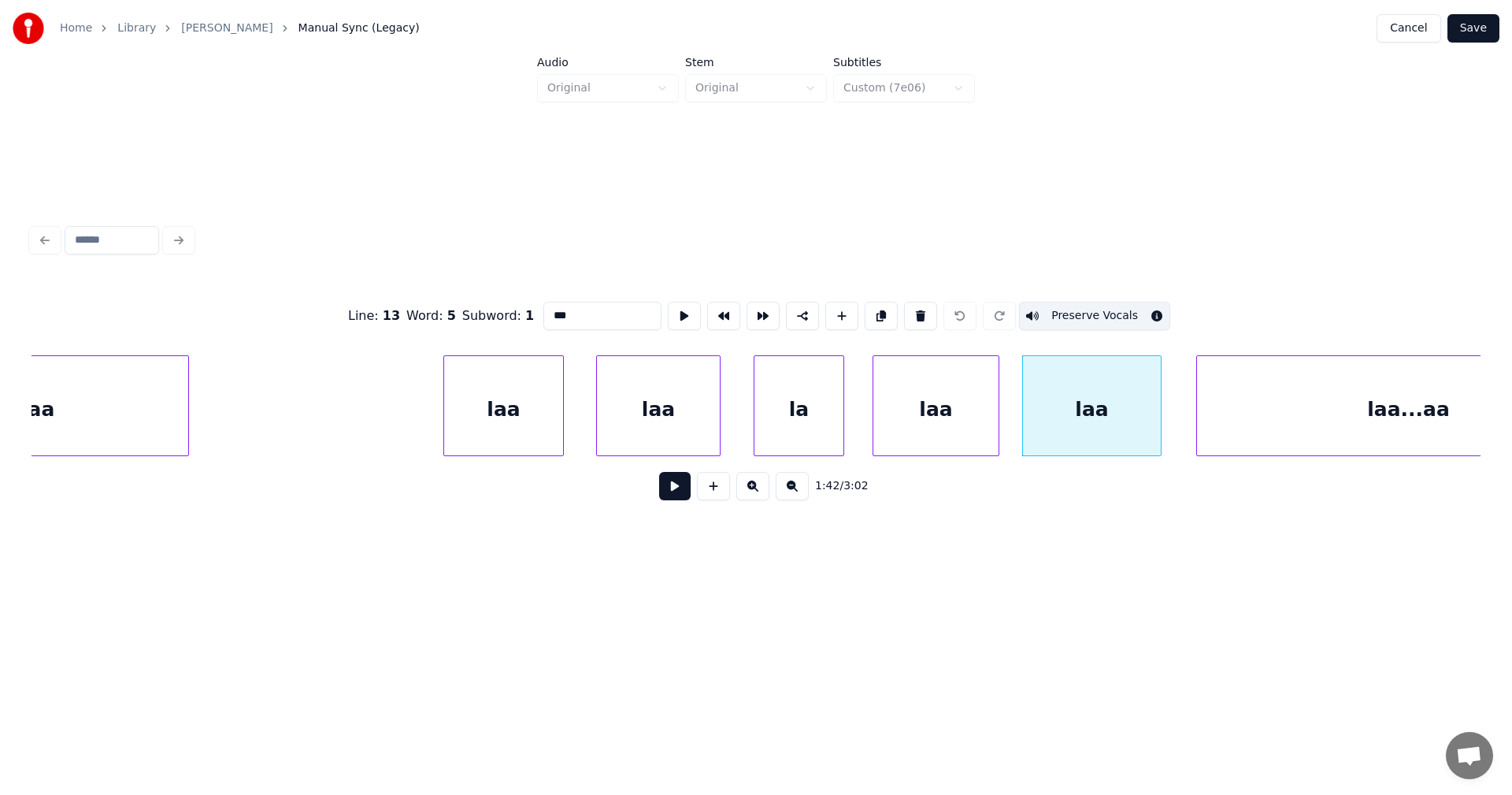
click at [1072, 313] on button "Preserve Vocals" at bounding box center [1095, 316] width 151 height 28
click at [1235, 394] on div "laa...aa" at bounding box center [1409, 409] width 423 height 107
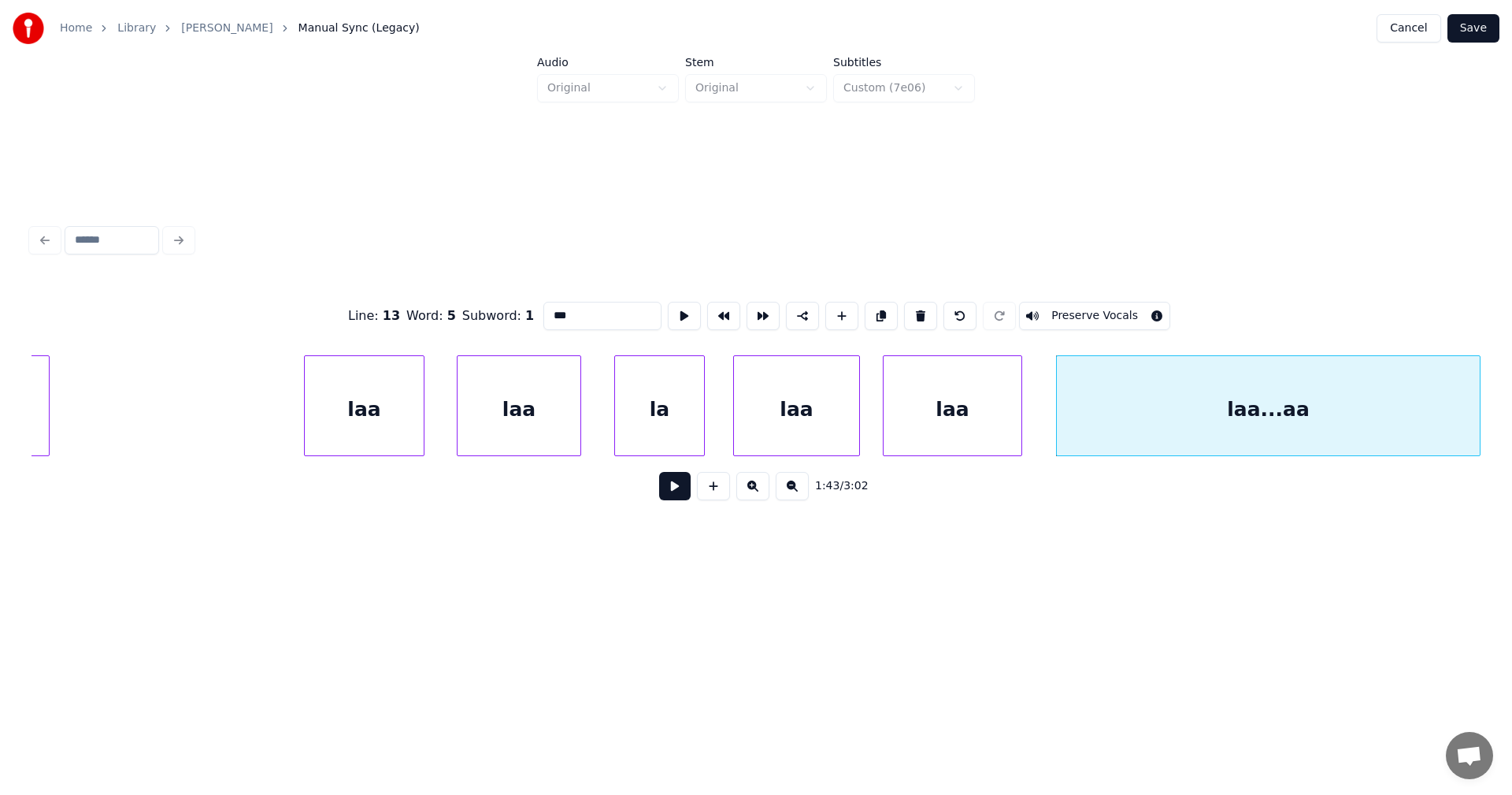
click at [1114, 313] on button "Preserve Vocals" at bounding box center [1095, 316] width 151 height 28
click at [1074, 310] on button "Preserve Vocals" at bounding box center [1095, 316] width 151 height 28
click at [389, 424] on div "laa" at bounding box center [365, 409] width 119 height 107
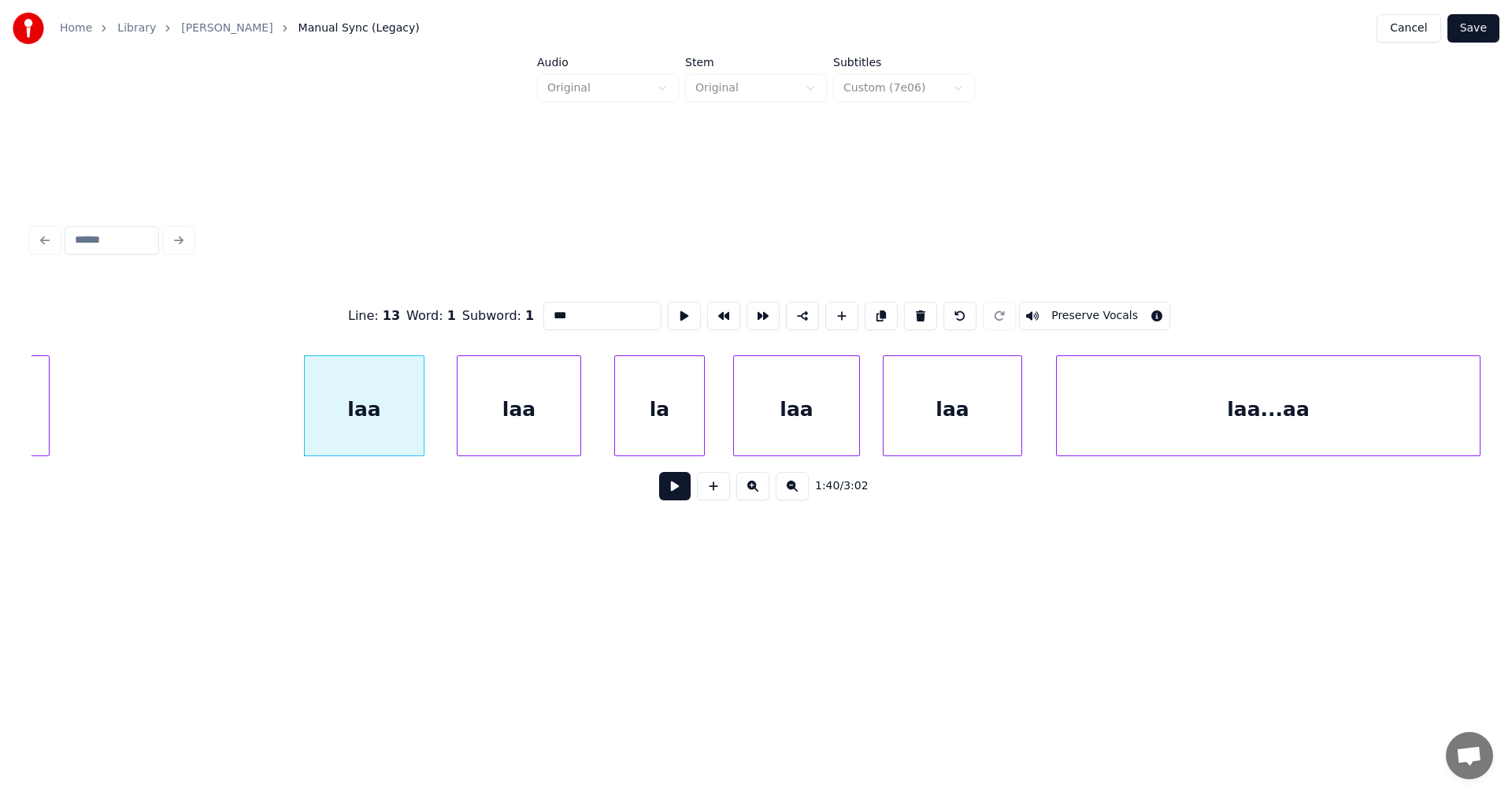
click at [512, 422] on div "laa" at bounding box center [519, 409] width 123 height 107
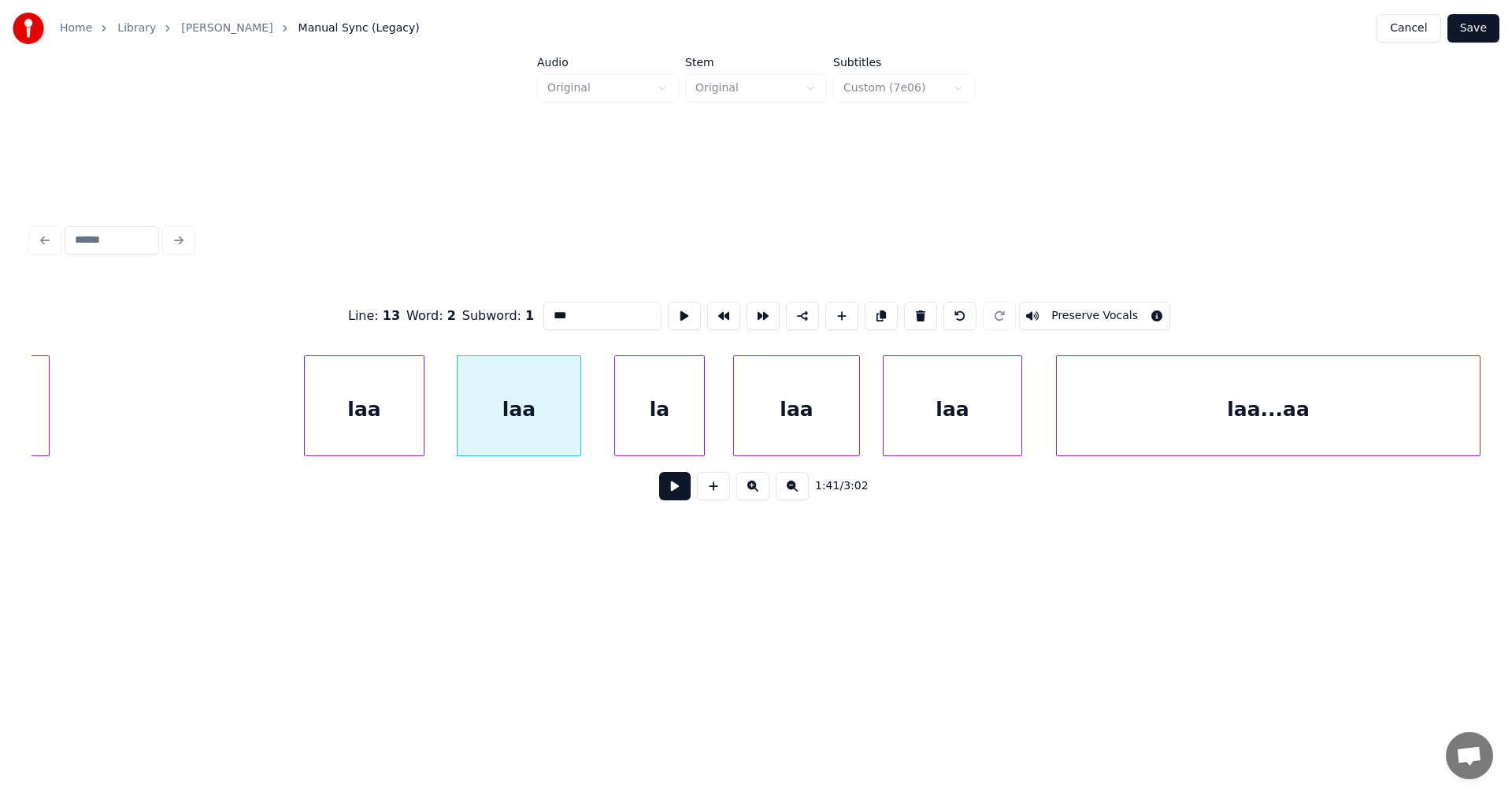
click at [649, 412] on div "la" at bounding box center [660, 409] width 89 height 107
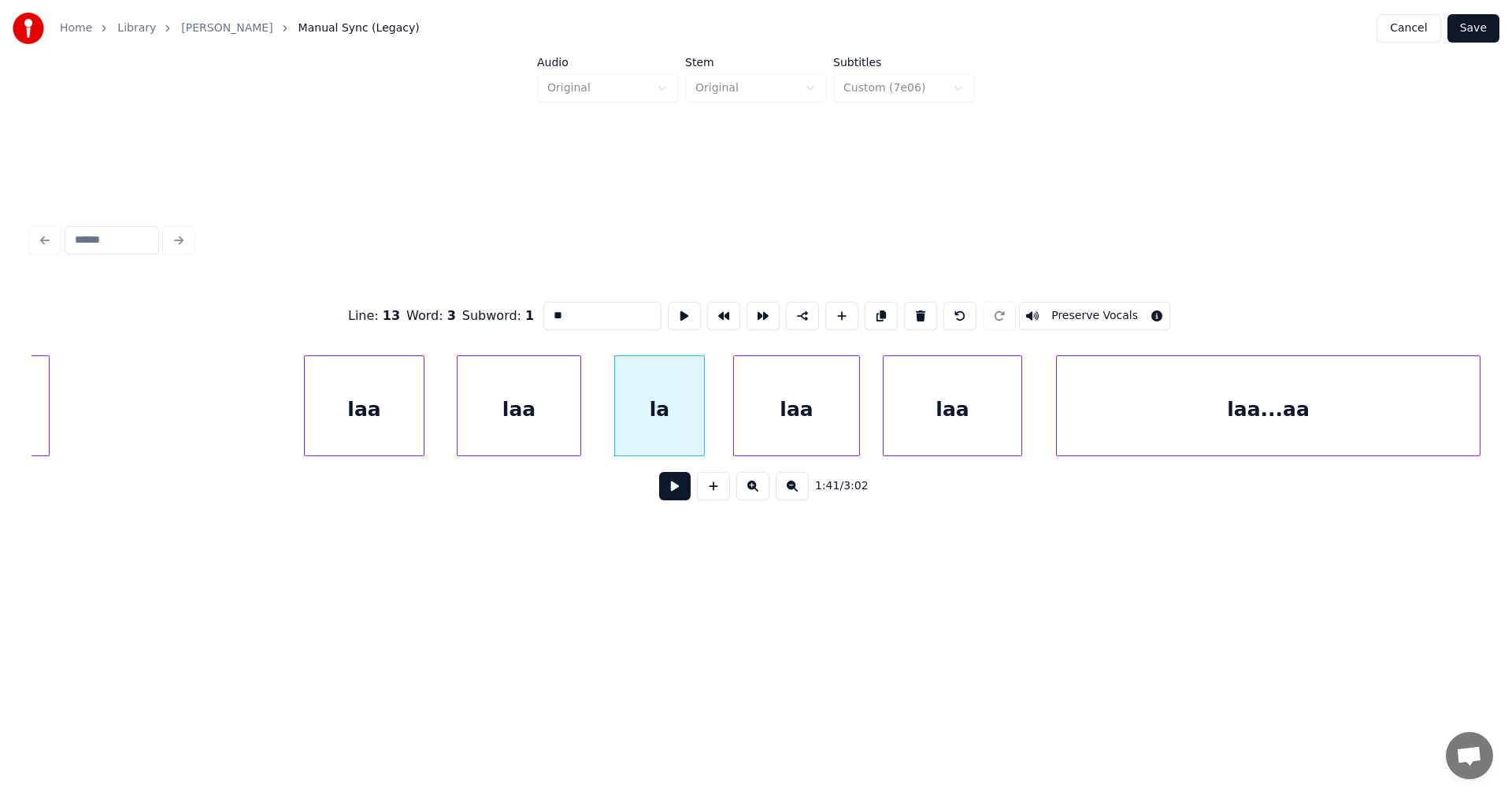
click at [783, 410] on div "laa" at bounding box center [796, 409] width 125 height 107
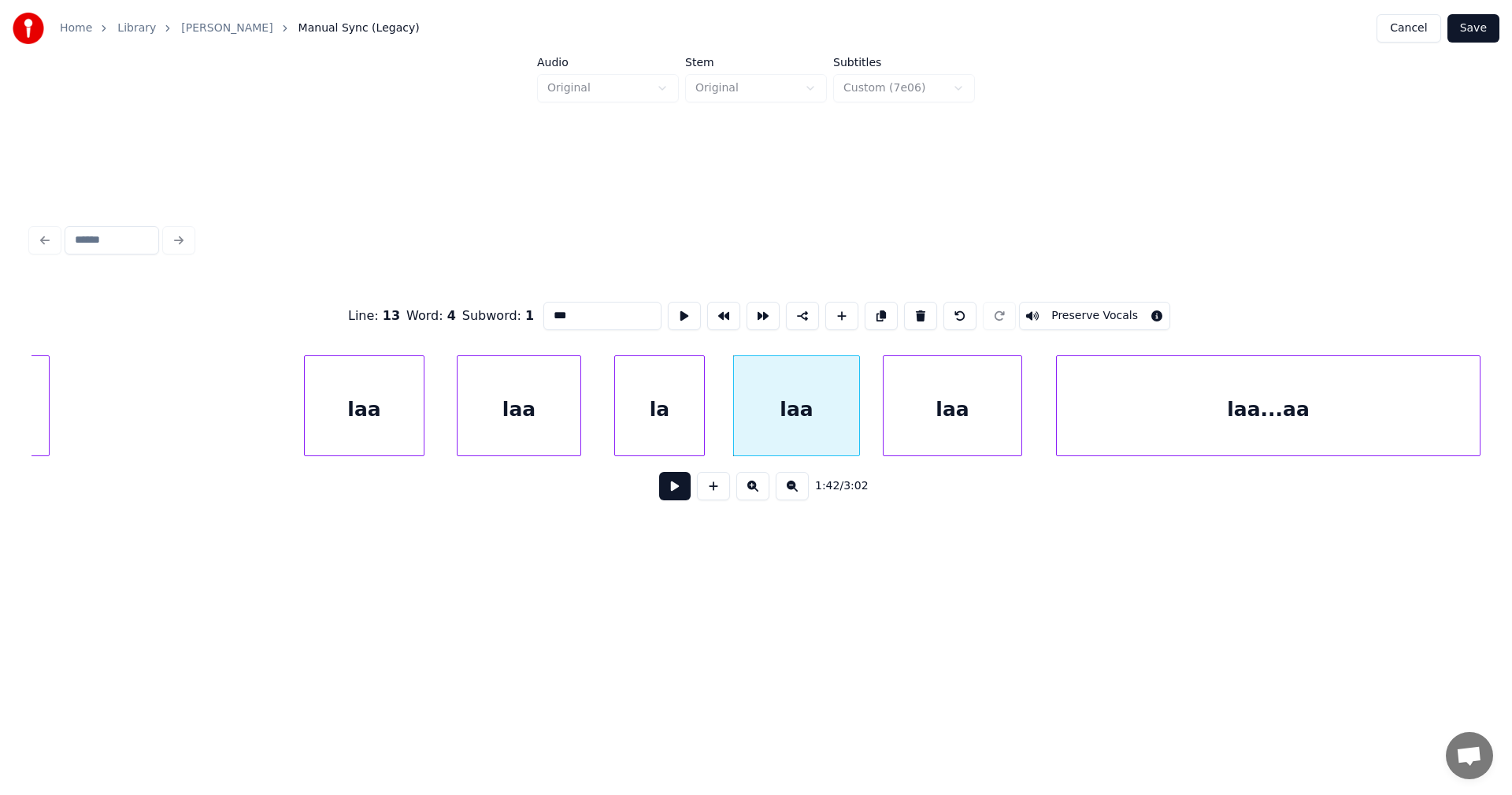
click at [945, 406] on div "laa" at bounding box center [953, 409] width 138 height 107
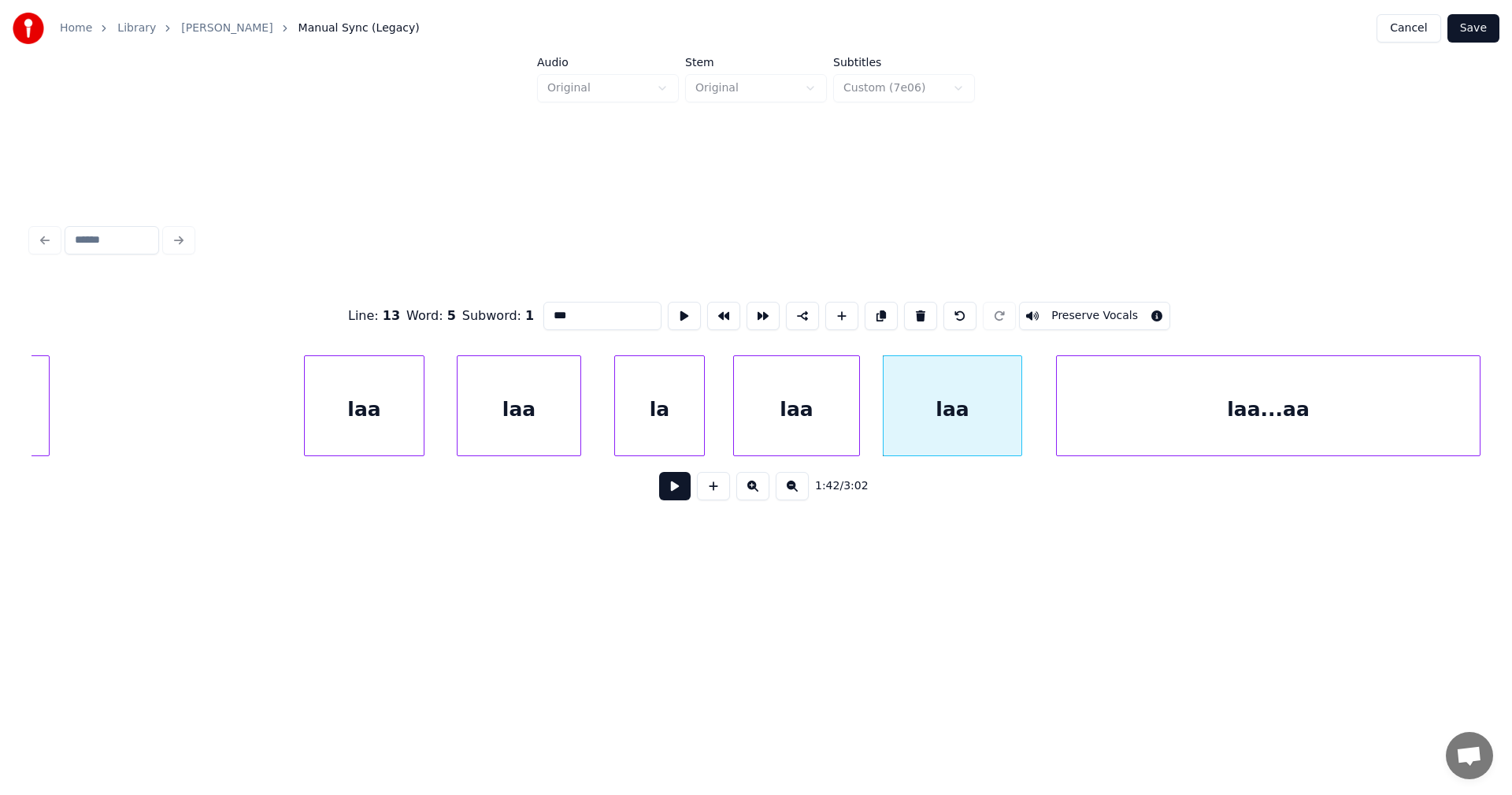
click at [1101, 406] on div "laa...aa" at bounding box center [1268, 409] width 423 height 107
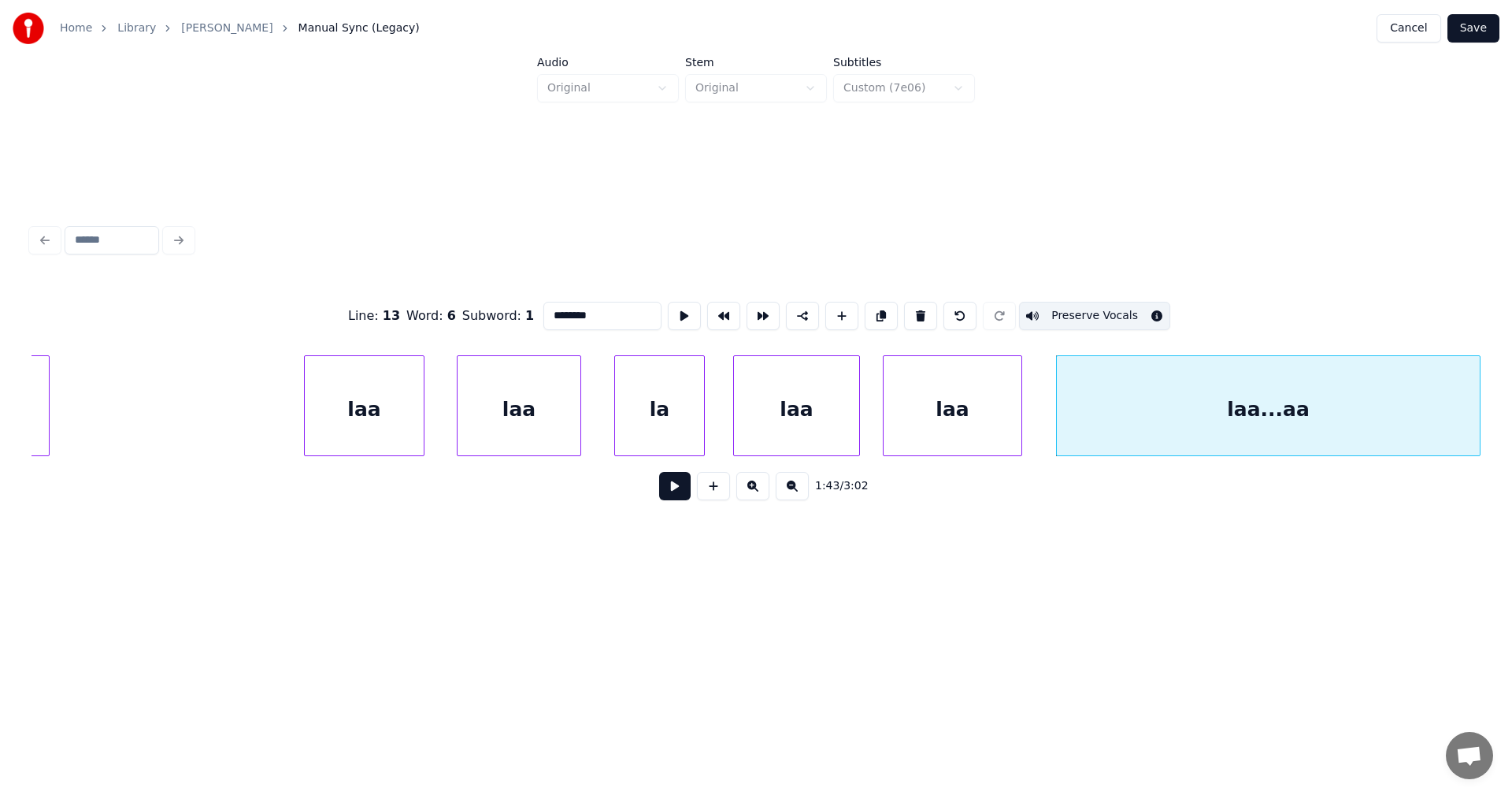
click at [1048, 307] on button "Preserve Vocals" at bounding box center [1095, 316] width 151 height 28
click at [996, 407] on div "laa" at bounding box center [953, 409] width 138 height 107
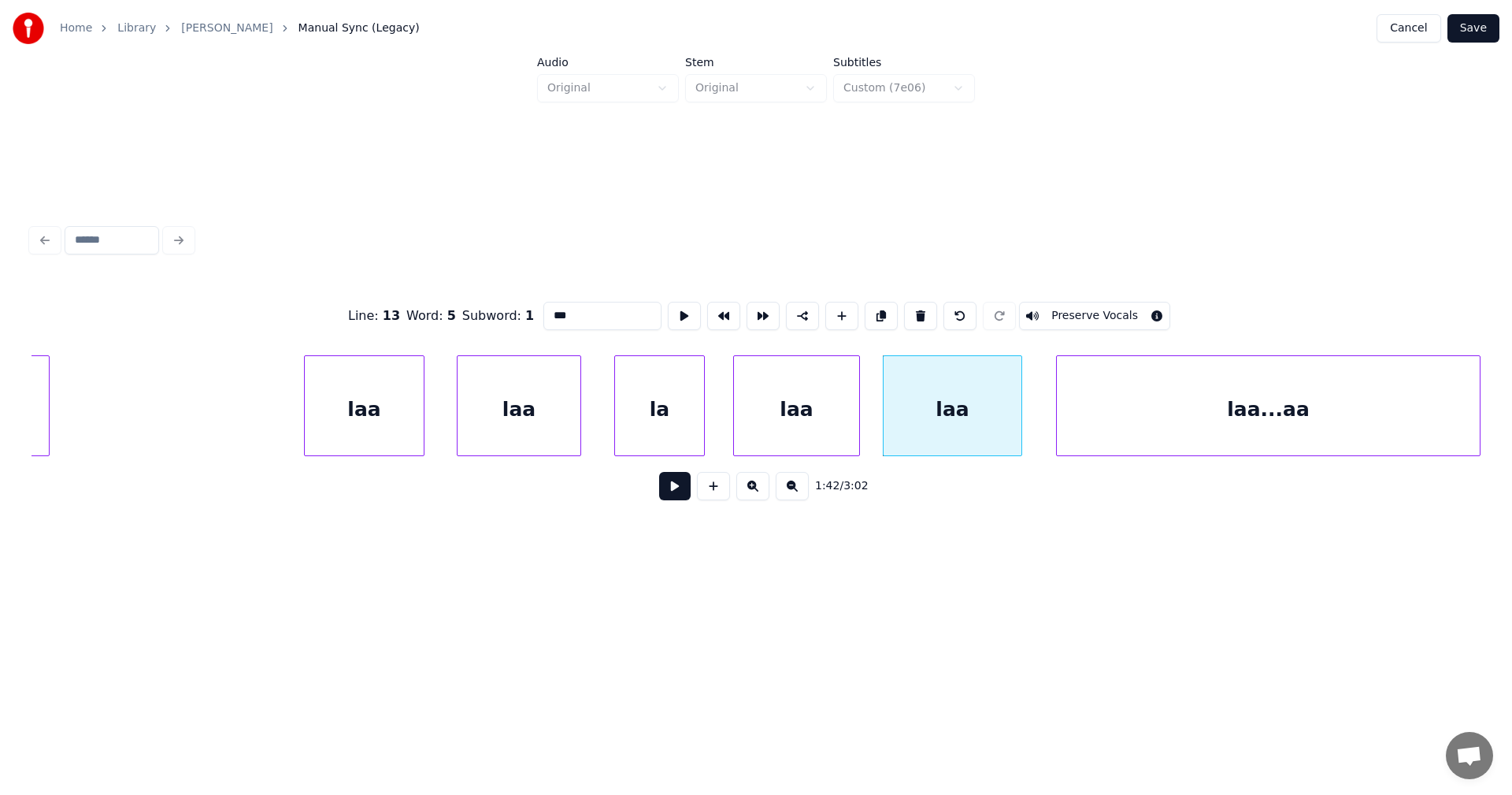
click at [1090, 397] on div "laa...aa" at bounding box center [1268, 409] width 423 height 107
type input "********"
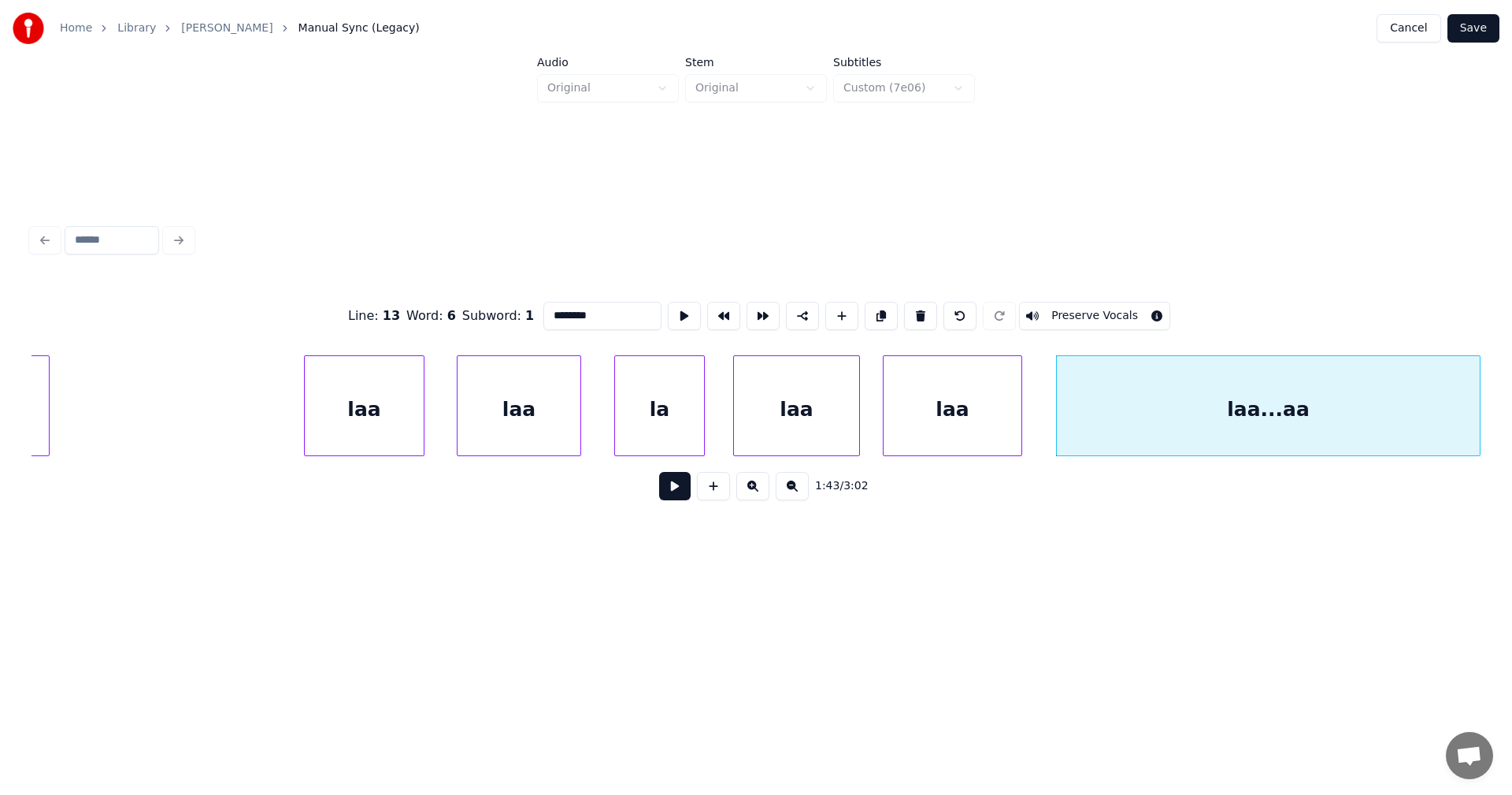
click at [1462, 25] on button "Save" at bounding box center [1474, 28] width 52 height 28
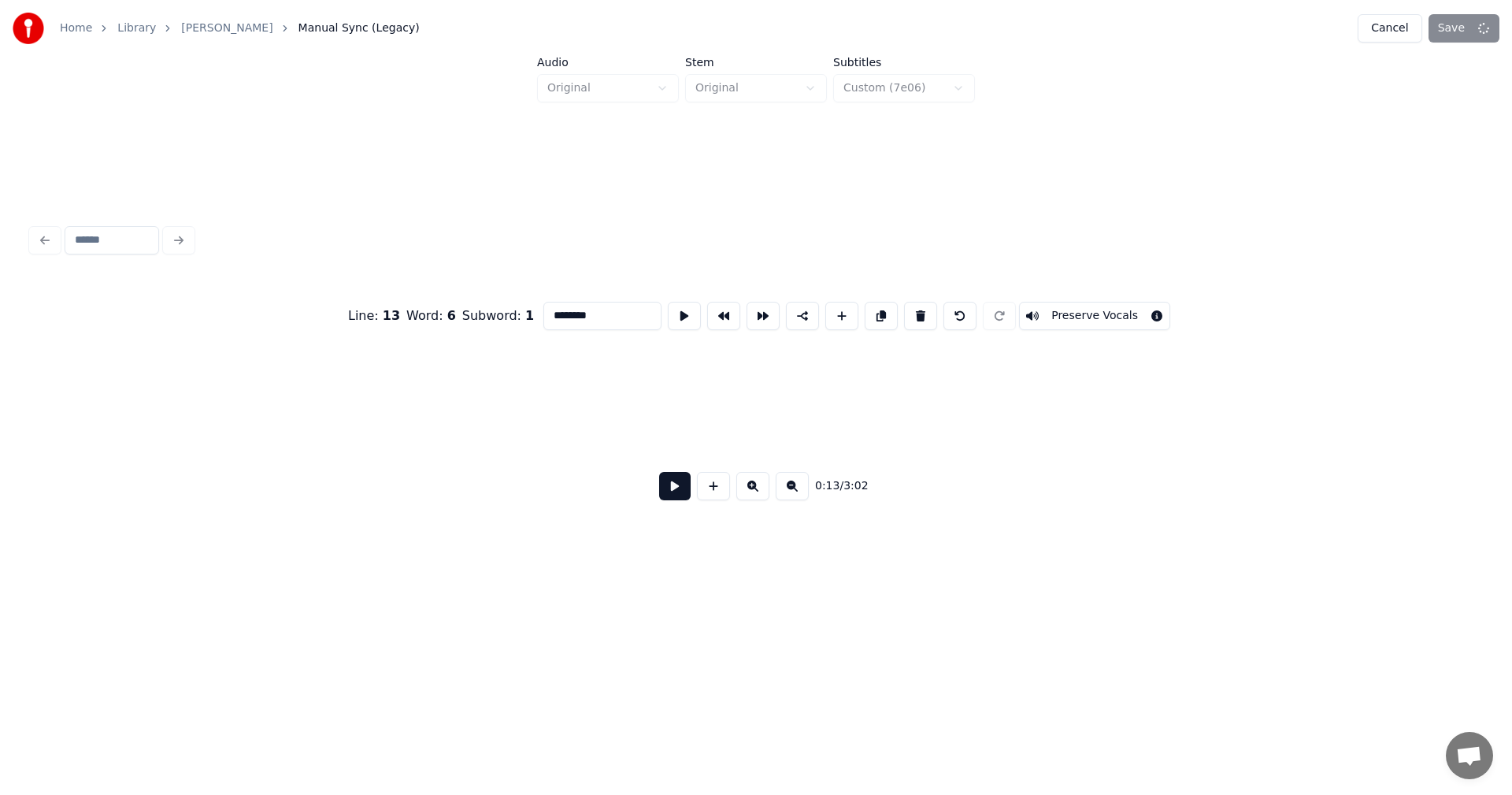
scroll to position [0, 3747]
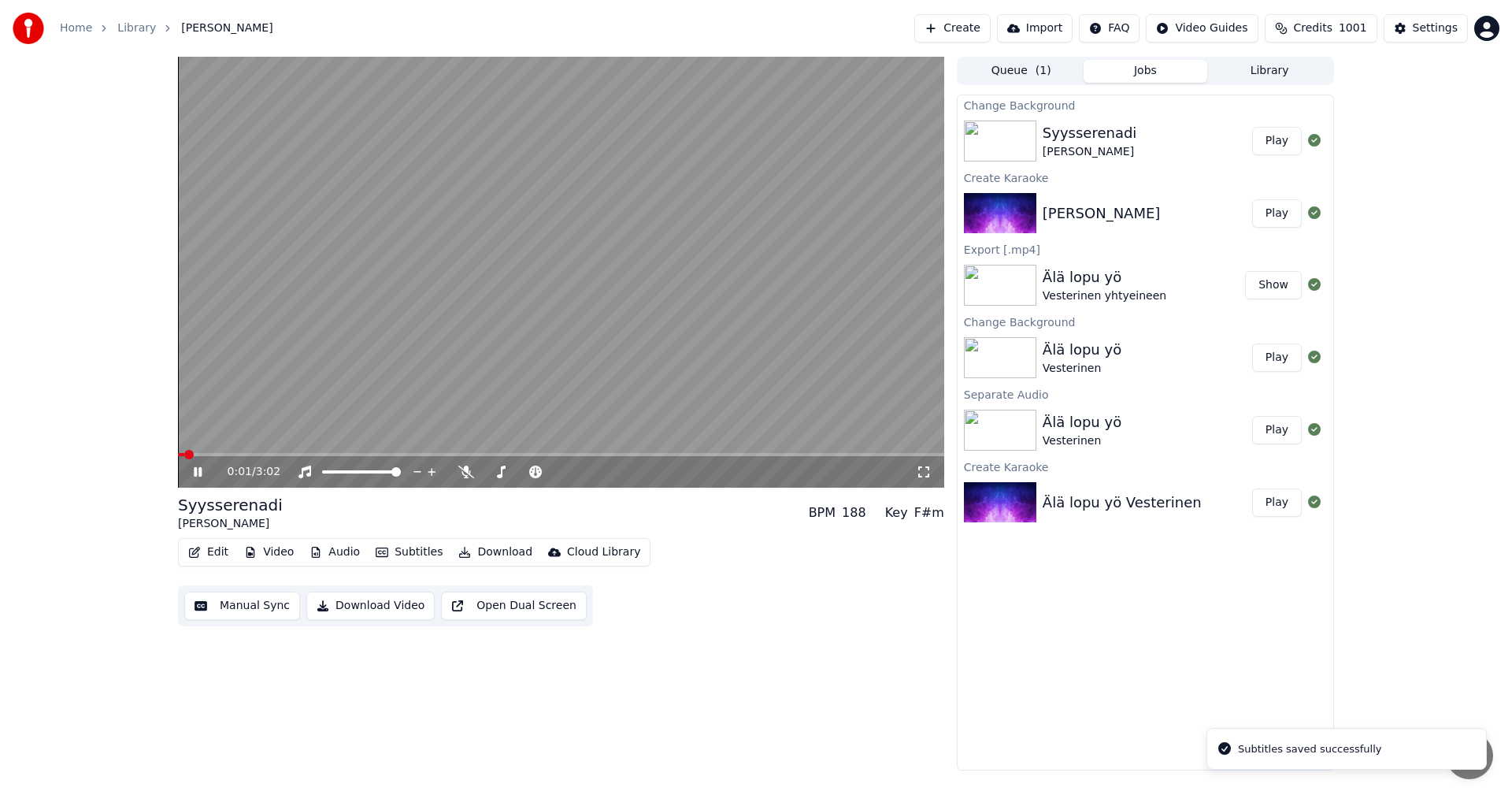
click at [519, 453] on span at bounding box center [561, 454] width 767 height 4
click at [543, 452] on video at bounding box center [561, 272] width 767 height 430
click at [194, 472] on icon at bounding box center [197, 471] width 10 height 11
click at [561, 454] on span at bounding box center [561, 454] width 767 height 4
click at [198, 472] on icon at bounding box center [209, 471] width 37 height 12
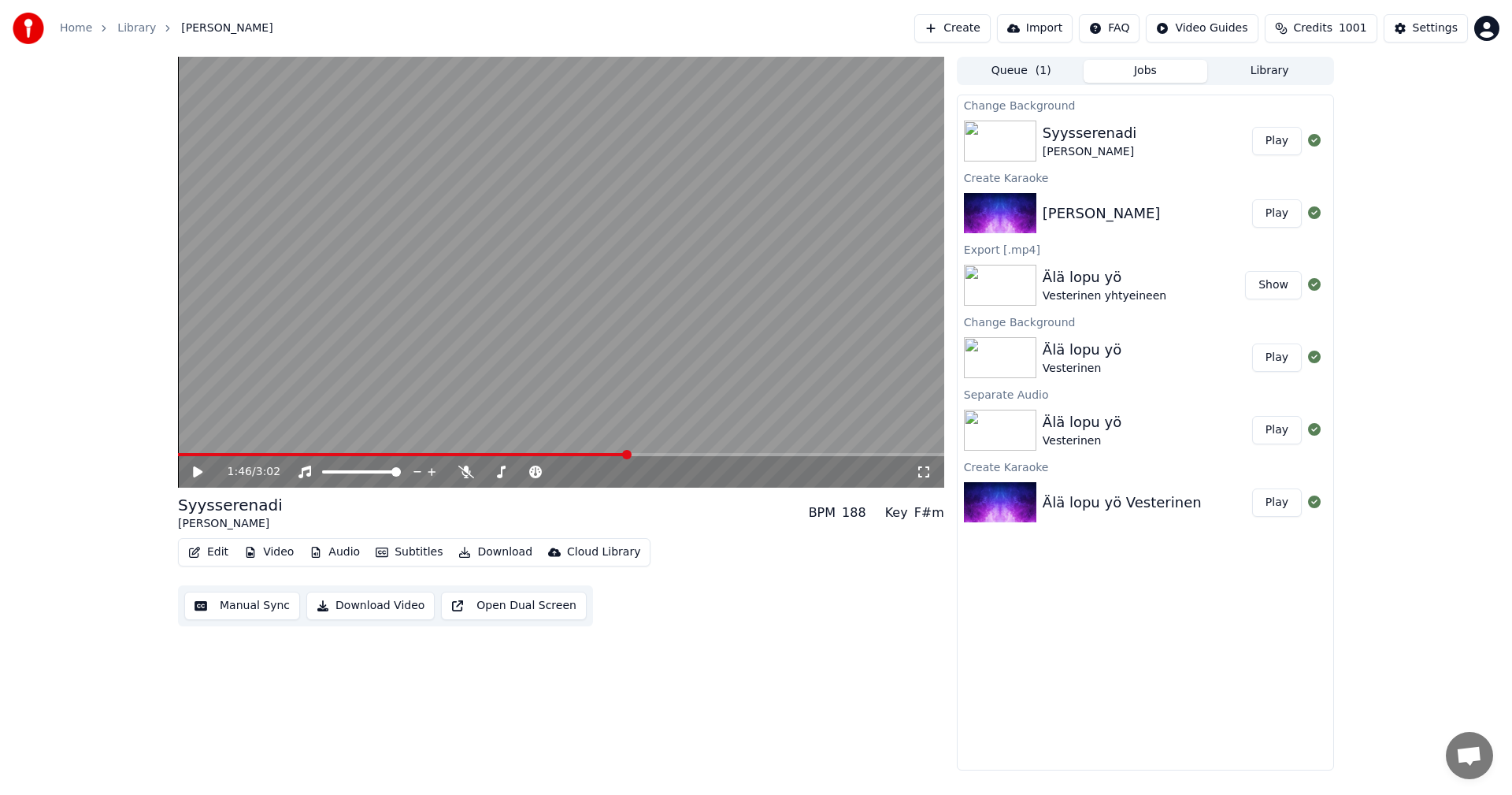
click at [221, 554] on button "Edit" at bounding box center [208, 551] width 52 height 22
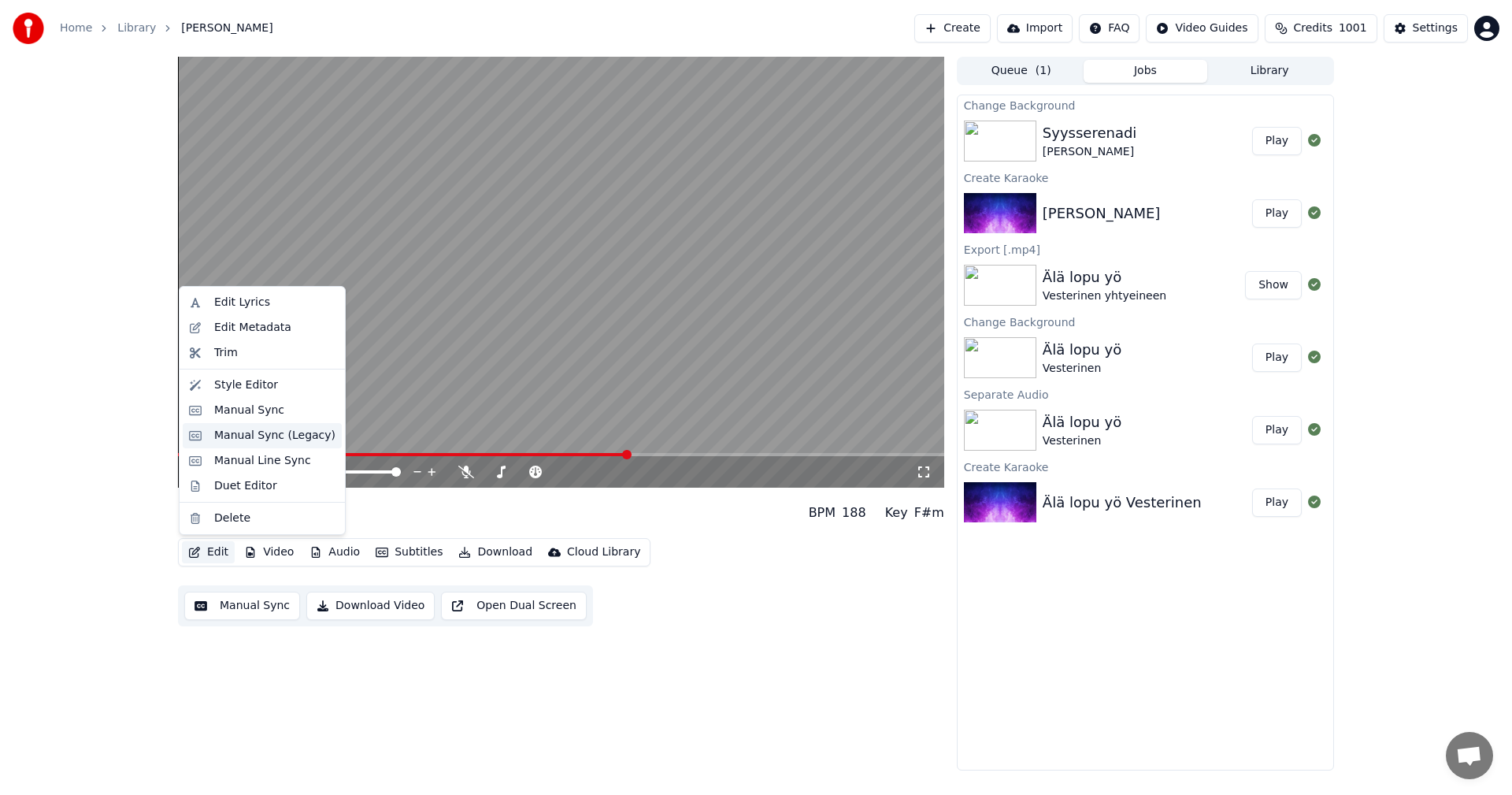
click at [249, 432] on div "Manual Sync (Legacy)" at bounding box center [275, 436] width 121 height 16
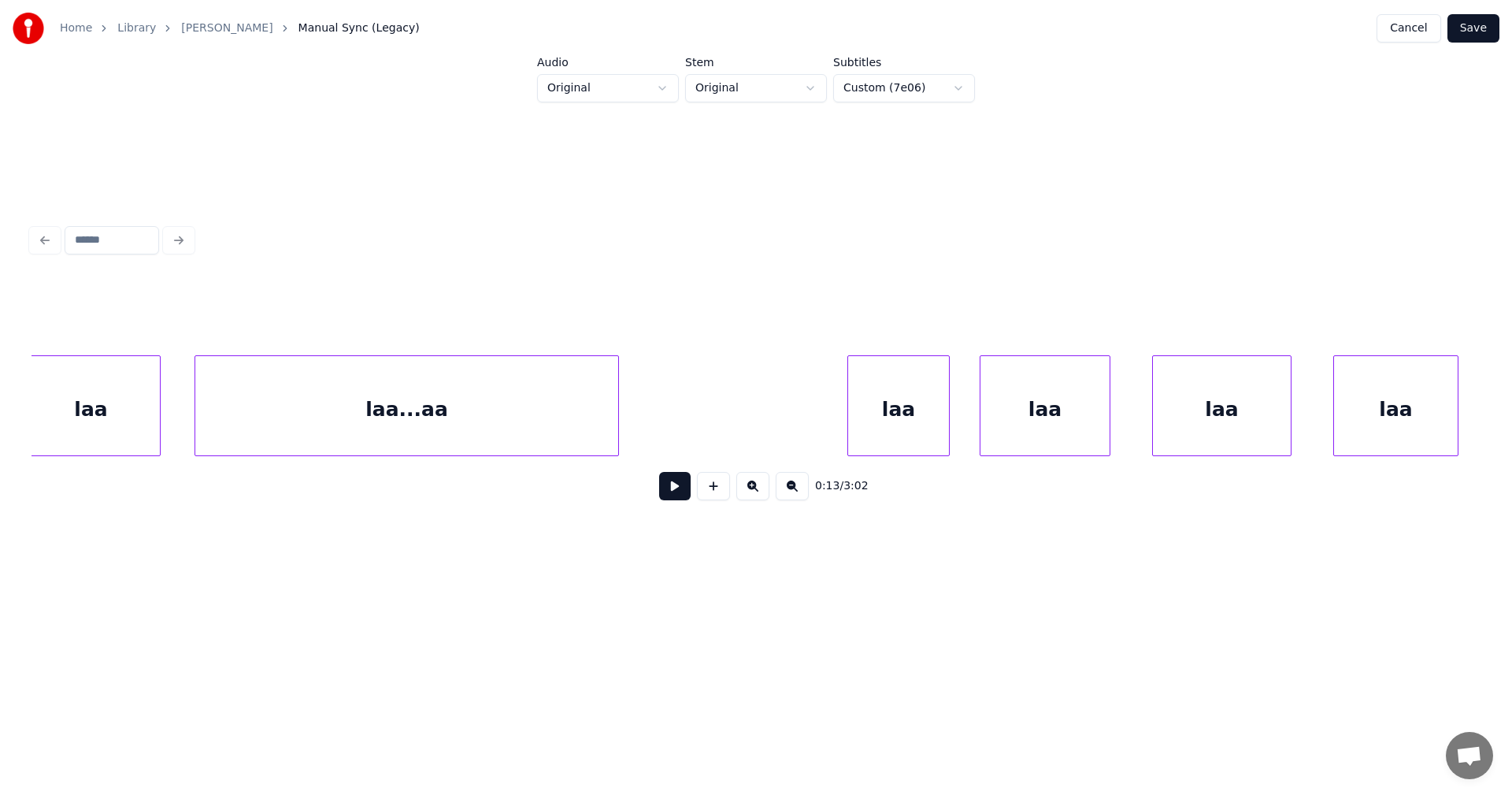
scroll to position [0, 28370]
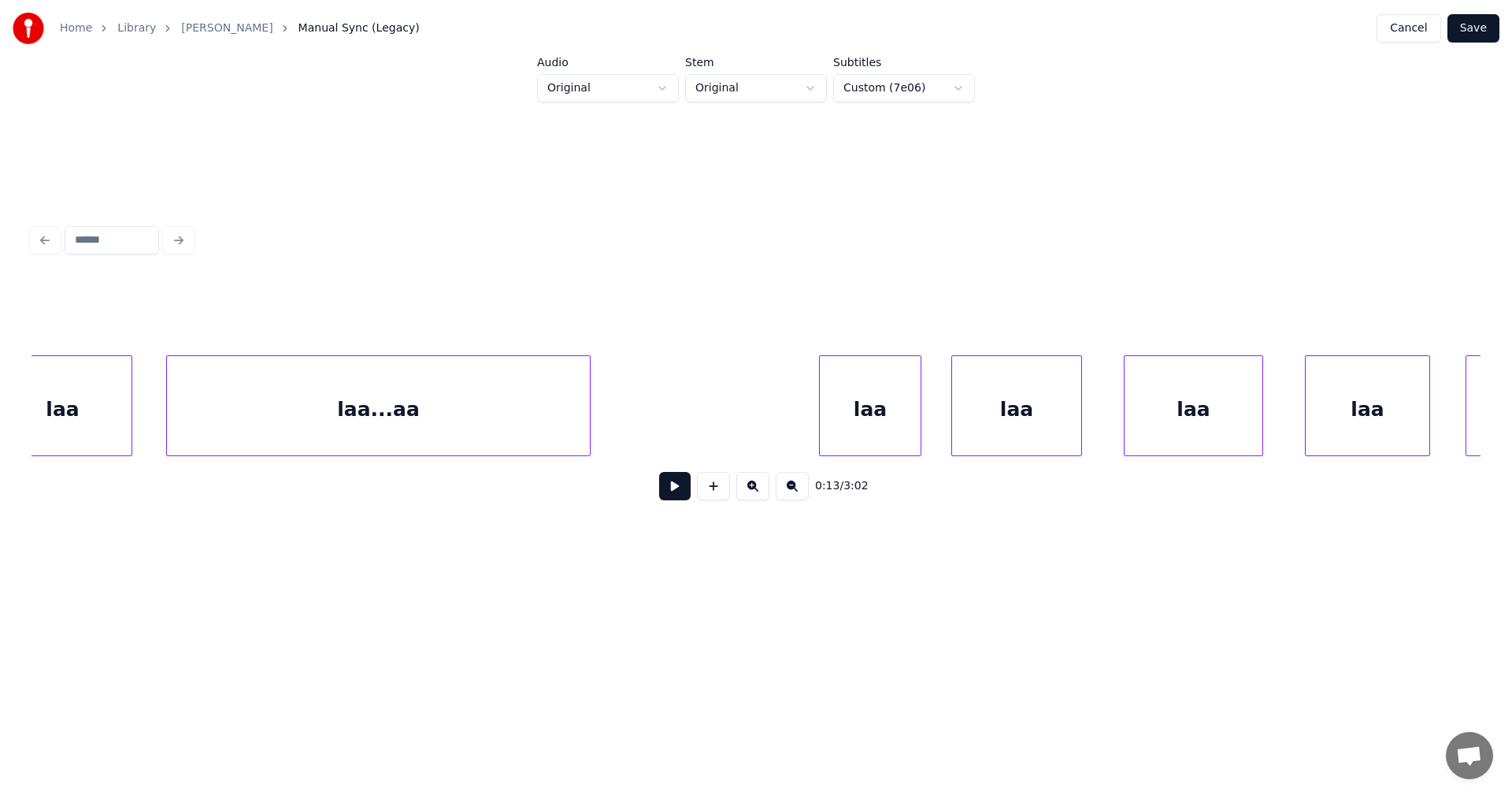
click at [881, 392] on div "laa" at bounding box center [870, 409] width 101 height 107
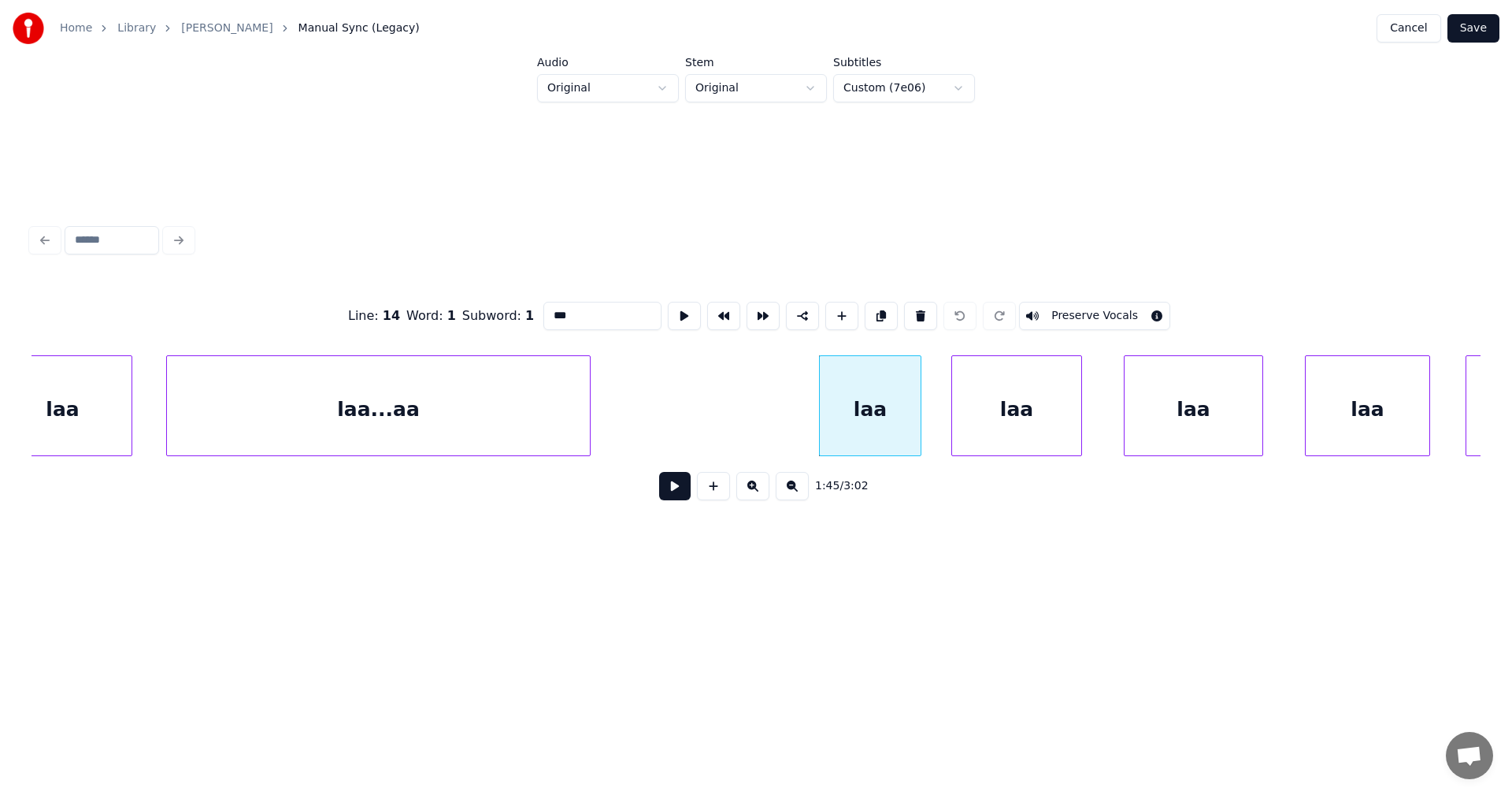
click at [999, 403] on div "laa" at bounding box center [1017, 409] width 129 height 107
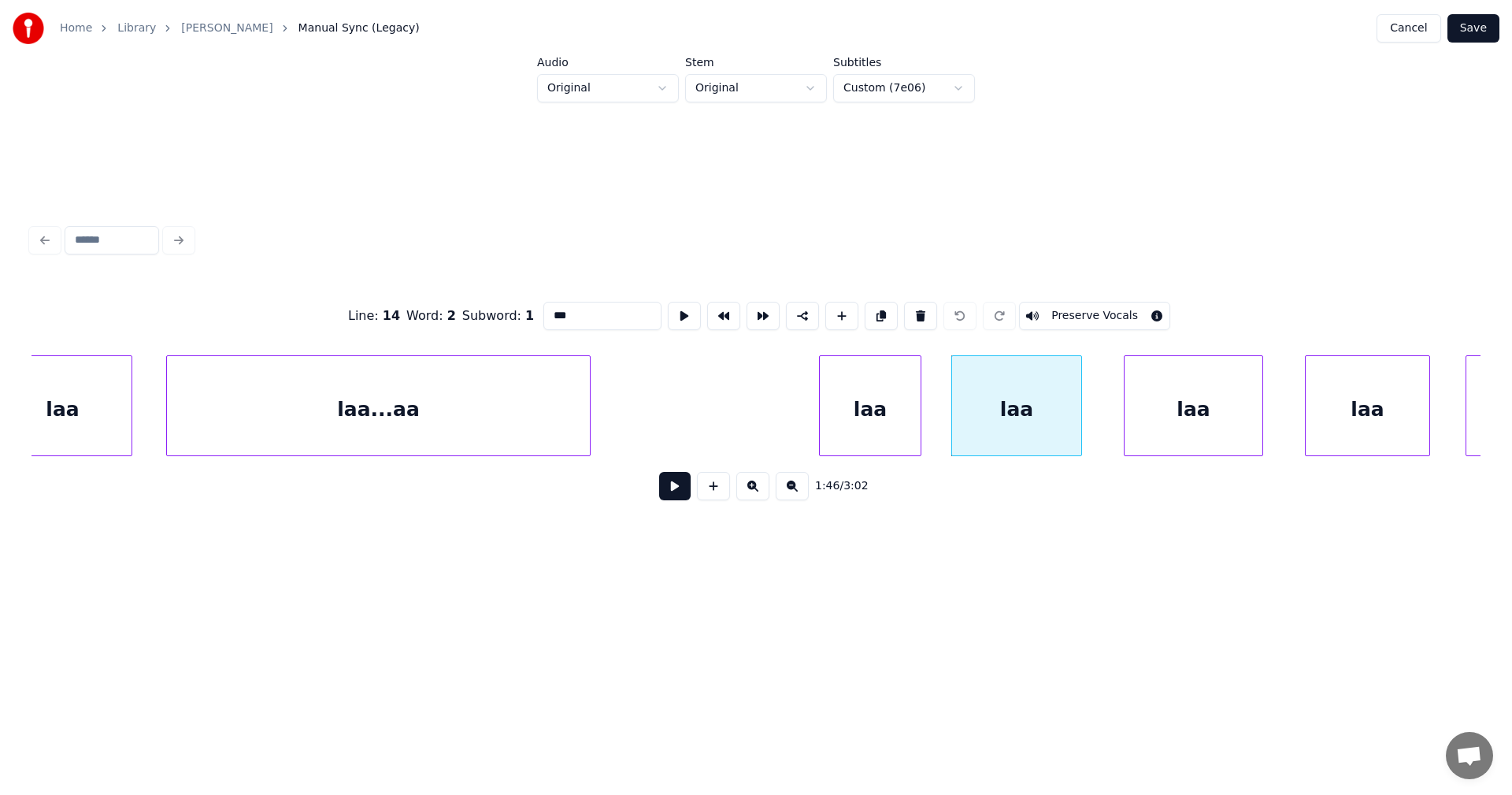
click at [906, 410] on div "laa" at bounding box center [870, 409] width 101 height 107
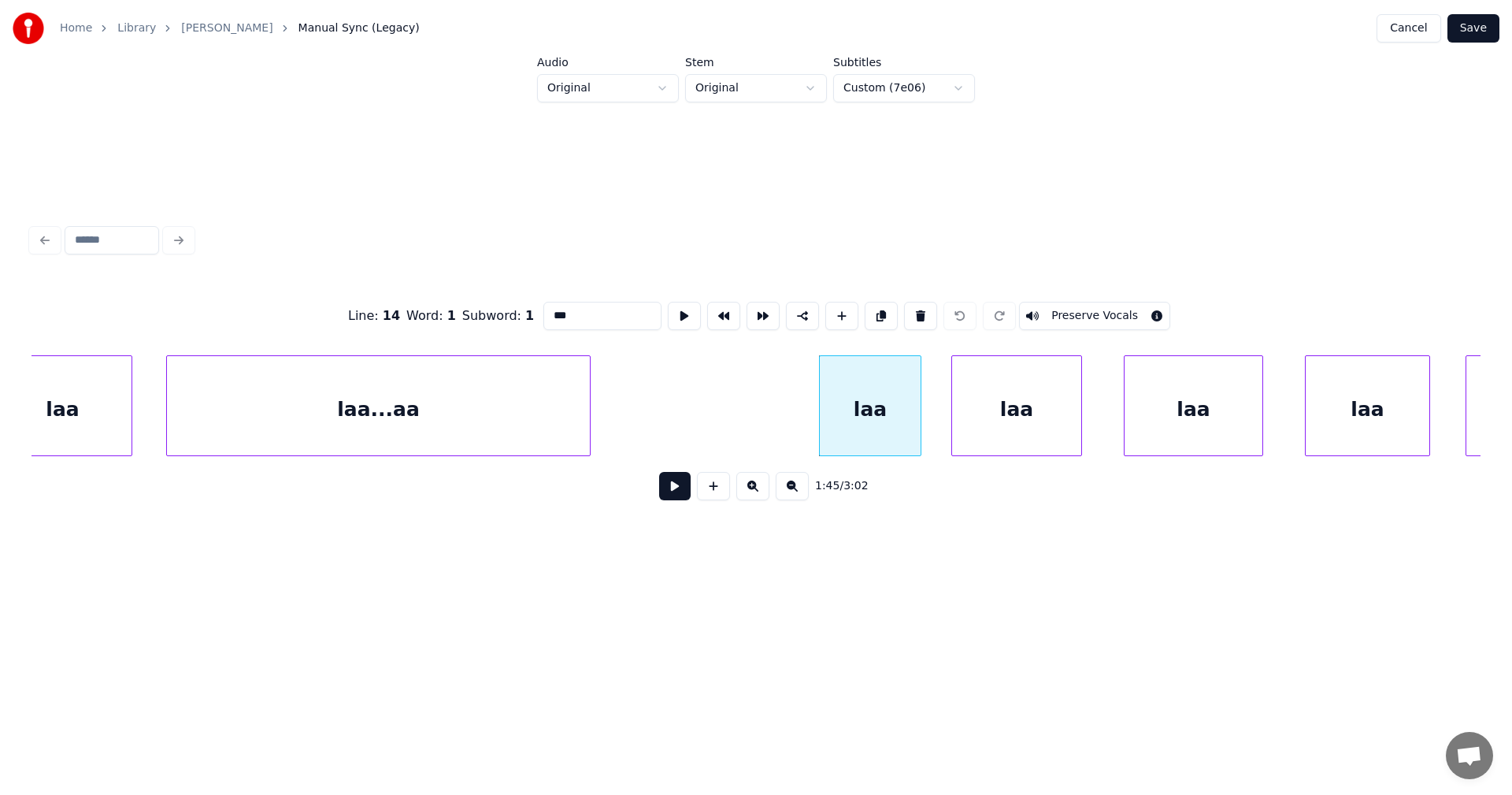
click at [1045, 313] on button "Preserve Vocals" at bounding box center [1095, 316] width 151 height 28
click at [905, 421] on div "laa" at bounding box center [870, 409] width 101 height 107
click at [989, 411] on div "laa" at bounding box center [1017, 409] width 129 height 107
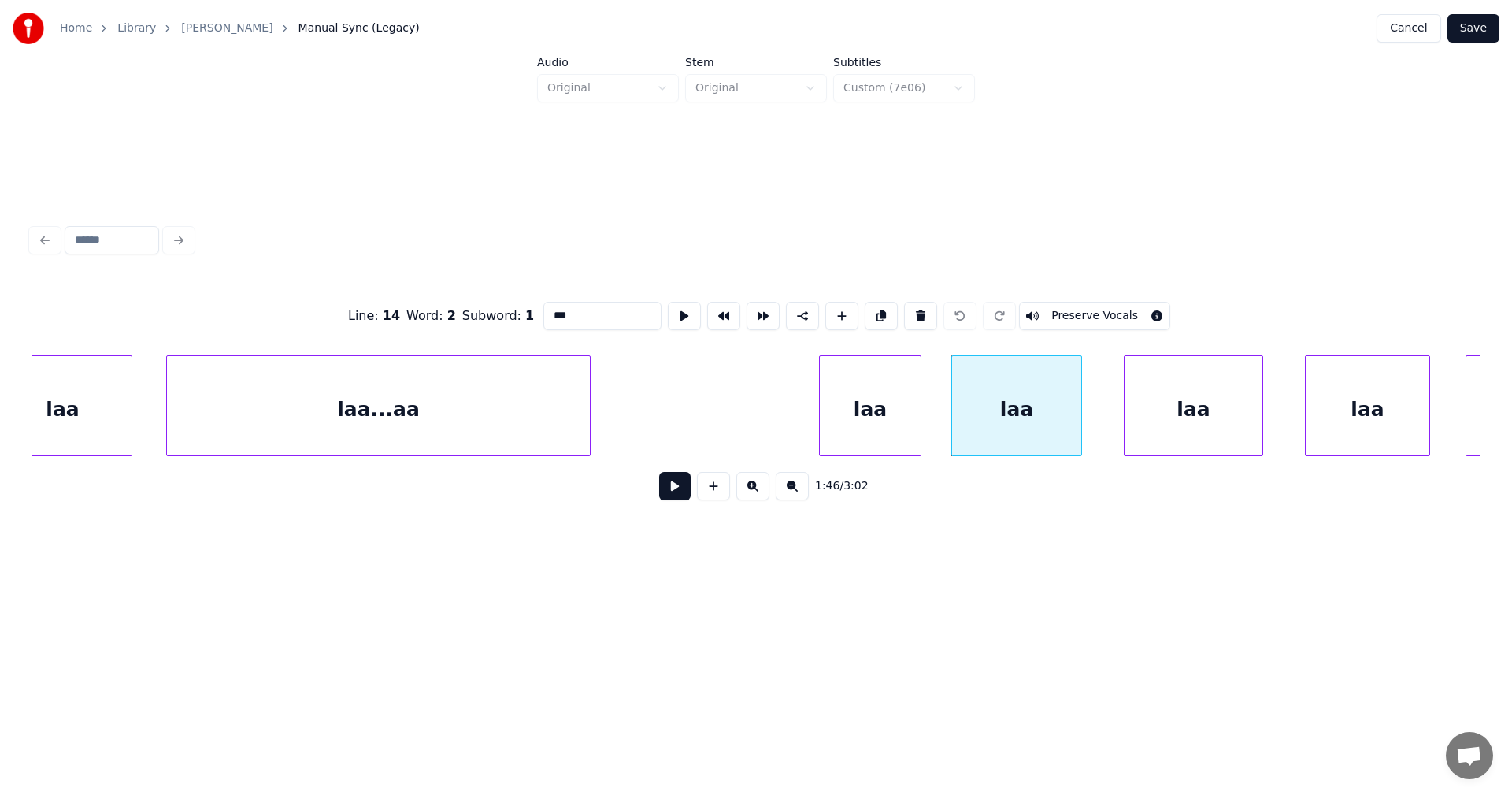
click at [1104, 304] on button "Preserve Vocals" at bounding box center [1095, 316] width 151 height 28
click at [1172, 388] on div "laa" at bounding box center [1194, 409] width 138 height 107
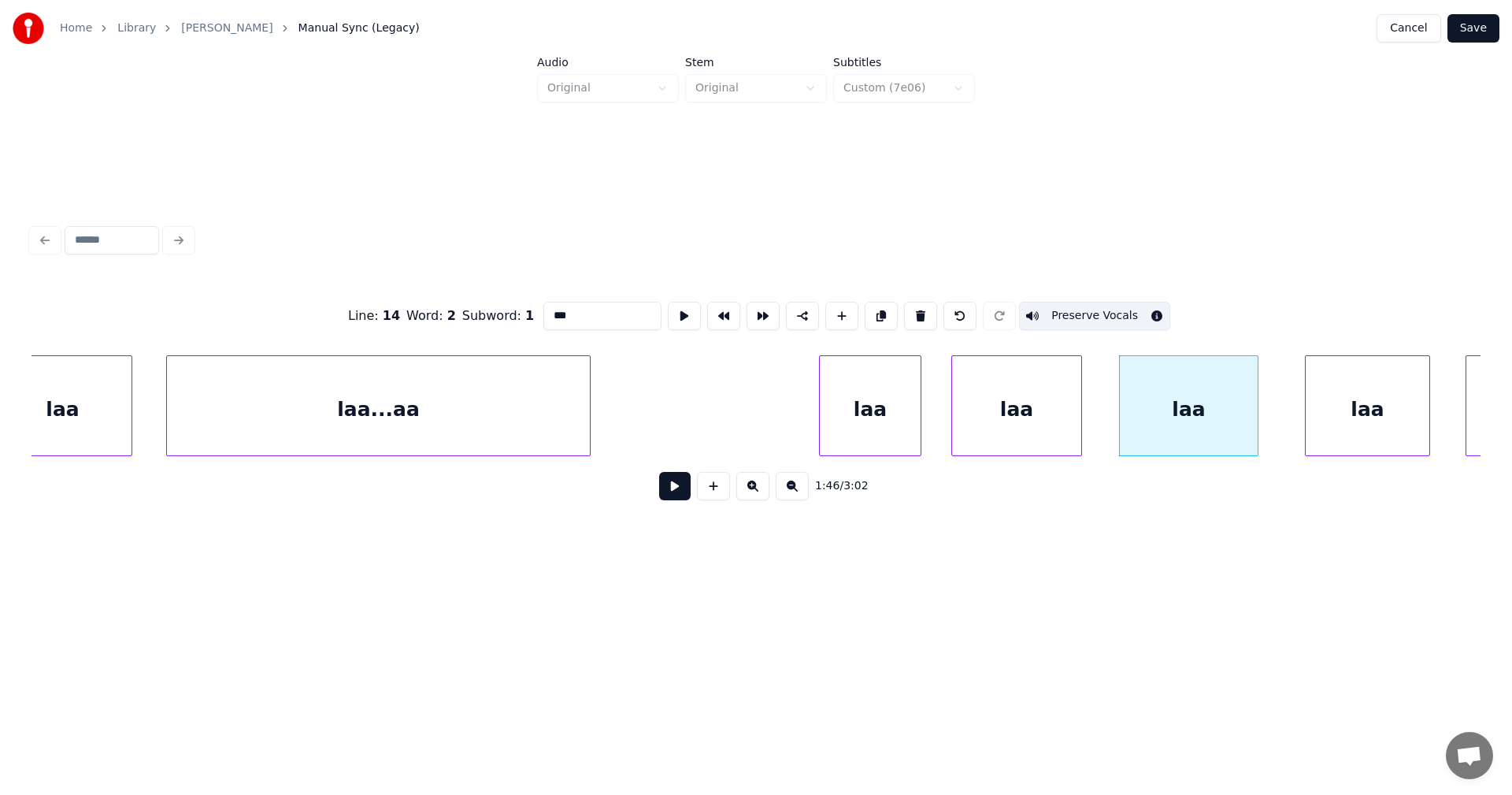
click at [1113, 310] on button "Preserve Vocals" at bounding box center [1095, 316] width 151 height 28
click at [1330, 402] on div "laa" at bounding box center [1367, 409] width 124 height 107
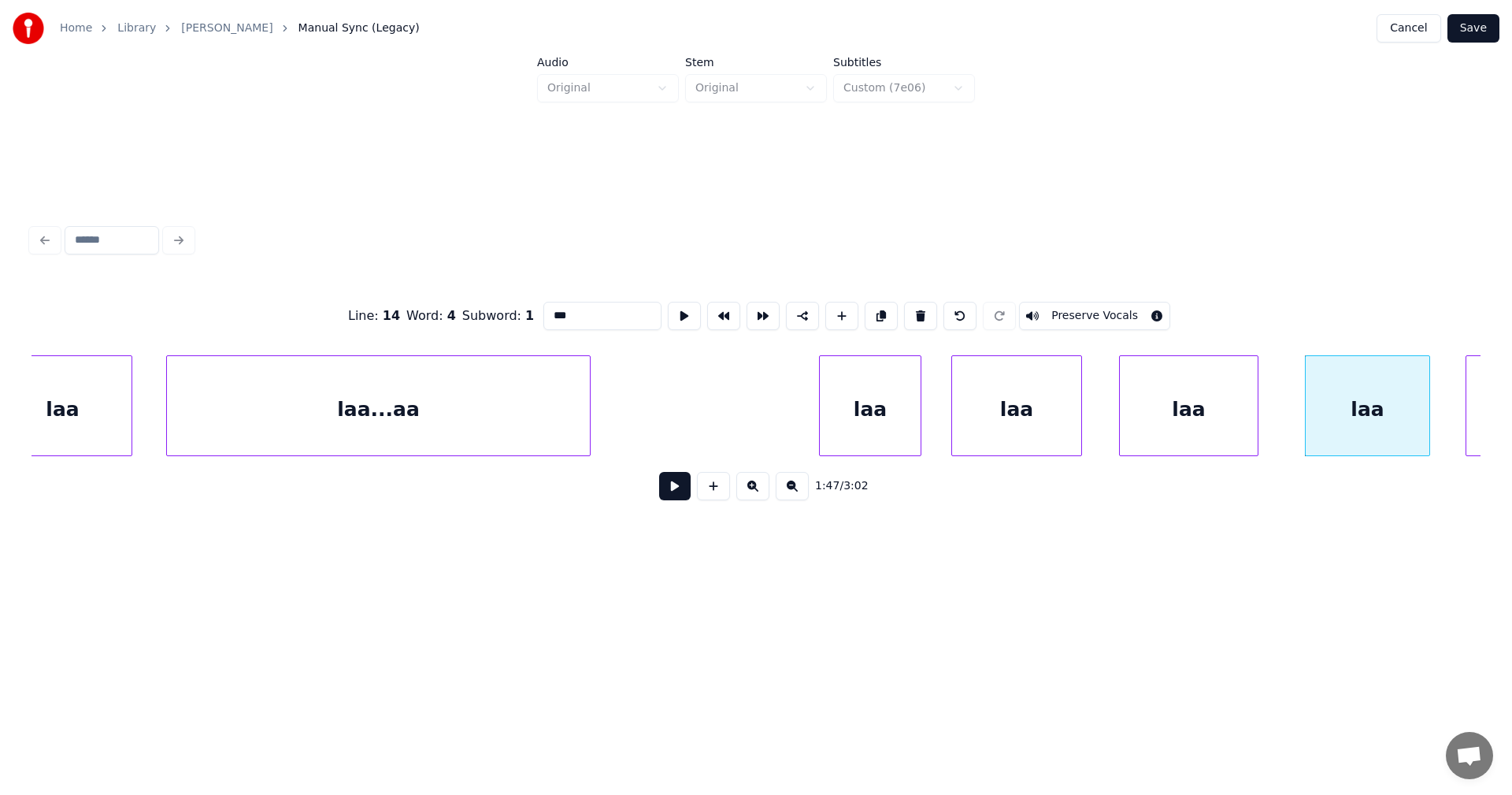
click at [1129, 312] on button "Preserve Vocals" at bounding box center [1095, 316] width 151 height 28
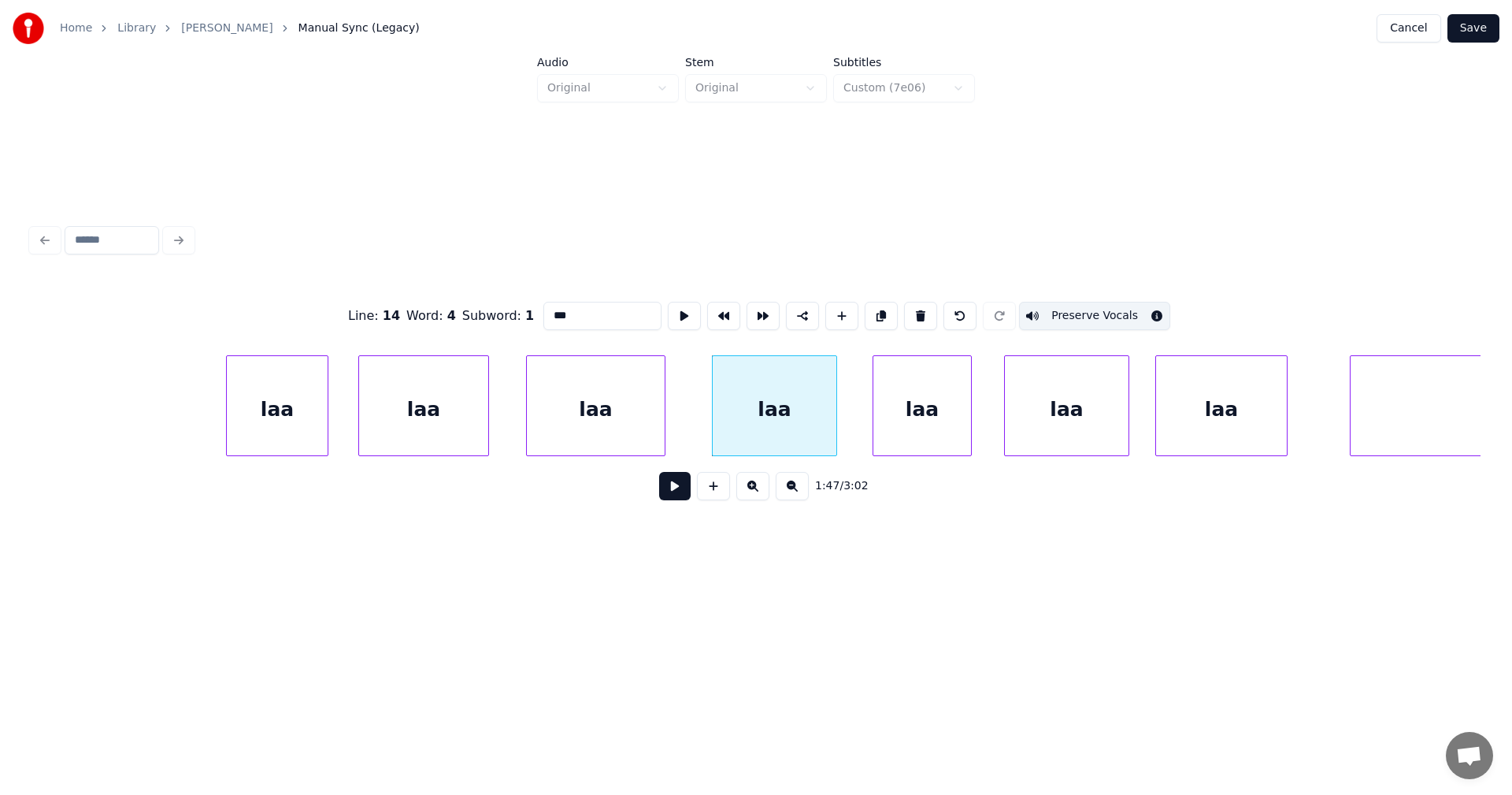
scroll to position [0, 28969]
click at [946, 433] on div "laa" at bounding box center [917, 409] width 98 height 107
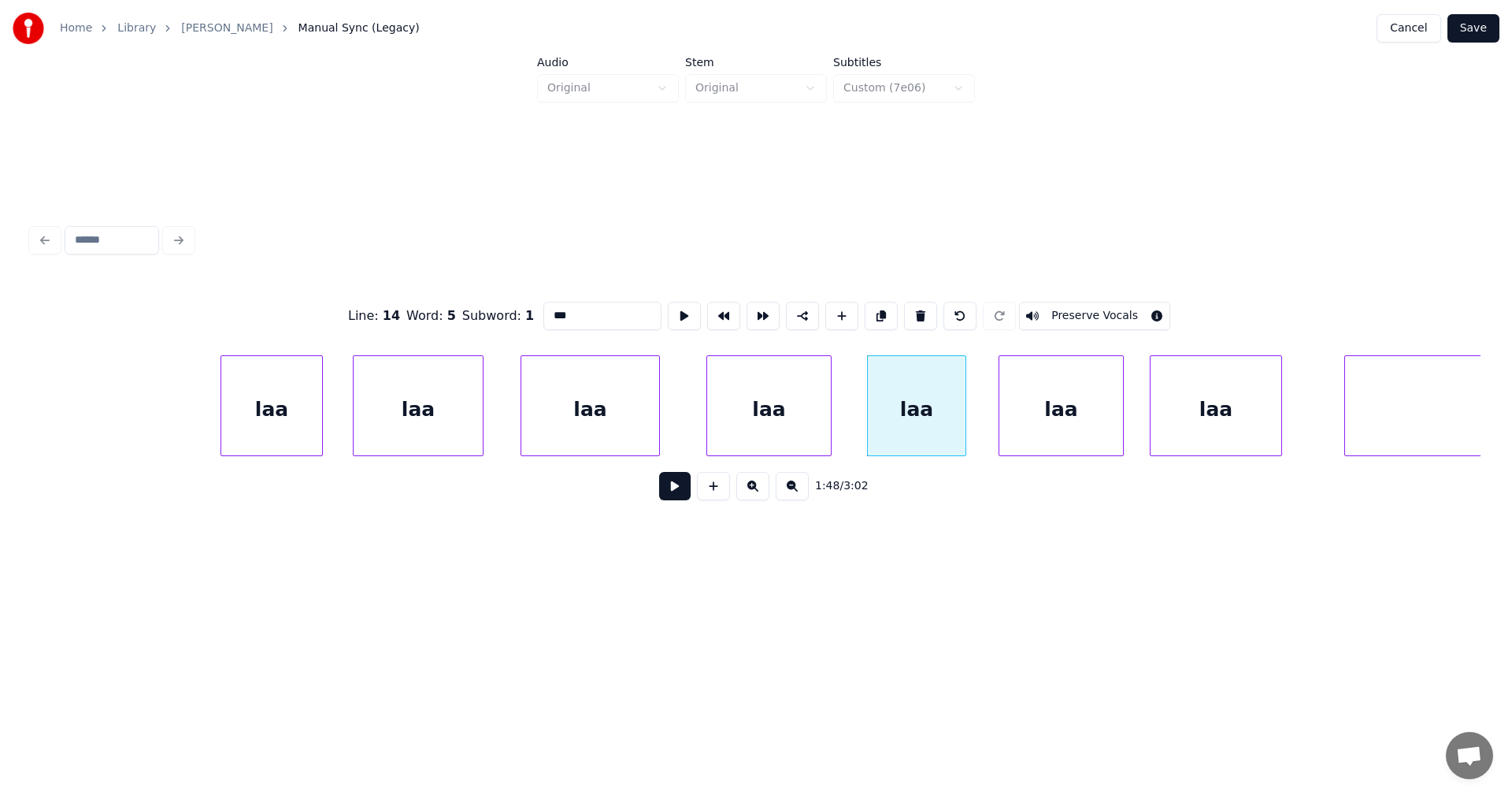
drag, startPoint x: 1054, startPoint y: 313, endPoint x: 1058, endPoint y: 333, distance: 20.4
click at [1054, 312] on button "Preserve Vocals" at bounding box center [1095, 316] width 151 height 28
click at [1066, 400] on div "laa" at bounding box center [1061, 409] width 124 height 107
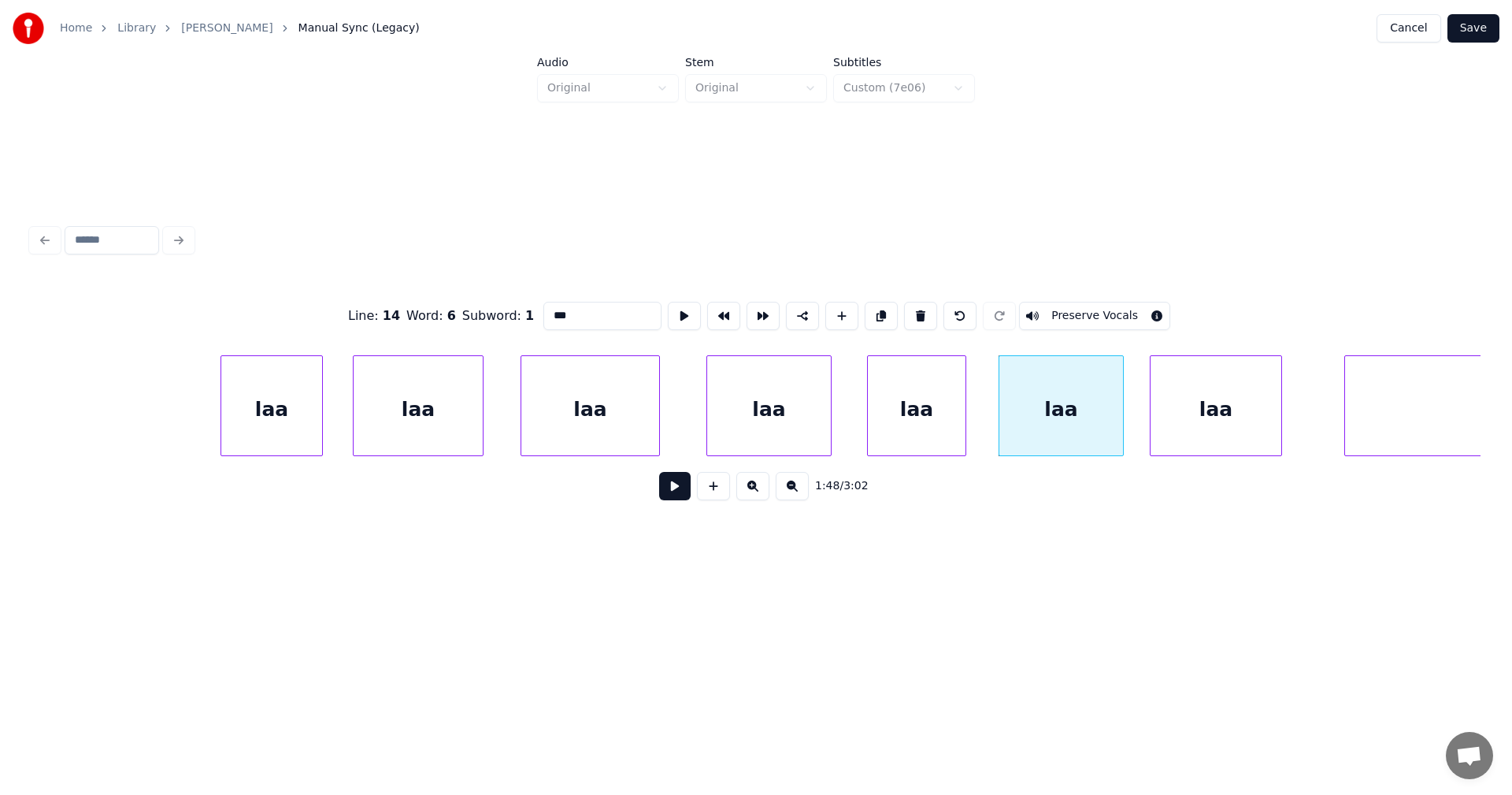
click at [1071, 301] on button "Preserve Vocals" at bounding box center [1095, 316] width 151 height 28
click at [1204, 373] on div "laa" at bounding box center [1216, 409] width 131 height 107
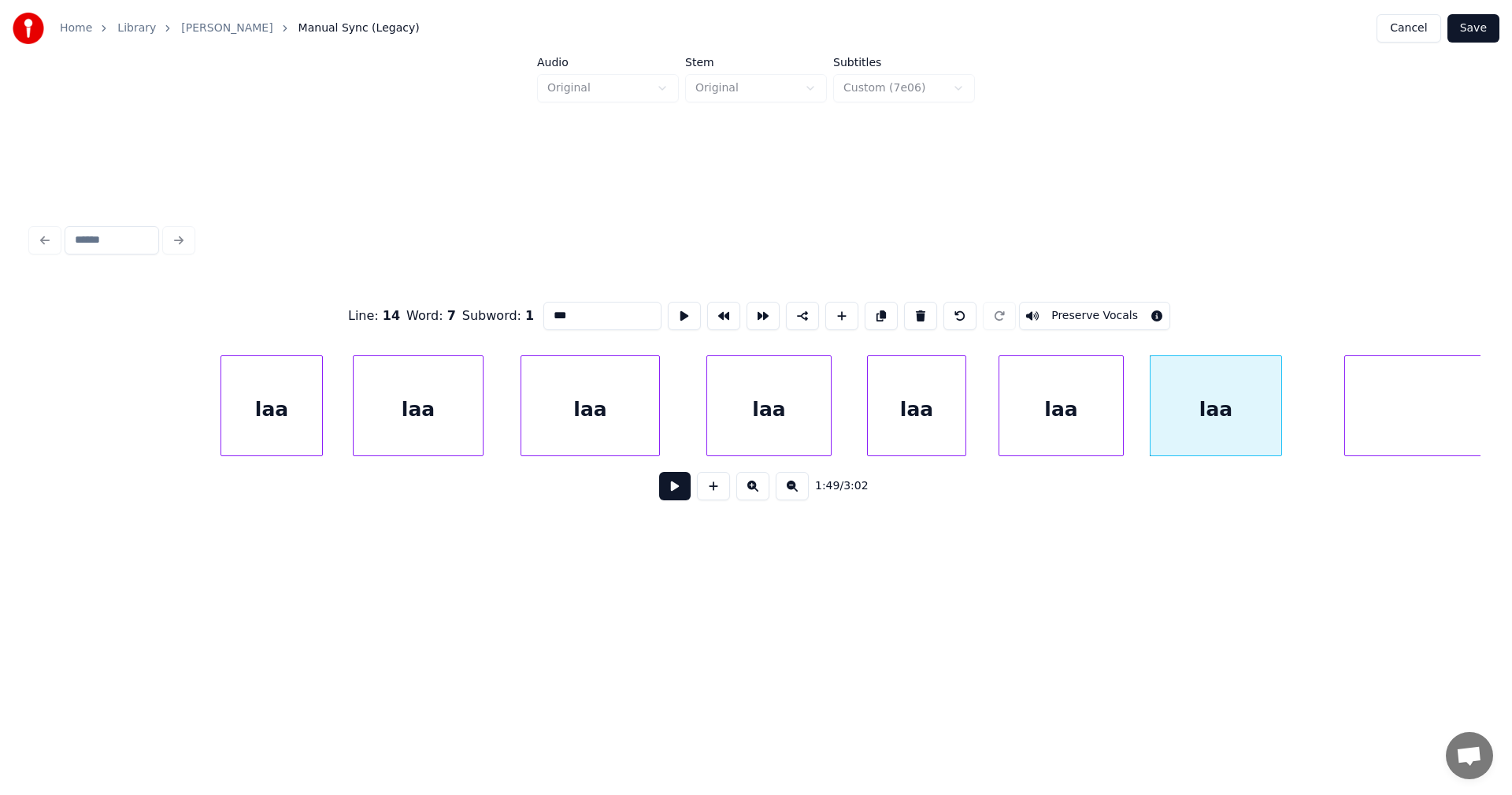
drag, startPoint x: 1130, startPoint y: 310, endPoint x: 1162, endPoint y: 322, distance: 34.2
click at [1130, 310] on button "Preserve Vocals" at bounding box center [1095, 316] width 151 height 28
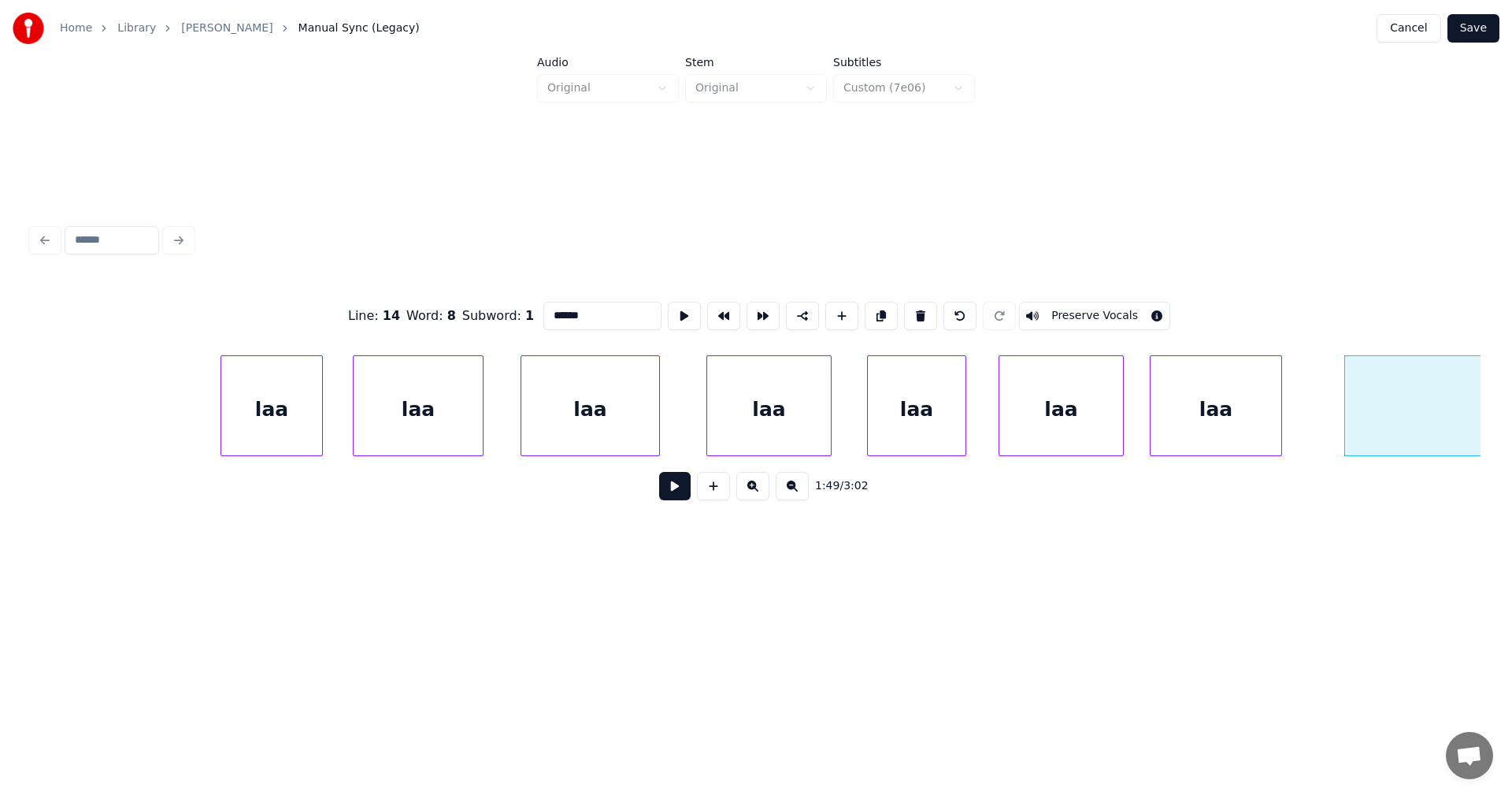
click at [1110, 309] on button "Preserve Vocals" at bounding box center [1095, 316] width 151 height 28
click at [1258, 427] on div "laa" at bounding box center [1216, 409] width 131 height 107
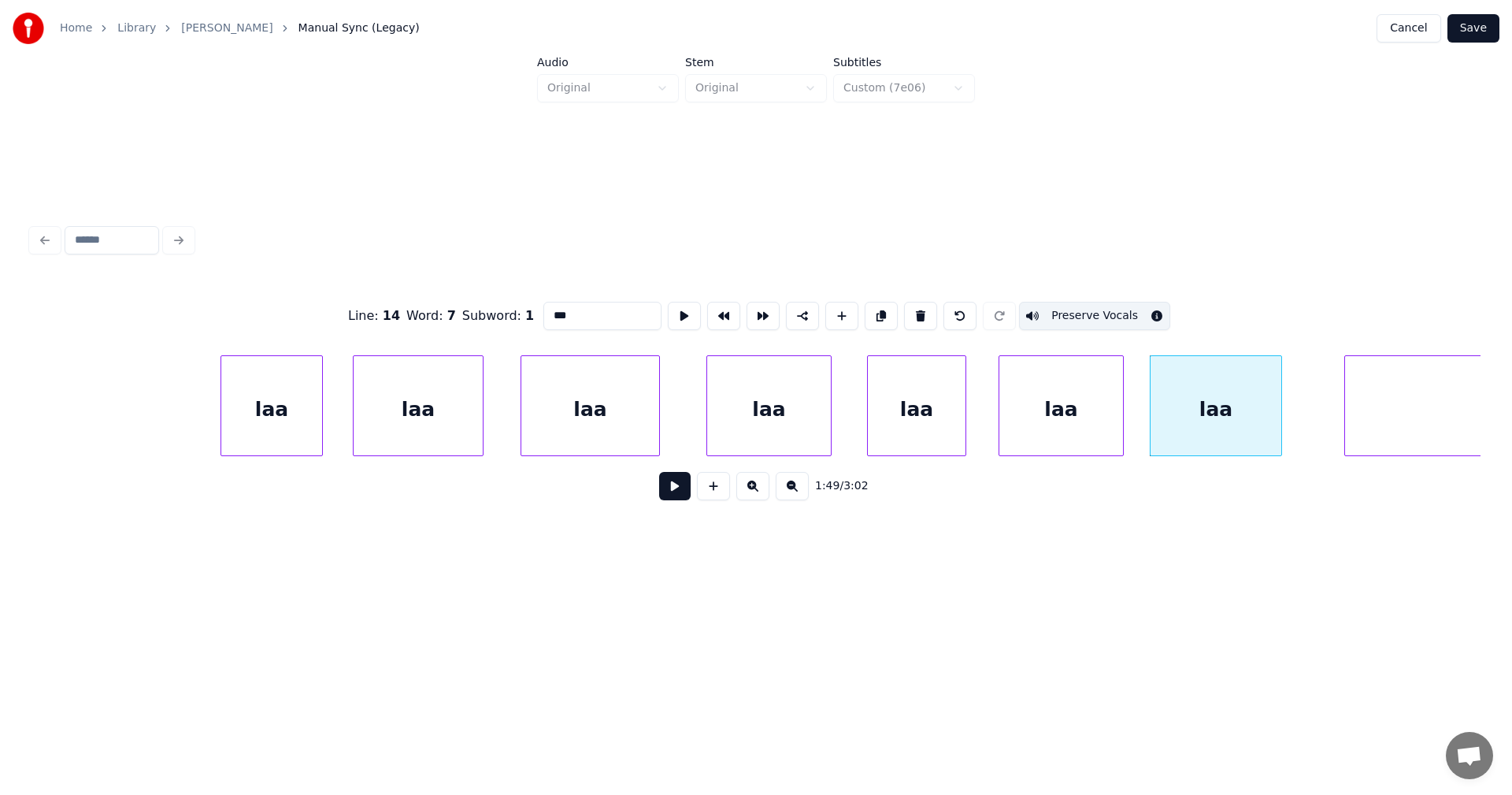
click at [1098, 435] on div "laa" at bounding box center [1061, 409] width 124 height 107
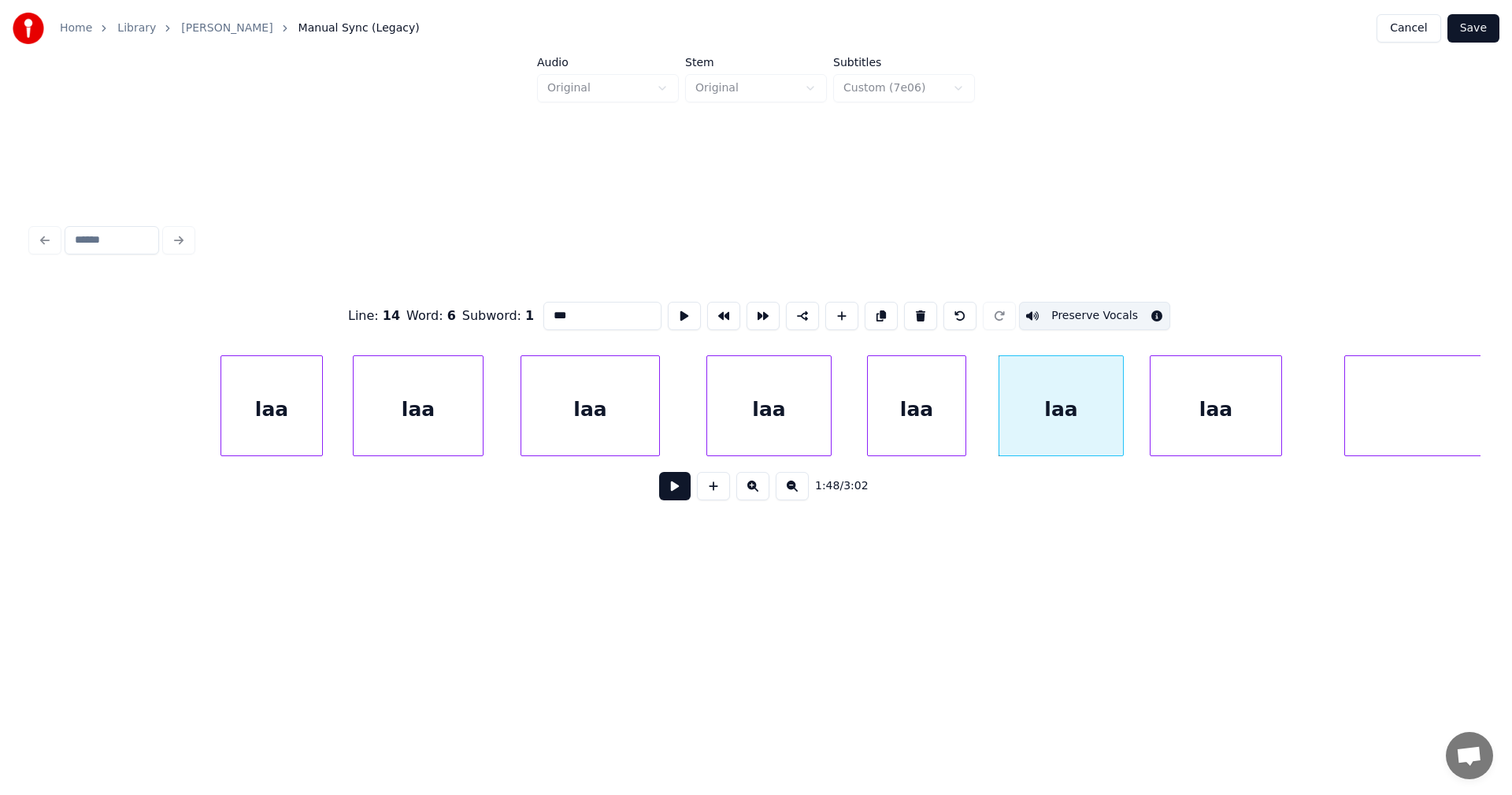
click at [945, 436] on div "laa" at bounding box center [917, 409] width 98 height 107
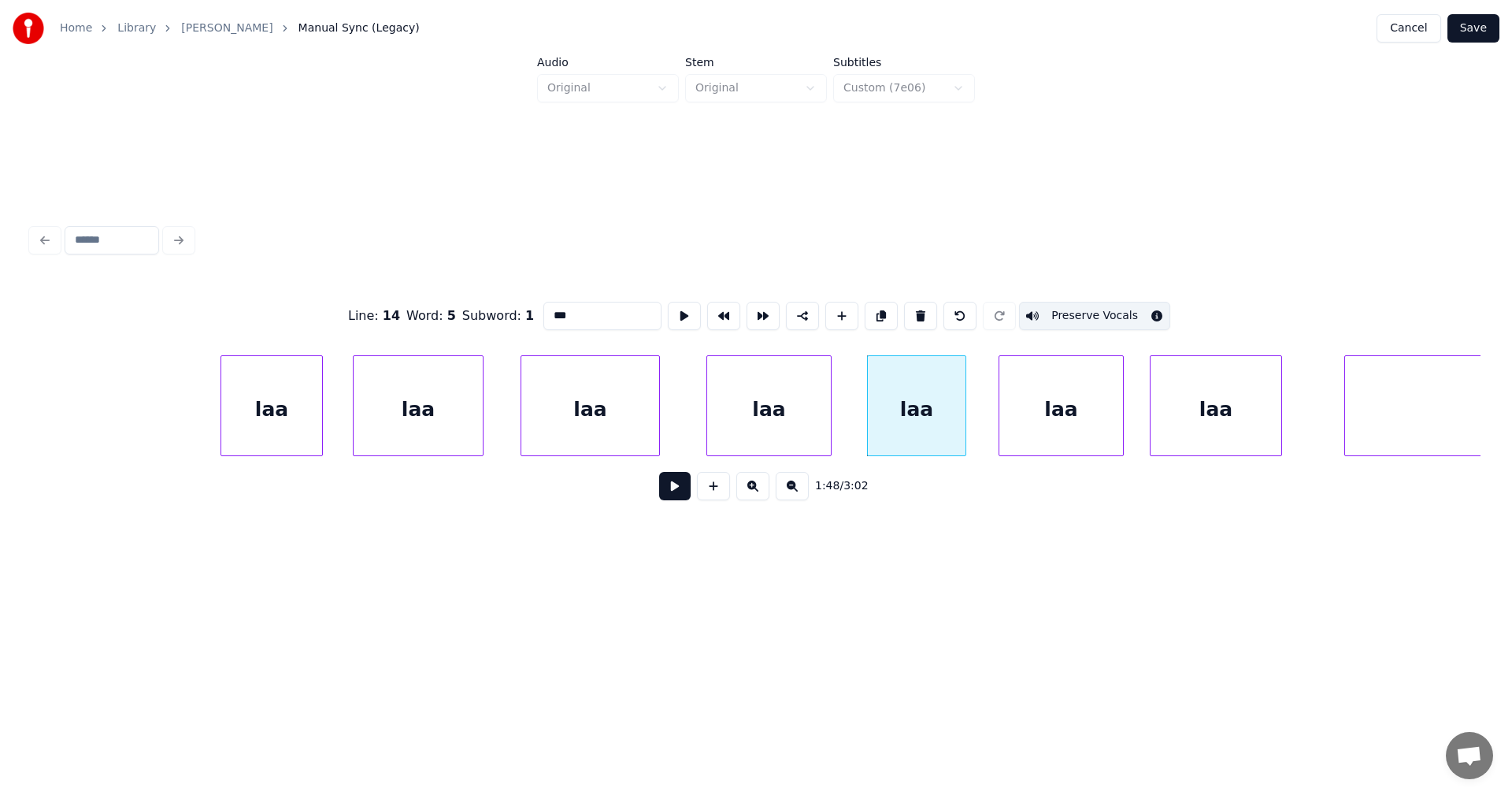
click at [816, 444] on div "laa" at bounding box center [768, 409] width 124 height 107
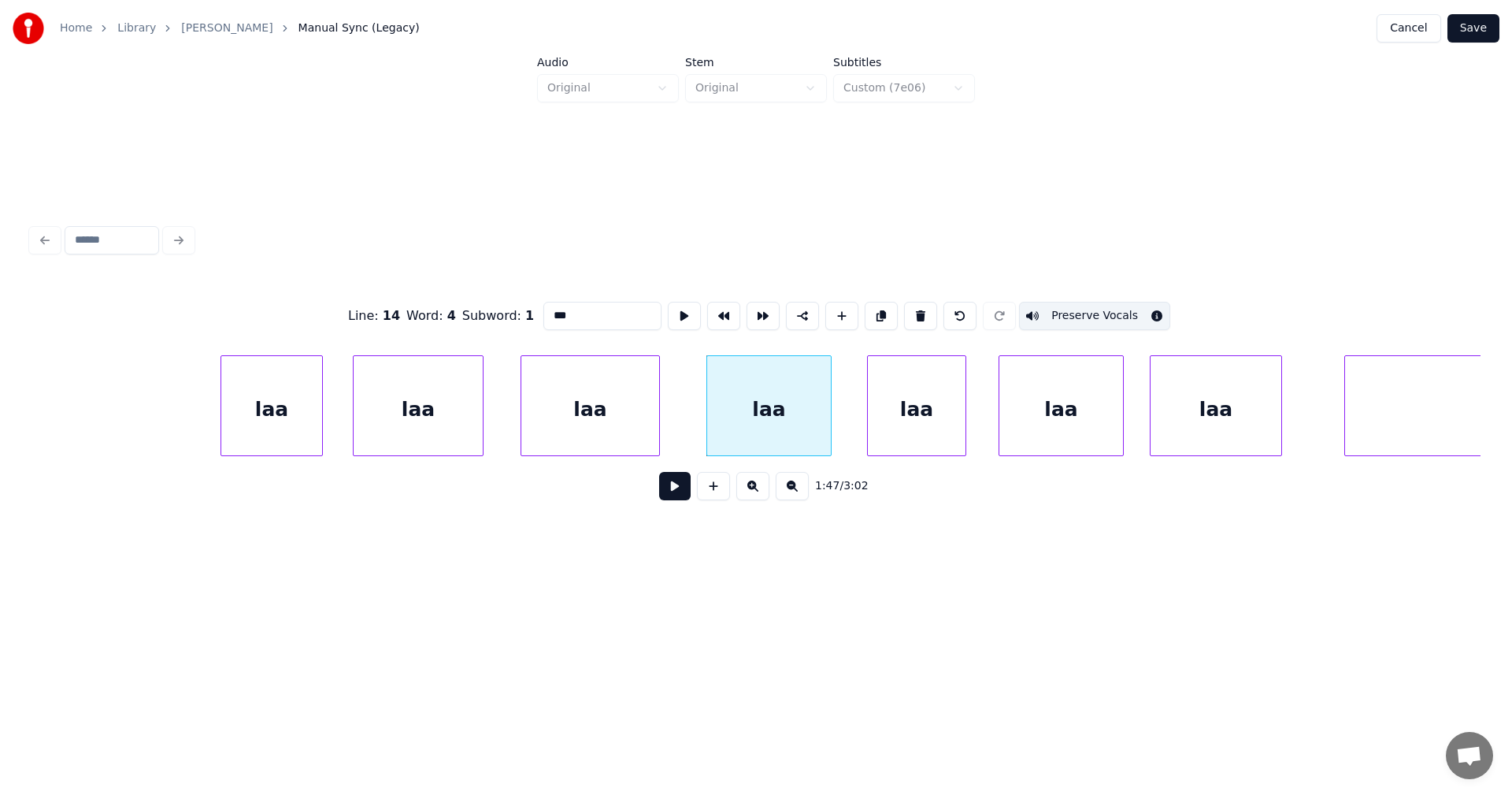
click at [641, 442] on div "laa" at bounding box center [590, 409] width 138 height 107
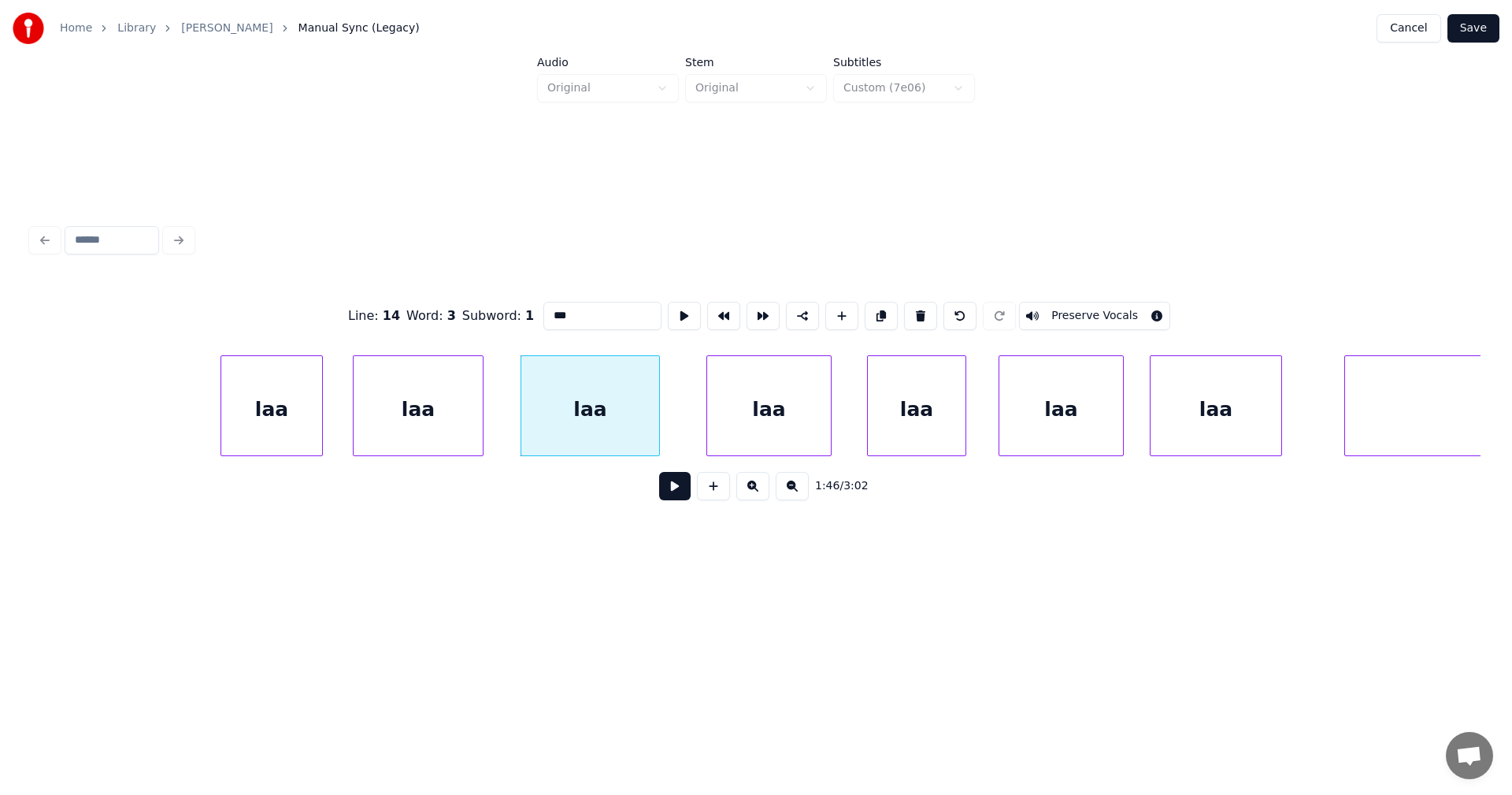
click at [462, 434] on div "laa" at bounding box center [418, 409] width 129 height 107
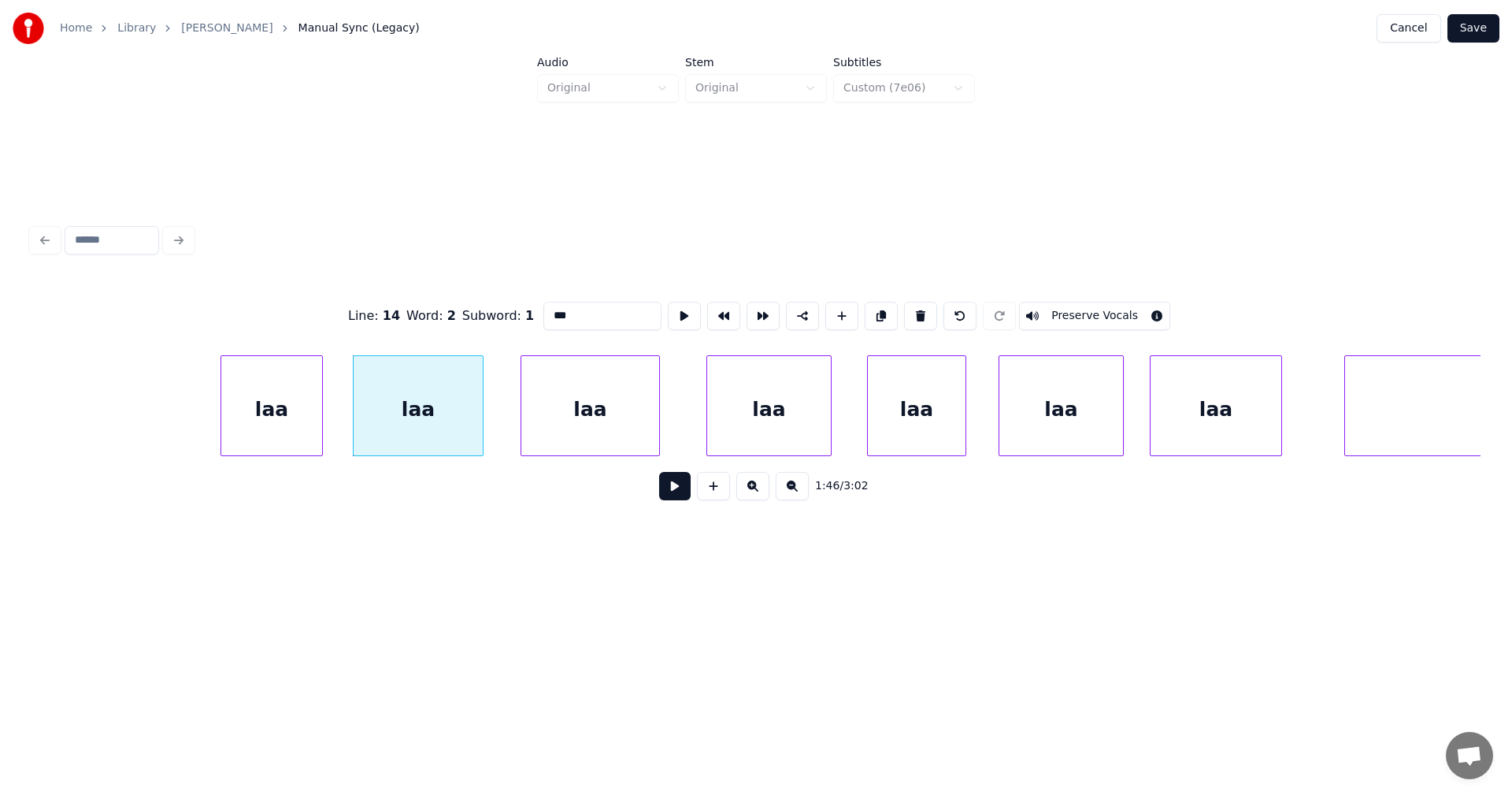
click at [594, 391] on div "laa" at bounding box center [590, 409] width 138 height 107
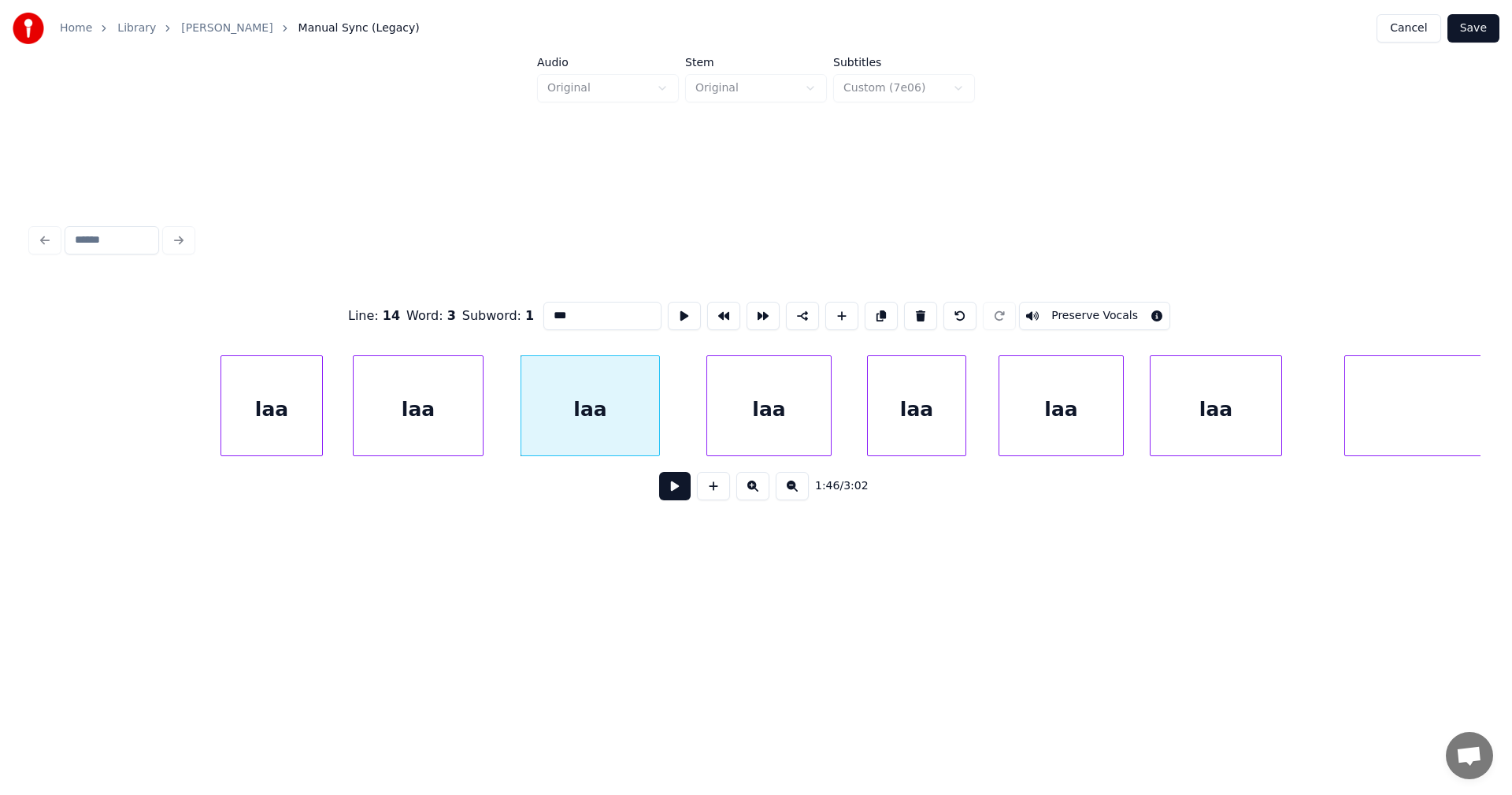
click at [1074, 302] on button "Preserve Vocals" at bounding box center [1095, 316] width 151 height 28
click at [470, 426] on div "laa" at bounding box center [418, 409] width 129 height 107
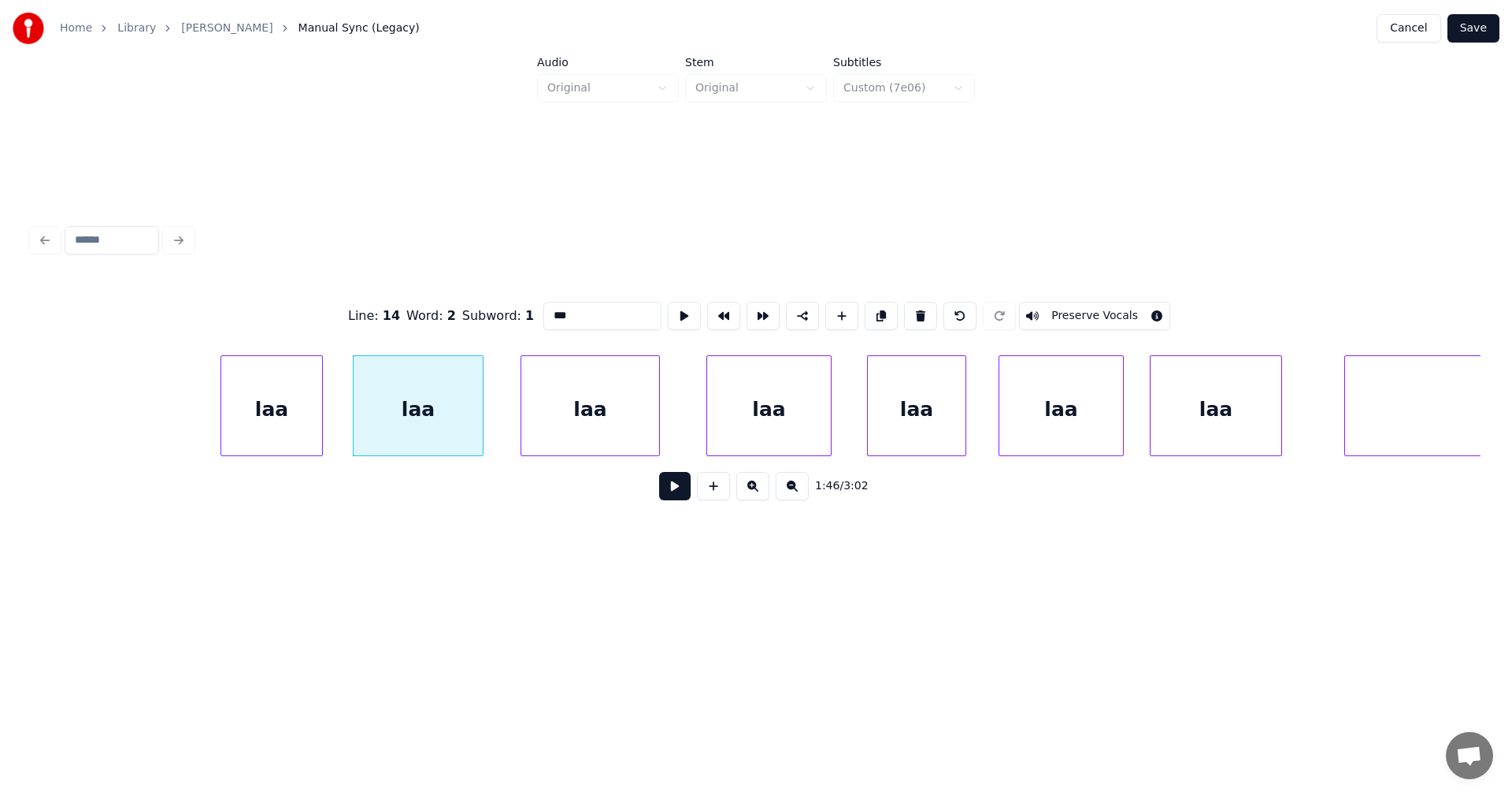
click at [1079, 301] on button "Preserve Vocals" at bounding box center [1095, 316] width 151 height 28
click at [293, 427] on div "laa" at bounding box center [271, 409] width 101 height 107
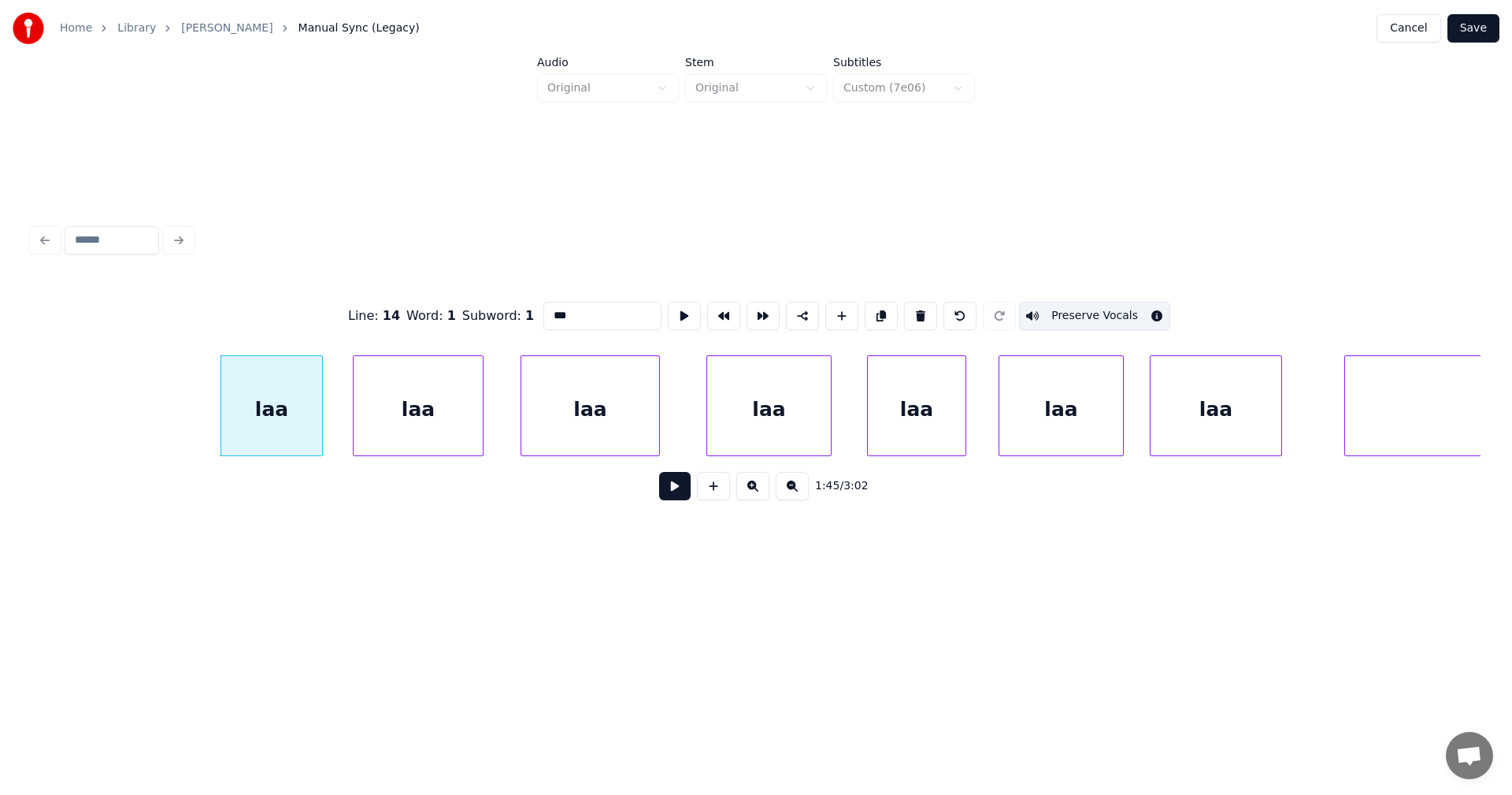
click at [1091, 306] on button "Preserve Vocals" at bounding box center [1095, 316] width 151 height 28
click at [286, 439] on div "laa" at bounding box center [271, 409] width 101 height 107
click at [1083, 306] on button "Preserve Vocals" at bounding box center [1095, 316] width 151 height 28
click at [470, 430] on div "laa" at bounding box center [418, 409] width 129 height 107
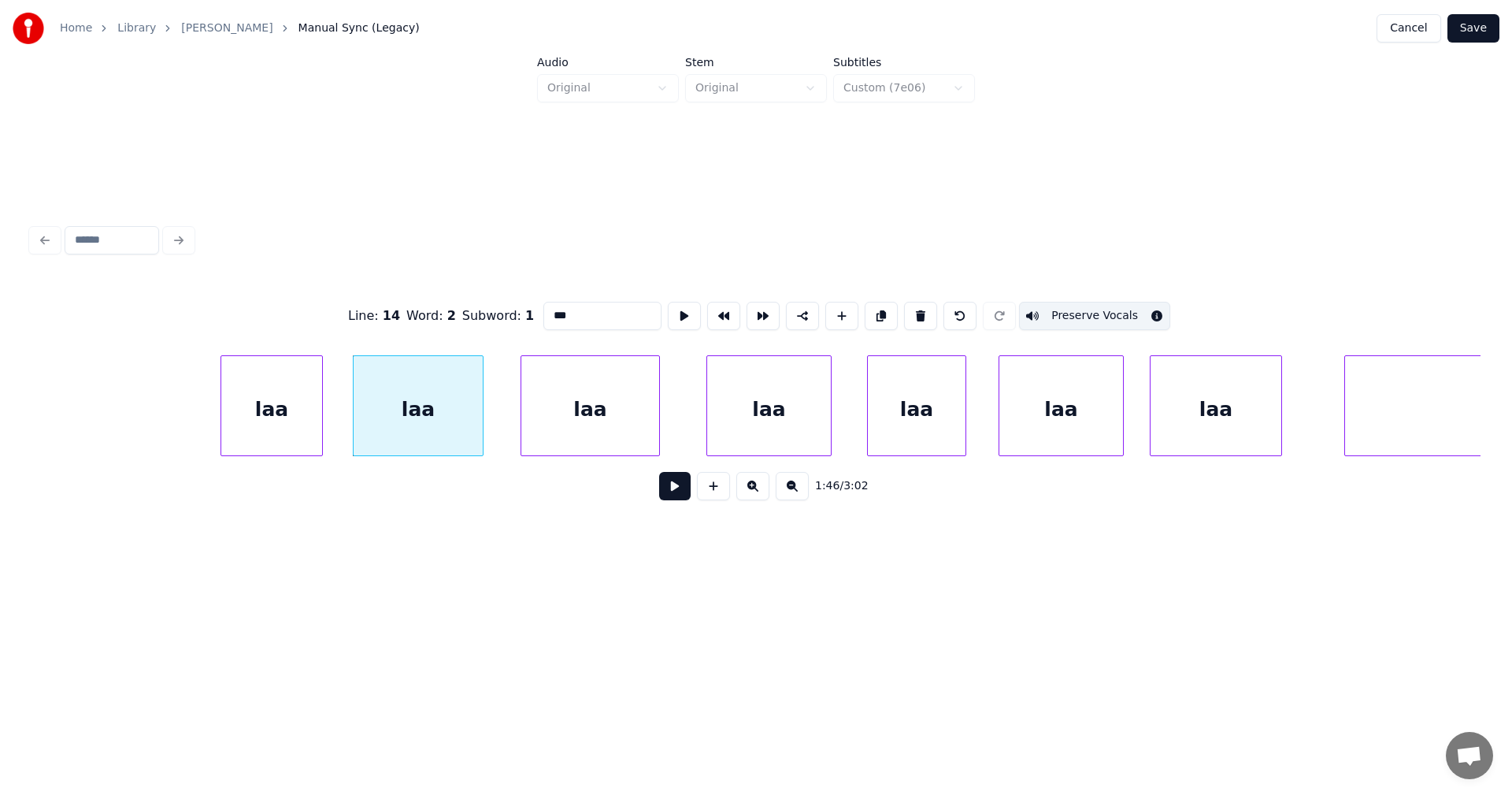
click at [583, 424] on div "laa" at bounding box center [590, 409] width 138 height 107
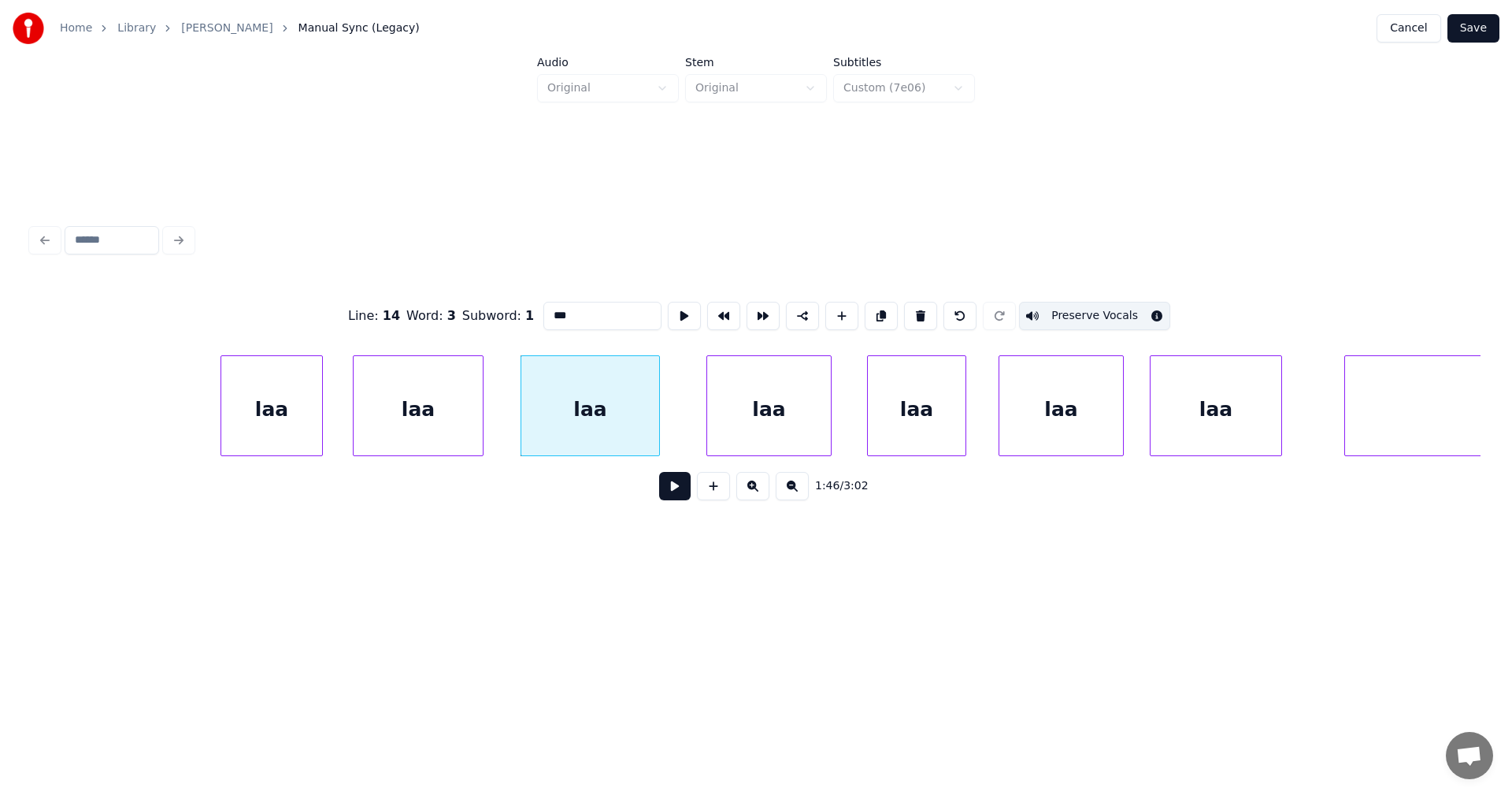
click at [753, 415] on div "laa" at bounding box center [768, 409] width 124 height 107
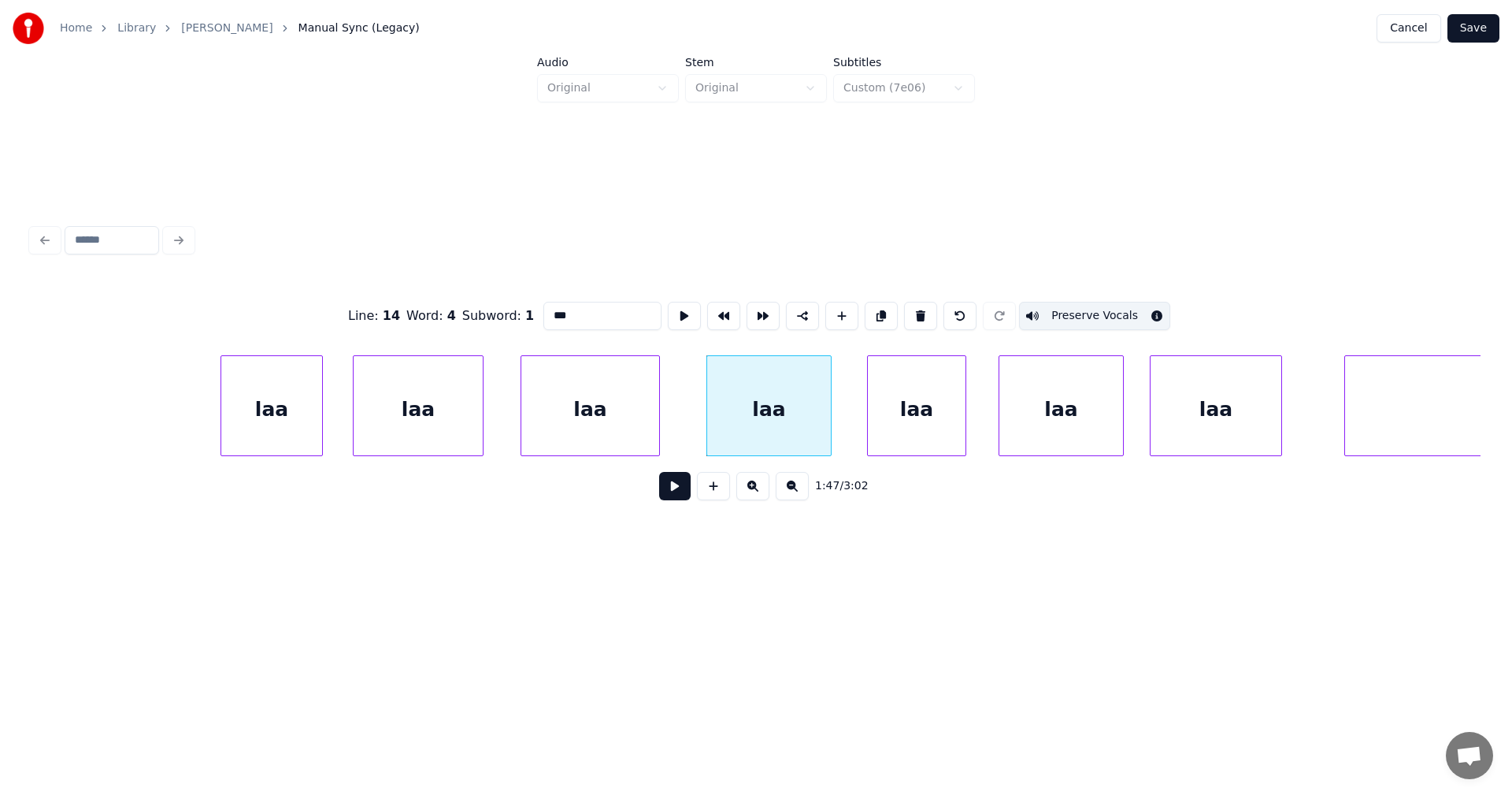
click at [915, 409] on div "laa" at bounding box center [917, 409] width 98 height 107
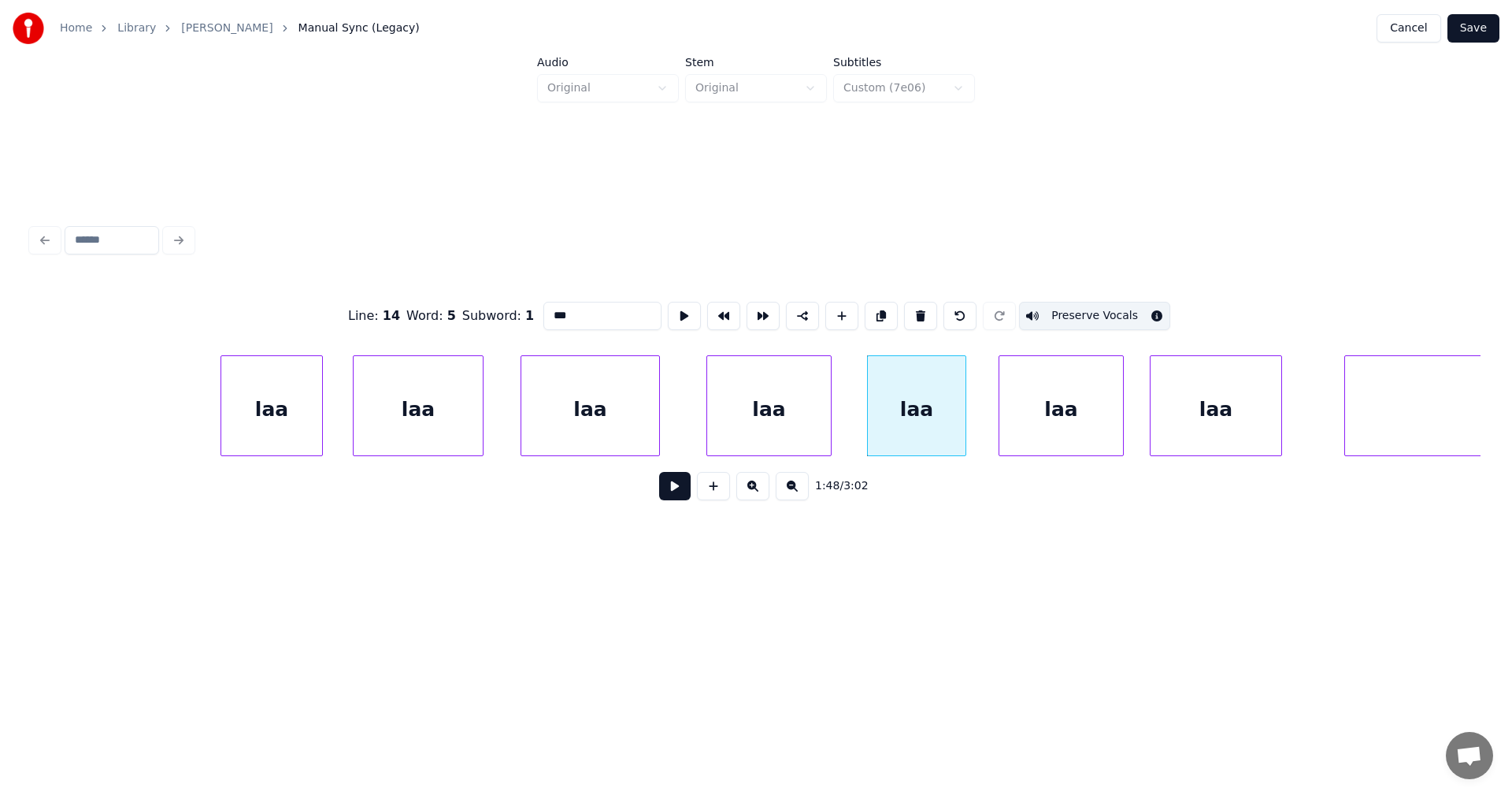
click at [1043, 417] on div "laa" at bounding box center [1061, 409] width 124 height 107
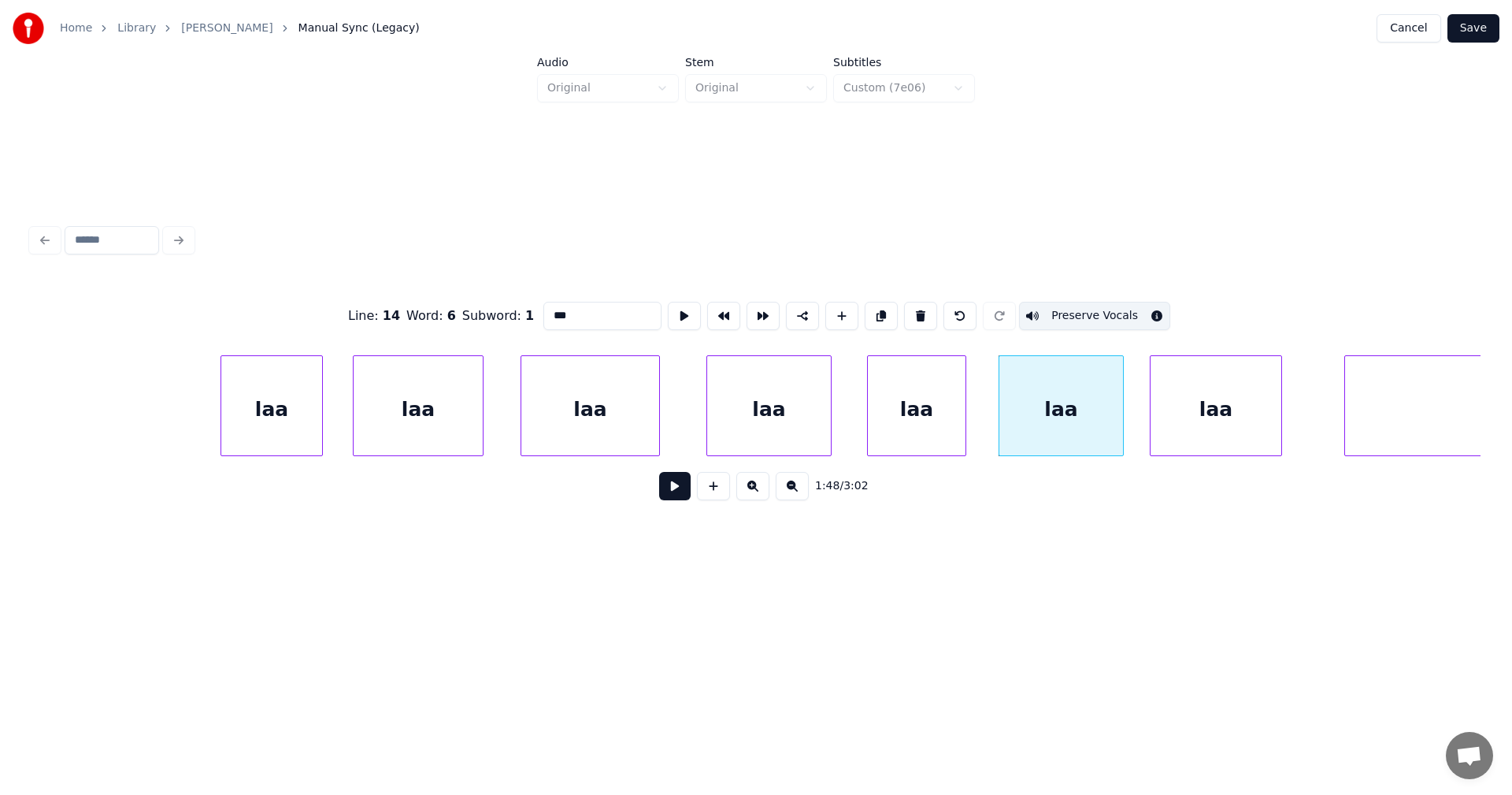
click at [1178, 422] on div "laa" at bounding box center [1216, 409] width 131 height 107
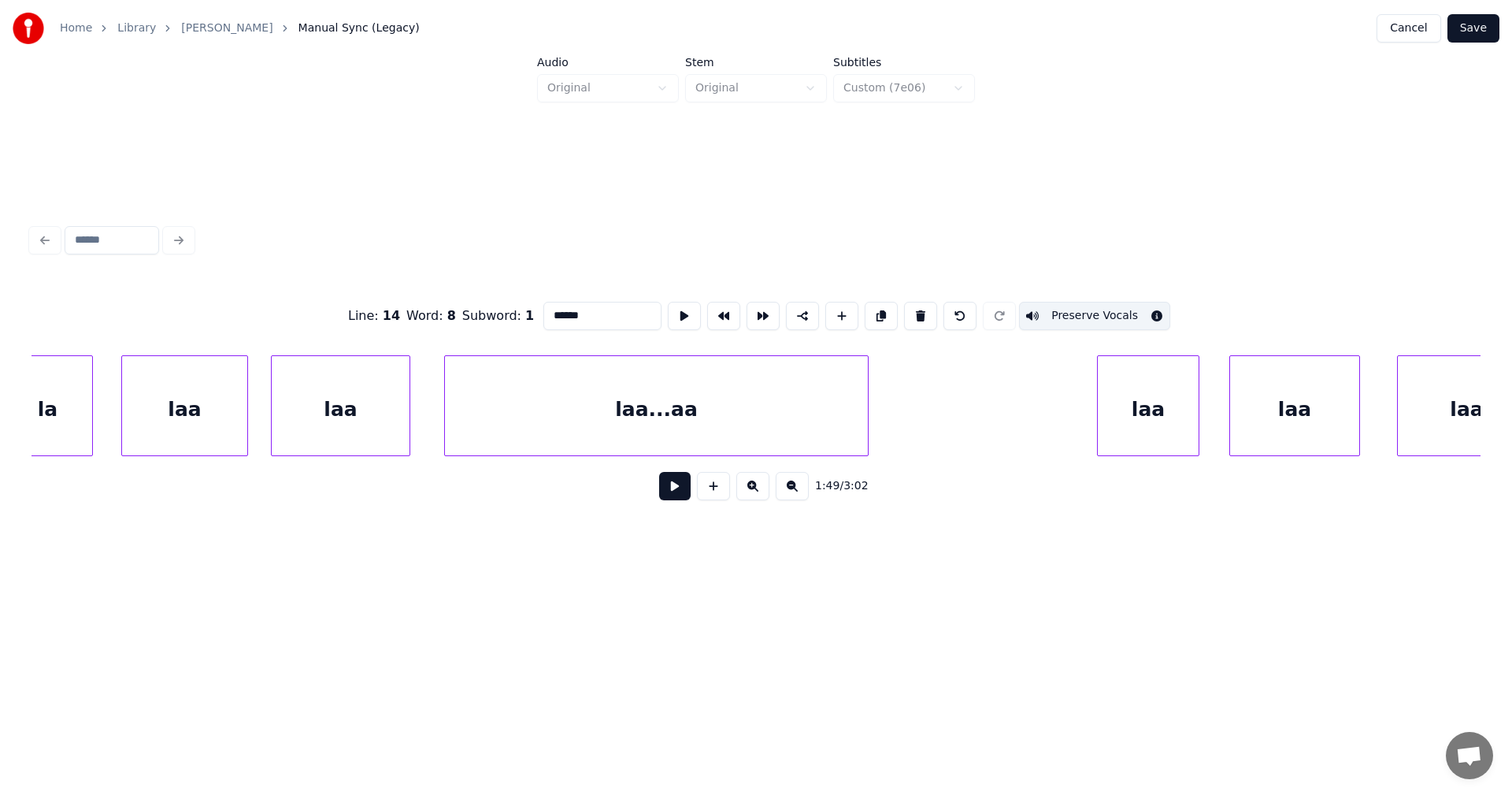
scroll to position [0, 27981]
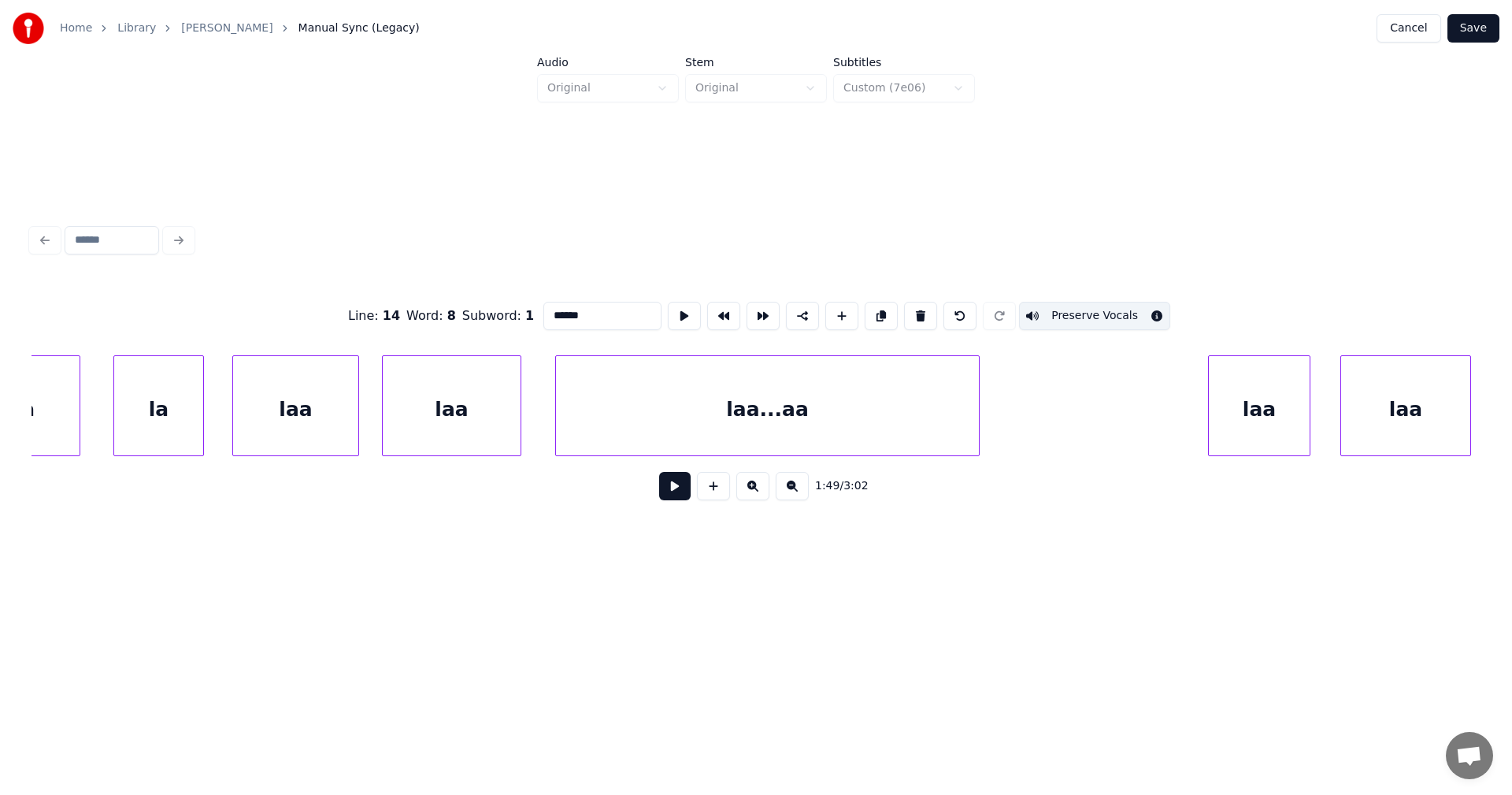
click at [839, 431] on div "laa...aa" at bounding box center [768, 409] width 423 height 107
type input "********"
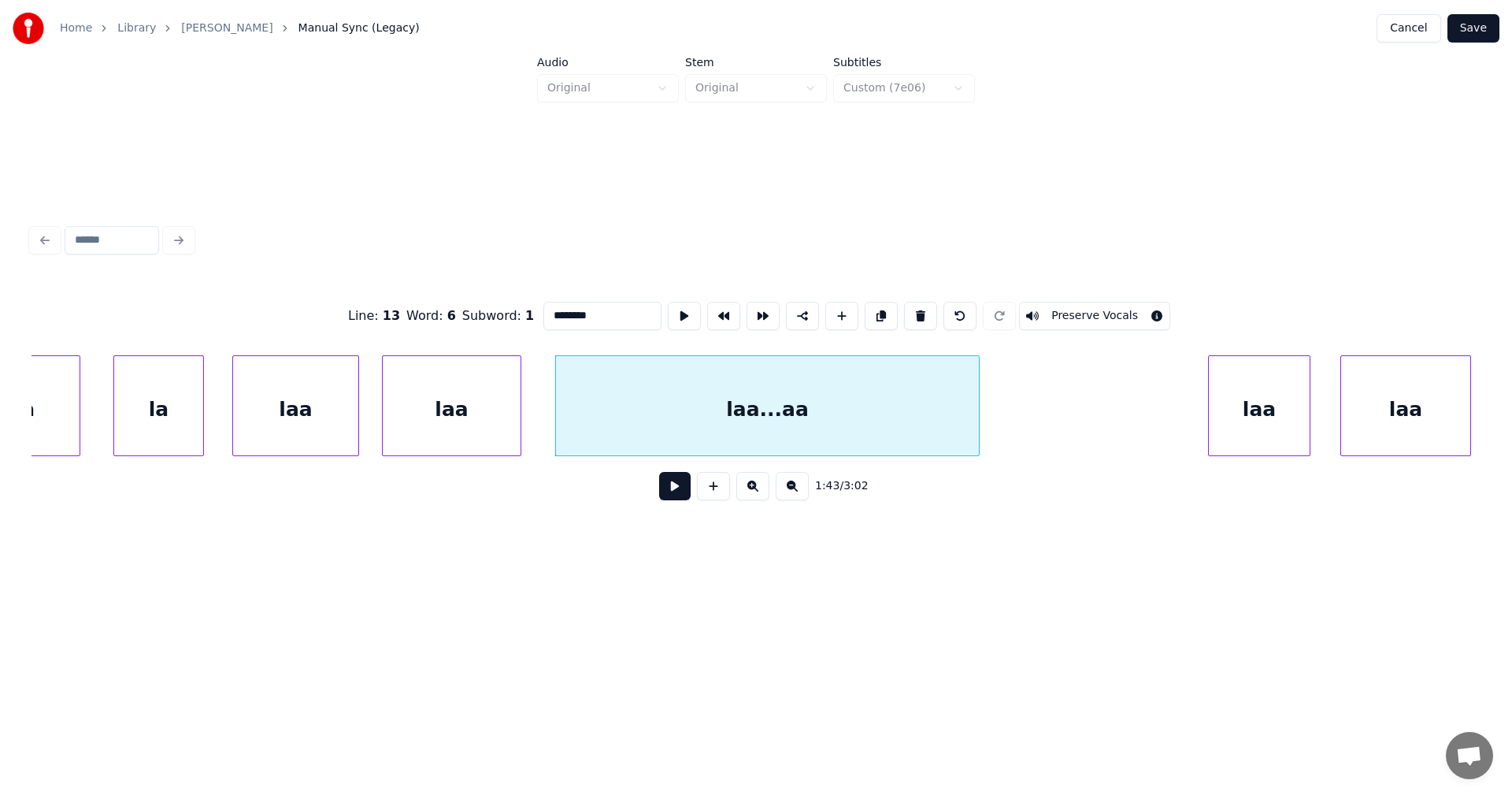
click at [1483, 32] on button "Save" at bounding box center [1474, 28] width 52 height 28
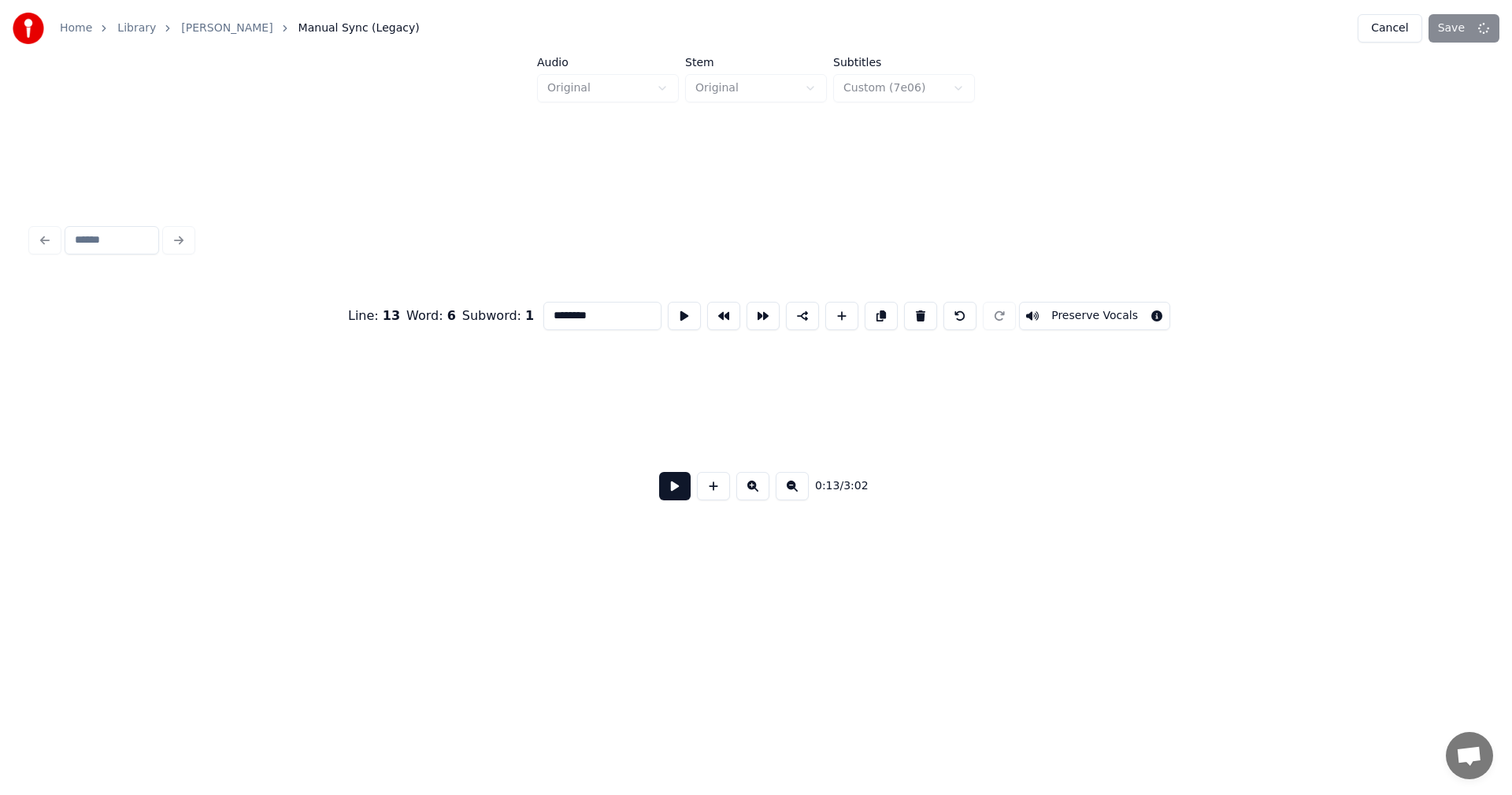
scroll to position [0, 3747]
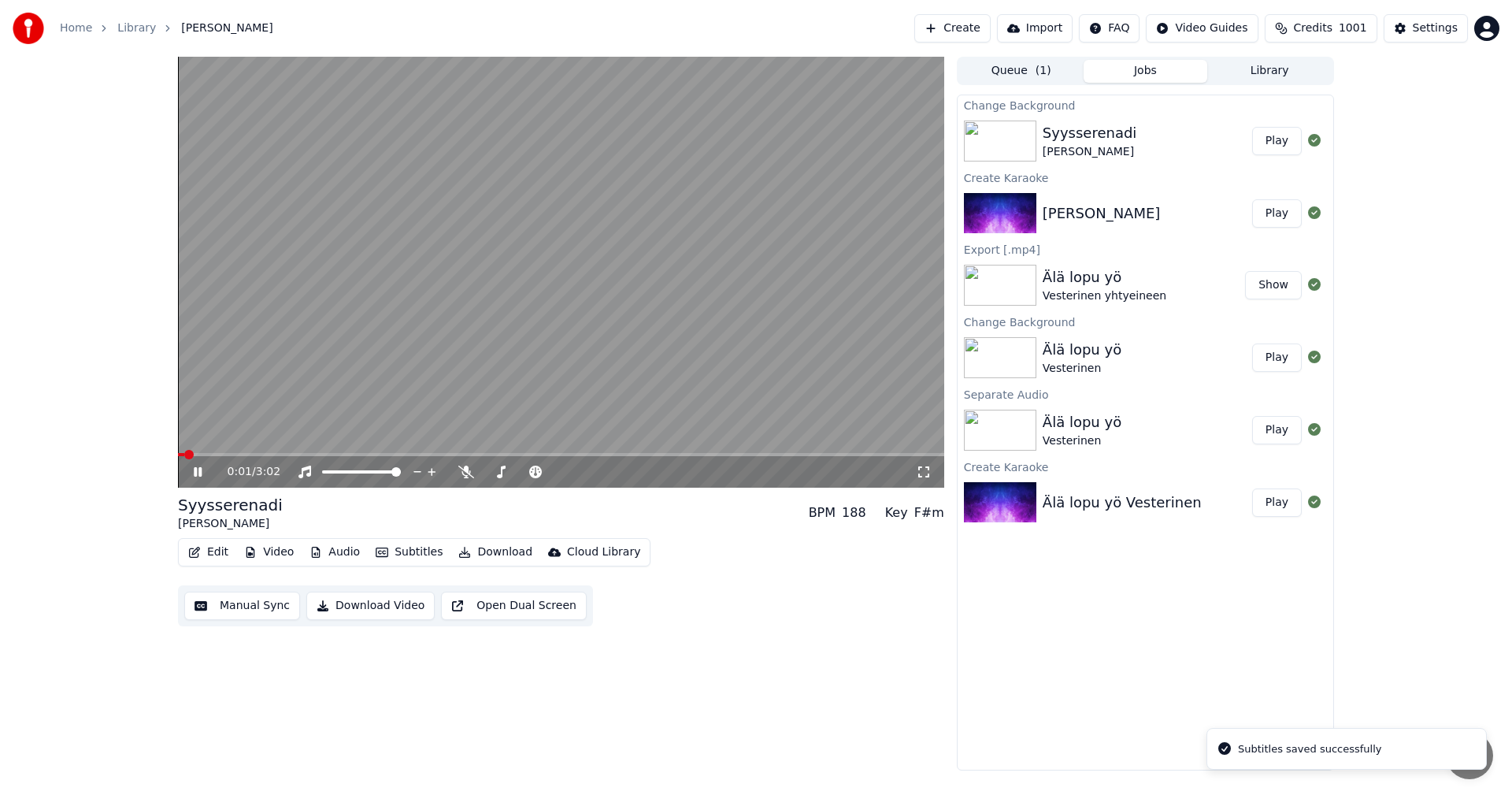
click at [557, 456] on span at bounding box center [561, 454] width 767 height 4
click at [196, 470] on icon at bounding box center [197, 471] width 8 height 10
click at [229, 554] on button "Edit" at bounding box center [208, 551] width 52 height 22
click at [222, 606] on button "Manual Sync" at bounding box center [242, 606] width 116 height 28
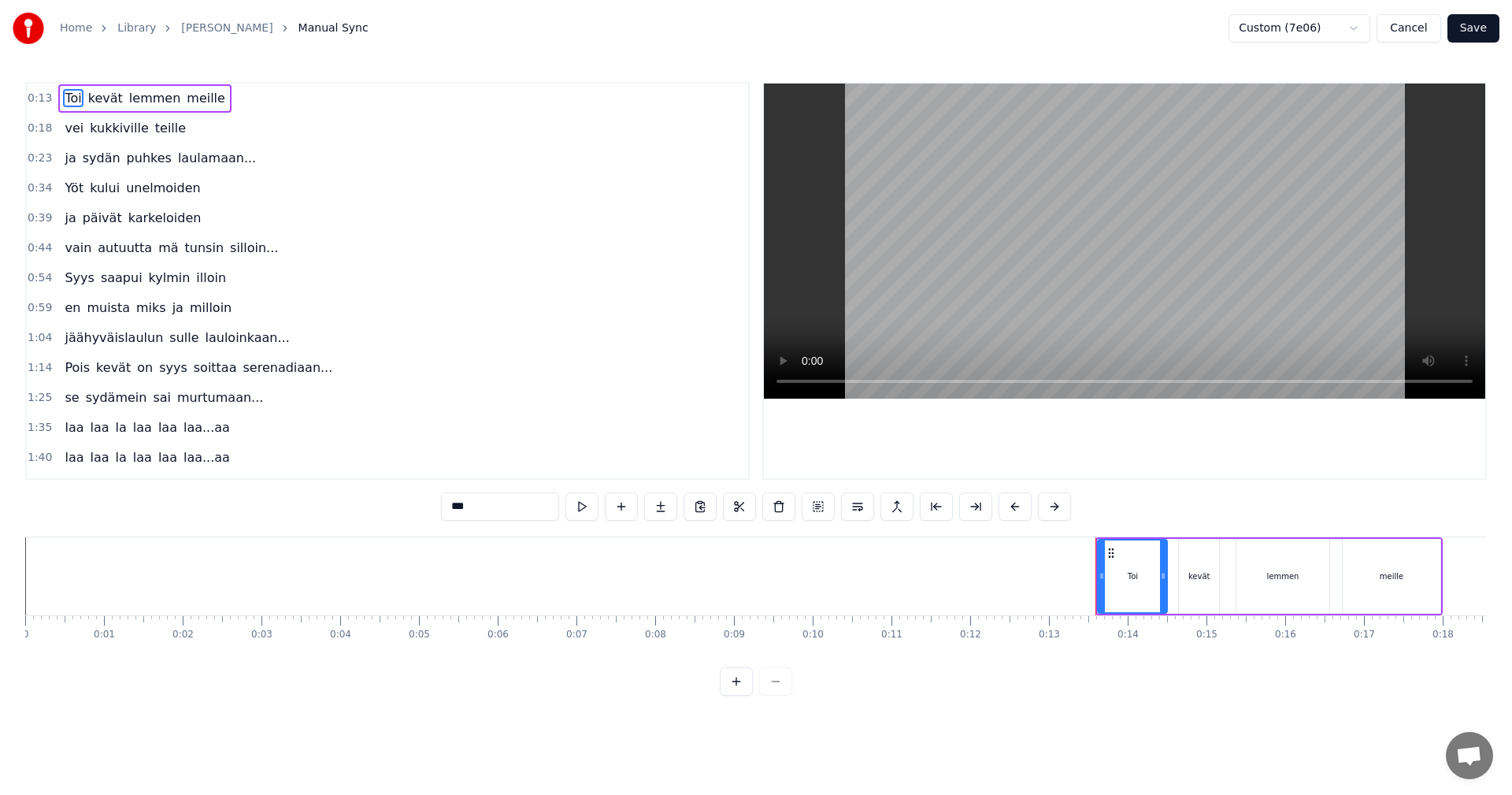
click at [1411, 31] on button "Cancel" at bounding box center [1409, 28] width 64 height 28
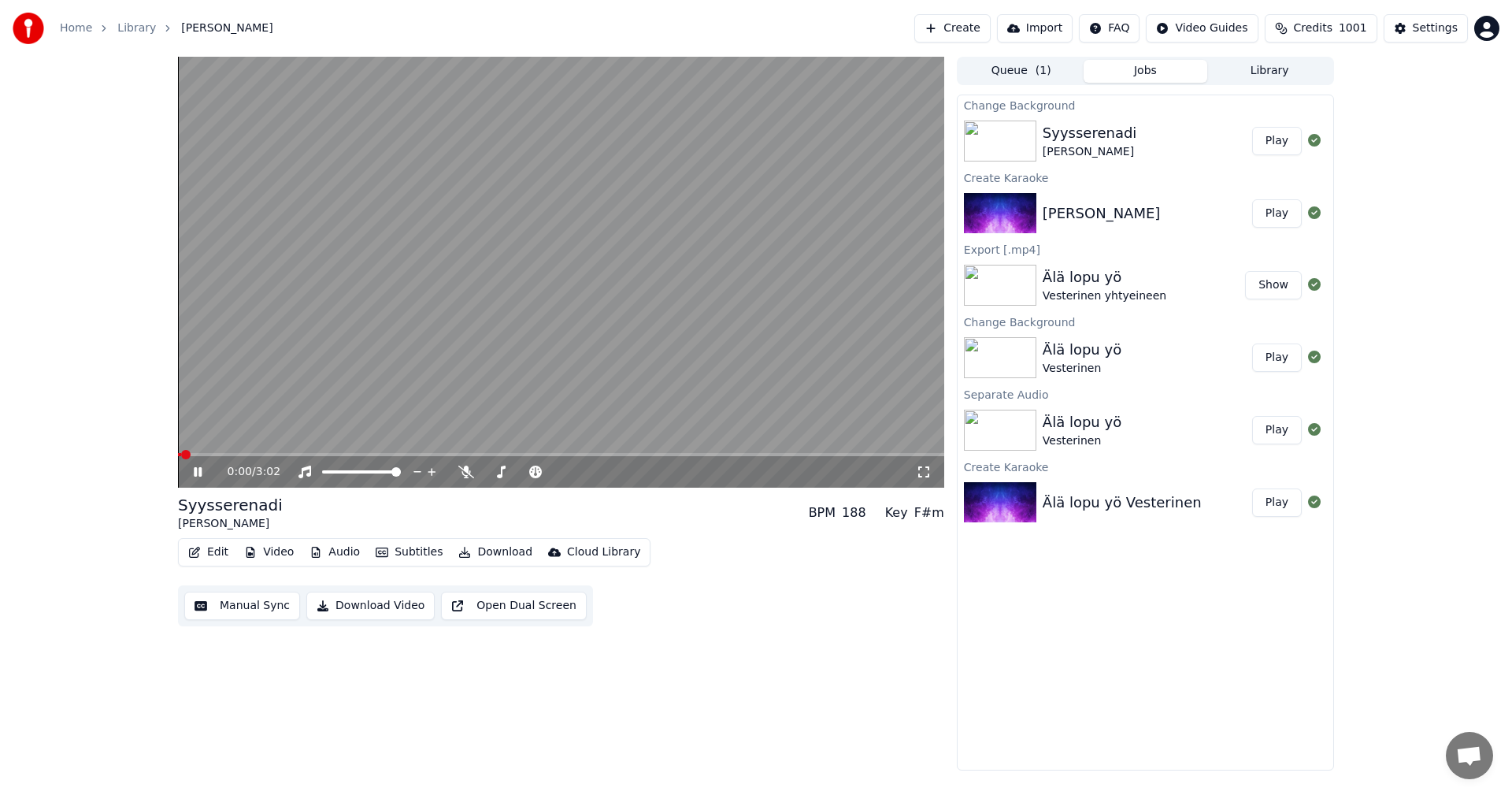
click at [224, 559] on button "Edit" at bounding box center [208, 551] width 52 height 22
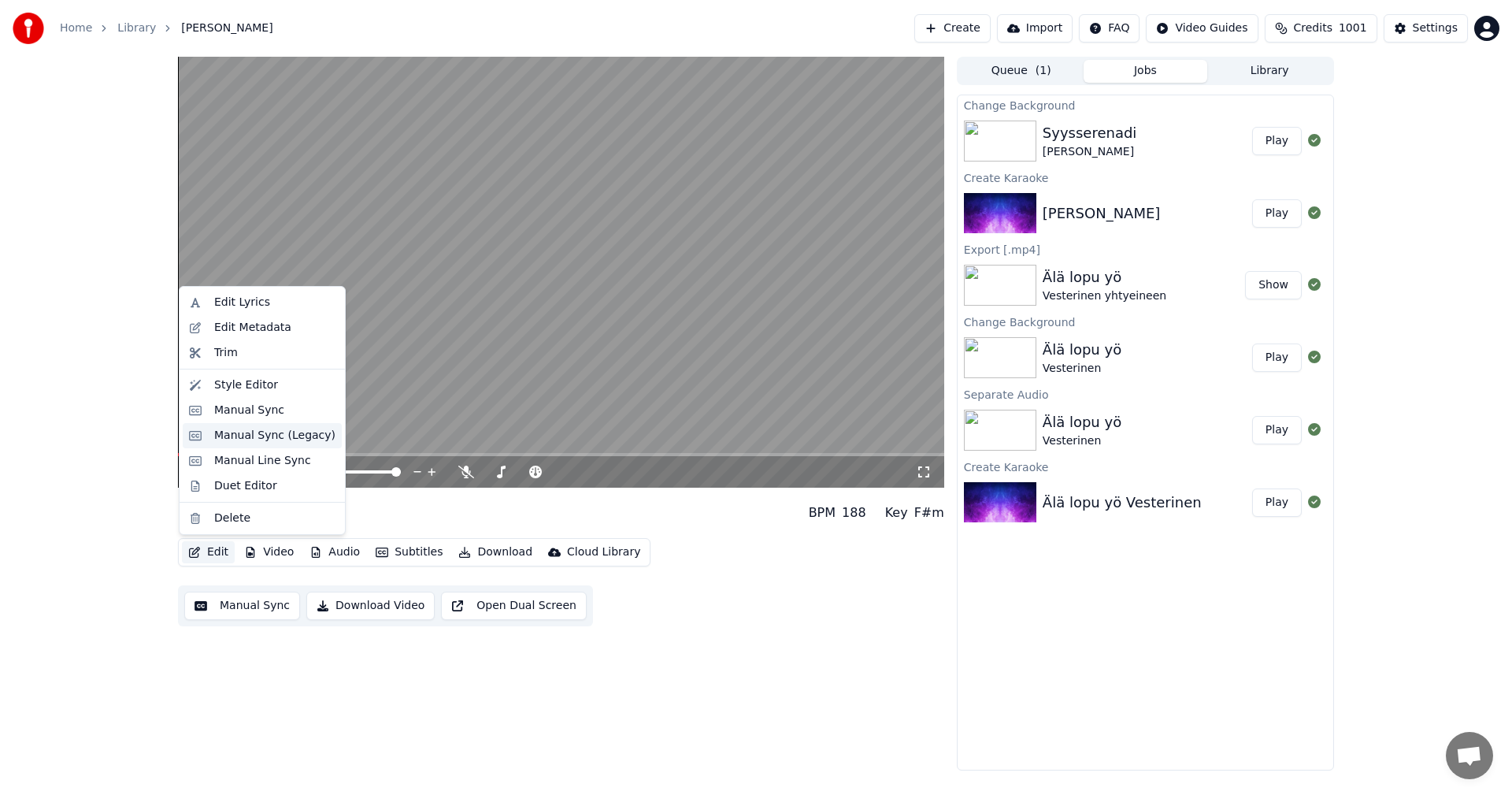
click at [258, 441] on div "Manual Sync (Legacy)" at bounding box center [275, 436] width 121 height 16
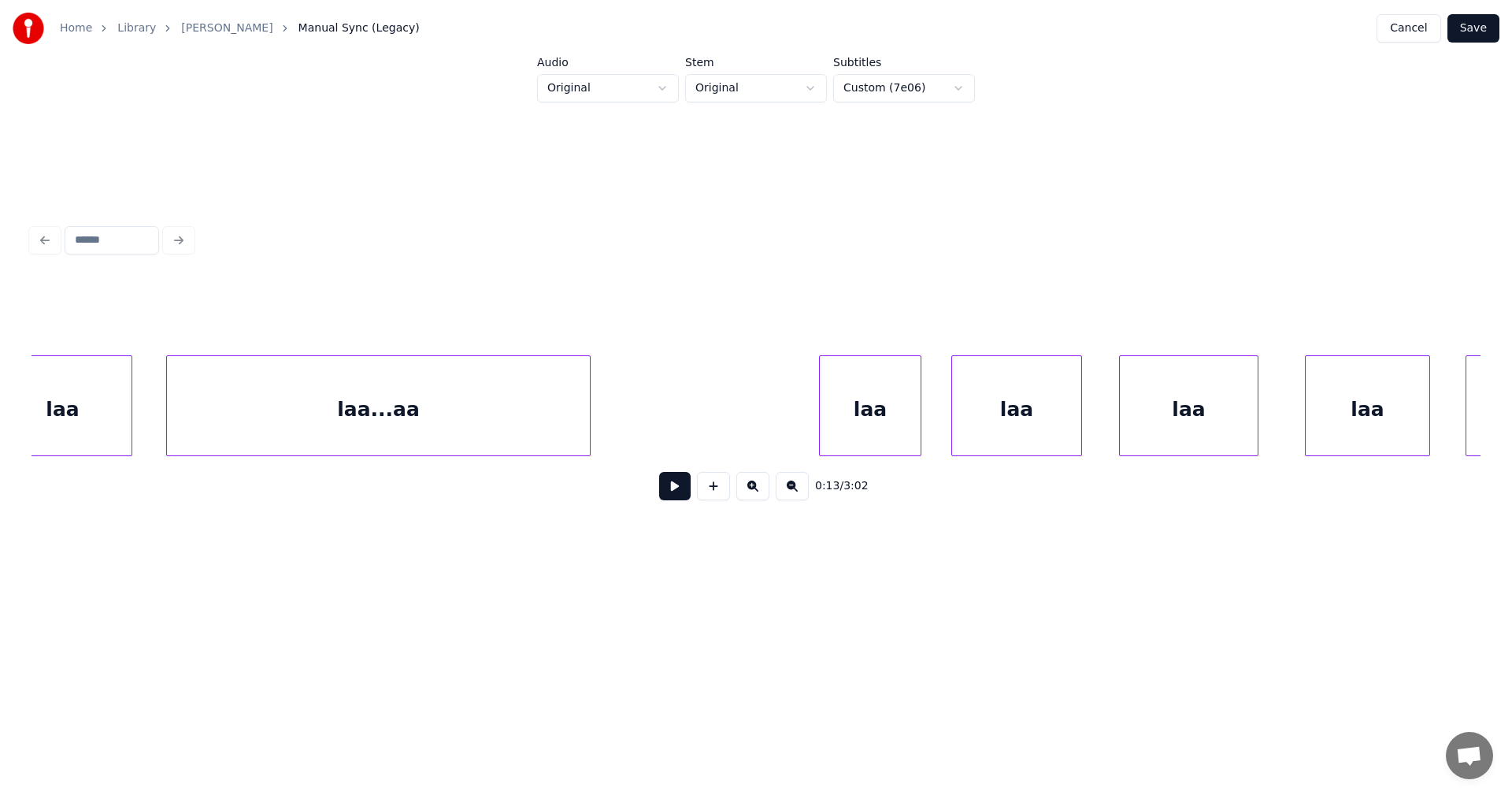
scroll to position [0, 28398]
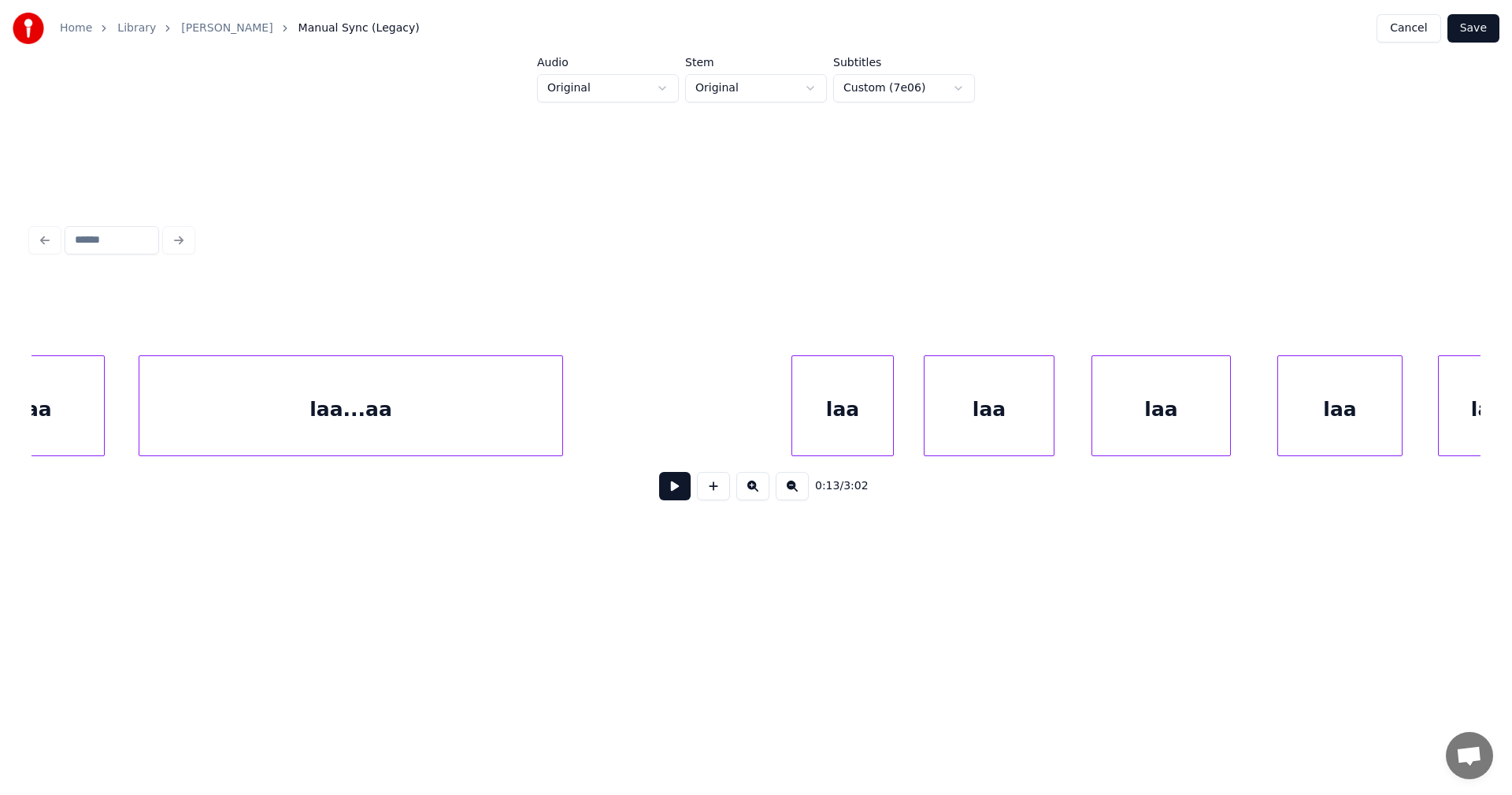
click at [865, 389] on div "laa" at bounding box center [842, 409] width 101 height 107
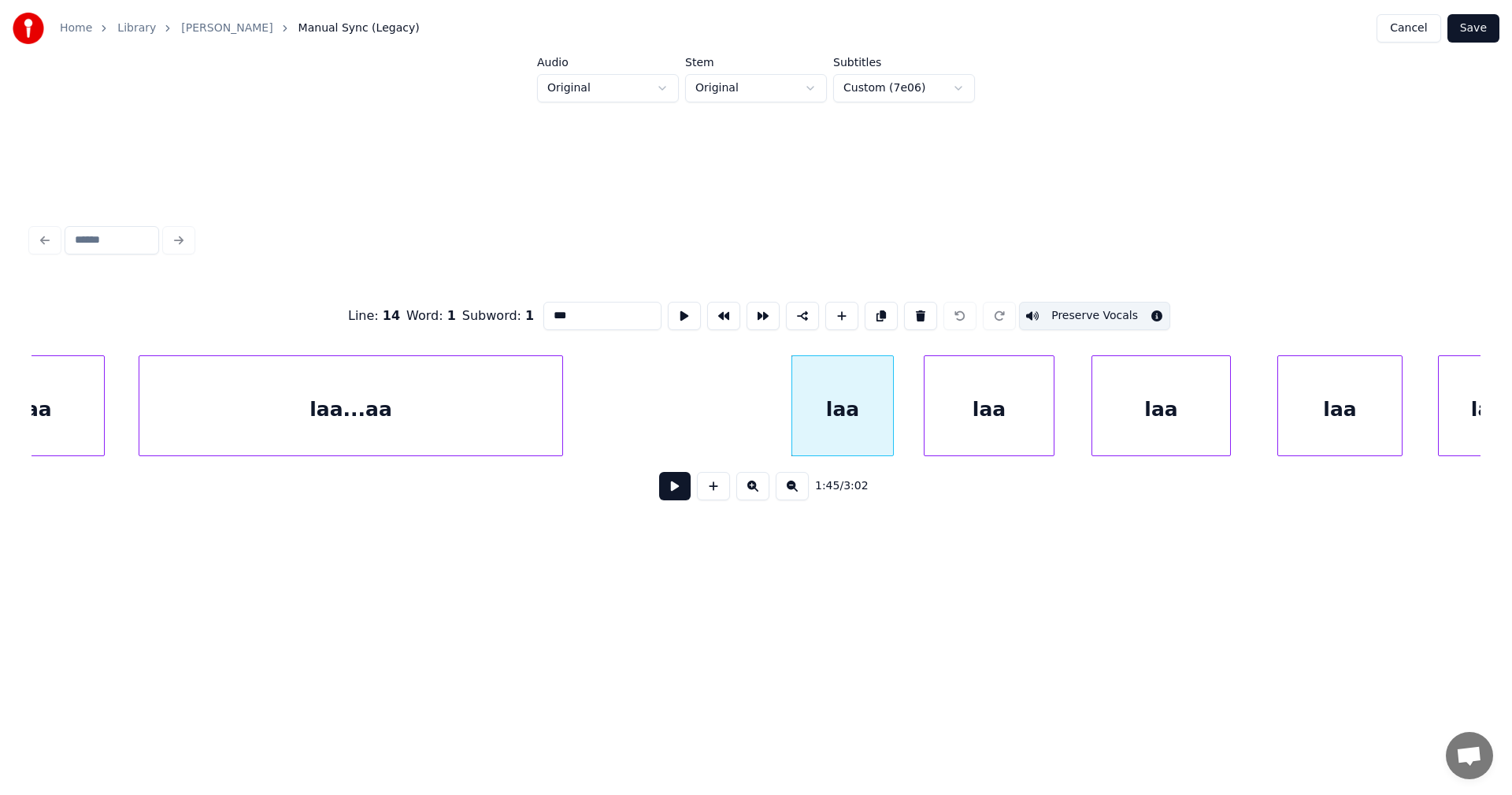
click at [1075, 308] on button "Preserve Vocals" at bounding box center [1095, 316] width 151 height 28
click at [1030, 372] on div "laa" at bounding box center [989, 409] width 129 height 107
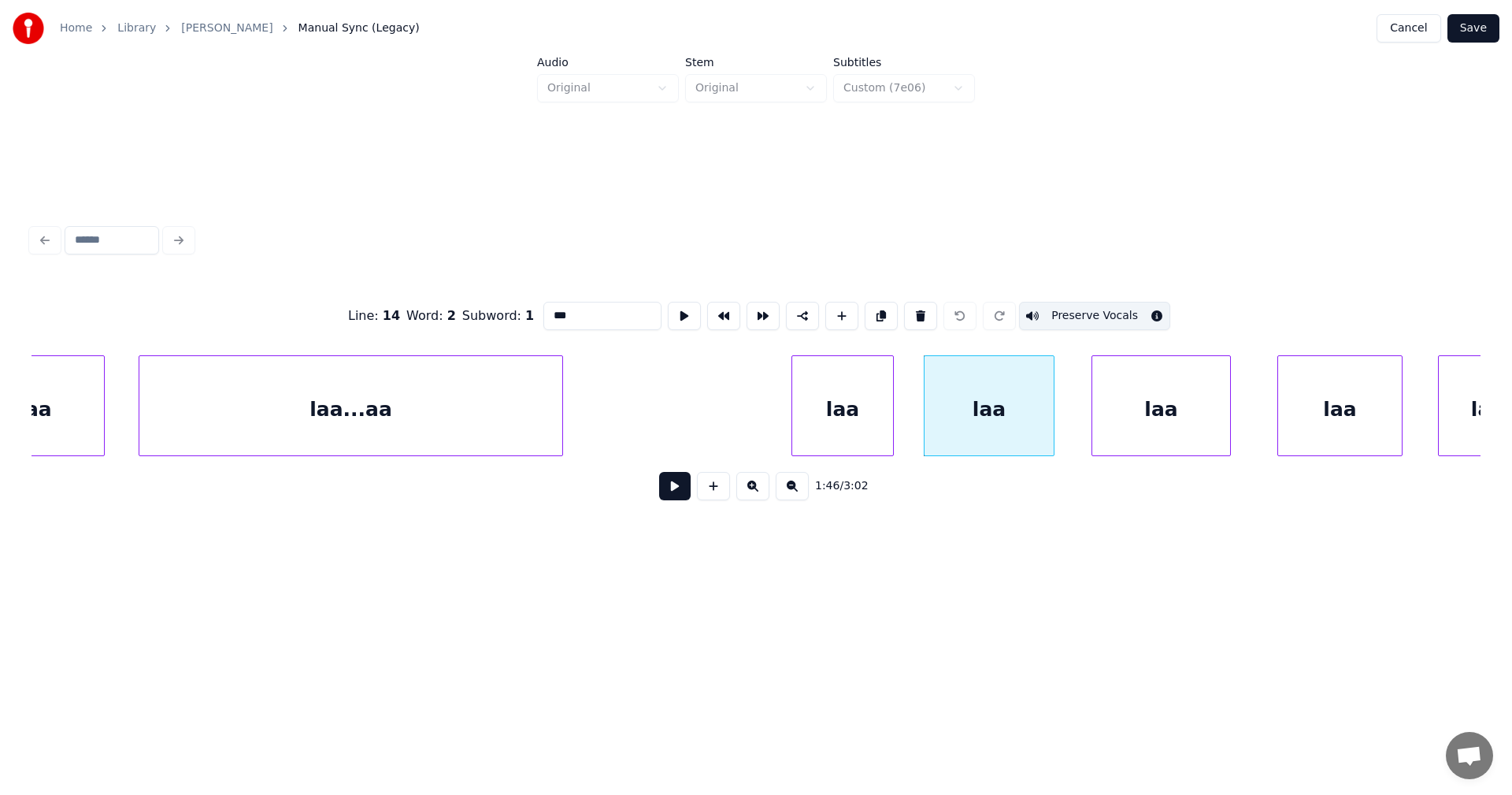
click at [1089, 301] on button "Preserve Vocals" at bounding box center [1095, 316] width 151 height 28
click at [1181, 386] on div "laa" at bounding box center [1161, 409] width 138 height 107
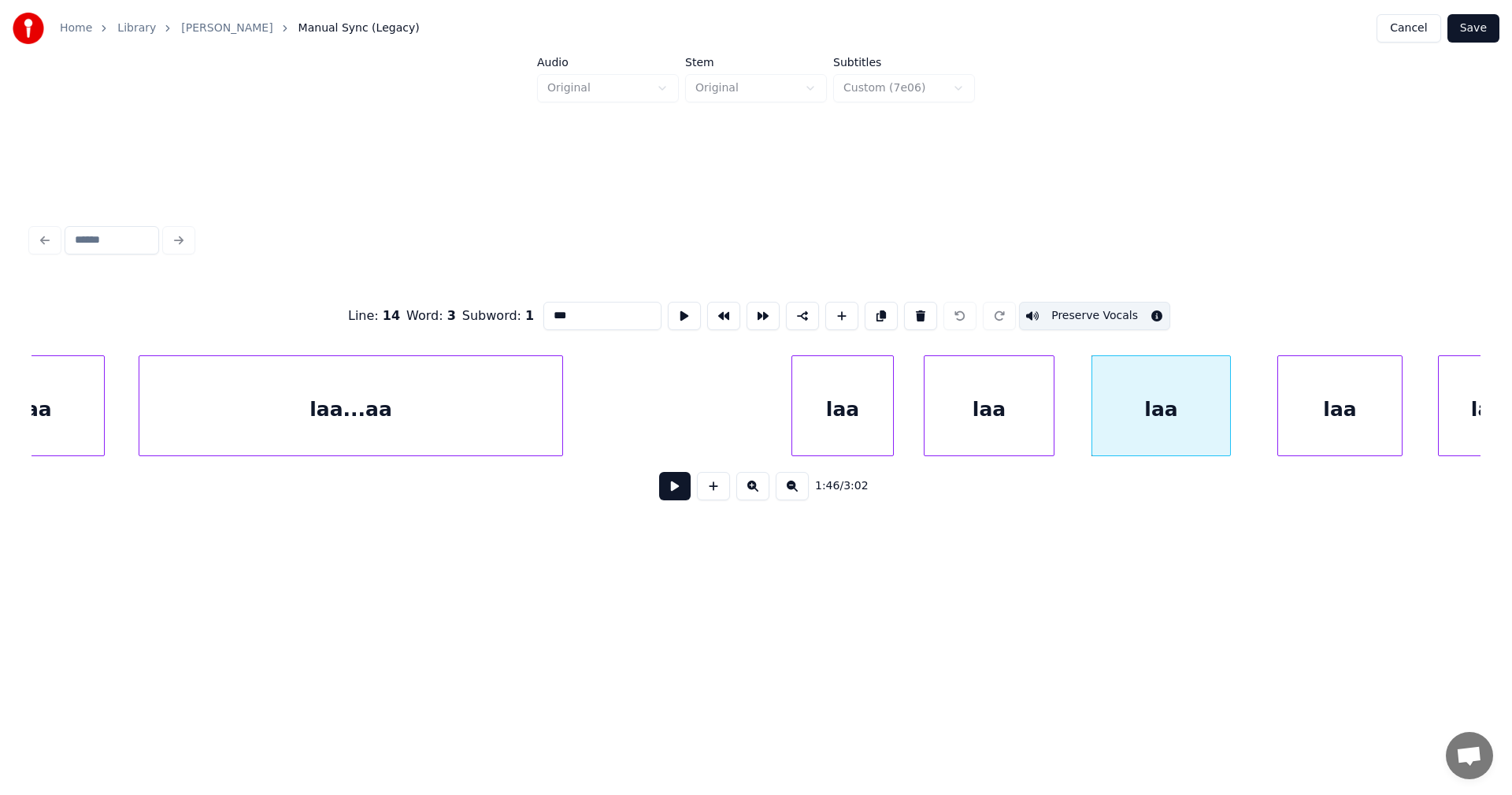
click at [1121, 315] on button "Preserve Vocals" at bounding box center [1095, 316] width 151 height 28
click at [880, 430] on div "laa" at bounding box center [842, 409] width 101 height 107
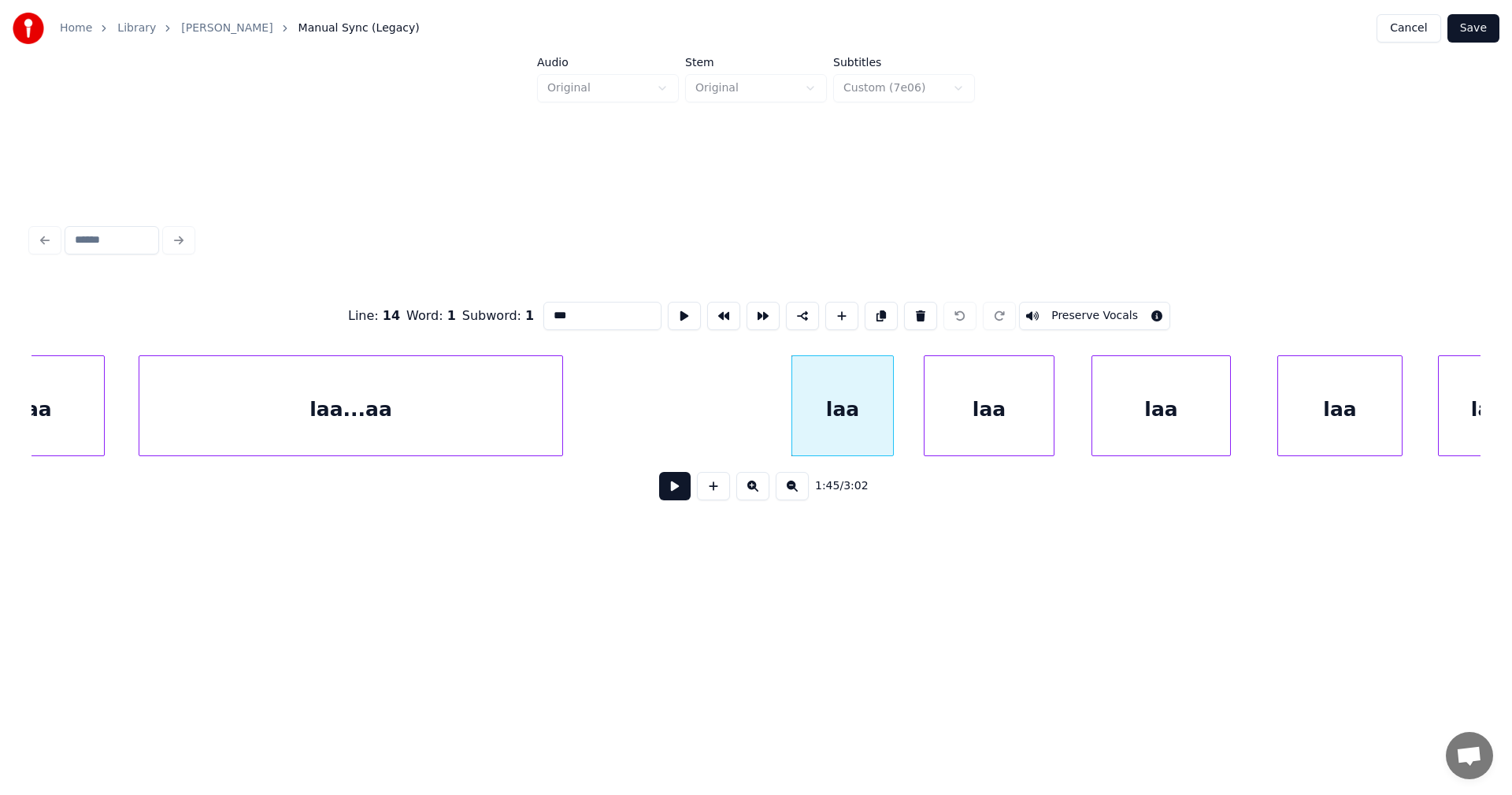
click at [993, 424] on div "laa" at bounding box center [989, 409] width 129 height 107
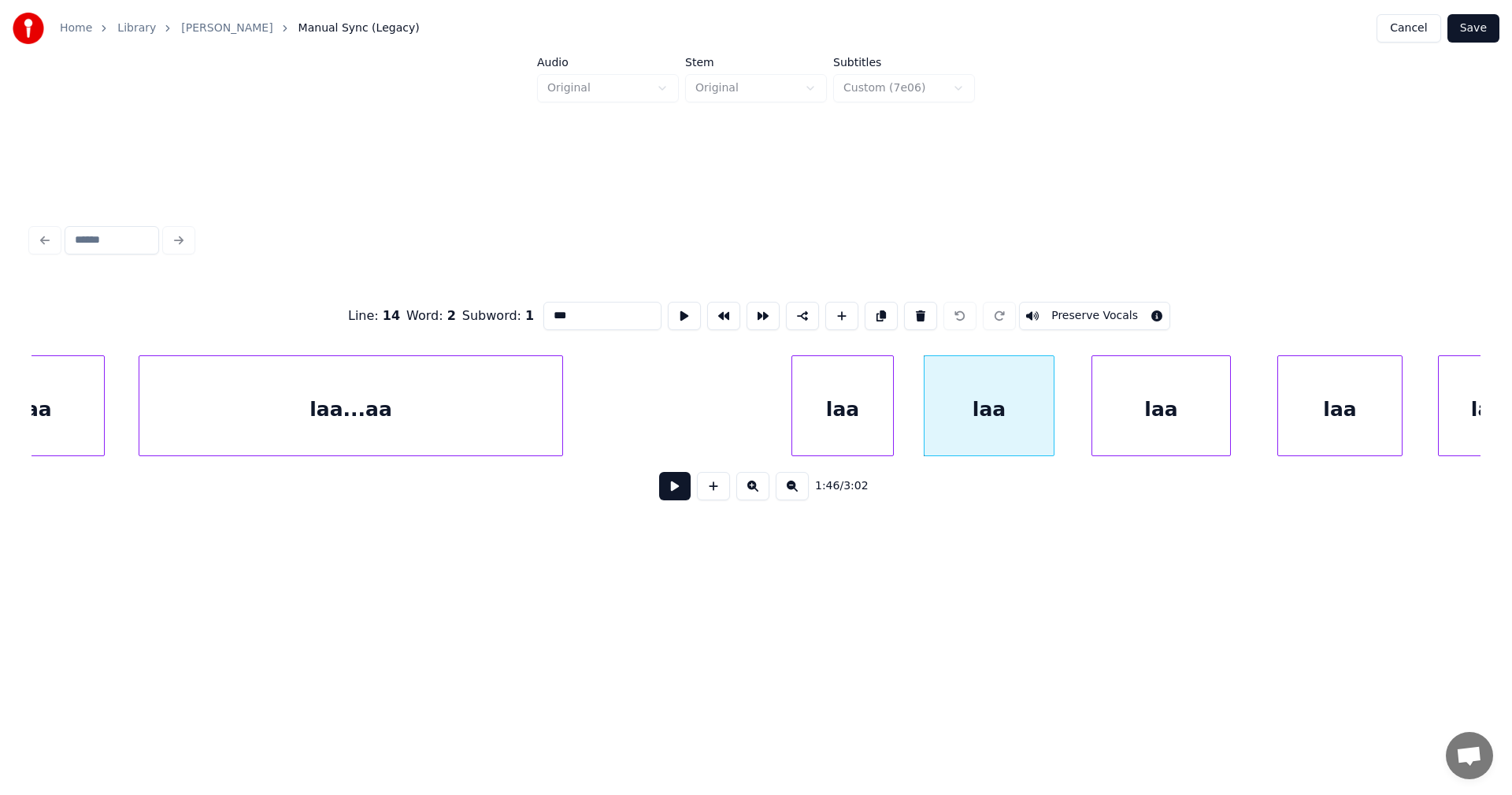
click at [1146, 416] on div "laa" at bounding box center [1161, 409] width 138 height 107
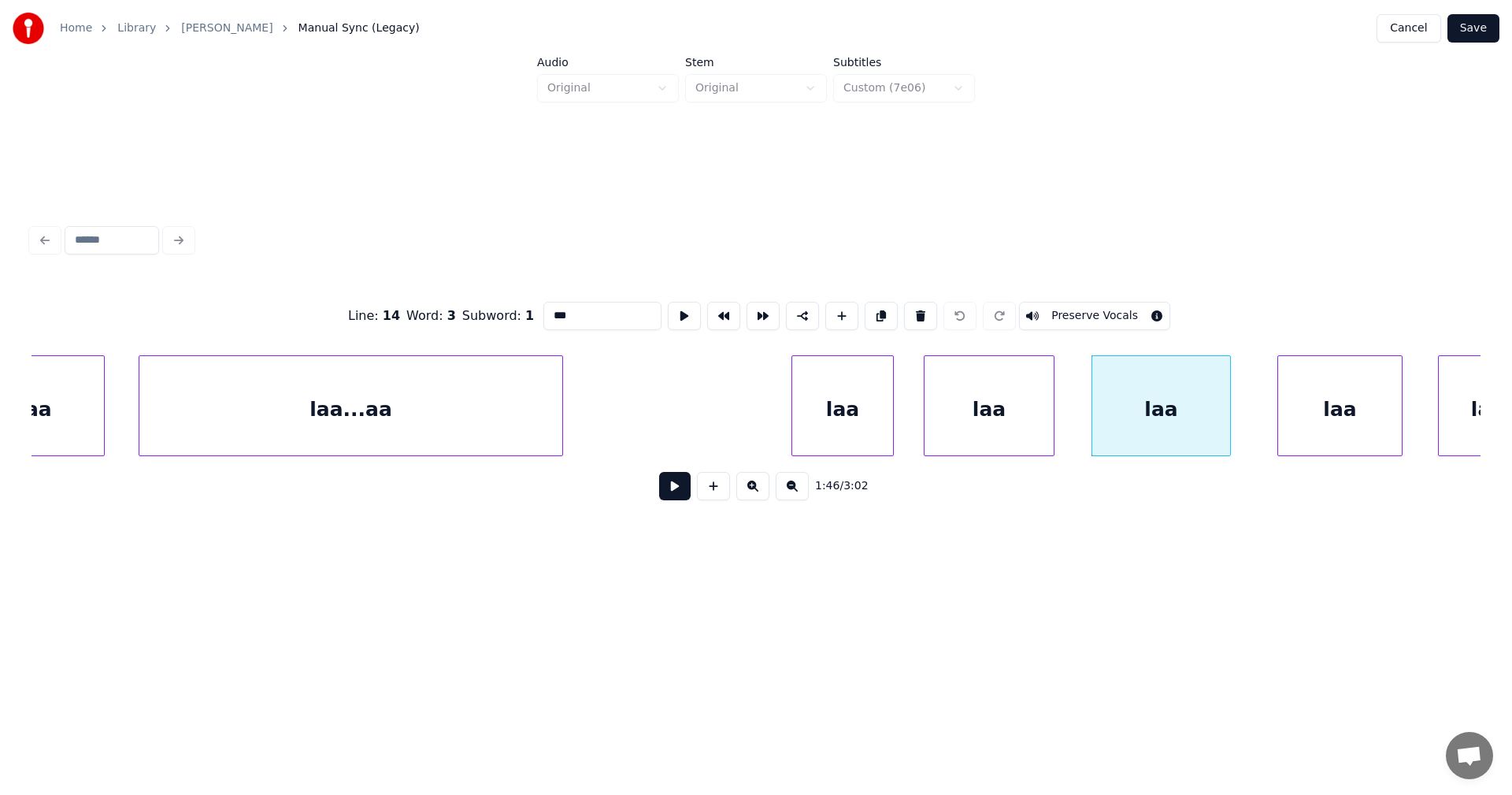
click at [1332, 415] on div "laa" at bounding box center [1339, 409] width 124 height 107
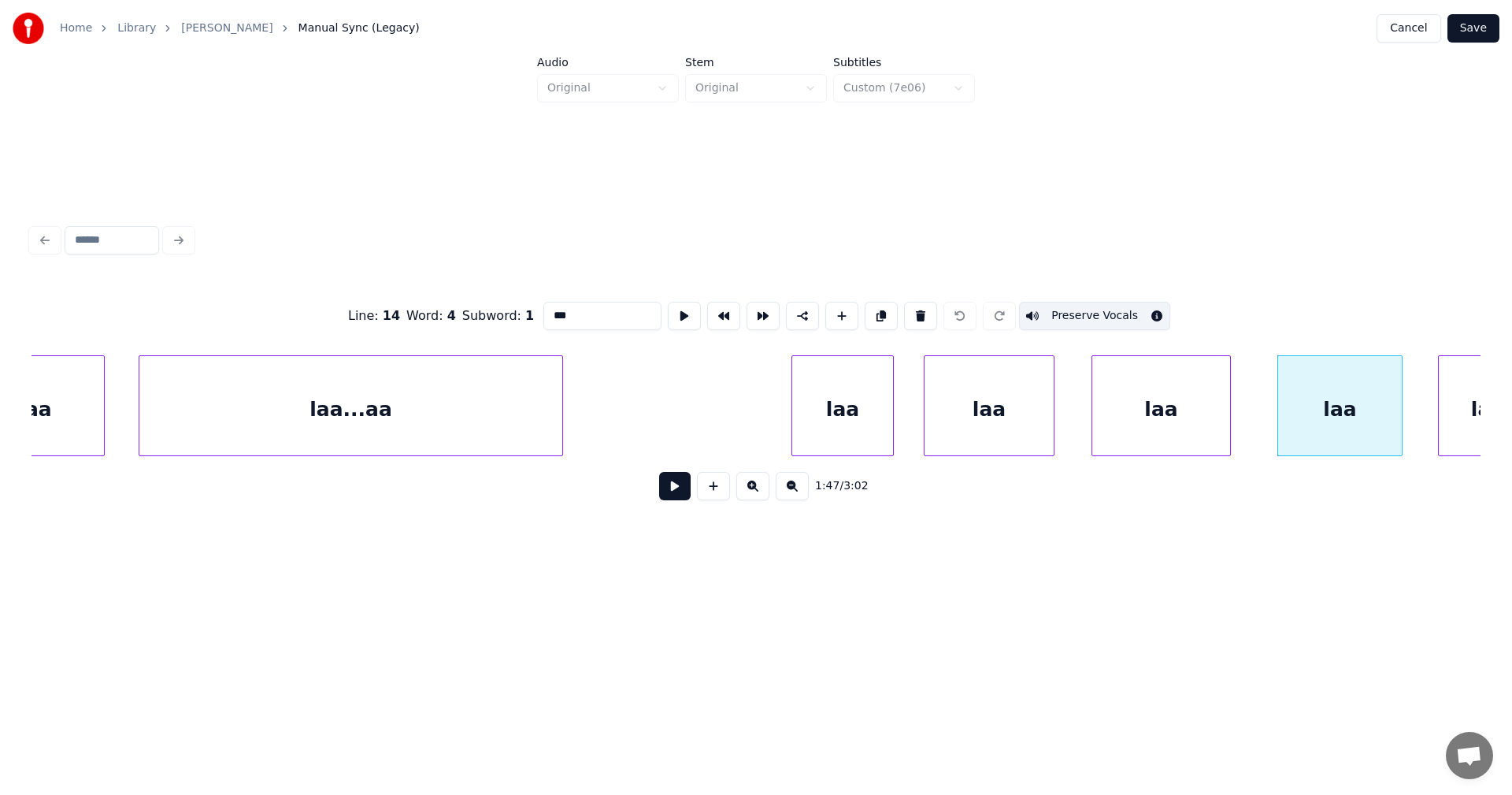
click at [1103, 315] on button "Preserve Vocals" at bounding box center [1095, 316] width 151 height 28
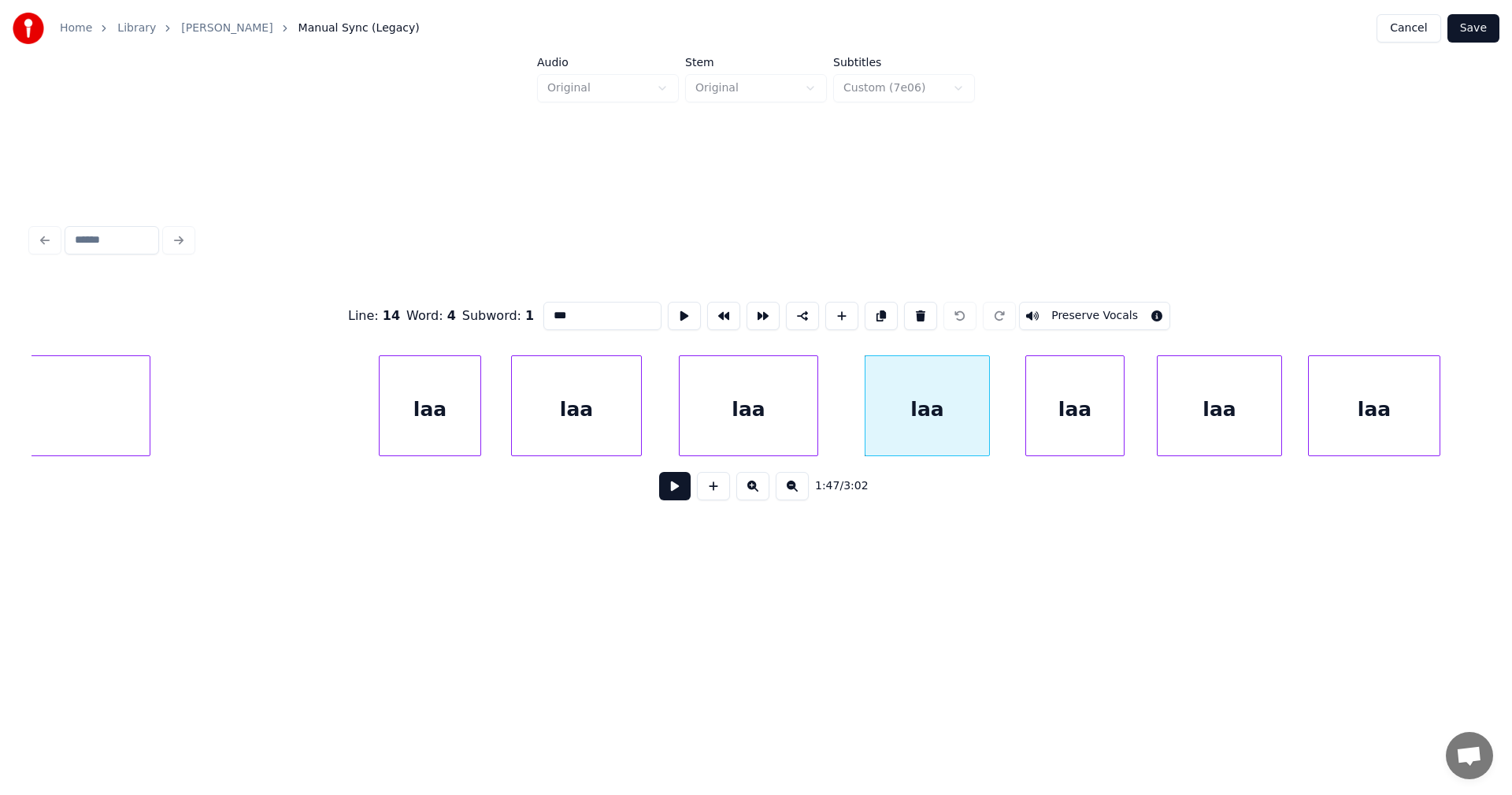
scroll to position [0, 28870]
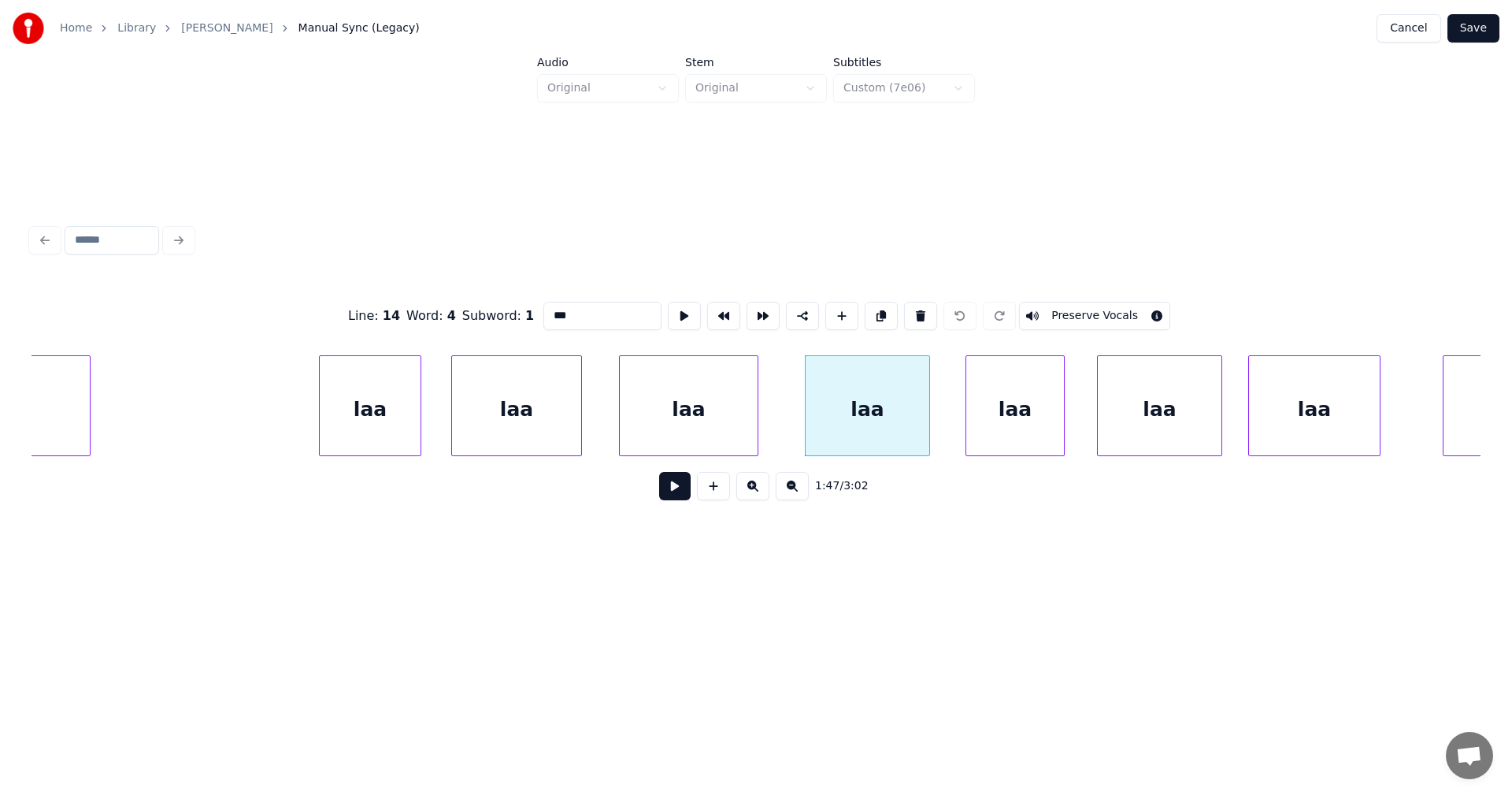
click at [1033, 430] on div "laa" at bounding box center [1016, 409] width 98 height 107
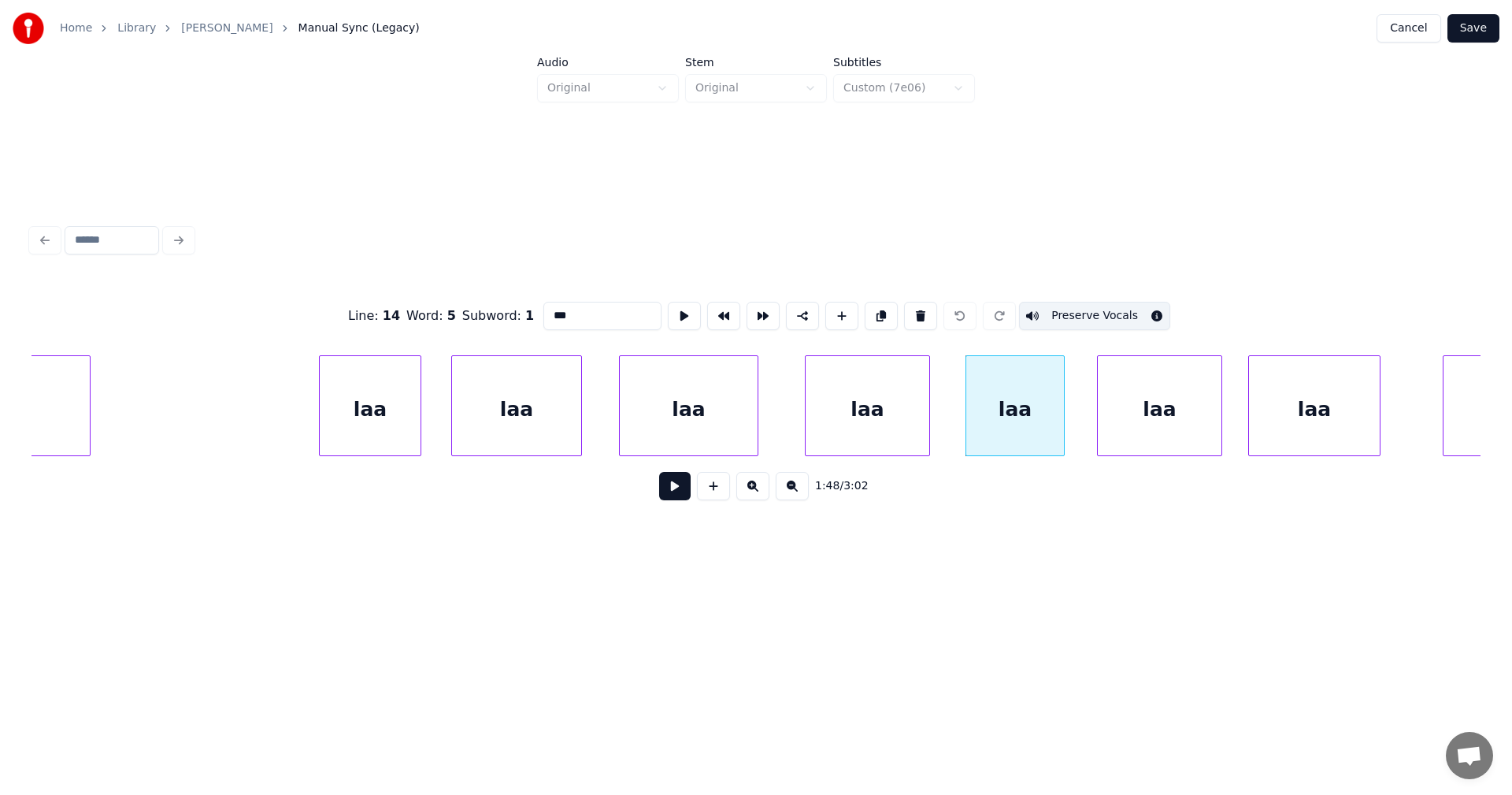
click at [1093, 308] on button "Preserve Vocals" at bounding box center [1095, 316] width 151 height 28
click at [1170, 410] on div "laa" at bounding box center [1159, 409] width 124 height 107
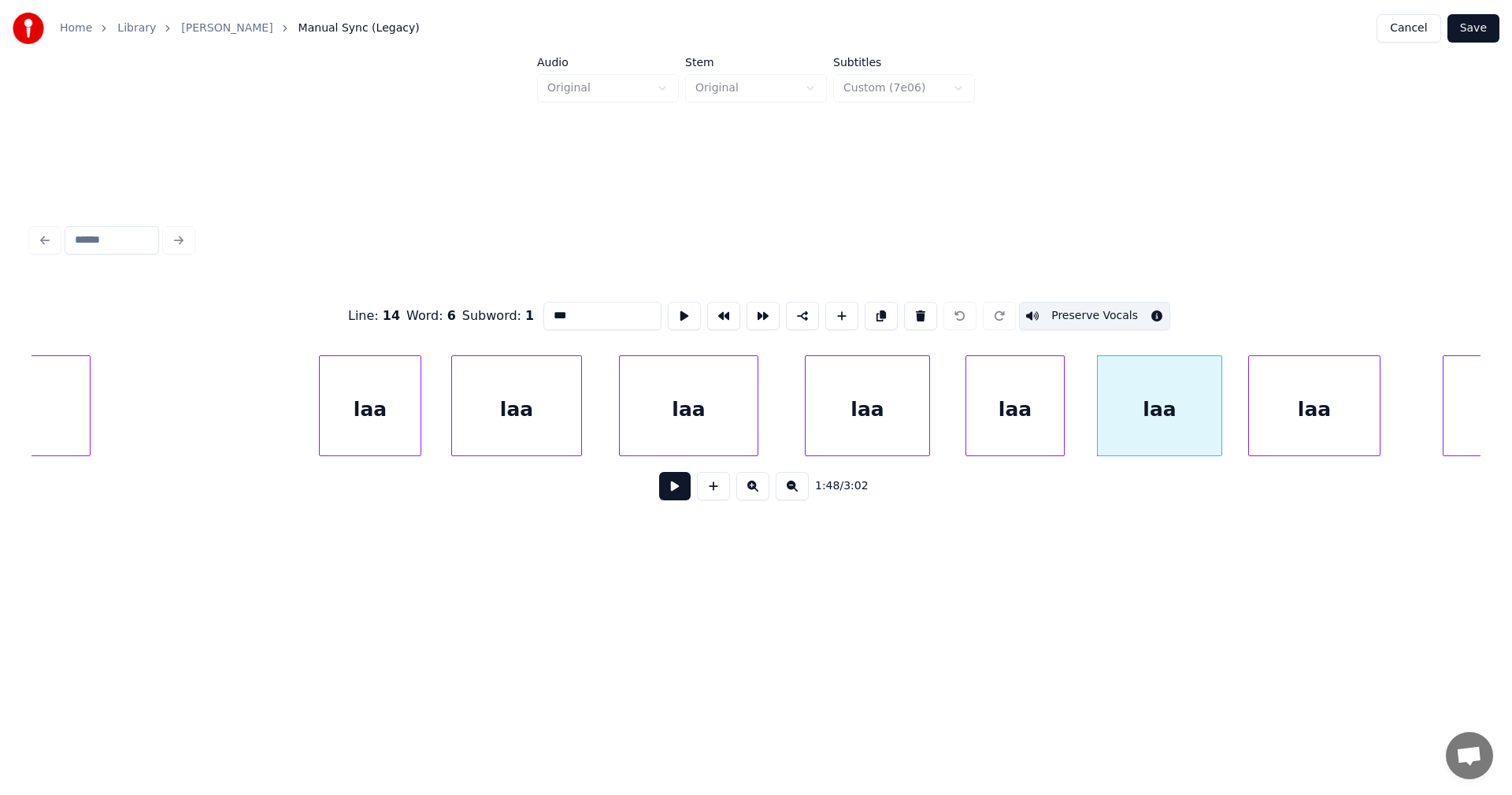
click at [1107, 308] on button "Preserve Vocals" at bounding box center [1095, 316] width 151 height 28
click at [1288, 400] on div "laa" at bounding box center [1314, 409] width 131 height 107
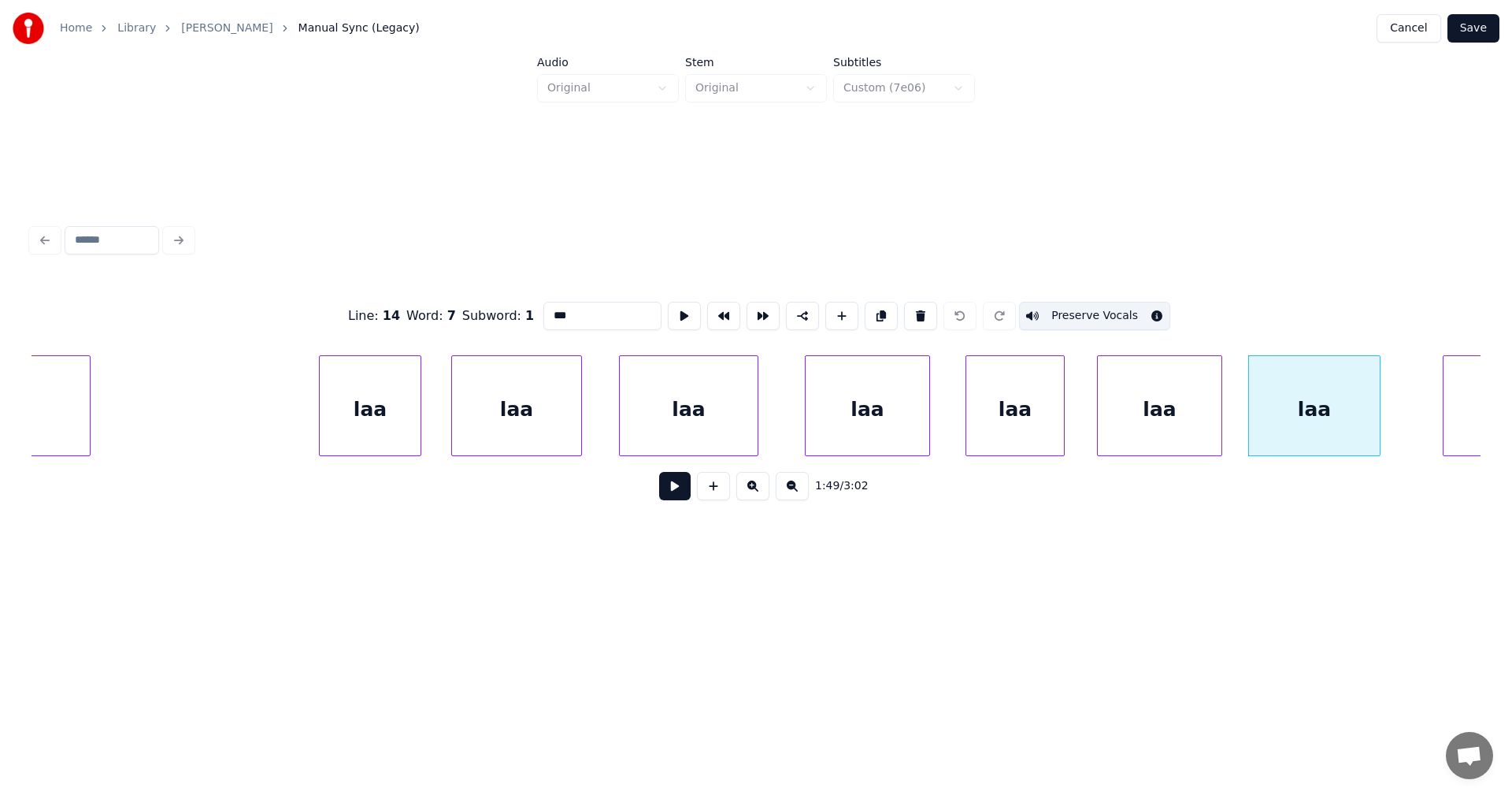
click at [1146, 313] on button "Preserve Vocals" at bounding box center [1095, 316] width 151 height 28
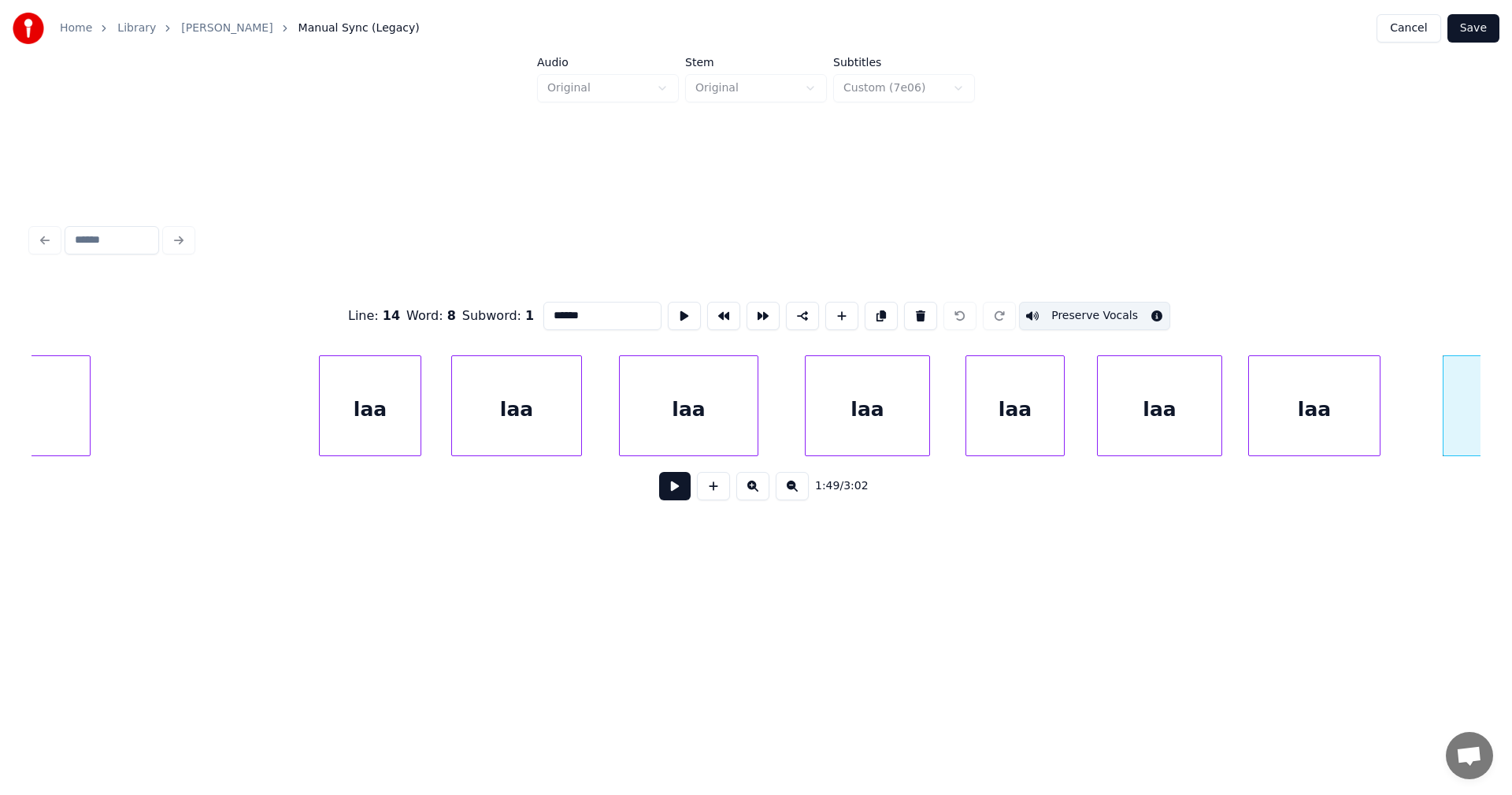
click at [1123, 306] on button "Preserve Vocals" at bounding box center [1095, 316] width 151 height 28
click at [1351, 409] on div "laa" at bounding box center [1314, 409] width 131 height 107
type input "***"
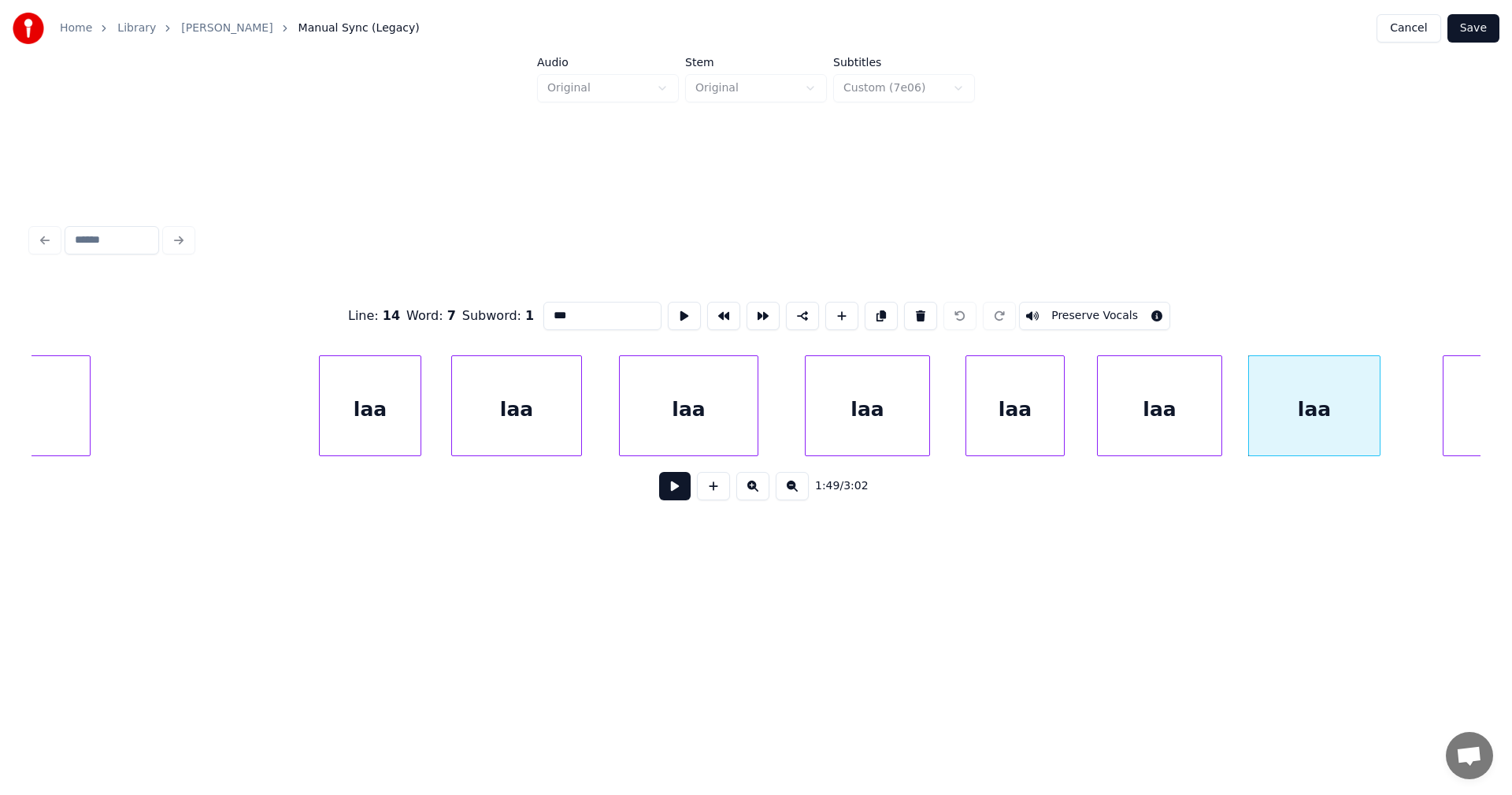
click at [1199, 422] on div "laa" at bounding box center [1159, 409] width 124 height 107
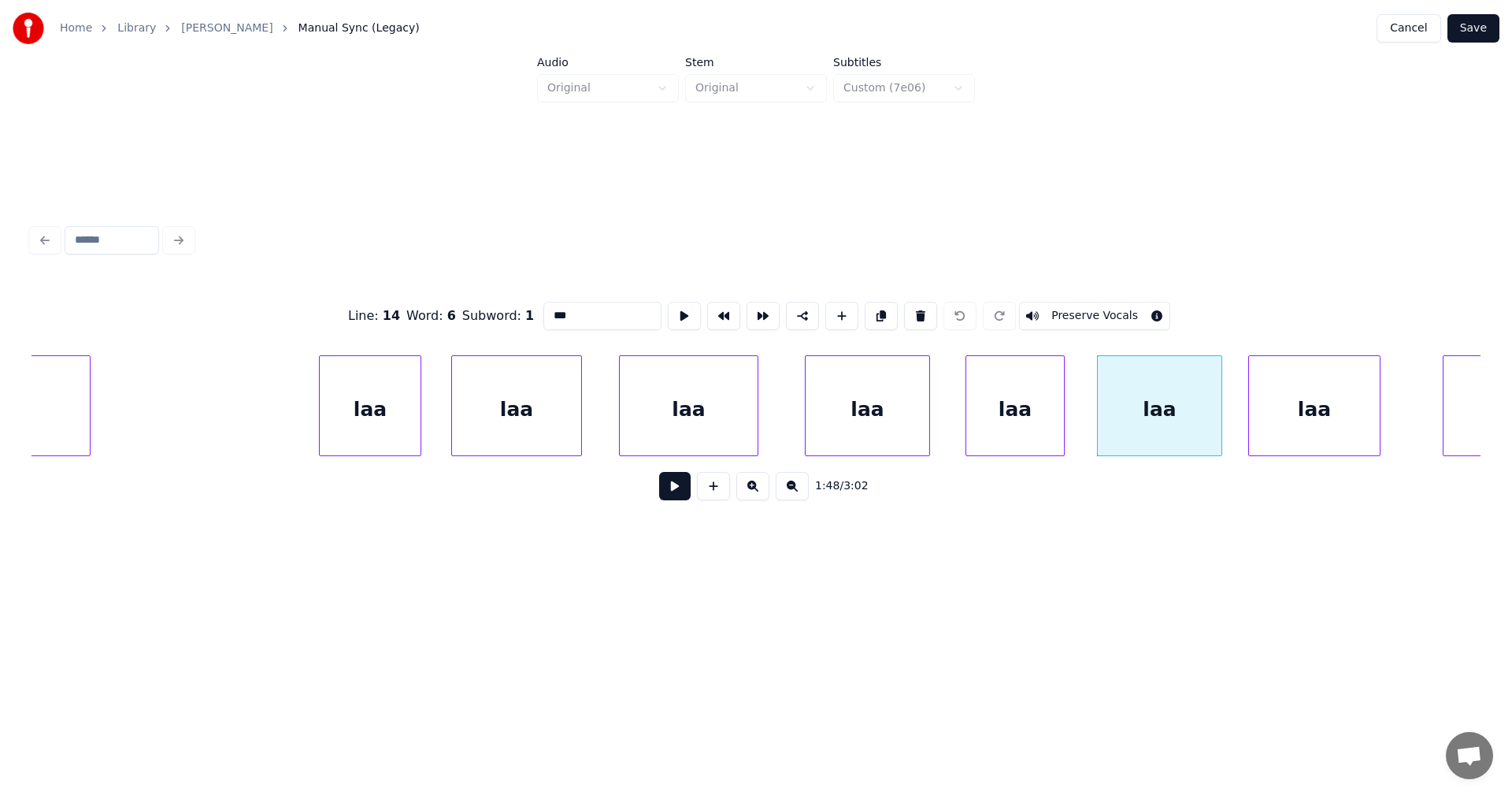
click at [1058, 422] on div "laa" at bounding box center [1016, 409] width 98 height 107
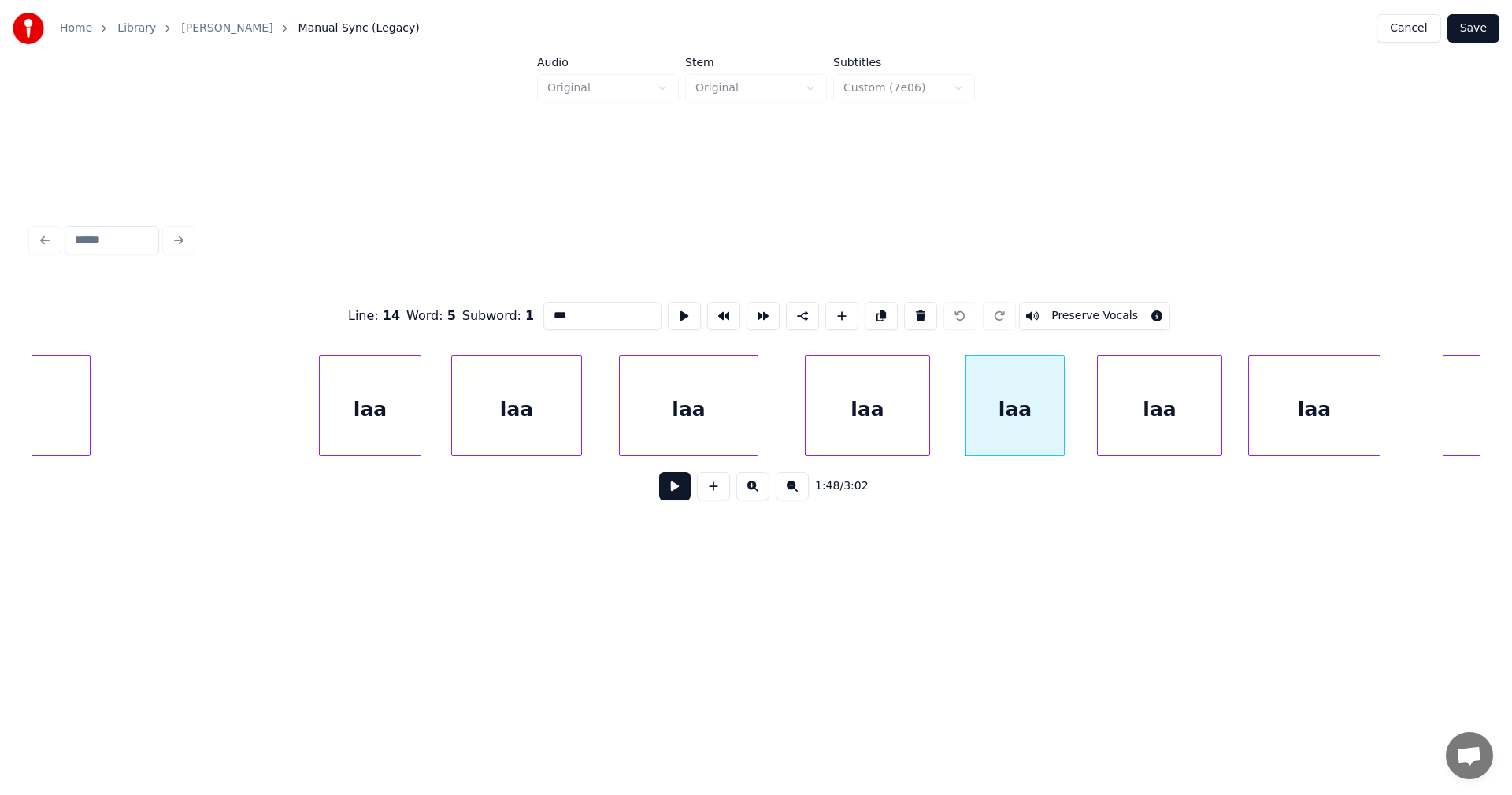
click at [908, 436] on div "laa" at bounding box center [867, 409] width 124 height 107
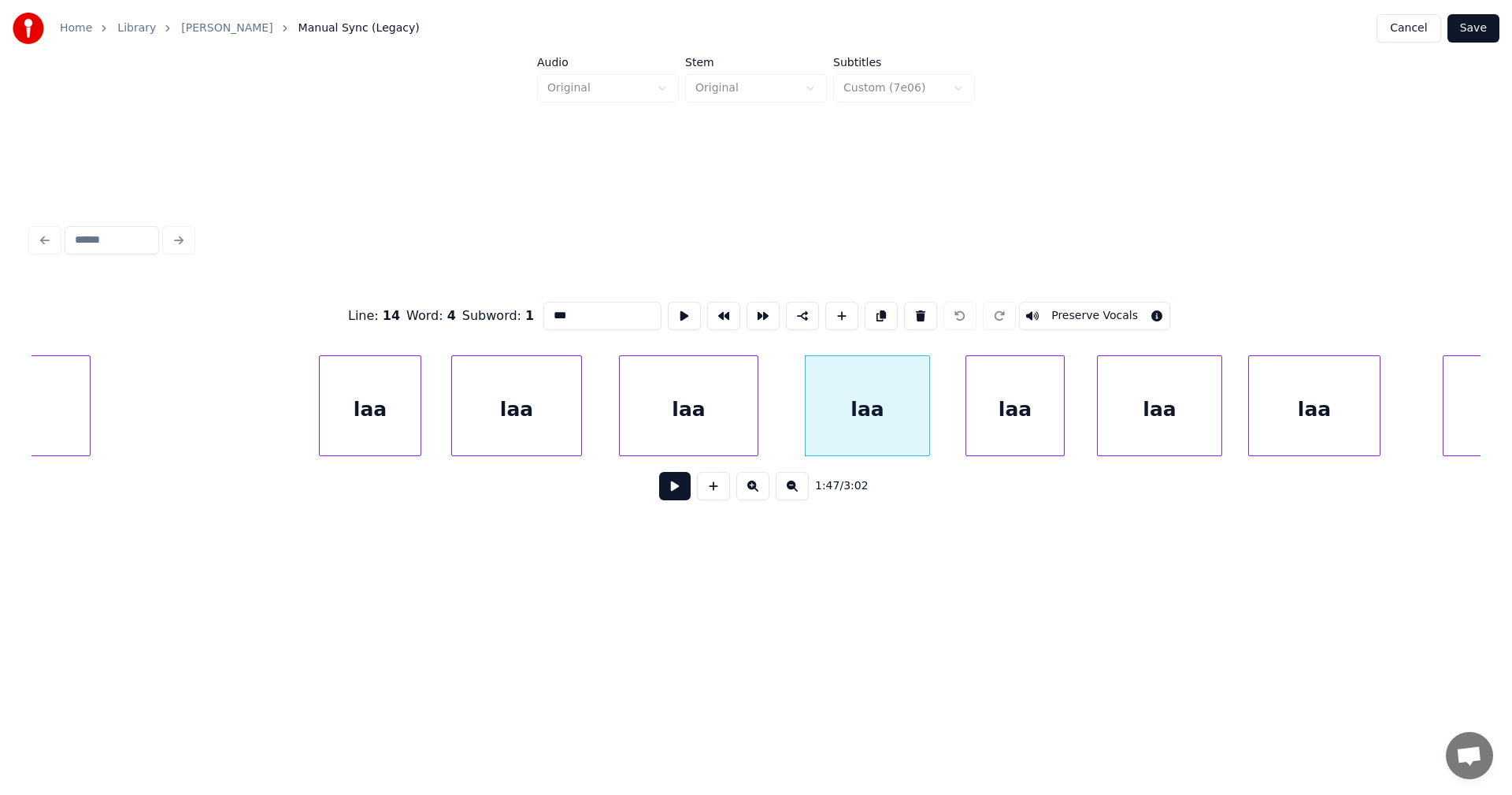
click at [730, 433] on div "laa" at bounding box center [688, 409] width 138 height 107
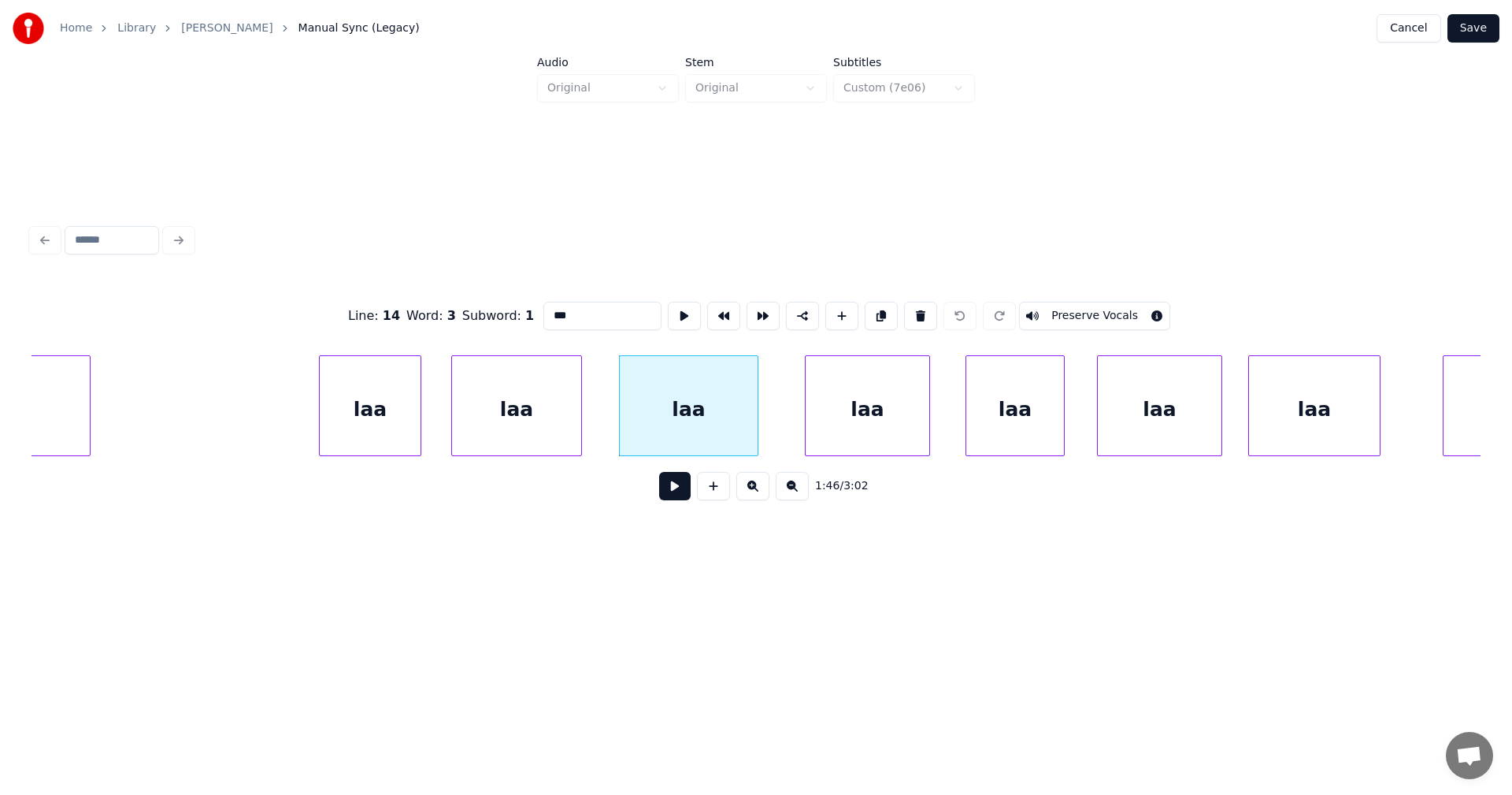
click at [554, 437] on div "laa" at bounding box center [516, 409] width 129 height 107
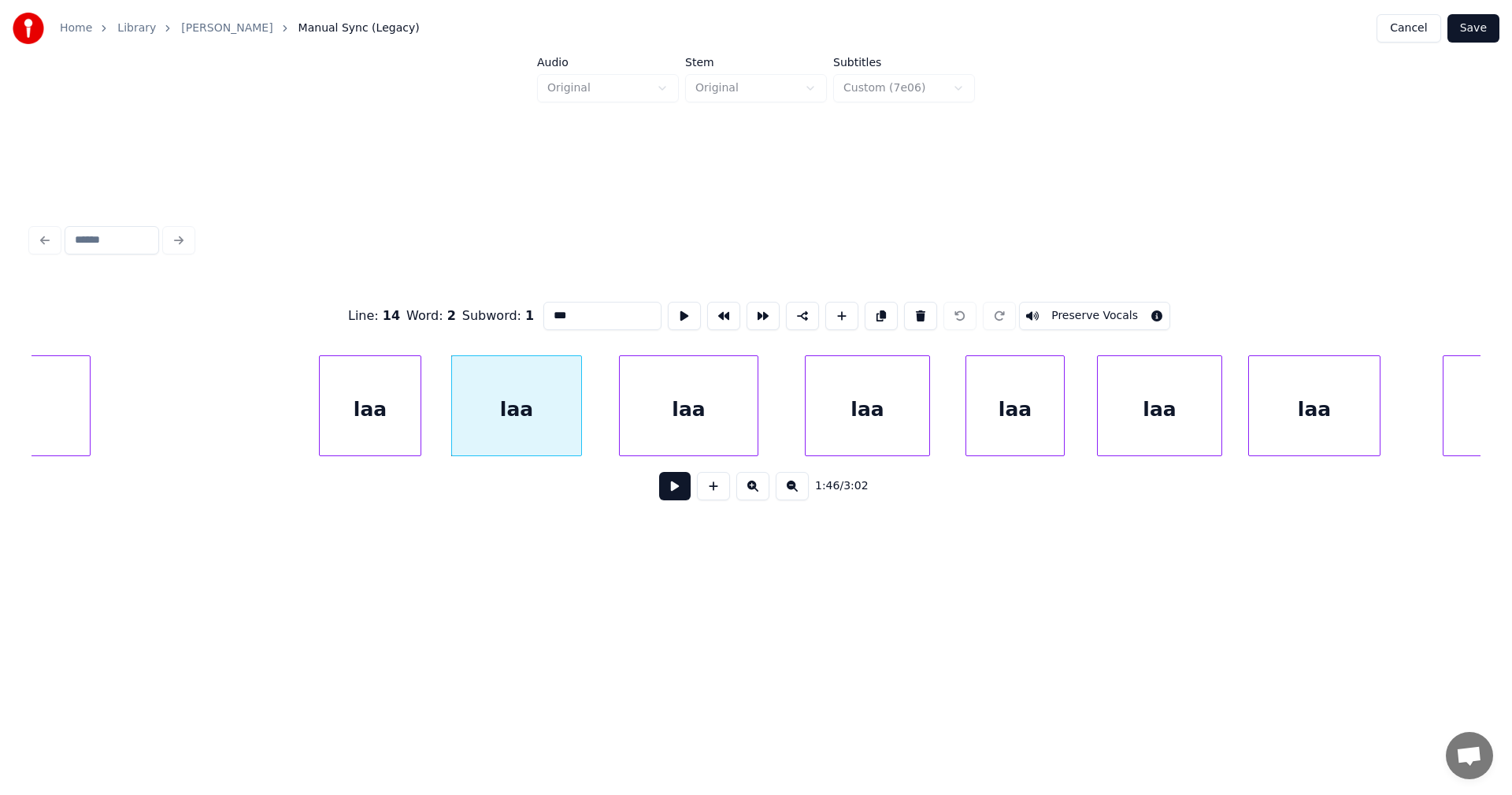
click at [394, 441] on div "laa" at bounding box center [370, 409] width 101 height 107
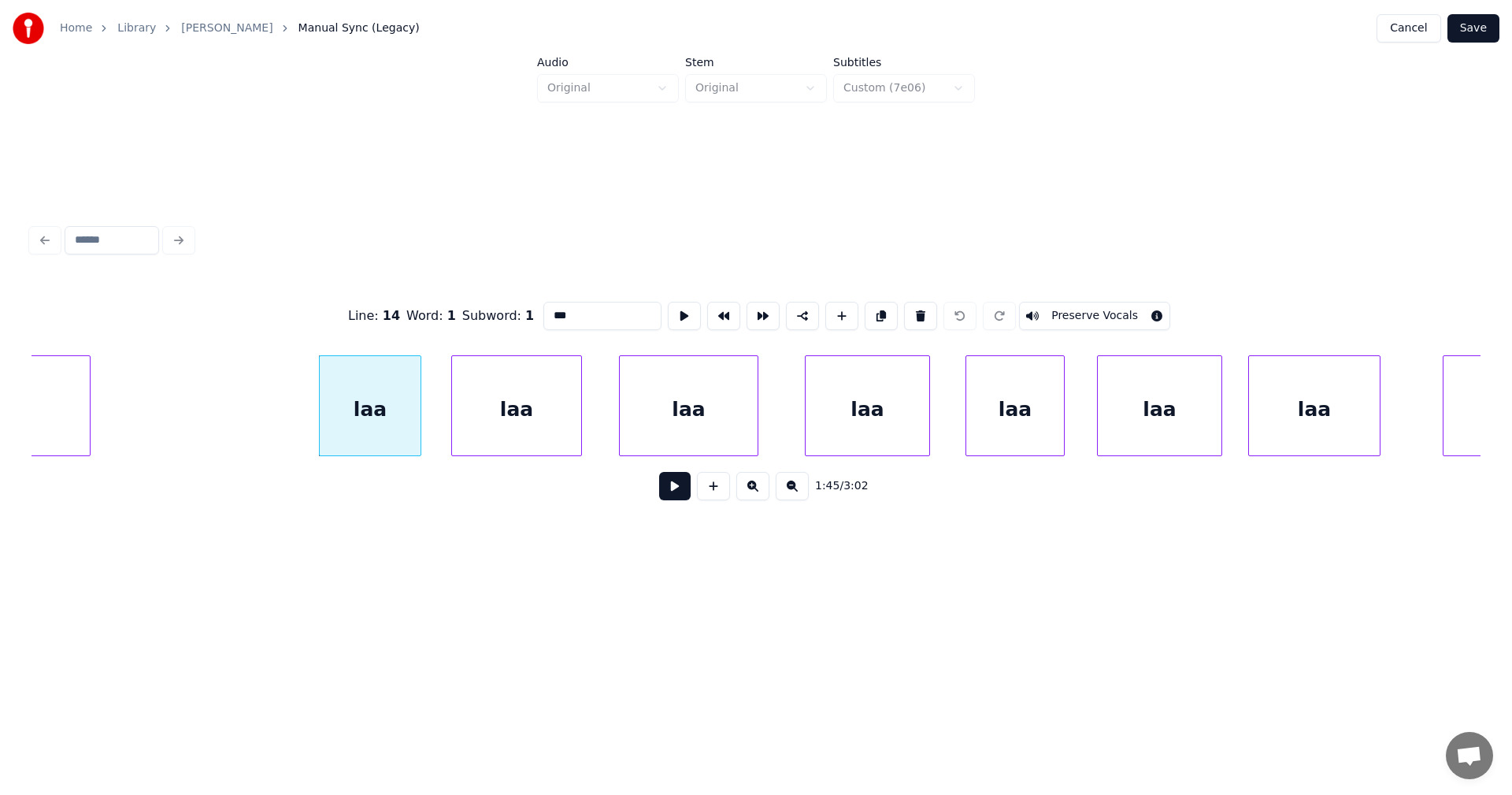
click at [679, 499] on button at bounding box center [674, 486] width 31 height 28
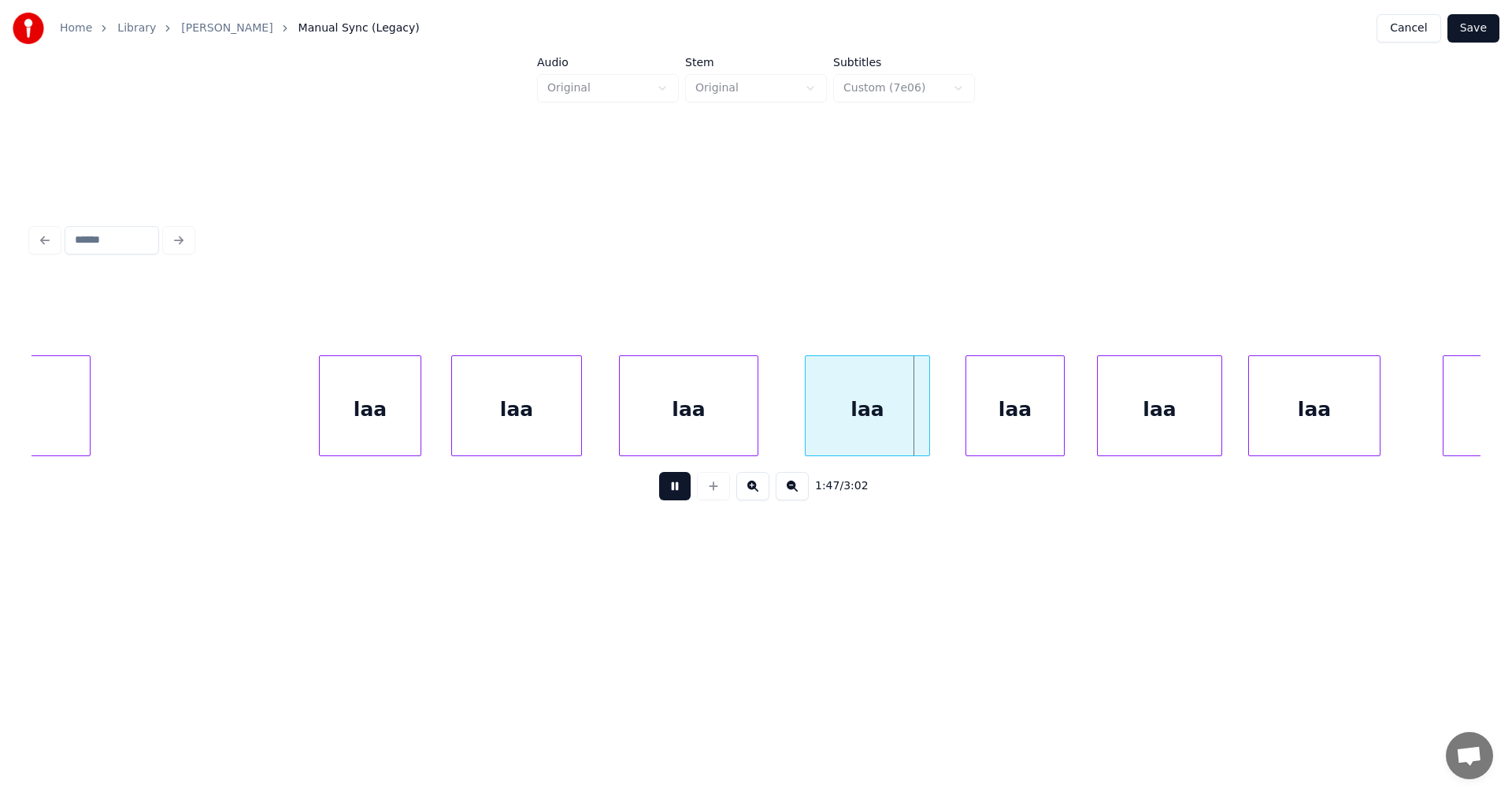
click at [679, 499] on button at bounding box center [674, 486] width 31 height 28
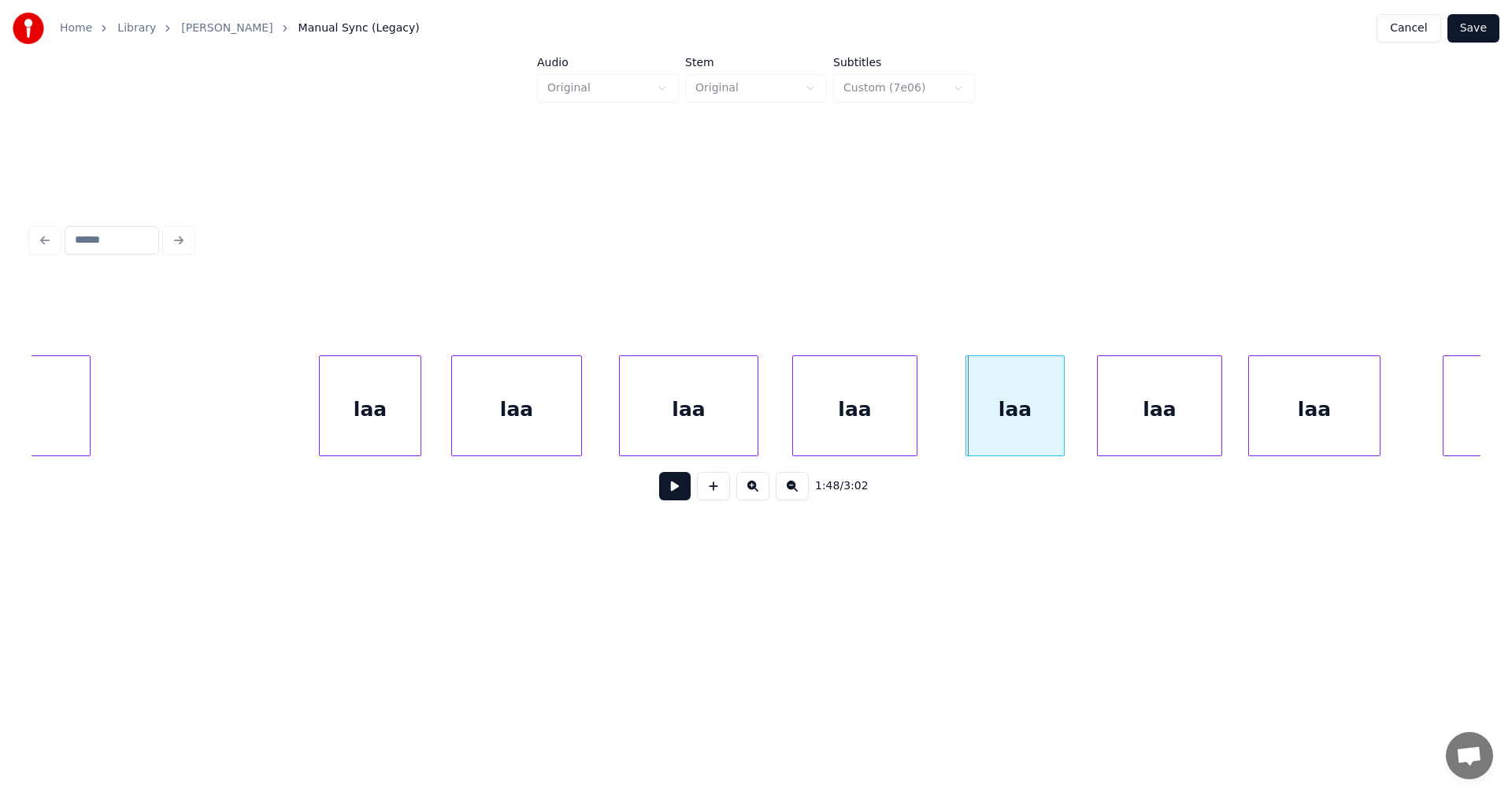
click at [842, 419] on div "laa" at bounding box center [855, 409] width 124 height 107
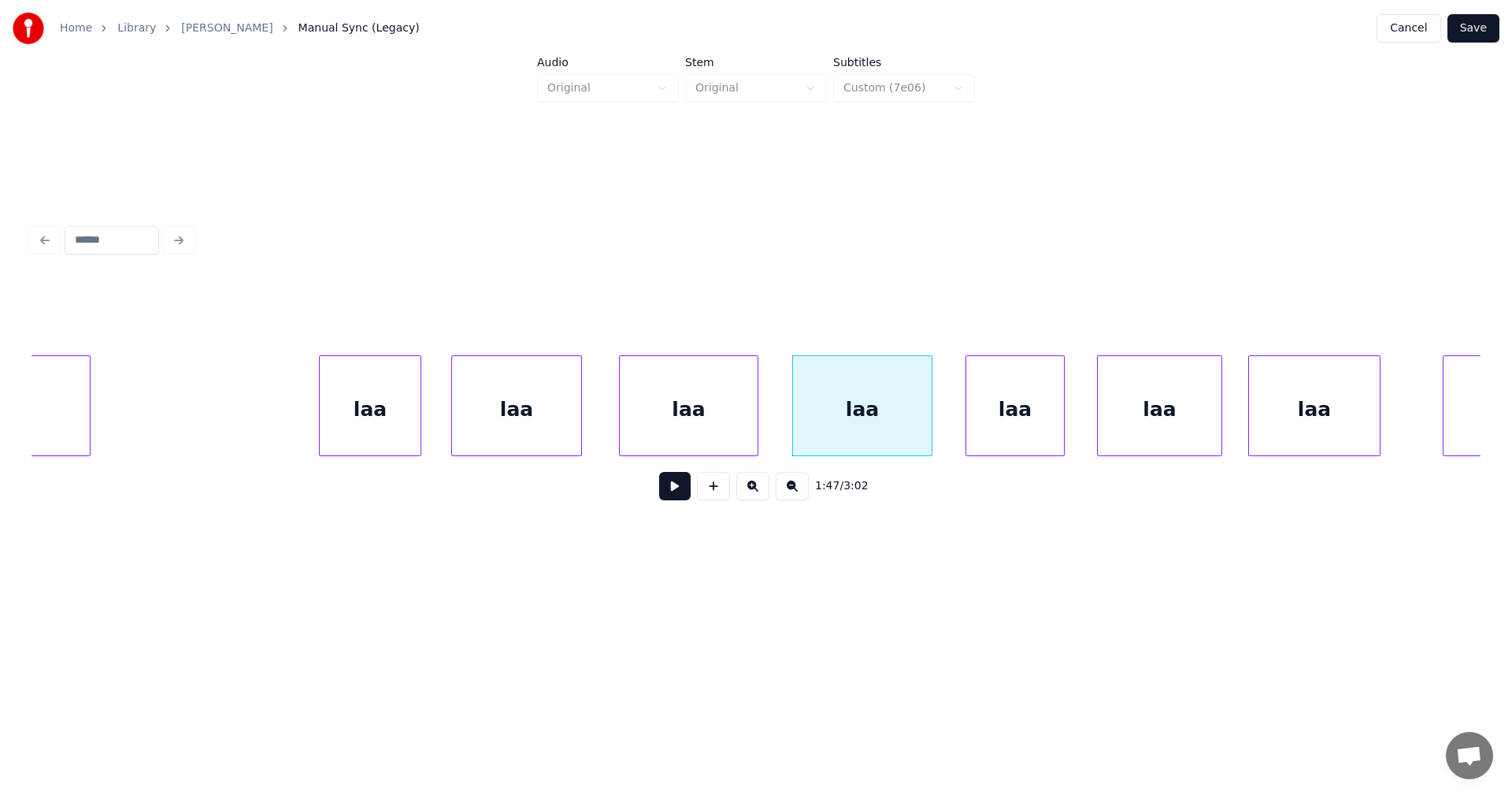
click at [932, 414] on div at bounding box center [929, 406] width 4 height 100
click at [685, 493] on button at bounding box center [674, 486] width 31 height 28
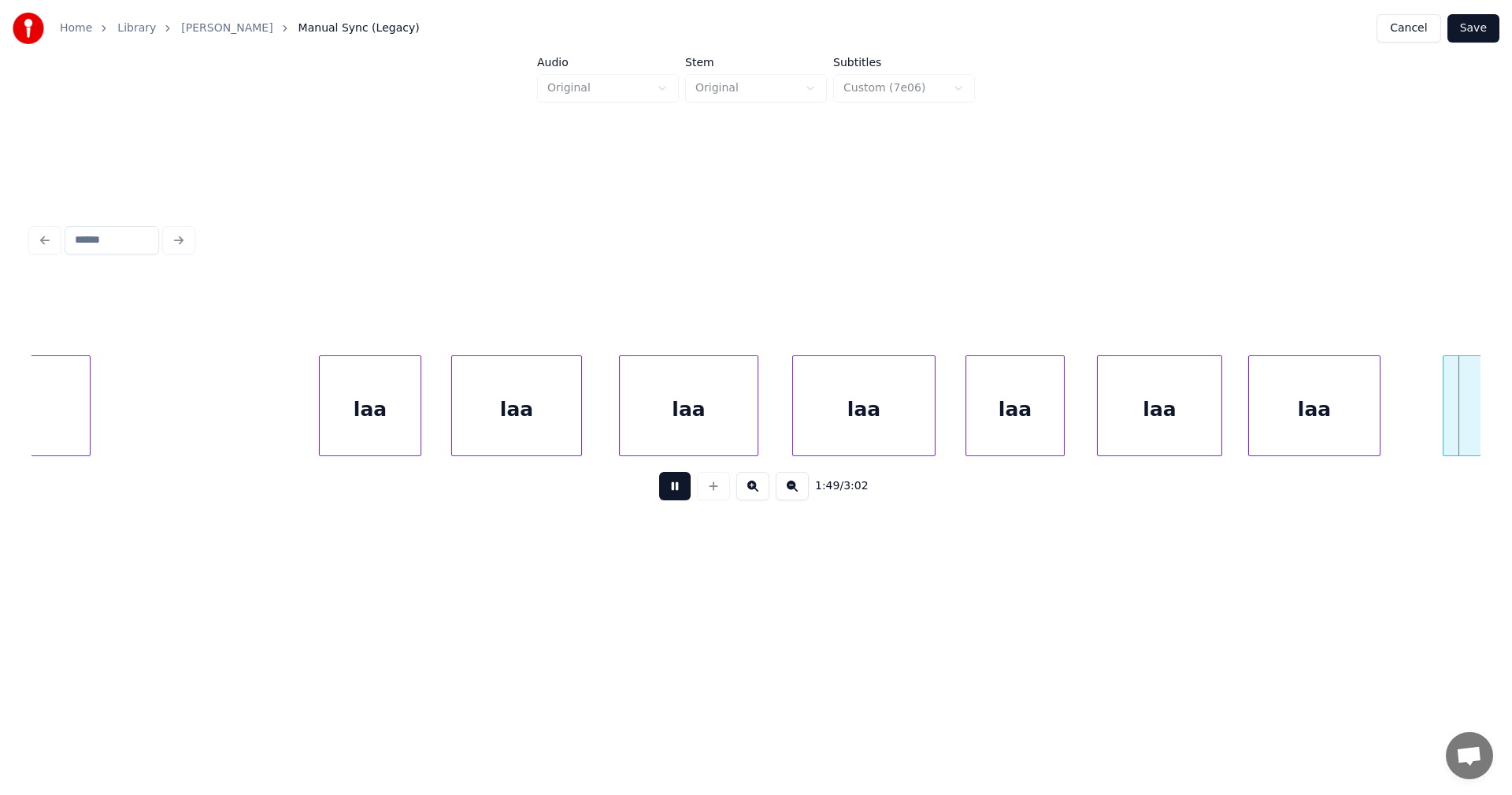
scroll to position [0, 30320]
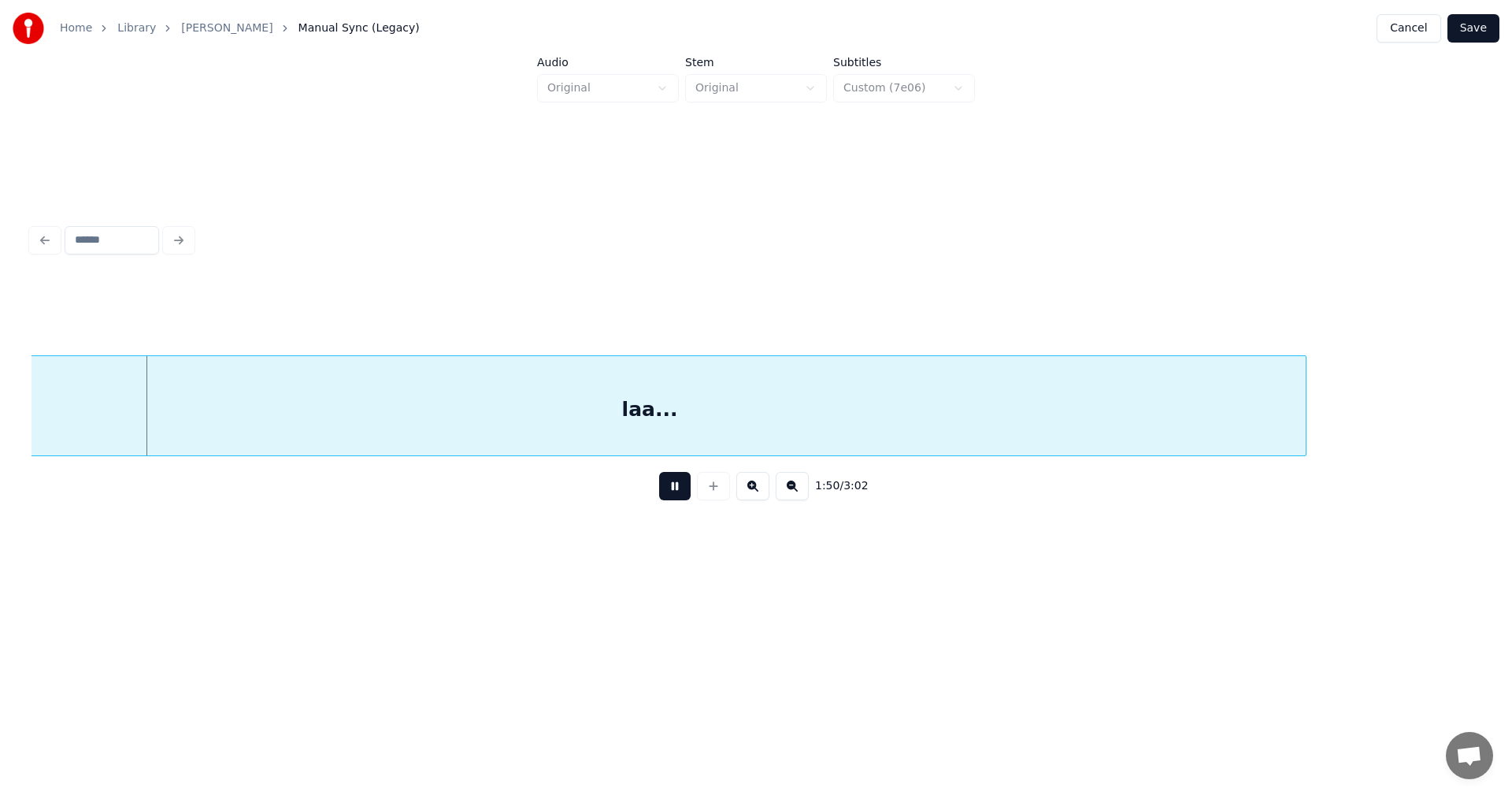
click at [685, 493] on button at bounding box center [674, 486] width 31 height 28
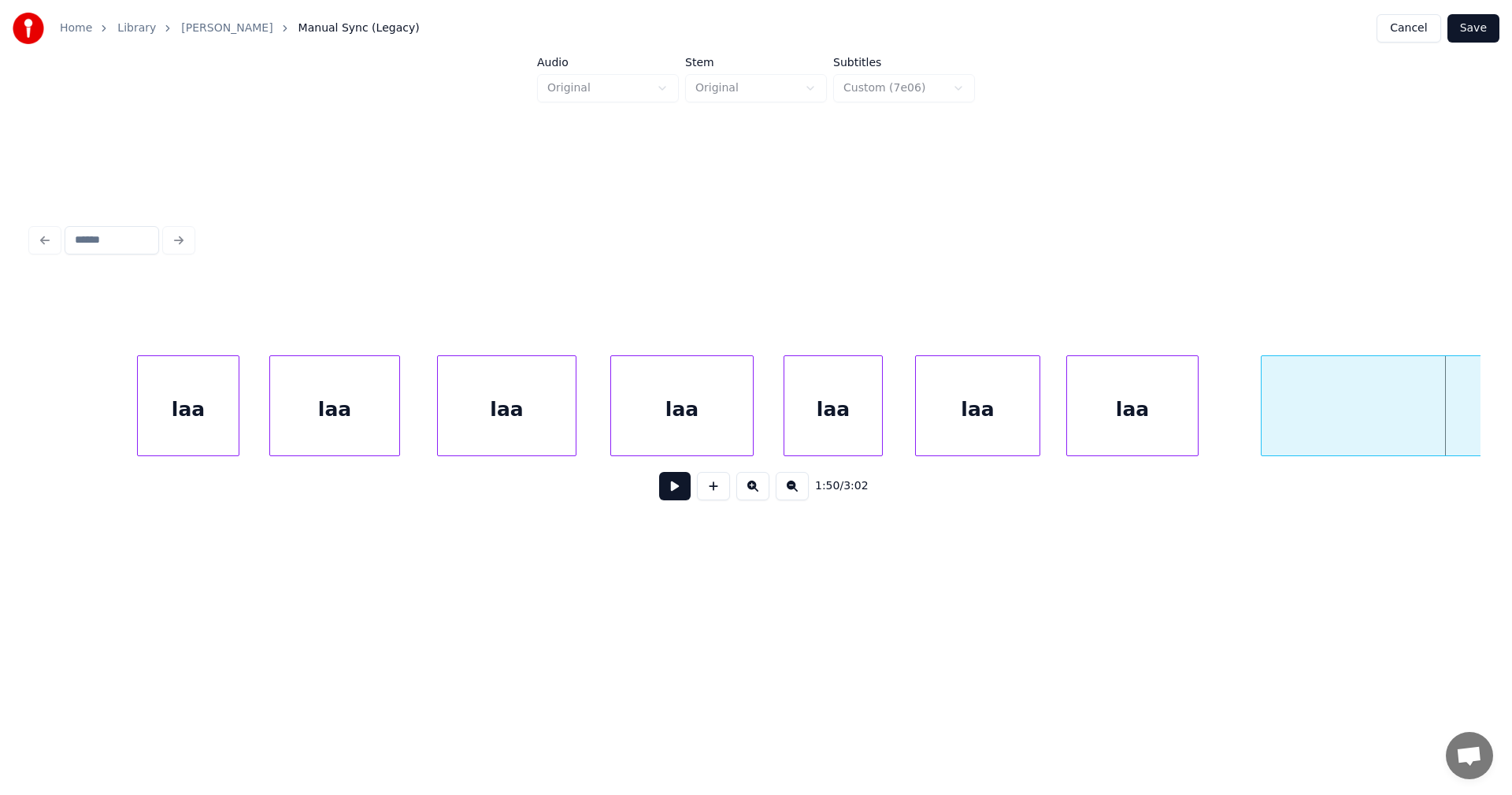
click at [1010, 426] on div "laa" at bounding box center [977, 409] width 124 height 107
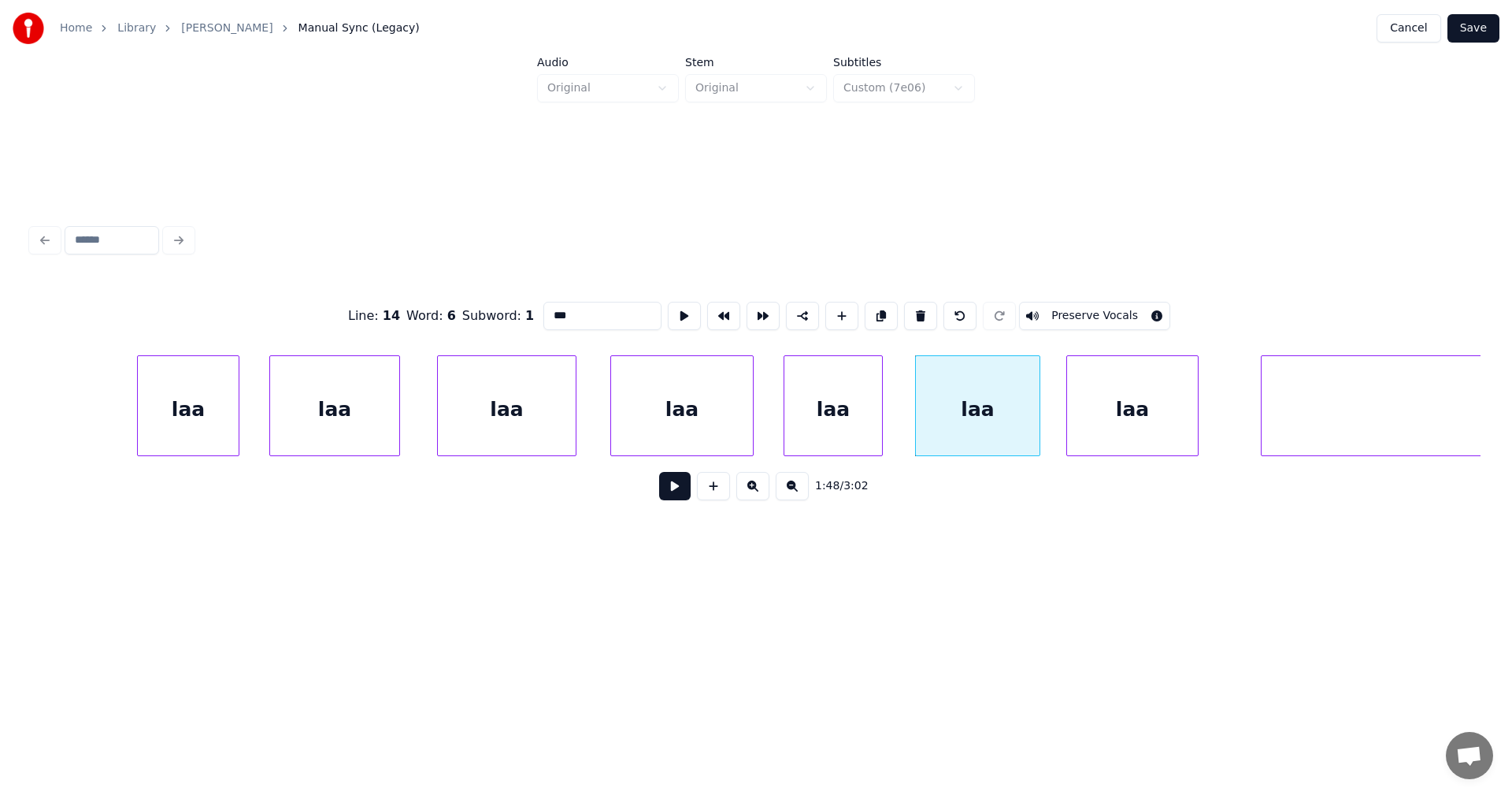
click at [681, 495] on button at bounding box center [674, 486] width 31 height 28
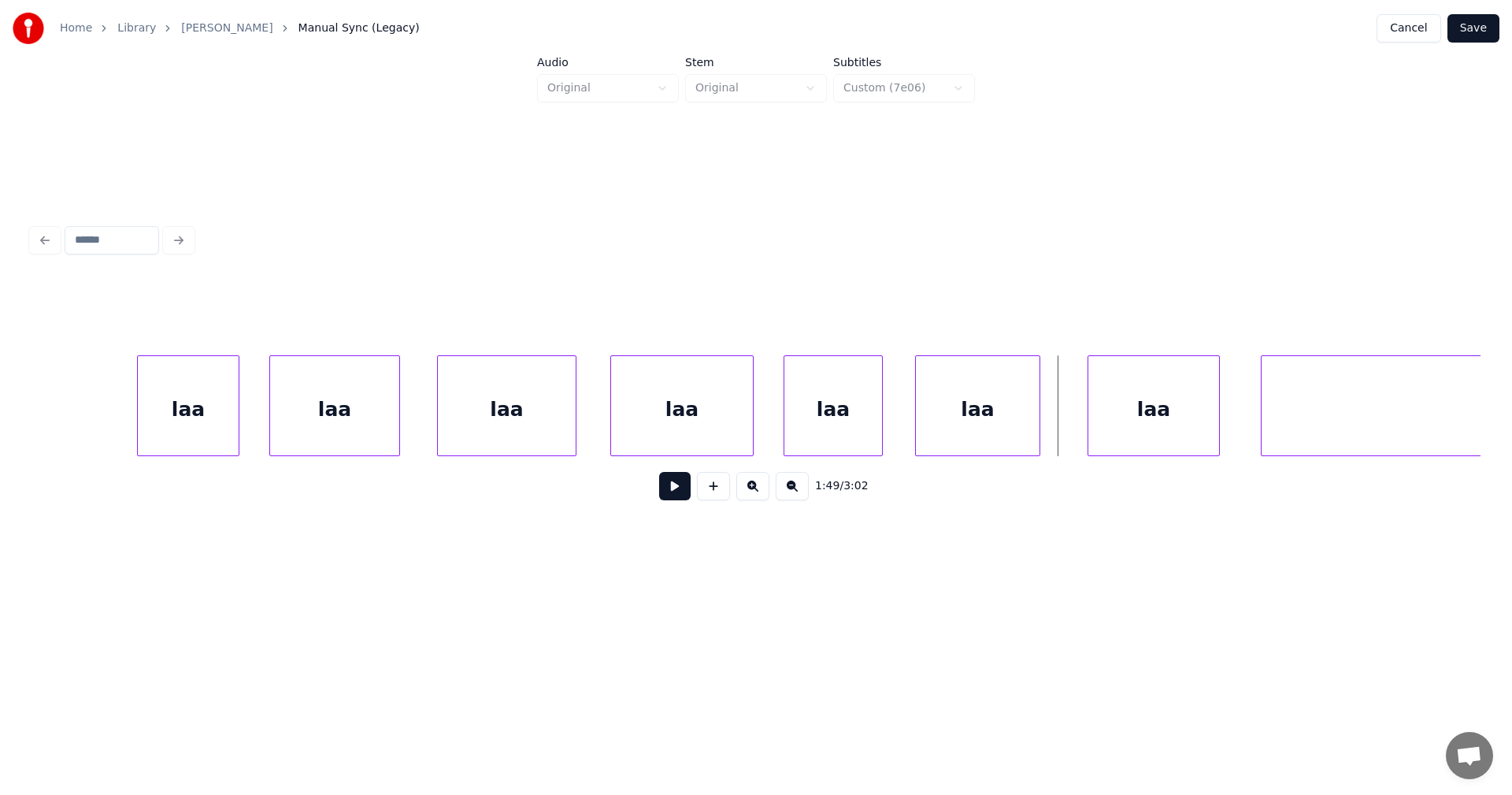
click at [1146, 389] on div "laa" at bounding box center [1154, 409] width 131 height 107
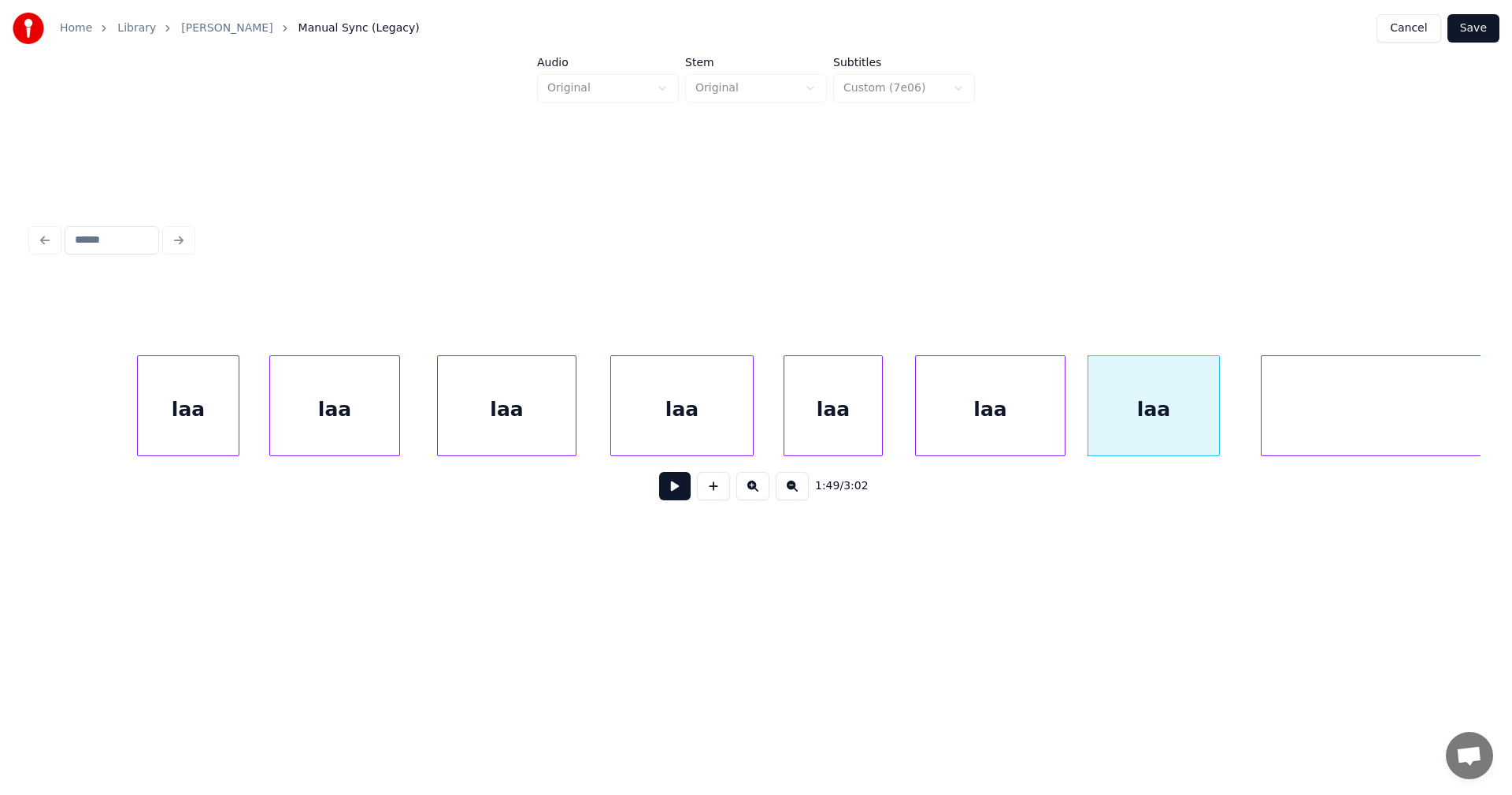
click at [1064, 419] on div at bounding box center [1062, 406] width 4 height 100
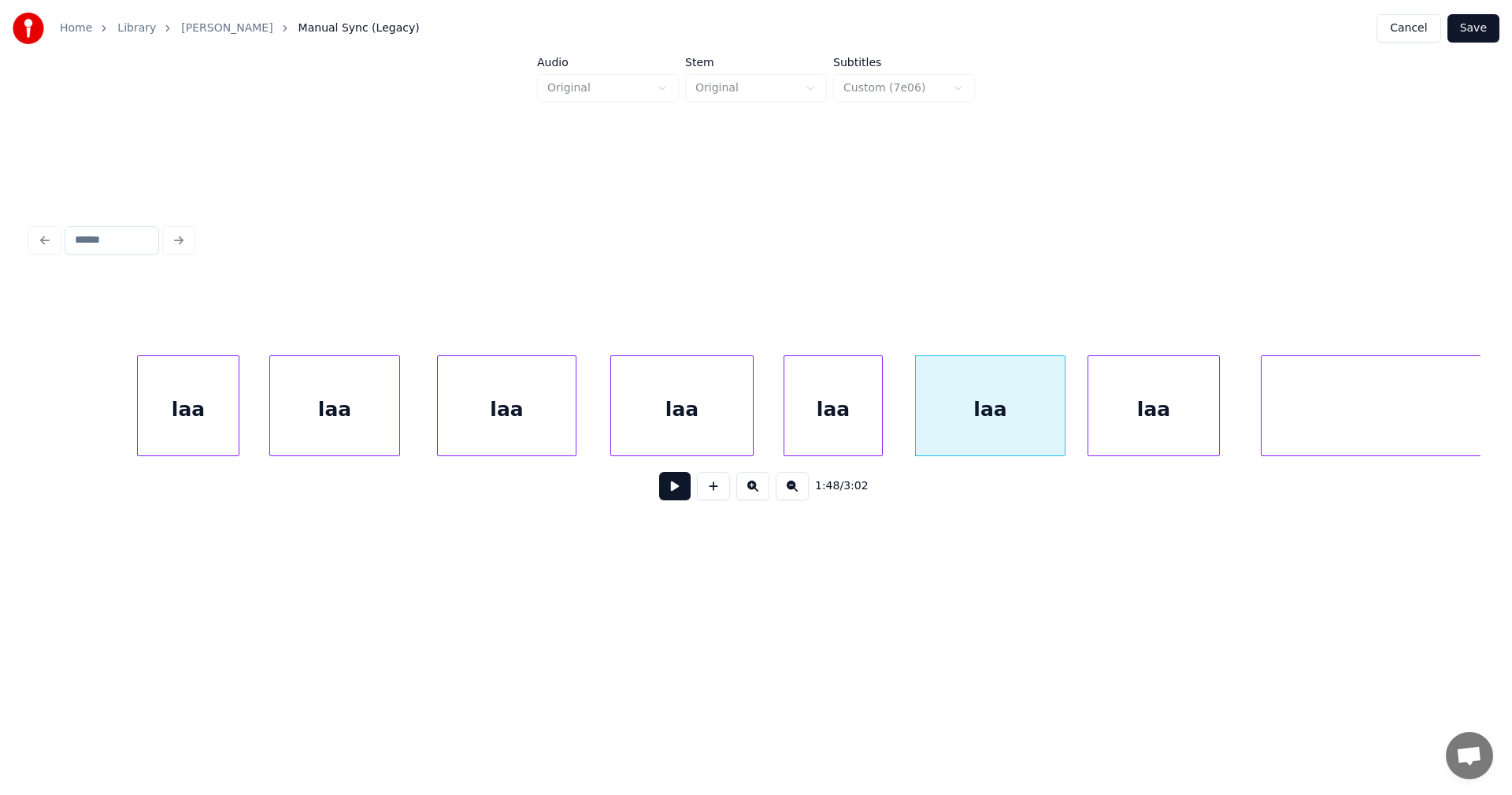
click at [685, 500] on button at bounding box center [674, 486] width 31 height 28
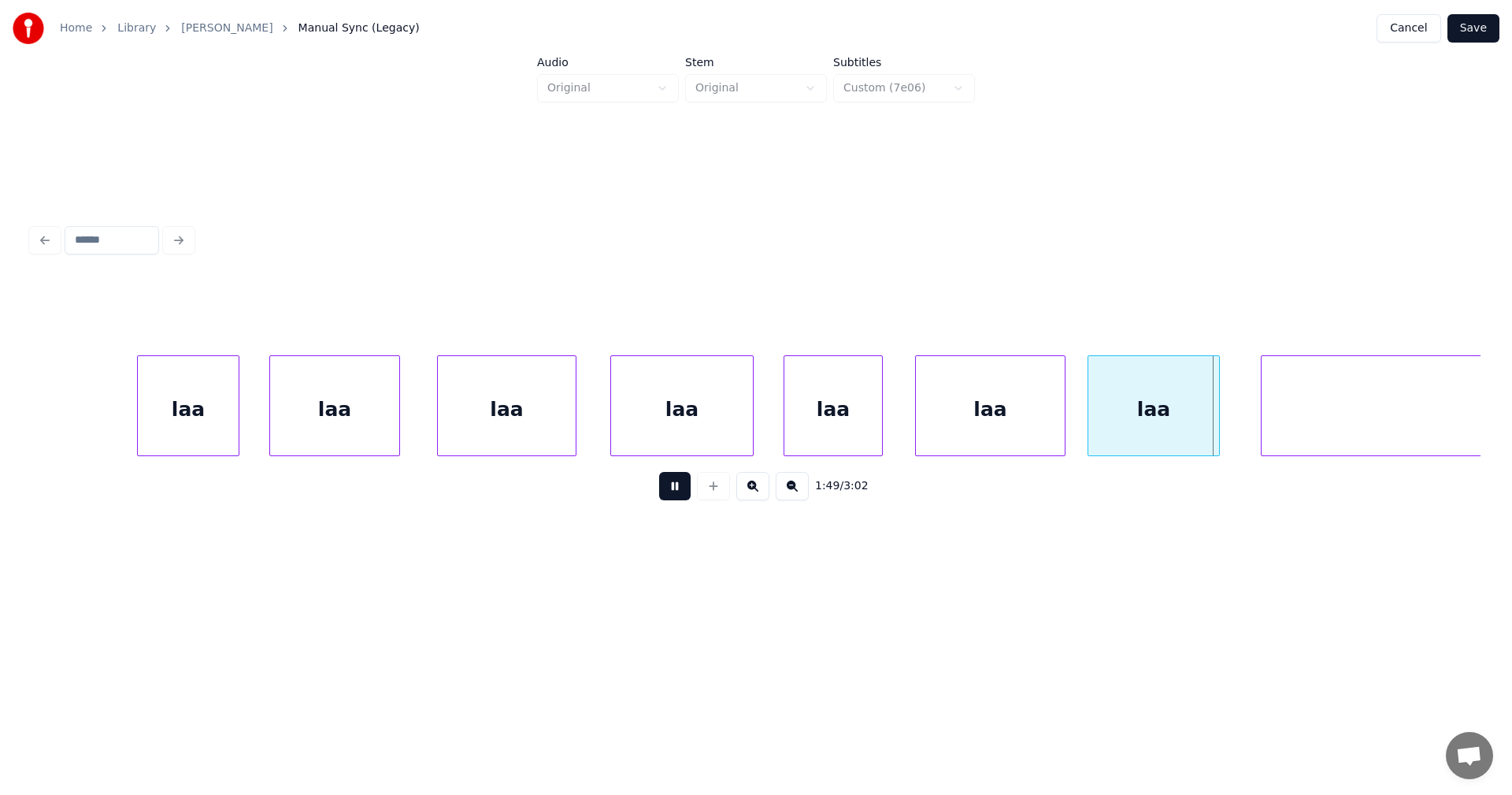
click at [685, 500] on button at bounding box center [674, 486] width 31 height 28
click at [211, 430] on div "laa" at bounding box center [188, 409] width 101 height 107
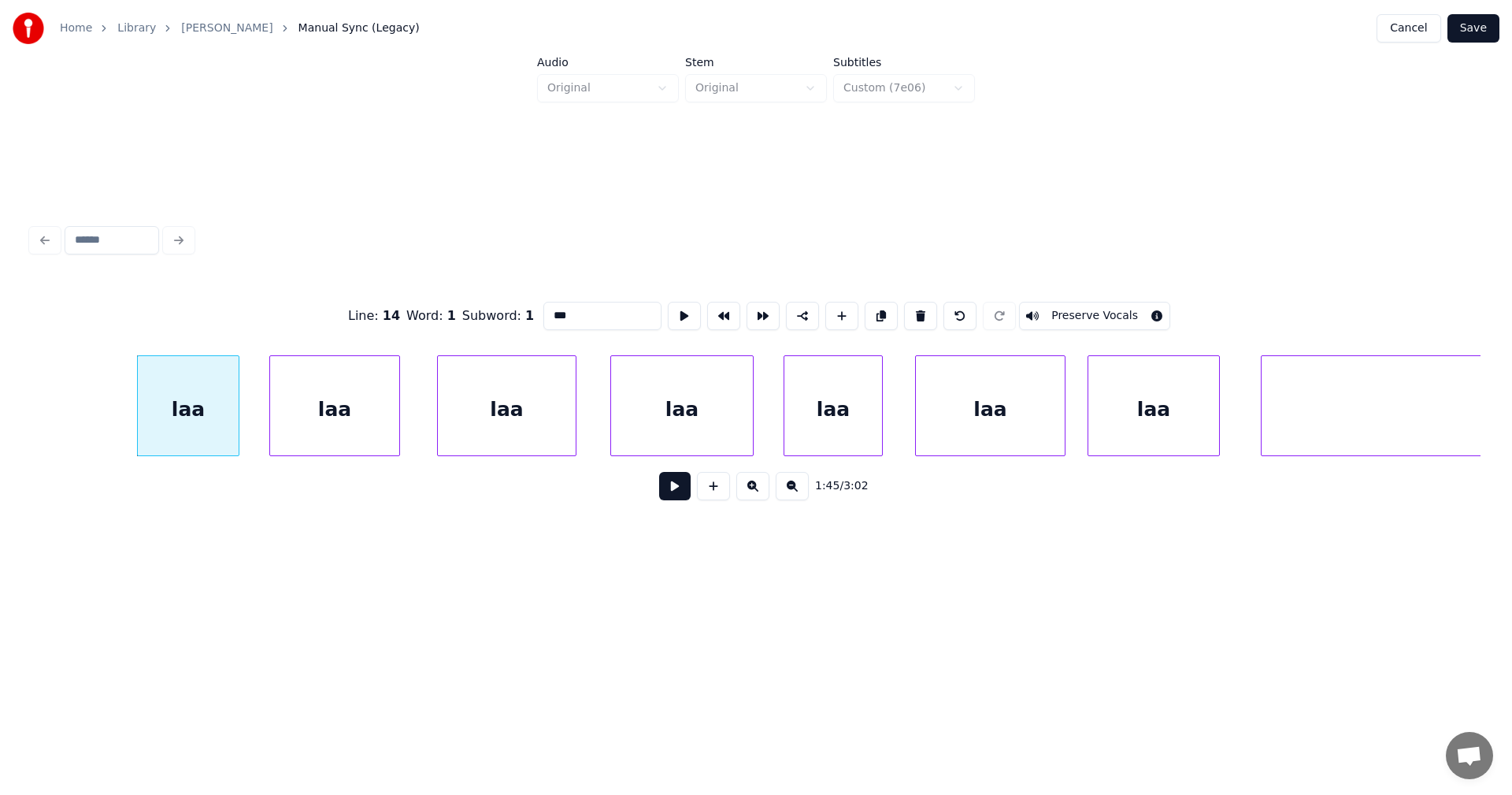
click at [675, 495] on button at bounding box center [674, 486] width 31 height 28
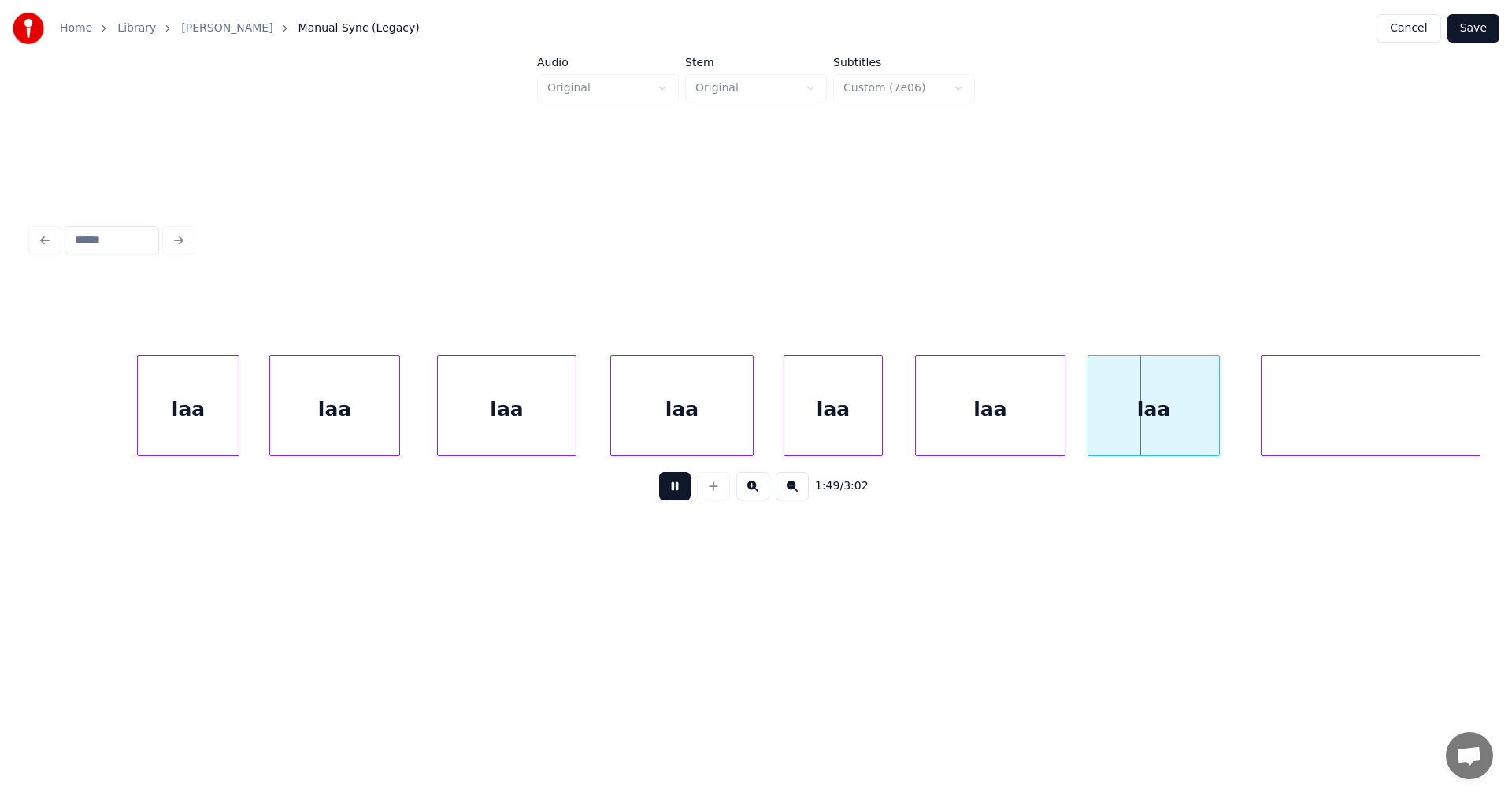
click at [675, 494] on button at bounding box center [674, 486] width 31 height 28
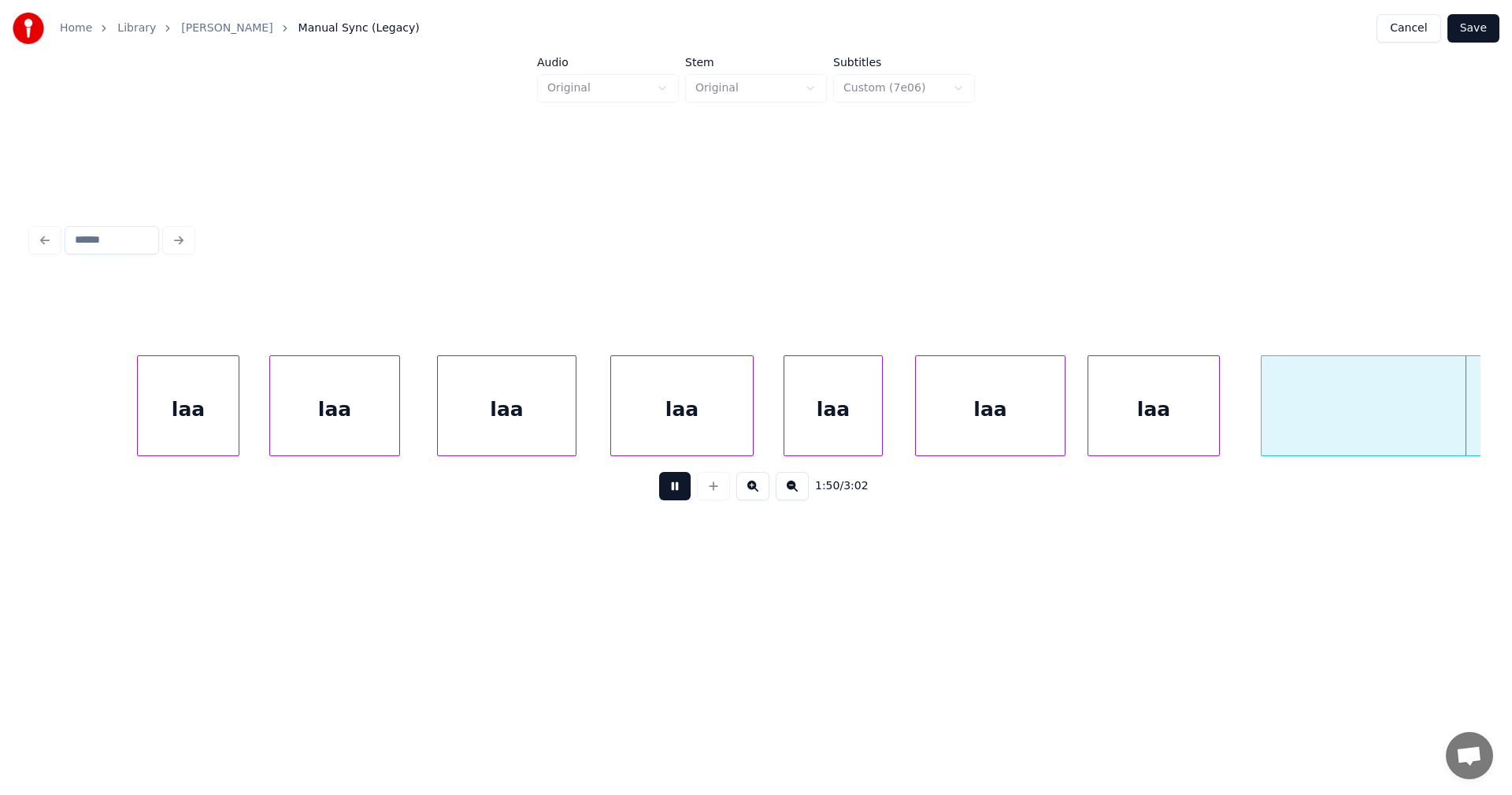
scroll to position [0, 30505]
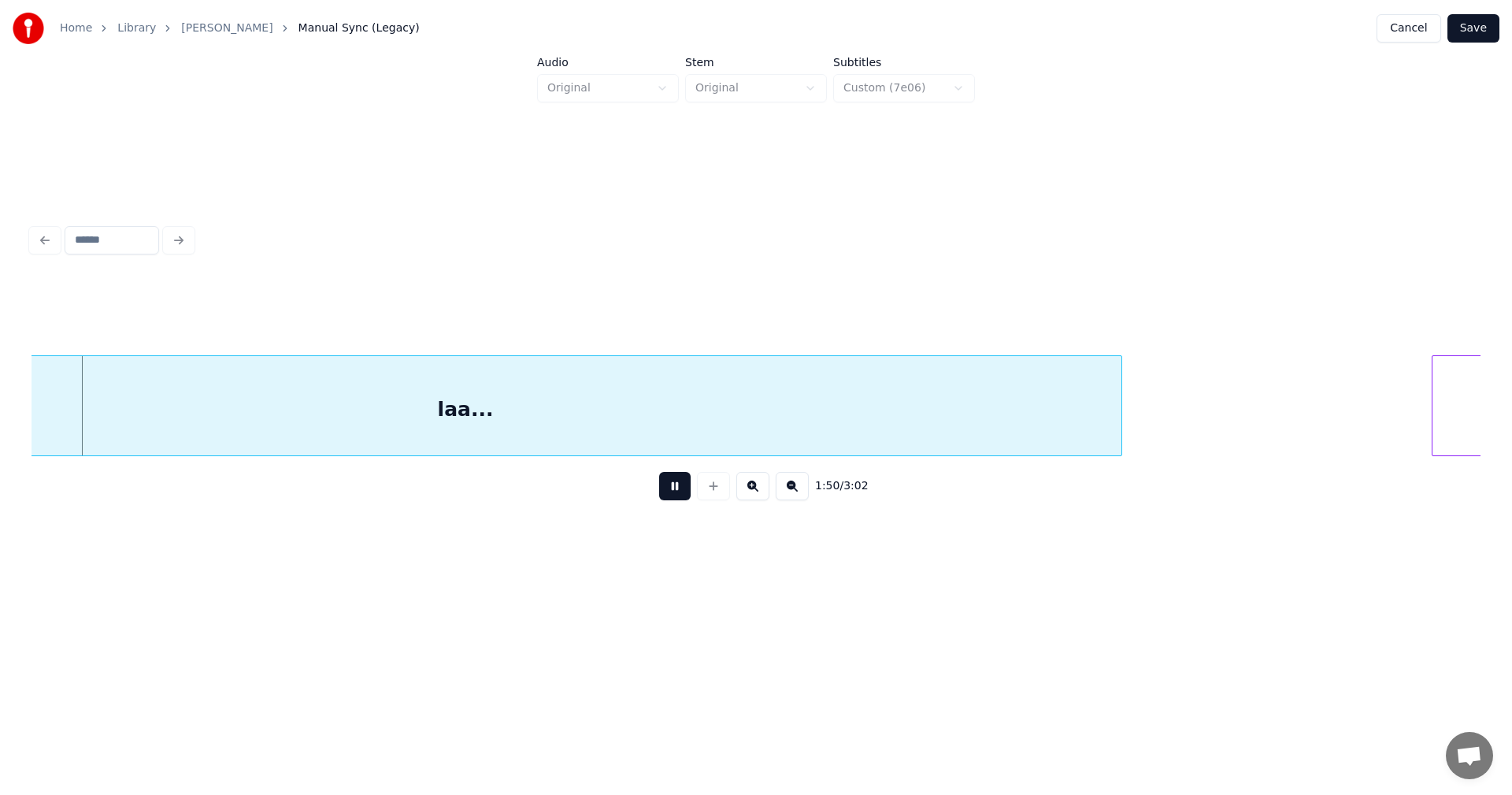
click at [676, 494] on button at bounding box center [674, 486] width 31 height 28
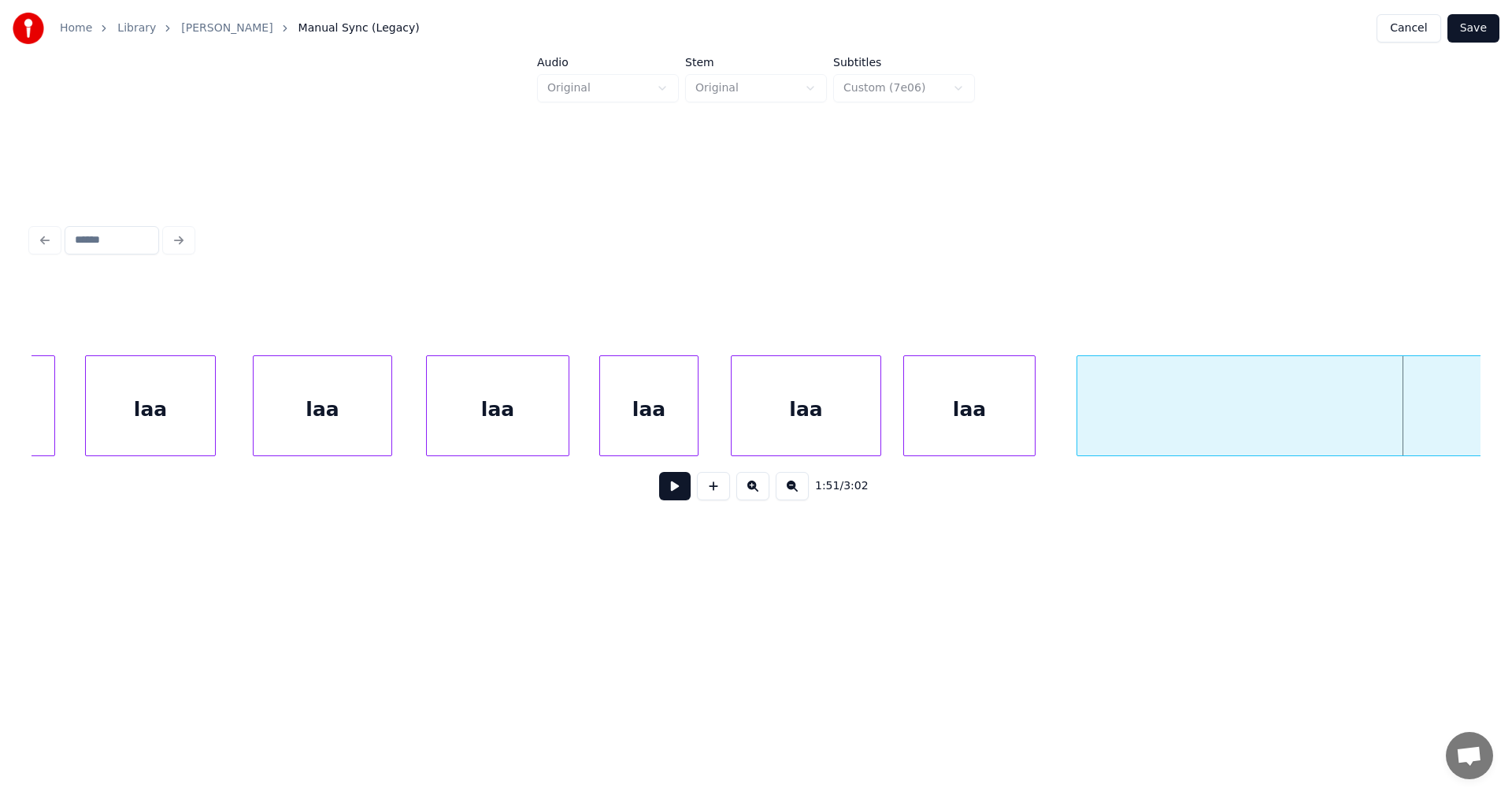
click at [680, 495] on button at bounding box center [674, 486] width 31 height 28
drag, startPoint x: 680, startPoint y: 495, endPoint x: 818, endPoint y: 470, distance: 140.2
click at [681, 495] on button at bounding box center [674, 486] width 31 height 28
click at [1132, 408] on div at bounding box center [1131, 406] width 4 height 100
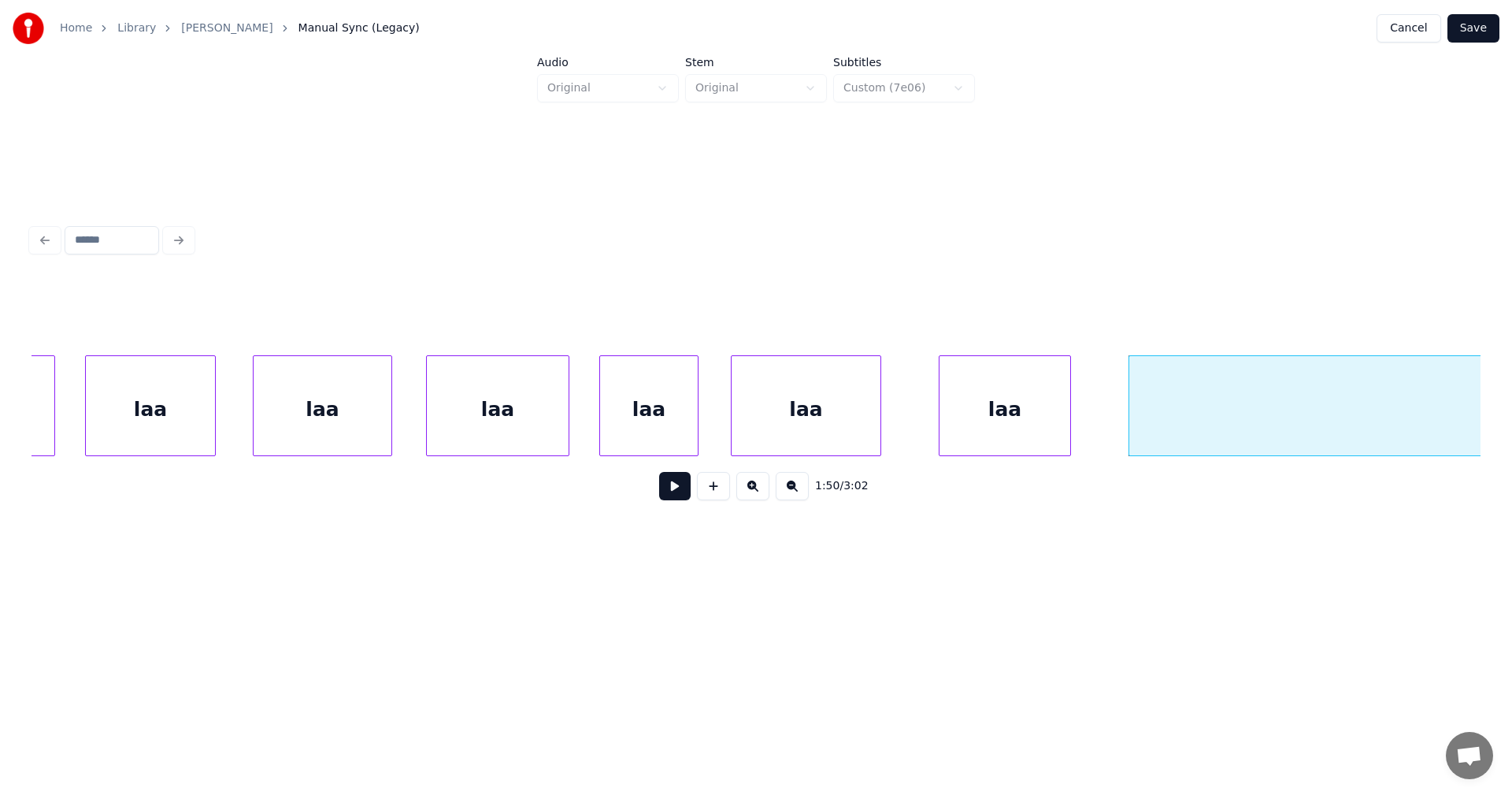
click at [1053, 425] on div "laa" at bounding box center [1004, 409] width 131 height 107
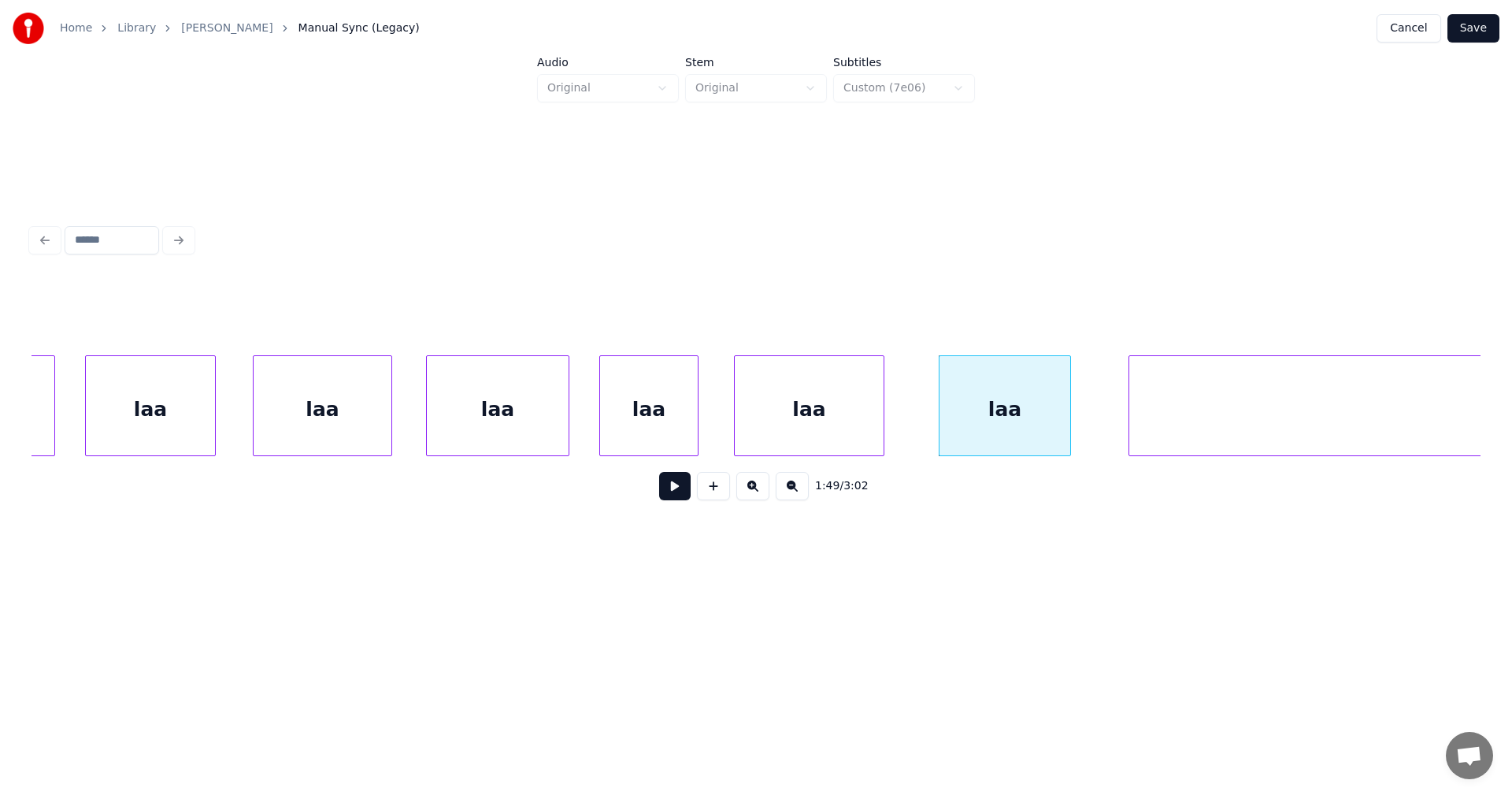
click at [848, 435] on div "laa" at bounding box center [808, 409] width 149 height 107
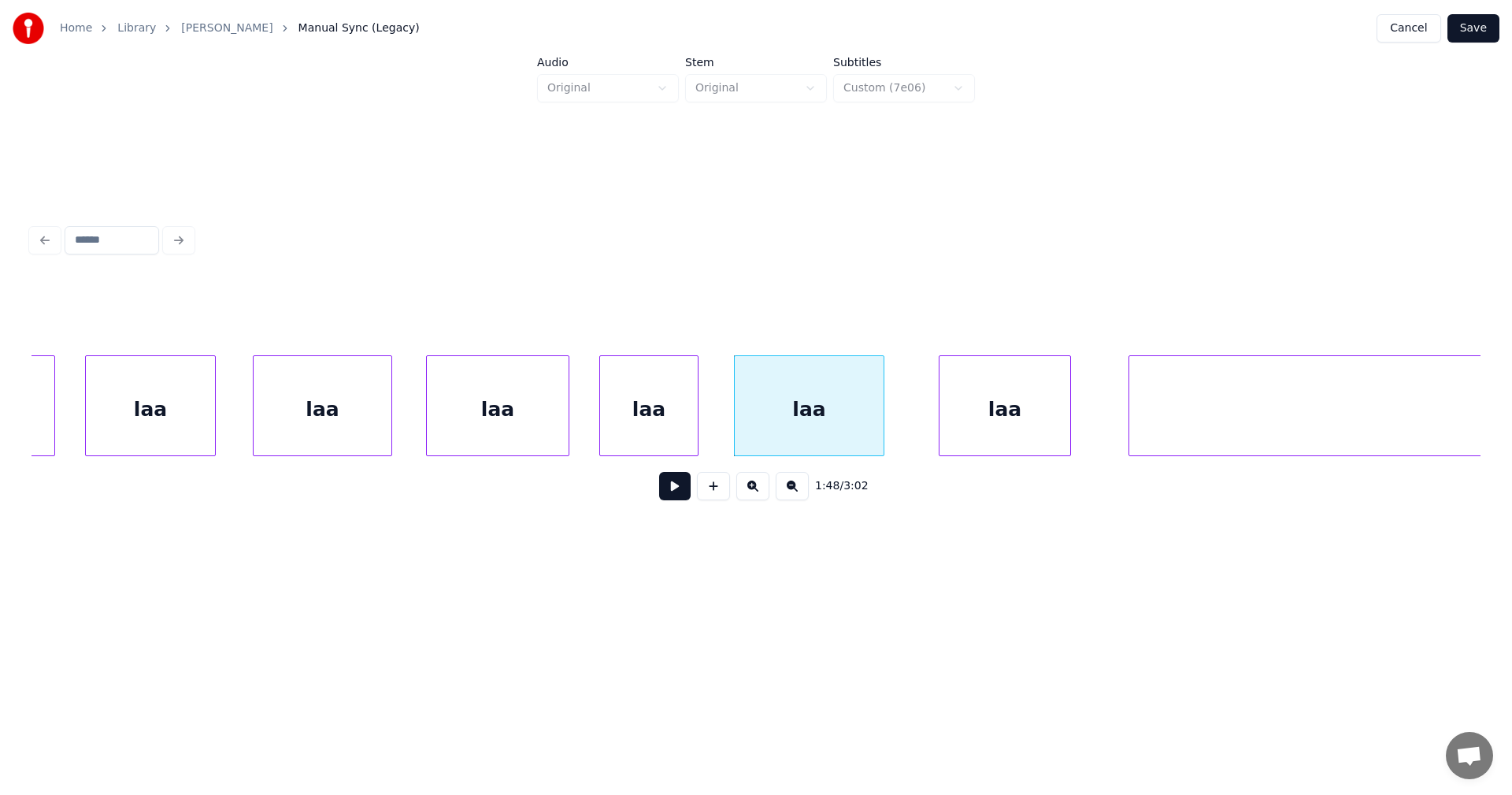
click at [682, 498] on button at bounding box center [674, 486] width 31 height 28
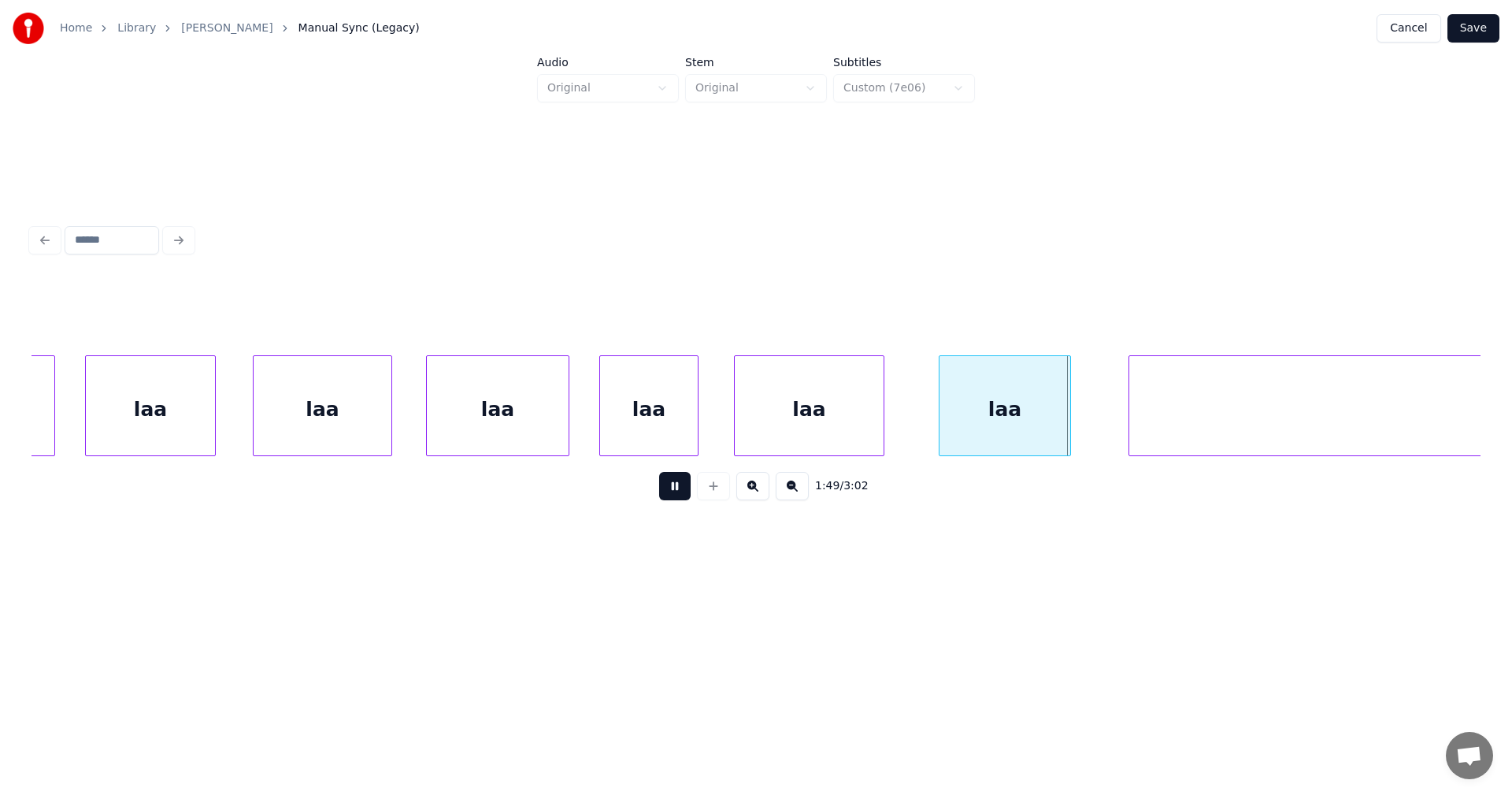
drag, startPoint x: 682, startPoint y: 498, endPoint x: 871, endPoint y: 425, distance: 202.6
click at [682, 497] on button at bounding box center [674, 486] width 31 height 28
click at [918, 416] on div at bounding box center [919, 406] width 4 height 100
click at [774, 437] on div "laa" at bounding box center [808, 409] width 149 height 107
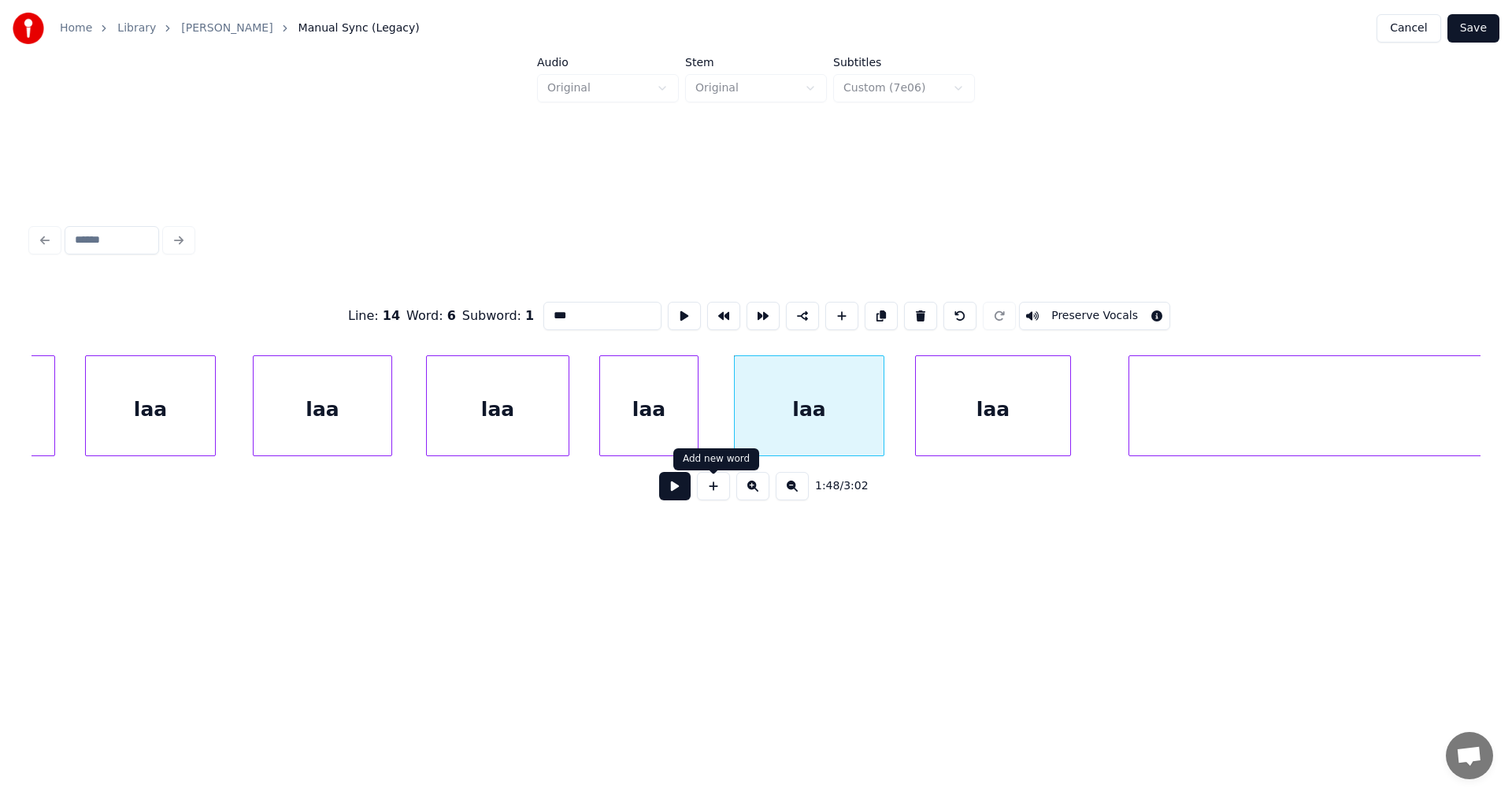
click at [688, 499] on button at bounding box center [674, 486] width 31 height 28
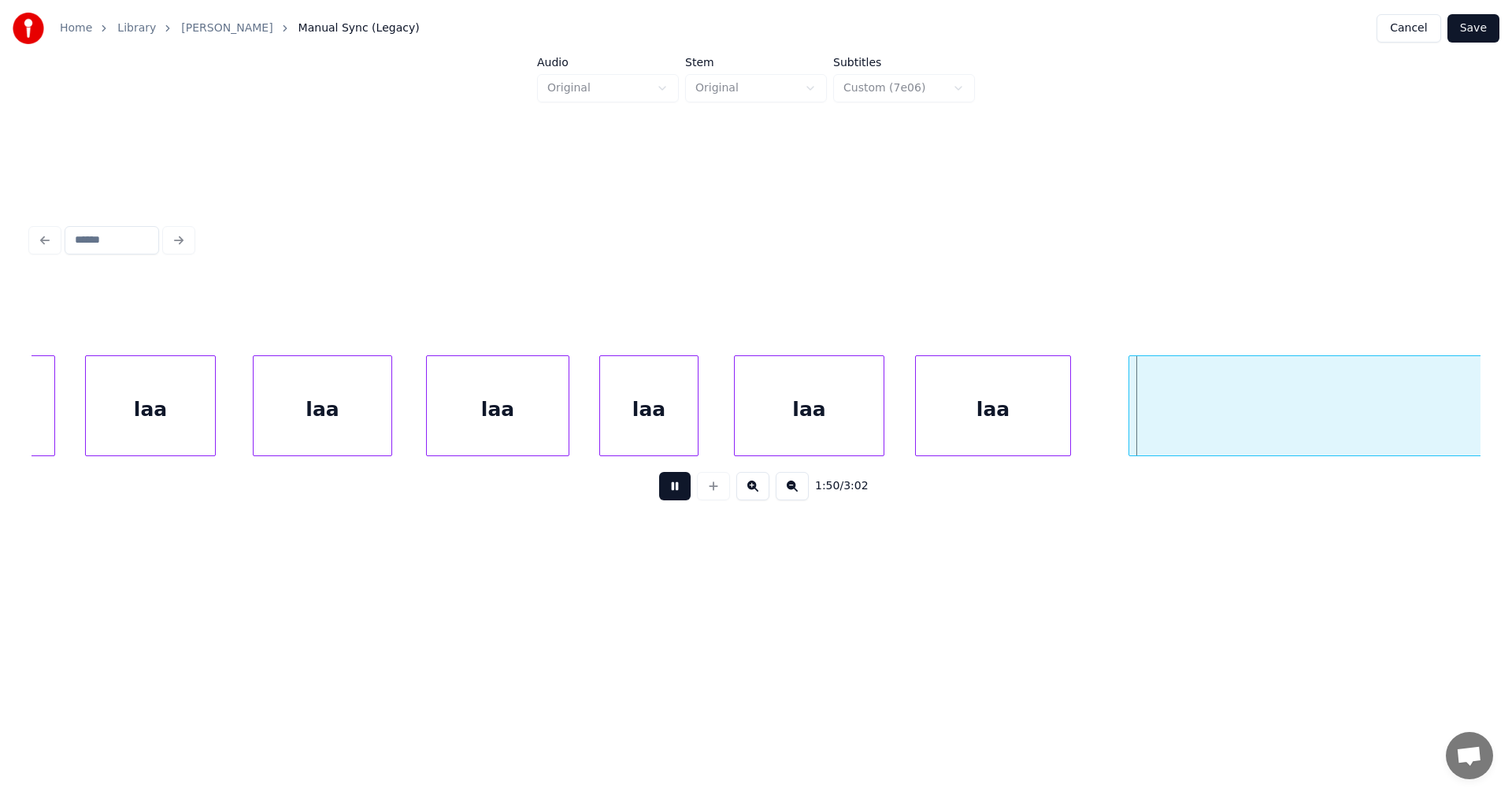
click at [688, 497] on button at bounding box center [674, 486] width 31 height 28
click at [44, 442] on div "laa" at bounding box center [4, 409] width 101 height 107
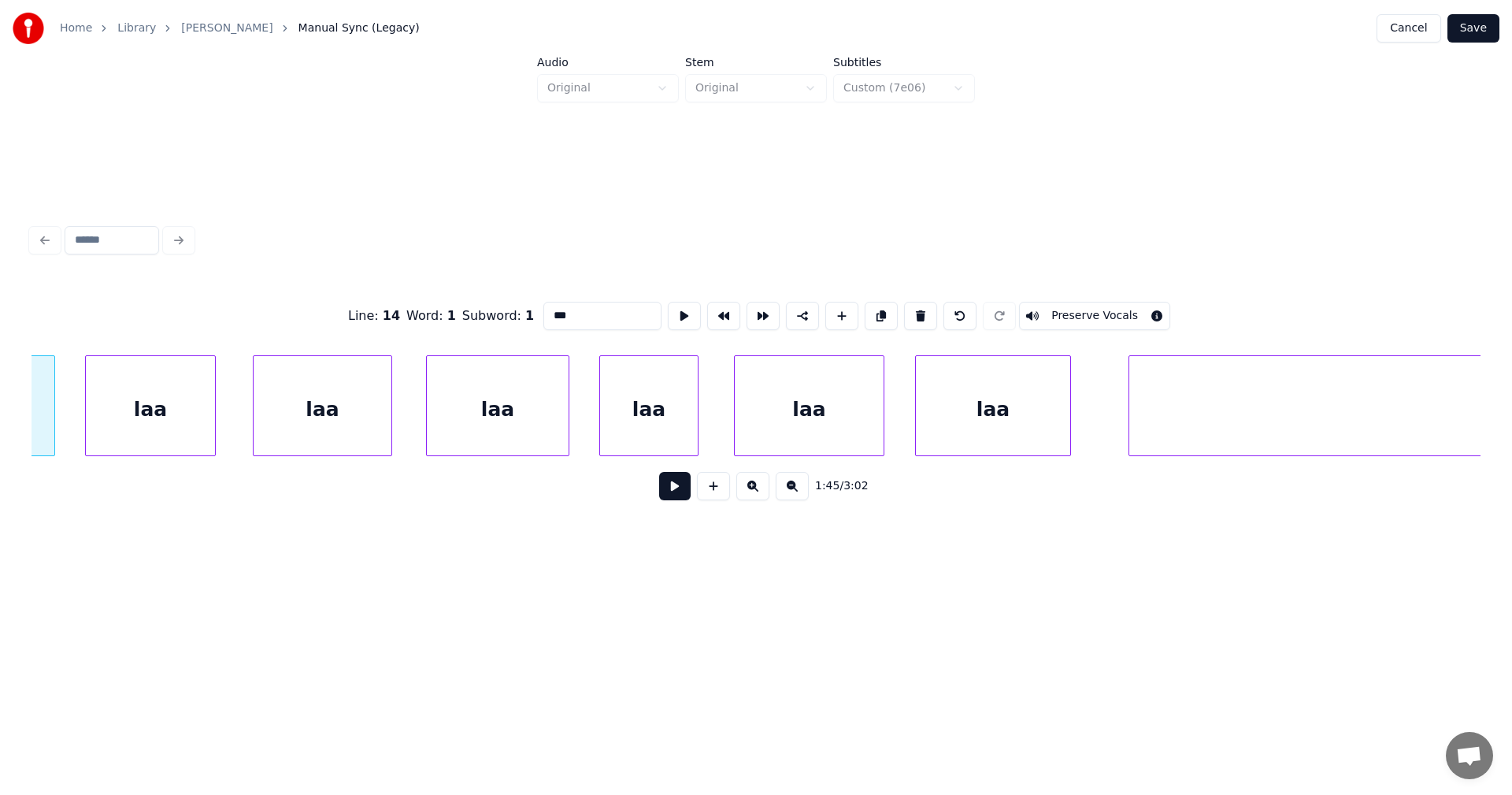
scroll to position [0, 29158]
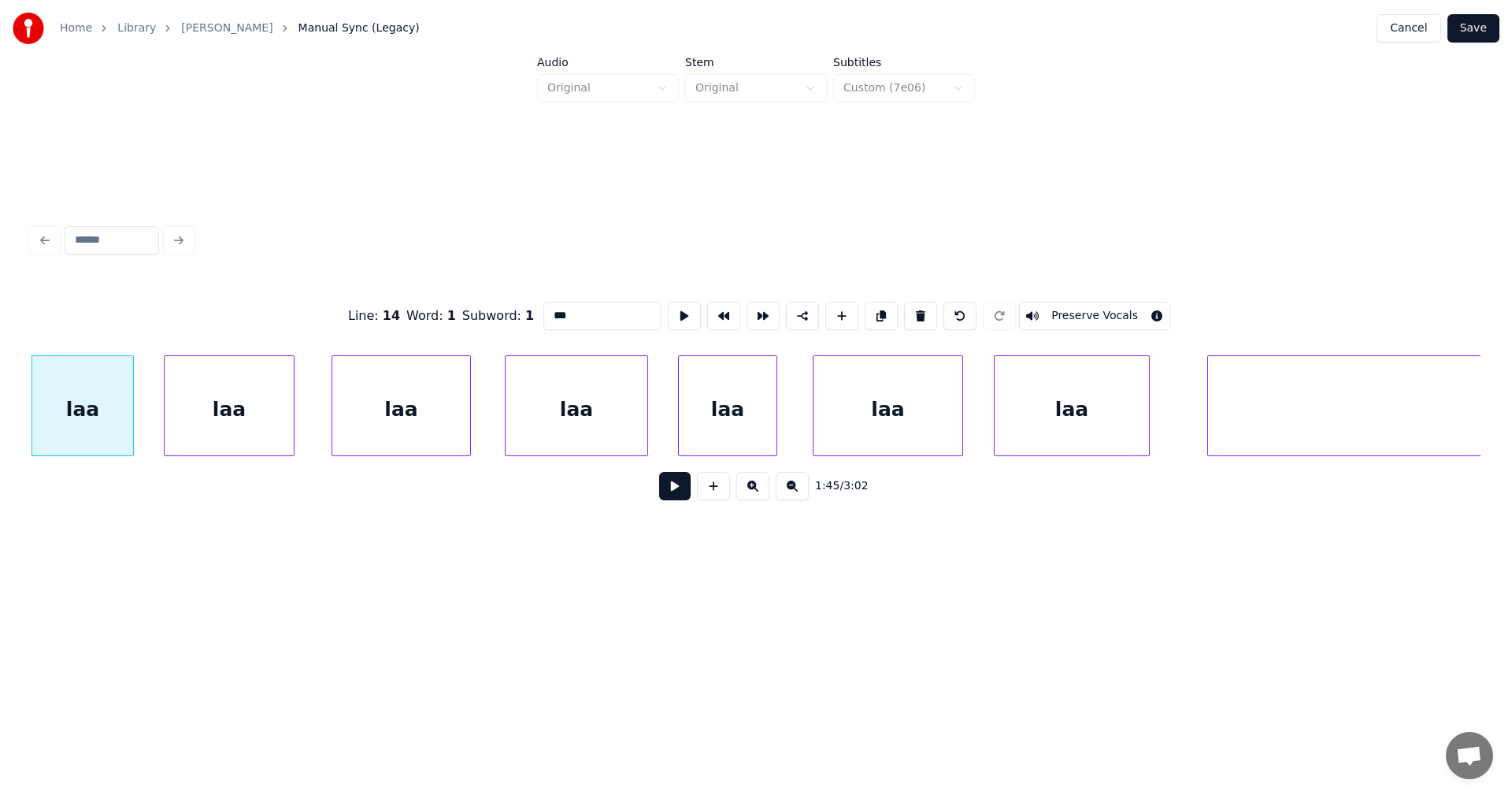
click at [671, 497] on button at bounding box center [674, 486] width 31 height 28
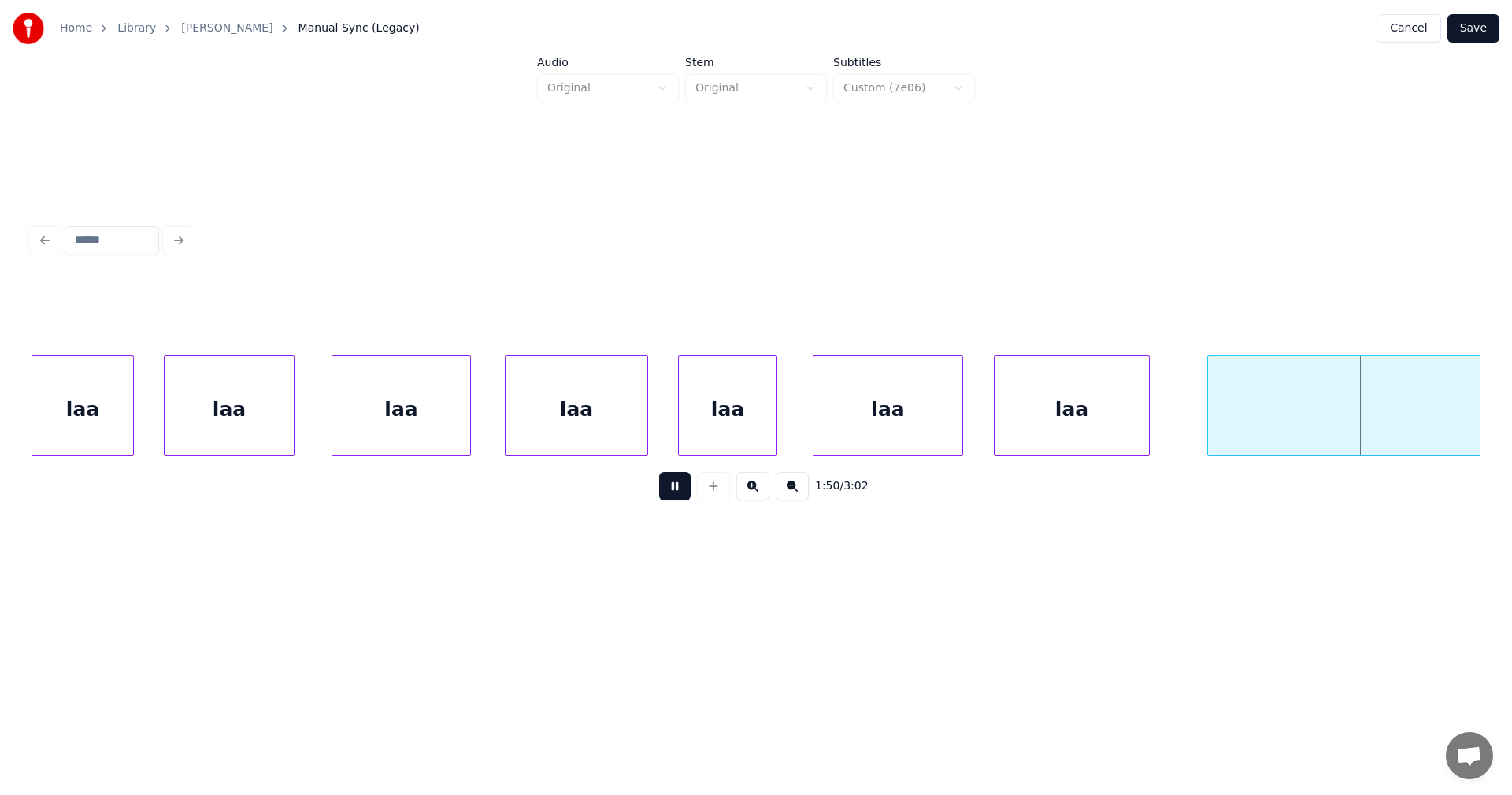
click at [672, 495] on button at bounding box center [674, 486] width 31 height 28
click at [1038, 403] on div "laa" at bounding box center [1072, 409] width 155 height 107
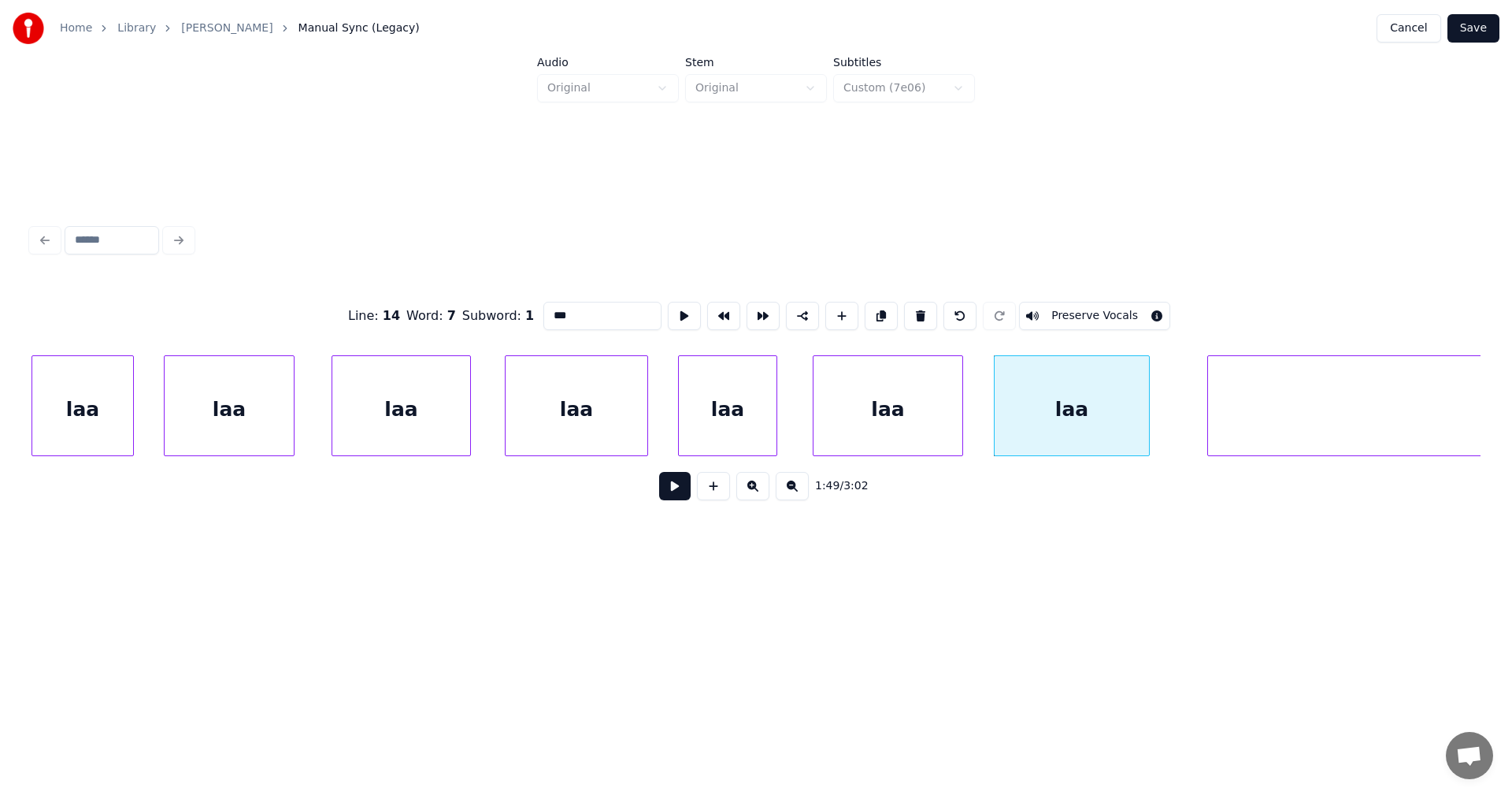
click at [688, 497] on button at bounding box center [674, 486] width 31 height 28
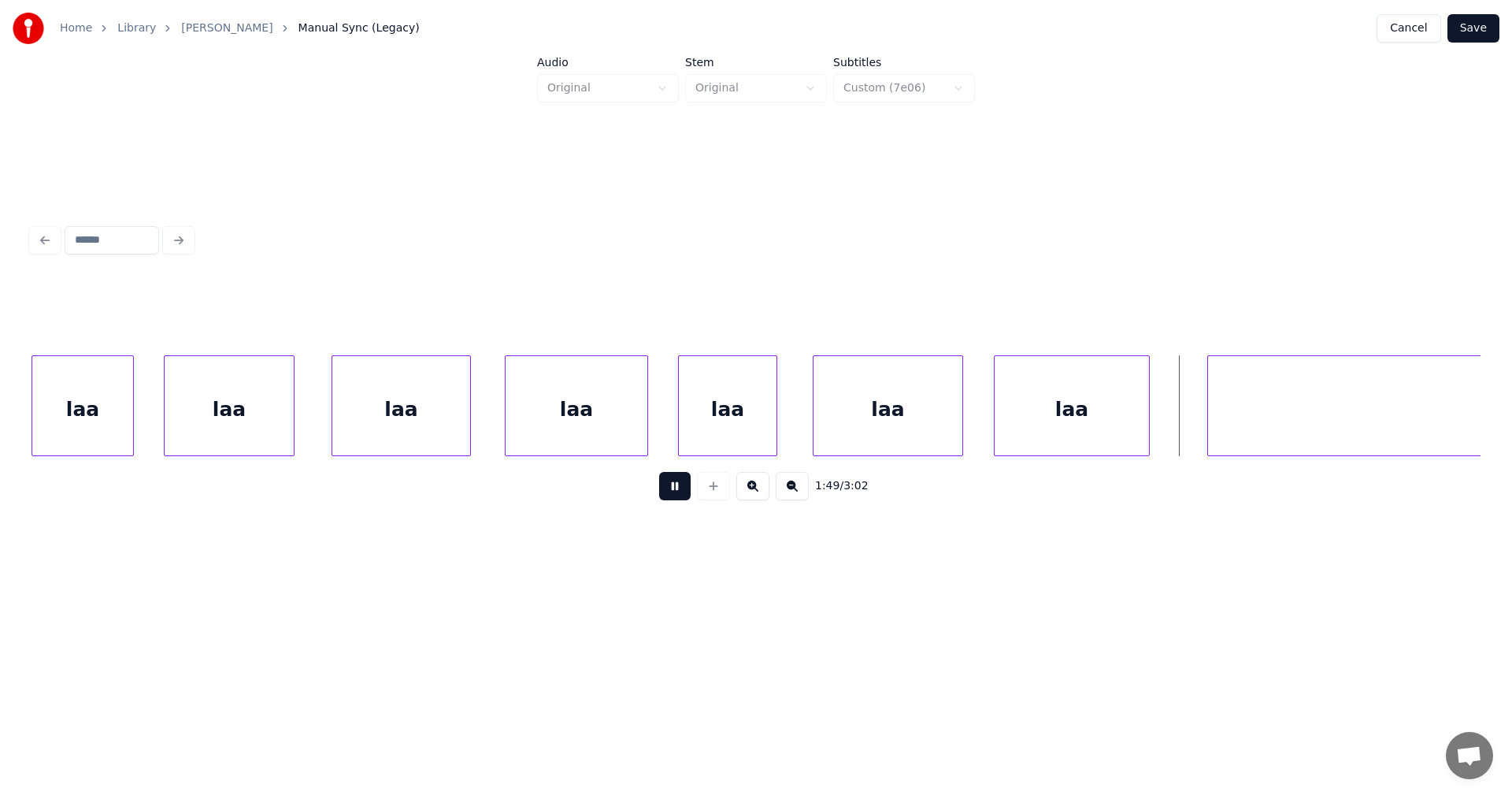
click at [688, 497] on button at bounding box center [674, 486] width 31 height 28
click at [1067, 418] on div "laa" at bounding box center [1102, 409] width 155 height 107
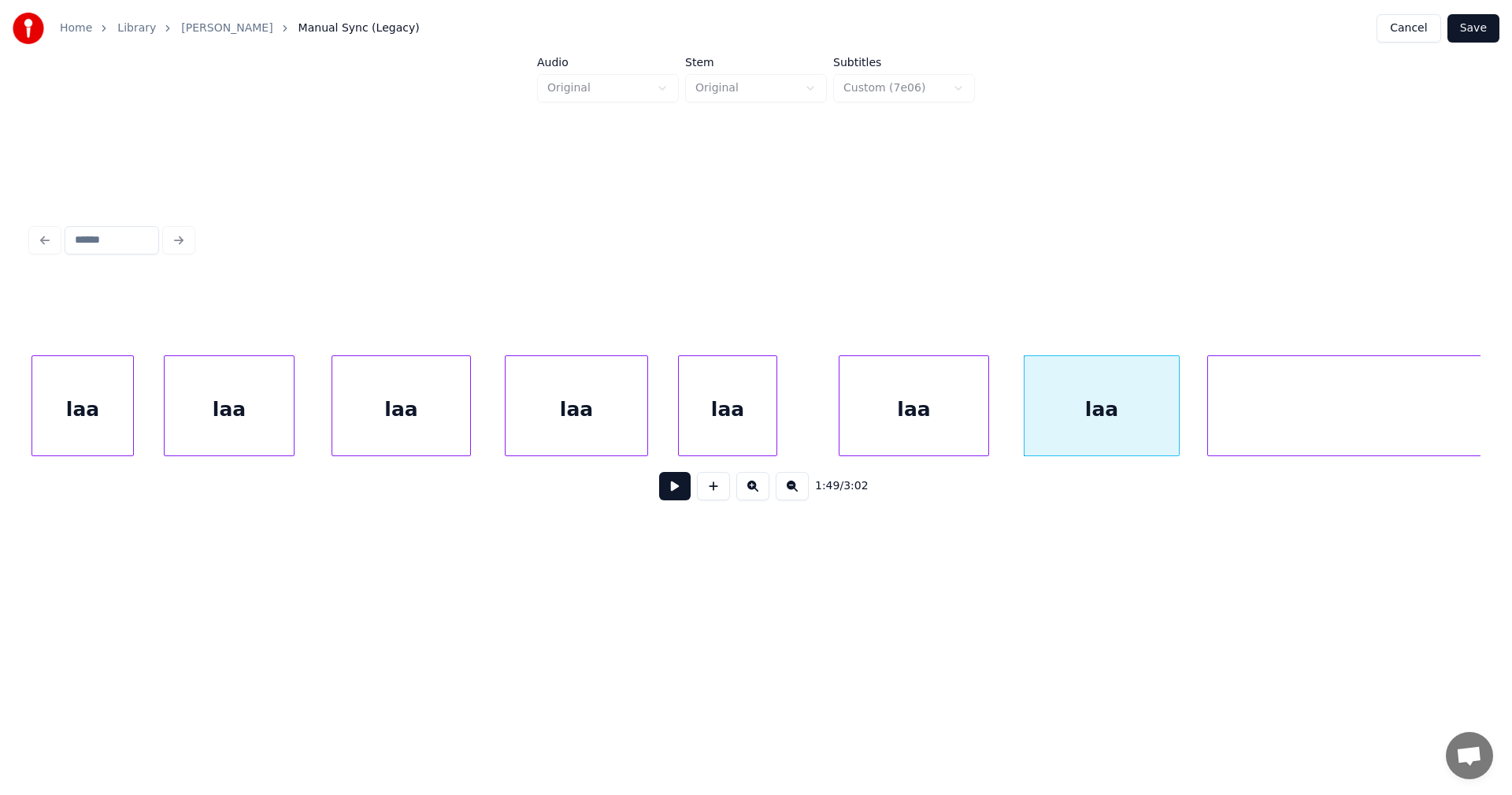
click at [930, 431] on div "laa" at bounding box center [913, 409] width 149 height 107
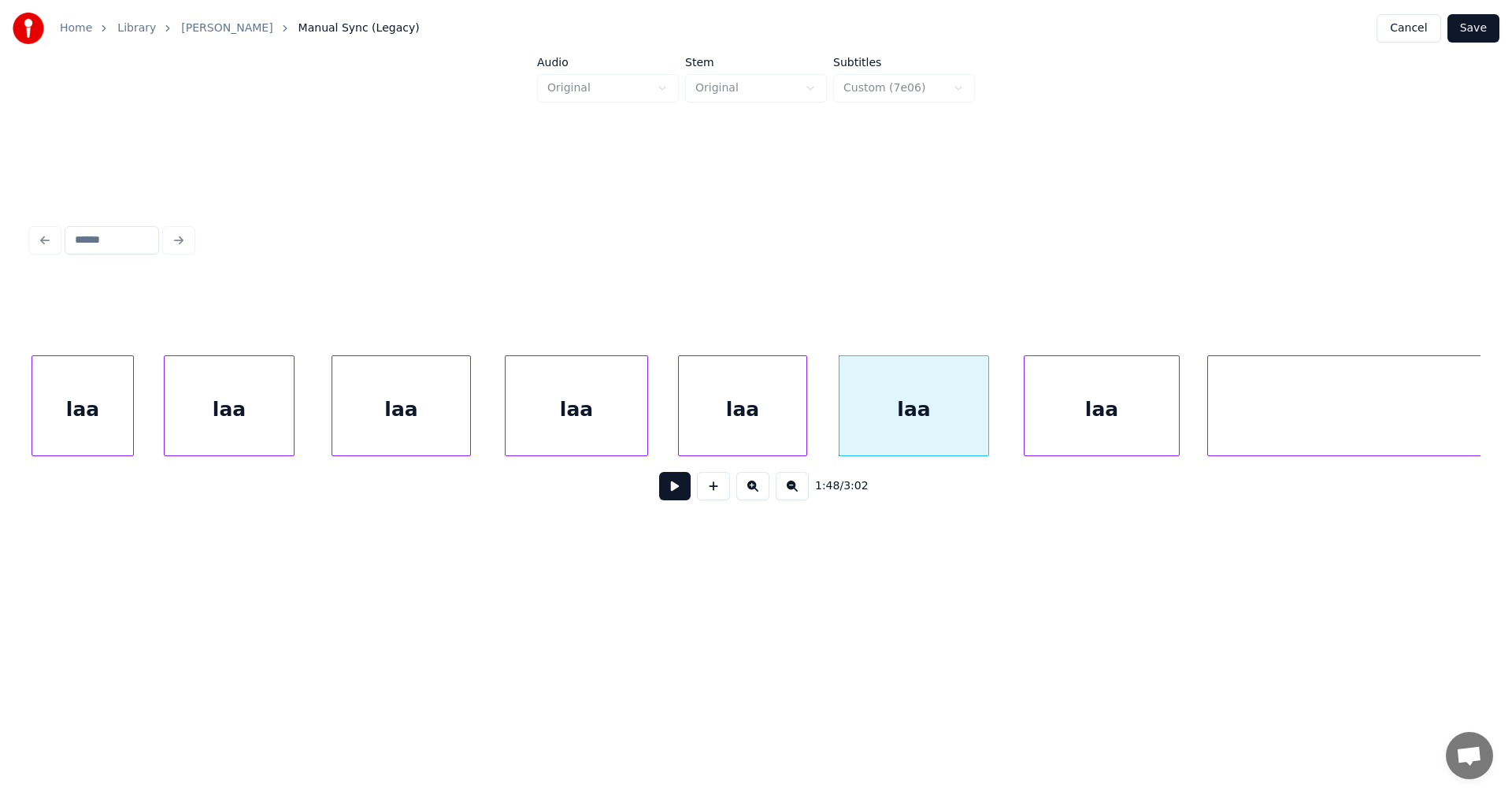
click at [806, 426] on div at bounding box center [803, 406] width 4 height 100
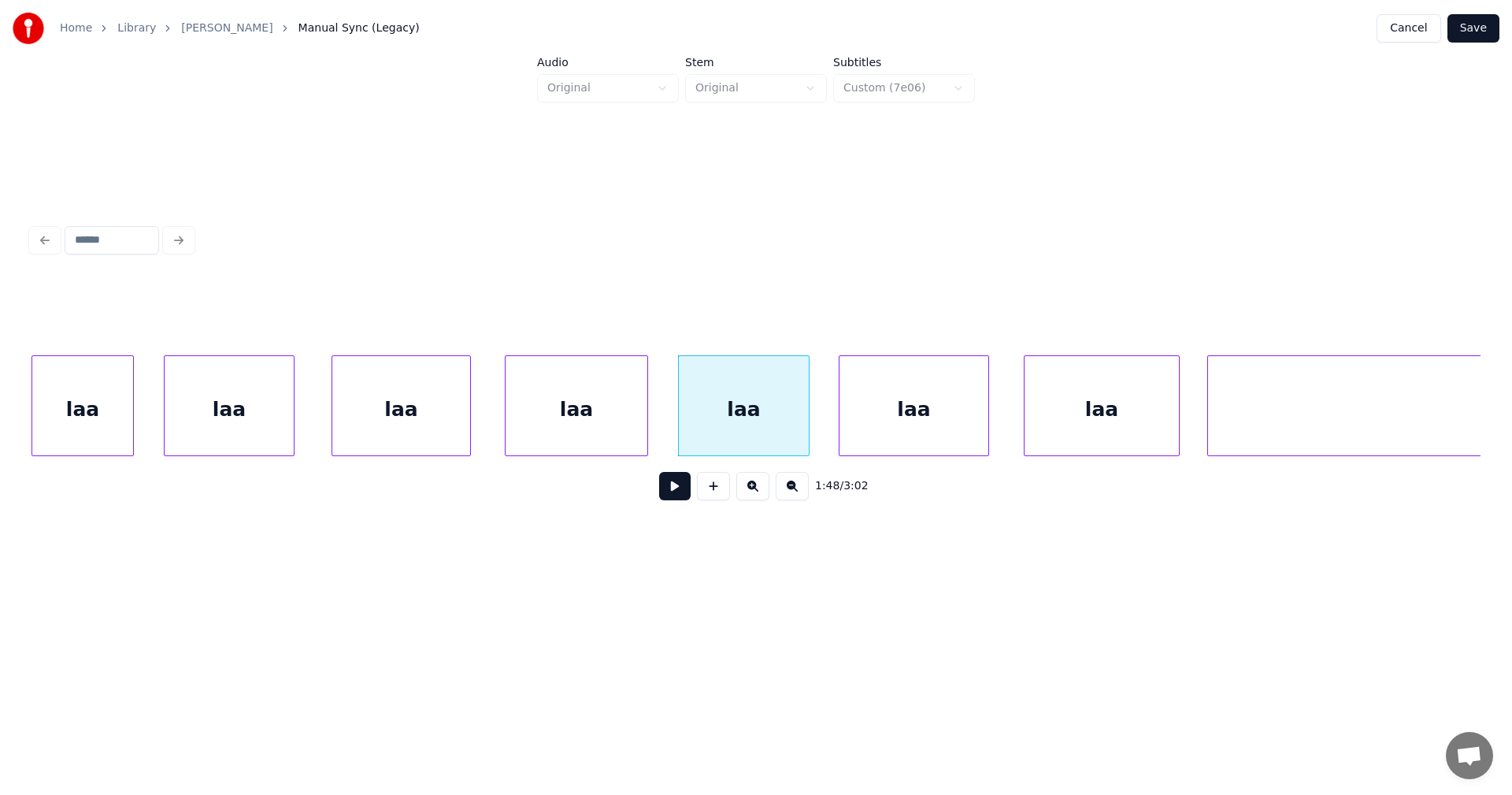
click at [779, 431] on div "laa" at bounding box center [744, 409] width 130 height 107
click at [686, 498] on button at bounding box center [674, 486] width 31 height 28
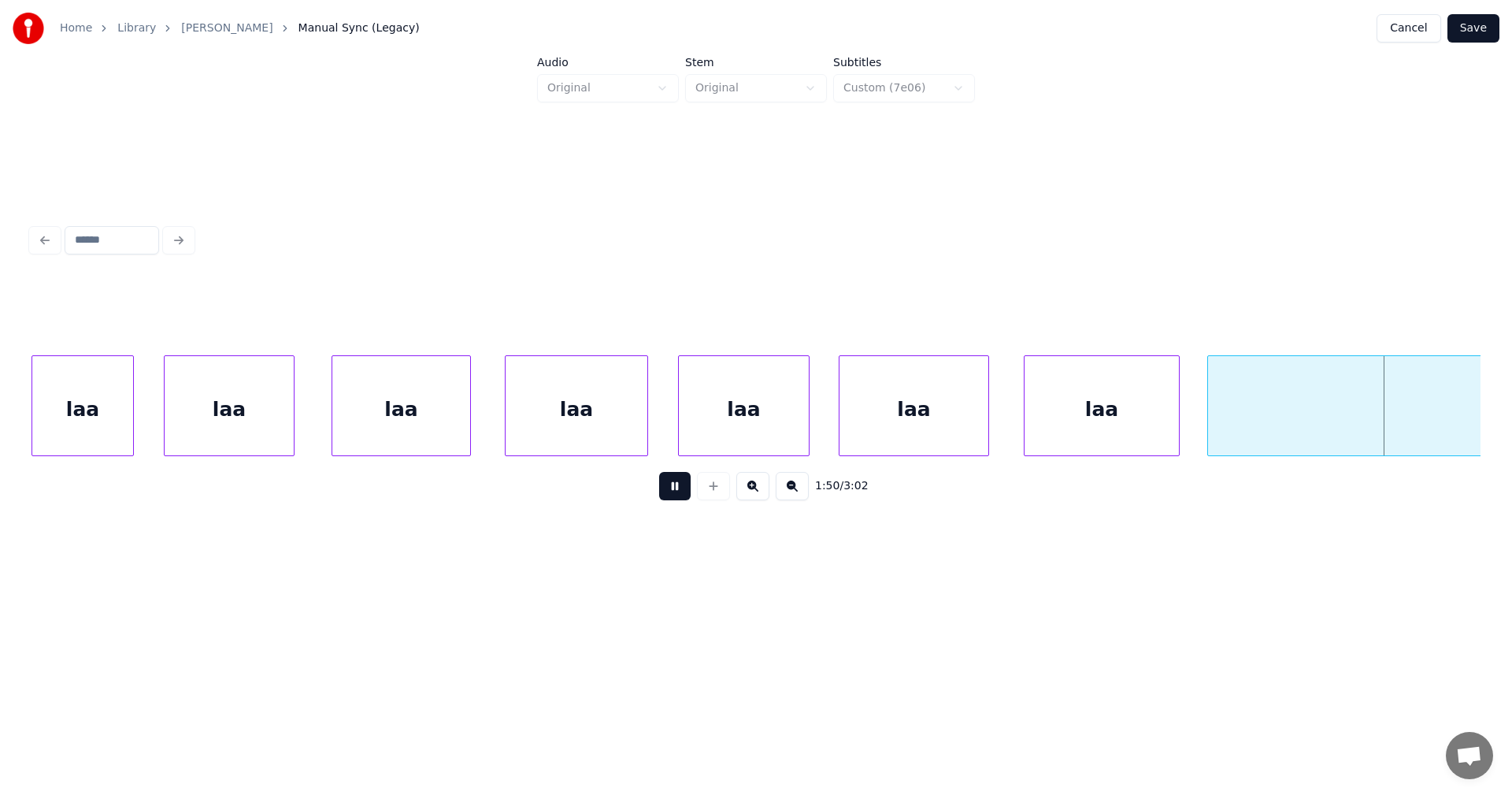
click at [686, 498] on button at bounding box center [674, 486] width 31 height 28
click at [688, 494] on button at bounding box center [674, 486] width 31 height 28
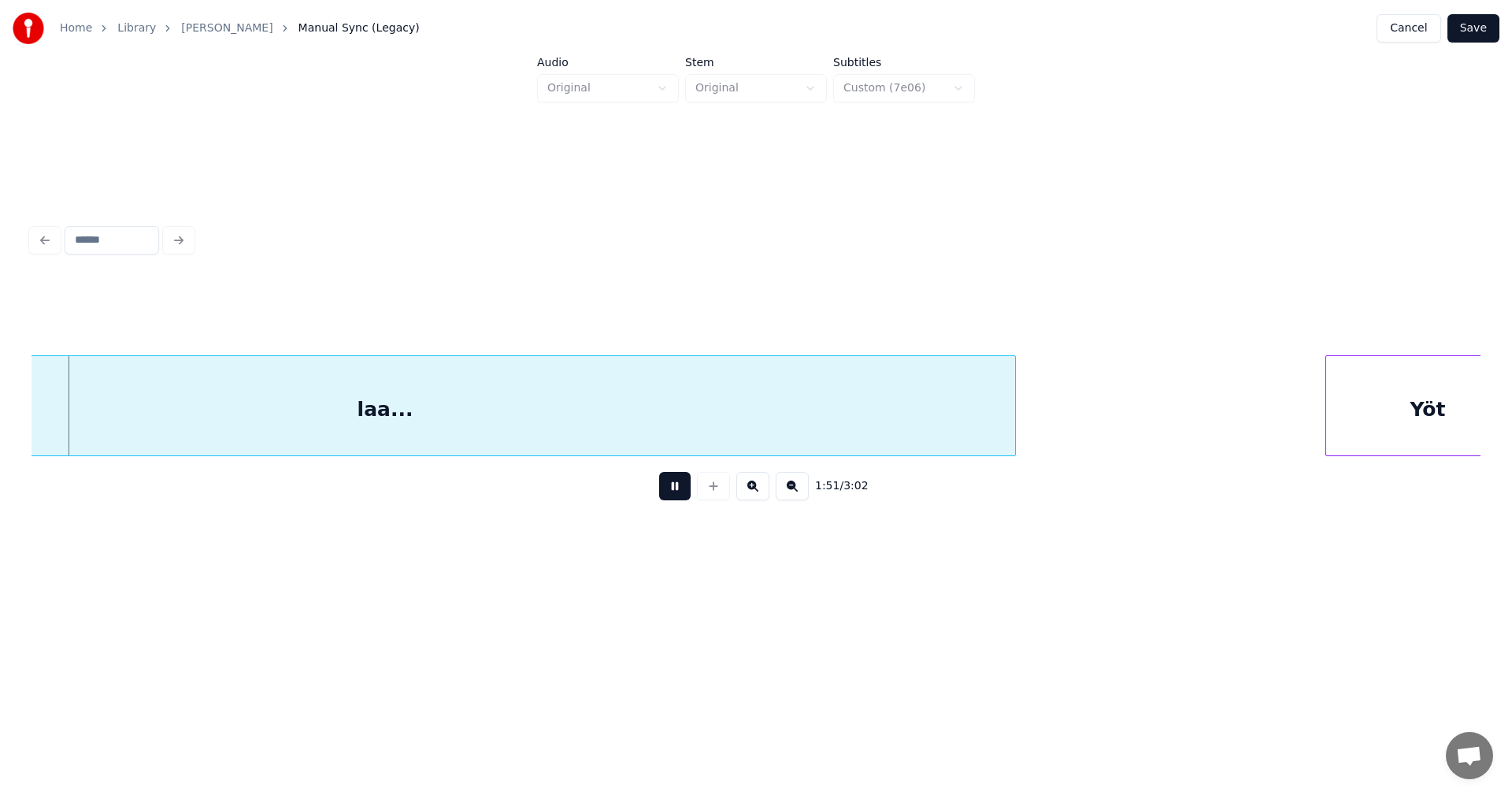
click at [688, 494] on button at bounding box center [674, 486] width 31 height 28
click at [1470, 38] on button "Save" at bounding box center [1474, 28] width 52 height 28
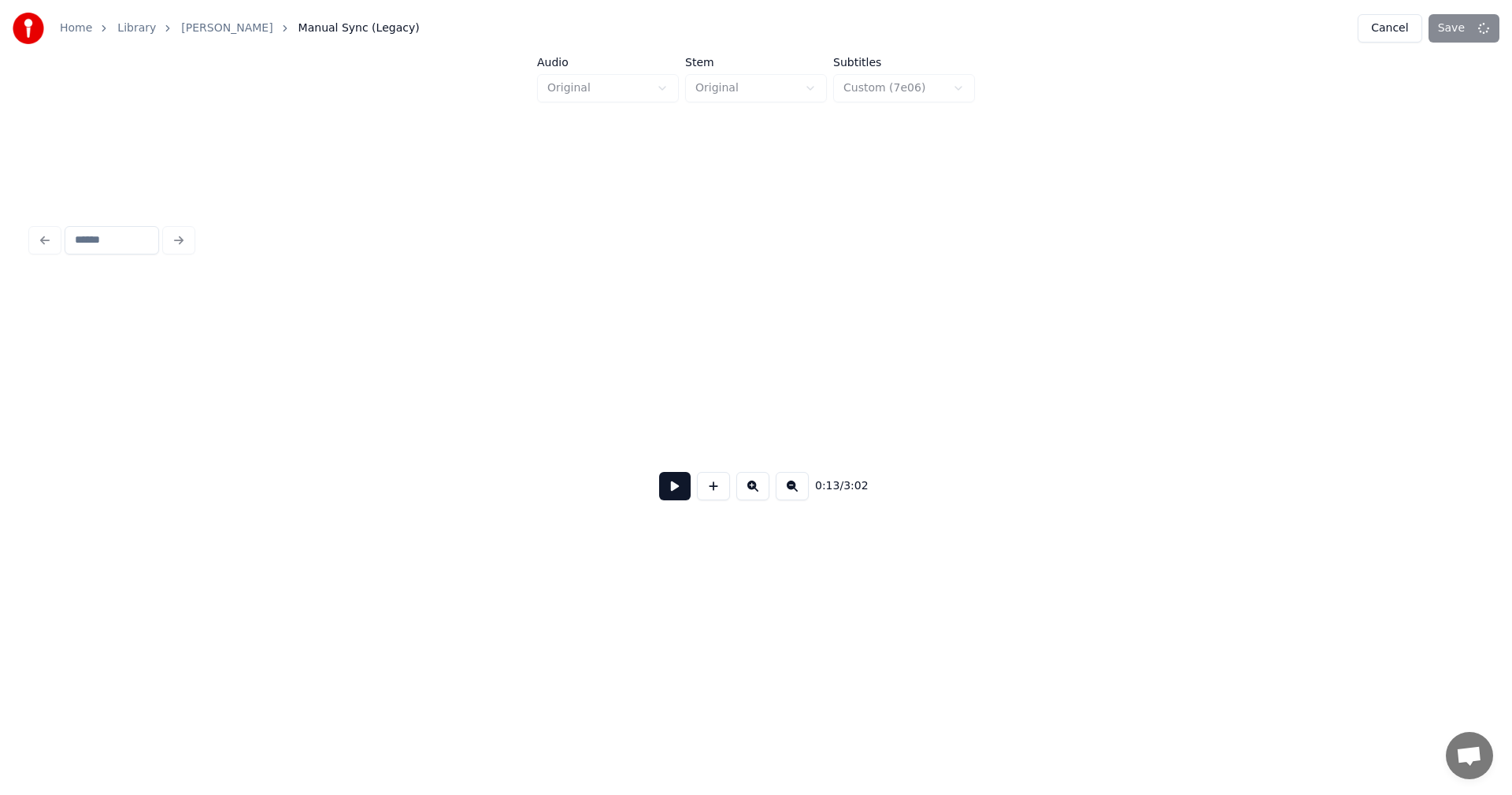
scroll to position [0, 3747]
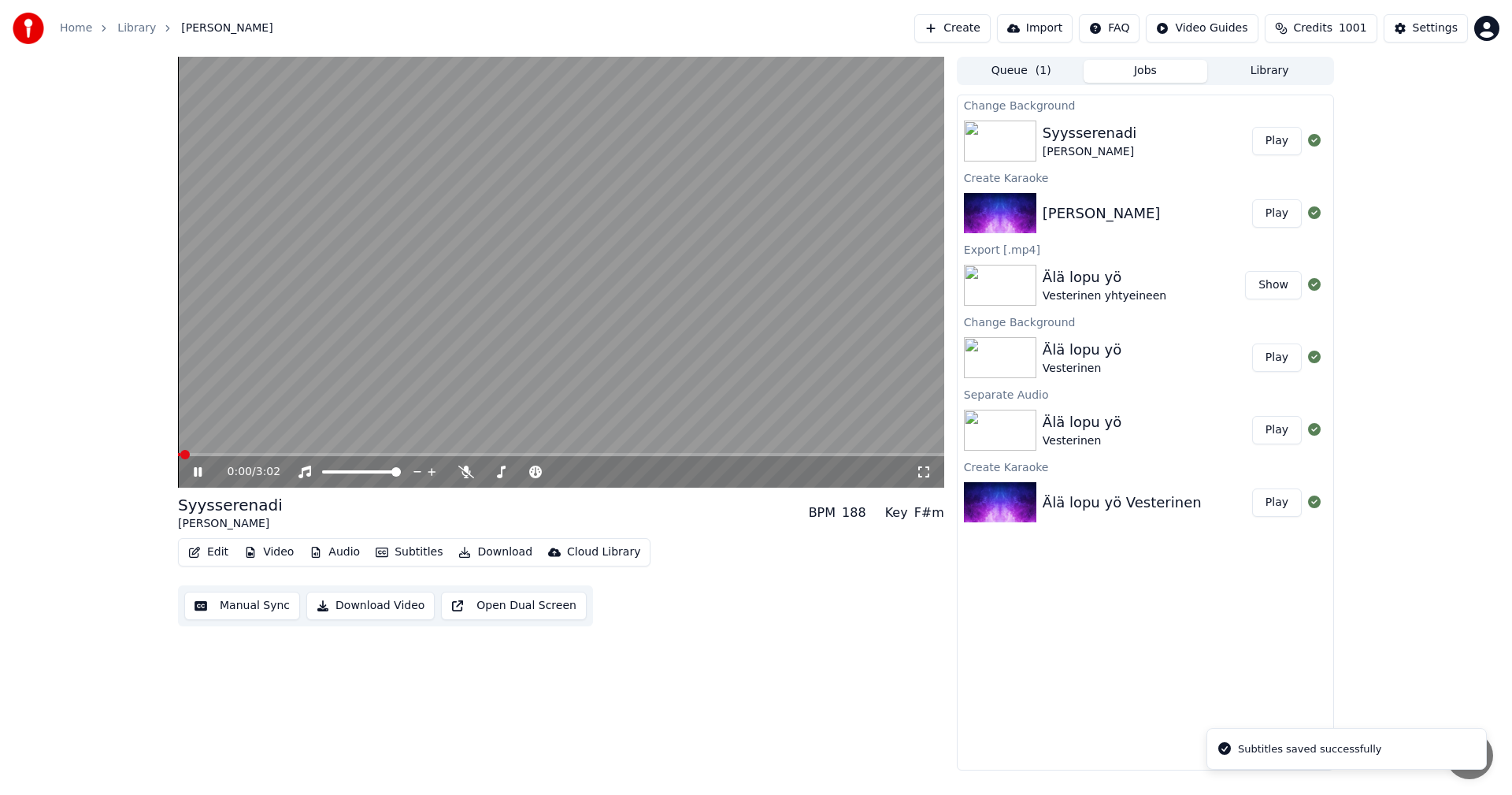
click at [557, 457] on div "0:00 / 3:02" at bounding box center [561, 471] width 767 height 31
click at [554, 455] on span at bounding box center [561, 454] width 767 height 4
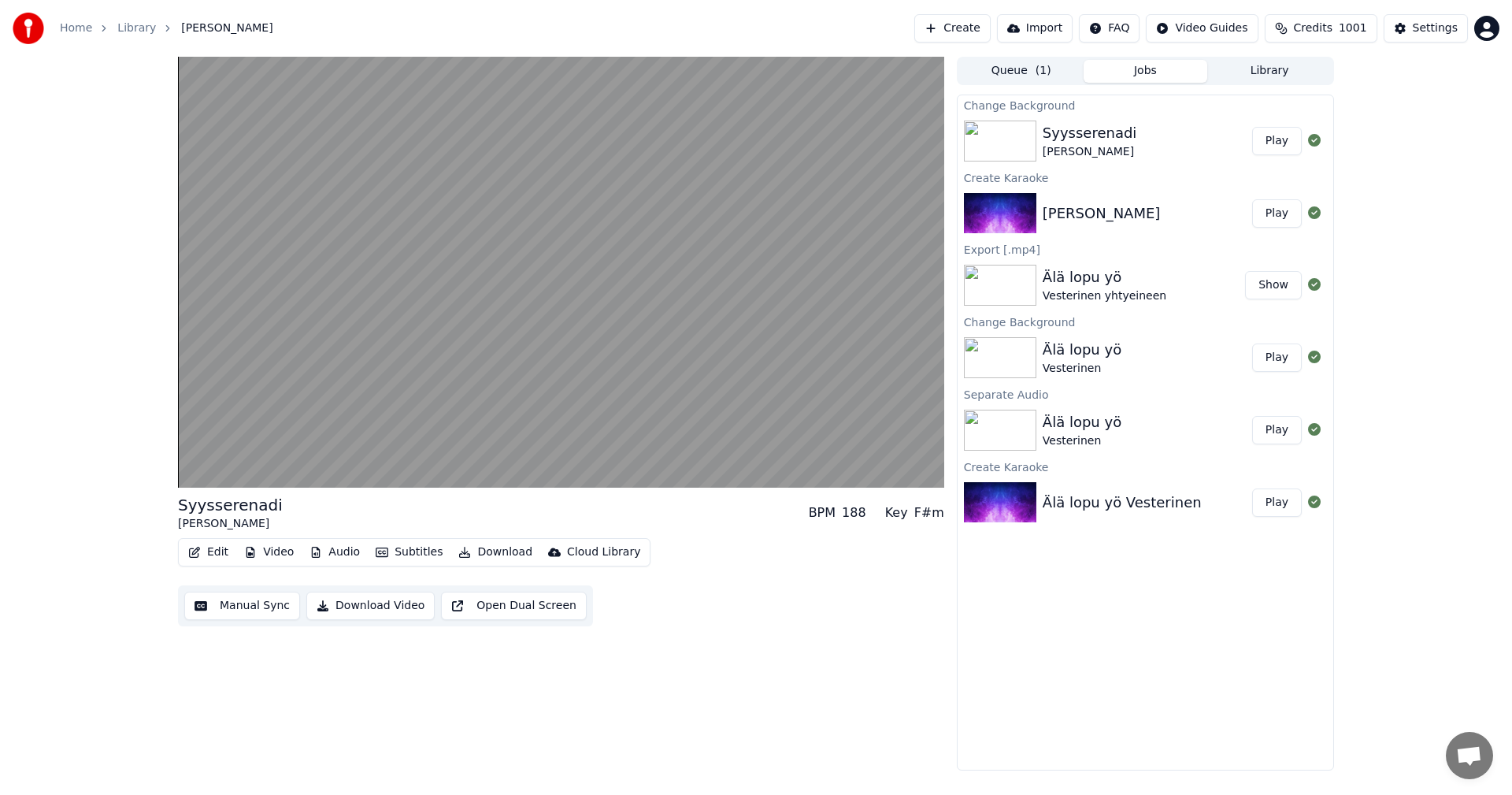
click at [210, 551] on button "Edit" at bounding box center [208, 551] width 52 height 22
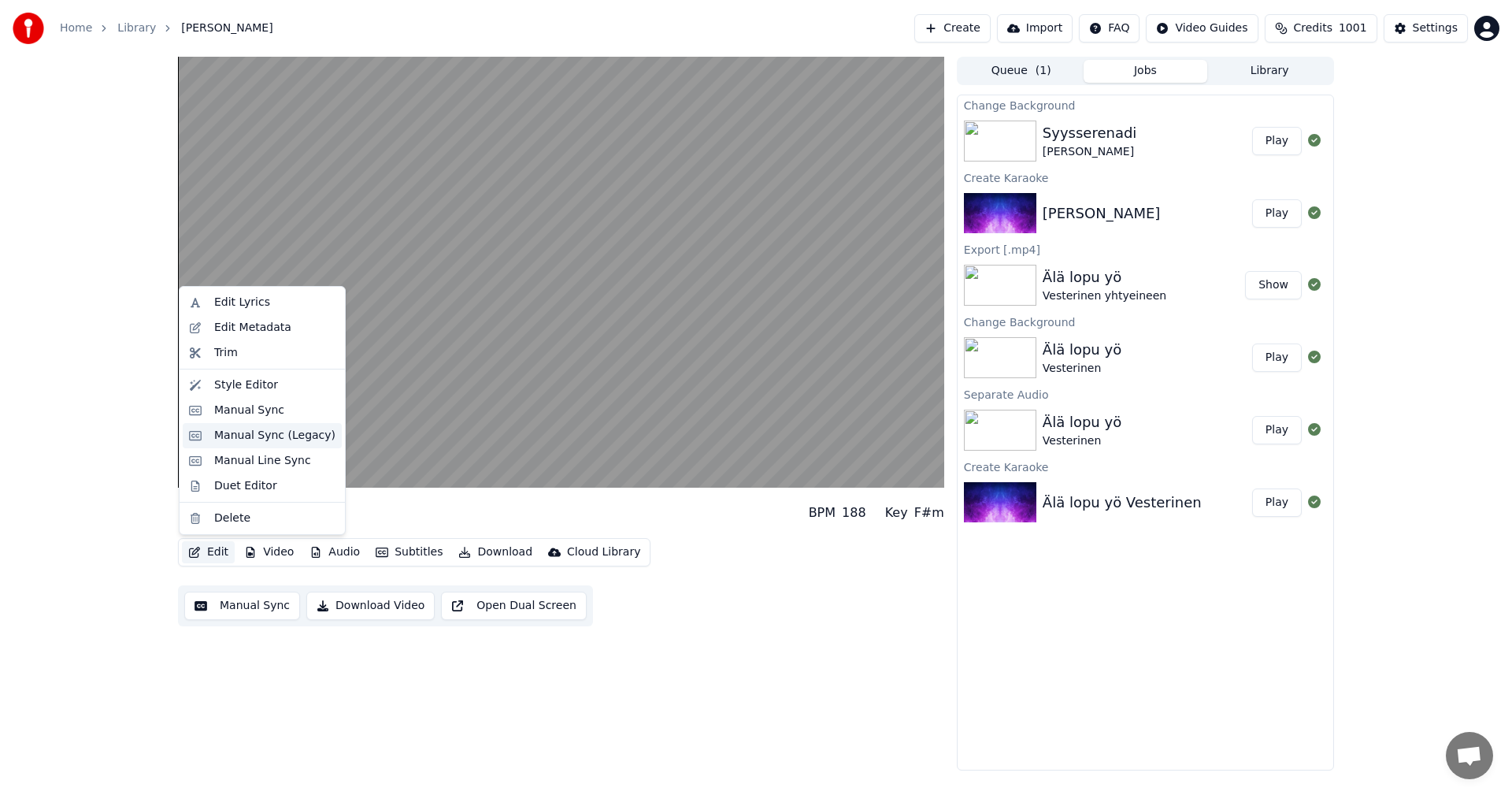
click at [244, 439] on div "Manual Sync (Legacy)" at bounding box center [275, 436] width 121 height 16
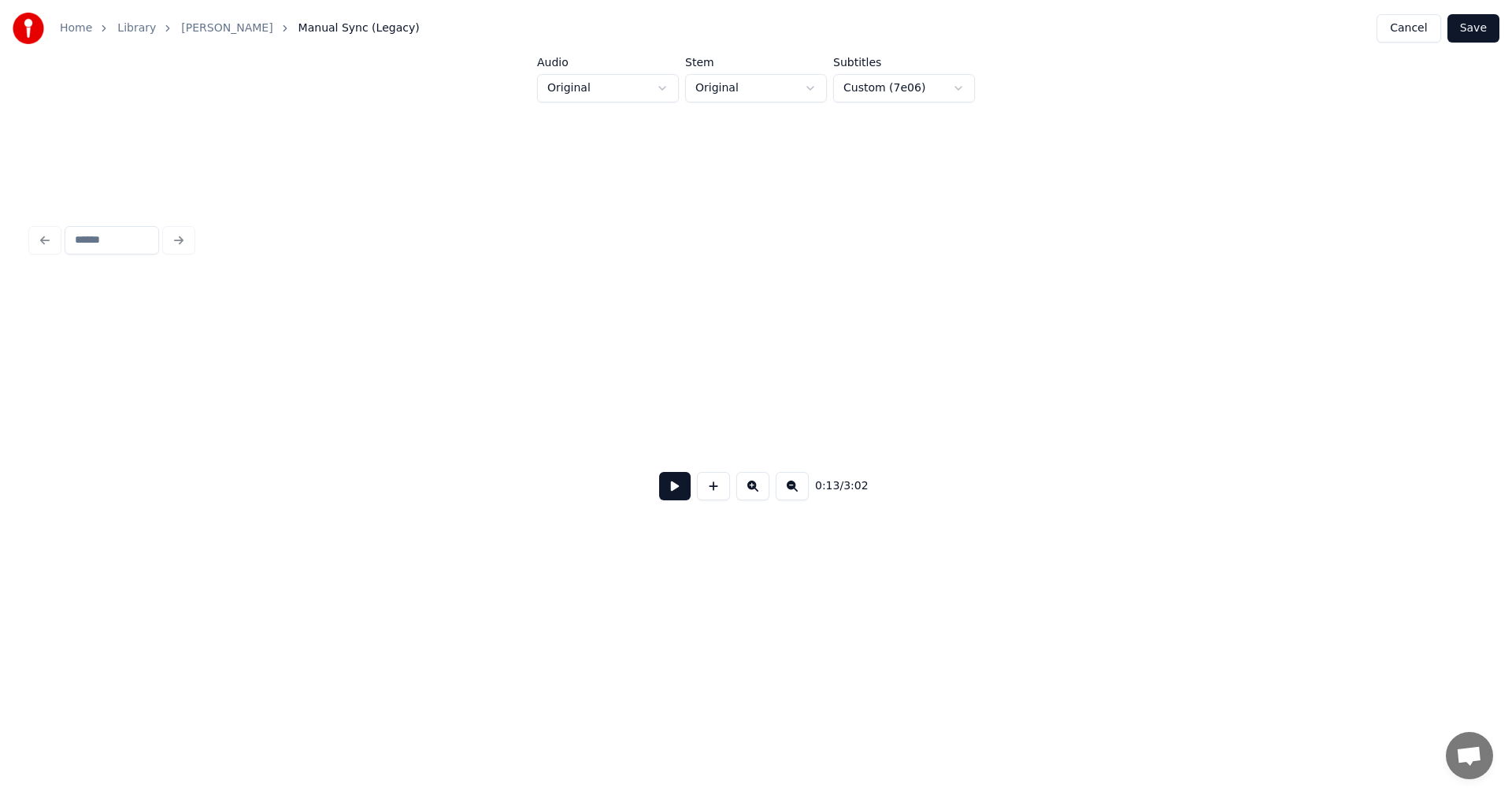
scroll to position [0, 3747]
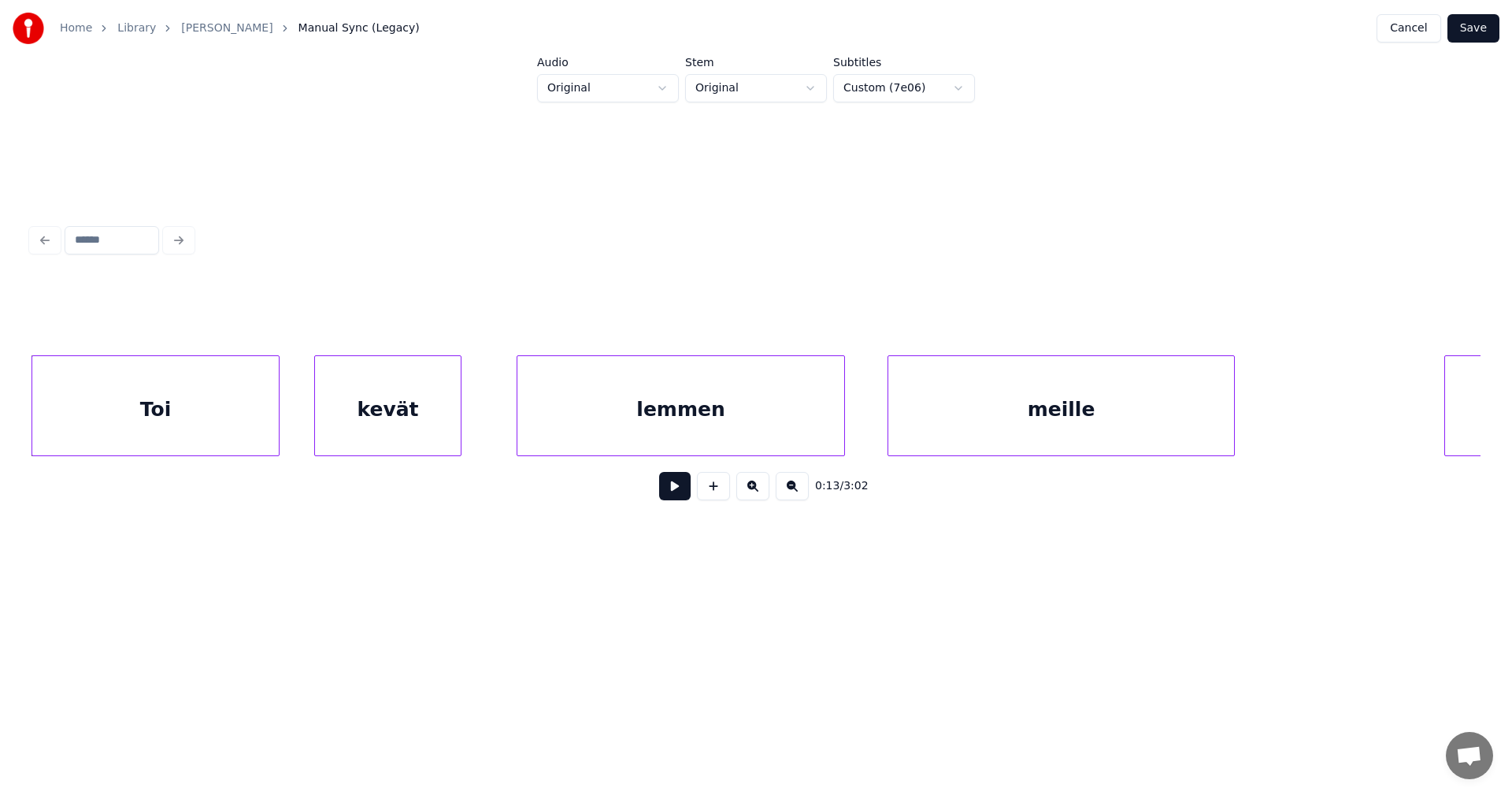
click at [1472, 31] on button "Save" at bounding box center [1474, 28] width 52 height 28
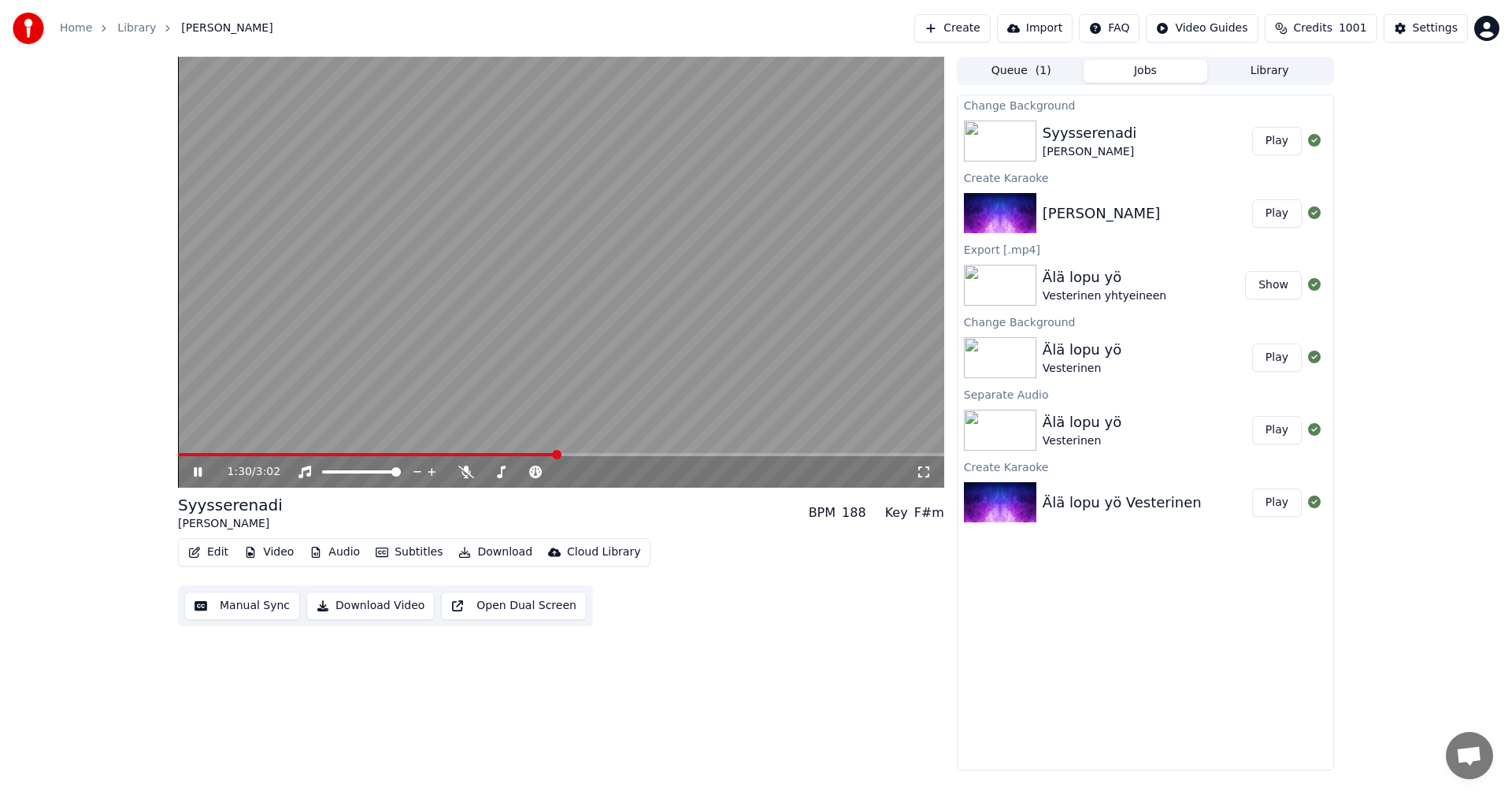
click at [557, 454] on span at bounding box center [557, 454] width 10 height 10
click at [201, 470] on icon at bounding box center [197, 471] width 8 height 10
click at [216, 557] on button "Edit" at bounding box center [208, 551] width 52 height 22
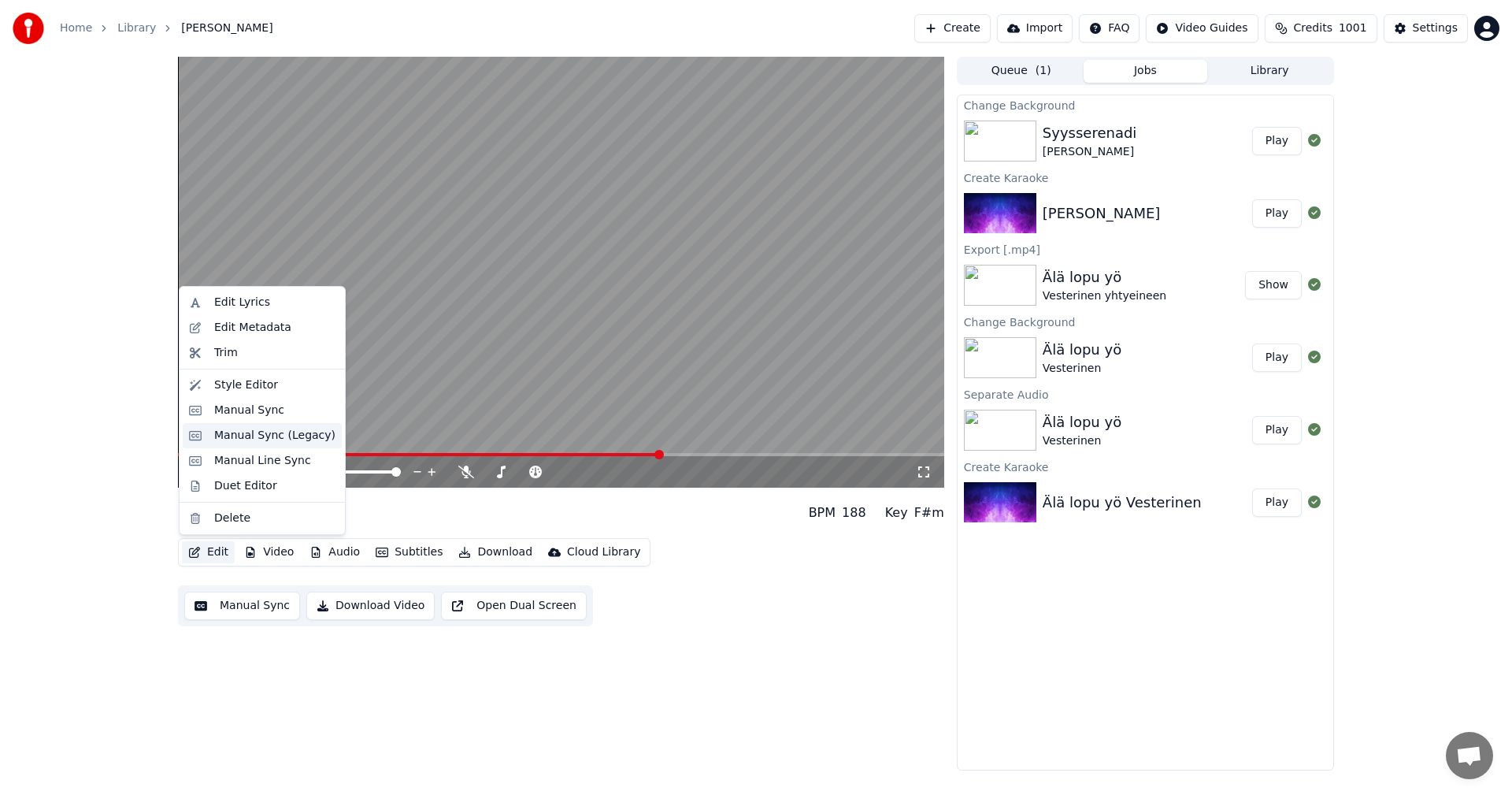
click at [237, 443] on div "Manual Sync (Legacy)" at bounding box center [275, 436] width 121 height 16
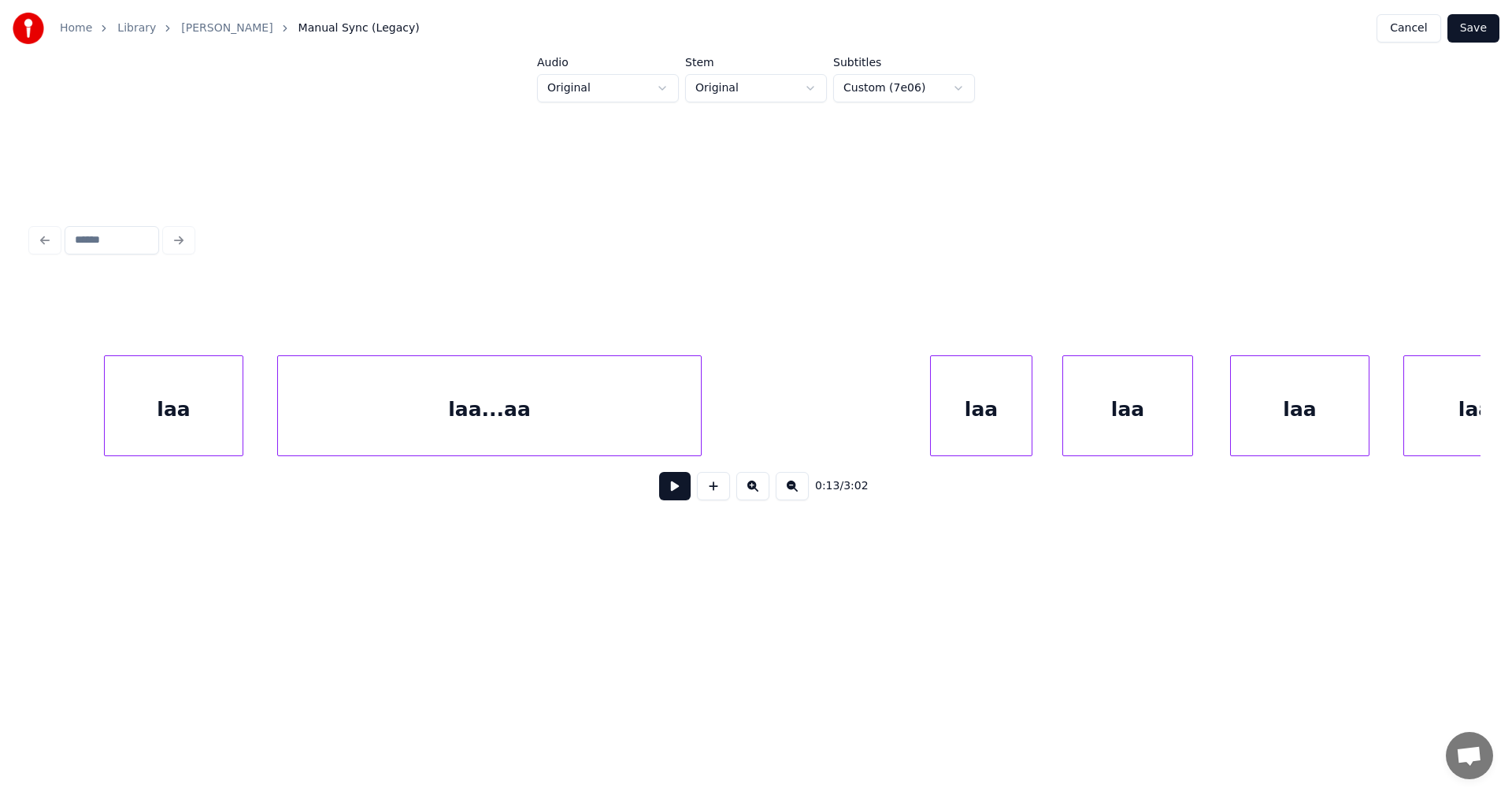
scroll to position [0, 28593]
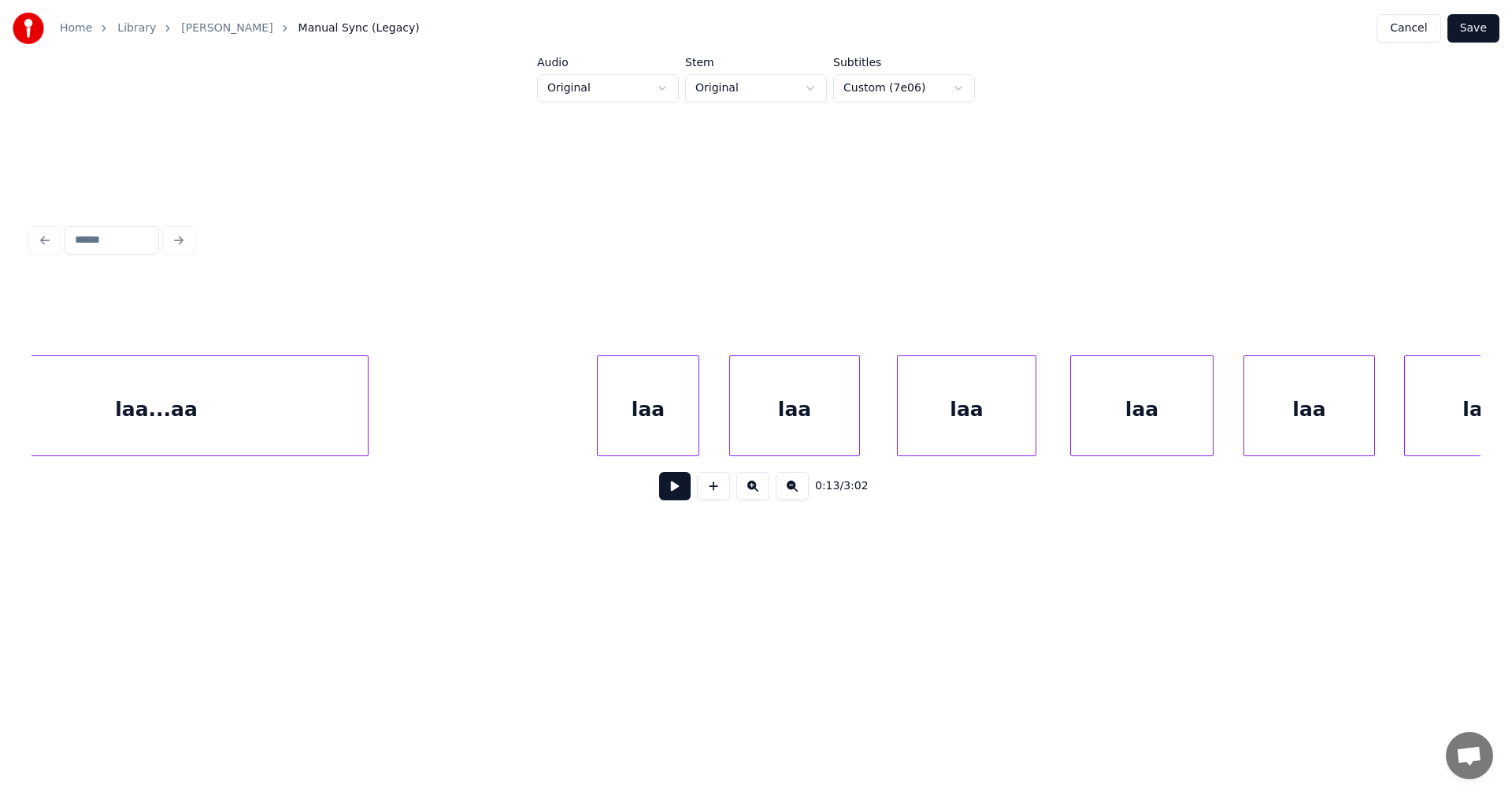
click at [655, 432] on div "laa" at bounding box center [647, 409] width 101 height 107
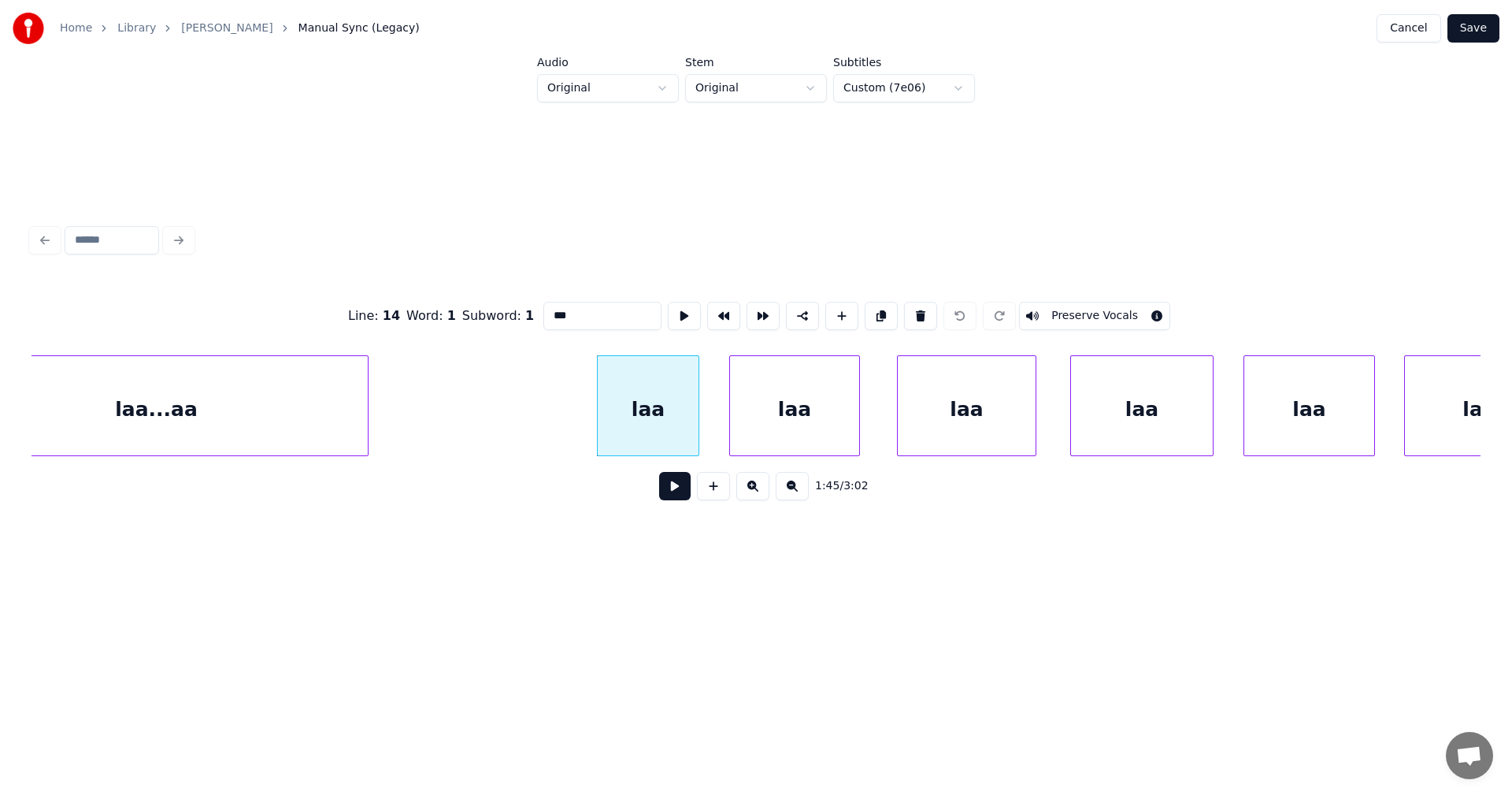
click at [776, 417] on div "laa" at bounding box center [794, 409] width 129 height 107
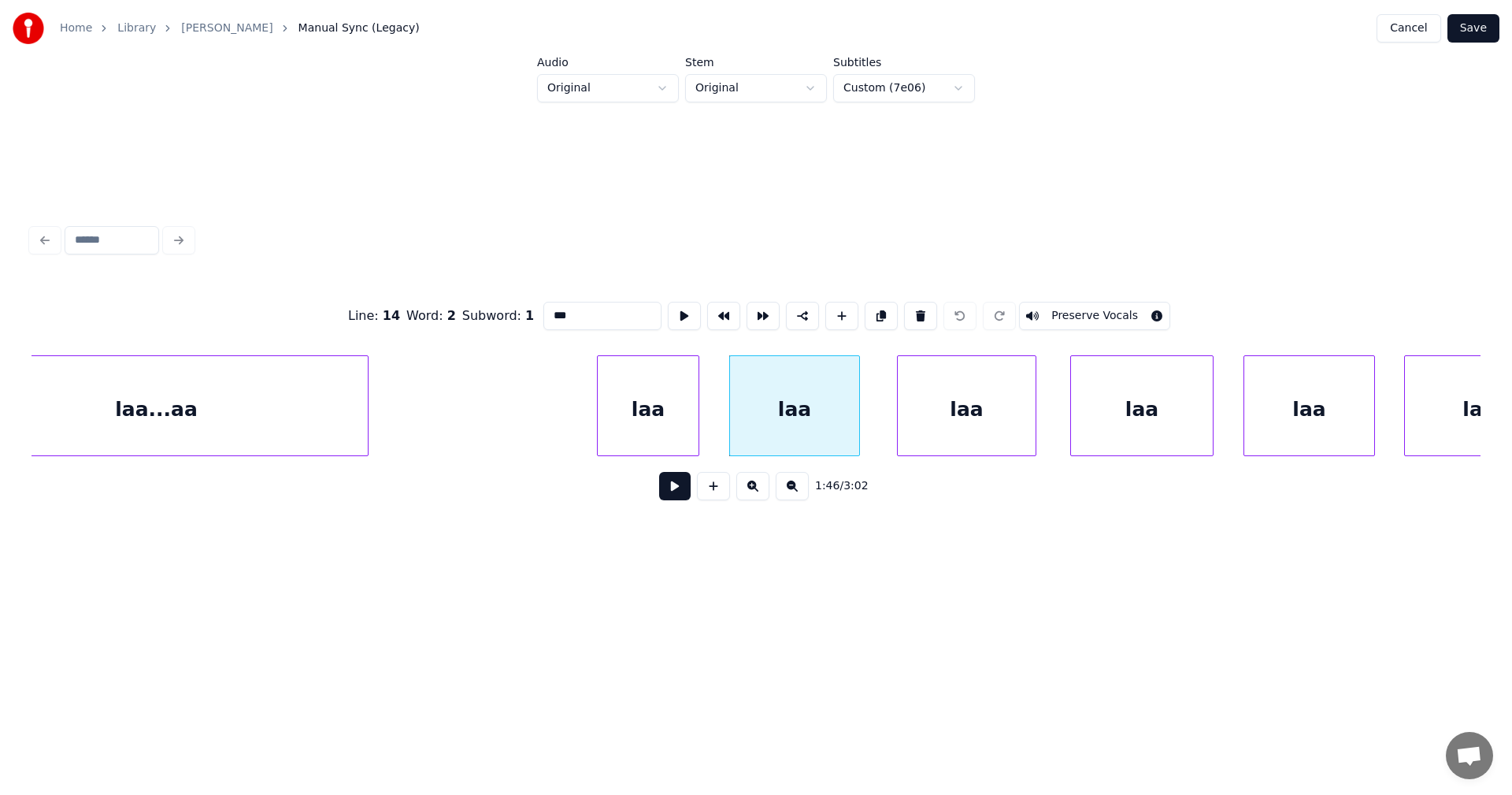
click at [921, 406] on div "laa" at bounding box center [967, 409] width 138 height 107
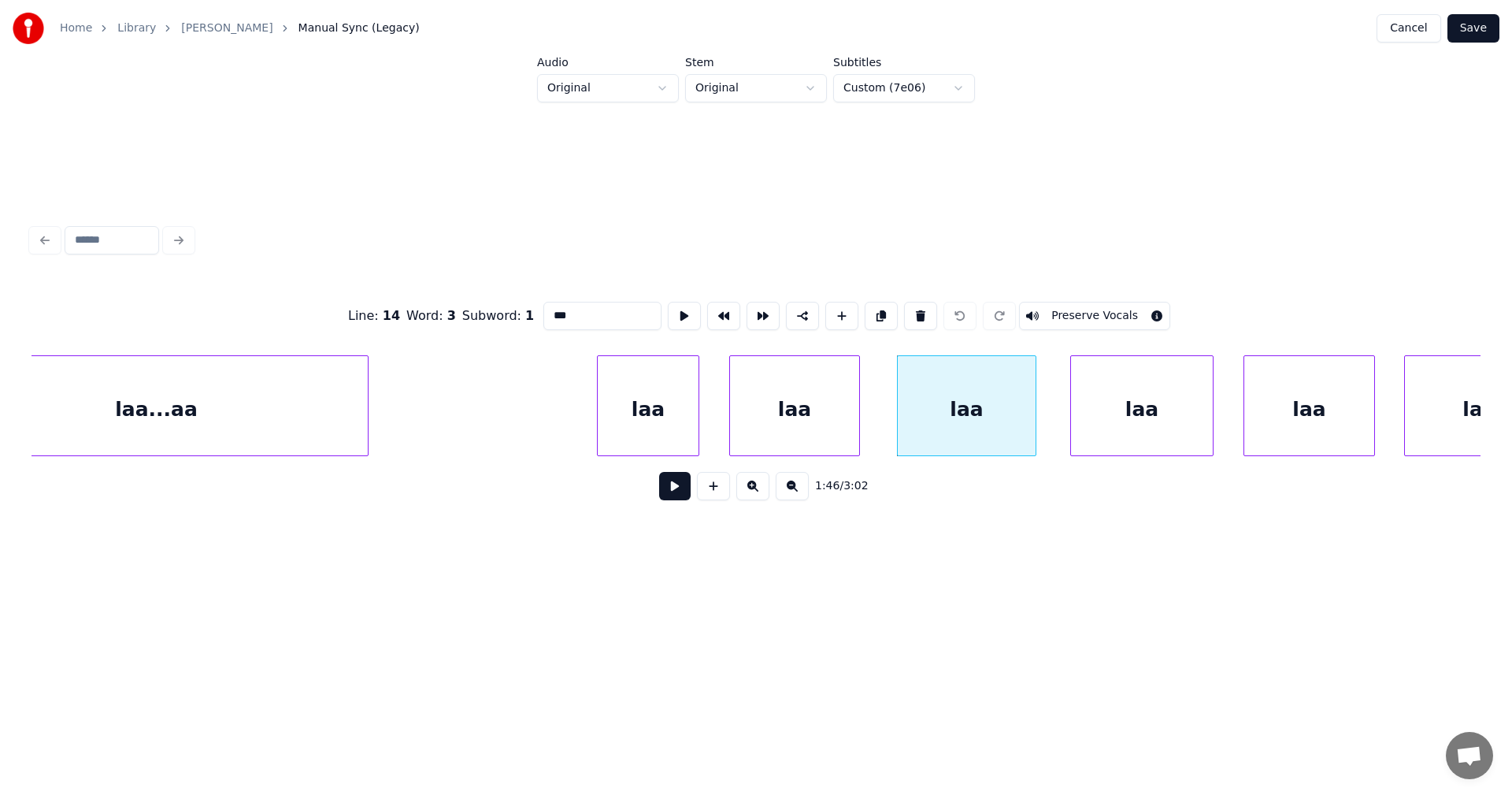
click at [1115, 406] on div "laa" at bounding box center [1141, 409] width 141 height 107
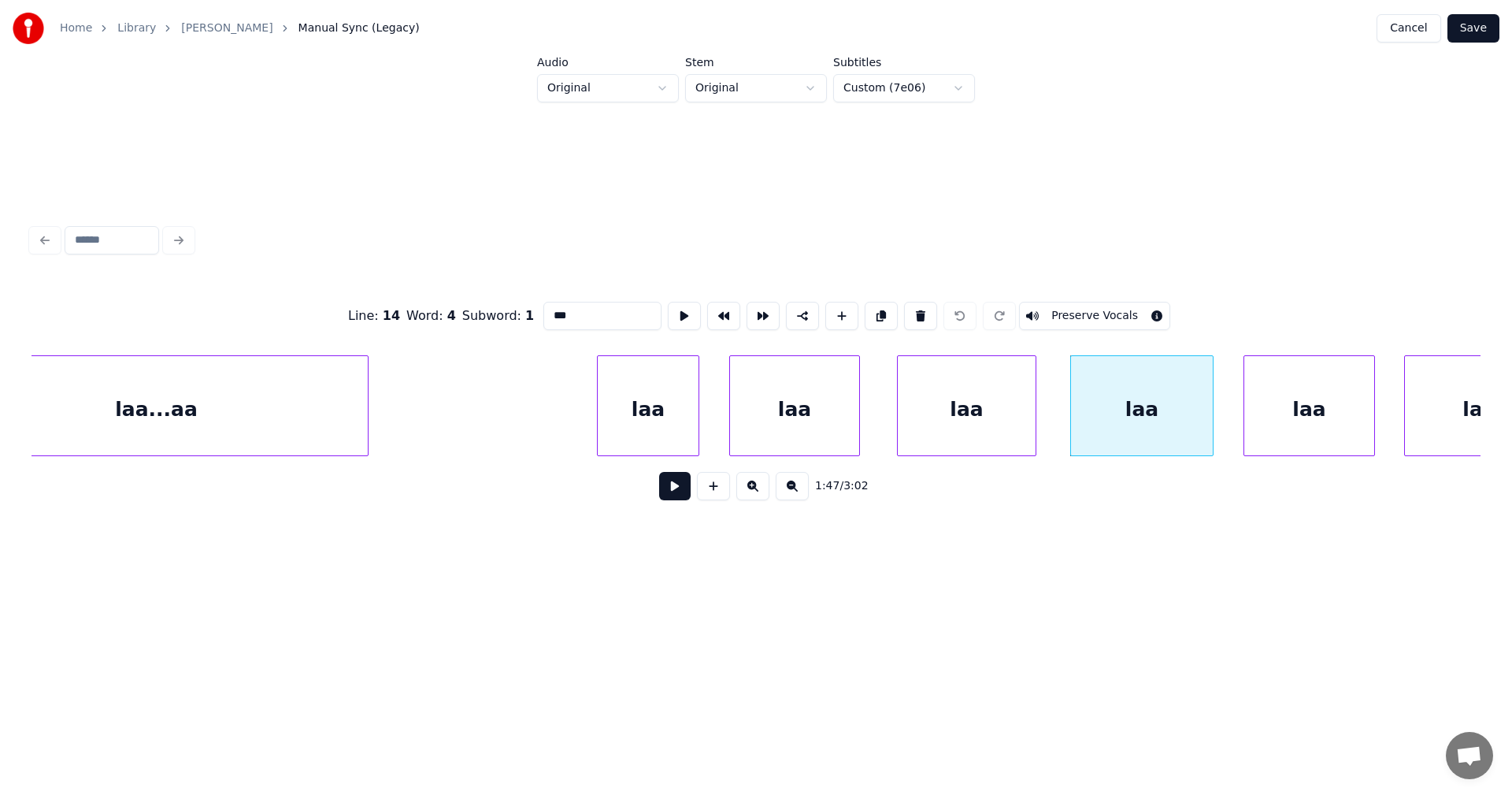
click at [292, 419] on div "laa...aa" at bounding box center [157, 409] width 423 height 107
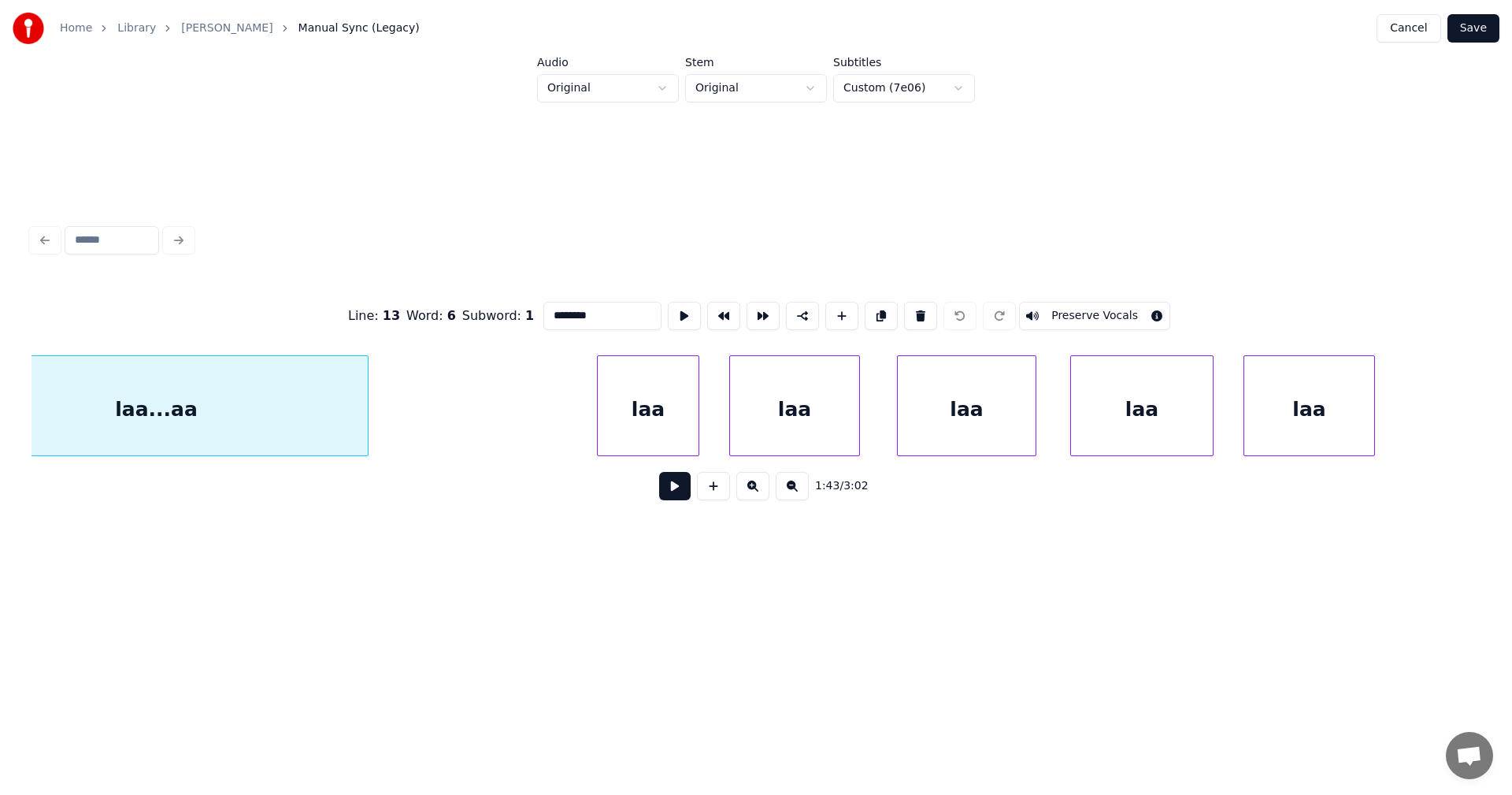
scroll to position [0, 28505]
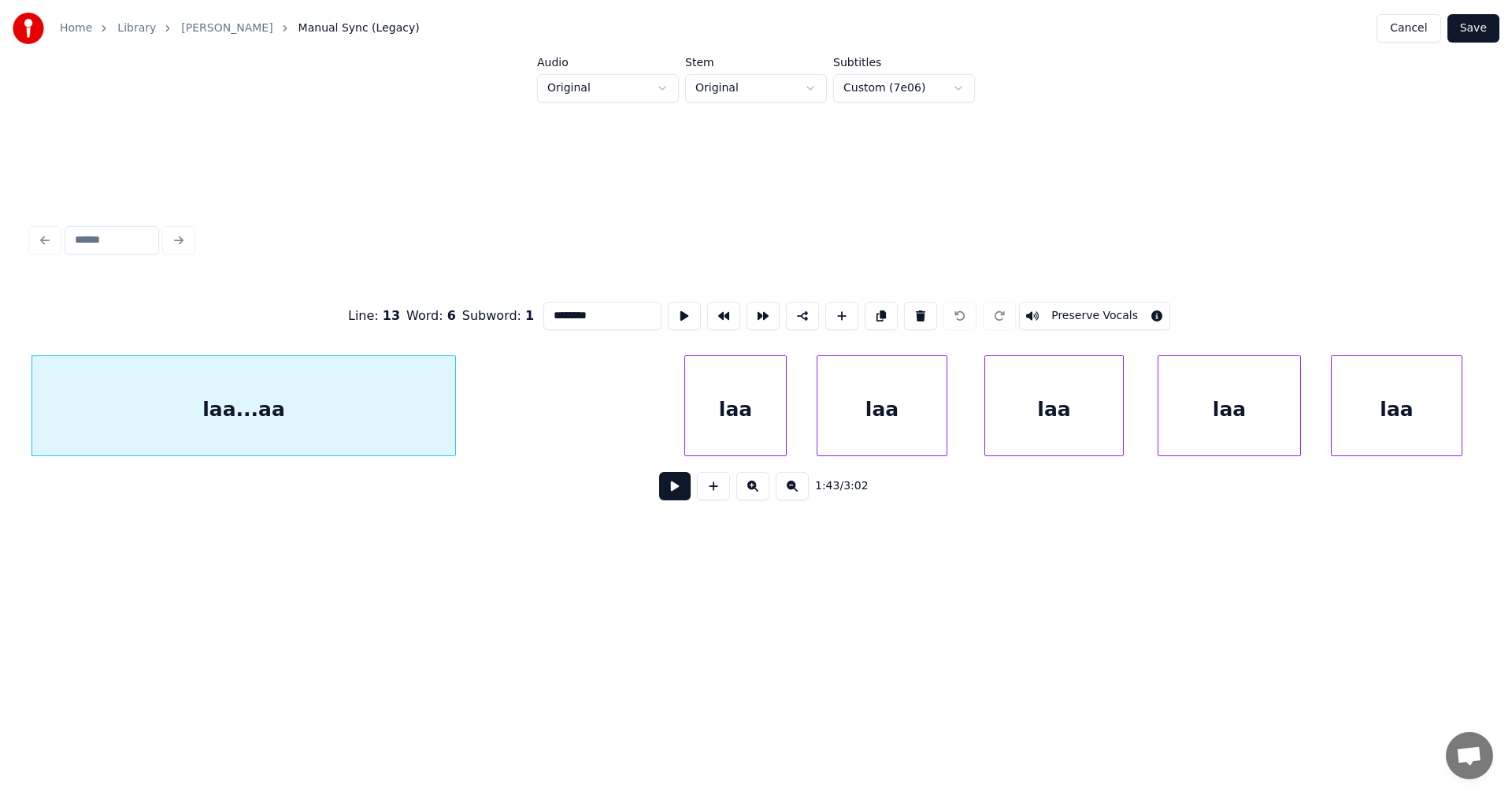
click at [726, 408] on div "laa" at bounding box center [735, 409] width 101 height 107
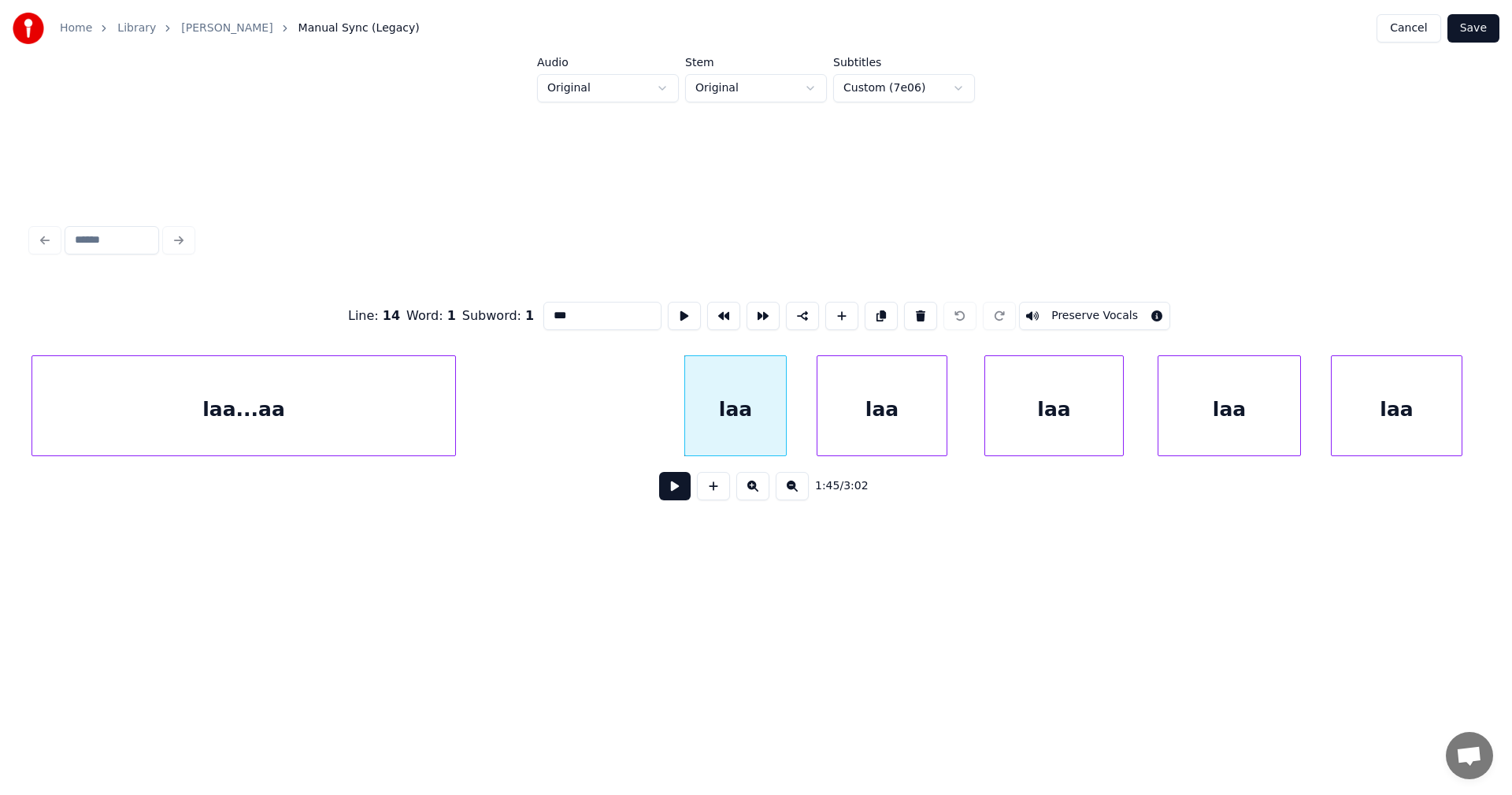
click at [1074, 313] on button "Preserve Vocals" at bounding box center [1095, 316] width 151 height 28
click at [913, 418] on div "laa" at bounding box center [881, 409] width 129 height 107
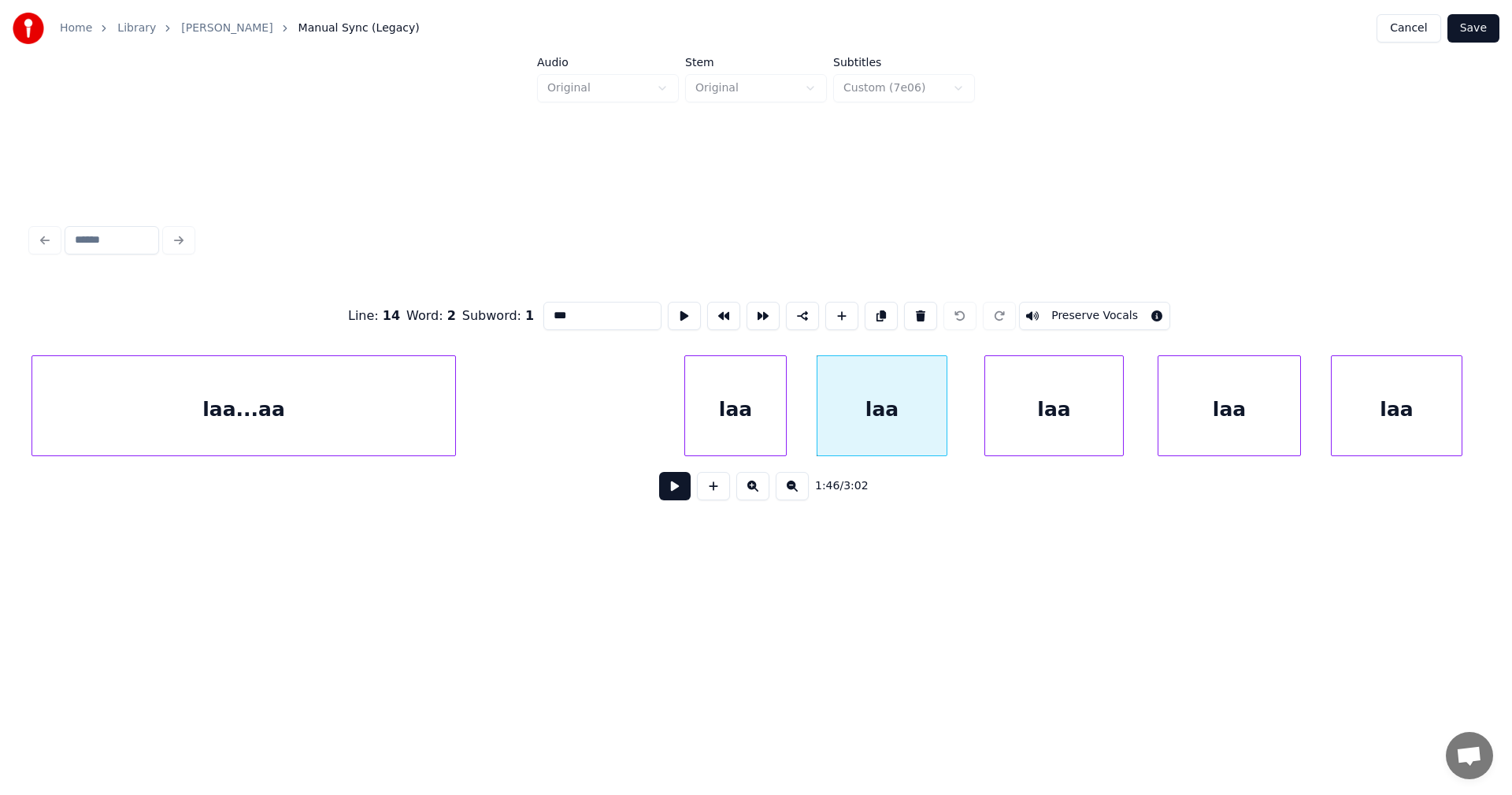
click at [1051, 311] on button "Preserve Vocals" at bounding box center [1095, 316] width 151 height 28
click at [1057, 386] on div "laa" at bounding box center [1054, 409] width 138 height 107
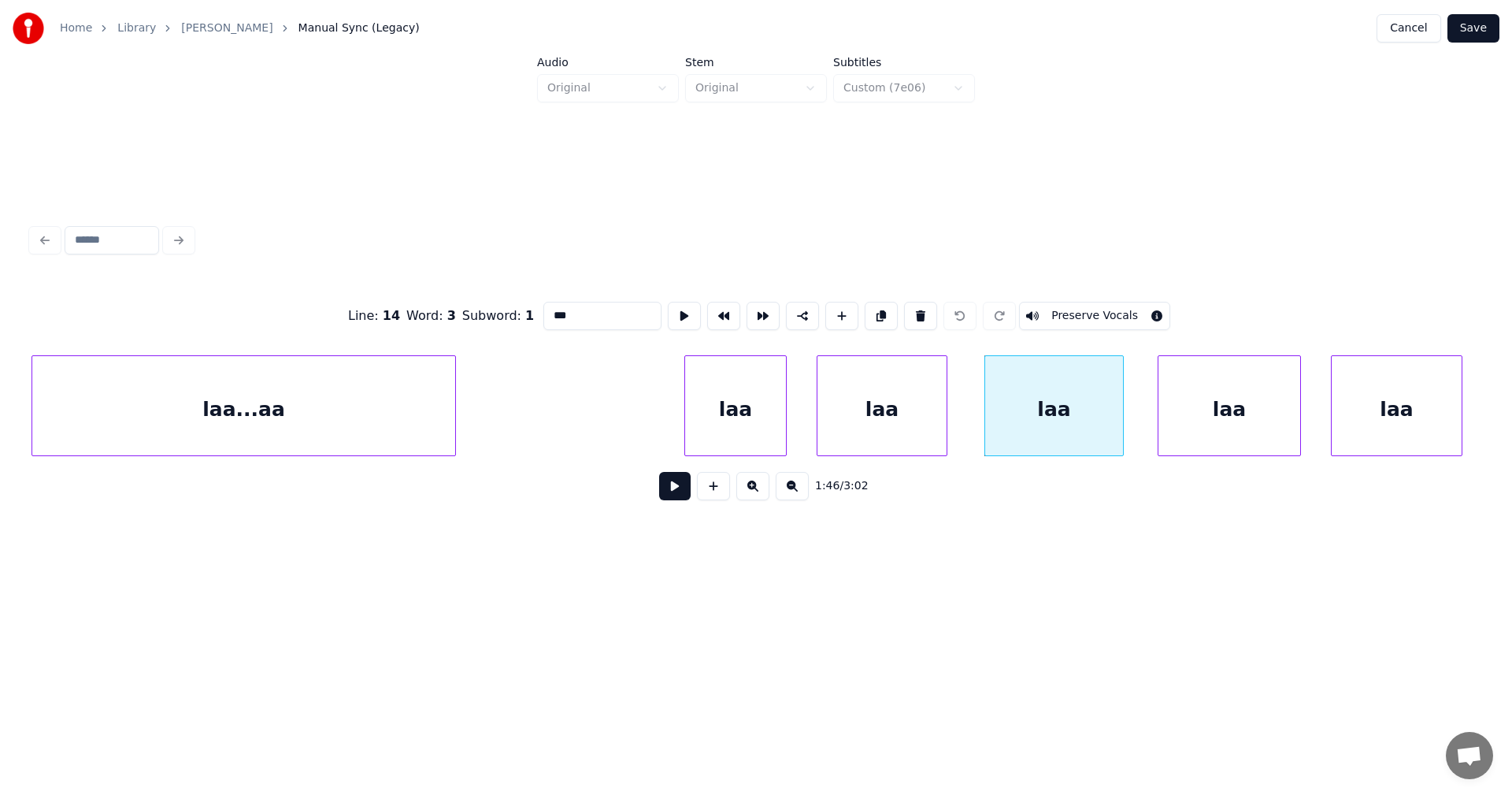
click at [1238, 372] on div "laa" at bounding box center [1229, 409] width 141 height 107
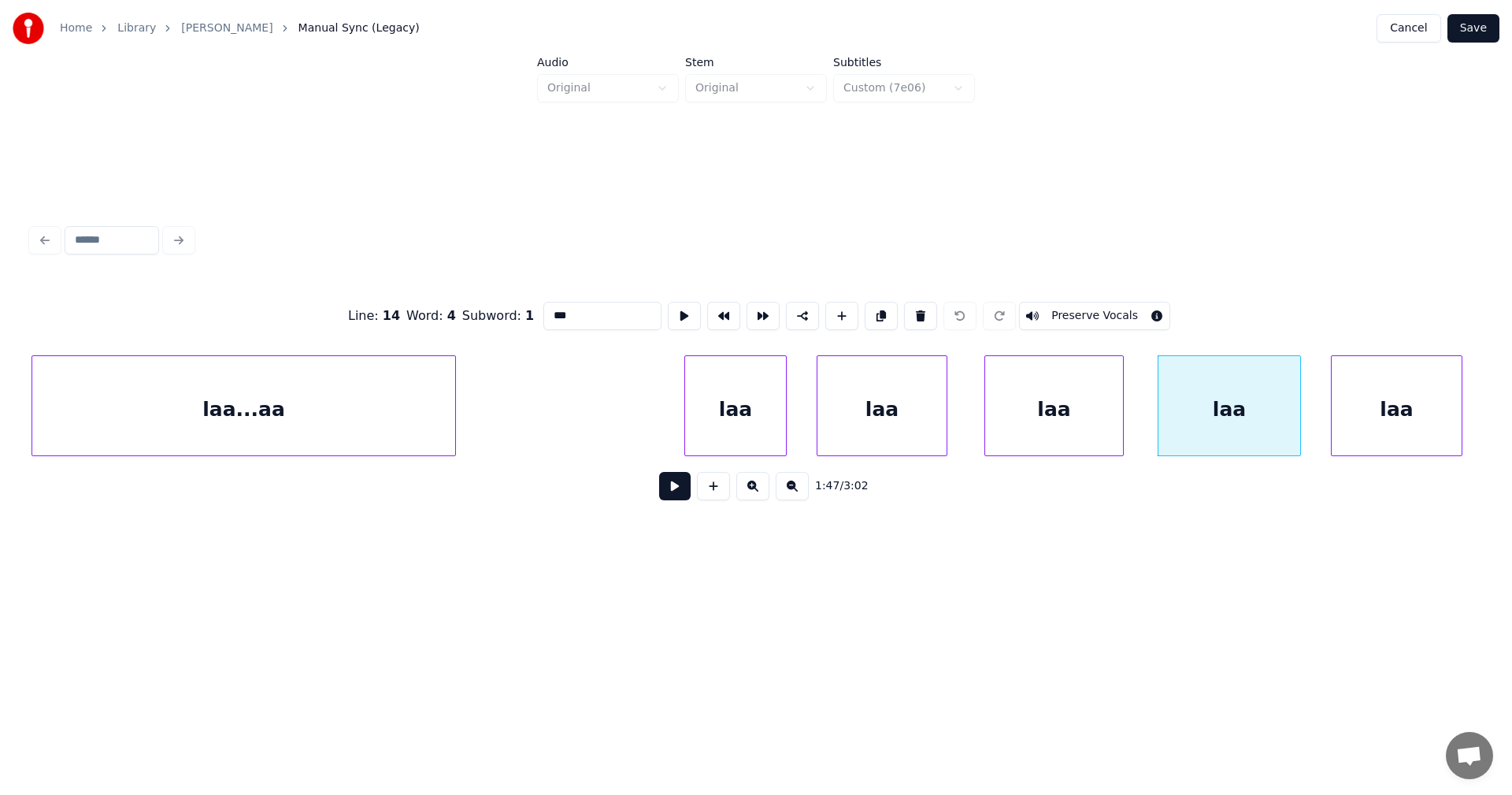
click at [1118, 306] on button "Preserve Vocals" at bounding box center [1095, 316] width 151 height 28
click at [1374, 389] on div "laa" at bounding box center [1396, 409] width 130 height 107
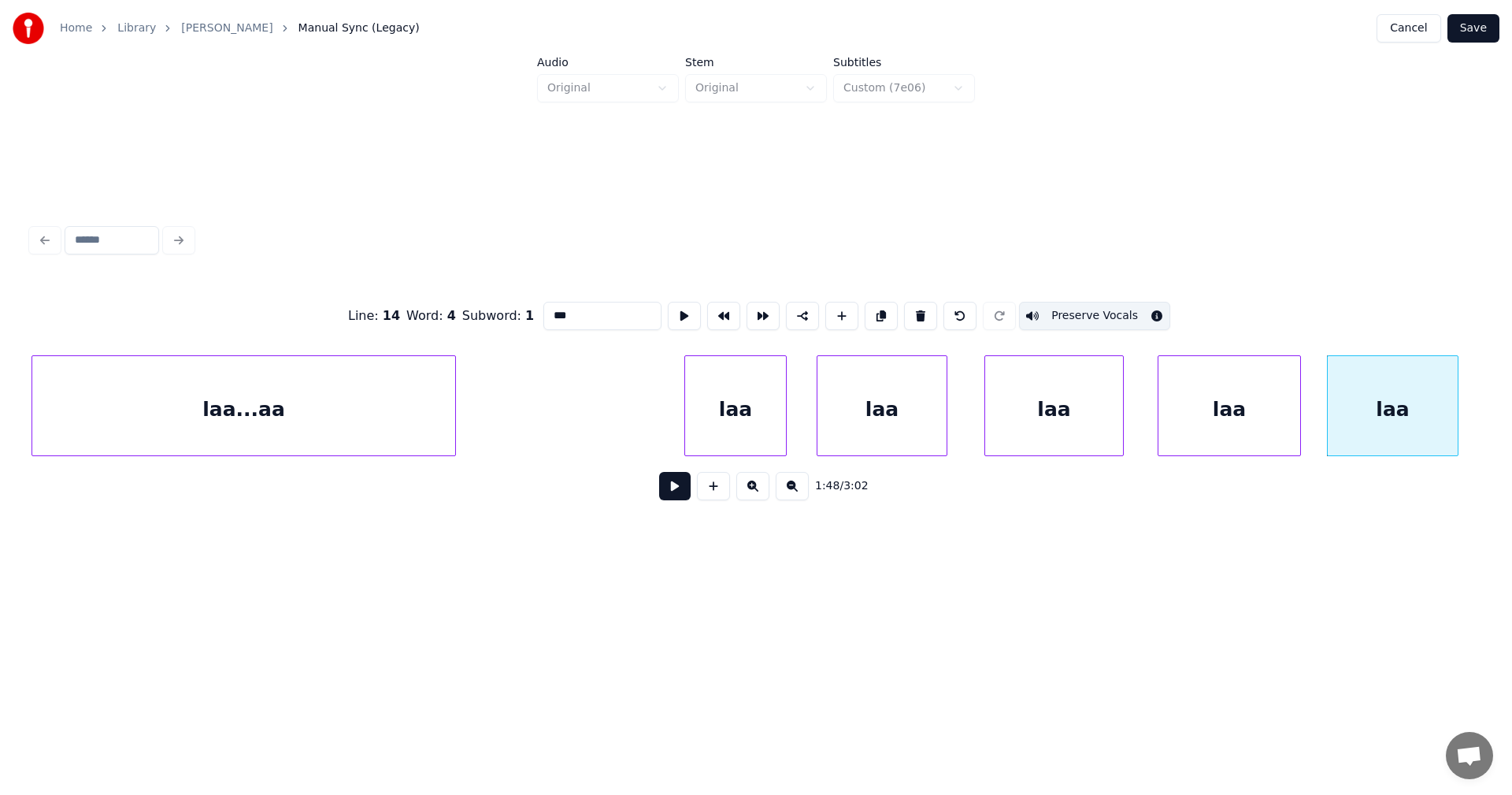
click at [731, 422] on div "laa" at bounding box center [735, 409] width 101 height 107
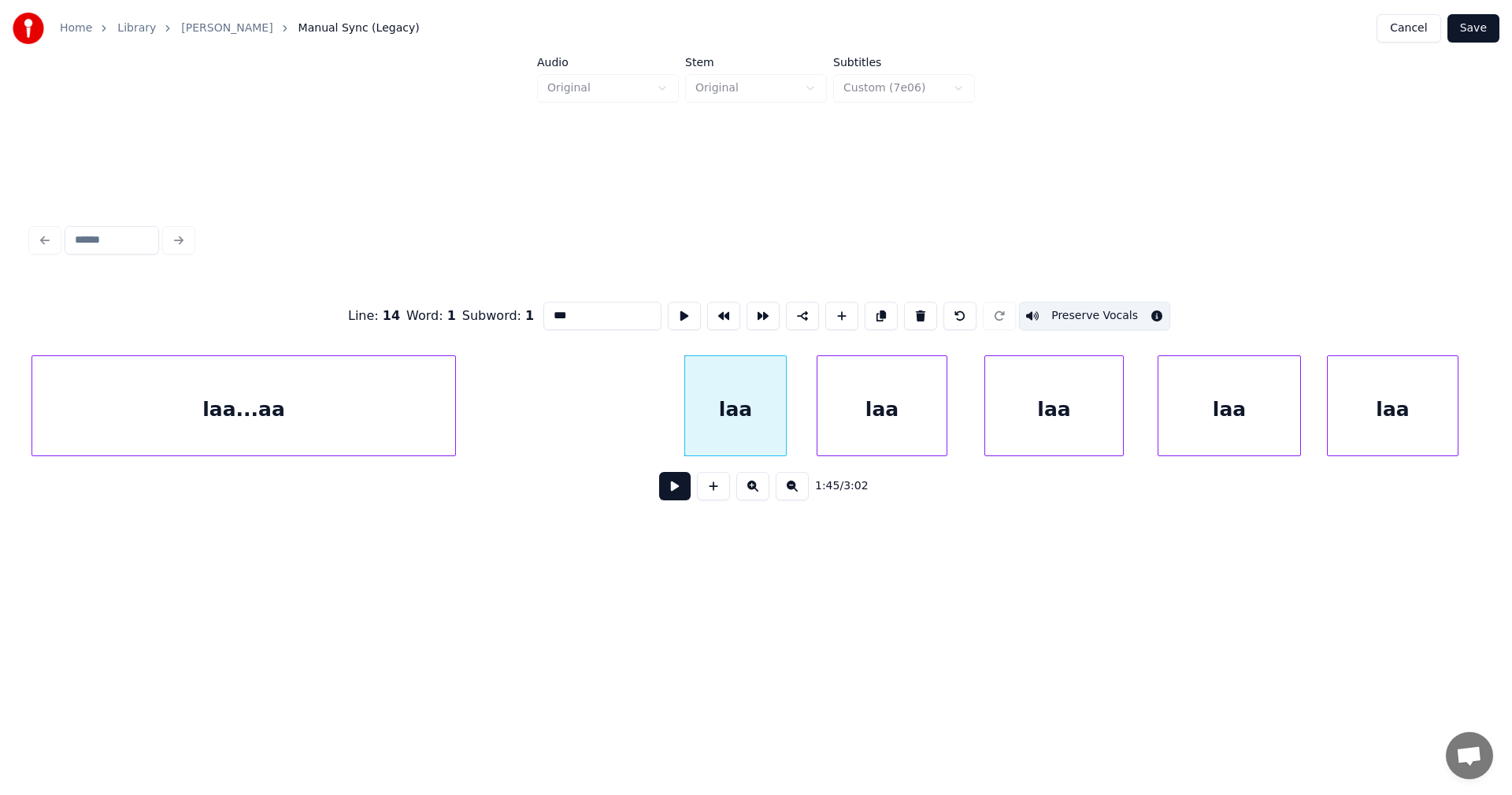
click at [862, 416] on div "laa" at bounding box center [881, 409] width 129 height 107
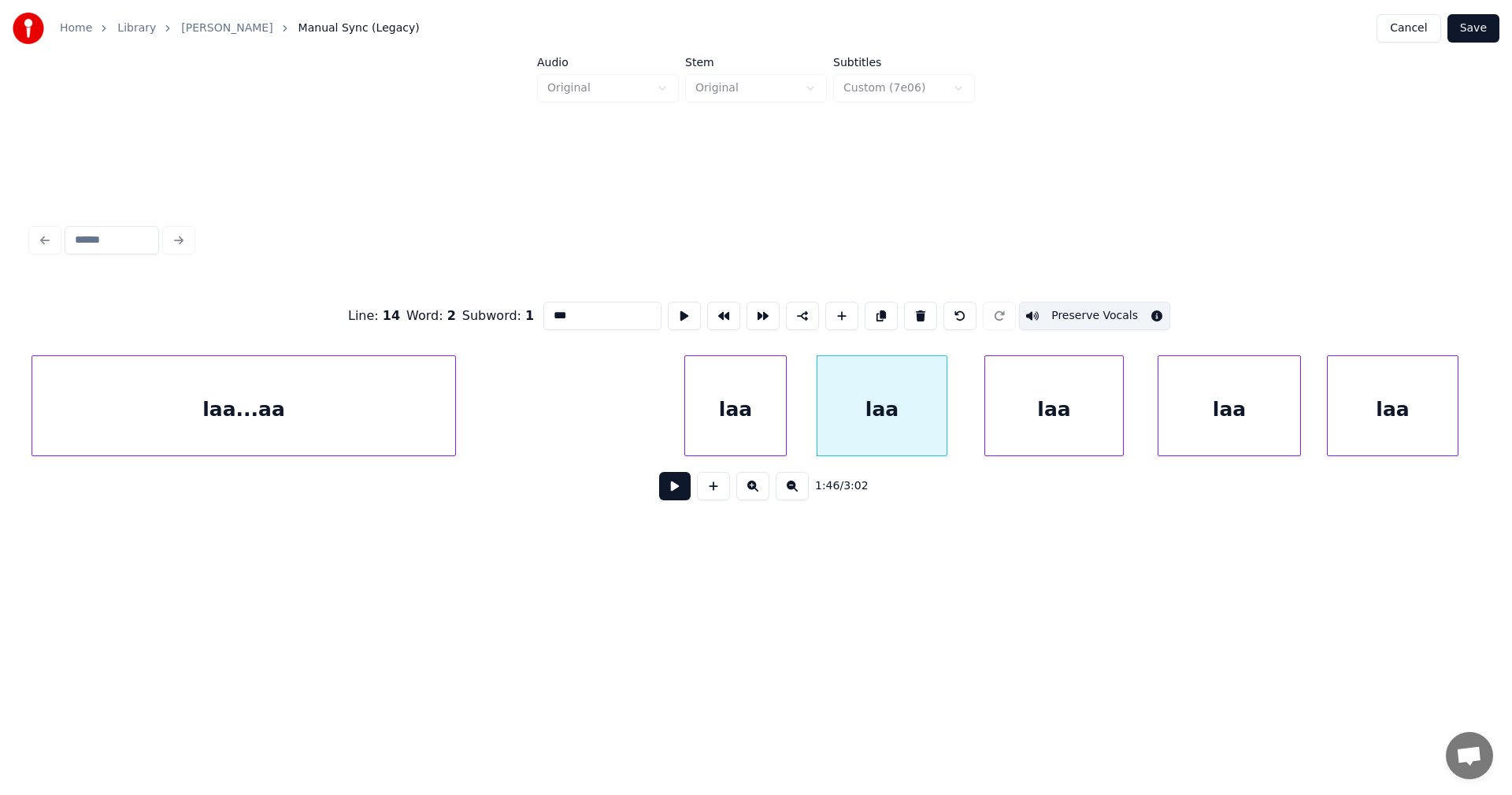
click at [1033, 416] on div "laa" at bounding box center [1054, 409] width 138 height 107
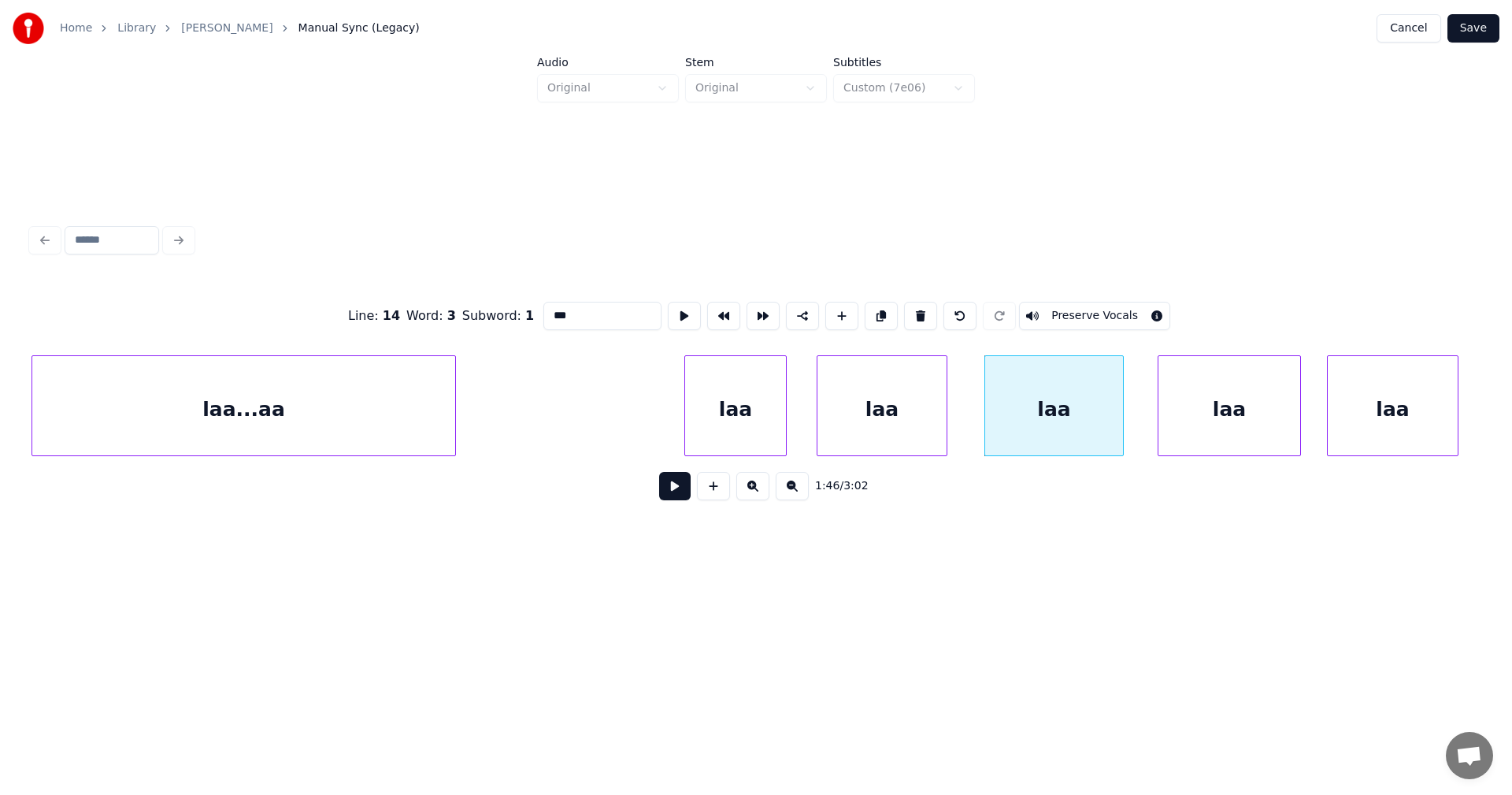
click at [1080, 309] on button "Preserve Vocals" at bounding box center [1095, 316] width 151 height 28
click at [1228, 404] on div "laa" at bounding box center [1229, 409] width 141 height 107
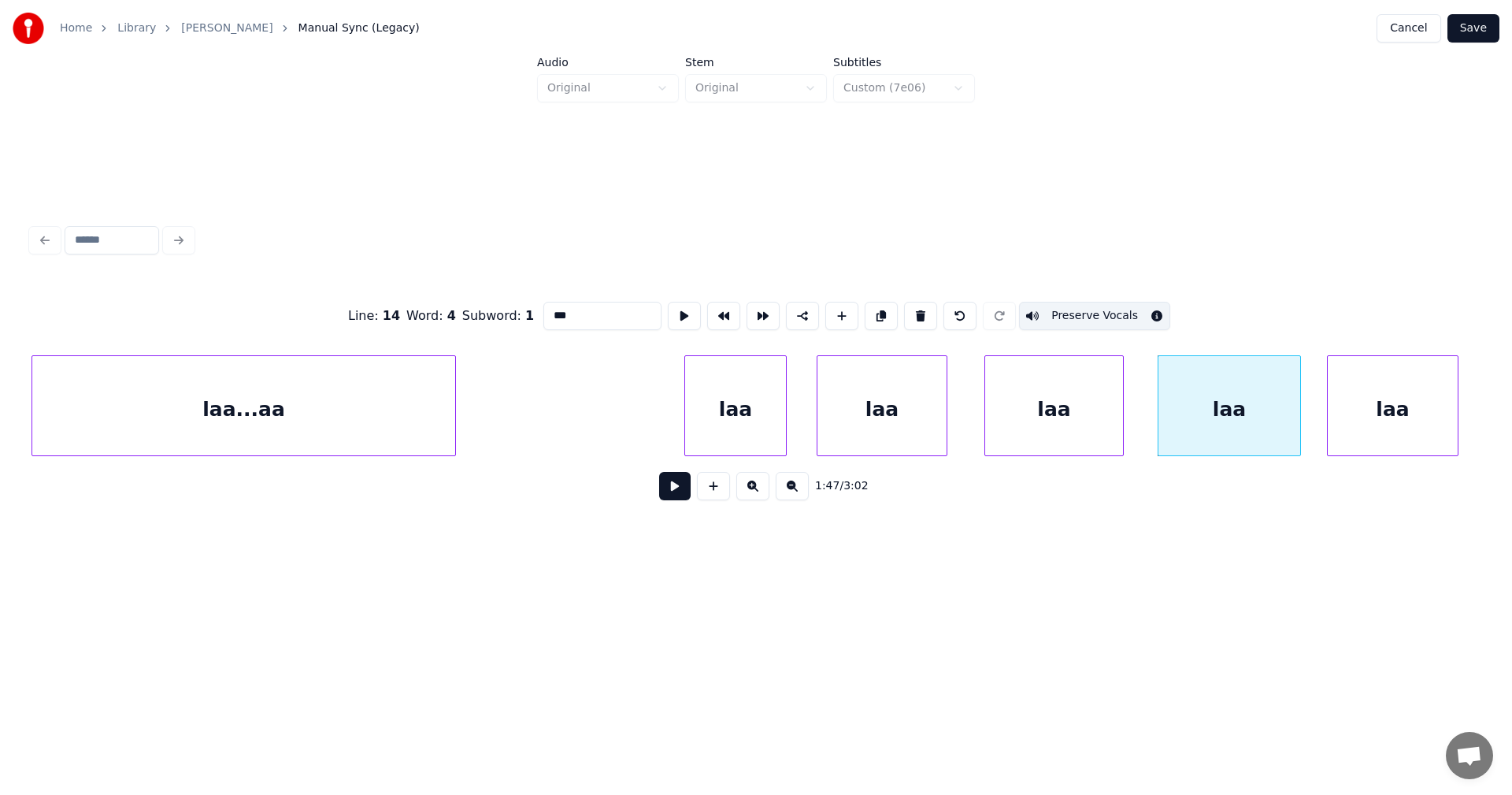
click at [1396, 409] on div "laa" at bounding box center [1393, 409] width 130 height 107
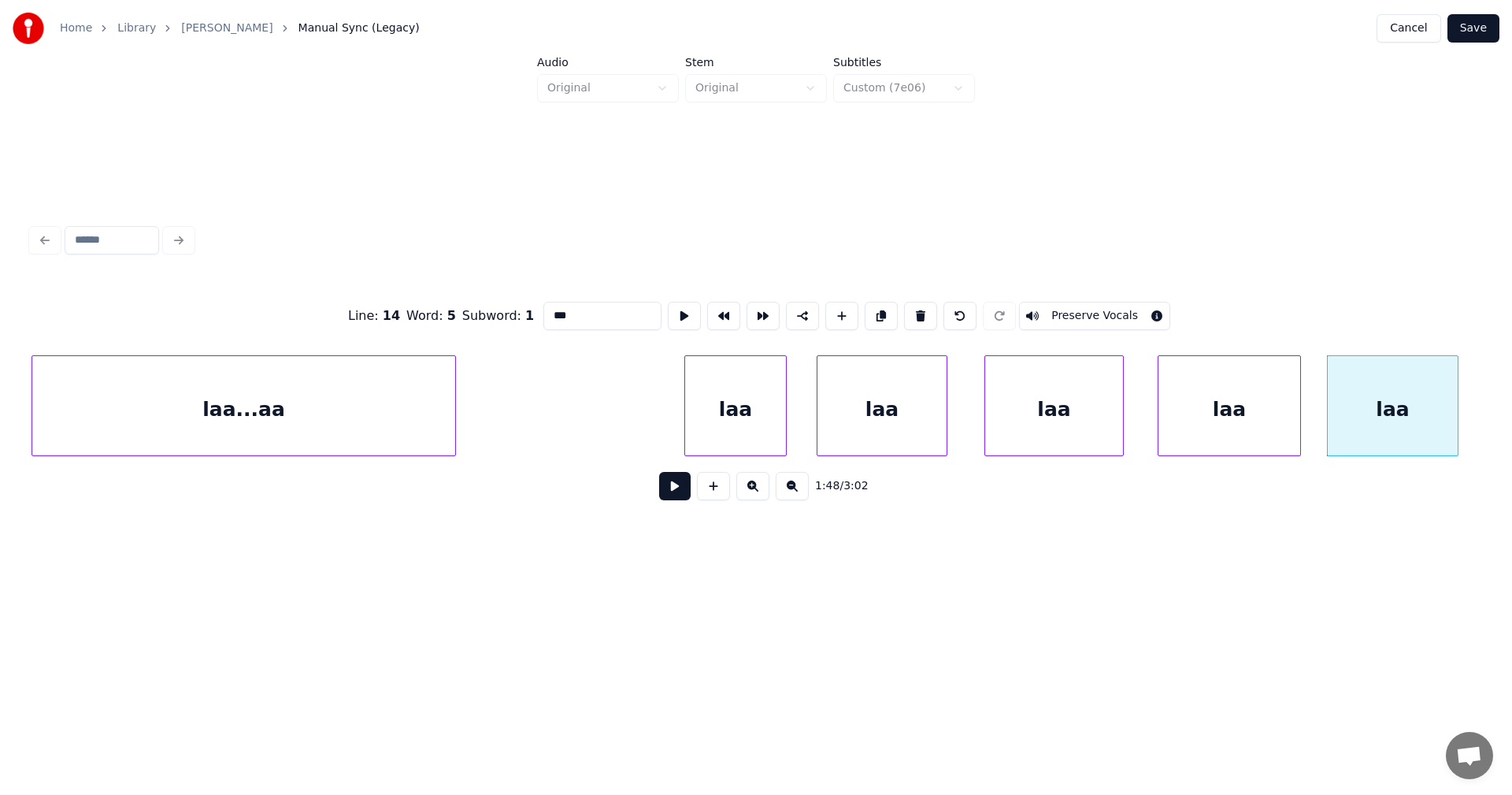
click at [1231, 402] on div "laa" at bounding box center [1229, 409] width 141 height 107
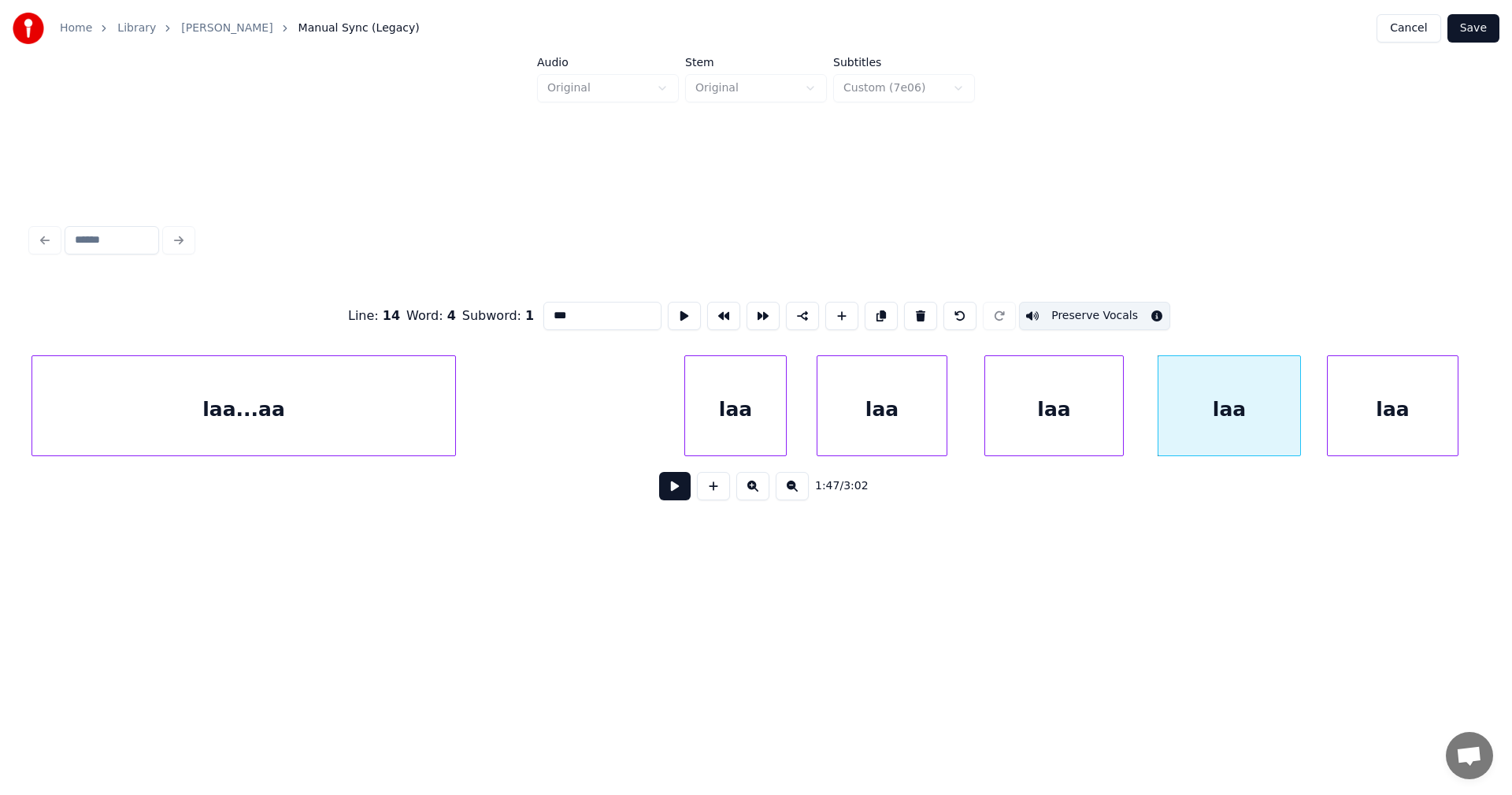
click at [1382, 403] on div "laa" at bounding box center [1393, 409] width 130 height 107
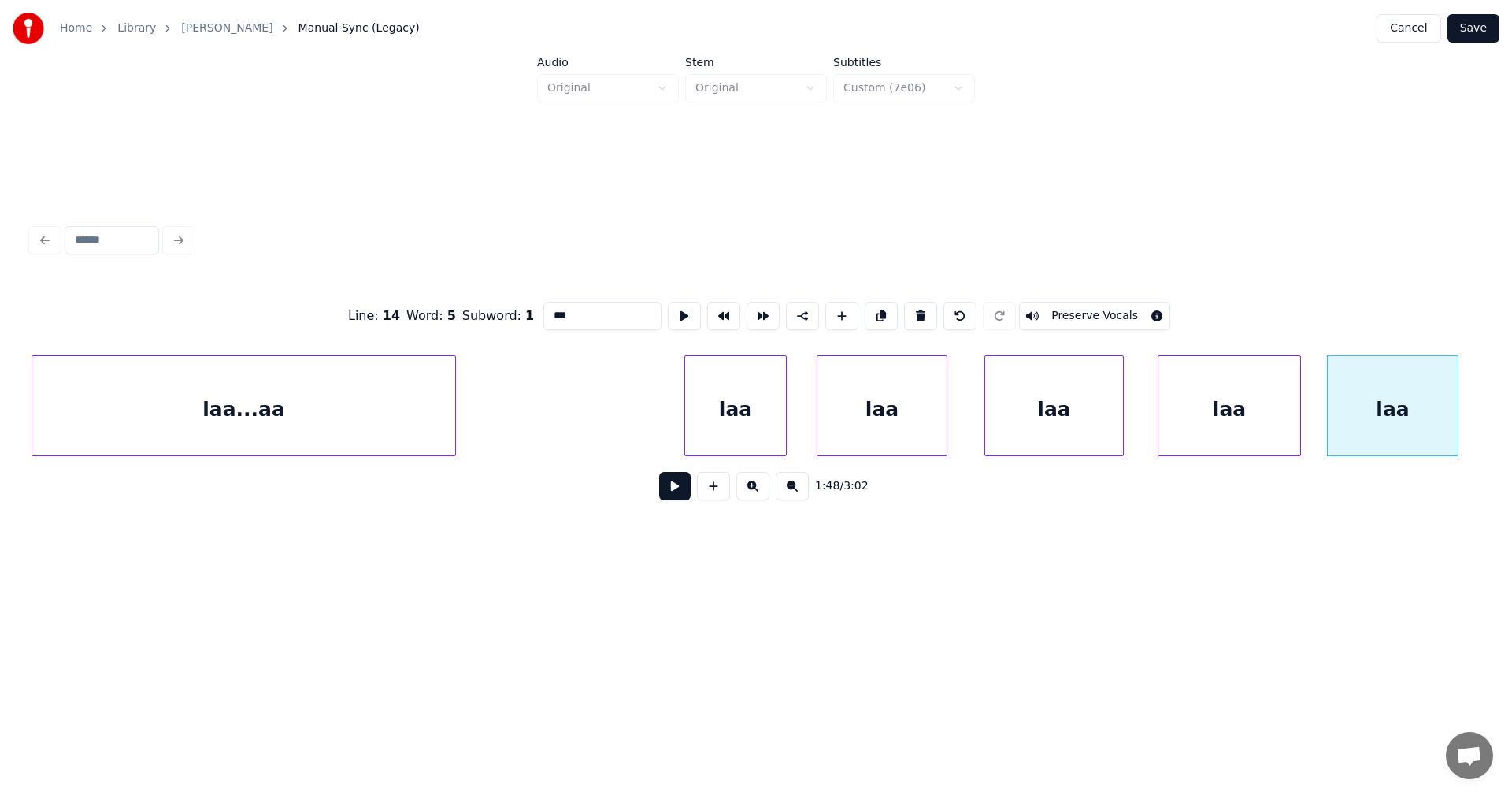
click at [1091, 306] on button "Preserve Vocals" at bounding box center [1095, 316] width 151 height 28
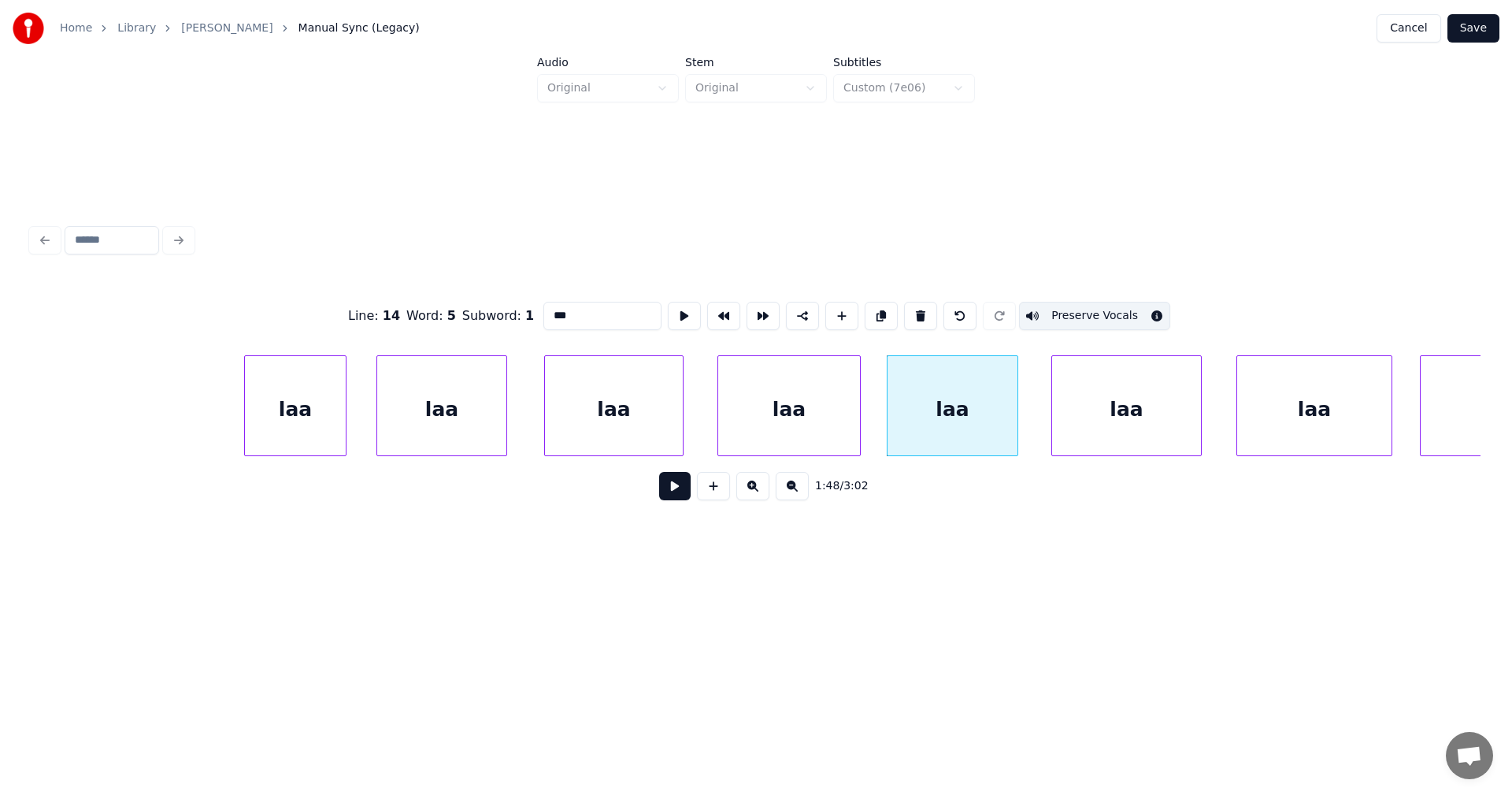
scroll to position [0, 28946]
click at [1178, 425] on div "laa" at bounding box center [1125, 409] width 149 height 107
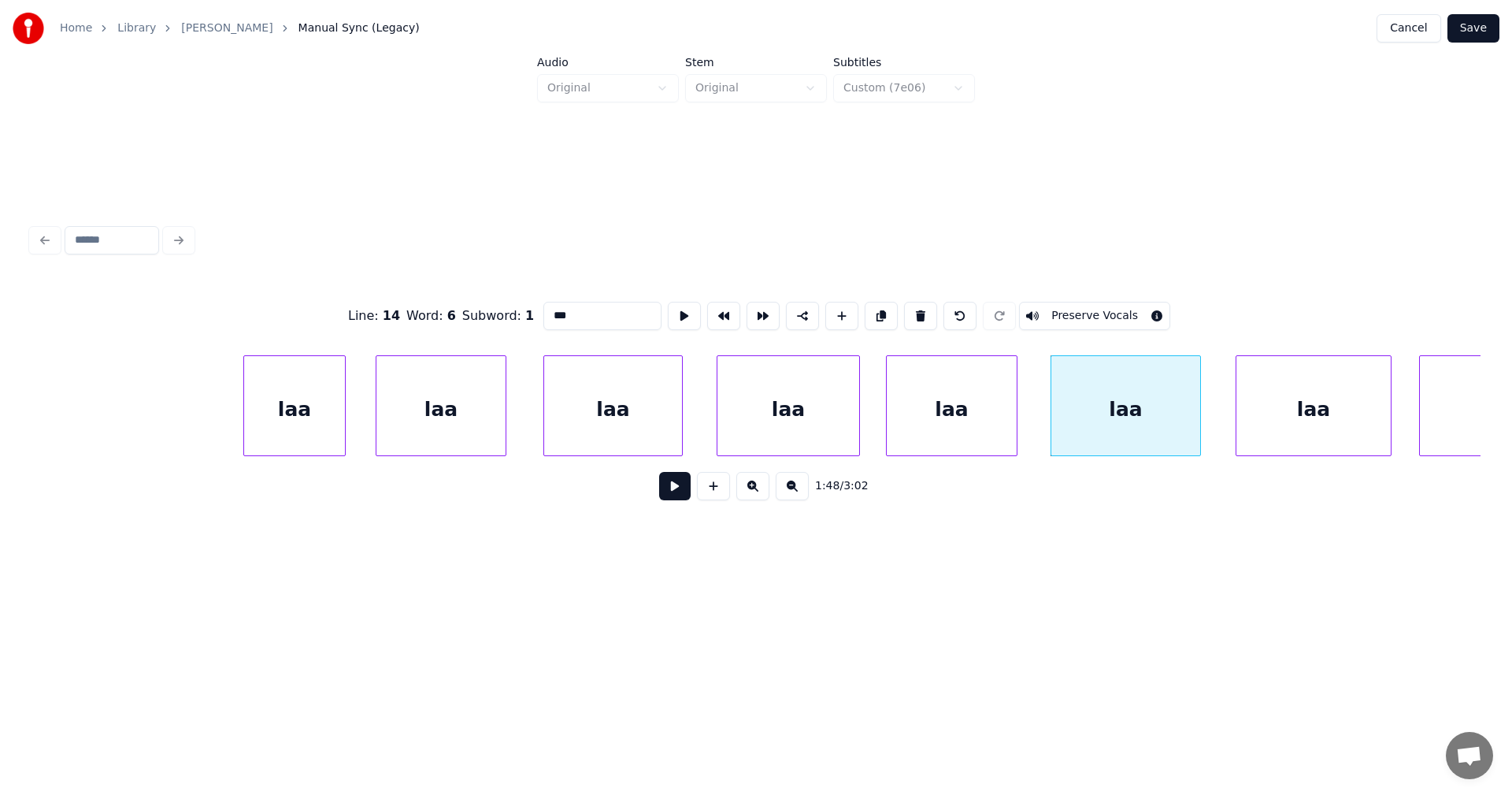
click at [1108, 317] on button "Preserve Vocals" at bounding box center [1095, 316] width 151 height 28
click at [1270, 412] on div "laa" at bounding box center [1314, 409] width 155 height 107
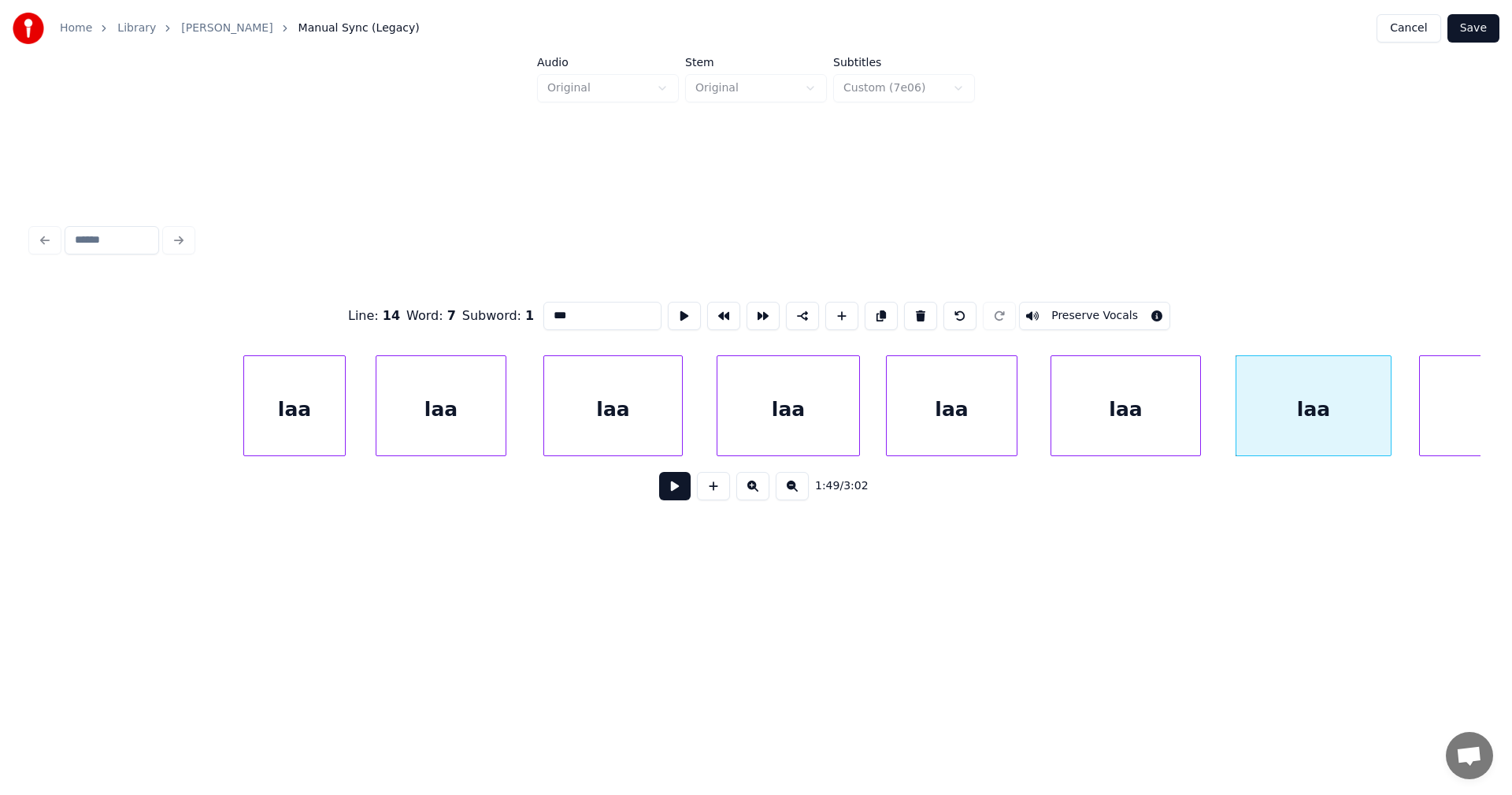
click at [1115, 309] on button "Preserve Vocals" at bounding box center [1095, 316] width 151 height 28
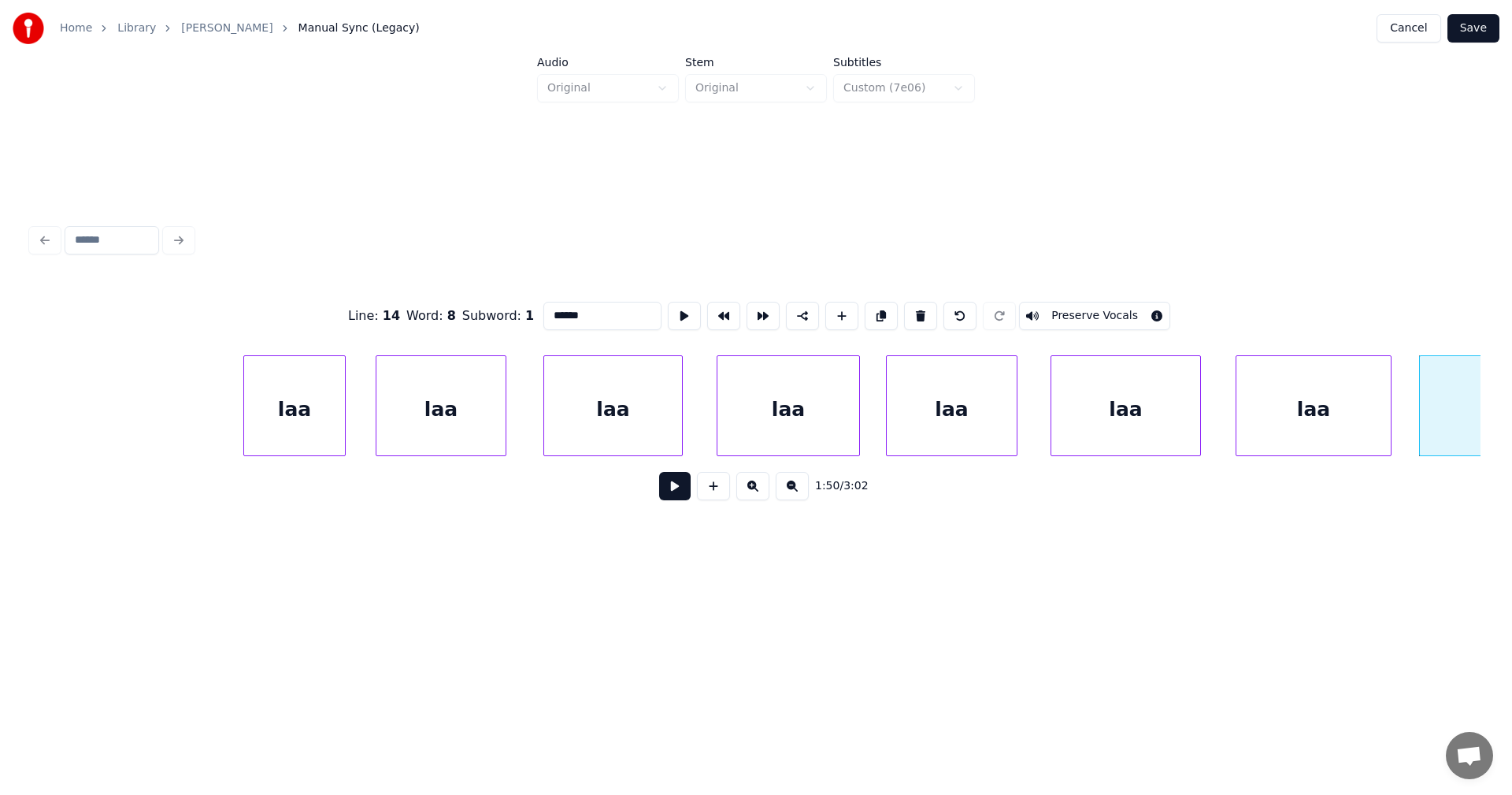
click at [1116, 316] on button "Preserve Vocals" at bounding box center [1095, 316] width 151 height 28
click at [1336, 424] on div "laa" at bounding box center [1314, 409] width 155 height 107
type input "***"
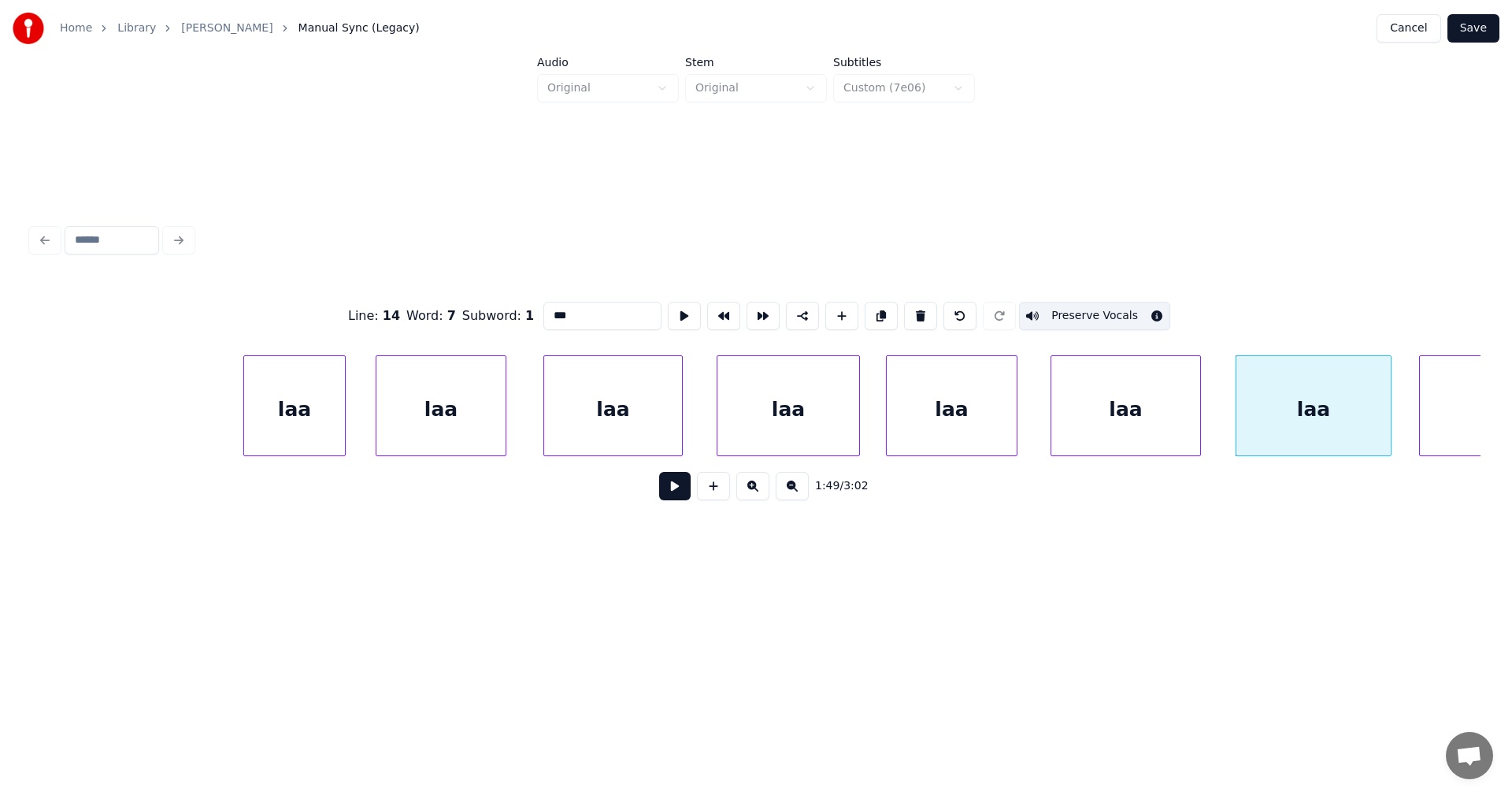
click at [1161, 434] on div "laa" at bounding box center [1125, 409] width 149 height 107
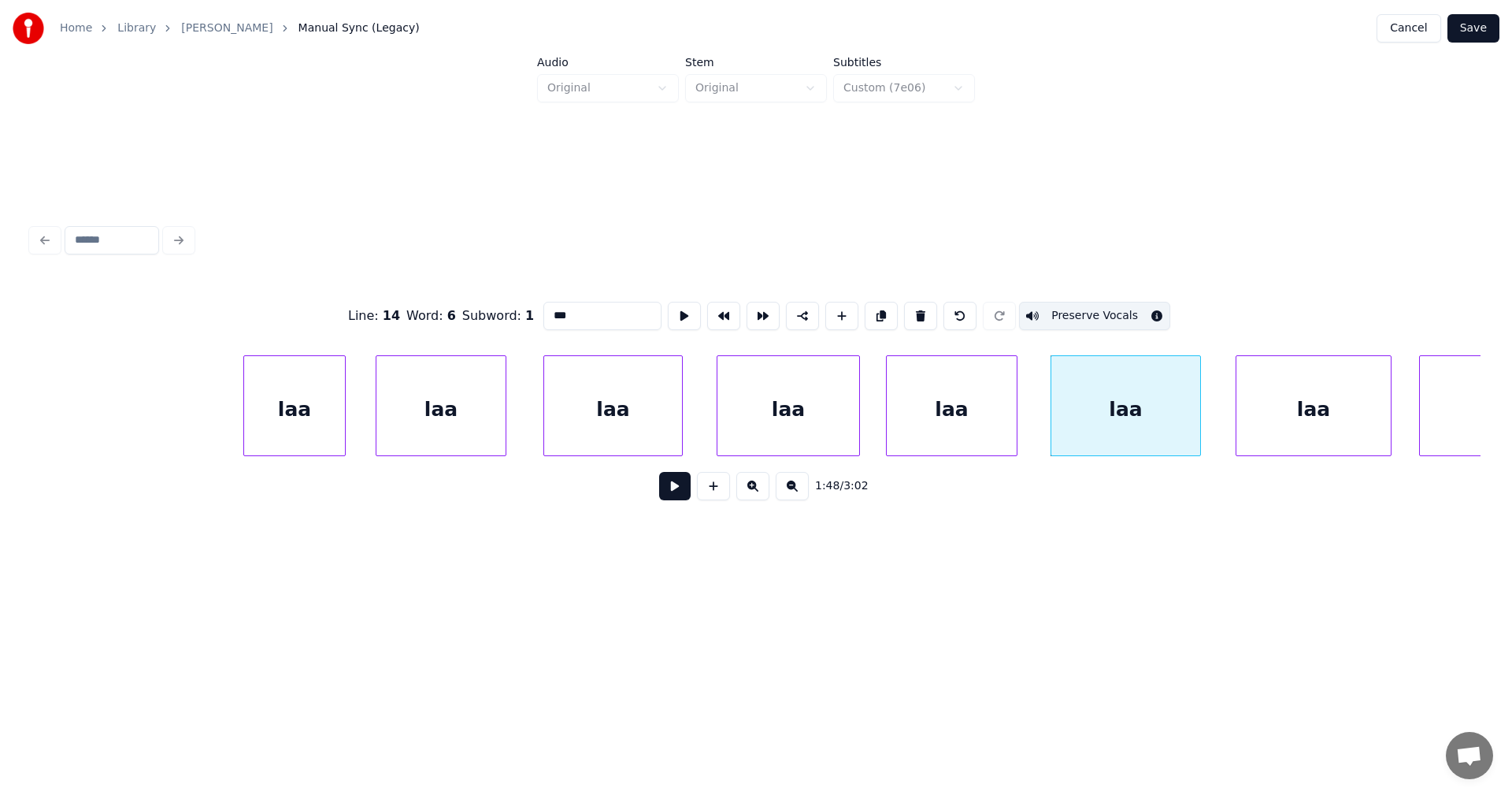
click at [949, 444] on div "laa" at bounding box center [952, 409] width 130 height 107
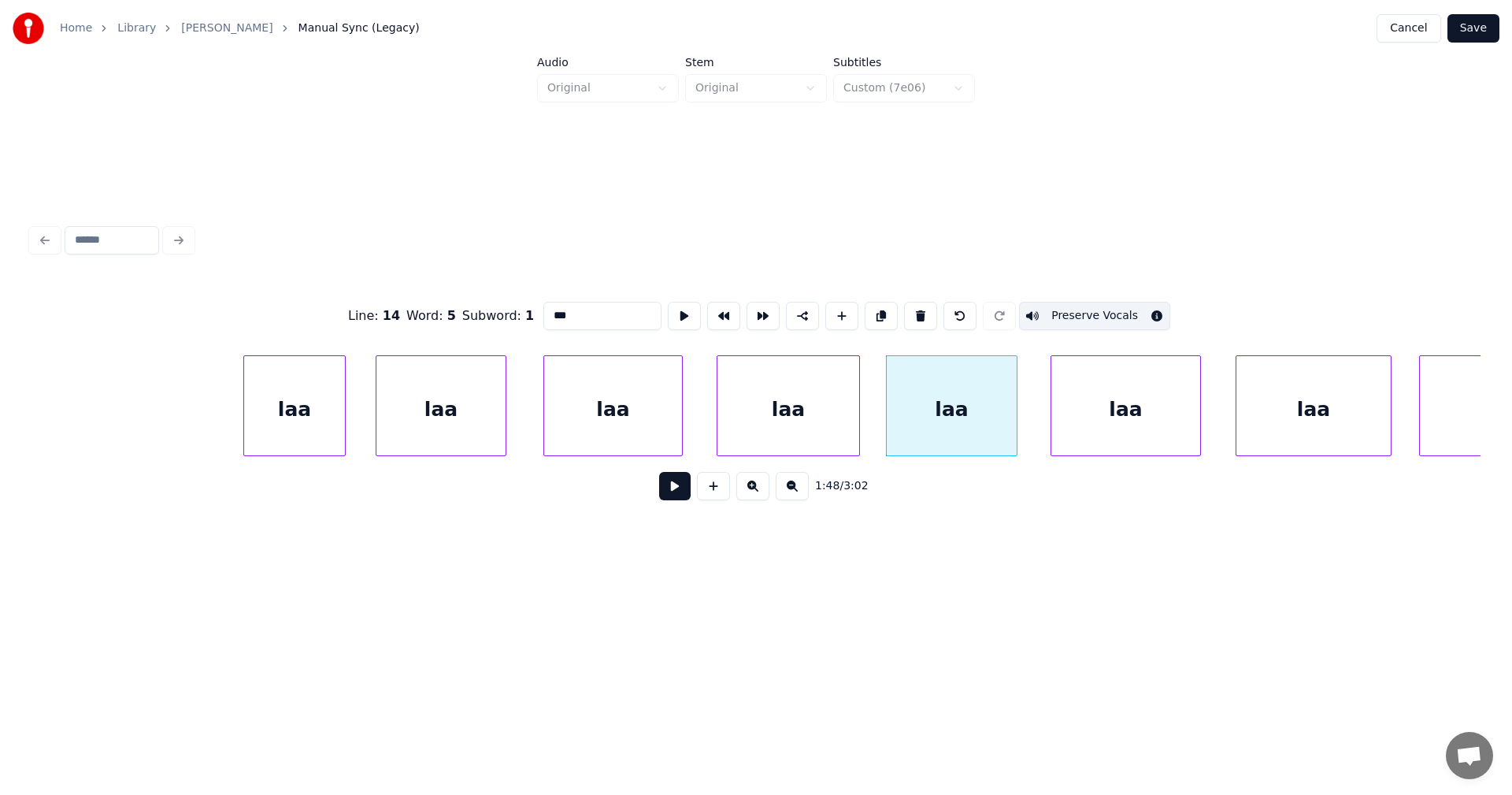
click at [807, 439] on div "laa" at bounding box center [788, 409] width 141 height 107
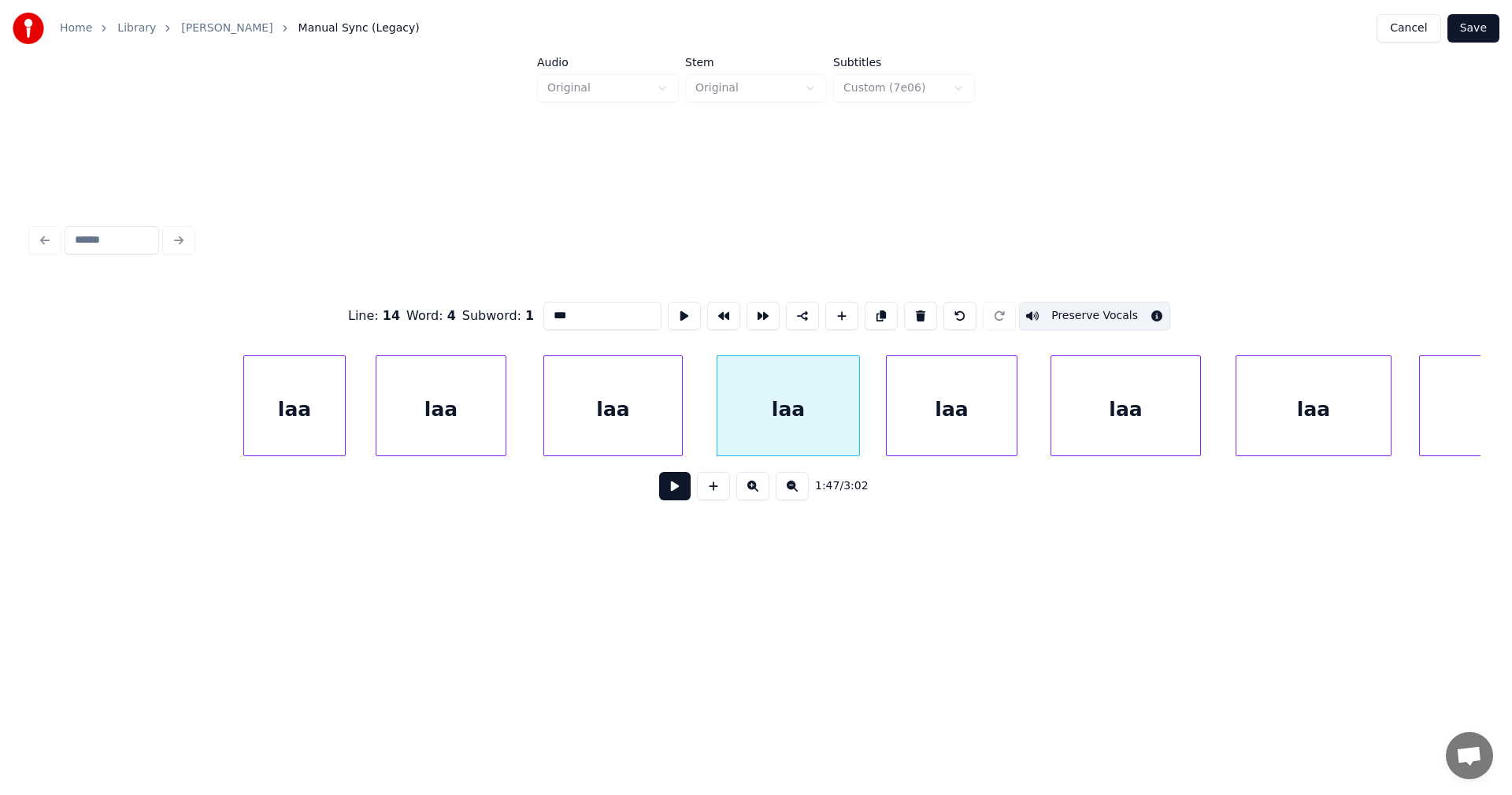
click
drag, startPoint x: 1090, startPoint y: 310, endPoint x: 1039, endPoint y: 348, distance: 63.6
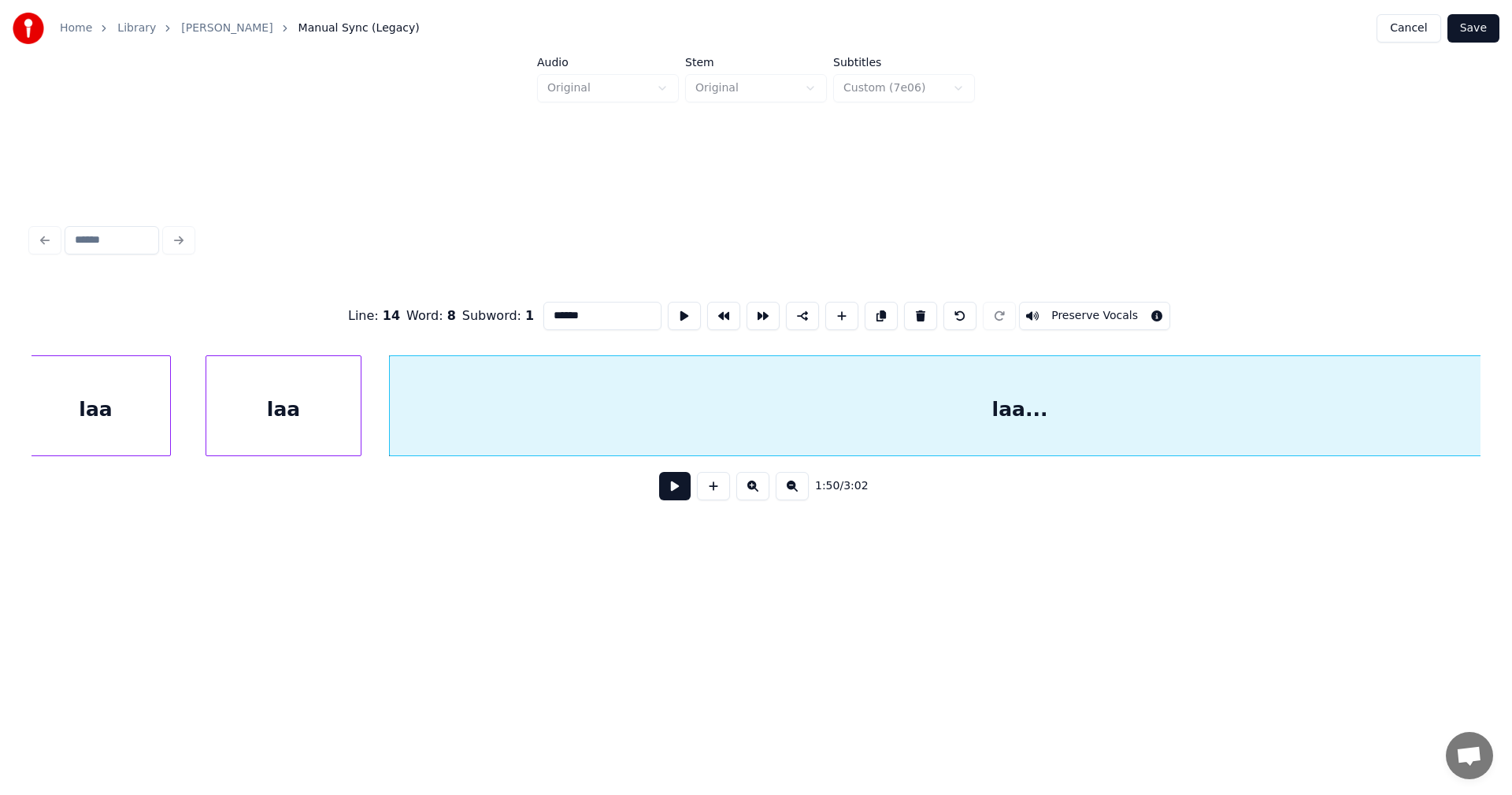
scroll to position [0, 29986]
type input "***"
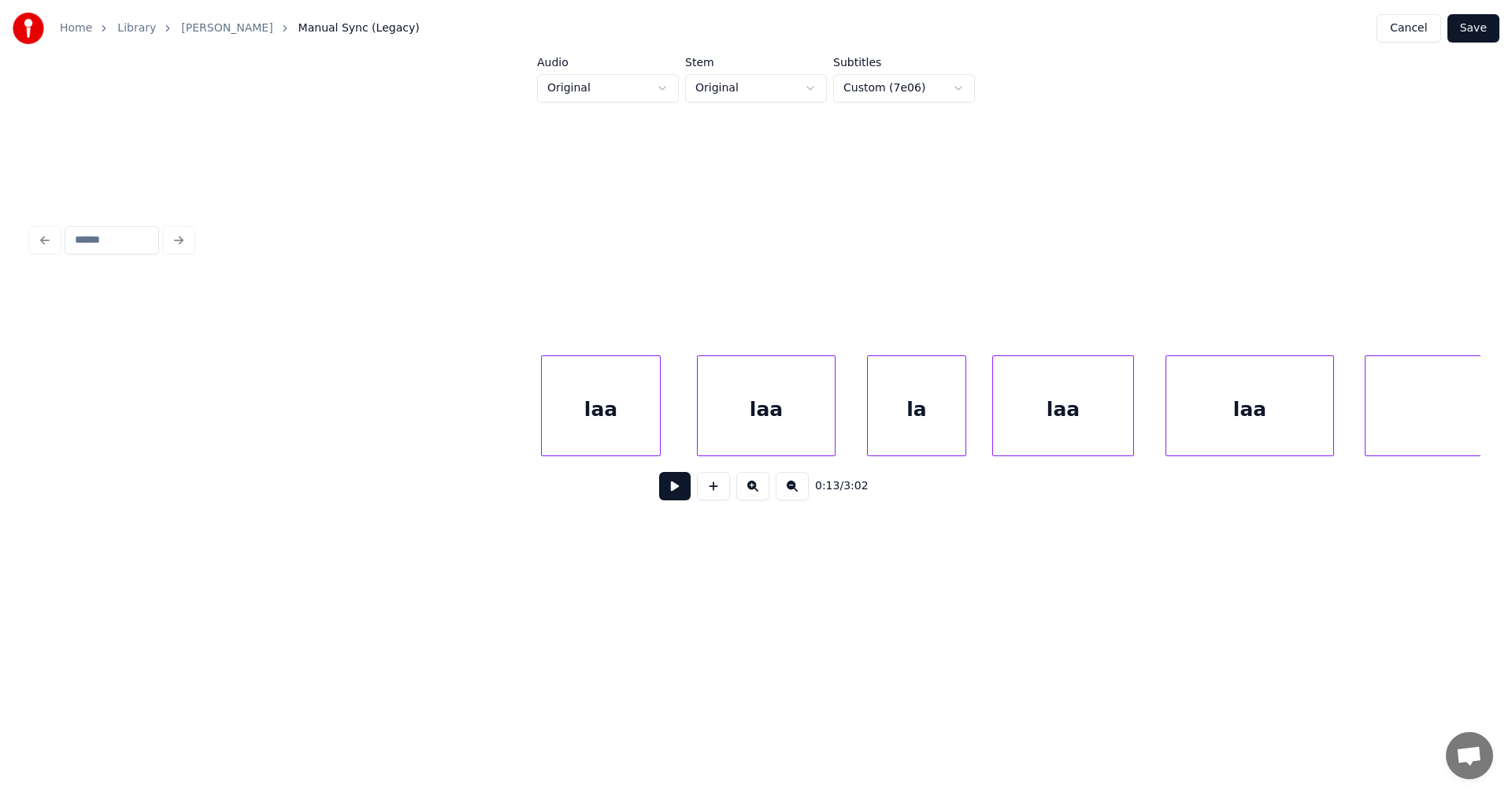
scroll to position [0, 25897]
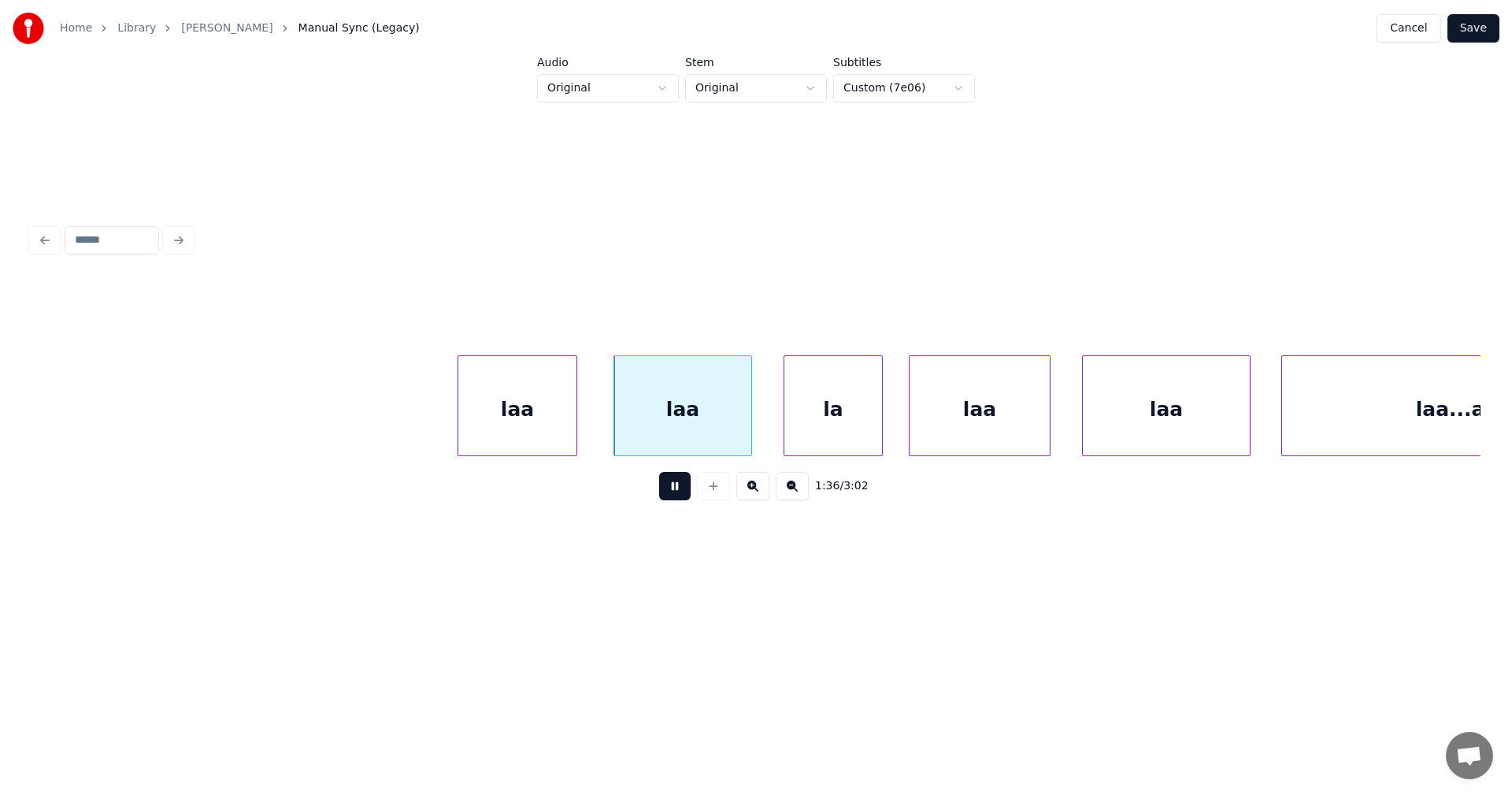
drag, startPoint x: 666, startPoint y: 492, endPoint x: 621, endPoint y: 468, distance: 51.0
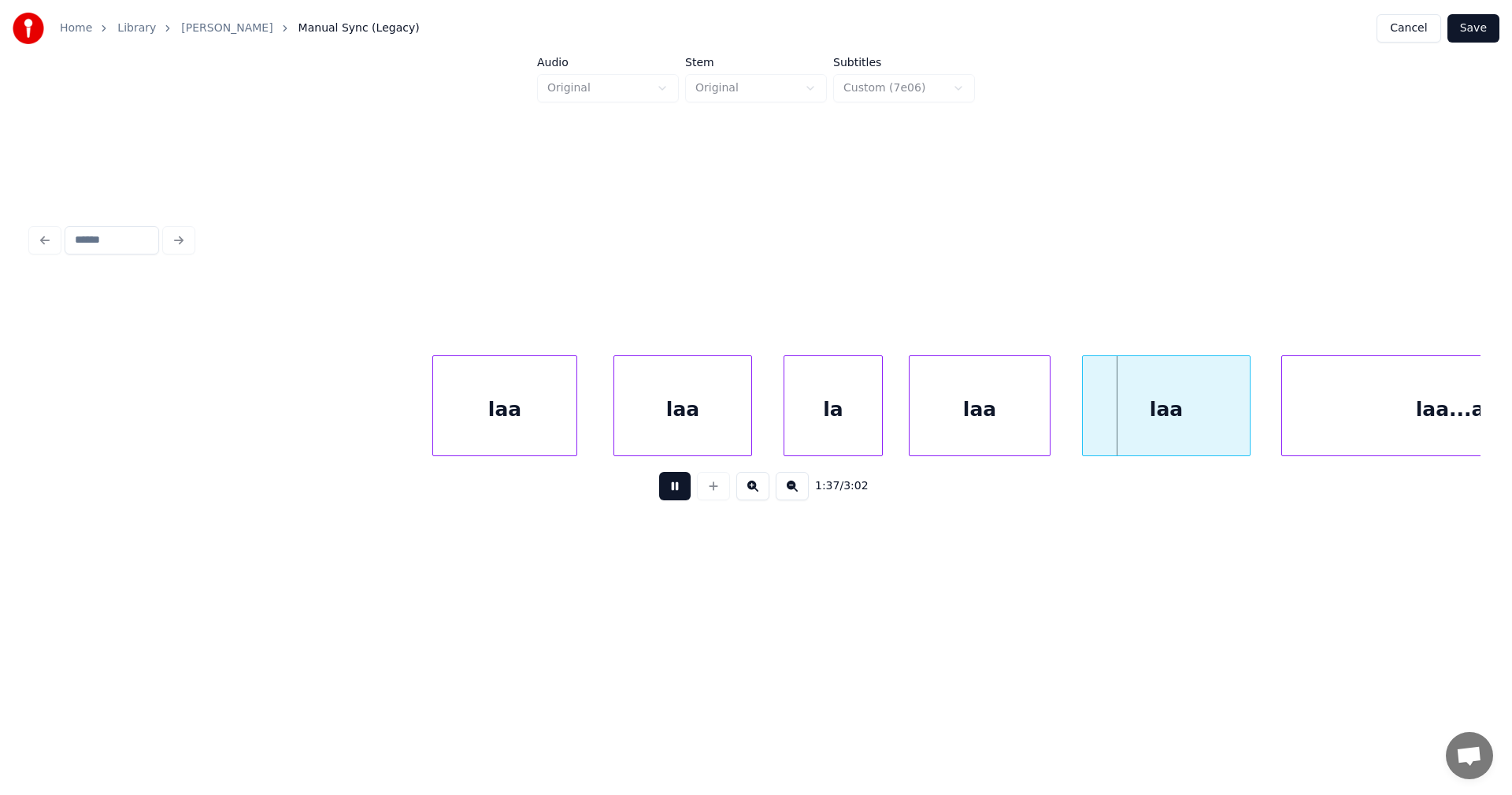
drag, startPoint x: 668, startPoint y: 490, endPoint x: 678, endPoint y: 446, distance: 45.1
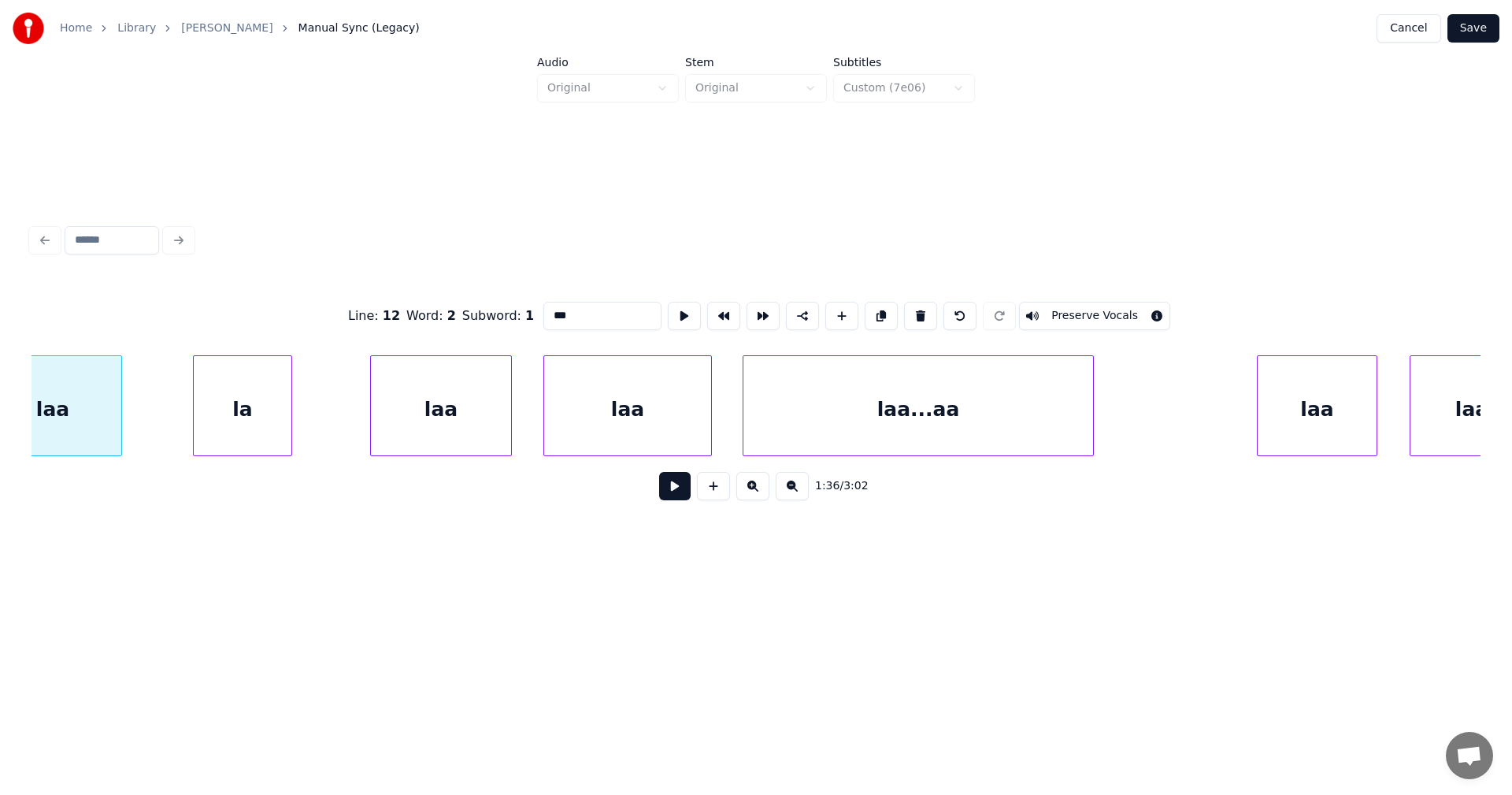
scroll to position [0, 26480]
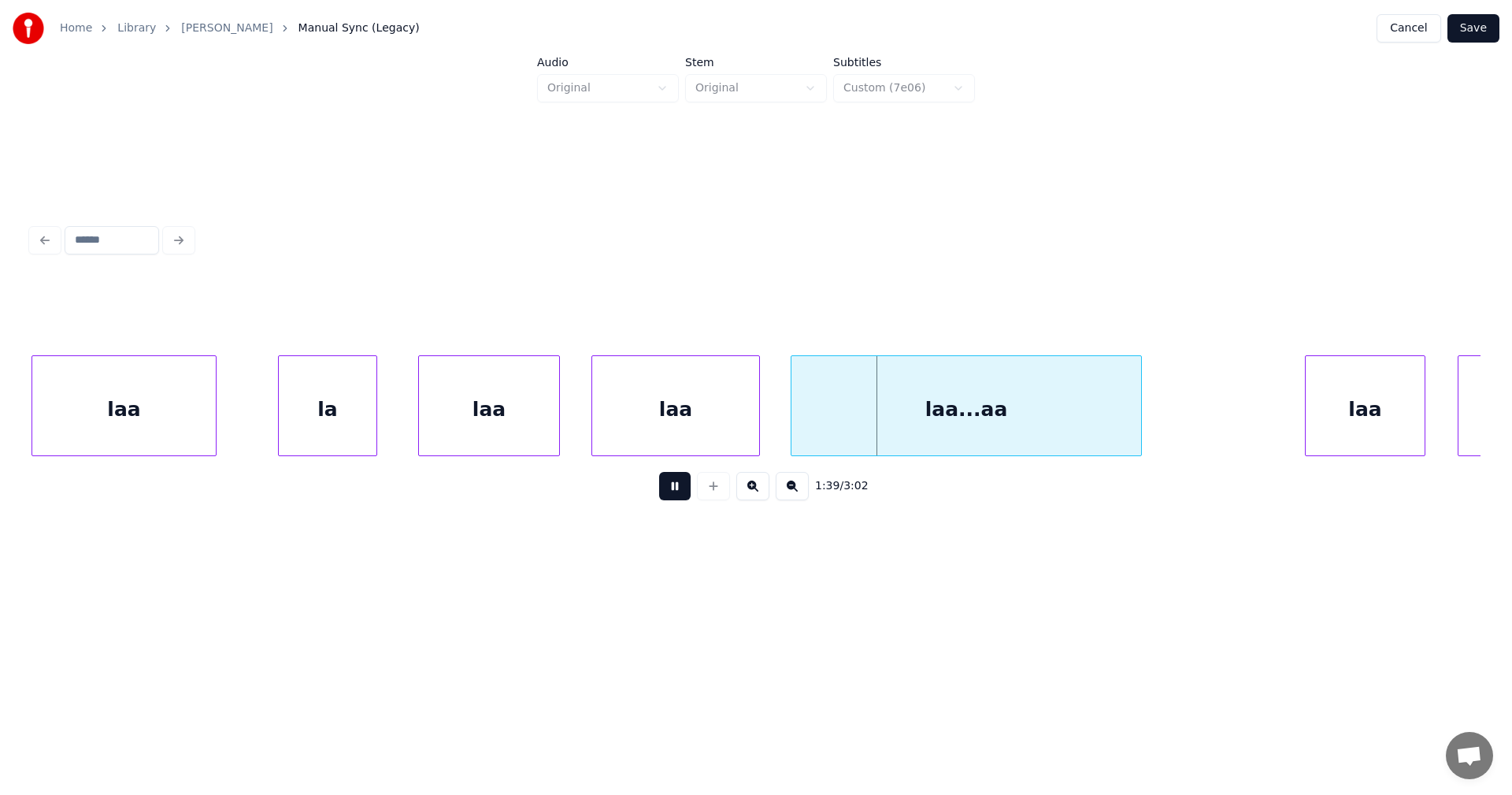
drag, startPoint x: 672, startPoint y: 494, endPoint x: 665, endPoint y: 454, distance: 40.6
drag, startPoint x: 671, startPoint y: 491, endPoint x: 695, endPoint y: 440, distance: 56.4
drag, startPoint x: 666, startPoint y: 490, endPoint x: 733, endPoint y: 439, distance: 84.2
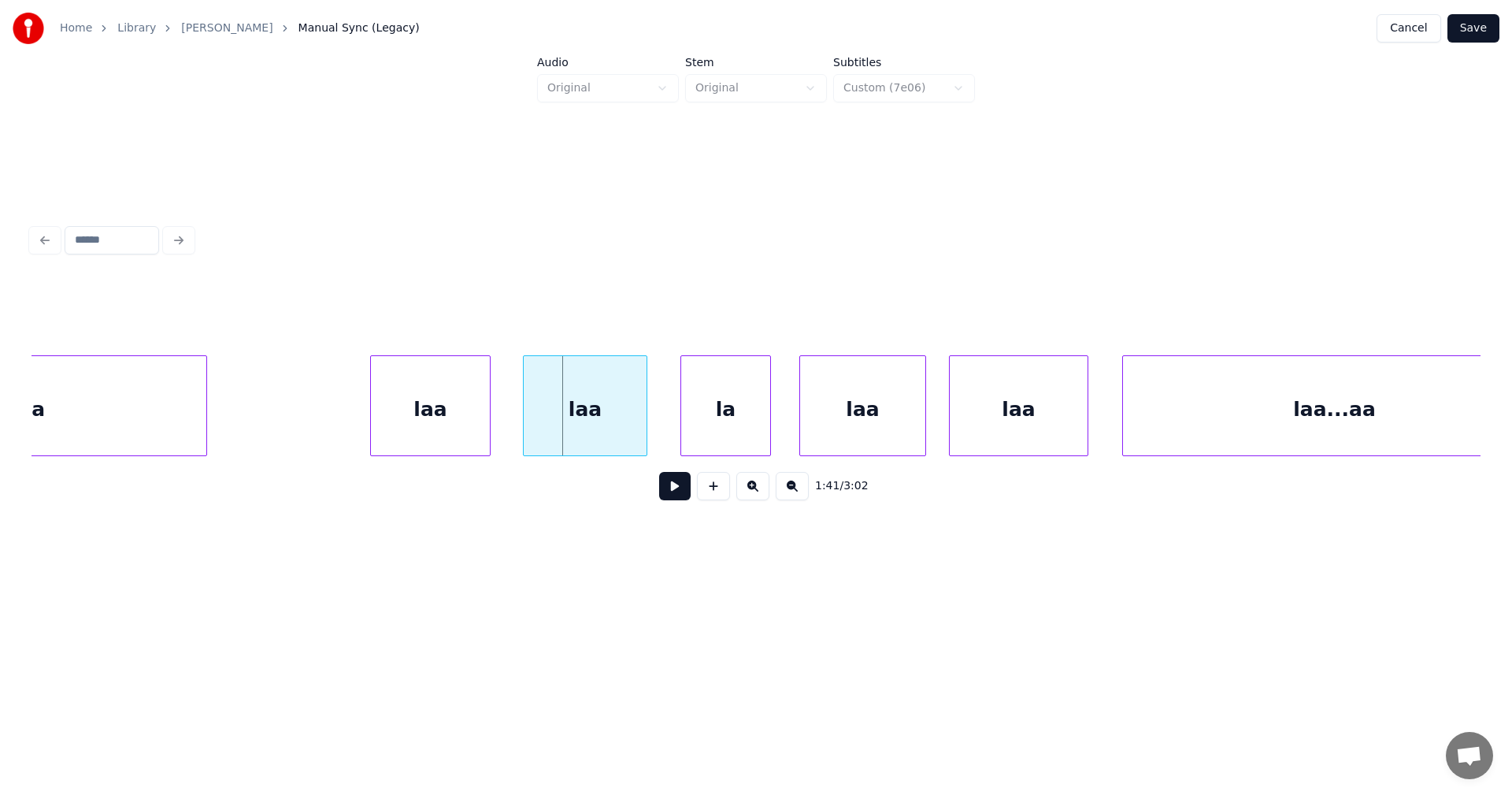
scroll to position [0, 27449]
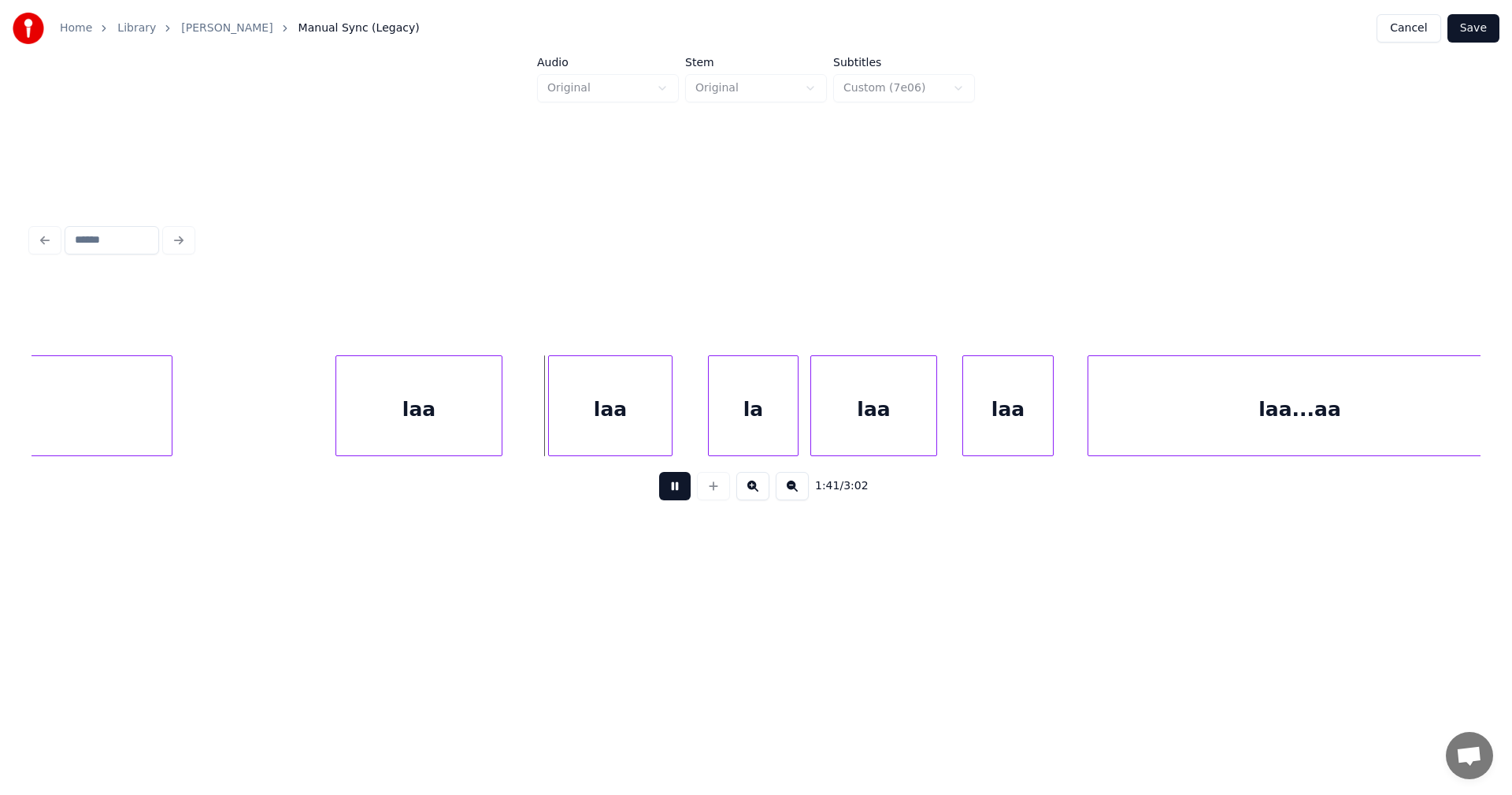
drag, startPoint x: 681, startPoint y: 488, endPoint x: 669, endPoint y: 486, distance: 12.2
drag, startPoint x: 677, startPoint y: 492, endPoint x: 663, endPoint y: 484, distance: 16.1
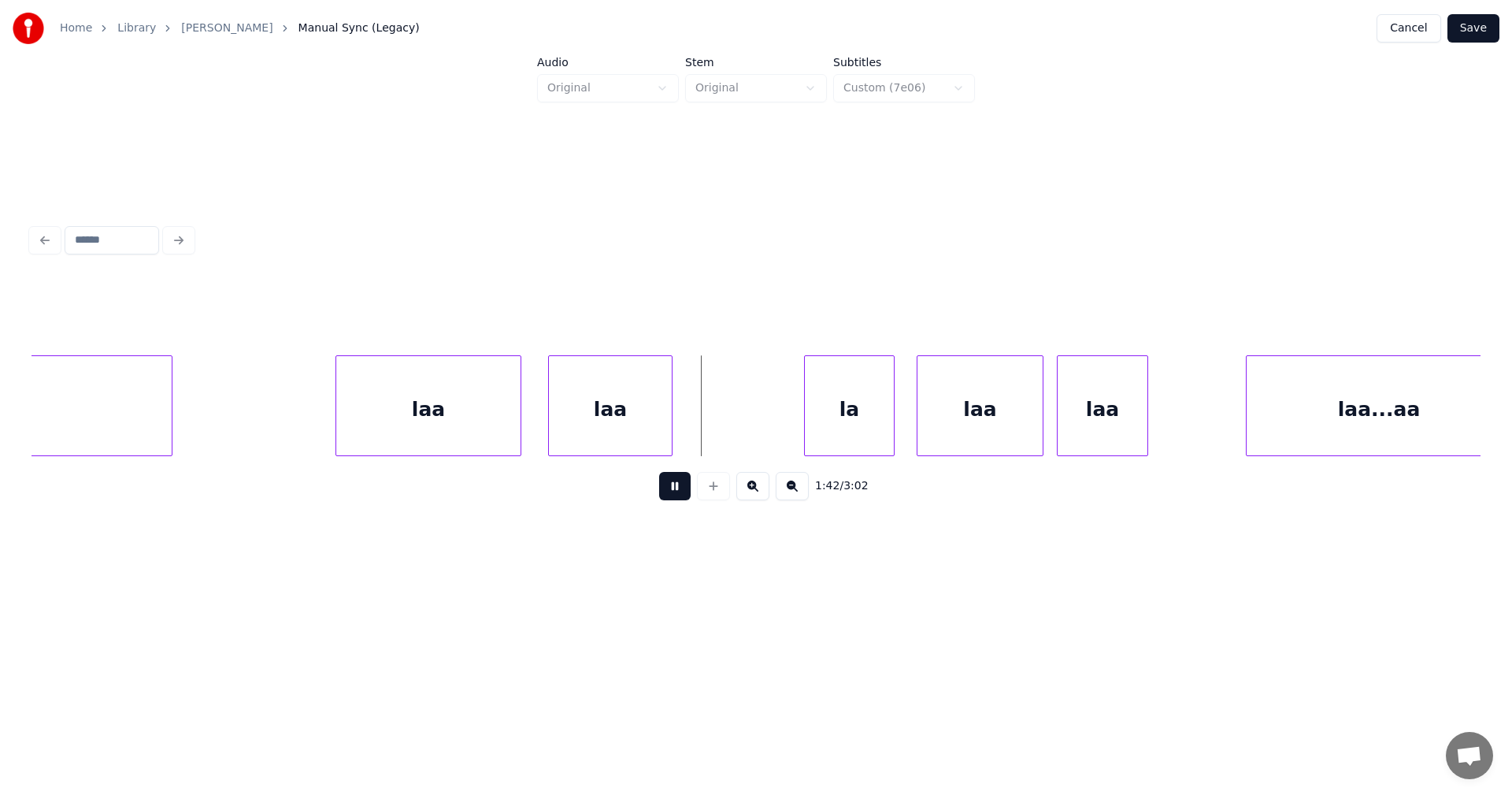
drag, startPoint x: 679, startPoint y: 492, endPoint x: 683, endPoint y: 481, distance: 11.7
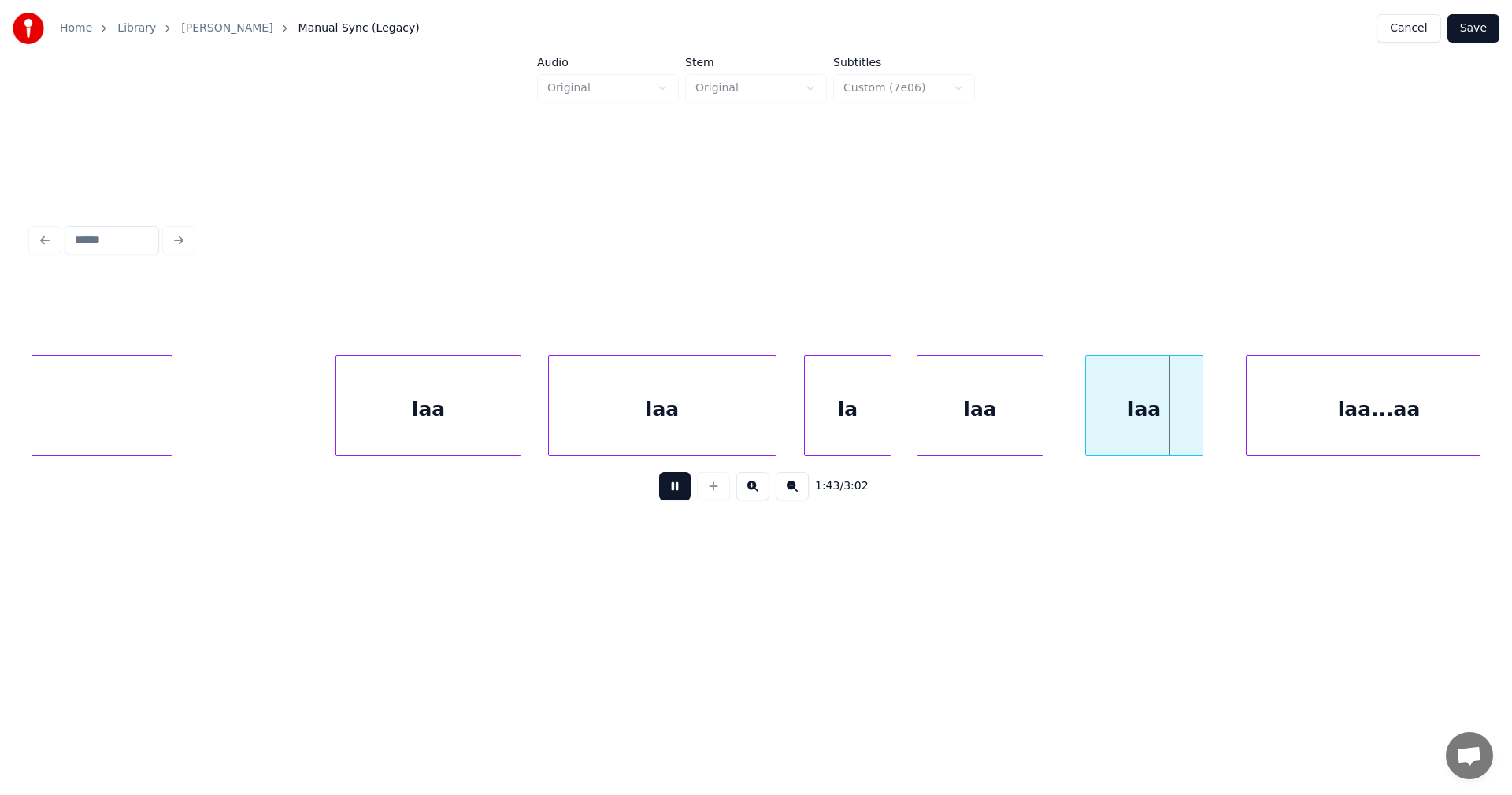
drag, startPoint x: 683, startPoint y: 492, endPoint x: 957, endPoint y: 405, distance: 287.5
drag, startPoint x: 685, startPoint y: 497, endPoint x: 698, endPoint y: 422, distance: 76.1
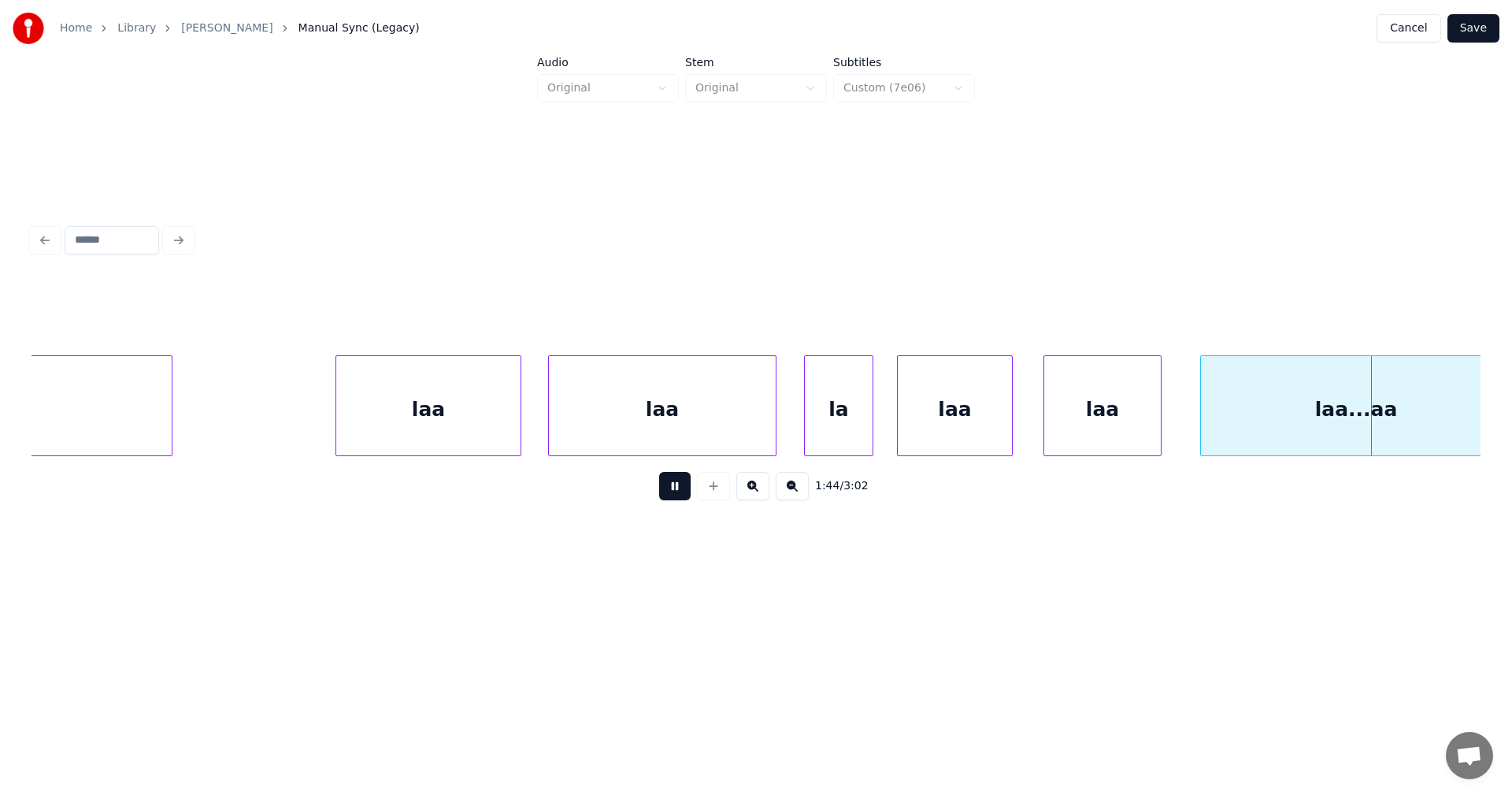
drag, startPoint x: 672, startPoint y: 494, endPoint x: 872, endPoint y: 424, distance: 211.9
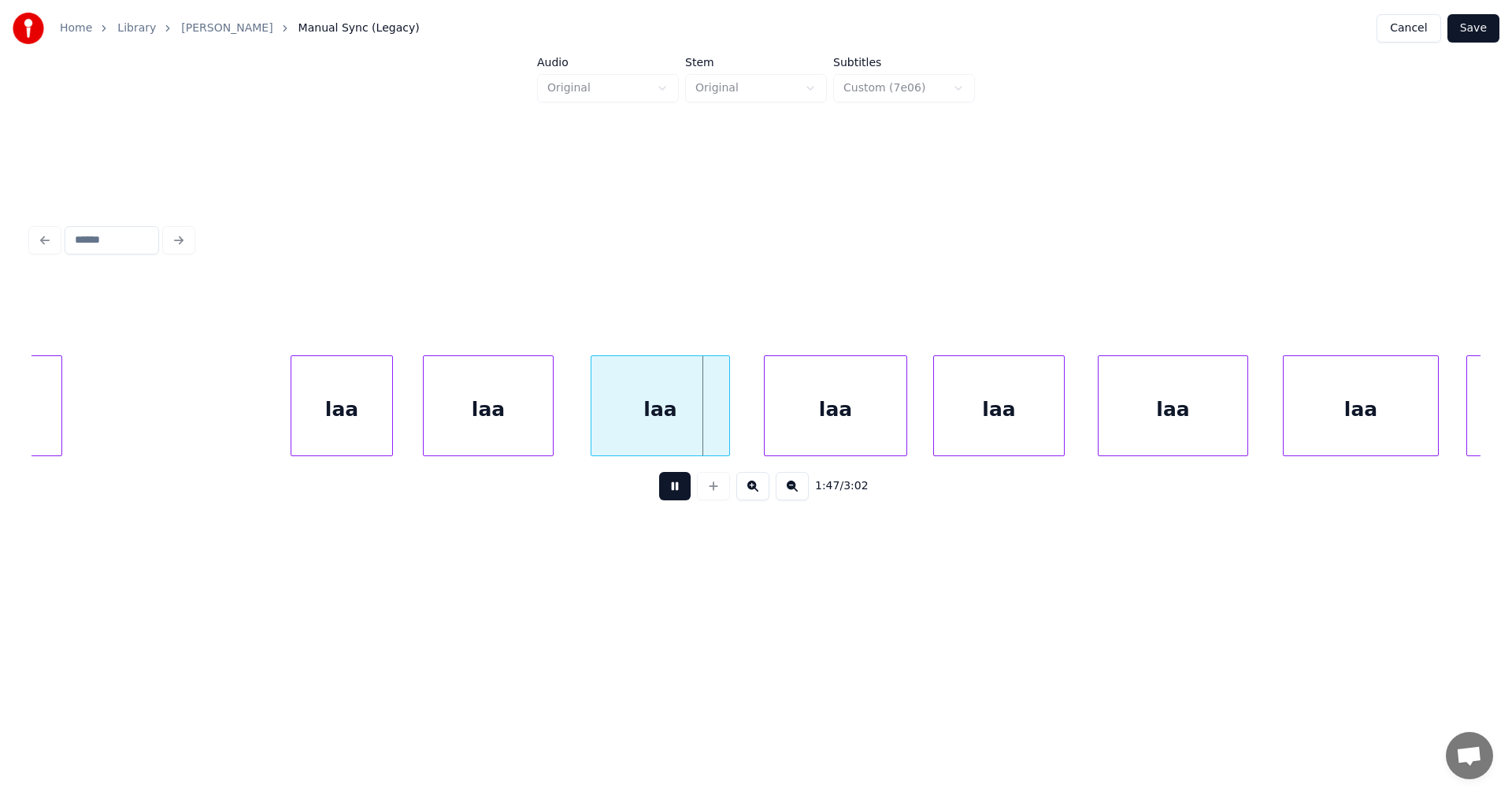
drag, startPoint x: 679, startPoint y: 498, endPoint x: 623, endPoint y: 457, distance: 69.4
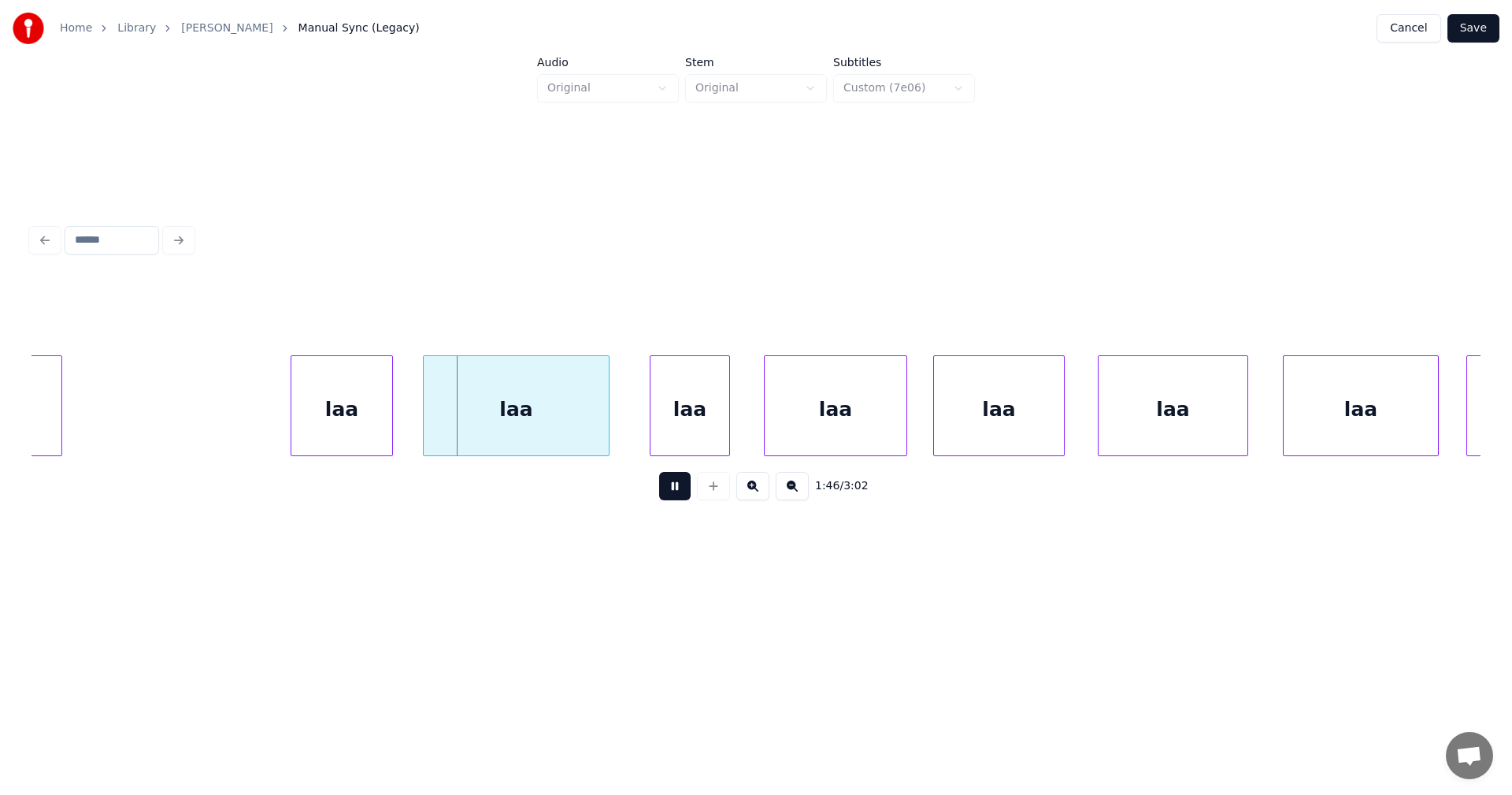
drag, startPoint x: 679, startPoint y: 486, endPoint x: 615, endPoint y: 459, distance: 69.5
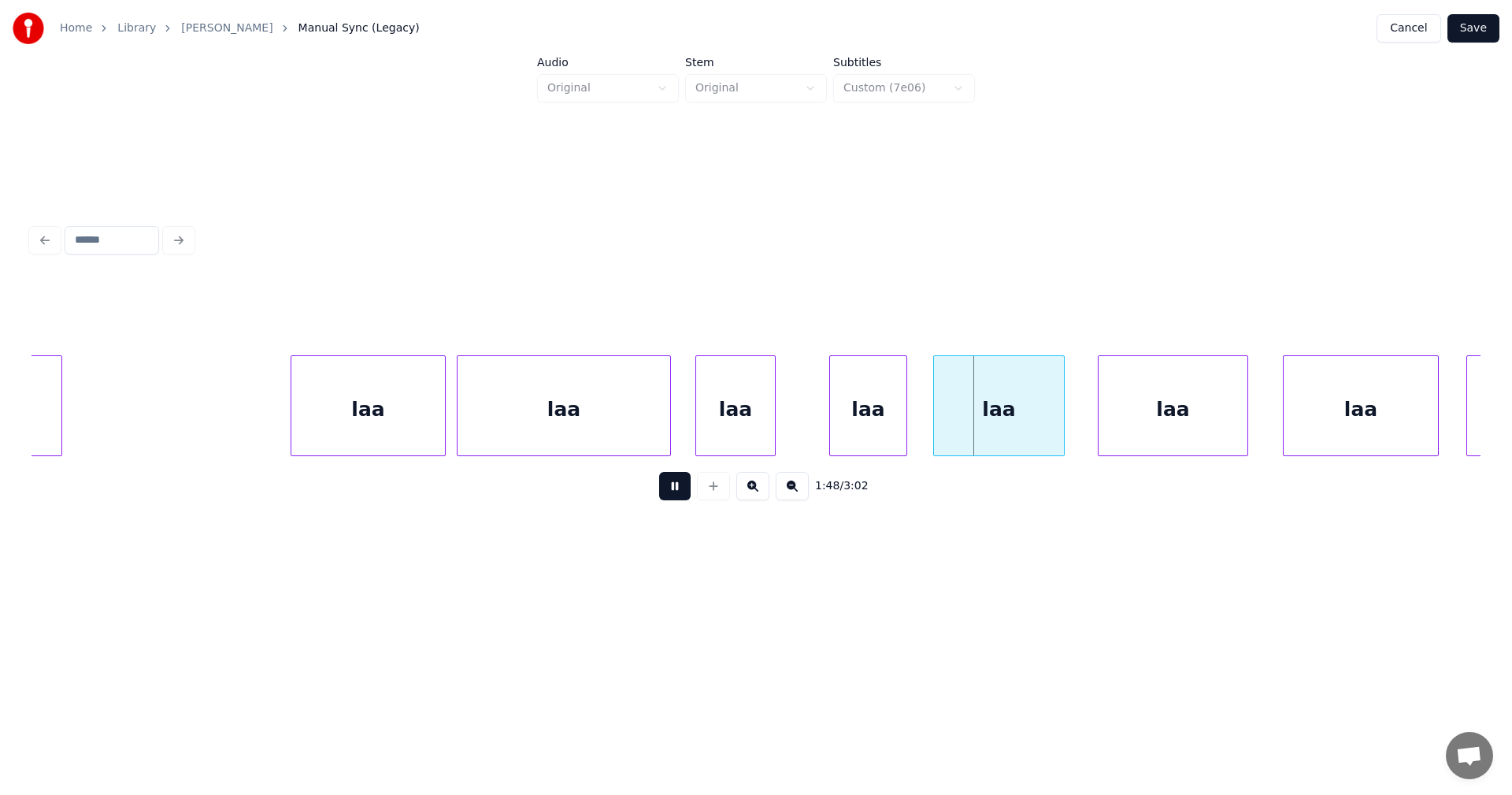
drag, startPoint x: 685, startPoint y: 489, endPoint x: 710, endPoint y: 438, distance: 56.8
drag, startPoint x: 672, startPoint y: 494, endPoint x: 525, endPoint y: 437, distance: 157.7
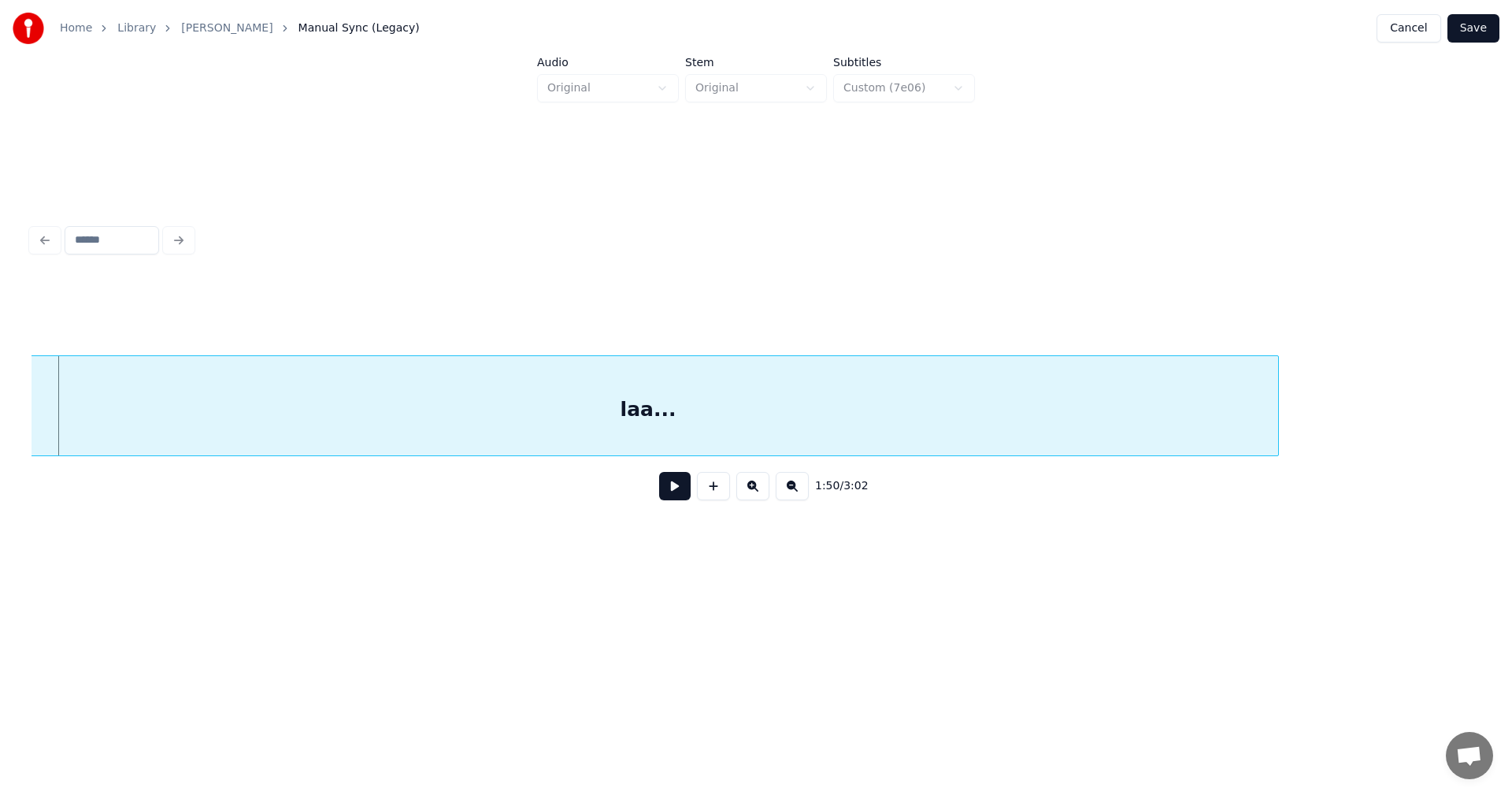
scroll to position [0, 29080]
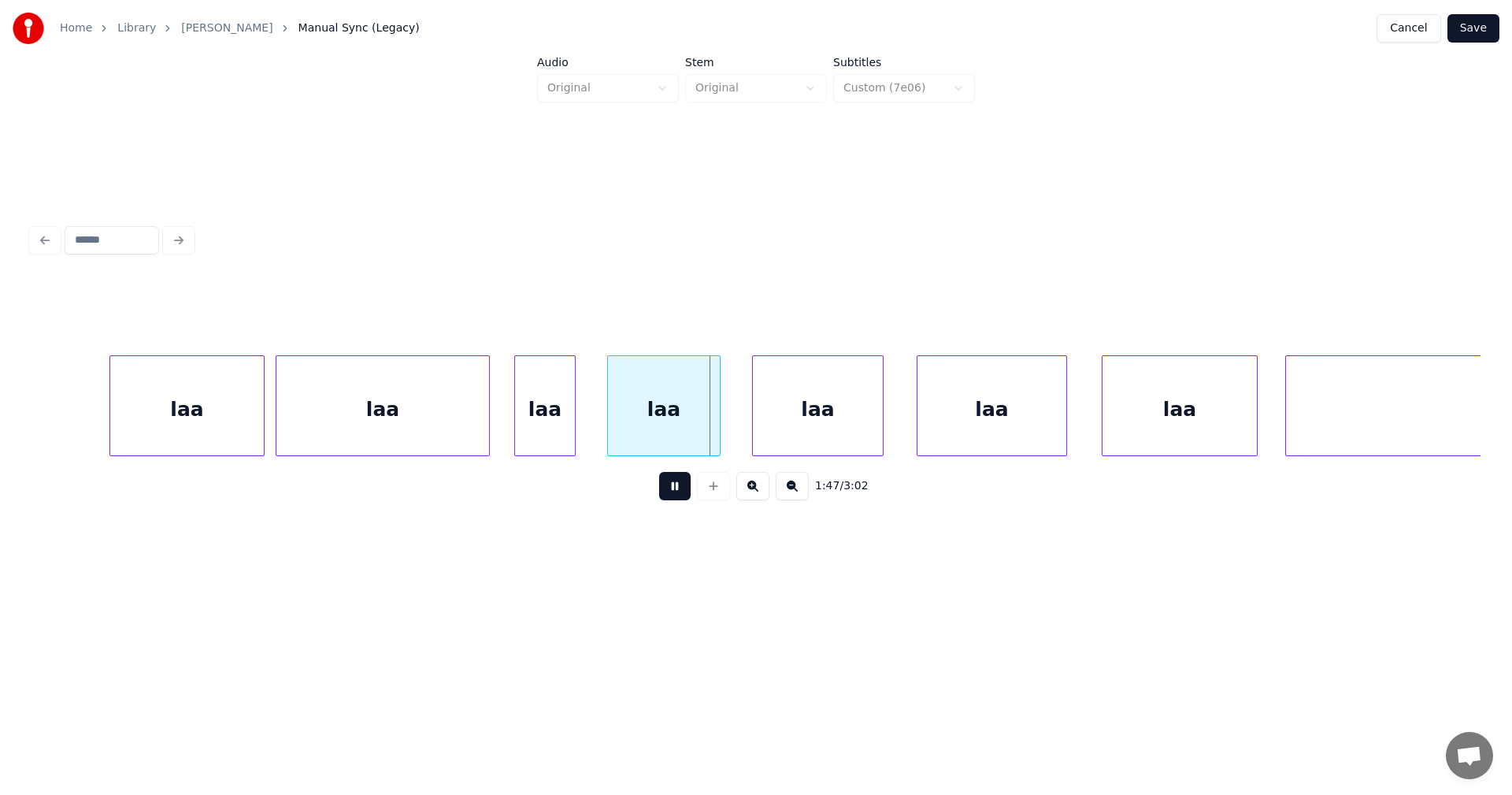
drag, startPoint x: 672, startPoint y: 492, endPoint x: 587, endPoint y: 447, distance: 96.2
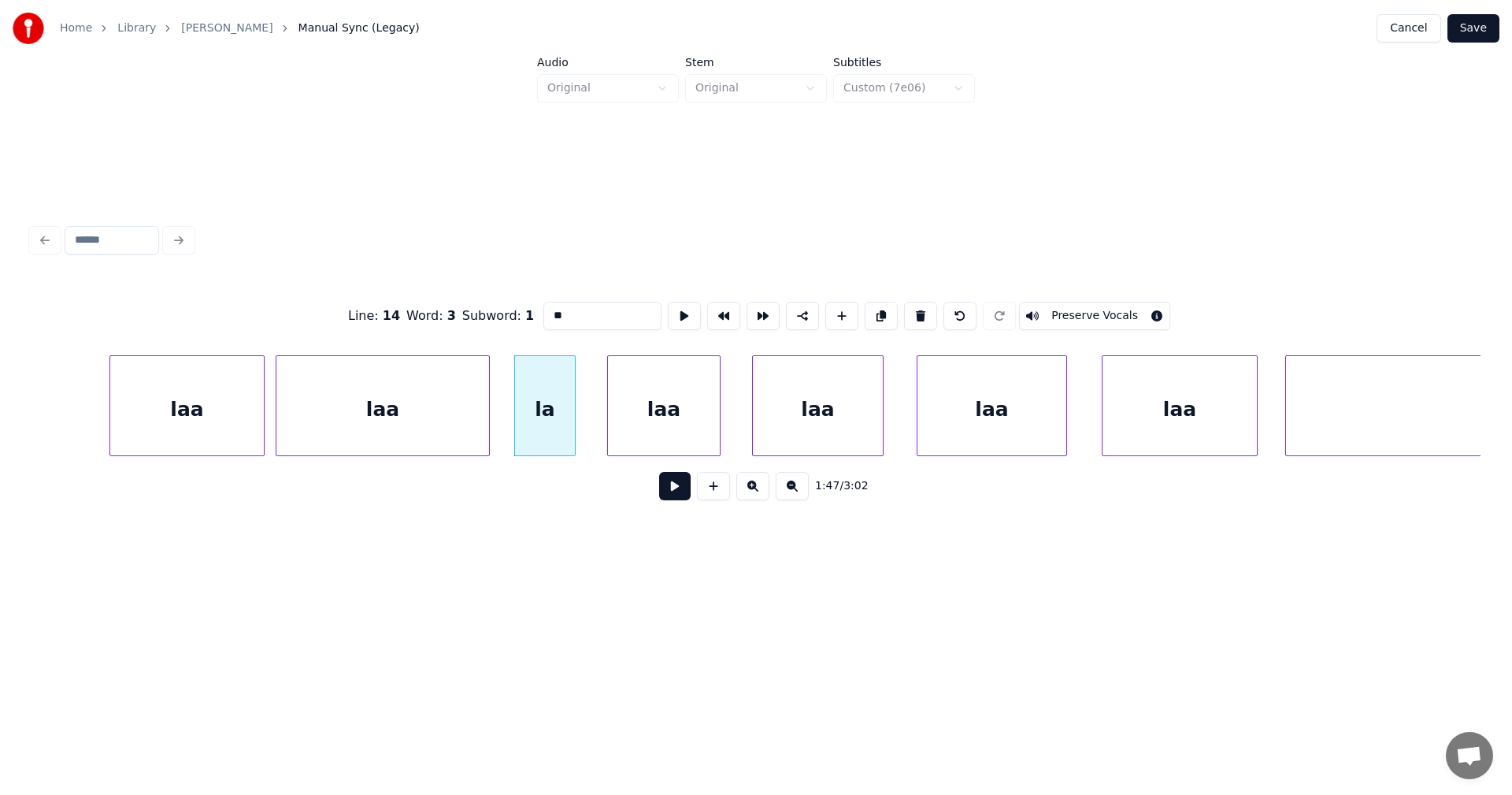
type input "***"
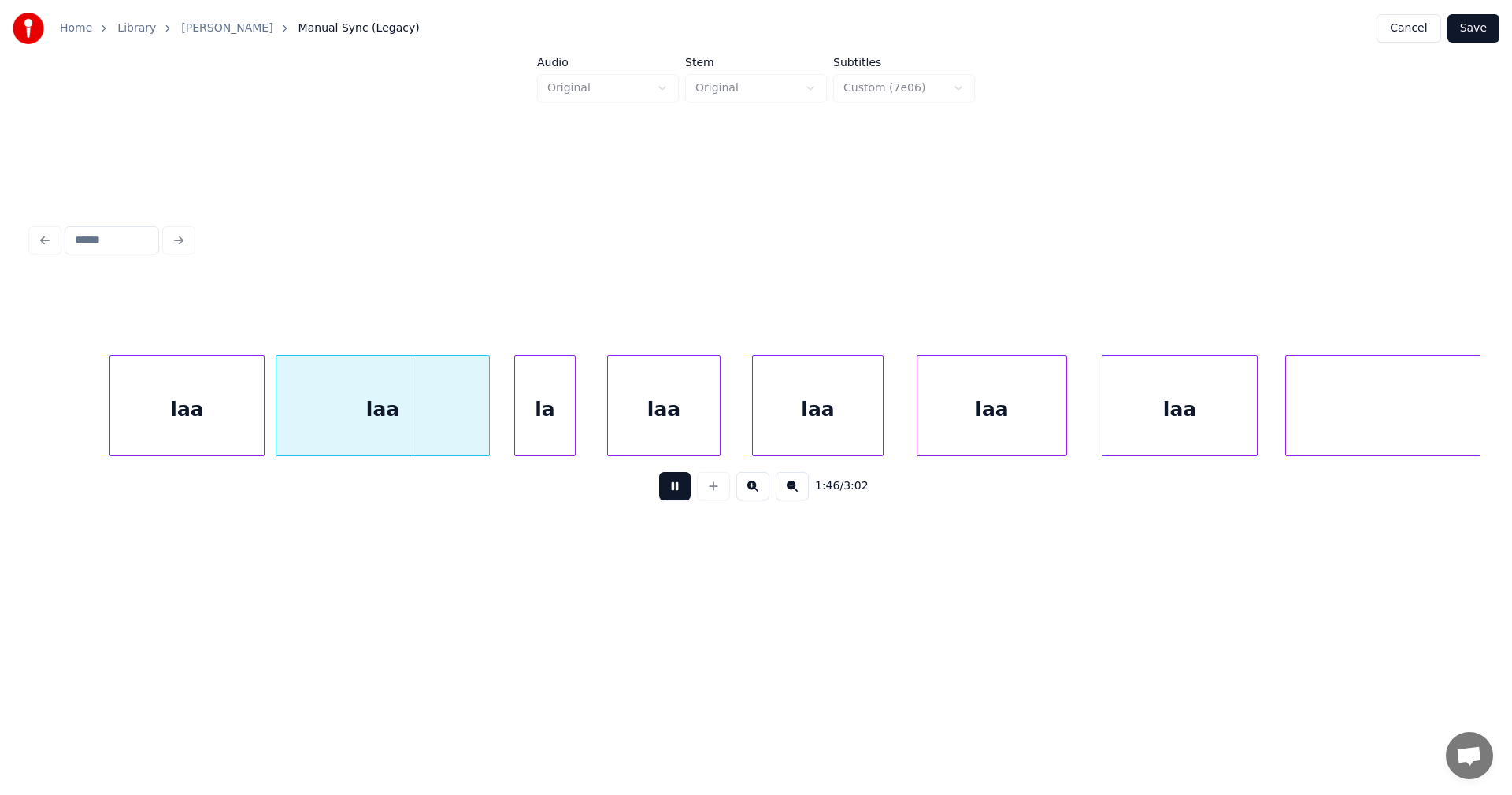
drag, startPoint x: 669, startPoint y: 494, endPoint x: 547, endPoint y: 485, distance: 122.3
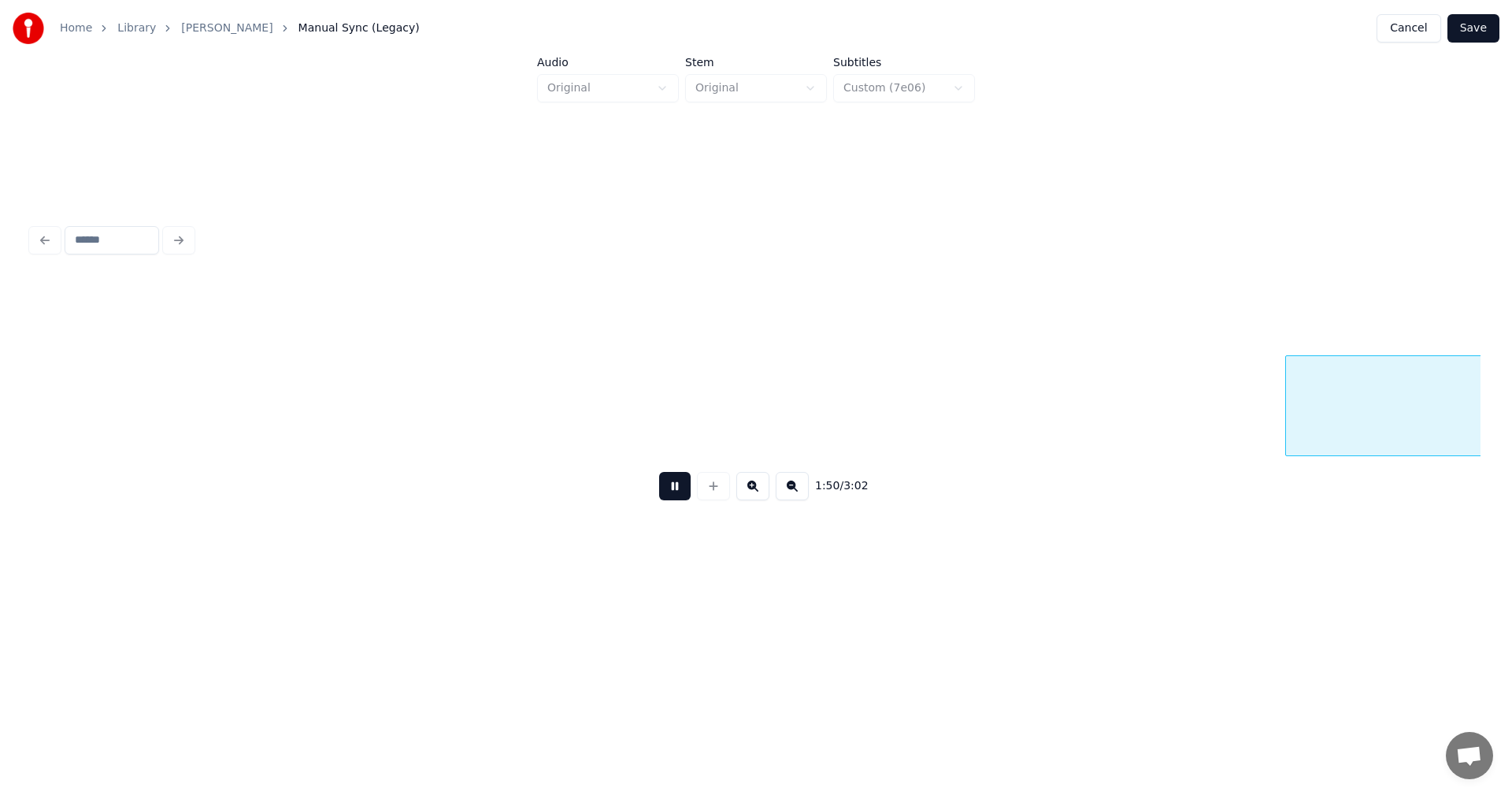
scroll to position [0, 30531]
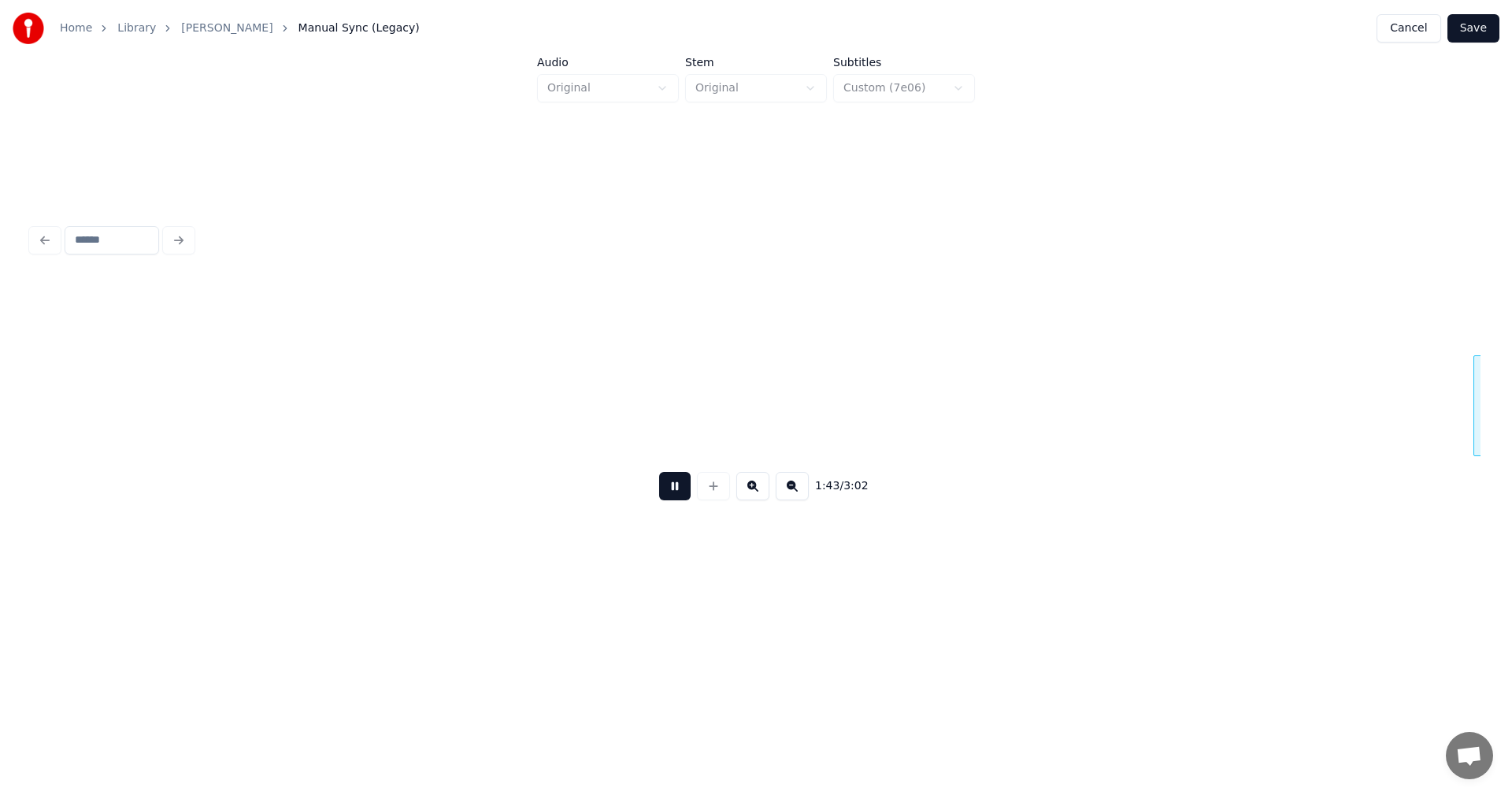
scroll to position [0, 28625]
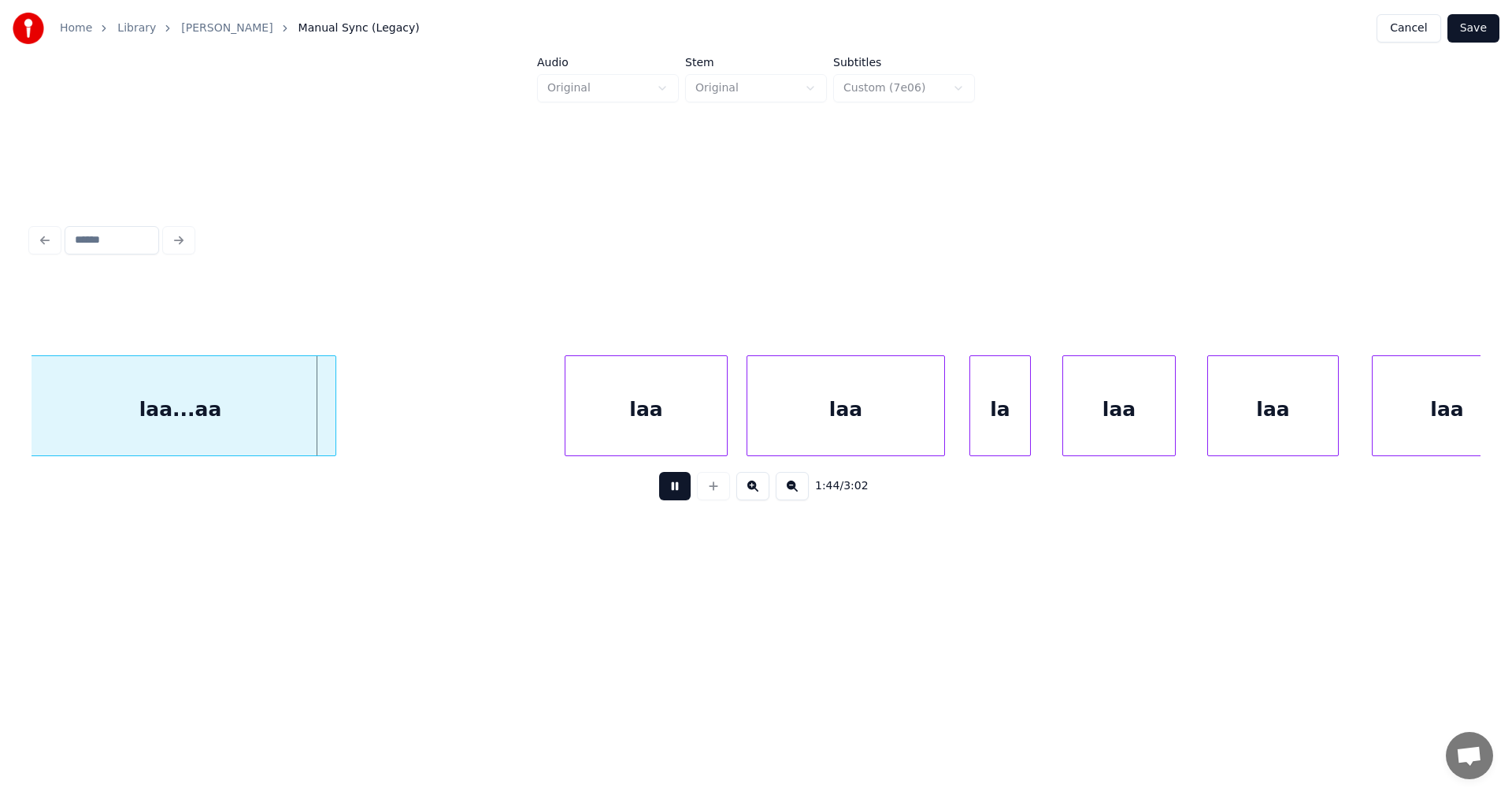
drag, startPoint x: 680, startPoint y: 495, endPoint x: 656, endPoint y: 495, distance: 24.0
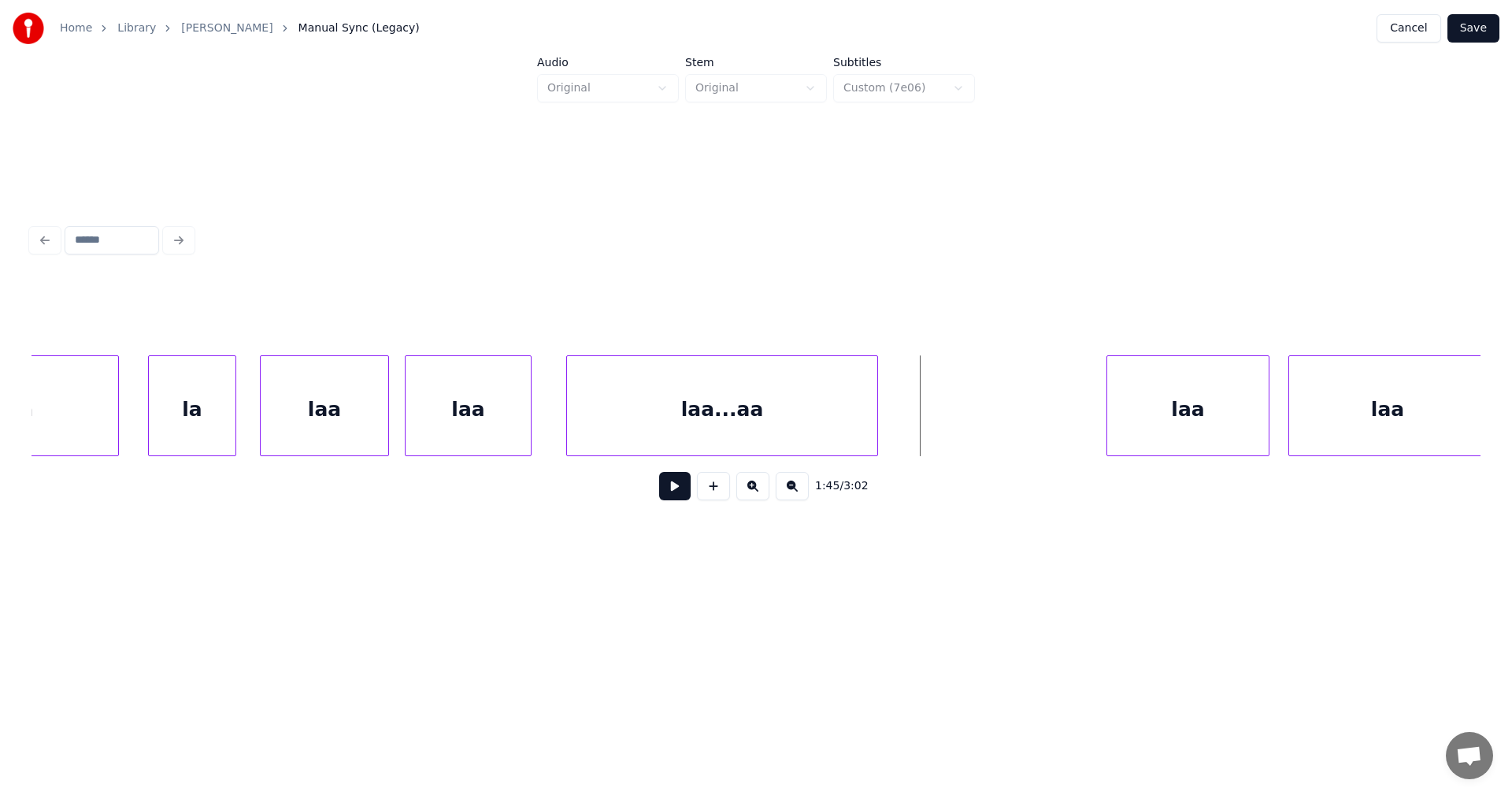
scroll to position [0, 28057]
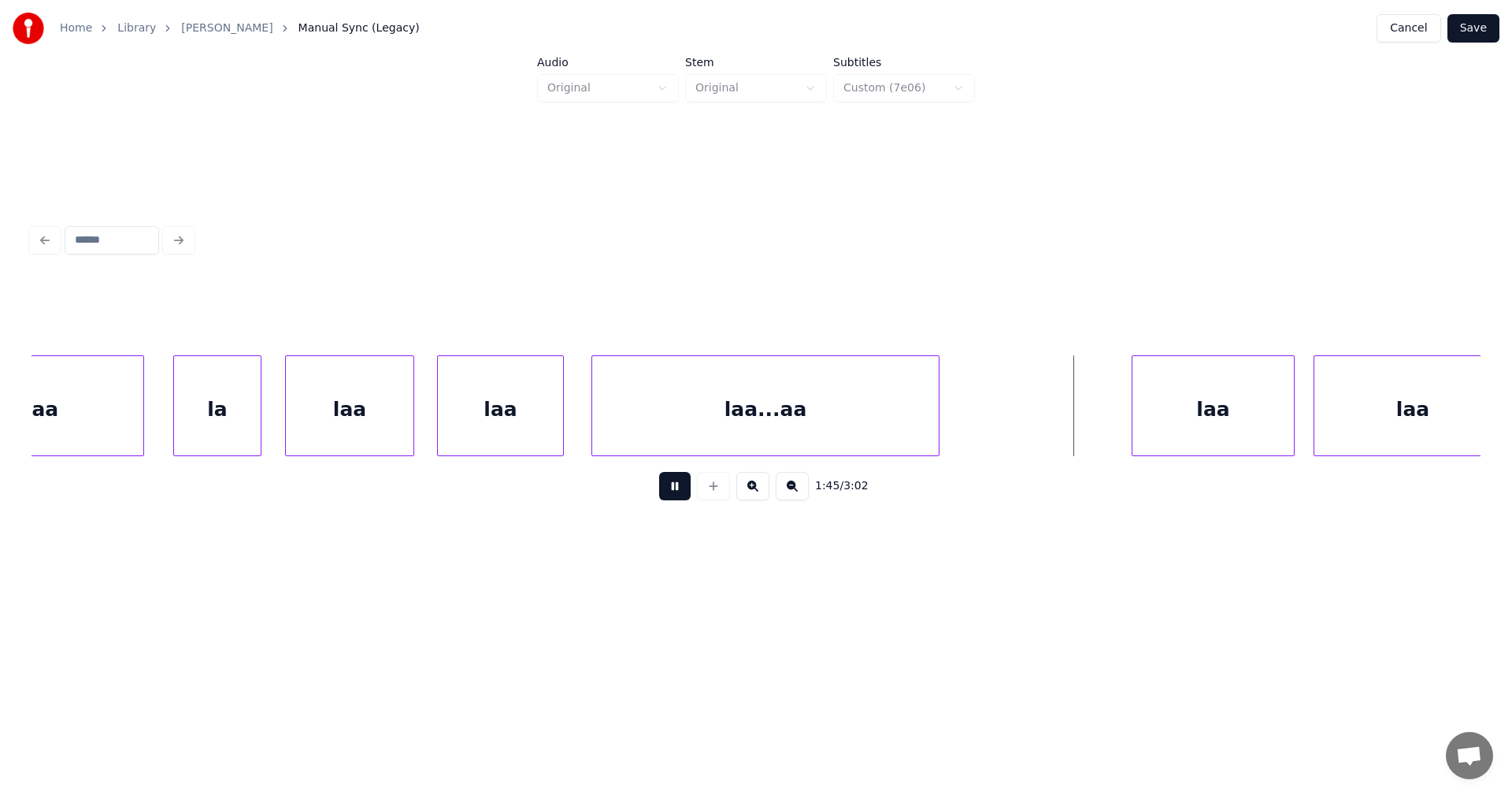
drag, startPoint x: 681, startPoint y: 494, endPoint x: 462, endPoint y: 466, distance: 220.8
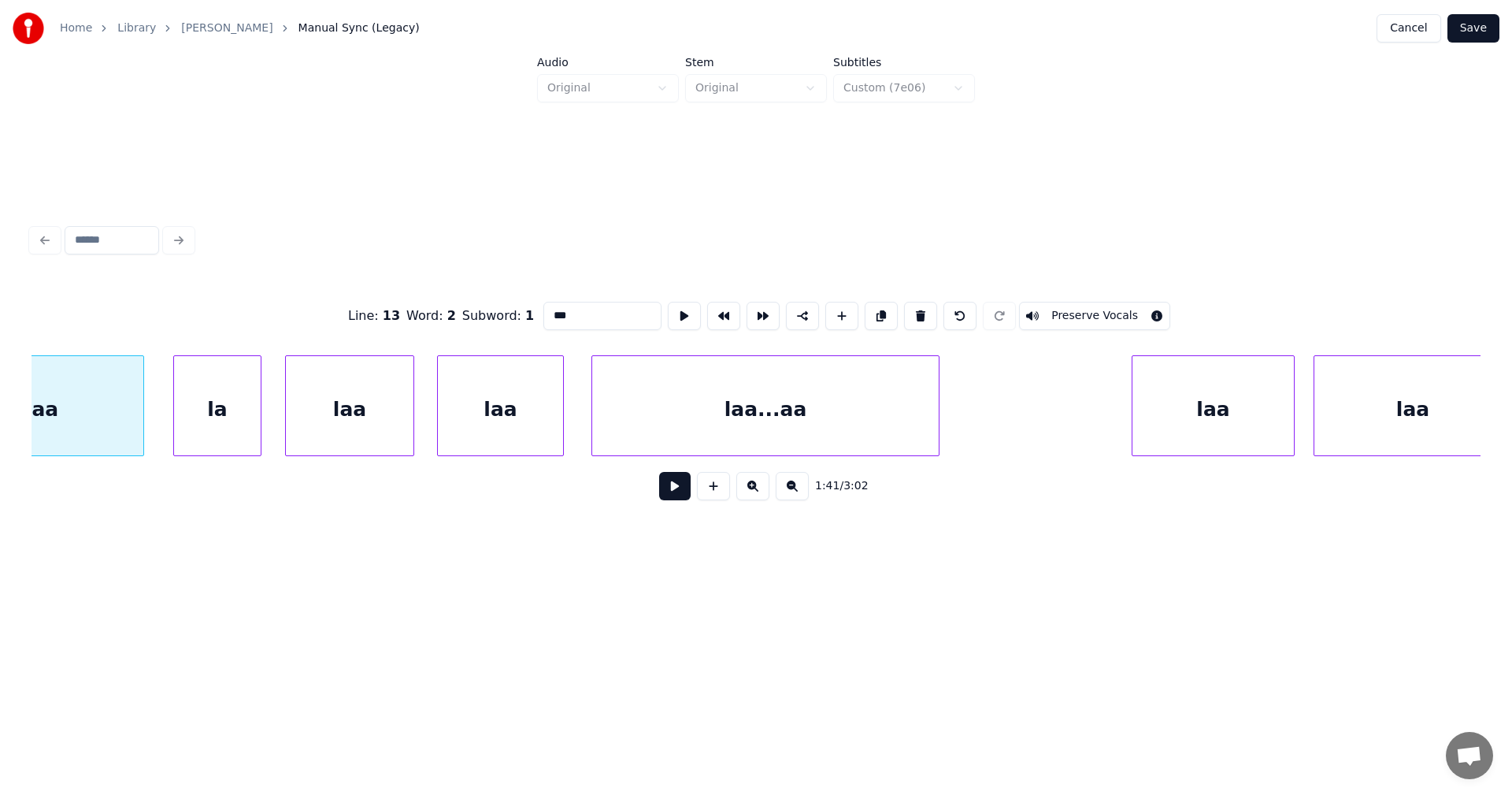
scroll to position [0, 27966]
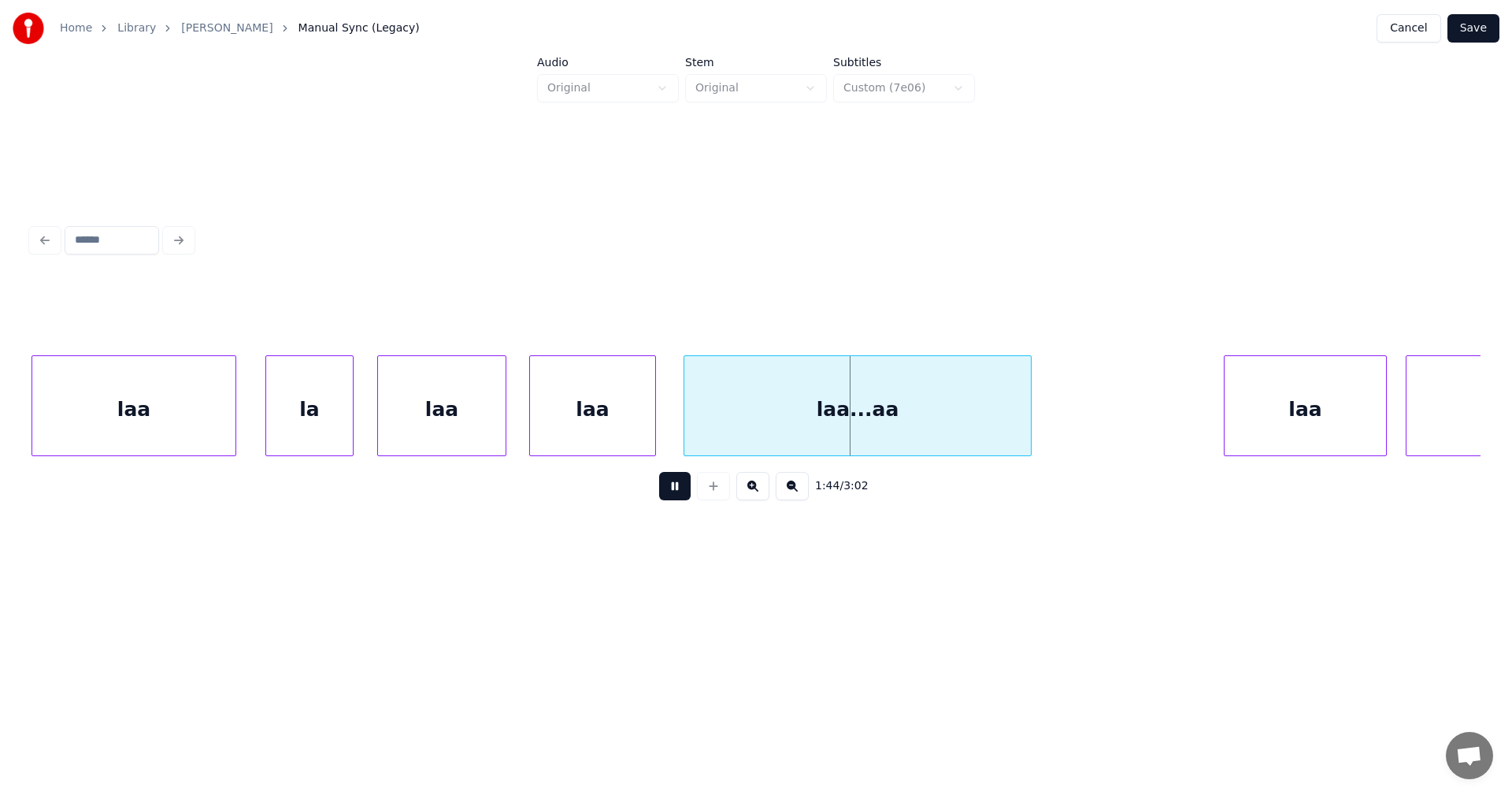
drag, startPoint x: 672, startPoint y: 490, endPoint x: 631, endPoint y: 482, distance: 41.8
drag, startPoint x: 671, startPoint y: 494, endPoint x: 296, endPoint y: 457, distance: 376.8
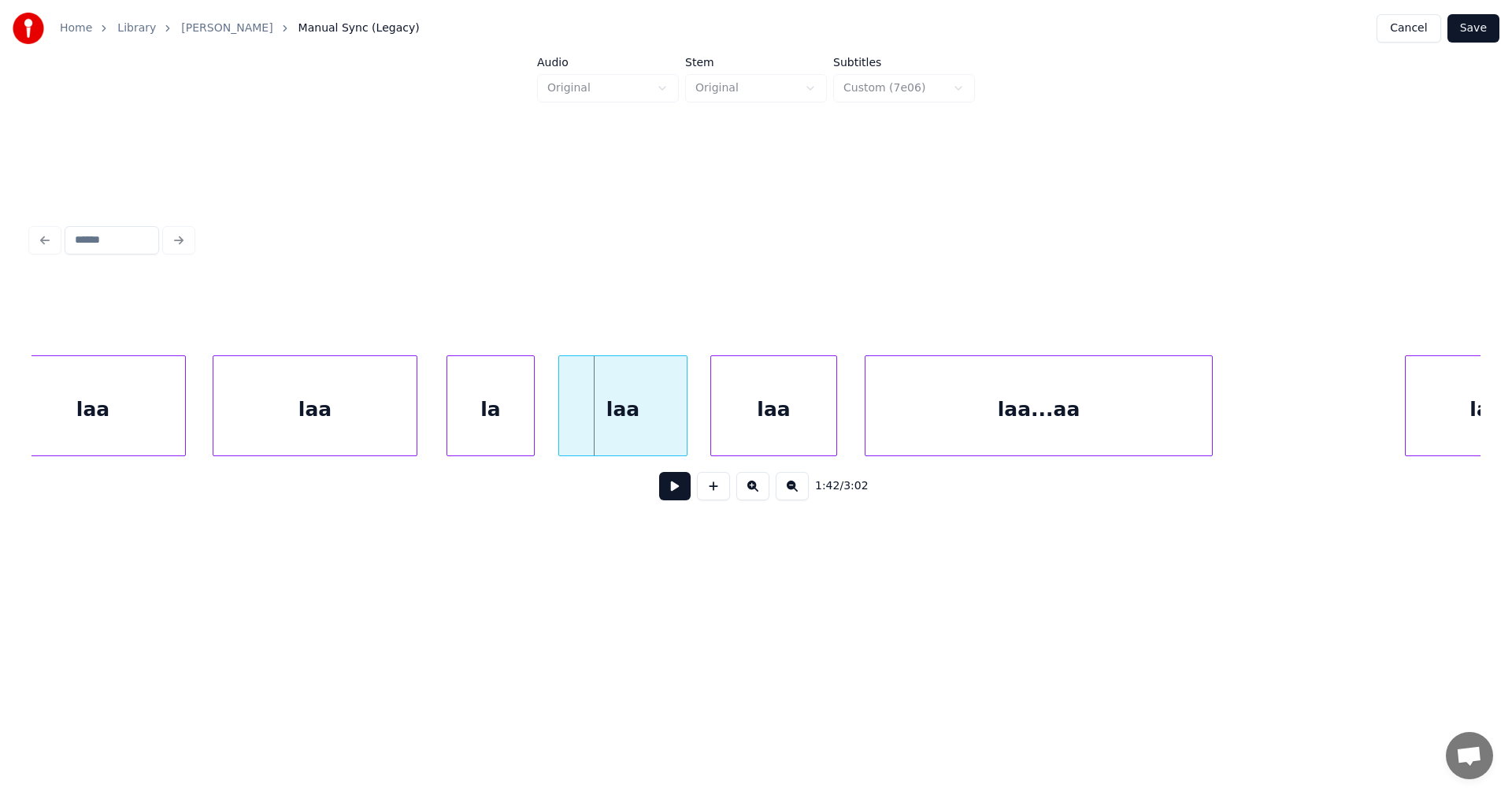
scroll to position [0, 27776]
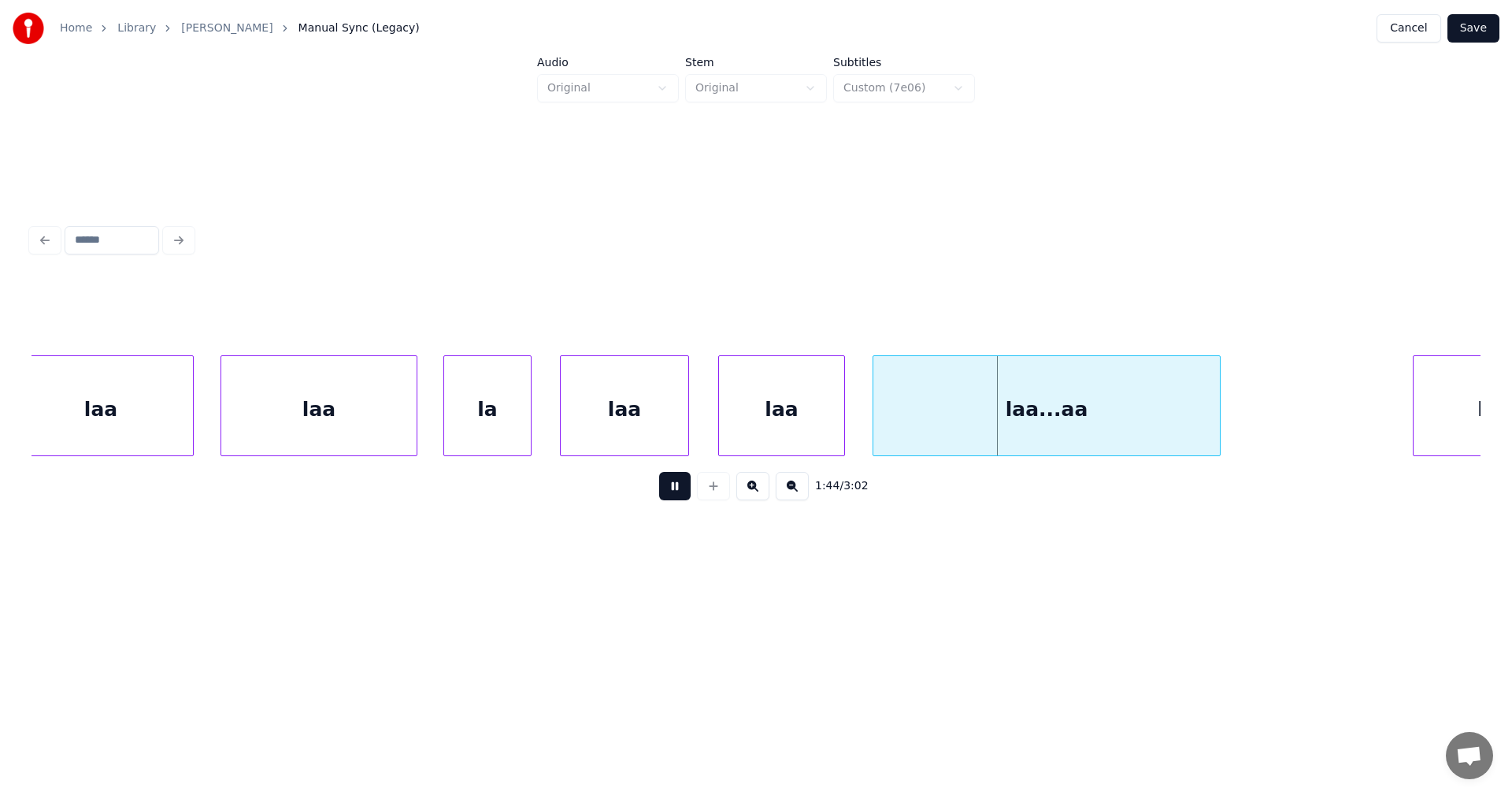
drag, startPoint x: 672, startPoint y: 500, endPoint x: 635, endPoint y: 488, distance: 38.9
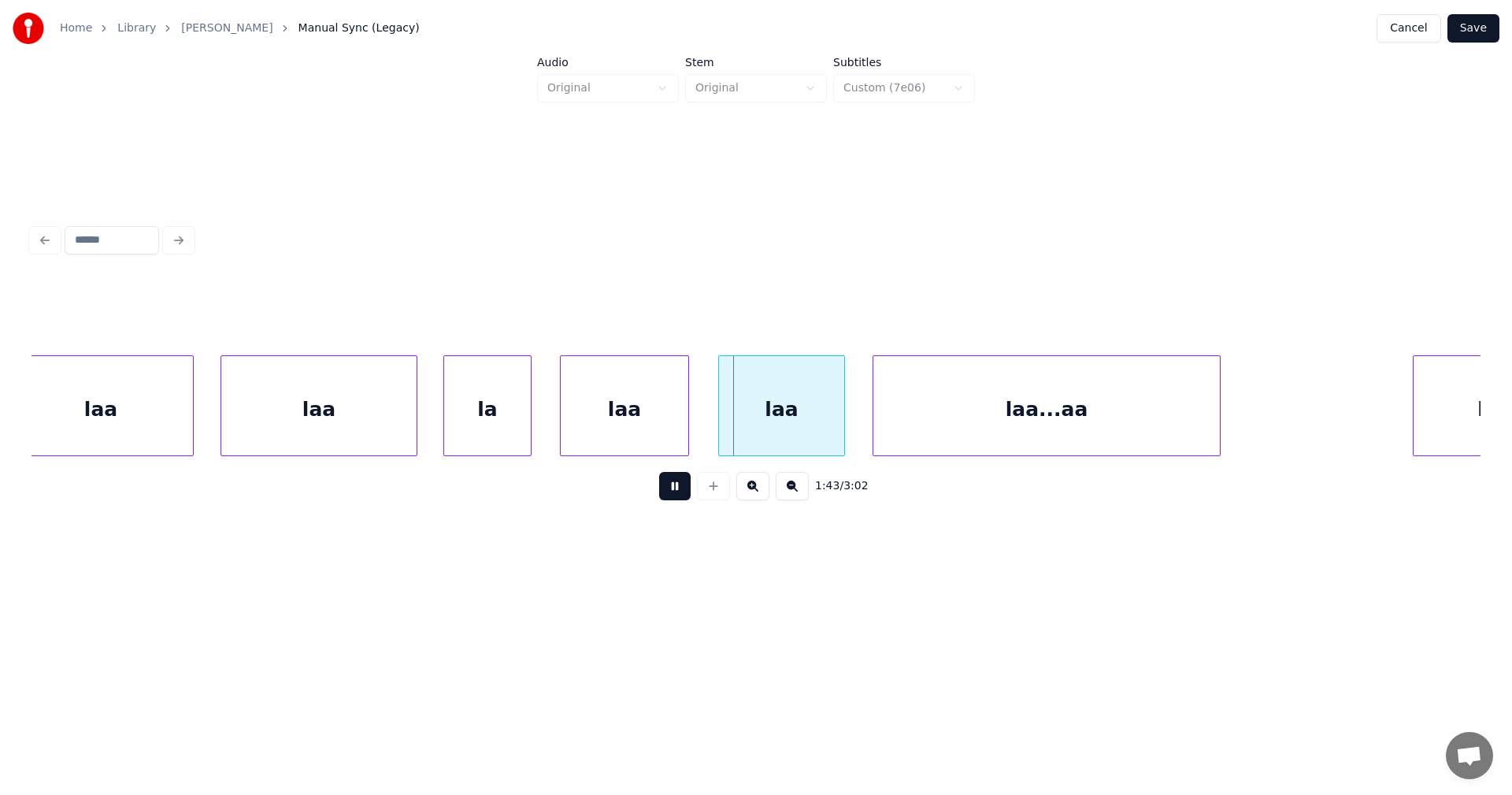
drag, startPoint x: 669, startPoint y: 491, endPoint x: 657, endPoint y: 485, distance: 13.4
drag, startPoint x: 671, startPoint y: 498, endPoint x: 610, endPoint y: 456, distance: 74.1
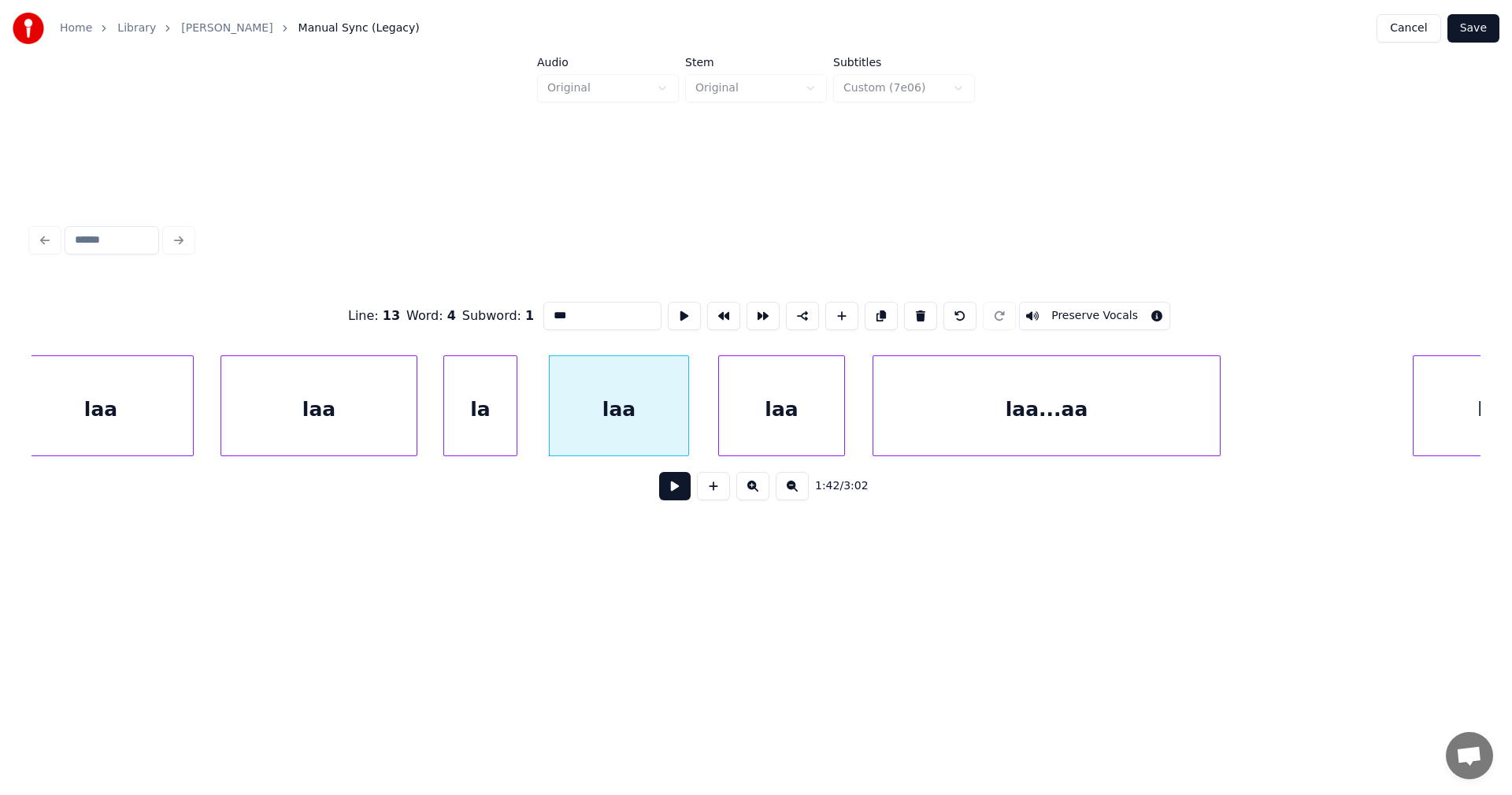
type input "**"
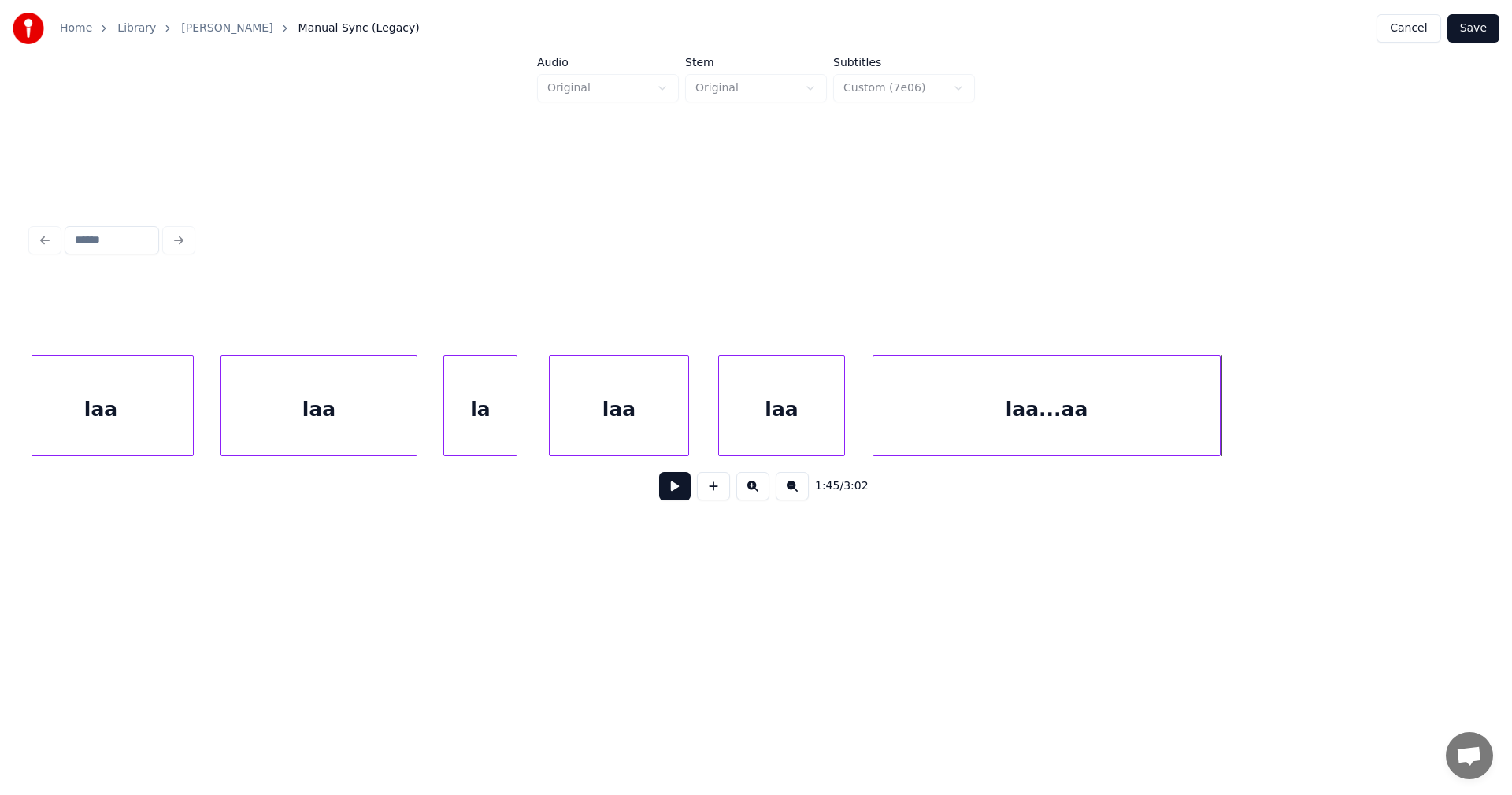
scroll to position [0, 26508]
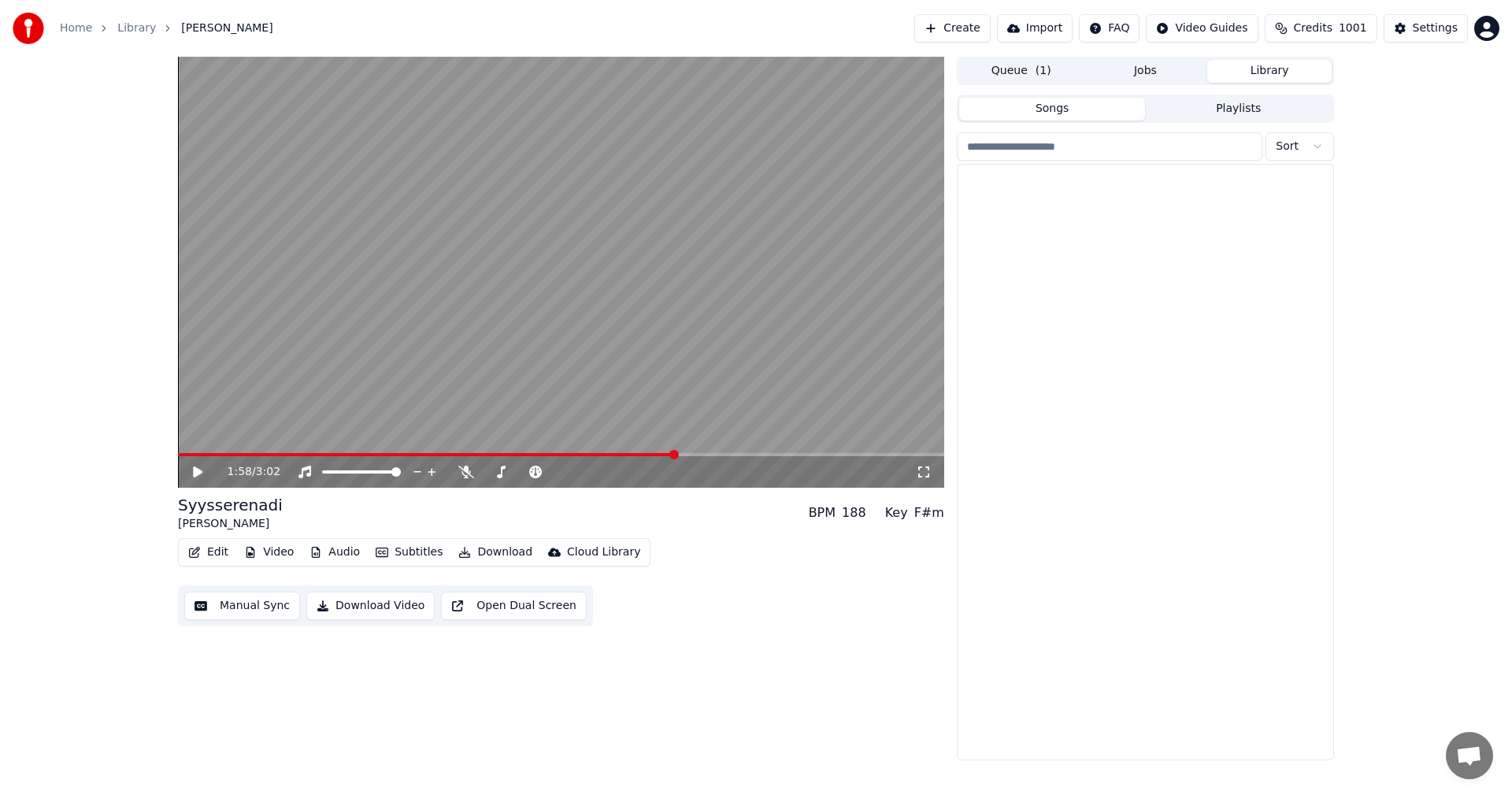
click at [1259, 74] on button "Library" at bounding box center [1270, 71] width 125 height 23
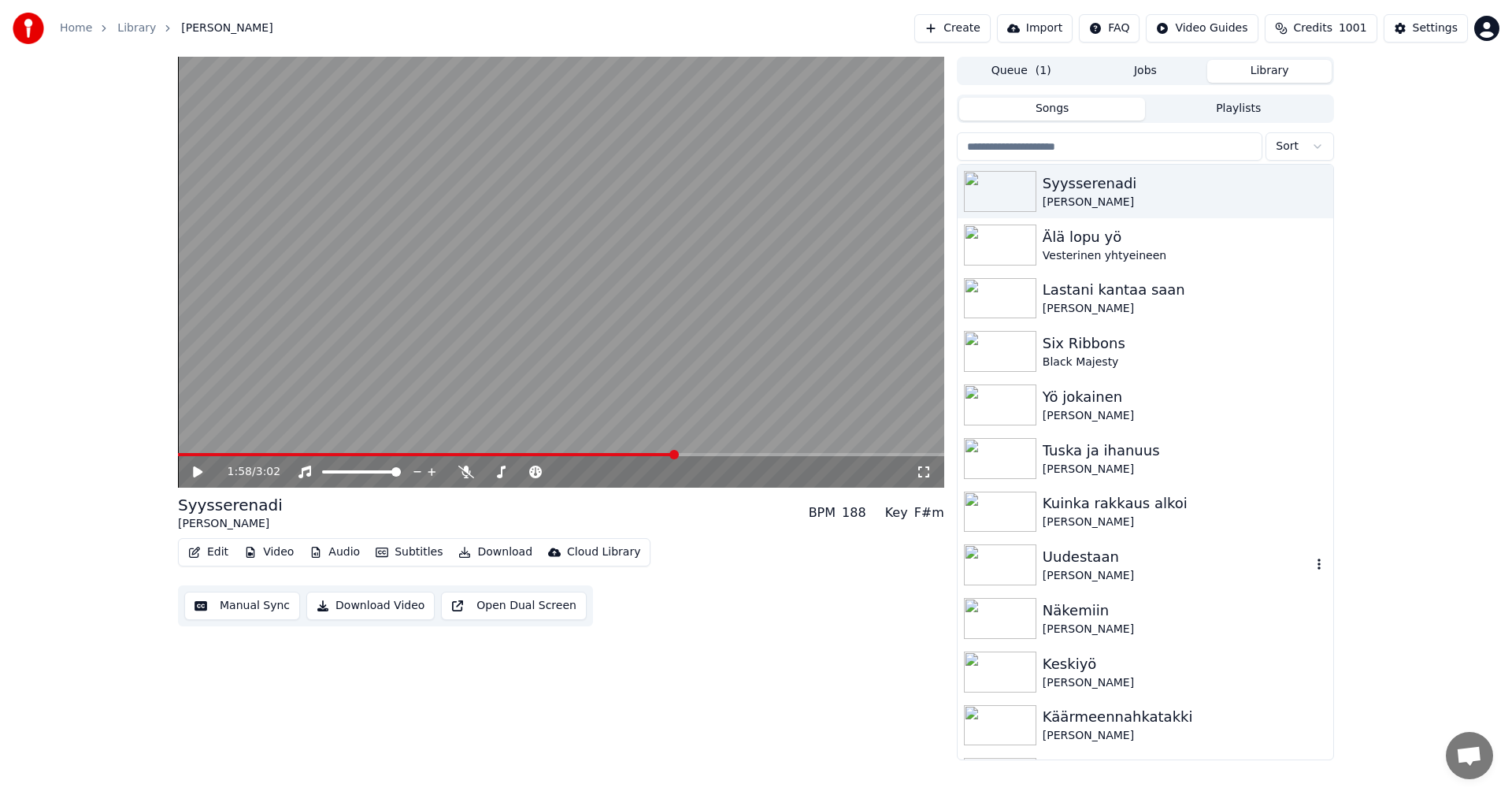
click at [1022, 556] on img at bounding box center [1000, 565] width 72 height 41
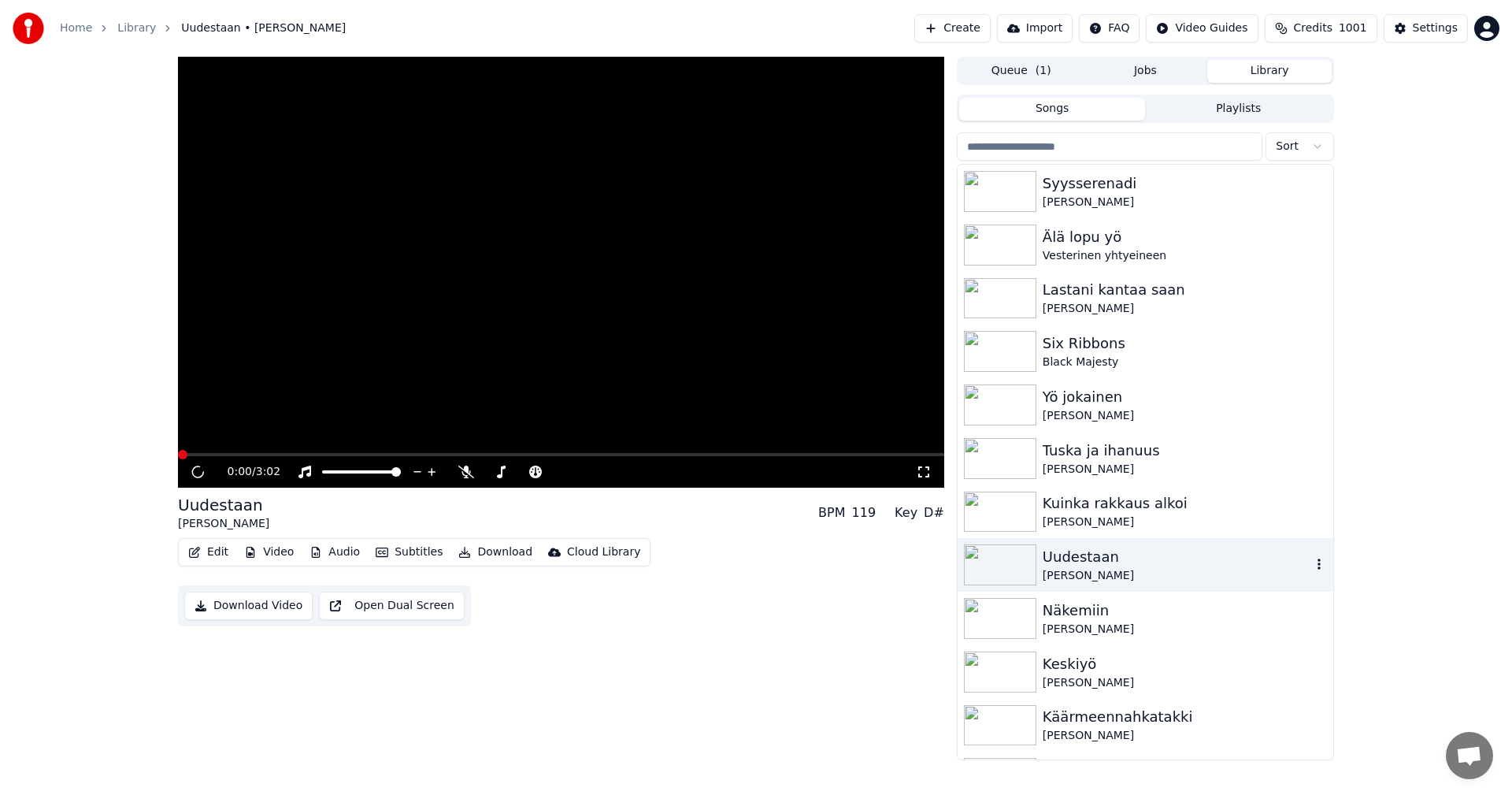
click at [1022, 556] on img at bounding box center [1000, 565] width 72 height 41
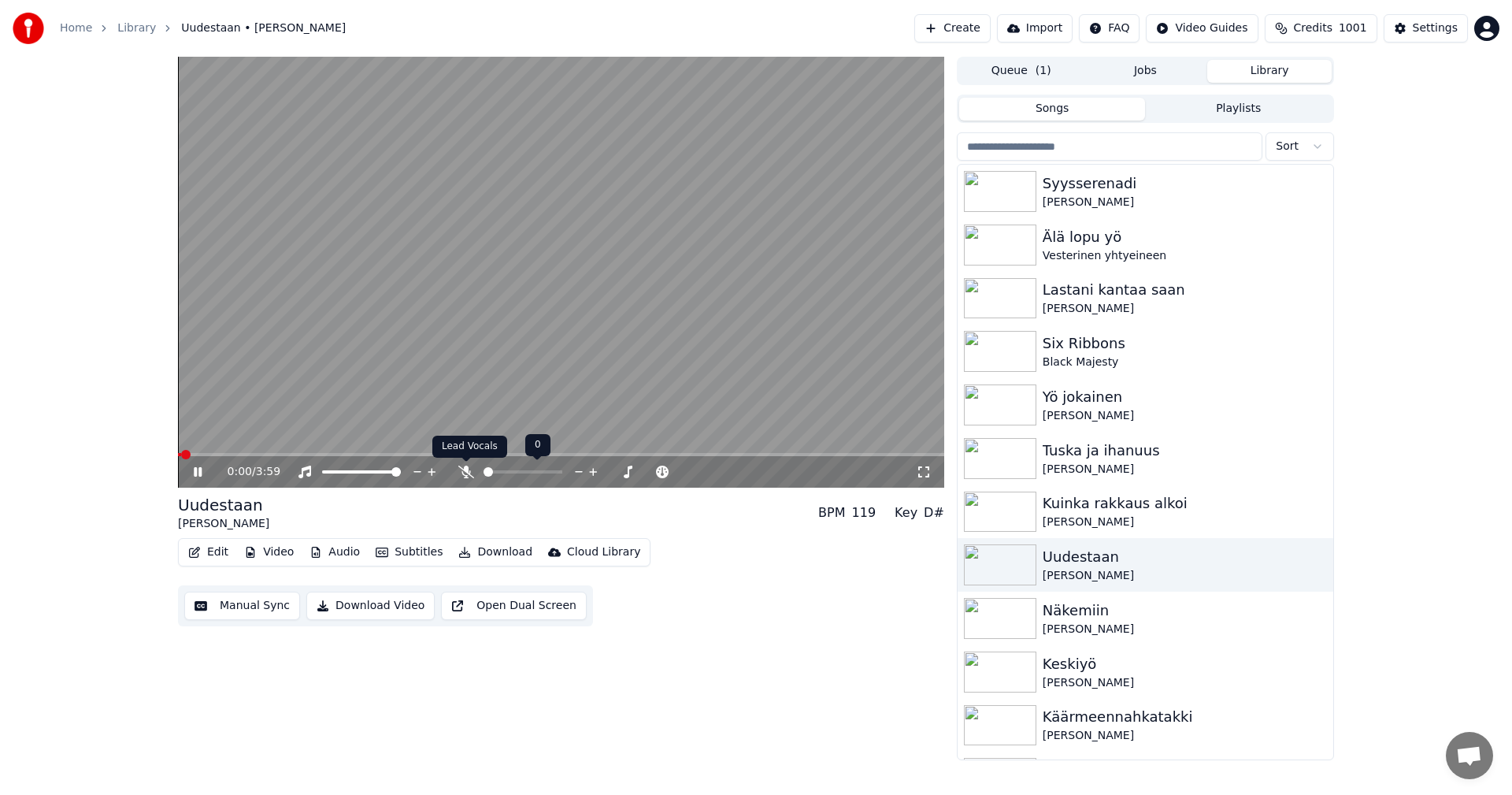
click at [470, 473] on icon at bounding box center [466, 471] width 16 height 12
click at [222, 456] on span at bounding box center [561, 454] width 767 height 4
